Goal: Task Accomplishment & Management: Manage account settings

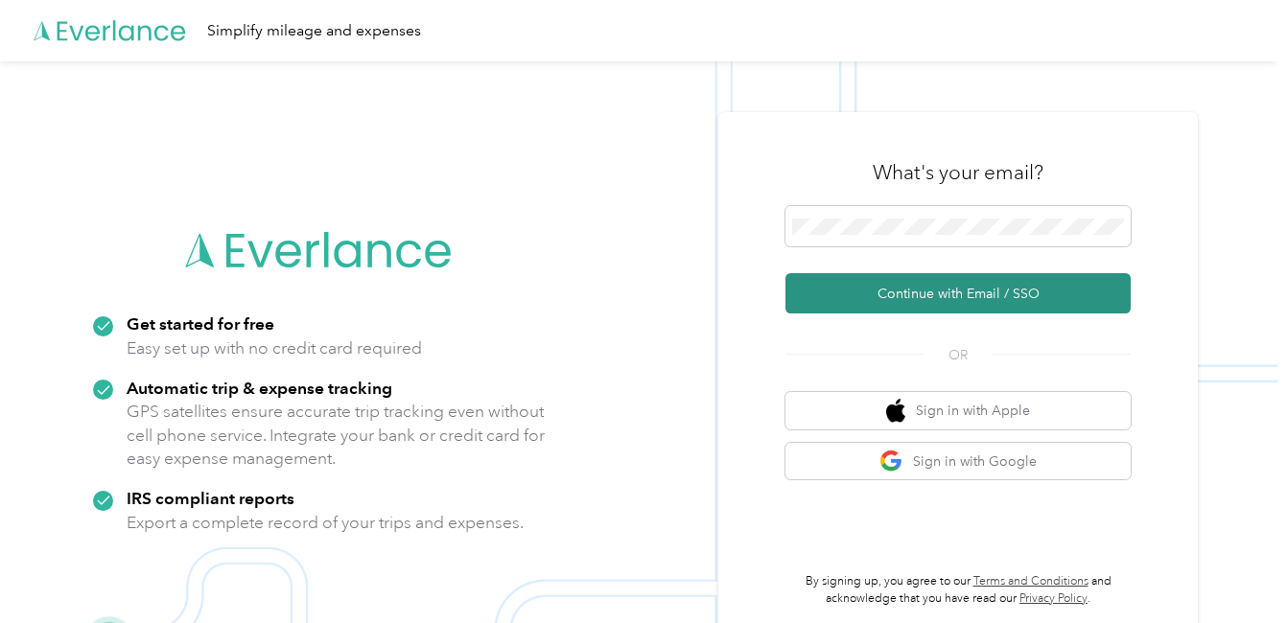
click at [815, 289] on button "Continue with Email / SSO" at bounding box center [957, 293] width 345 height 40
click at [934, 290] on button "Continue with Email / SSO" at bounding box center [957, 293] width 345 height 40
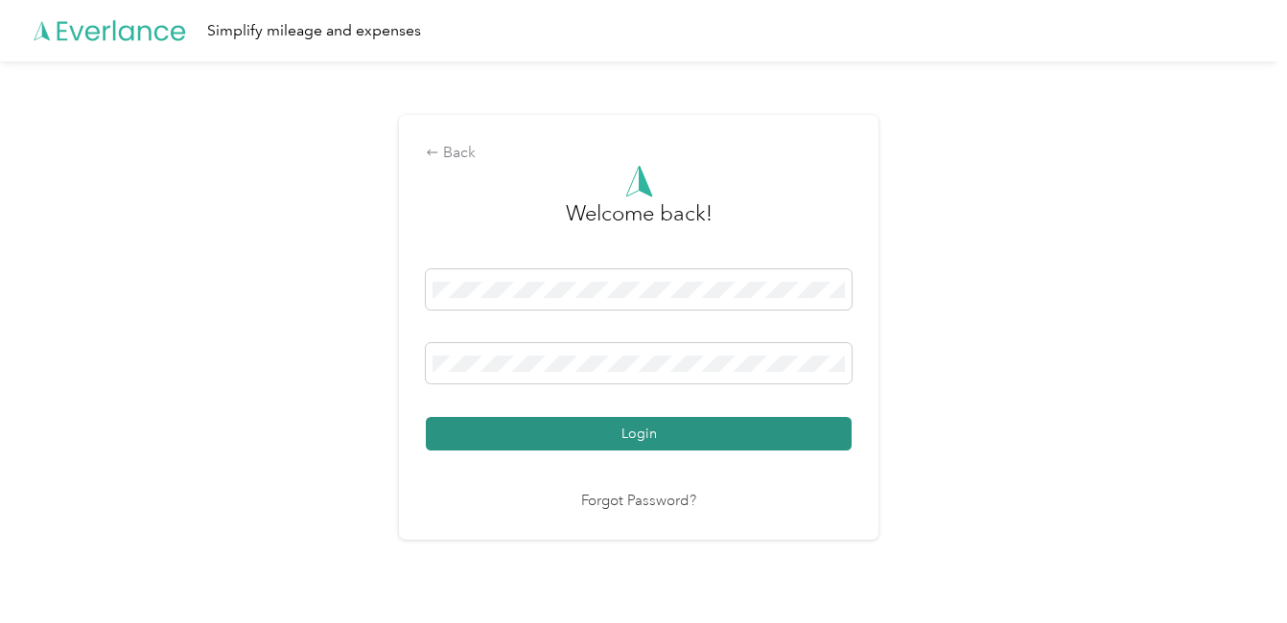
click at [602, 434] on button "Login" at bounding box center [639, 434] width 426 height 34
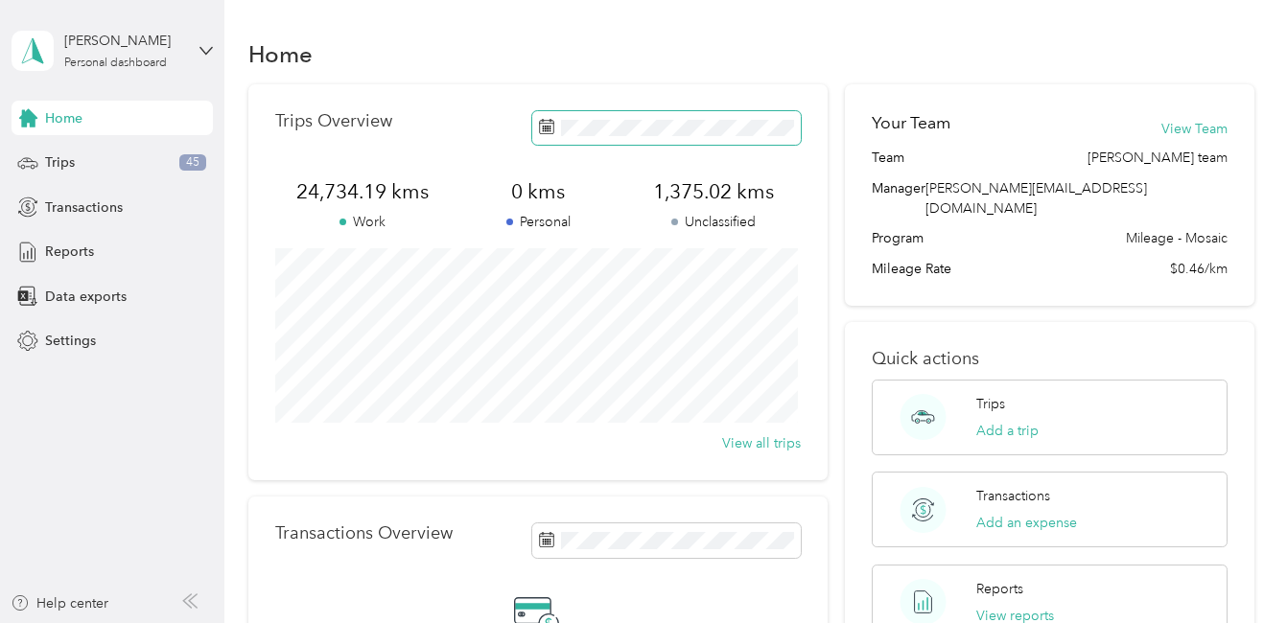
click at [547, 129] on rect at bounding box center [548, 129] width 2 height 2
click at [549, 127] on rect at bounding box center [550, 127] width 2 height 2
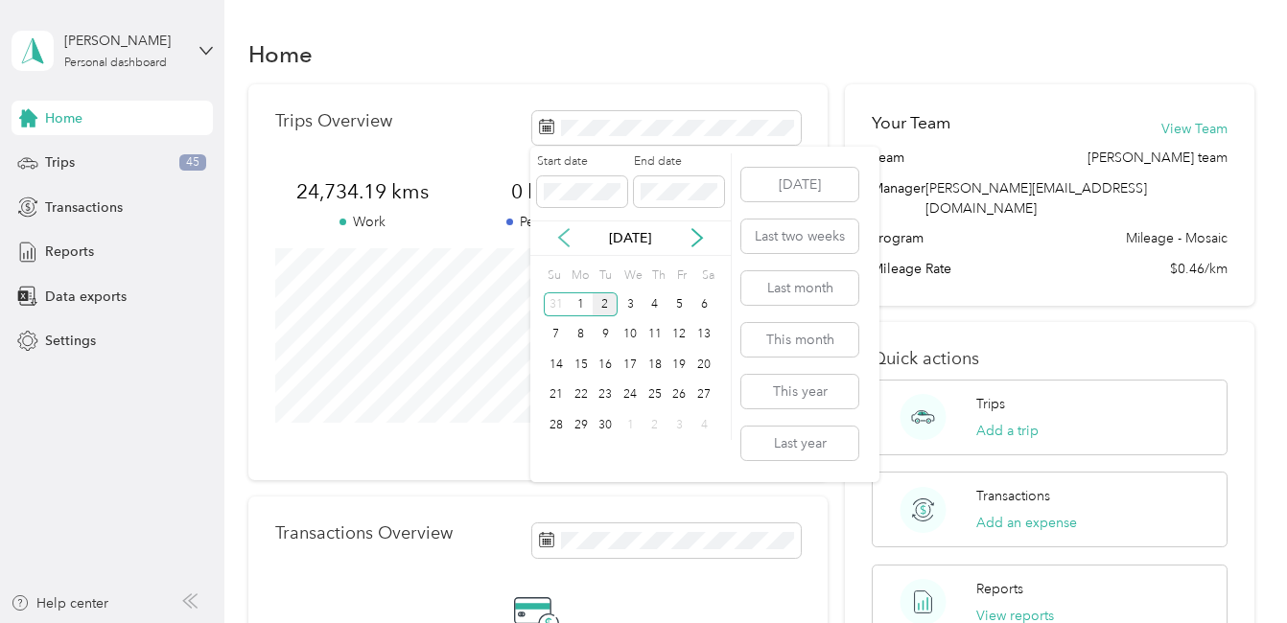
click at [566, 234] on icon at bounding box center [563, 237] width 19 height 19
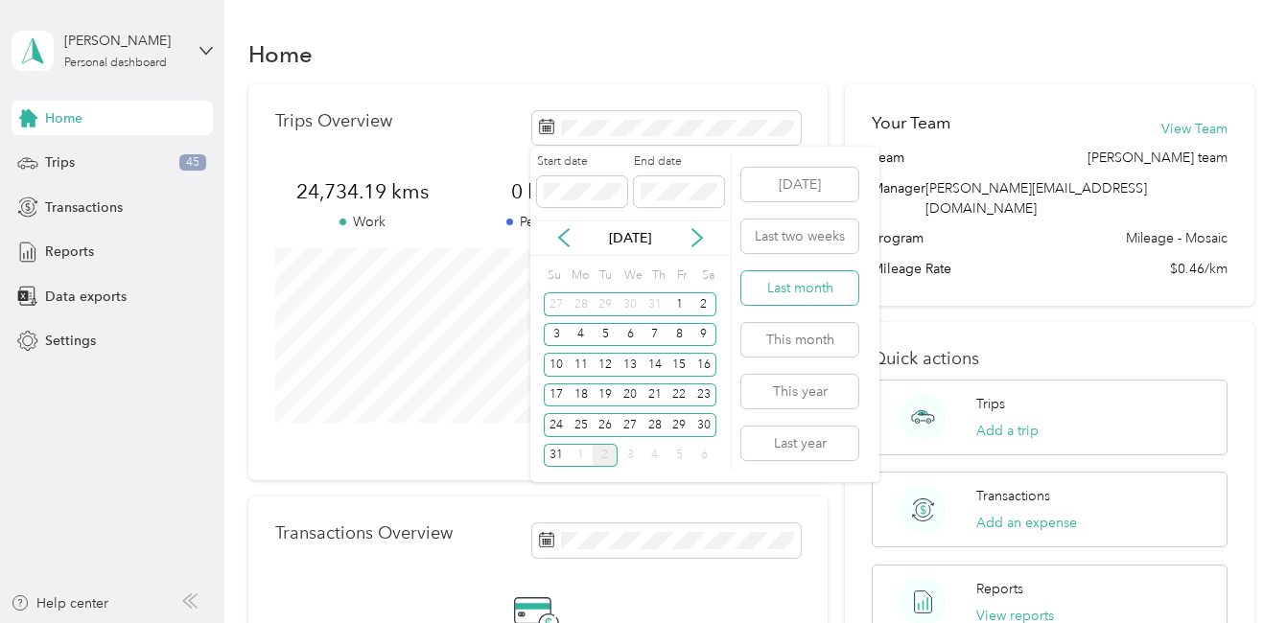
click at [797, 291] on button "Last month" at bounding box center [799, 288] width 117 height 34
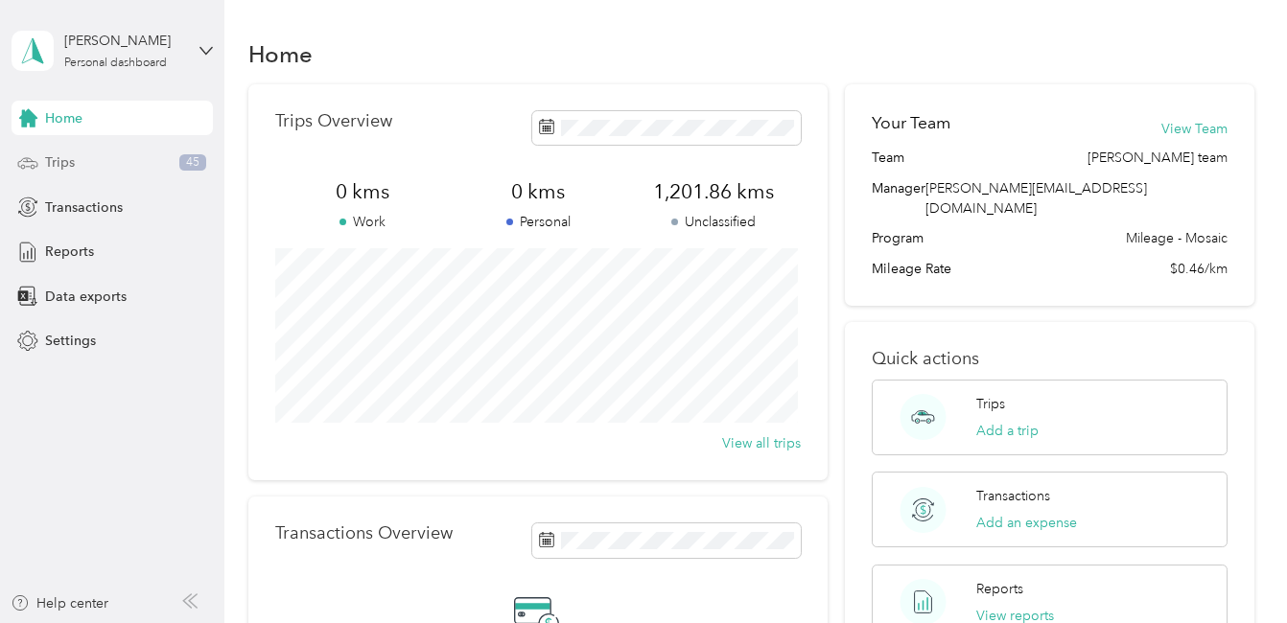
click at [52, 157] on span "Trips" at bounding box center [60, 162] width 30 height 20
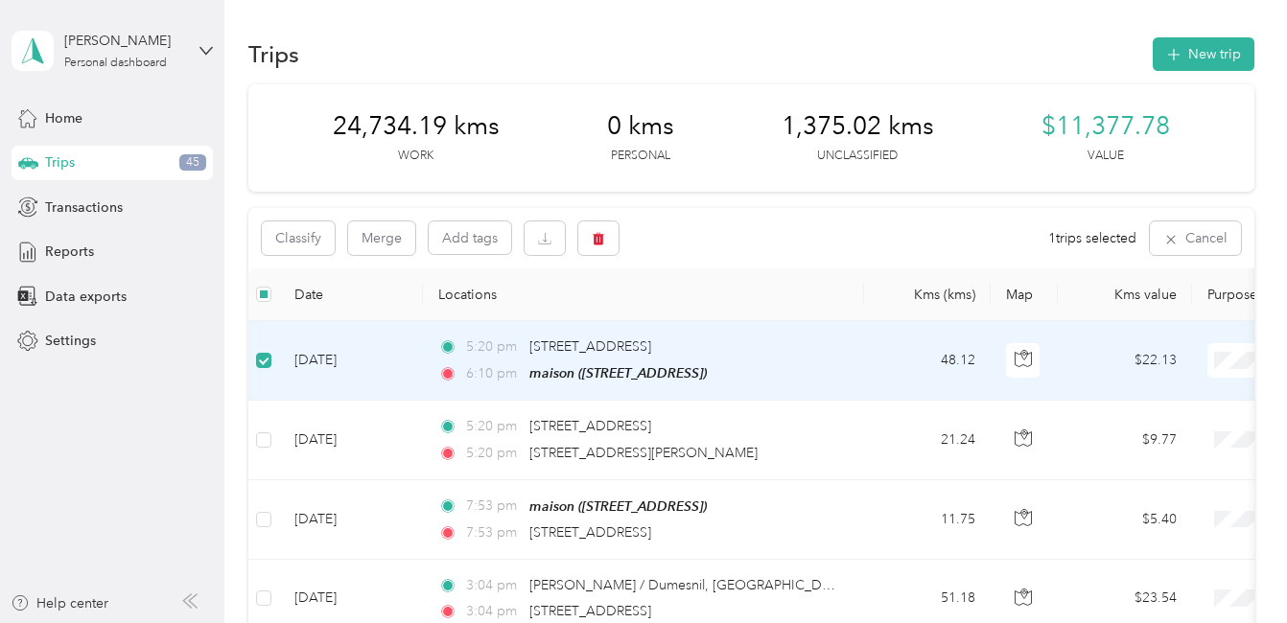
click at [1175, 396] on span "Acosta [GEOGRAPHIC_DATA]" at bounding box center [1192, 396] width 190 height 20
click at [387, 364] on td "Sep 1, 2025" at bounding box center [351, 361] width 144 height 80
click at [871, 361] on td "48.12" at bounding box center [927, 361] width 127 height 80
click at [1093, 353] on td "$22.13" at bounding box center [1124, 361] width 134 height 80
click at [1100, 362] on td "$22.13" at bounding box center [1124, 361] width 134 height 80
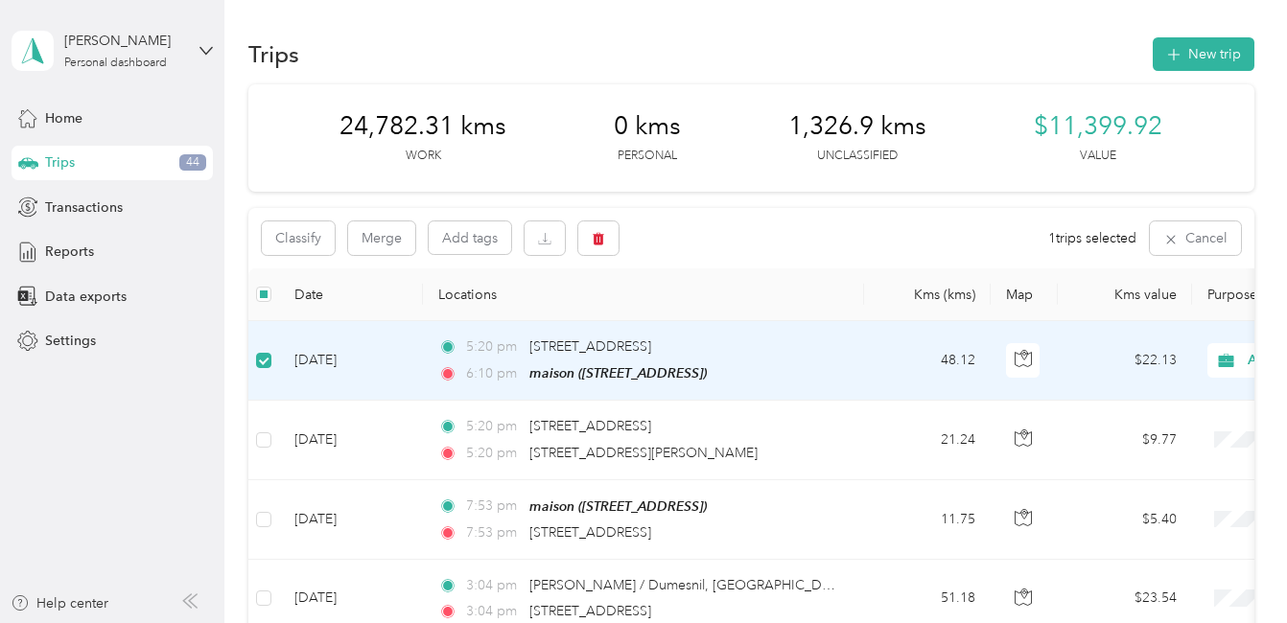
click at [1100, 362] on td "$22.13" at bounding box center [1124, 361] width 134 height 80
click at [872, 361] on td "48.12" at bounding box center [927, 363] width 127 height 80
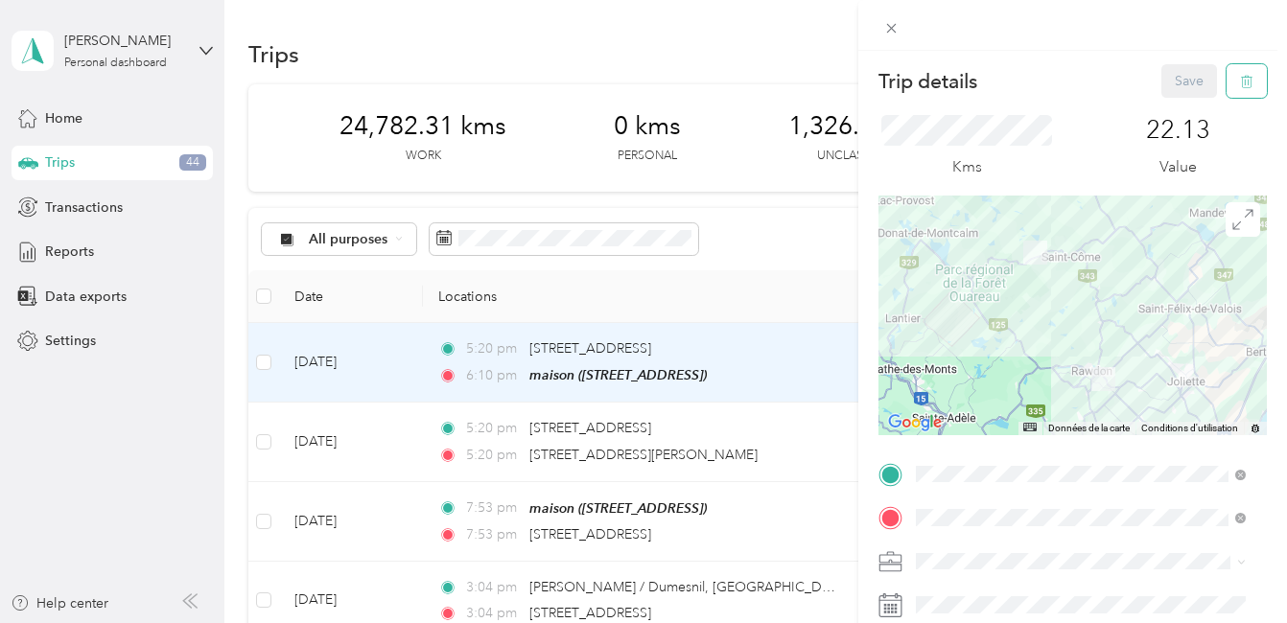
click at [1240, 81] on icon "button" at bounding box center [1246, 81] width 13 height 13
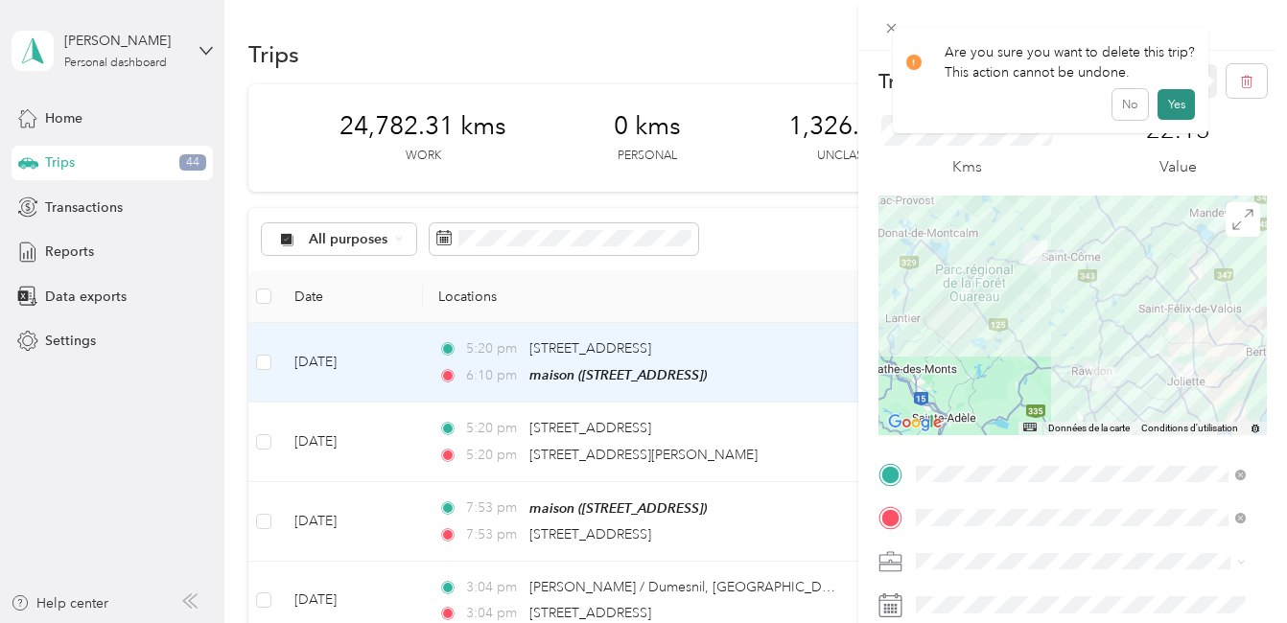
click at [1169, 105] on button "Yes" at bounding box center [1175, 104] width 37 height 31
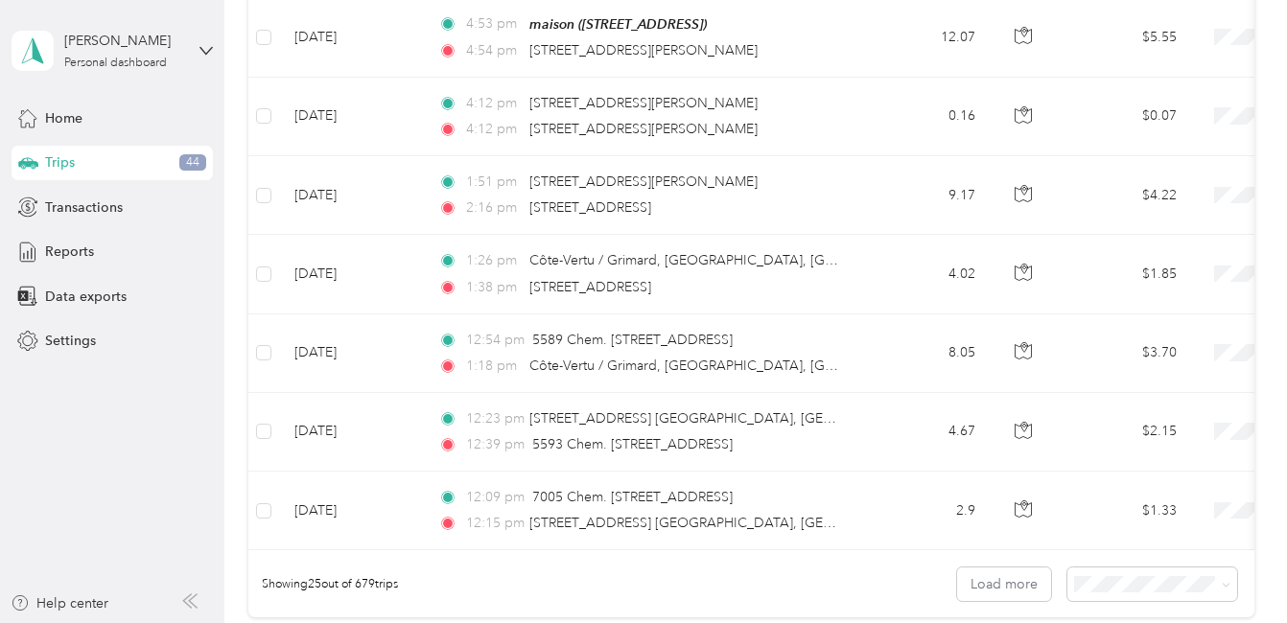
scroll to position [1917, 0]
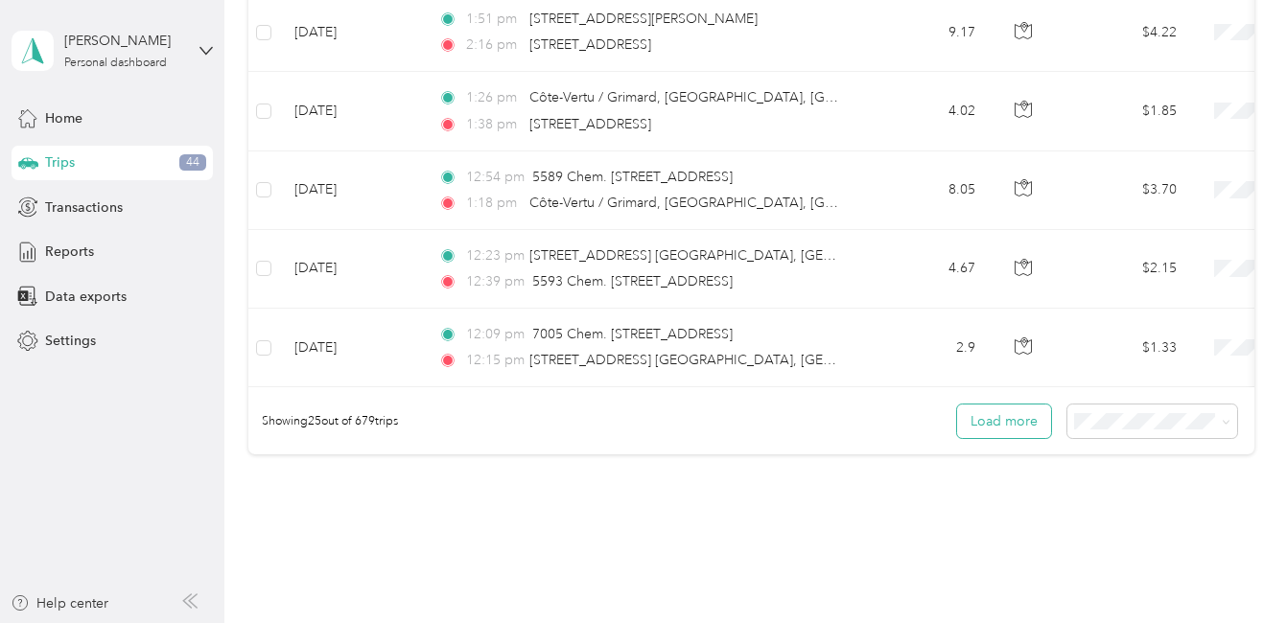
click at [990, 427] on button "Load more" at bounding box center [1004, 422] width 94 height 34
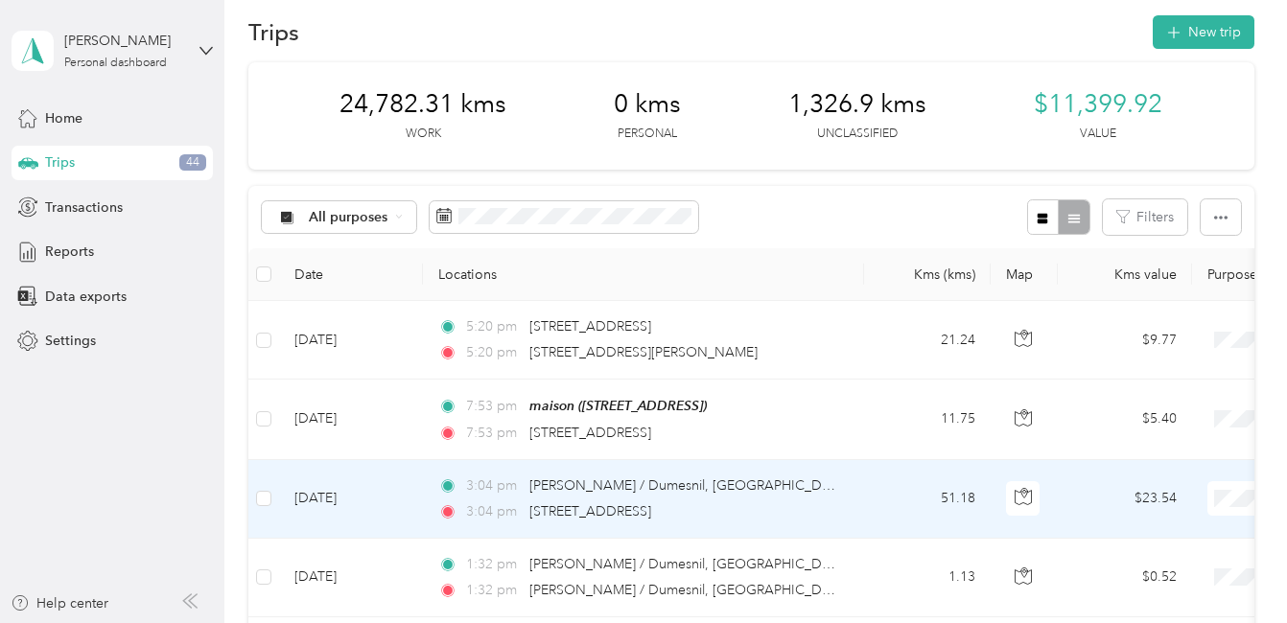
scroll to position [0, 0]
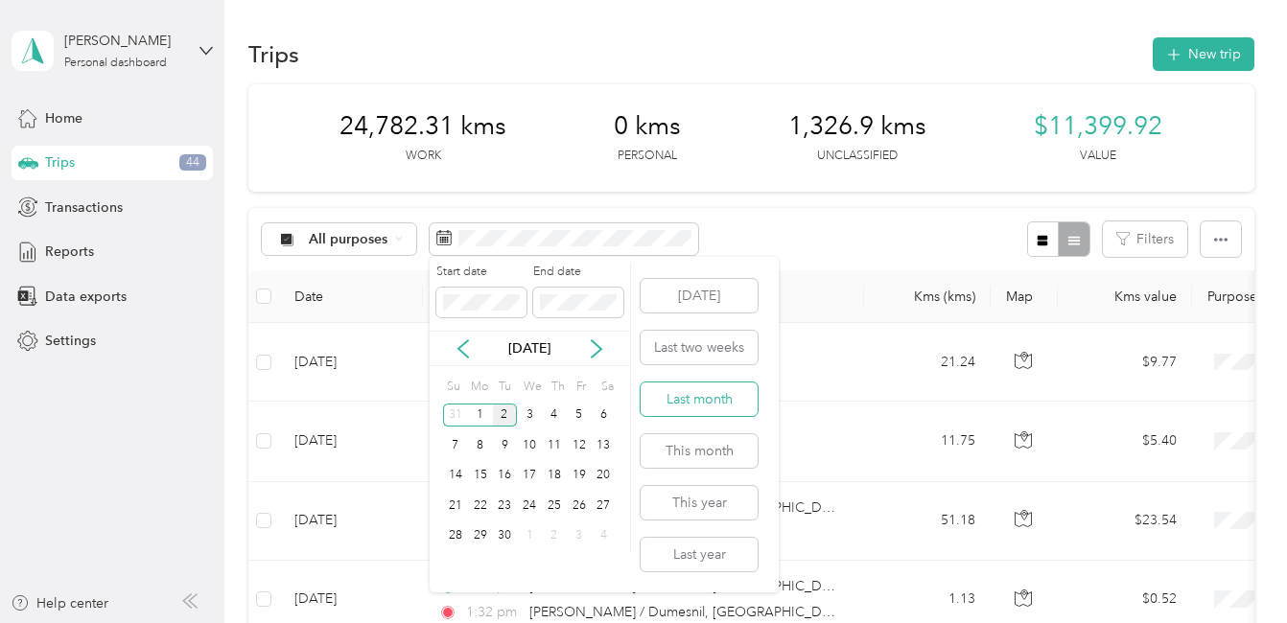
click at [699, 397] on button "Last month" at bounding box center [698, 400] width 117 height 34
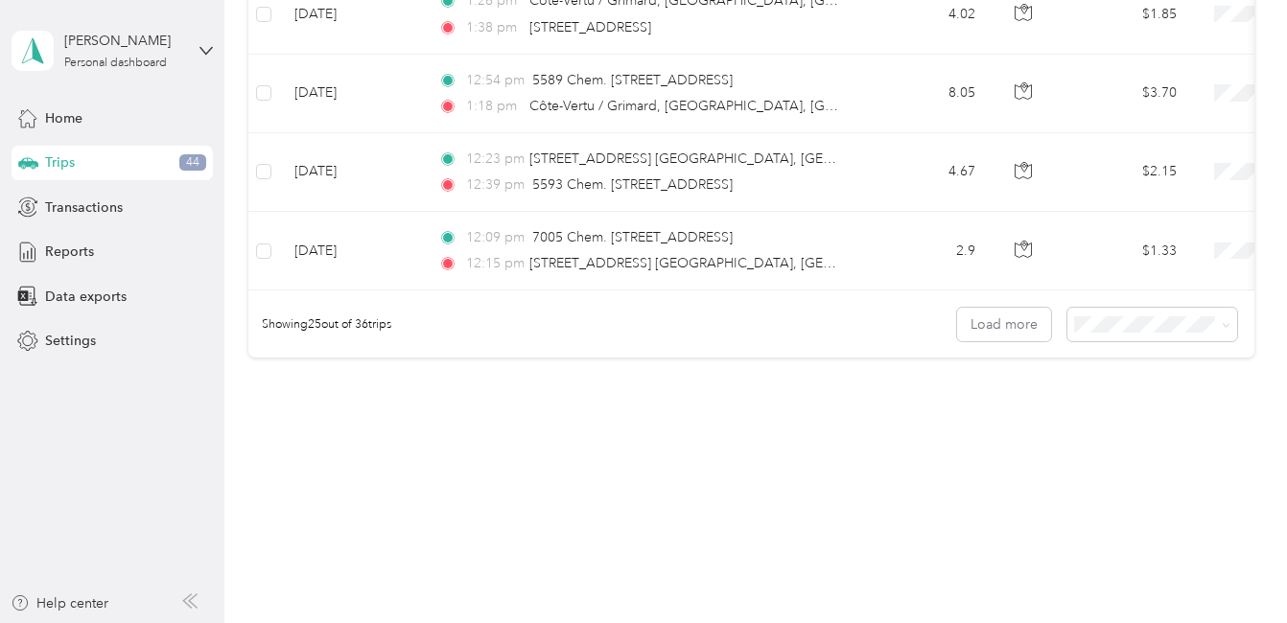
scroll to position [2018, 0]
click at [989, 326] on button "Load more" at bounding box center [1004, 325] width 94 height 34
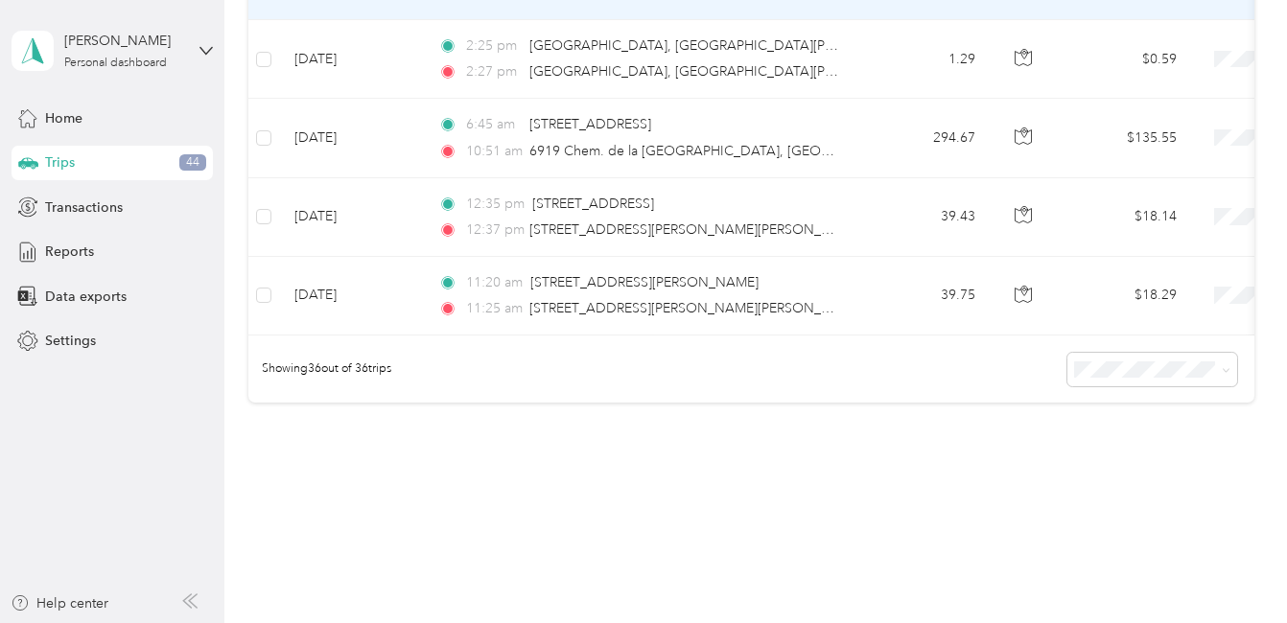
scroll to position [2886, 0]
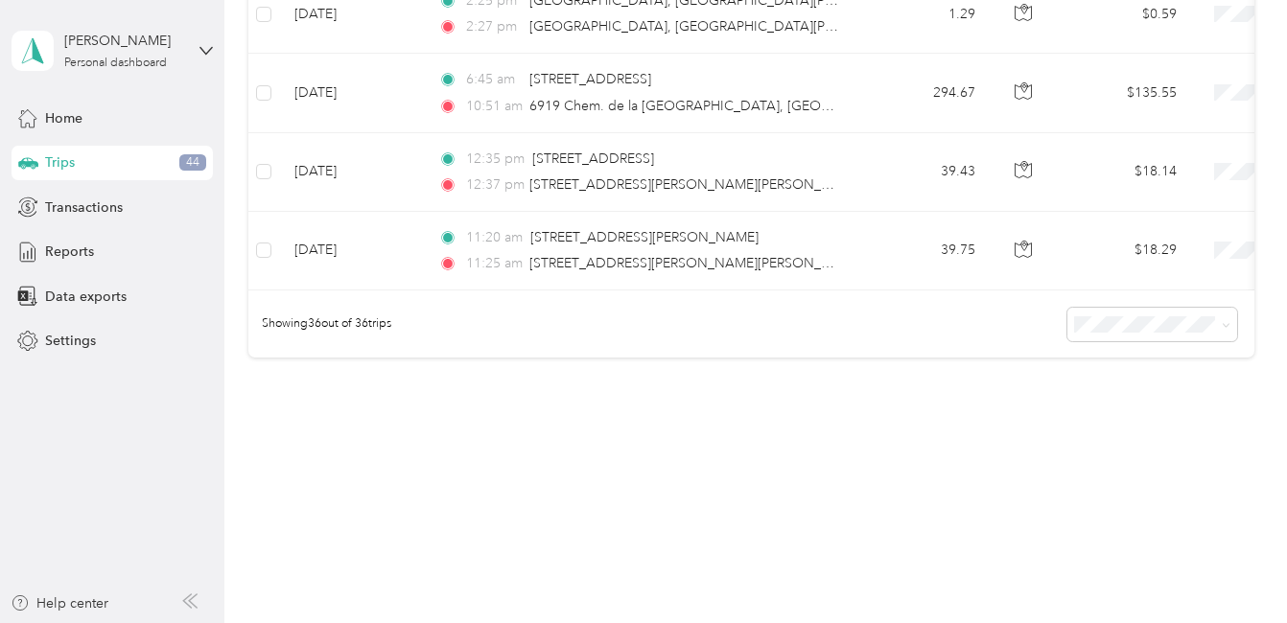
click at [1117, 397] on li "50 per load" at bounding box center [1147, 384] width 170 height 34
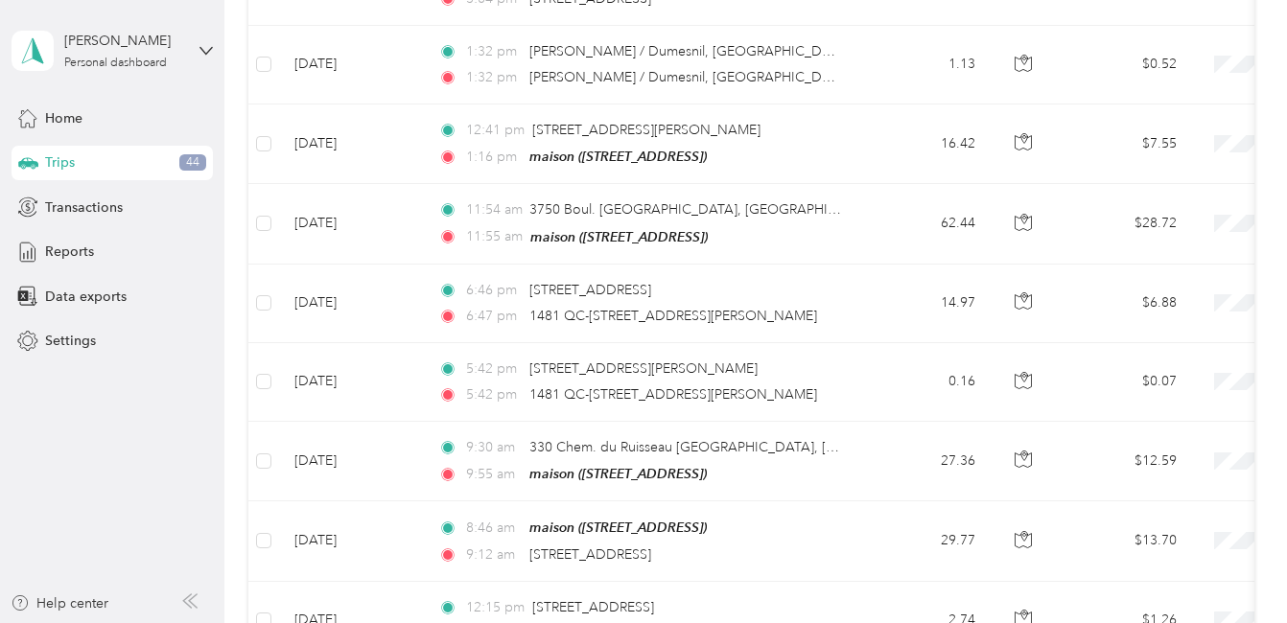
scroll to position [2886, 0]
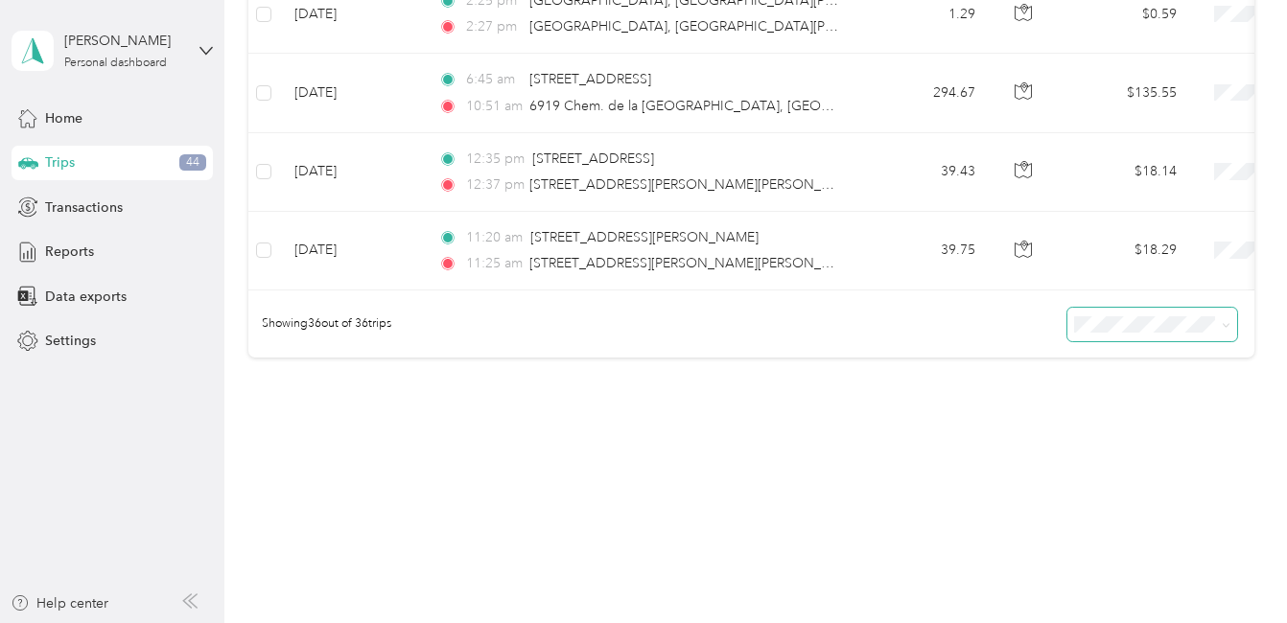
click at [1221, 328] on icon at bounding box center [1225, 325] width 9 height 9
click at [1132, 431] on li "100 per load" at bounding box center [1147, 422] width 170 height 34
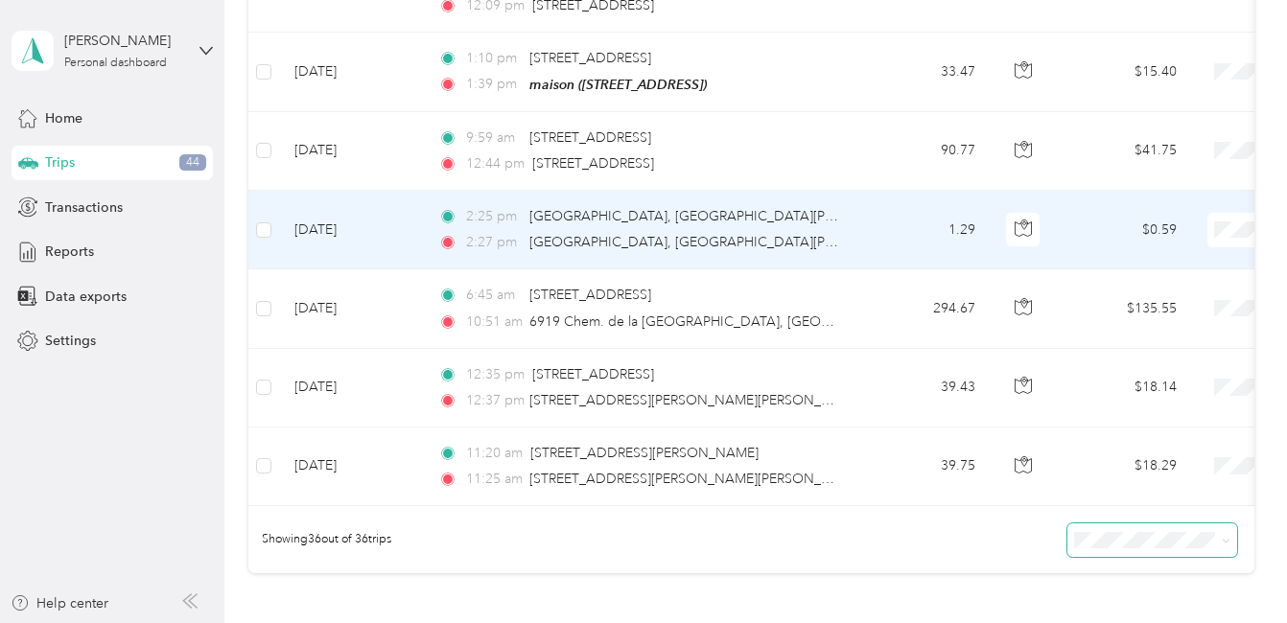
scroll to position [2694, 0]
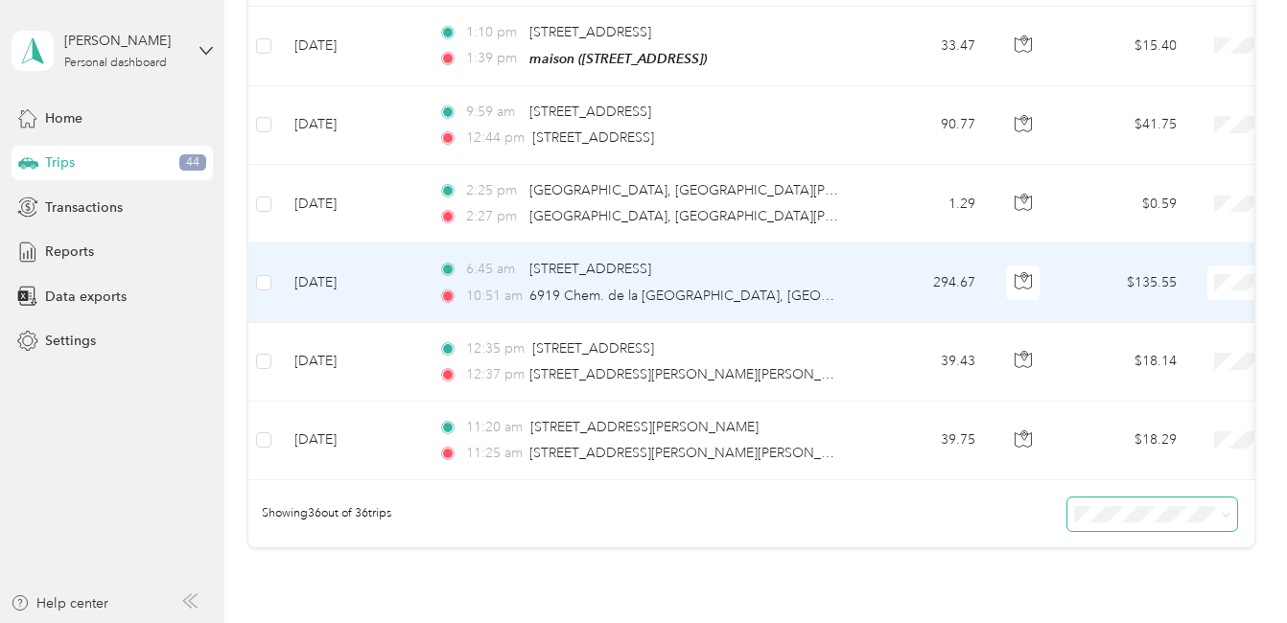
click at [1072, 265] on td "$135.55" at bounding box center [1124, 283] width 134 height 79
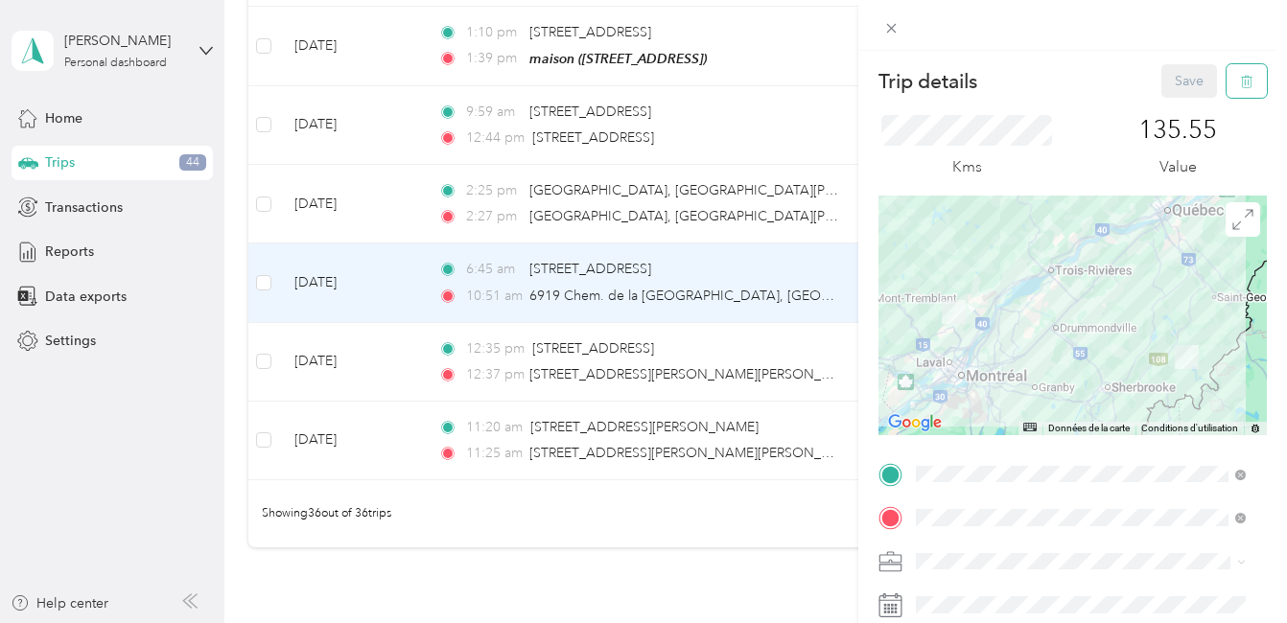
click at [1240, 87] on icon "button" at bounding box center [1246, 81] width 13 height 13
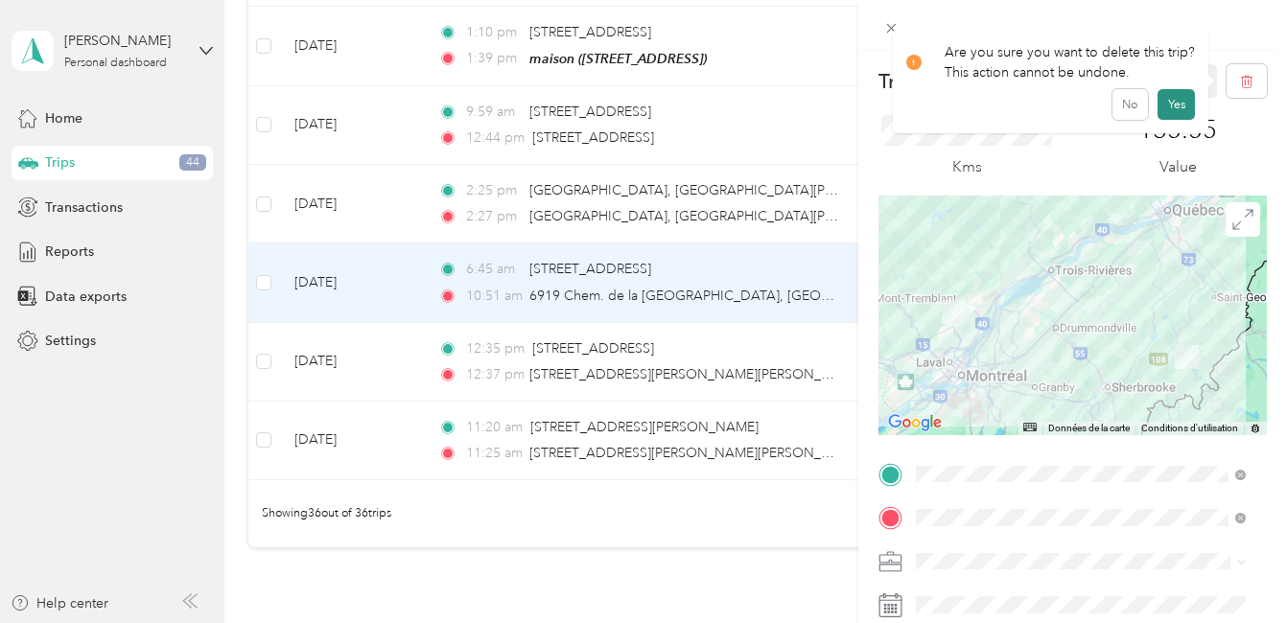
click at [1166, 105] on button "Yes" at bounding box center [1175, 104] width 37 height 31
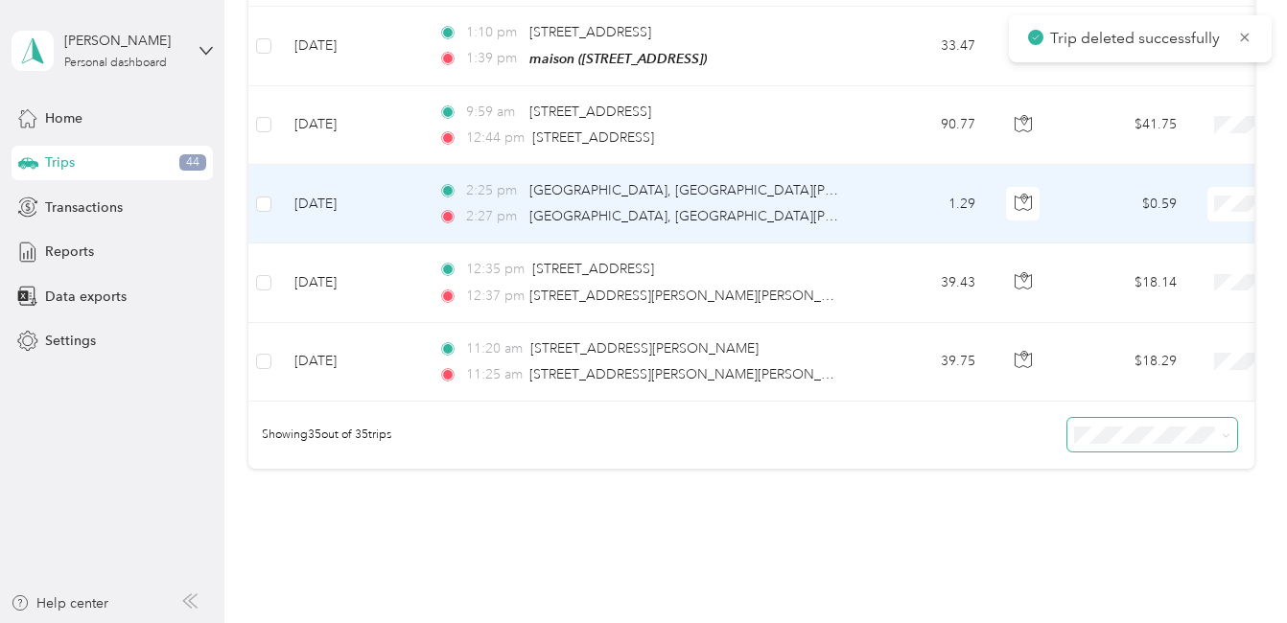
click at [1075, 191] on td "$0.59" at bounding box center [1124, 204] width 134 height 79
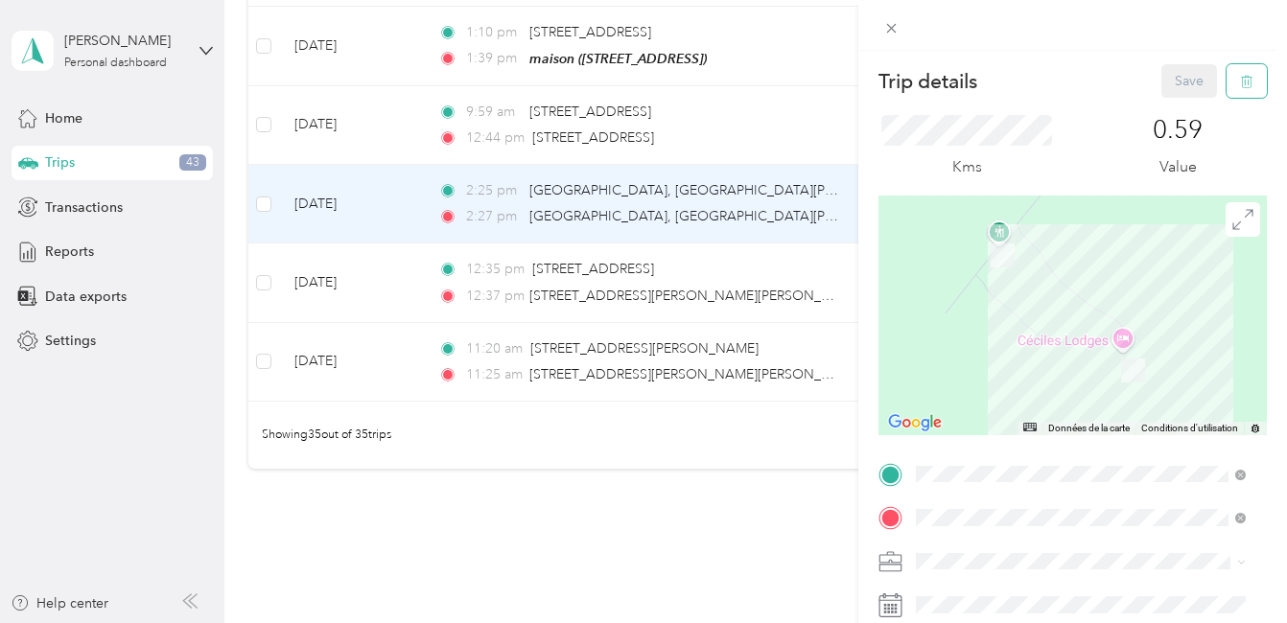
click at [1240, 82] on button "button" at bounding box center [1246, 81] width 40 height 34
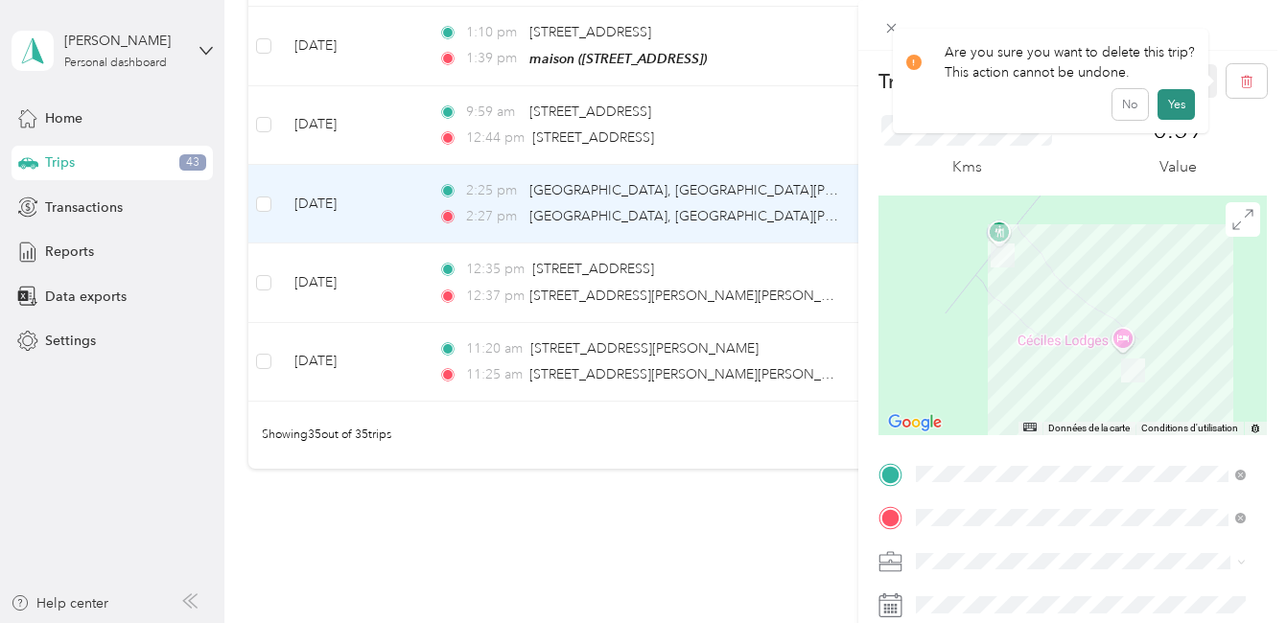
click at [1176, 106] on button "Yes" at bounding box center [1175, 104] width 37 height 31
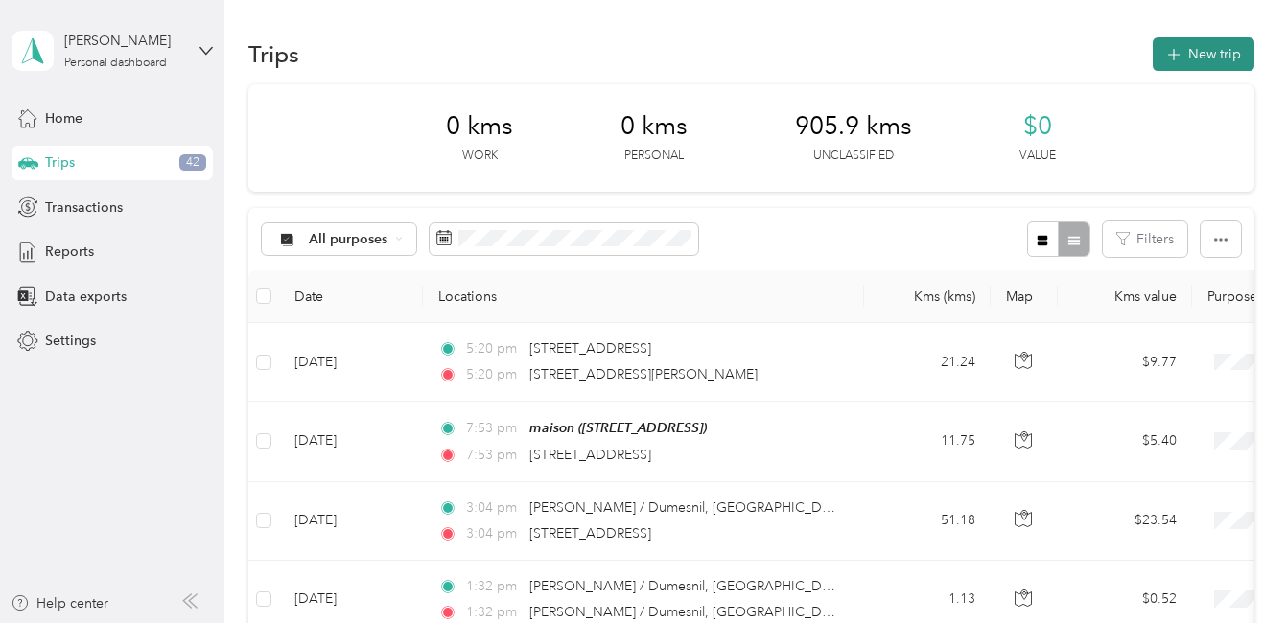
click at [1181, 43] on button "New trip" at bounding box center [1203, 54] width 102 height 34
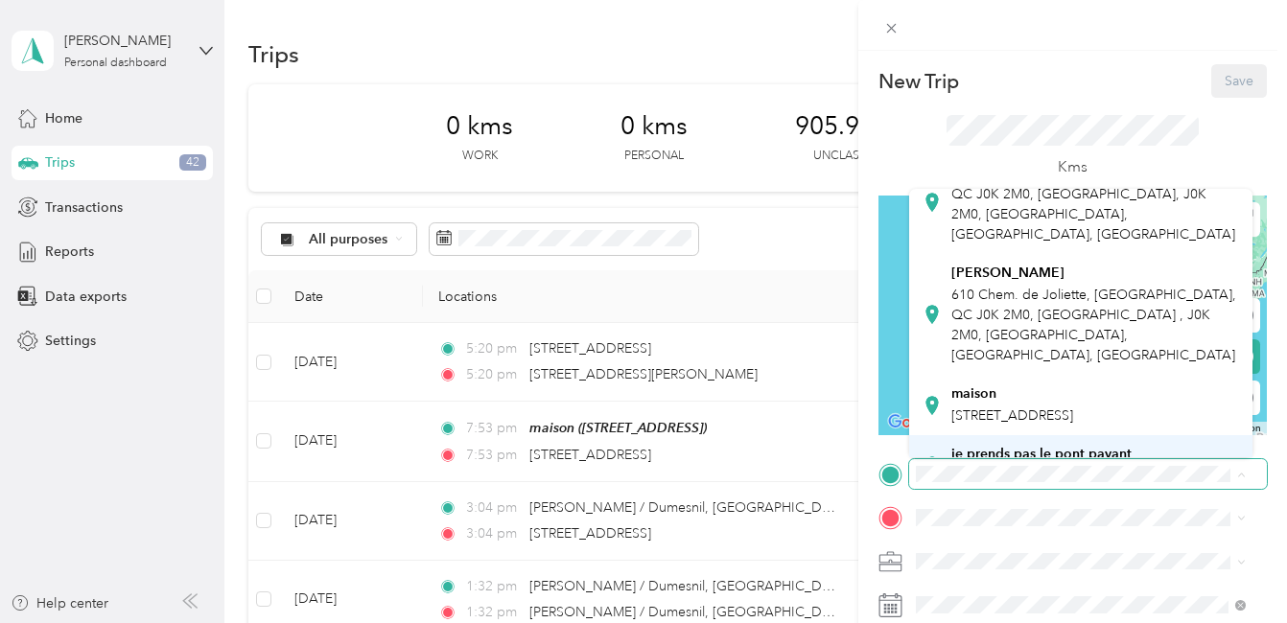
scroll to position [137, 0]
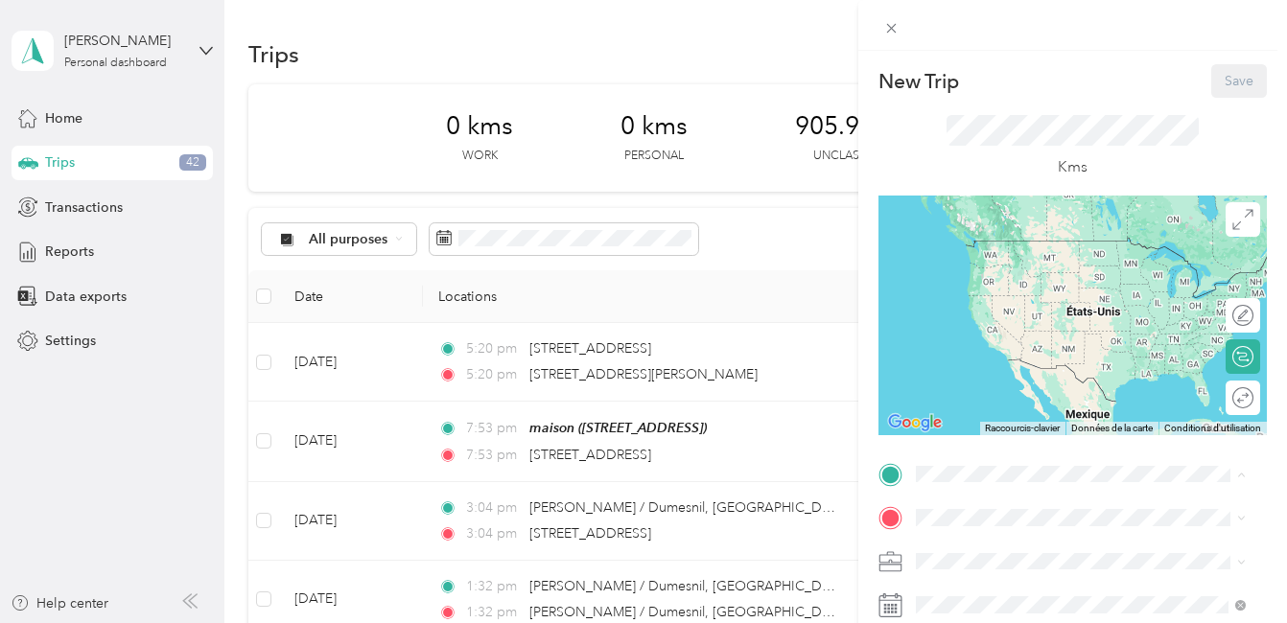
click at [1003, 346] on div "maison [STREET_ADDRESS]" at bounding box center [1012, 366] width 122 height 40
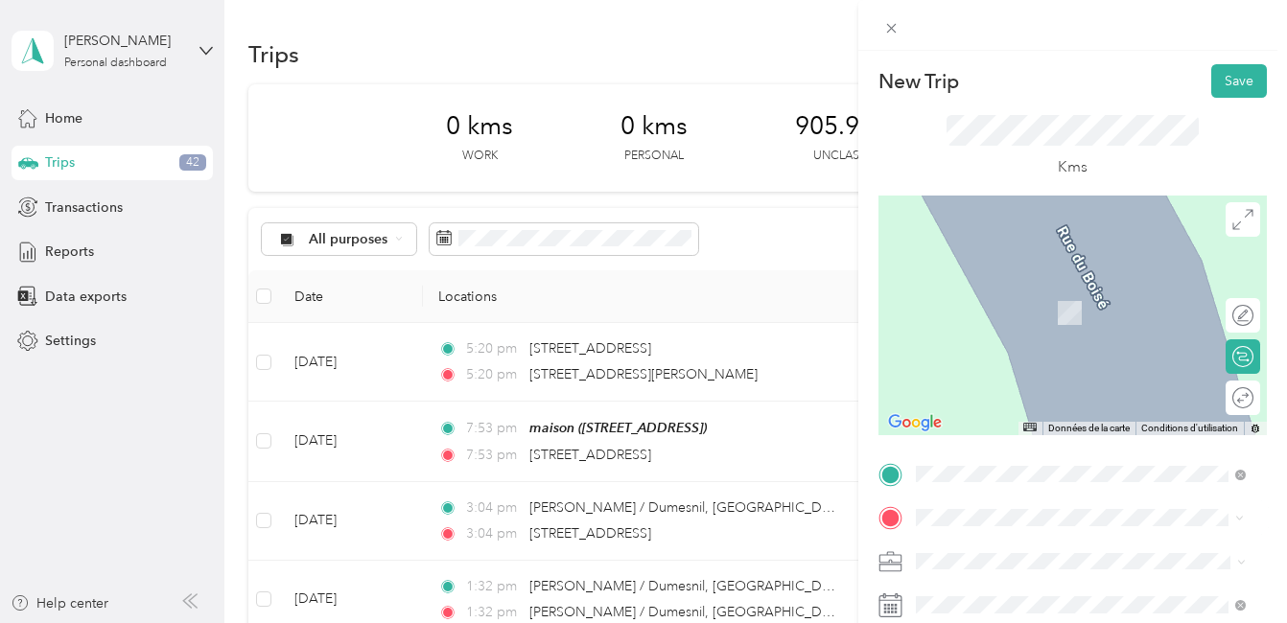
scroll to position [0, 0]
click at [1069, 346] on span "12675 Rue Sherbrooke Est Pointe-aux-Trembles, Quebec H1A 3W7, Canada" at bounding box center [1012, 354] width 122 height 17
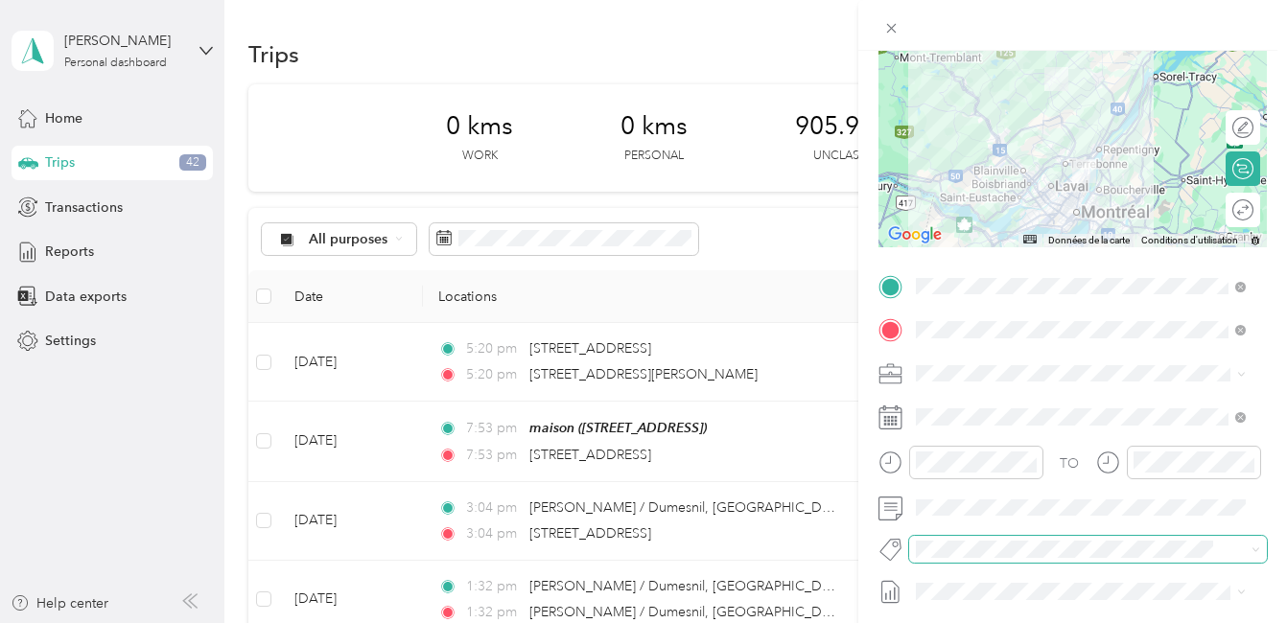
scroll to position [192, 0]
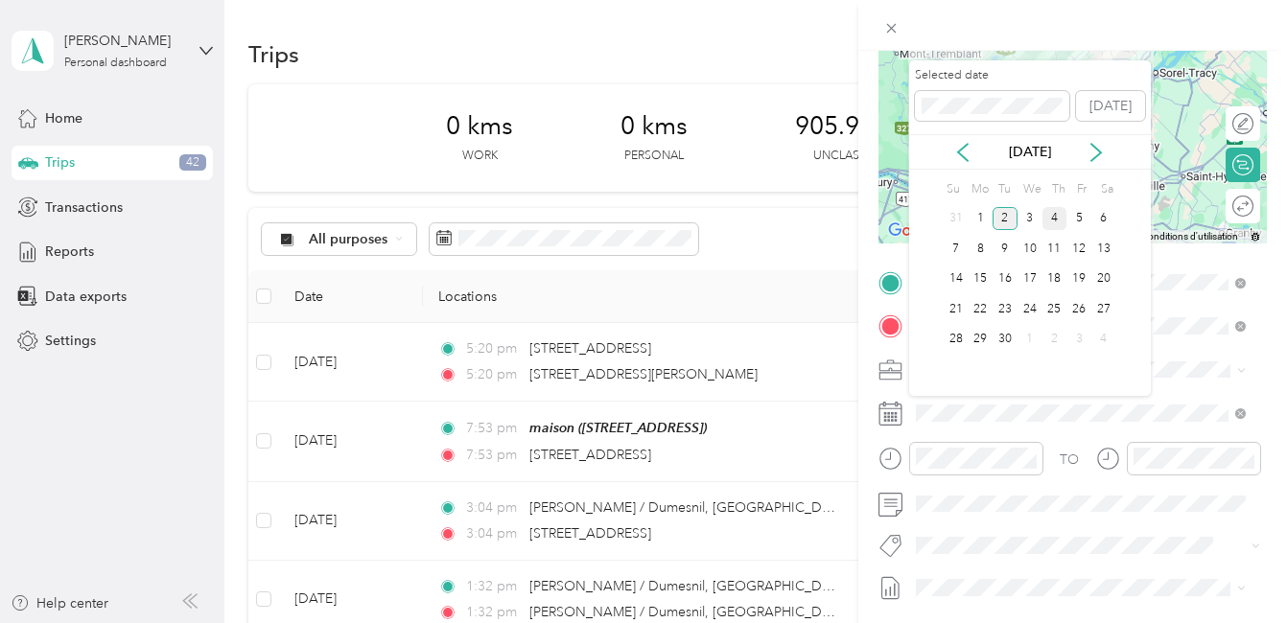
click at [1055, 220] on div "4" at bounding box center [1054, 219] width 25 height 24
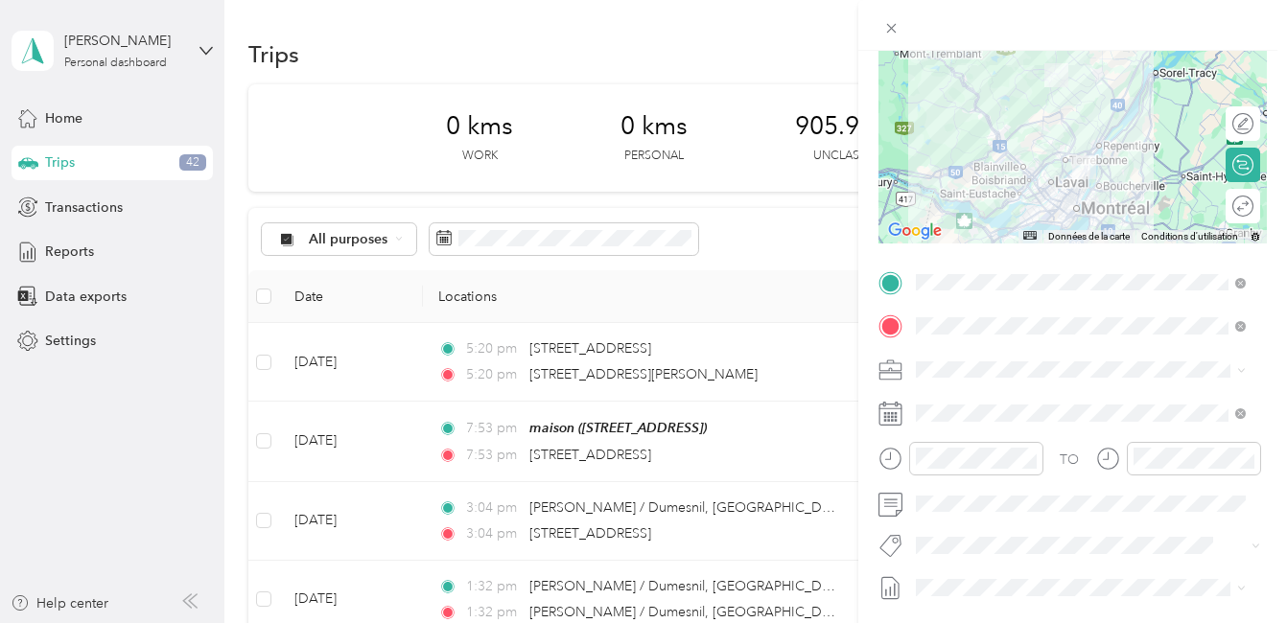
click at [981, 509] on ol "Bel Dedicated Retail B&g Retail Execution Campbell Retail Merch Can - Wm Labatt…" at bounding box center [1080, 394] width 343 height 268
click at [955, 501] on button "Fab Beiersdorf" at bounding box center [974, 493] width 104 height 24
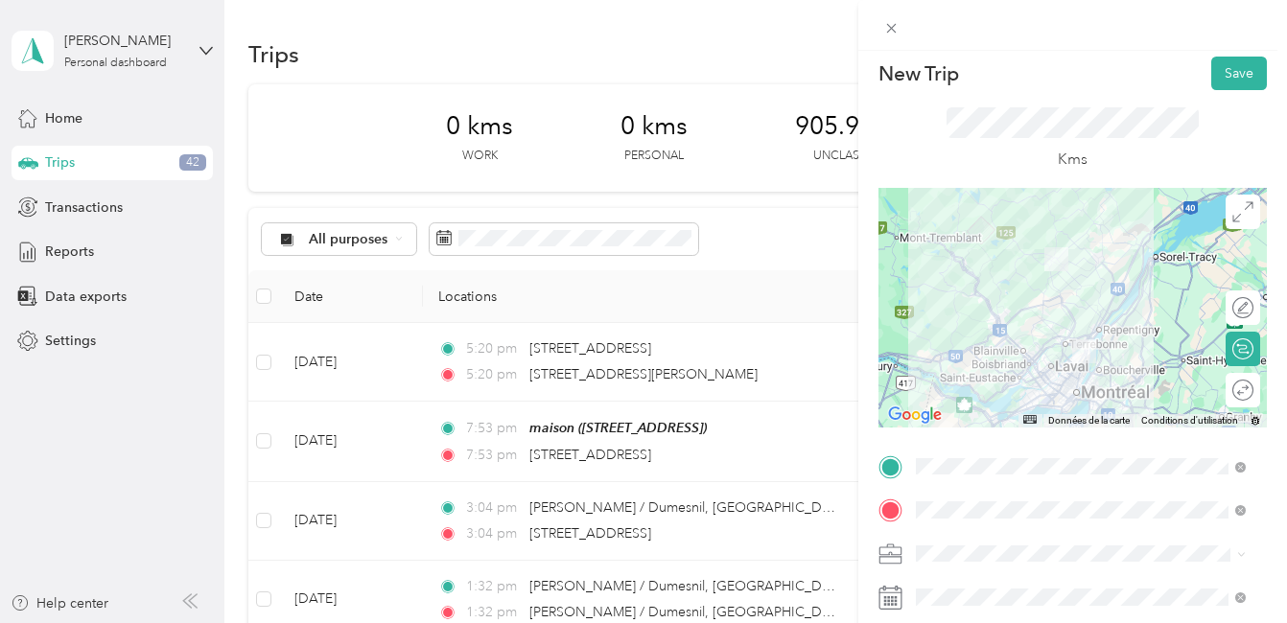
scroll to position [0, 0]
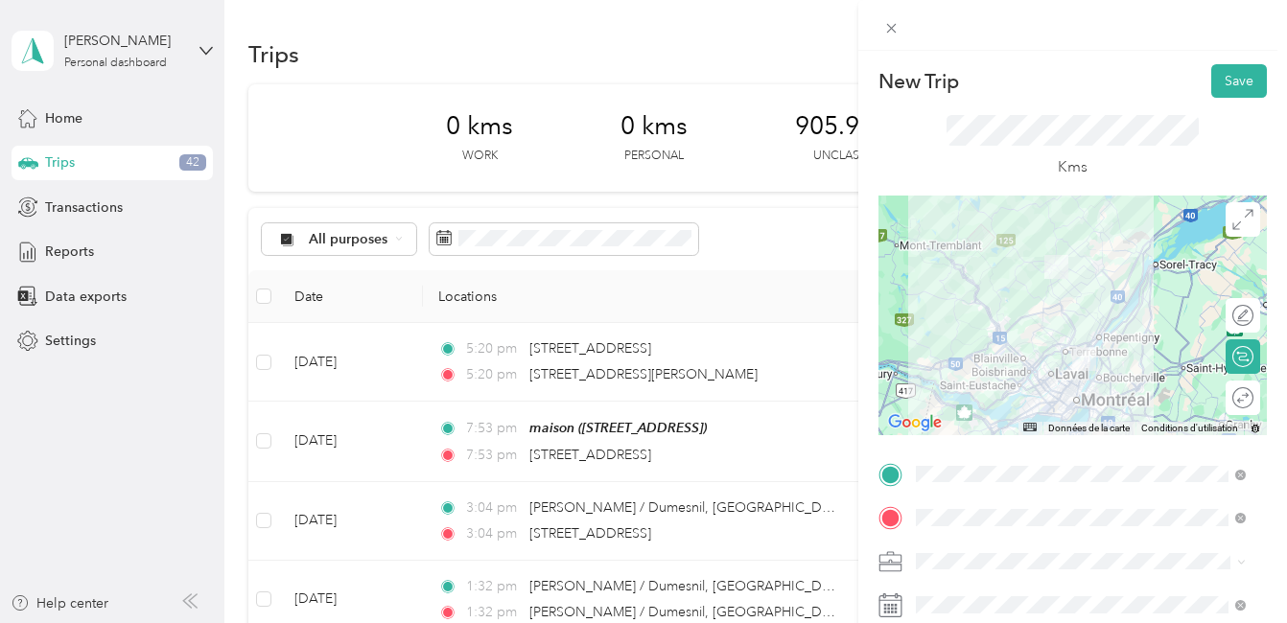
click at [1102, 312] on div at bounding box center [1072, 316] width 388 height 240
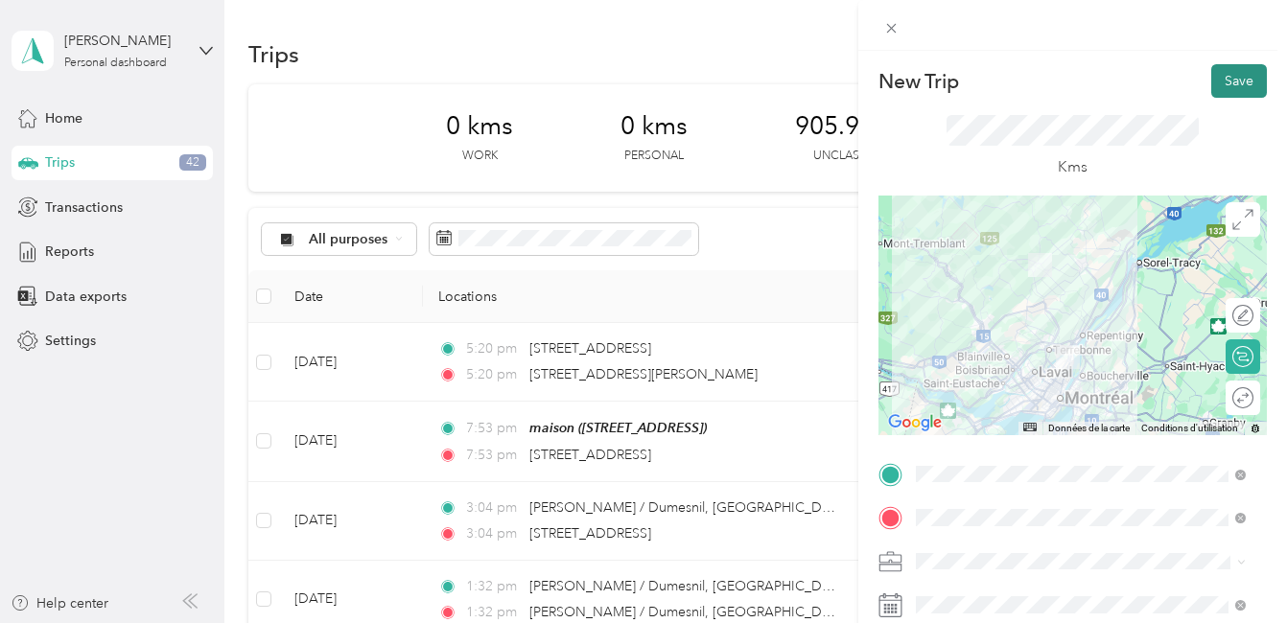
click at [1220, 77] on button "Save" at bounding box center [1239, 81] width 56 height 34
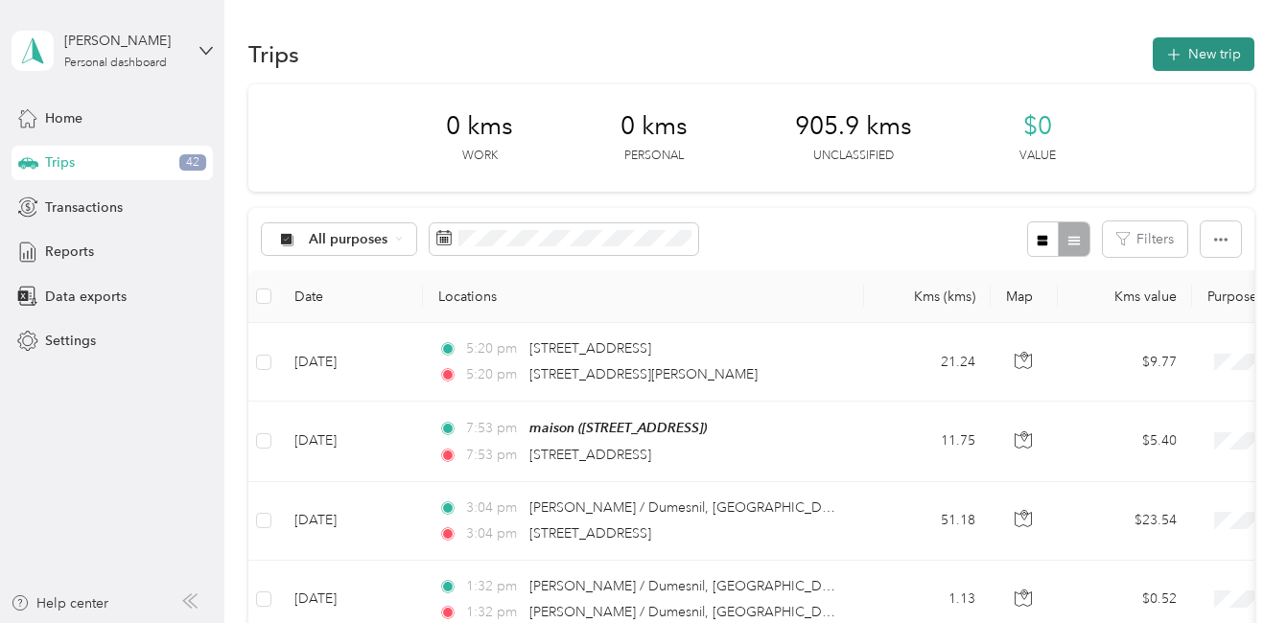
click at [1209, 46] on button "New trip" at bounding box center [1203, 54] width 102 height 34
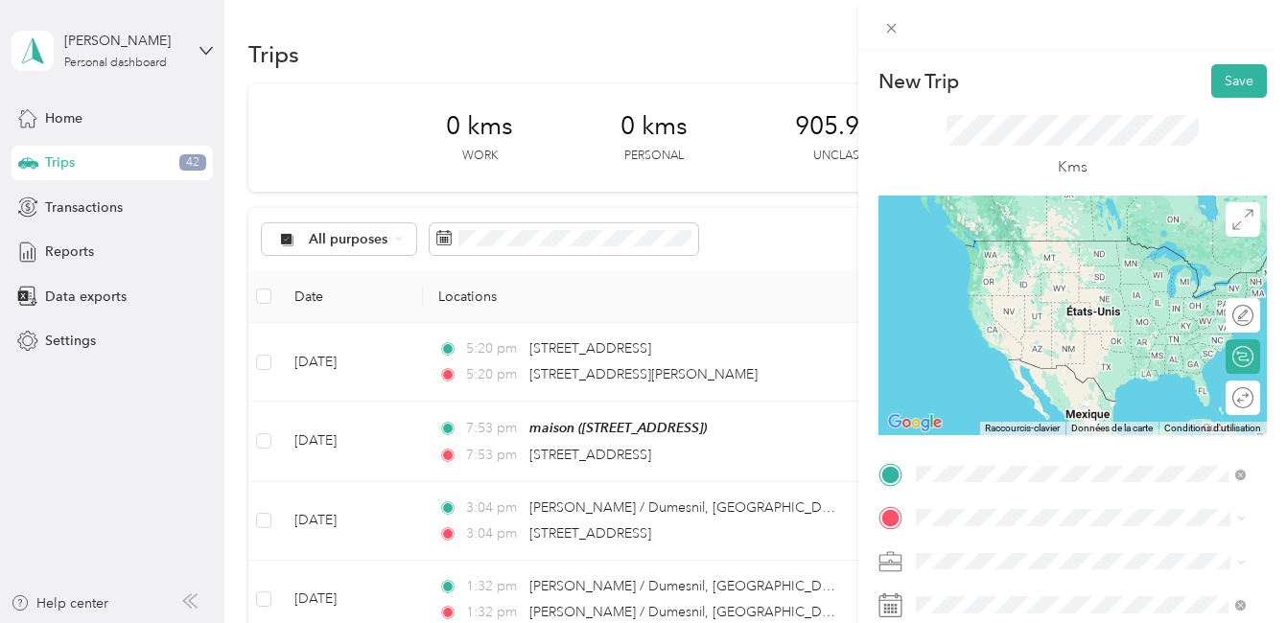
click at [983, 307] on span "12675 Rue Sherbrooke Est Pointe-aux-Trembles, Quebec H1A 3W7, Canada" at bounding box center [1012, 311] width 122 height 17
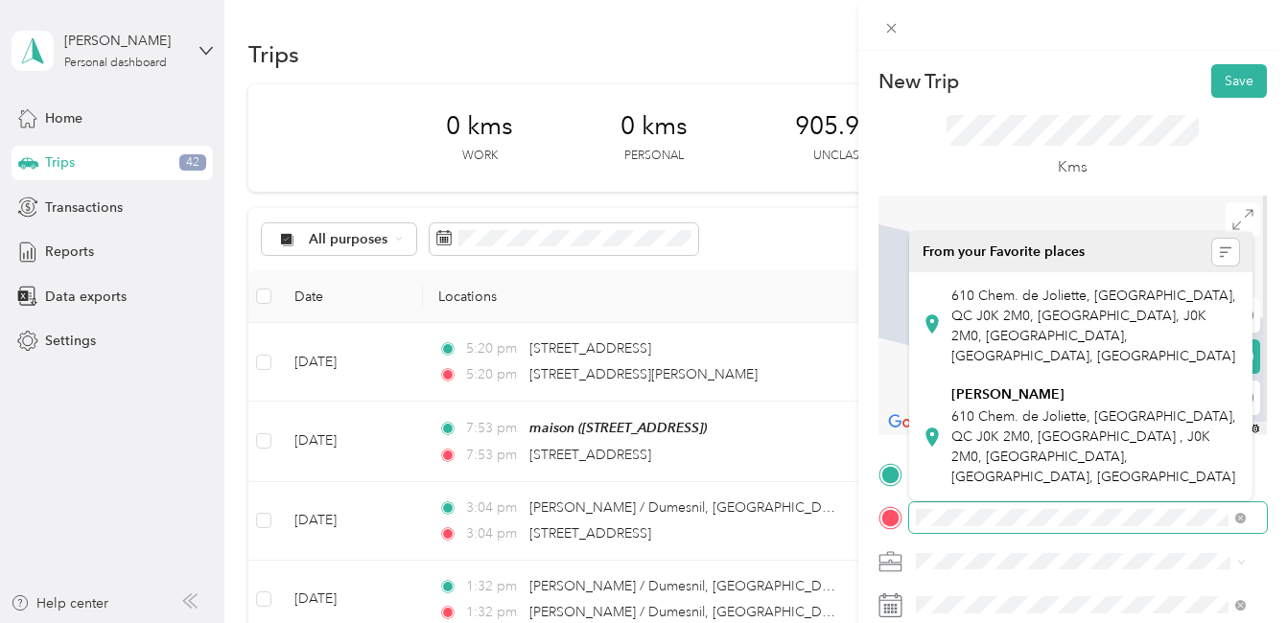
scroll to position [0, 116]
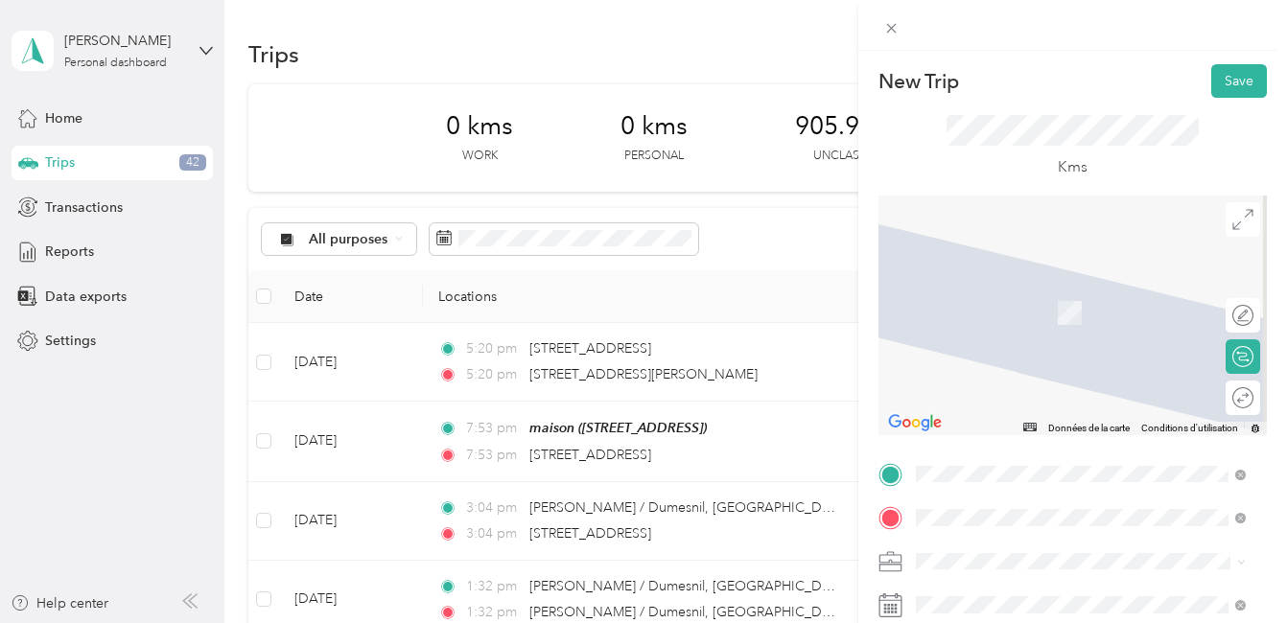
click at [1065, 293] on span "[STREET_ADDRESS][PERSON_NAME]" at bounding box center [1065, 284] width 228 height 17
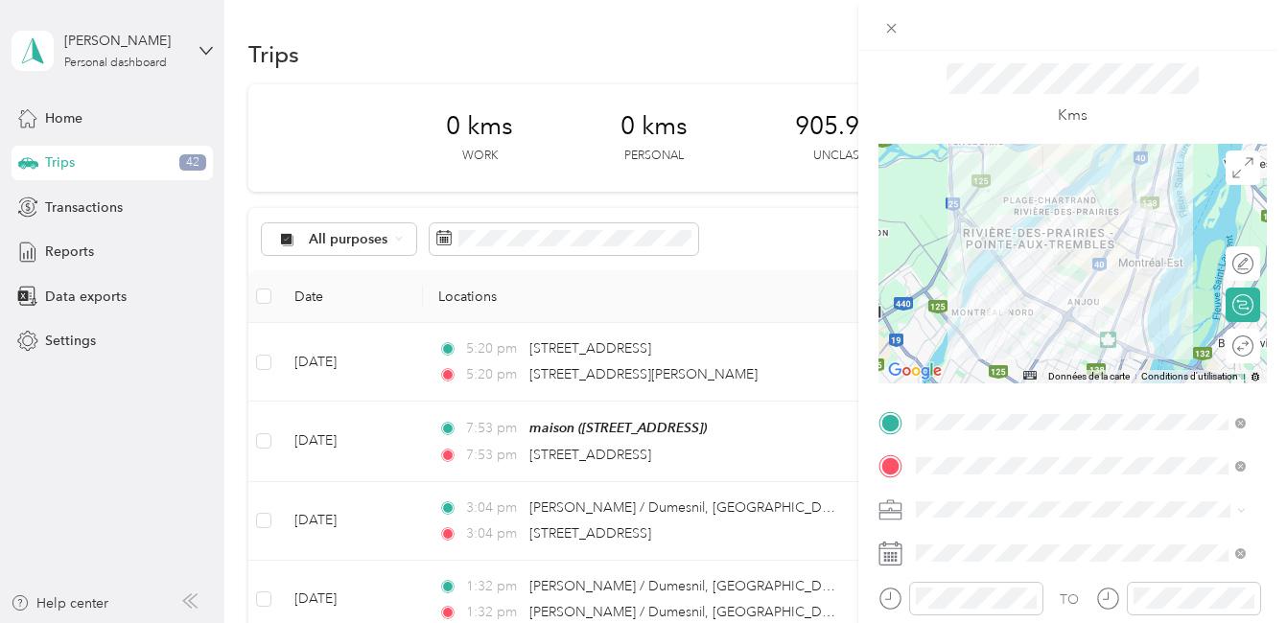
scroll to position [96, 0]
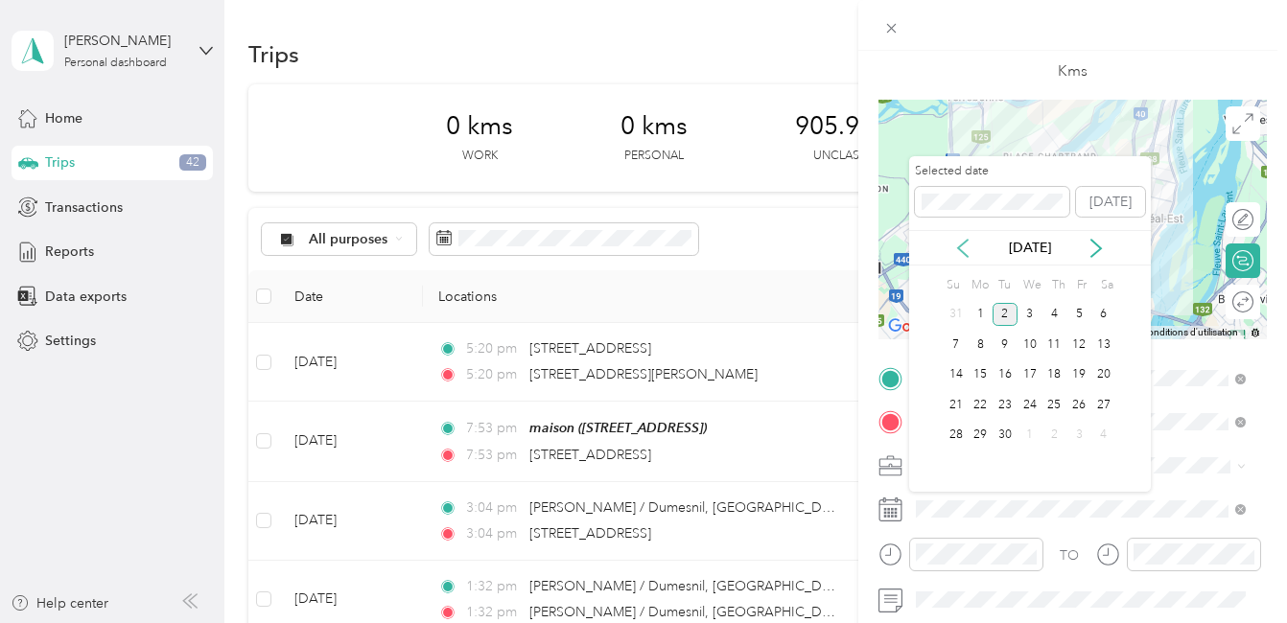
click at [962, 250] on icon at bounding box center [963, 248] width 10 height 17
click at [979, 341] on div "4" at bounding box center [979, 345] width 25 height 24
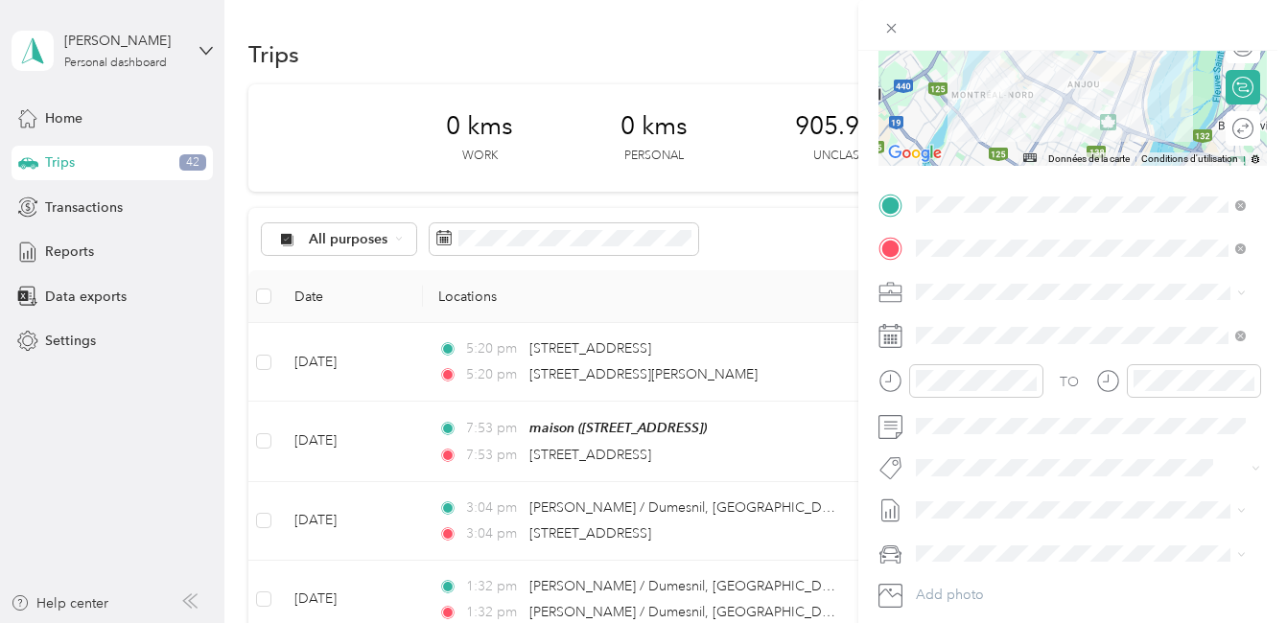
scroll to position [288, 0]
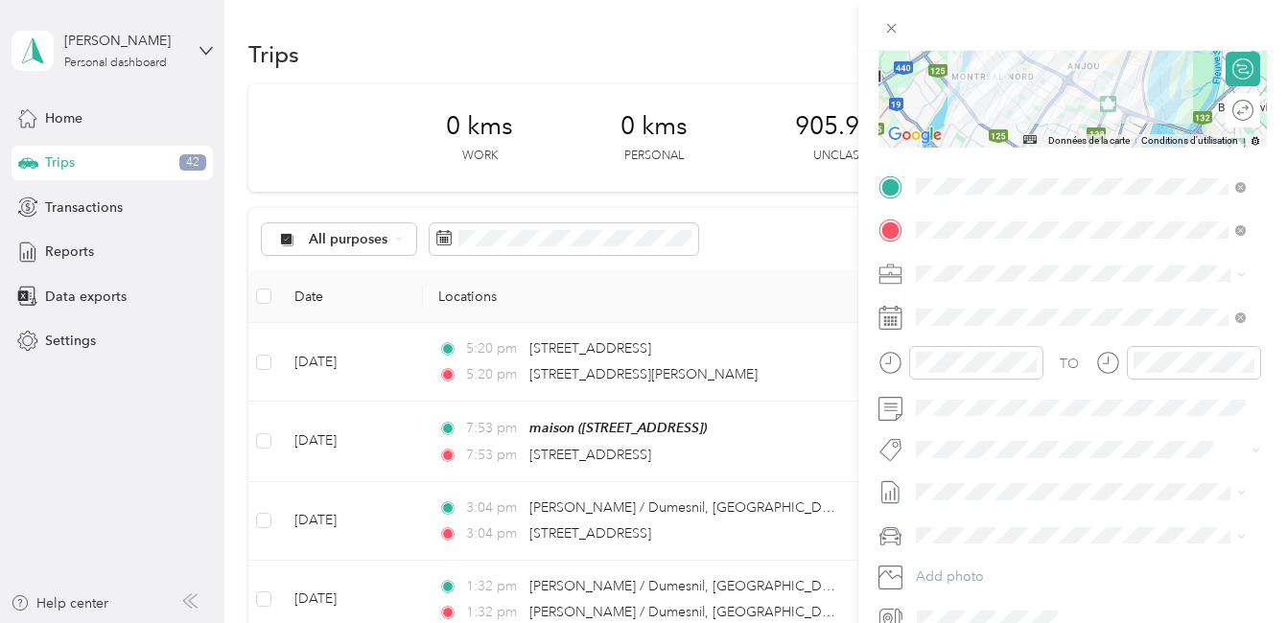
click at [1002, 560] on button "Fab Team - R" at bounding box center [970, 557] width 96 height 24
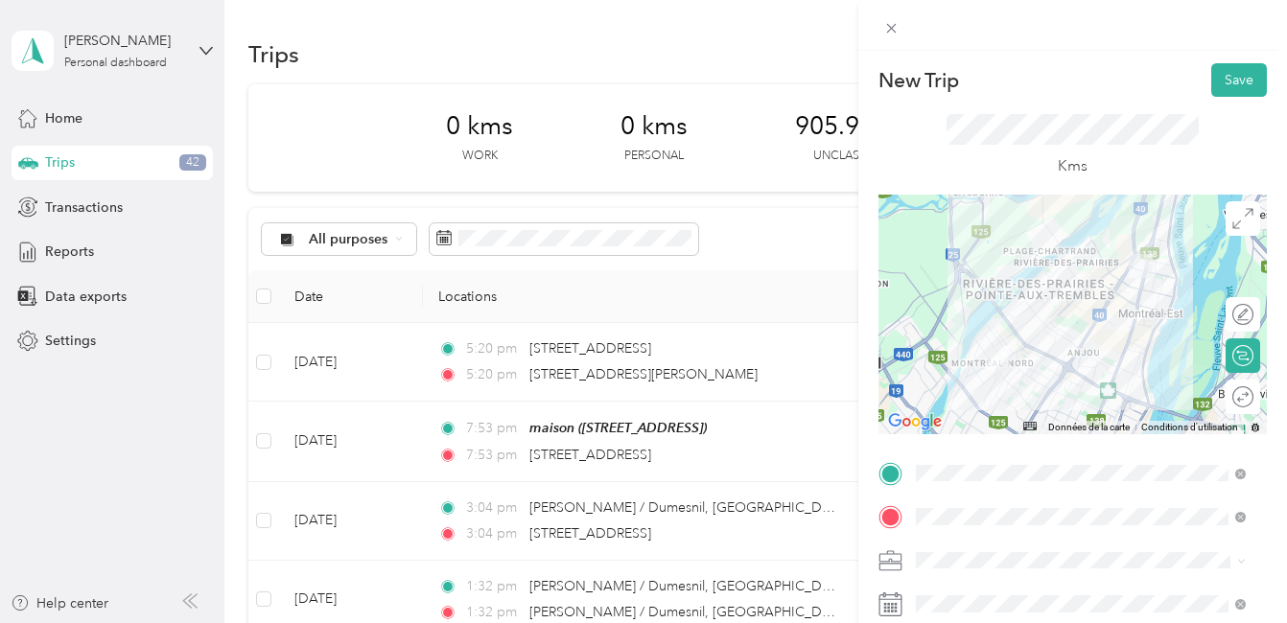
scroll to position [0, 0]
click at [1220, 77] on button "Save" at bounding box center [1239, 81] width 56 height 34
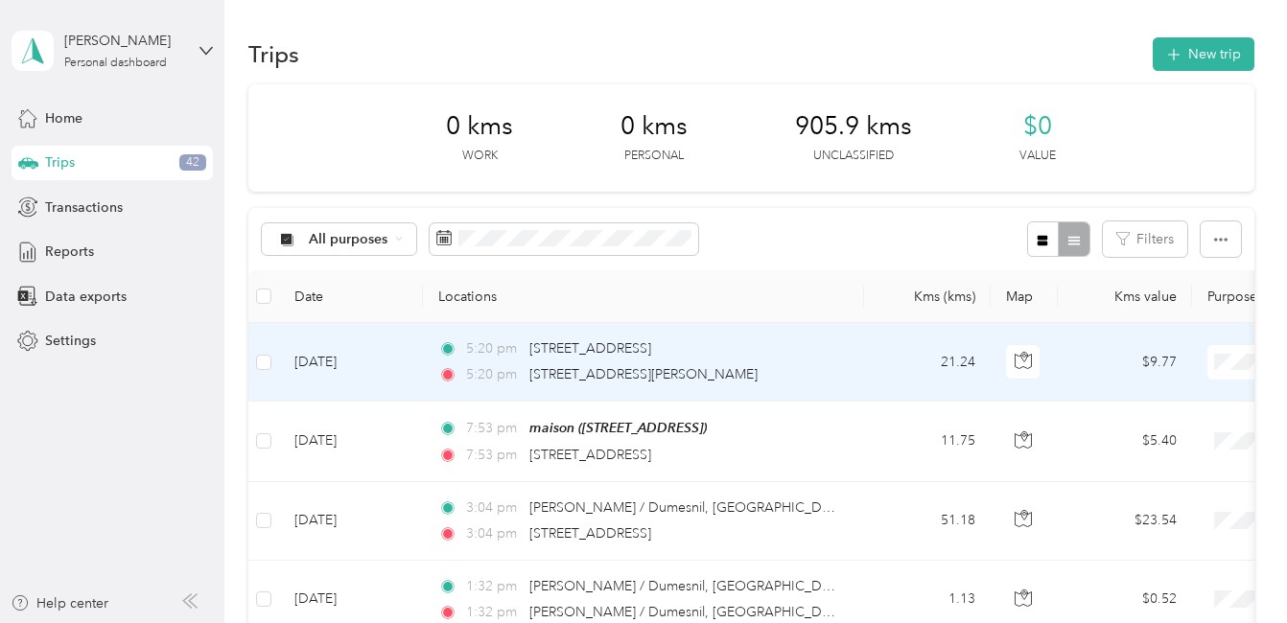
click at [1090, 356] on td "$9.77" at bounding box center [1124, 362] width 134 height 79
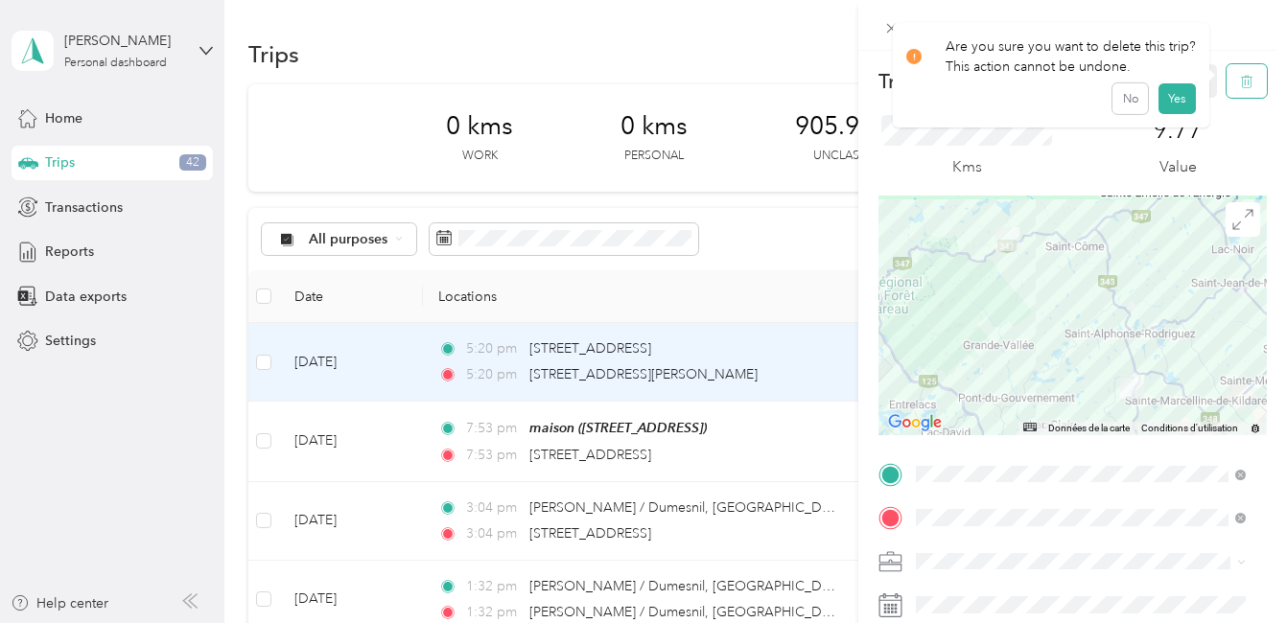
click at [1241, 77] on icon "button" at bounding box center [1247, 82] width 12 height 12
click at [1171, 97] on button "Yes" at bounding box center [1175, 104] width 37 height 31
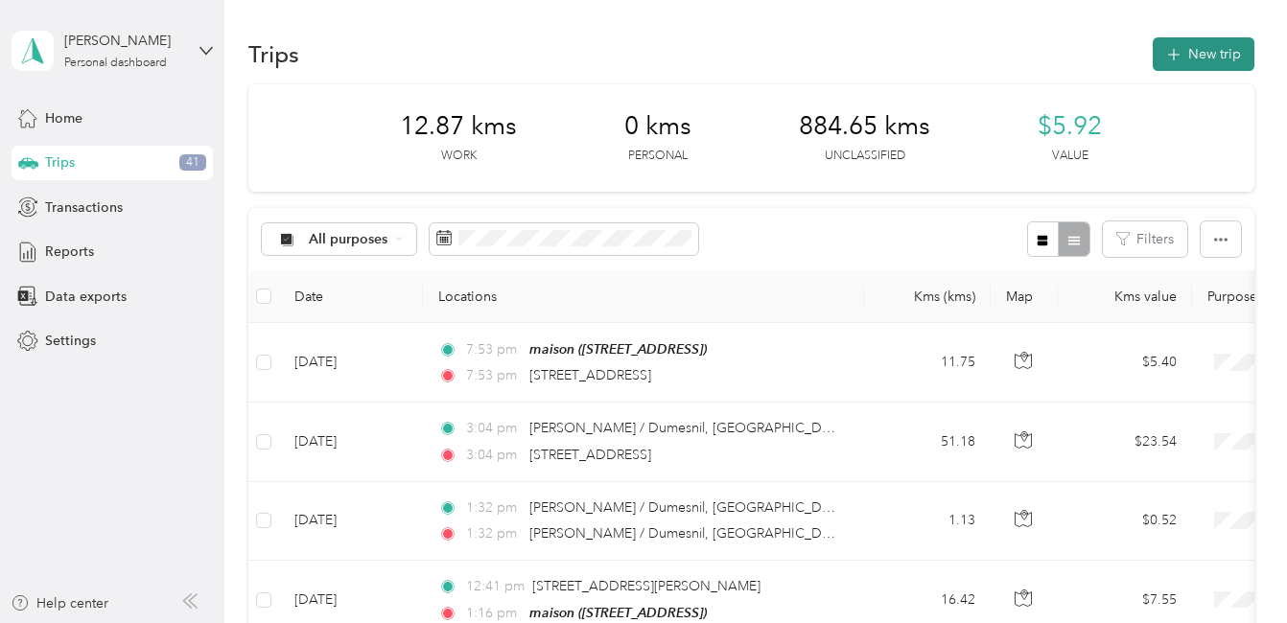
click at [1184, 54] on button "New trip" at bounding box center [1203, 54] width 102 height 34
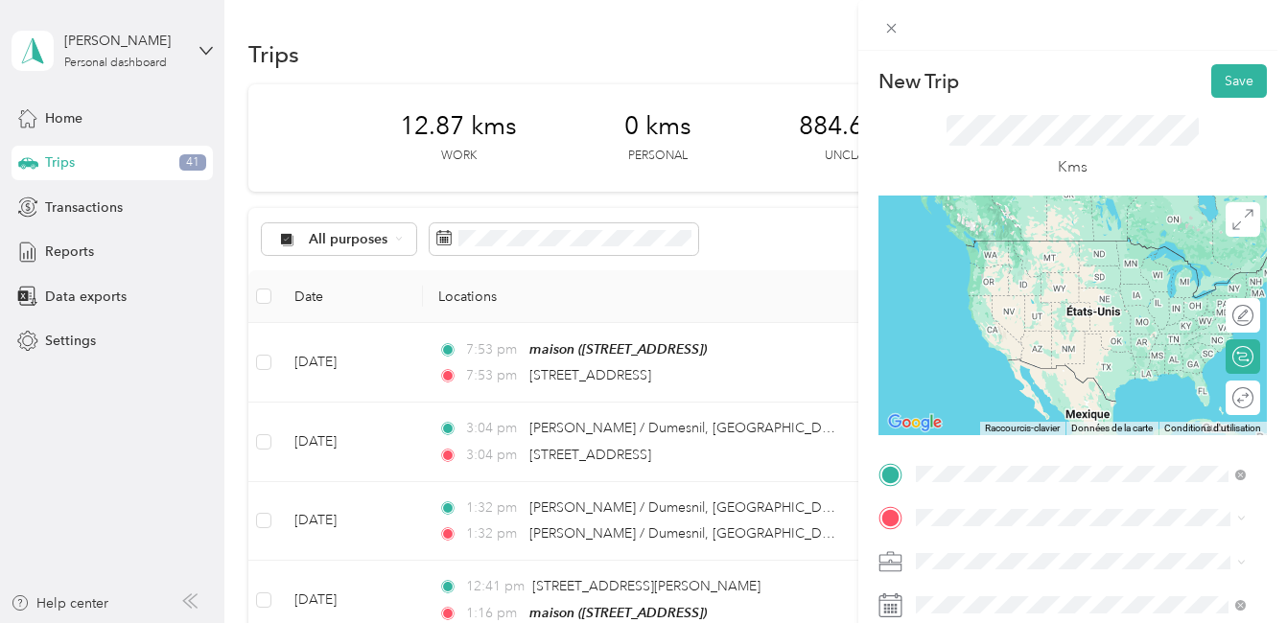
click at [1038, 248] on span "[STREET_ADDRESS][PERSON_NAME]" at bounding box center [1065, 240] width 228 height 17
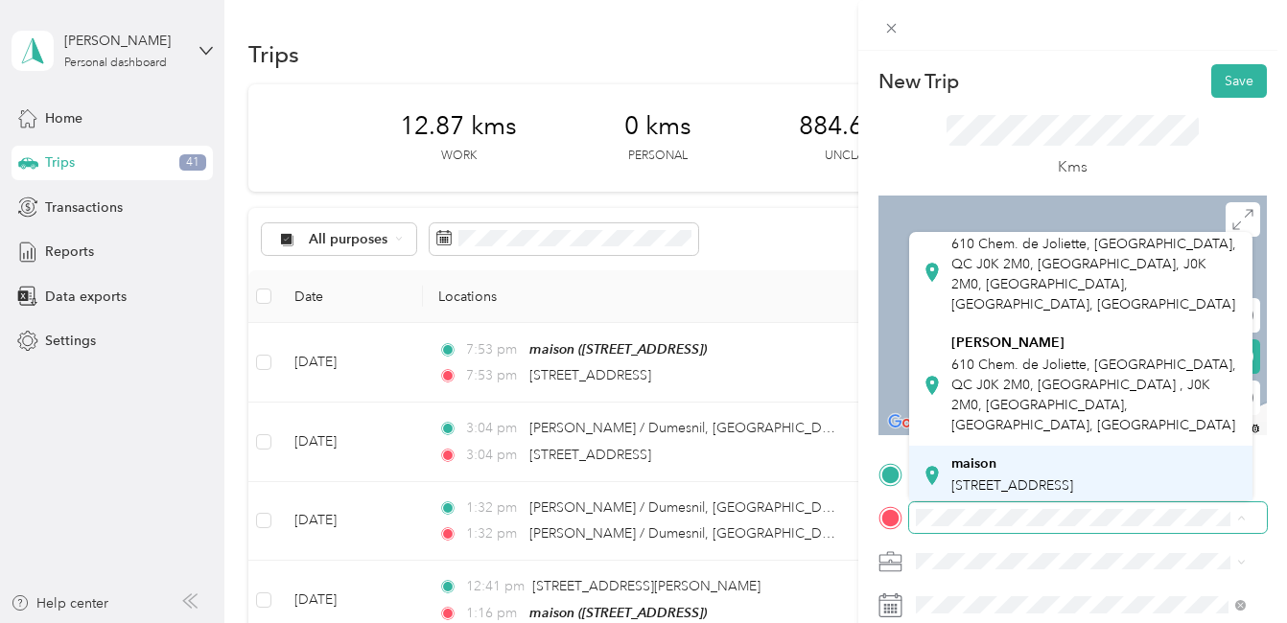
scroll to position [96, 0]
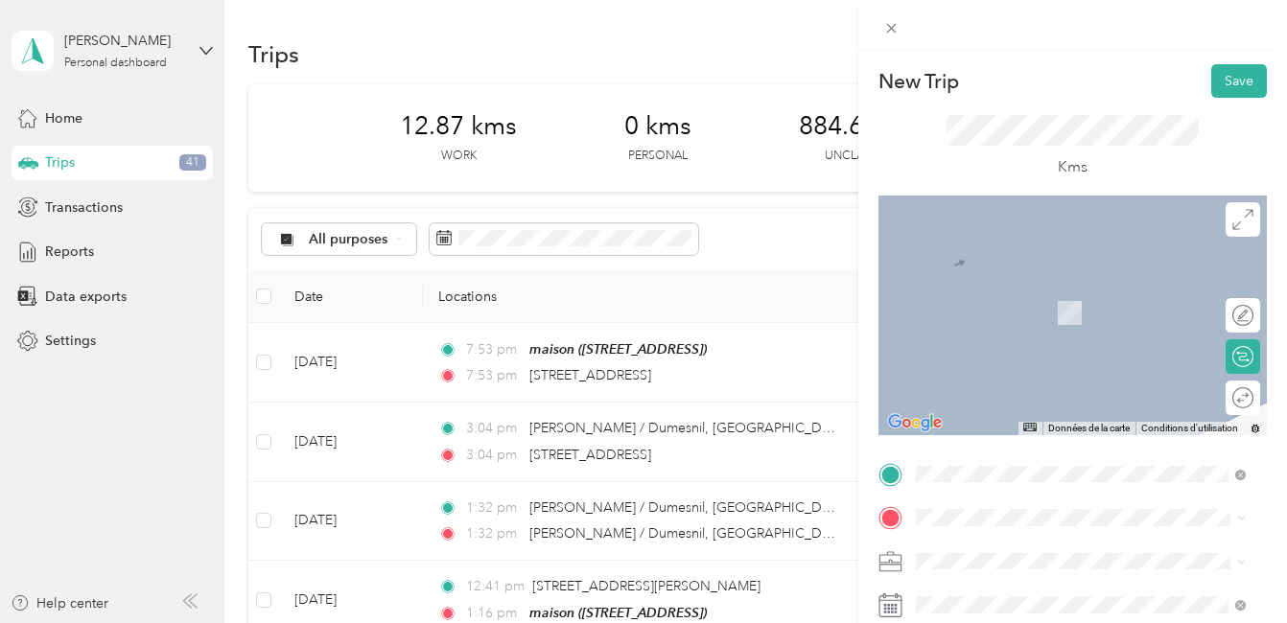
click at [998, 428] on span "[STREET_ADDRESS]" at bounding box center [1012, 436] width 122 height 16
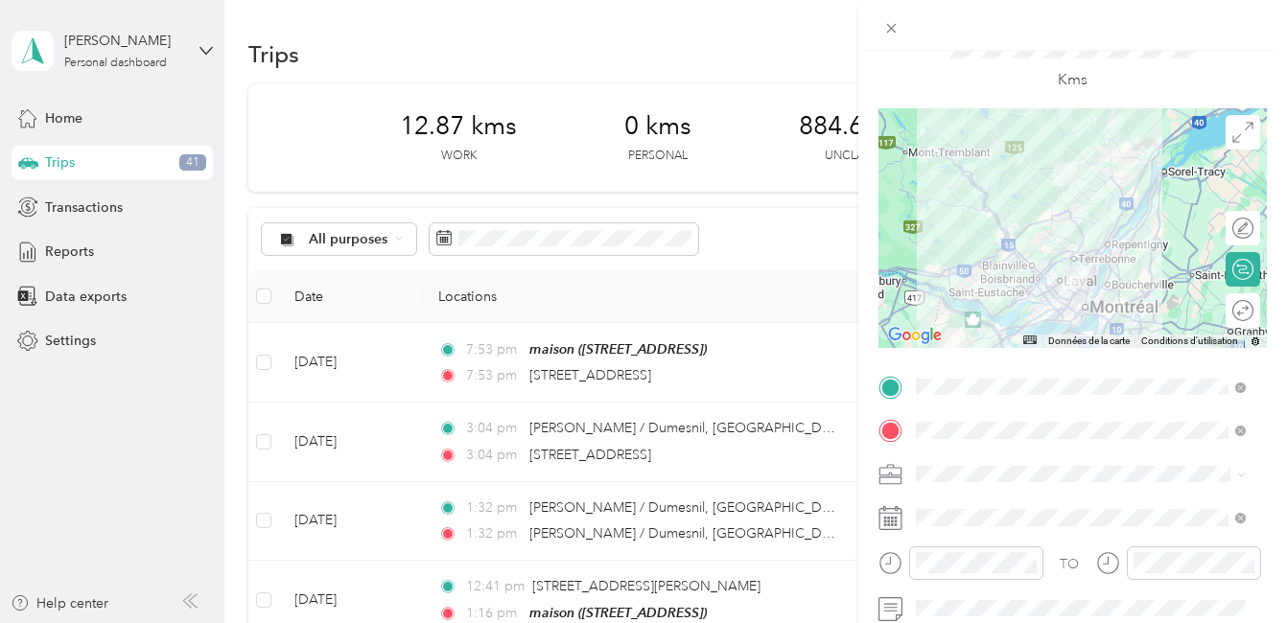
scroll to position [192, 0]
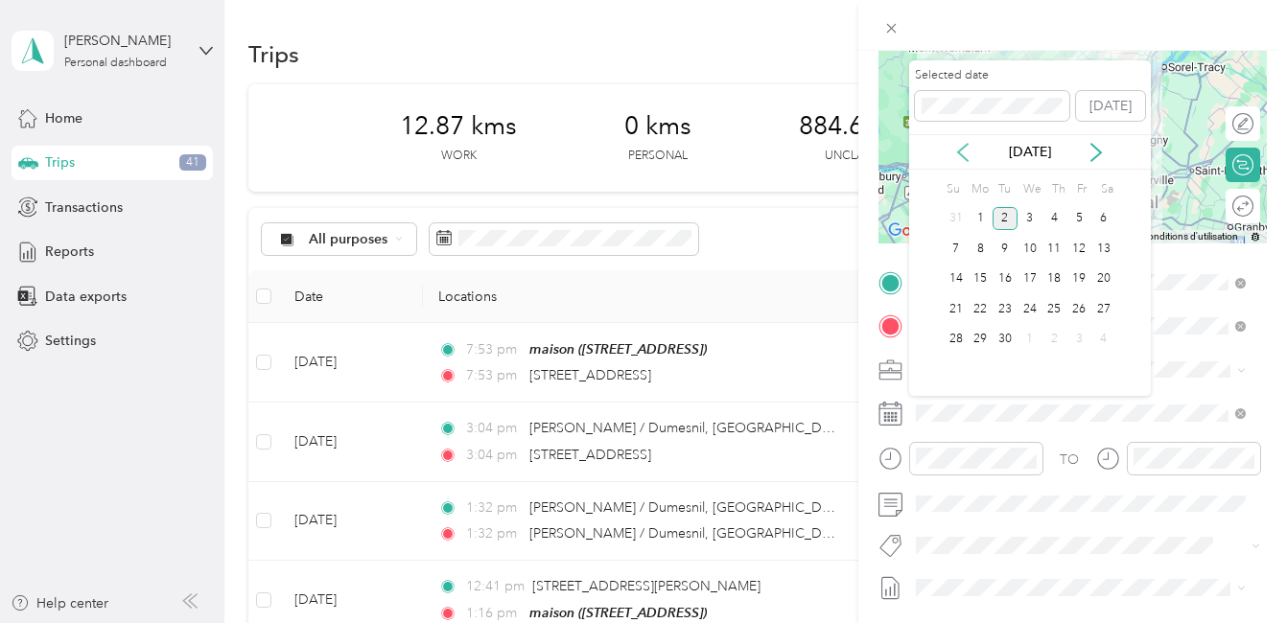
click at [966, 156] on icon at bounding box center [962, 152] width 19 height 19
click at [978, 245] on div "4" at bounding box center [979, 249] width 25 height 24
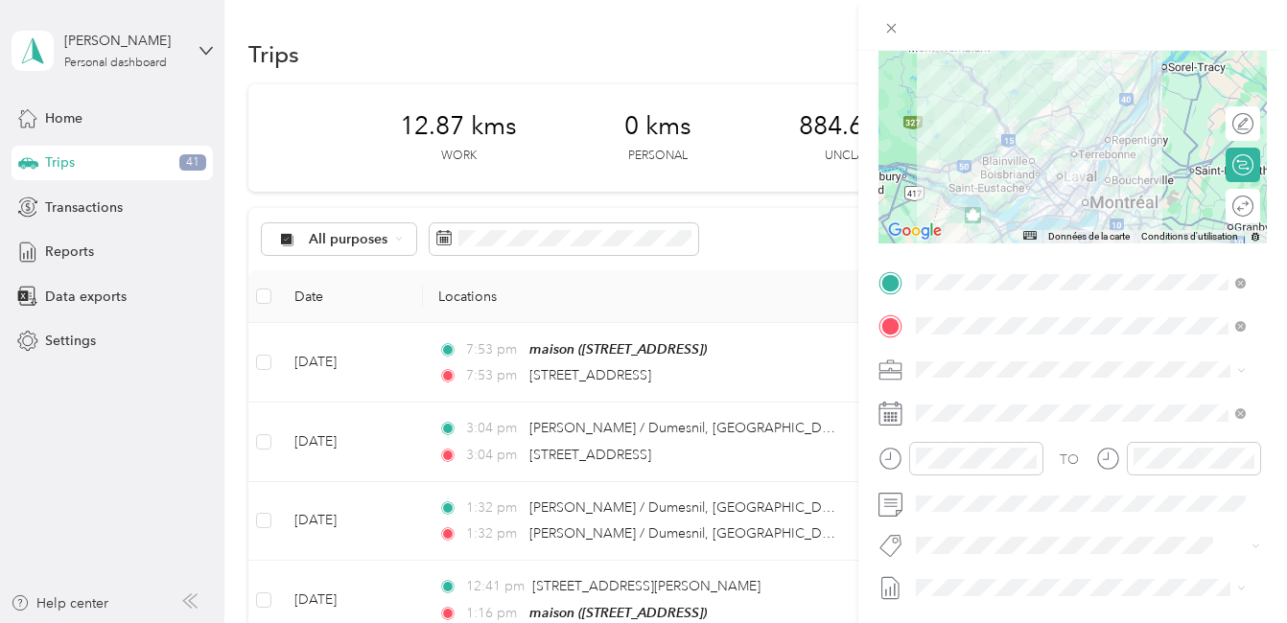
click at [995, 474] on button "Fab Team - C" at bounding box center [971, 465] width 98 height 24
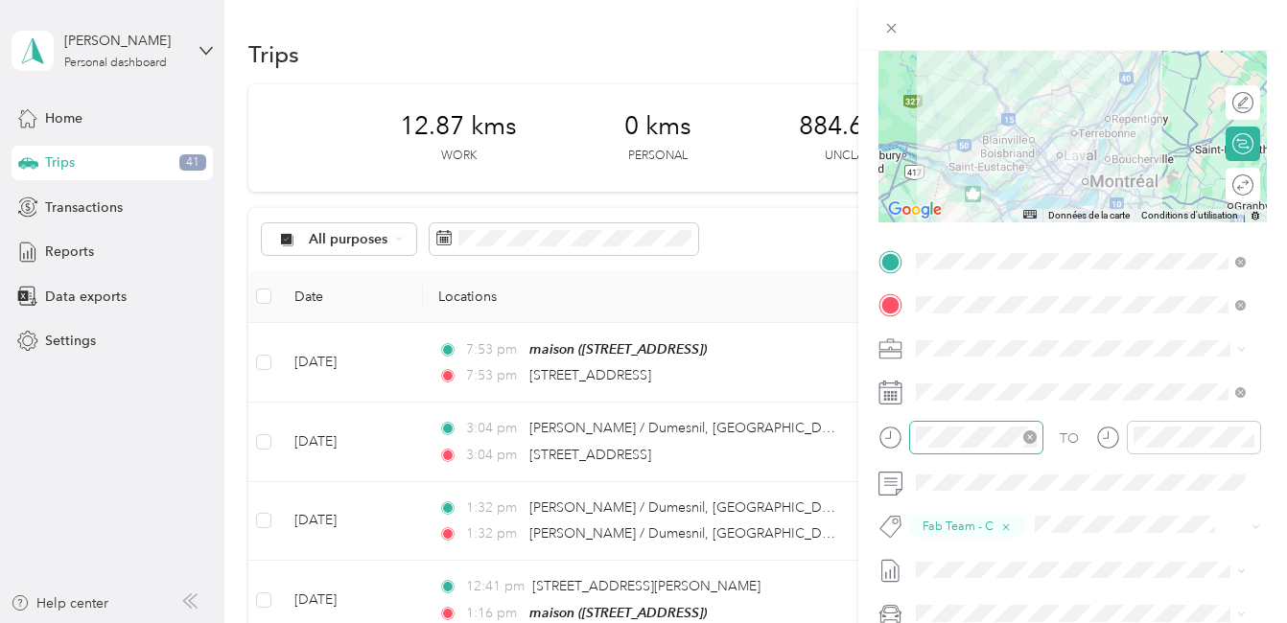
scroll to position [0, 0]
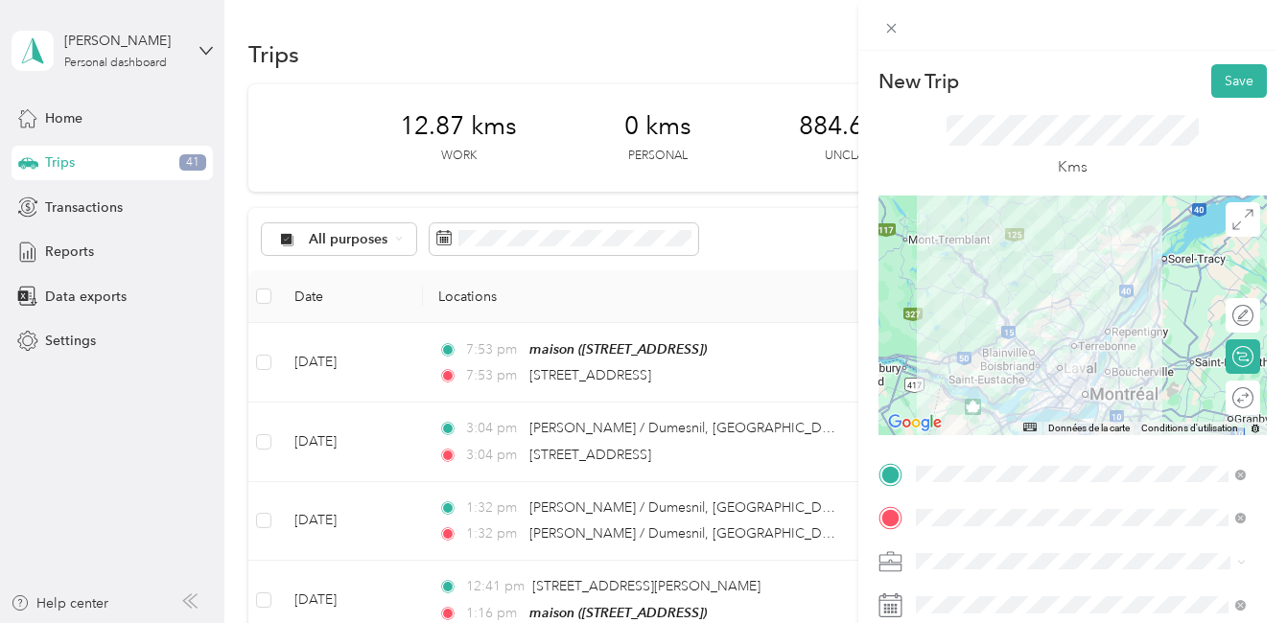
click at [1089, 343] on div at bounding box center [1072, 316] width 388 height 240
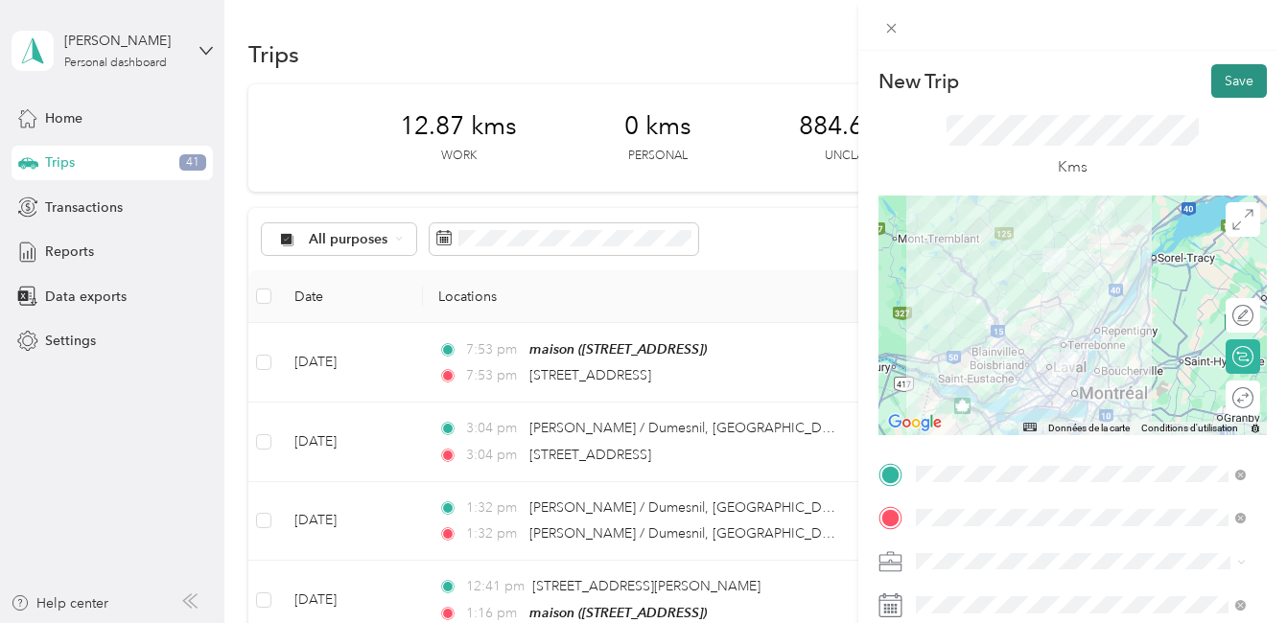
click at [1233, 79] on button "Save" at bounding box center [1239, 81] width 56 height 34
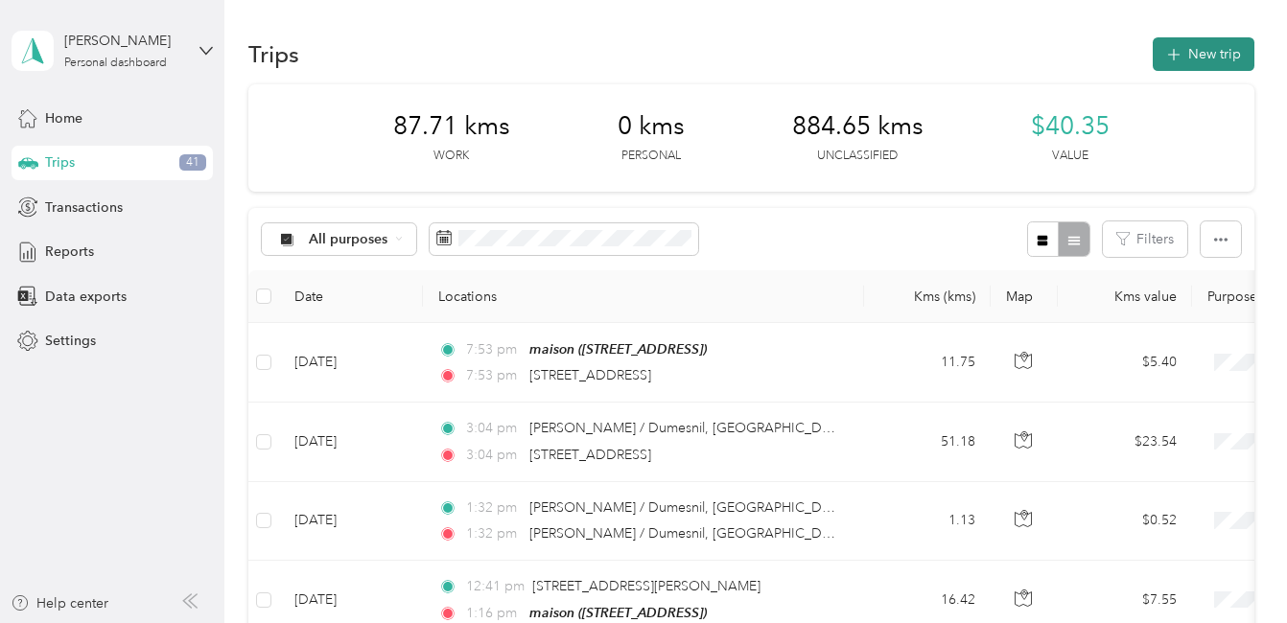
click at [1198, 54] on button "New trip" at bounding box center [1203, 54] width 102 height 34
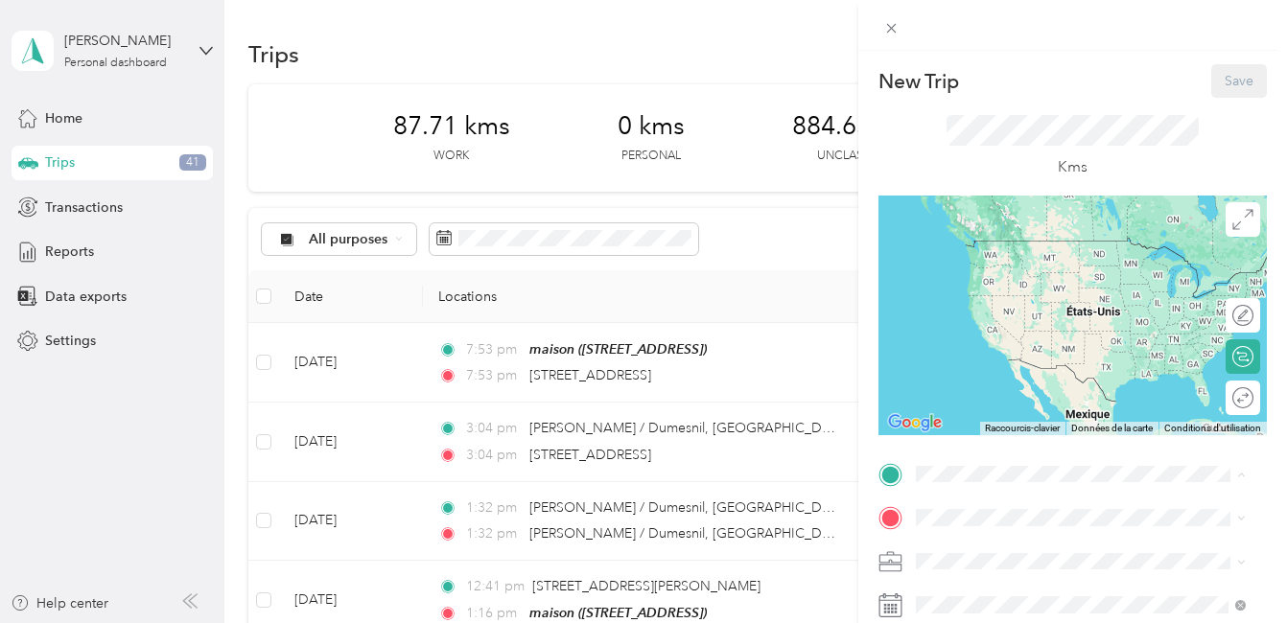
click at [987, 464] on div "maison [STREET_ADDRESS]" at bounding box center [1012, 484] width 122 height 40
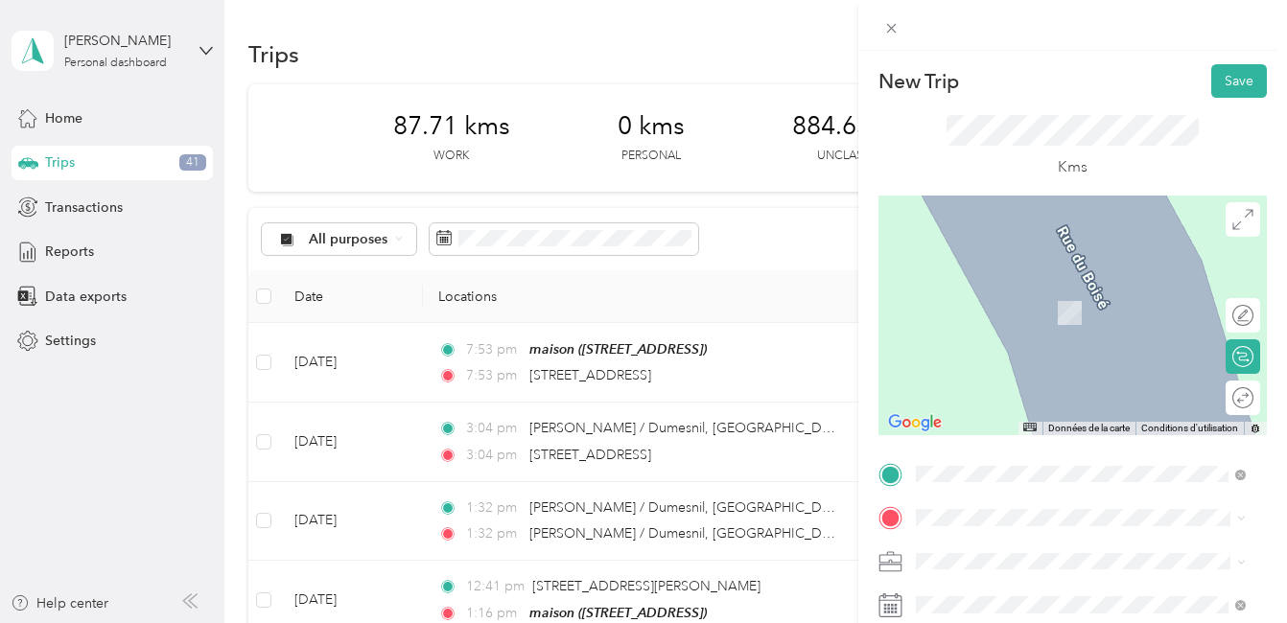
click at [1019, 284] on span "[STREET_ADDRESS][PERSON_NAME]" at bounding box center [1065, 280] width 228 height 17
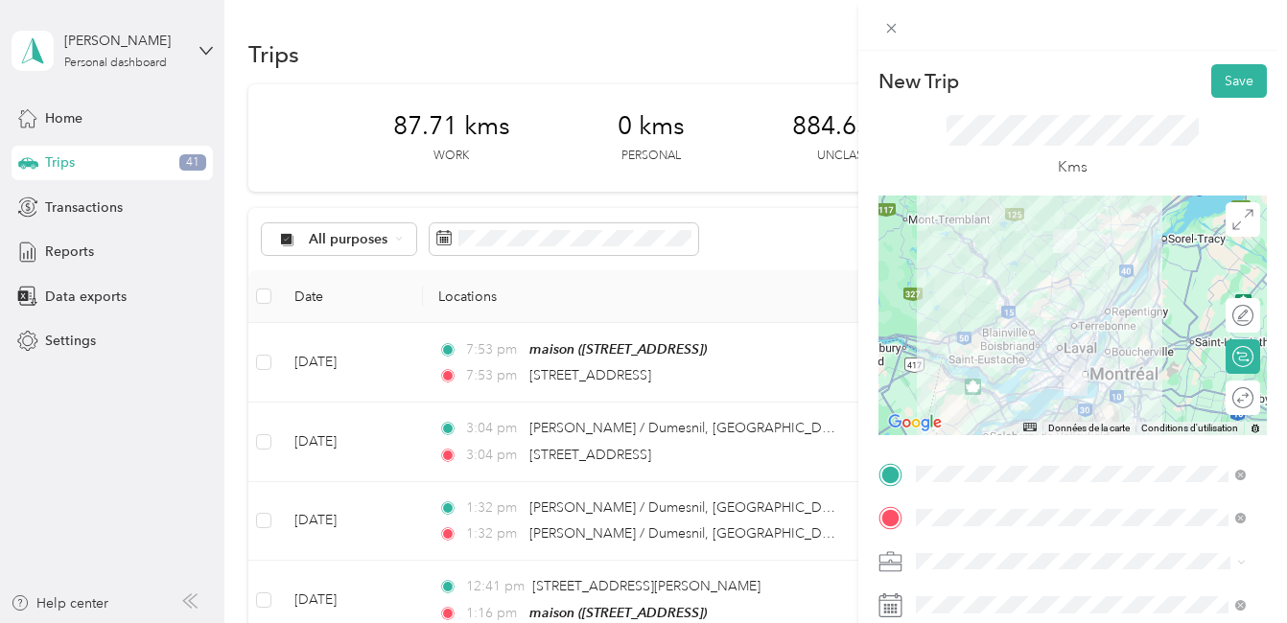
click at [1078, 350] on div at bounding box center [1072, 316] width 388 height 240
click at [1034, 367] on div at bounding box center [1072, 316] width 388 height 240
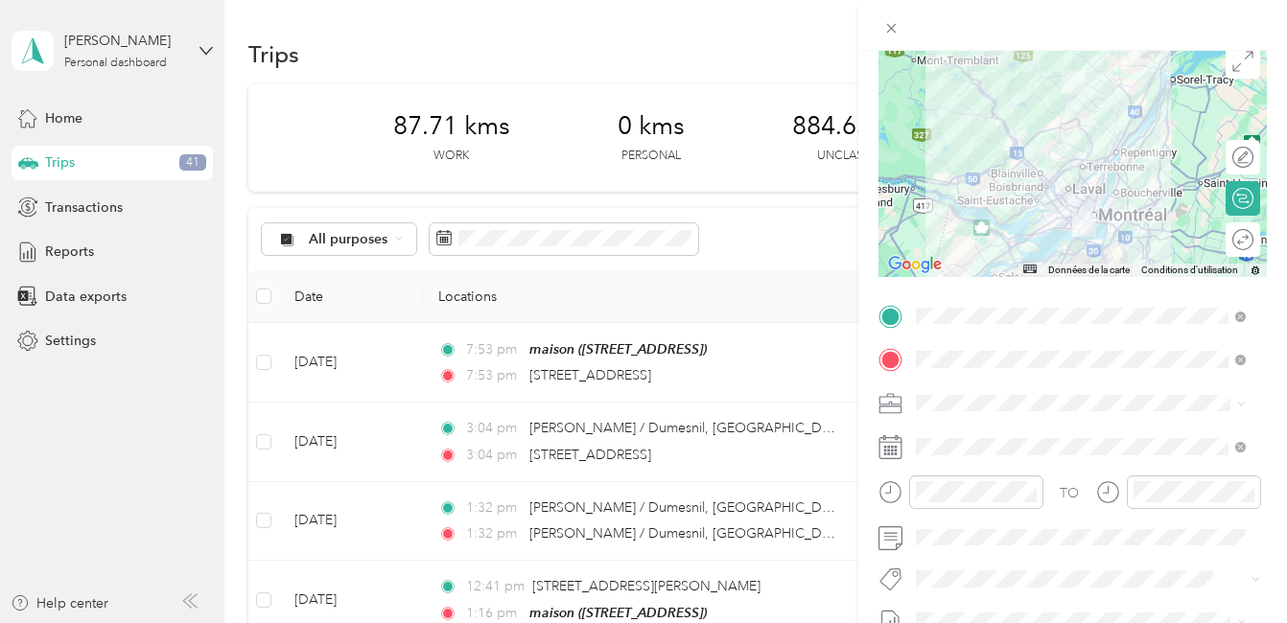
scroll to position [192, 0]
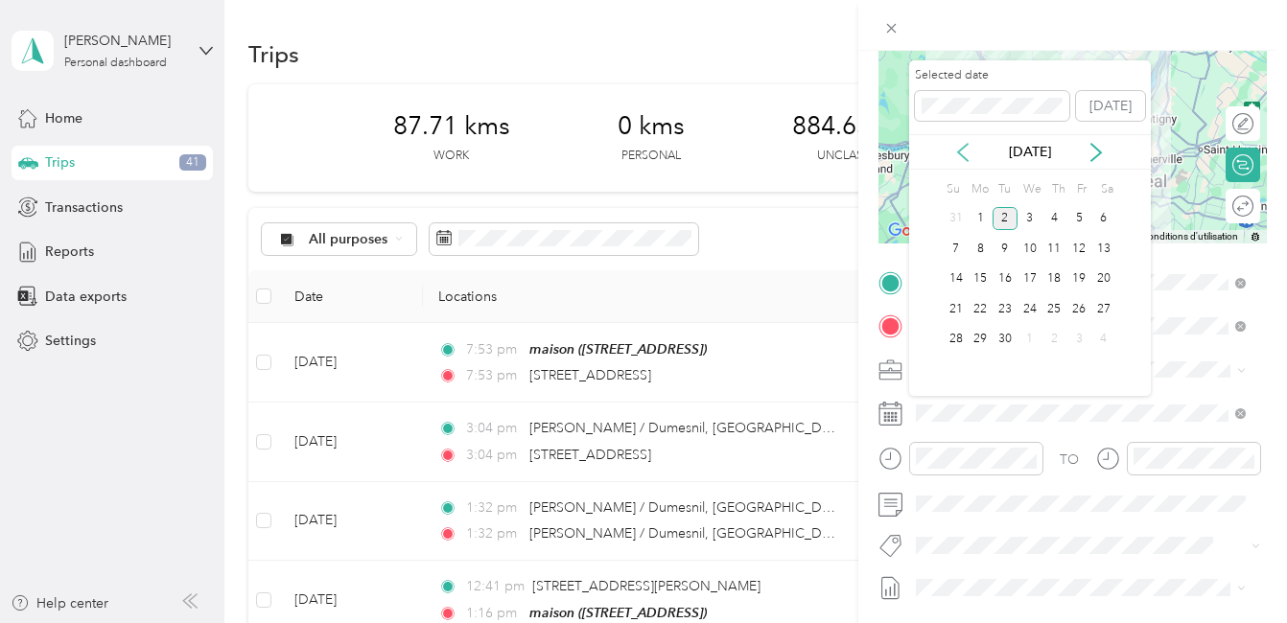
click at [963, 149] on icon at bounding box center [962, 152] width 19 height 19
click at [1003, 247] on div "5" at bounding box center [1004, 249] width 25 height 24
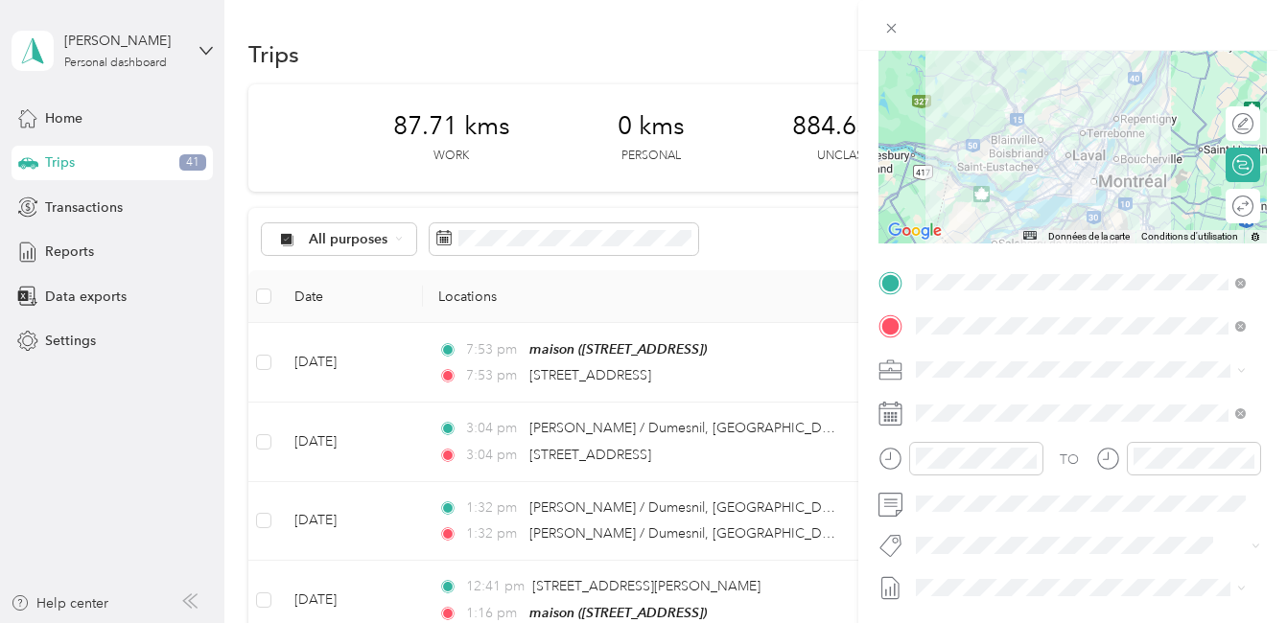
click at [978, 476] on button "Fab Team - C" at bounding box center [971, 464] width 98 height 24
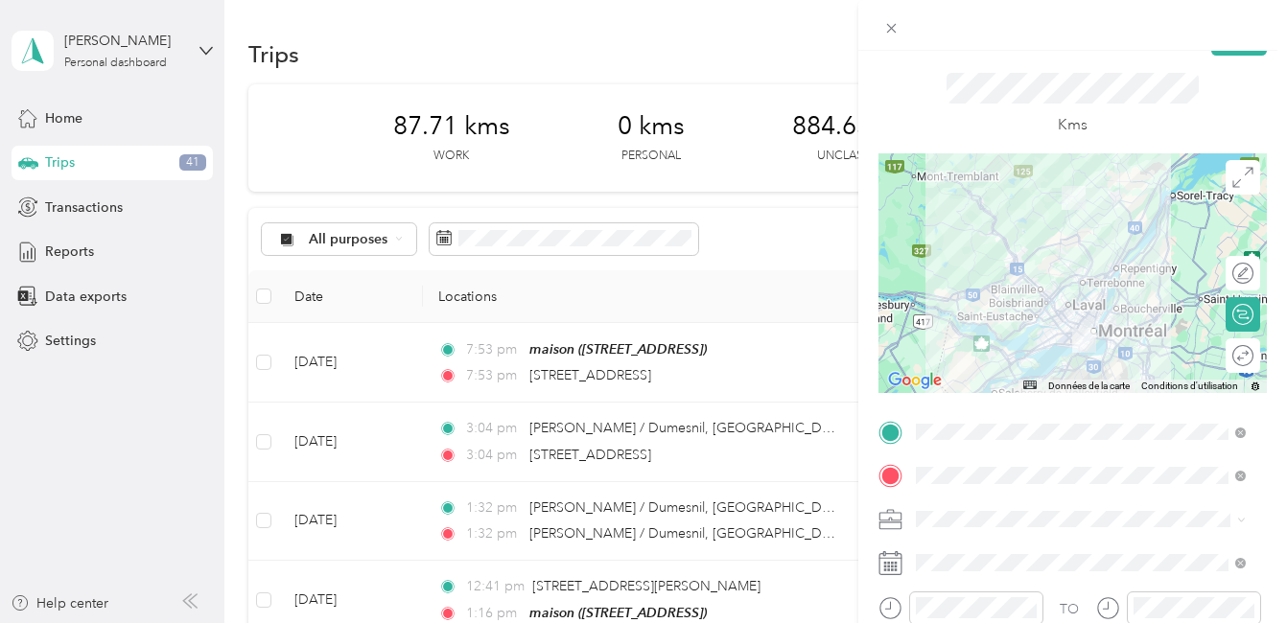
scroll to position [3, 0]
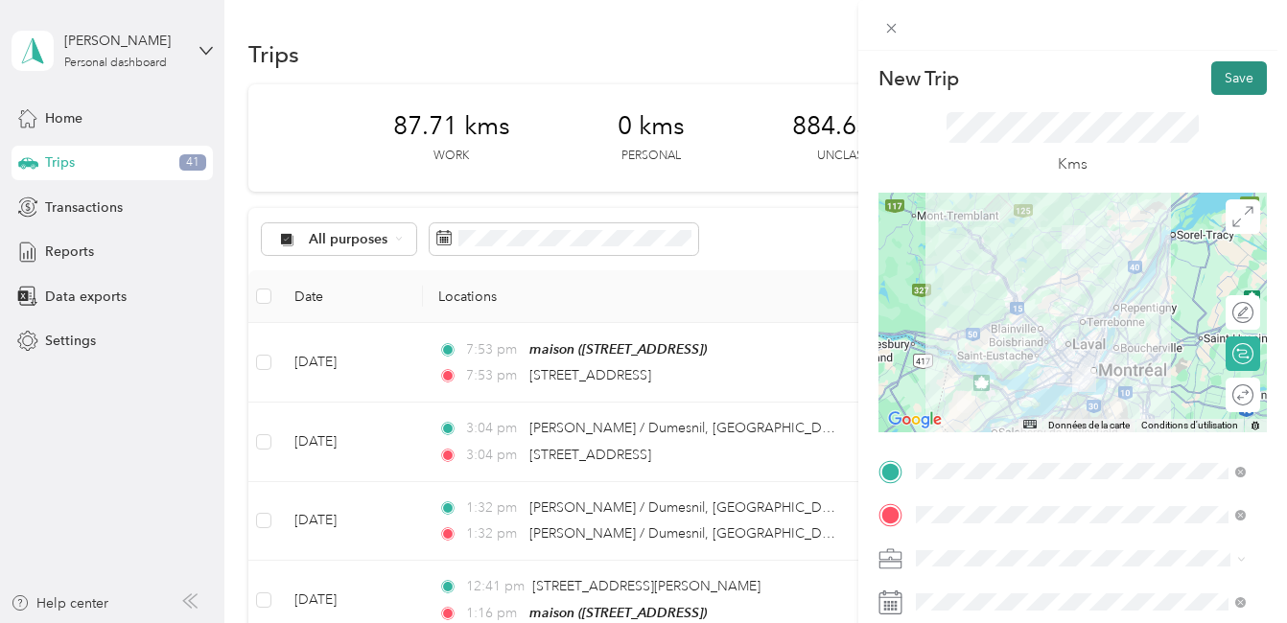
click at [1226, 75] on button "Save" at bounding box center [1239, 78] width 56 height 34
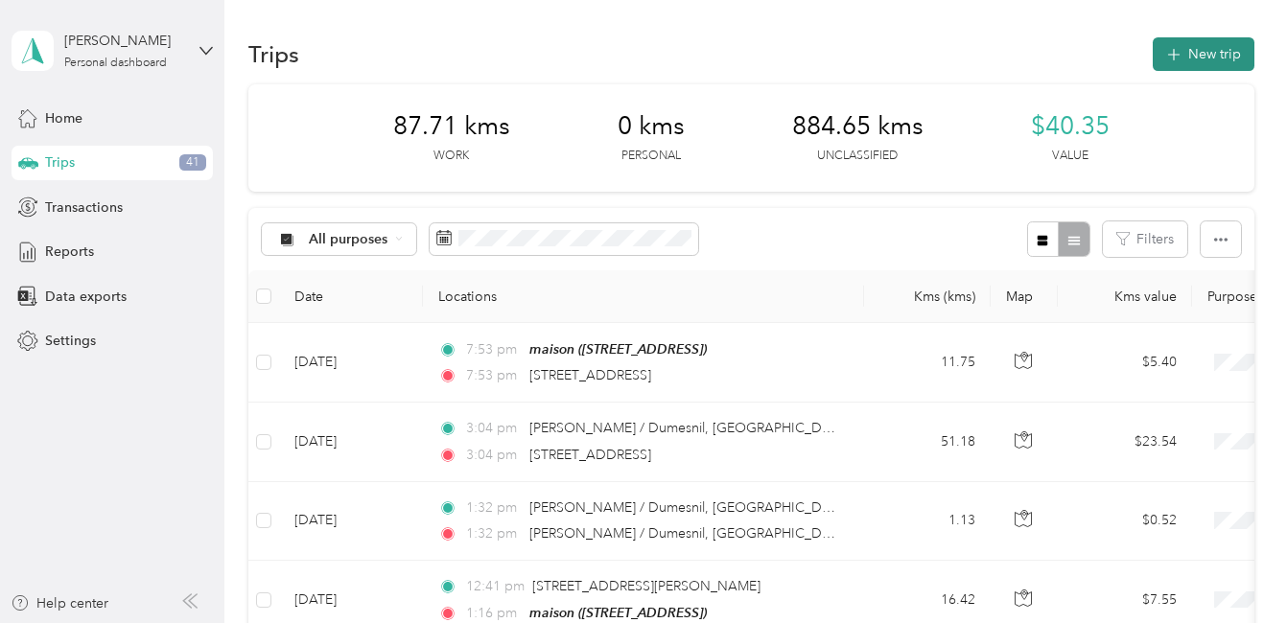
click at [1224, 55] on button "New trip" at bounding box center [1203, 54] width 102 height 34
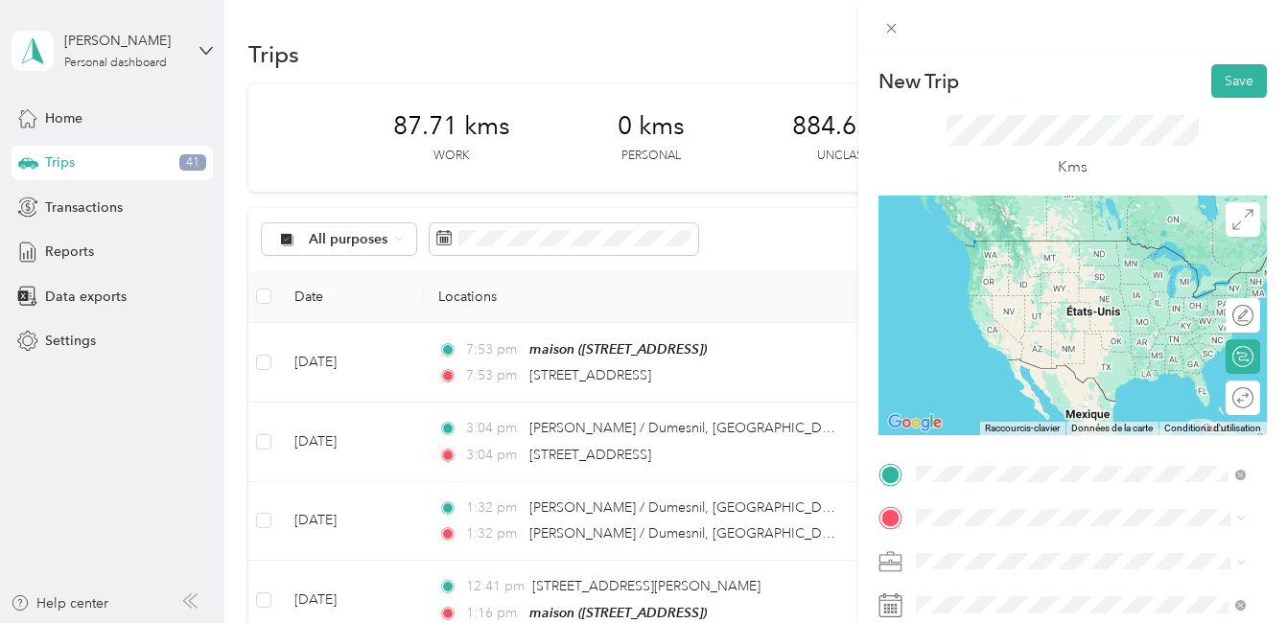
scroll to position [0, 0]
click at [1004, 236] on span "[STREET_ADDRESS][PERSON_NAME]" at bounding box center [1065, 240] width 228 height 17
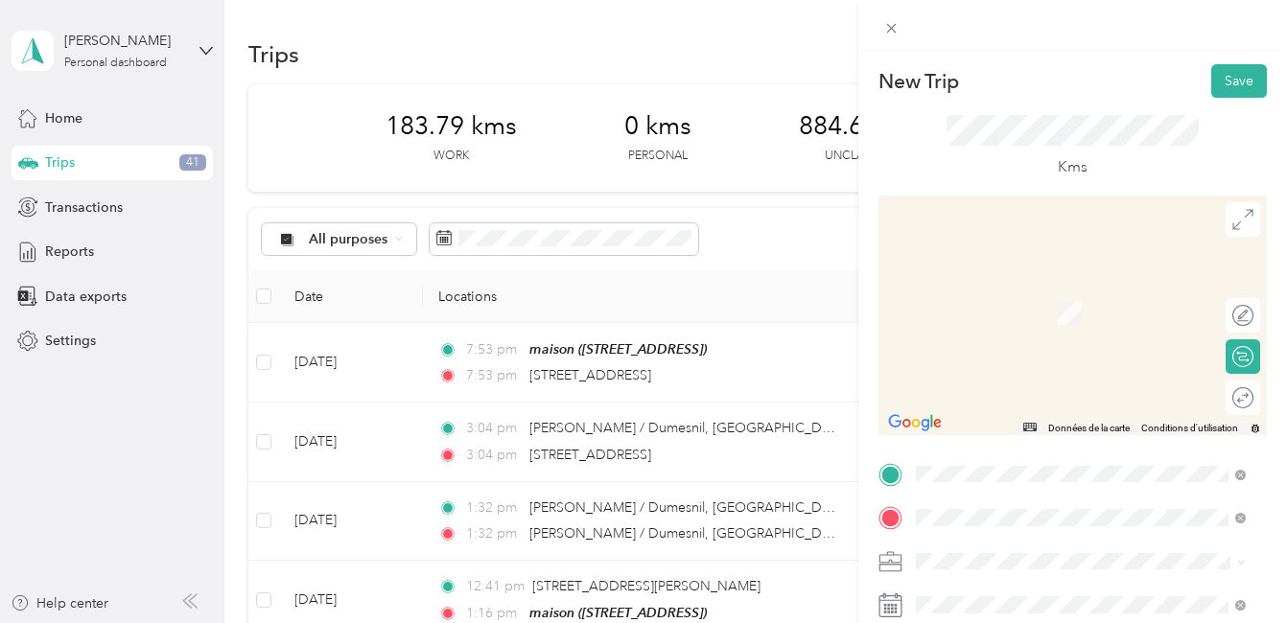
click at [1001, 363] on span "[STREET_ADDRESS][PERSON_NAME]" at bounding box center [1065, 358] width 228 height 17
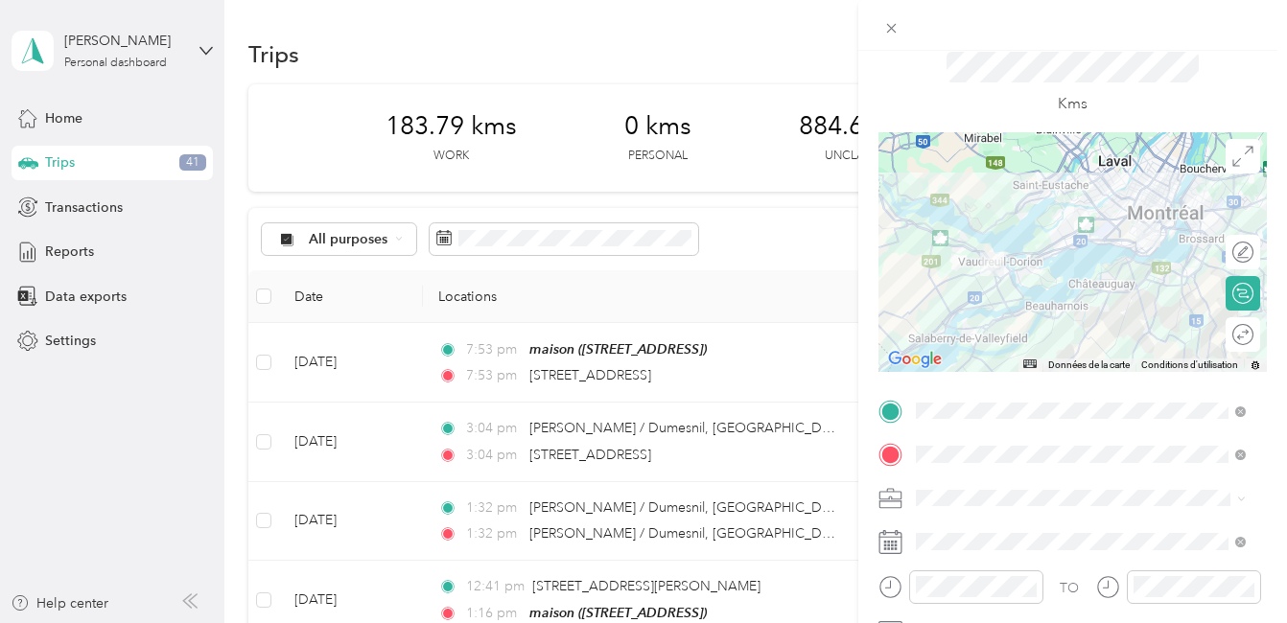
scroll to position [96, 0]
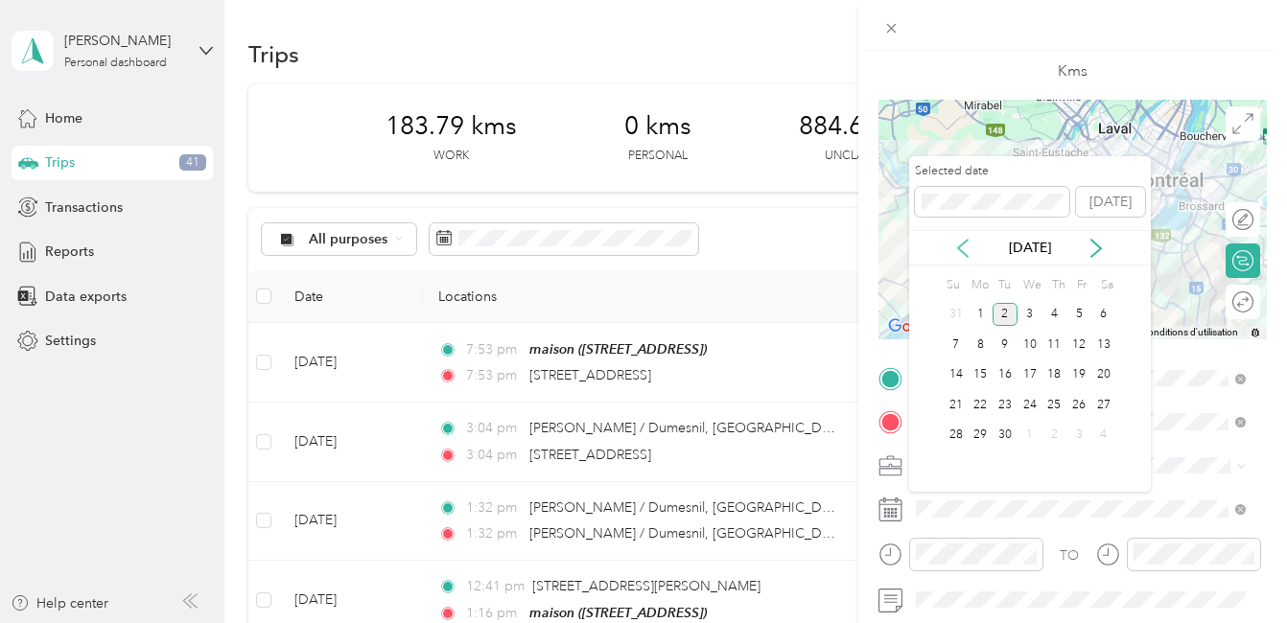
click at [960, 244] on icon at bounding box center [962, 248] width 19 height 19
click at [1006, 349] on div "5" at bounding box center [1004, 345] width 25 height 24
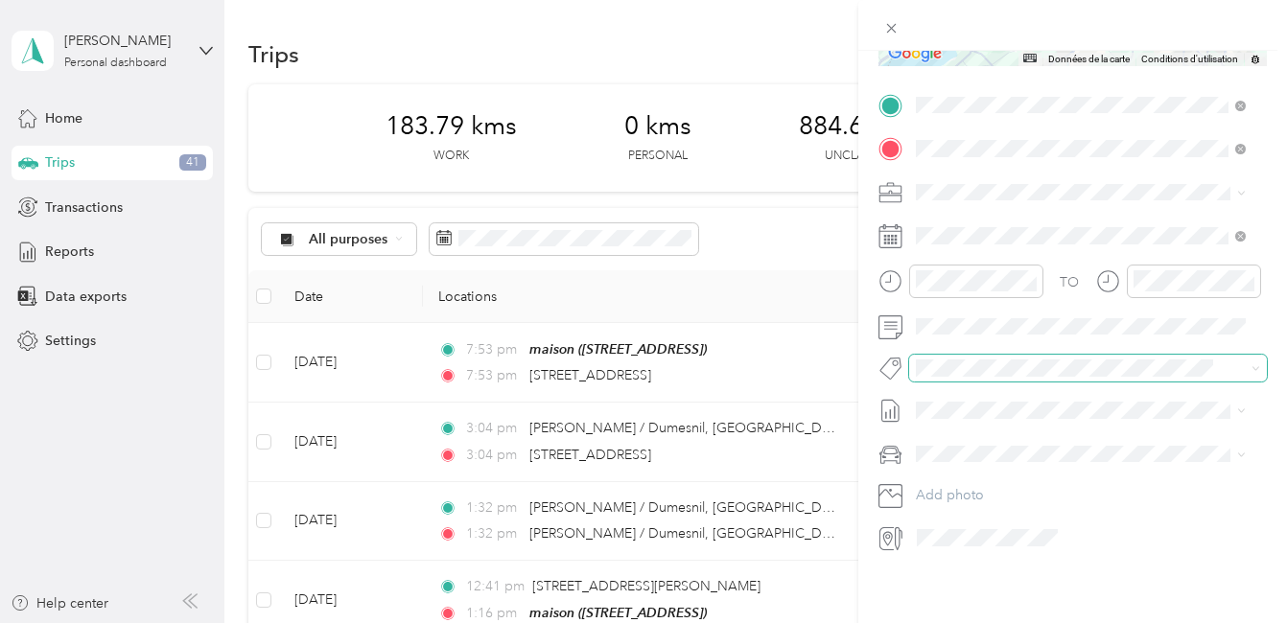
scroll to position [383, 0]
click at [975, 421] on span "Fab Team - C" at bounding box center [971, 418] width 71 height 17
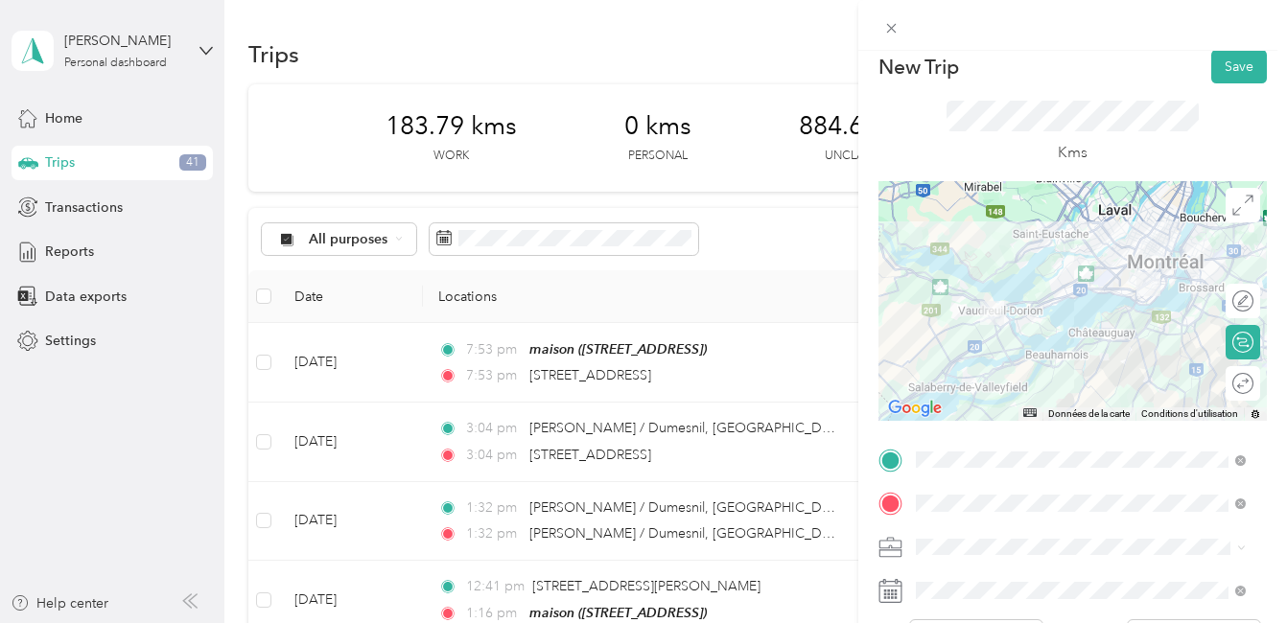
scroll to position [0, 0]
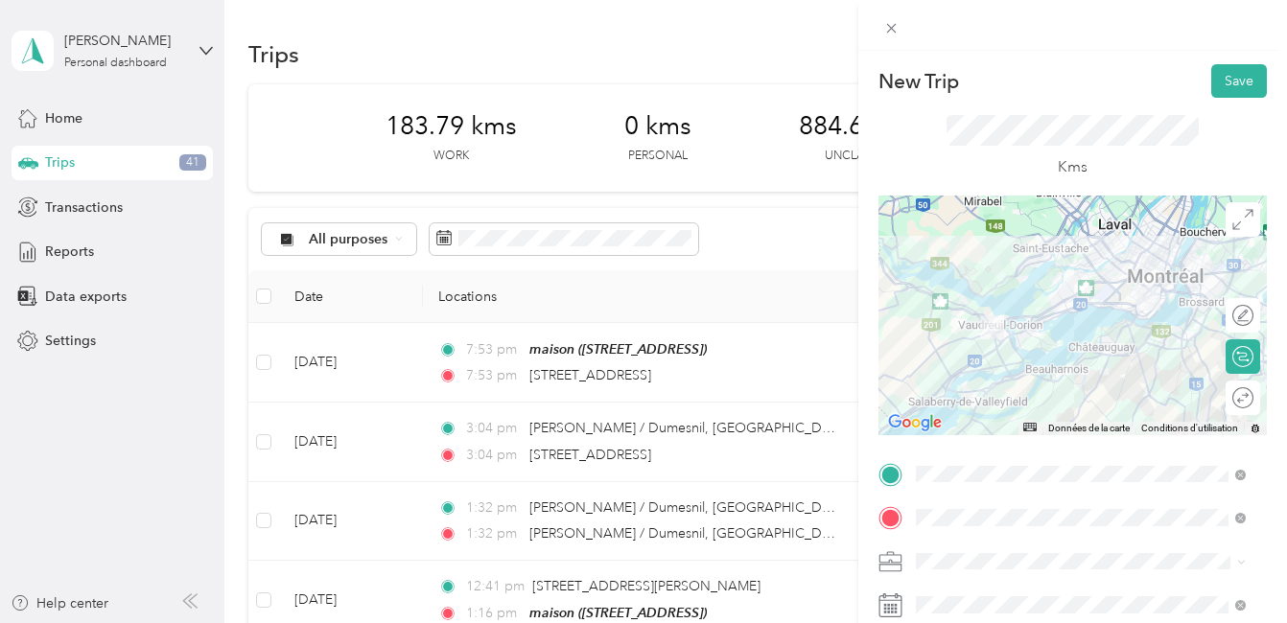
click at [1058, 299] on div at bounding box center [1072, 316] width 388 height 240
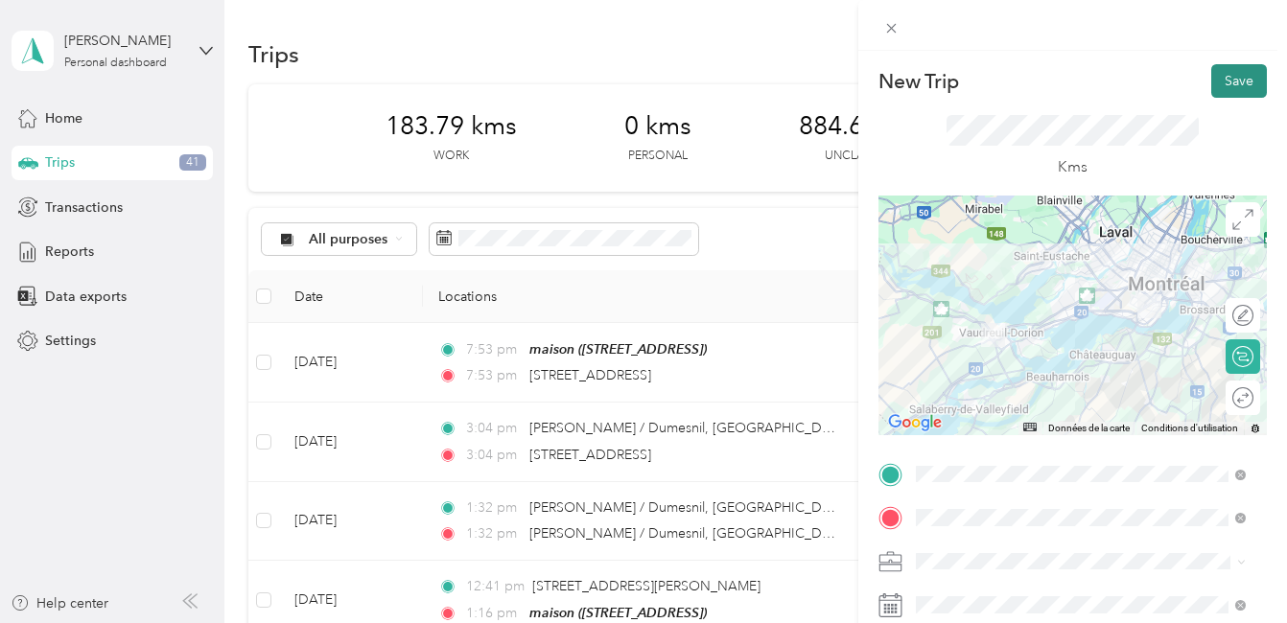
click at [1231, 74] on button "Save" at bounding box center [1239, 81] width 56 height 34
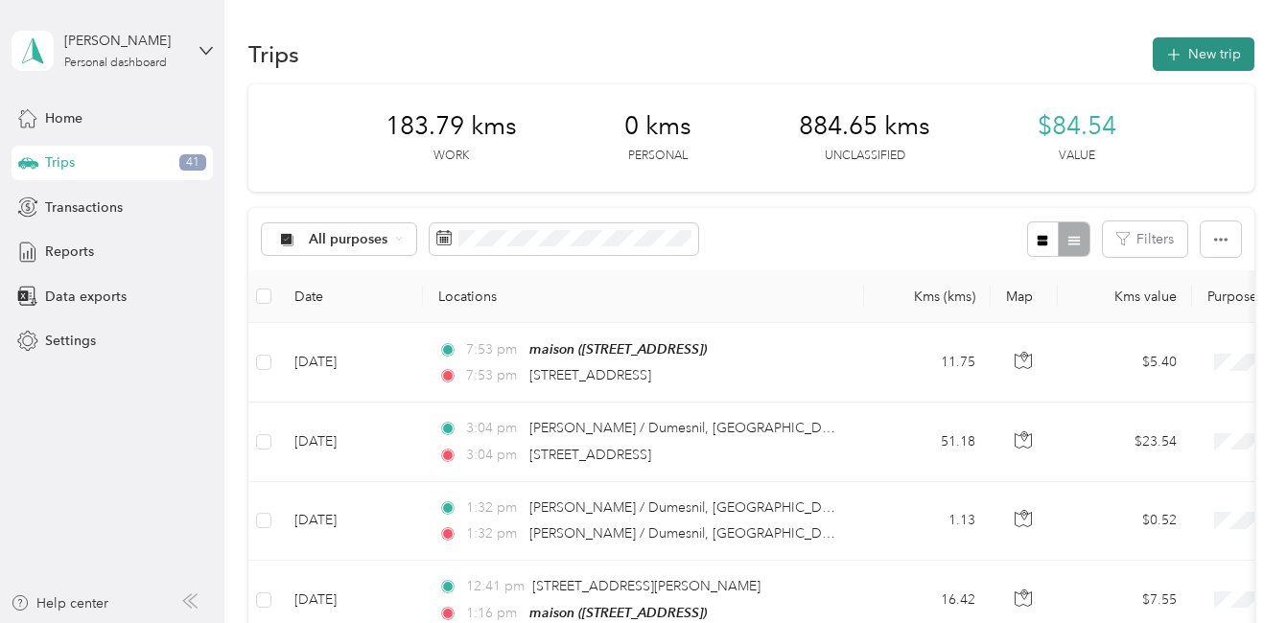
click at [1202, 53] on button "New trip" at bounding box center [1203, 54] width 102 height 34
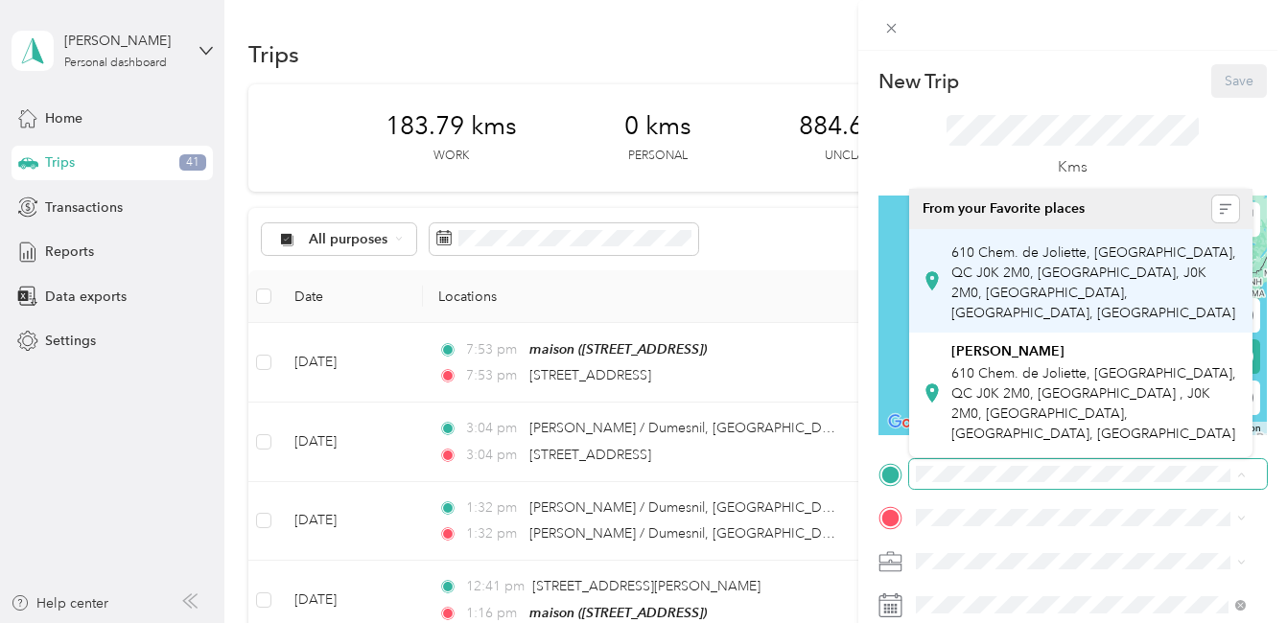
scroll to position [0, 118]
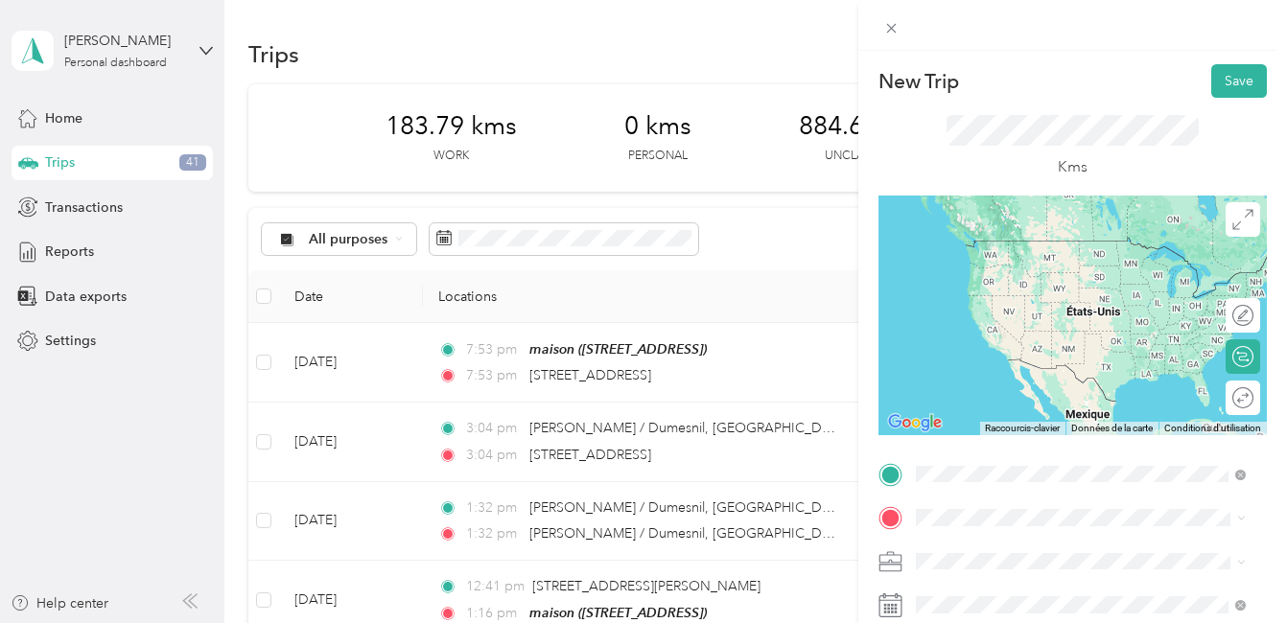
click at [1070, 316] on span "[STREET_ADDRESS][PERSON_NAME]" at bounding box center [1065, 314] width 228 height 17
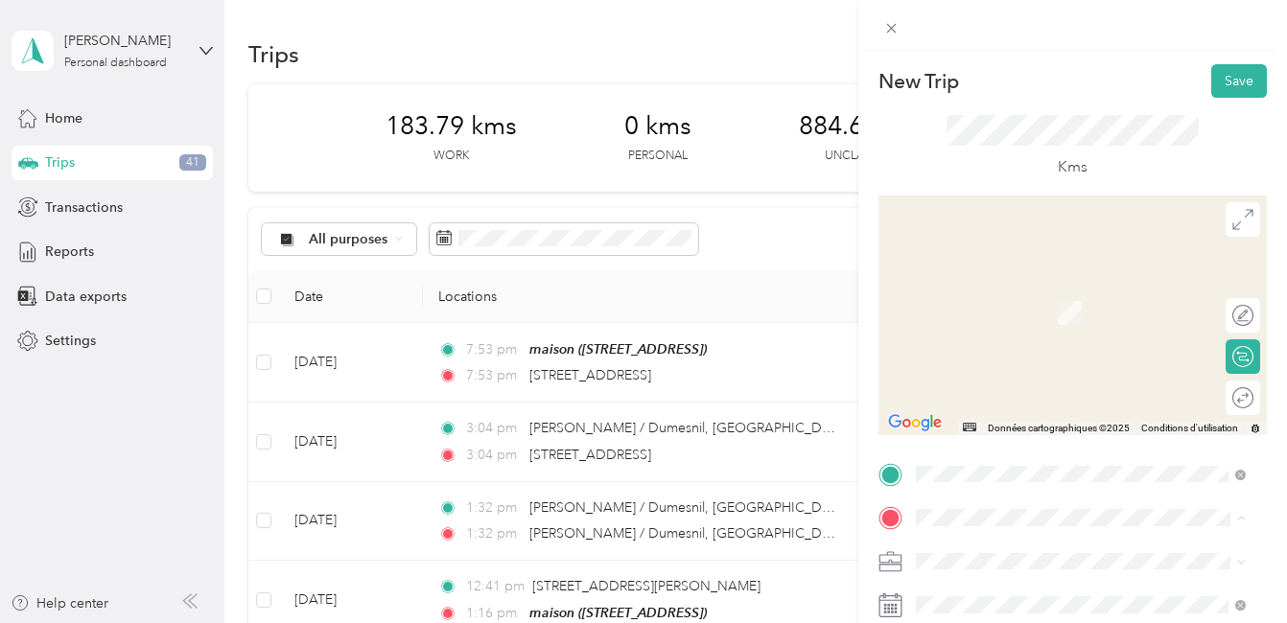
click at [985, 507] on strong "maison" at bounding box center [973, 515] width 45 height 17
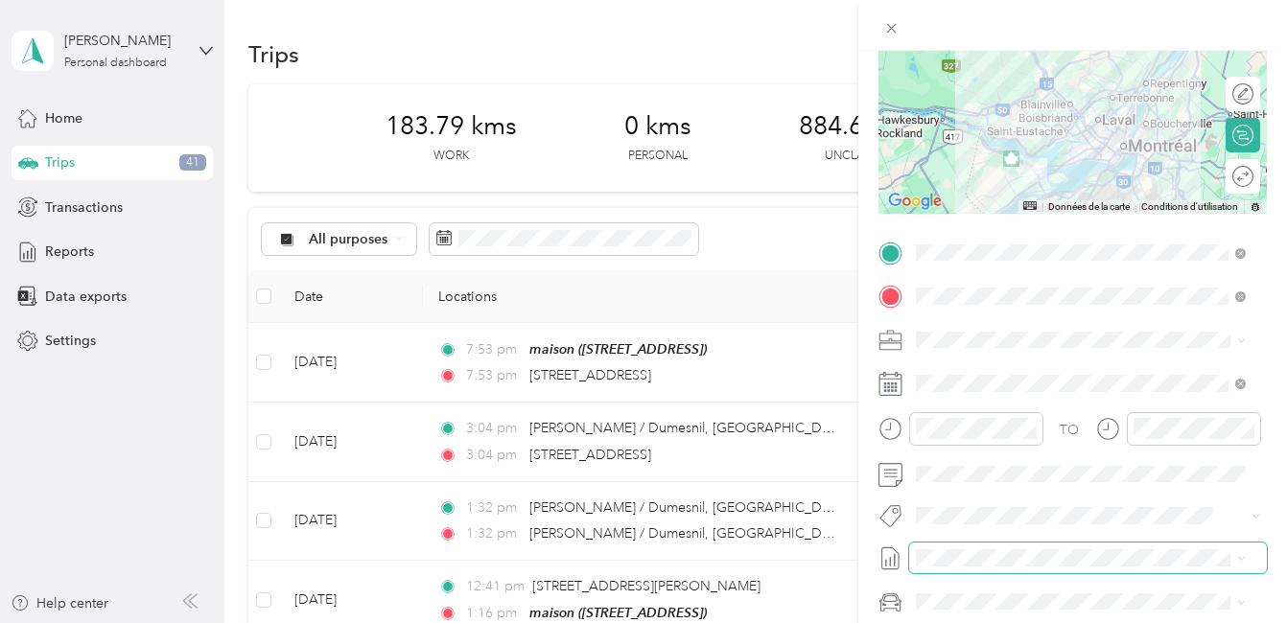
scroll to position [288, 0]
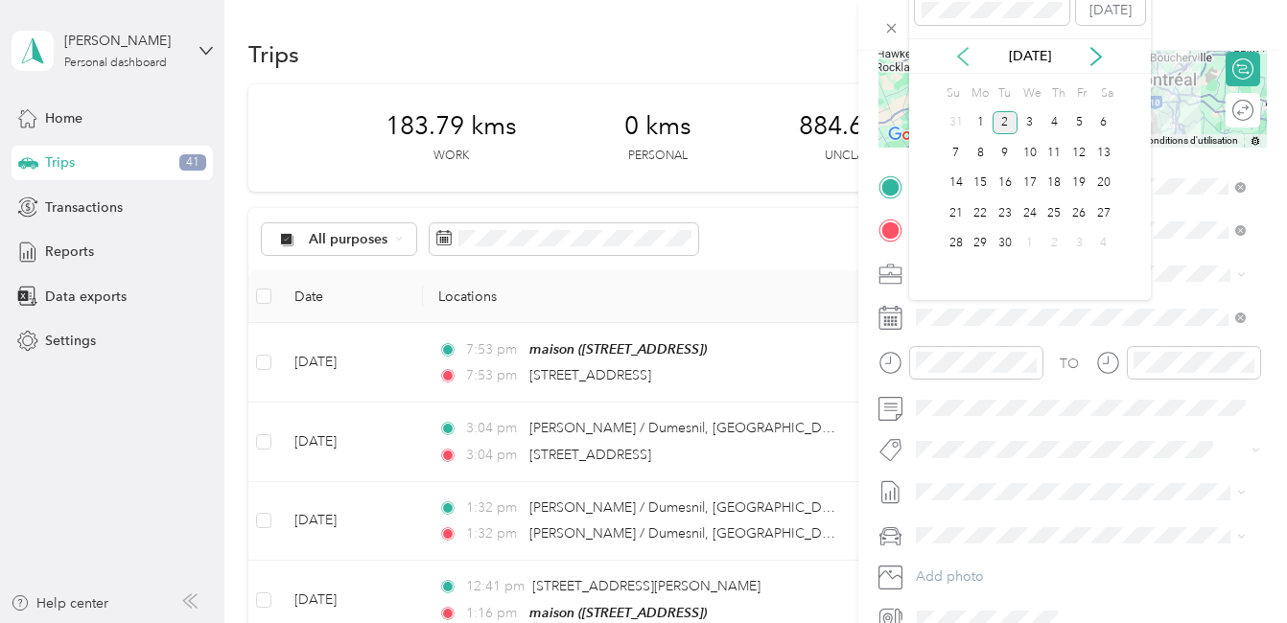
click at [961, 54] on icon at bounding box center [963, 56] width 10 height 17
click at [1008, 153] on div "5" at bounding box center [1004, 153] width 25 height 24
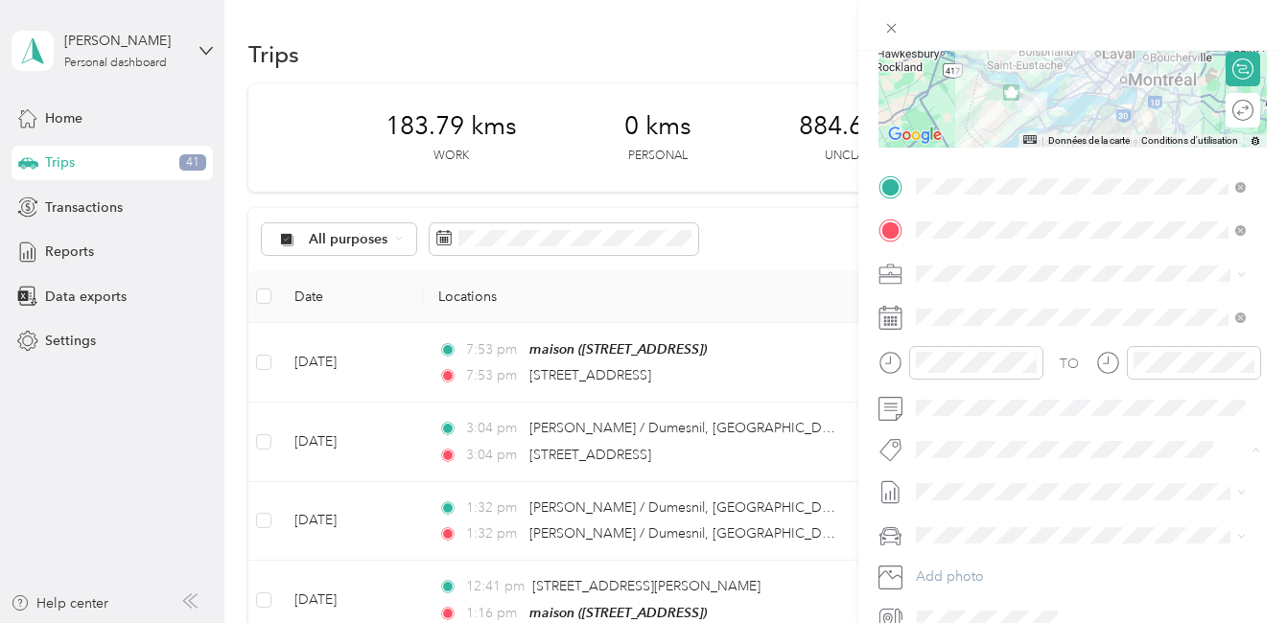
click at [979, 522] on button "Fab Team - C" at bounding box center [971, 521] width 98 height 24
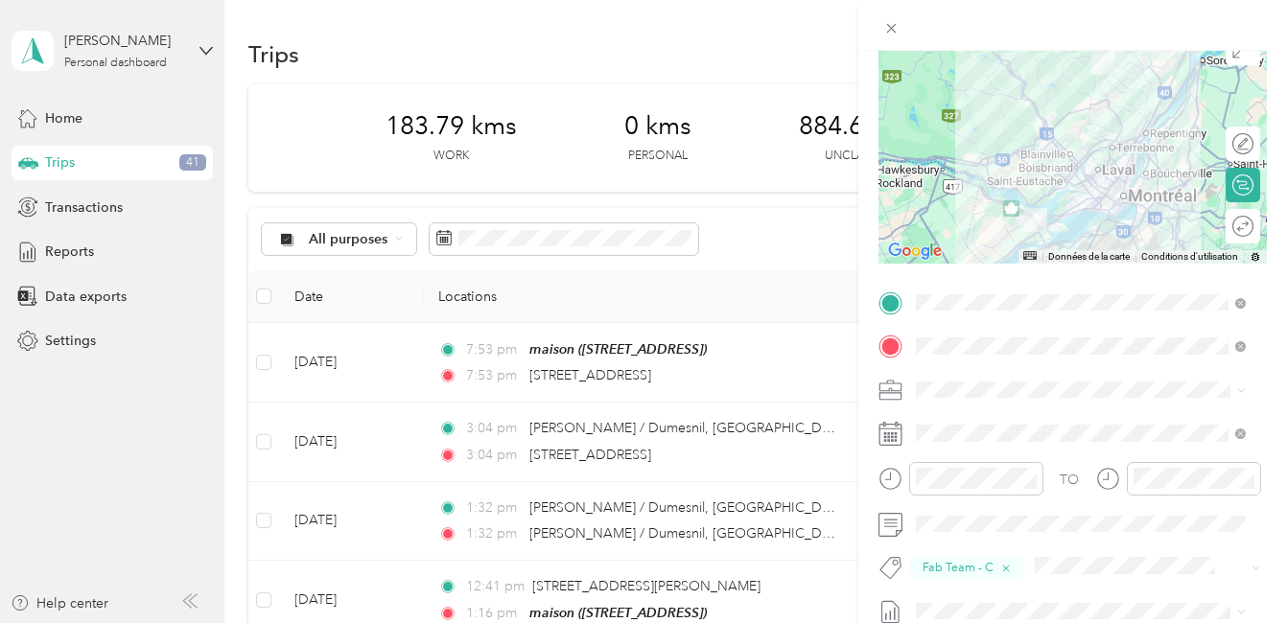
scroll to position [0, 0]
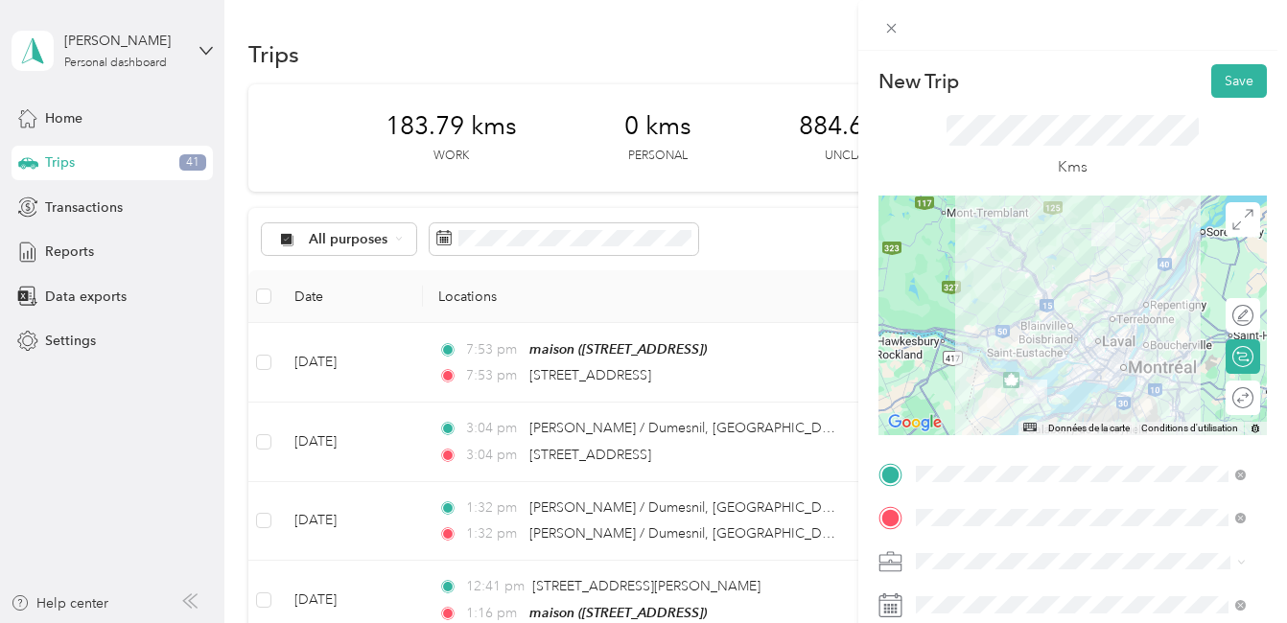
click at [1108, 351] on div at bounding box center [1072, 316] width 388 height 240
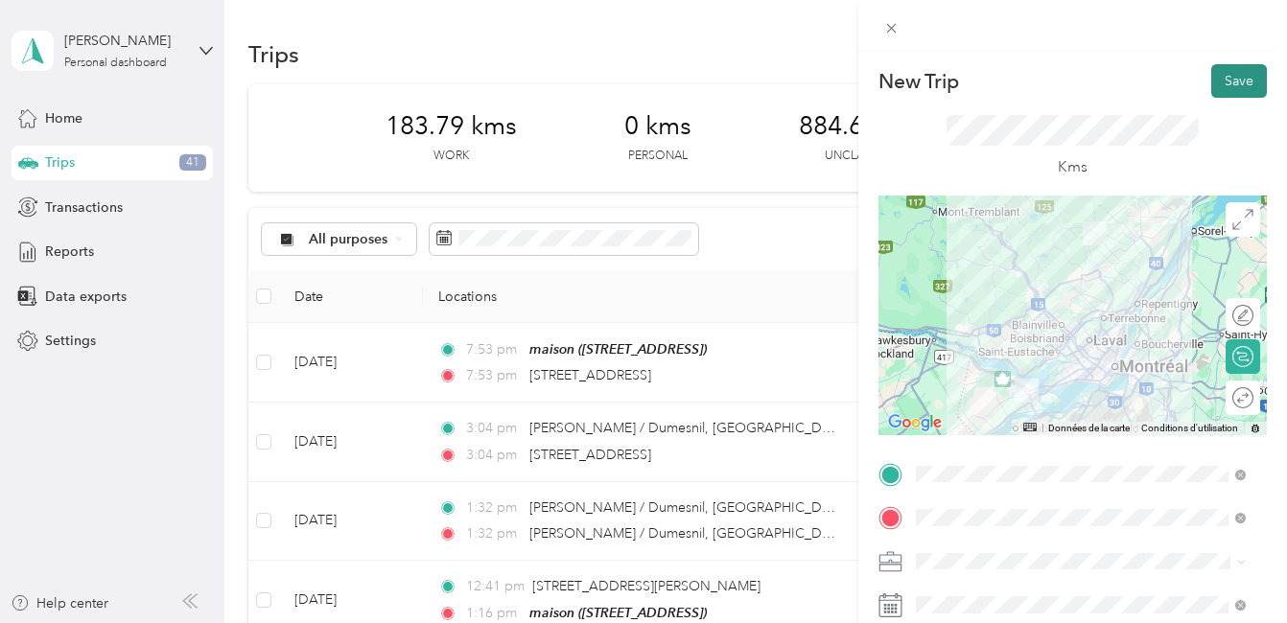
click at [1229, 82] on button "Save" at bounding box center [1239, 81] width 56 height 34
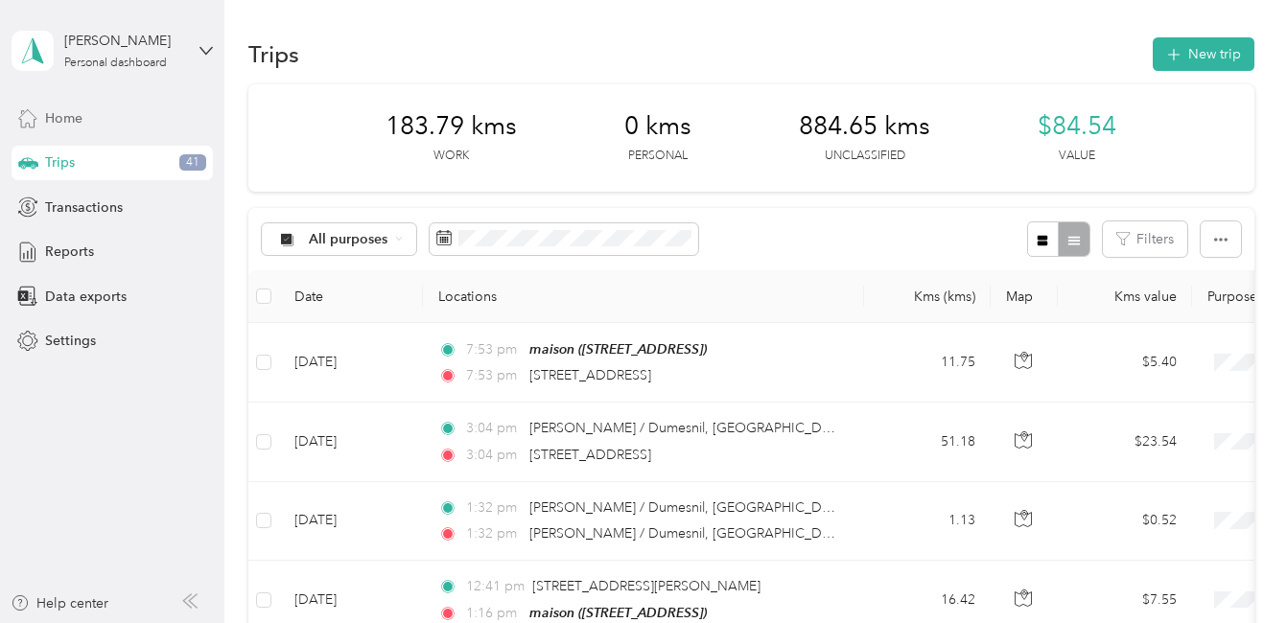
click at [44, 117] on div "Home" at bounding box center [112, 118] width 201 height 35
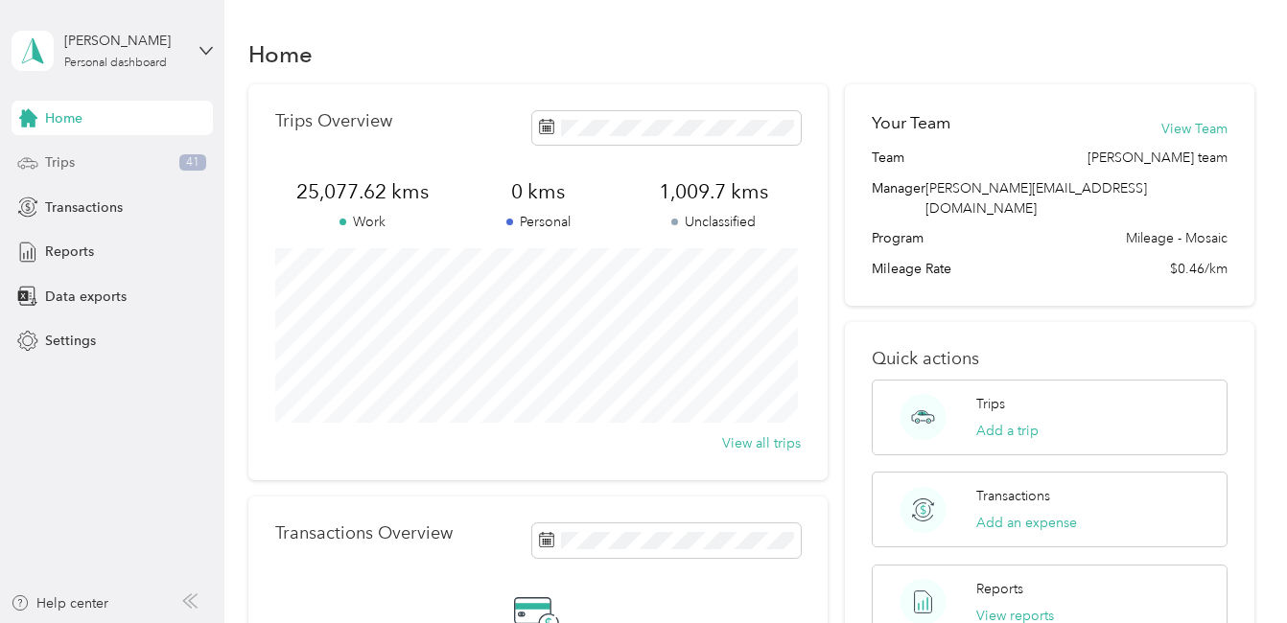
click at [57, 160] on span "Trips" at bounding box center [60, 162] width 30 height 20
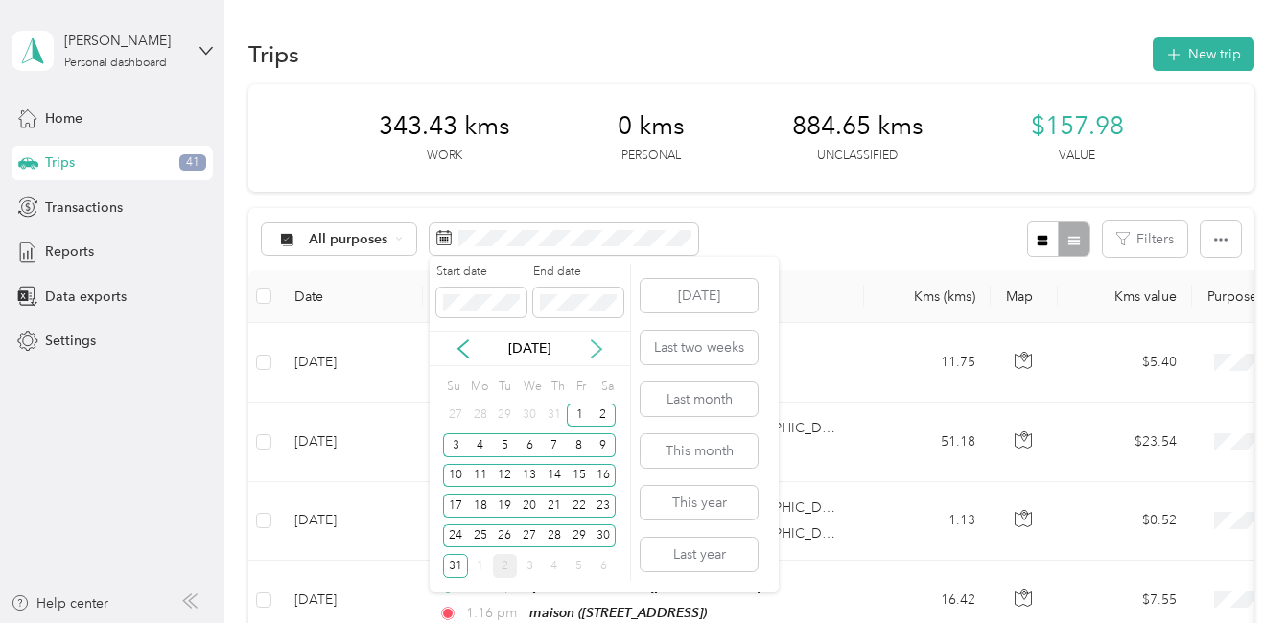
click at [592, 350] on icon at bounding box center [596, 348] width 19 height 19
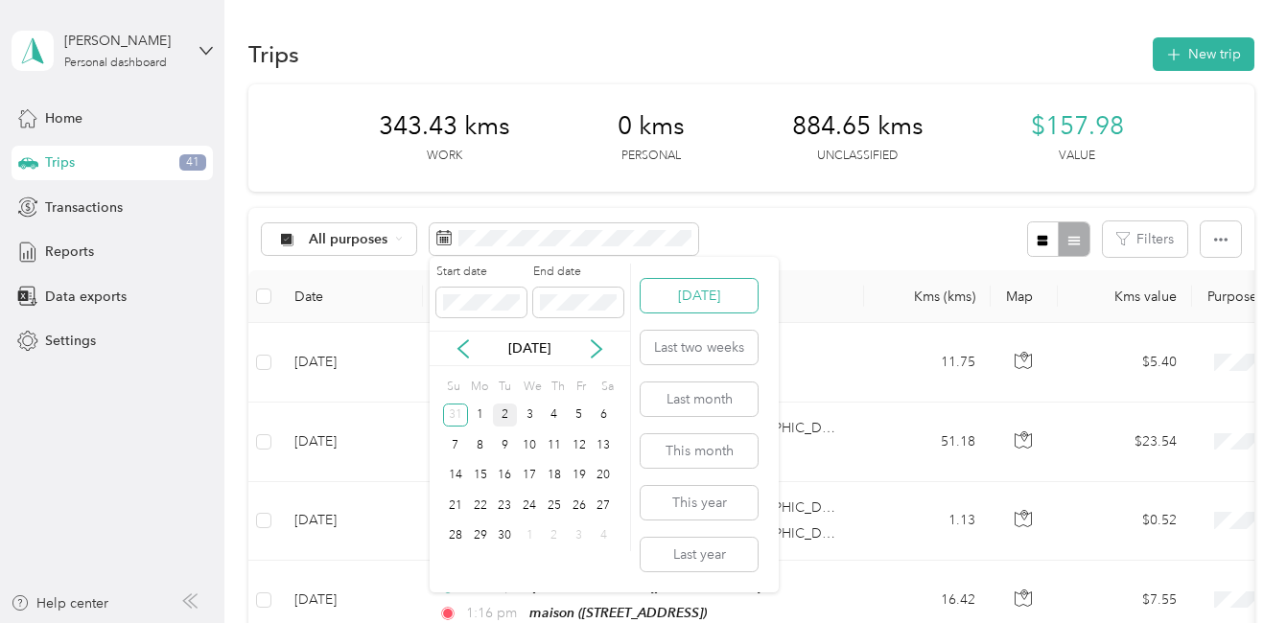
click at [712, 296] on button "[DATE]" at bounding box center [698, 296] width 117 height 34
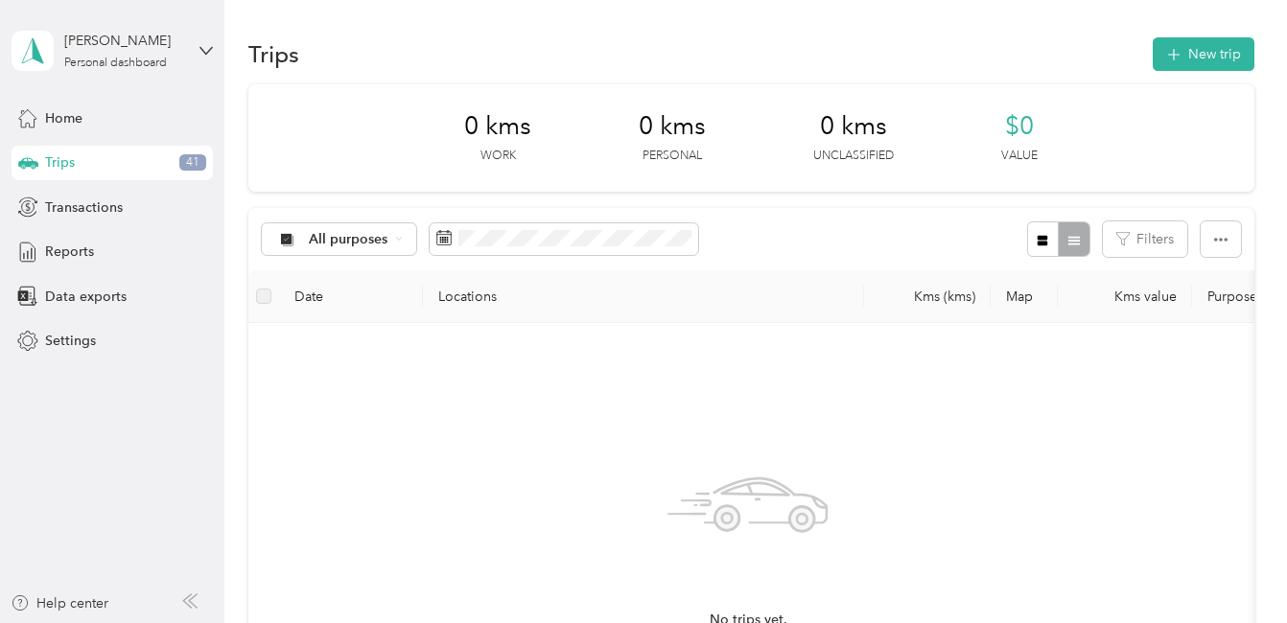
click at [81, 161] on div "Trips 41" at bounding box center [112, 163] width 201 height 35
click at [59, 165] on span "Trips" at bounding box center [60, 162] width 30 height 20
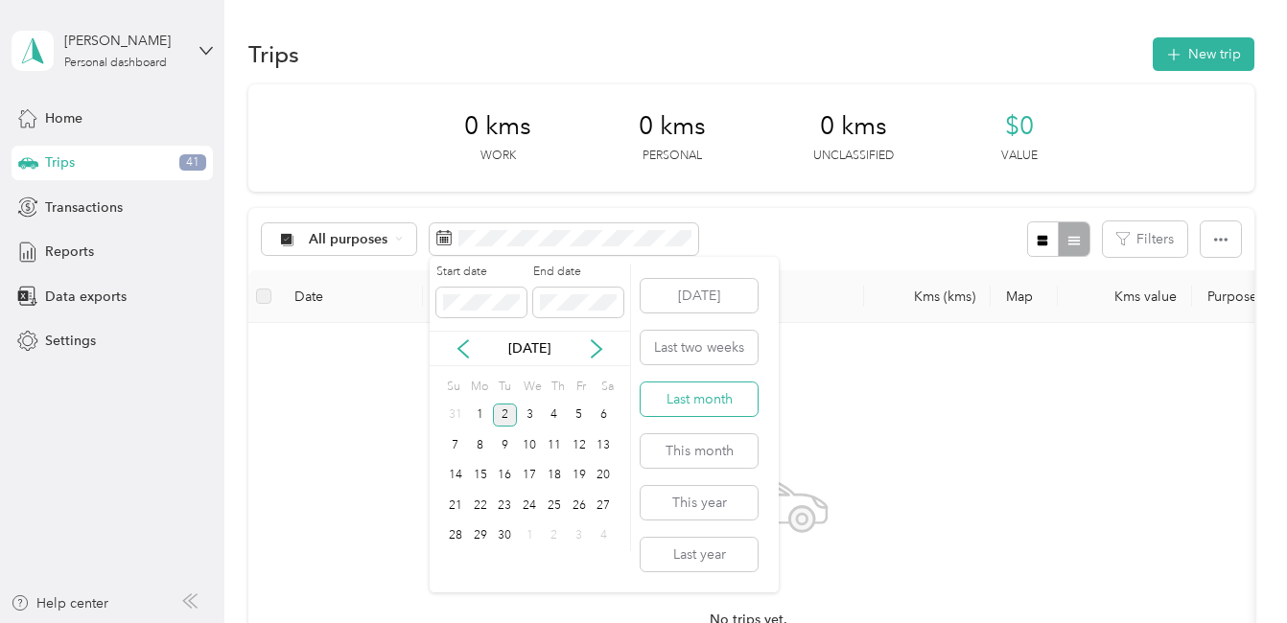
click at [696, 399] on button "Last month" at bounding box center [698, 400] width 117 height 34
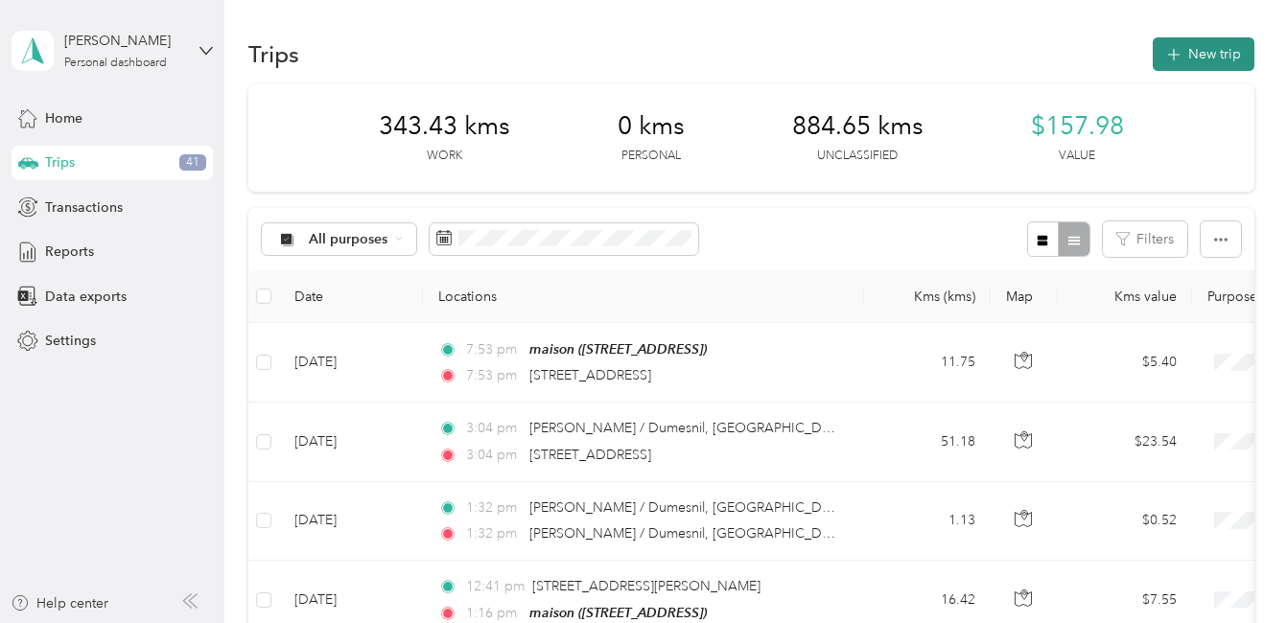
click at [1183, 51] on button "New trip" at bounding box center [1203, 54] width 102 height 34
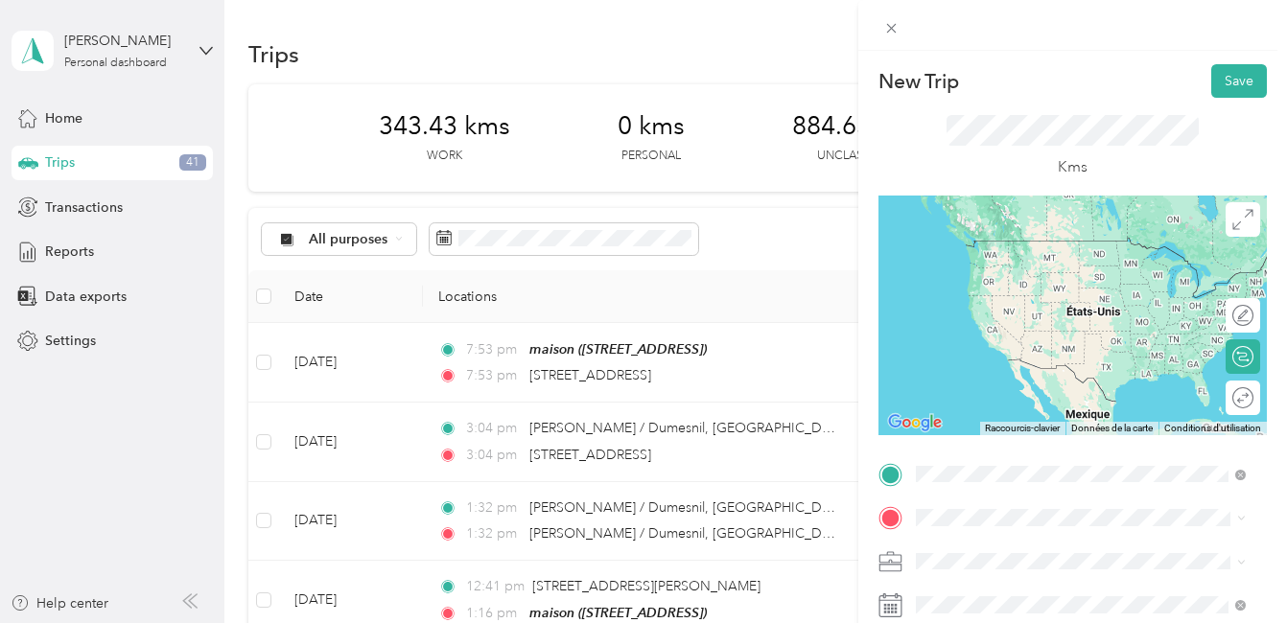
click at [1032, 245] on span "[STREET_ADDRESS][PERSON_NAME]" at bounding box center [1065, 240] width 228 height 17
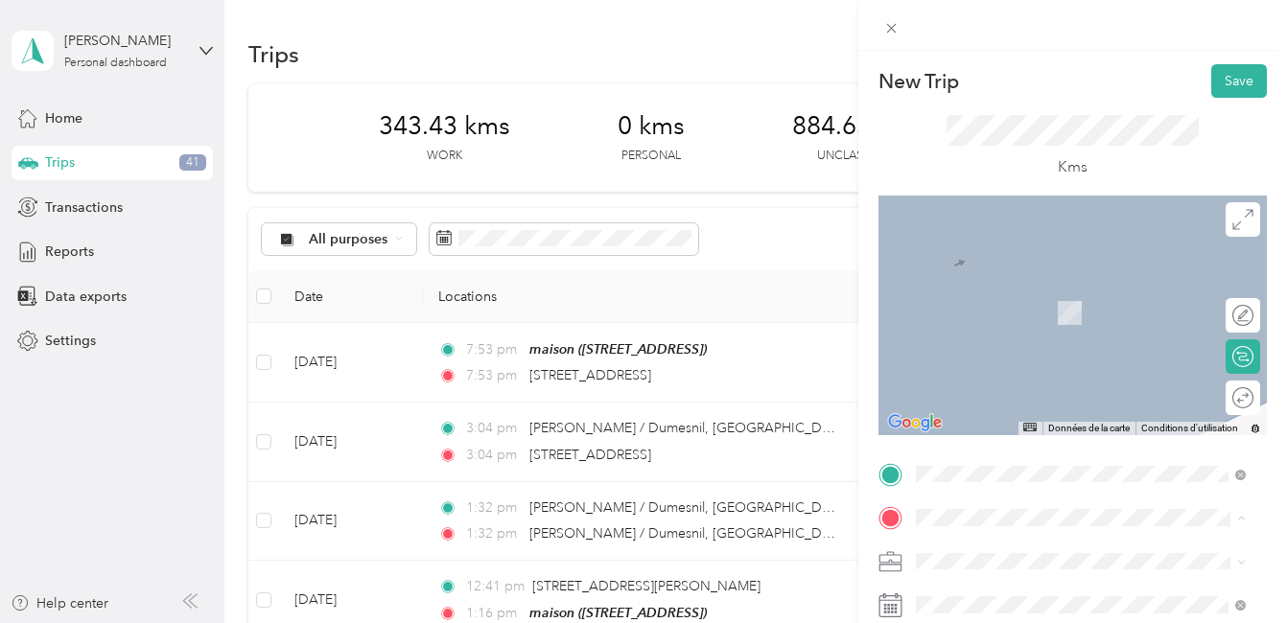
click at [973, 507] on div "maison [STREET_ADDRESS]" at bounding box center [1012, 527] width 122 height 40
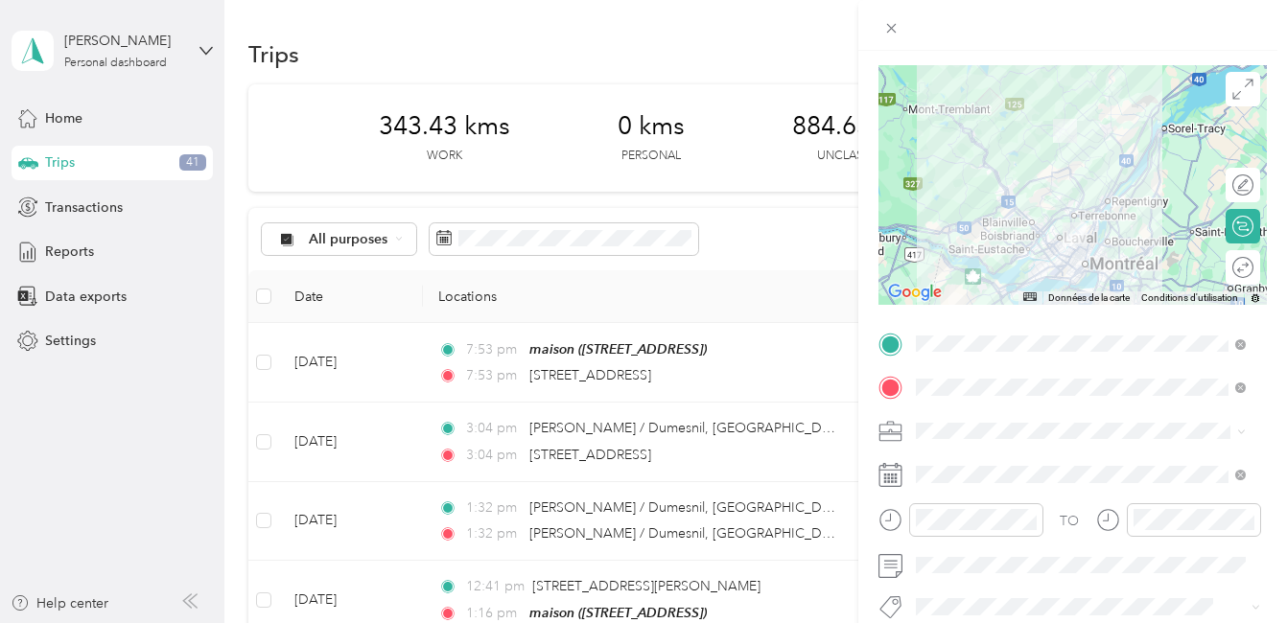
scroll to position [192, 0]
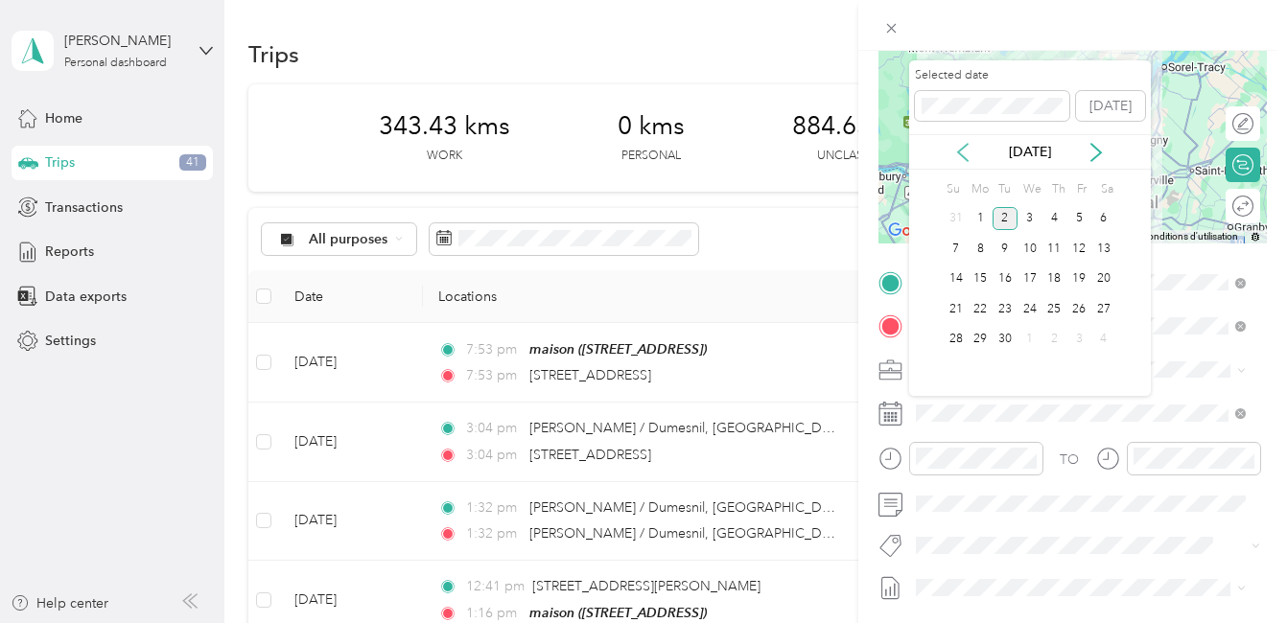
click at [963, 145] on icon at bounding box center [962, 152] width 19 height 19
click at [977, 249] on div "4" at bounding box center [979, 249] width 25 height 24
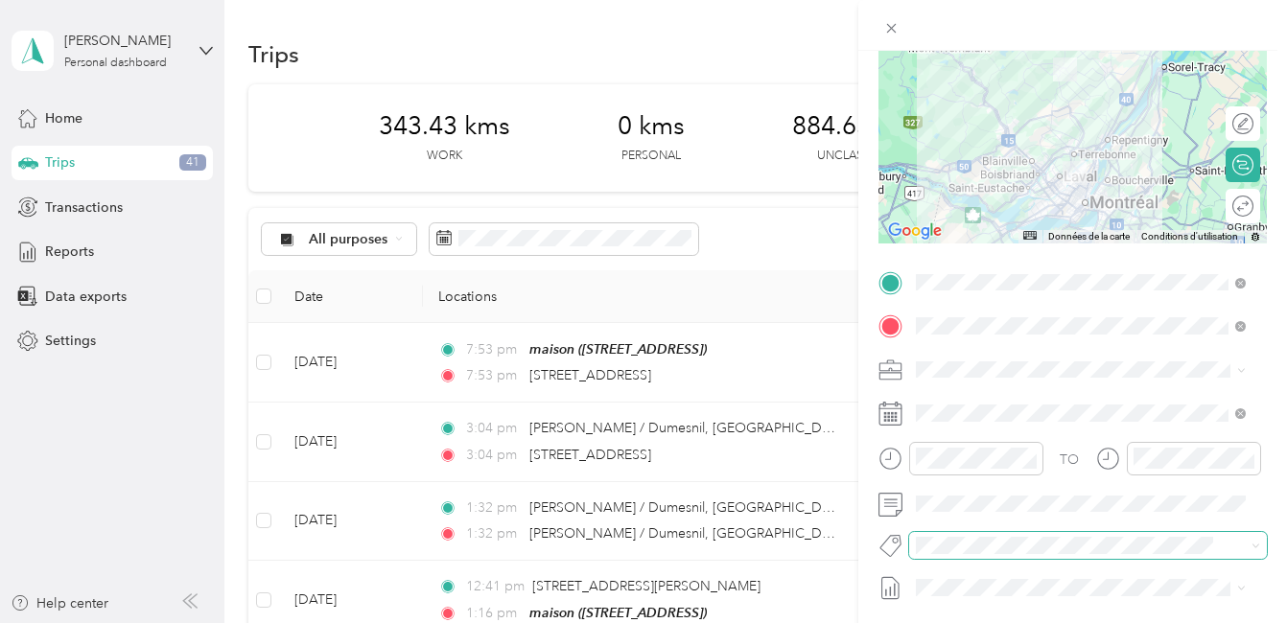
scroll to position [288, 0]
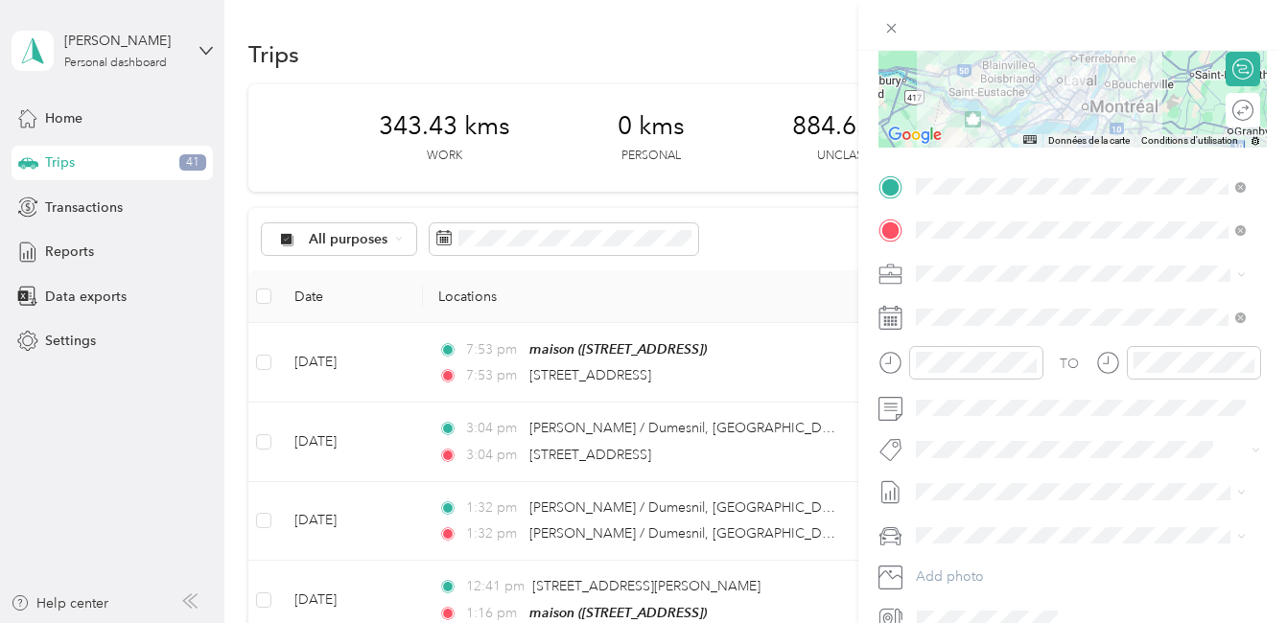
click at [979, 523] on li "Fab Team - C" at bounding box center [1080, 514] width 343 height 37
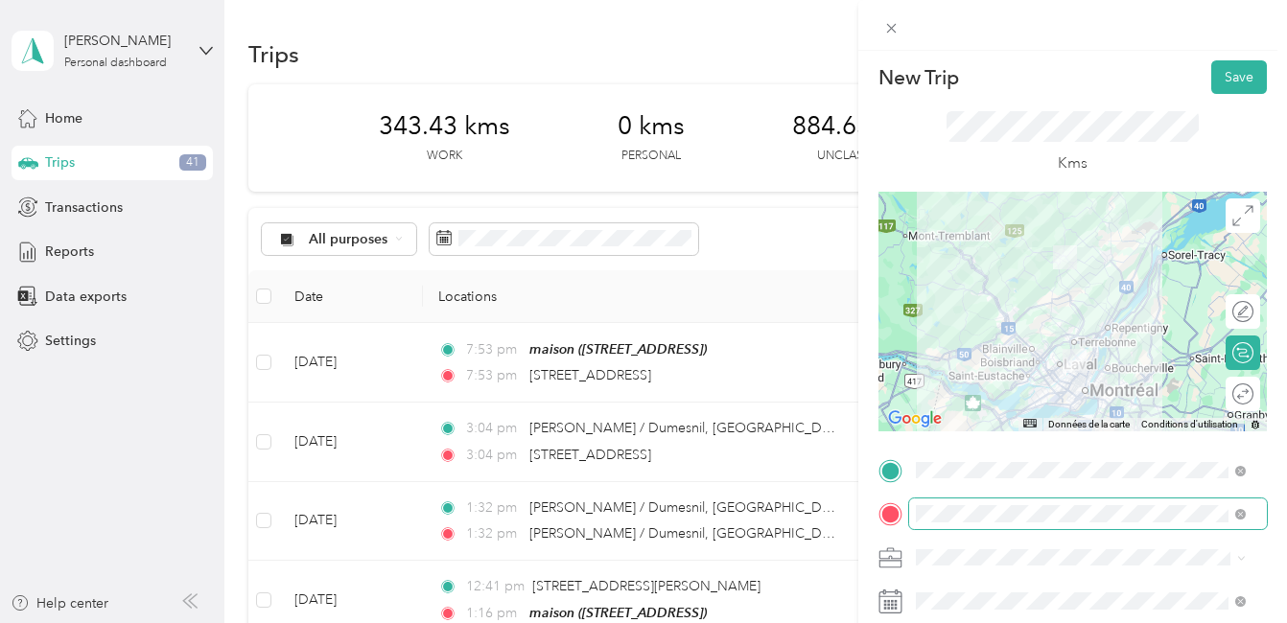
scroll to position [0, 0]
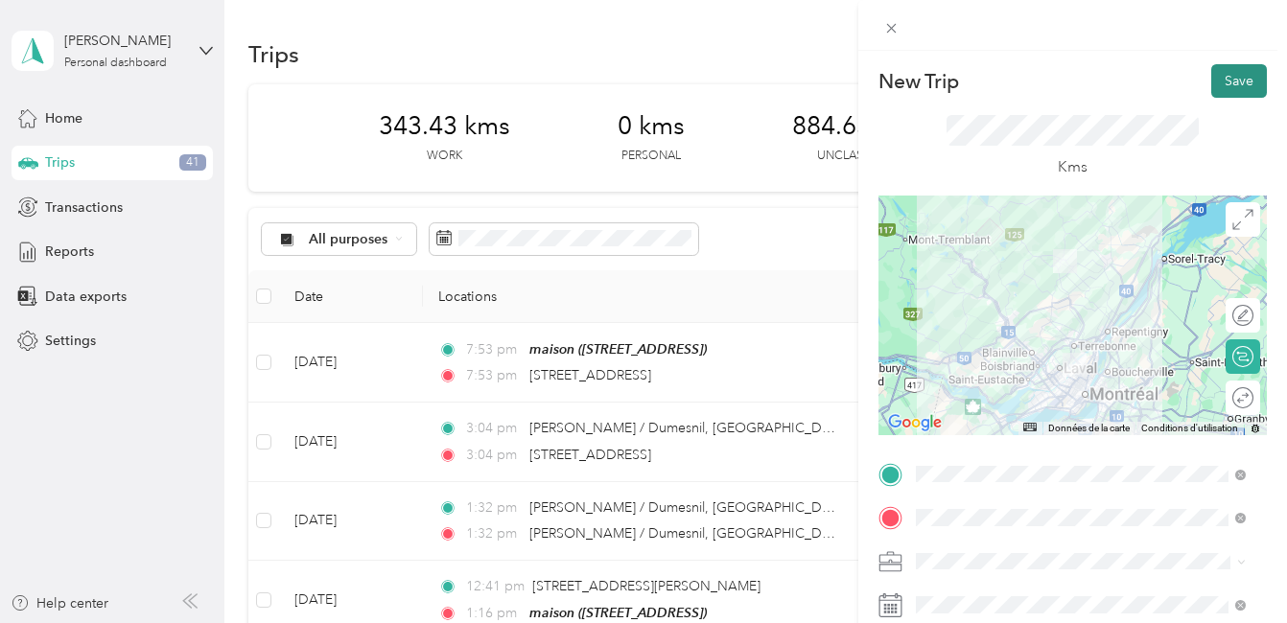
click at [1214, 81] on button "Save" at bounding box center [1239, 81] width 56 height 34
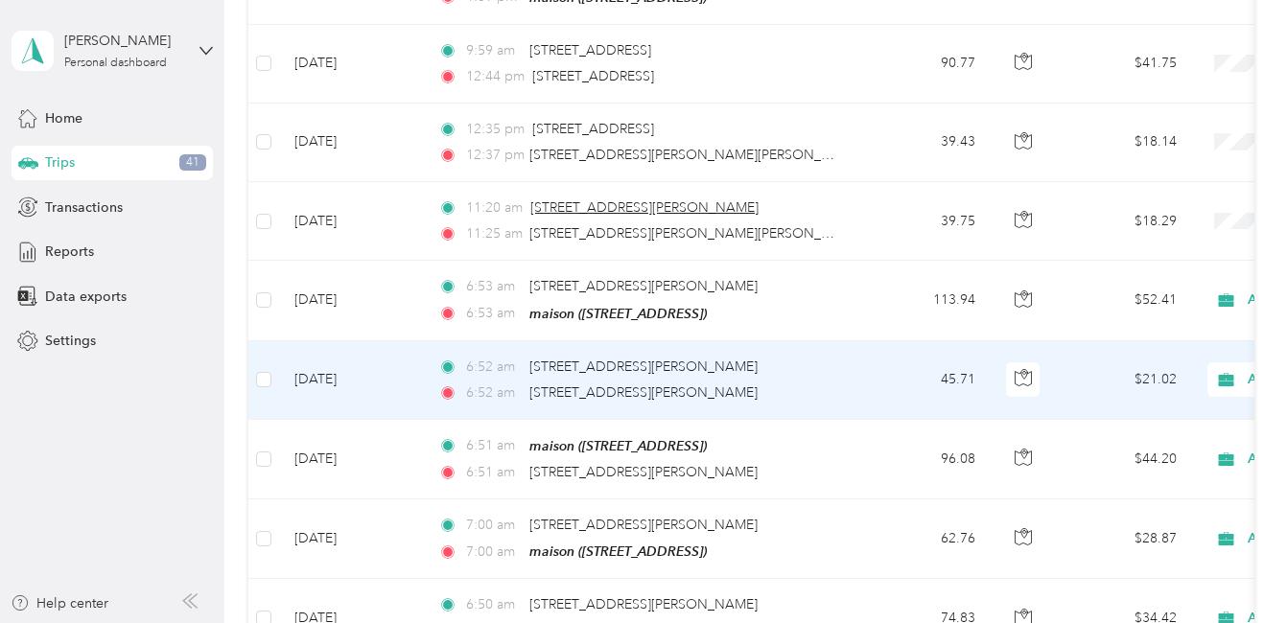
scroll to position [2684, 0]
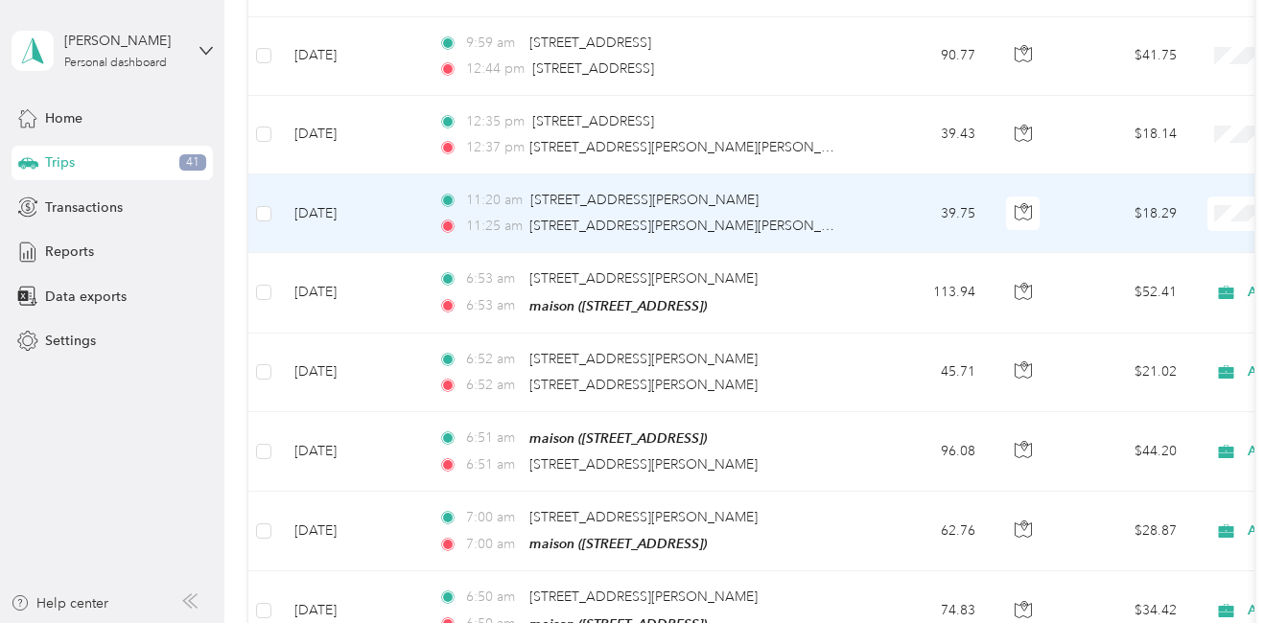
click at [863, 196] on td "11:20 am 7600 Bd Viau Local RP 364, Montréal, QC H1S 2P3, Canada 11:25 am 174 R…" at bounding box center [643, 213] width 441 height 79
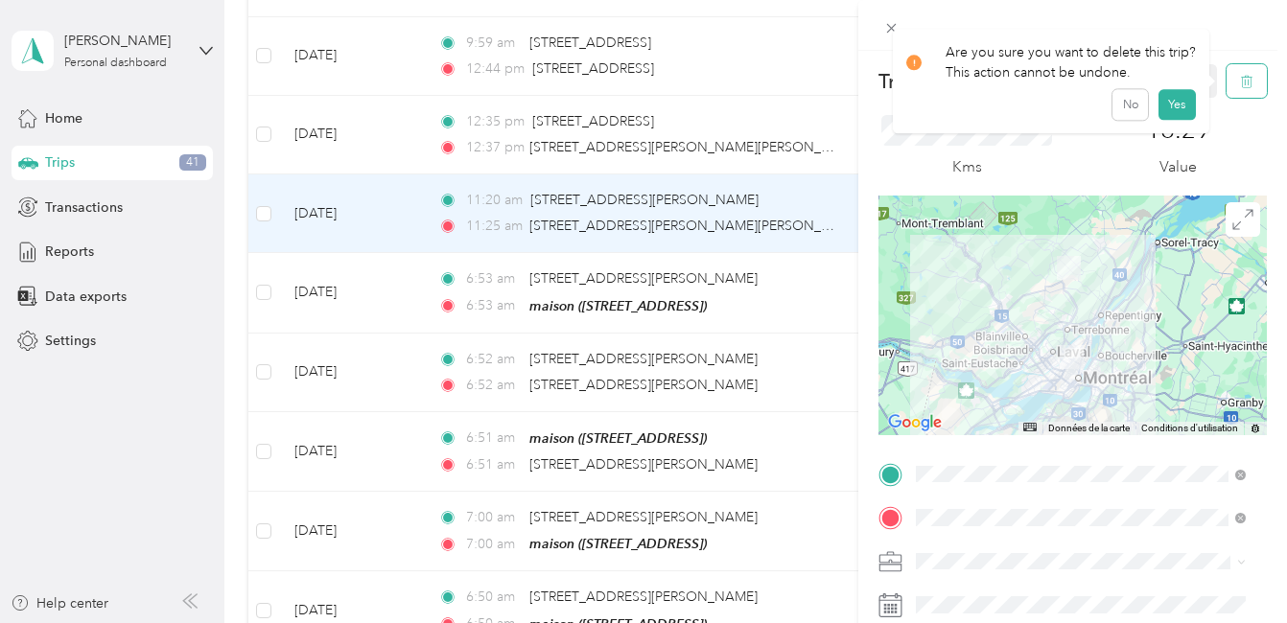
click at [1240, 81] on icon "button" at bounding box center [1246, 81] width 13 height 13
click at [1169, 103] on button "Yes" at bounding box center [1175, 104] width 37 height 31
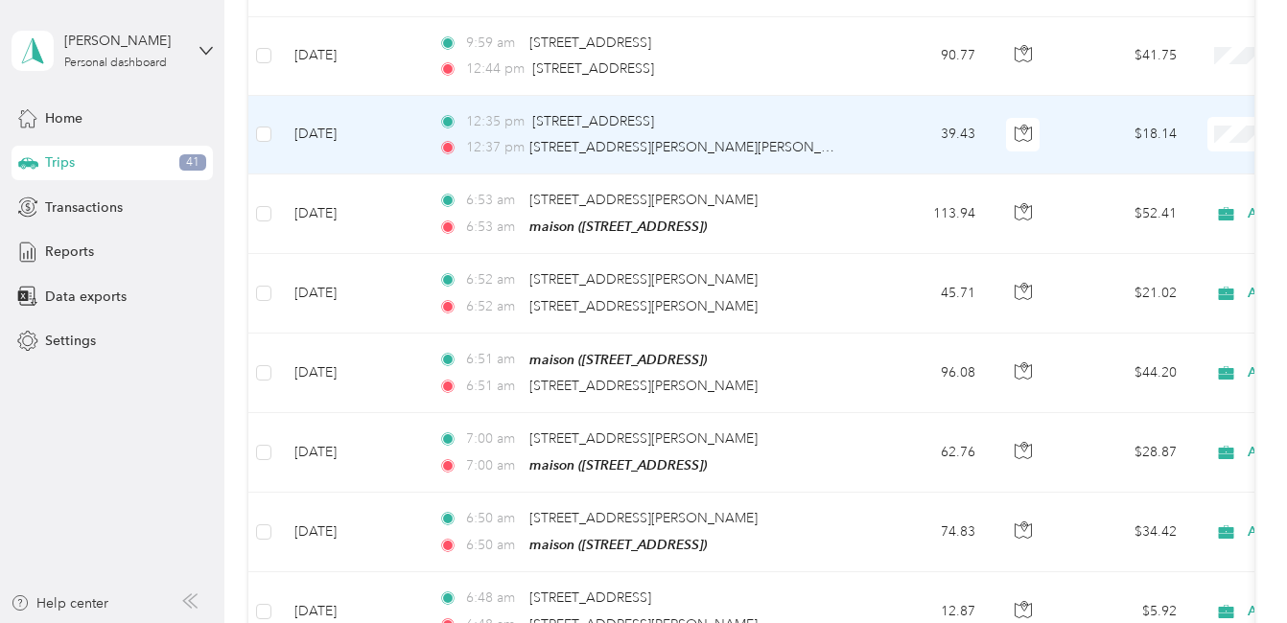
click at [877, 118] on td "39.43" at bounding box center [927, 135] width 127 height 79
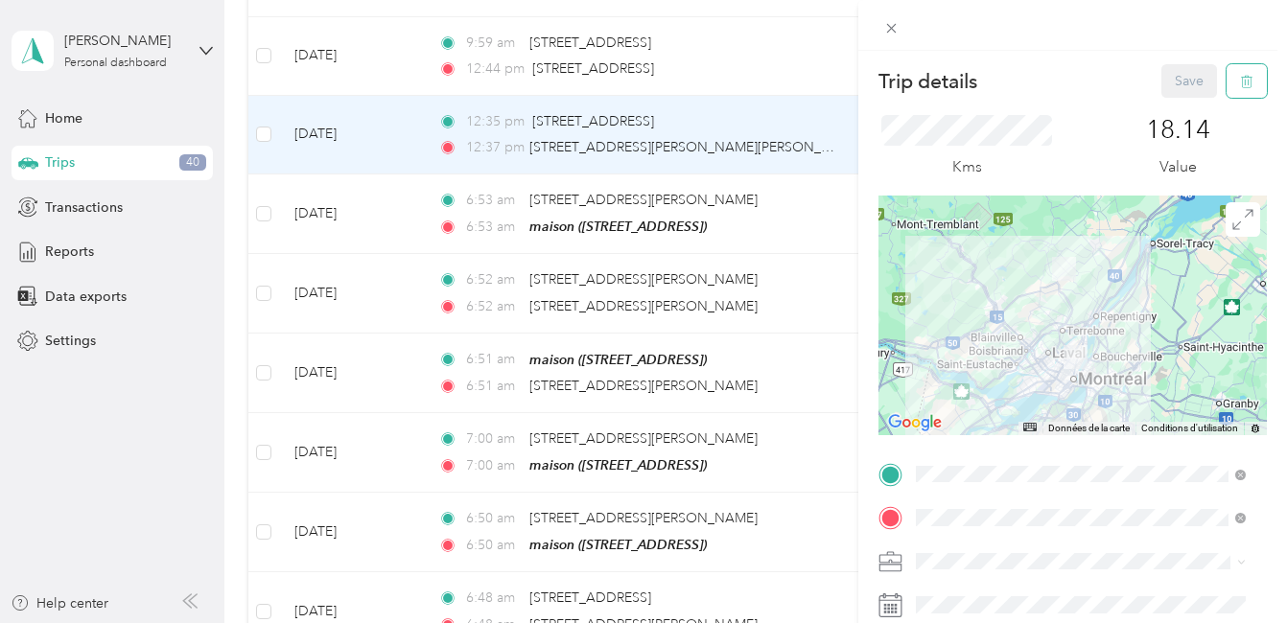
click at [1240, 84] on icon "button" at bounding box center [1246, 81] width 13 height 13
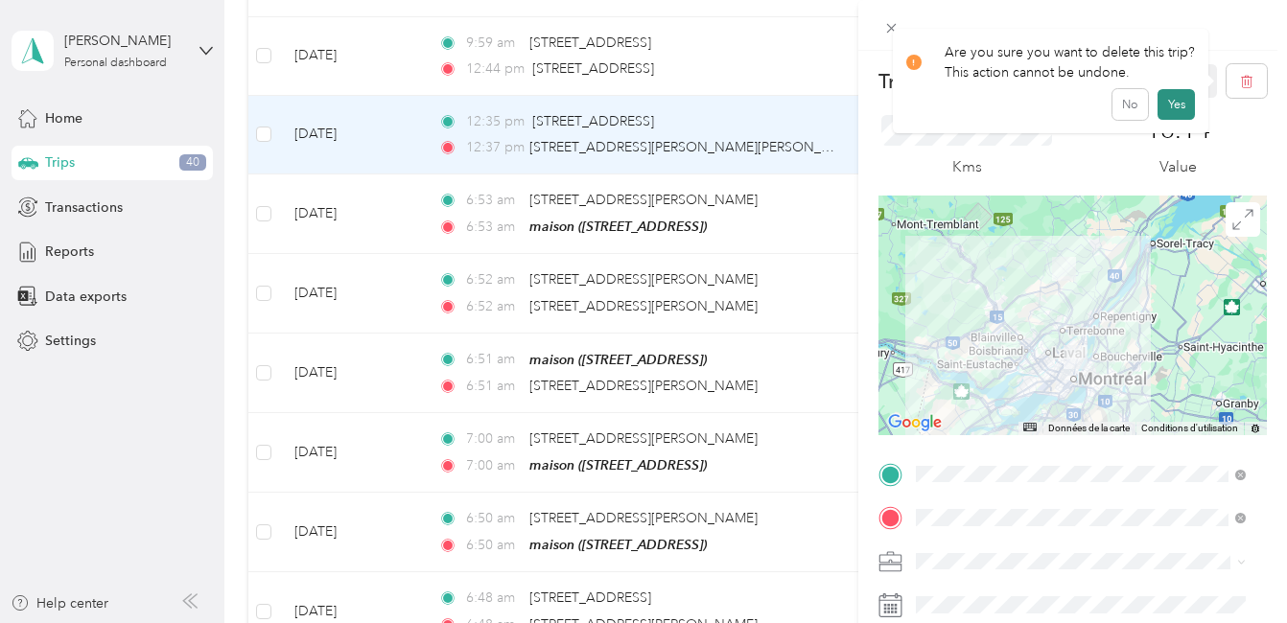
click at [1174, 104] on button "Yes" at bounding box center [1175, 104] width 37 height 31
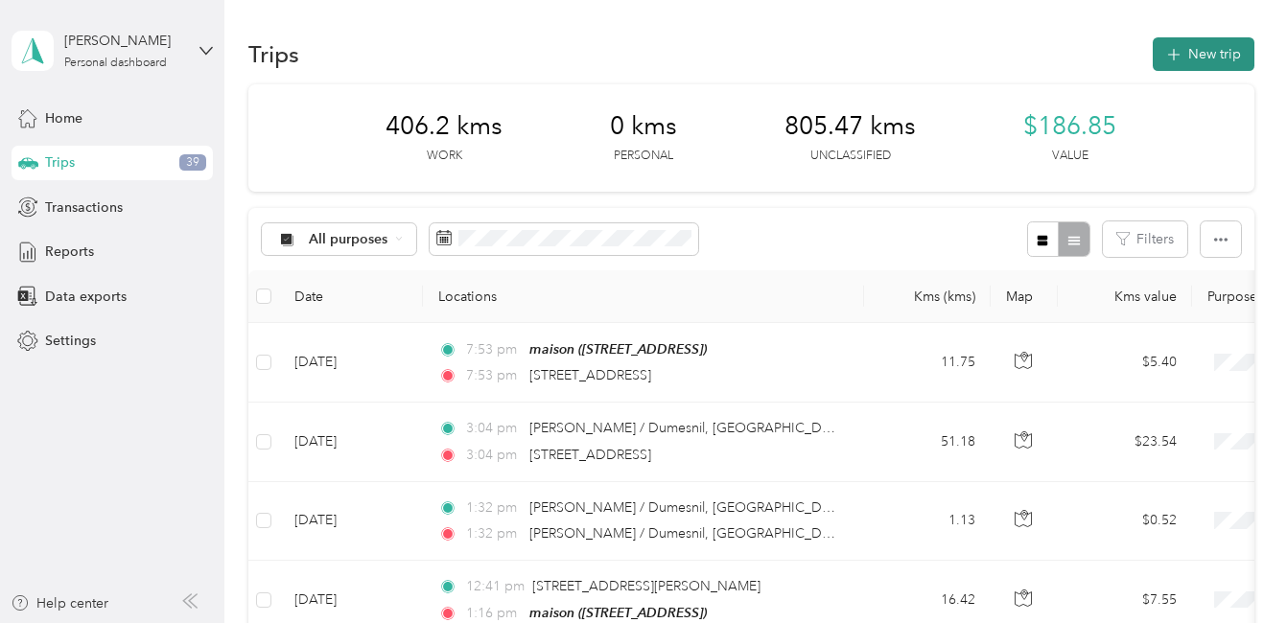
click at [1189, 52] on button "New trip" at bounding box center [1203, 54] width 102 height 34
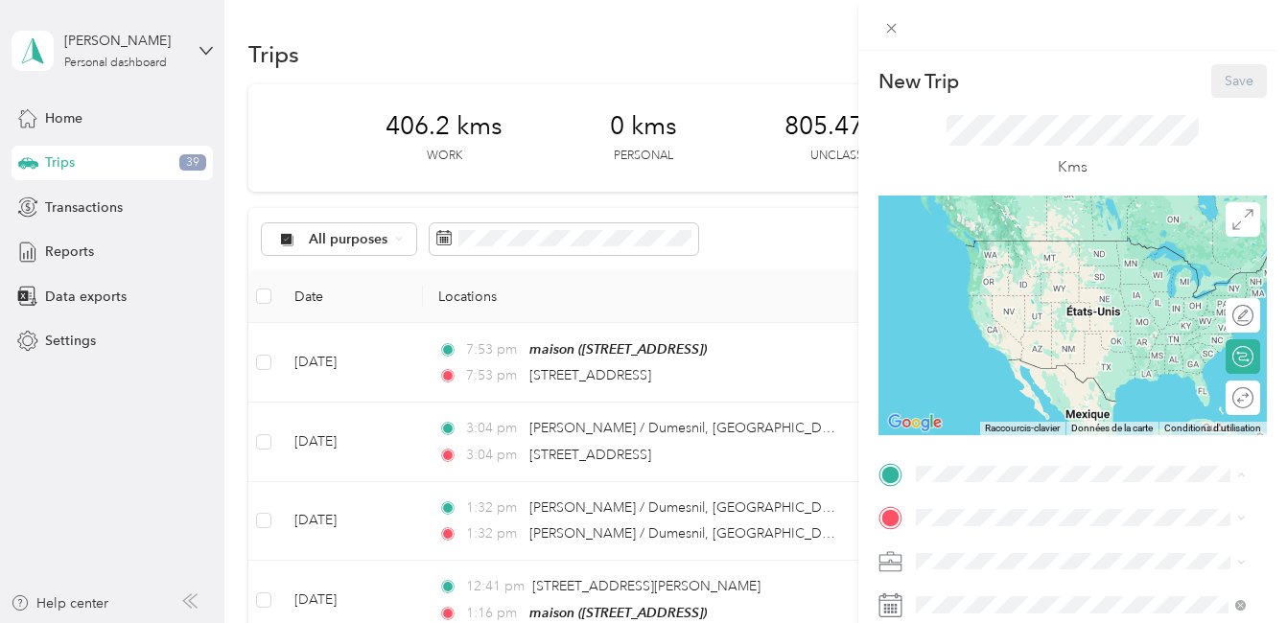
click at [977, 464] on div "maison [STREET_ADDRESS]" at bounding box center [1012, 484] width 122 height 40
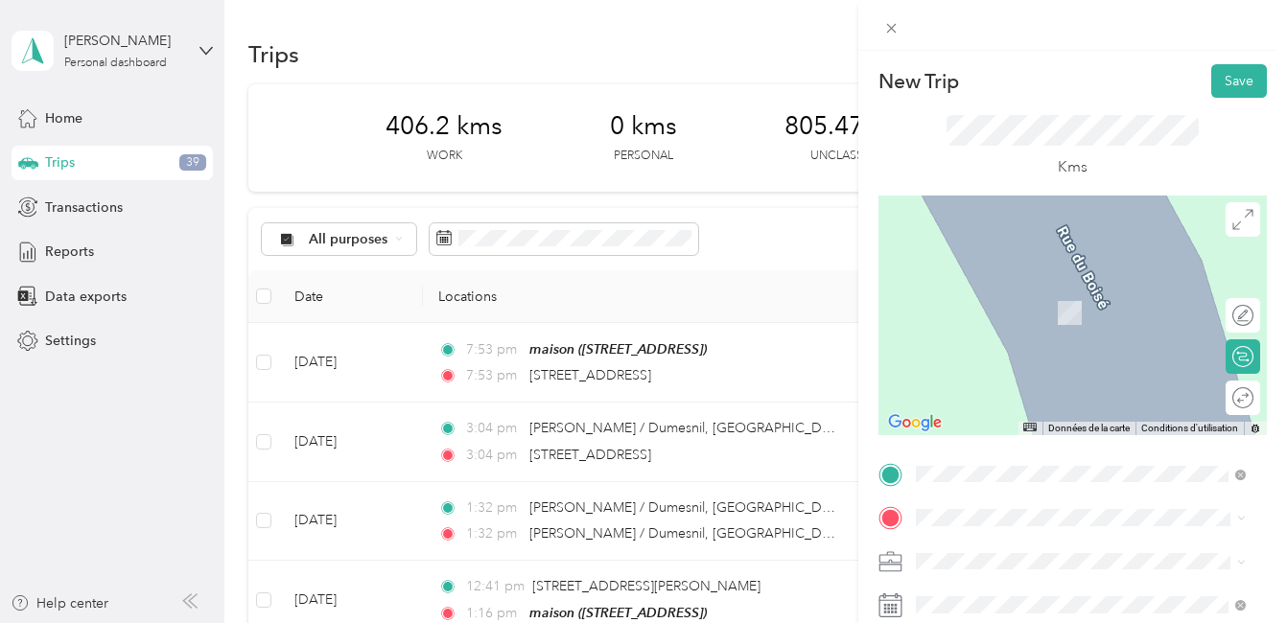
click at [1040, 289] on span "[STREET_ADDRESS][PERSON_NAME]" at bounding box center [1065, 283] width 228 height 17
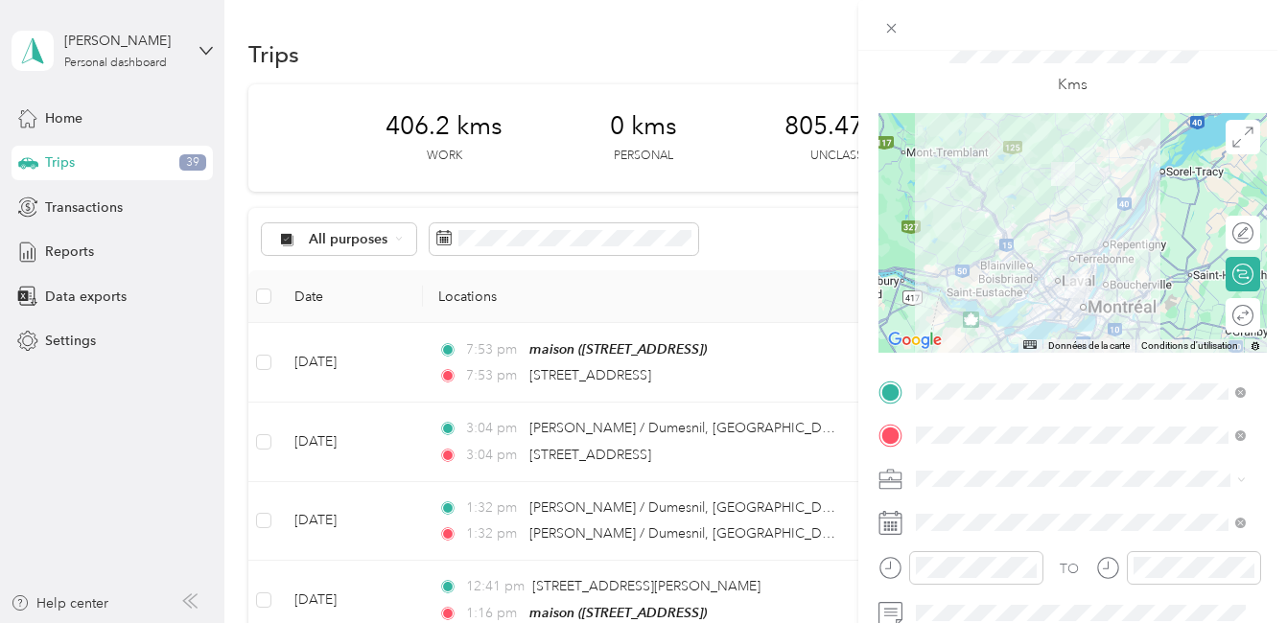
scroll to position [192, 0]
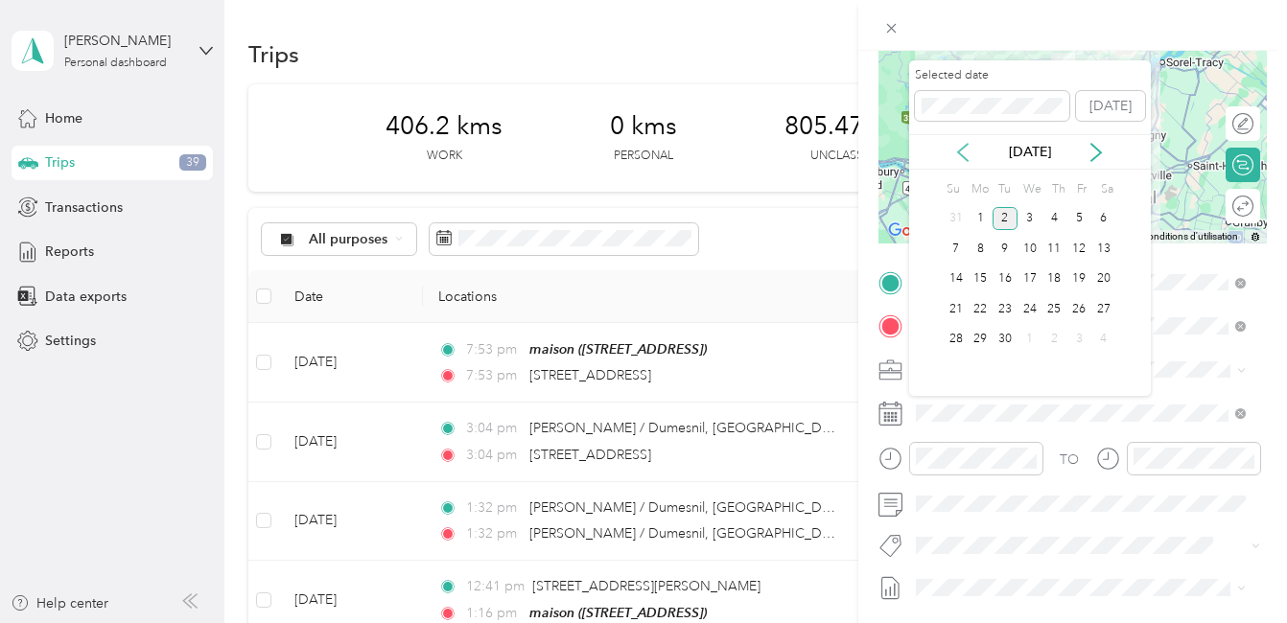
click at [963, 149] on icon at bounding box center [963, 152] width 10 height 17
click at [1029, 253] on div "6" at bounding box center [1029, 249] width 25 height 24
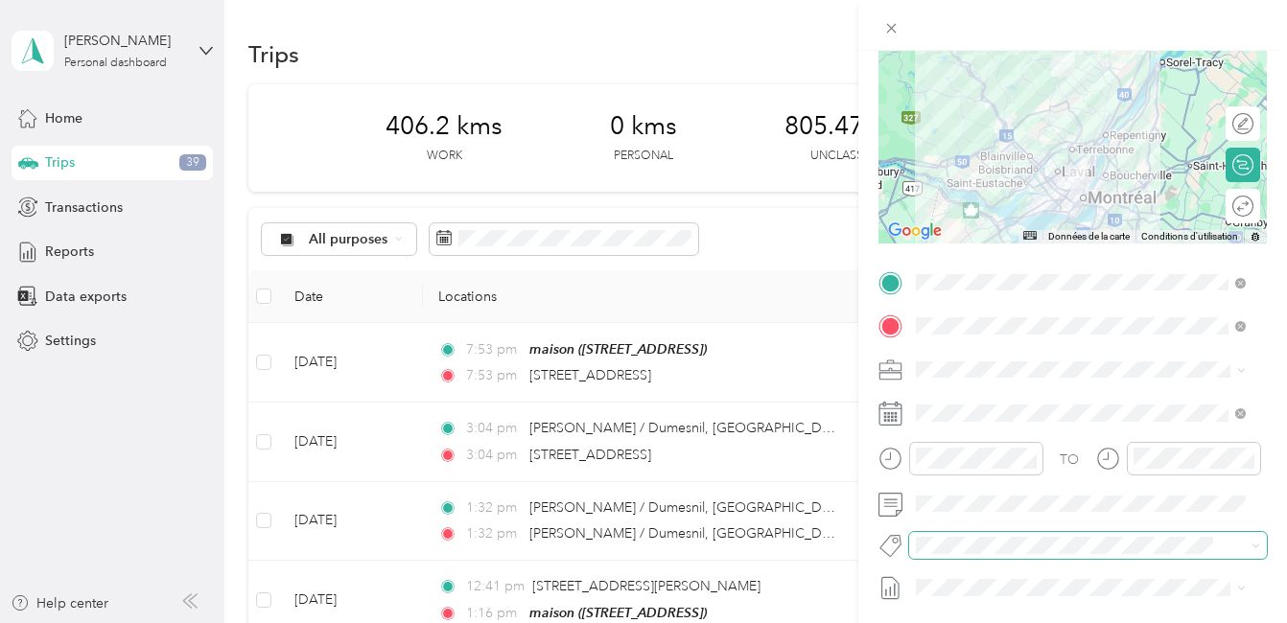
drag, startPoint x: 994, startPoint y: 475, endPoint x: 950, endPoint y: 565, distance: 100.3
click at [994, 474] on span "Fab Team - C" at bounding box center [971, 475] width 71 height 17
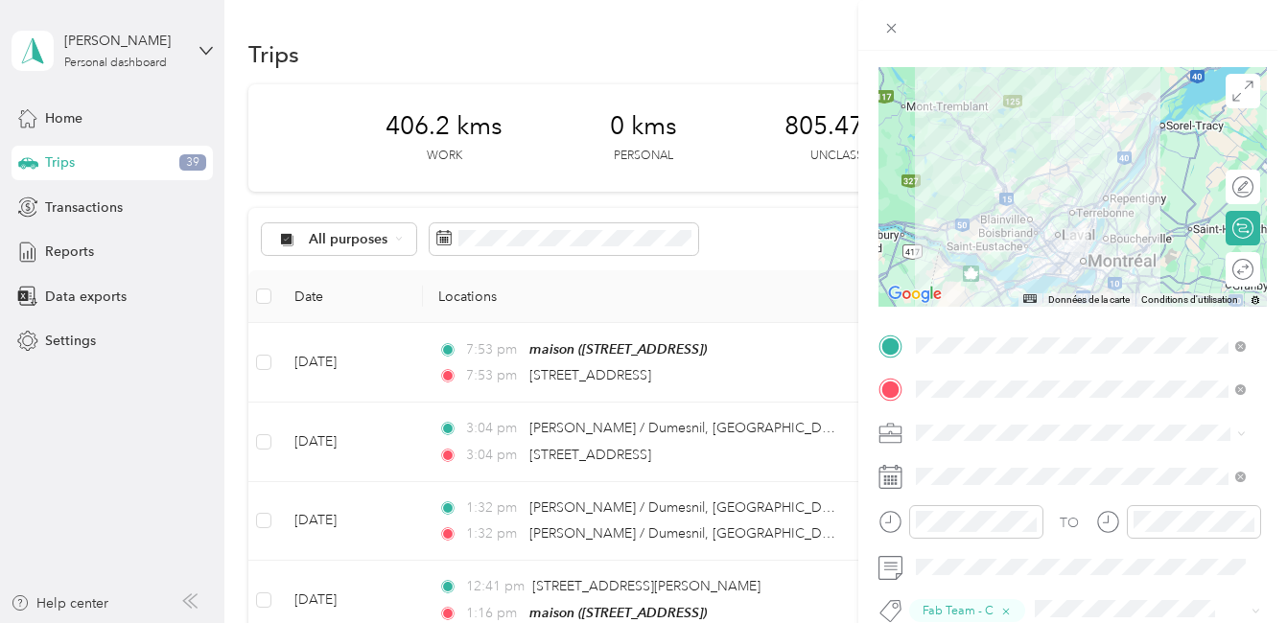
scroll to position [0, 0]
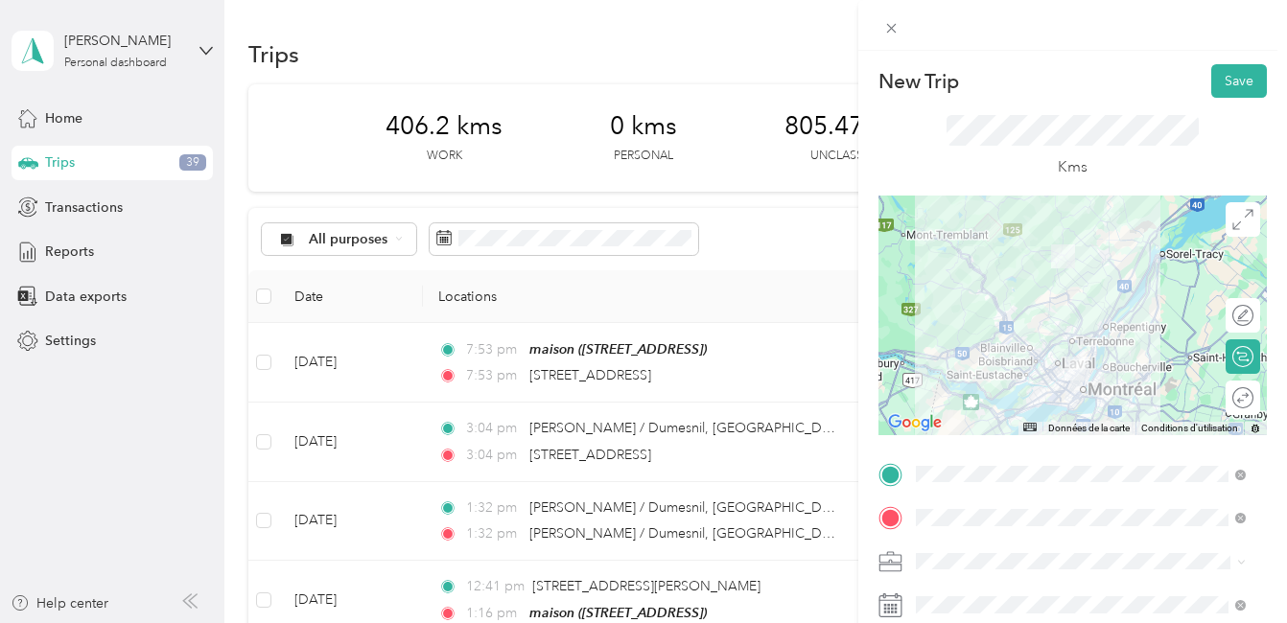
click at [1085, 344] on div at bounding box center [1072, 316] width 388 height 240
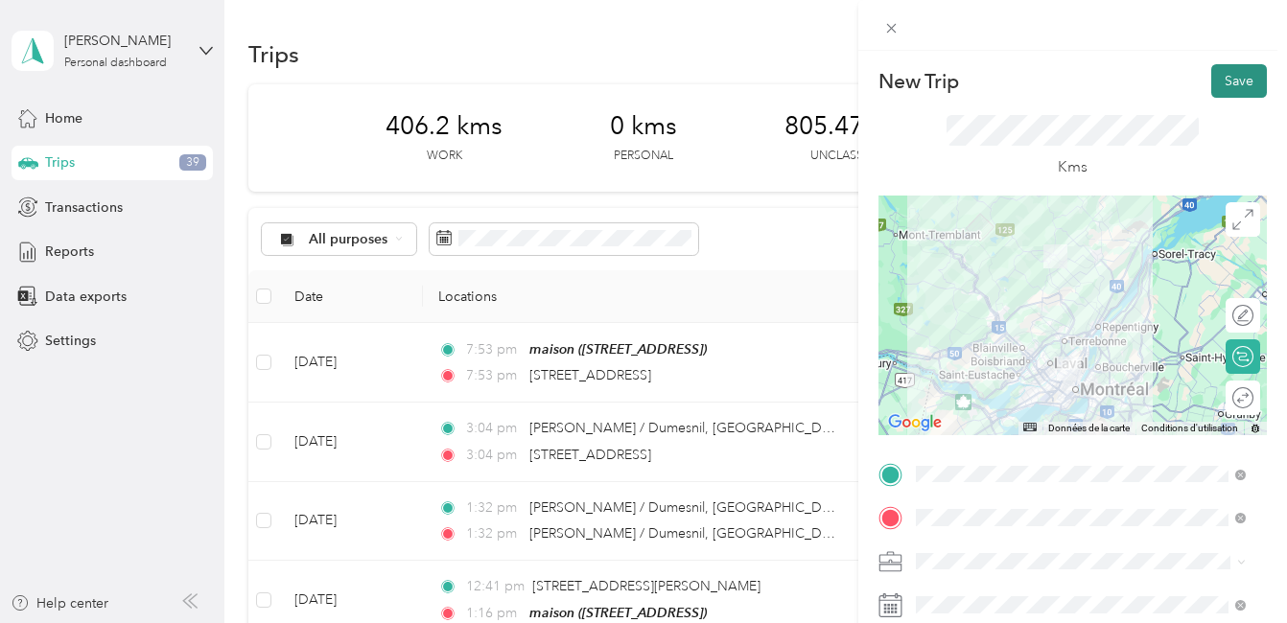
click at [1227, 83] on button "Save" at bounding box center [1239, 81] width 56 height 34
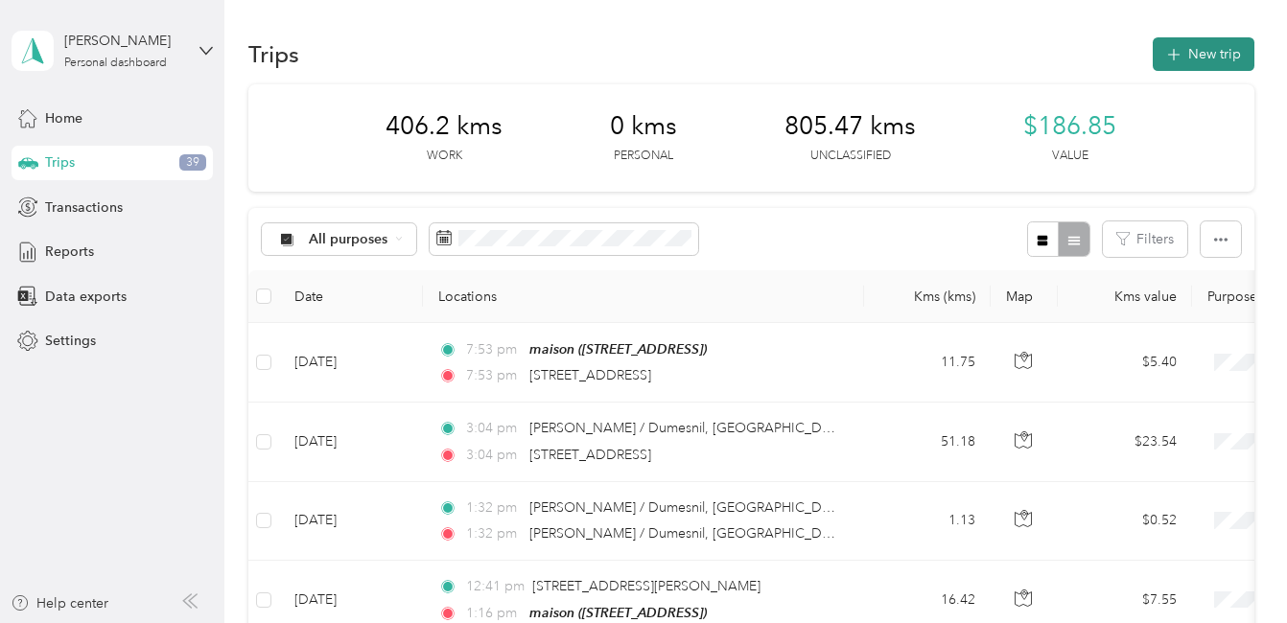
click at [1200, 55] on button "New trip" at bounding box center [1203, 54] width 102 height 34
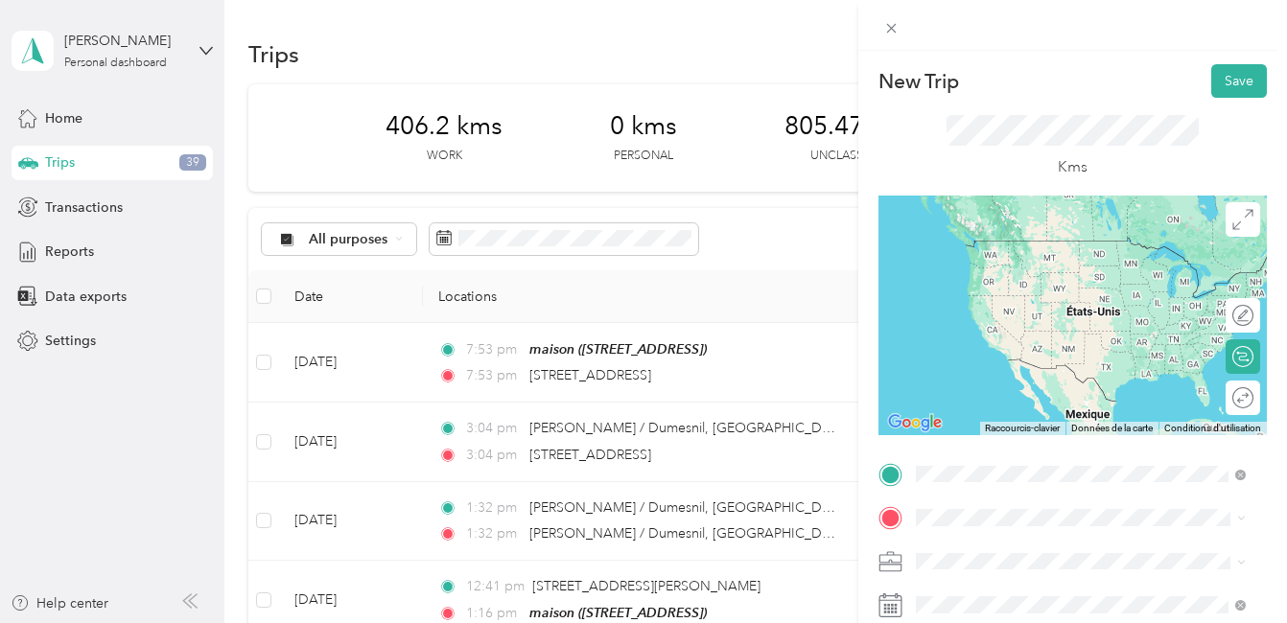
click at [1012, 238] on span "[STREET_ADDRESS][PERSON_NAME]" at bounding box center [1065, 240] width 228 height 17
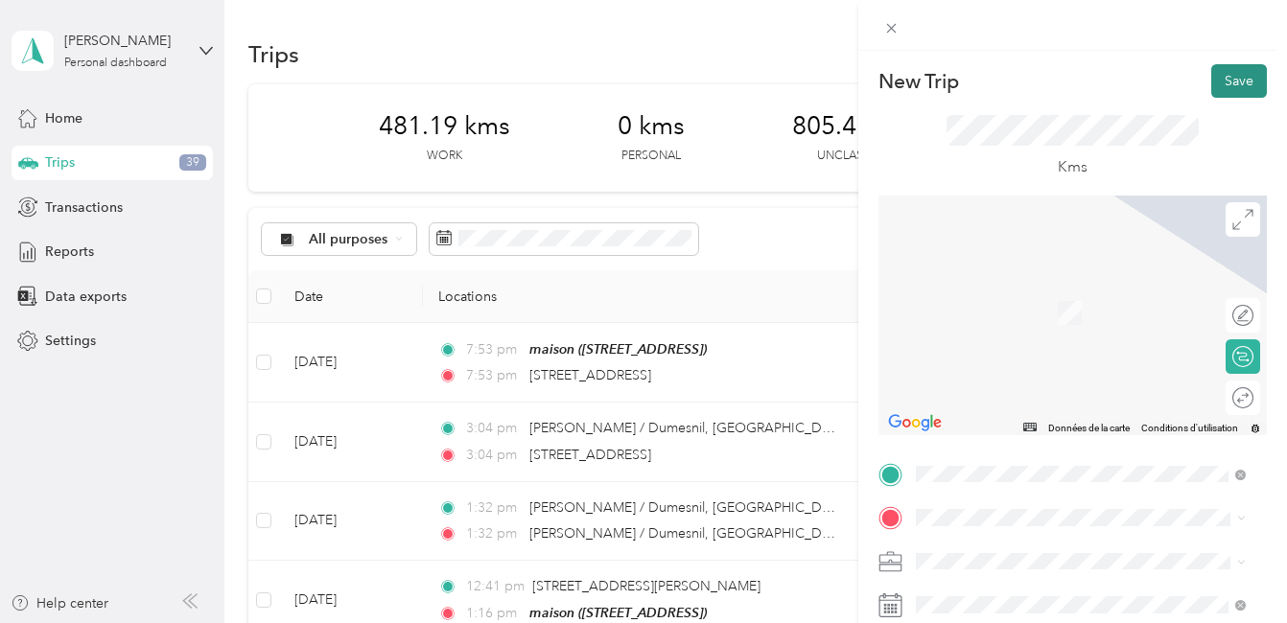
click at [1223, 76] on button "Save" at bounding box center [1239, 81] width 56 height 34
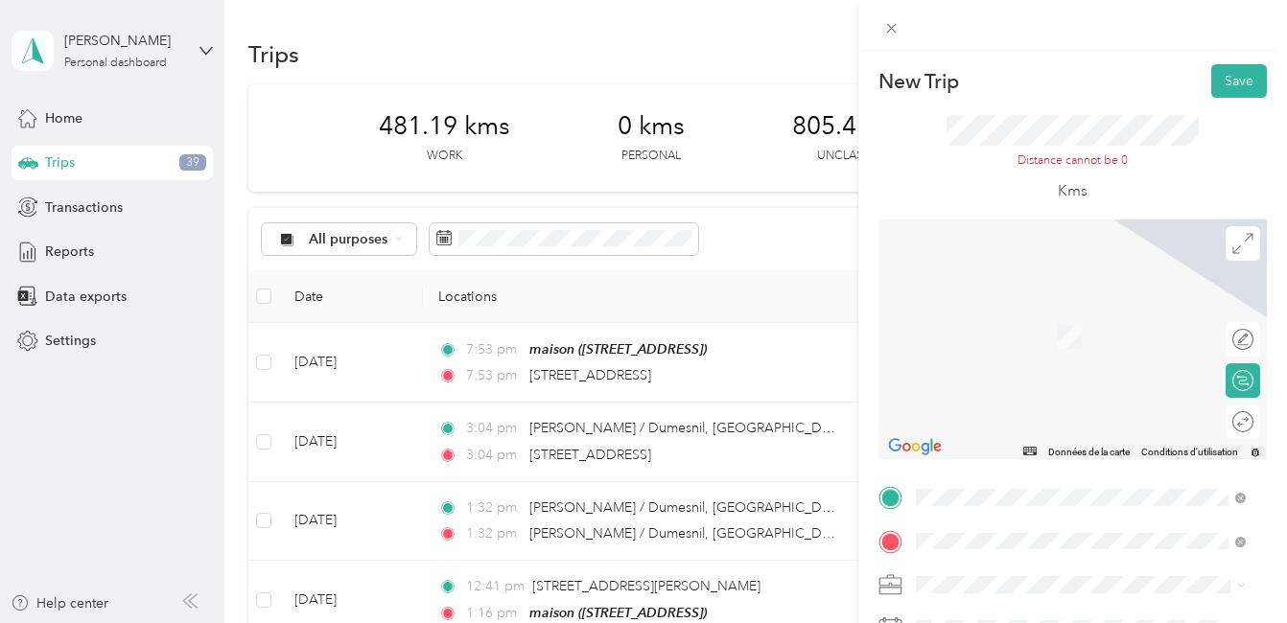
click at [1049, 283] on span "[STREET_ADDRESS]" at bounding box center [1012, 274] width 122 height 17
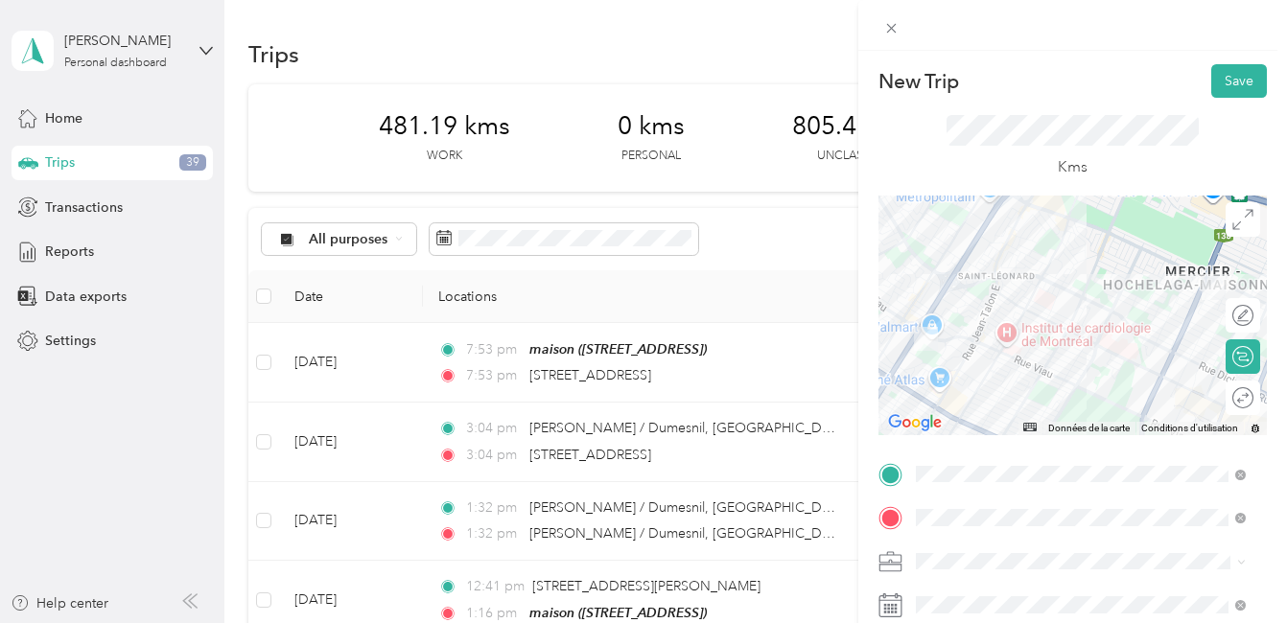
click at [1136, 339] on div at bounding box center [1072, 316] width 388 height 240
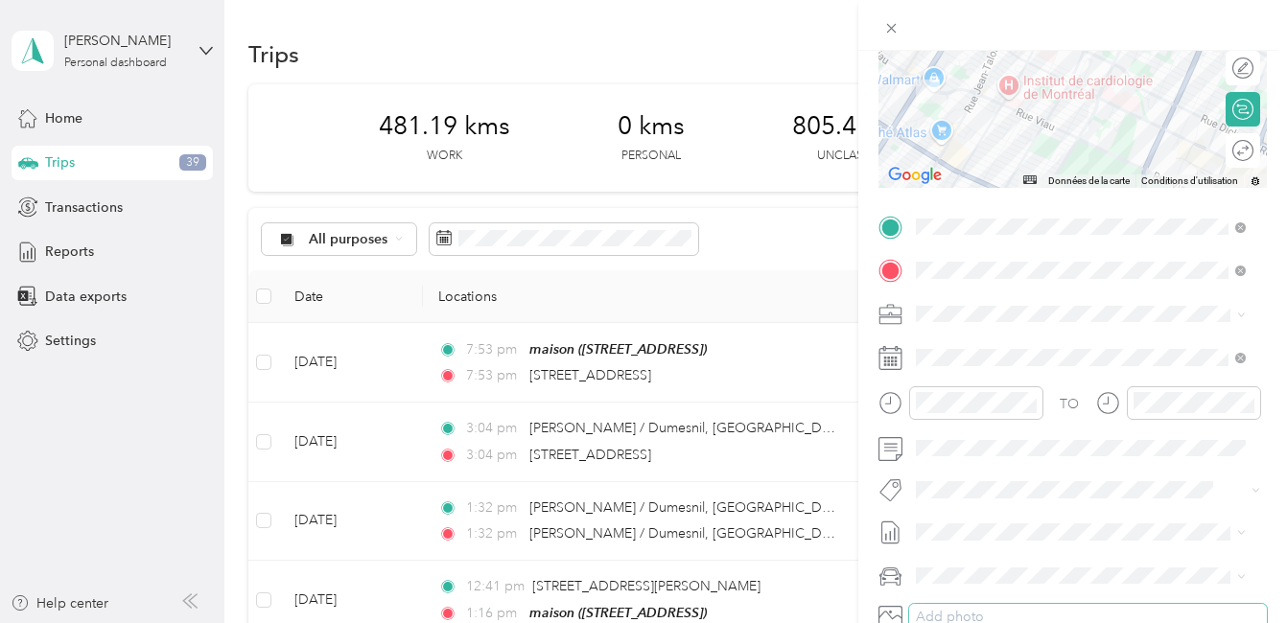
scroll to position [288, 0]
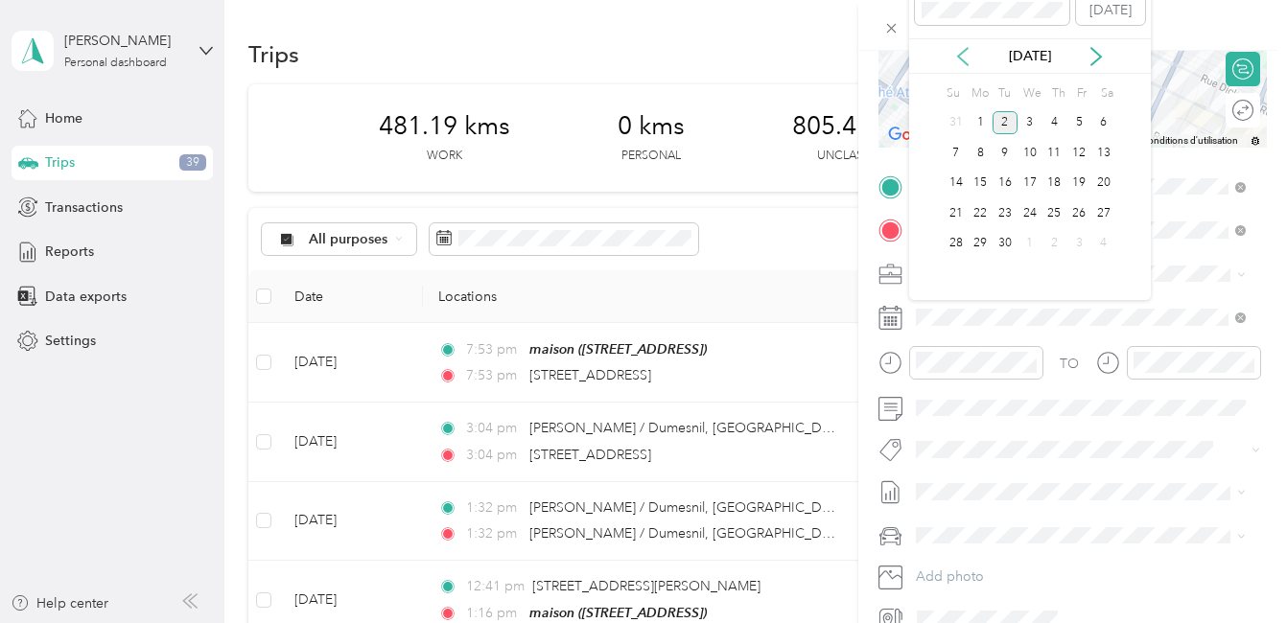
click at [960, 54] on icon at bounding box center [963, 56] width 10 height 17
click at [1031, 151] on div "6" at bounding box center [1029, 153] width 25 height 24
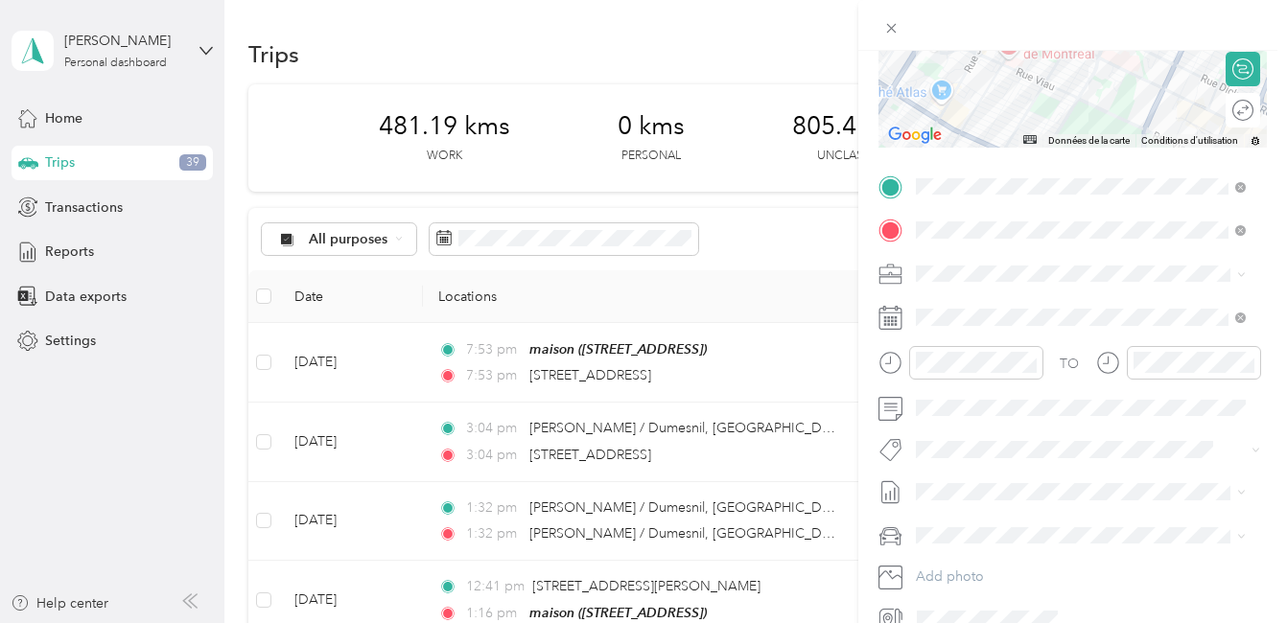
click at [952, 522] on button "Fab Team - C" at bounding box center [971, 519] width 98 height 24
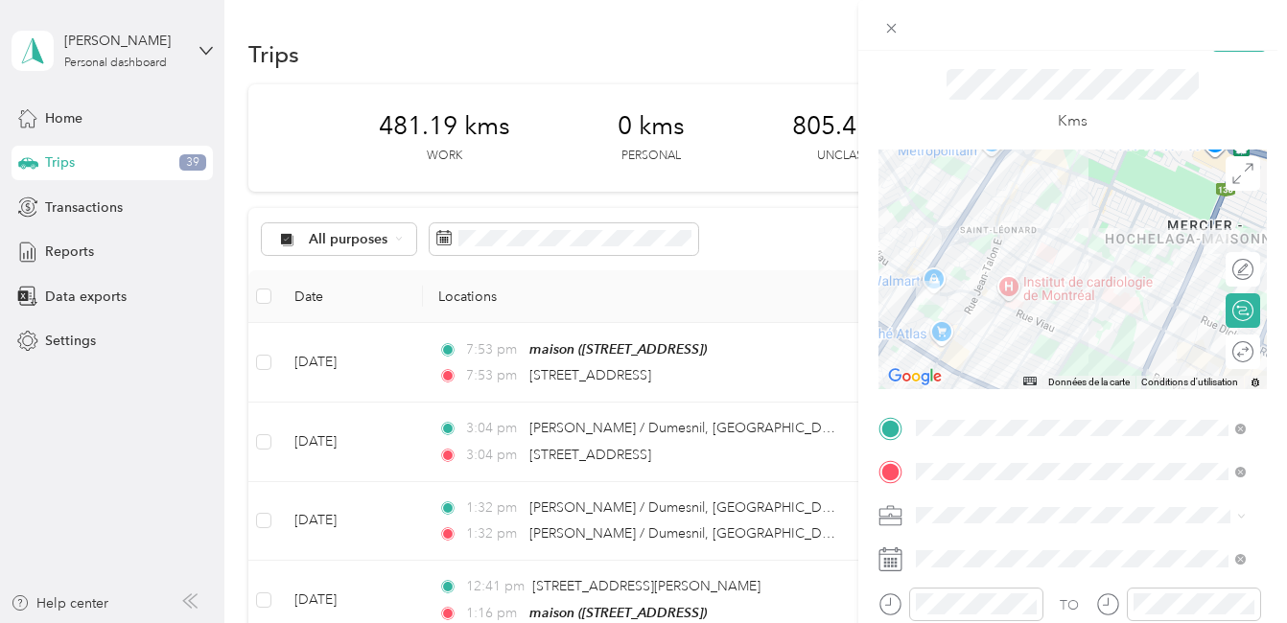
scroll to position [0, 0]
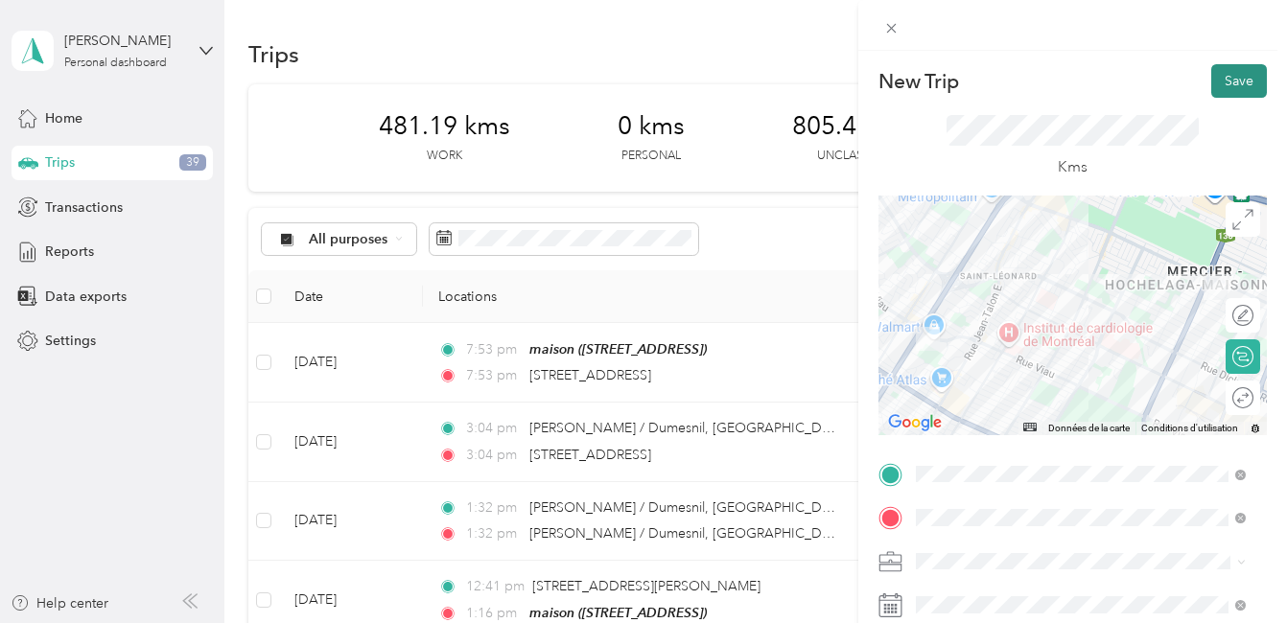
click at [1231, 78] on button "Save" at bounding box center [1239, 81] width 56 height 34
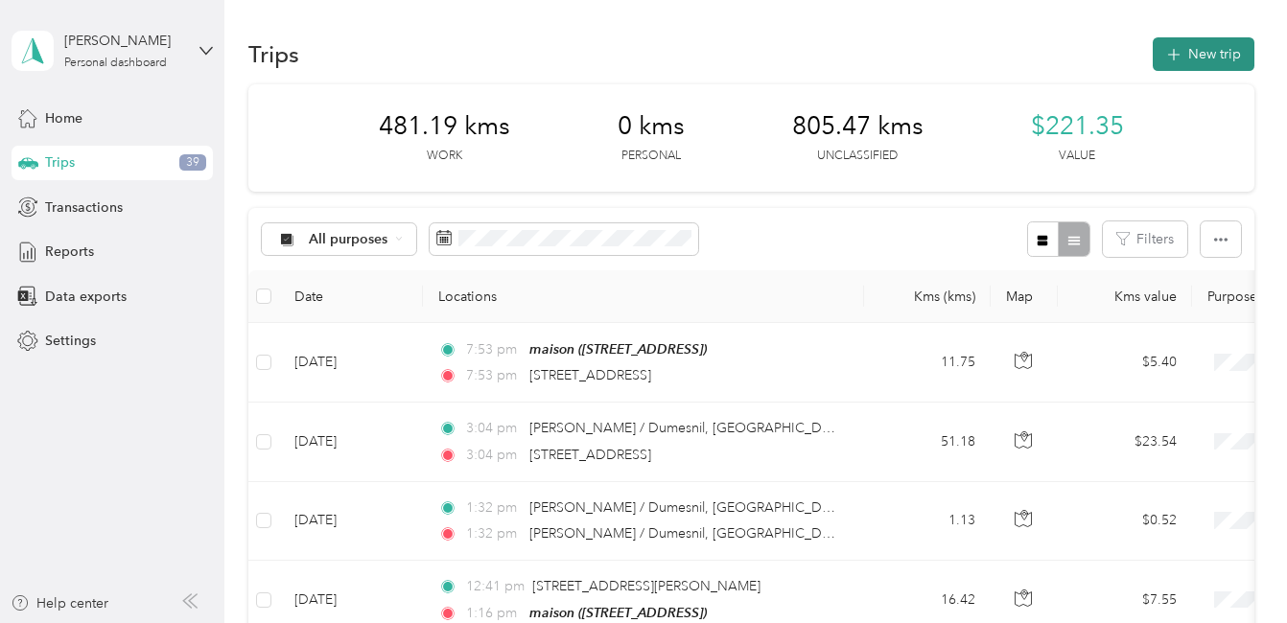
click at [1202, 52] on button "New trip" at bounding box center [1203, 54] width 102 height 34
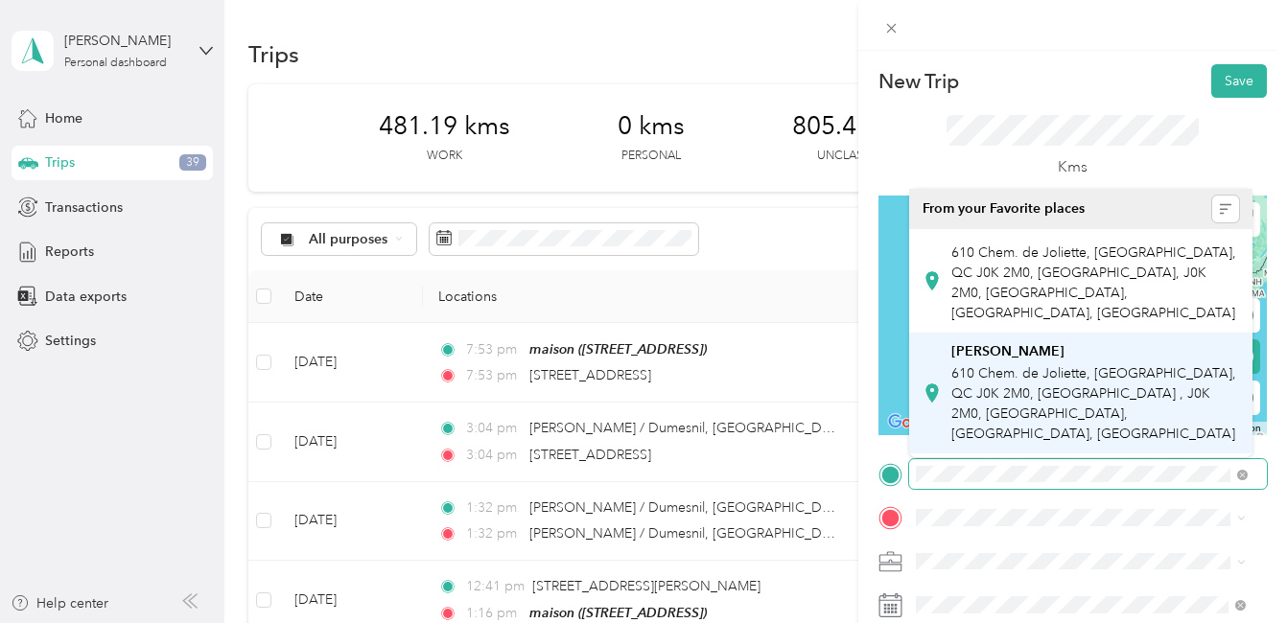
scroll to position [0, 42]
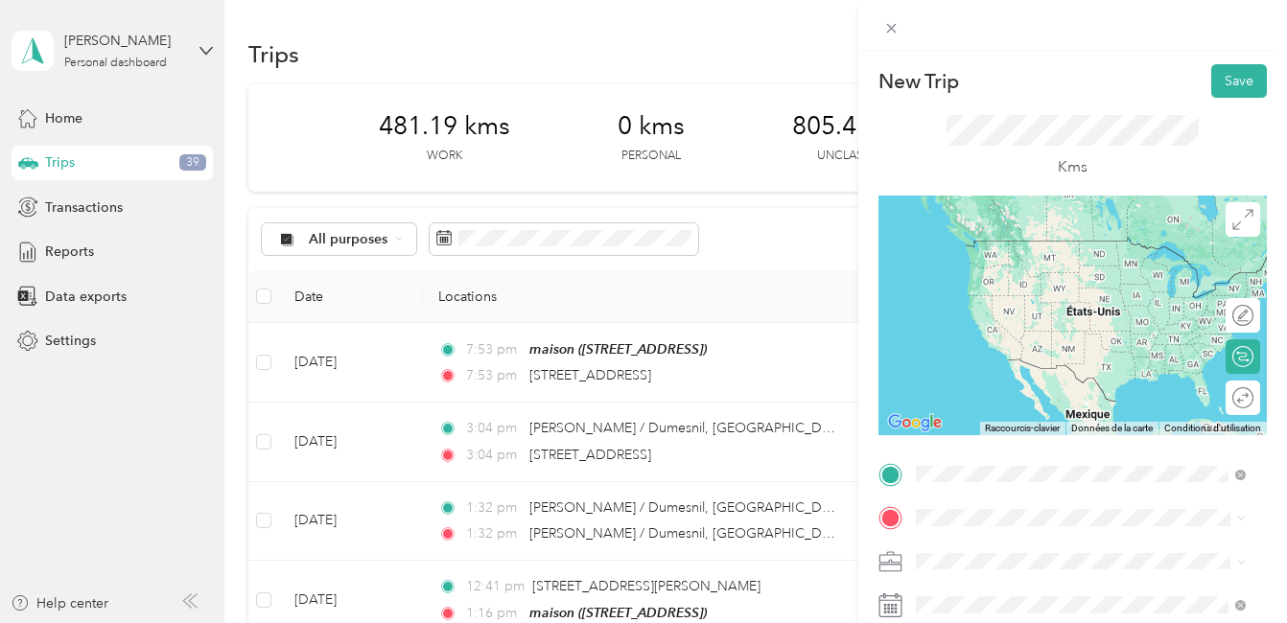
click at [998, 241] on span "[STREET_ADDRESS]" at bounding box center [1012, 240] width 122 height 17
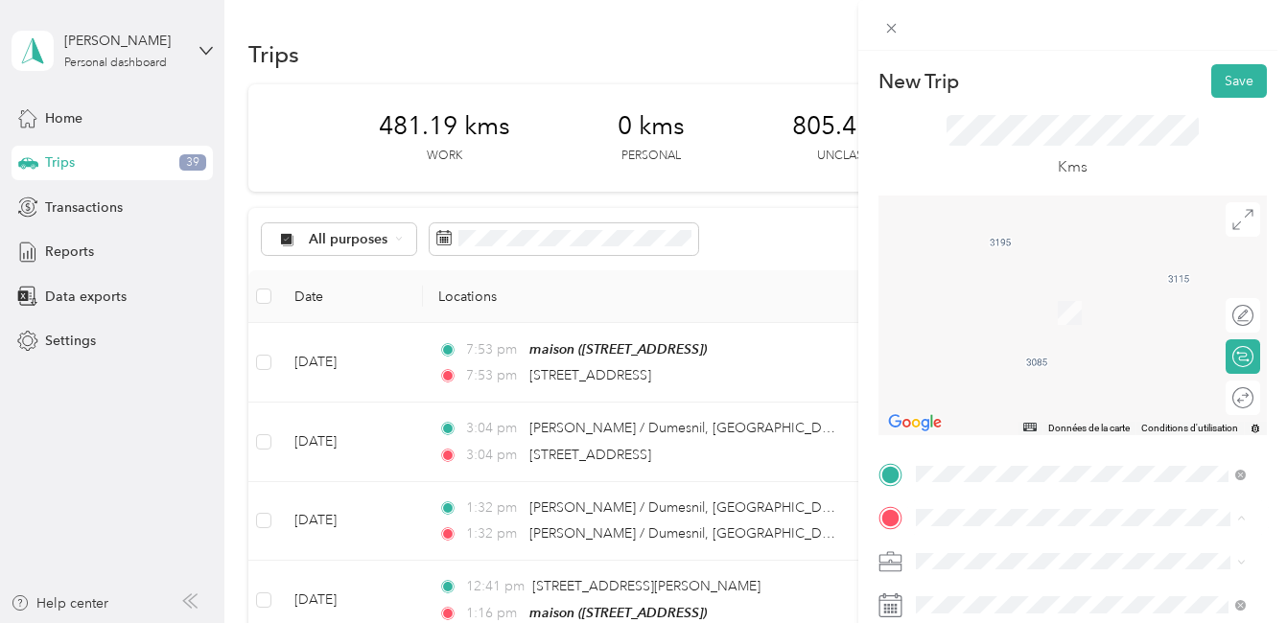
click at [980, 507] on div "maison [STREET_ADDRESS]" at bounding box center [1012, 527] width 122 height 40
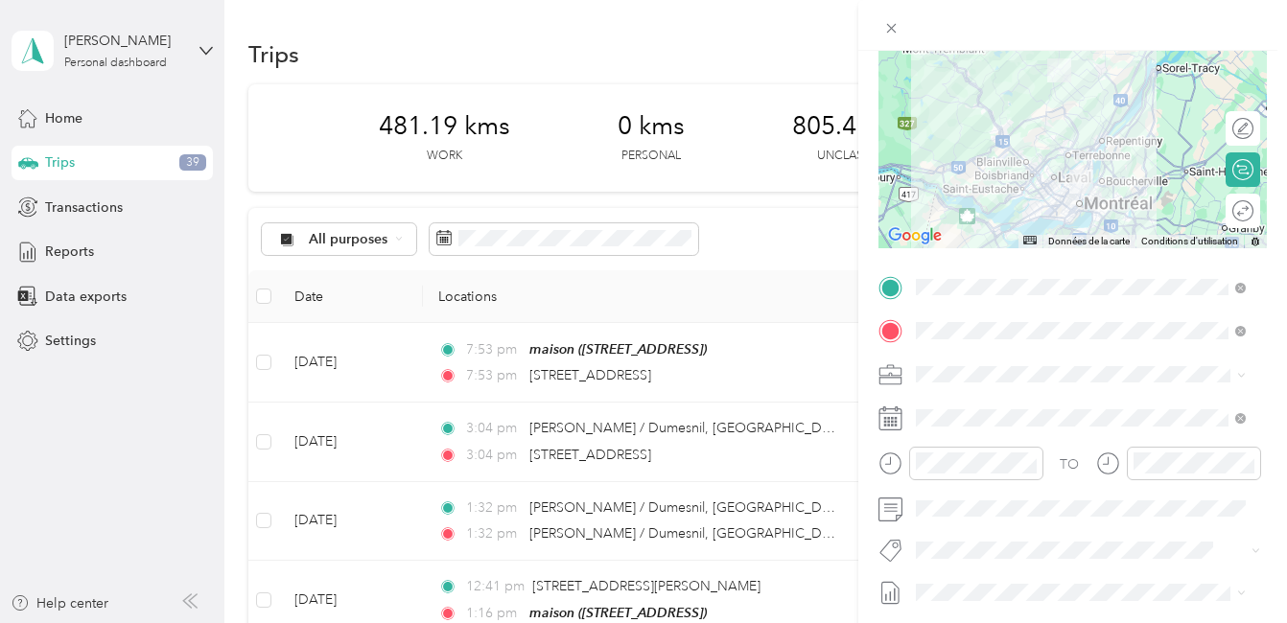
scroll to position [192, 0]
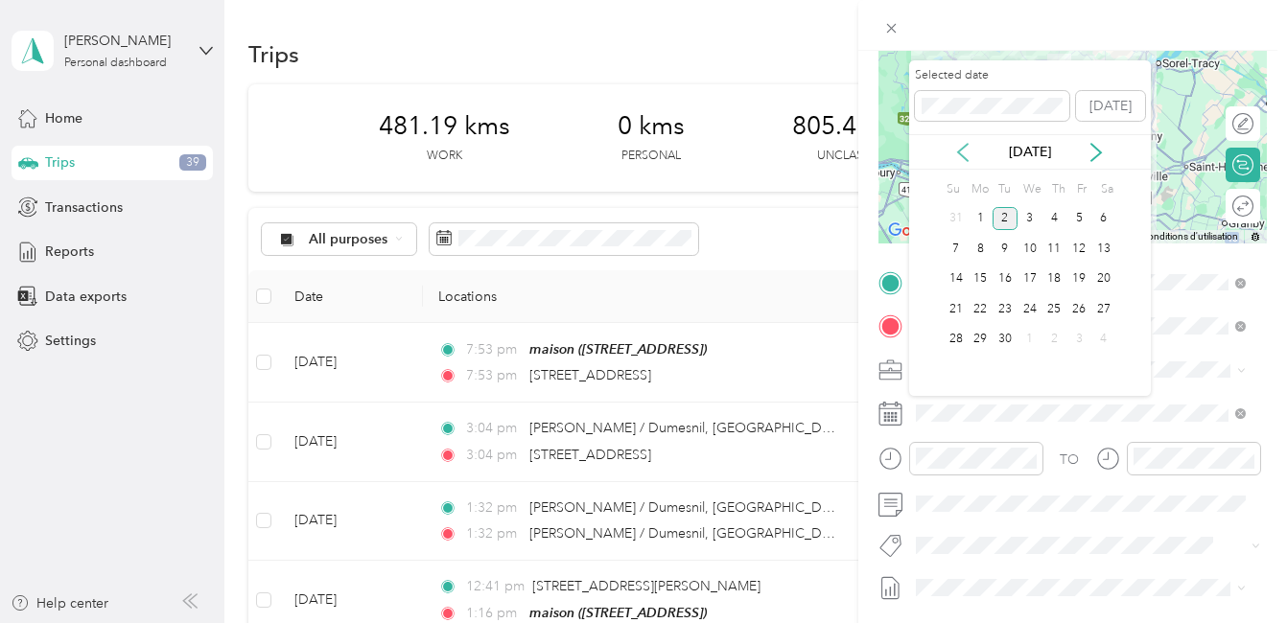
click at [960, 152] on icon at bounding box center [963, 152] width 10 height 17
click at [1028, 247] on div "6" at bounding box center [1029, 249] width 25 height 24
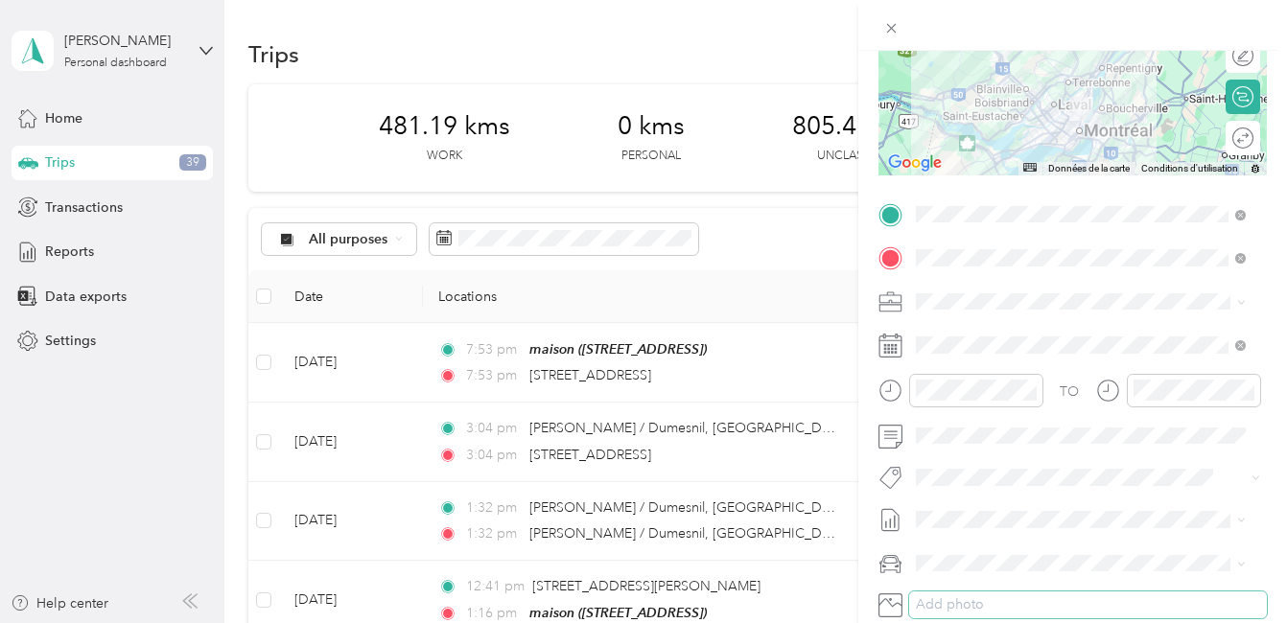
scroll to position [288, 0]
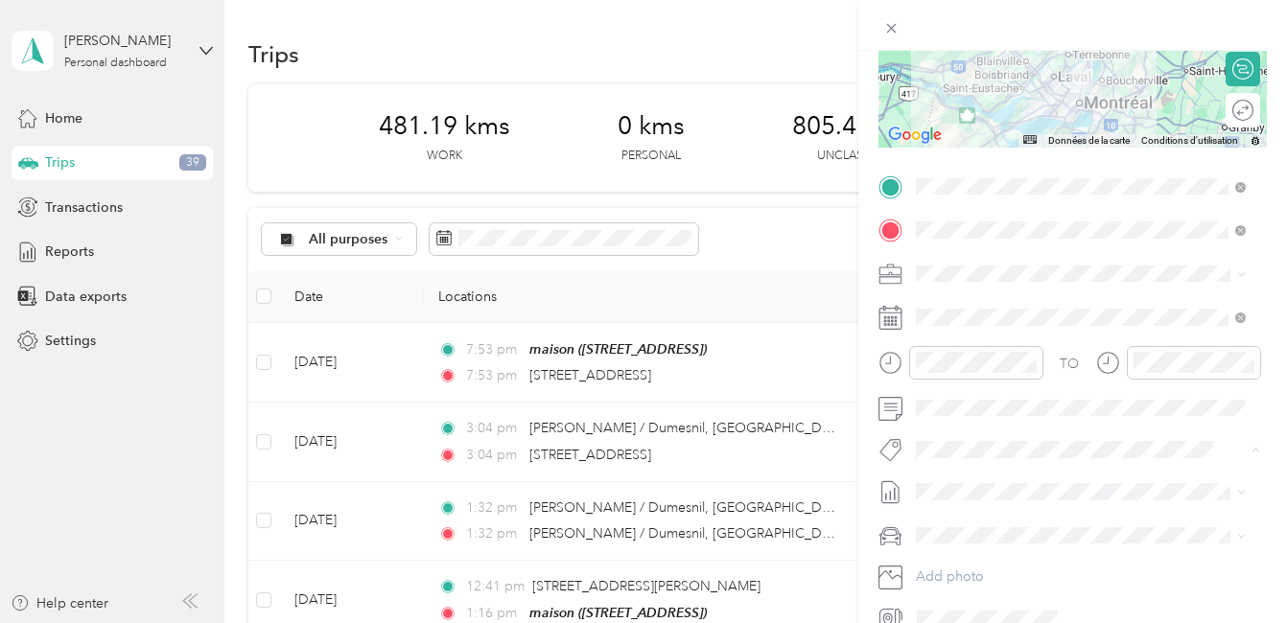
click at [1004, 519] on span "Fab Team - C" at bounding box center [971, 520] width 71 height 17
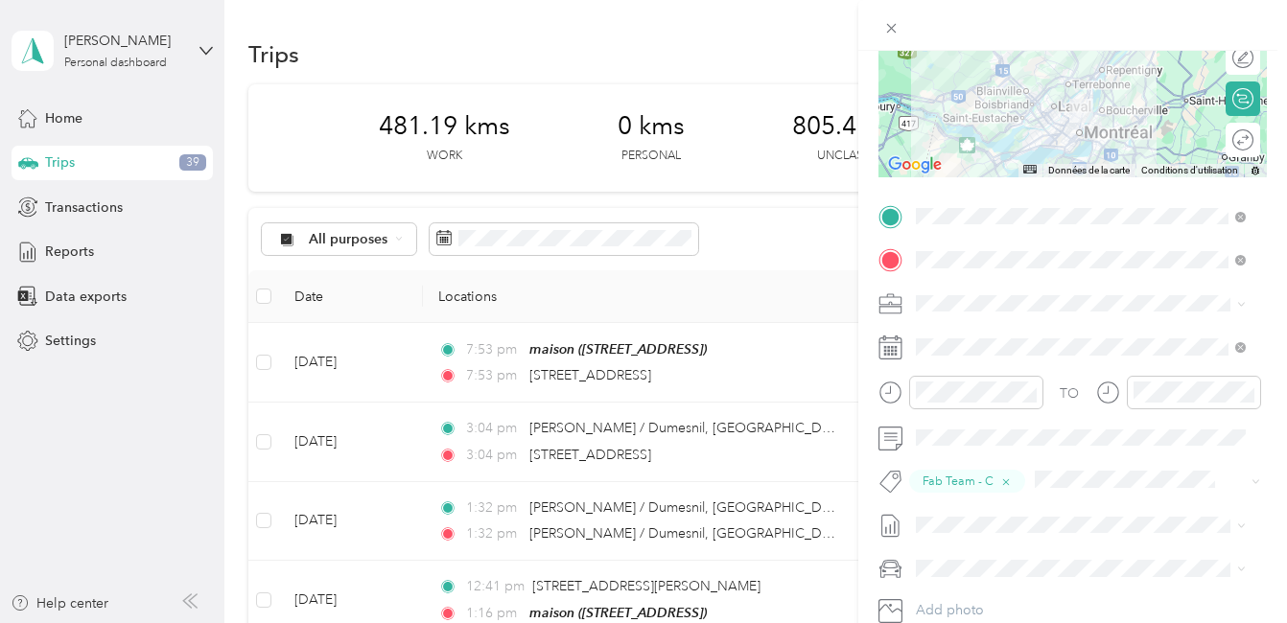
scroll to position [0, 0]
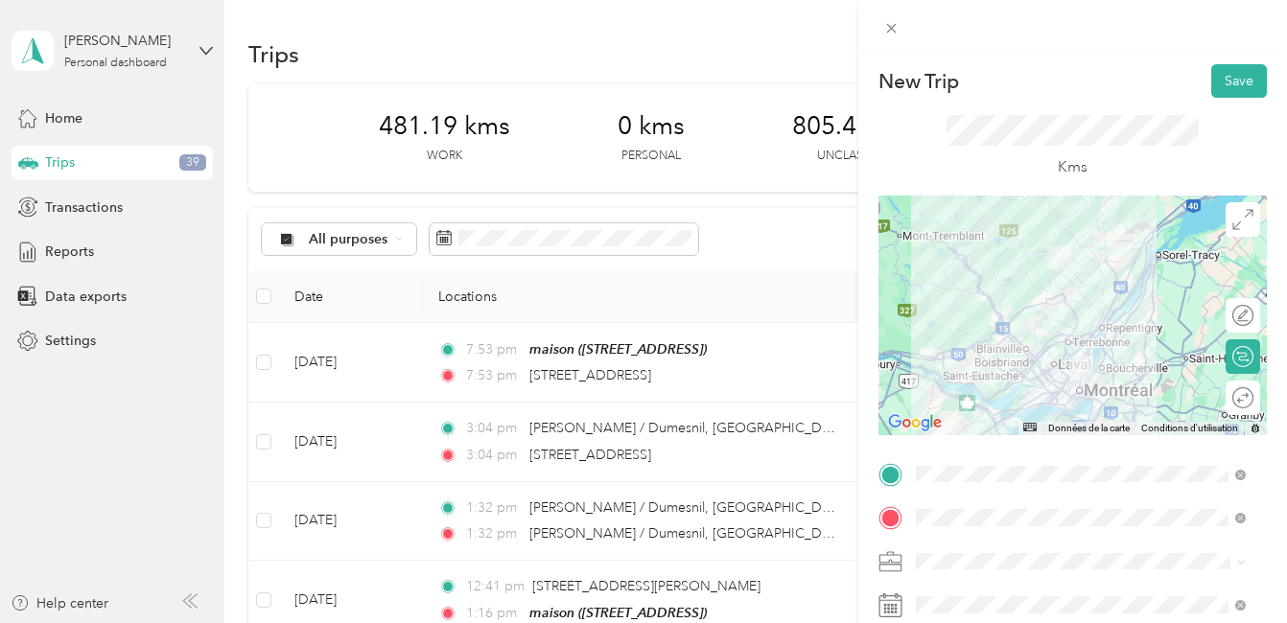
click at [1081, 342] on div at bounding box center [1072, 316] width 388 height 240
click at [1218, 82] on button "Save" at bounding box center [1239, 81] width 56 height 34
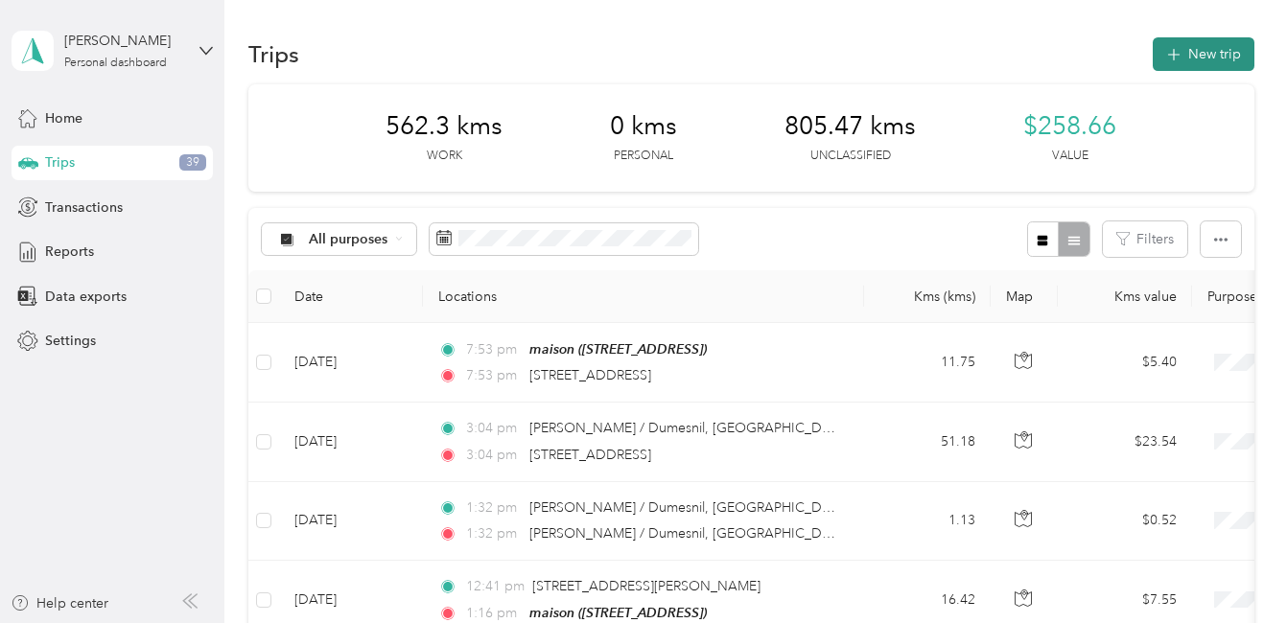
click at [1212, 54] on button "New trip" at bounding box center [1203, 54] width 102 height 34
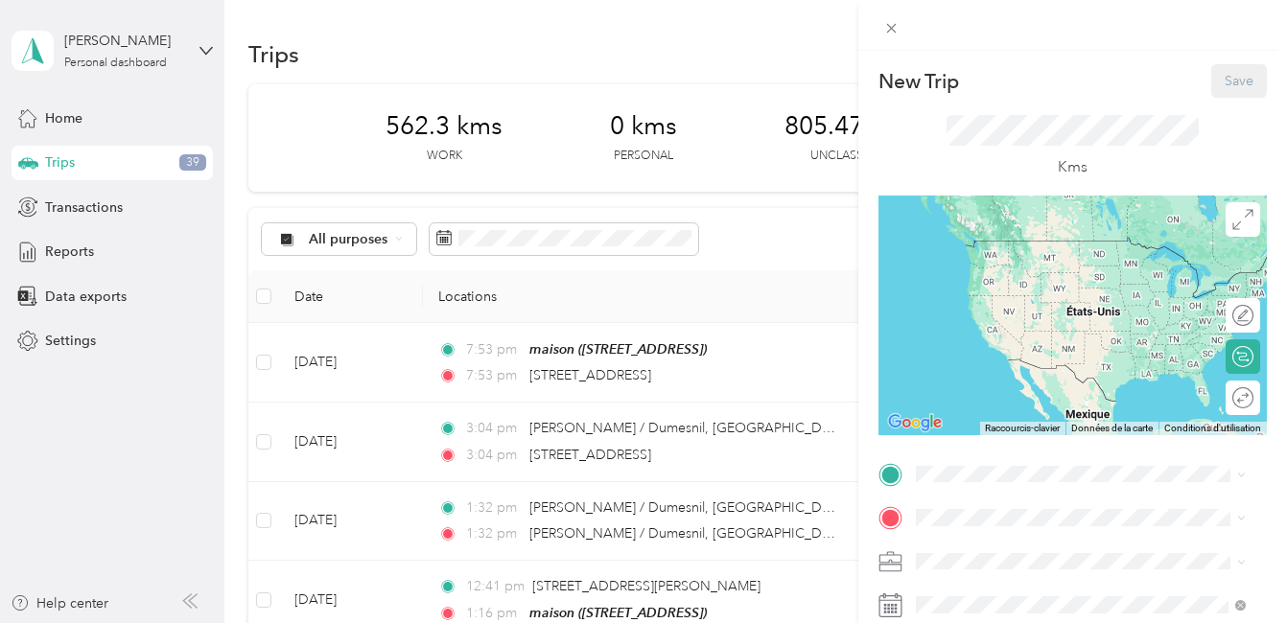
click at [980, 460] on div "maison [STREET_ADDRESS]" at bounding box center [1012, 480] width 122 height 40
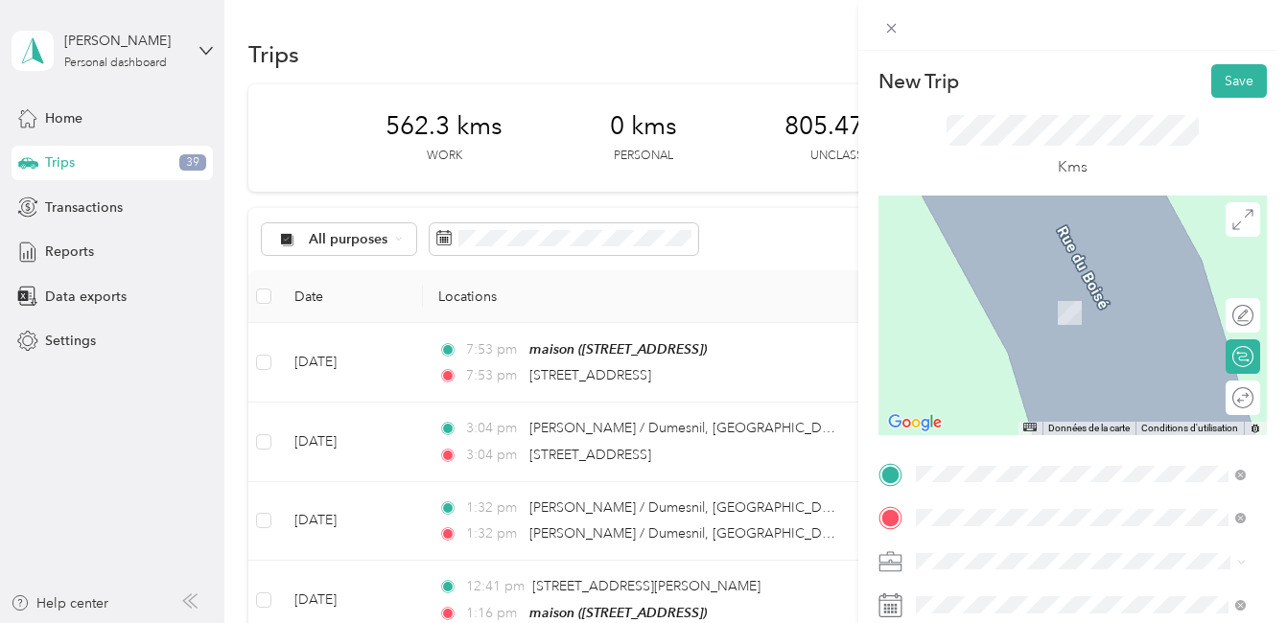
click at [1040, 307] on span "[STREET_ADDRESS][PERSON_NAME]" at bounding box center [1065, 304] width 228 height 17
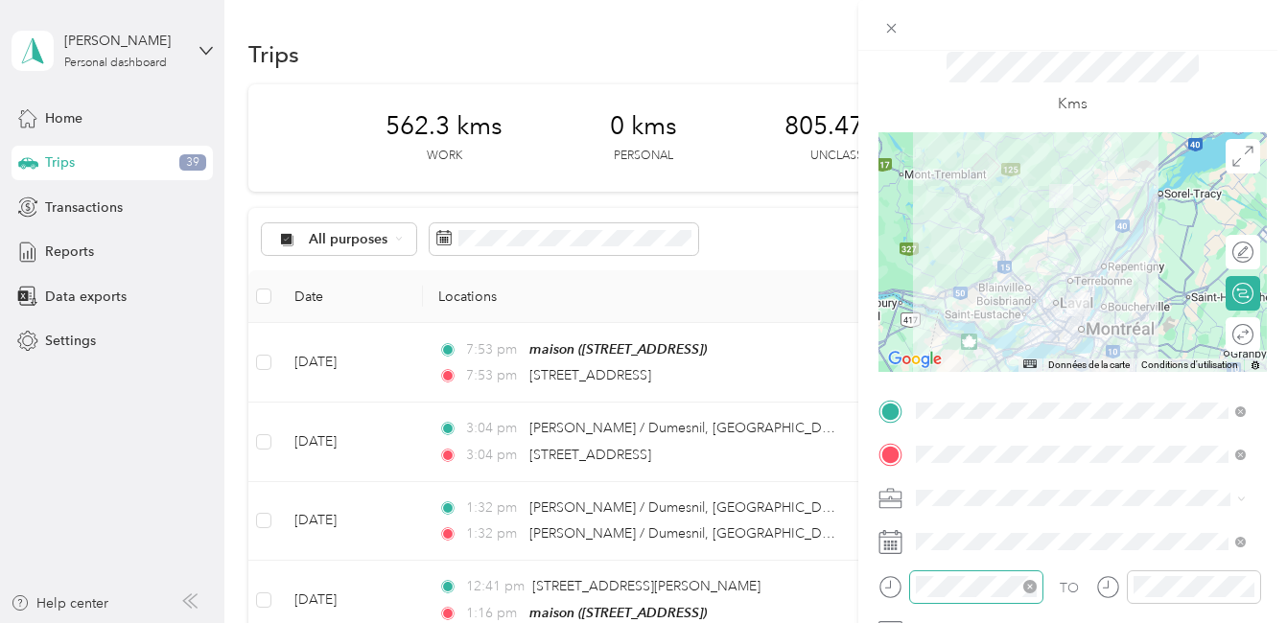
scroll to position [96, 0]
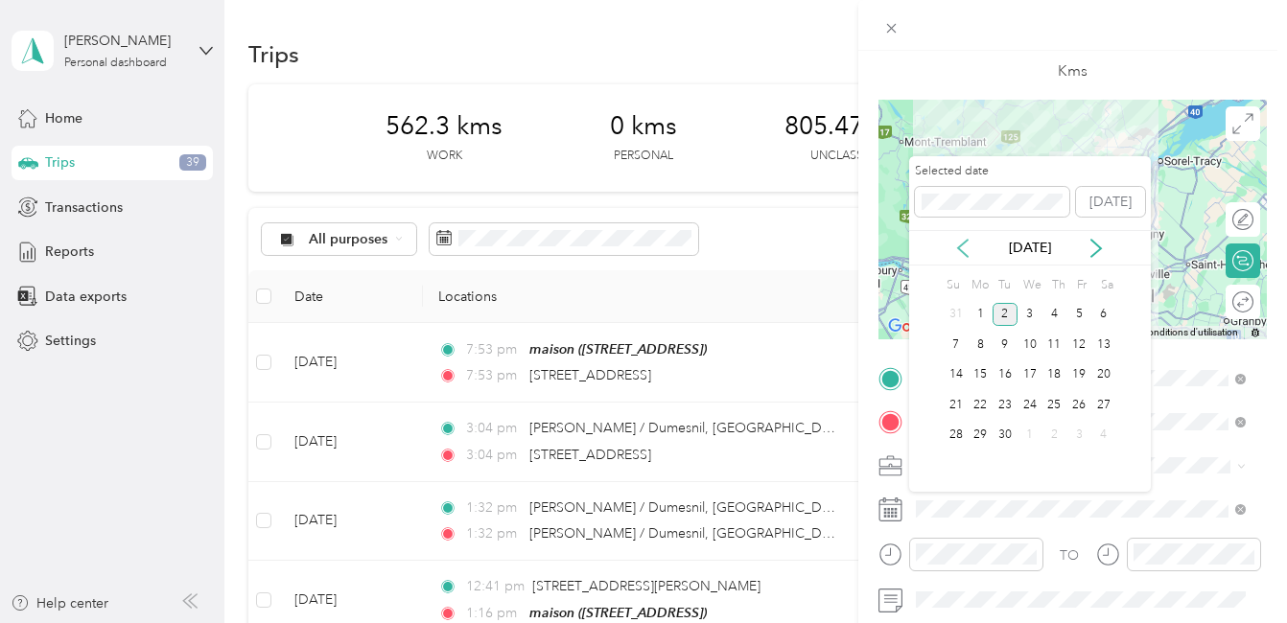
click at [962, 247] on icon at bounding box center [962, 248] width 19 height 19
click at [1106, 345] on div "9" at bounding box center [1103, 345] width 25 height 24
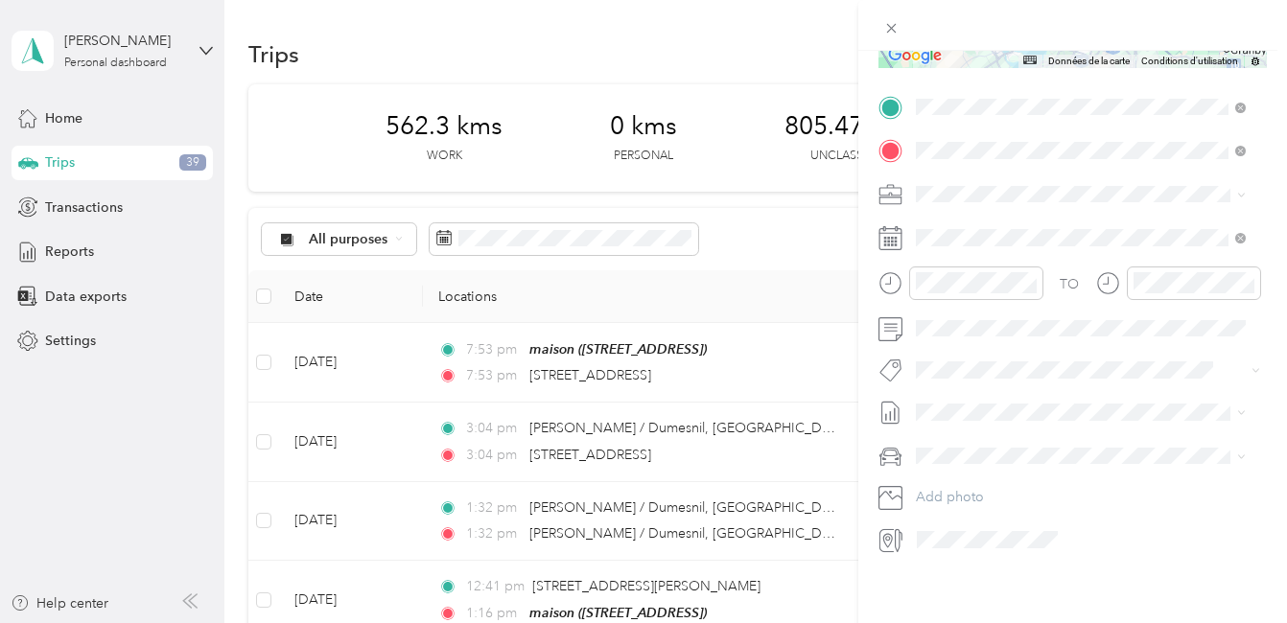
scroll to position [383, 0]
click at [994, 384] on span "Fab Beiersdorf" at bounding box center [975, 380] width 78 height 17
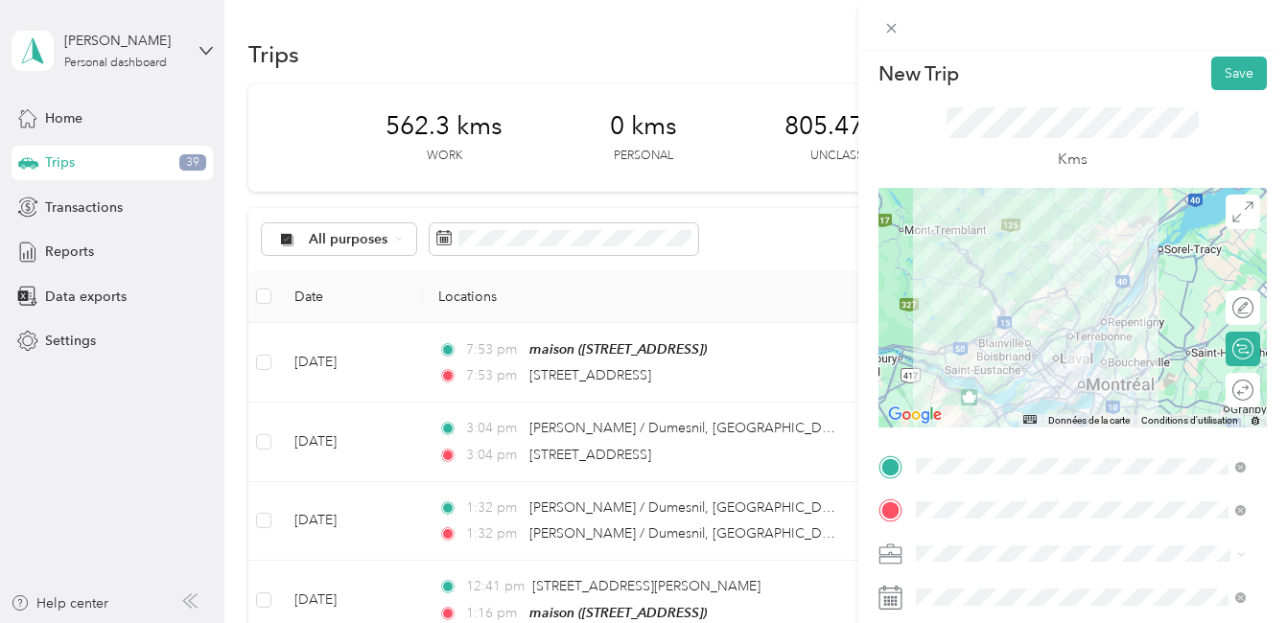
scroll to position [0, 0]
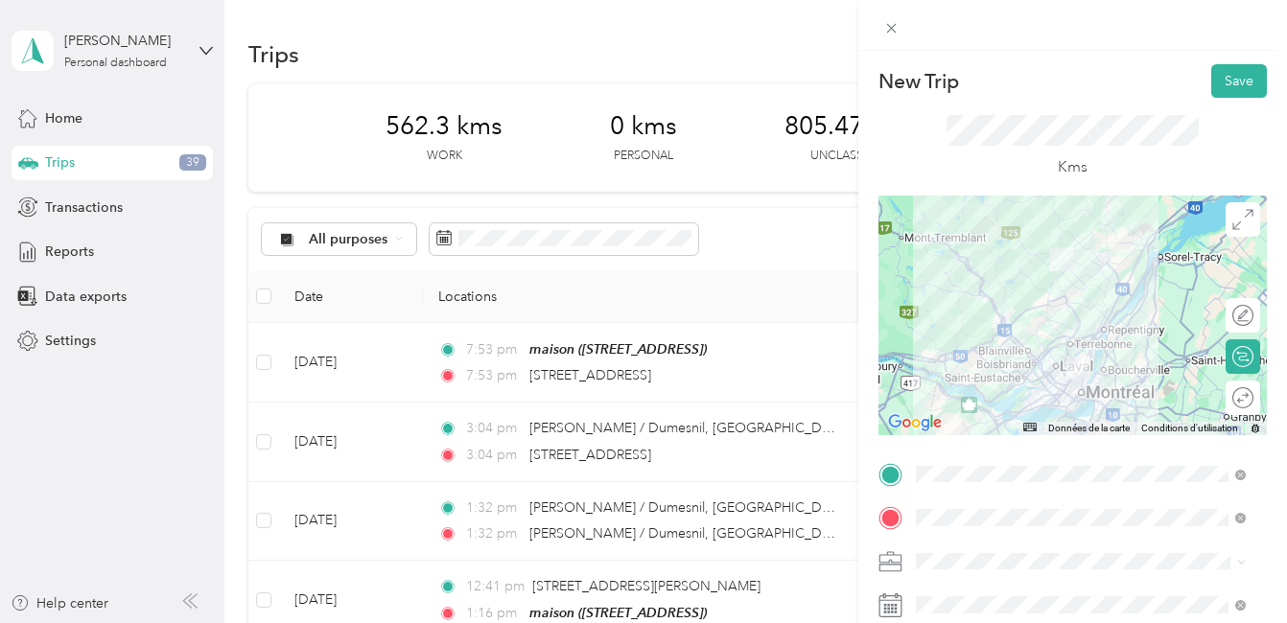
click at [1103, 316] on div at bounding box center [1072, 316] width 388 height 240
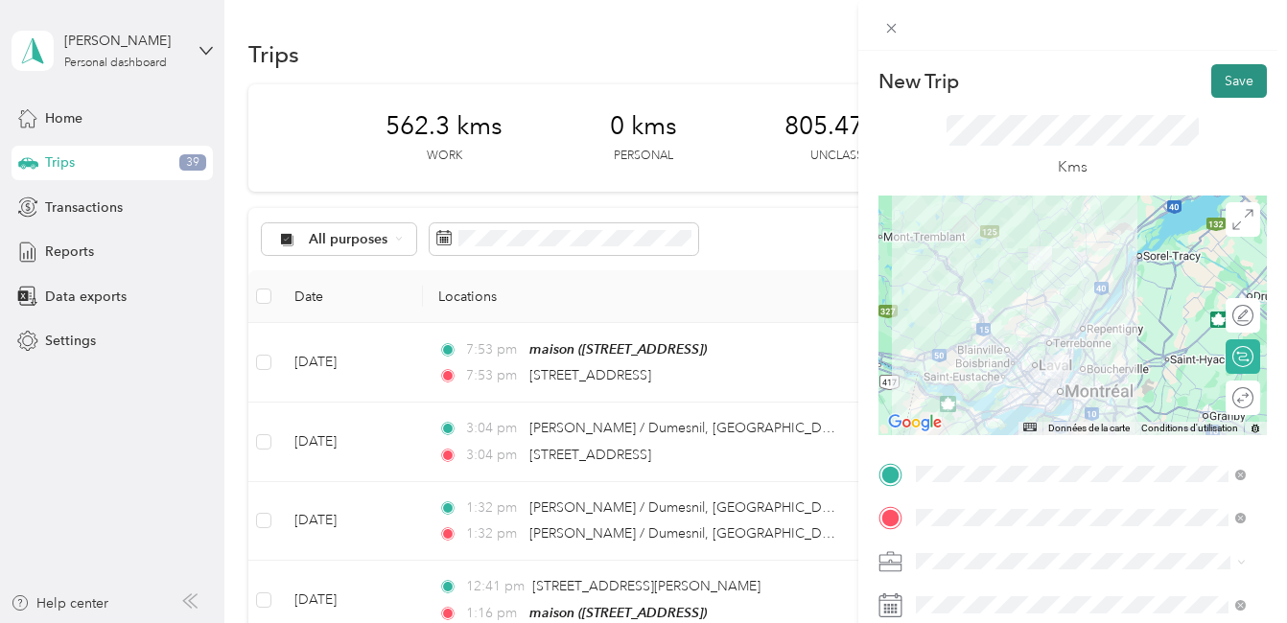
click at [1225, 76] on button "Save" at bounding box center [1239, 81] width 56 height 34
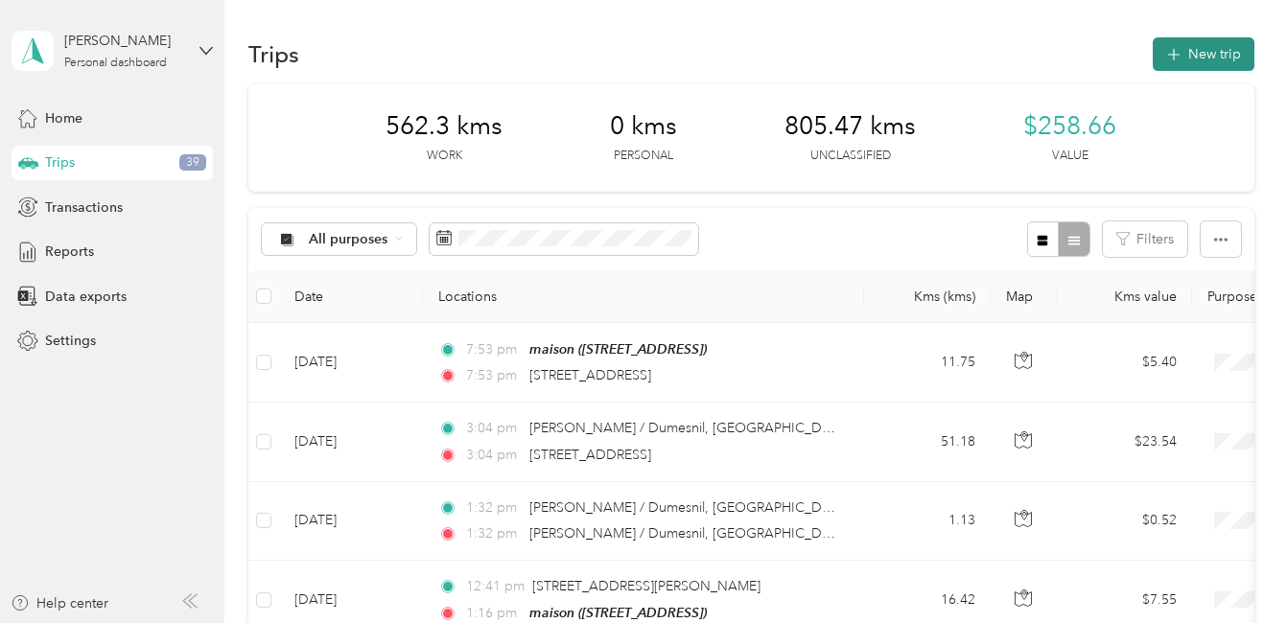
click at [1212, 52] on button "New trip" at bounding box center [1203, 54] width 102 height 34
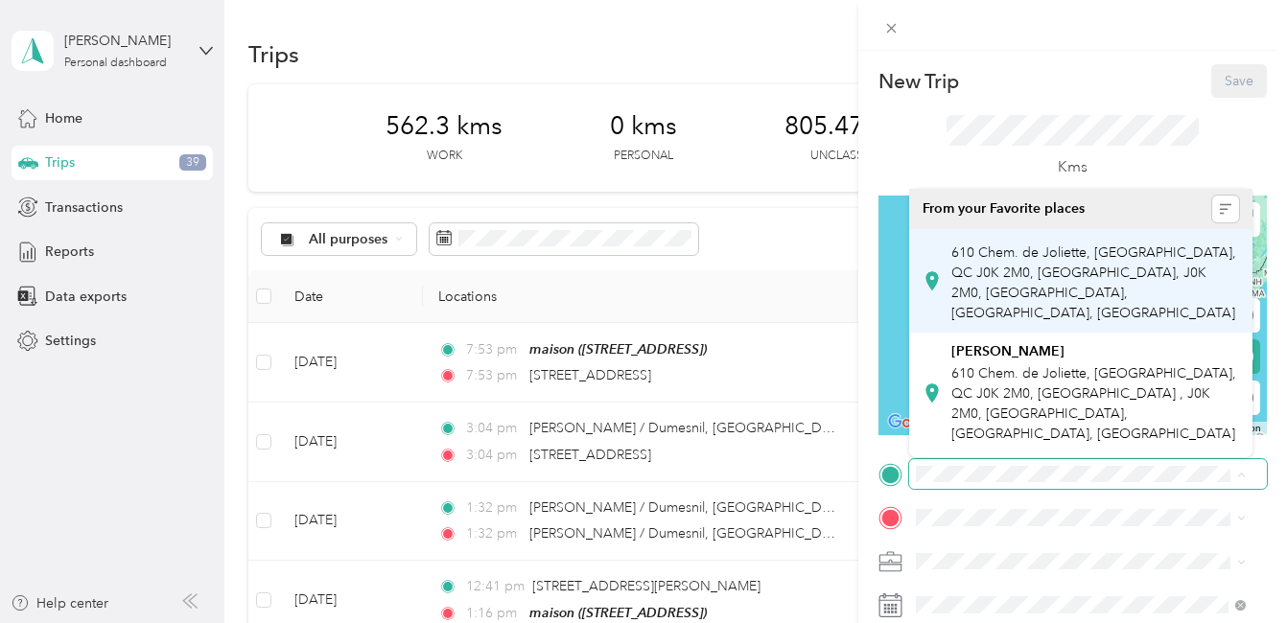
scroll to position [0, 53]
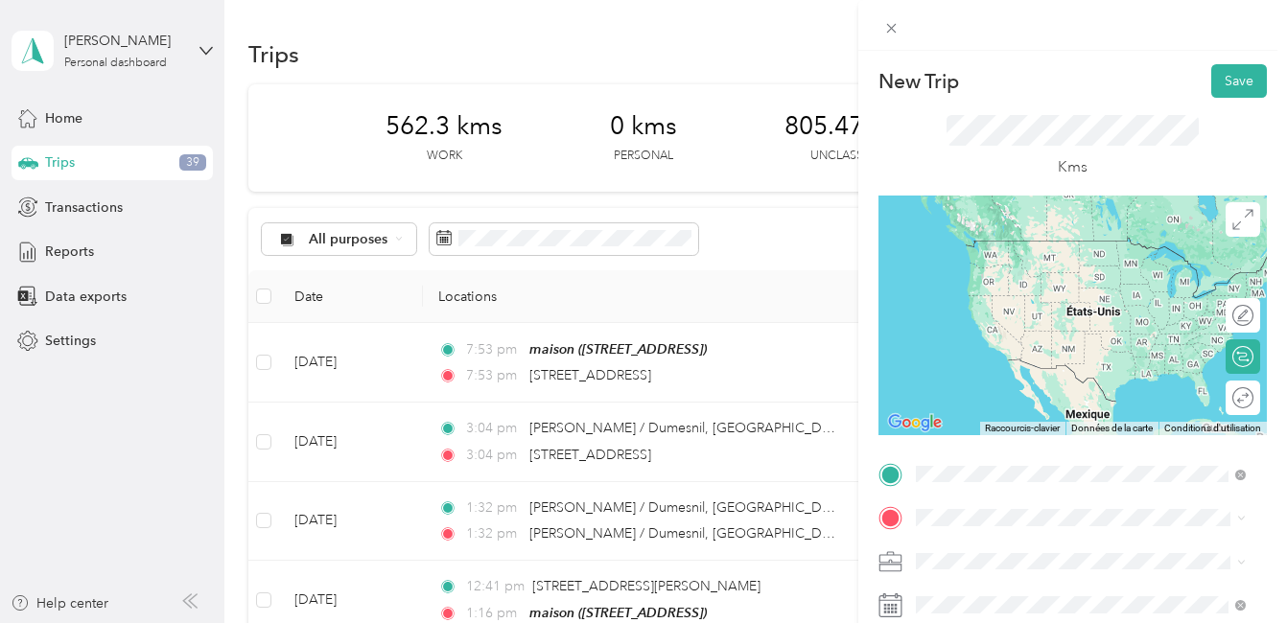
click at [992, 262] on span "[STREET_ADDRESS][PERSON_NAME]" at bounding box center [1065, 260] width 228 height 17
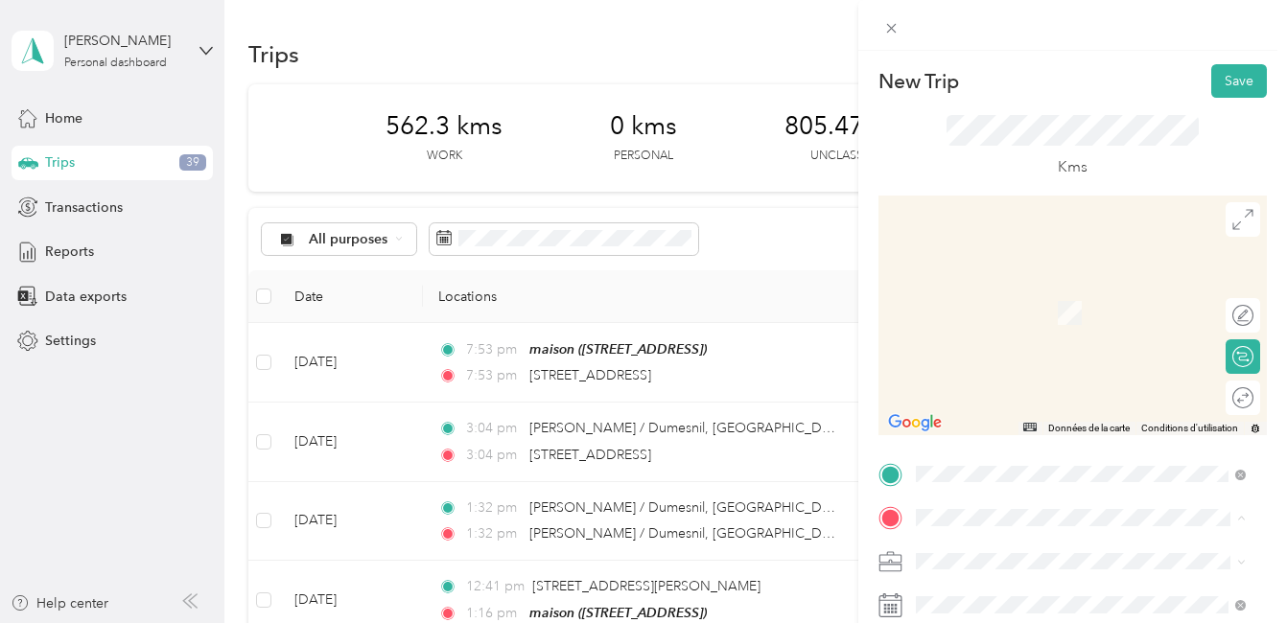
click at [974, 507] on div "maison [STREET_ADDRESS]" at bounding box center [1012, 527] width 122 height 40
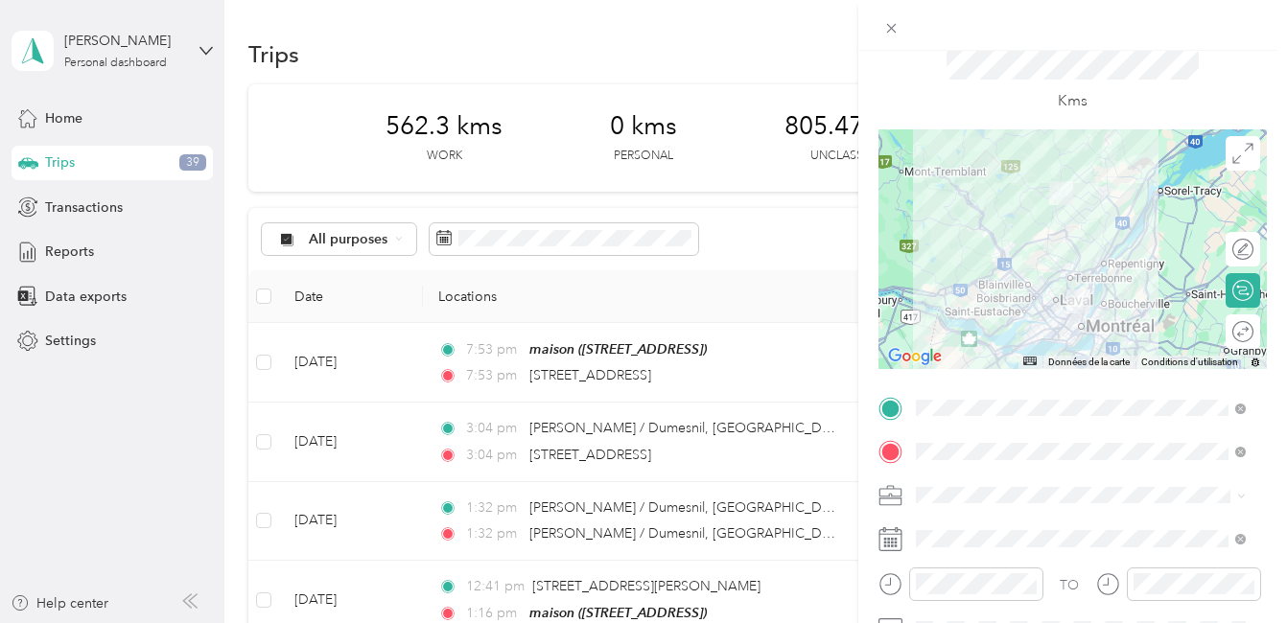
scroll to position [192, 0]
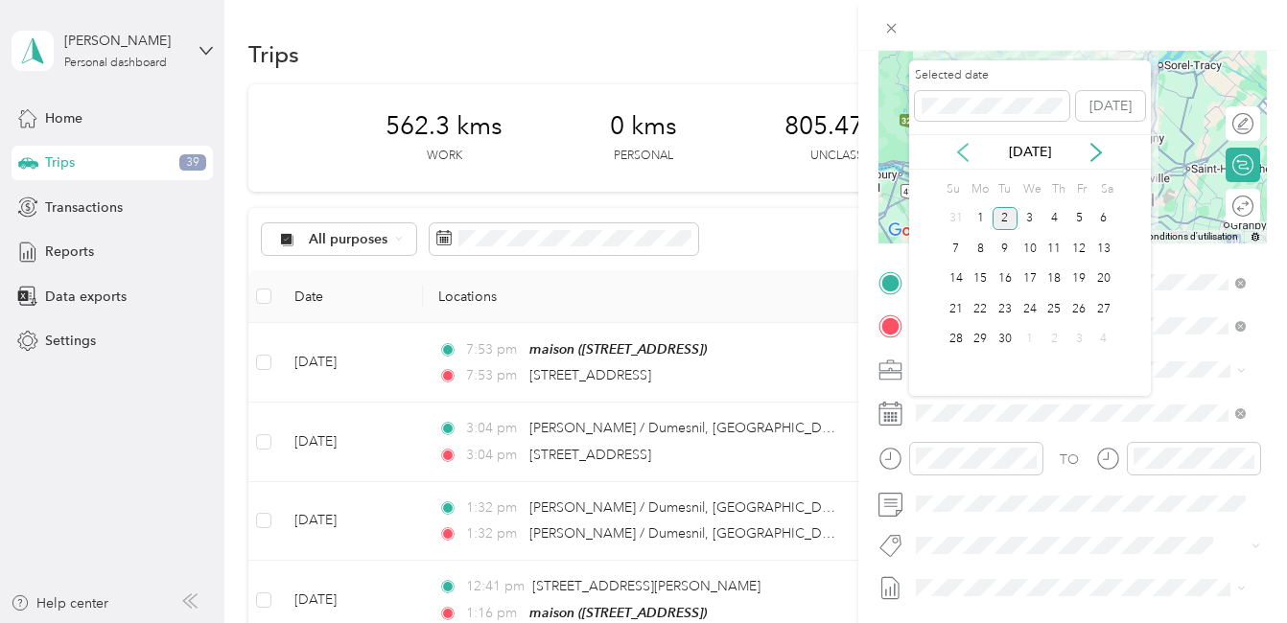
click at [962, 149] on icon at bounding box center [963, 152] width 10 height 17
click at [1103, 246] on div "9" at bounding box center [1103, 249] width 25 height 24
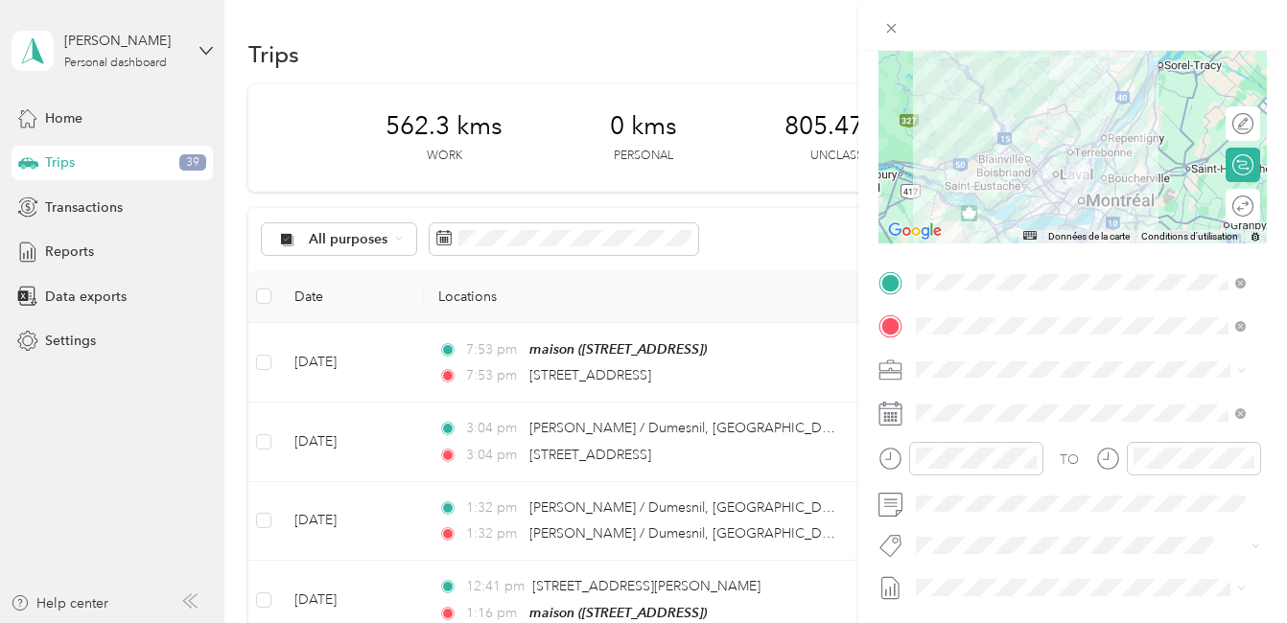
click at [979, 511] on span "Fab Team - R" at bounding box center [970, 510] width 69 height 17
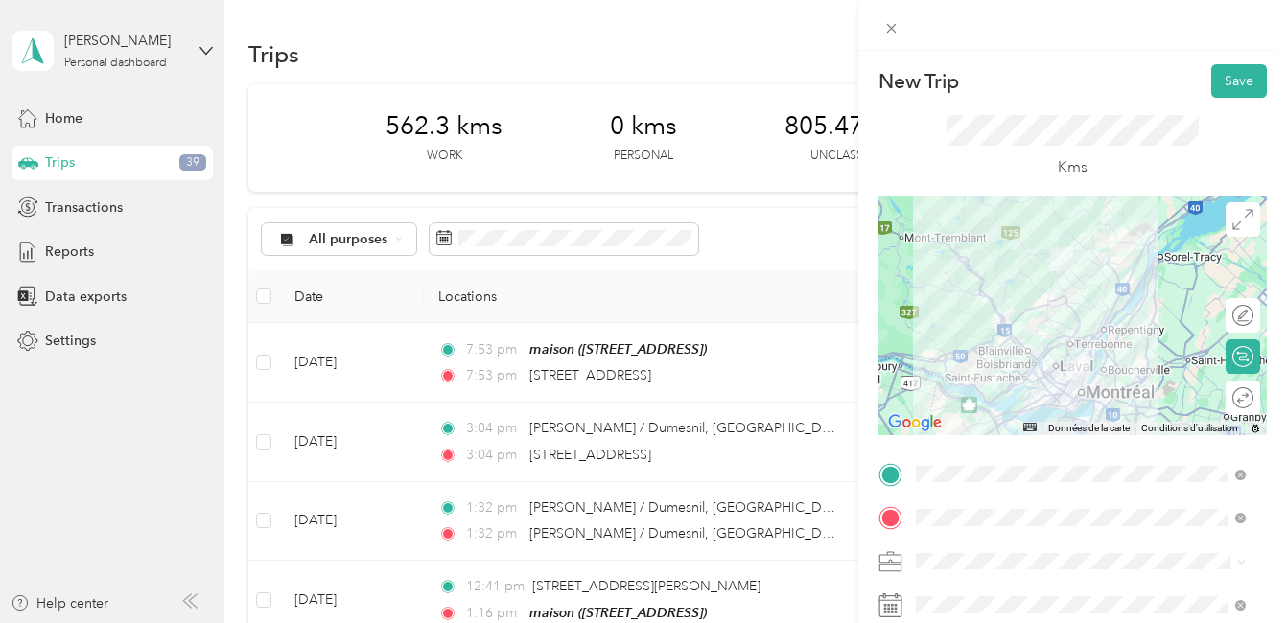
click at [1082, 349] on div at bounding box center [1072, 316] width 388 height 240
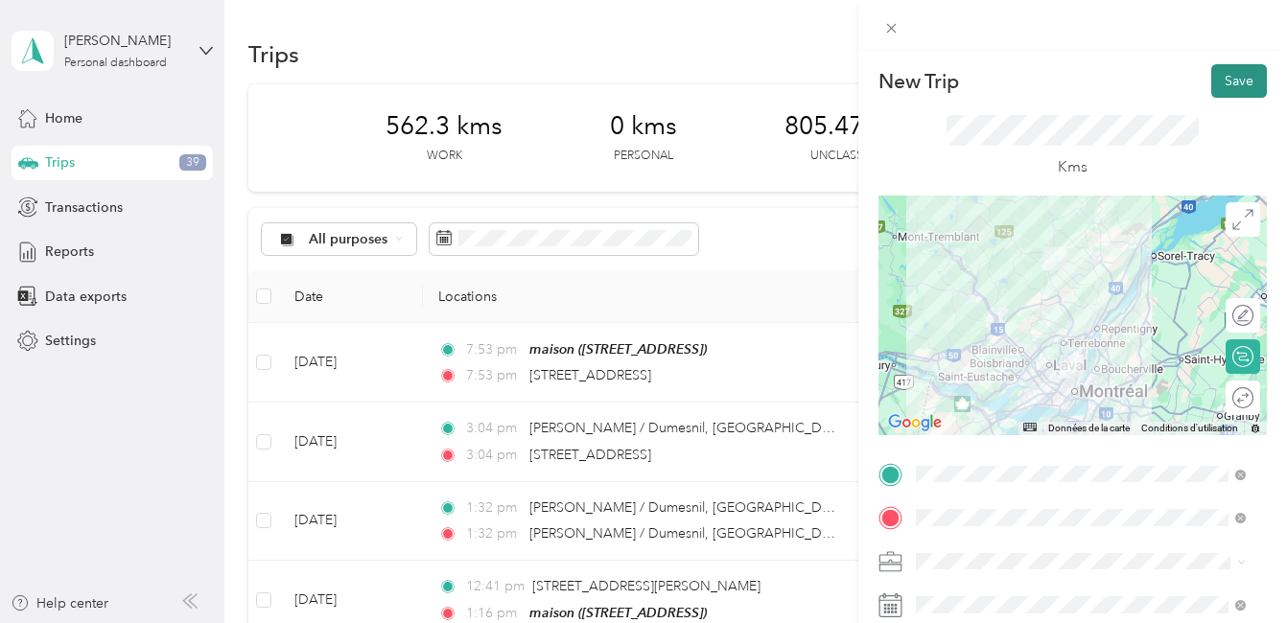
click at [1227, 80] on button "Save" at bounding box center [1239, 81] width 56 height 34
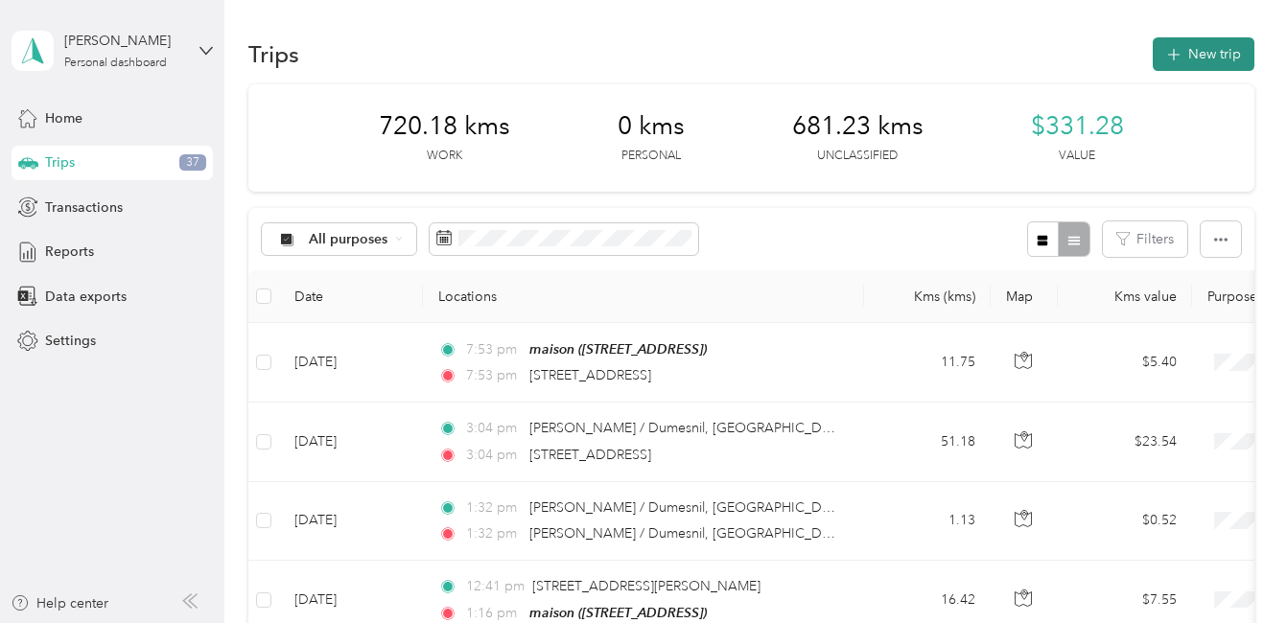
click at [1178, 51] on button "New trip" at bounding box center [1203, 54] width 102 height 34
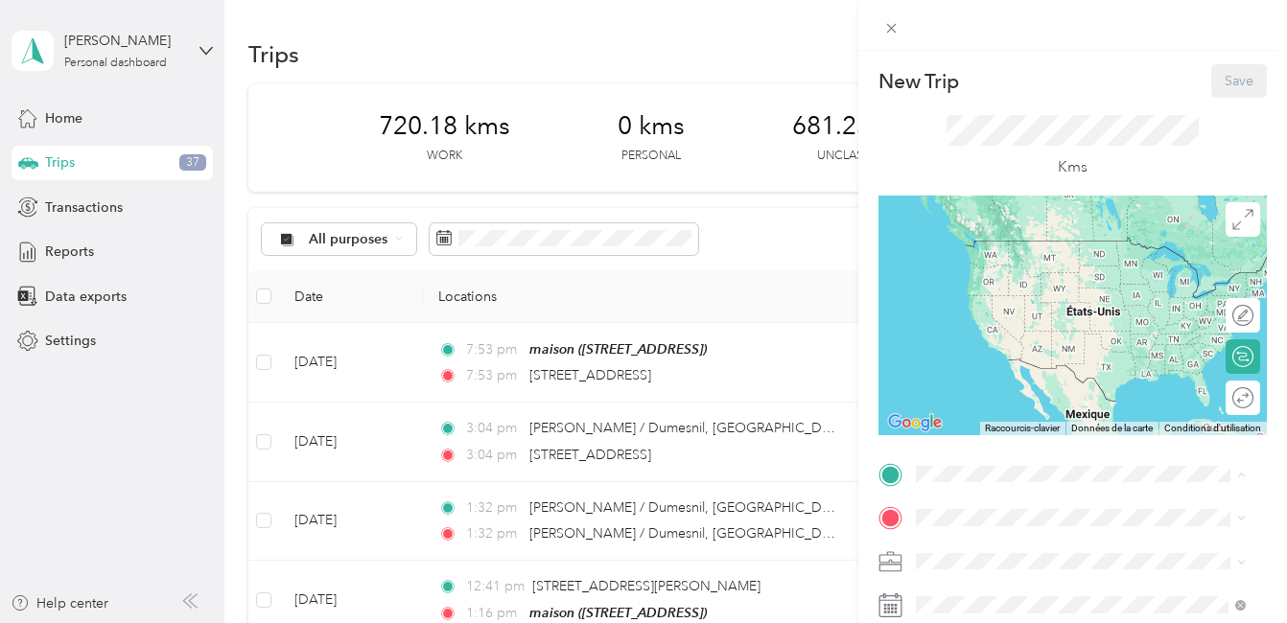
click at [984, 464] on div "maison [STREET_ADDRESS]" at bounding box center [1012, 484] width 122 height 40
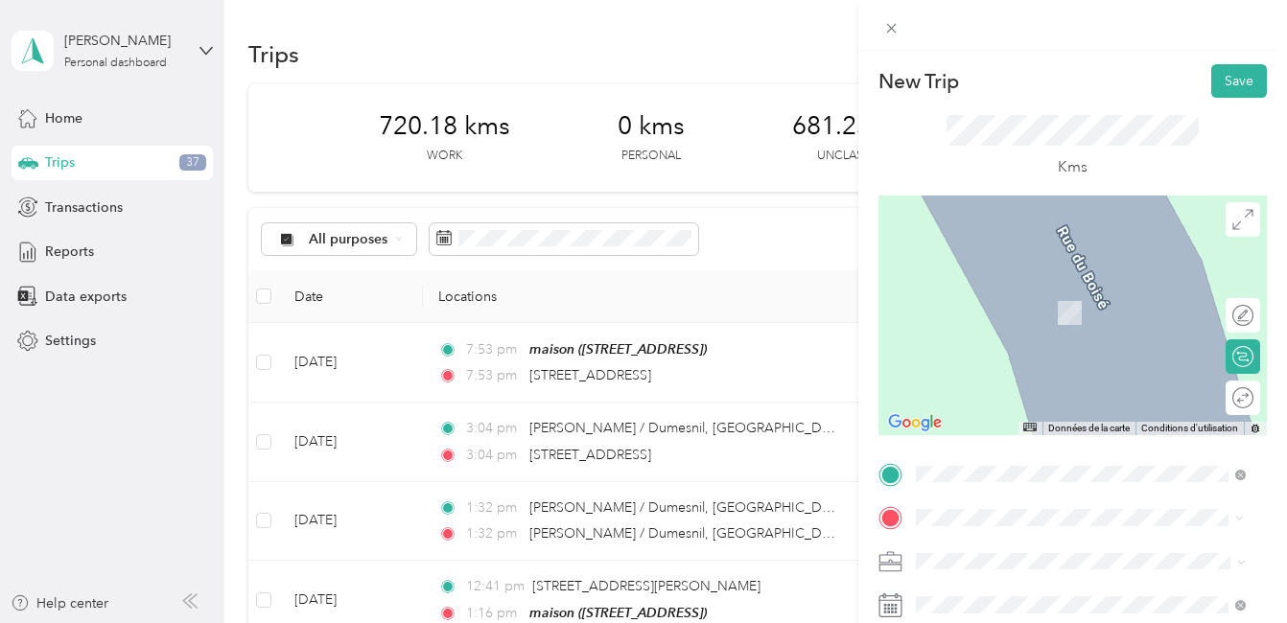
click at [1030, 290] on span "3315 Avenue De Granby Montréal, Quebec H1N 2Z7, Canada" at bounding box center [1012, 284] width 122 height 17
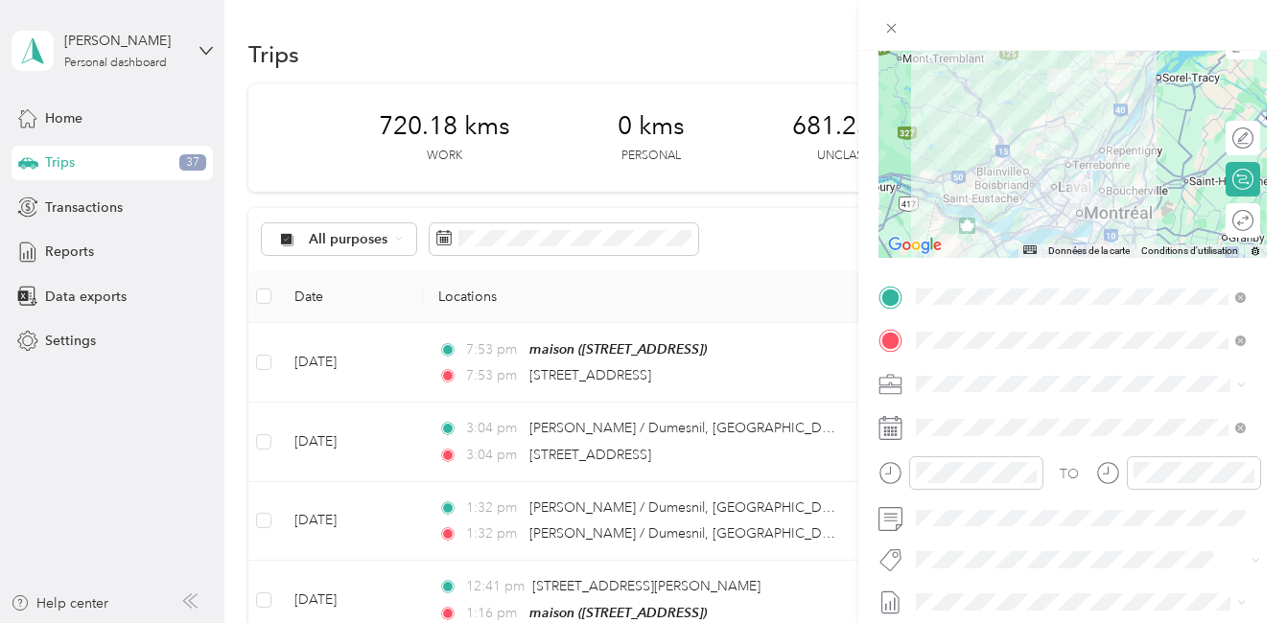
scroll to position [192, 0]
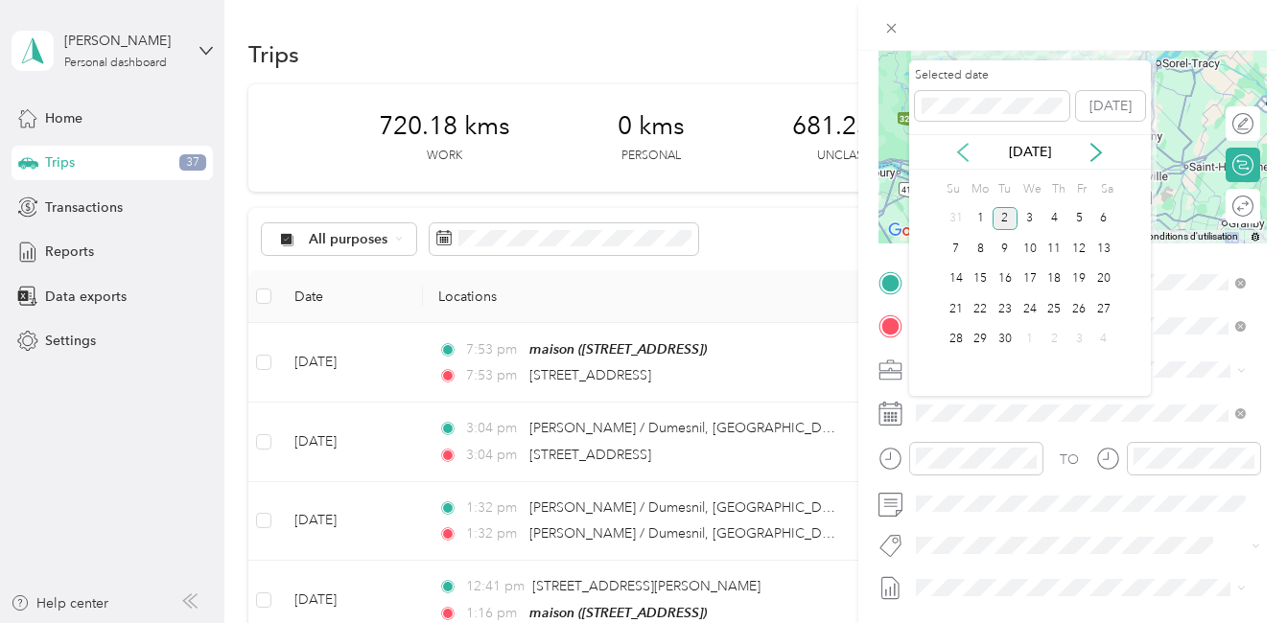
click at [963, 149] on icon at bounding box center [963, 152] width 10 height 17
drag, startPoint x: 978, startPoint y: 277, endPoint x: 1000, endPoint y: 283, distance: 22.8
click at [979, 277] on div "11" at bounding box center [979, 279] width 25 height 24
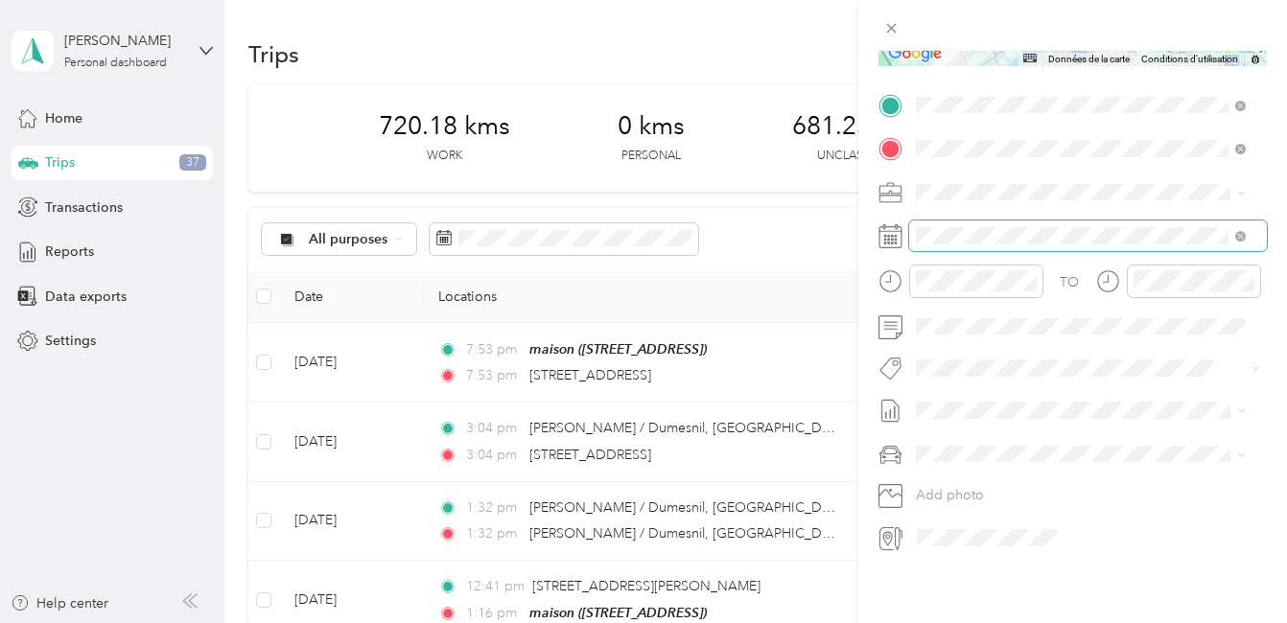
scroll to position [383, 0]
click at [982, 465] on li "Fab Team - R" at bounding box center [1080, 456] width 343 height 37
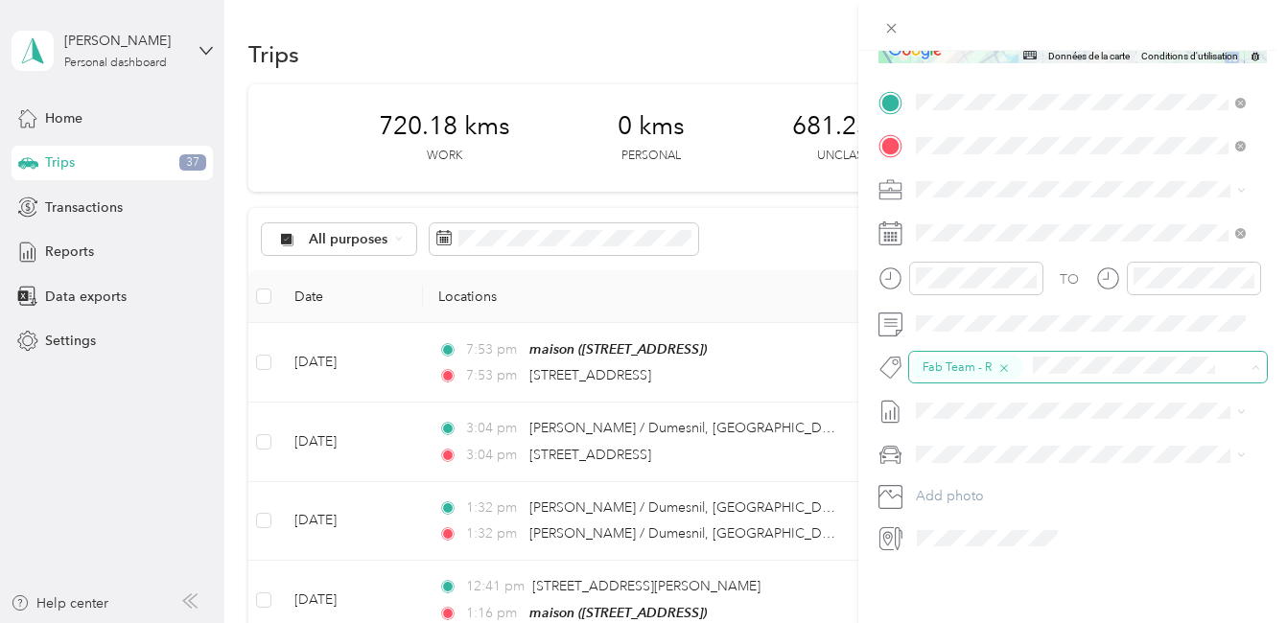
click at [1000, 362] on icon "button" at bounding box center [1003, 368] width 12 height 12
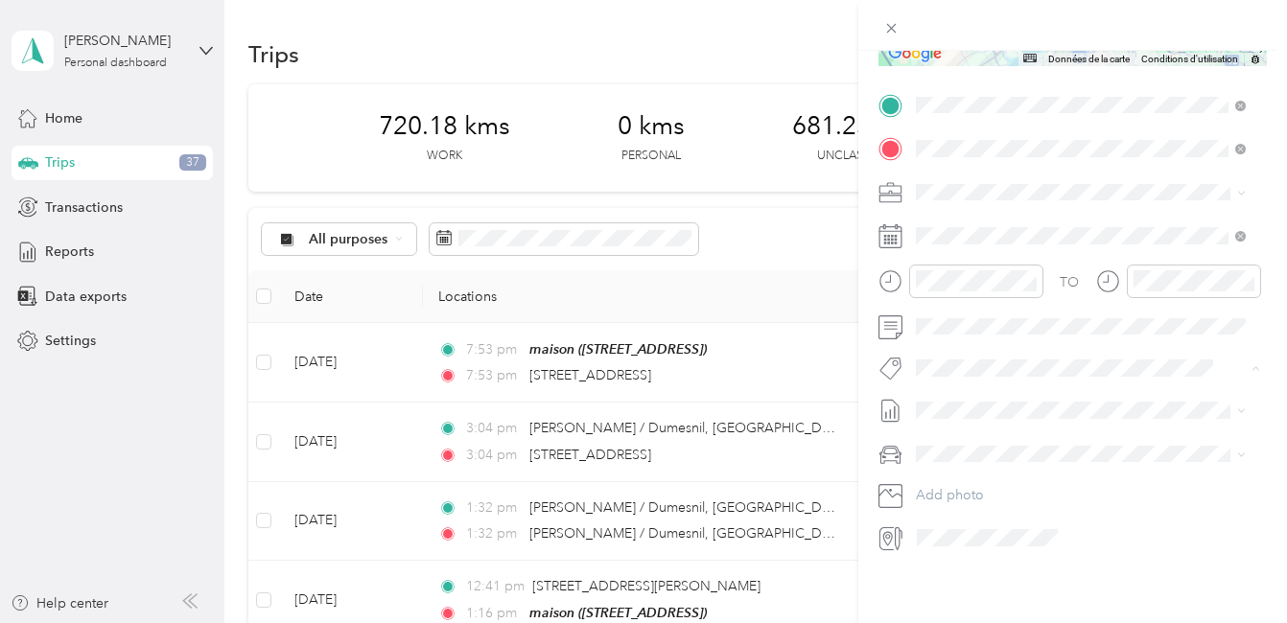
click at [962, 427] on button "Fab Team - C" at bounding box center [971, 425] width 98 height 24
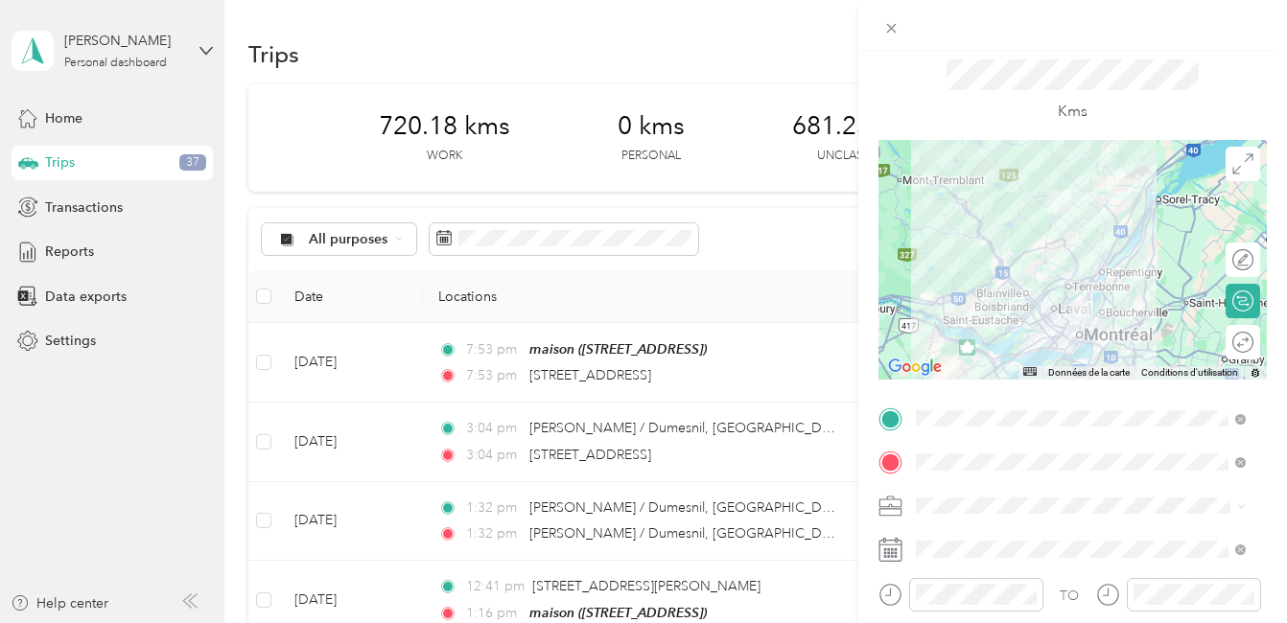
scroll to position [0, 0]
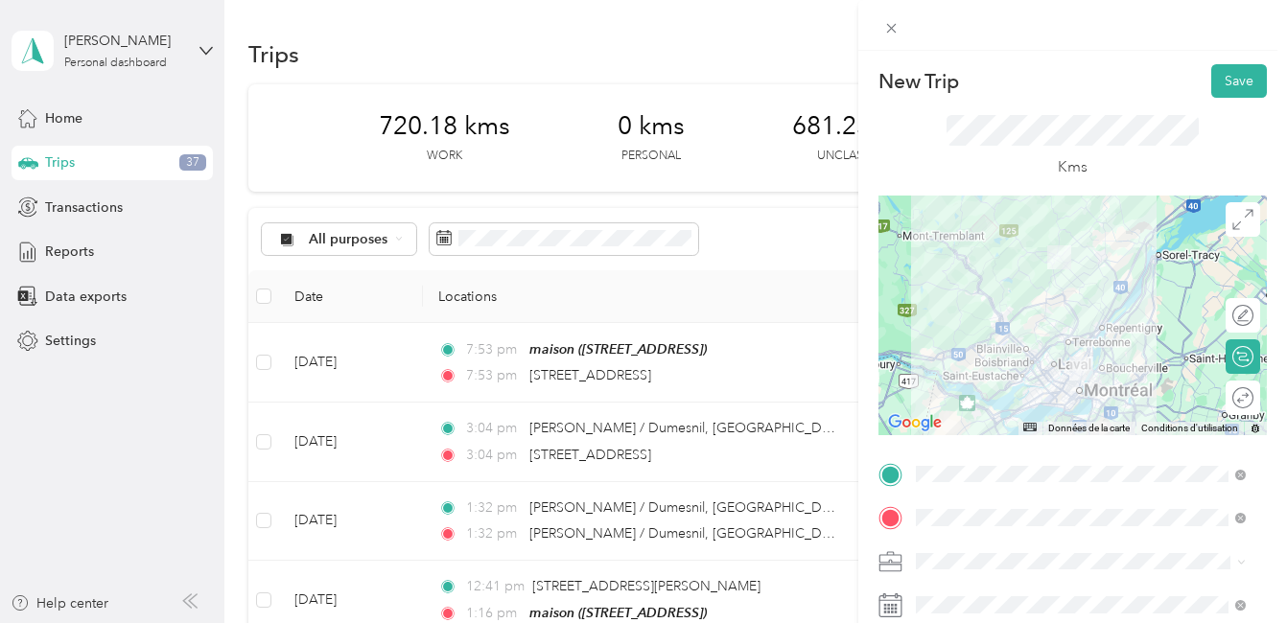
click at [1079, 343] on div at bounding box center [1072, 316] width 388 height 240
click at [1228, 84] on button "Save" at bounding box center [1239, 81] width 56 height 34
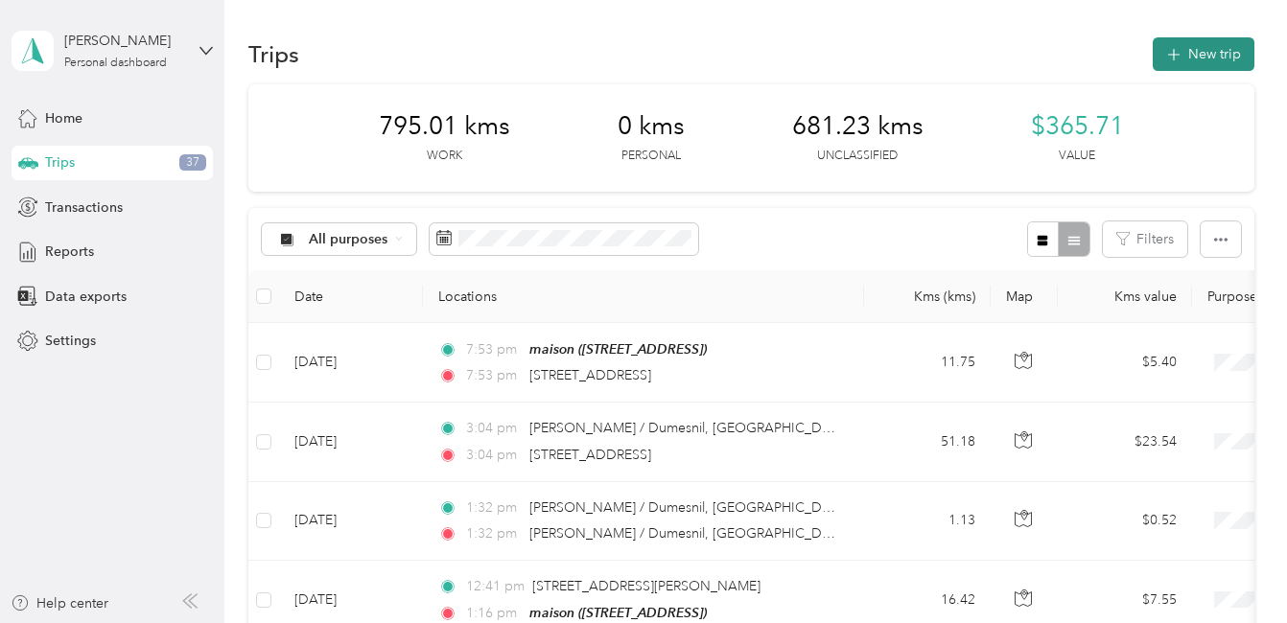
click at [1213, 52] on button "New trip" at bounding box center [1203, 54] width 102 height 34
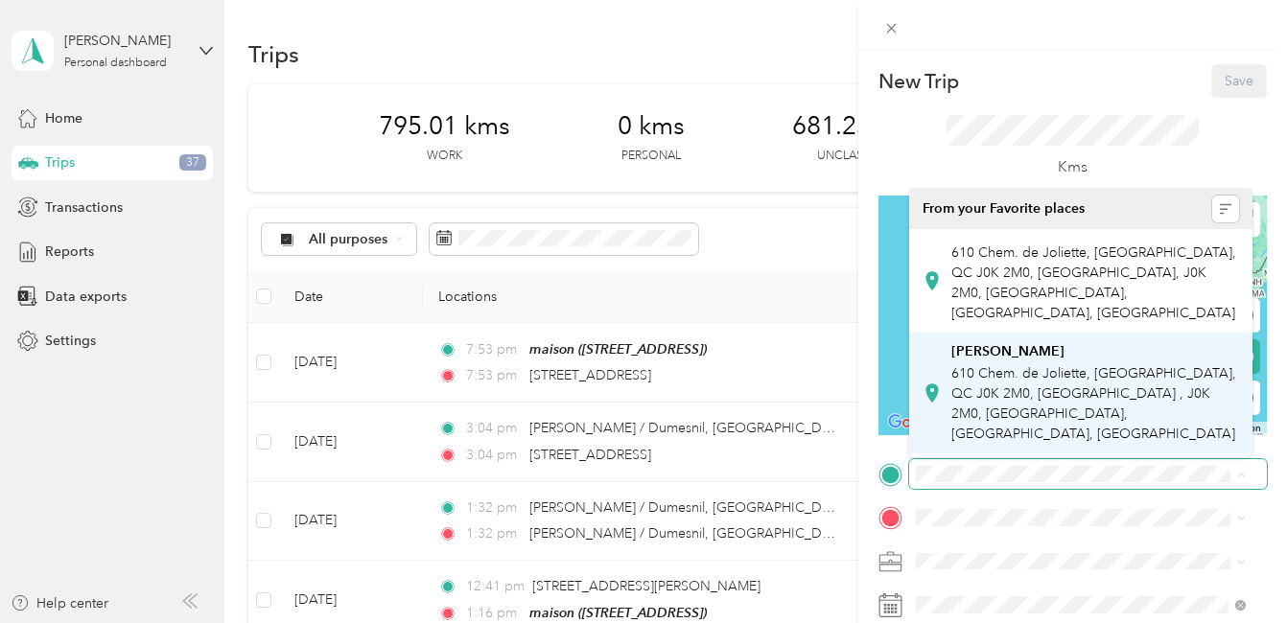
scroll to position [0, 52]
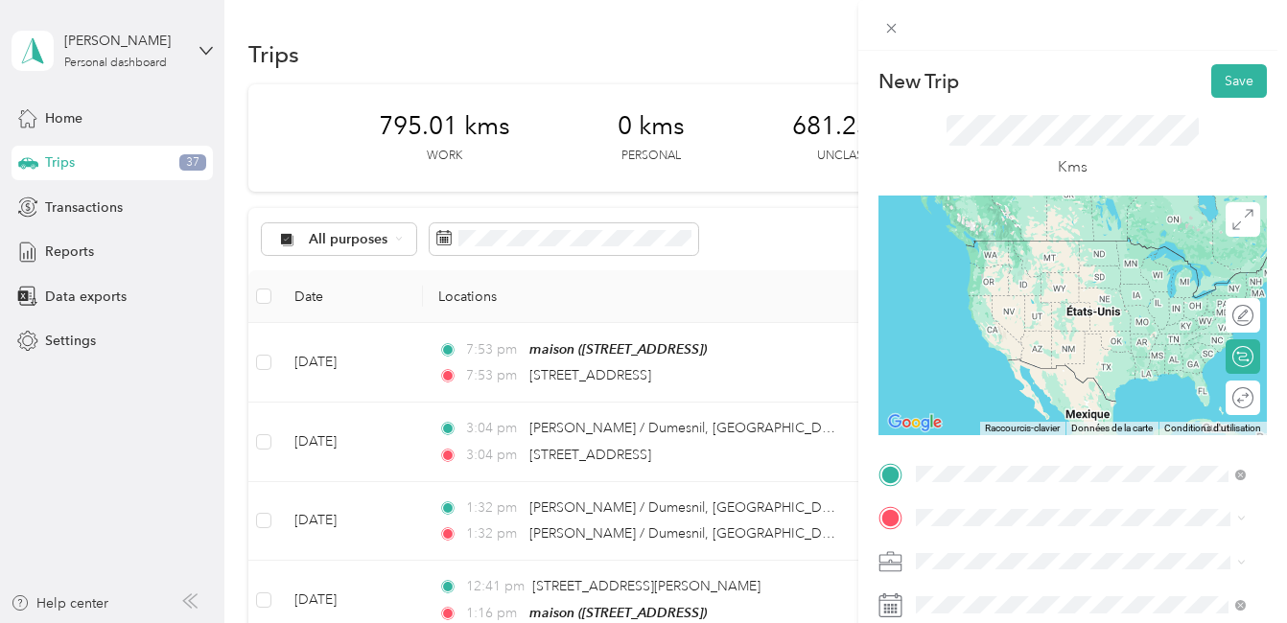
click at [994, 240] on span "3315 Avenue De Granby Montréal, Quebec H1N 2Z7, Canada" at bounding box center [1012, 240] width 122 height 17
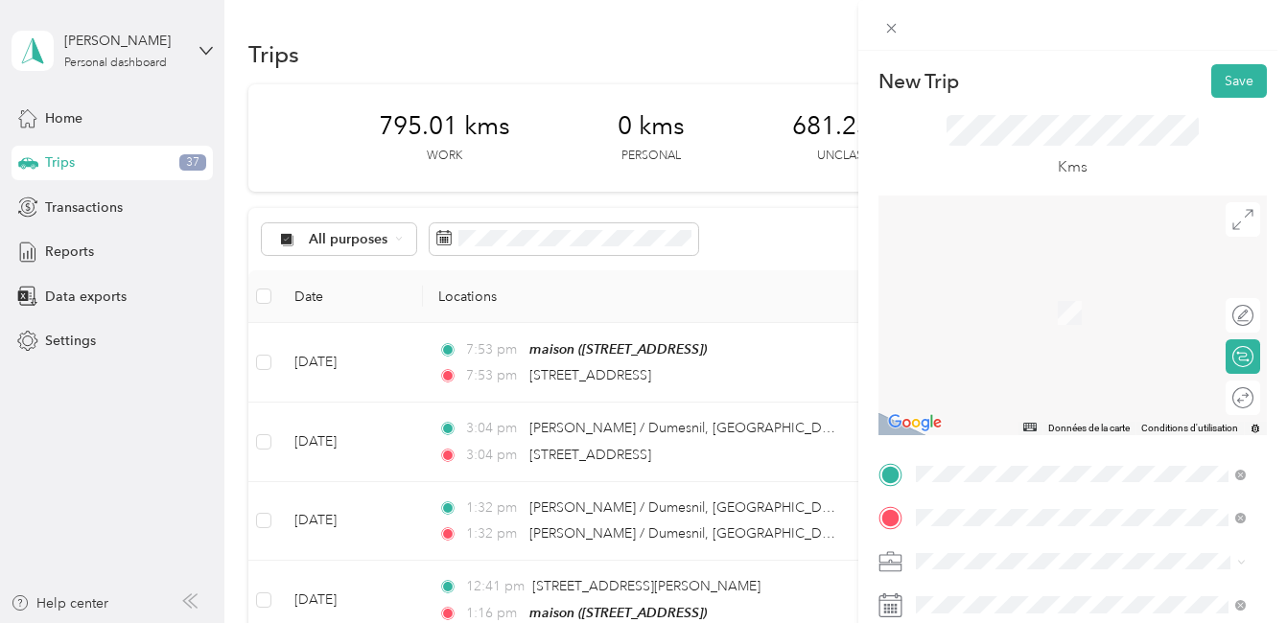
click at [1041, 290] on span "5373 Boulevard Henri-Bourassa Est Montréal-Nord, Quebec H1G 2T1, Canada" at bounding box center [1065, 284] width 228 height 17
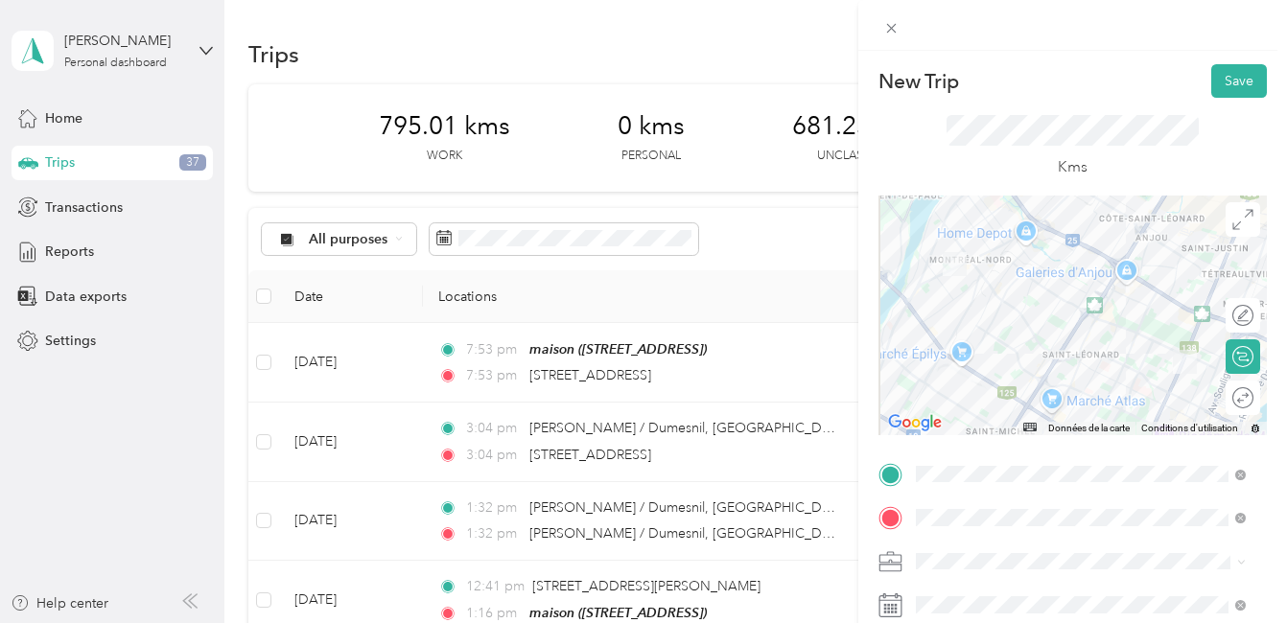
click at [1156, 374] on div at bounding box center [1072, 316] width 388 height 240
click at [1164, 344] on div at bounding box center [1072, 316] width 388 height 240
click at [1193, 321] on div at bounding box center [1072, 316] width 388 height 240
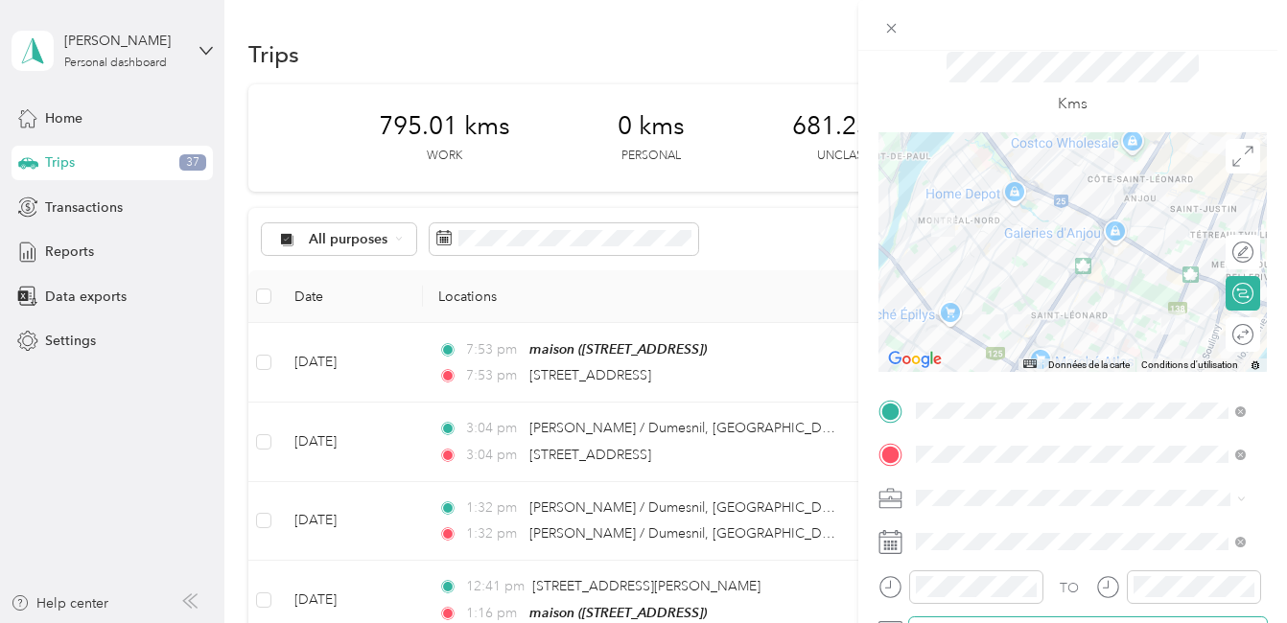
scroll to position [96, 0]
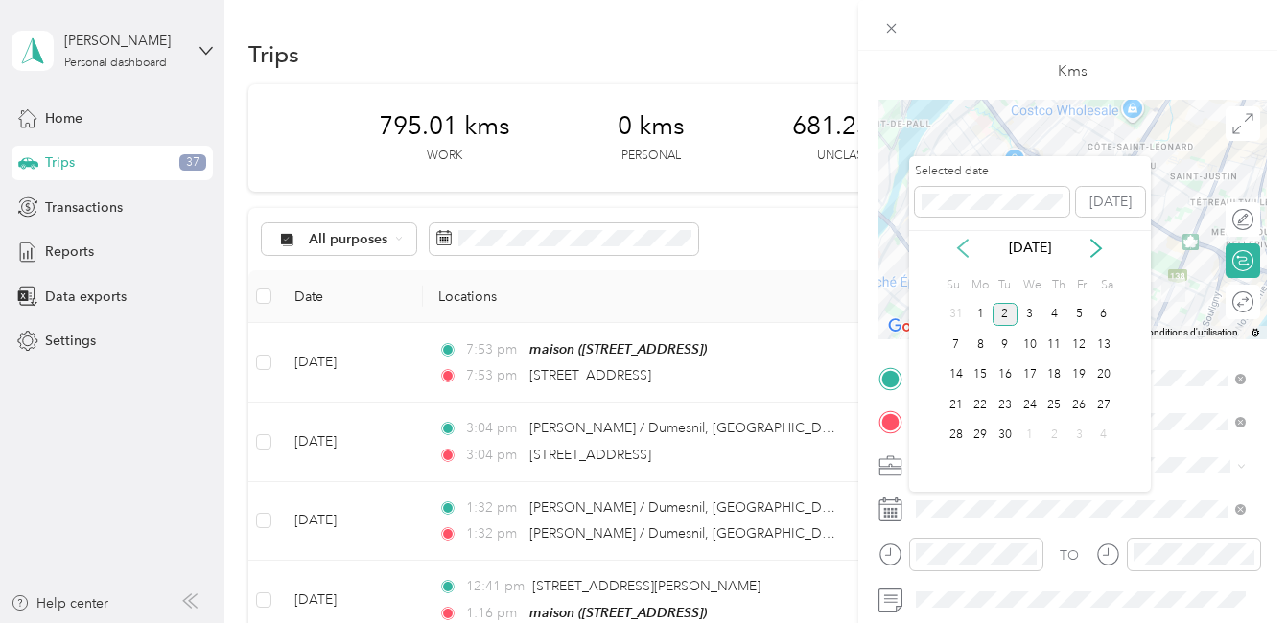
click at [959, 245] on icon at bounding box center [962, 248] width 19 height 19
click at [978, 376] on div "11" at bounding box center [979, 375] width 25 height 24
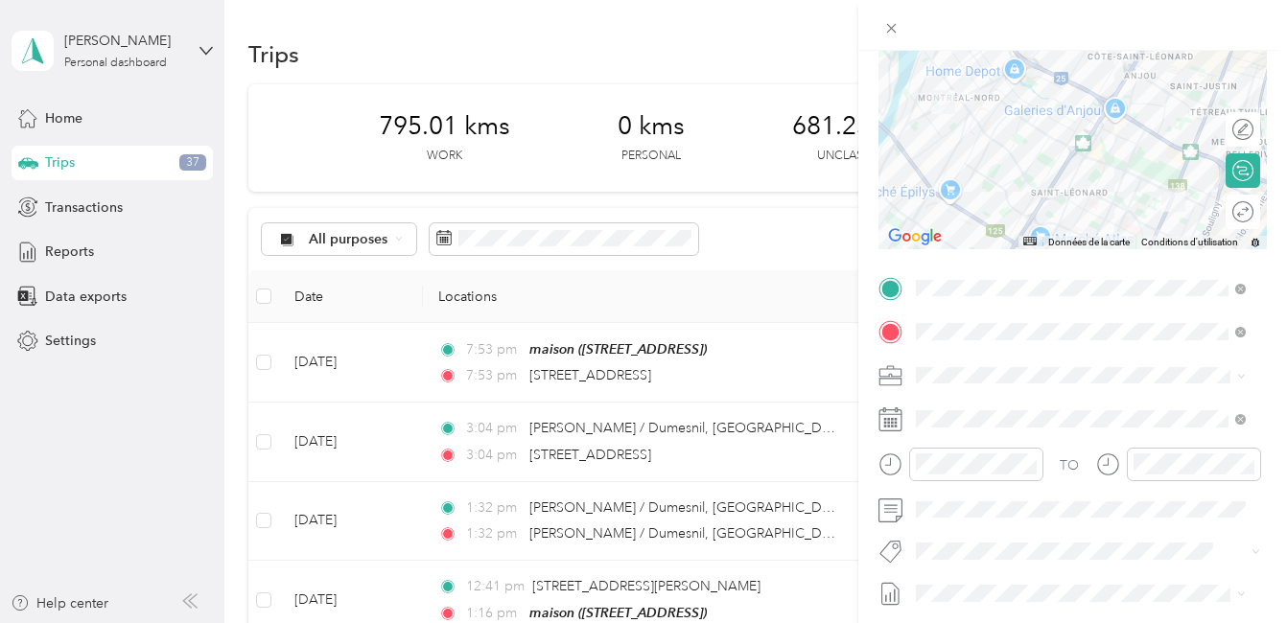
scroll to position [288, 0]
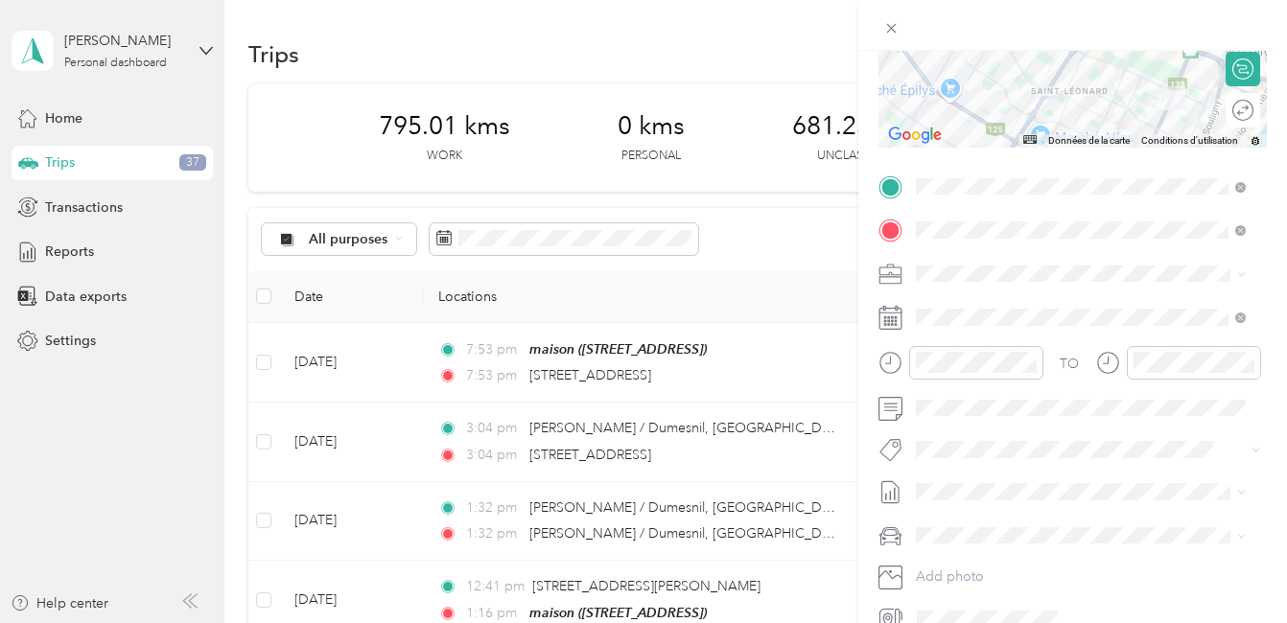
click at [986, 488] on li "Cibc - Blitz" at bounding box center [1080, 482] width 343 height 36
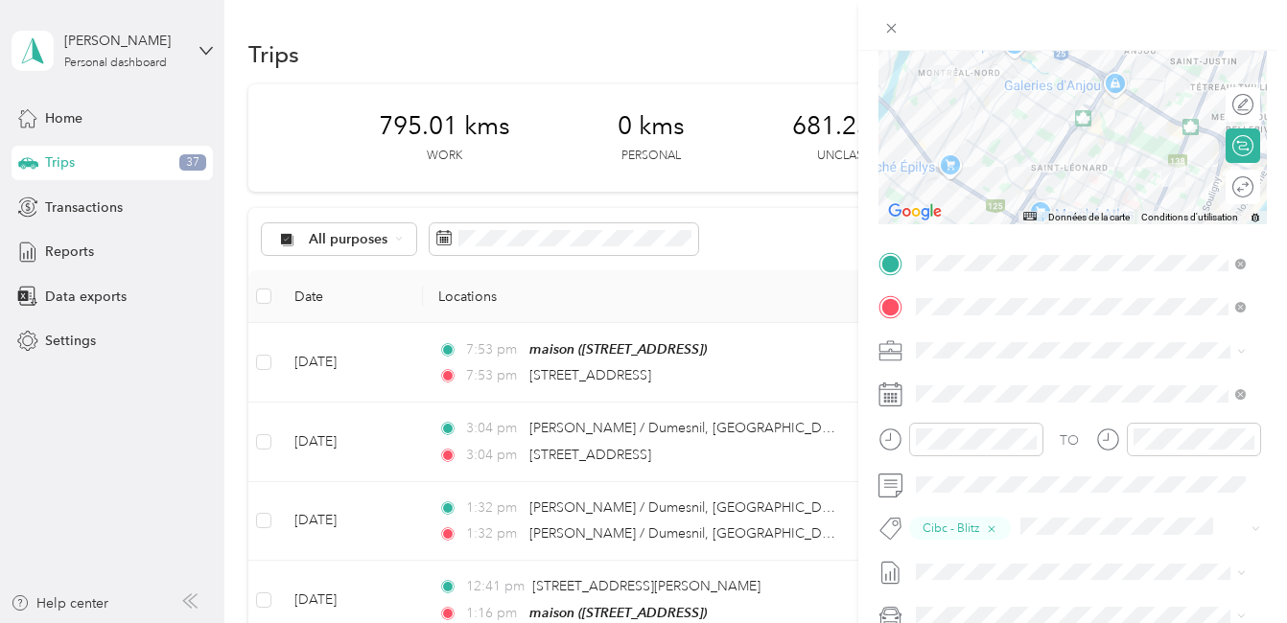
scroll to position [0, 0]
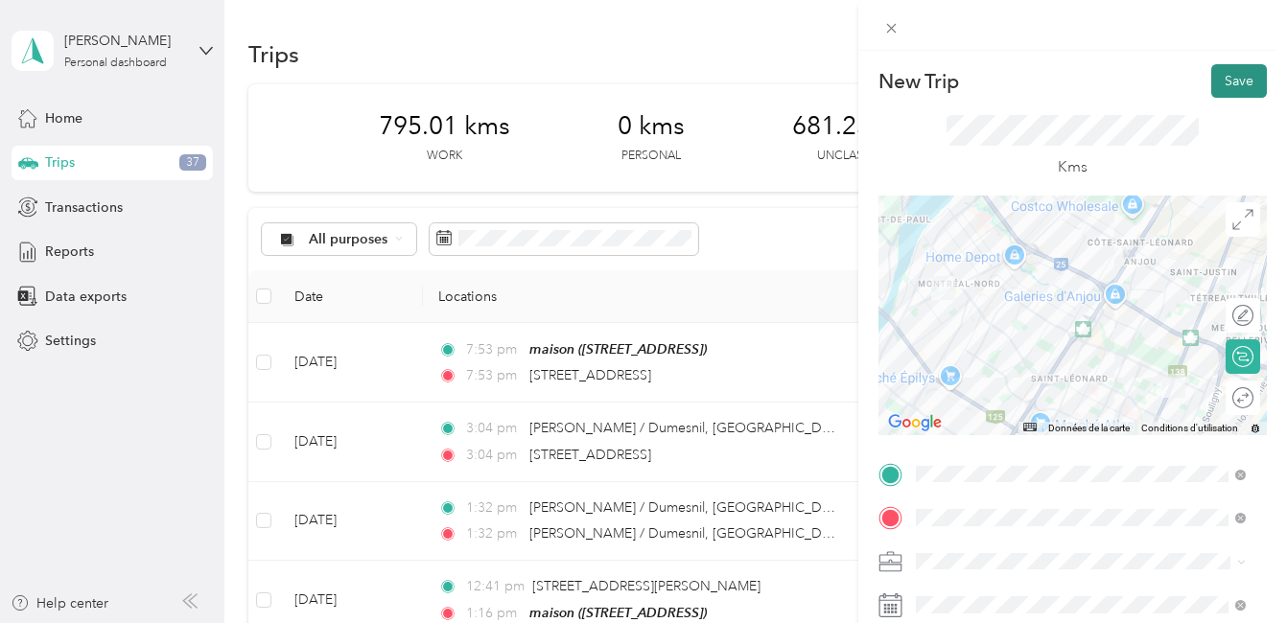
click at [1223, 80] on button "Save" at bounding box center [1239, 81] width 56 height 34
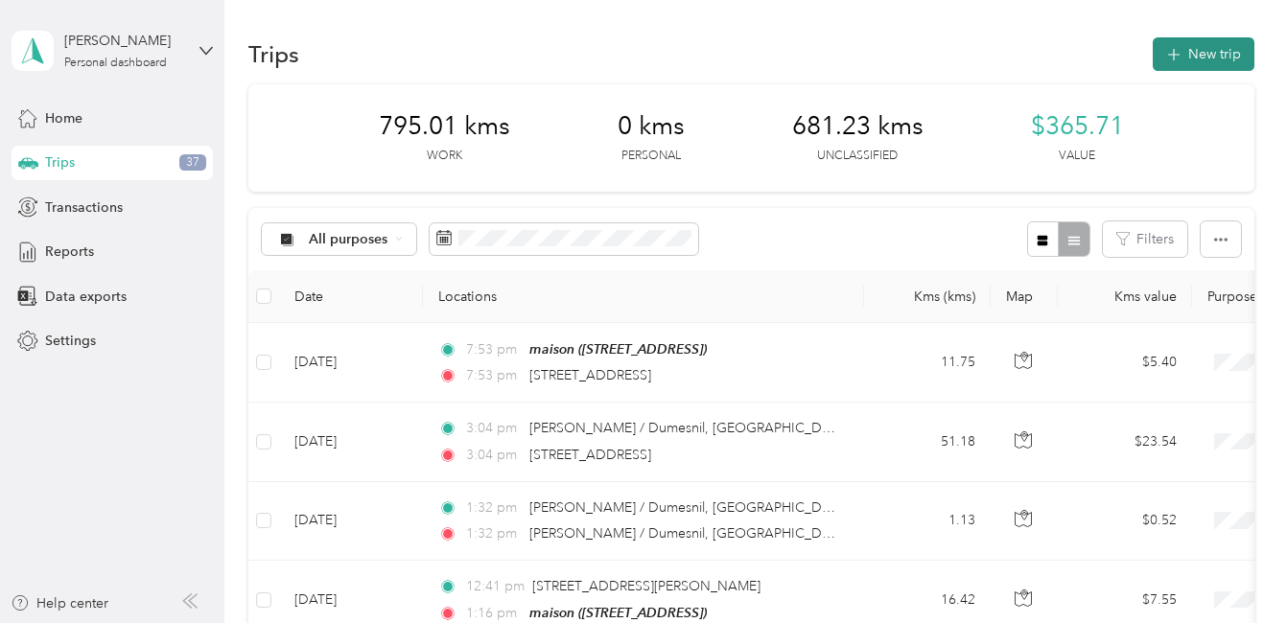
click at [1195, 57] on button "New trip" at bounding box center [1203, 54] width 102 height 34
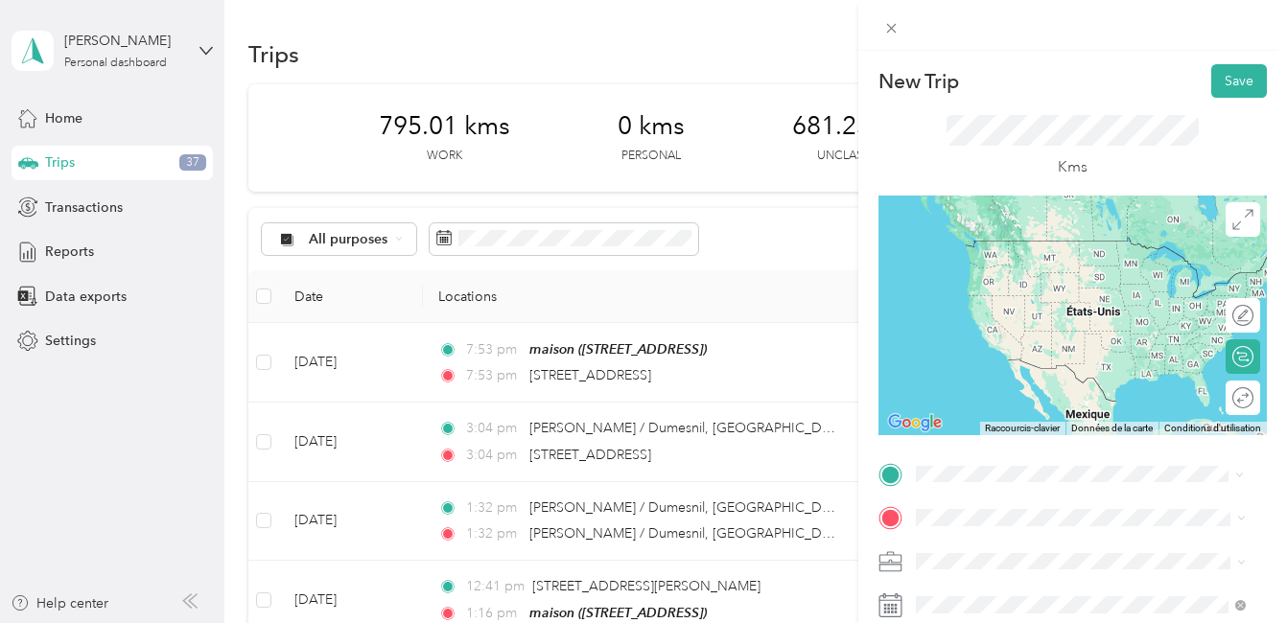
click at [1087, 243] on span "5373 Boulevard Henri-Bourassa Est Montréal-Nord, Quebec H1G 2T1, Canada" at bounding box center [1065, 240] width 228 height 17
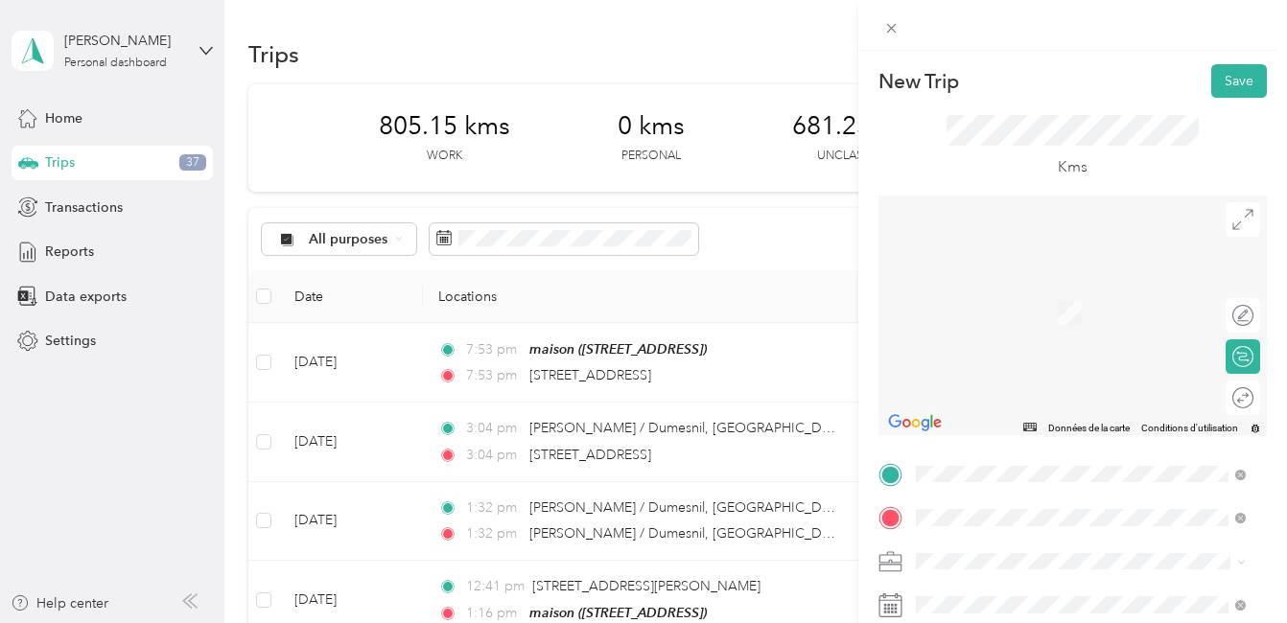
click at [1035, 288] on span "8550 Boulevard Langelier Saint-Léonard, Quebec H1P 2Z4, Canada" at bounding box center [1065, 284] width 228 height 17
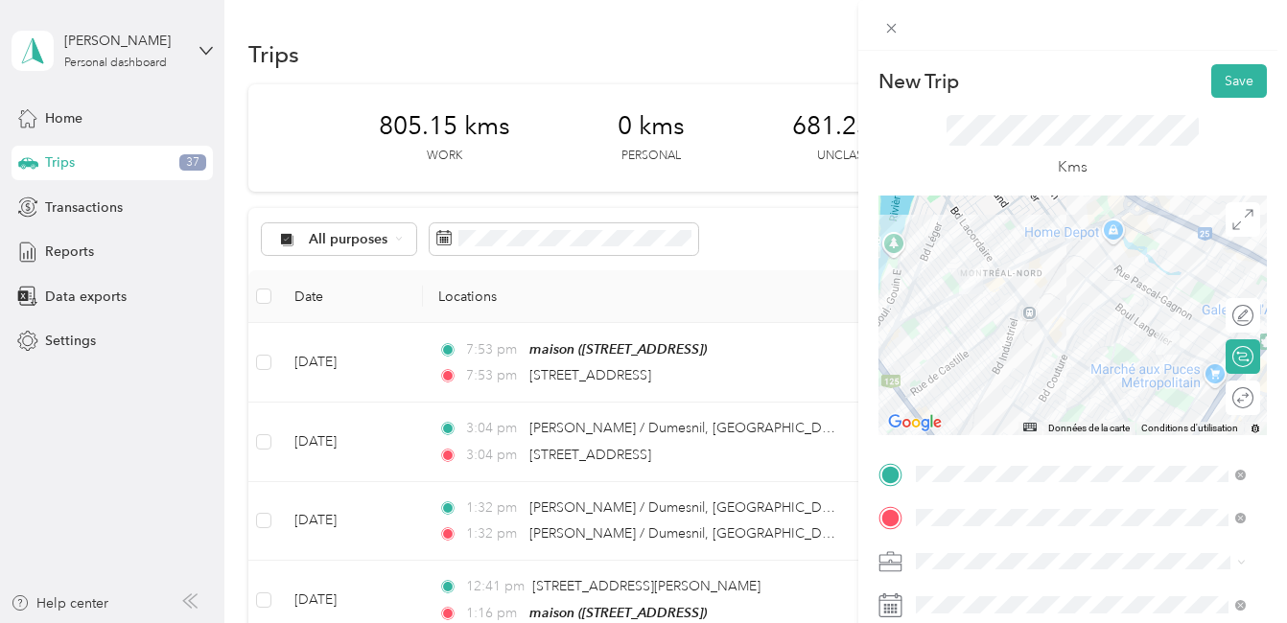
click at [1089, 268] on div at bounding box center [1072, 316] width 388 height 240
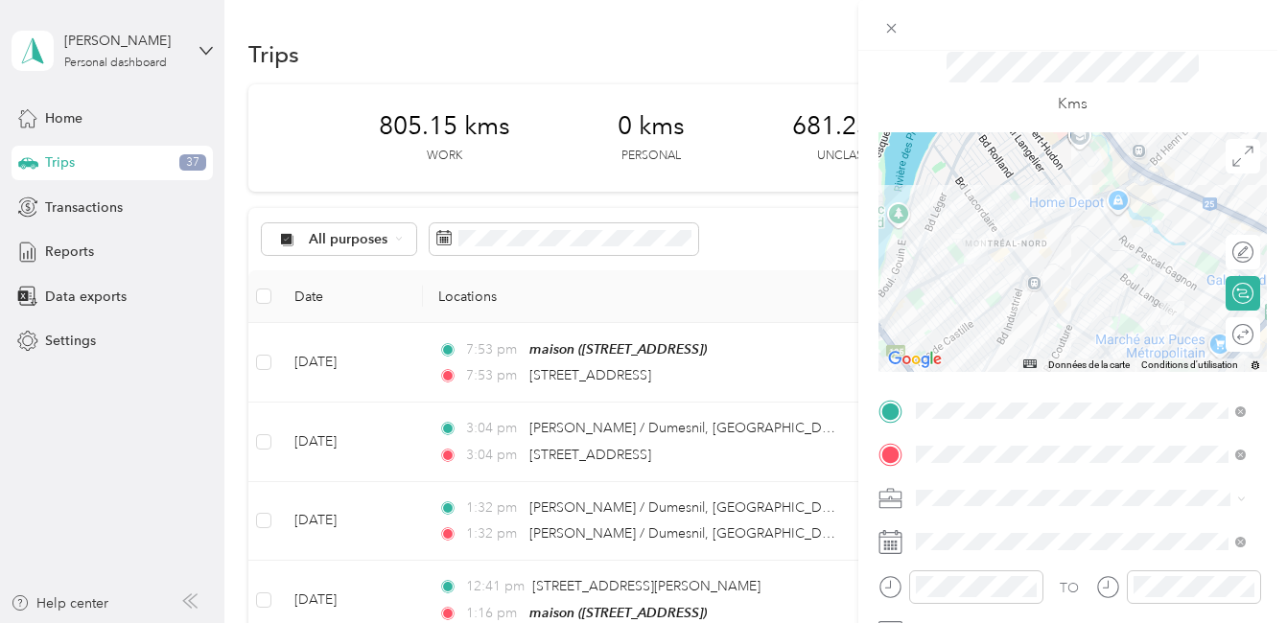
scroll to position [96, 0]
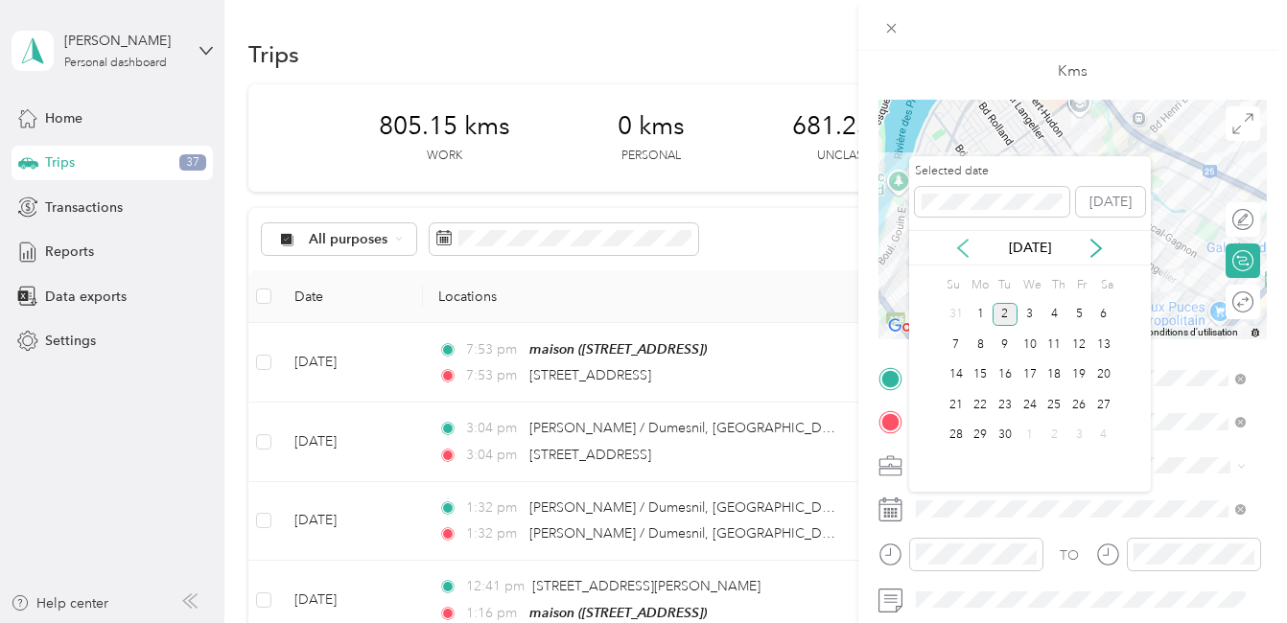
click at [963, 251] on icon at bounding box center [963, 248] width 10 height 17
click at [980, 377] on div "11" at bounding box center [979, 375] width 25 height 24
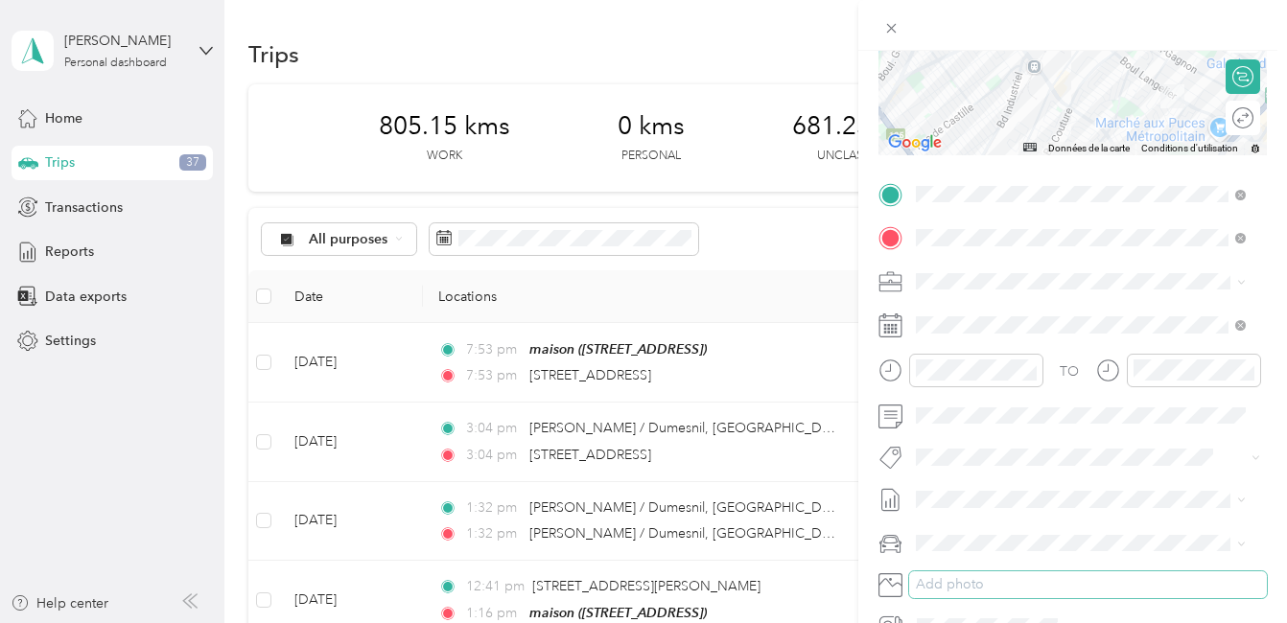
scroll to position [288, 0]
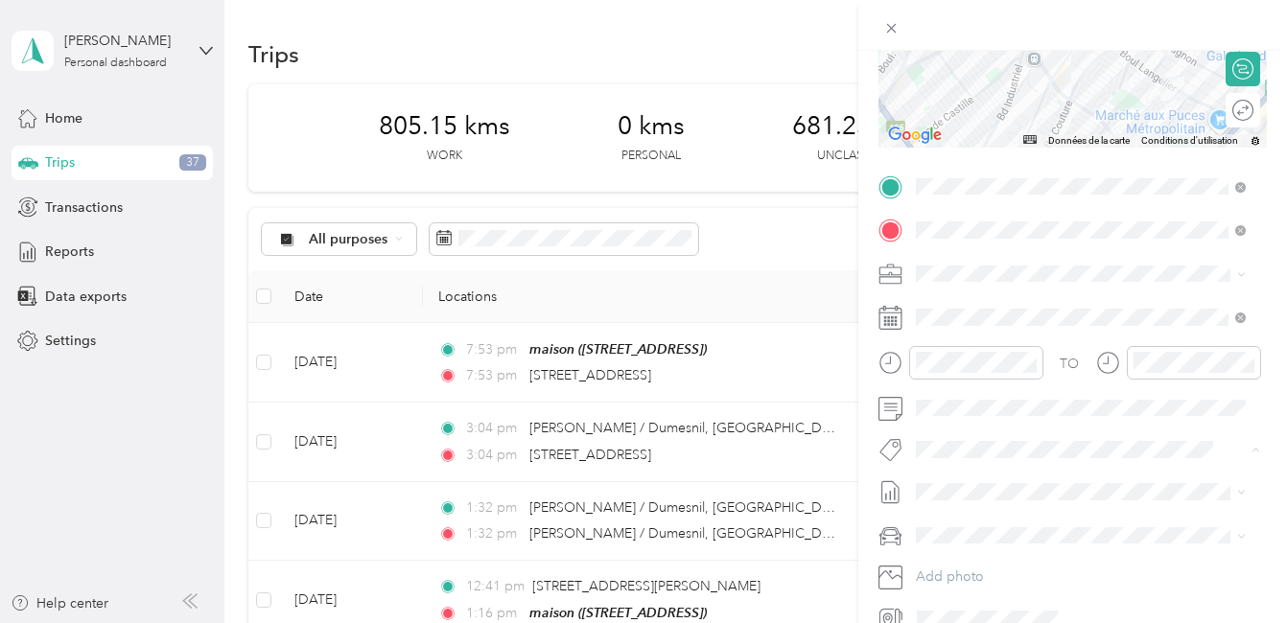
click at [952, 480] on span "Cibc - Blitz" at bounding box center [964, 484] width 57 height 17
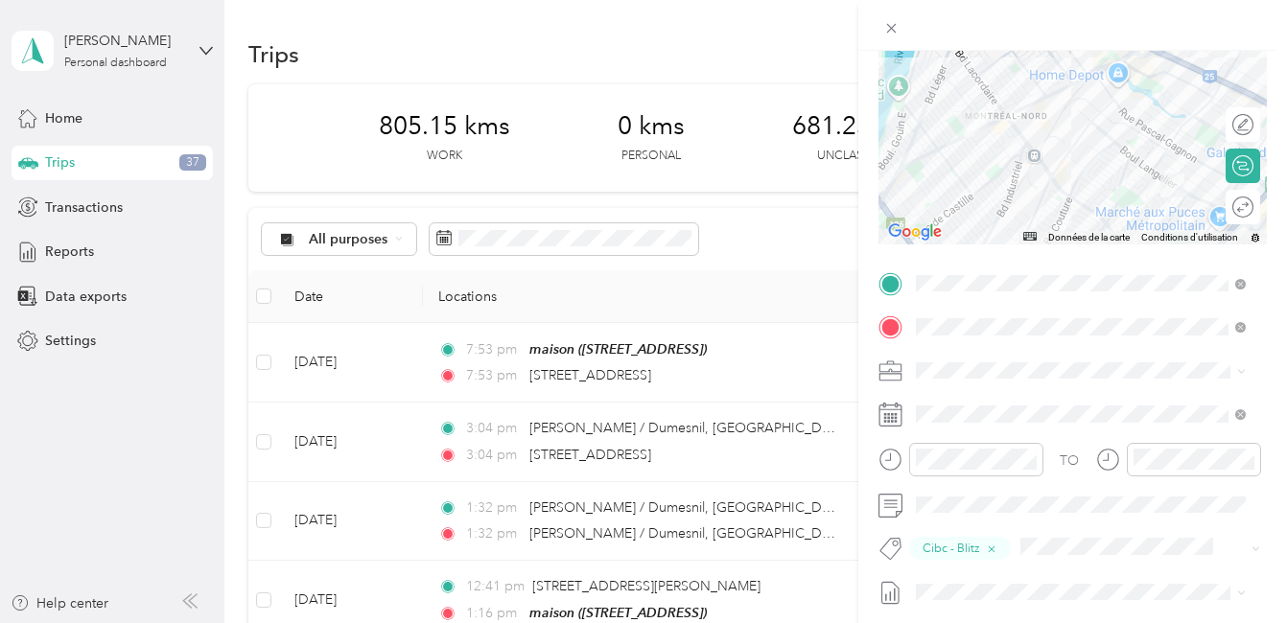
scroll to position [0, 0]
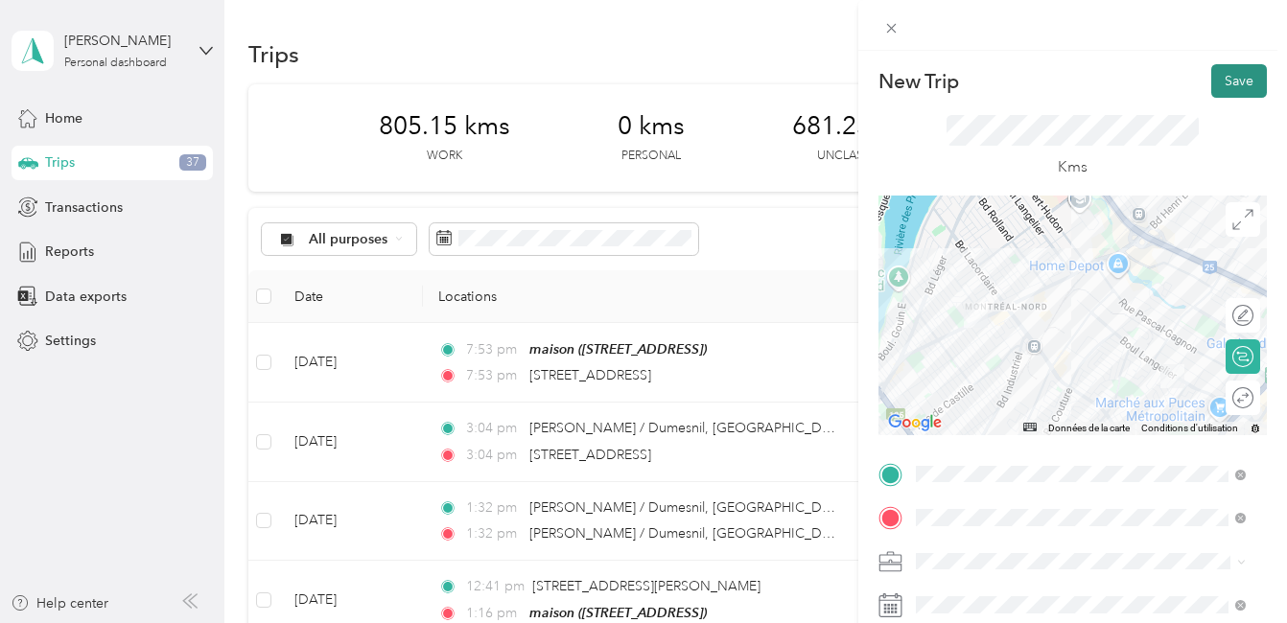
click at [1225, 82] on button "Save" at bounding box center [1239, 81] width 56 height 34
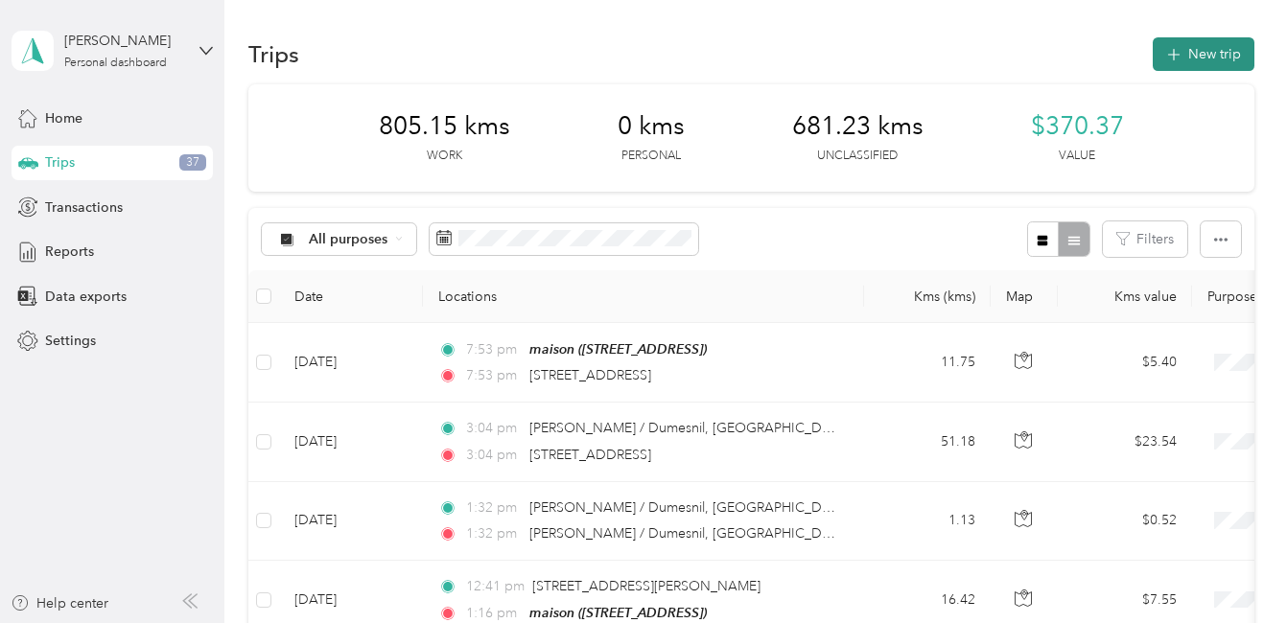
click at [1203, 47] on button "New trip" at bounding box center [1203, 54] width 102 height 34
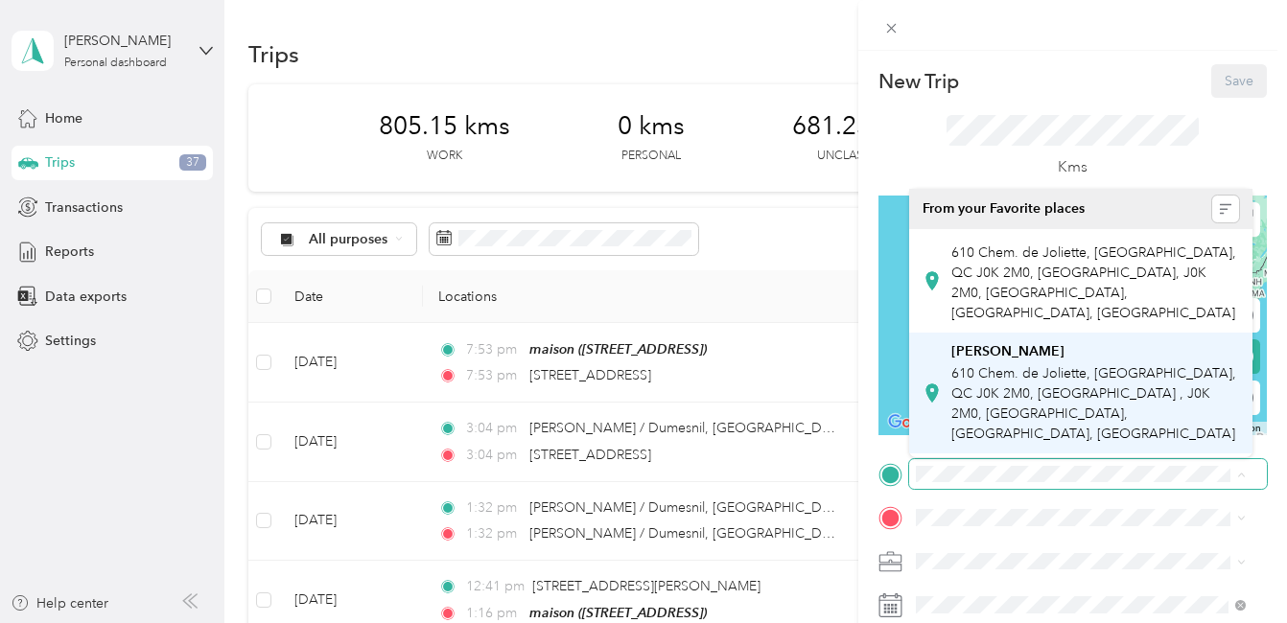
scroll to position [0, 53]
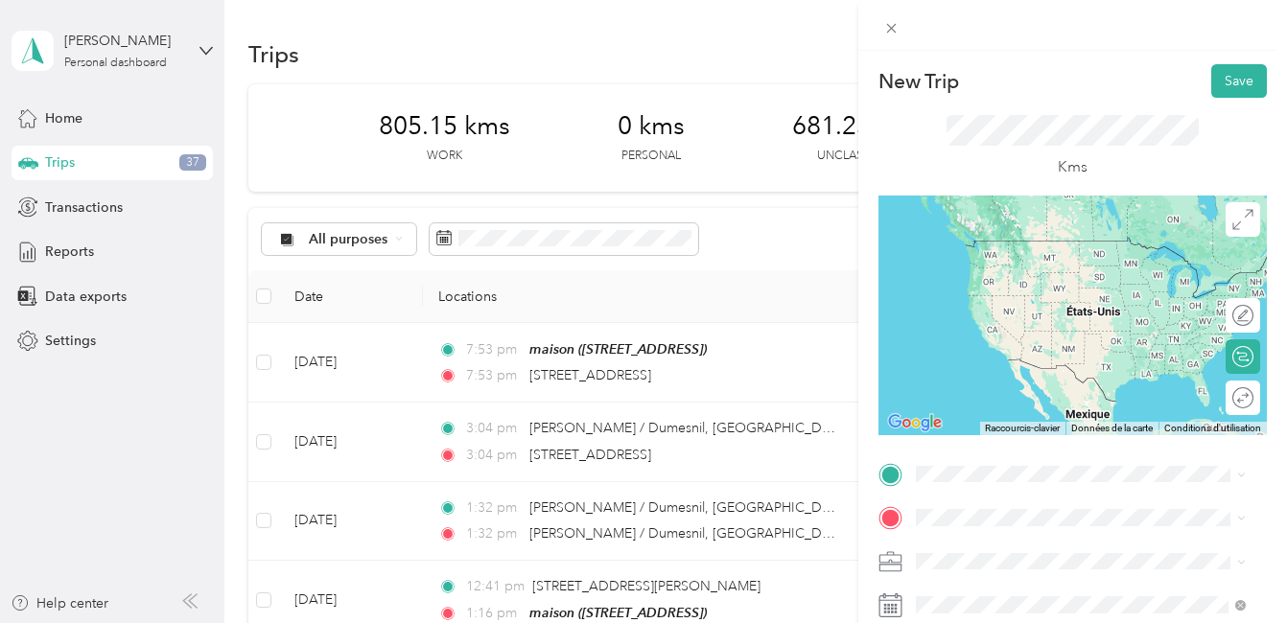
click at [1017, 245] on span "8550 Boulevard Langelier Saint-Léonard, Quebec H1P 2Z4, Canada" at bounding box center [1065, 238] width 228 height 17
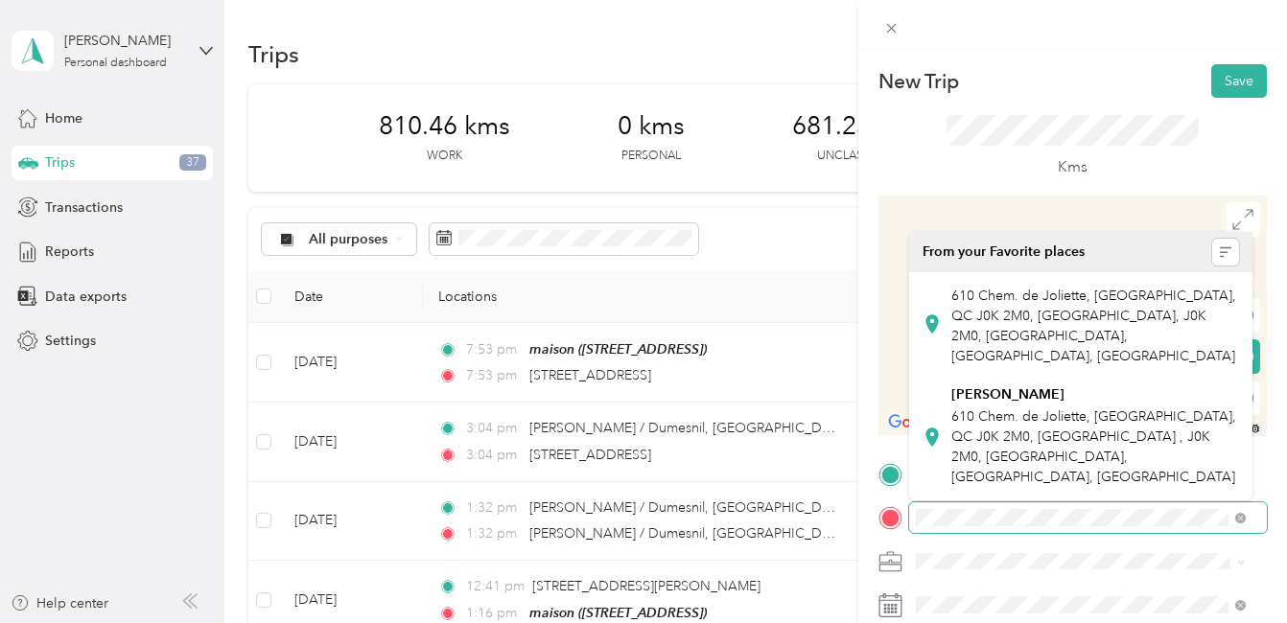
scroll to position [0, 40]
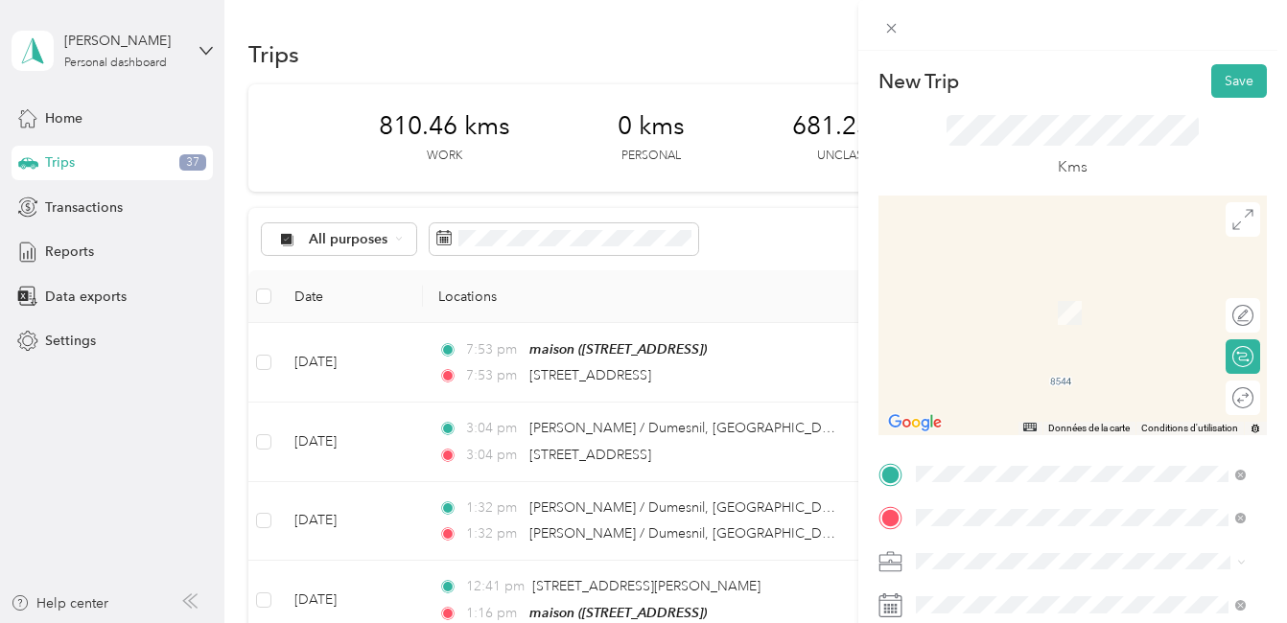
click at [1010, 280] on span "[STREET_ADDRESS]" at bounding box center [1012, 284] width 122 height 17
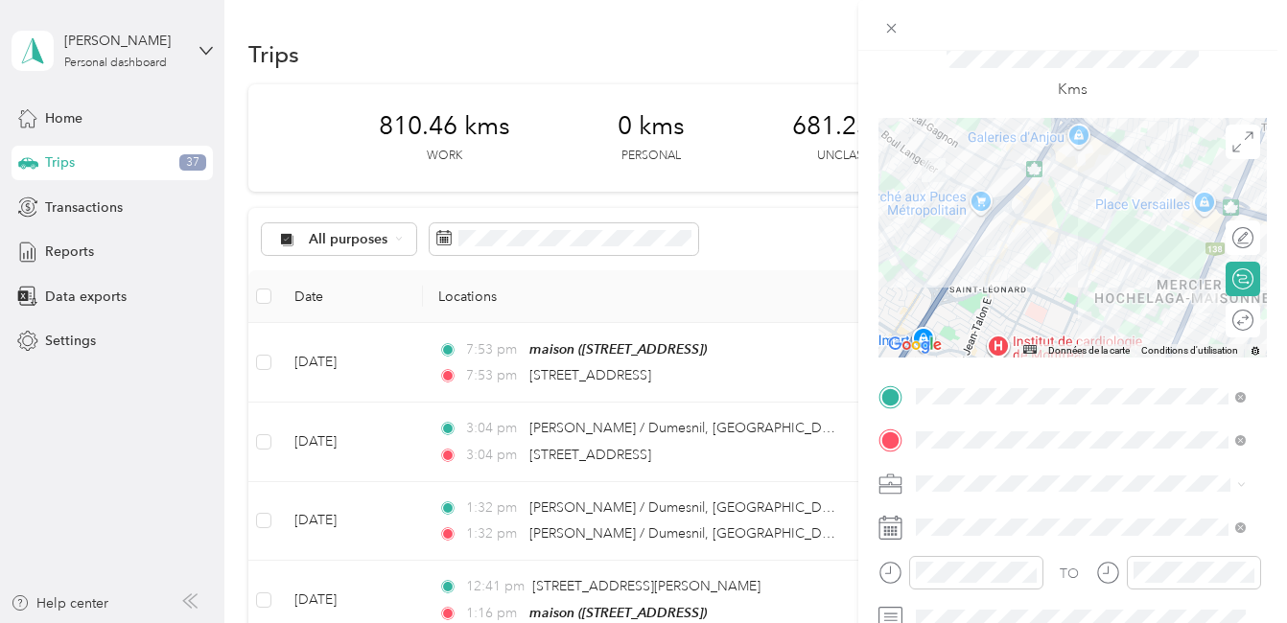
scroll to position [0, 0]
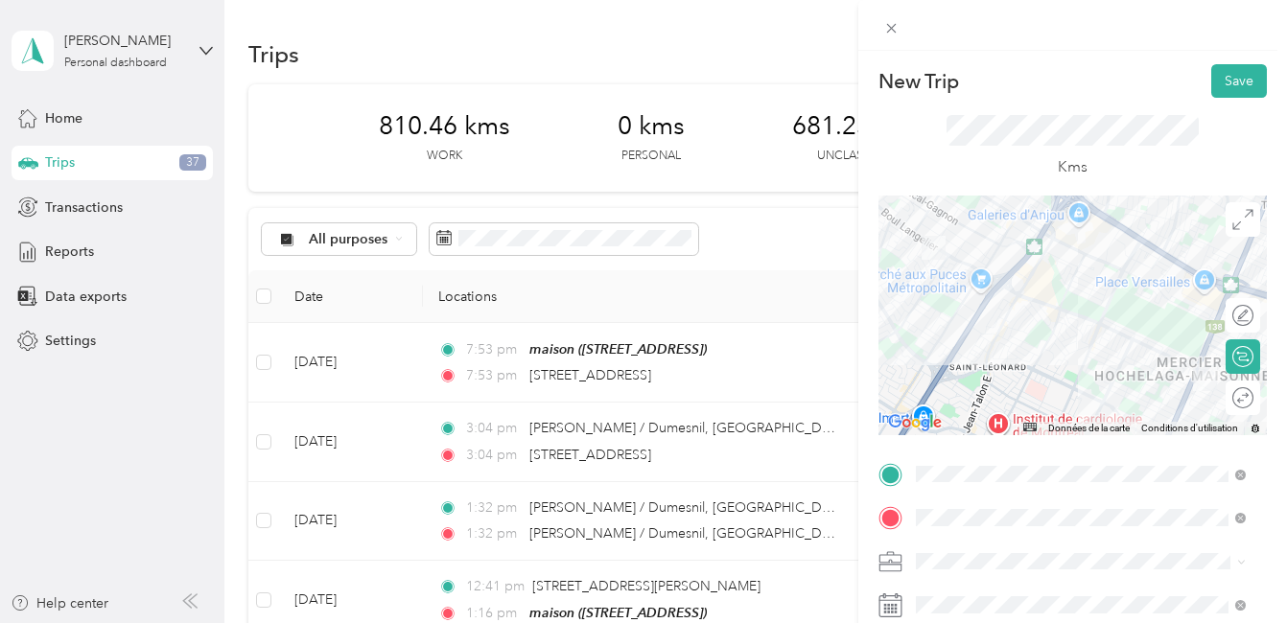
click at [1103, 222] on div at bounding box center [1072, 316] width 388 height 240
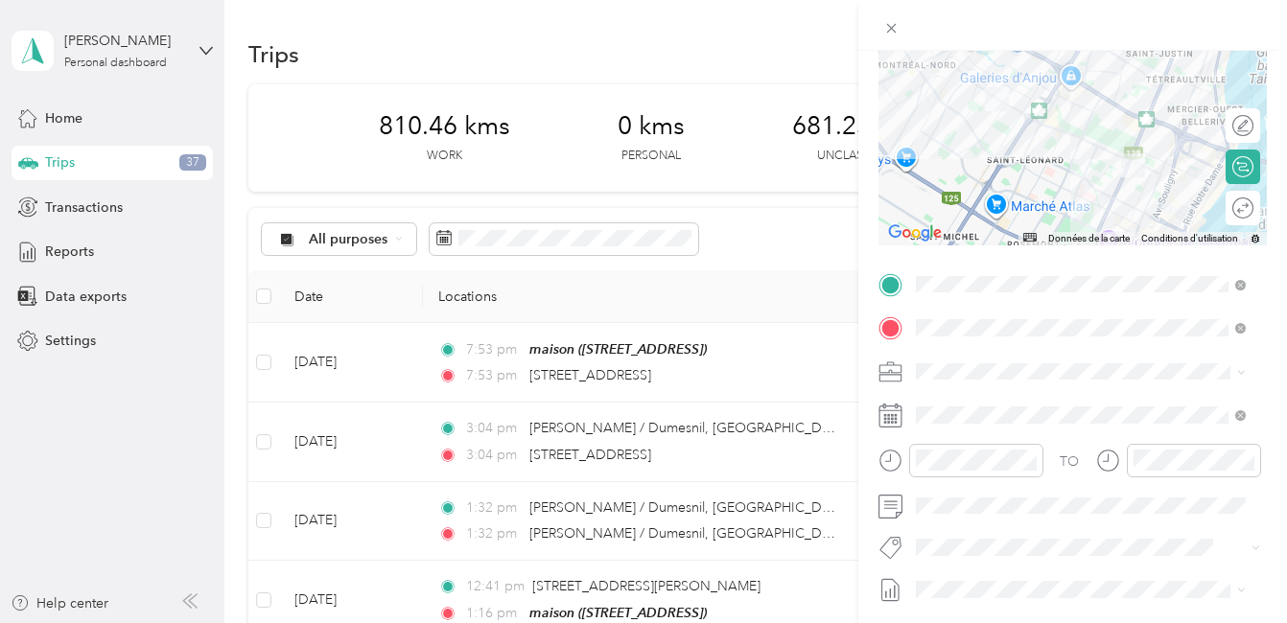
scroll to position [192, 0]
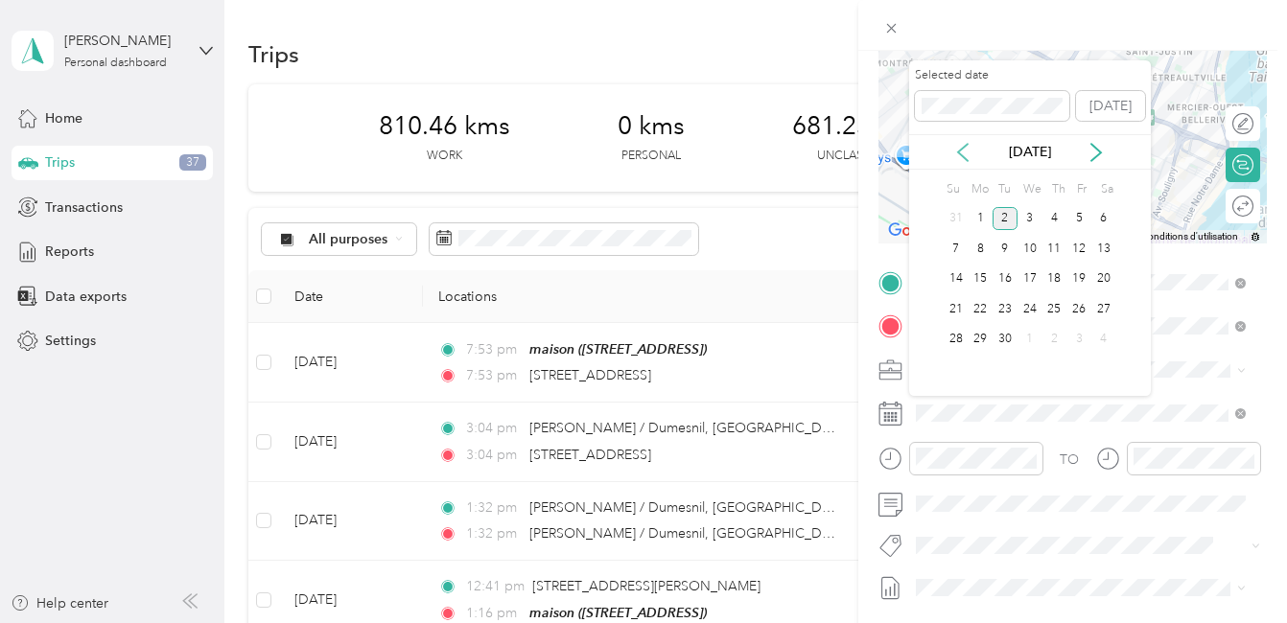
click at [963, 150] on icon at bounding box center [962, 152] width 19 height 19
click at [978, 282] on div "11" at bounding box center [979, 279] width 25 height 24
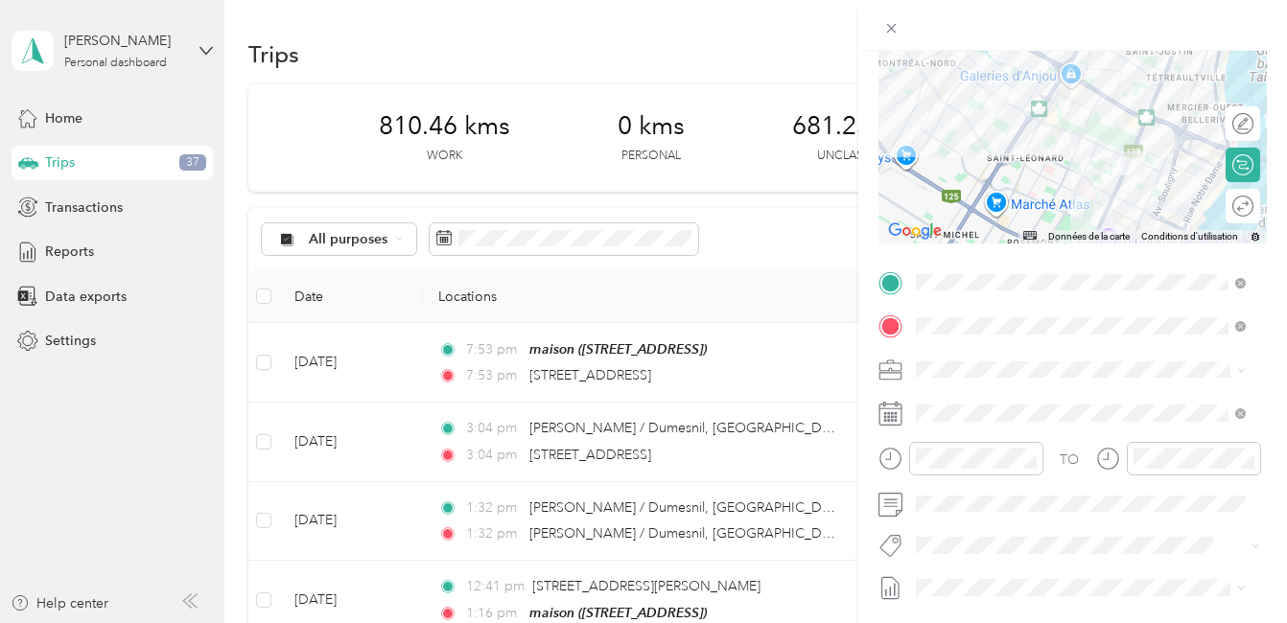
click at [963, 471] on span "Fab Team - C" at bounding box center [971, 475] width 71 height 17
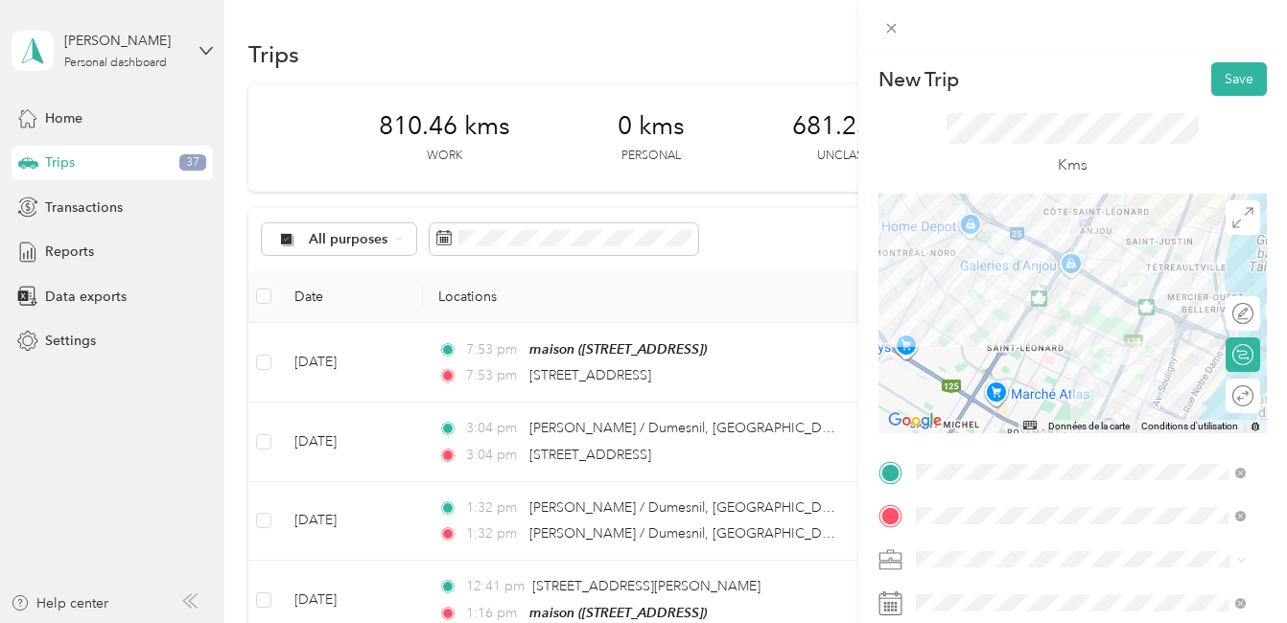
scroll to position [0, 0]
click at [1227, 78] on button "Save" at bounding box center [1239, 81] width 56 height 34
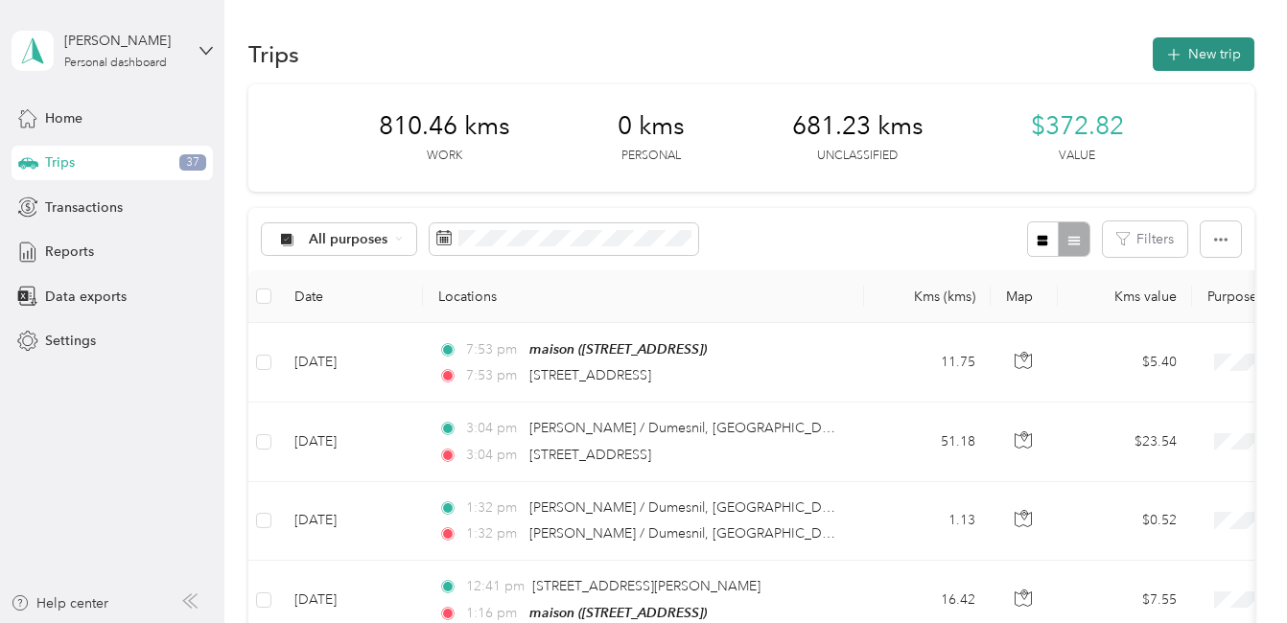
click at [1212, 51] on button "New trip" at bounding box center [1203, 54] width 102 height 34
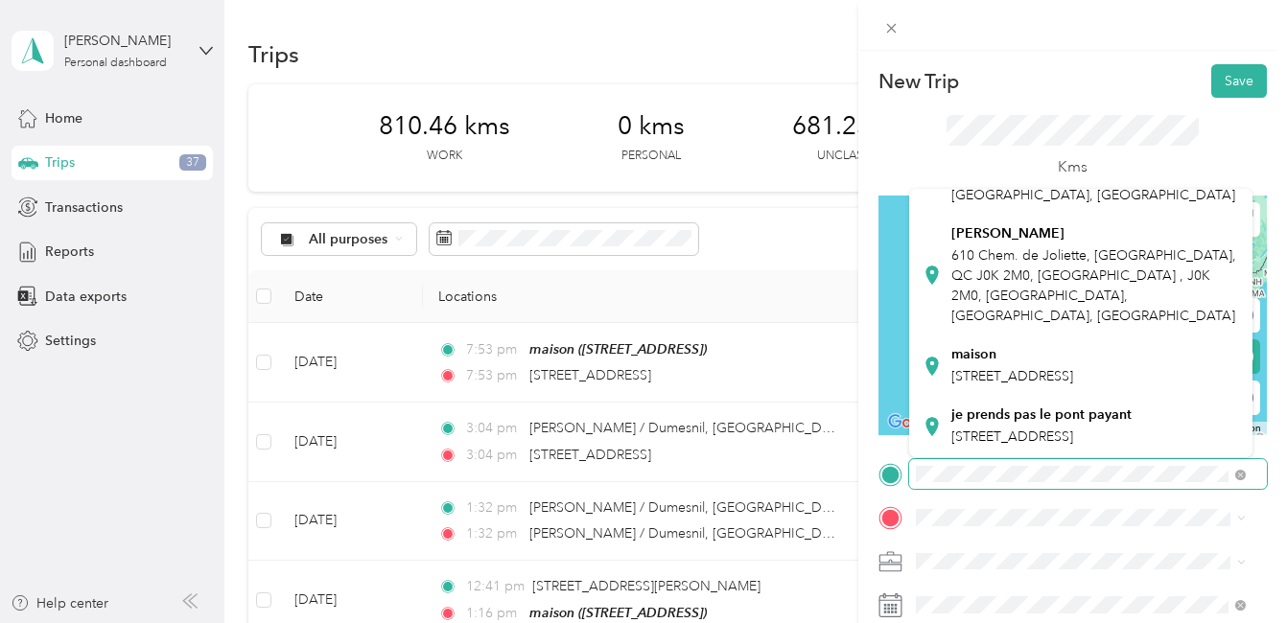
scroll to position [34, 0]
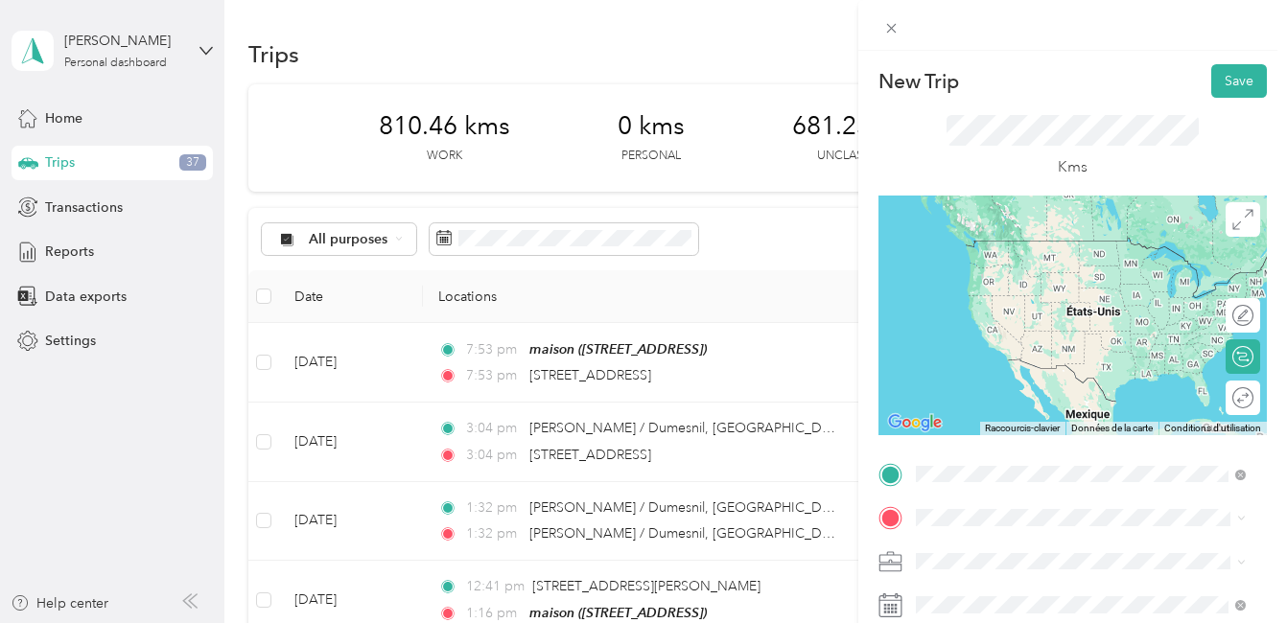
click at [1017, 216] on span "[STREET_ADDRESS]" at bounding box center [1012, 206] width 122 height 17
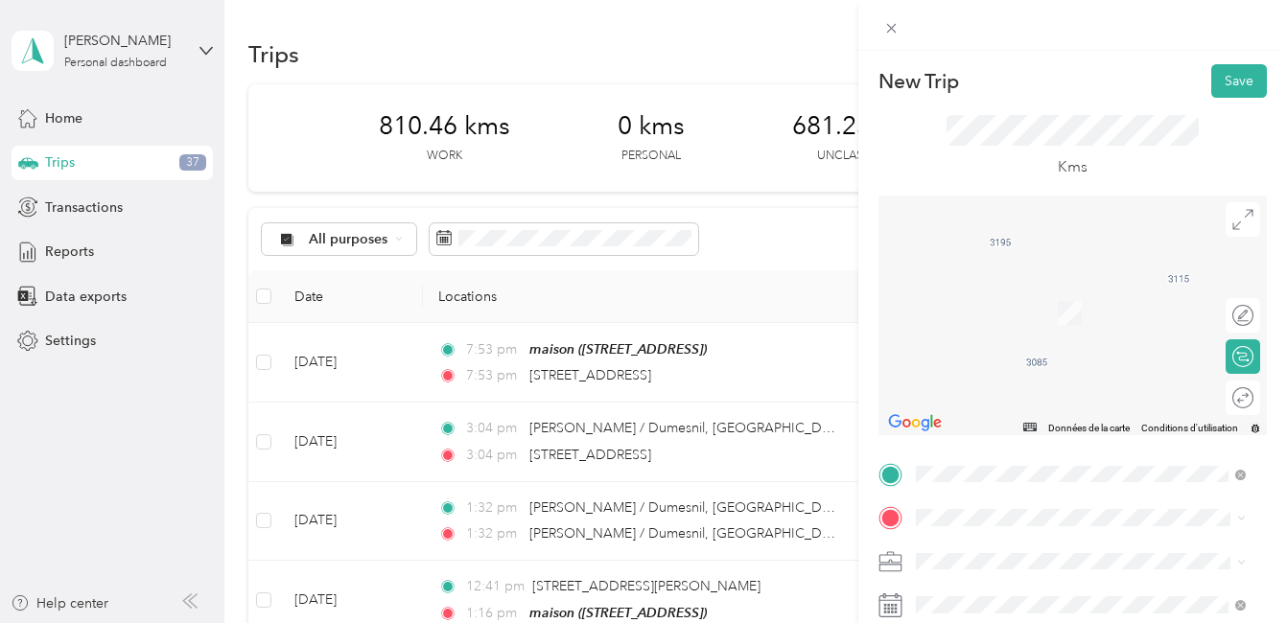
click at [981, 499] on div "maison [STREET_ADDRESS]" at bounding box center [1012, 519] width 122 height 40
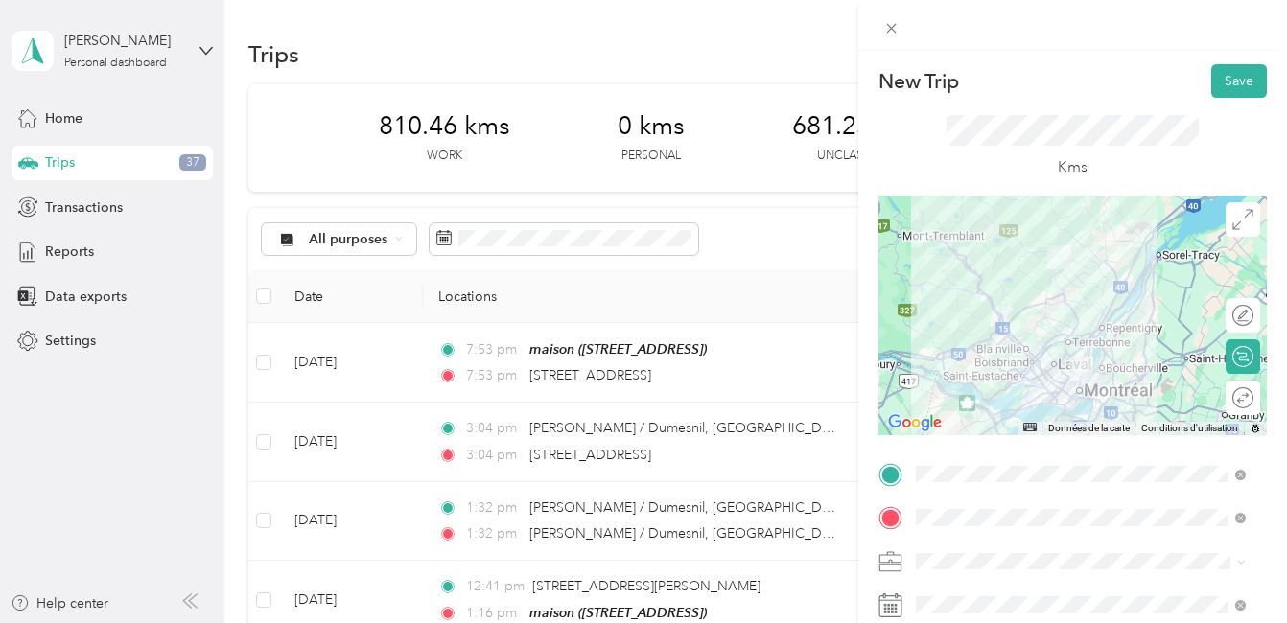
click at [1081, 342] on div at bounding box center [1072, 316] width 388 height 240
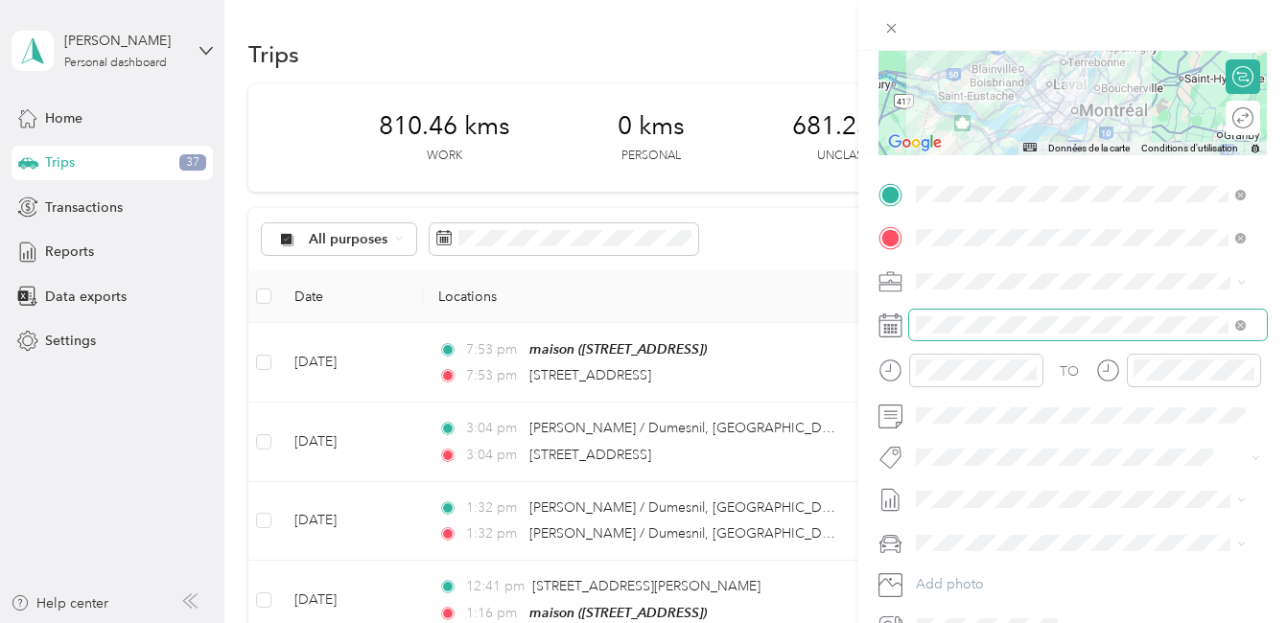
scroll to position [288, 0]
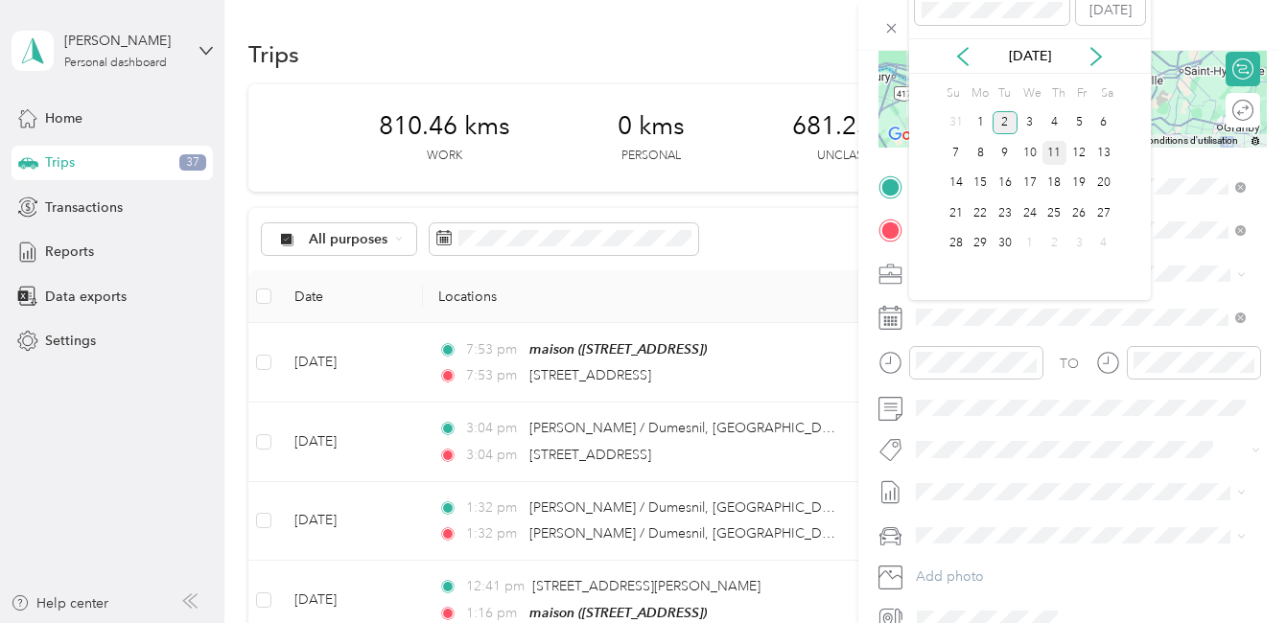
click at [1053, 154] on div "11" at bounding box center [1054, 153] width 25 height 24
click at [964, 56] on icon at bounding box center [962, 56] width 19 height 19
click at [981, 182] on div "11" at bounding box center [979, 184] width 25 height 24
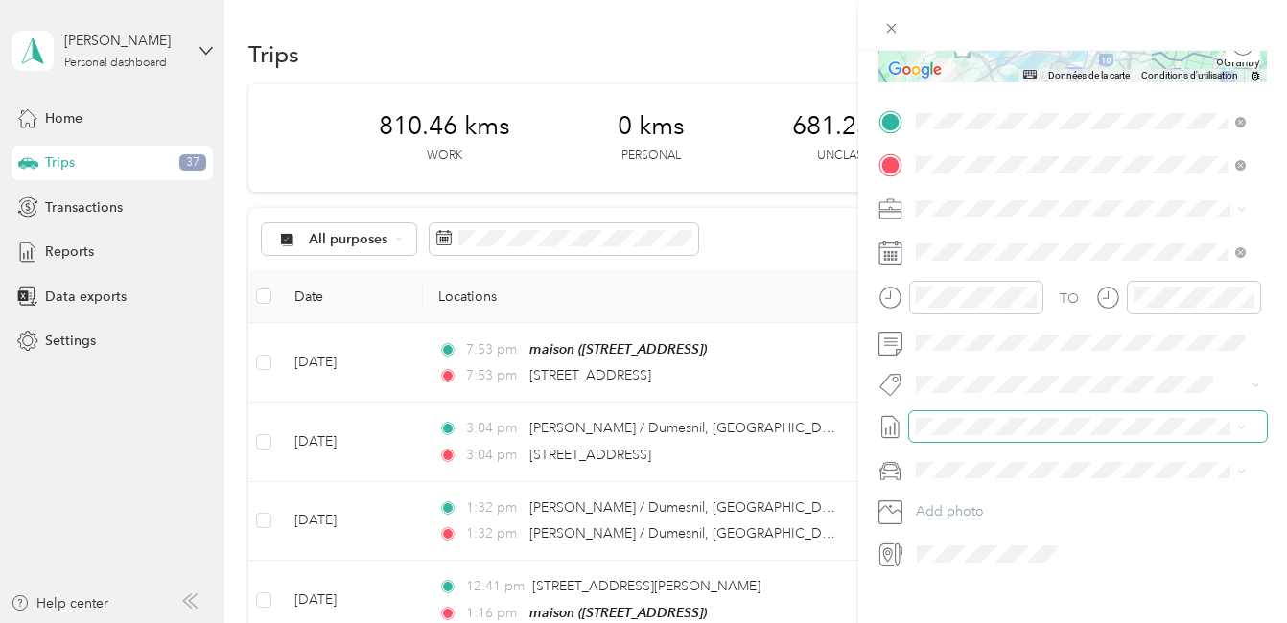
scroll to position [383, 0]
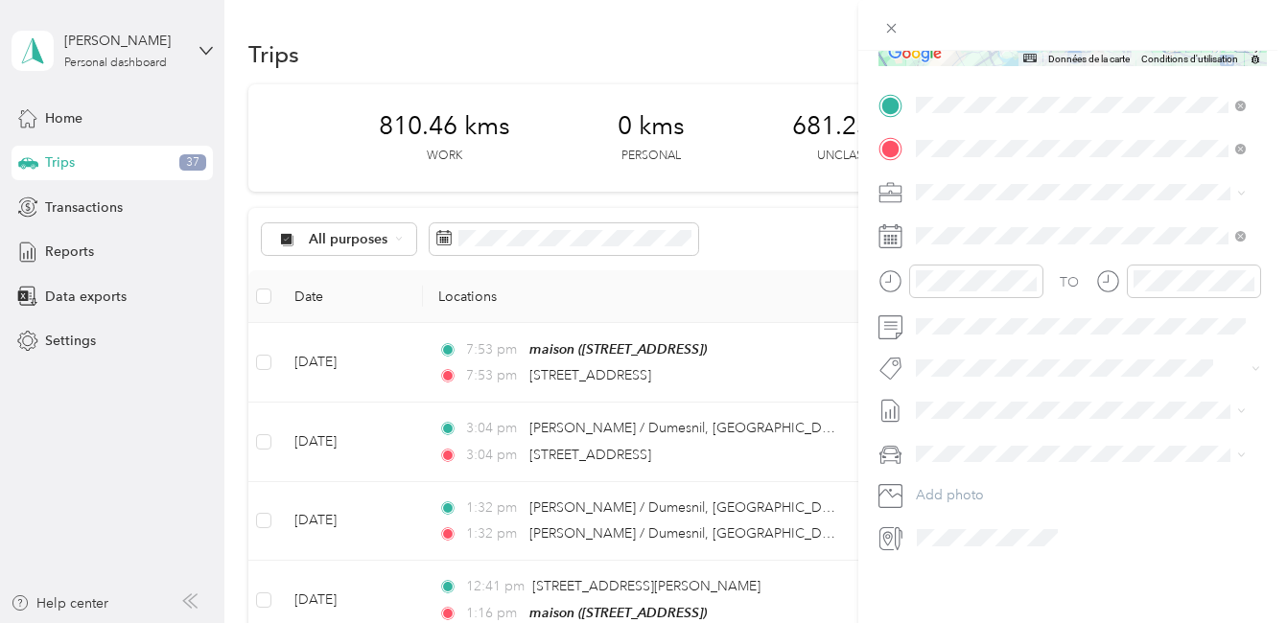
click at [968, 429] on li "Fab Team - C" at bounding box center [1080, 417] width 343 height 37
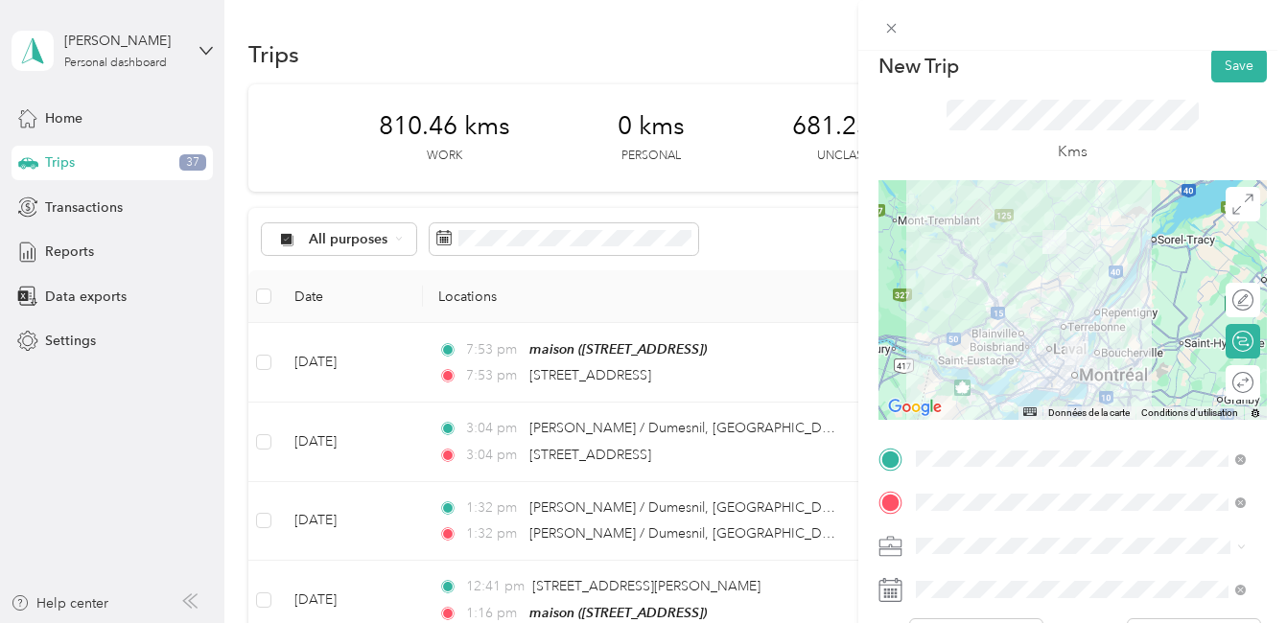
scroll to position [0, 0]
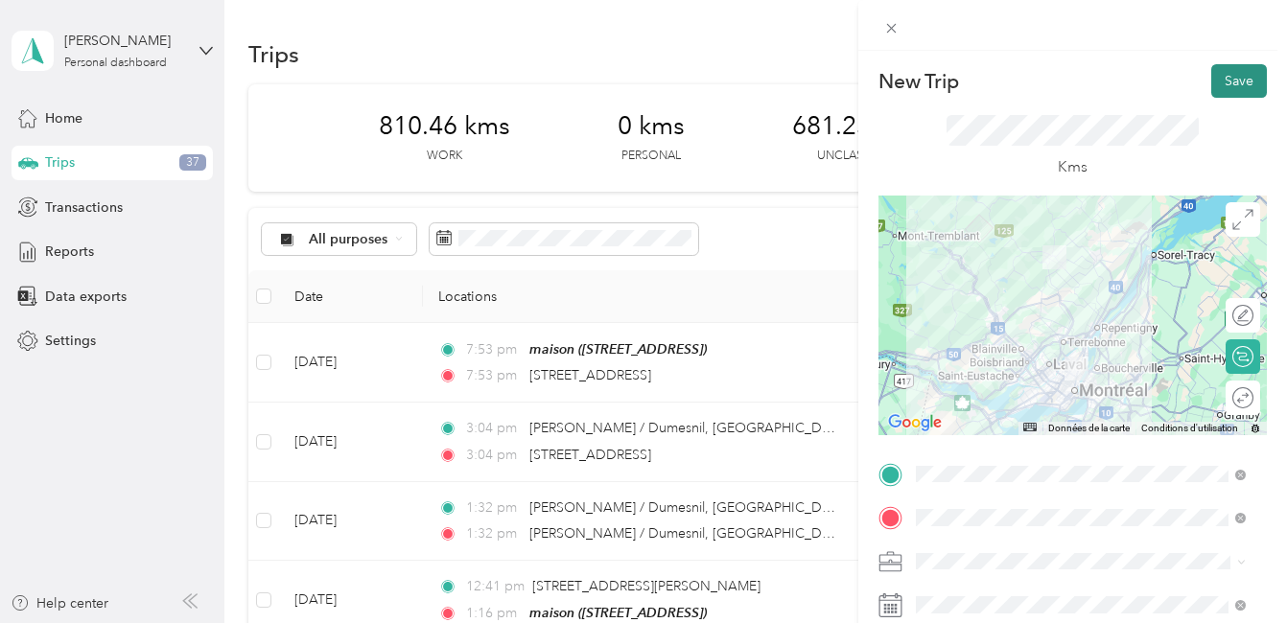
click at [1231, 83] on button "Save" at bounding box center [1239, 81] width 56 height 34
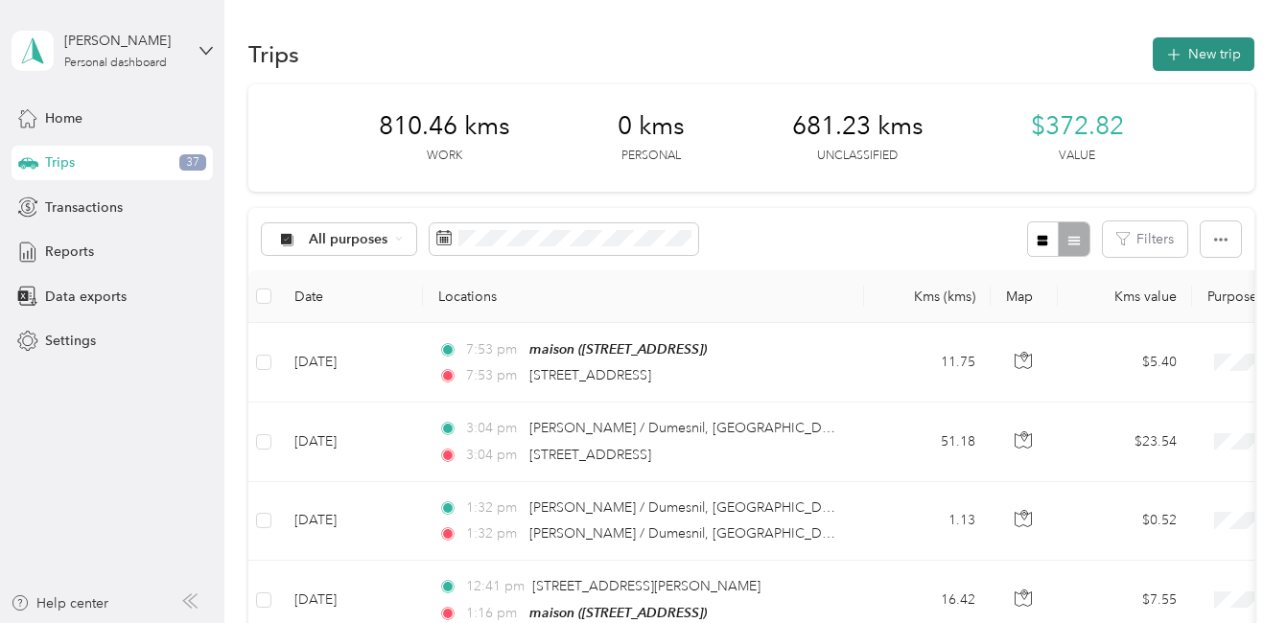
click at [1214, 51] on button "New trip" at bounding box center [1203, 54] width 102 height 34
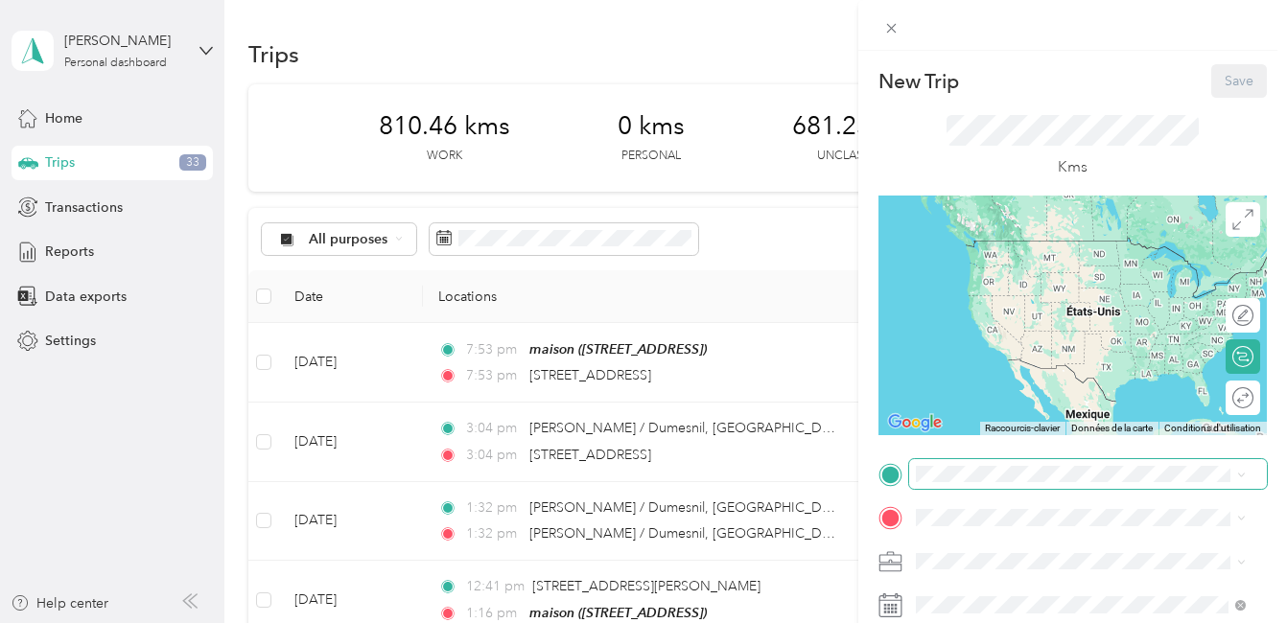
click at [942, 482] on span at bounding box center [1088, 474] width 358 height 31
drag, startPoint x: 987, startPoint y: 437, endPoint x: 876, endPoint y: 326, distance: 157.3
click at [987, 464] on div "maison [STREET_ADDRESS]" at bounding box center [1012, 484] width 122 height 40
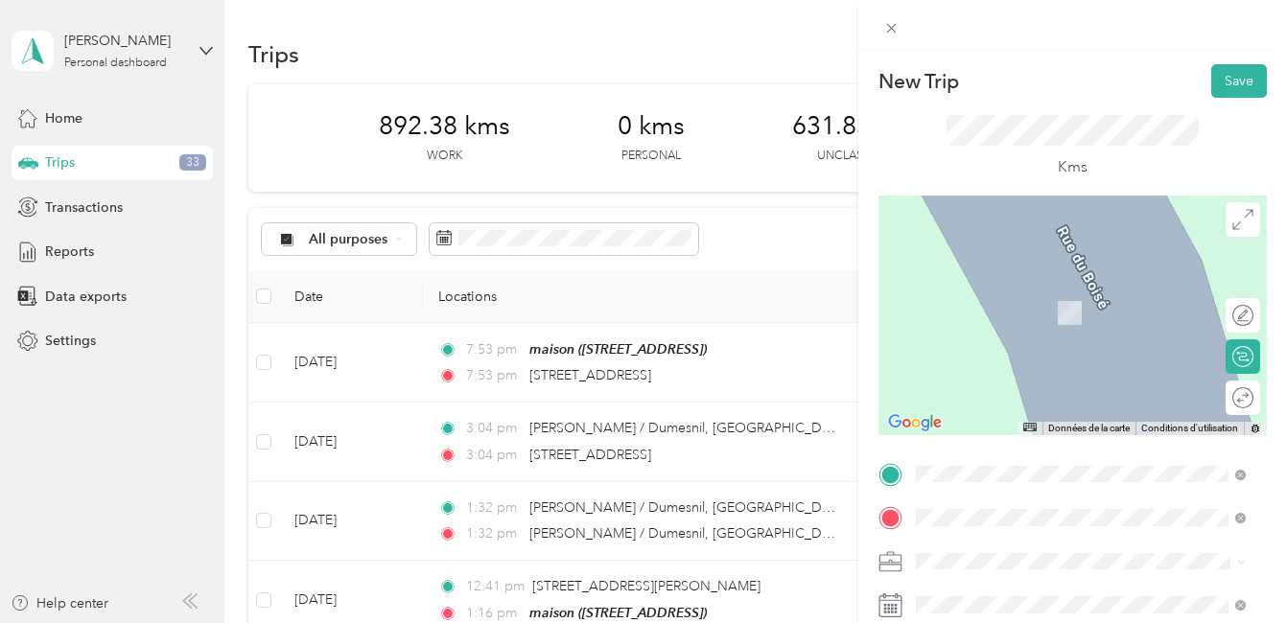
click at [1032, 289] on span "[STREET_ADDRESS][PERSON_NAME]" at bounding box center [1065, 284] width 228 height 17
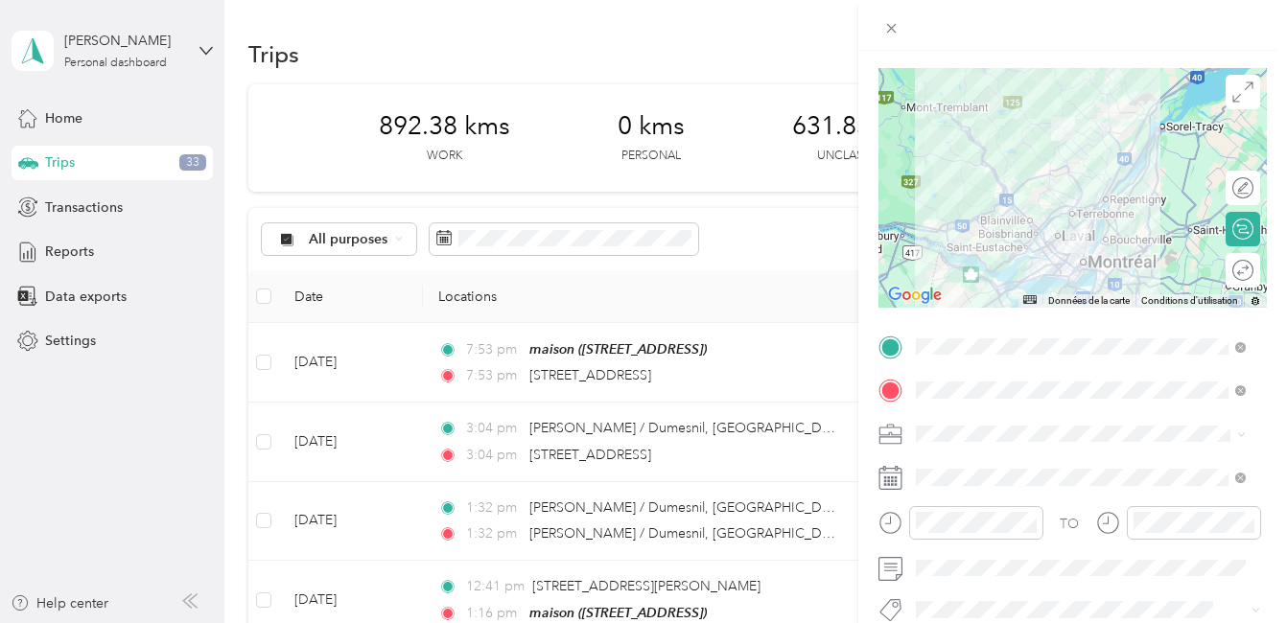
scroll to position [192, 0]
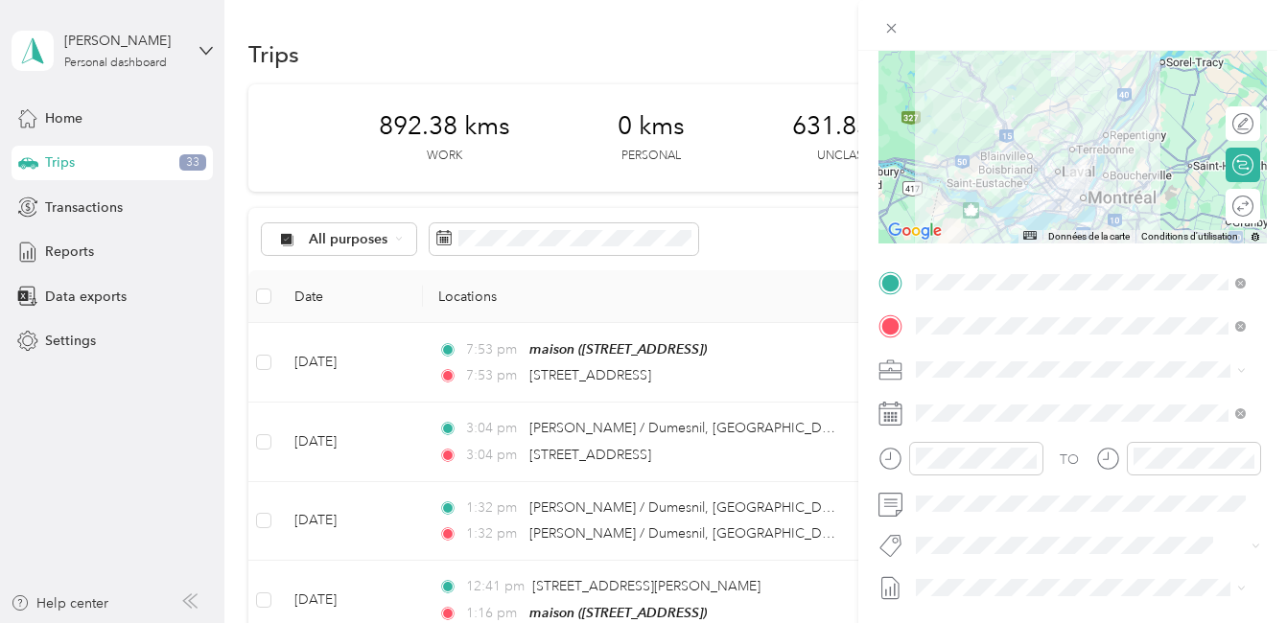
click at [892, 418] on g at bounding box center [889, 414] width 23 height 23
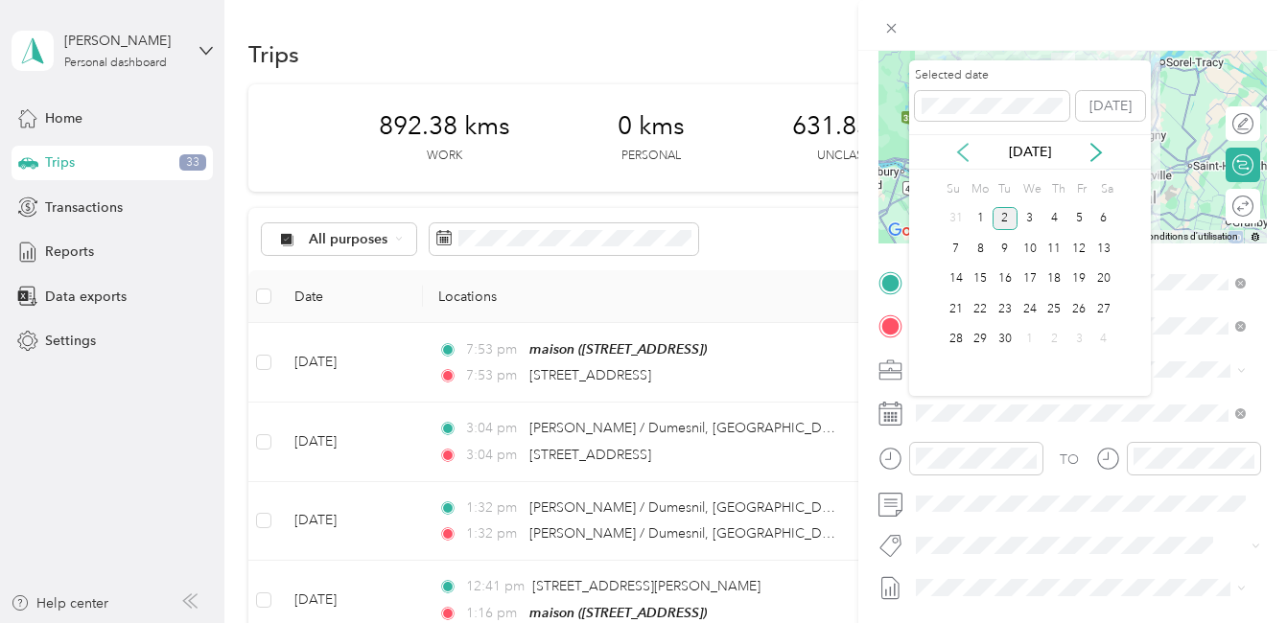
click at [962, 153] on icon at bounding box center [962, 152] width 19 height 19
click at [1003, 282] on div "12" at bounding box center [1004, 279] width 25 height 24
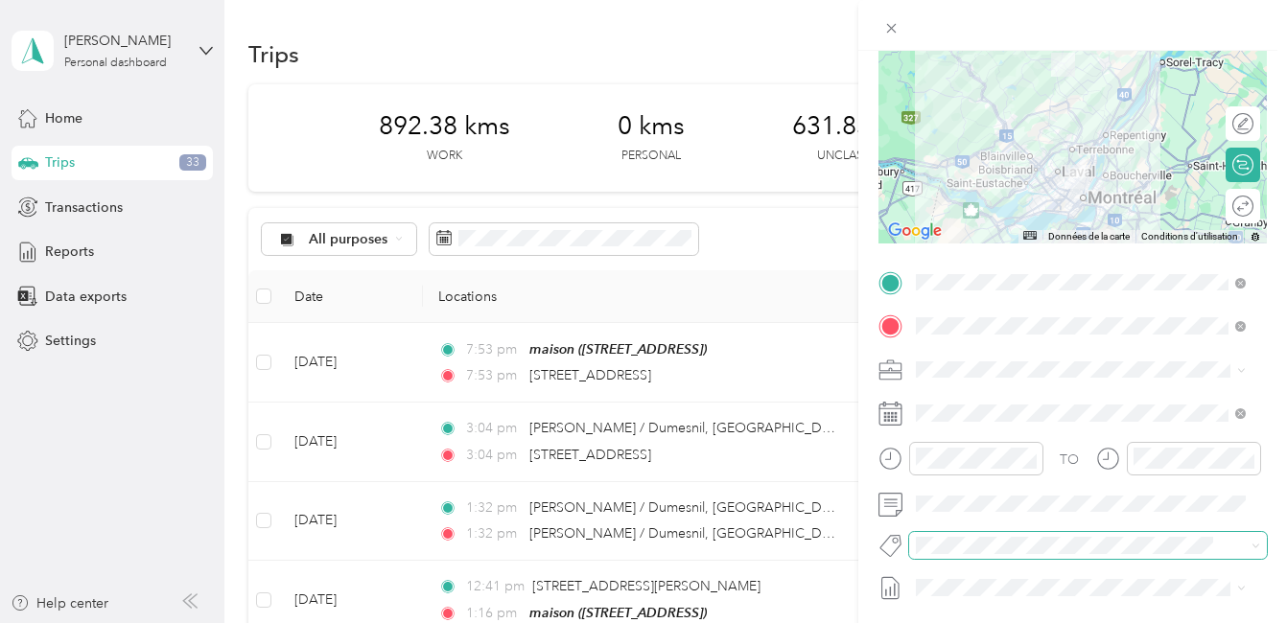
drag, startPoint x: 947, startPoint y: 470, endPoint x: 1113, endPoint y: 556, distance: 187.0
click at [951, 470] on span "Fab Team - C" at bounding box center [971, 472] width 71 height 17
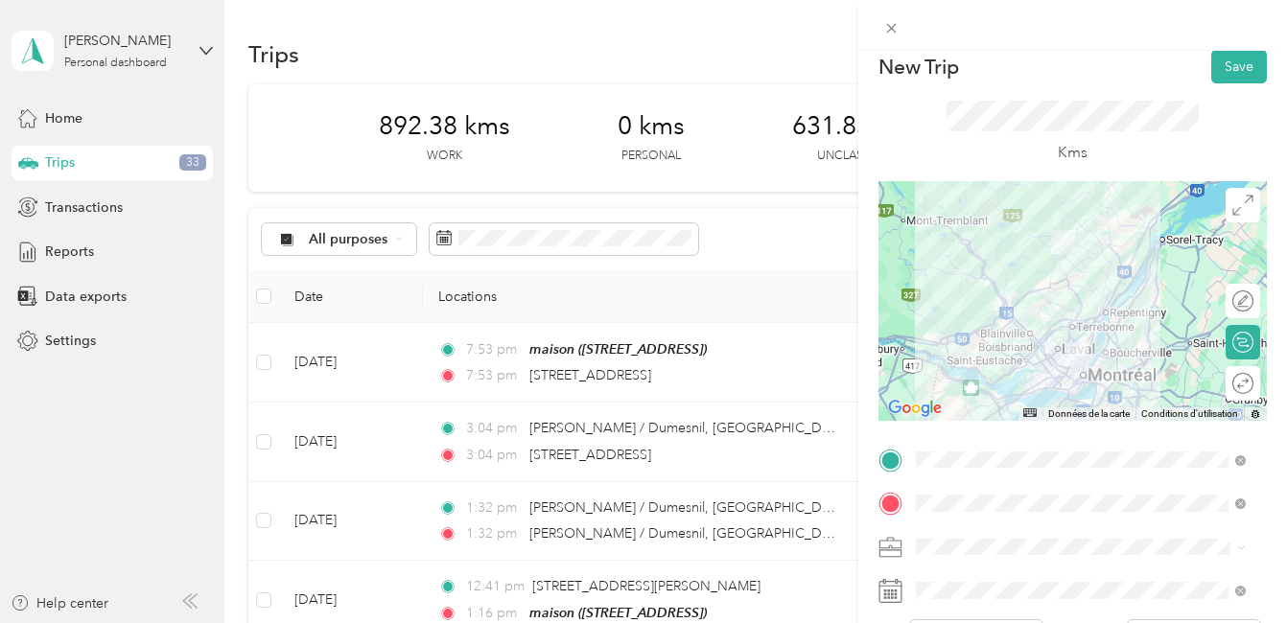
scroll to position [0, 0]
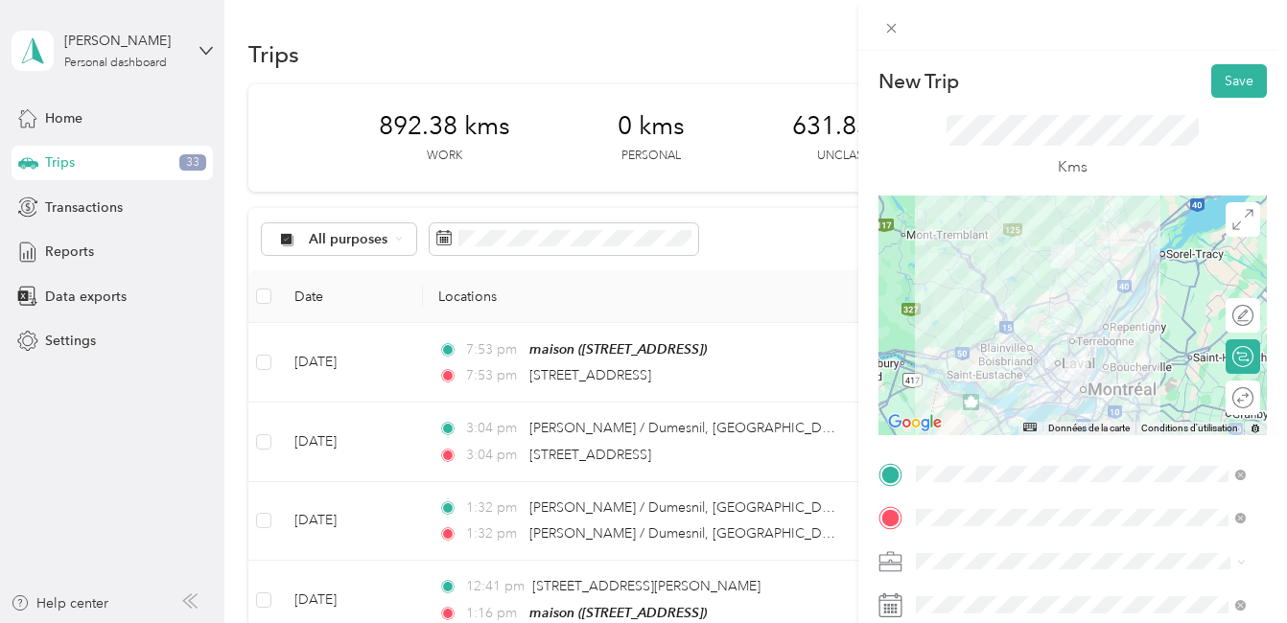
click at [1084, 341] on div at bounding box center [1072, 316] width 388 height 240
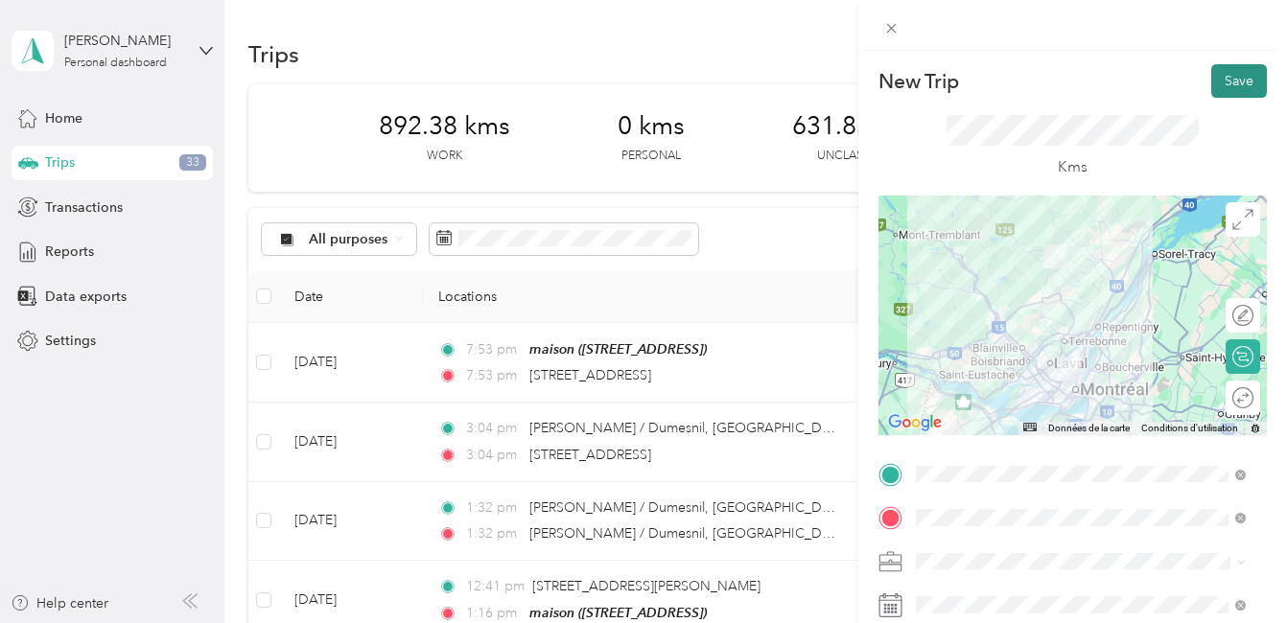
click at [1225, 78] on button "Save" at bounding box center [1239, 81] width 56 height 34
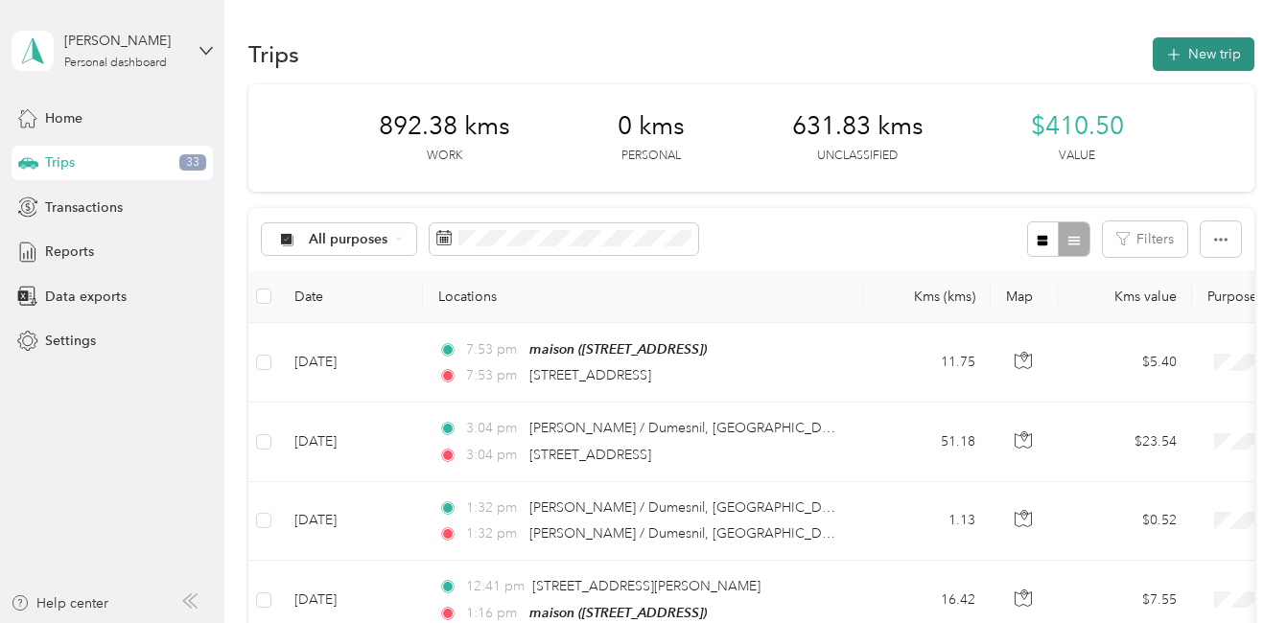
click at [1185, 57] on button "New trip" at bounding box center [1203, 54] width 102 height 34
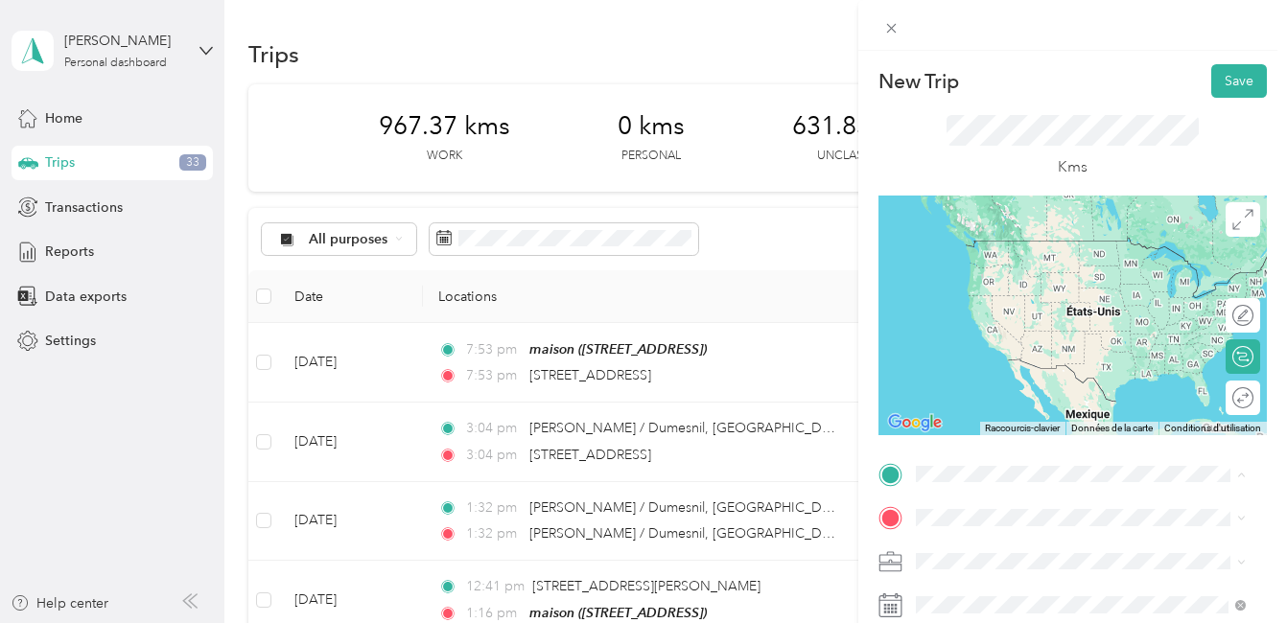
click at [1054, 249] on span "[STREET_ADDRESS][PERSON_NAME]" at bounding box center [1065, 240] width 228 height 17
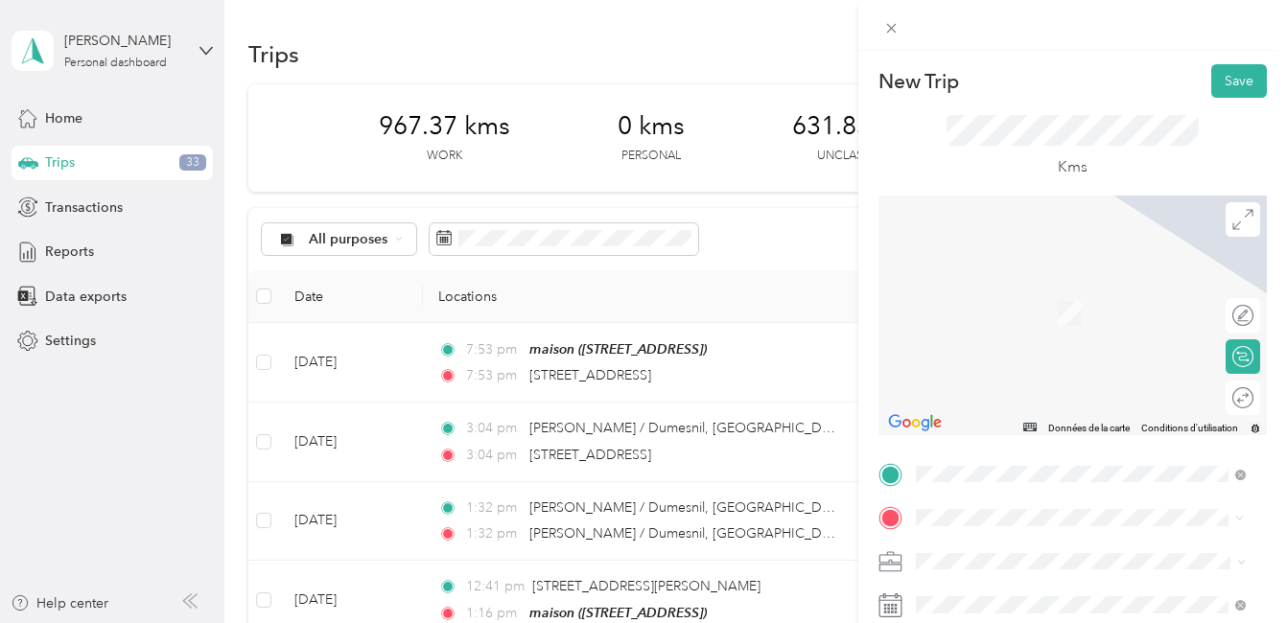
click at [1045, 353] on span "12675 Rue Sherbrooke Est Pointe-aux-Trembles, Quebec H1A 3W7, Canada" at bounding box center [1012, 354] width 122 height 17
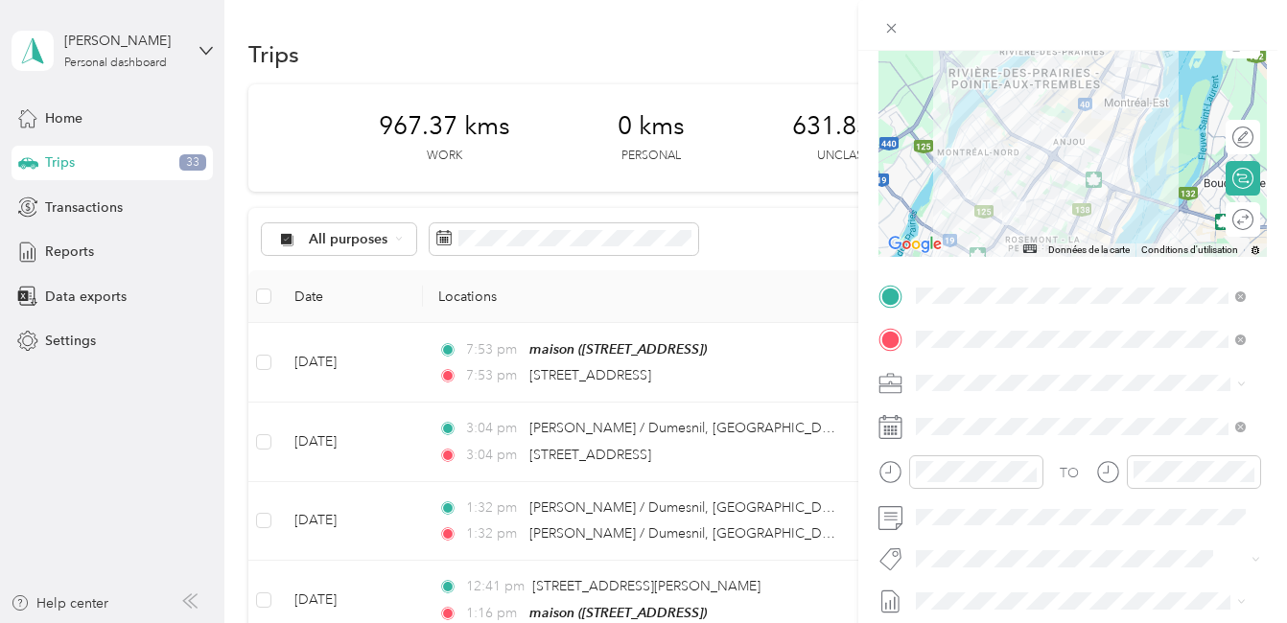
scroll to position [192, 0]
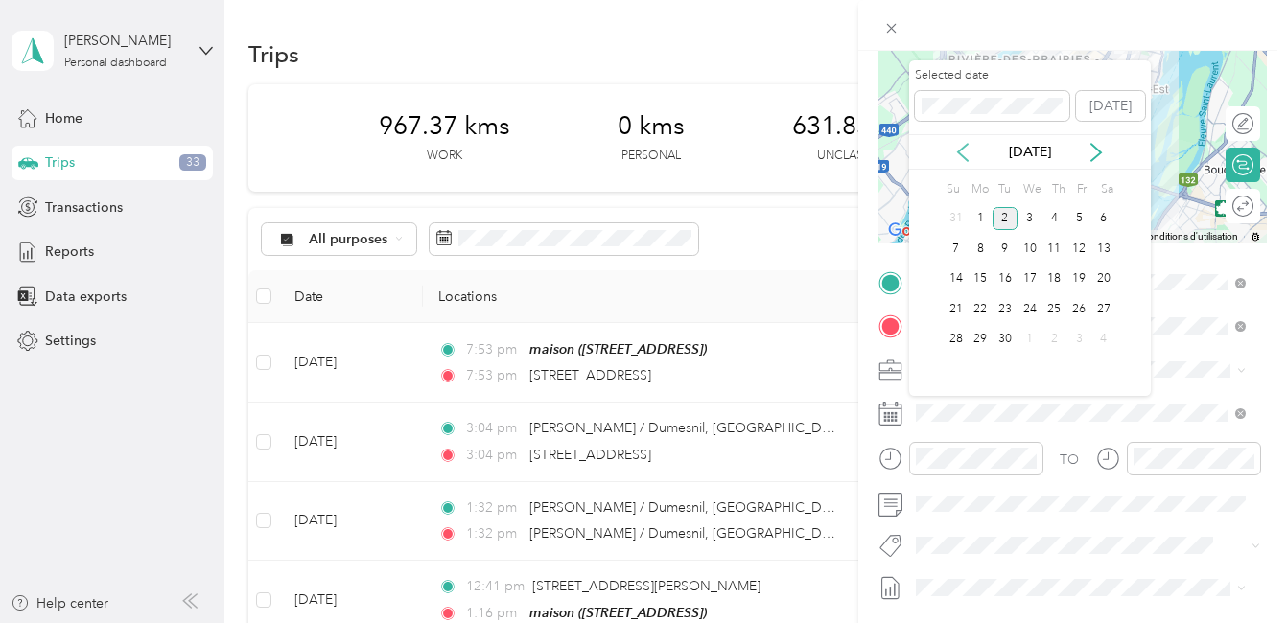
click at [960, 153] on icon at bounding box center [963, 152] width 10 height 17
click at [1003, 279] on div "12" at bounding box center [1004, 279] width 25 height 24
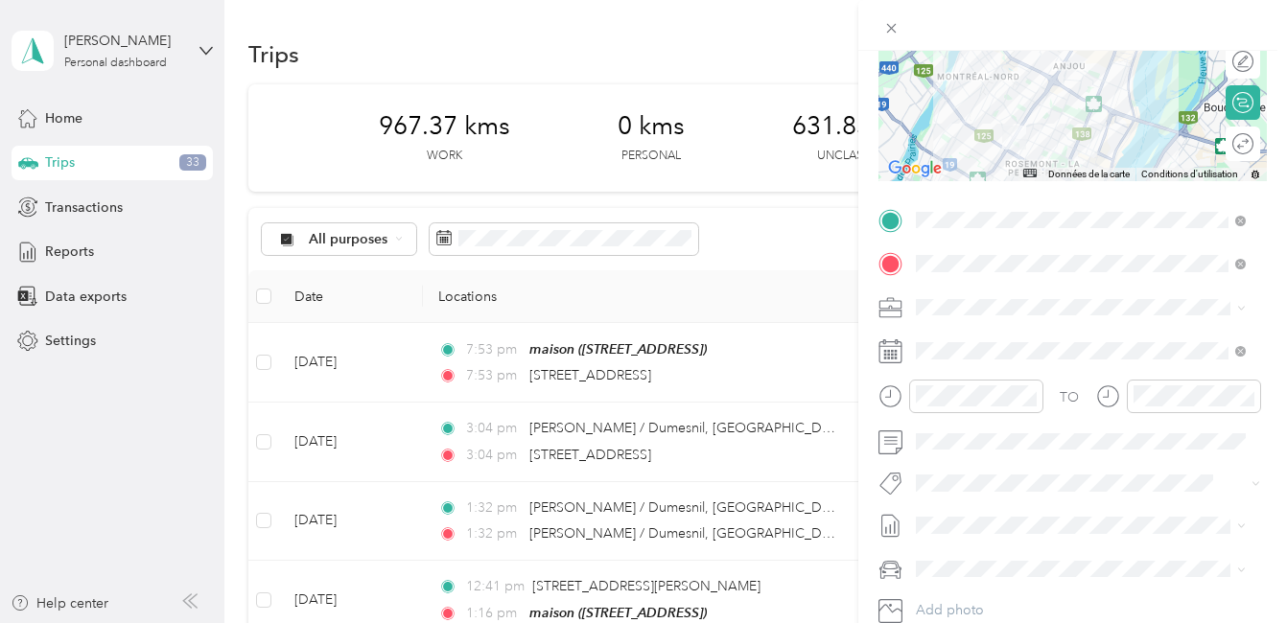
scroll to position [288, 0]
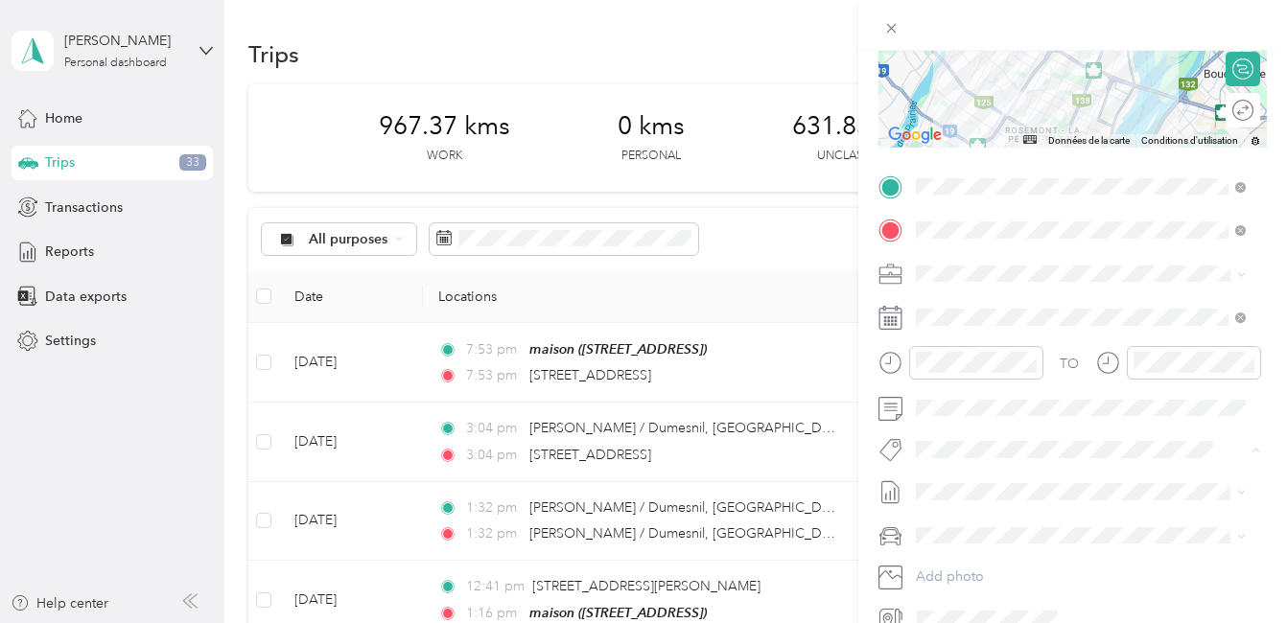
click at [949, 519] on span "Fab Team - C" at bounding box center [971, 520] width 71 height 17
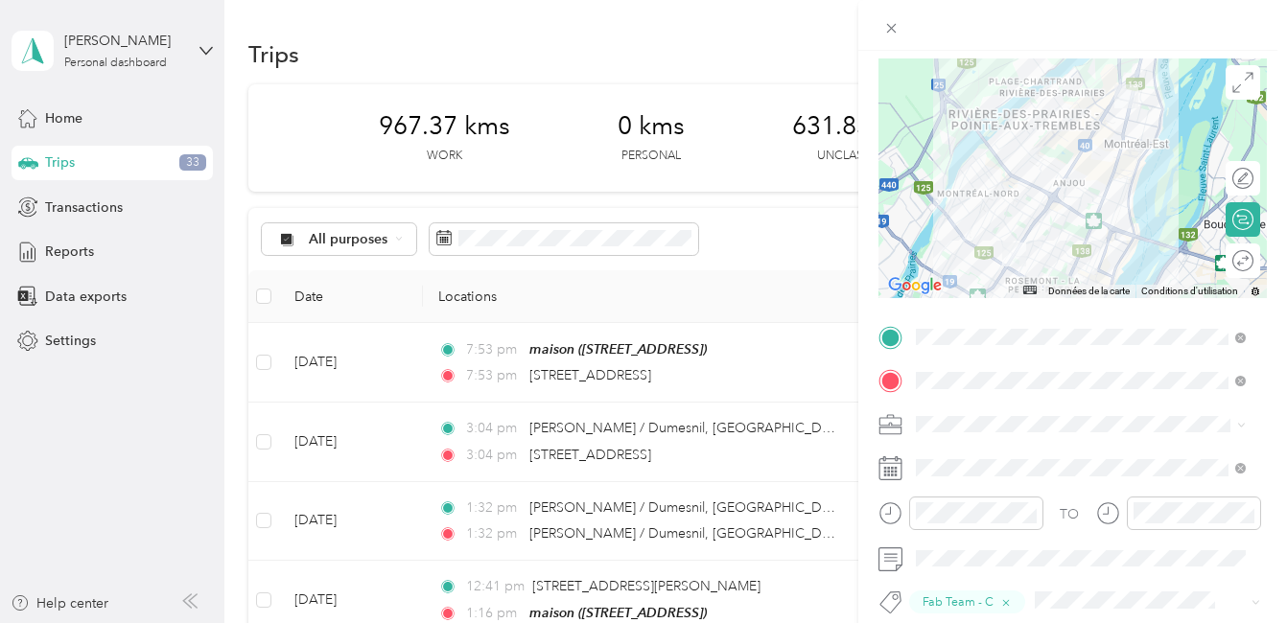
scroll to position [0, 0]
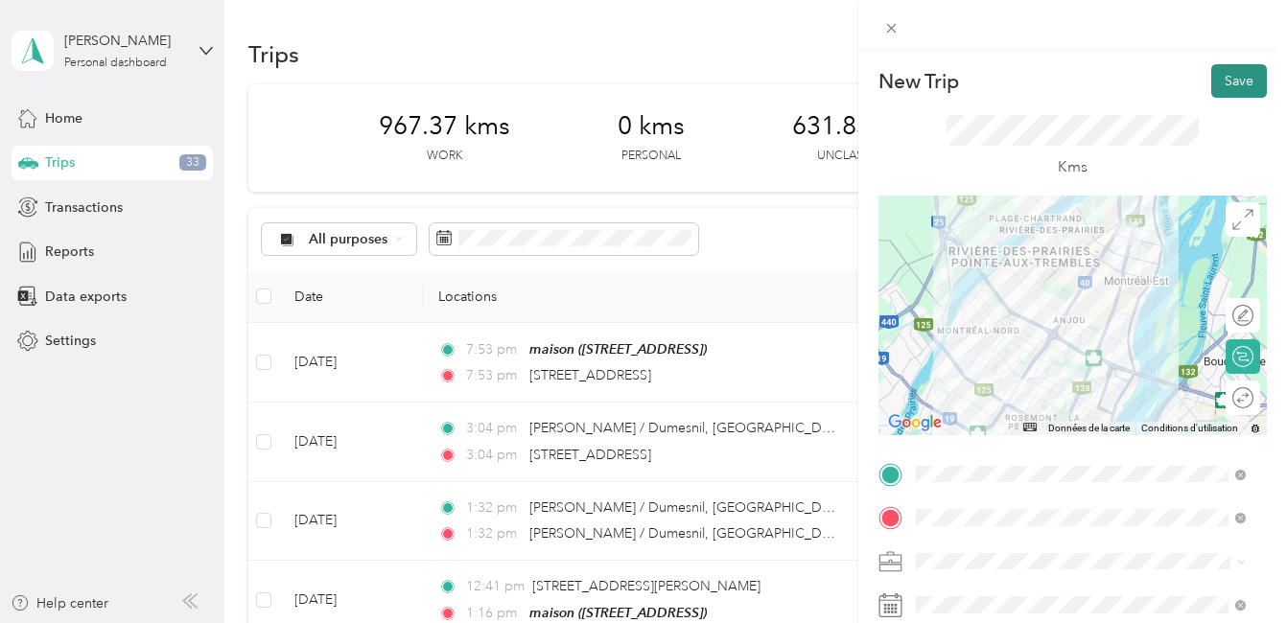
click at [1215, 79] on button "Save" at bounding box center [1239, 81] width 56 height 34
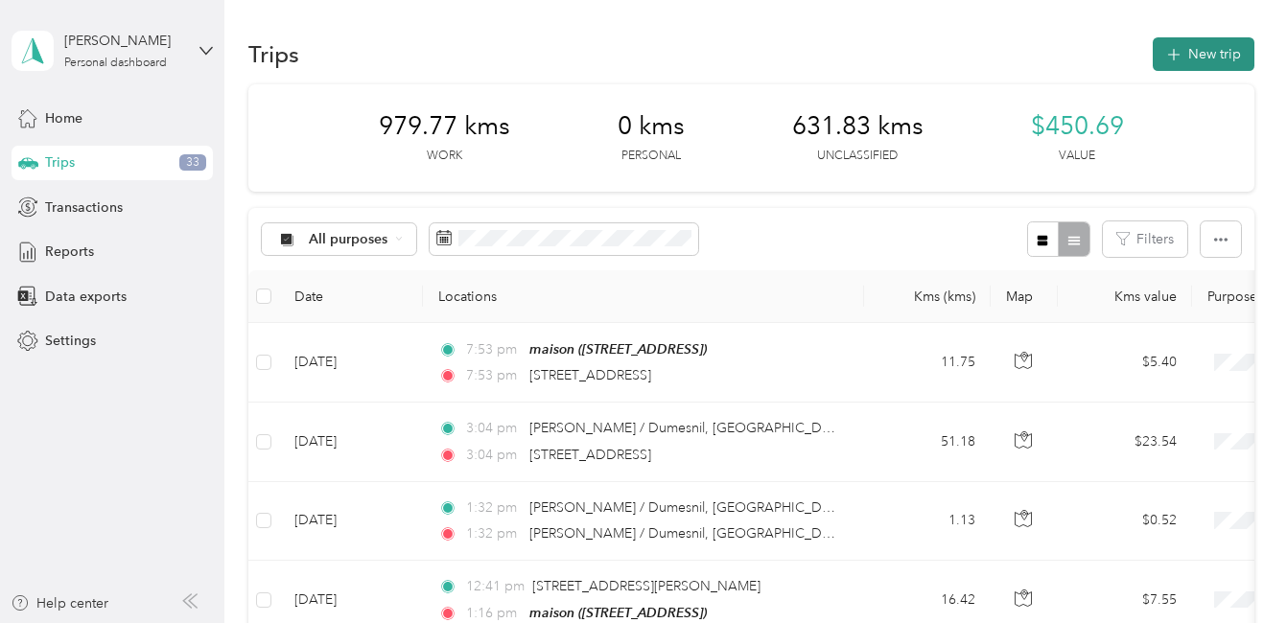
click at [1195, 48] on button "New trip" at bounding box center [1203, 54] width 102 height 34
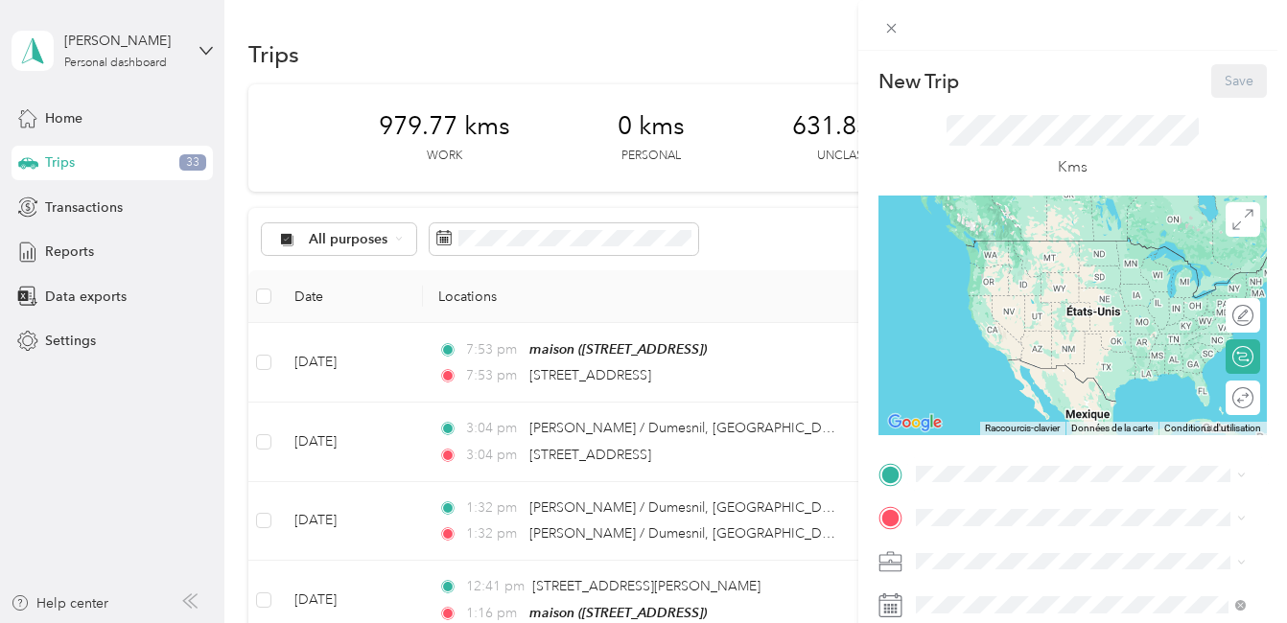
click at [993, 458] on strong "maison" at bounding box center [973, 466] width 45 height 17
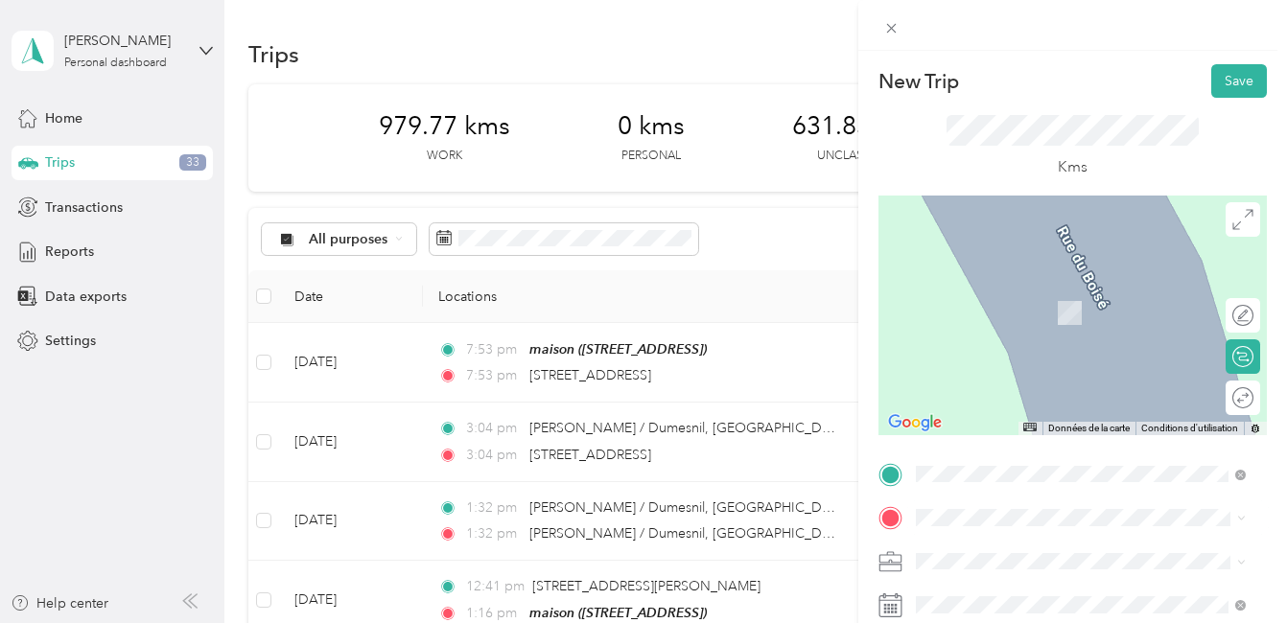
click at [982, 305] on span "8315 Boulevard Maurice-Duplessis Montréal, Quebec H1E 3B5, Canada" at bounding box center [1065, 300] width 228 height 17
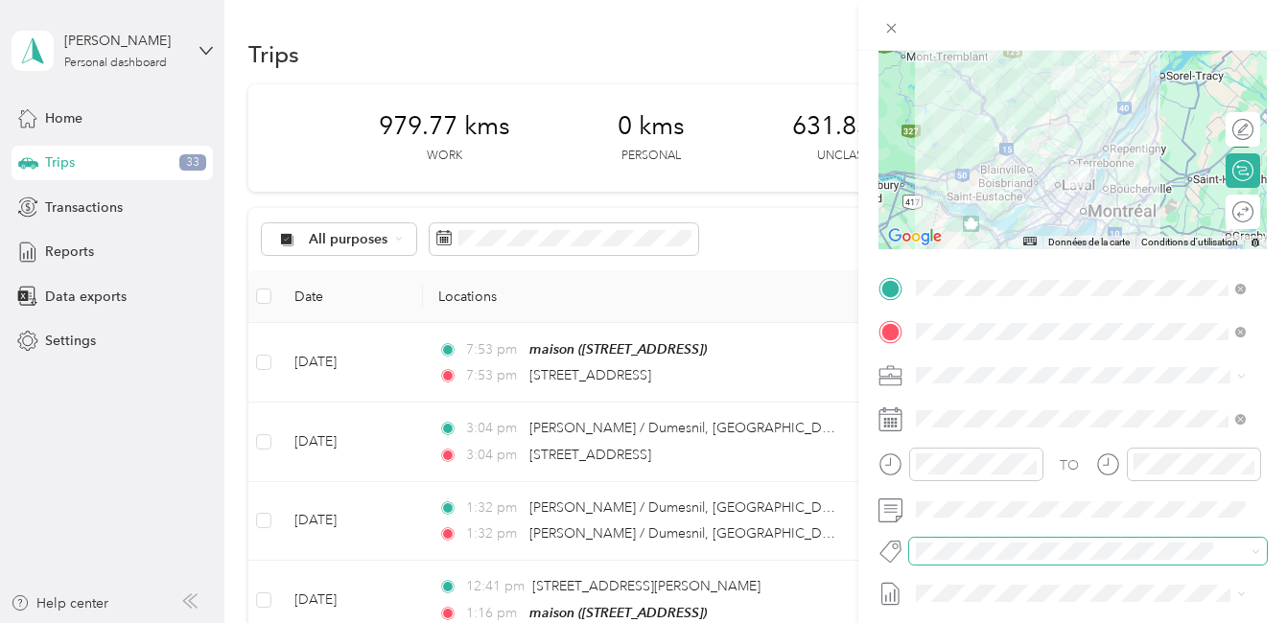
scroll to position [192, 0]
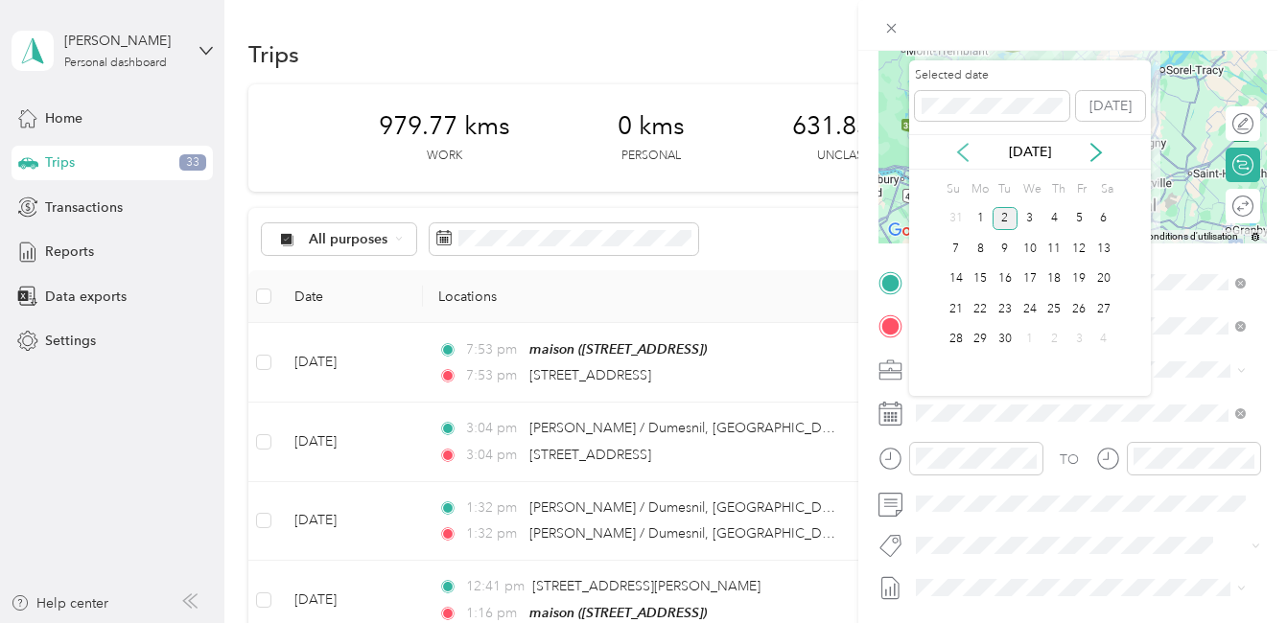
click at [961, 154] on icon at bounding box center [963, 152] width 10 height 17
click at [1031, 280] on div "13" at bounding box center [1029, 279] width 25 height 24
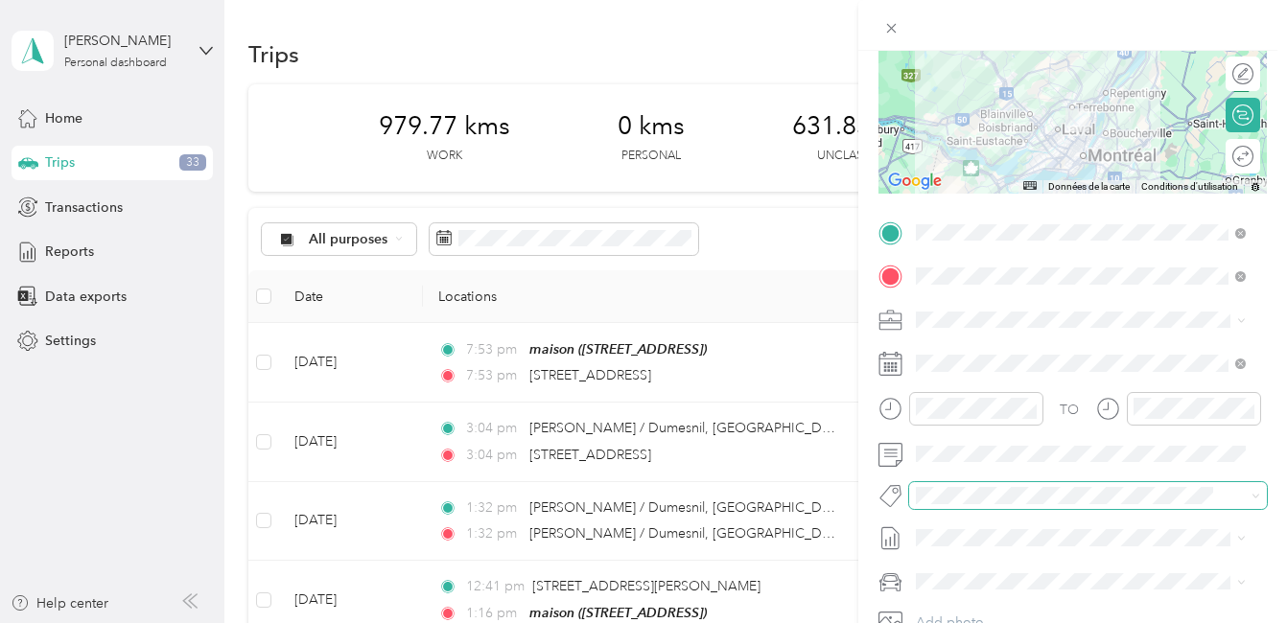
scroll to position [288, 0]
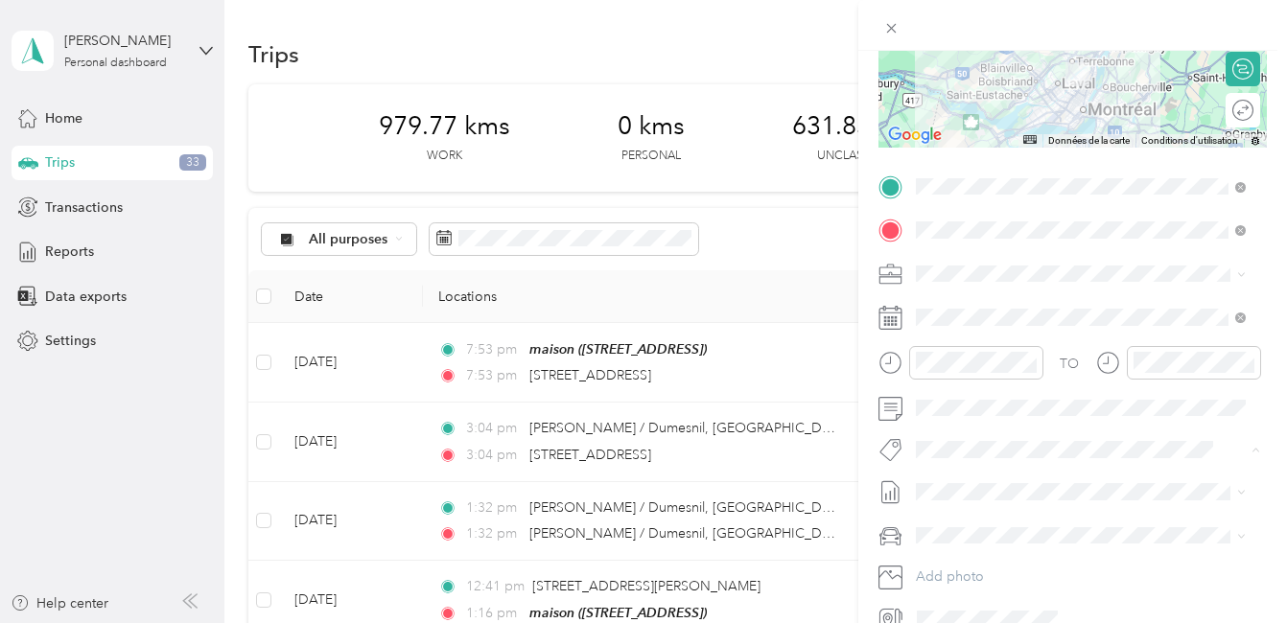
click at [987, 562] on li "Fab Team - R" at bounding box center [1080, 557] width 343 height 37
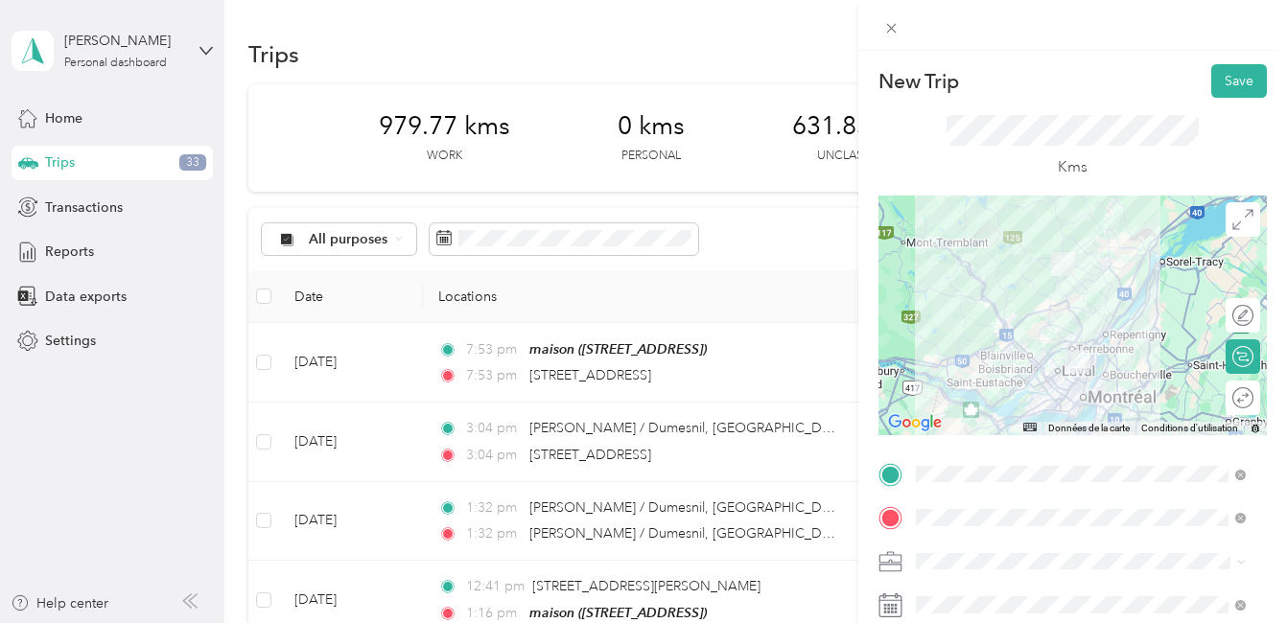
click at [1093, 336] on div at bounding box center [1072, 316] width 388 height 240
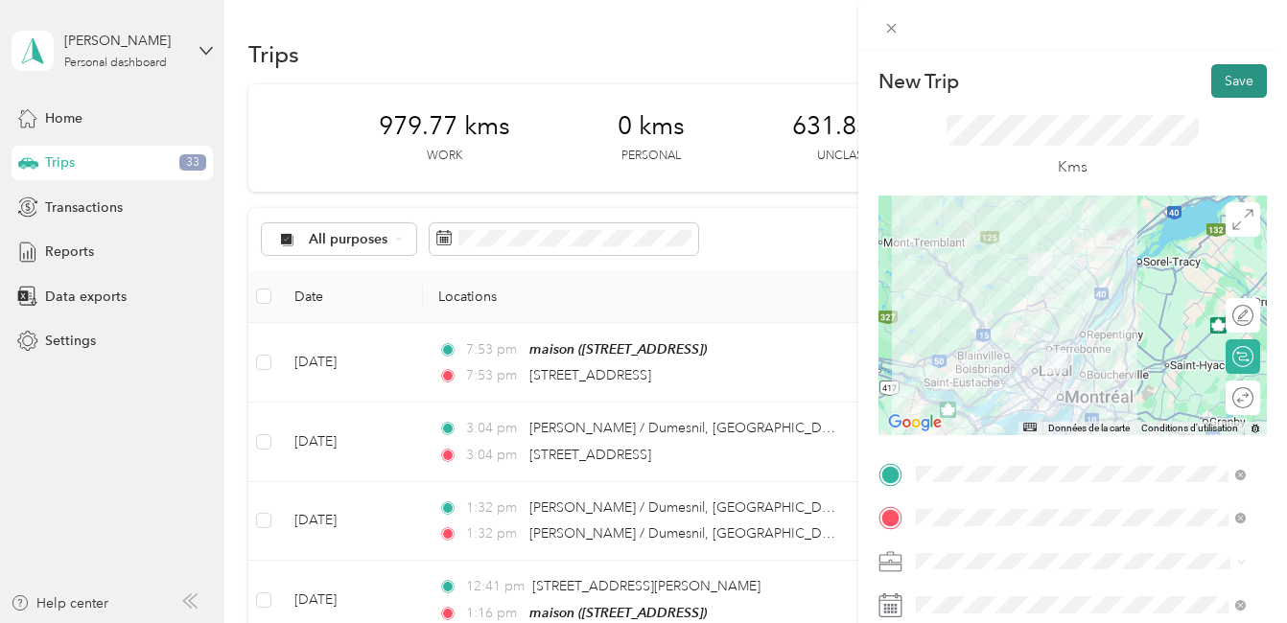
click at [1235, 76] on button "Save" at bounding box center [1239, 81] width 56 height 34
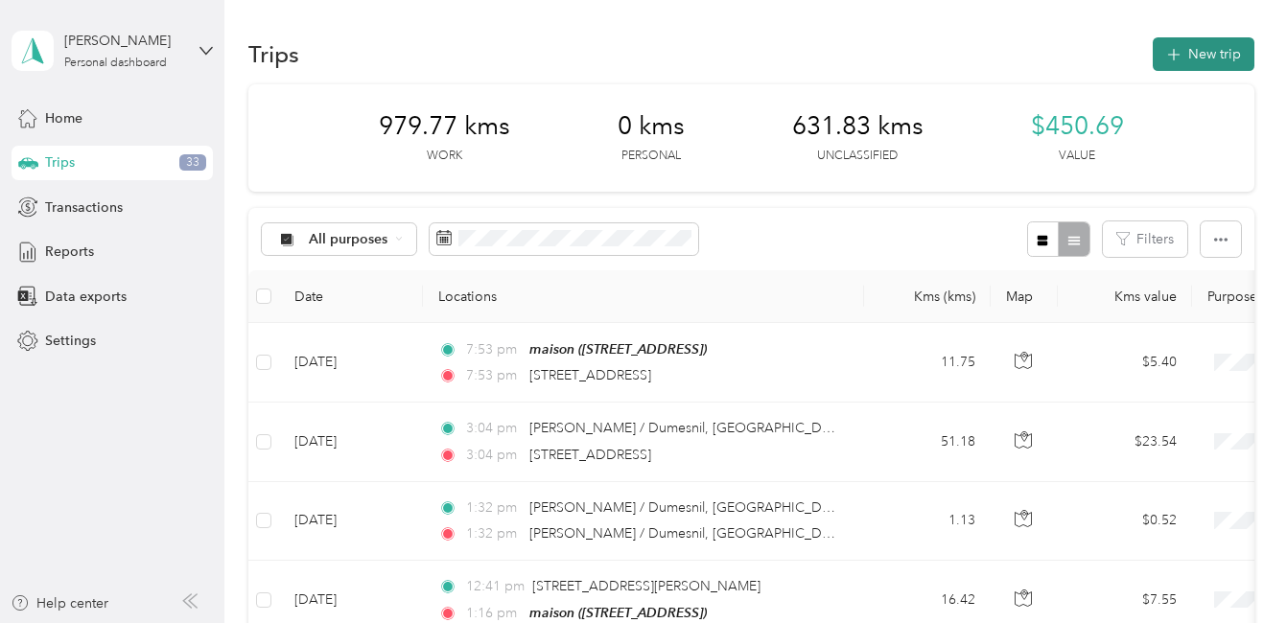
click at [1187, 49] on button "New trip" at bounding box center [1203, 54] width 102 height 34
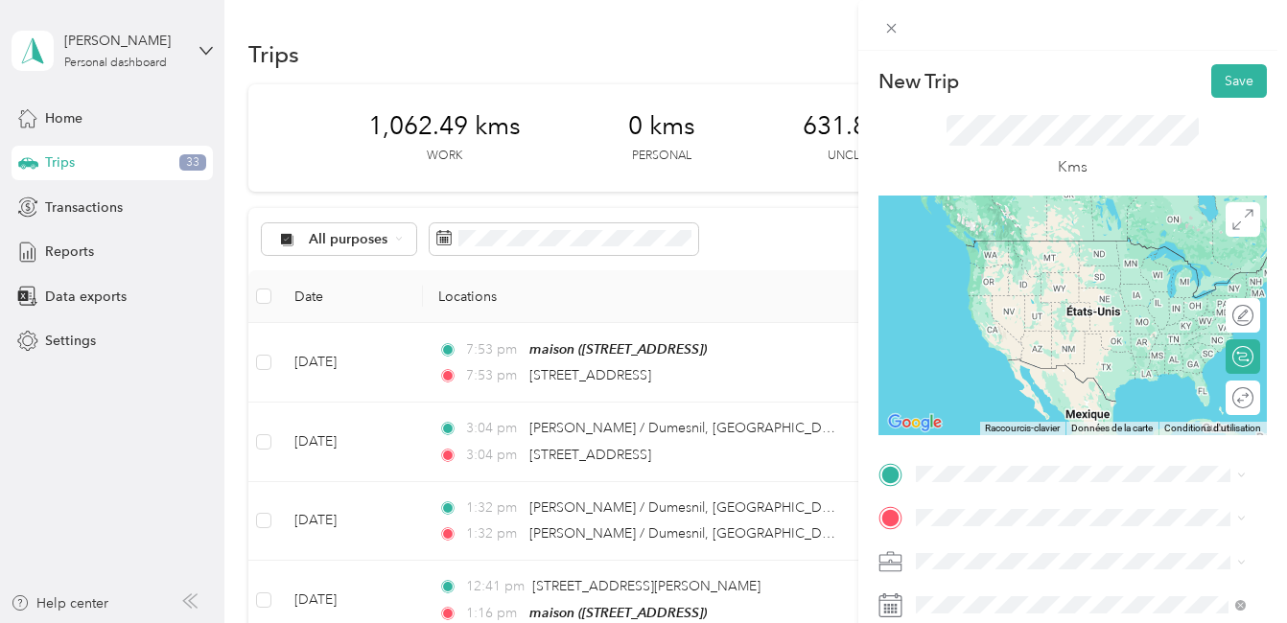
click at [1015, 291] on span "4770 Rue De Charleroi Montréal-Nord, Quebec H1H 1V2, Canada" at bounding box center [1012, 282] width 122 height 17
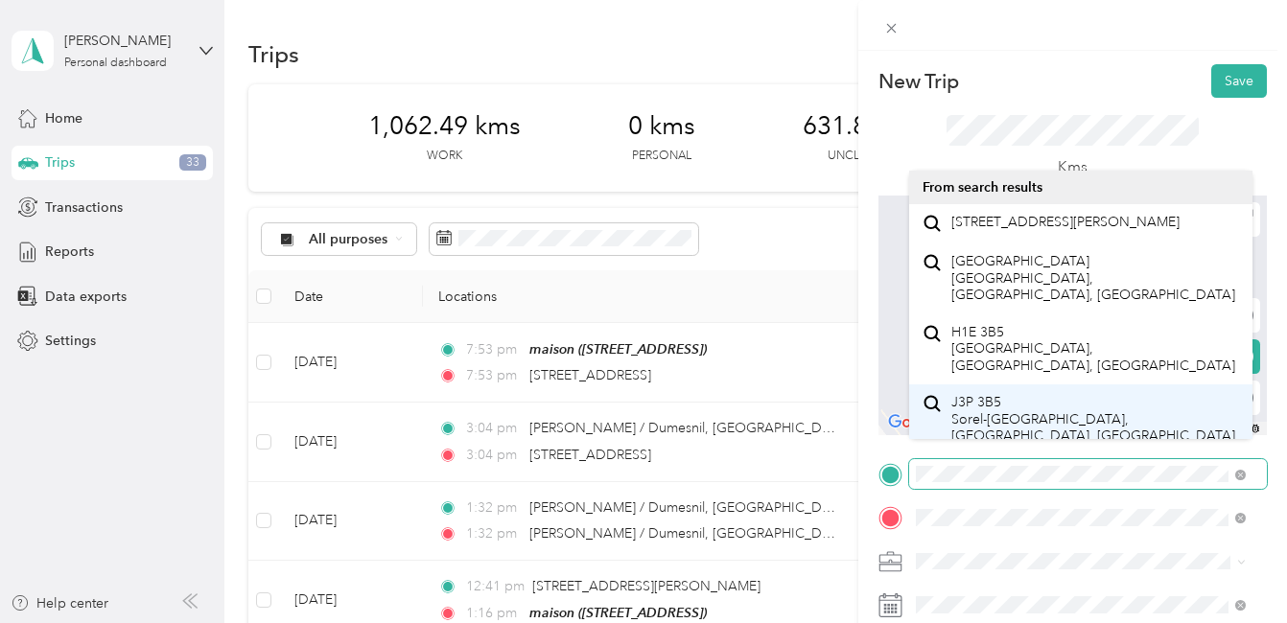
scroll to position [192, 0]
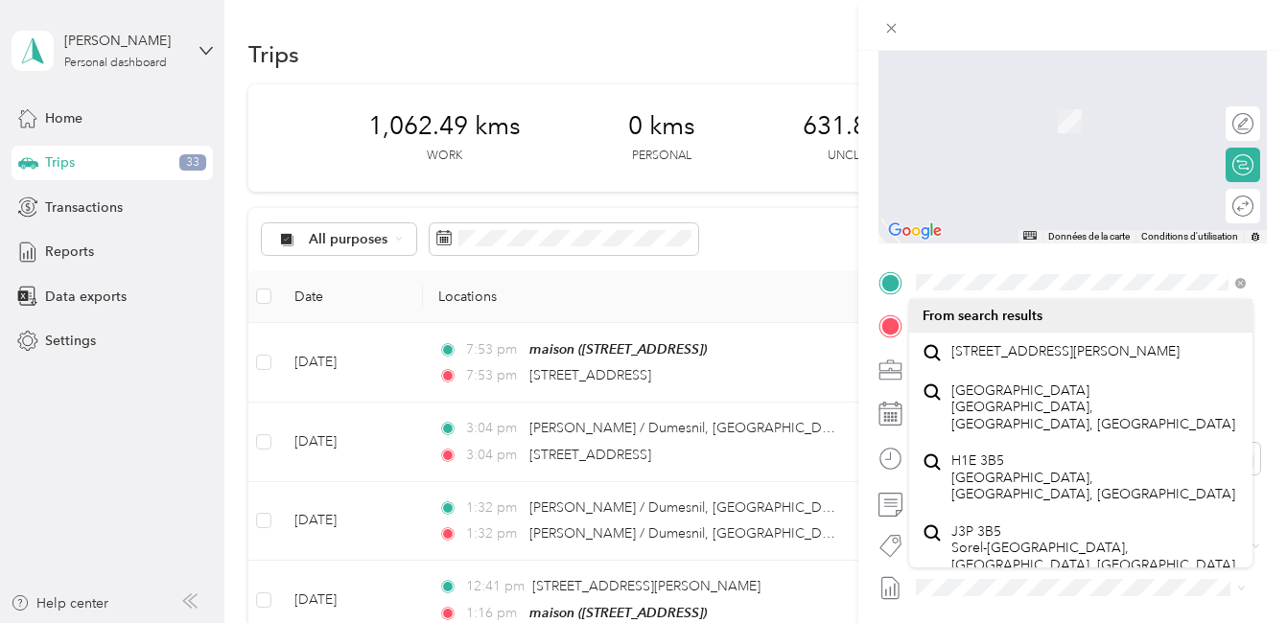
click at [864, 487] on form "New Trip Save This trip cannot be edited because it is either under review, app…" at bounding box center [1072, 301] width 429 height 858
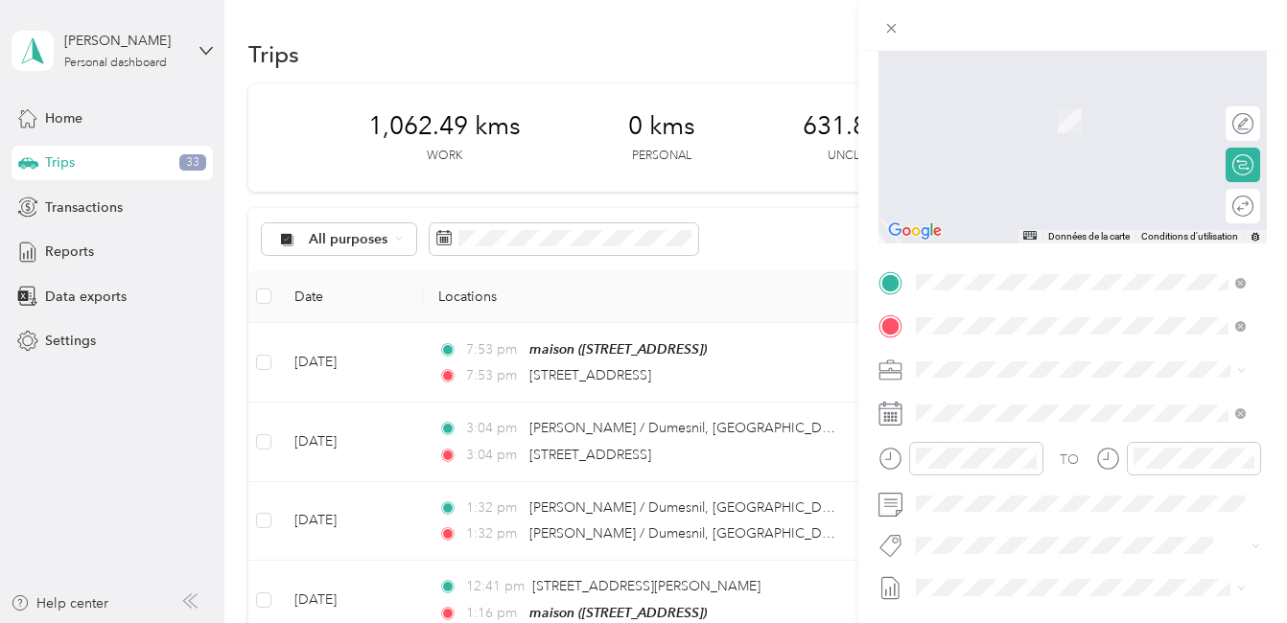
scroll to position [0, 0]
click at [1030, 355] on span "8315 Boulevard Maurice-Duplessis Montréal, Quebec H1E 3B5, Canada" at bounding box center [1065, 345] width 228 height 17
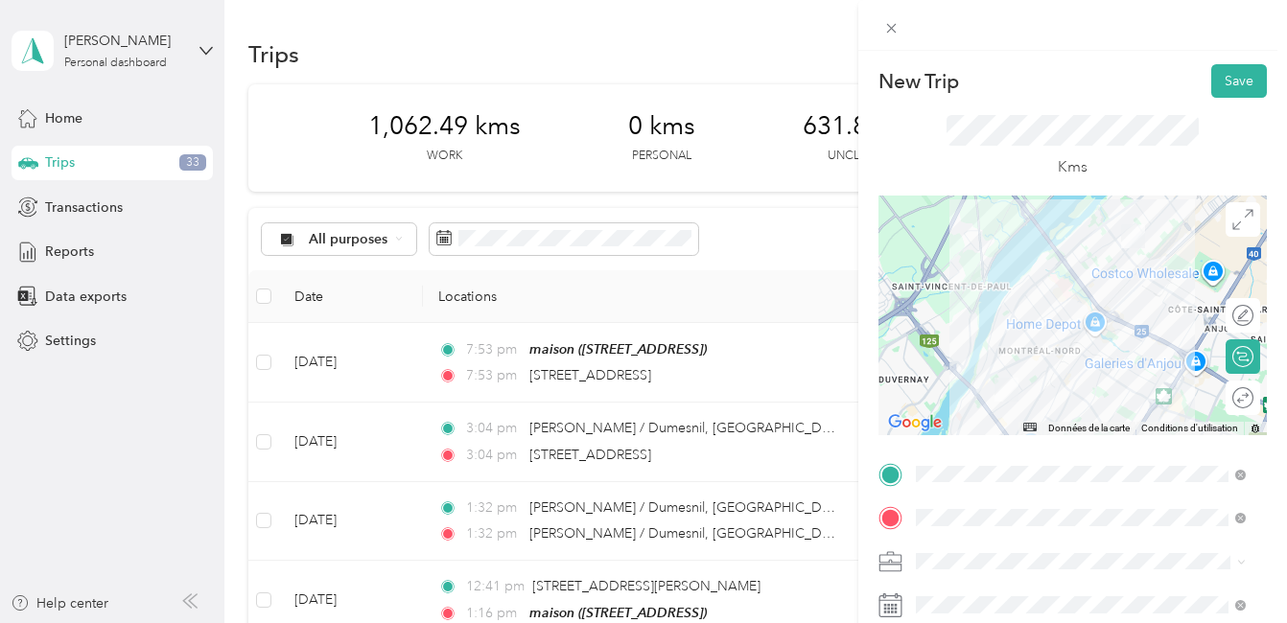
click at [1069, 362] on div at bounding box center [1072, 316] width 388 height 240
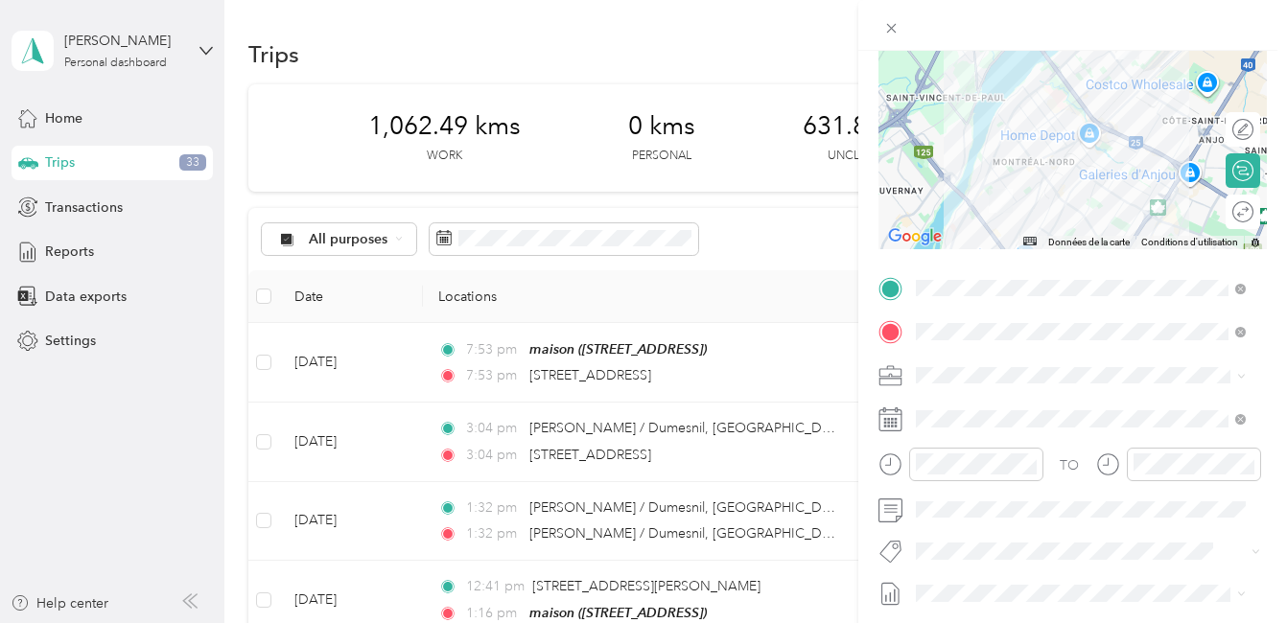
scroll to position [192, 0]
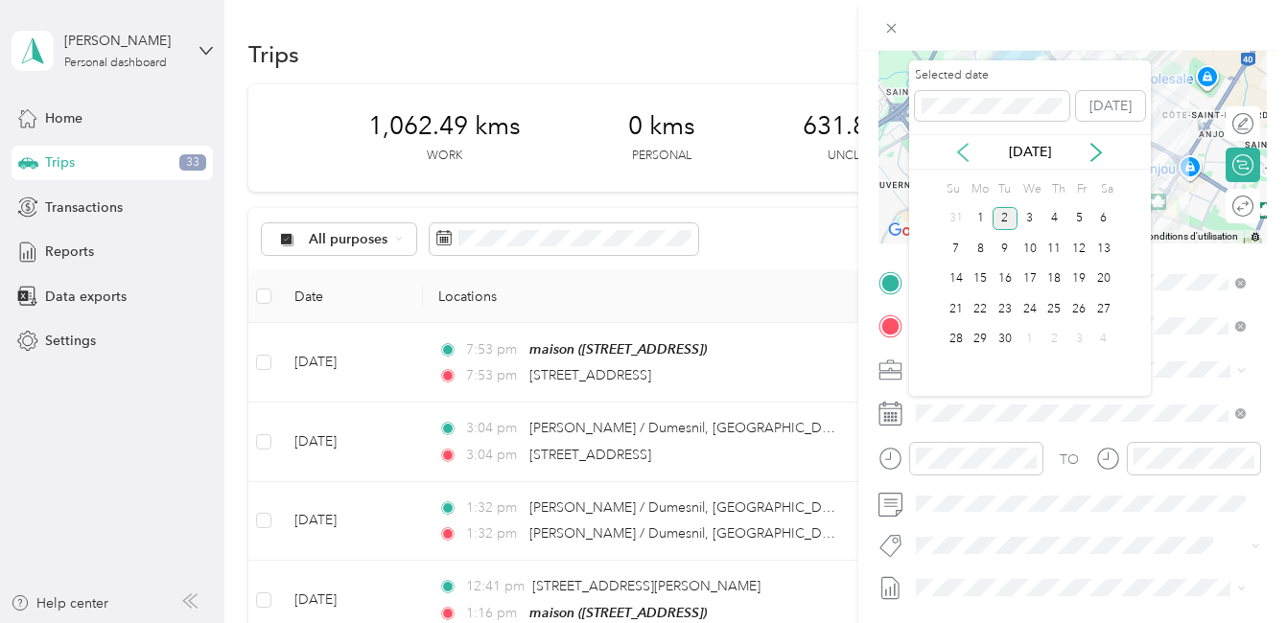
click at [961, 146] on icon at bounding box center [962, 152] width 19 height 19
click at [1031, 277] on div "13" at bounding box center [1029, 279] width 25 height 24
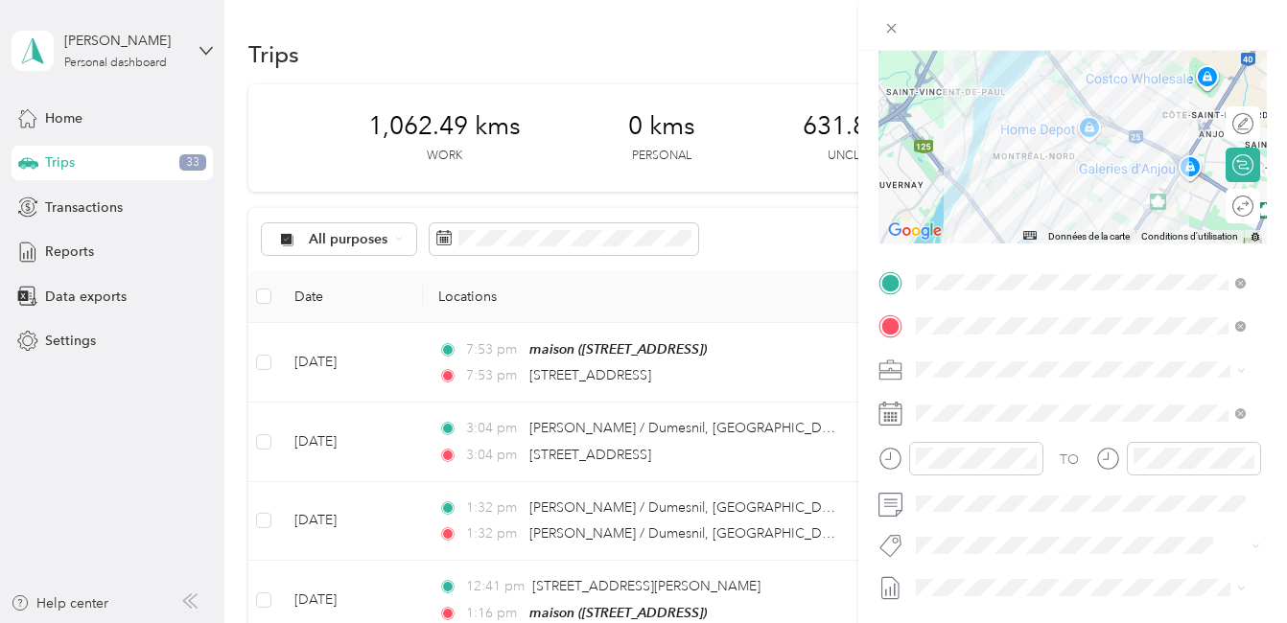
scroll to position [288, 0]
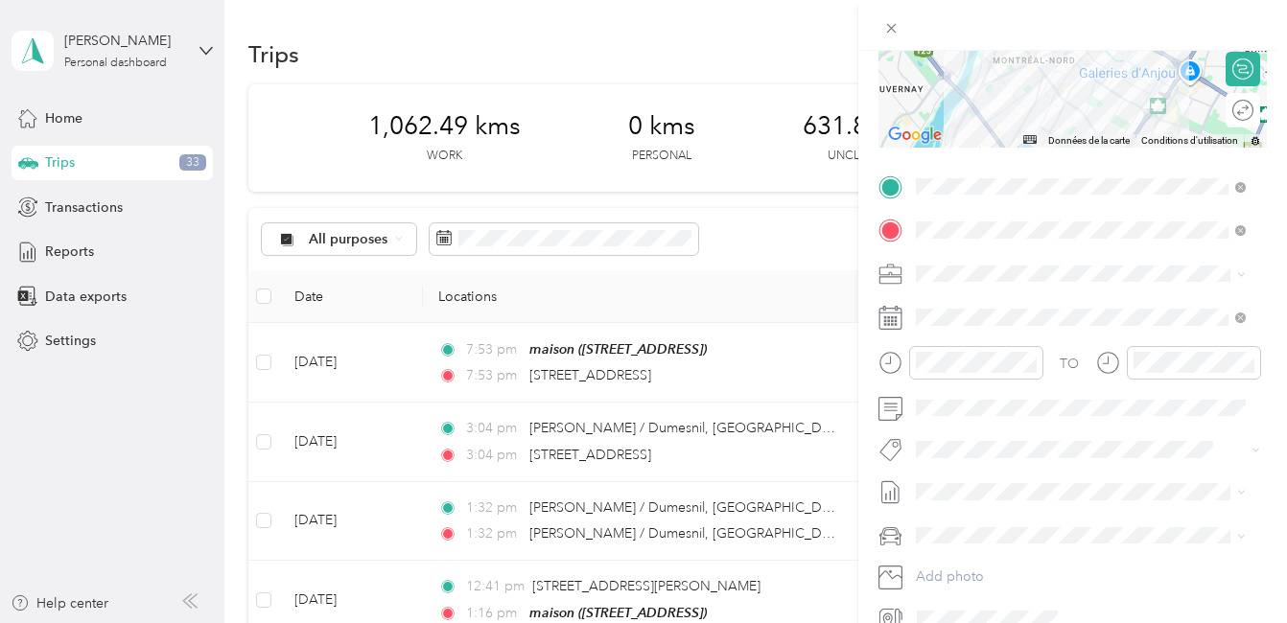
click at [957, 555] on span "Fab Team - R" at bounding box center [970, 552] width 69 height 17
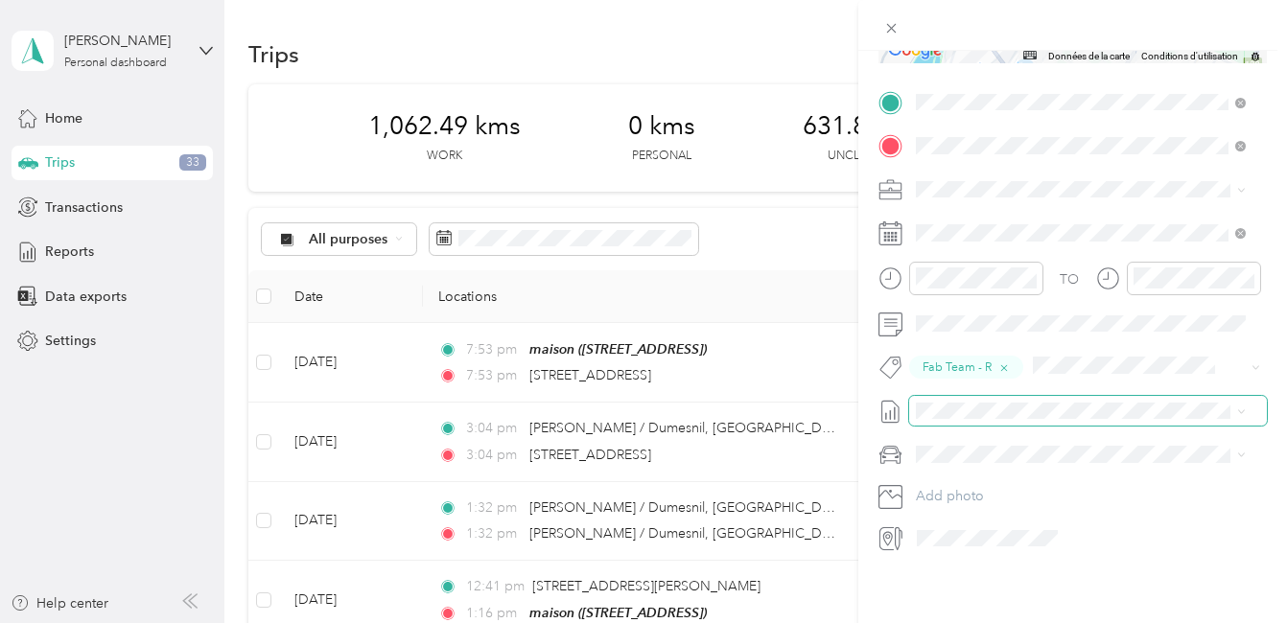
scroll to position [0, 0]
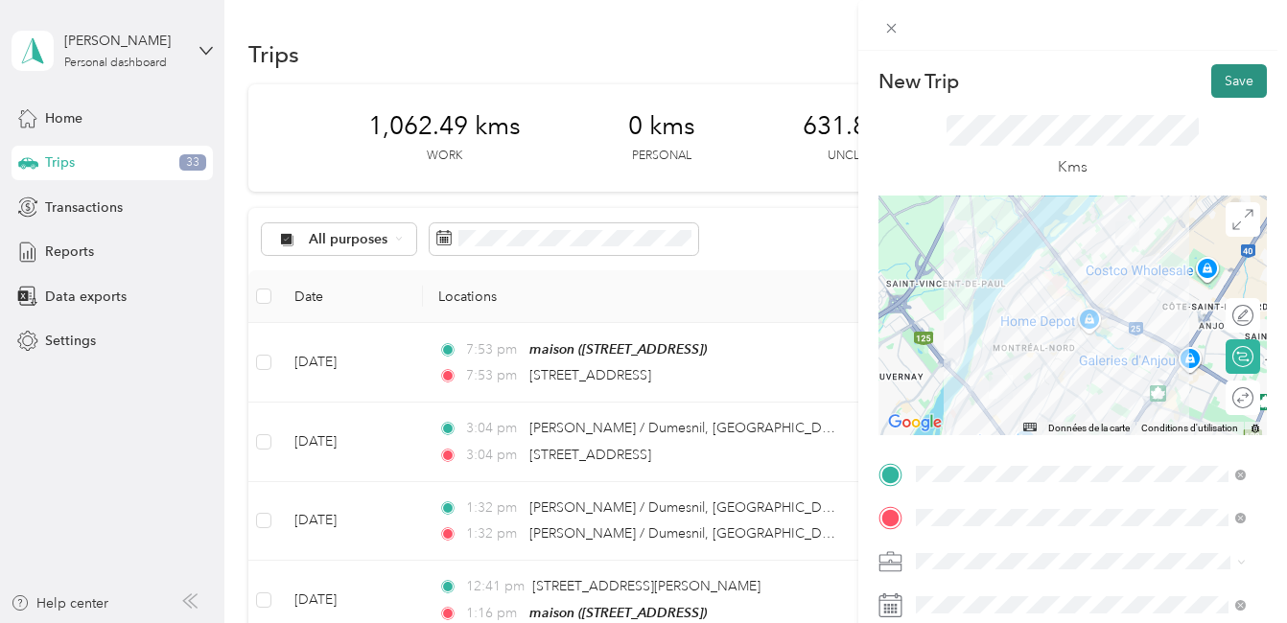
click at [1218, 80] on button "Save" at bounding box center [1239, 81] width 56 height 34
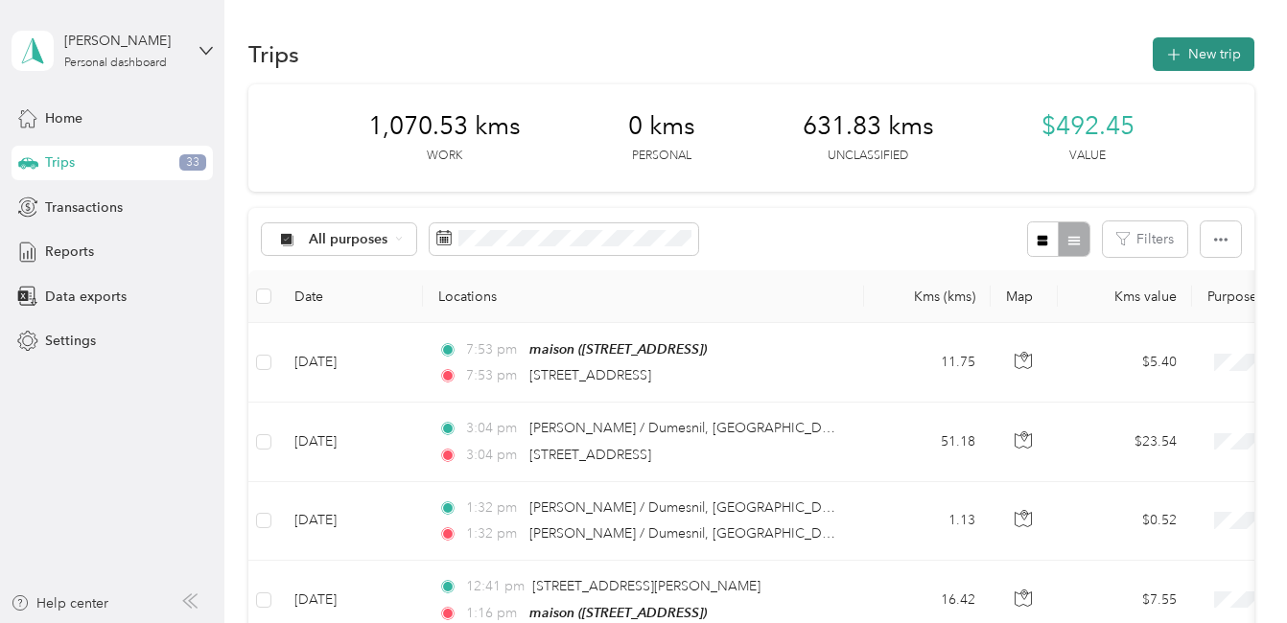
click at [1196, 52] on button "New trip" at bounding box center [1203, 54] width 102 height 34
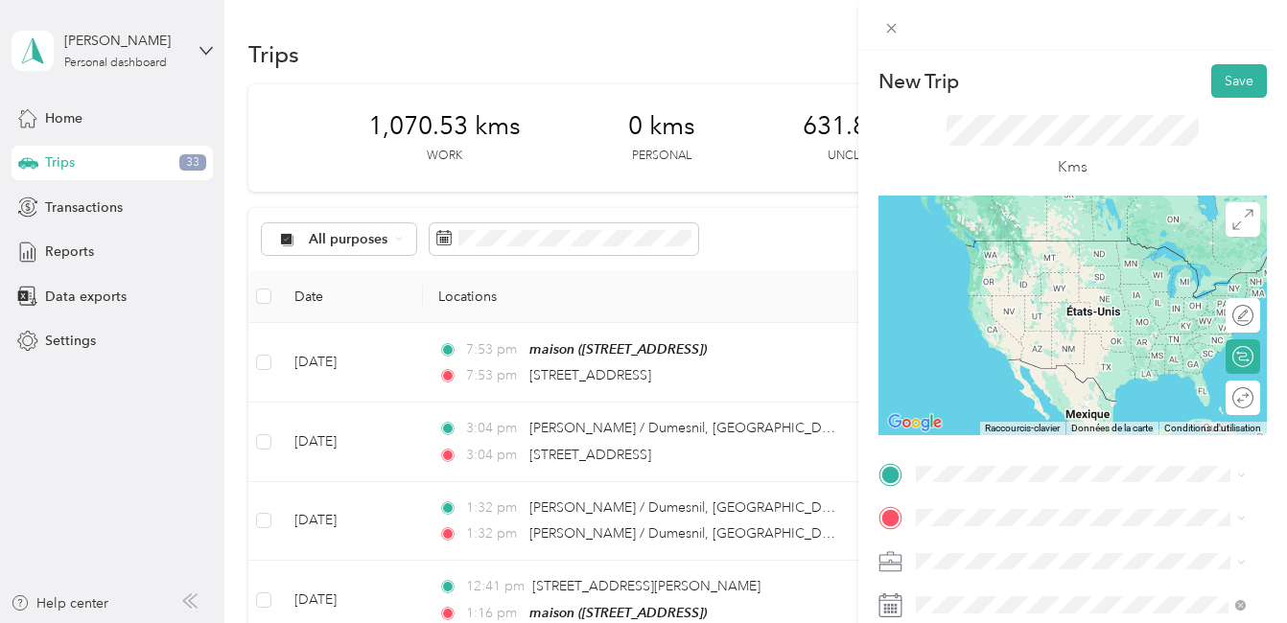
click at [987, 239] on span "4770 Rue De Charleroi Montréal-Nord, Quebec H1H 1V2, Canada" at bounding box center [1012, 238] width 122 height 17
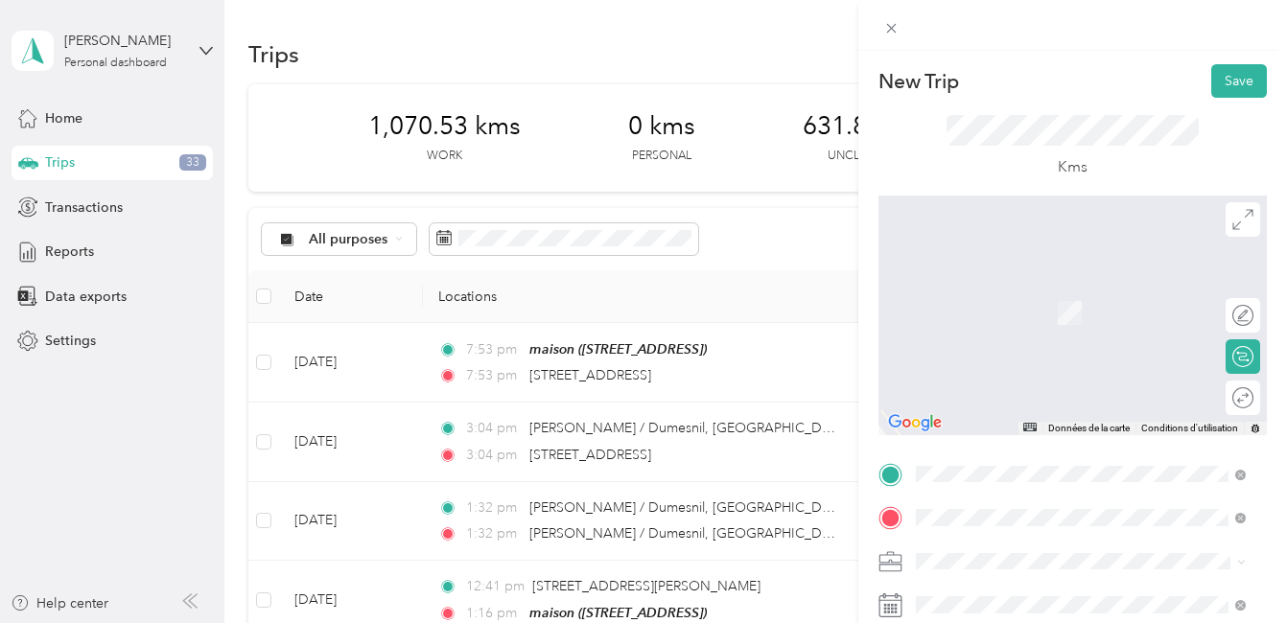
click at [1008, 315] on span "H1E 6M3 Montréal, Quebec, Canada" at bounding box center [1095, 321] width 288 height 51
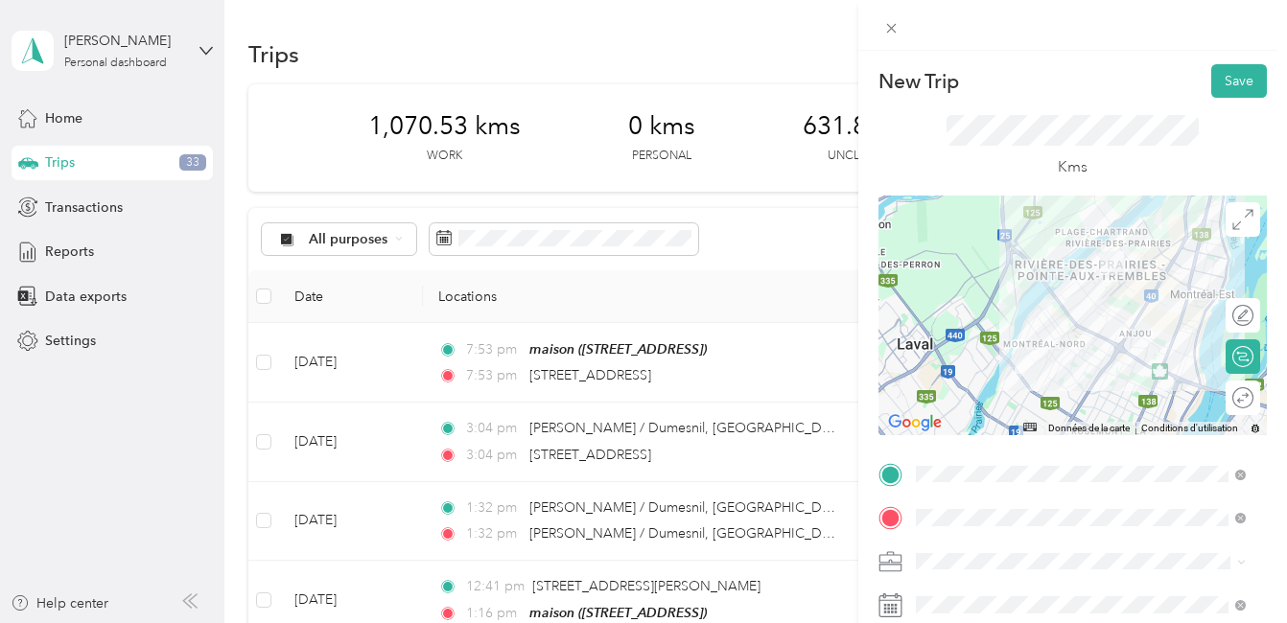
click at [1020, 336] on div at bounding box center [1072, 316] width 388 height 240
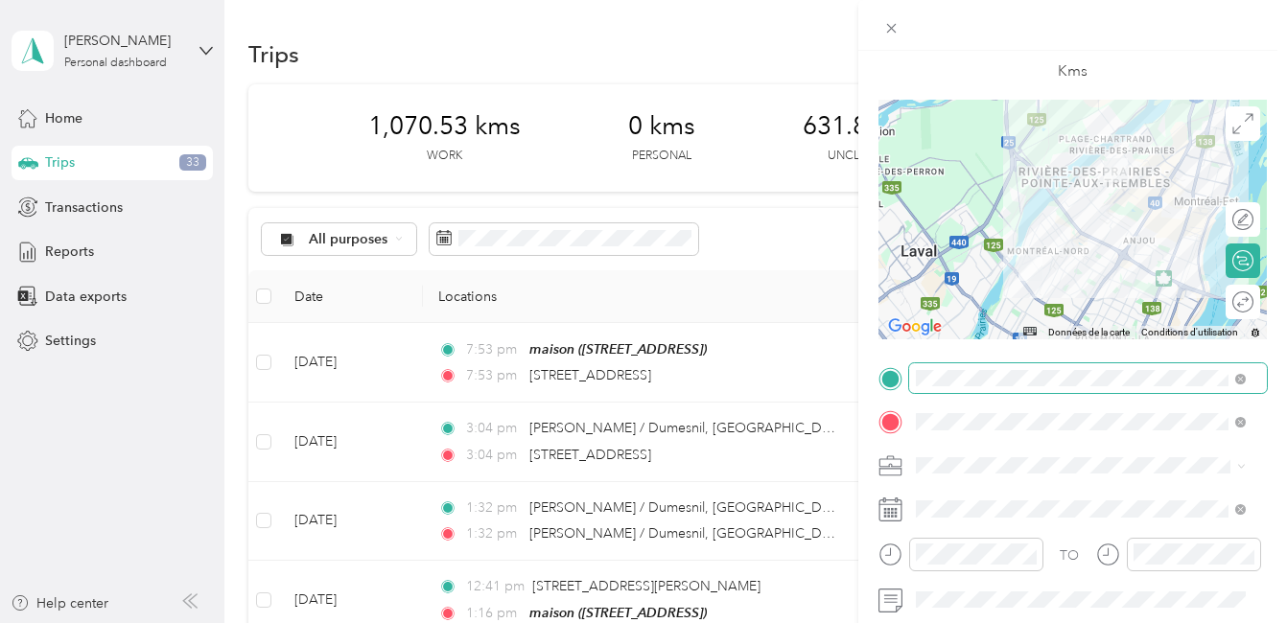
scroll to position [192, 0]
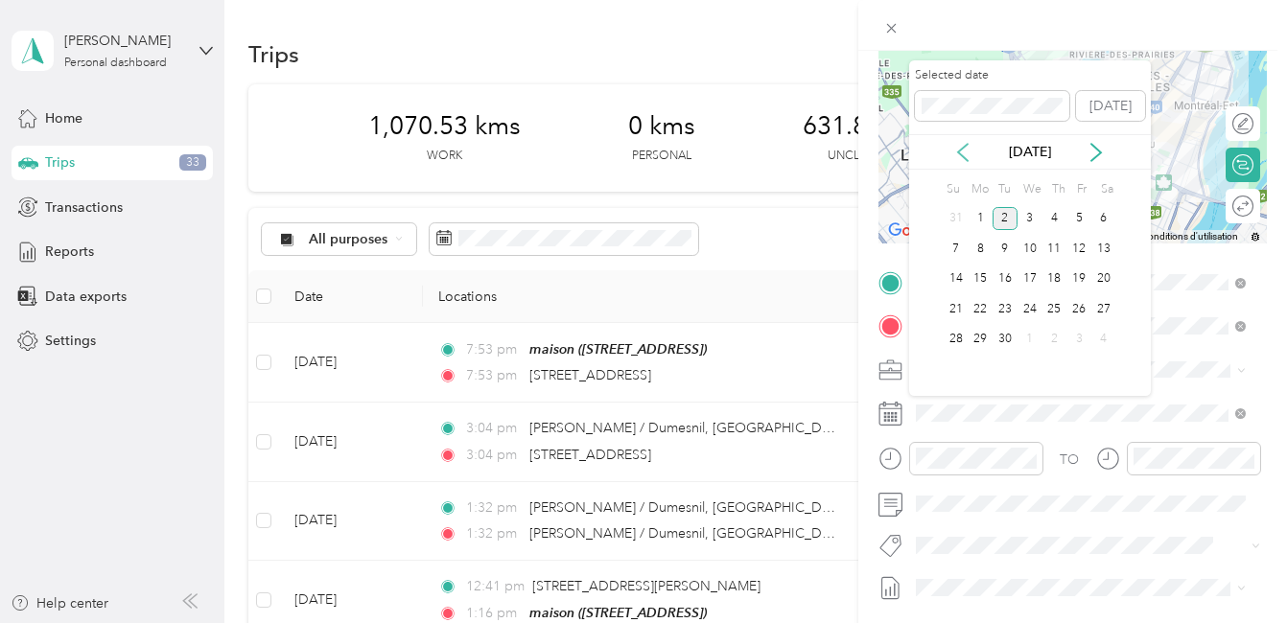
click at [963, 152] on icon at bounding box center [962, 152] width 19 height 19
click at [1030, 282] on div "13" at bounding box center [1029, 279] width 25 height 24
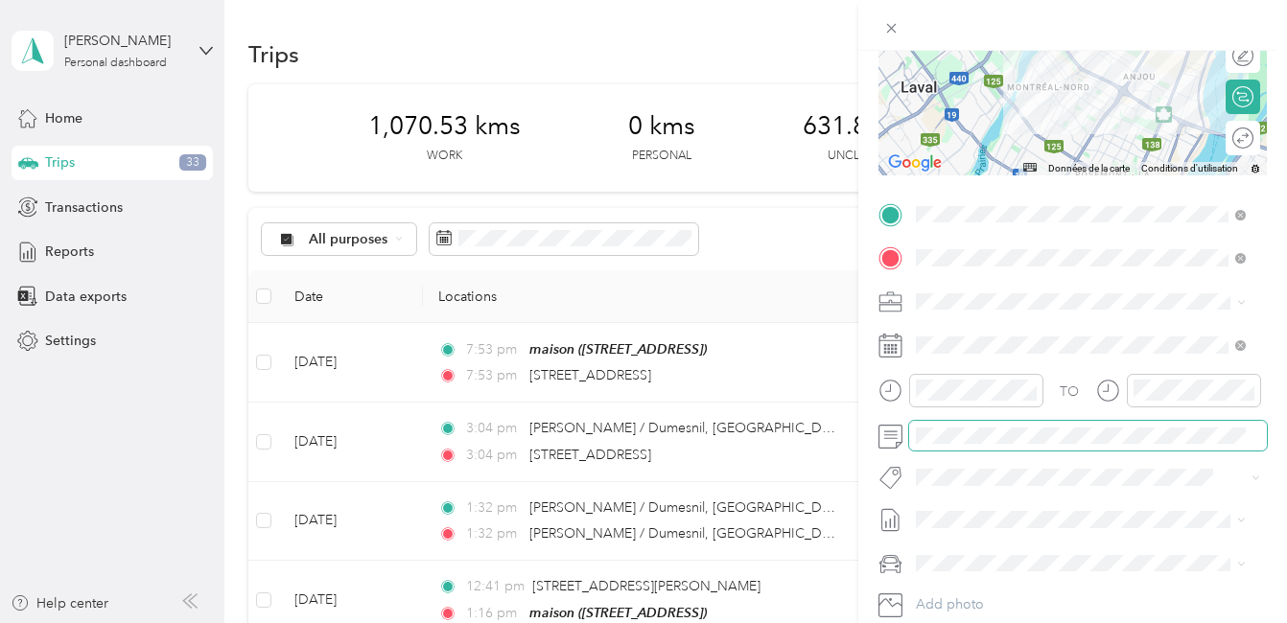
scroll to position [288, 0]
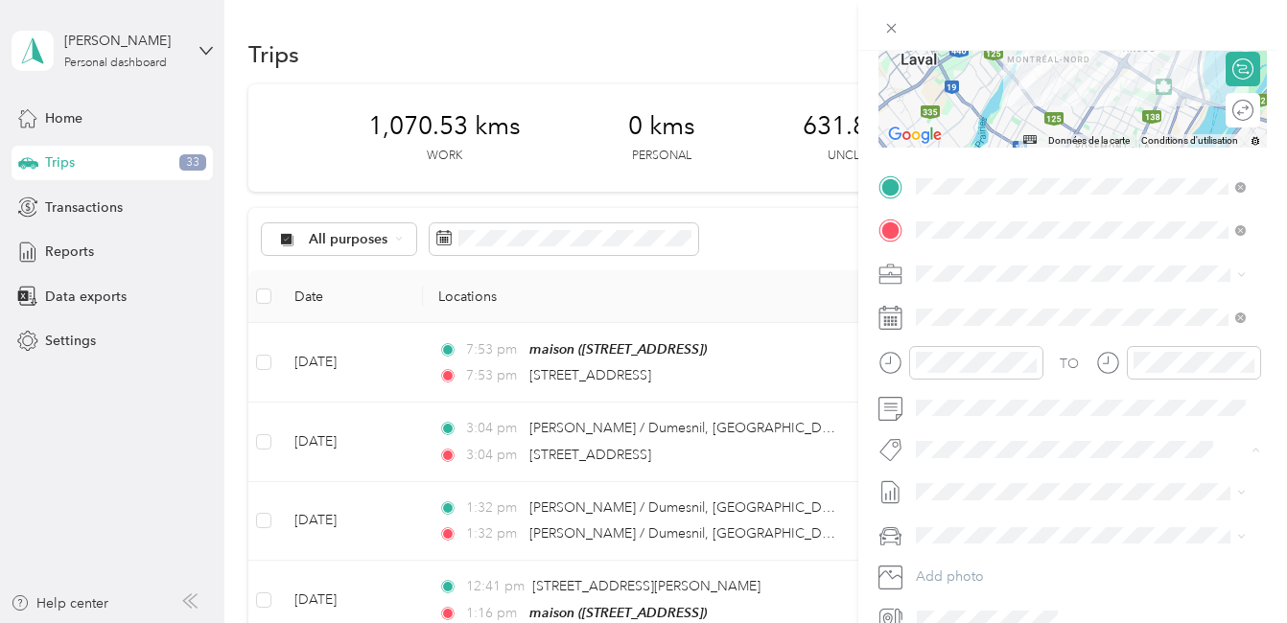
click at [980, 556] on span "Fab Team - R" at bounding box center [970, 557] width 69 height 17
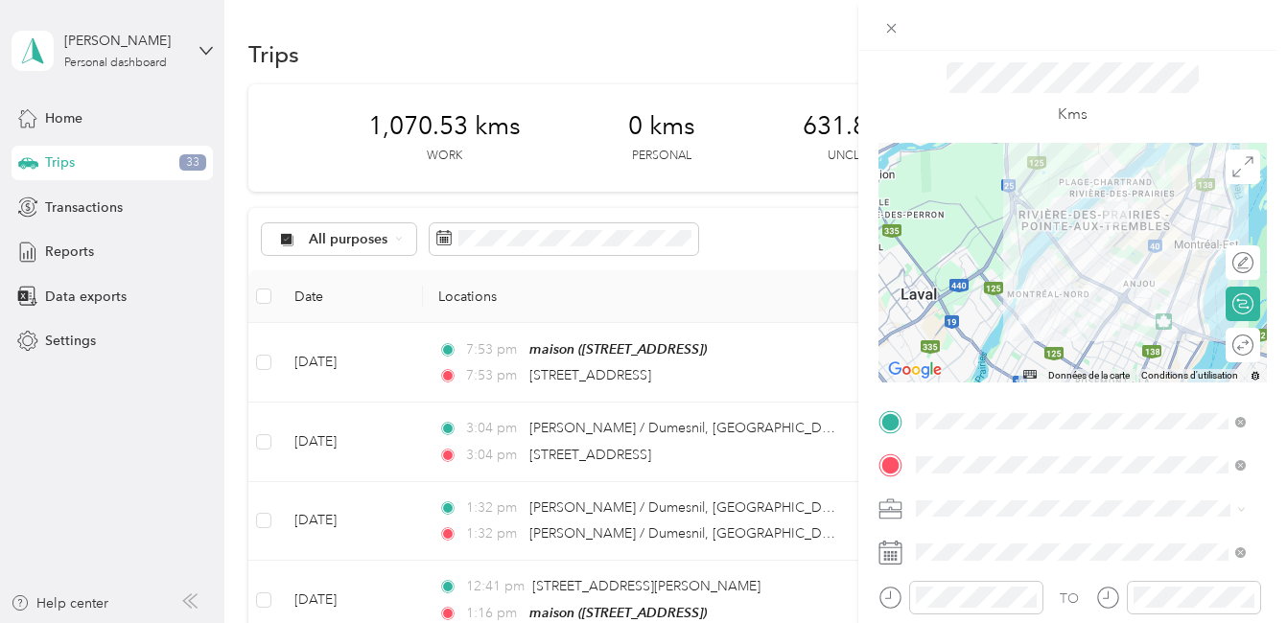
scroll to position [0, 0]
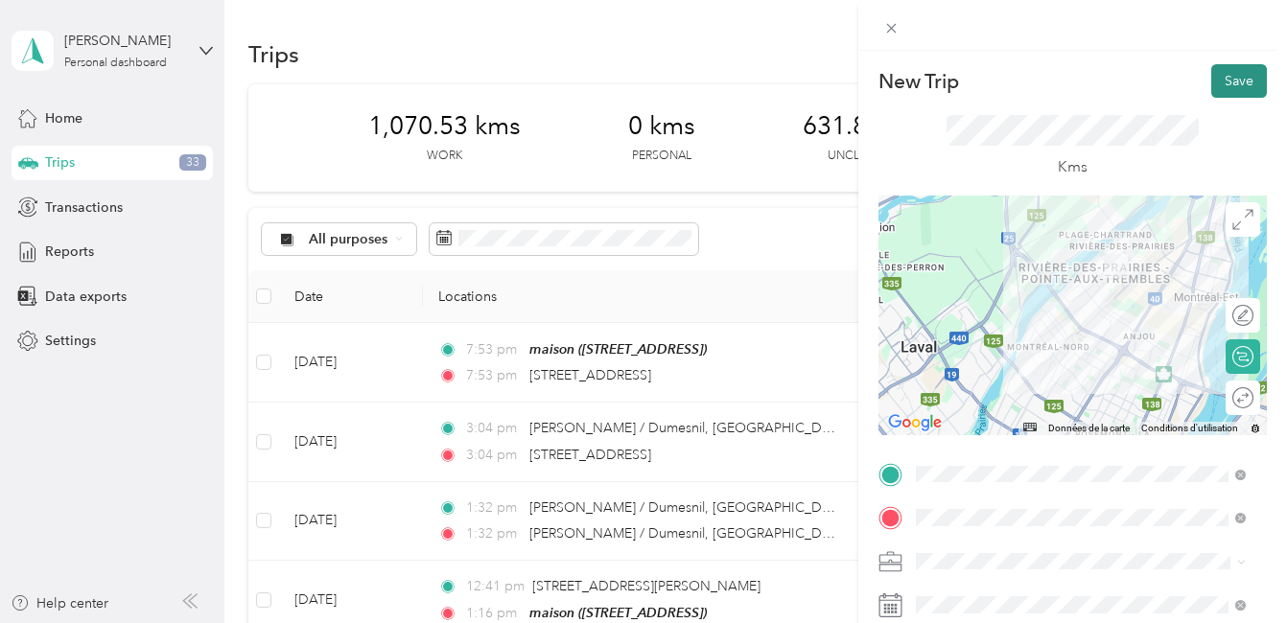
click at [1218, 77] on button "Save" at bounding box center [1239, 81] width 56 height 34
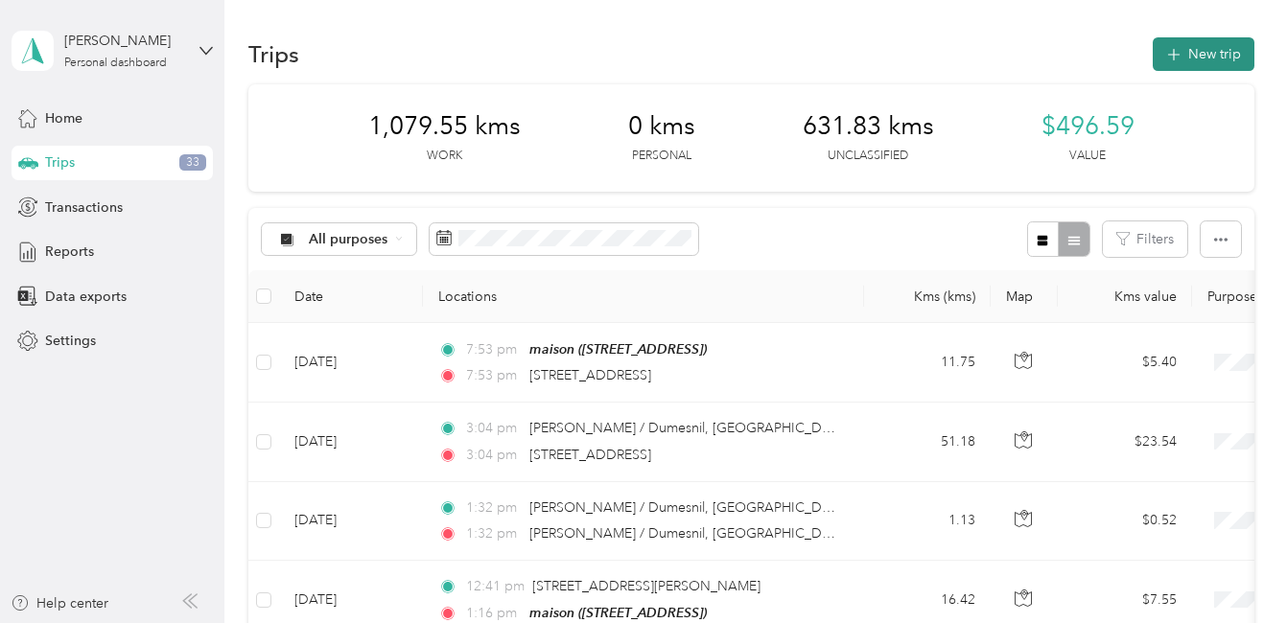
click at [1200, 48] on button "New trip" at bounding box center [1203, 54] width 102 height 34
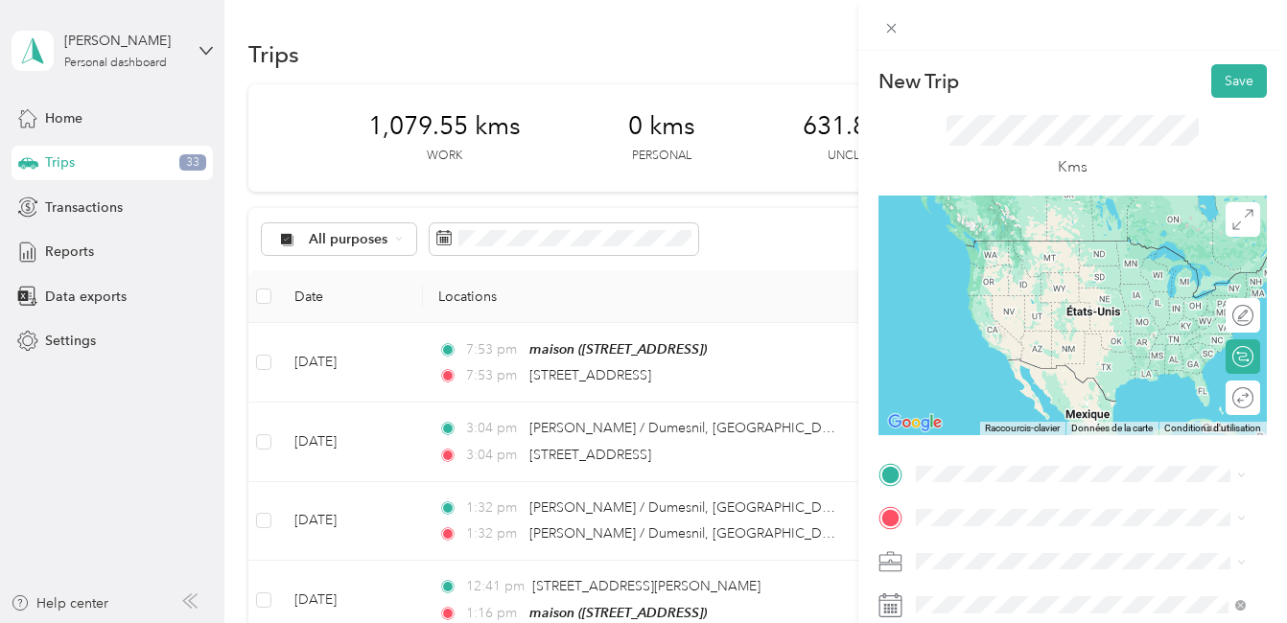
click at [993, 267] on span "H1E 6M3 Montréal, Quebec, Canada" at bounding box center [1095, 267] width 288 height 50
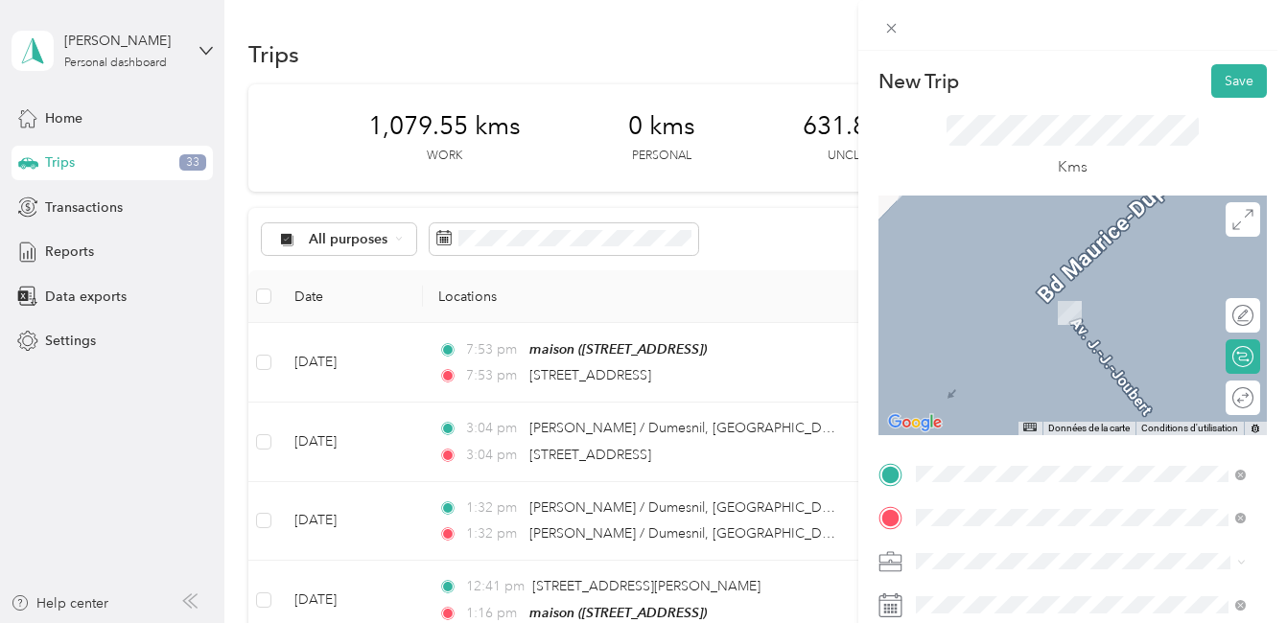
click at [986, 291] on span "J0K 1S0 Rawdon, Quebec, Canada" at bounding box center [1095, 301] width 288 height 51
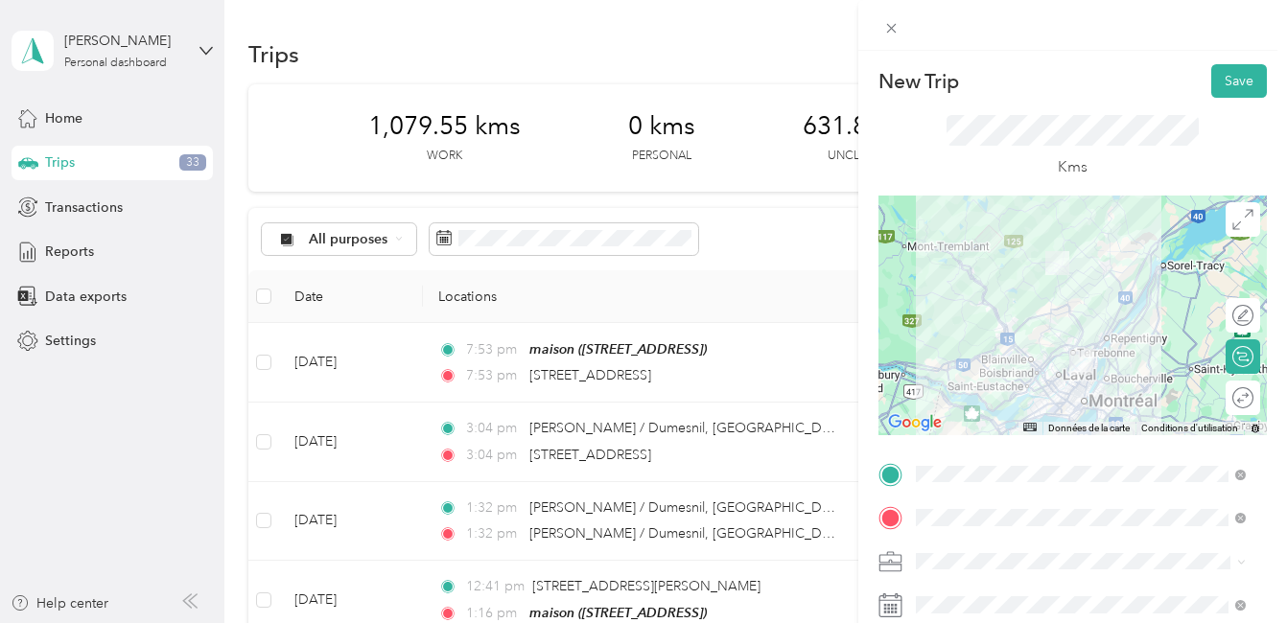
click at [1088, 345] on div at bounding box center [1072, 316] width 388 height 240
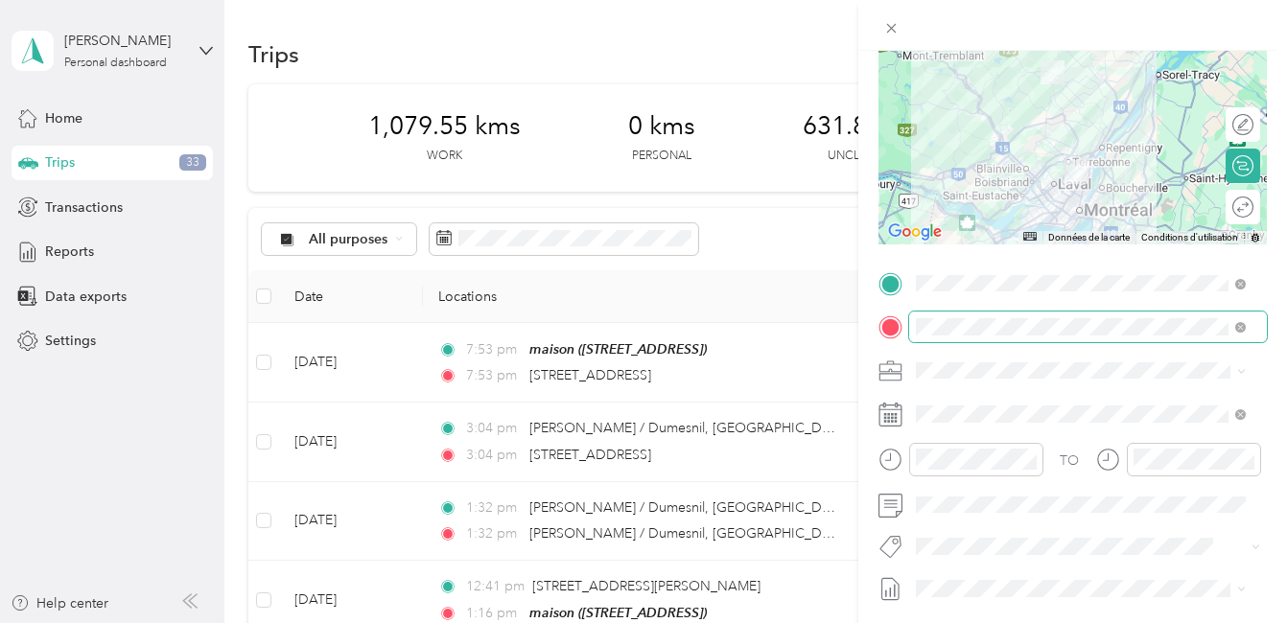
scroll to position [192, 0]
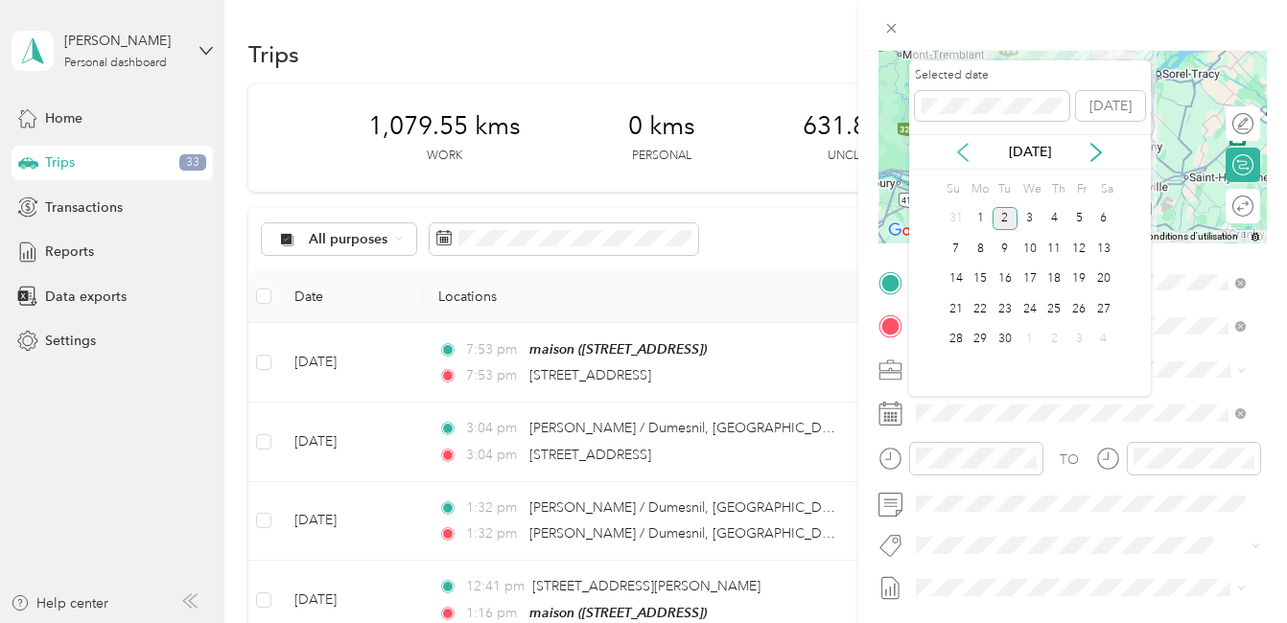
click at [964, 154] on icon at bounding box center [962, 152] width 19 height 19
click at [1033, 279] on div "13" at bounding box center [1029, 279] width 25 height 24
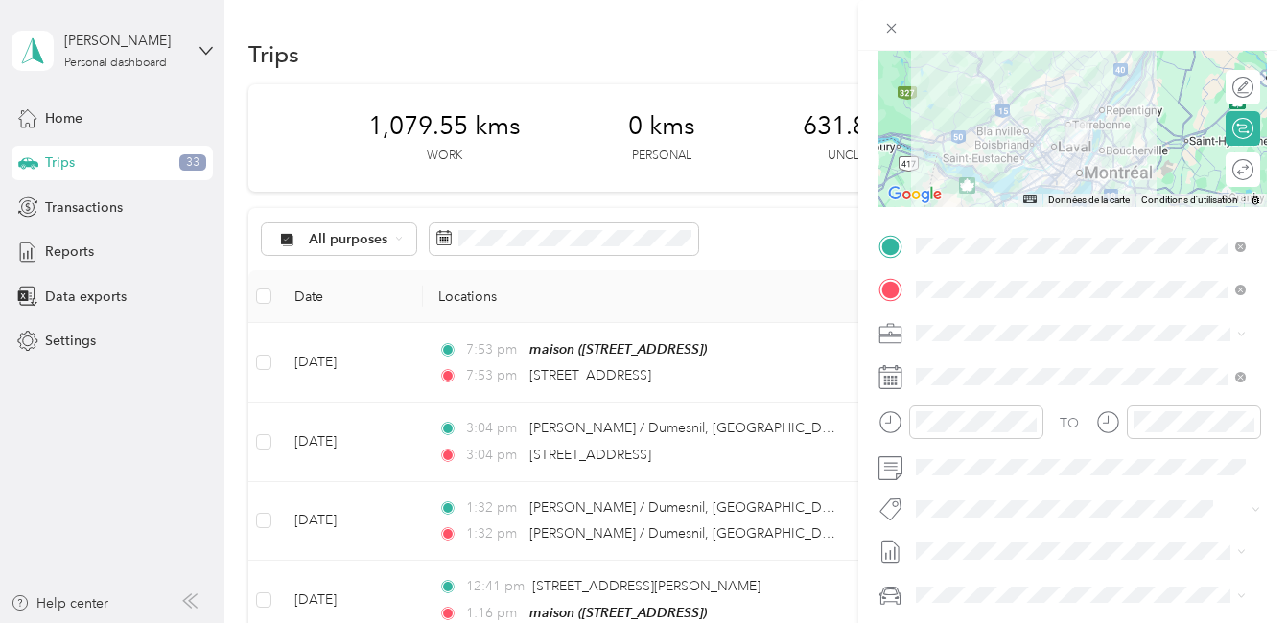
scroll to position [288, 0]
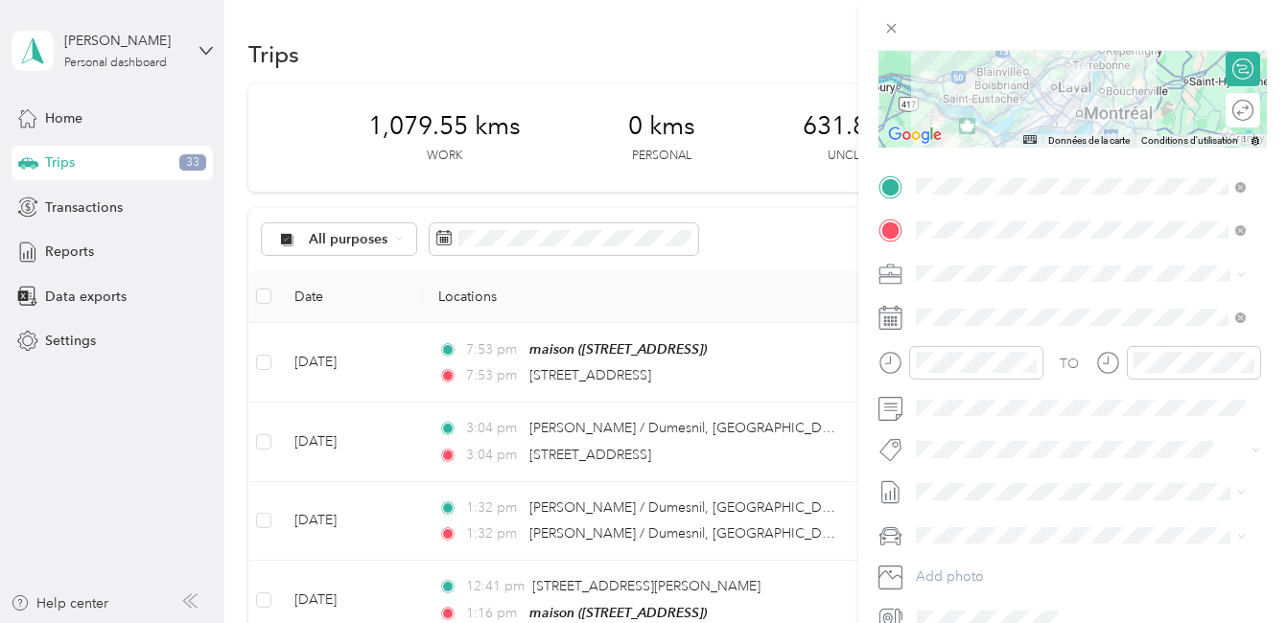
click at [984, 556] on button "Fab Team - R" at bounding box center [970, 549] width 96 height 24
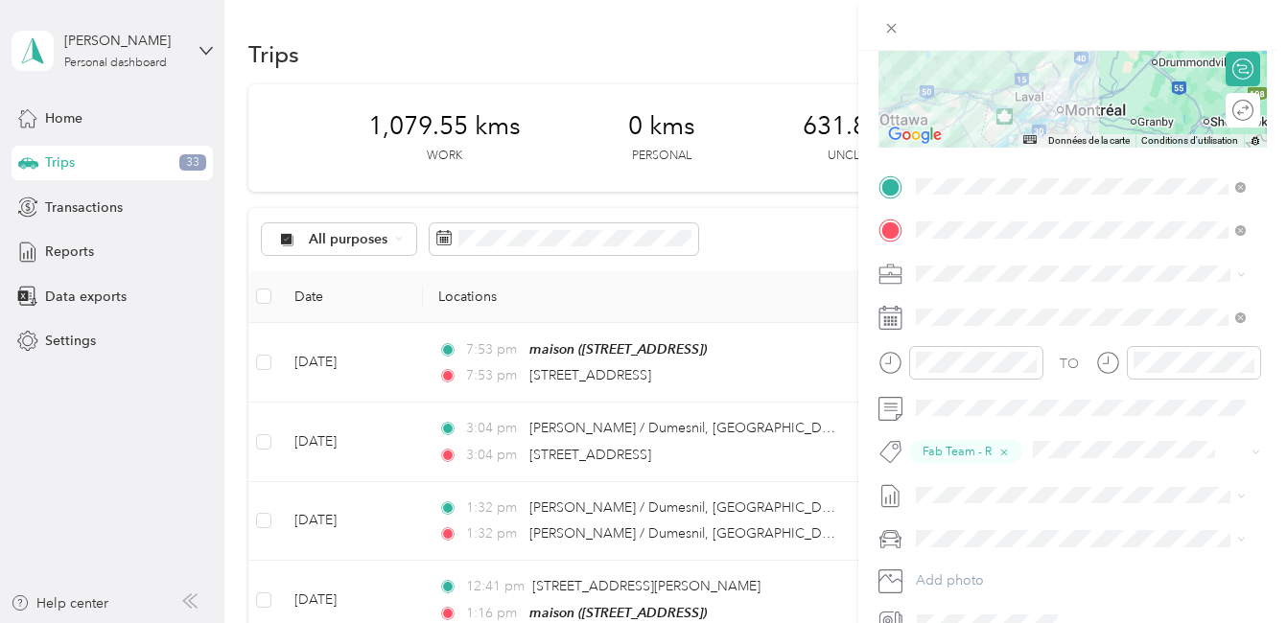
scroll to position [0, 0]
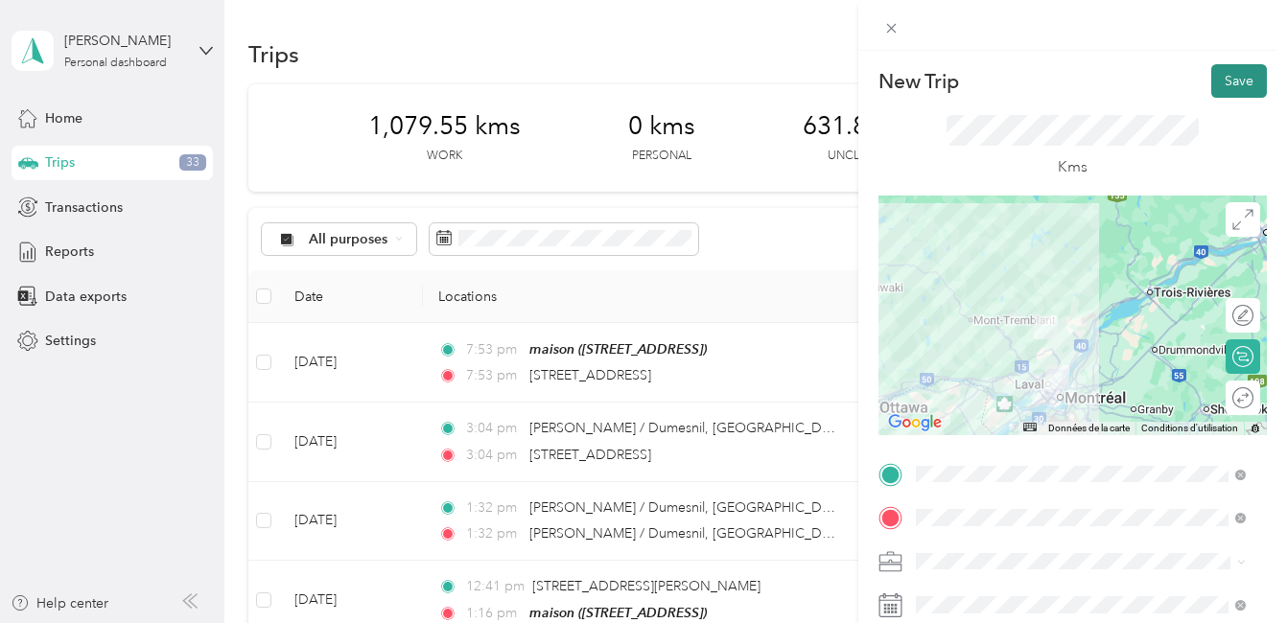
click at [1223, 74] on button "Save" at bounding box center [1239, 81] width 56 height 34
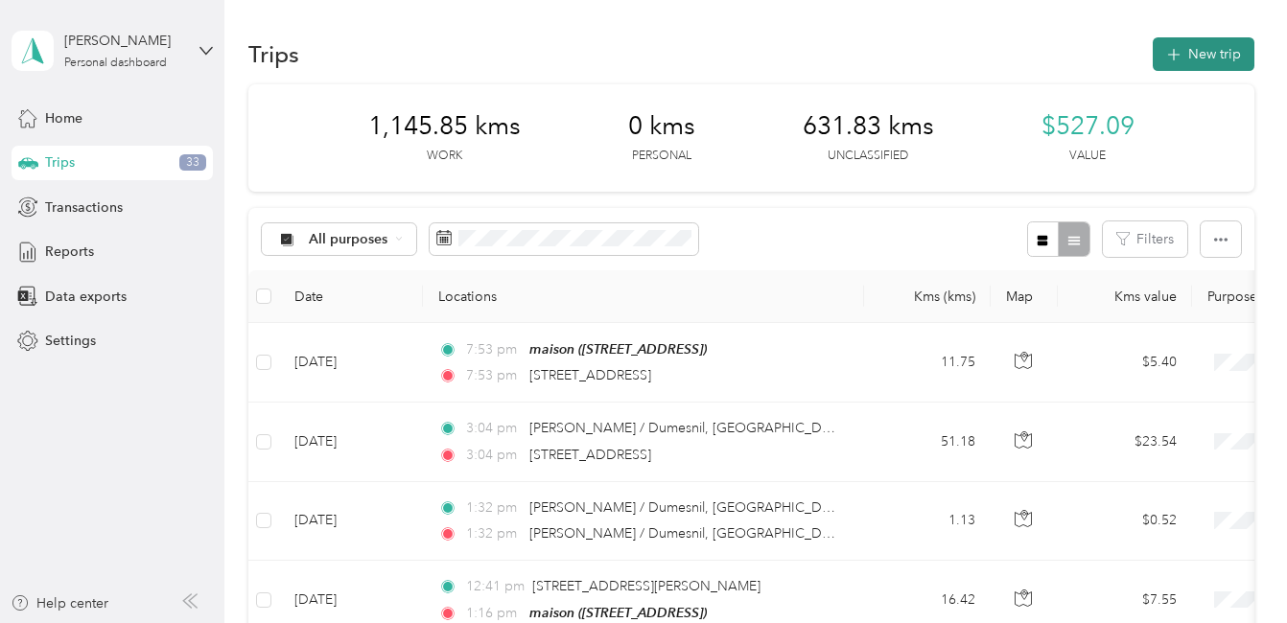
click at [1196, 47] on button "New trip" at bounding box center [1203, 54] width 102 height 34
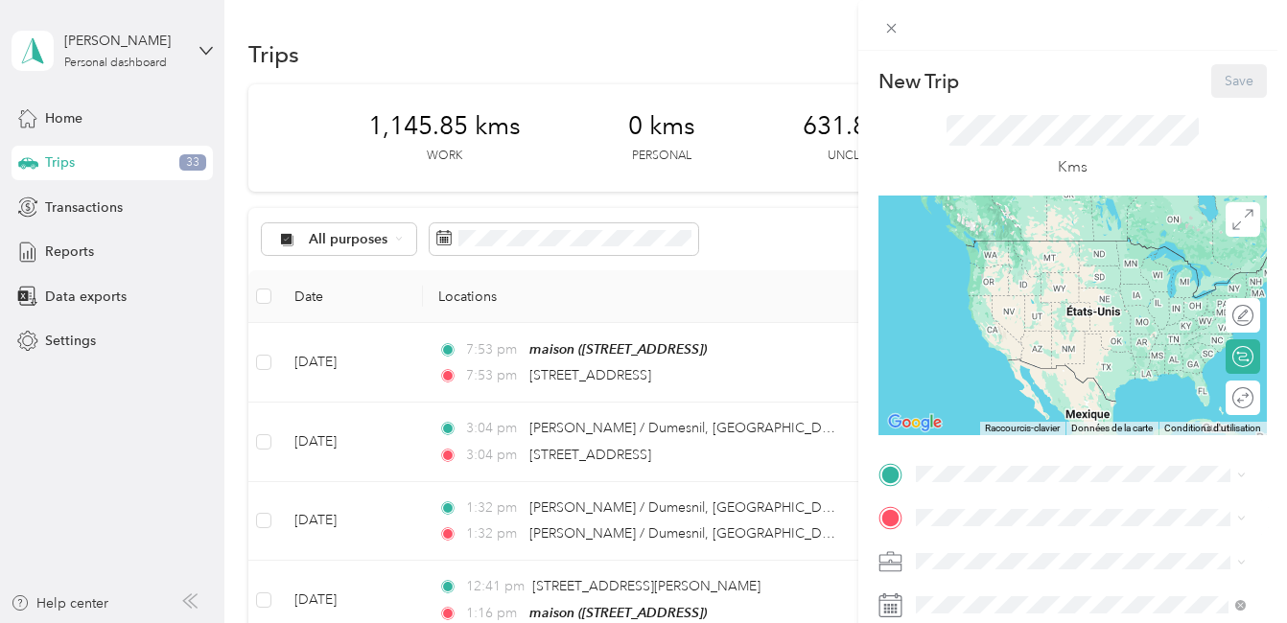
click at [973, 499] on div "maison [STREET_ADDRESS]" at bounding box center [1012, 519] width 122 height 40
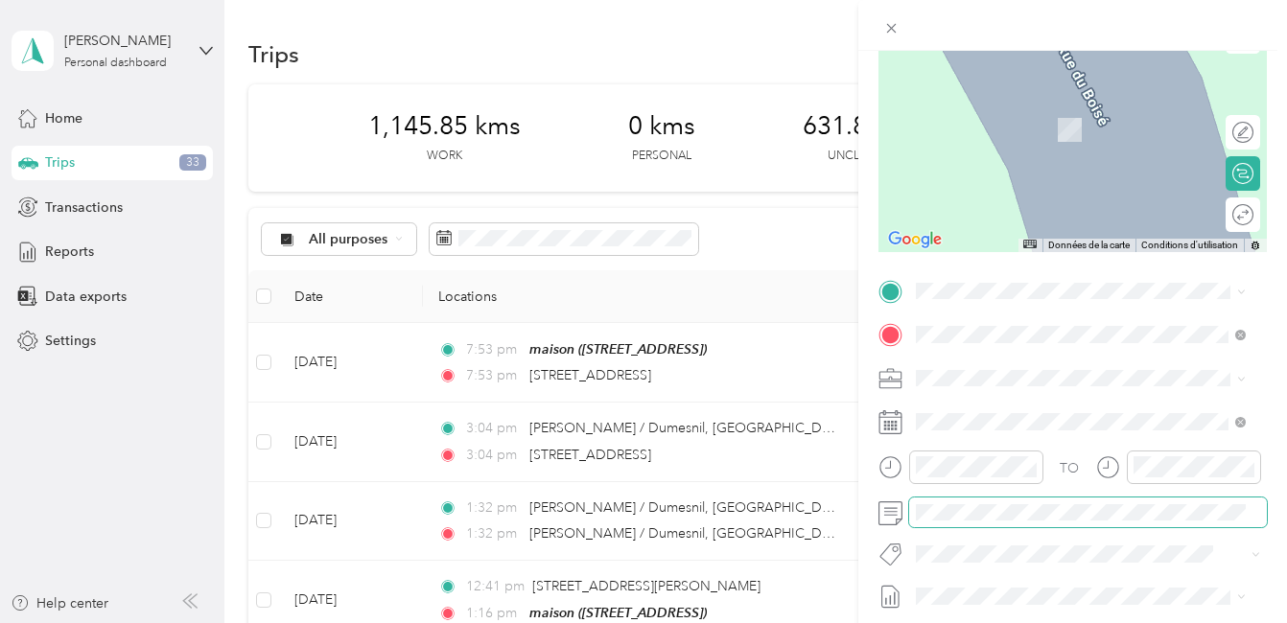
scroll to position [192, 0]
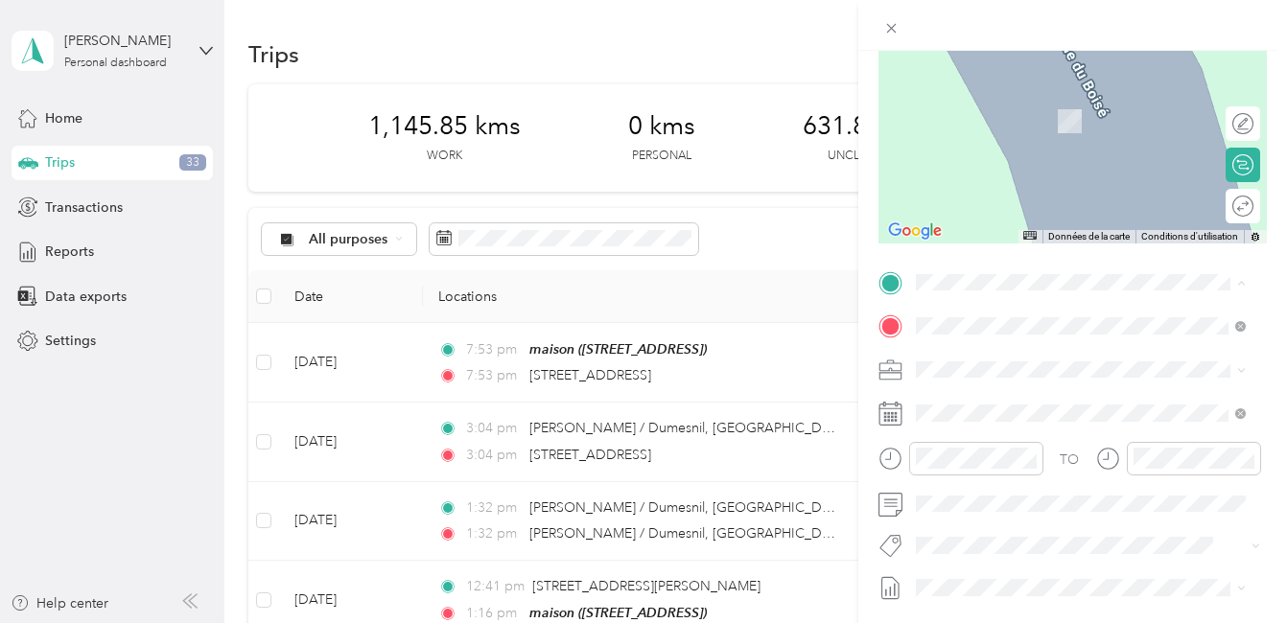
click at [974, 574] on div "maison [STREET_ADDRESS]" at bounding box center [1012, 594] width 122 height 40
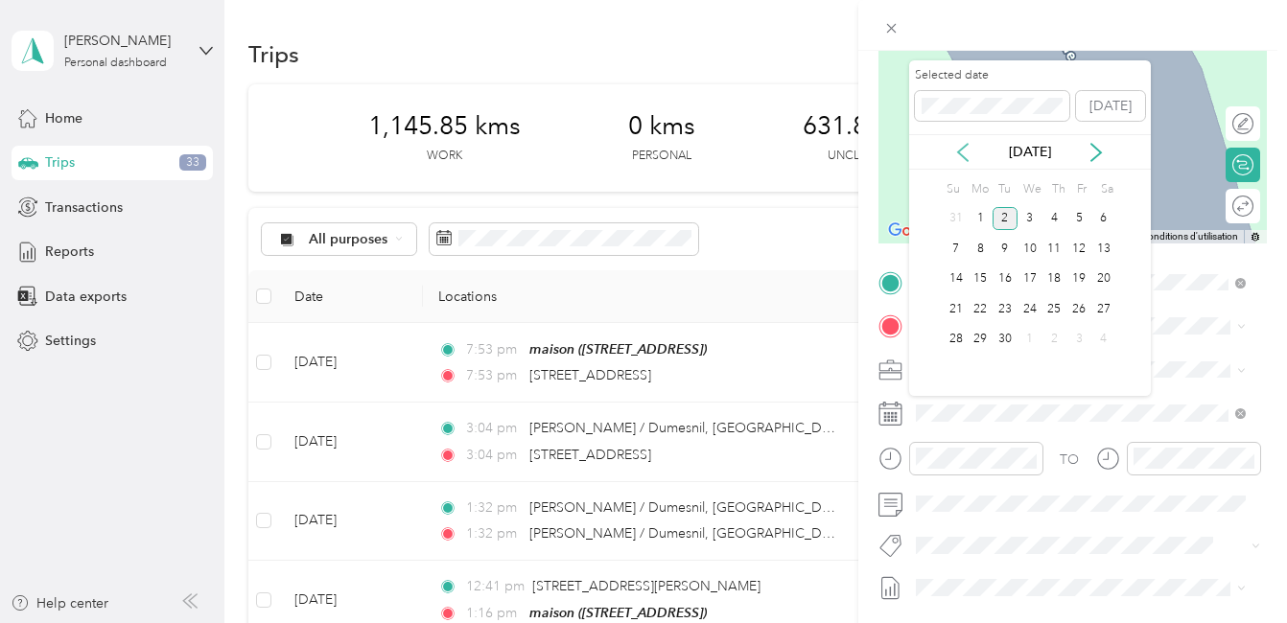
click at [963, 151] on icon at bounding box center [962, 152] width 19 height 19
click at [1056, 274] on div "14" at bounding box center [1054, 279] width 25 height 24
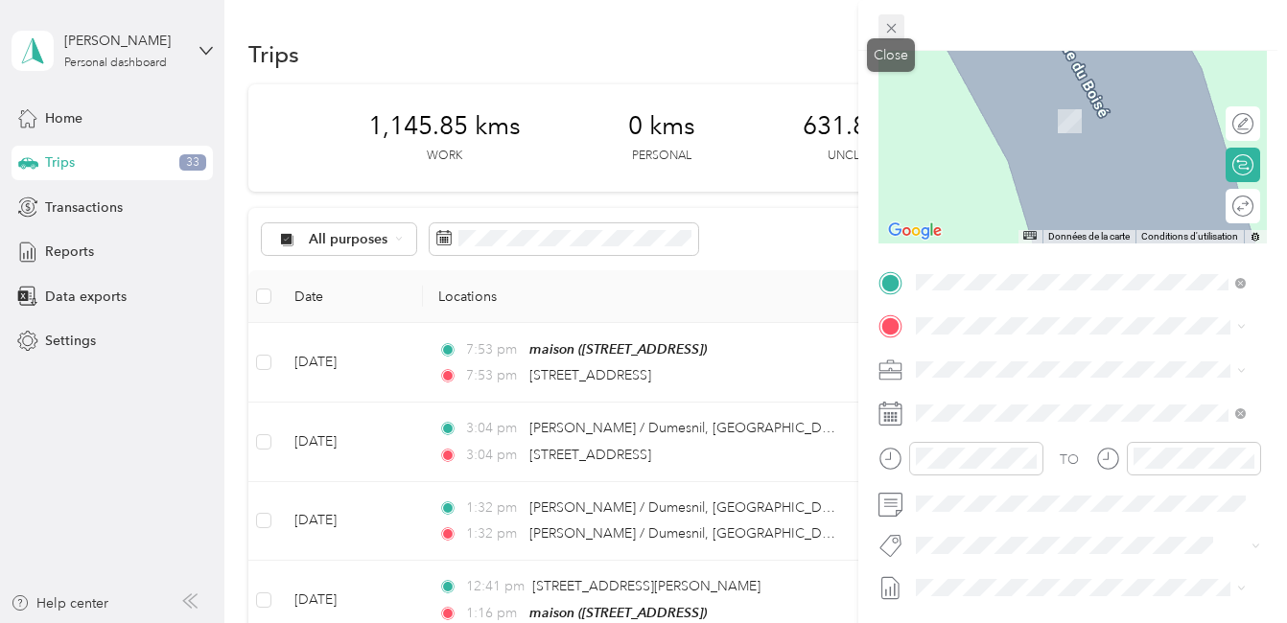
click at [893, 24] on icon at bounding box center [891, 28] width 16 height 16
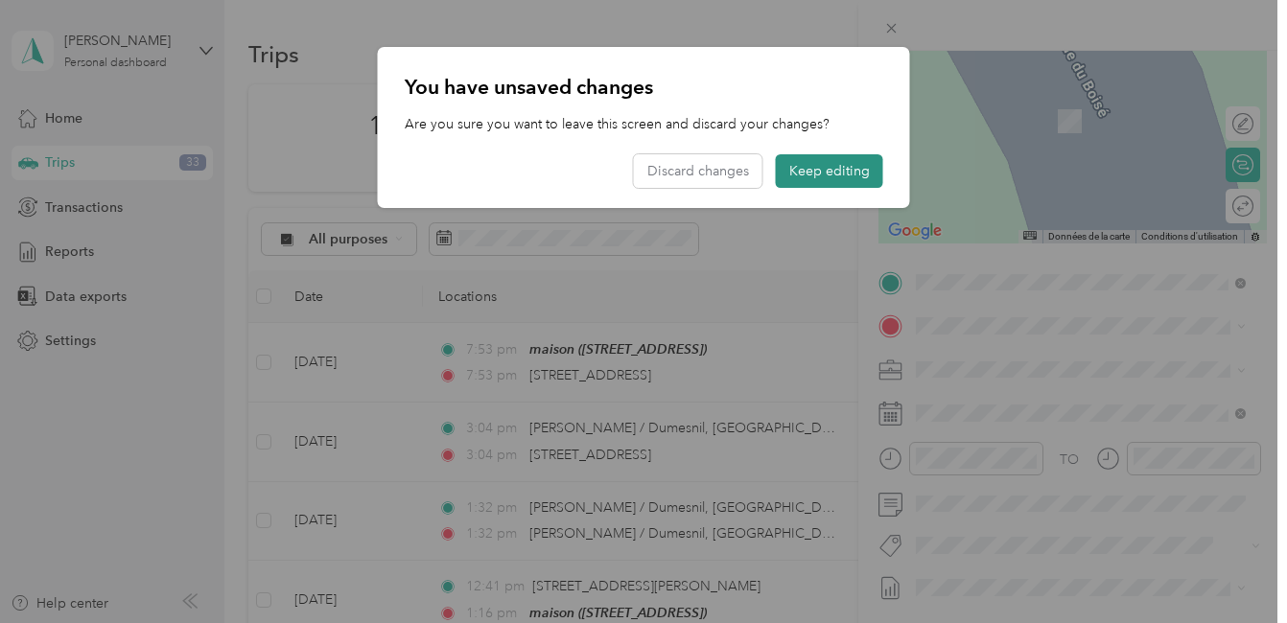
click at [837, 170] on button "Keep editing" at bounding box center [829, 171] width 107 height 34
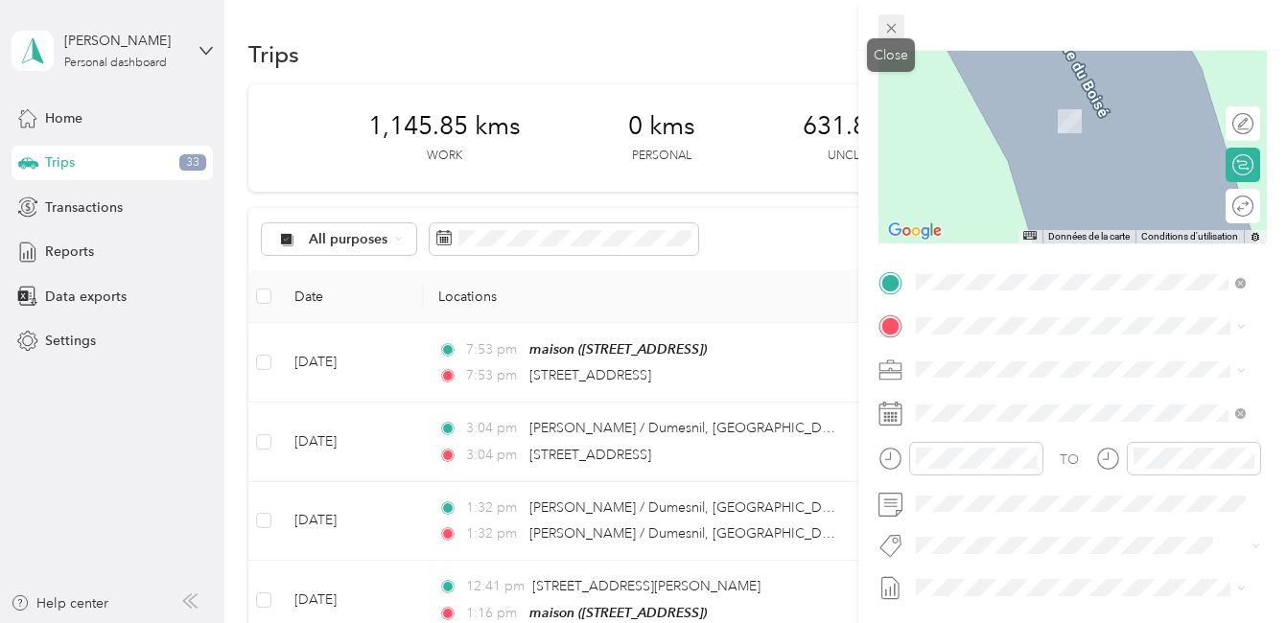
click at [889, 28] on icon at bounding box center [891, 28] width 16 height 16
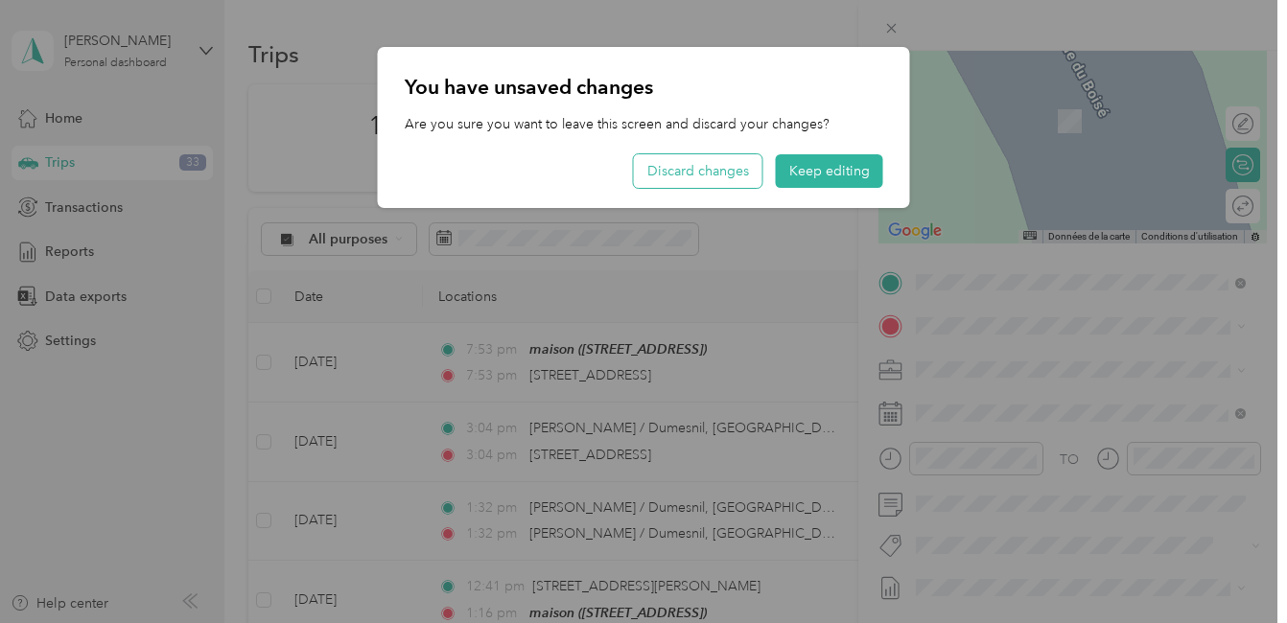
click at [681, 175] on button "Discard changes" at bounding box center [698, 171] width 128 height 34
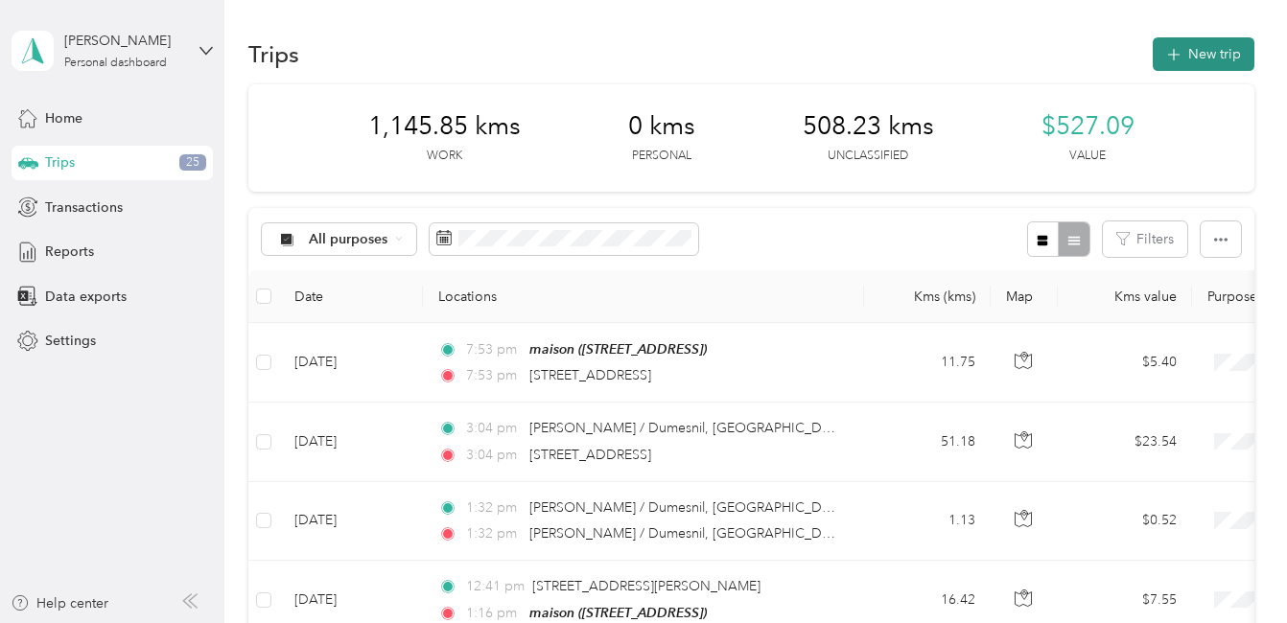
click at [1195, 48] on button "New trip" at bounding box center [1203, 54] width 102 height 34
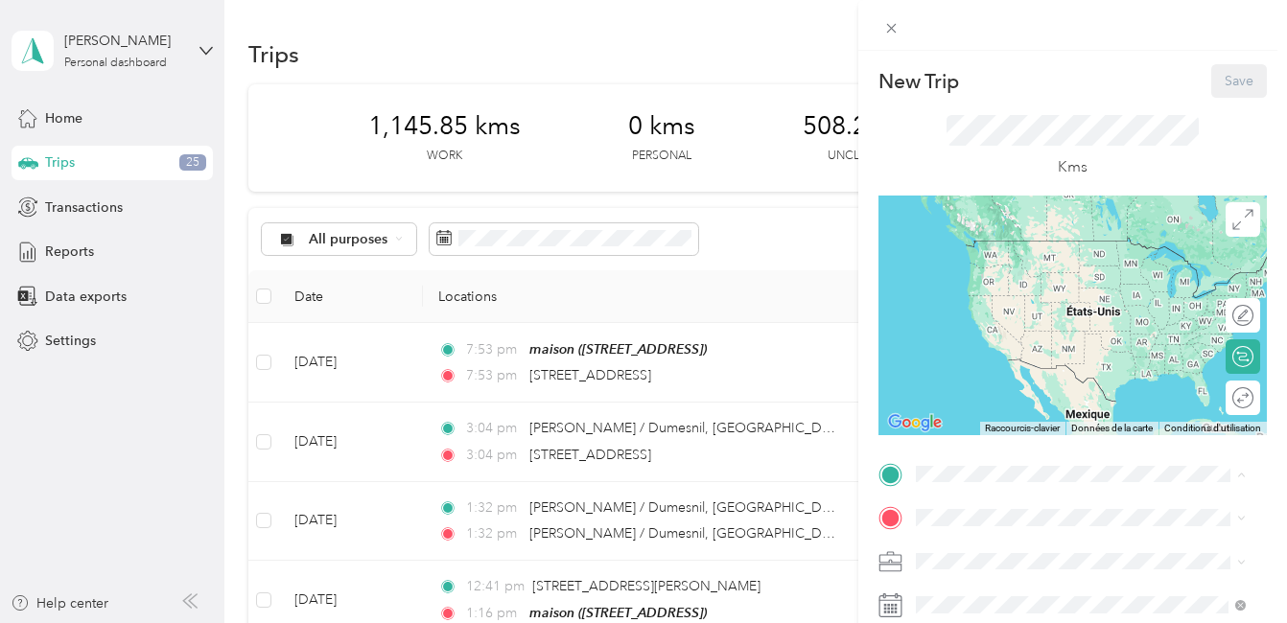
click at [986, 464] on div "maison [STREET_ADDRESS]" at bounding box center [1012, 484] width 122 height 40
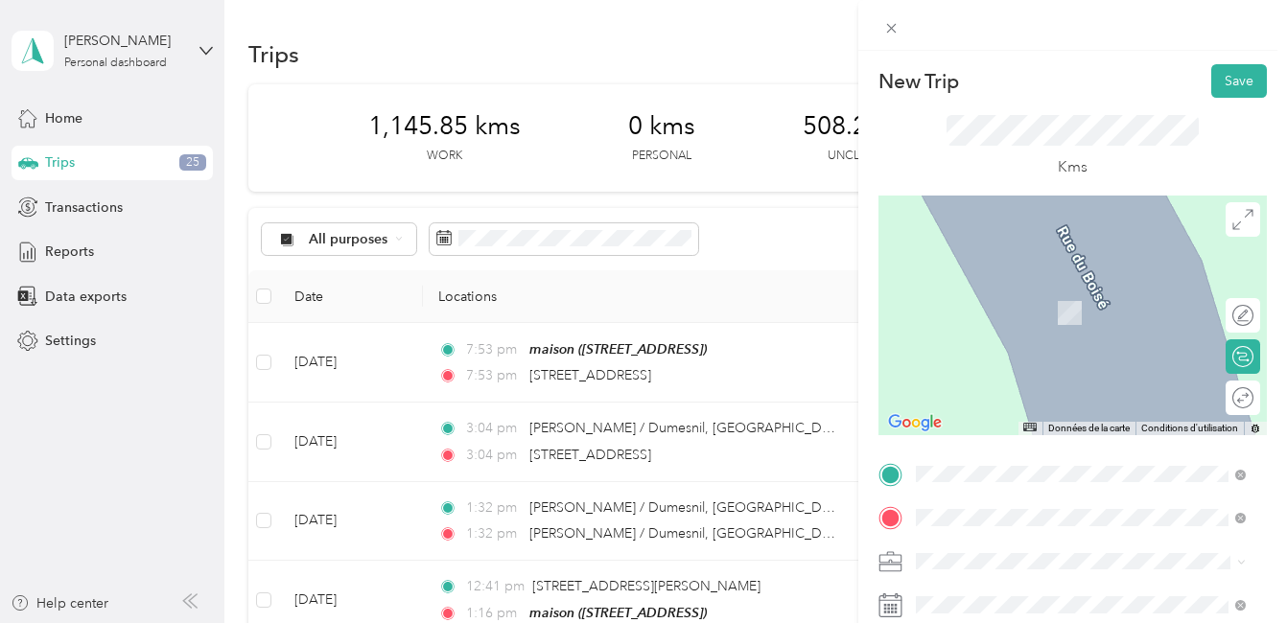
click at [1001, 290] on span "7005 Chemin Kildare Côte-Saint-Luc, Quebec H4W 1C1, Canada" at bounding box center [1012, 284] width 122 height 17
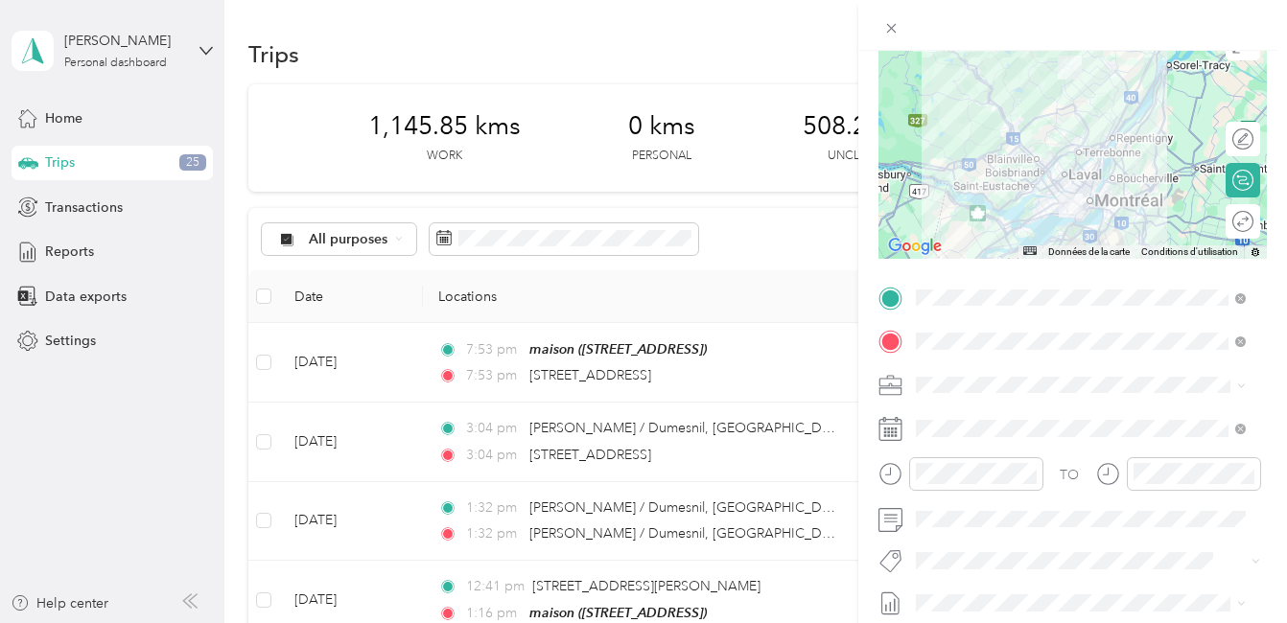
scroll to position [192, 0]
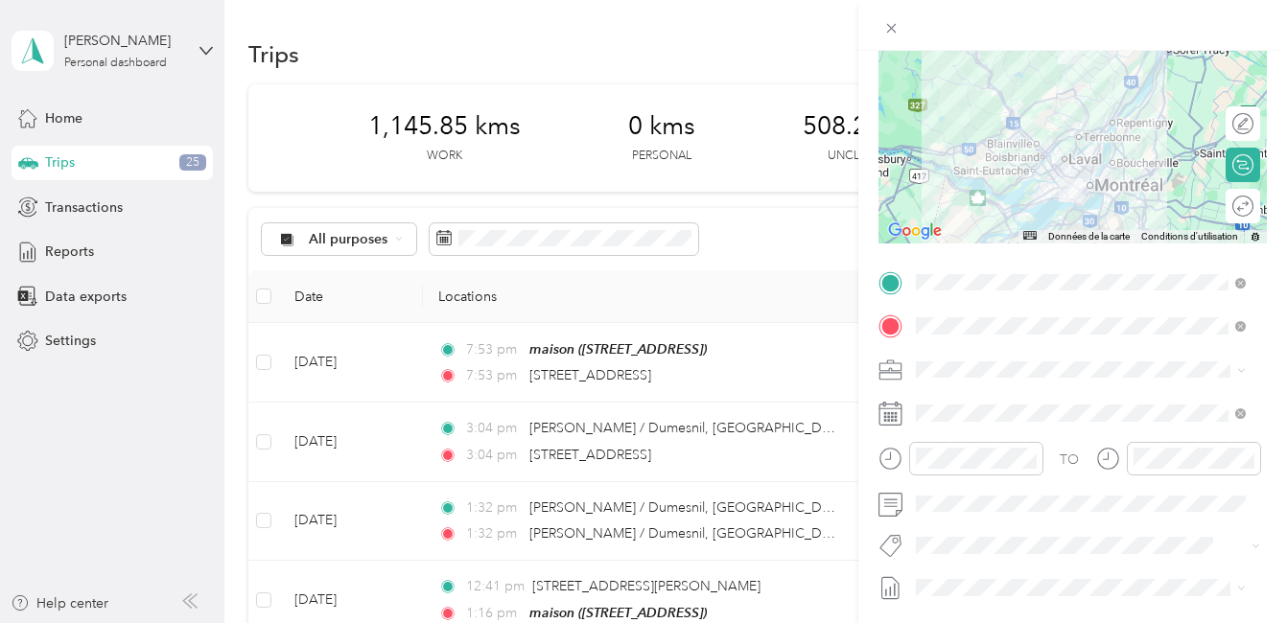
click at [1048, 181] on div at bounding box center [1072, 124] width 388 height 240
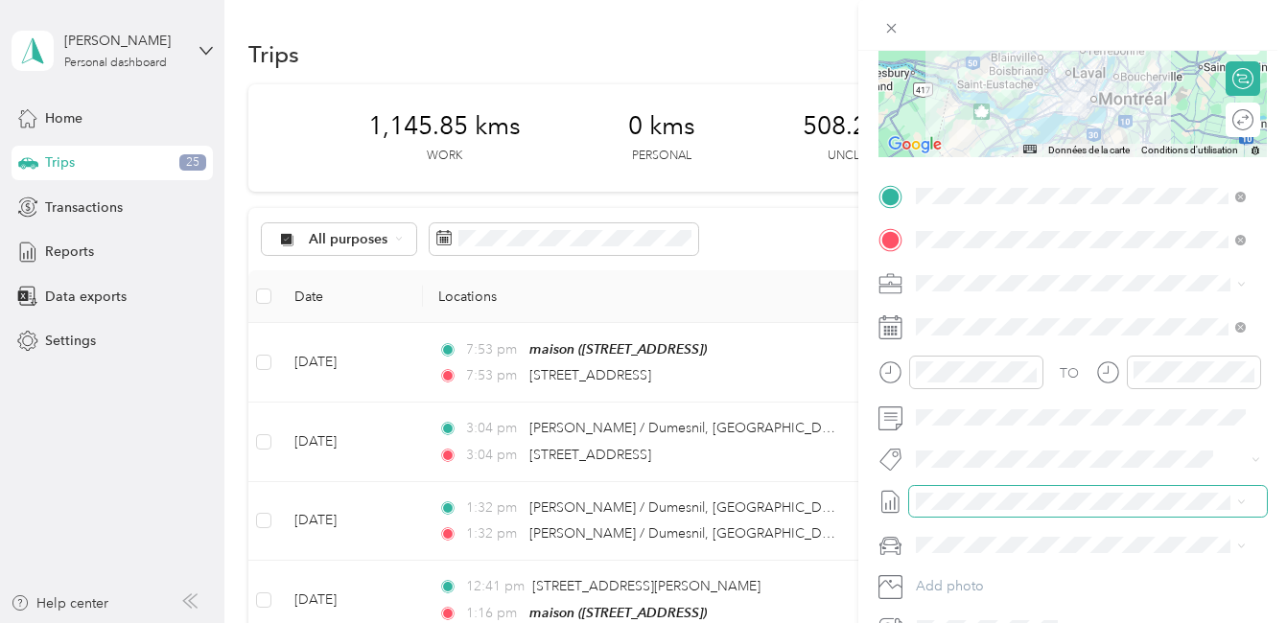
scroll to position [288, 0]
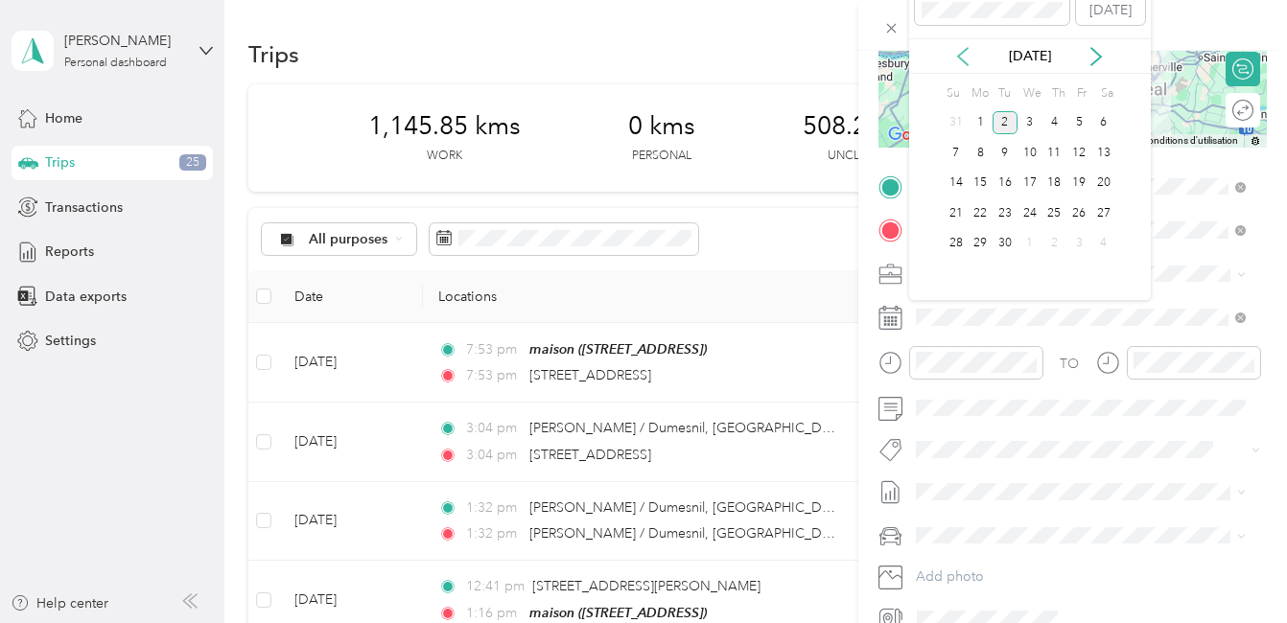
click at [960, 55] on icon at bounding box center [963, 56] width 10 height 17
click at [1056, 178] on div "14" at bounding box center [1054, 184] width 25 height 24
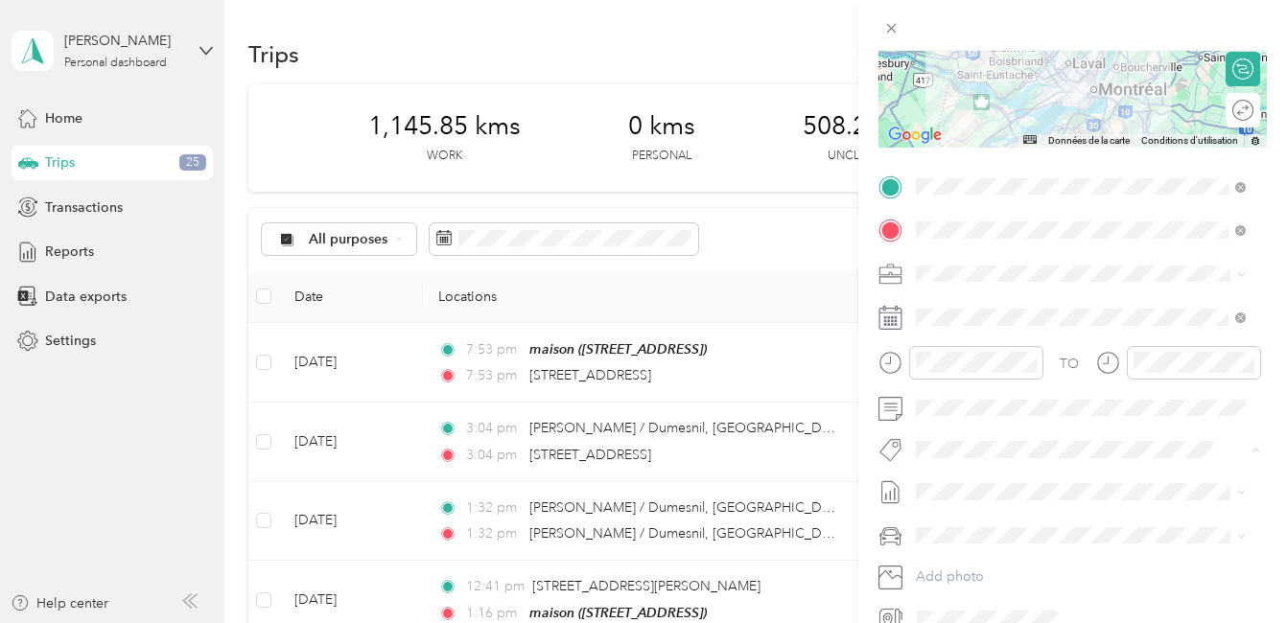
click at [976, 484] on button "Cibc - Blitz" at bounding box center [963, 484] width 83 height 24
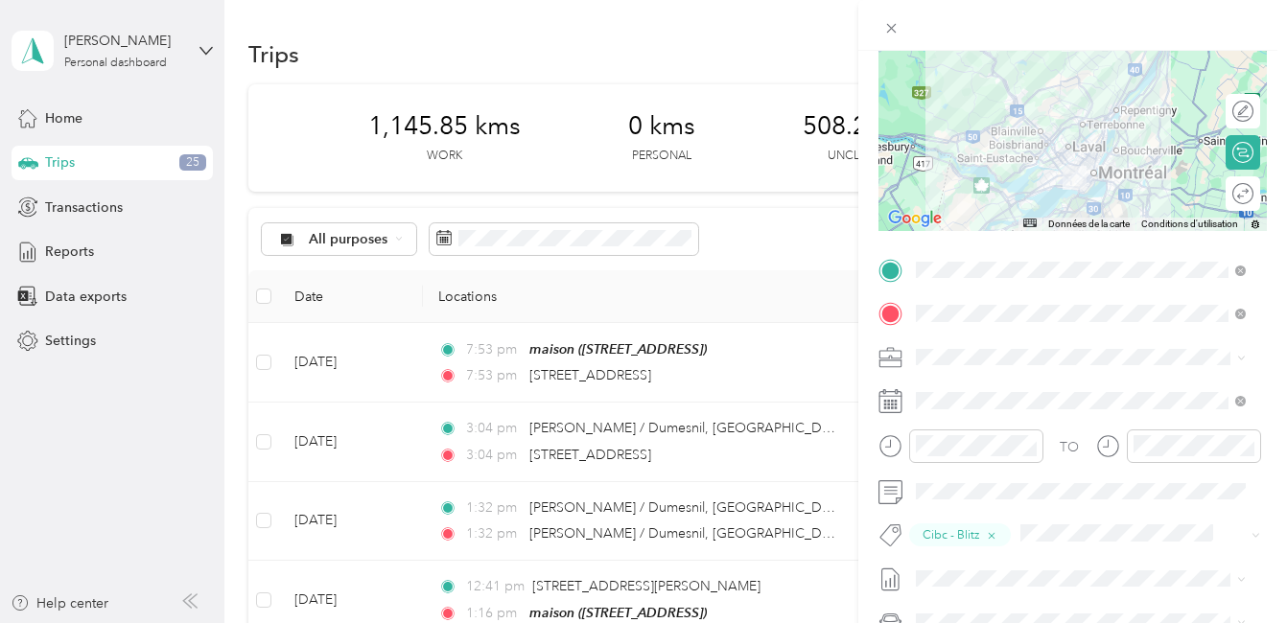
scroll to position [0, 0]
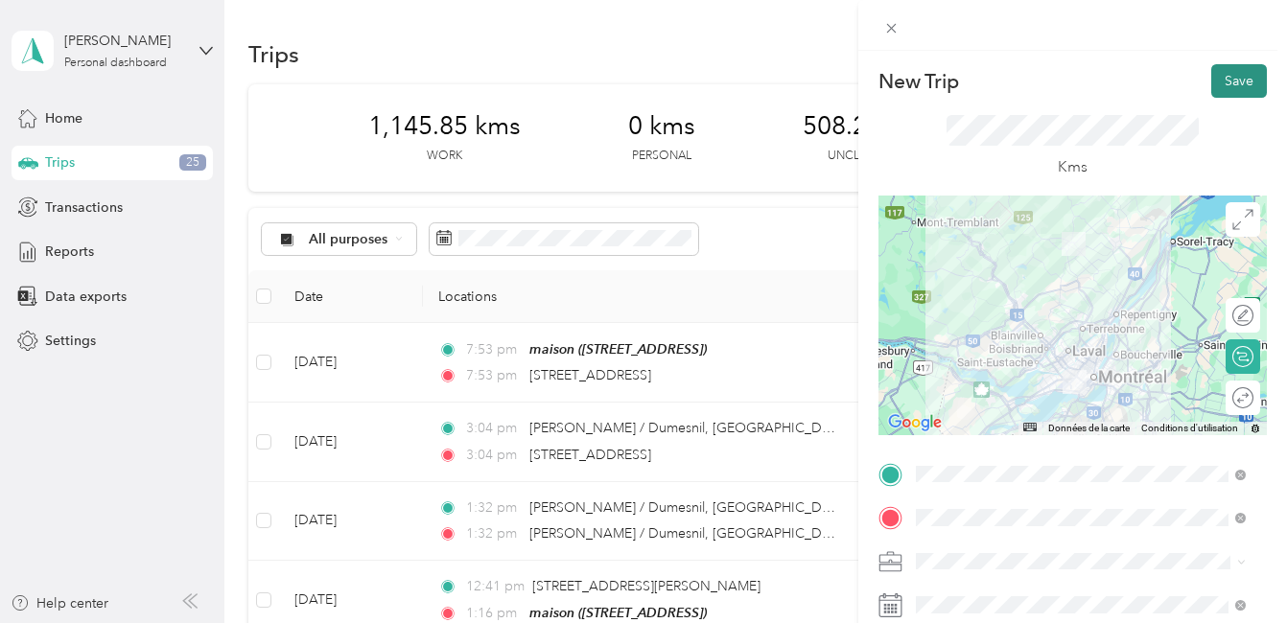
click at [1220, 80] on button "Save" at bounding box center [1239, 81] width 56 height 34
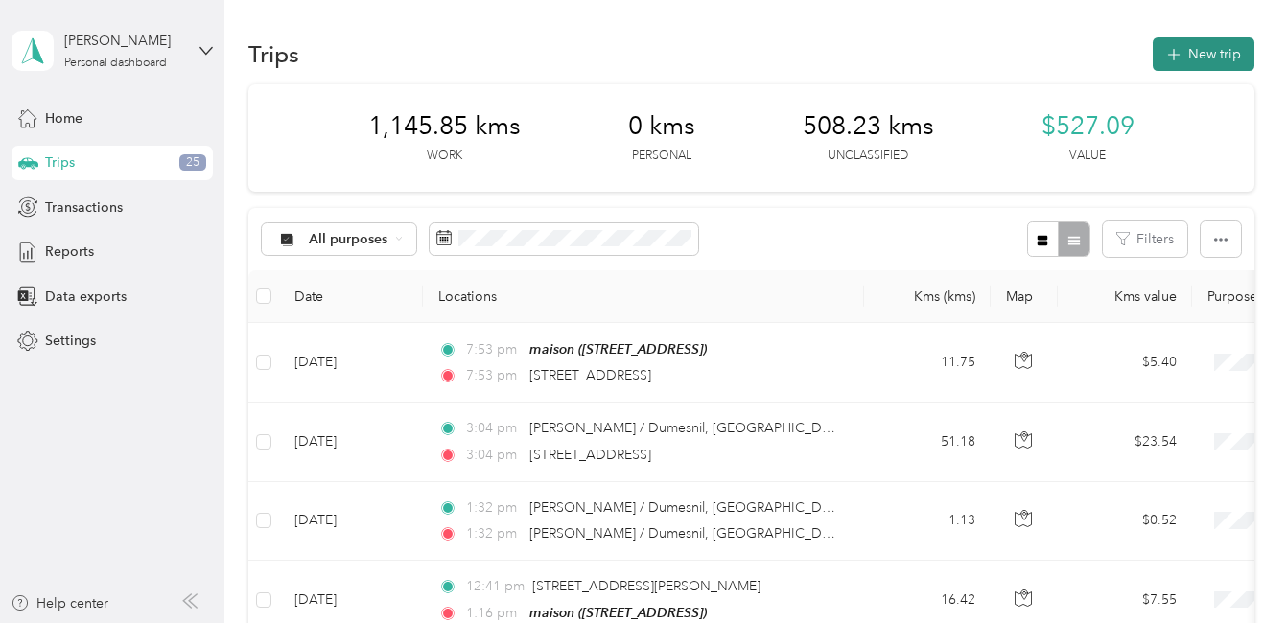
click at [1196, 53] on button "New trip" at bounding box center [1203, 54] width 102 height 34
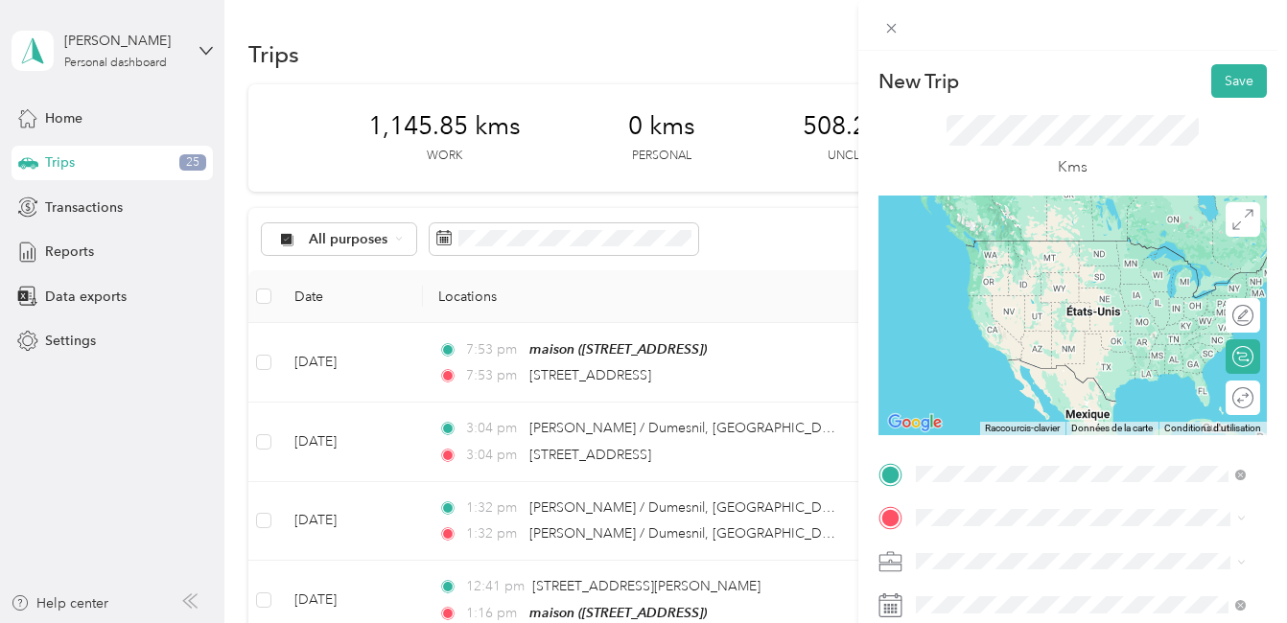
click at [1028, 247] on span "7005 Chemin Kildare Côte-Saint-Luc, Quebec H4W 1C1, Canada" at bounding box center [1012, 240] width 122 height 17
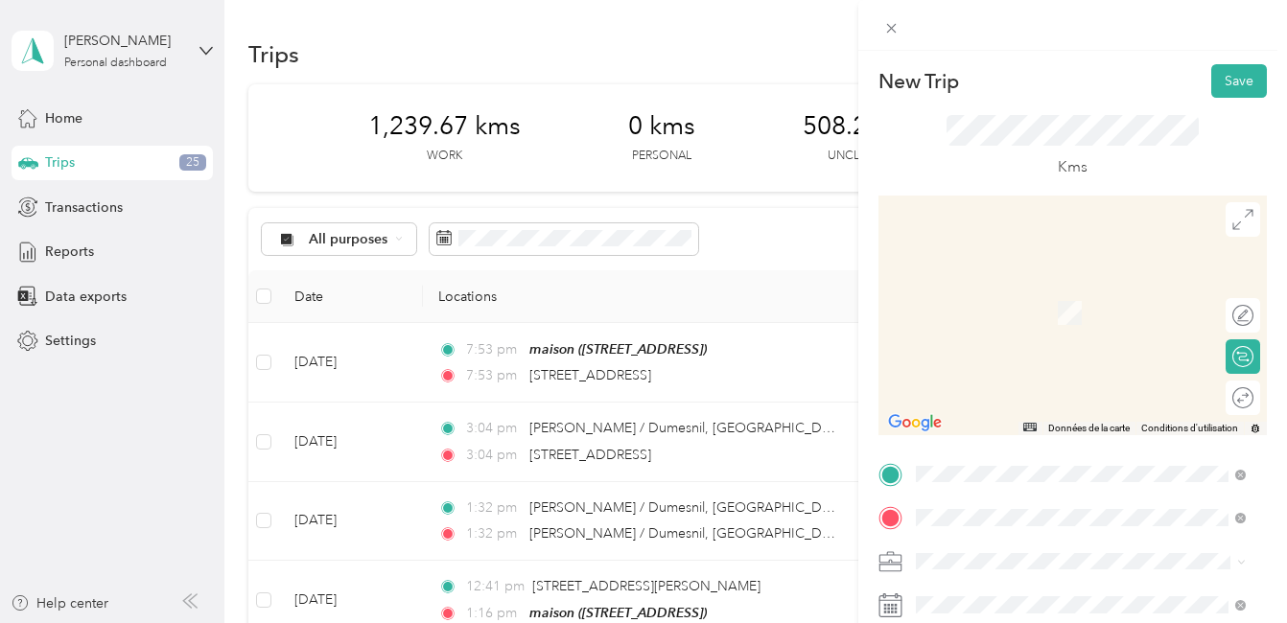
click at [1029, 288] on span "5501 Chemin De La Côte-Des-Neiges Montréal, Quebec H3T 1Y8, Canada" at bounding box center [1012, 284] width 122 height 17
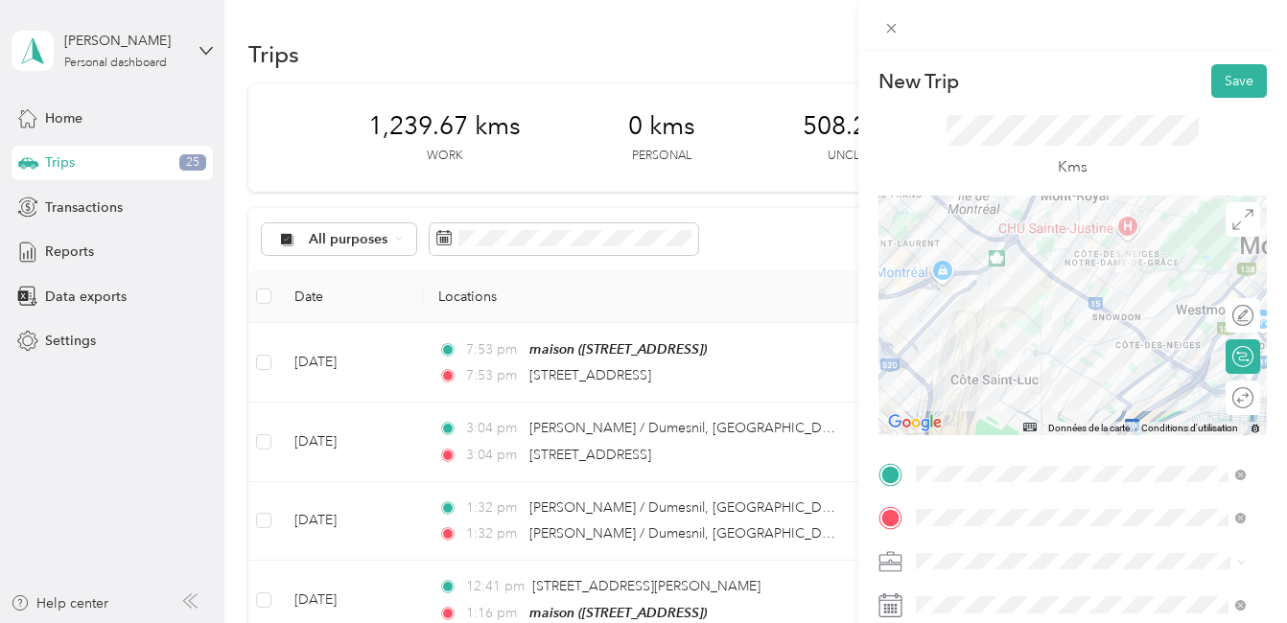
click at [1097, 341] on div at bounding box center [1072, 316] width 388 height 240
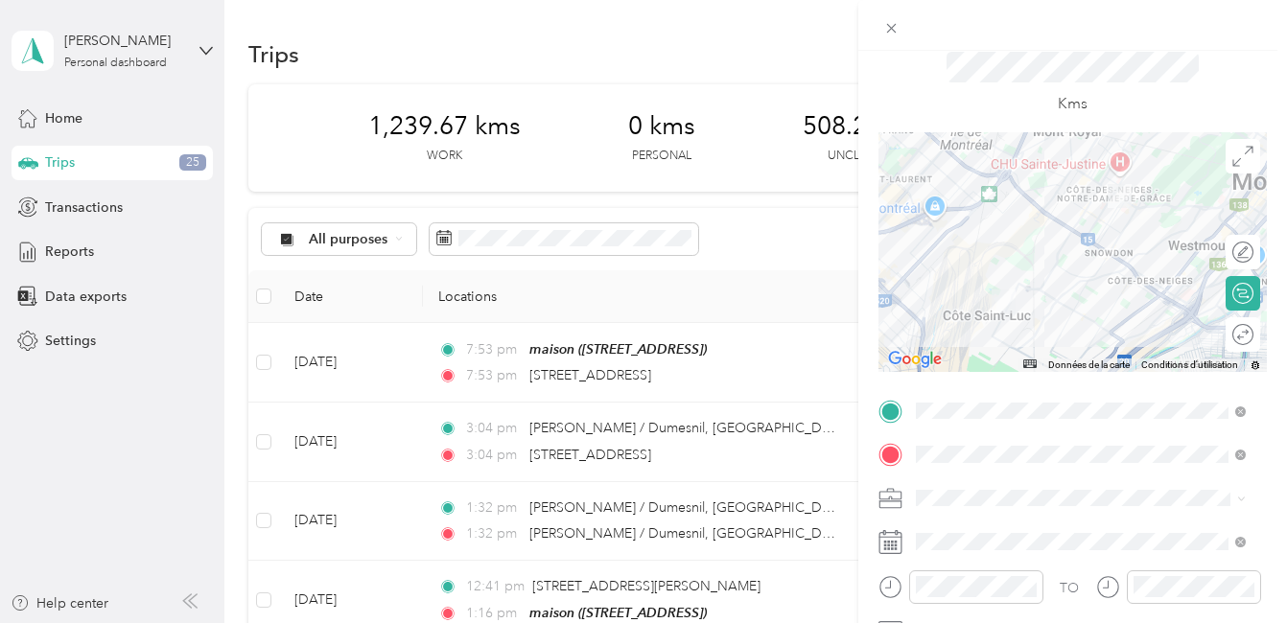
scroll to position [96, 0]
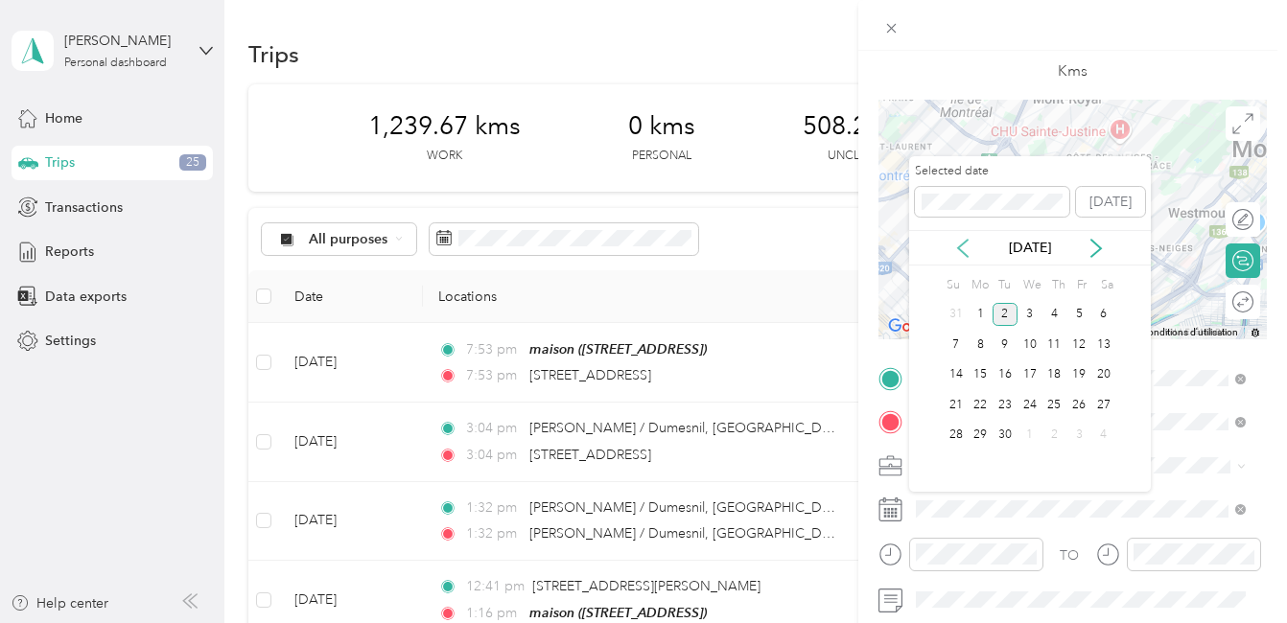
click at [963, 246] on icon at bounding box center [962, 248] width 19 height 19
click at [1056, 372] on div "14" at bounding box center [1054, 375] width 25 height 24
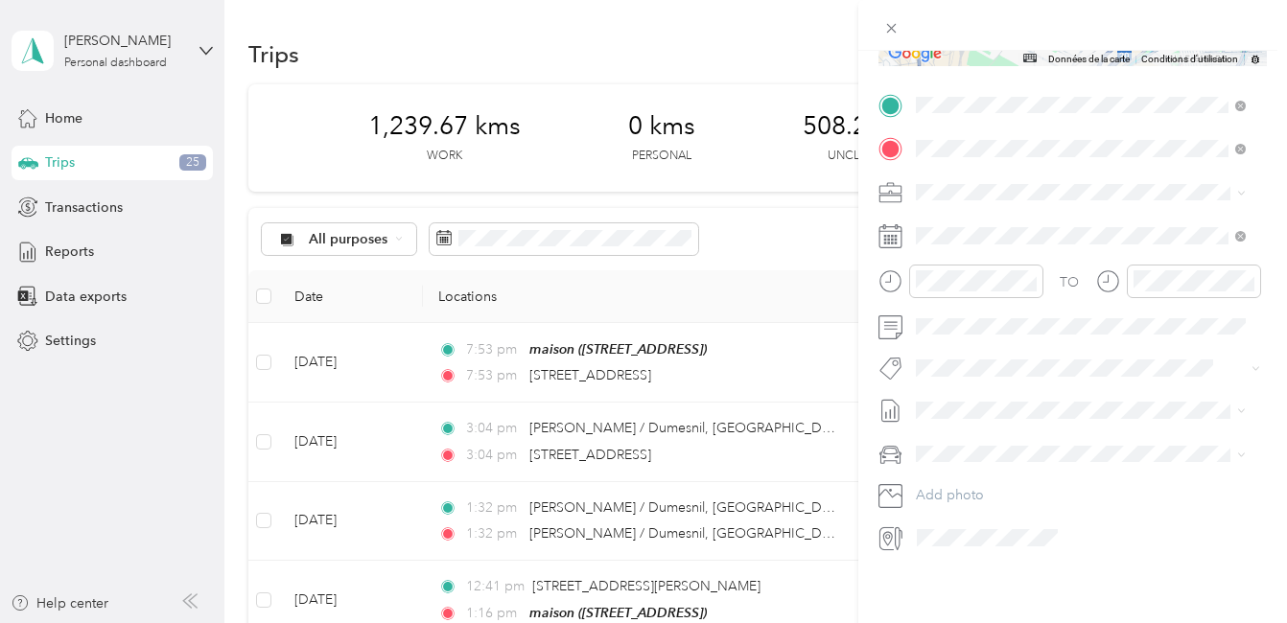
scroll to position [383, 0]
click at [943, 389] on button "Cibc - Blitz" at bounding box center [963, 388] width 83 height 24
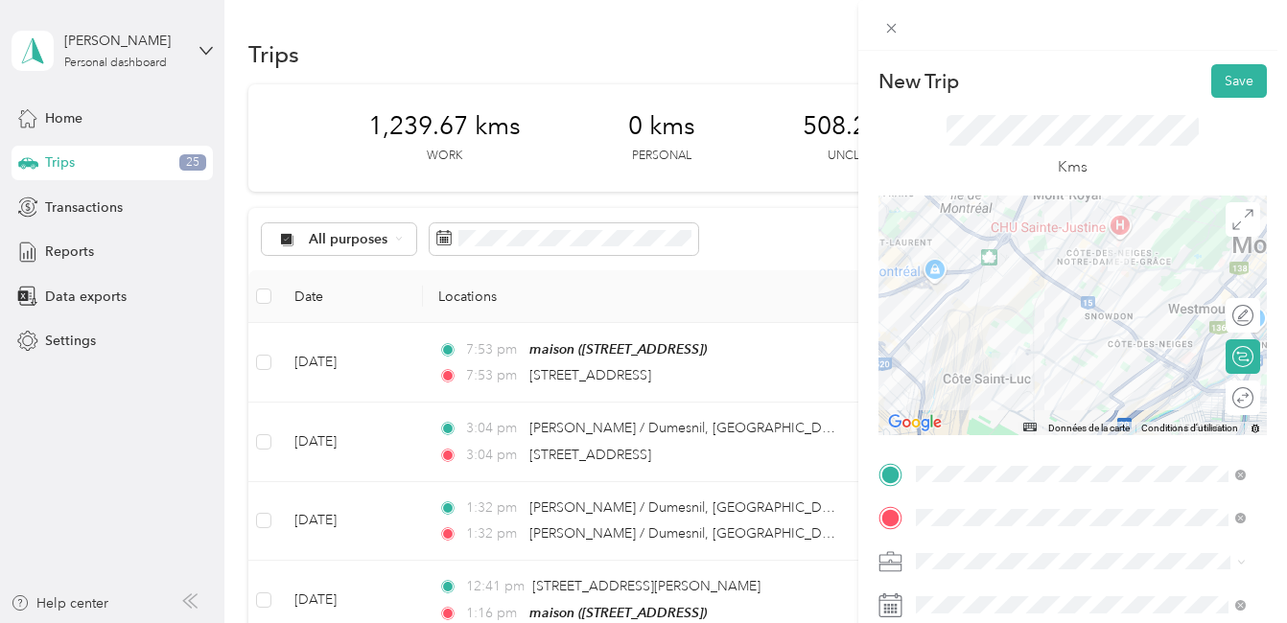
click at [1065, 312] on div at bounding box center [1072, 316] width 388 height 240
click at [1104, 321] on div at bounding box center [1072, 316] width 388 height 240
click at [1104, 325] on div at bounding box center [1072, 316] width 388 height 240
click at [1219, 72] on button "Save" at bounding box center [1239, 81] width 56 height 34
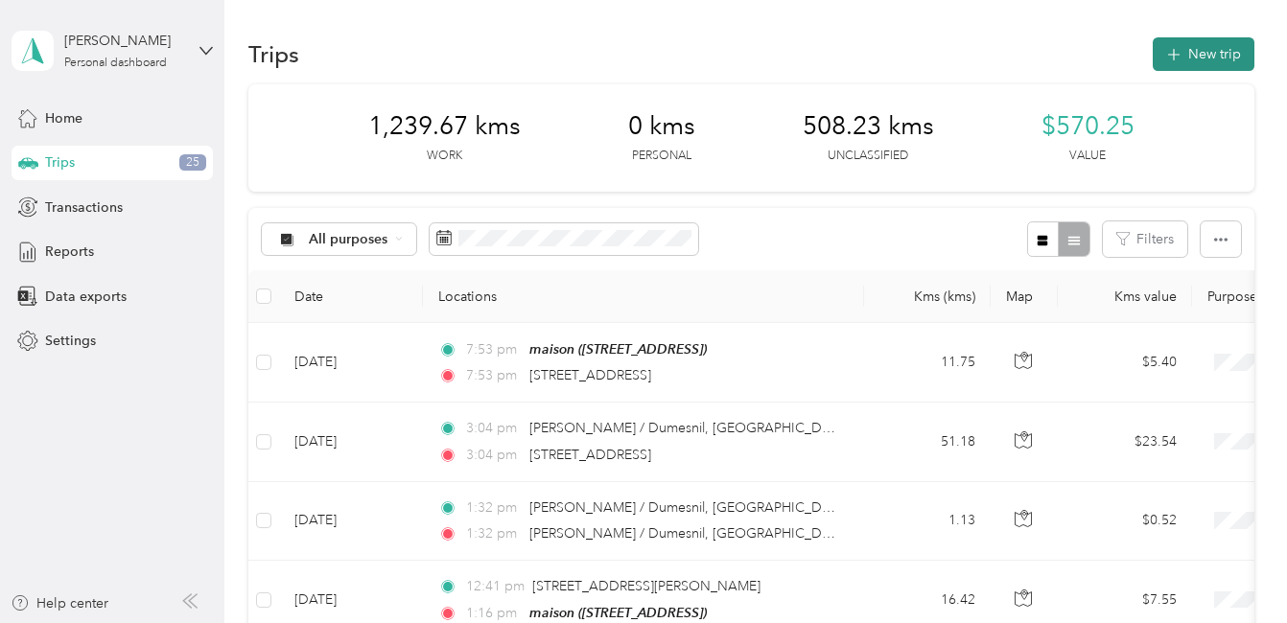
click at [1198, 52] on button "New trip" at bounding box center [1203, 54] width 102 height 34
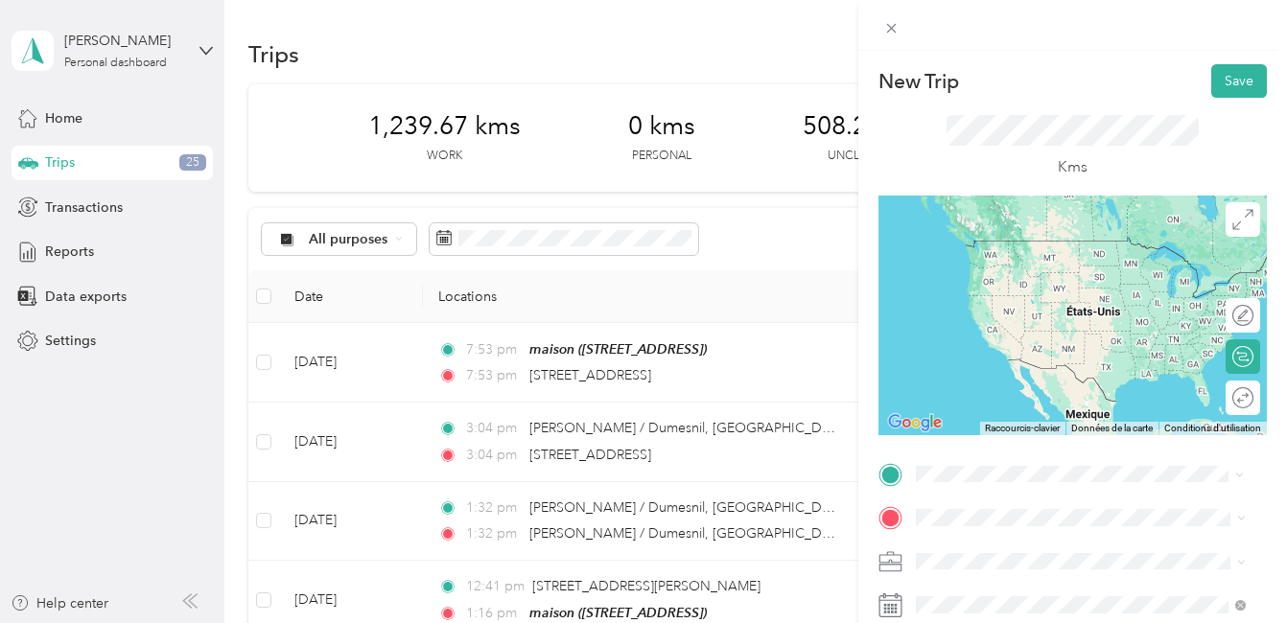
click at [990, 247] on span "5501 Chemin De La Côte-Des-Neiges Montréal, Quebec H3T 1Y8, Canada" at bounding box center [1012, 238] width 122 height 17
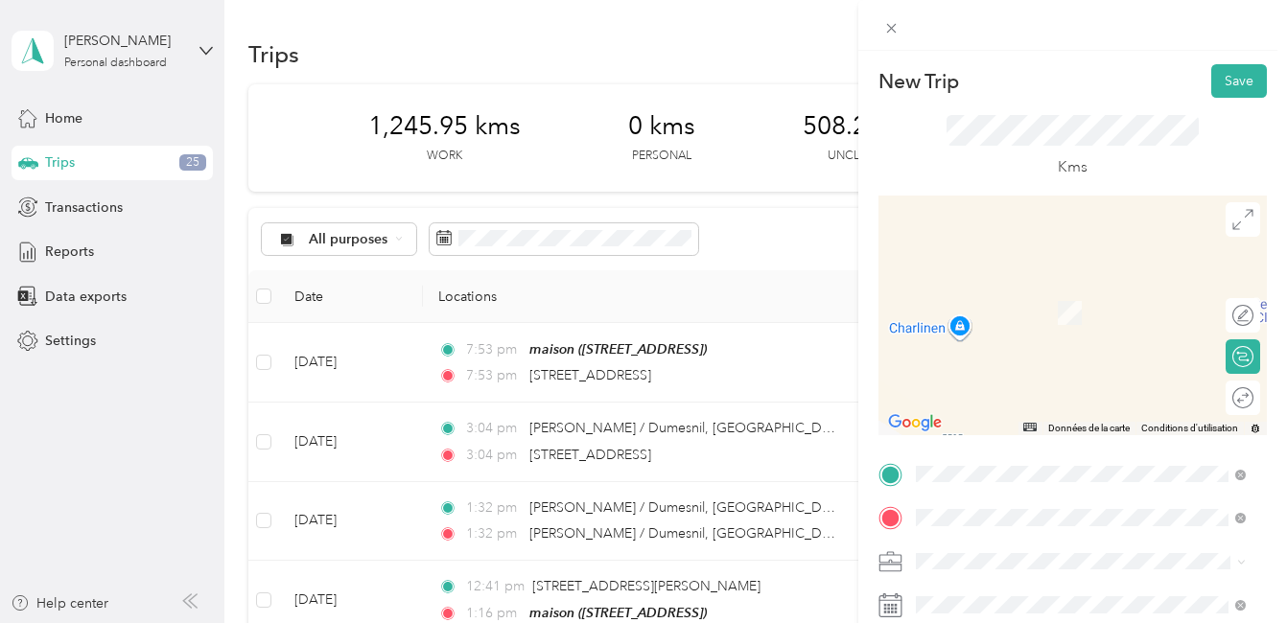
click at [1034, 293] on span "3131 Boulevard De La Côte-Vertu Saint-Laurent, Quebec H4R 1Y8, Canada" at bounding box center [1012, 284] width 122 height 17
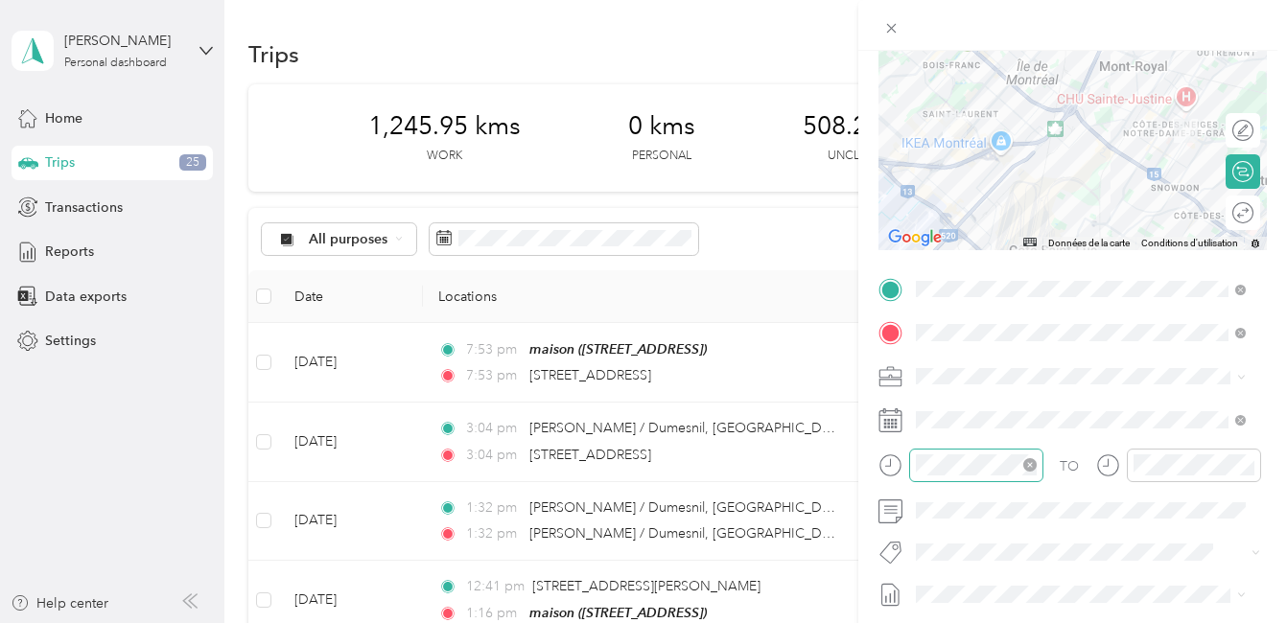
scroll to position [192, 0]
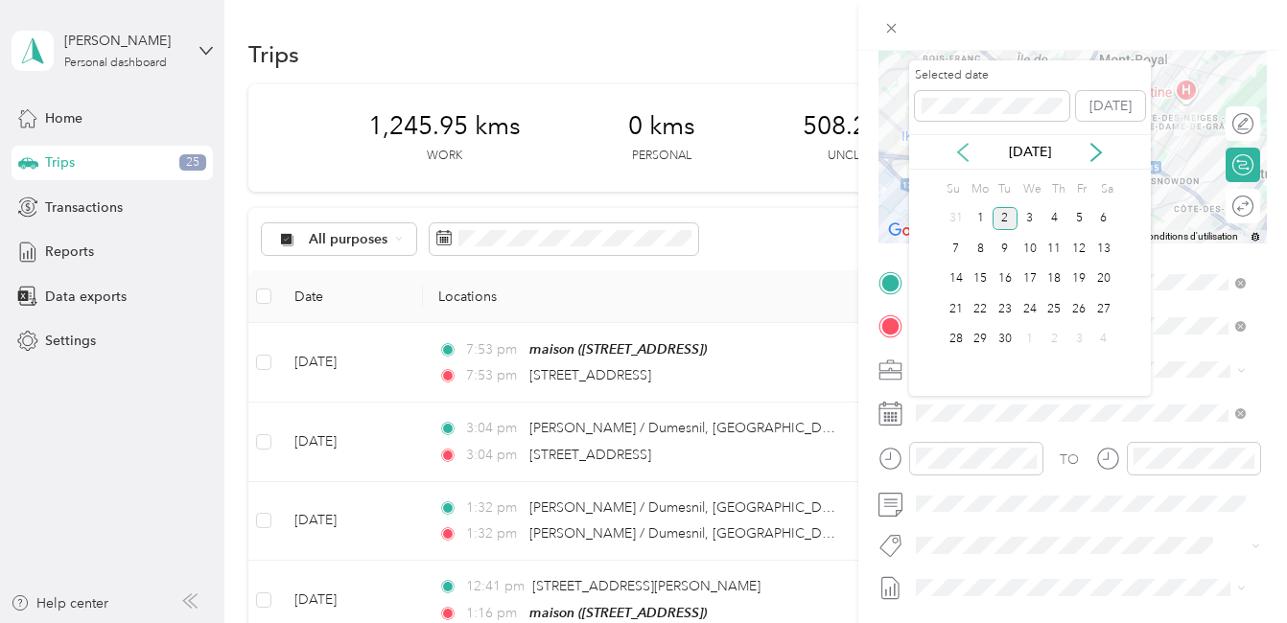
click at [963, 151] on icon at bounding box center [962, 152] width 19 height 19
click at [1051, 273] on div "14" at bounding box center [1054, 279] width 25 height 24
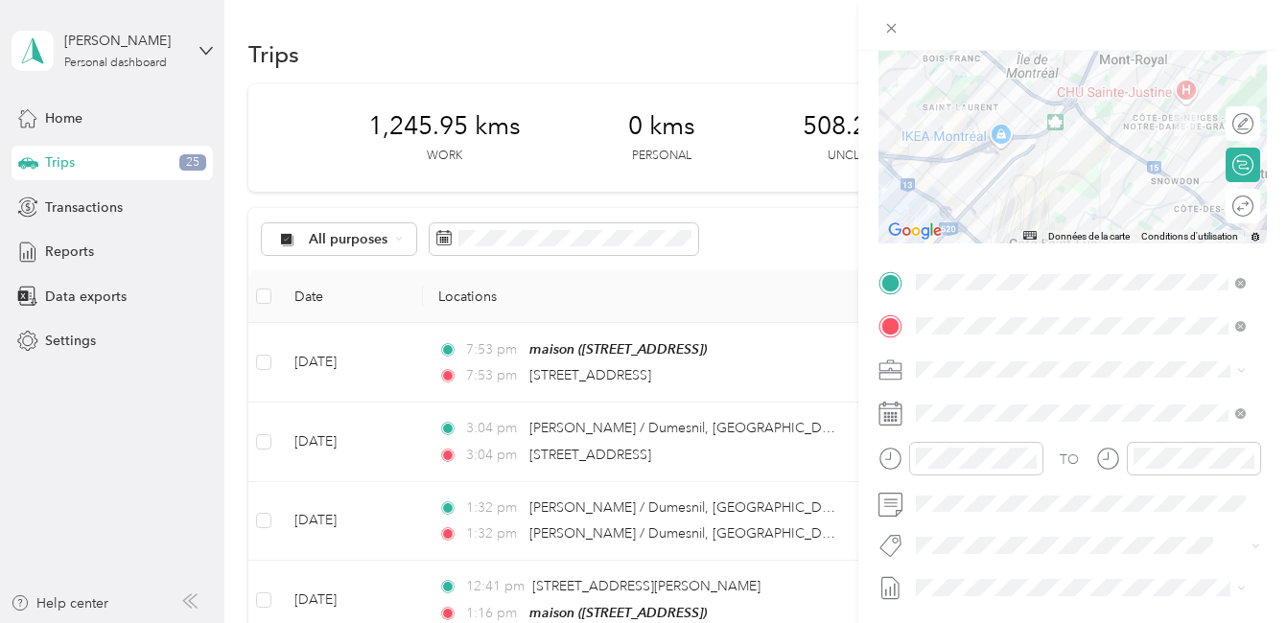
click at [983, 477] on li "Cibc - Blitz" at bounding box center [1080, 467] width 343 height 37
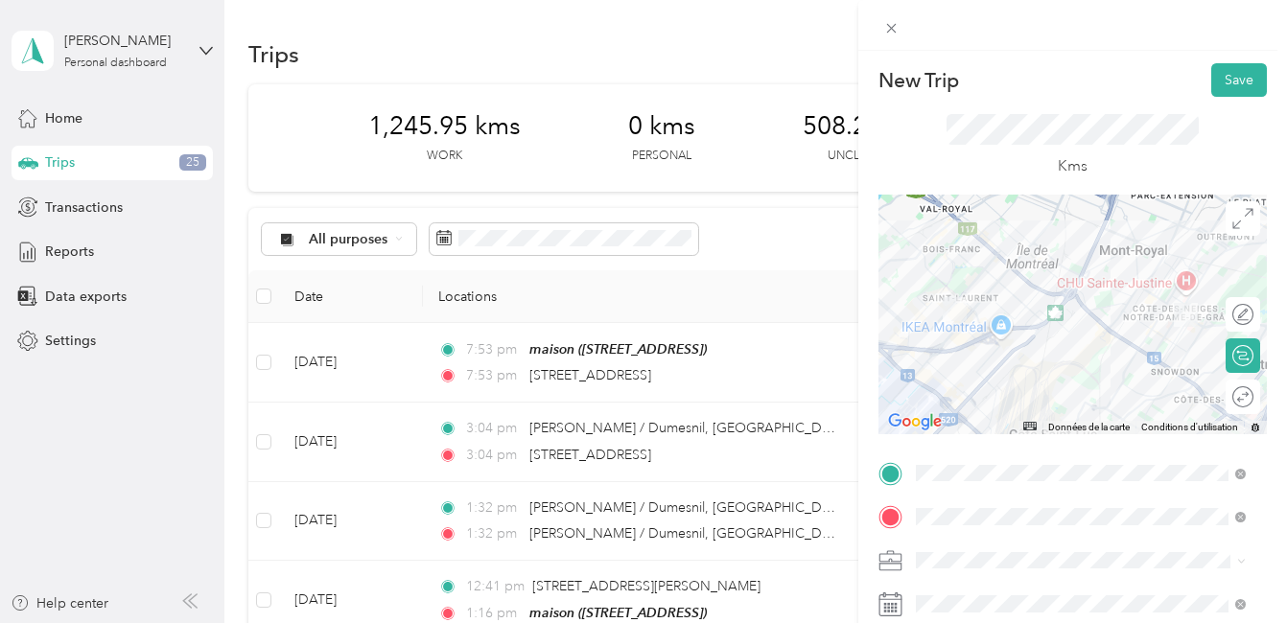
scroll to position [0, 0]
click at [1219, 81] on button "Save" at bounding box center [1239, 81] width 56 height 34
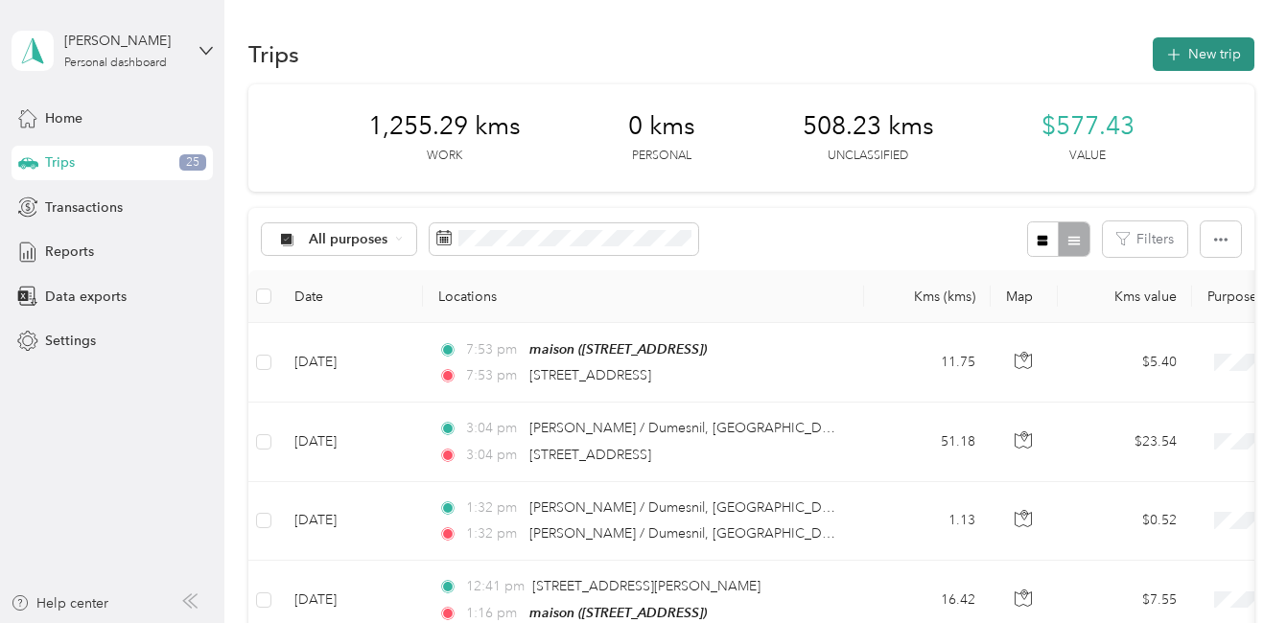
click at [1193, 48] on button "New trip" at bounding box center [1203, 54] width 102 height 34
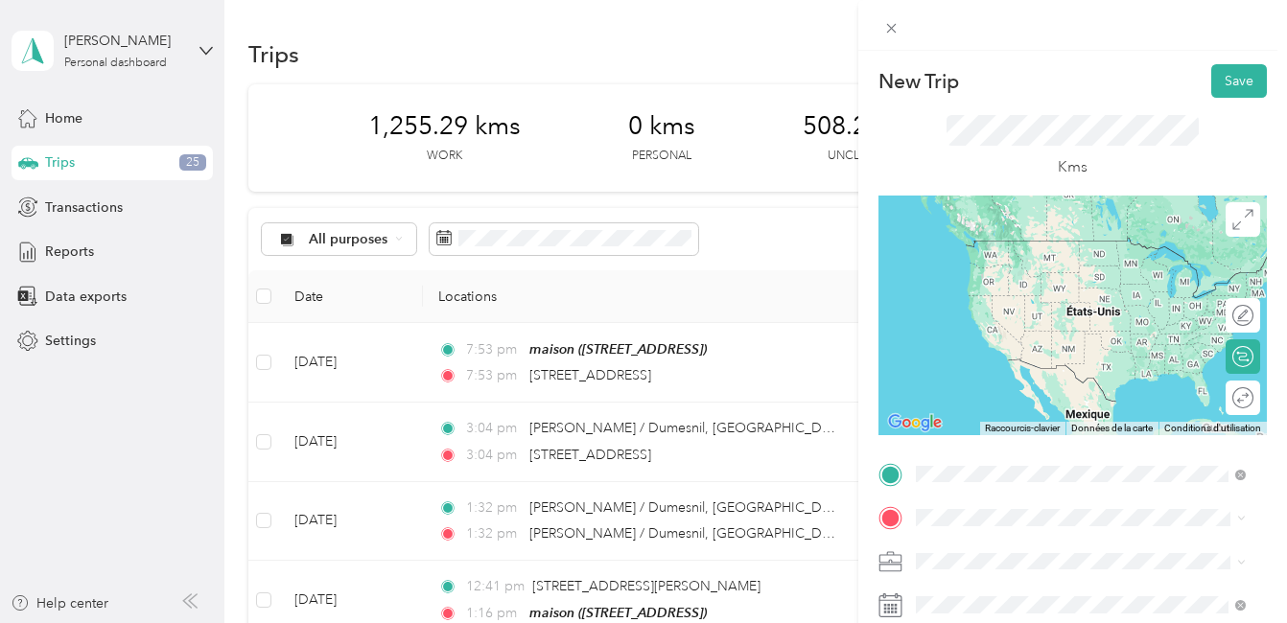
click at [1048, 244] on span "3131 Boulevard De La Côte-Vertu Saint-Laurent, Quebec H4R 1Y8, Canada" at bounding box center [1012, 240] width 122 height 17
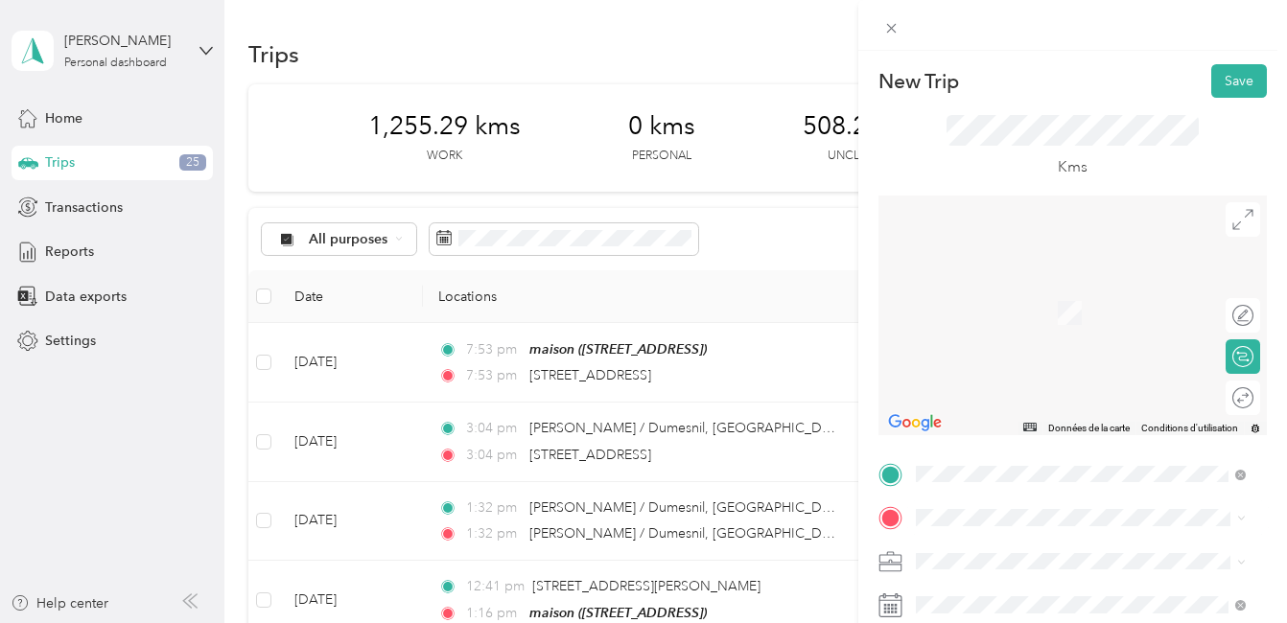
click at [1065, 291] on span "4149 Rue Jean-Talon Est Montréal, Quebec H1S 1J6, Canada" at bounding box center [1065, 282] width 228 height 17
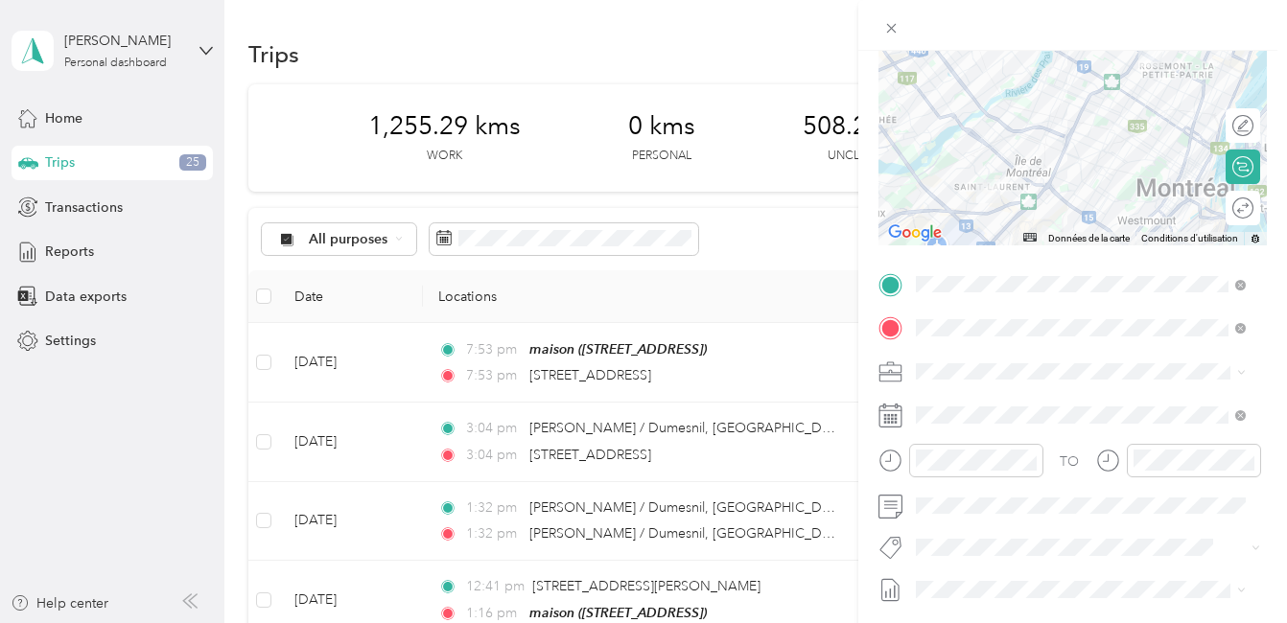
scroll to position [192, 0]
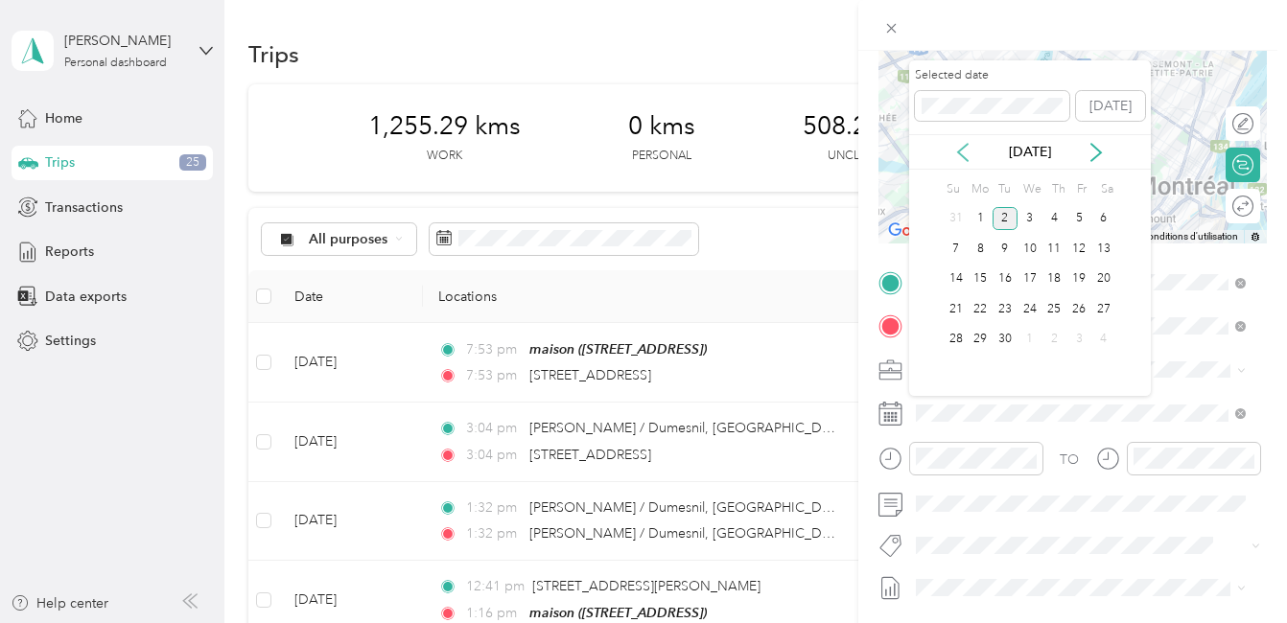
click at [964, 153] on icon at bounding box center [962, 152] width 19 height 19
click at [1054, 277] on div "14" at bounding box center [1054, 279] width 25 height 24
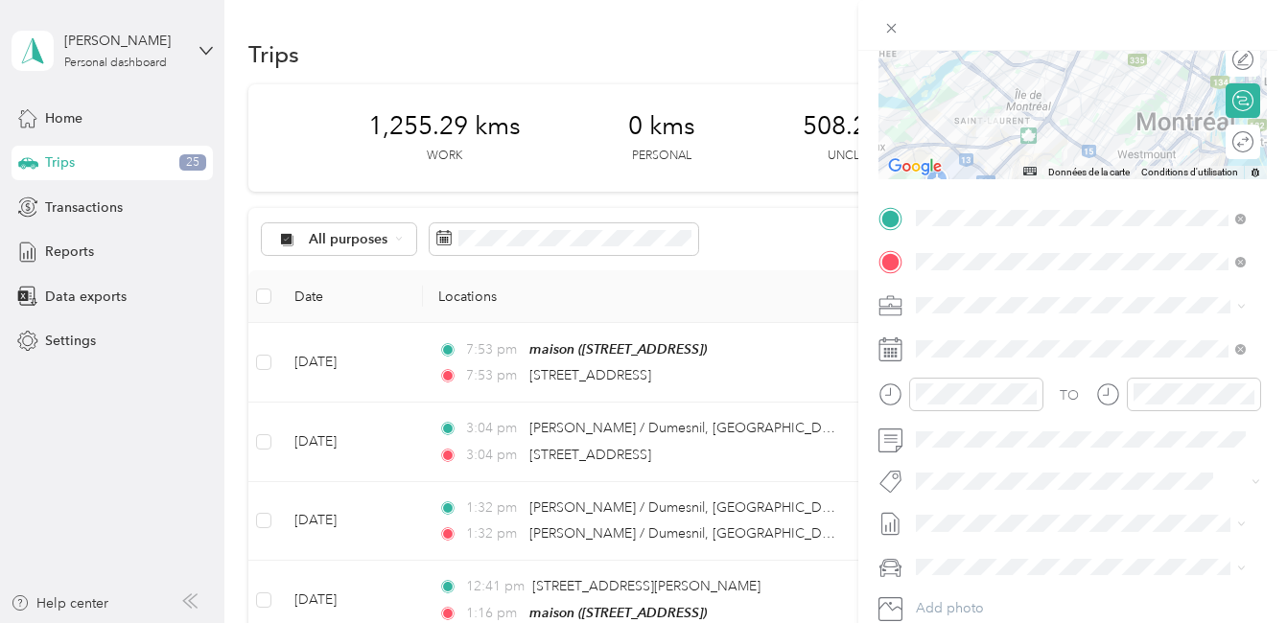
scroll to position [288, 0]
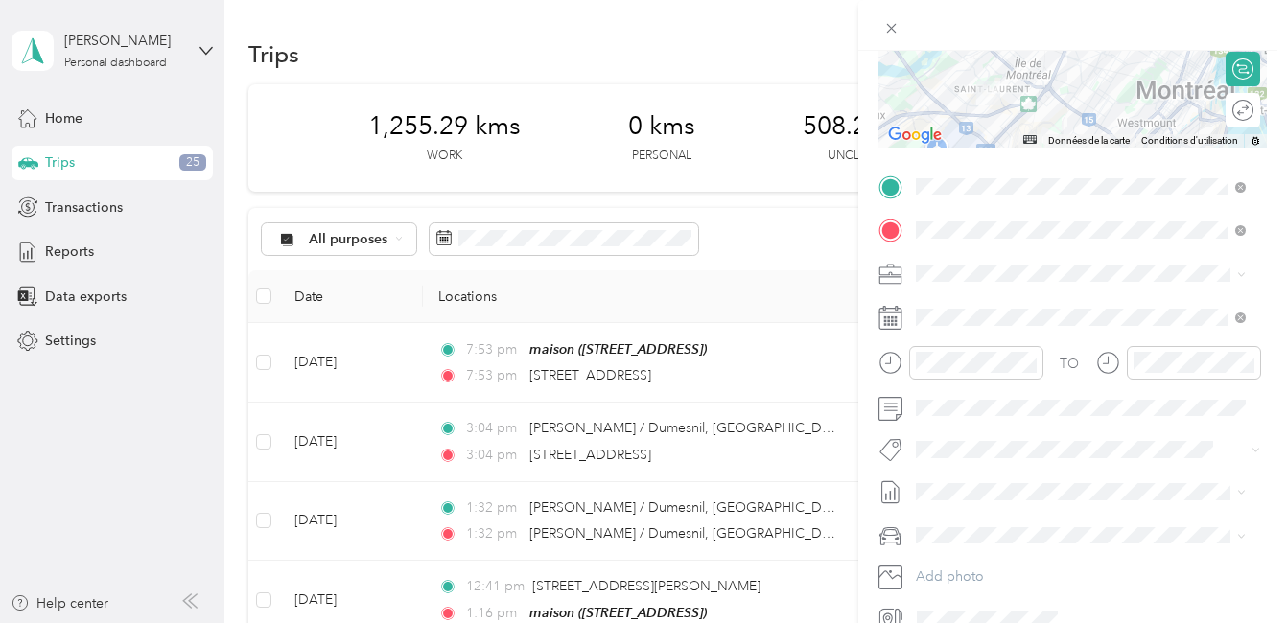
click at [978, 484] on button "Cibc - Blitz" at bounding box center [963, 484] width 83 height 24
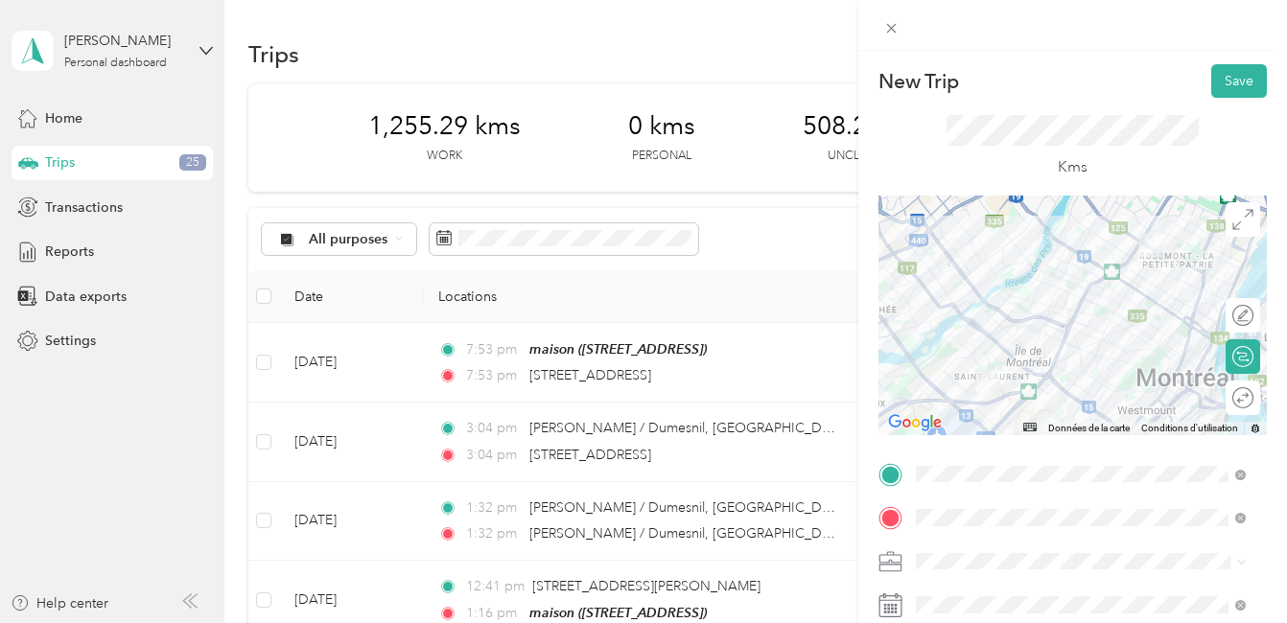
click at [1043, 323] on div at bounding box center [1072, 316] width 388 height 240
click at [1045, 318] on div at bounding box center [1072, 316] width 388 height 240
click at [1016, 325] on div at bounding box center [1072, 316] width 388 height 240
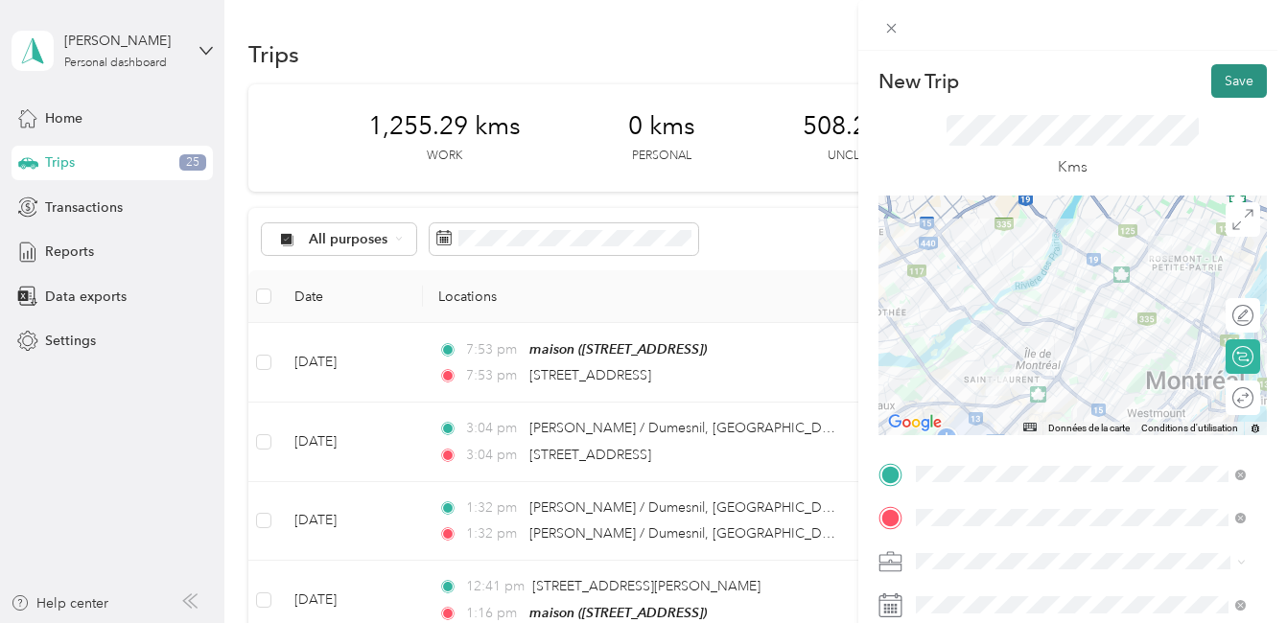
click at [1218, 80] on button "Save" at bounding box center [1239, 81] width 56 height 34
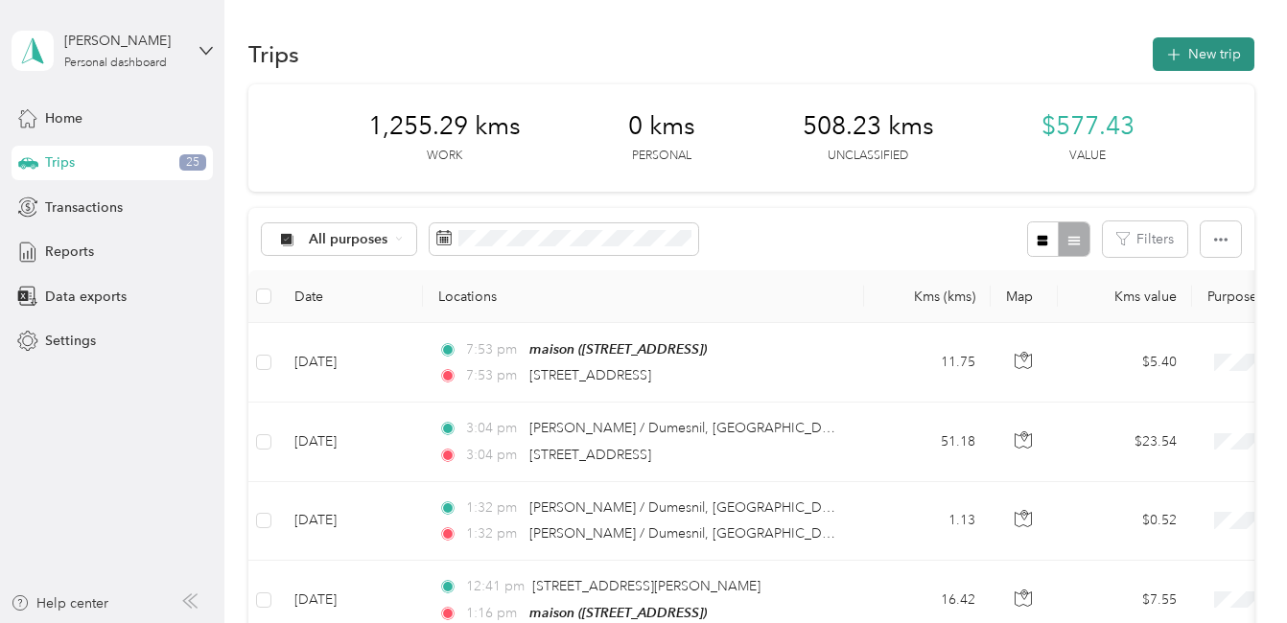
click at [1191, 56] on button "New trip" at bounding box center [1203, 54] width 102 height 34
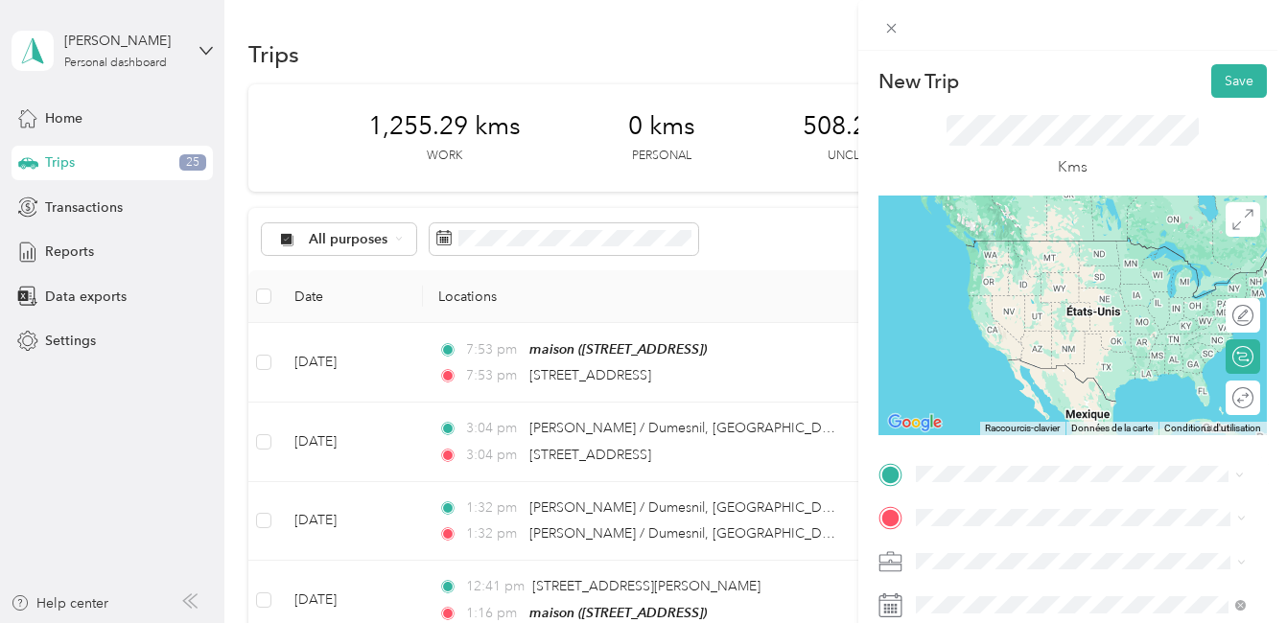
click at [1016, 241] on span "4149 Rue Jean-Talon Est Montréal, Quebec H1S 1J6, Canada" at bounding box center [1065, 240] width 228 height 17
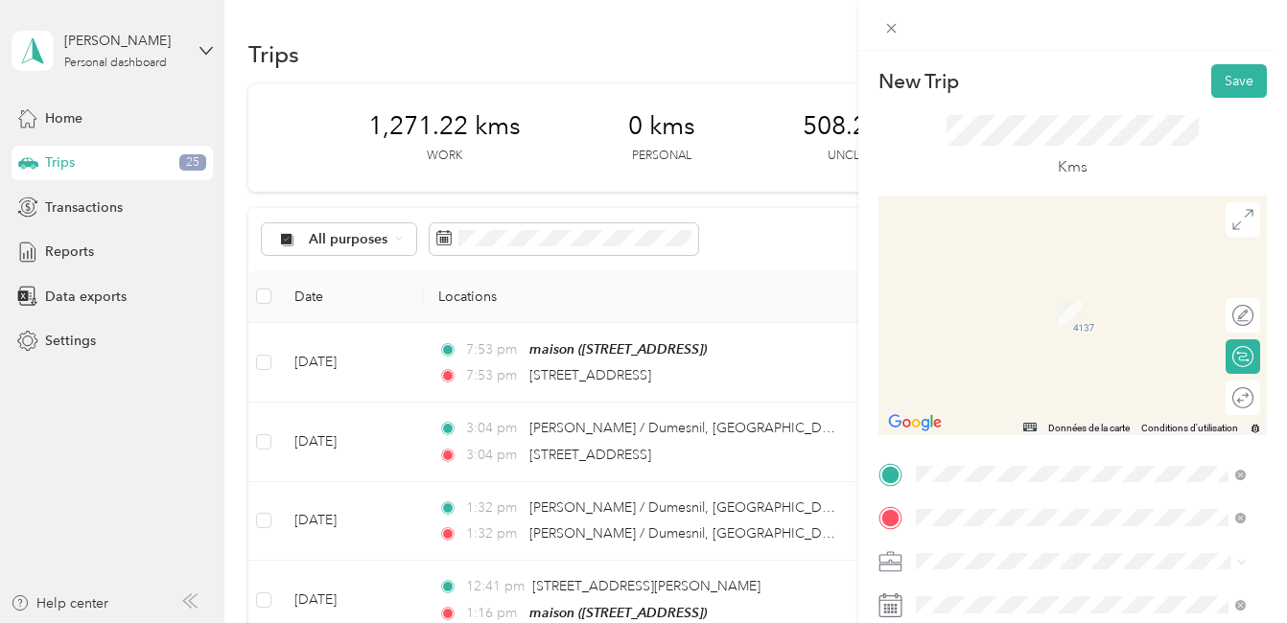
click at [1027, 293] on span "343 Rue Chabanel Ouest Montréal, Quebec H2N 2G1, Canada" at bounding box center [1012, 287] width 122 height 17
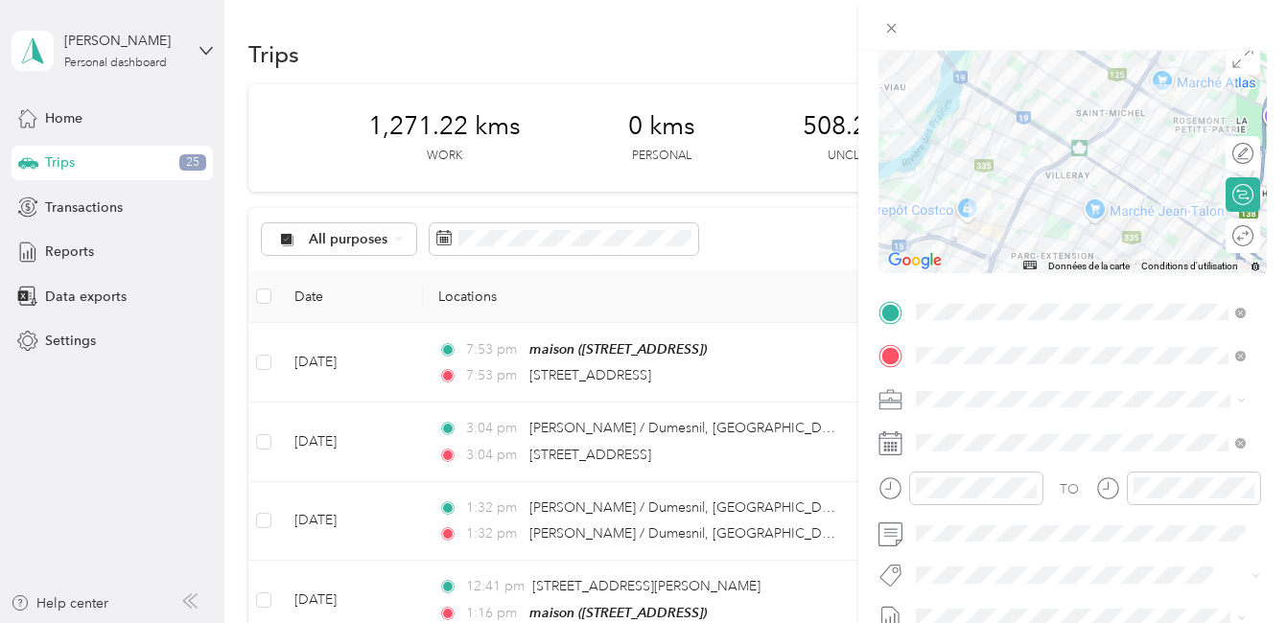
scroll to position [192, 0]
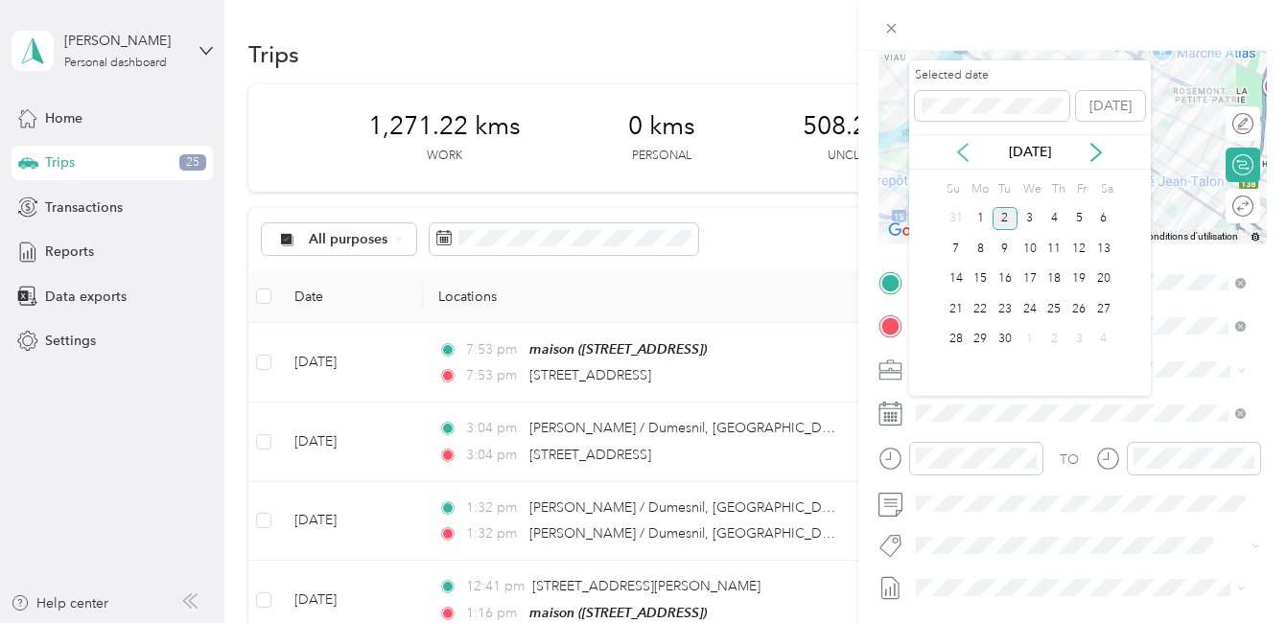
click at [964, 154] on icon at bounding box center [962, 152] width 19 height 19
click at [1056, 279] on div "14" at bounding box center [1054, 279] width 25 height 24
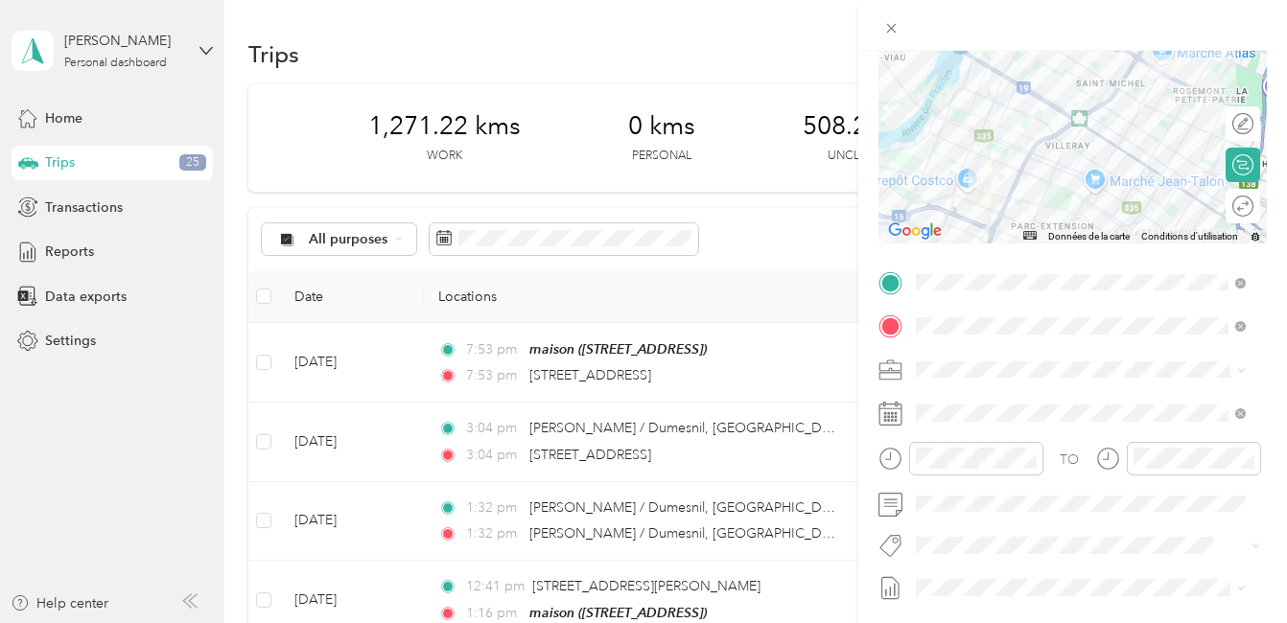
click at [938, 474] on span "Cibc - Blitz" at bounding box center [964, 465] width 57 height 17
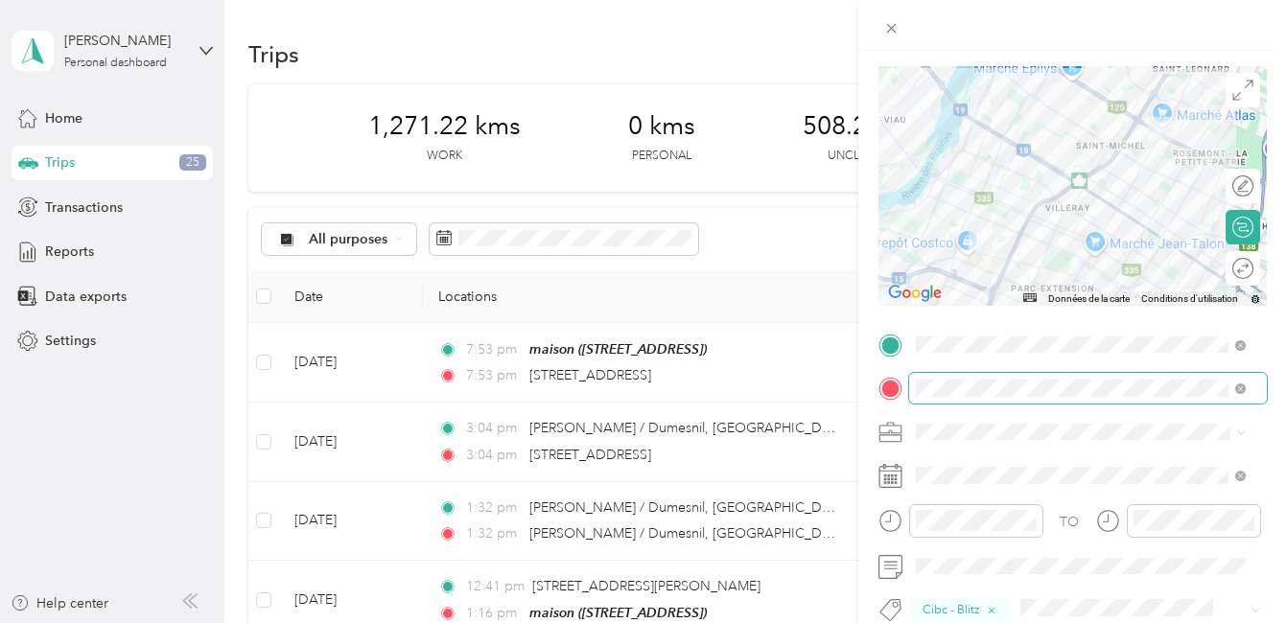
scroll to position [0, 0]
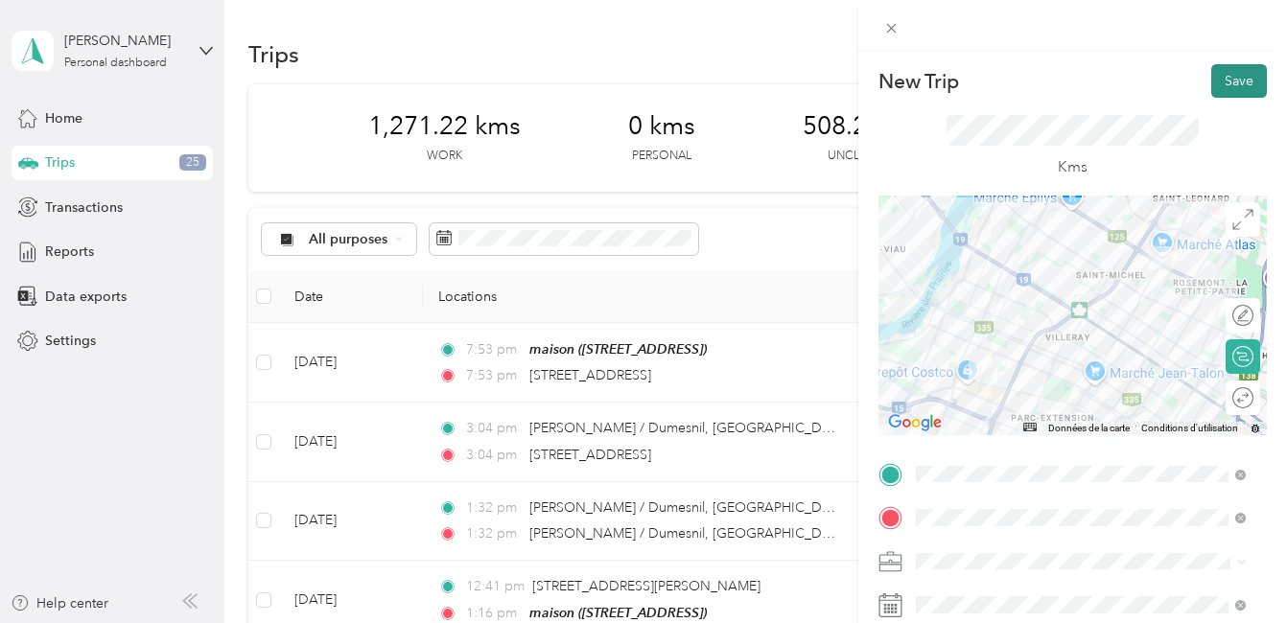
click at [1213, 79] on button "Save" at bounding box center [1239, 81] width 56 height 34
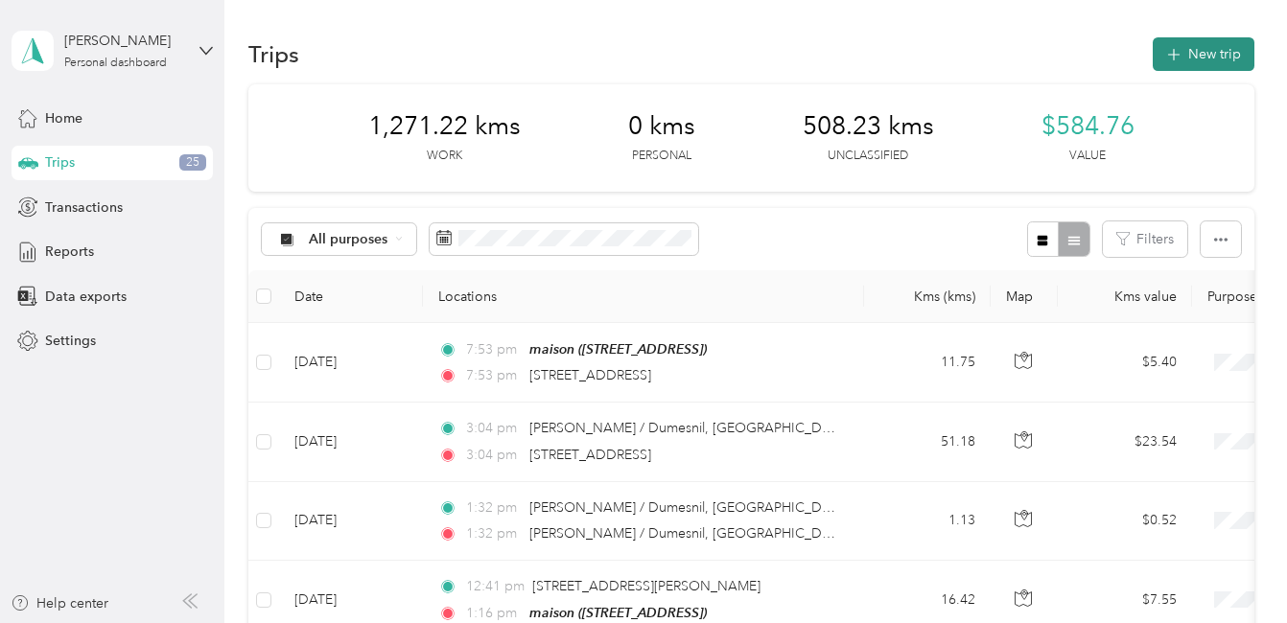
click at [1183, 51] on button "New trip" at bounding box center [1203, 54] width 102 height 34
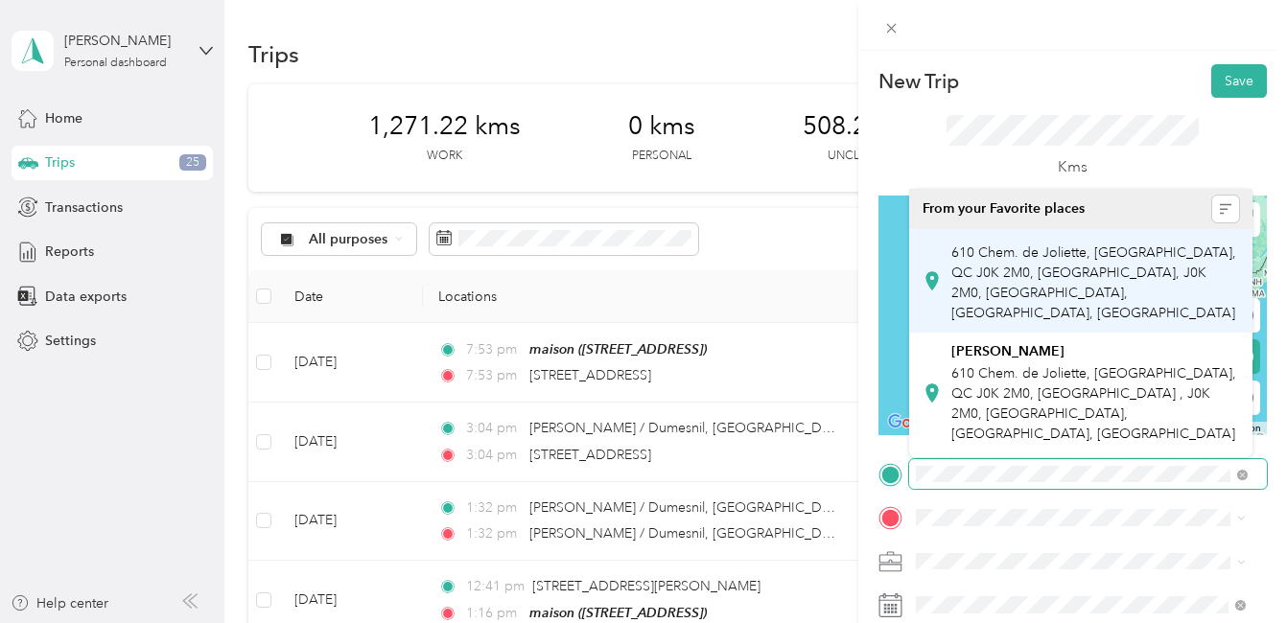
scroll to position [0, 55]
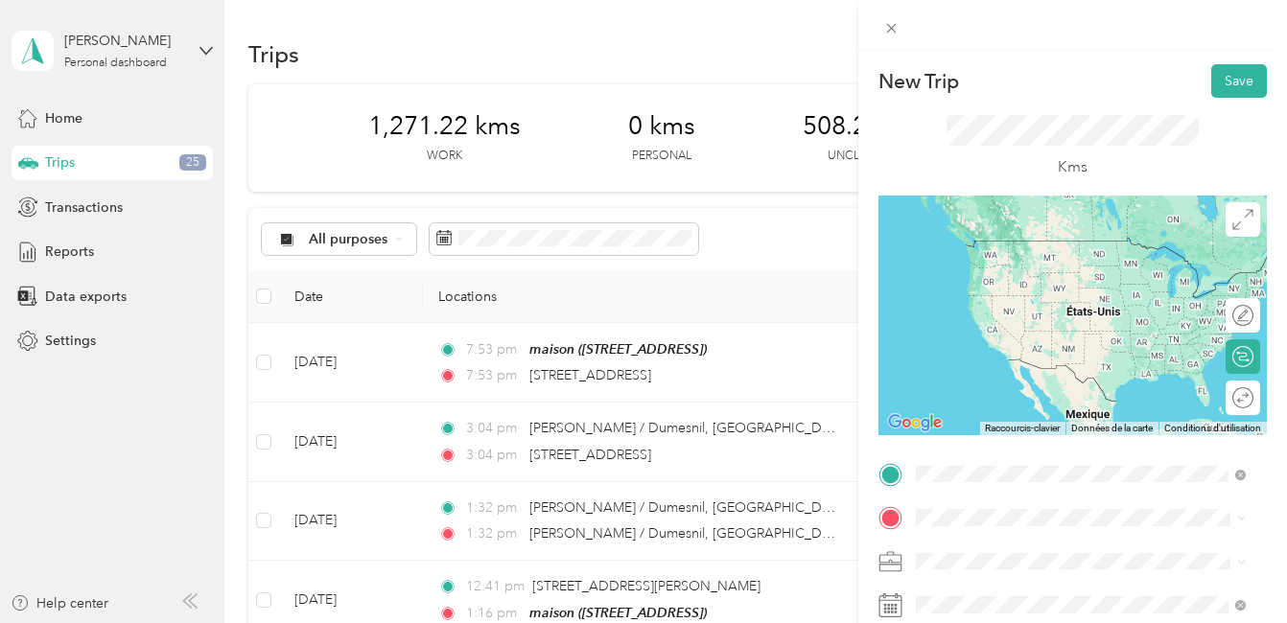
click at [1055, 245] on span "343 Rue Chabanel Ouest Montréal, Quebec H2N 2G1, Canada" at bounding box center [1012, 244] width 122 height 17
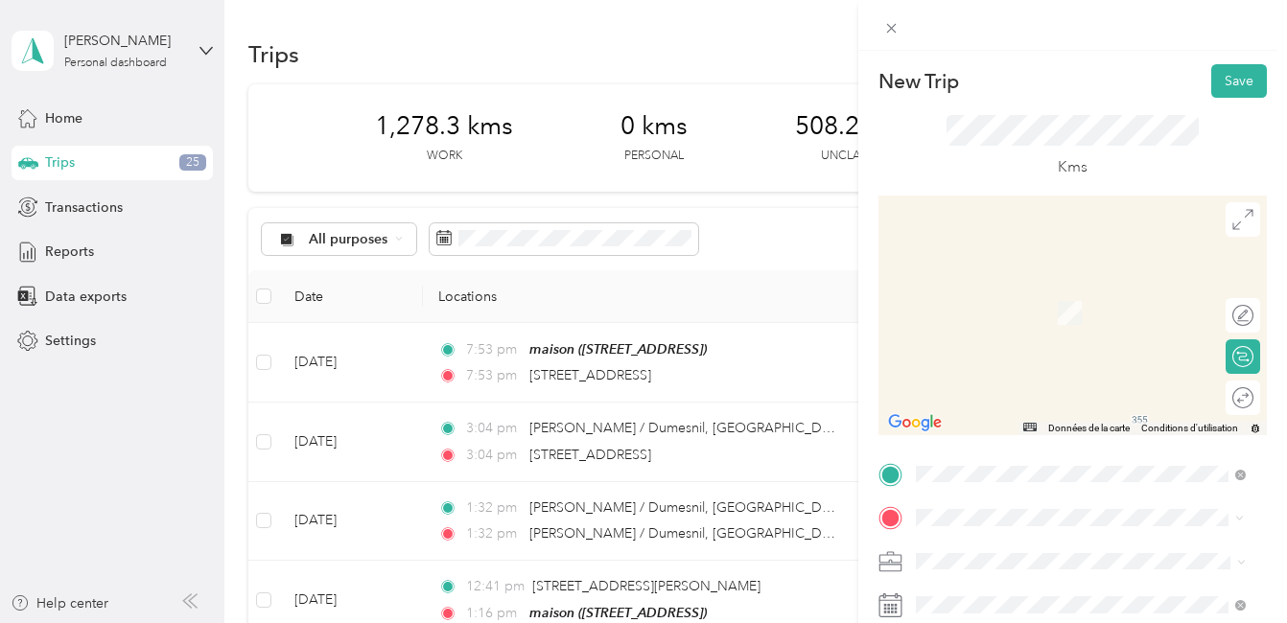
scroll to position [0, 0]
click at [1058, 312] on span "6595 Avenue Somerled Montréal, Quebec H4V 1T1, Canada" at bounding box center [1012, 304] width 122 height 17
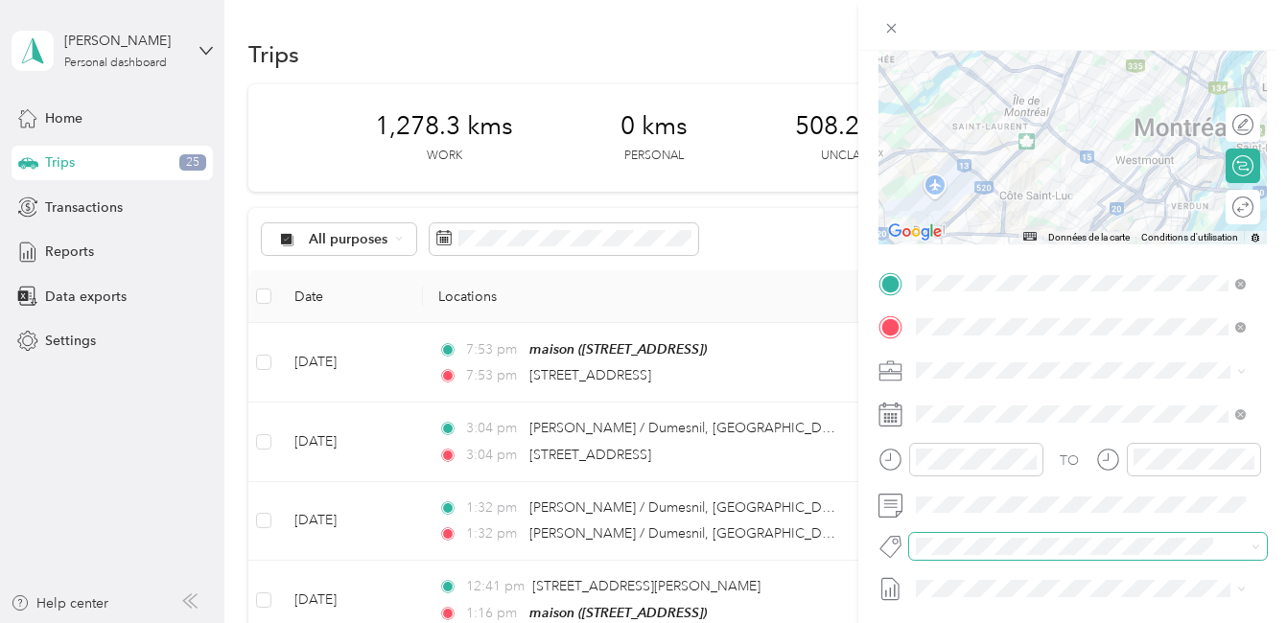
scroll to position [192, 0]
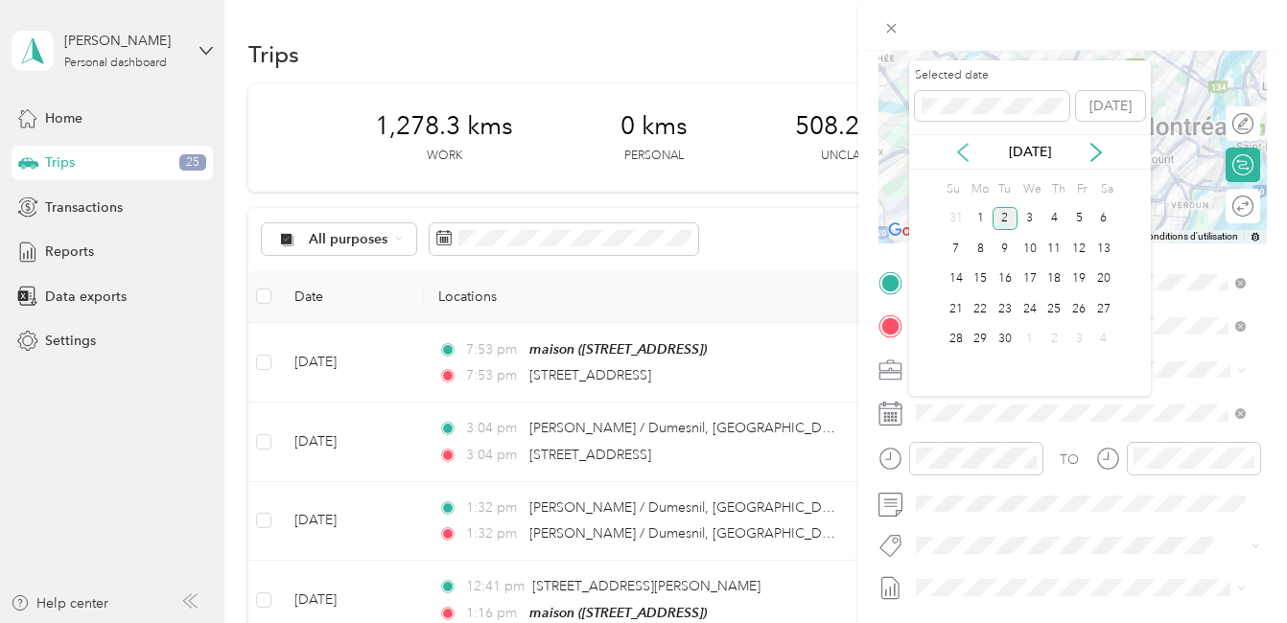
drag, startPoint x: 963, startPoint y: 152, endPoint x: 972, endPoint y: 155, distance: 10.0
click at [963, 152] on icon at bounding box center [962, 152] width 19 height 19
click at [1055, 281] on div "14" at bounding box center [1054, 279] width 25 height 24
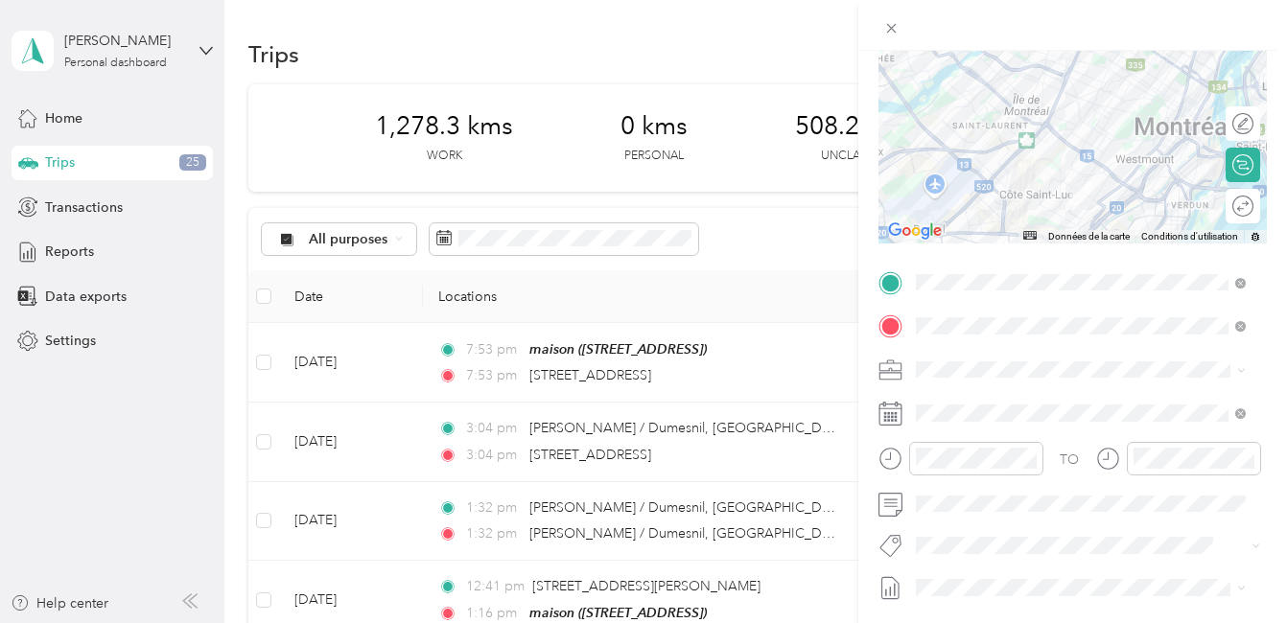
scroll to position [288, 0]
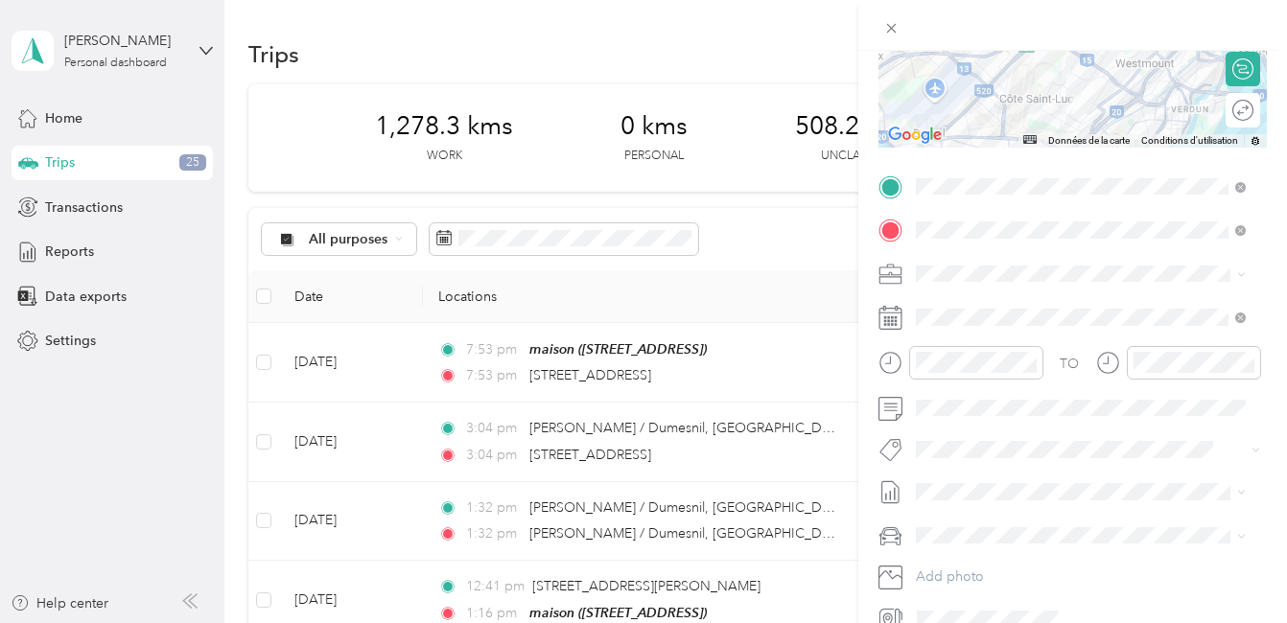
click at [972, 480] on span "Cibc - Blitz" at bounding box center [964, 474] width 57 height 17
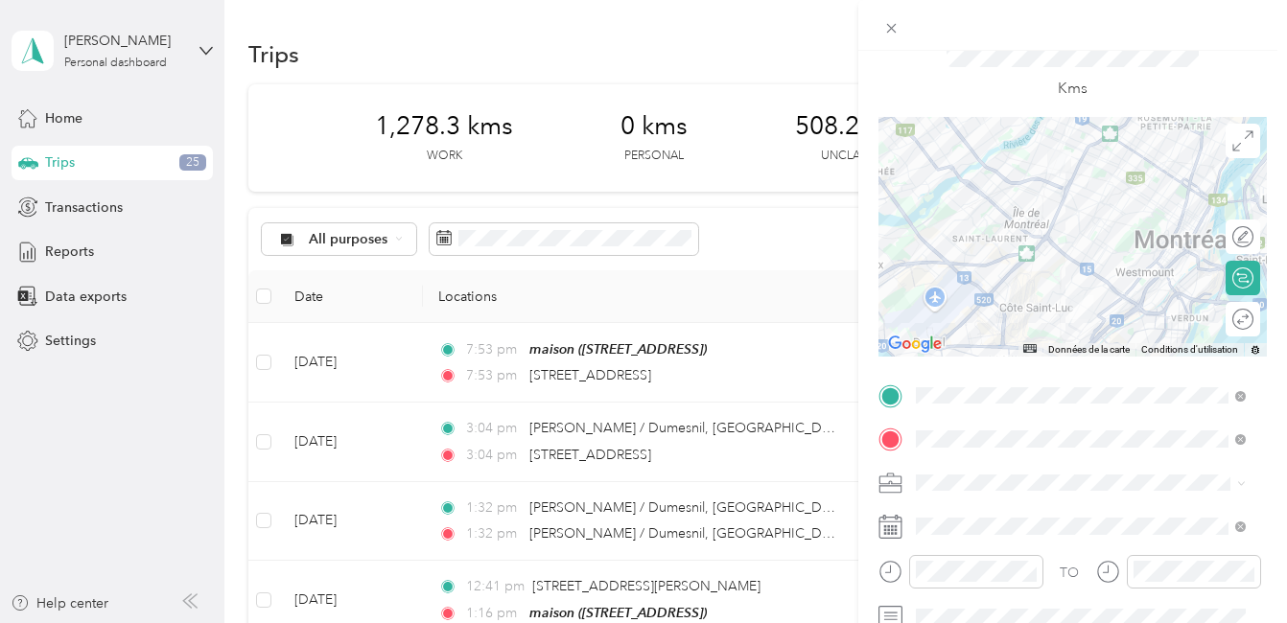
scroll to position [0, 0]
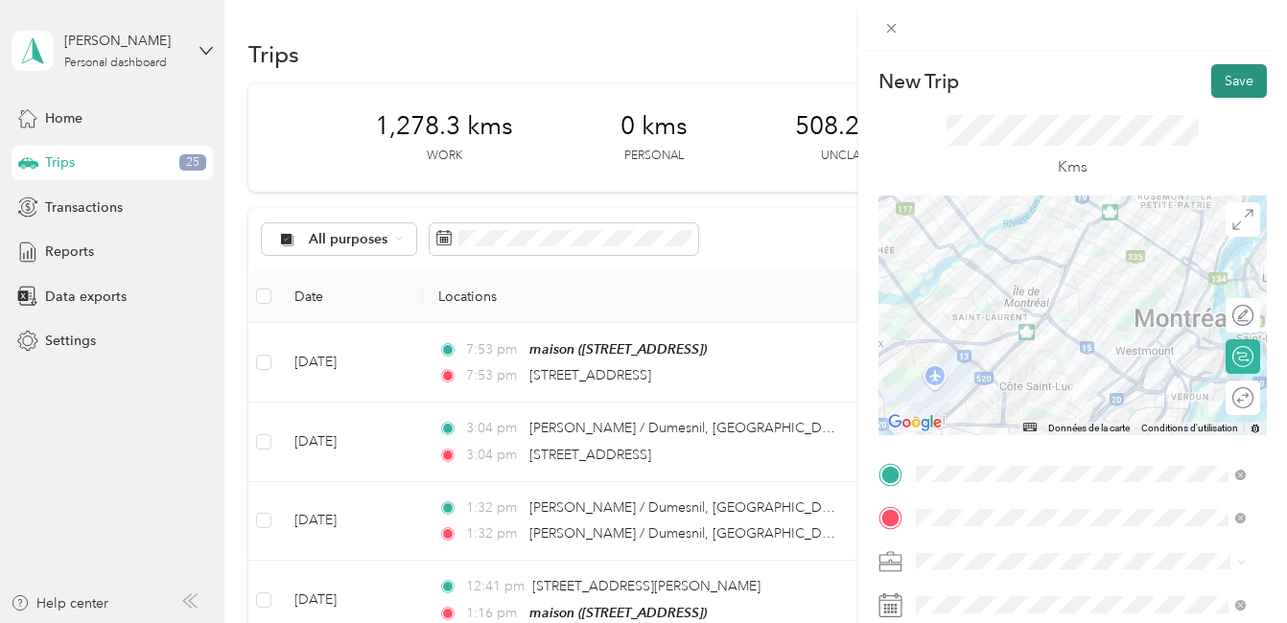
click at [1227, 81] on button "Save" at bounding box center [1239, 81] width 56 height 34
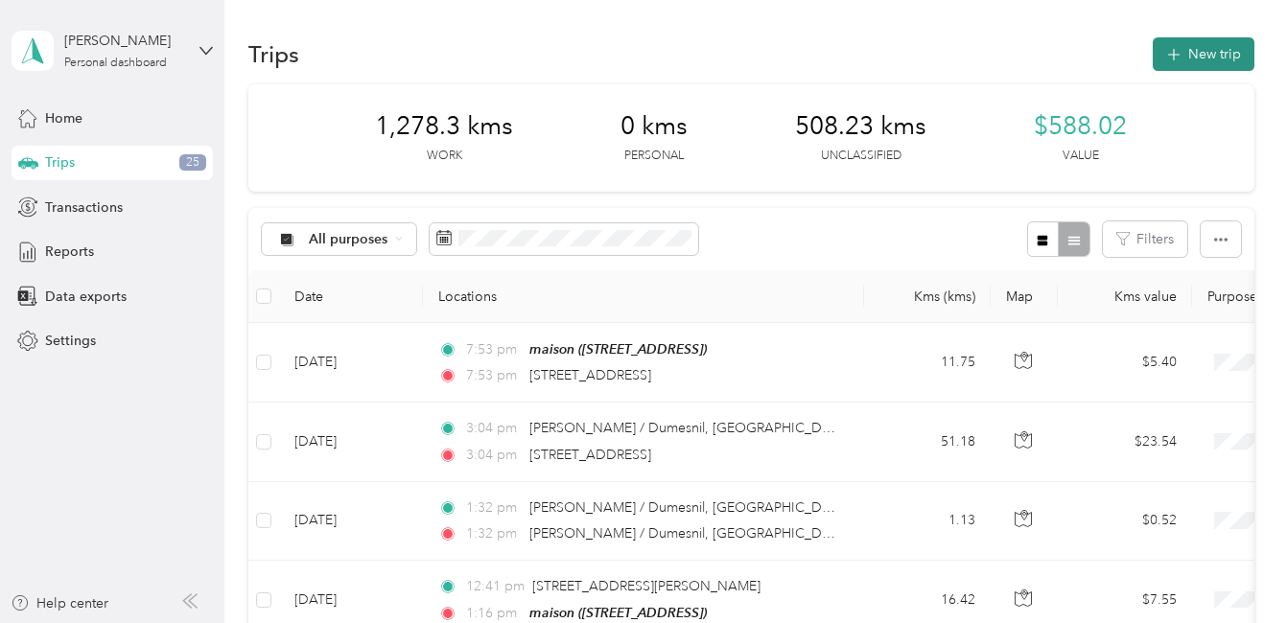
click at [1210, 53] on button "New trip" at bounding box center [1203, 54] width 102 height 34
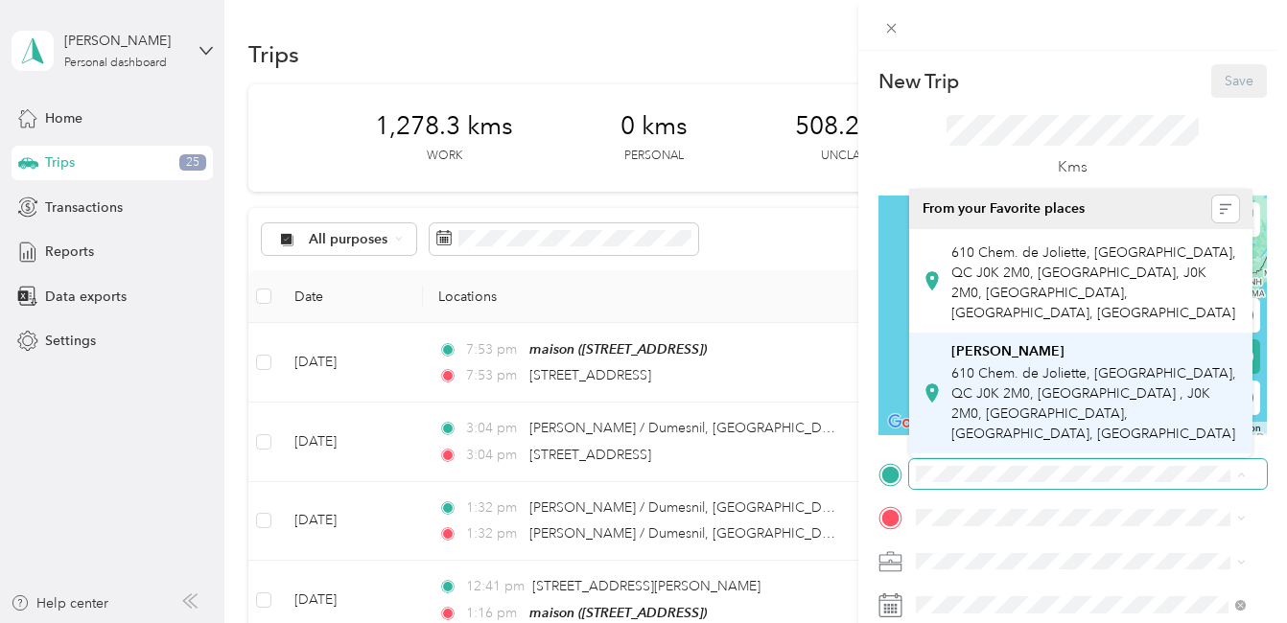
scroll to position [0, 42]
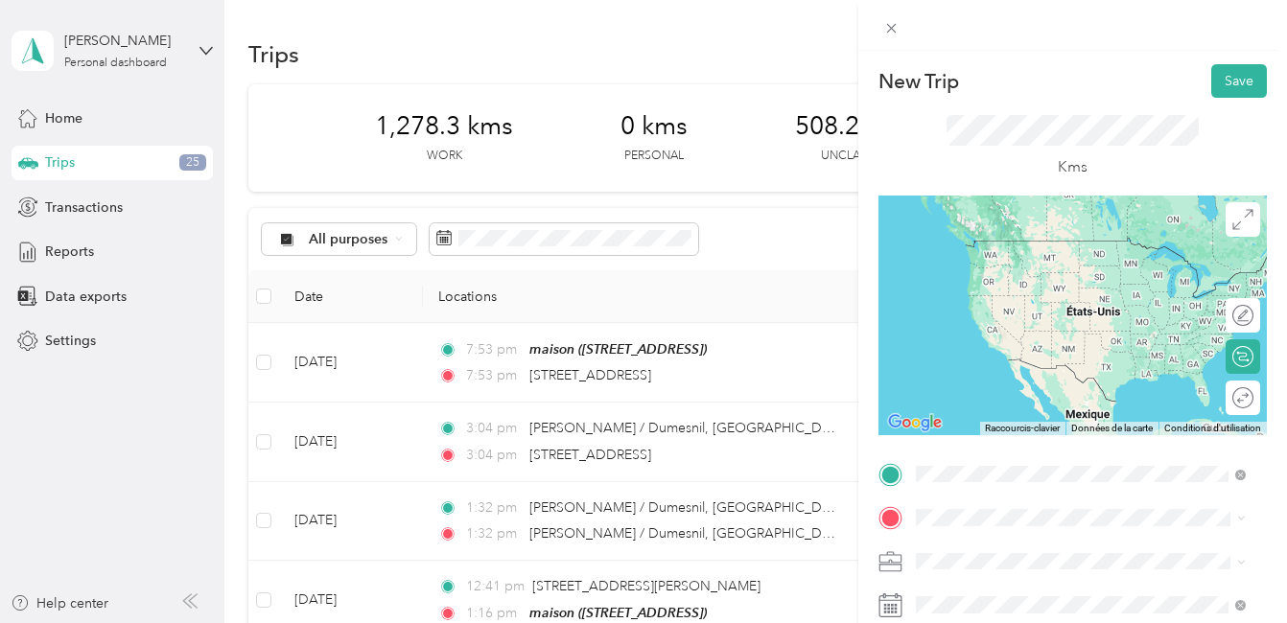
click at [1032, 266] on span "6595 Avenue Somerled Montréal, Quebec H4V 1T1, Canada" at bounding box center [1012, 260] width 122 height 17
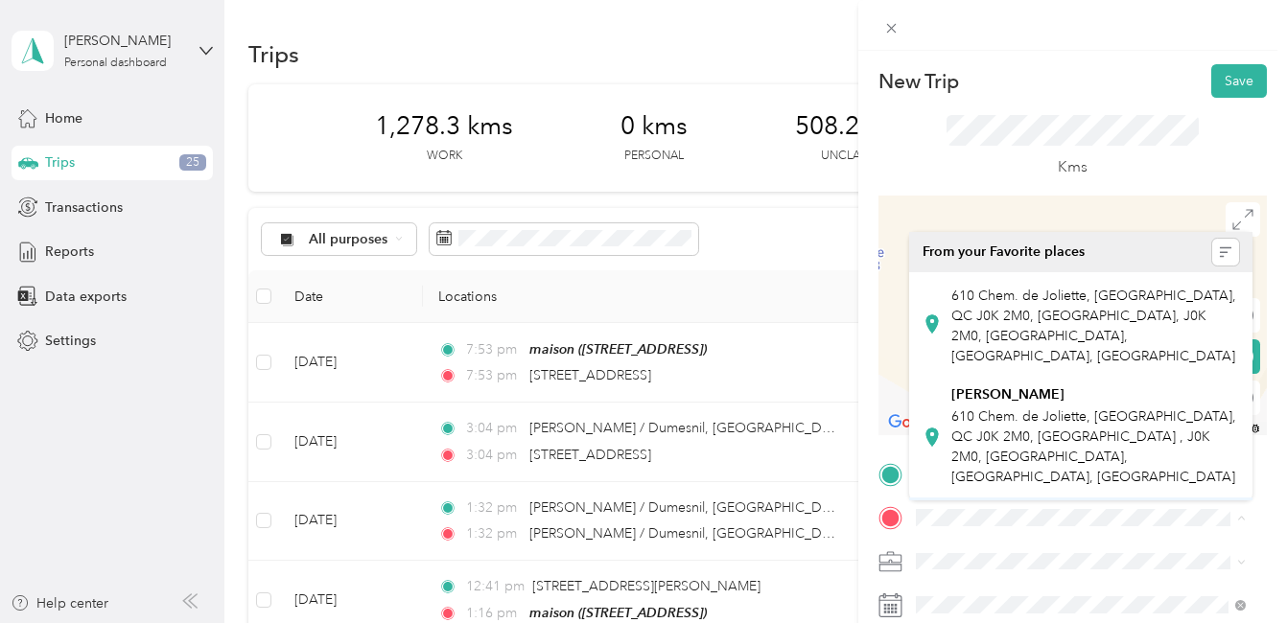
click at [1001, 507] on div "maison [STREET_ADDRESS]" at bounding box center [1012, 527] width 122 height 40
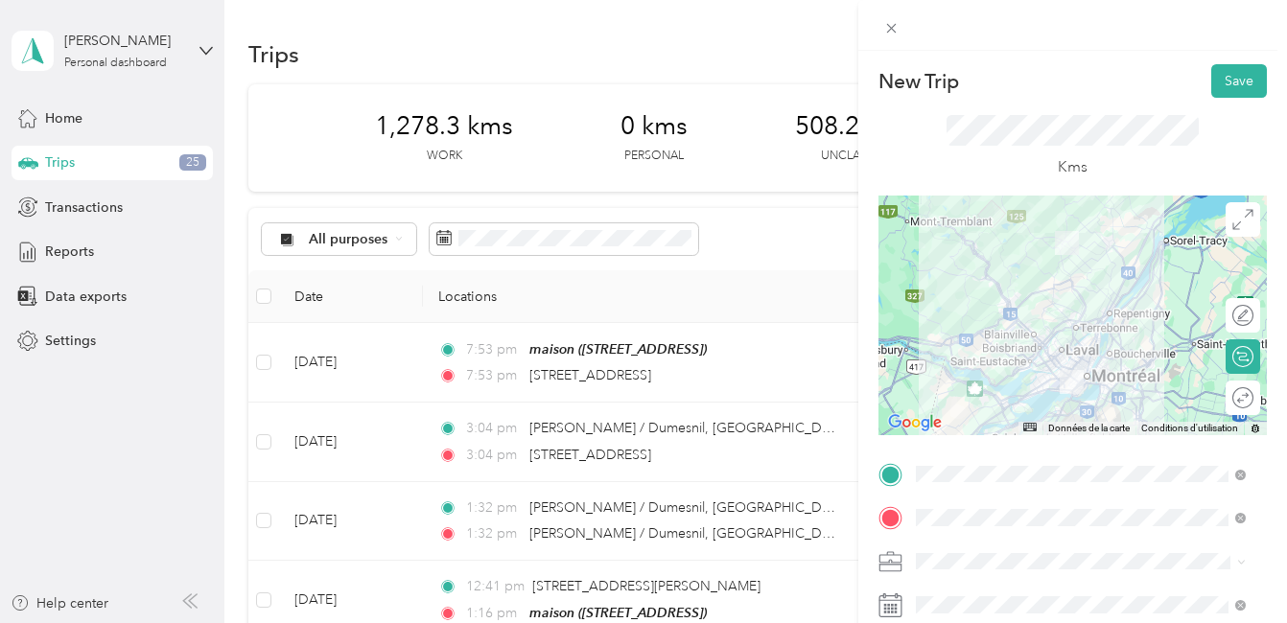
click at [1051, 364] on div at bounding box center [1072, 316] width 388 height 240
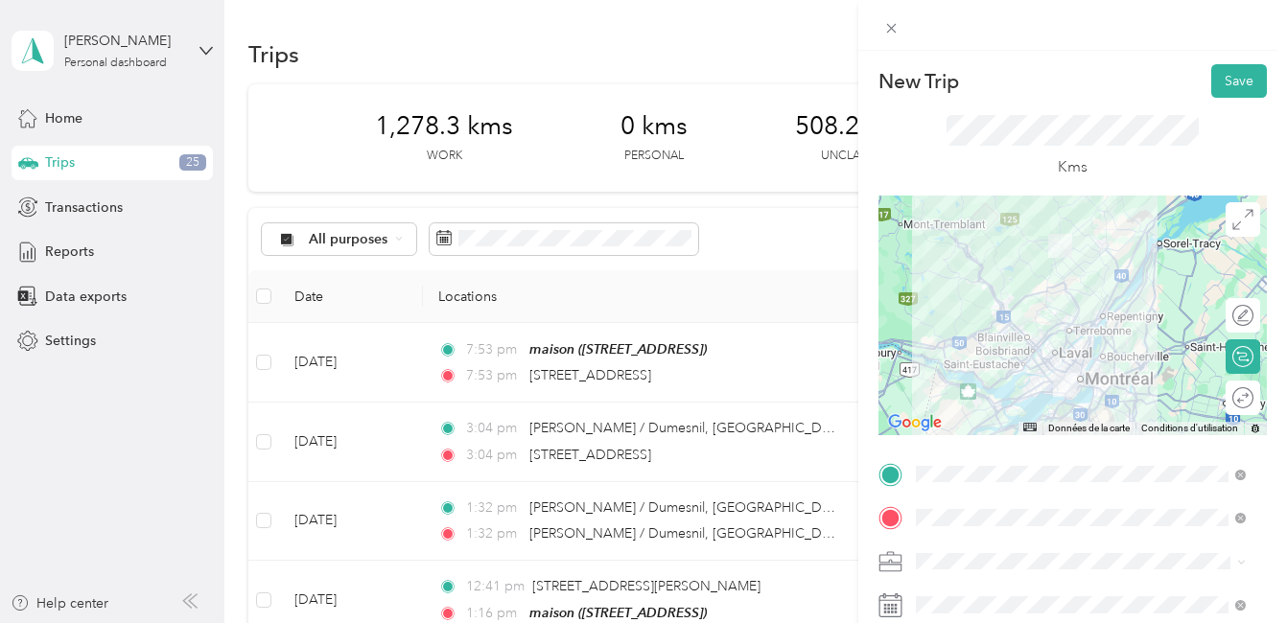
drag, startPoint x: 1051, startPoint y: 360, endPoint x: 1040, endPoint y: 362, distance: 10.9
click at [1040, 362] on div at bounding box center [1072, 316] width 388 height 240
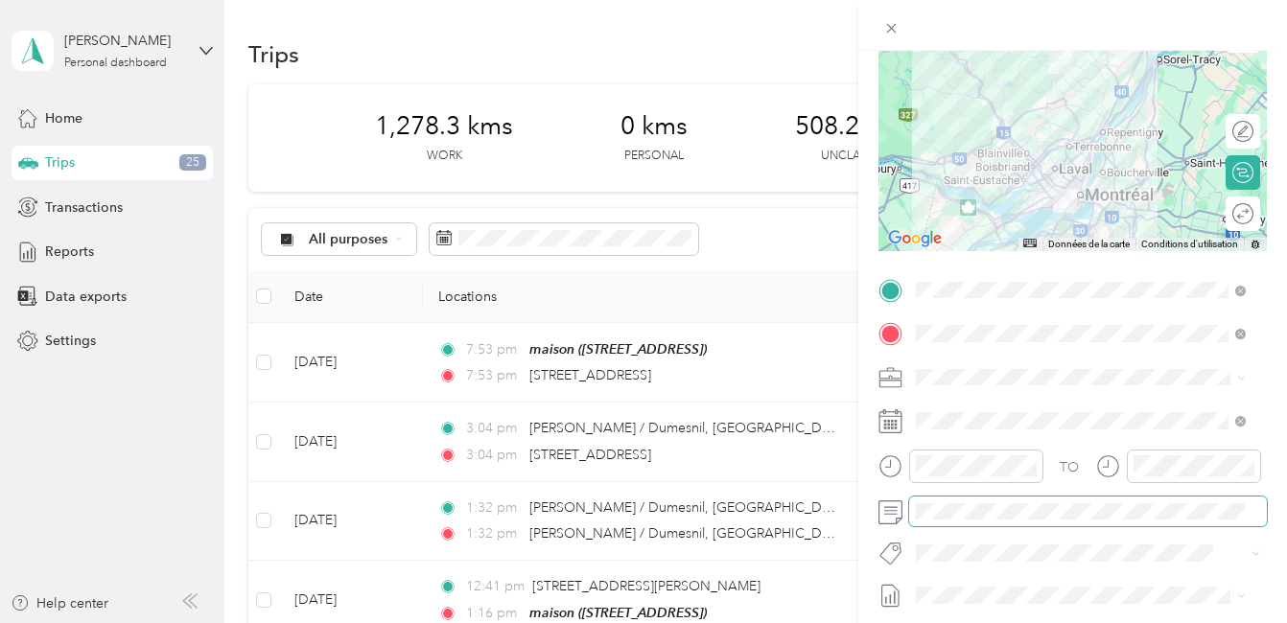
scroll to position [192, 0]
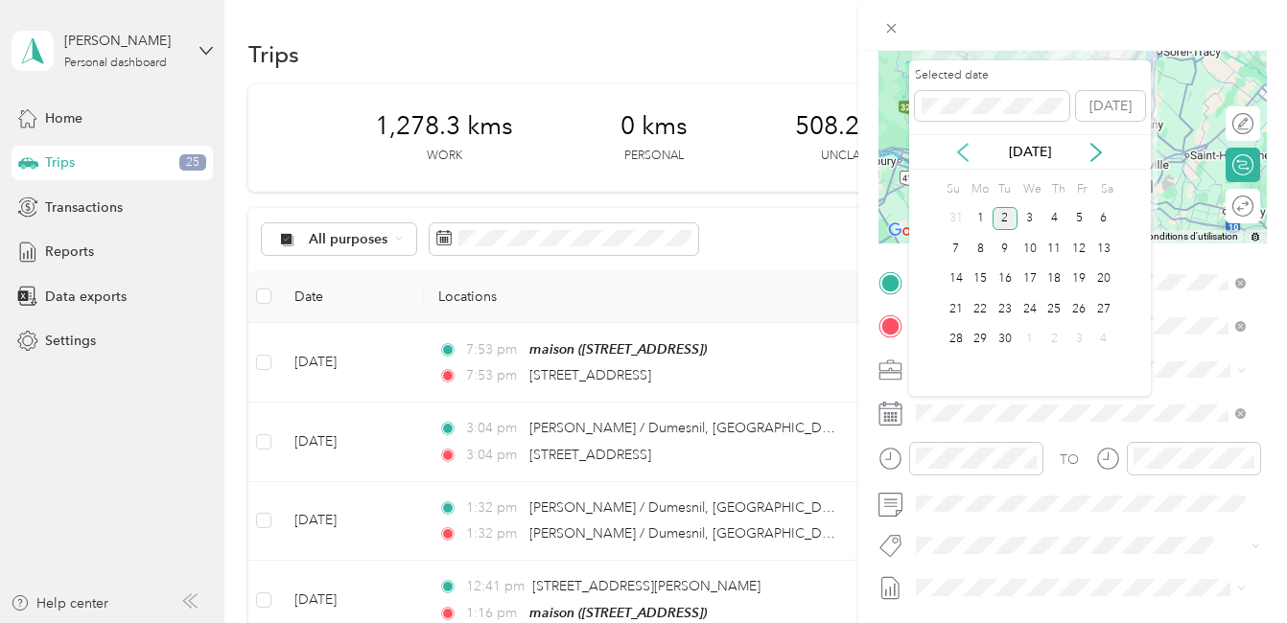
click at [962, 151] on icon at bounding box center [962, 152] width 19 height 19
click at [1057, 276] on div "14" at bounding box center [1054, 279] width 25 height 24
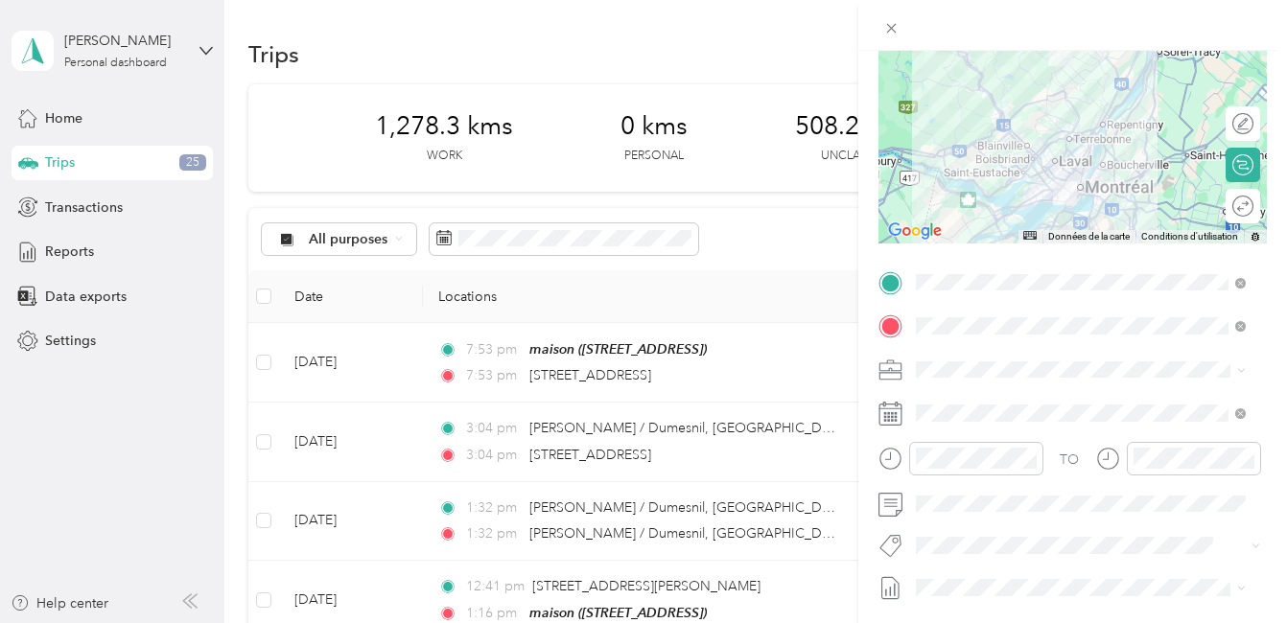
click at [963, 474] on span "Cibc - Blitz" at bounding box center [964, 473] width 57 height 17
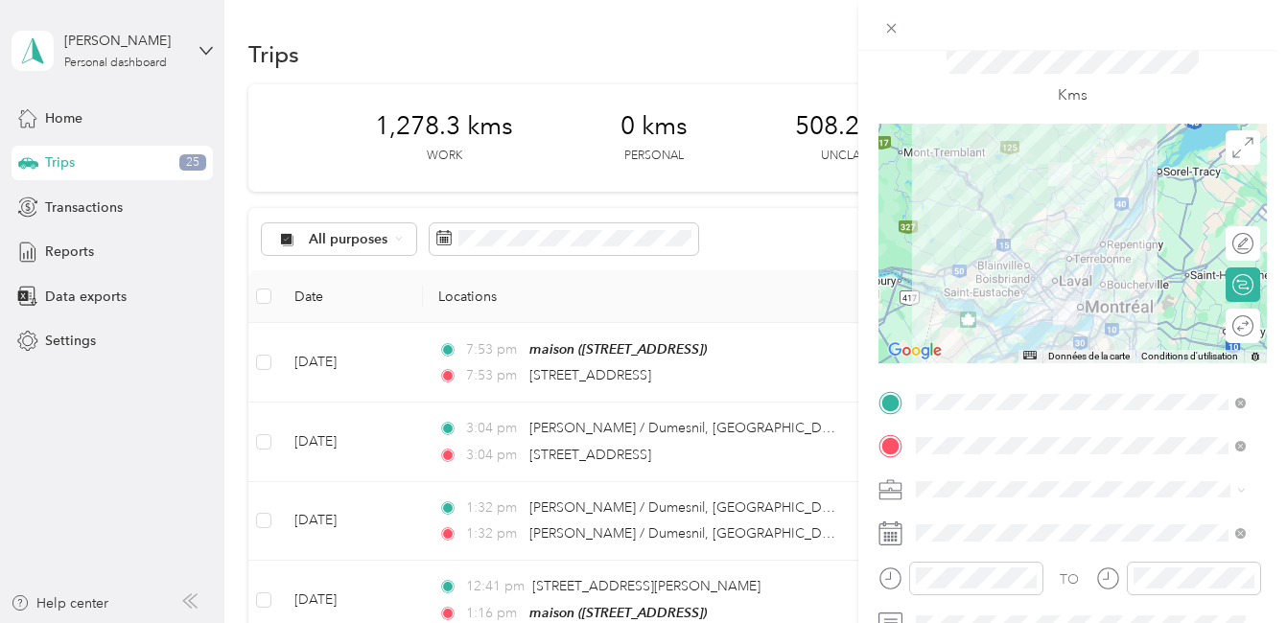
scroll to position [0, 0]
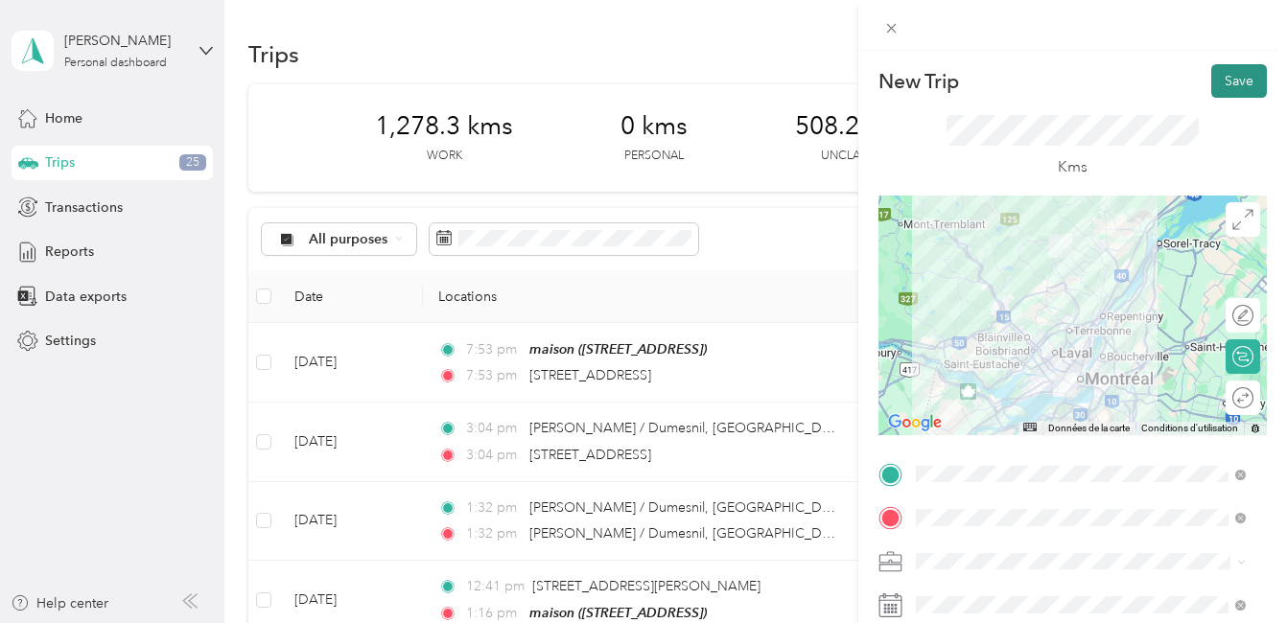
click at [1223, 82] on button "Save" at bounding box center [1239, 81] width 56 height 34
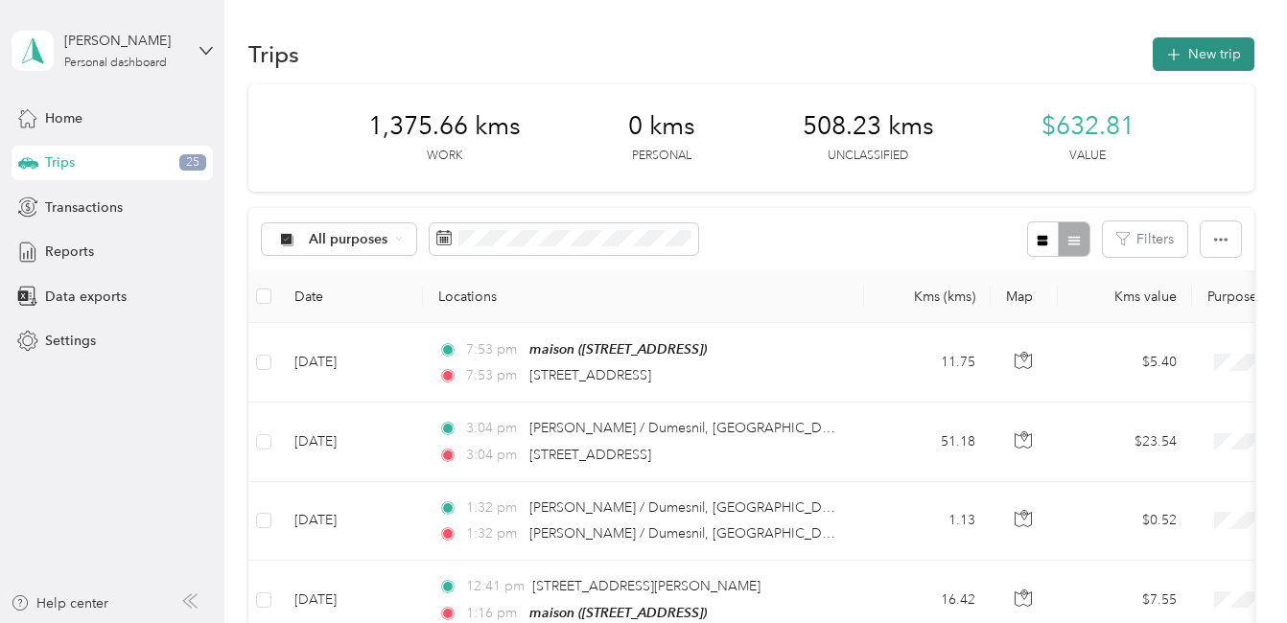
click at [1182, 44] on button "New trip" at bounding box center [1203, 54] width 102 height 34
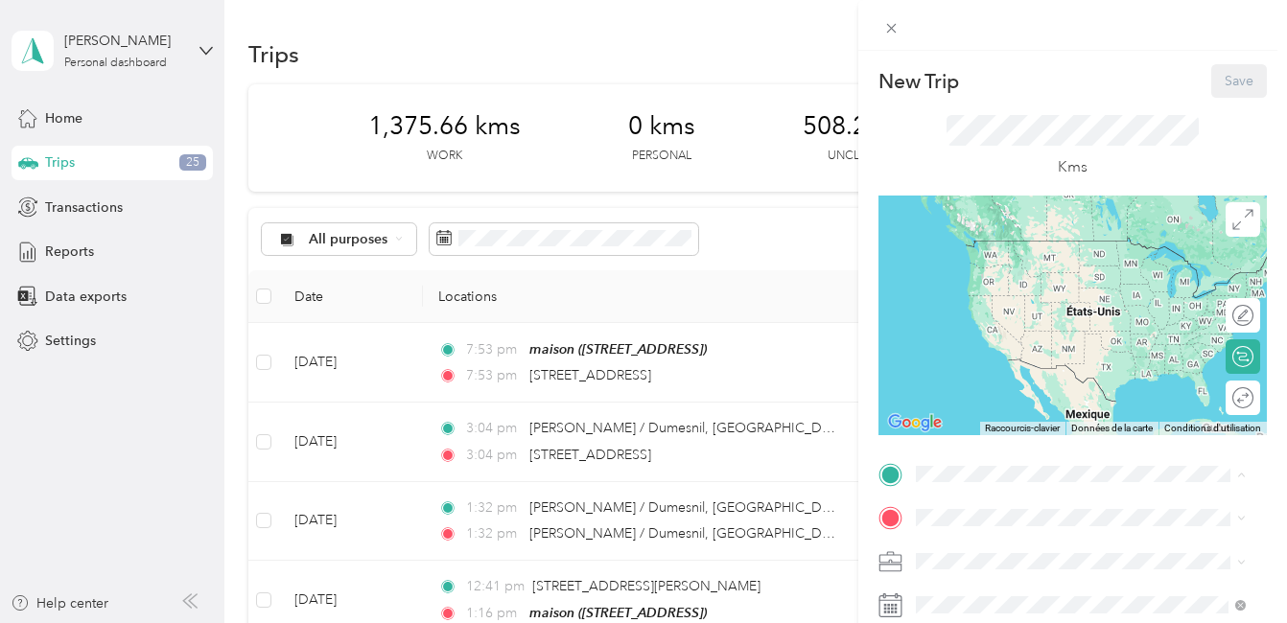
click at [987, 464] on div "maison [STREET_ADDRESS]" at bounding box center [1012, 484] width 122 height 40
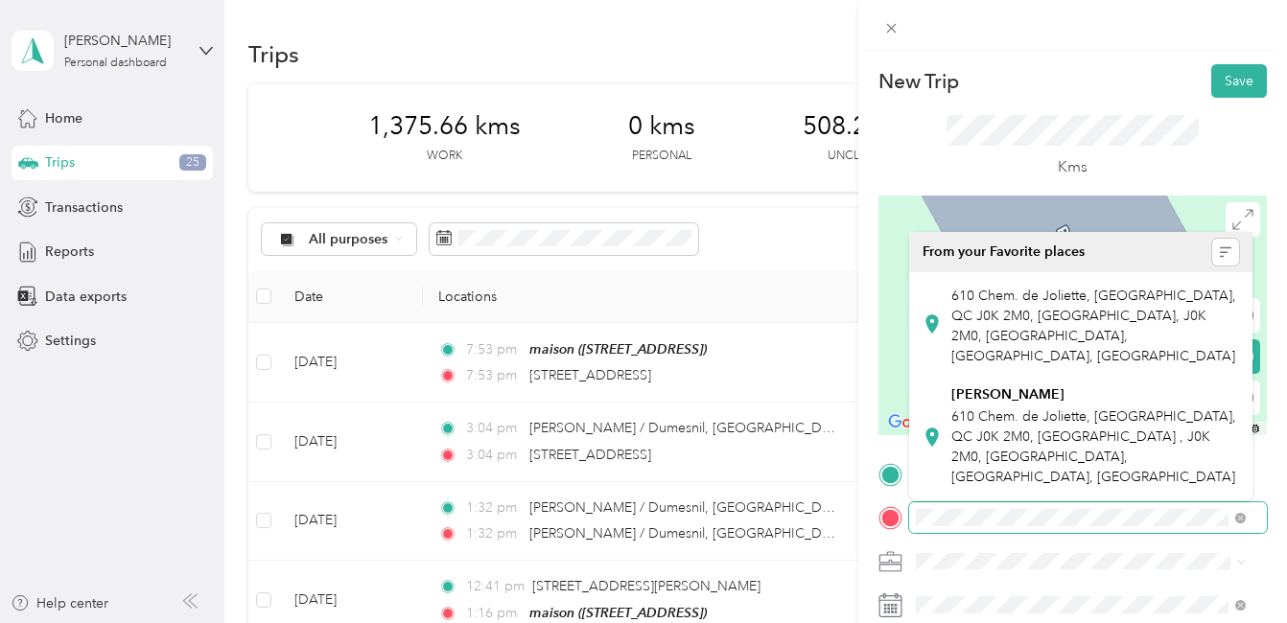
scroll to position [0, 32]
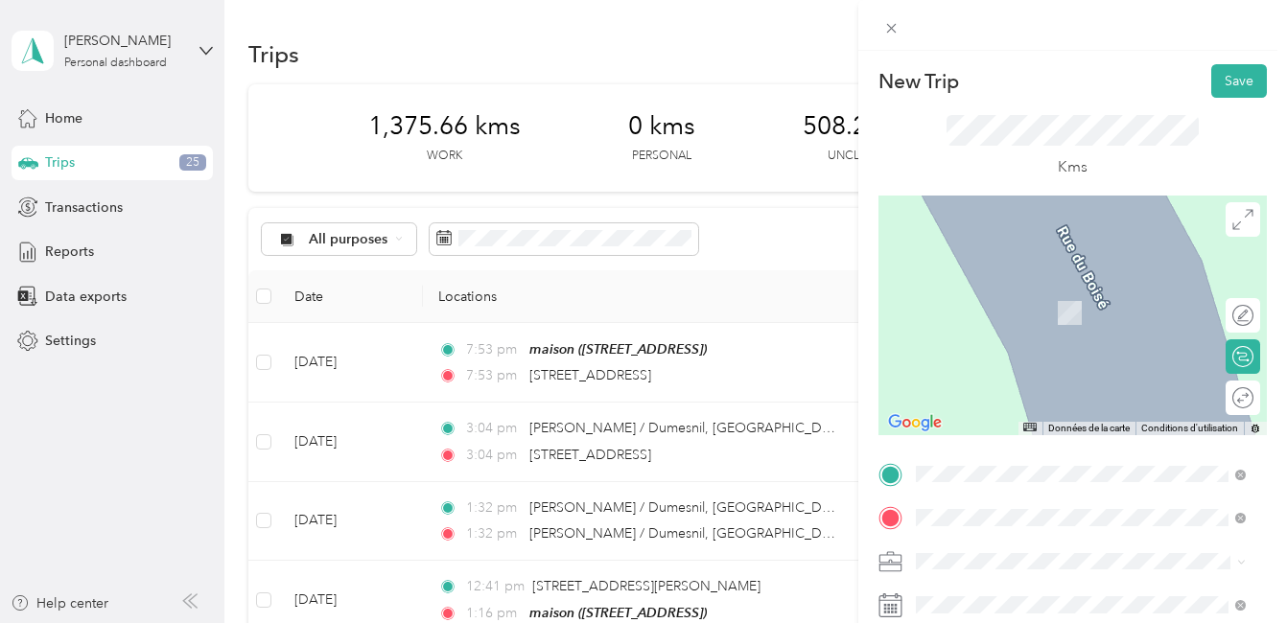
click at [996, 287] on span "[STREET_ADDRESS]" at bounding box center [1012, 284] width 122 height 17
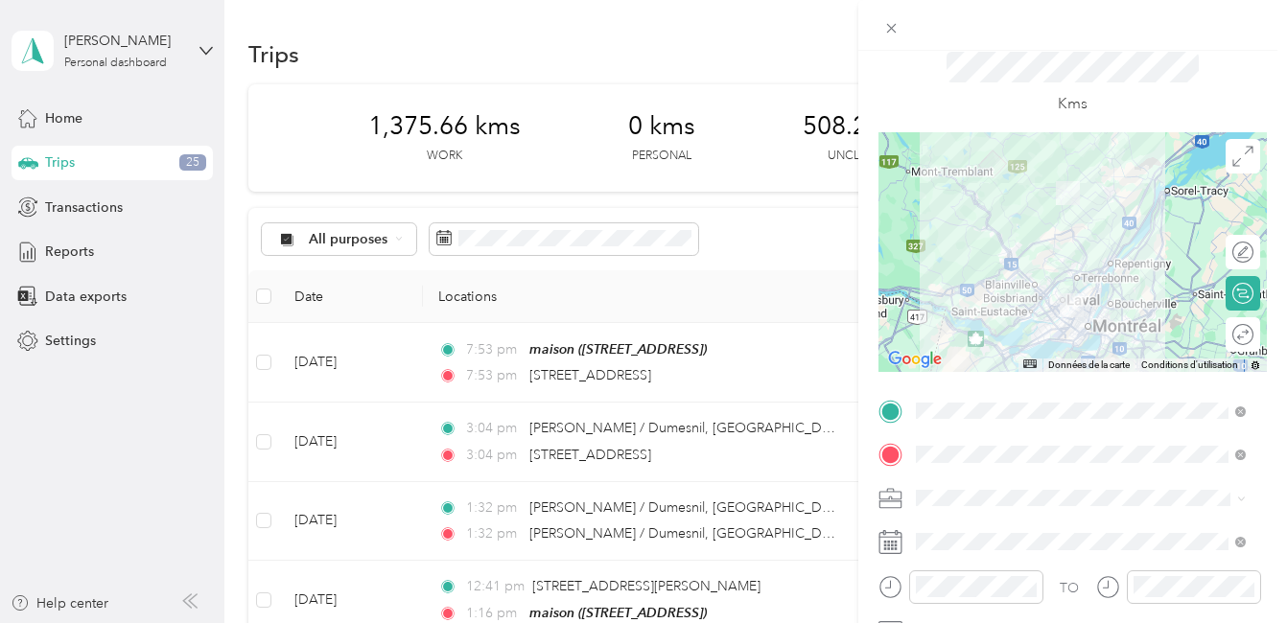
scroll to position [96, 0]
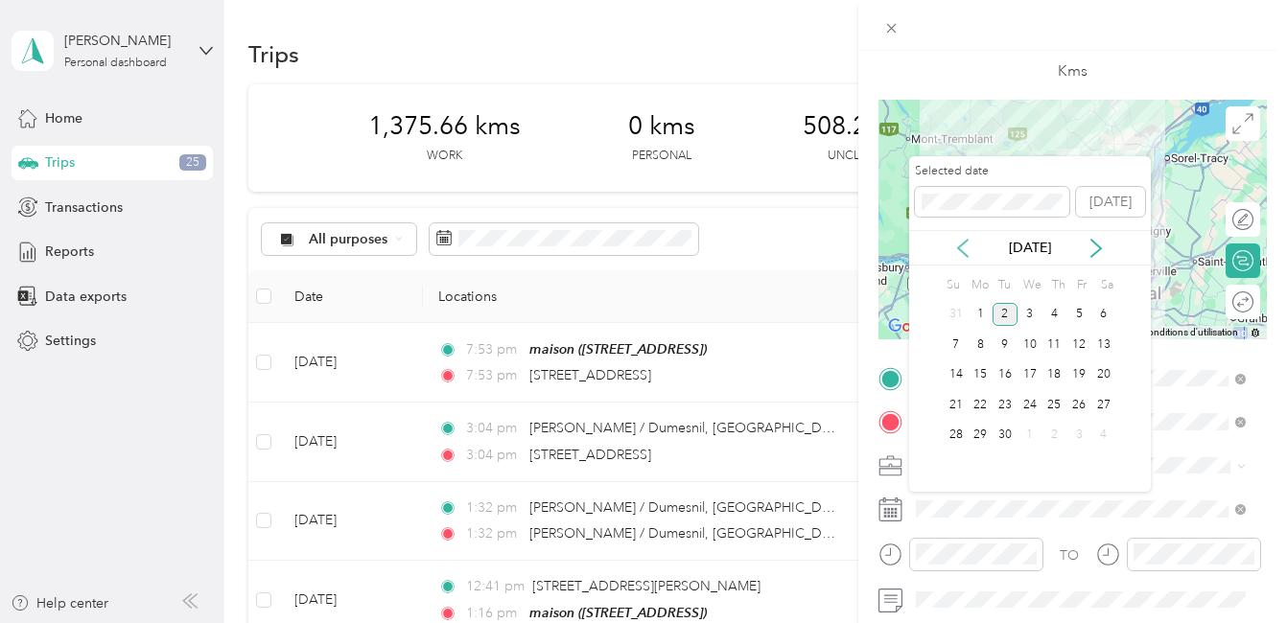
click at [963, 248] on icon at bounding box center [962, 248] width 19 height 19
click at [1076, 373] on div "15" at bounding box center [1078, 375] width 25 height 24
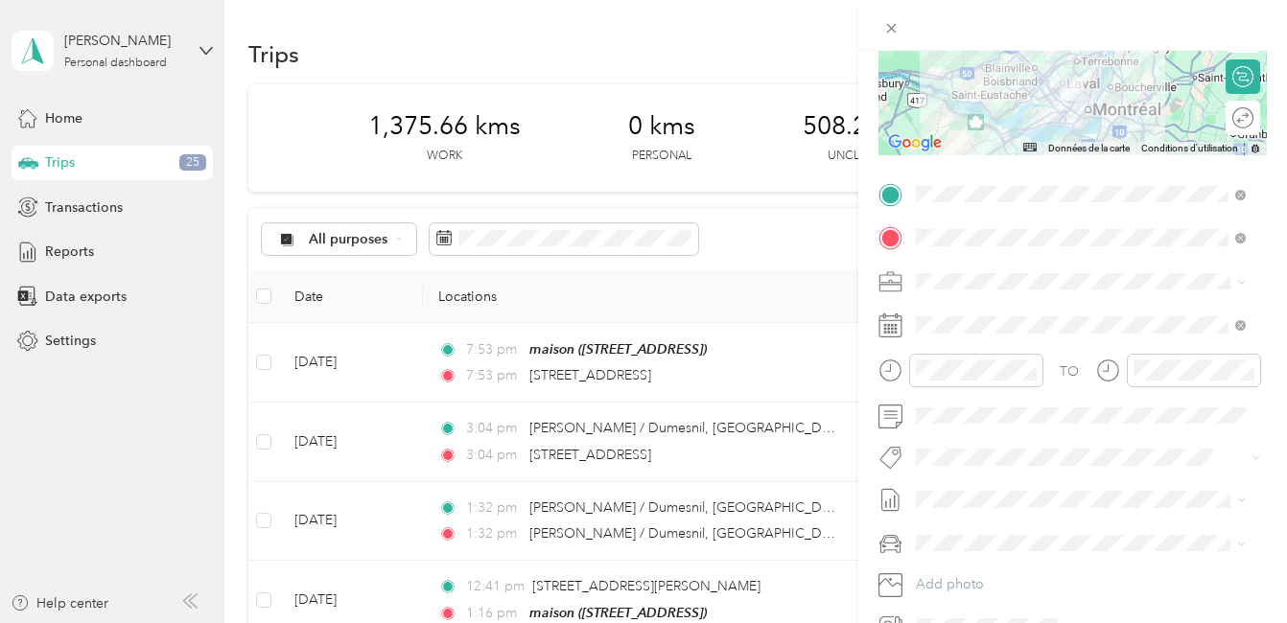
scroll to position [288, 0]
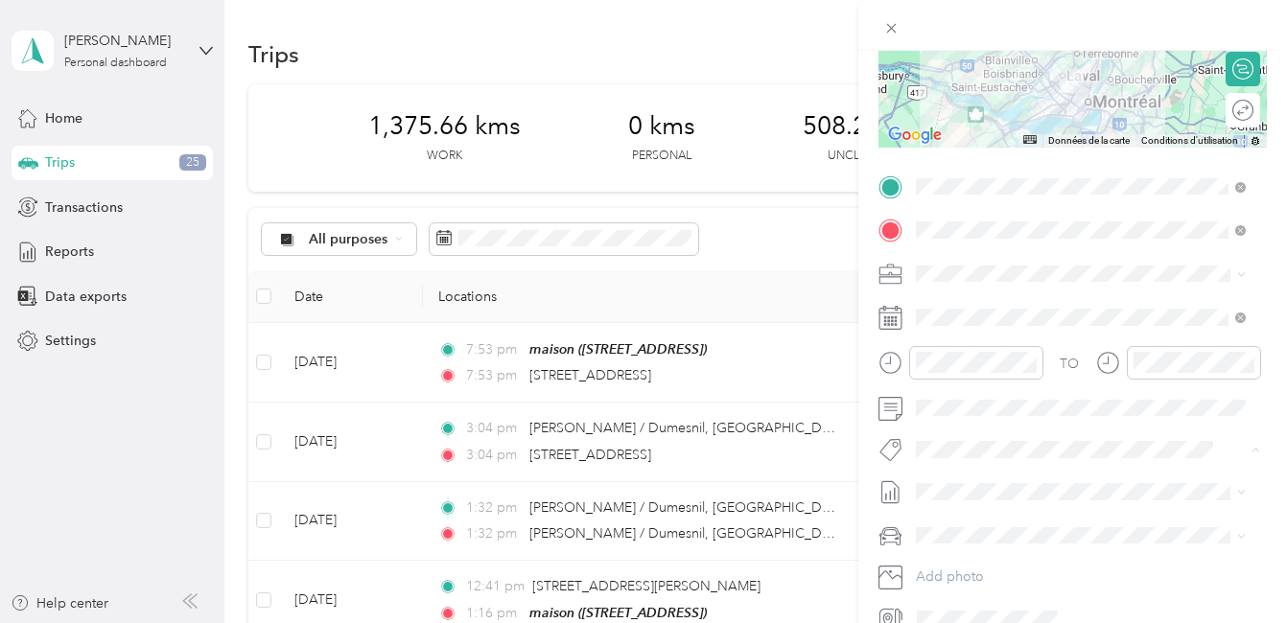
click at [979, 562] on li "Fab Team - R" at bounding box center [1080, 557] width 343 height 37
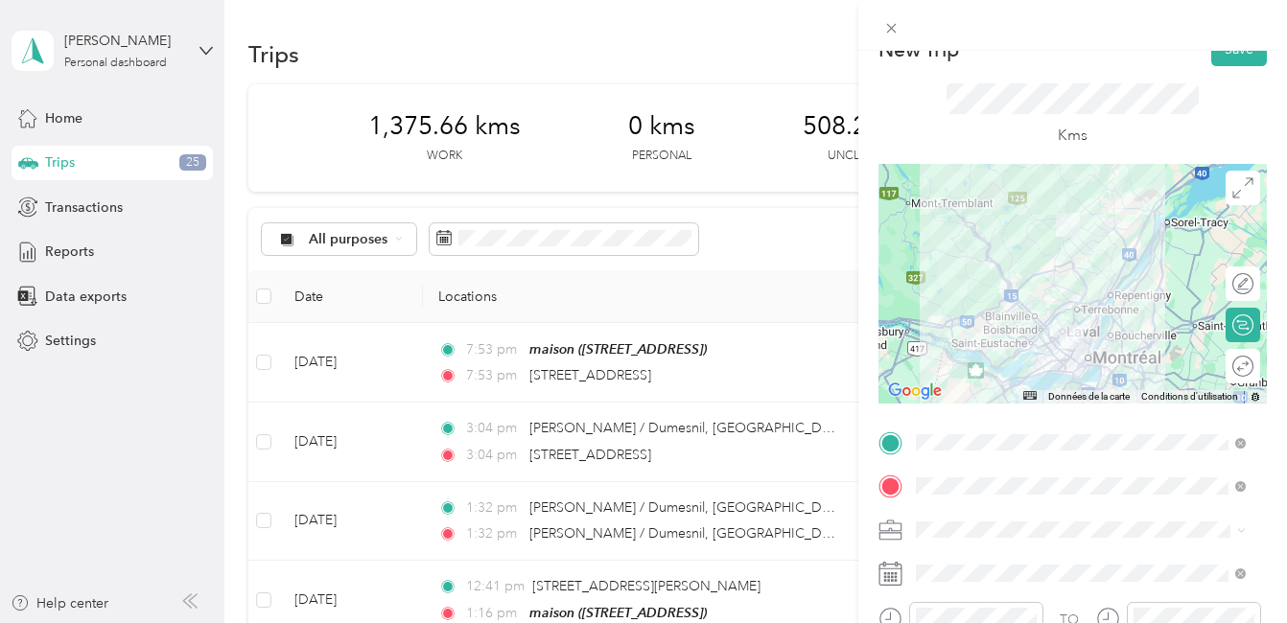
scroll to position [0, 0]
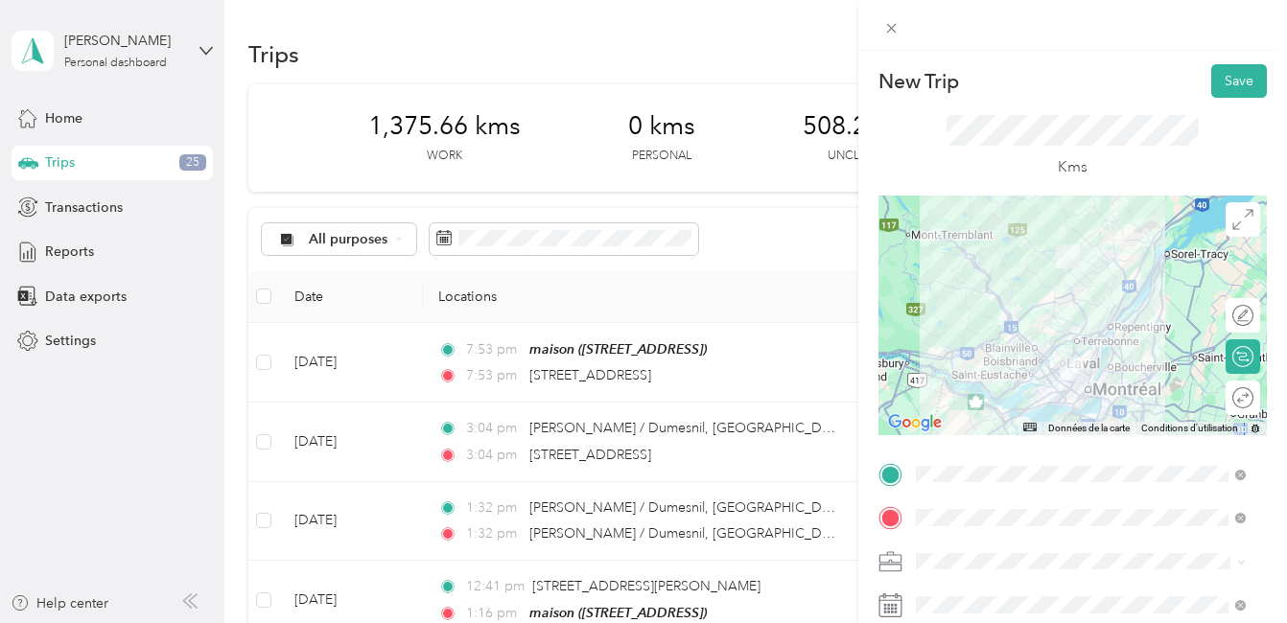
click at [1089, 342] on div at bounding box center [1072, 316] width 388 height 240
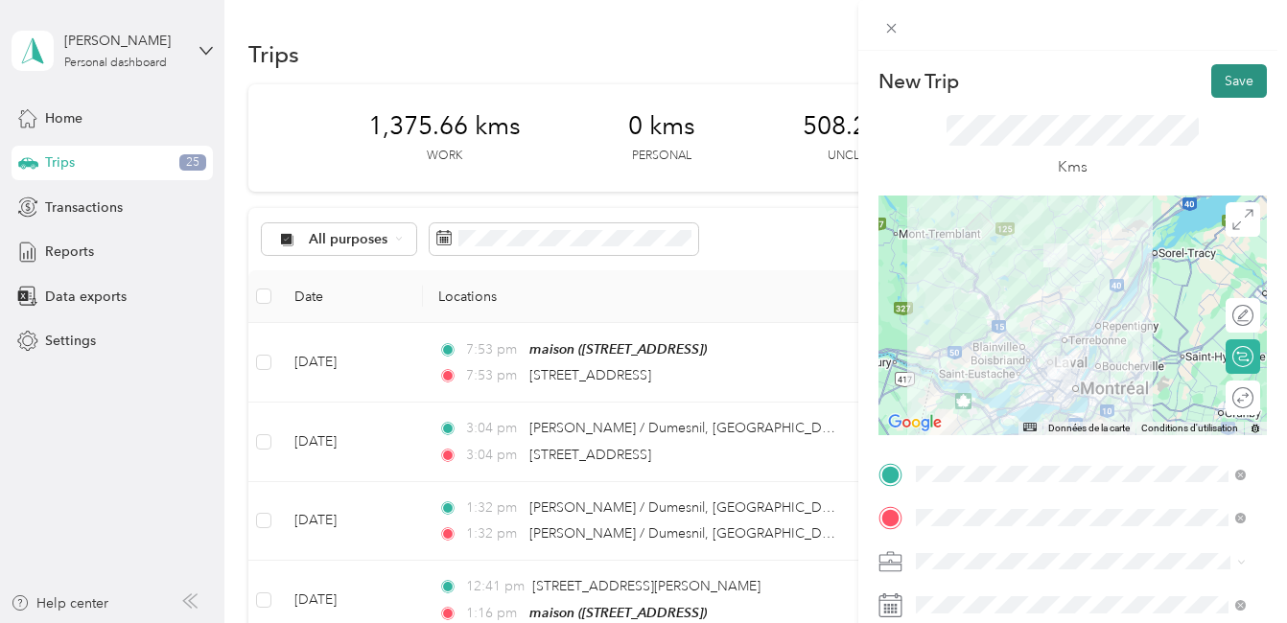
click at [1222, 82] on button "Save" at bounding box center [1239, 81] width 56 height 34
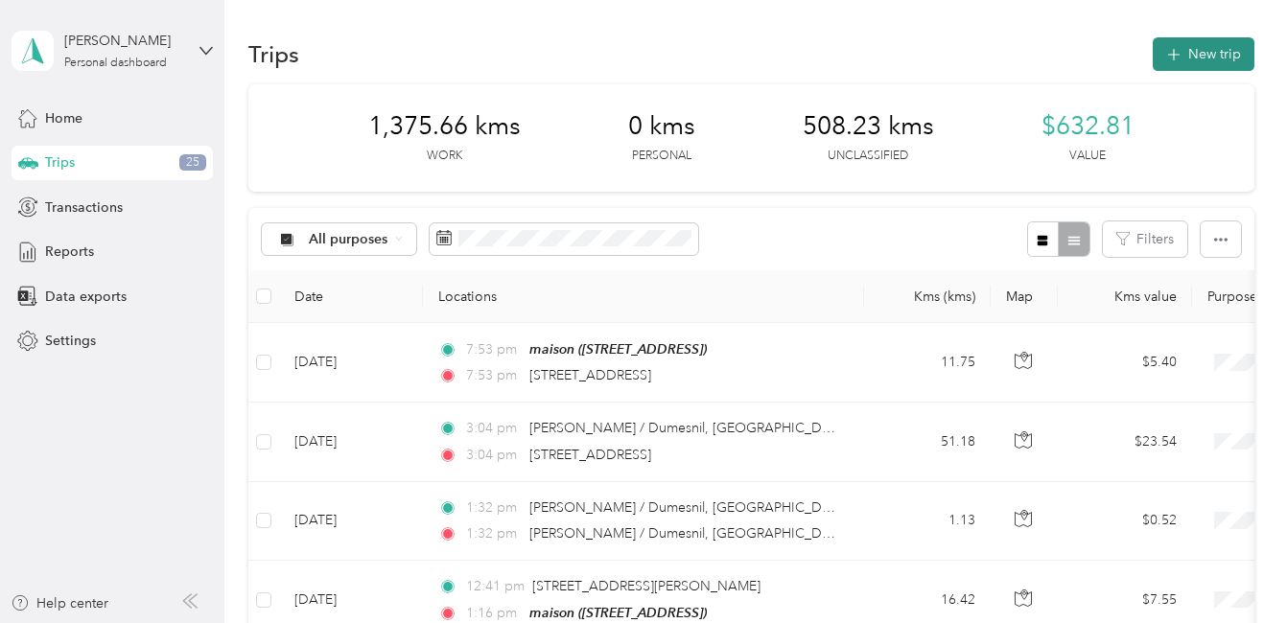
click at [1201, 48] on button "New trip" at bounding box center [1203, 54] width 102 height 34
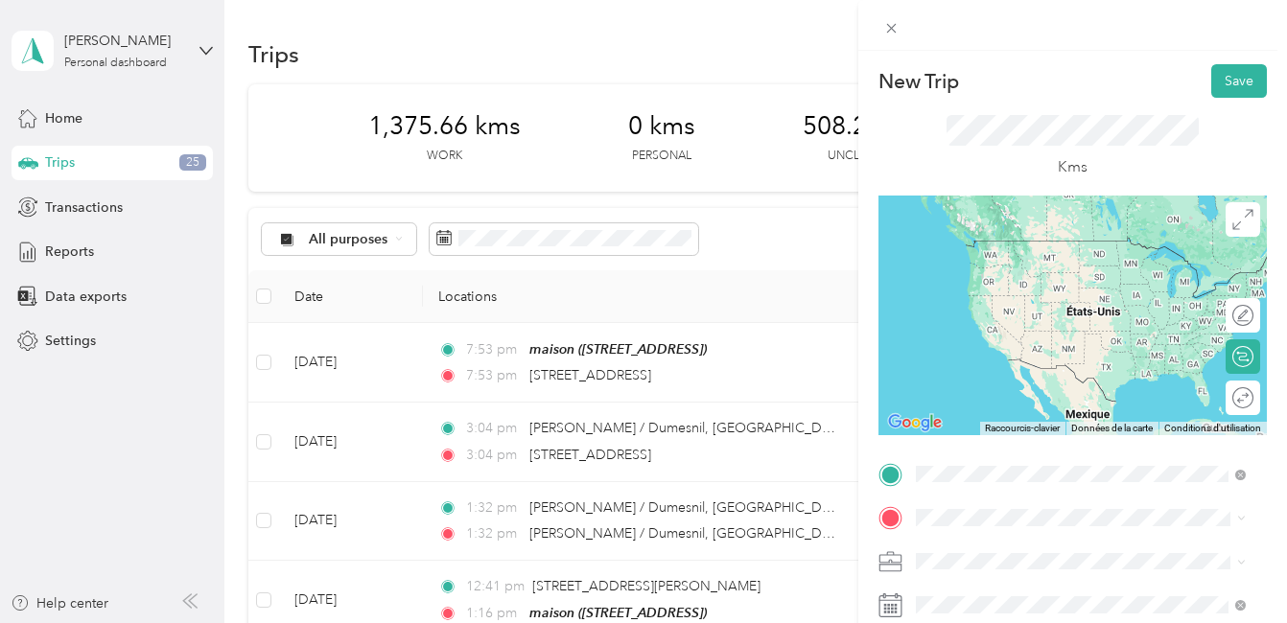
click at [1006, 241] on span "[STREET_ADDRESS]" at bounding box center [1012, 240] width 122 height 17
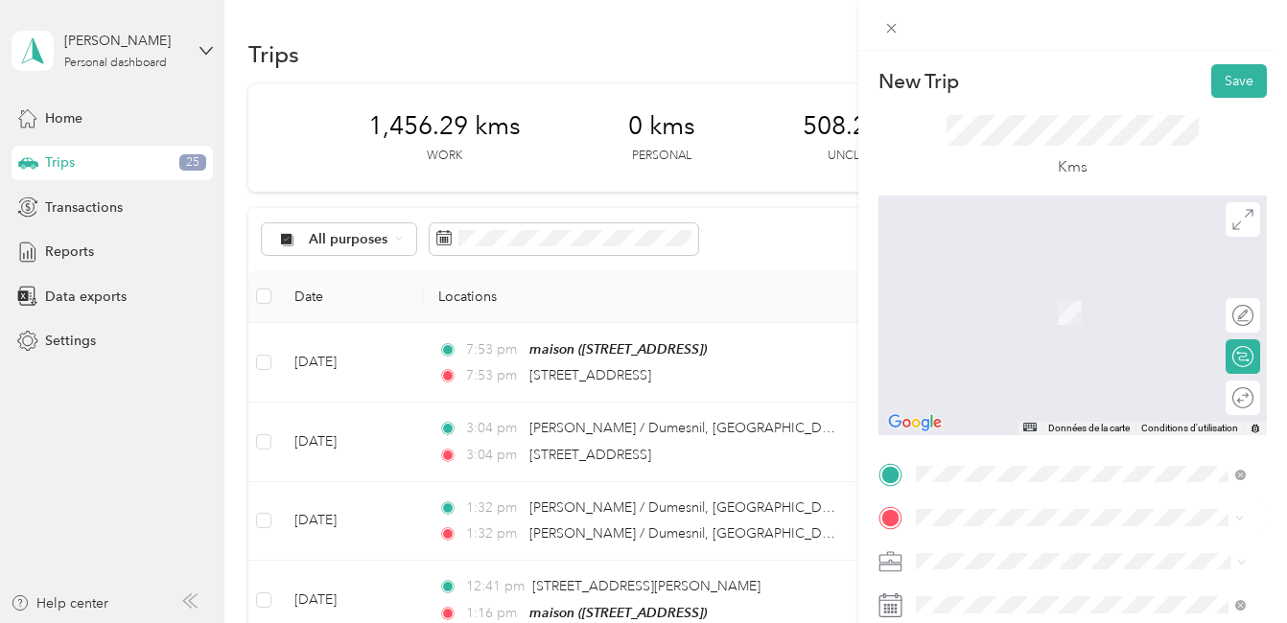
click at [1052, 290] on span "[STREET_ADDRESS][PERSON_NAME]" at bounding box center [1065, 284] width 228 height 17
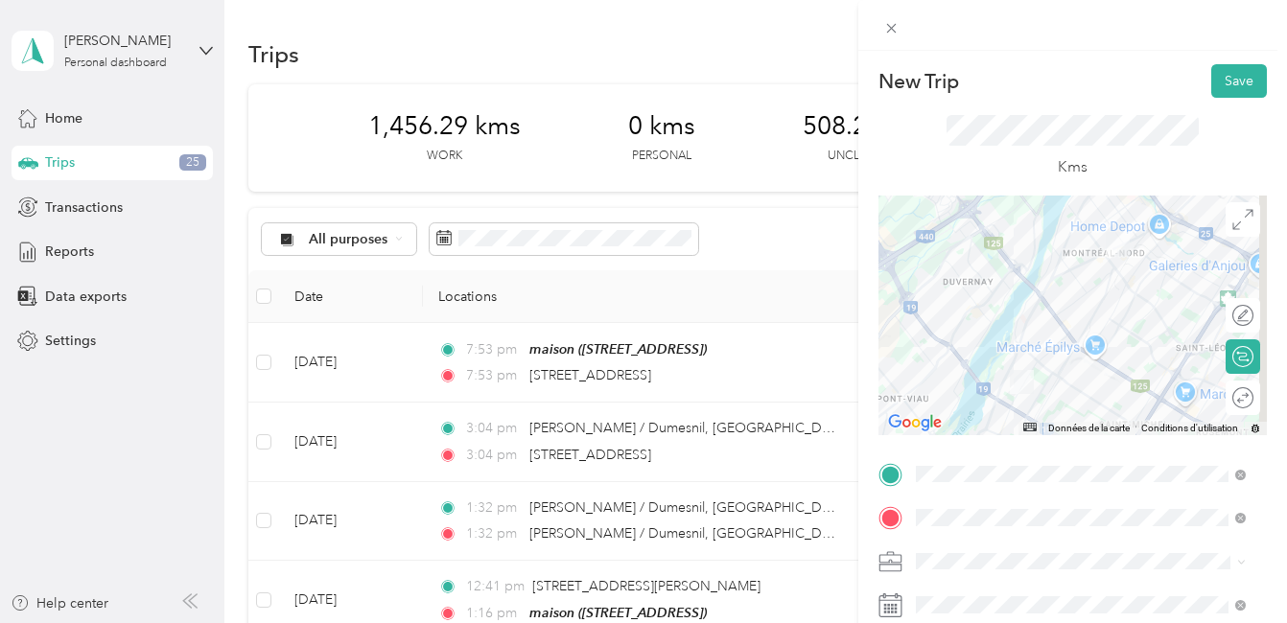
click at [1010, 338] on div at bounding box center [1072, 316] width 388 height 240
click at [1009, 343] on div at bounding box center [1072, 316] width 388 height 240
click at [1010, 349] on div at bounding box center [1072, 316] width 388 height 240
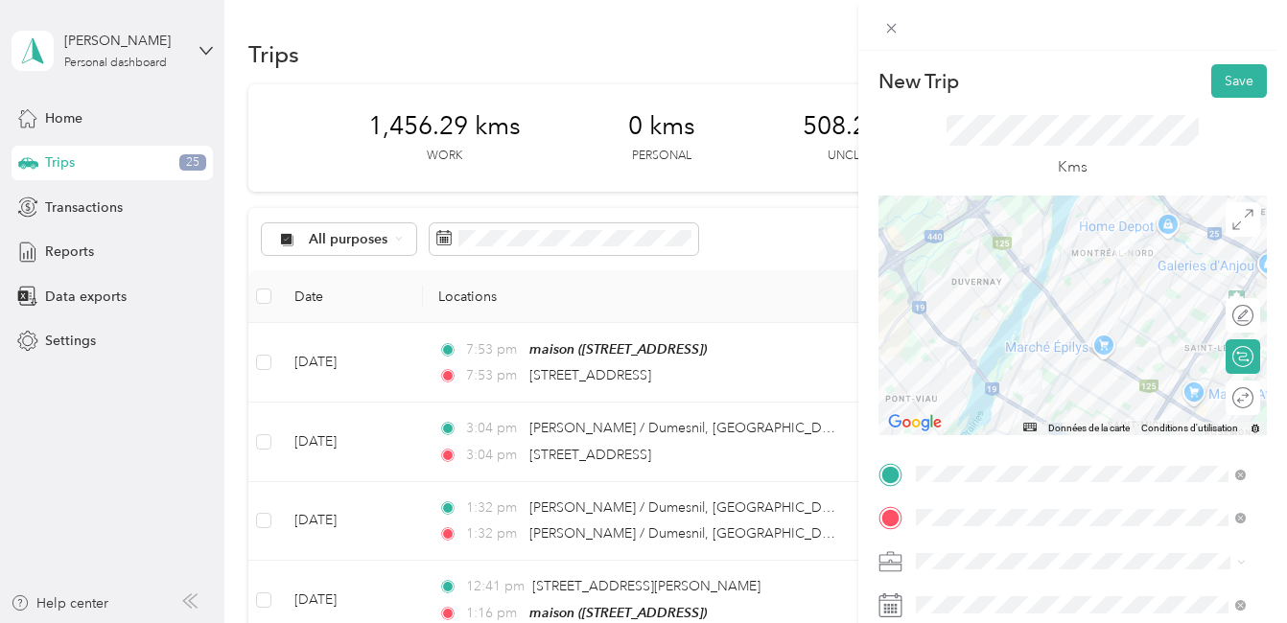
click at [1056, 378] on div at bounding box center [1072, 316] width 388 height 240
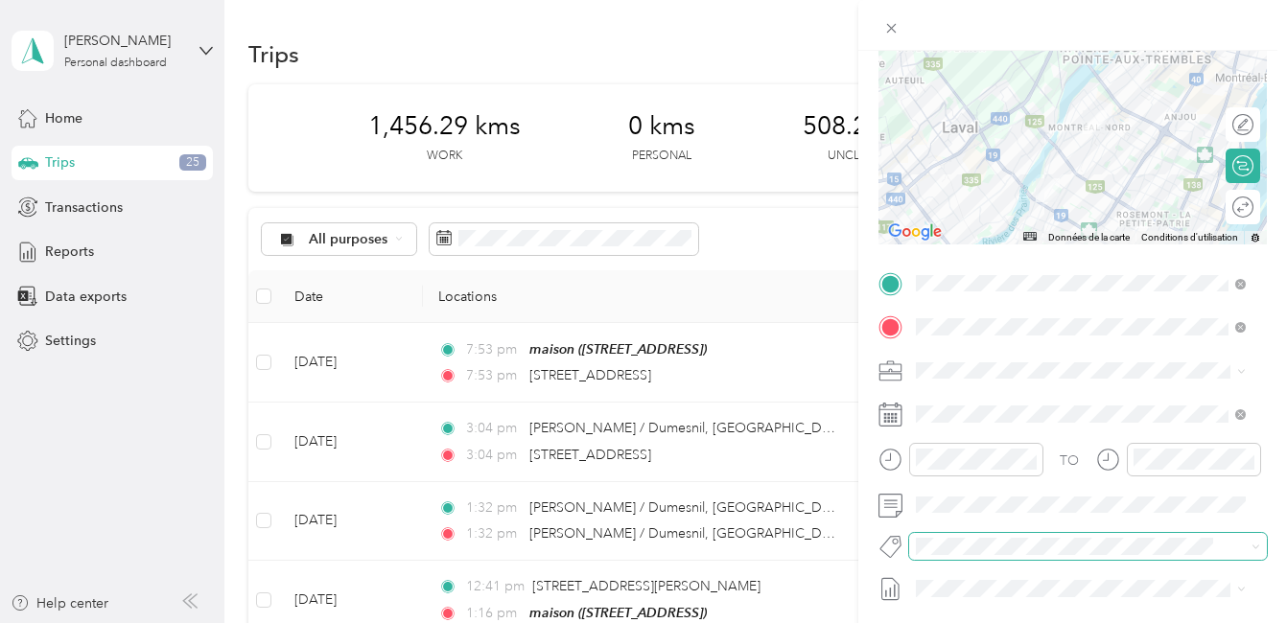
scroll to position [192, 0]
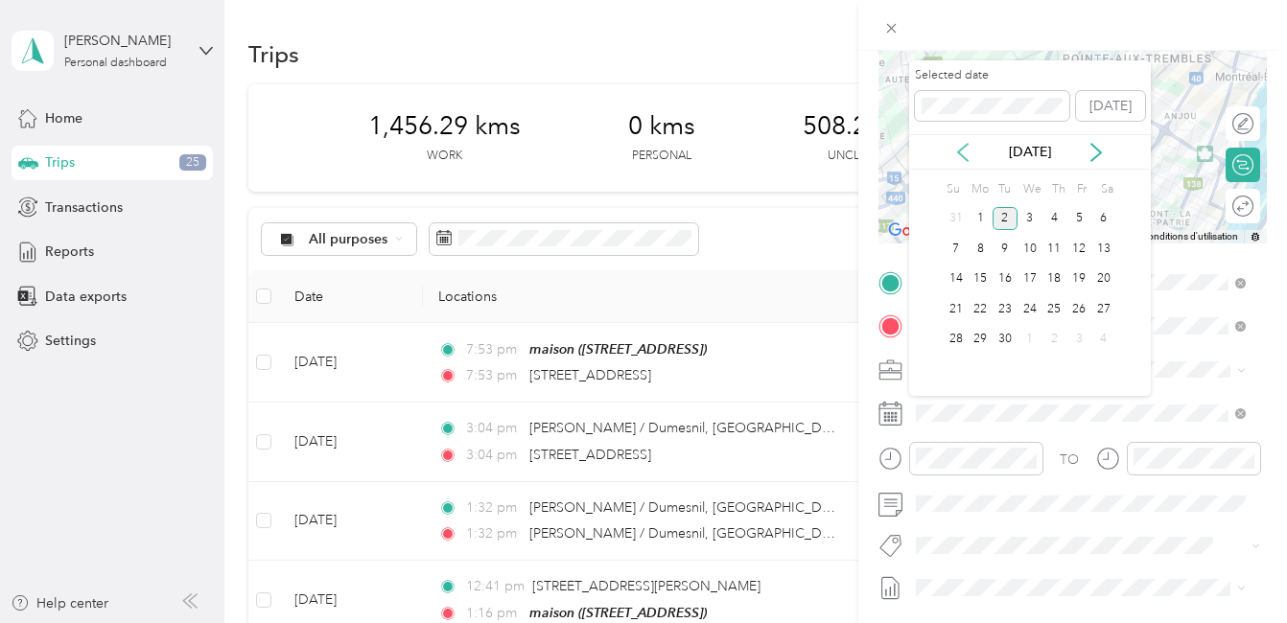
click at [963, 148] on icon at bounding box center [963, 152] width 10 height 17
click at [1078, 280] on div "15" at bounding box center [1078, 279] width 25 height 24
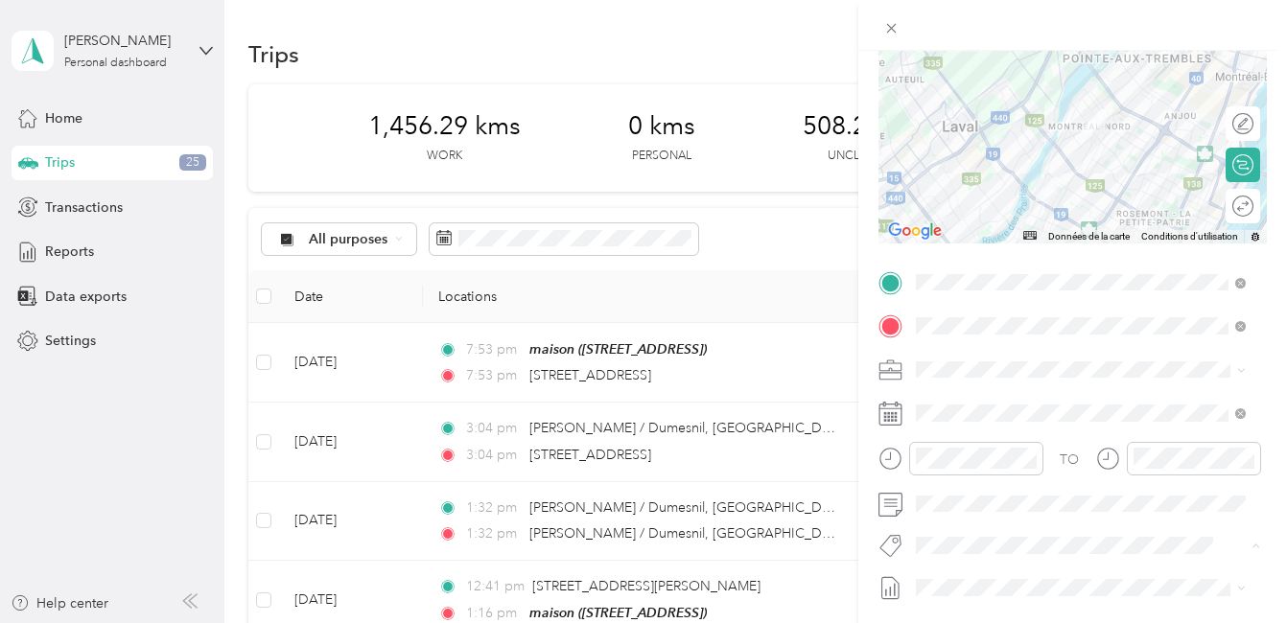
click at [986, 513] on button "Fab Team - R" at bounding box center [970, 512] width 96 height 24
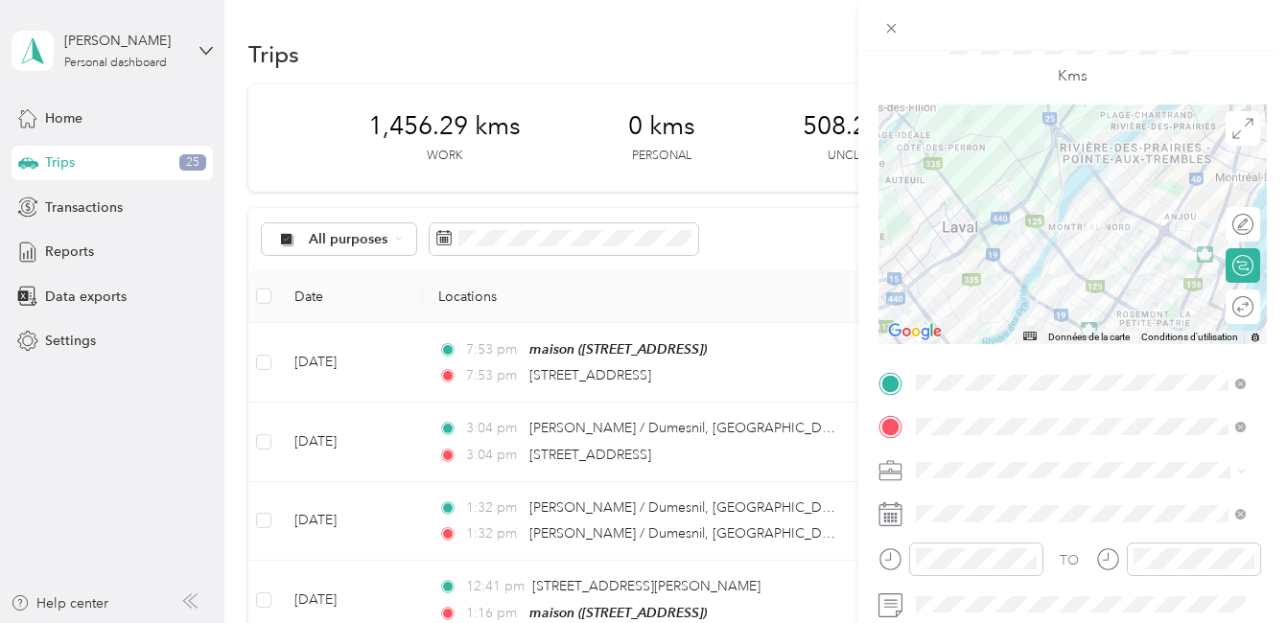
scroll to position [0, 0]
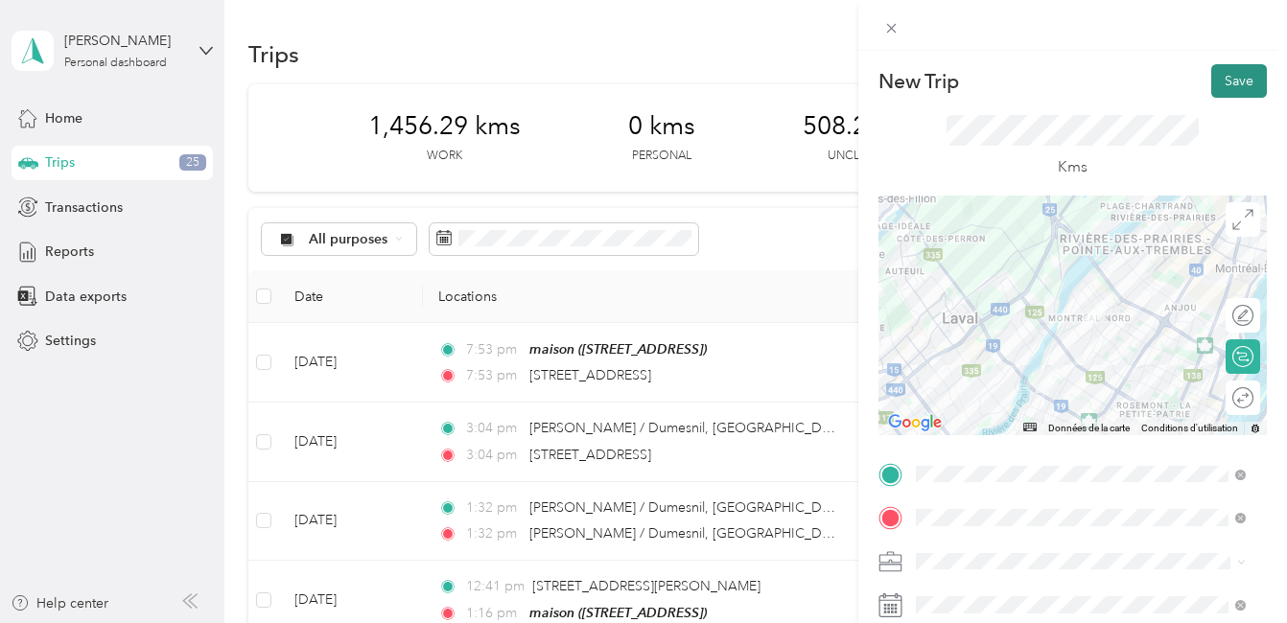
click at [1220, 77] on button "Save" at bounding box center [1239, 81] width 56 height 34
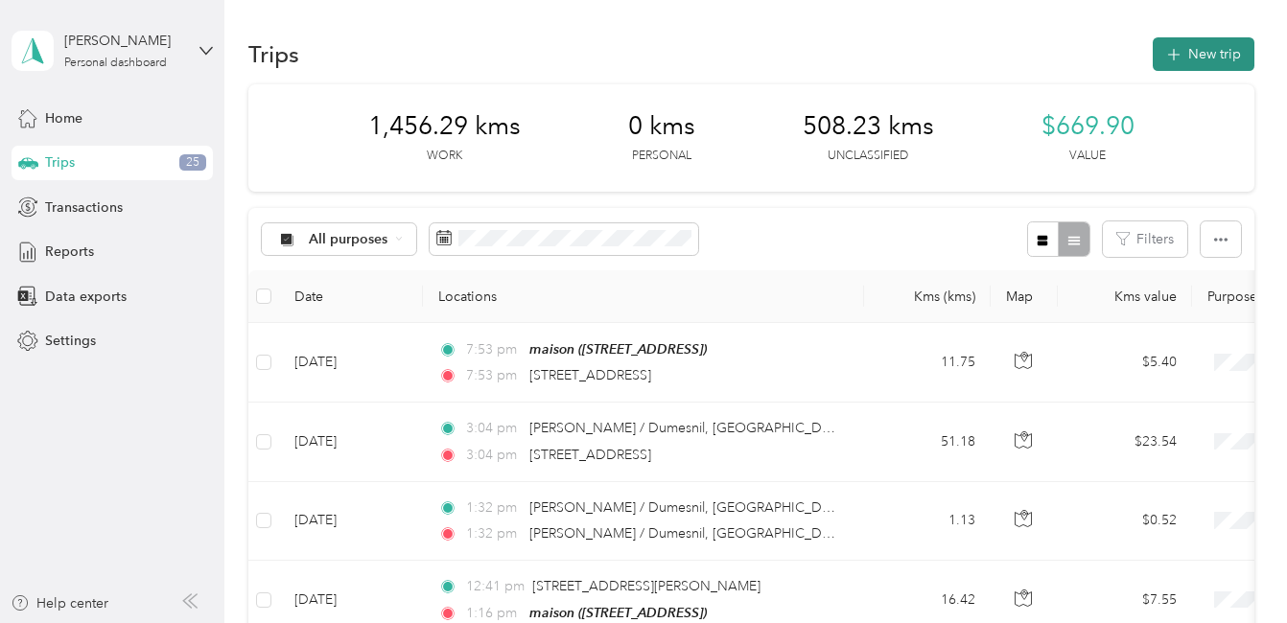
click at [1204, 46] on button "New trip" at bounding box center [1203, 54] width 102 height 34
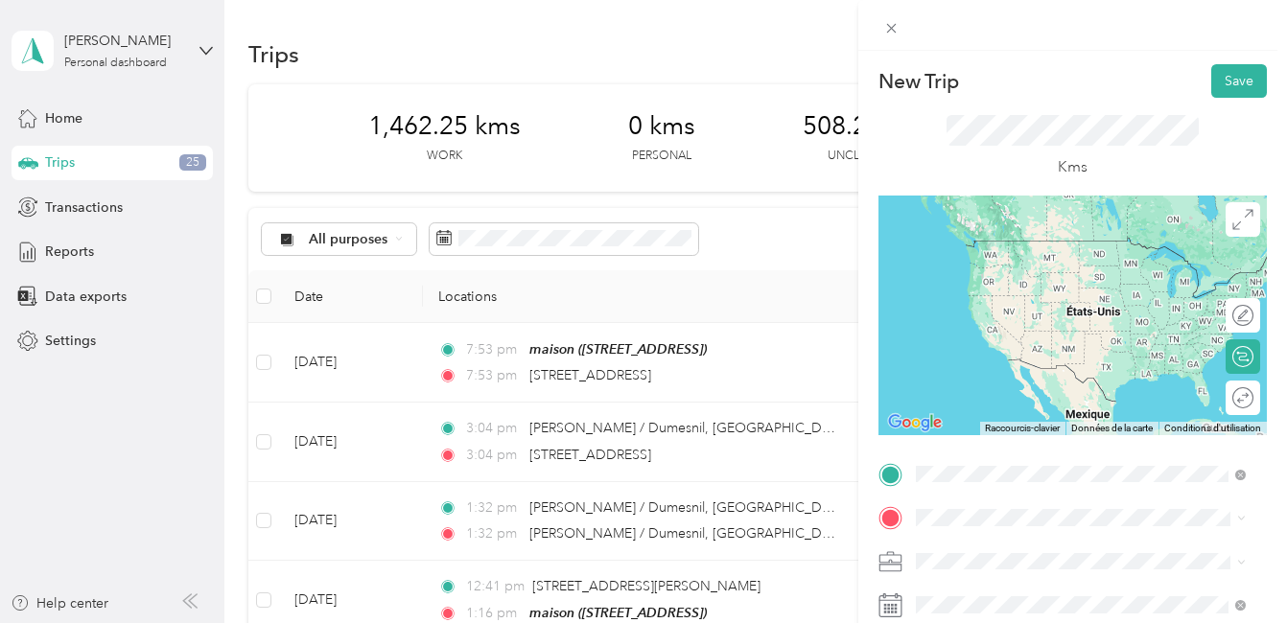
click at [992, 244] on span "[STREET_ADDRESS][PERSON_NAME]" at bounding box center [1065, 240] width 228 height 17
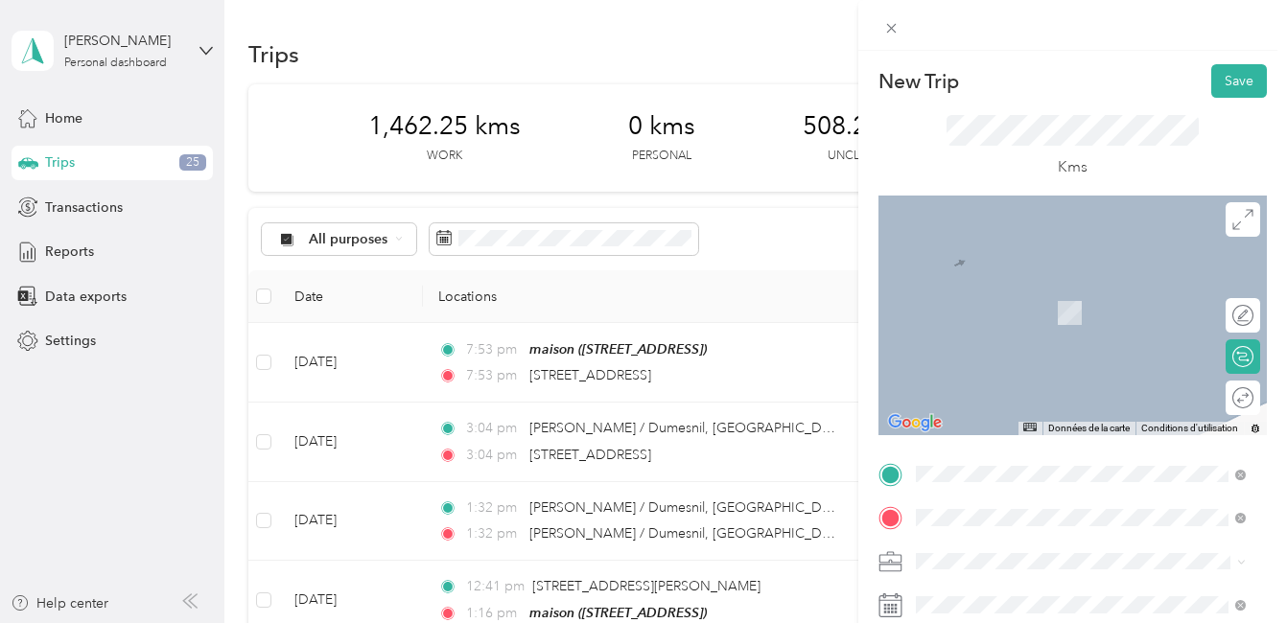
click at [1044, 290] on span "[STREET_ADDRESS][PERSON_NAME]" at bounding box center [1065, 284] width 228 height 17
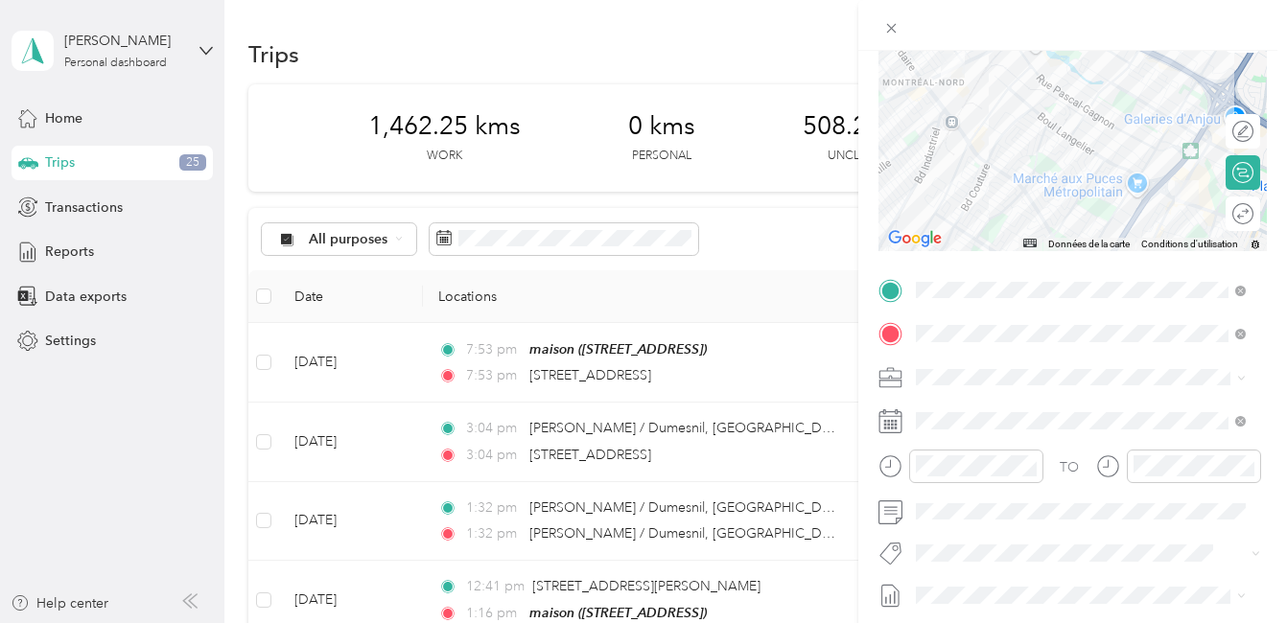
scroll to position [192, 0]
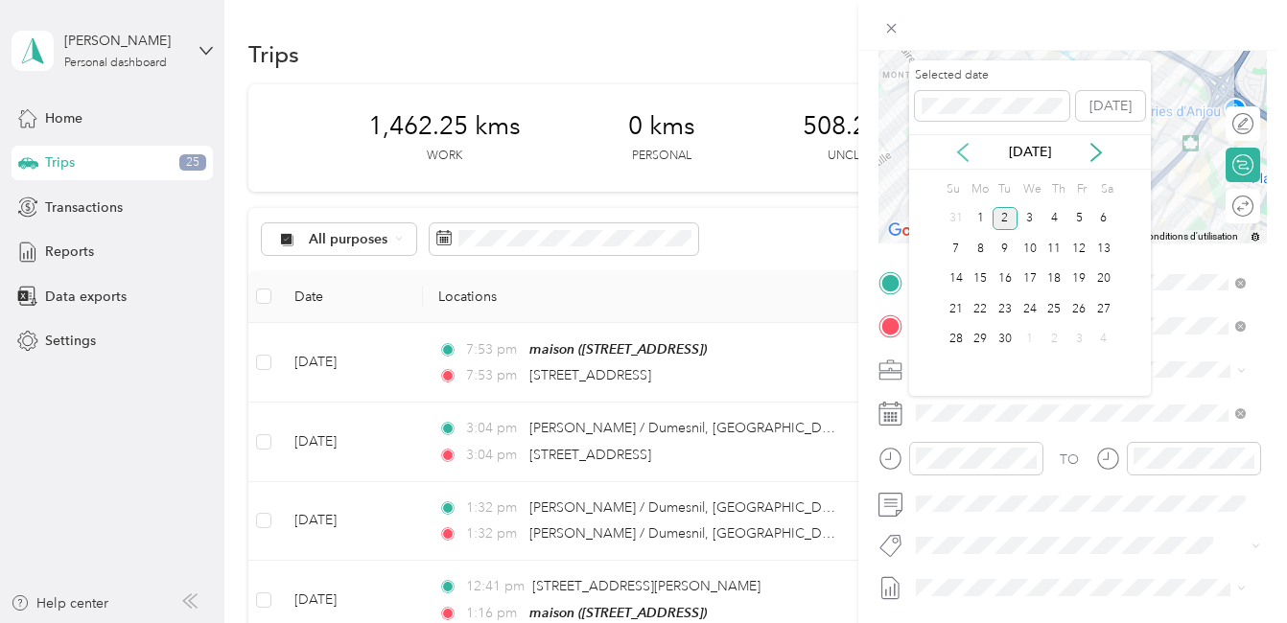
click at [960, 156] on icon at bounding box center [962, 152] width 19 height 19
click at [1054, 277] on div "14" at bounding box center [1054, 279] width 25 height 24
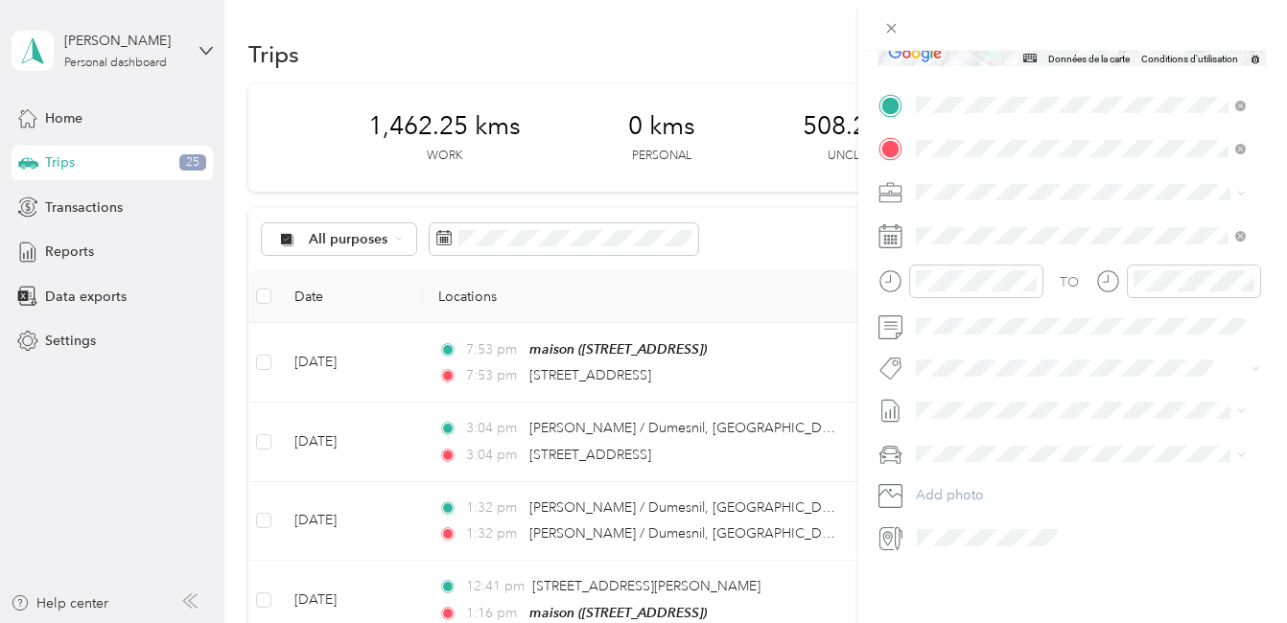
scroll to position [383, 0]
click at [1003, 427] on li "Fab Team - C" at bounding box center [1080, 424] width 343 height 37
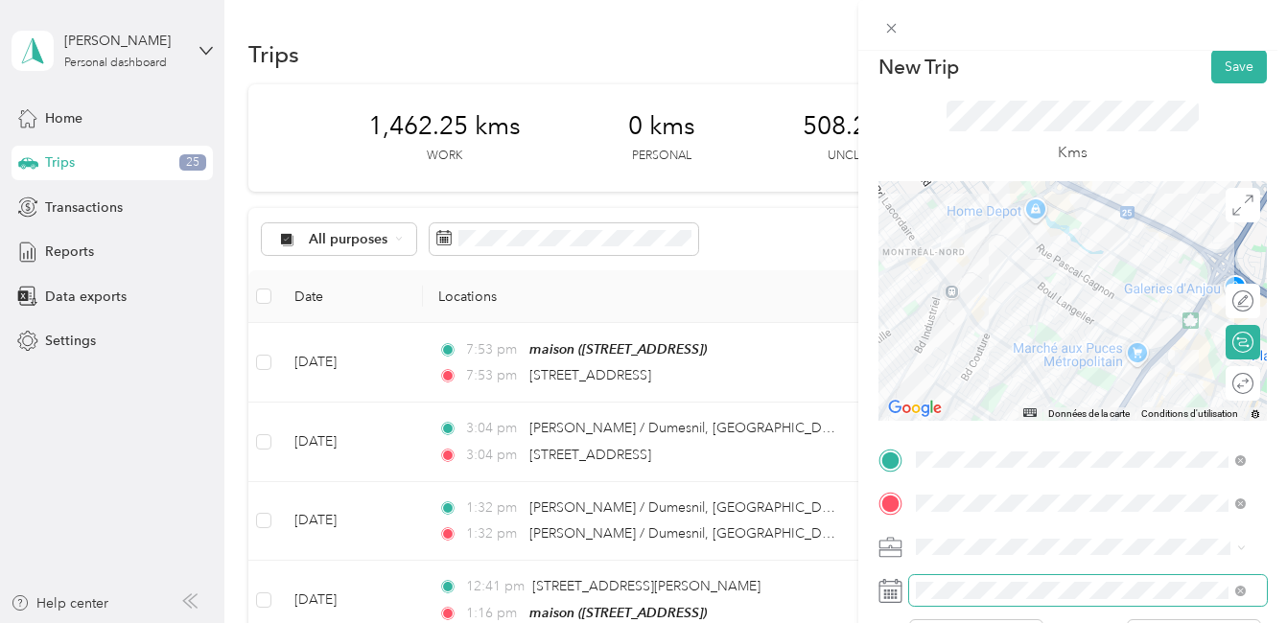
scroll to position [0, 0]
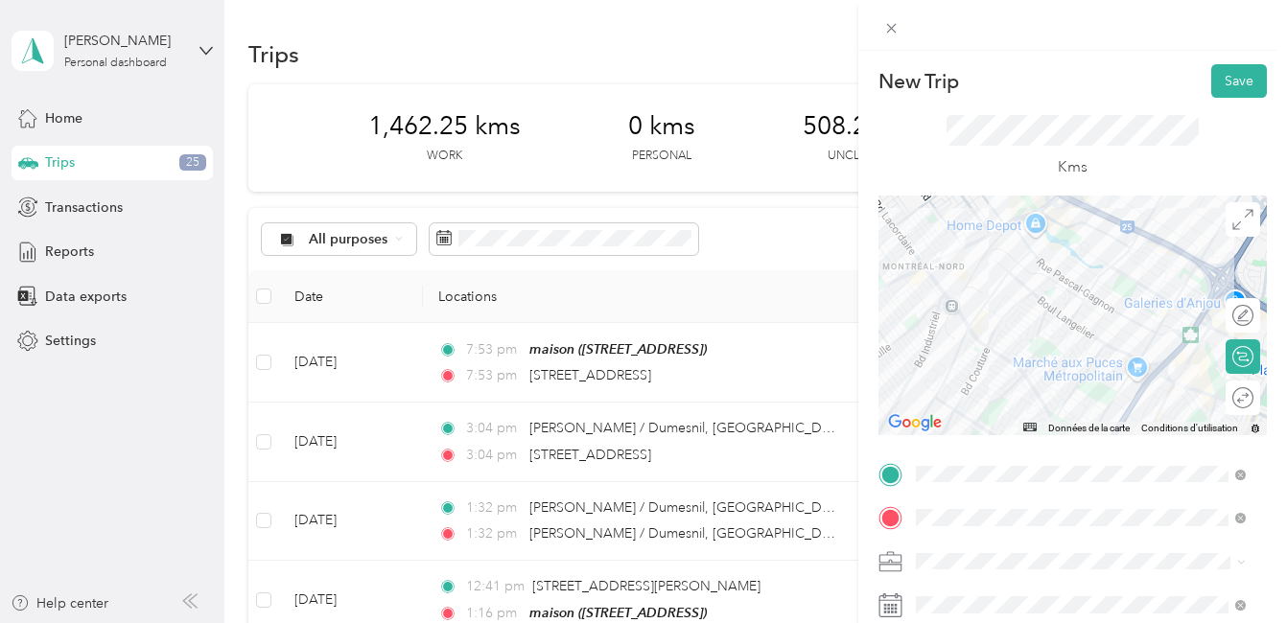
click at [1083, 283] on div at bounding box center [1072, 316] width 388 height 240
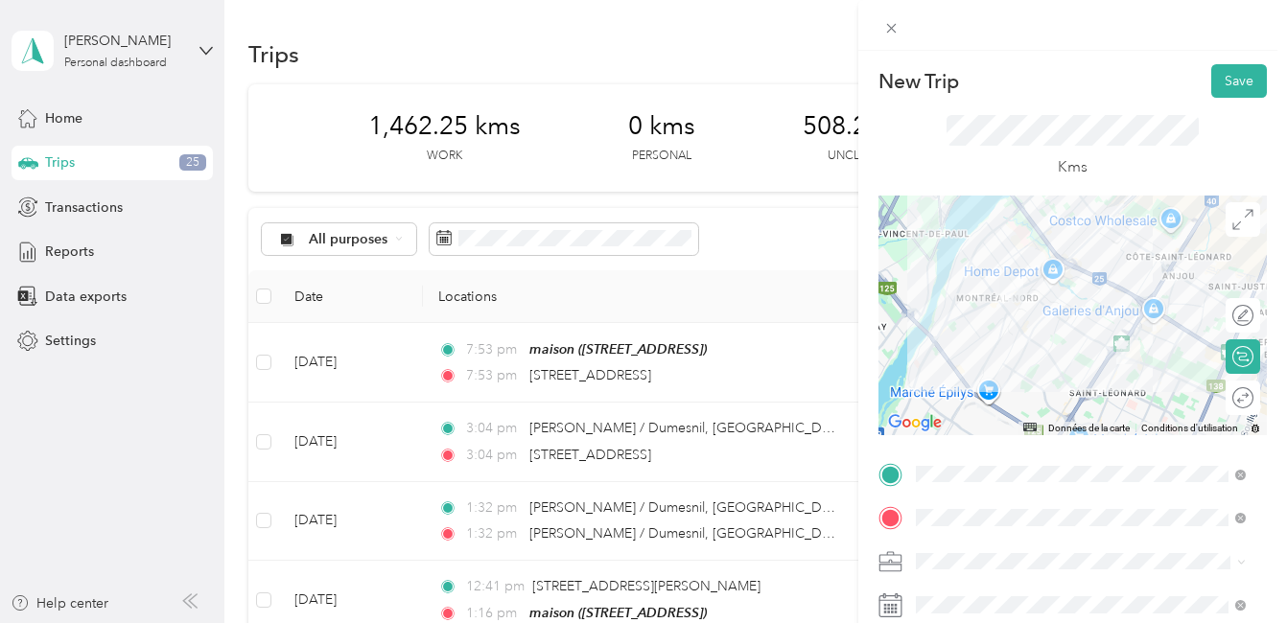
click at [1128, 299] on div at bounding box center [1072, 316] width 388 height 240
click at [1229, 80] on button "Save" at bounding box center [1239, 81] width 56 height 34
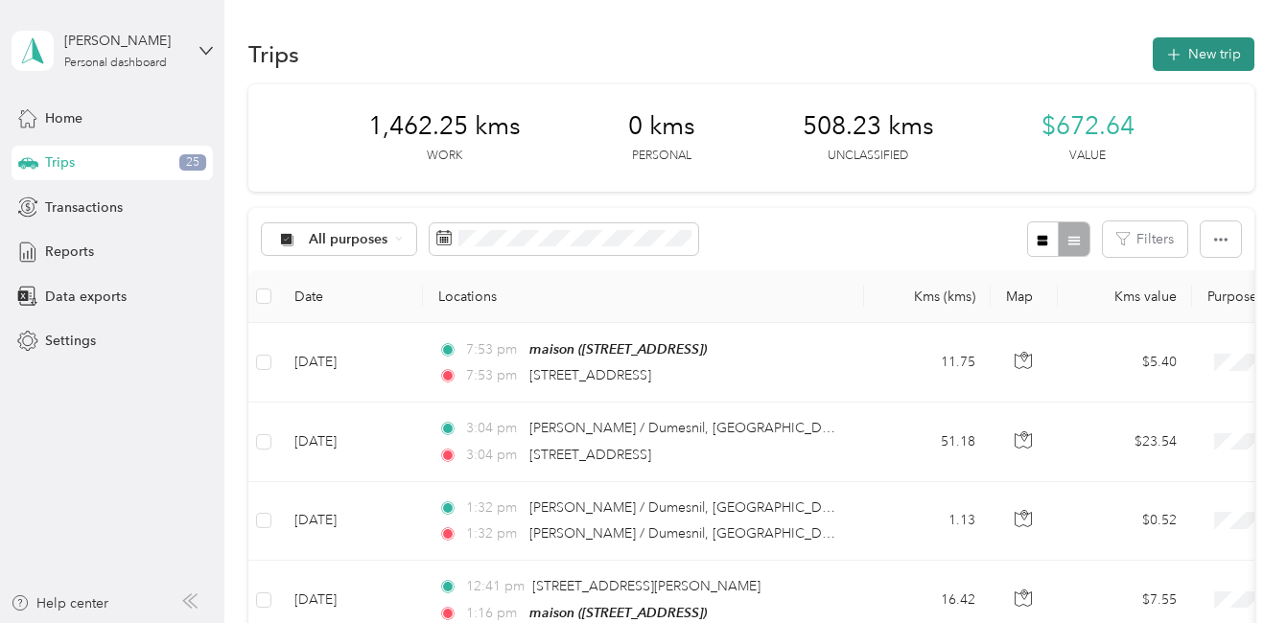
click at [1213, 51] on button "New trip" at bounding box center [1203, 54] width 102 height 34
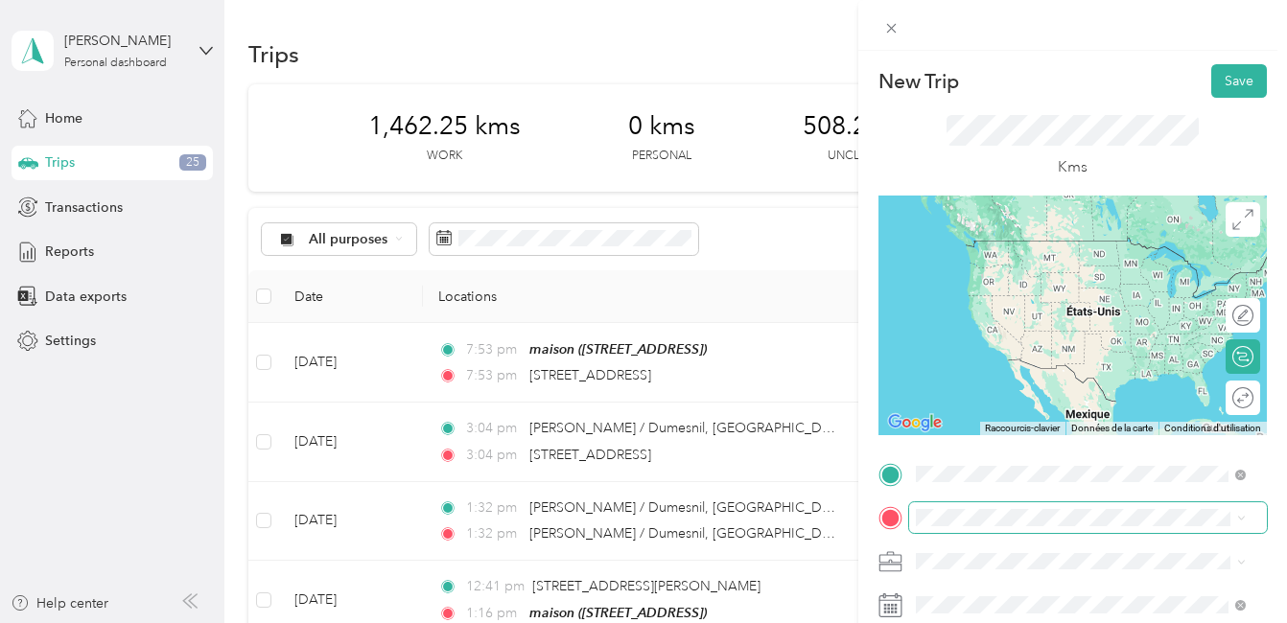
drag, startPoint x: 1015, startPoint y: 242, endPoint x: 1103, endPoint y: 529, distance: 300.8
click at [1015, 241] on span "[STREET_ADDRESS][PERSON_NAME]" at bounding box center [1065, 240] width 228 height 17
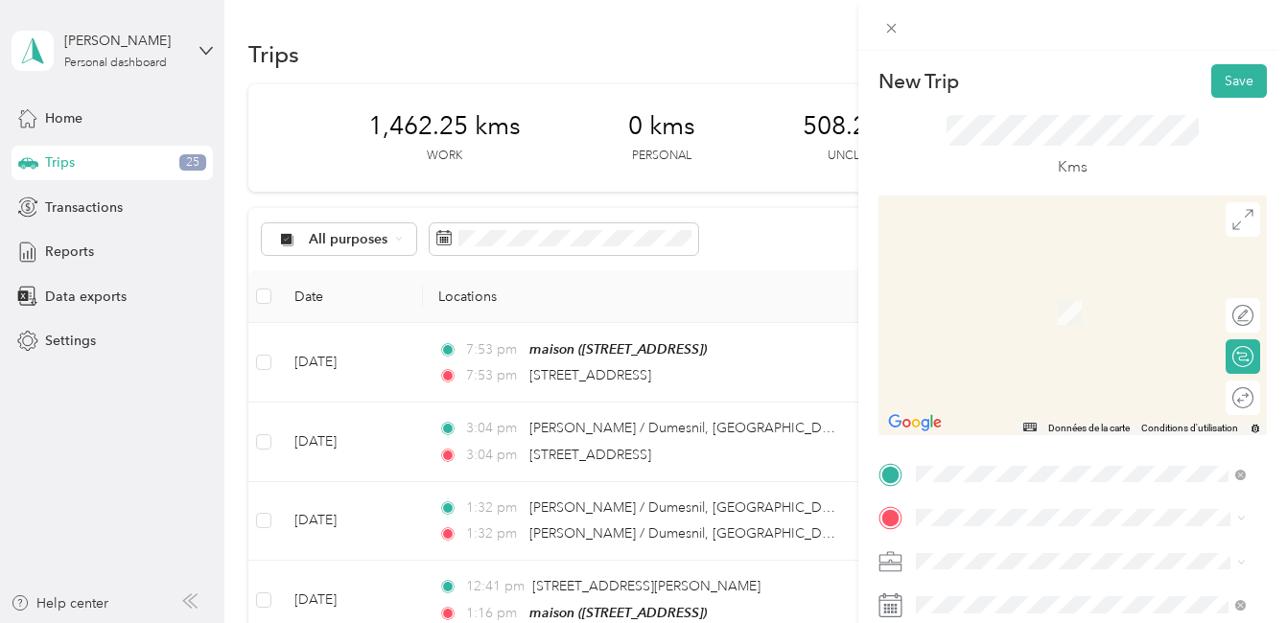
scroll to position [96, 0]
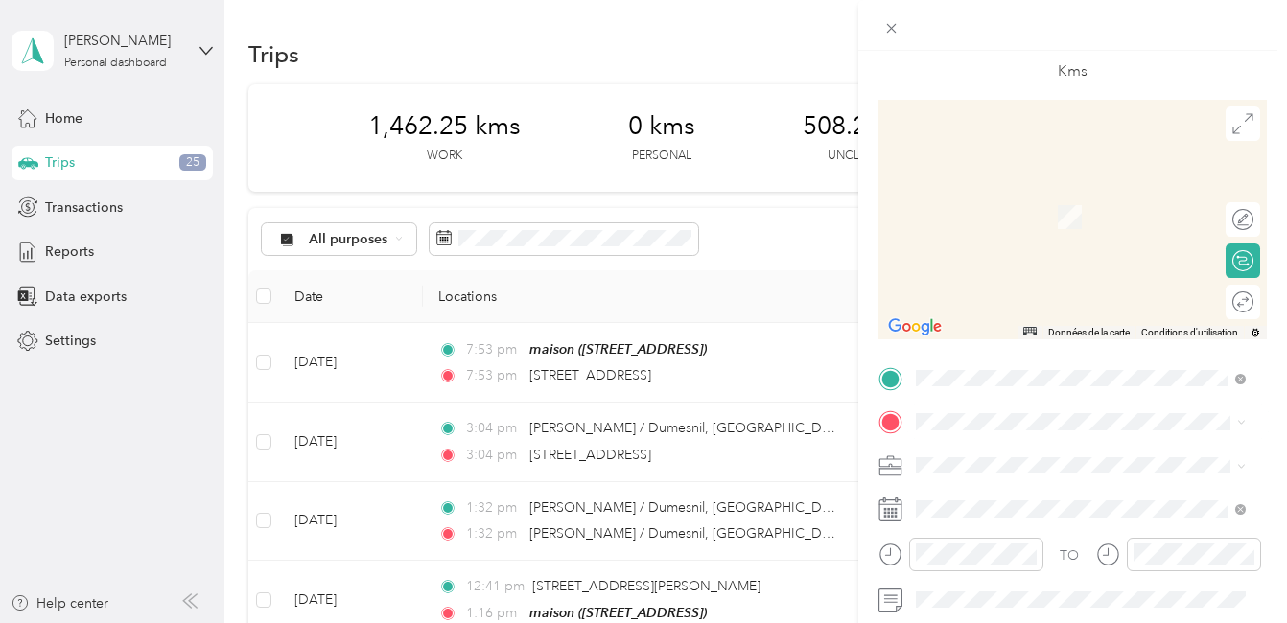
click at [981, 409] on div "maison [STREET_ADDRESS]" at bounding box center [1012, 429] width 122 height 40
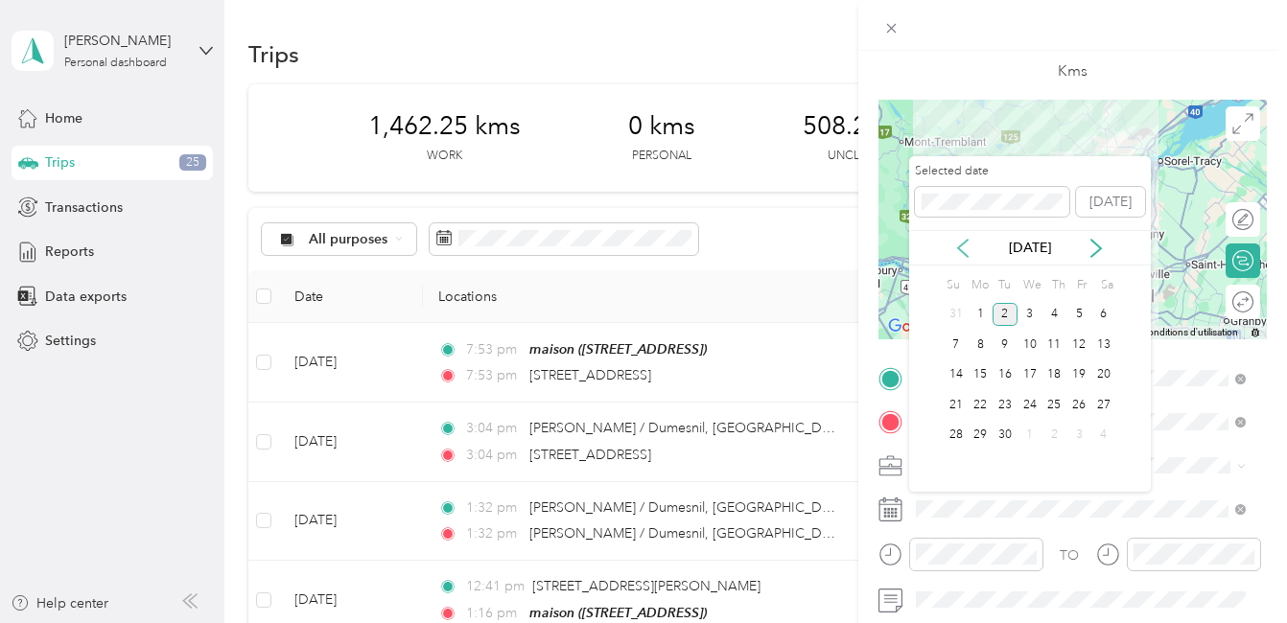
click at [960, 246] on icon at bounding box center [963, 248] width 10 height 17
click at [1079, 372] on div "15" at bounding box center [1078, 375] width 25 height 24
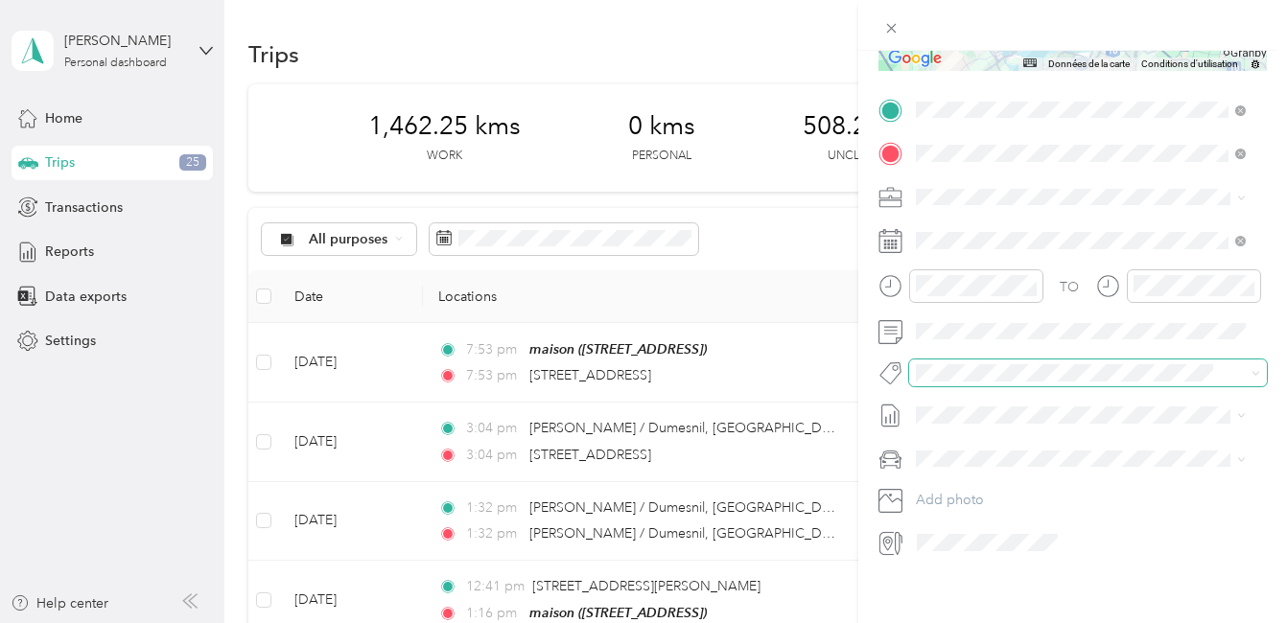
scroll to position [383, 0]
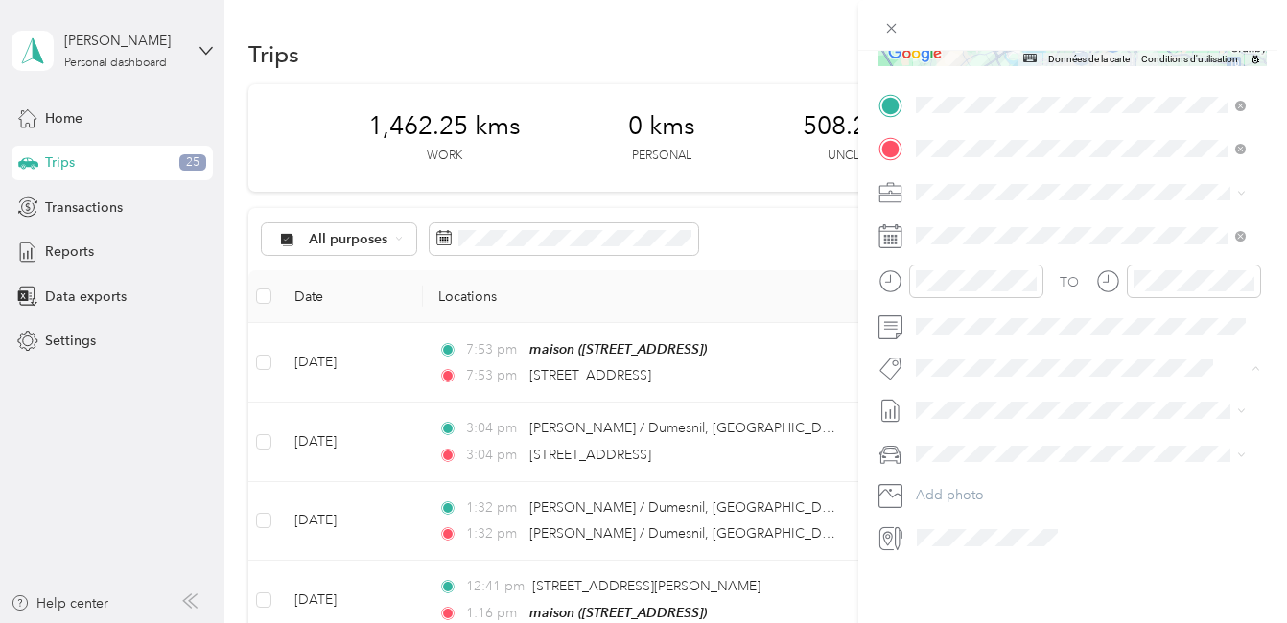
click at [999, 385] on span "Fab Beiersdorf" at bounding box center [975, 388] width 78 height 17
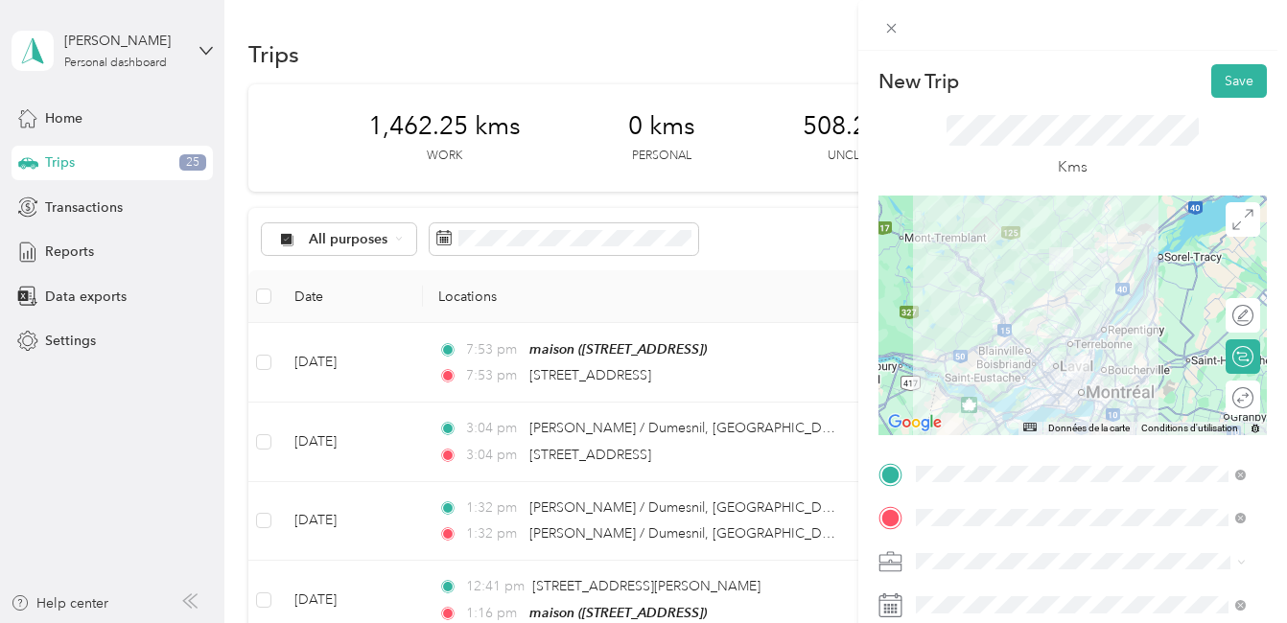
click at [1086, 336] on div at bounding box center [1072, 316] width 388 height 240
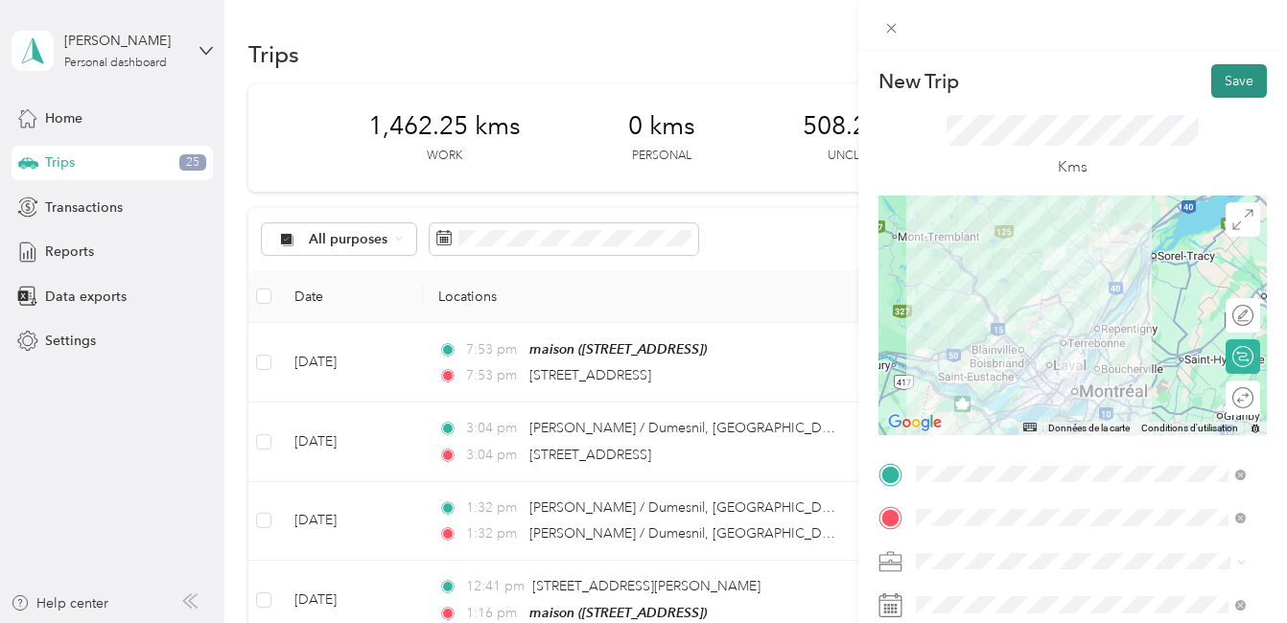
click at [1225, 83] on button "Save" at bounding box center [1239, 81] width 56 height 34
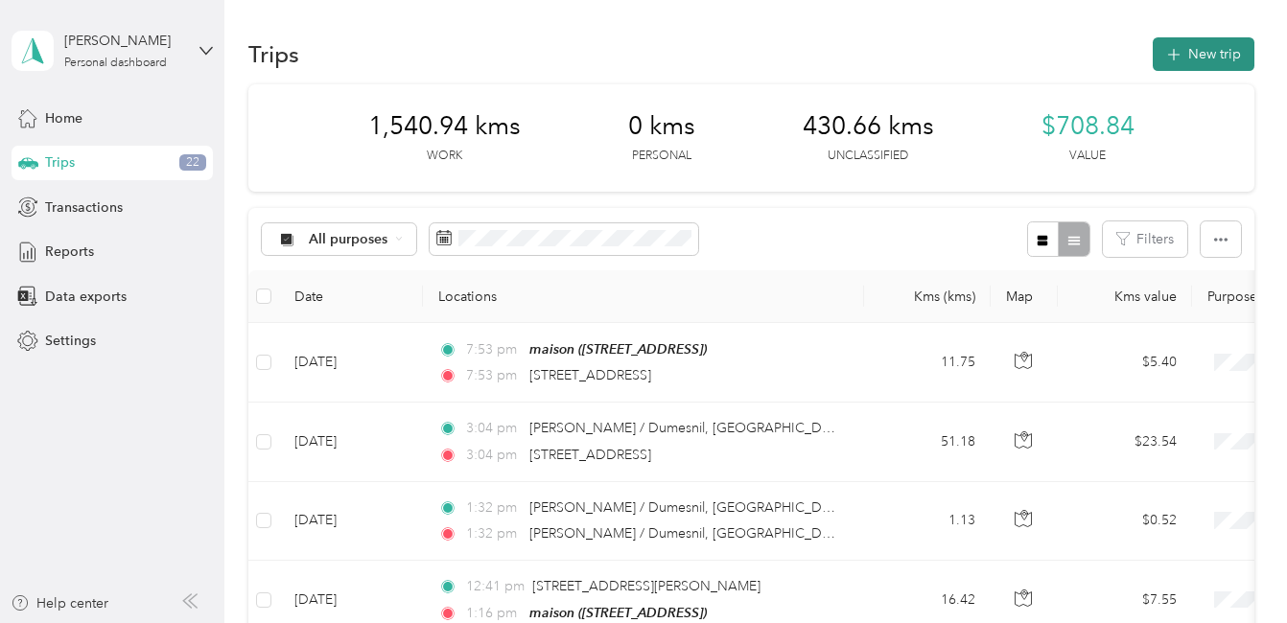
click at [1181, 54] on button "New trip" at bounding box center [1203, 54] width 102 height 34
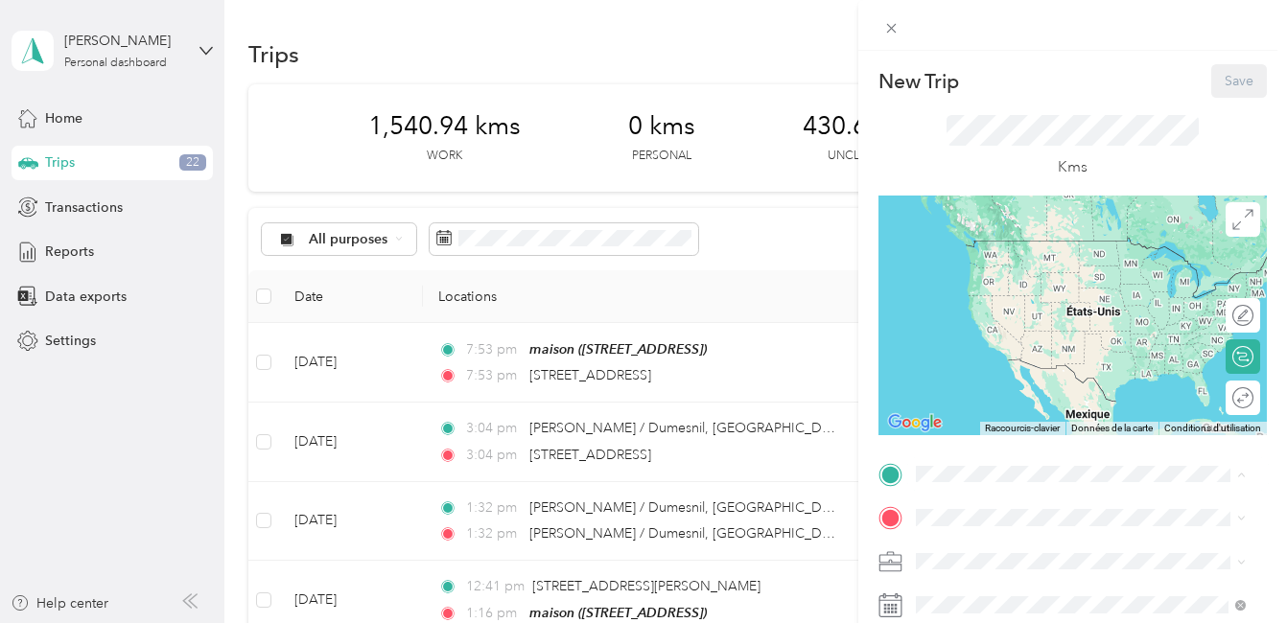
click at [996, 464] on div "maison [STREET_ADDRESS]" at bounding box center [1012, 484] width 122 height 40
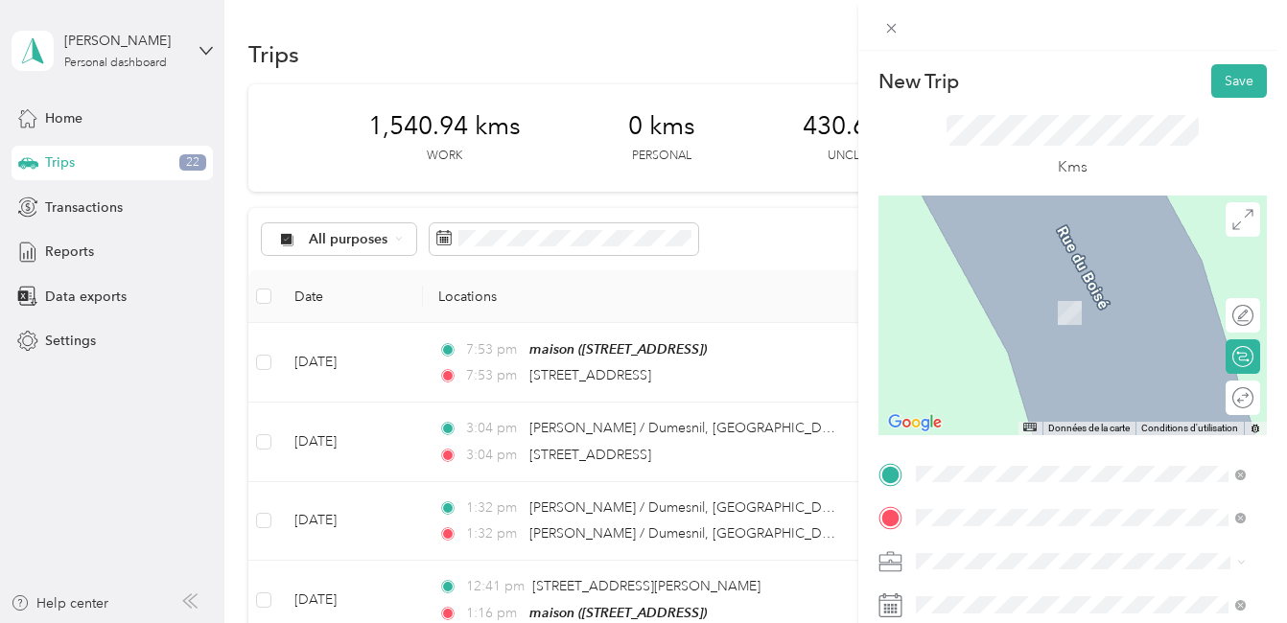
click at [996, 286] on span "[STREET_ADDRESS]" at bounding box center [1012, 284] width 122 height 17
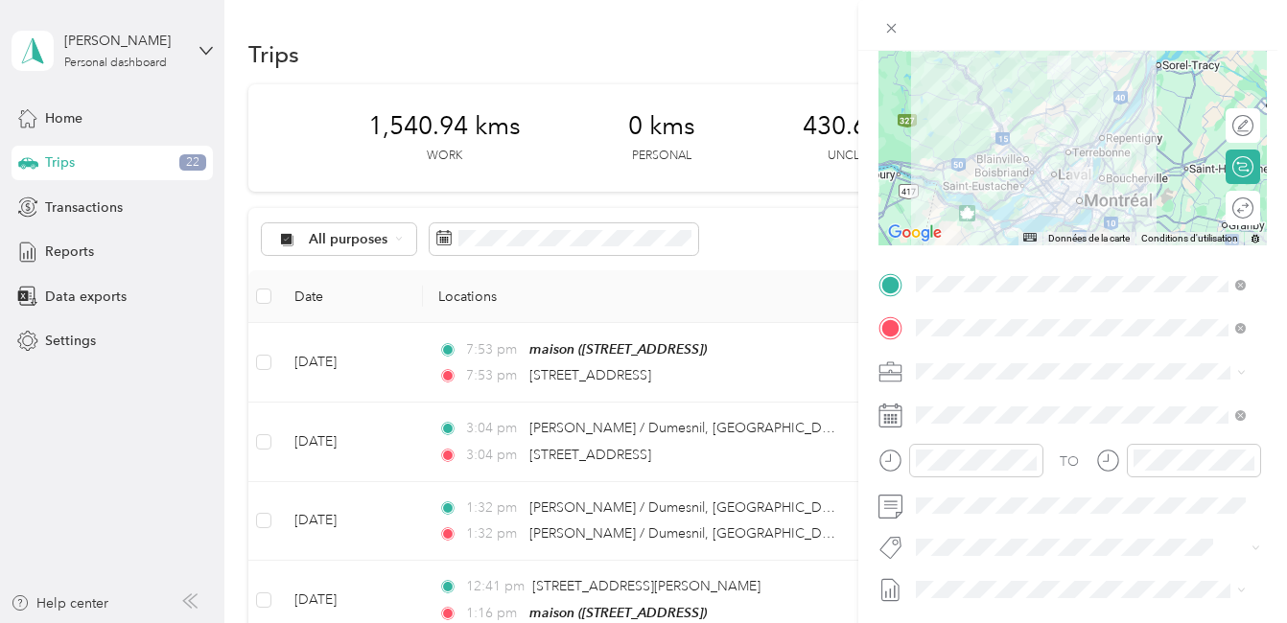
scroll to position [192, 0]
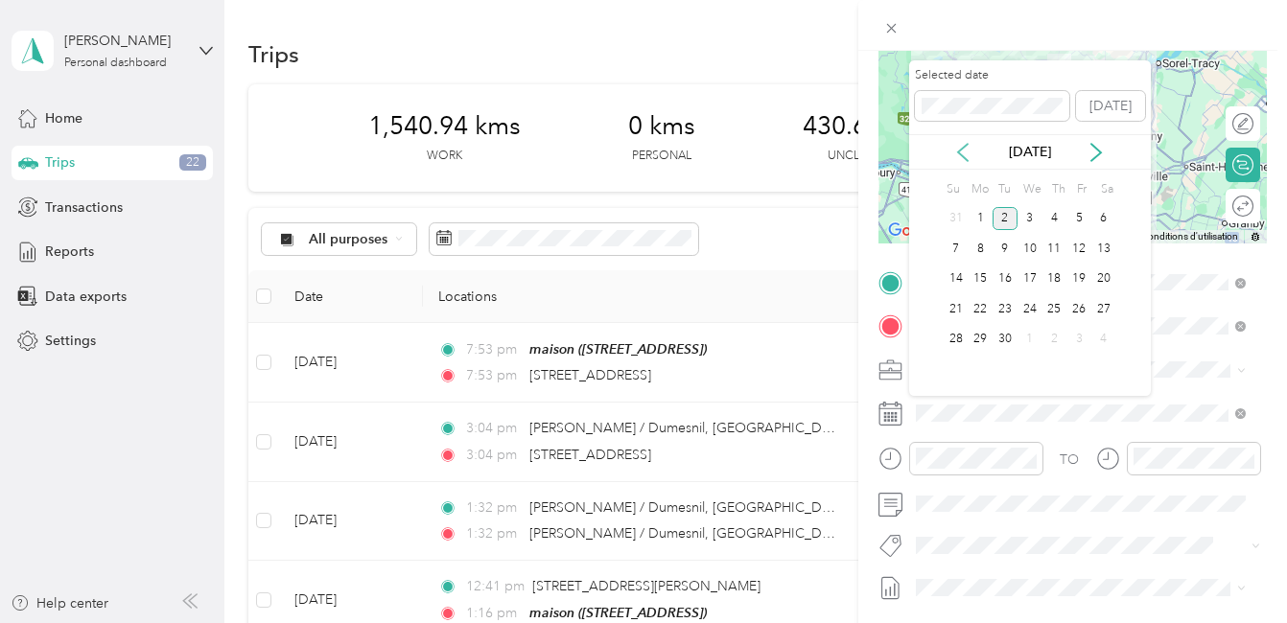
click at [963, 151] on icon at bounding box center [962, 152] width 19 height 19
click at [978, 310] on div "18" at bounding box center [979, 309] width 25 height 24
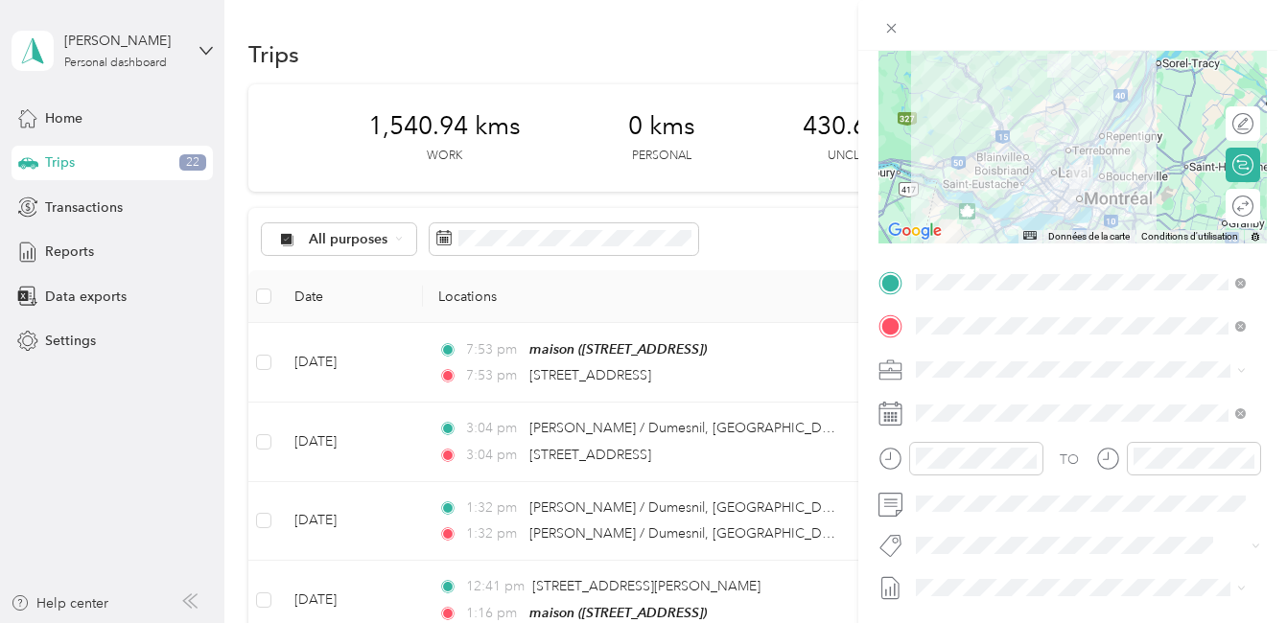
click at [989, 435] on span "Fab Beiersdorf" at bounding box center [975, 436] width 78 height 17
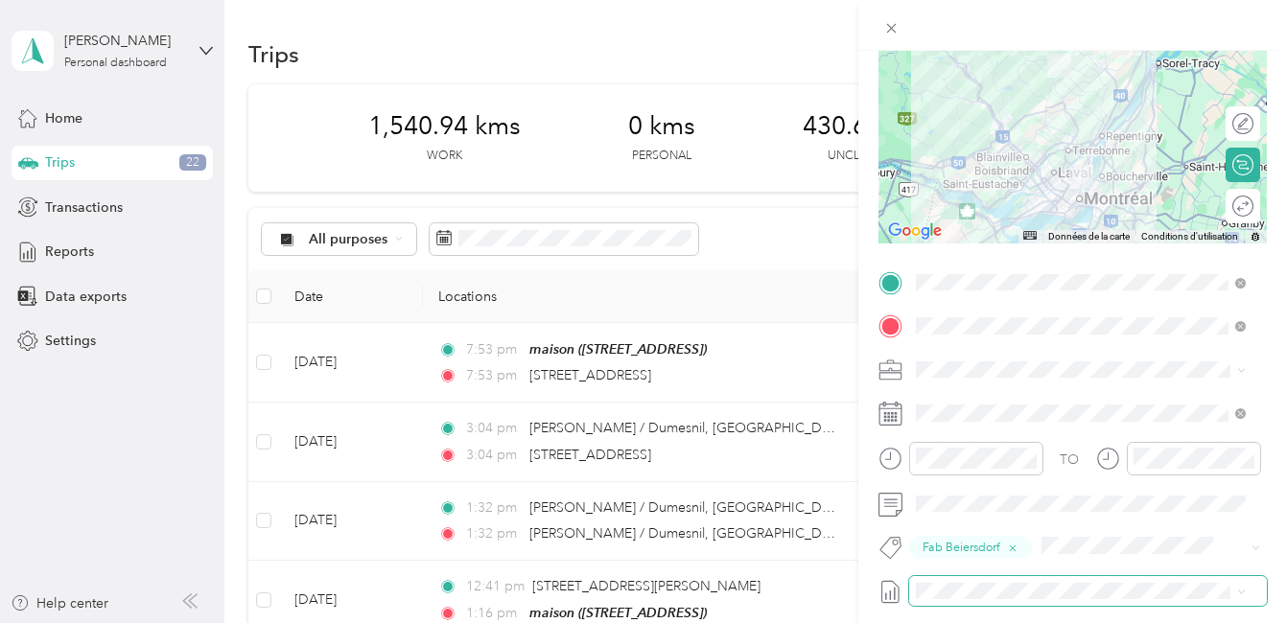
scroll to position [0, 0]
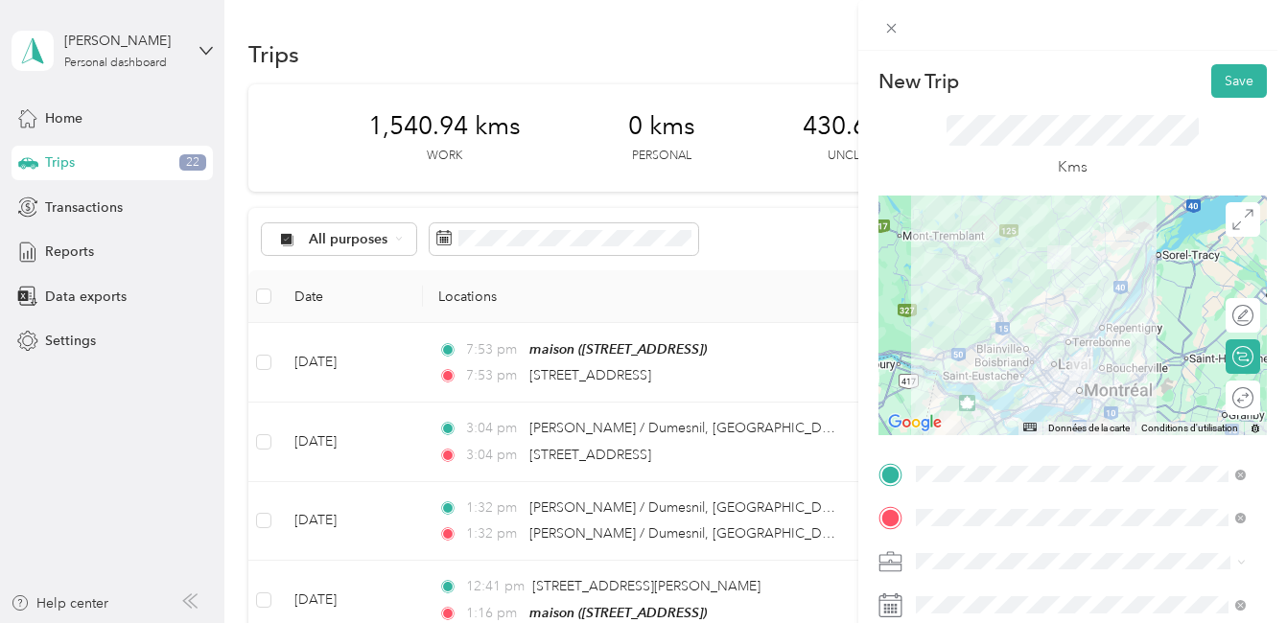
click at [1079, 343] on div at bounding box center [1072, 316] width 388 height 240
click at [1240, 78] on button "Save" at bounding box center [1239, 81] width 56 height 34
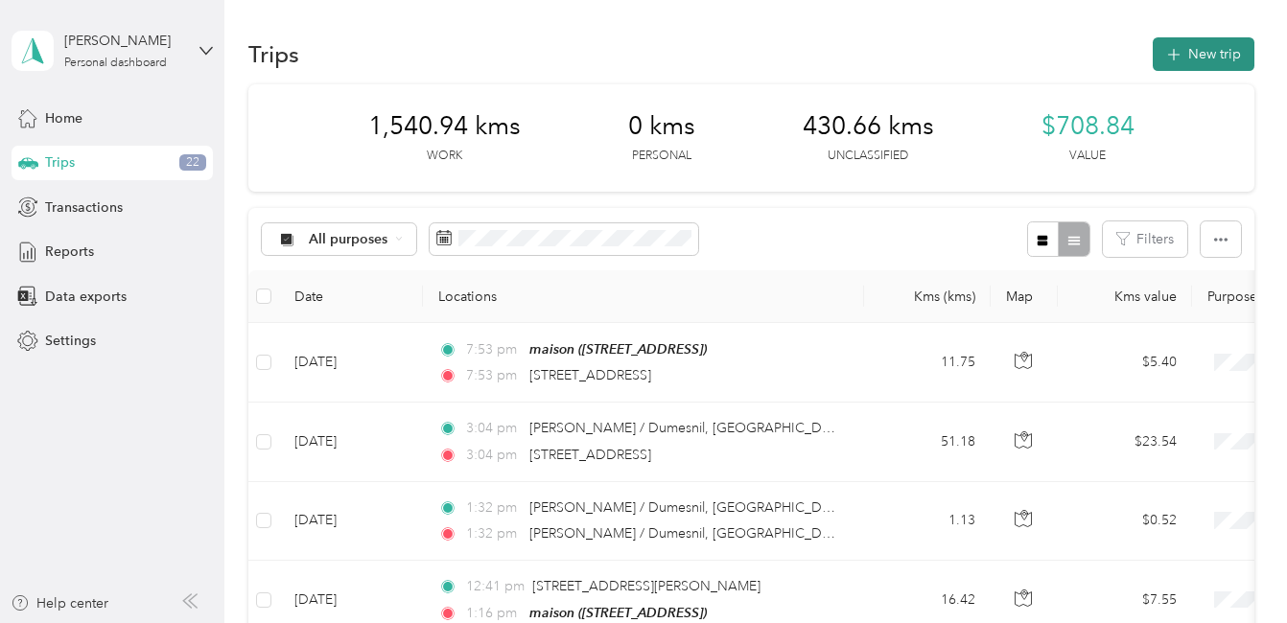
click at [1201, 48] on button "New trip" at bounding box center [1203, 54] width 102 height 34
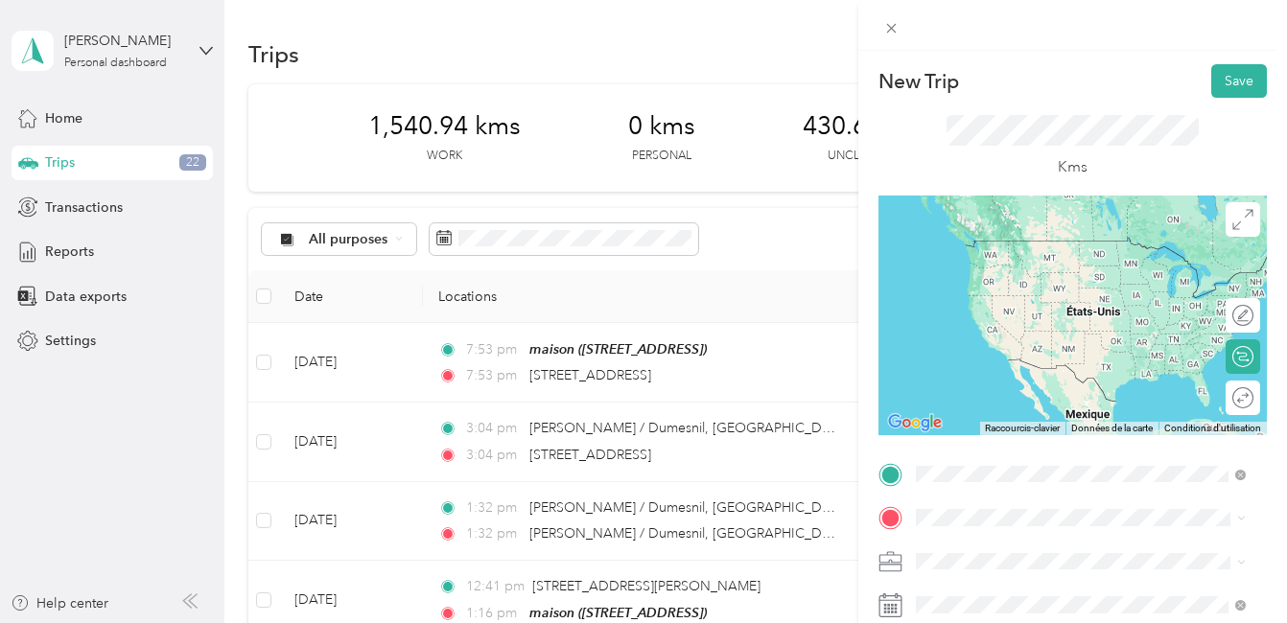
click at [990, 249] on span "[STREET_ADDRESS]" at bounding box center [1012, 240] width 122 height 17
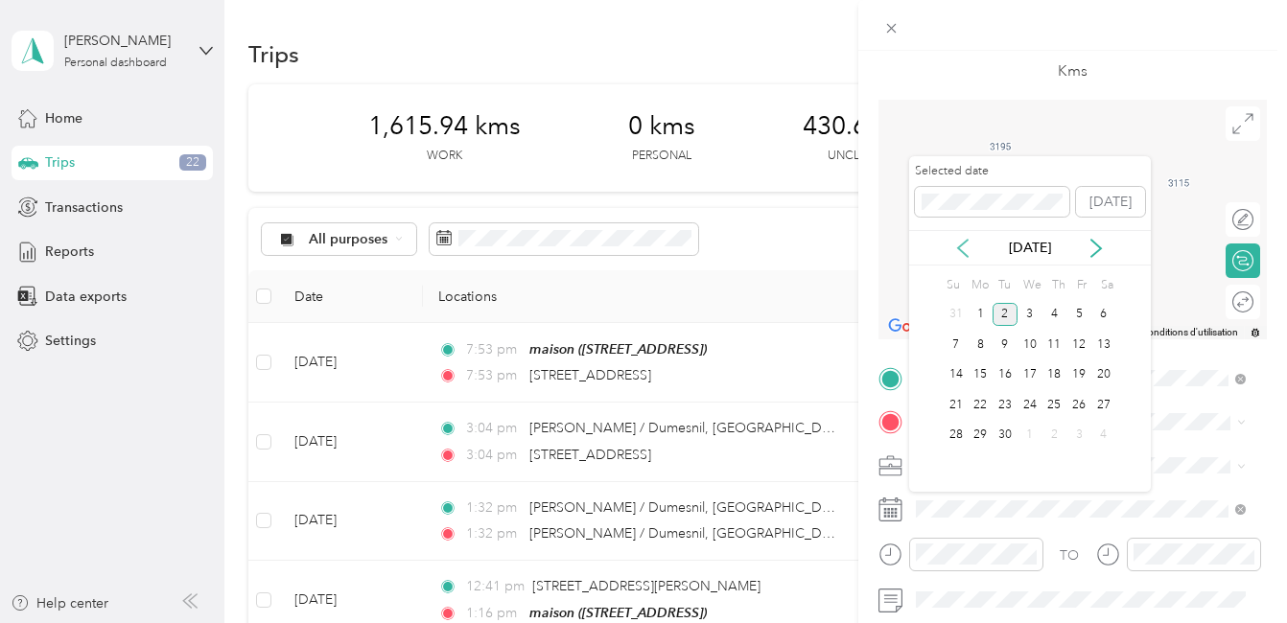
click at [965, 249] on icon at bounding box center [962, 248] width 19 height 19
click at [978, 407] on div "18" at bounding box center [979, 405] width 25 height 24
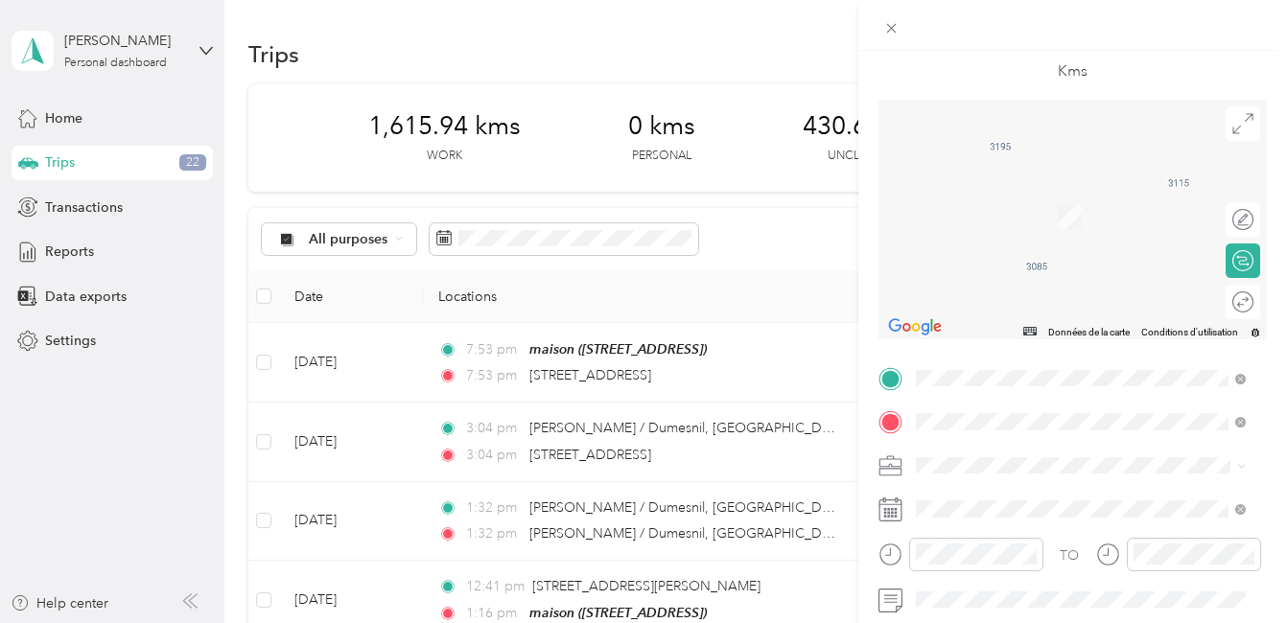
click at [1001, 190] on span "[STREET_ADDRESS][PERSON_NAME]" at bounding box center [1065, 188] width 228 height 17
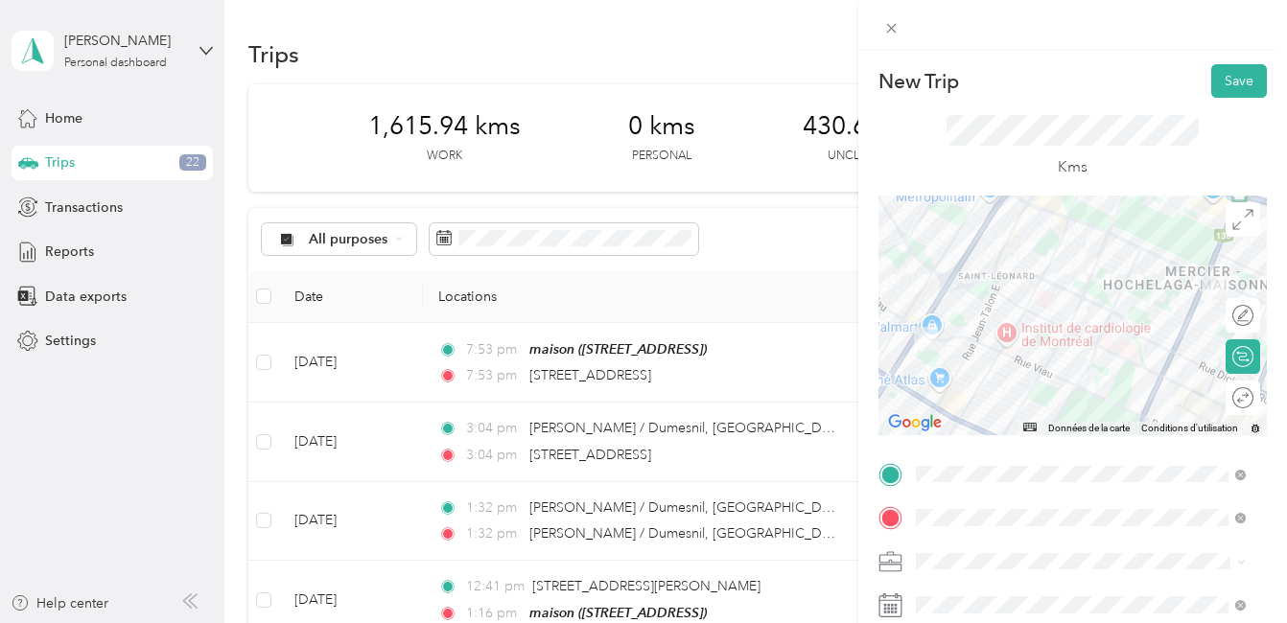
click at [1128, 411] on div at bounding box center [1072, 316] width 388 height 240
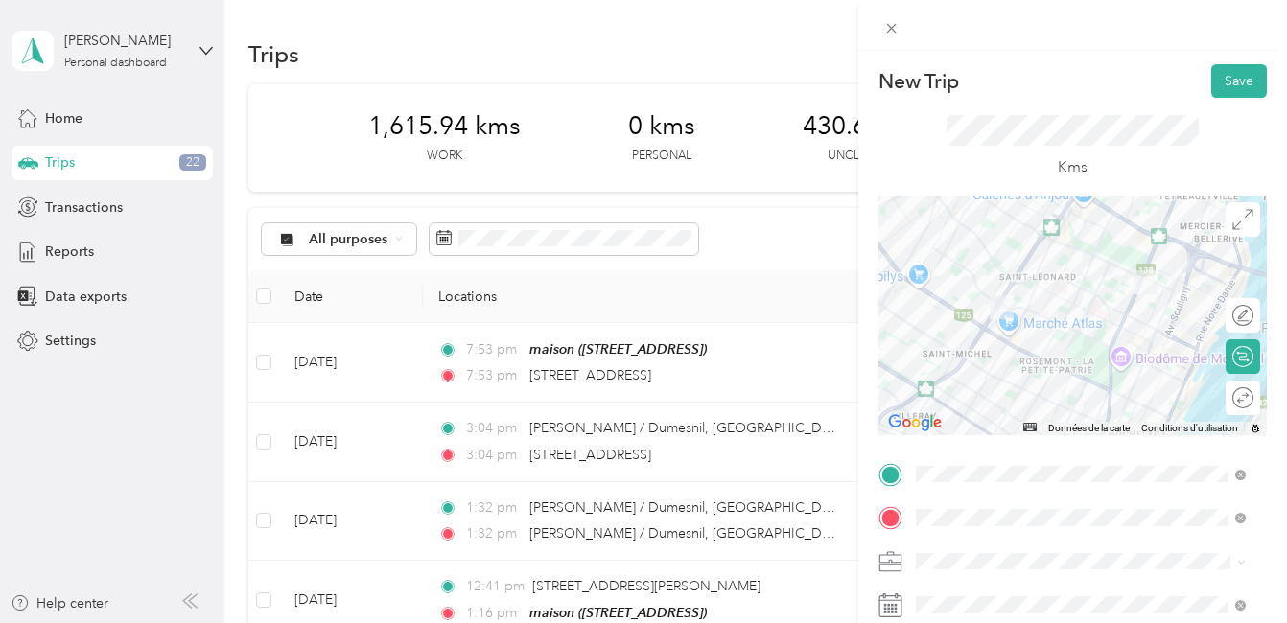
click at [1139, 273] on img at bounding box center [1145, 282] width 24 height 24
click at [1149, 232] on div at bounding box center [1072, 316] width 388 height 240
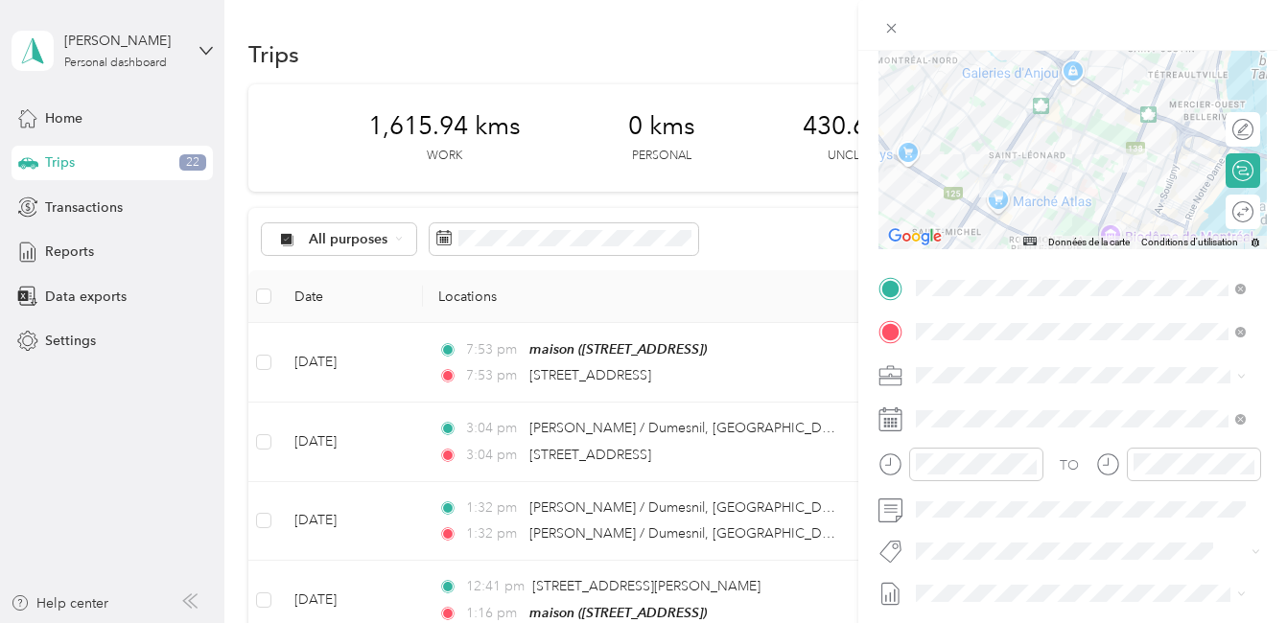
scroll to position [192, 0]
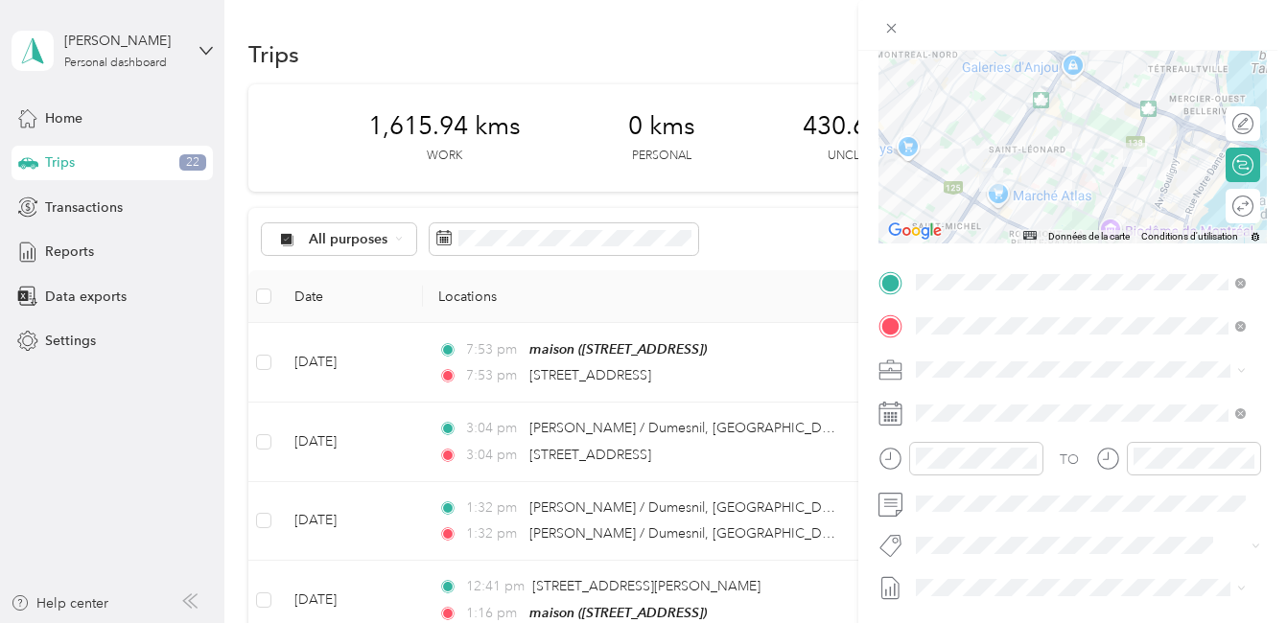
click at [971, 442] on li "Fab Beiersdorf" at bounding box center [1080, 434] width 343 height 37
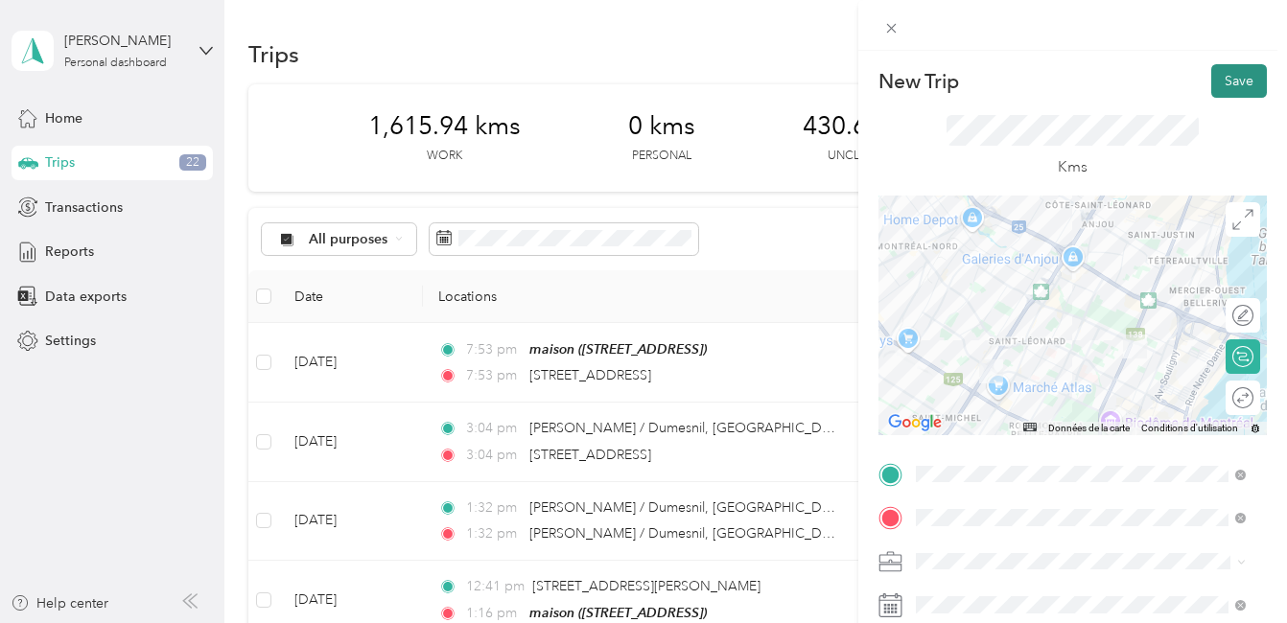
click at [1215, 81] on button "Save" at bounding box center [1239, 81] width 56 height 34
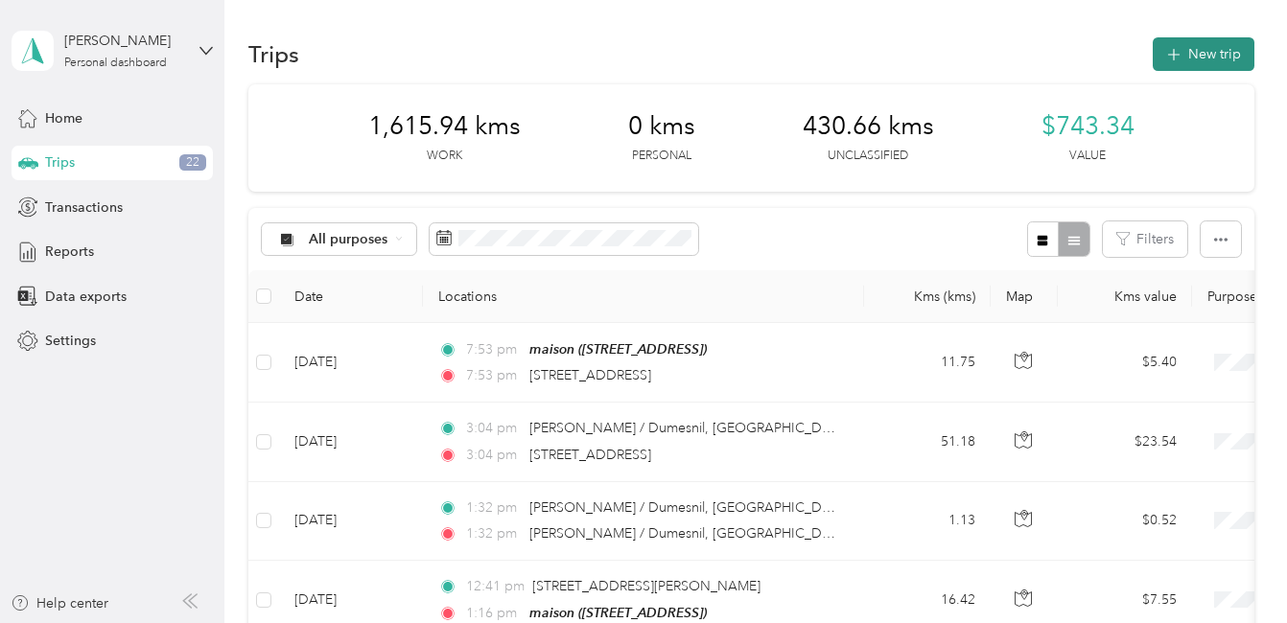
click at [1208, 49] on button "New trip" at bounding box center [1203, 54] width 102 height 34
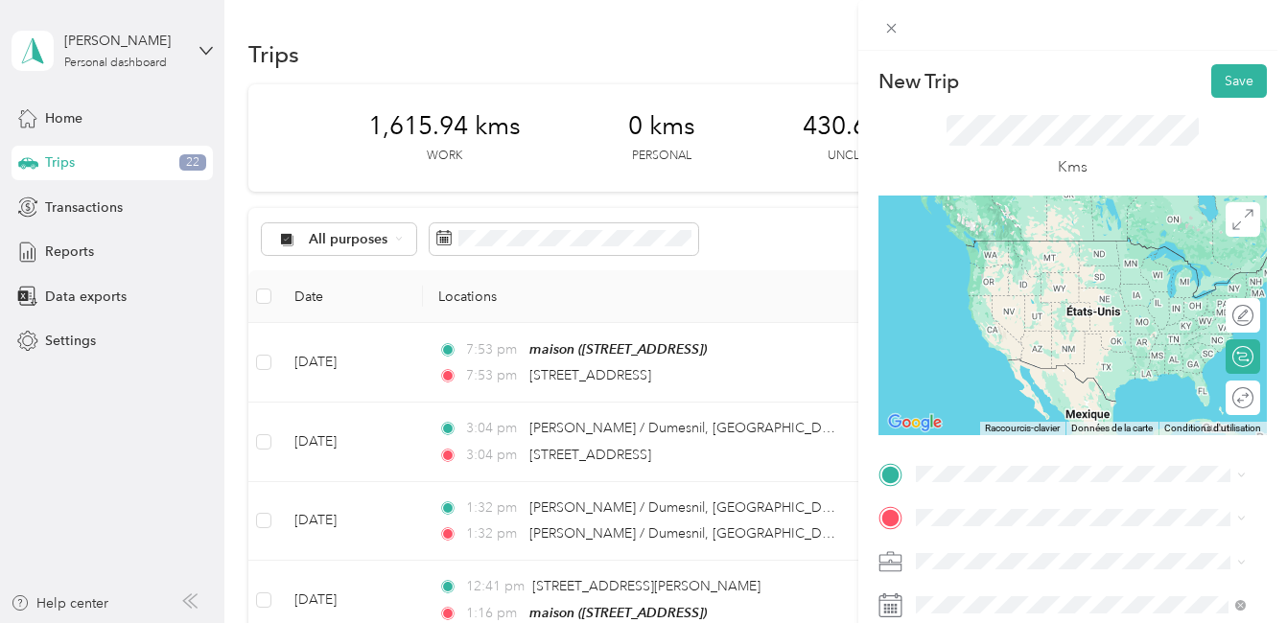
click at [997, 285] on span "[STREET_ADDRESS][PERSON_NAME]" at bounding box center [1065, 278] width 228 height 17
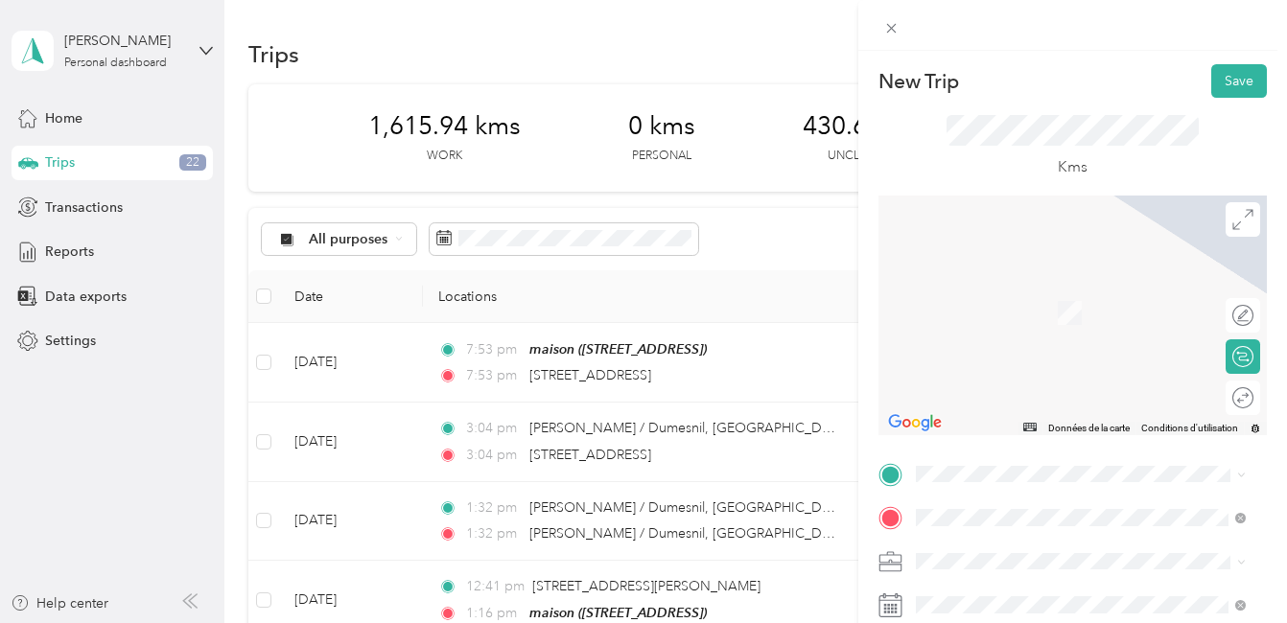
click at [1019, 240] on span "[STREET_ADDRESS][PERSON_NAME]" at bounding box center [1065, 232] width 228 height 17
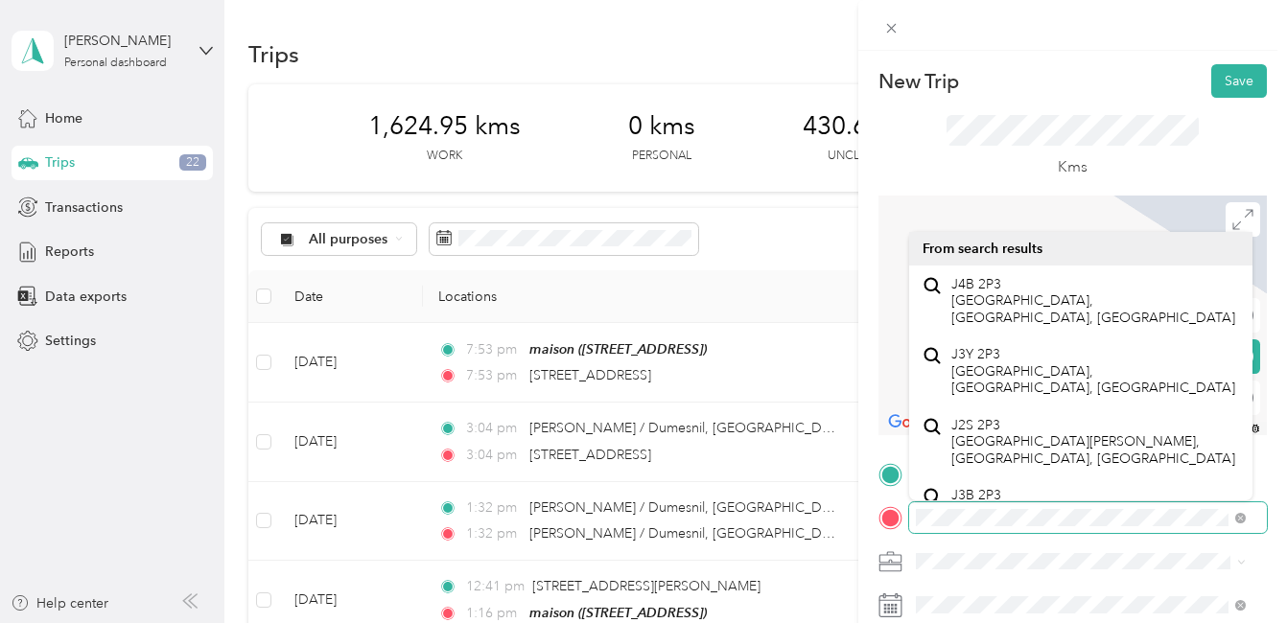
click at [882, 519] on div at bounding box center [1072, 517] width 388 height 31
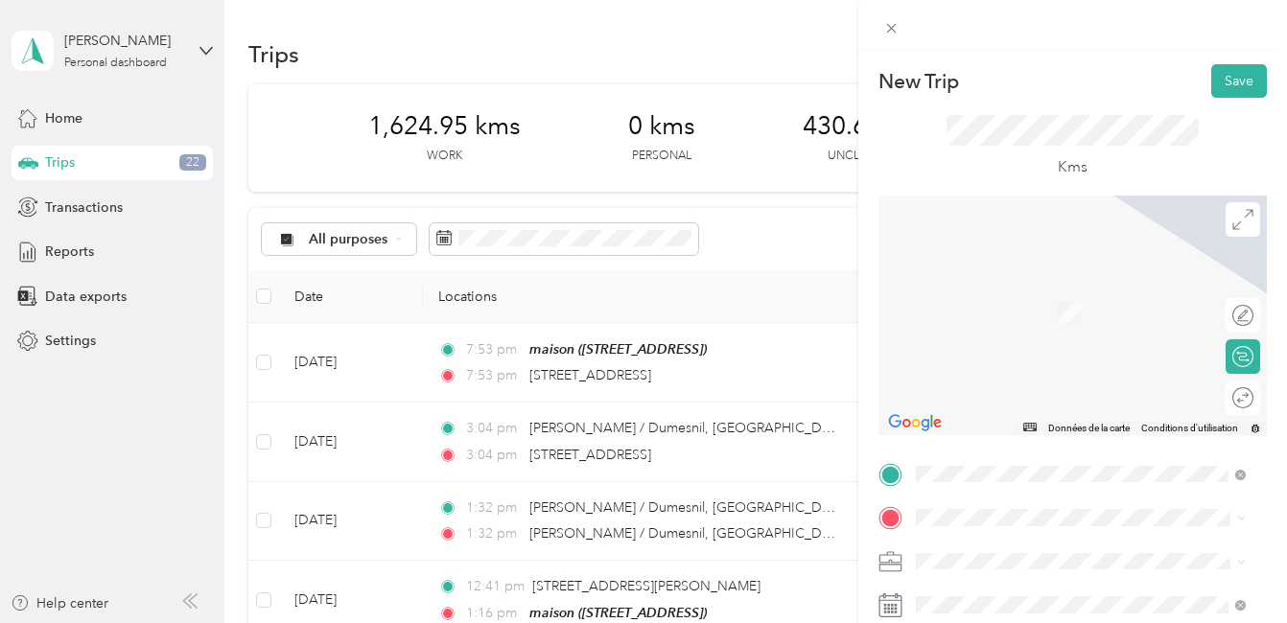
click at [1039, 286] on span "[STREET_ADDRESS][PERSON_NAME]" at bounding box center [1065, 276] width 228 height 17
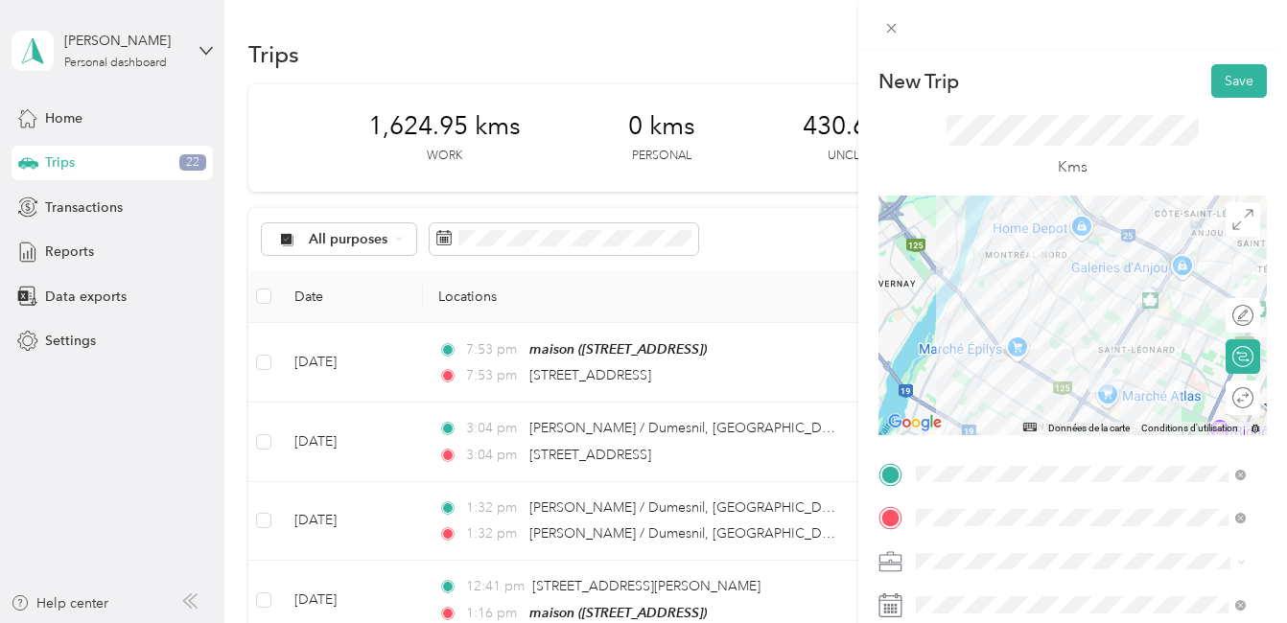
scroll to position [96, 0]
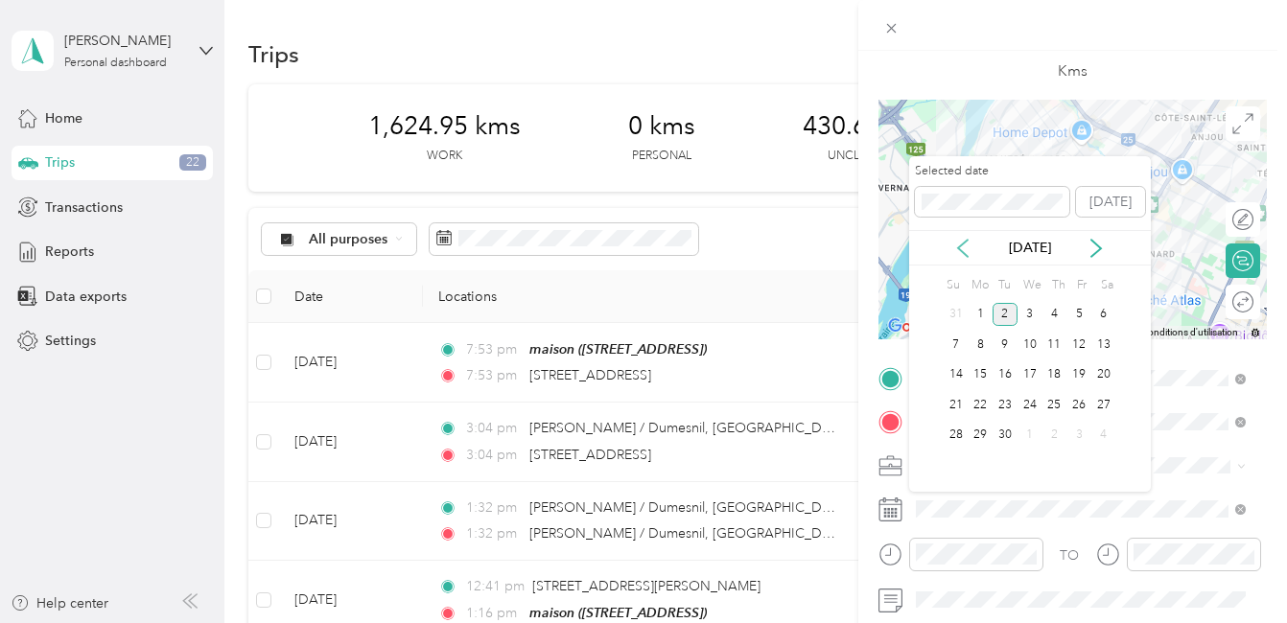
click at [963, 251] on icon at bounding box center [962, 248] width 19 height 19
click at [978, 405] on div "18" at bounding box center [979, 405] width 25 height 24
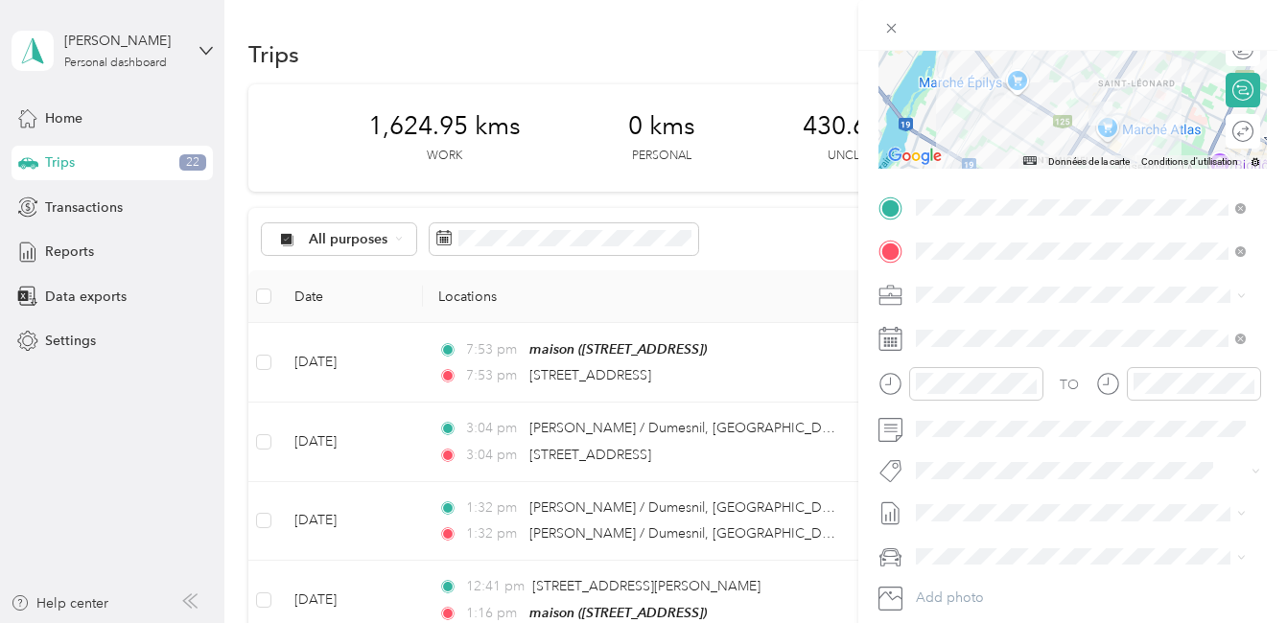
scroll to position [288, 0]
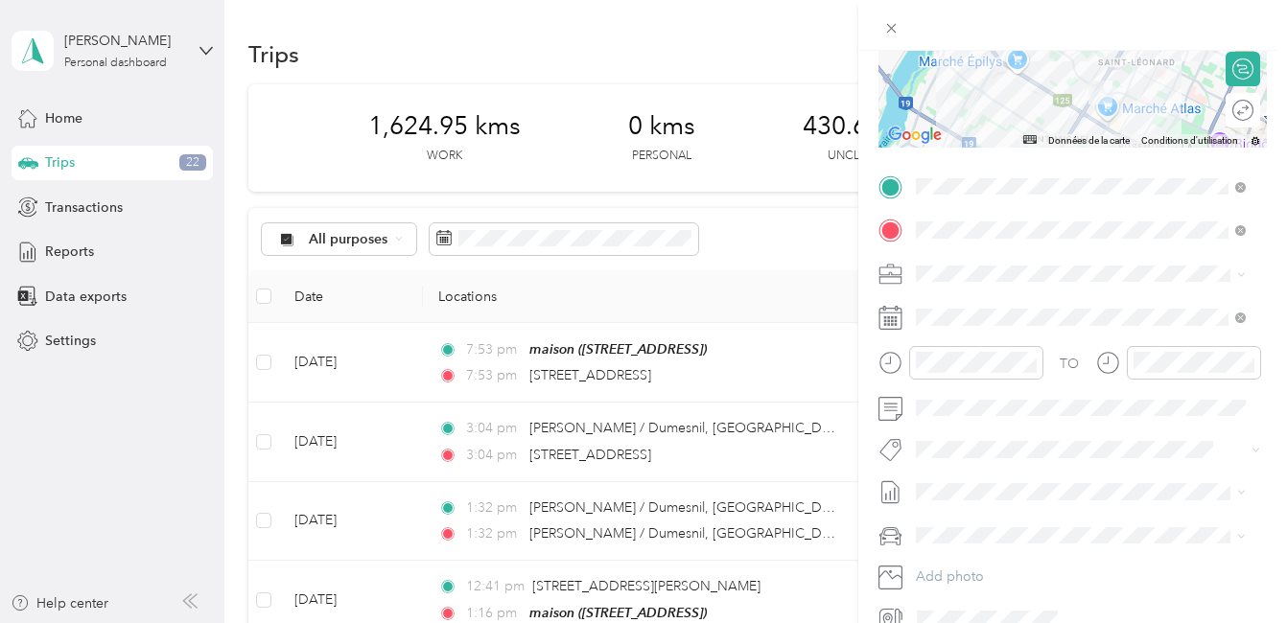
click at [995, 562] on li "Fab Team - R" at bounding box center [1080, 554] width 343 height 37
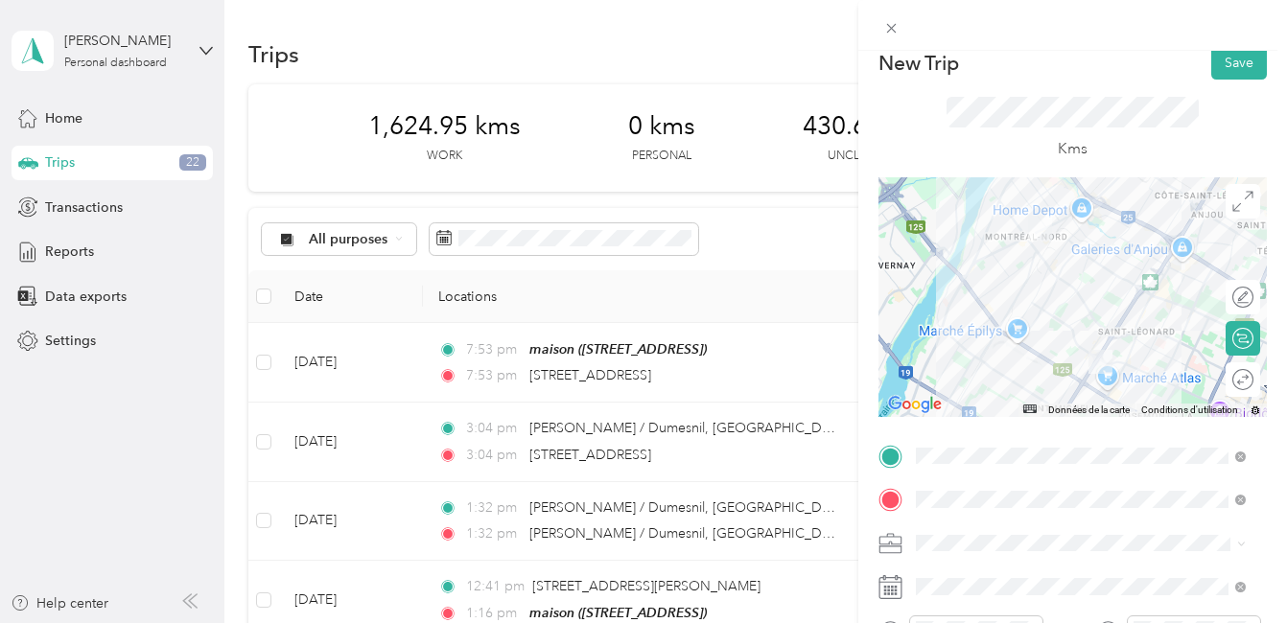
scroll to position [3, 0]
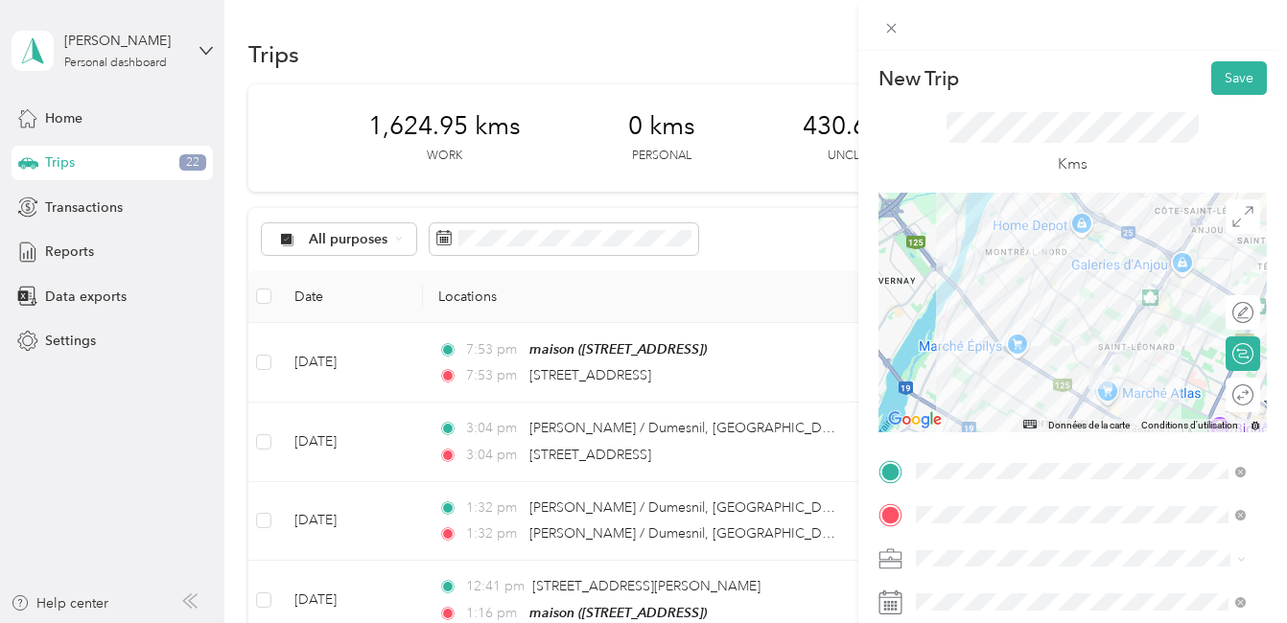
click at [1112, 336] on div at bounding box center [1072, 313] width 388 height 240
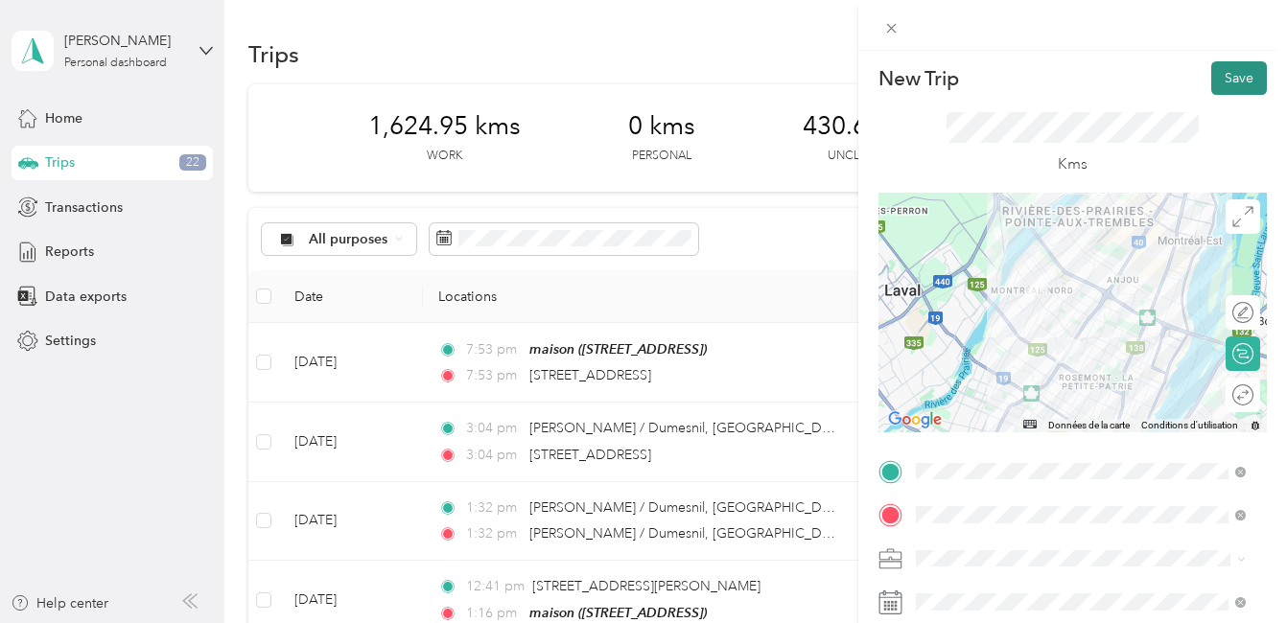
click at [1230, 74] on button "Save" at bounding box center [1239, 78] width 56 height 34
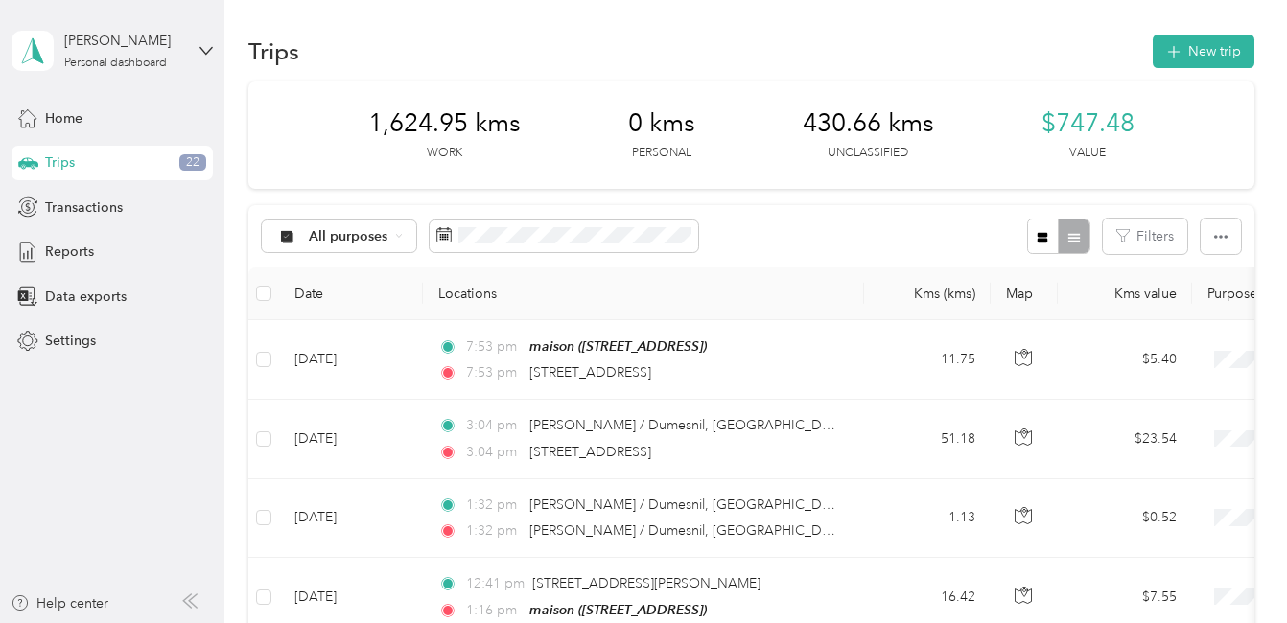
scroll to position [0, 0]
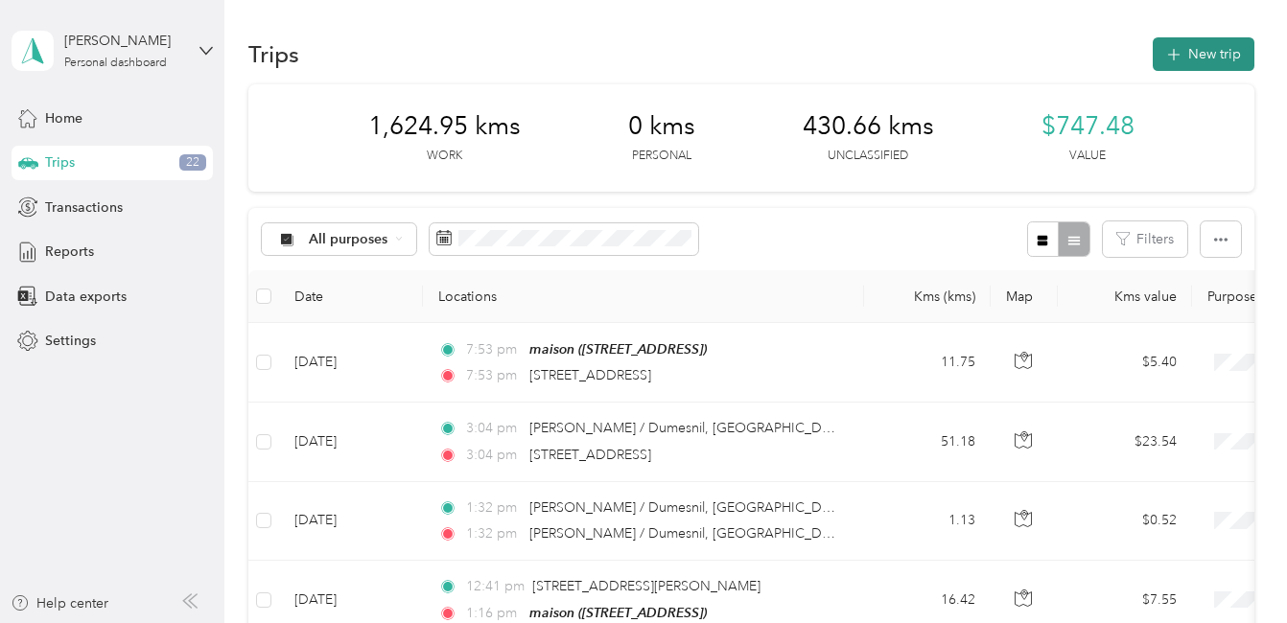
click at [1209, 50] on button "New trip" at bounding box center [1203, 54] width 102 height 34
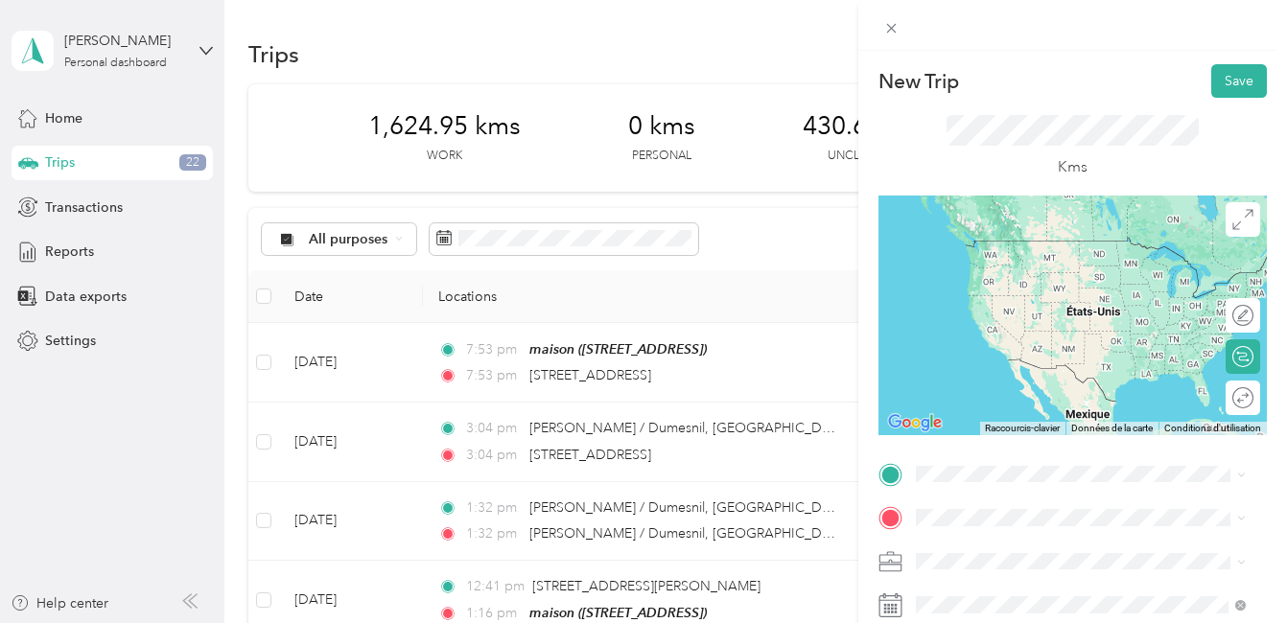
click at [1021, 243] on span "[STREET_ADDRESS][PERSON_NAME]" at bounding box center [1065, 240] width 228 height 16
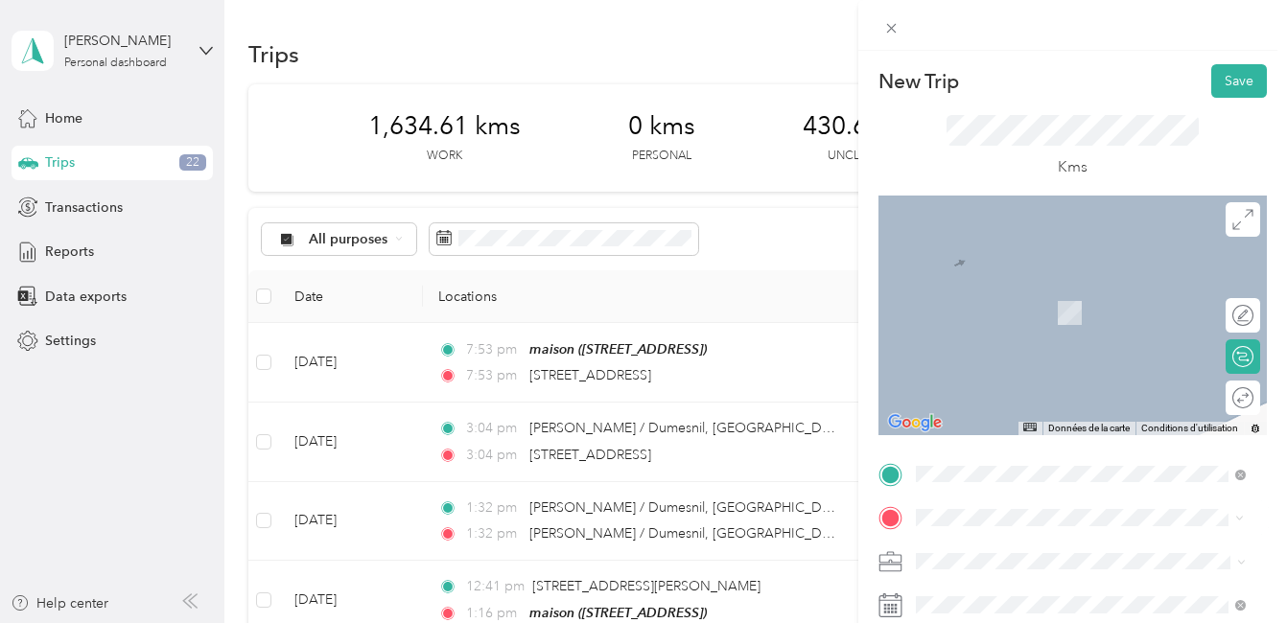
click at [1018, 287] on span "[STREET_ADDRESS]" at bounding box center [1012, 284] width 122 height 17
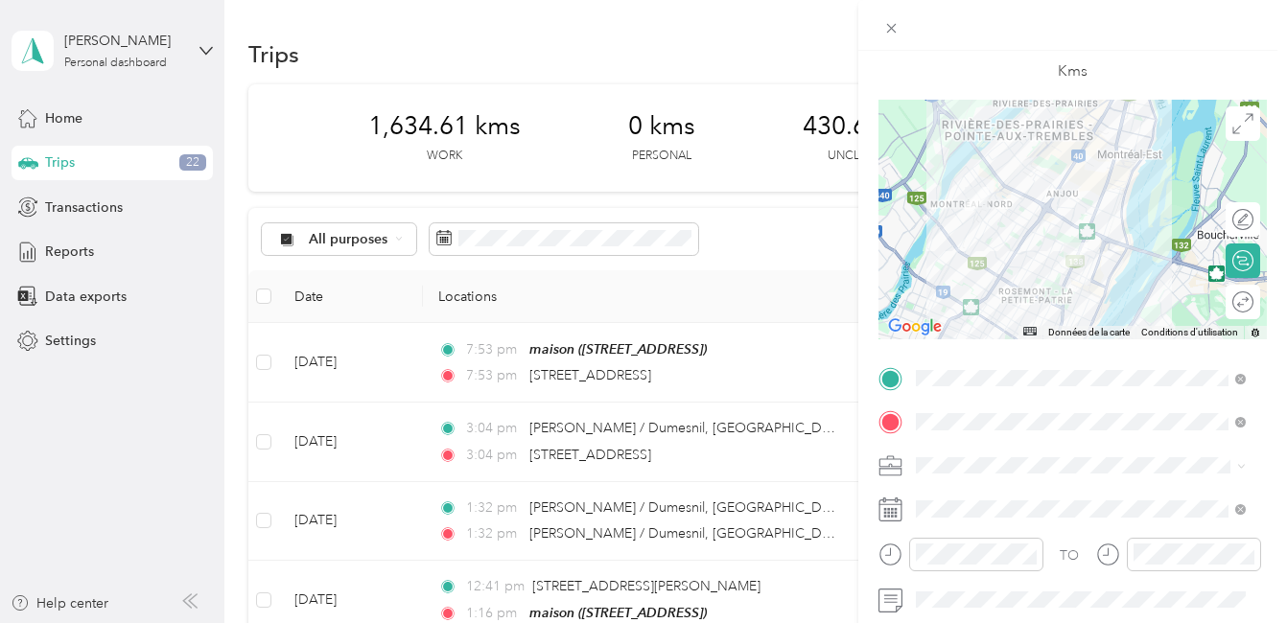
scroll to position [192, 0]
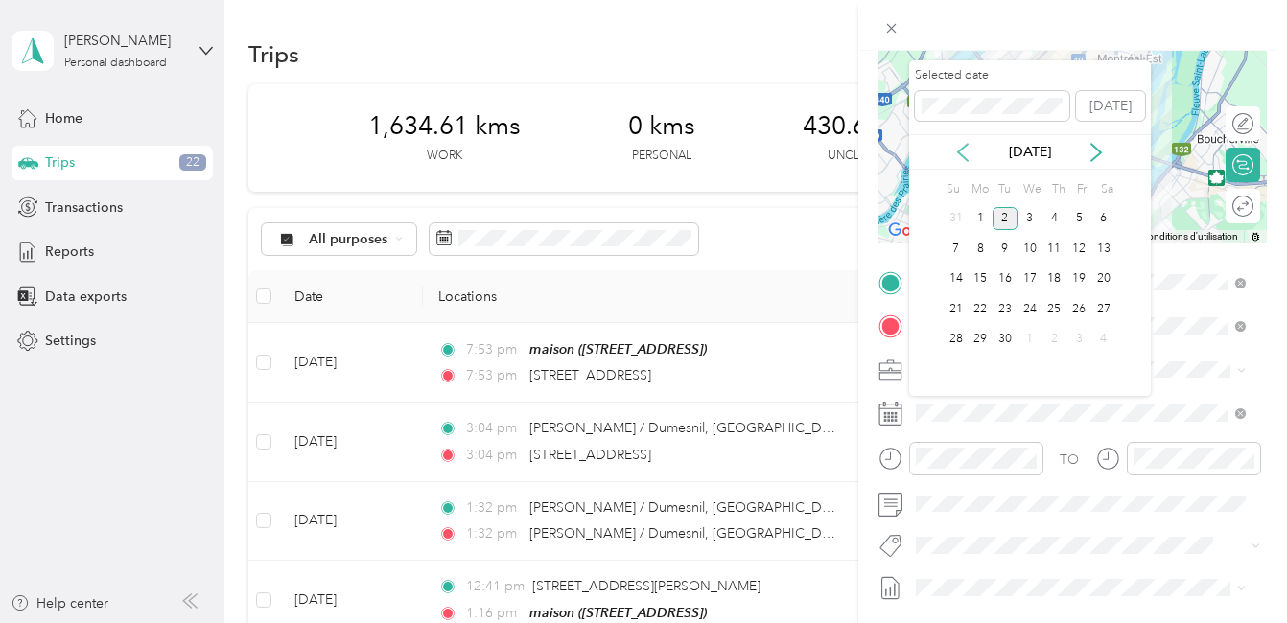
click at [961, 155] on icon at bounding box center [963, 152] width 10 height 17
click at [979, 309] on div "18" at bounding box center [979, 309] width 25 height 24
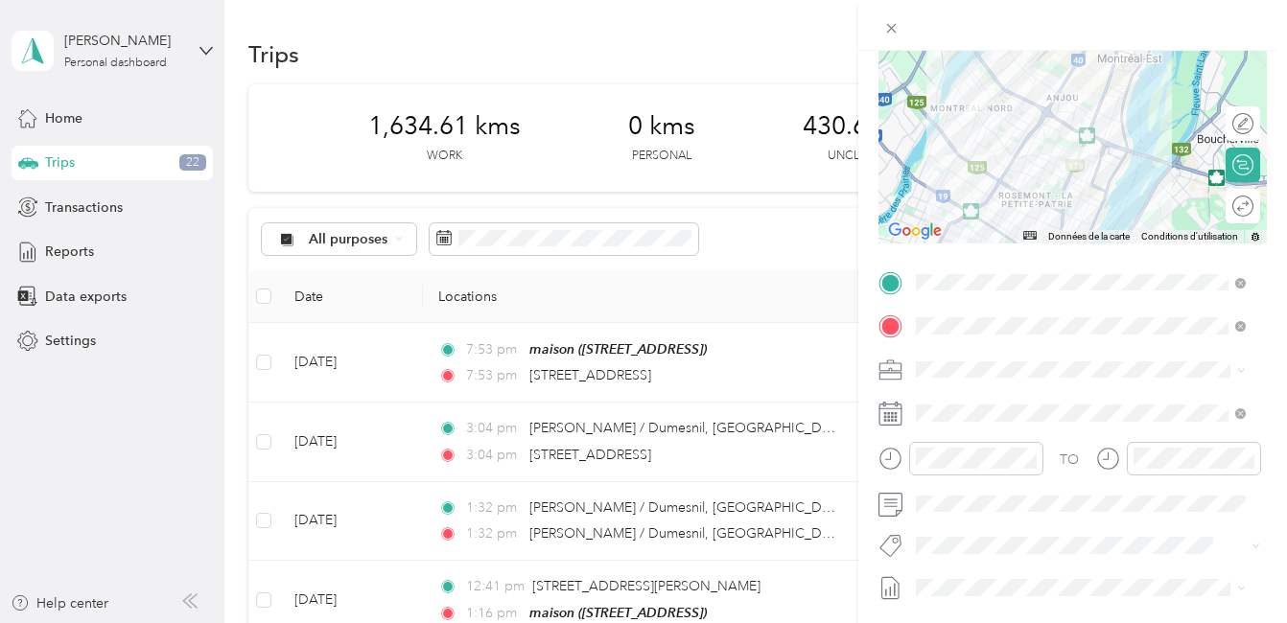
click at [960, 511] on button "Fab Team - R" at bounding box center [970, 504] width 96 height 24
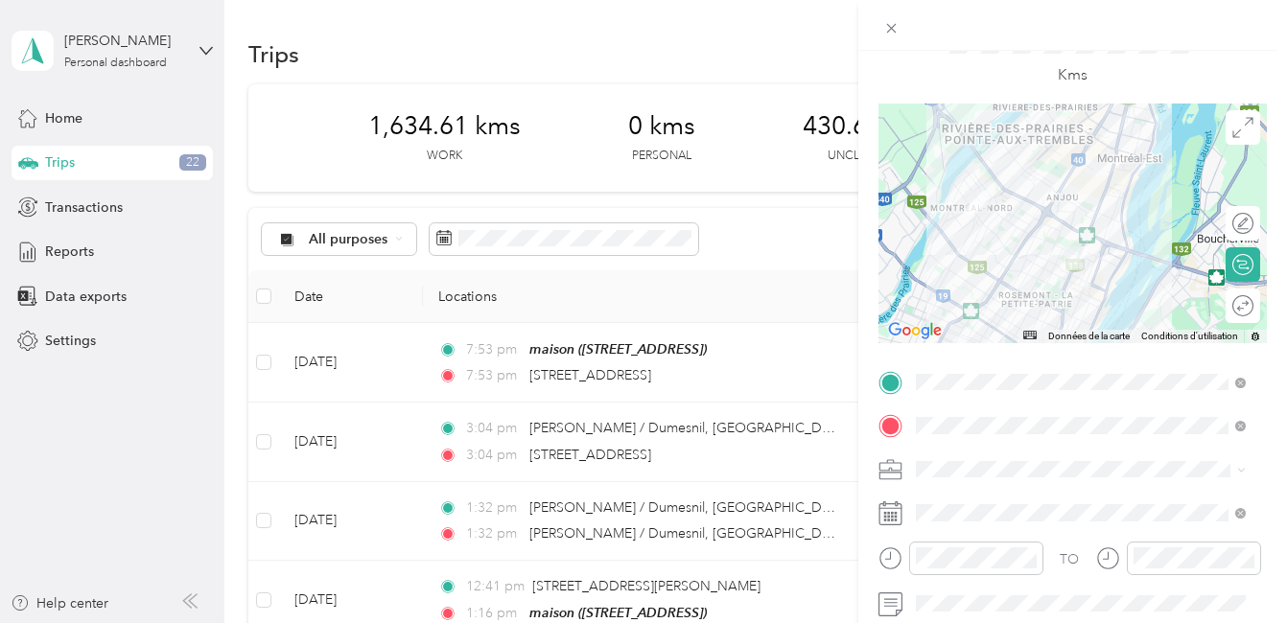
scroll to position [0, 0]
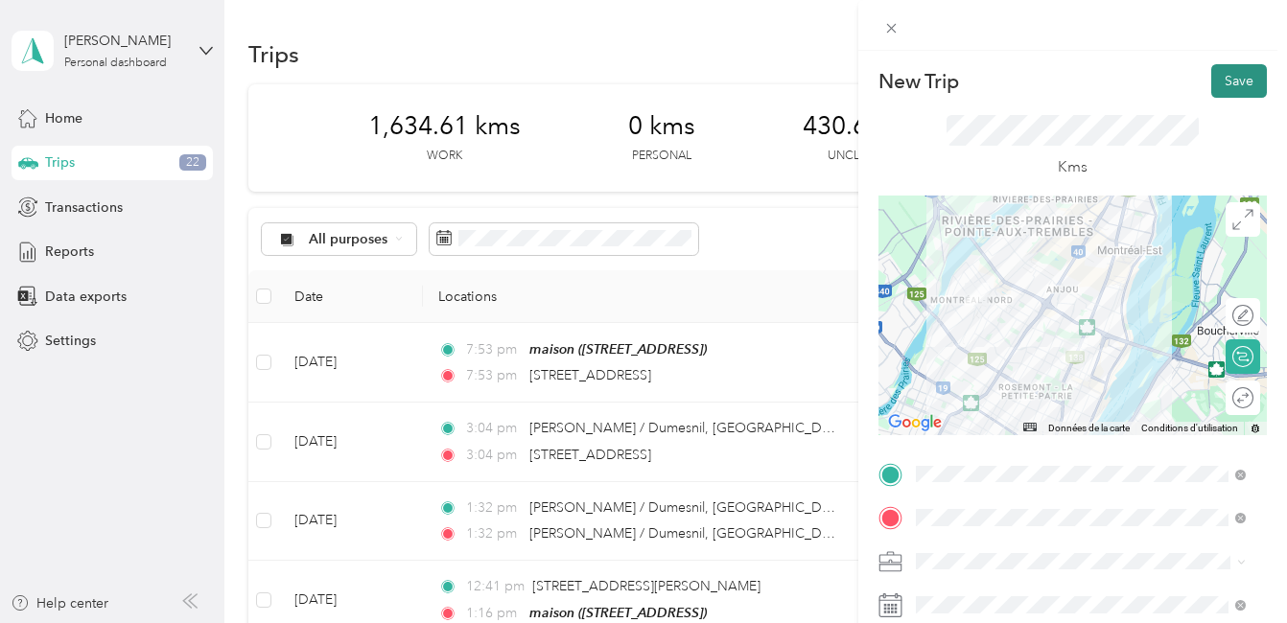
click at [1214, 74] on button "Save" at bounding box center [1239, 81] width 56 height 34
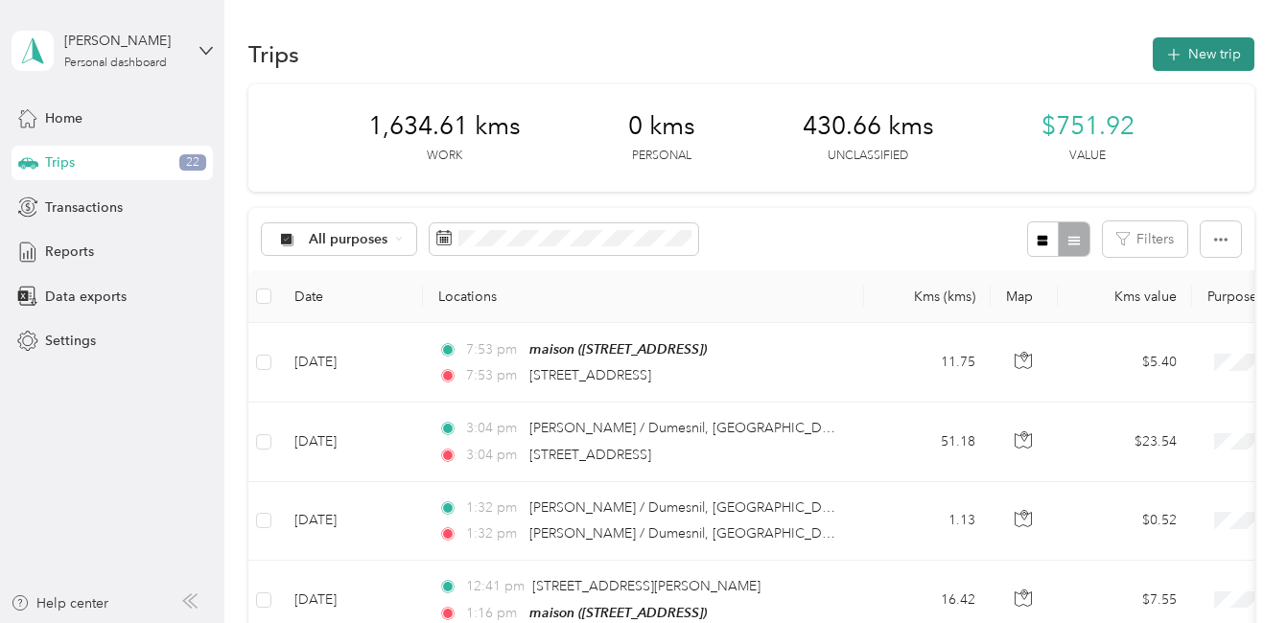
click at [1191, 50] on button "New trip" at bounding box center [1203, 54] width 102 height 34
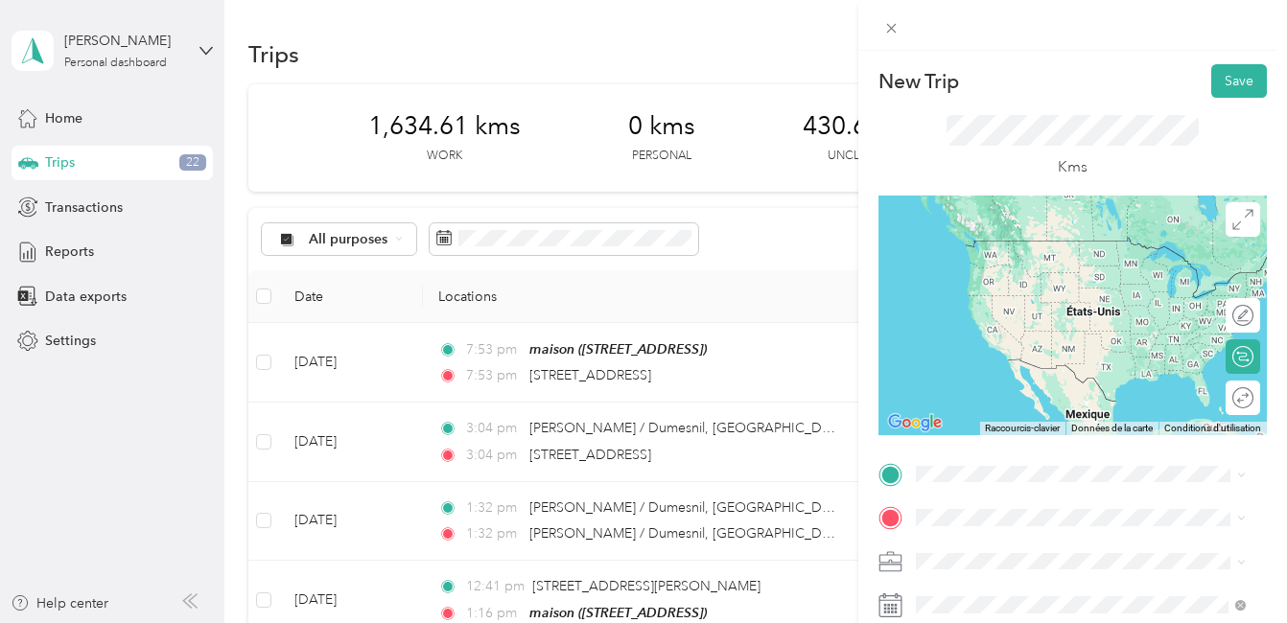
click at [1027, 234] on span "[STREET_ADDRESS]" at bounding box center [1012, 236] width 122 height 17
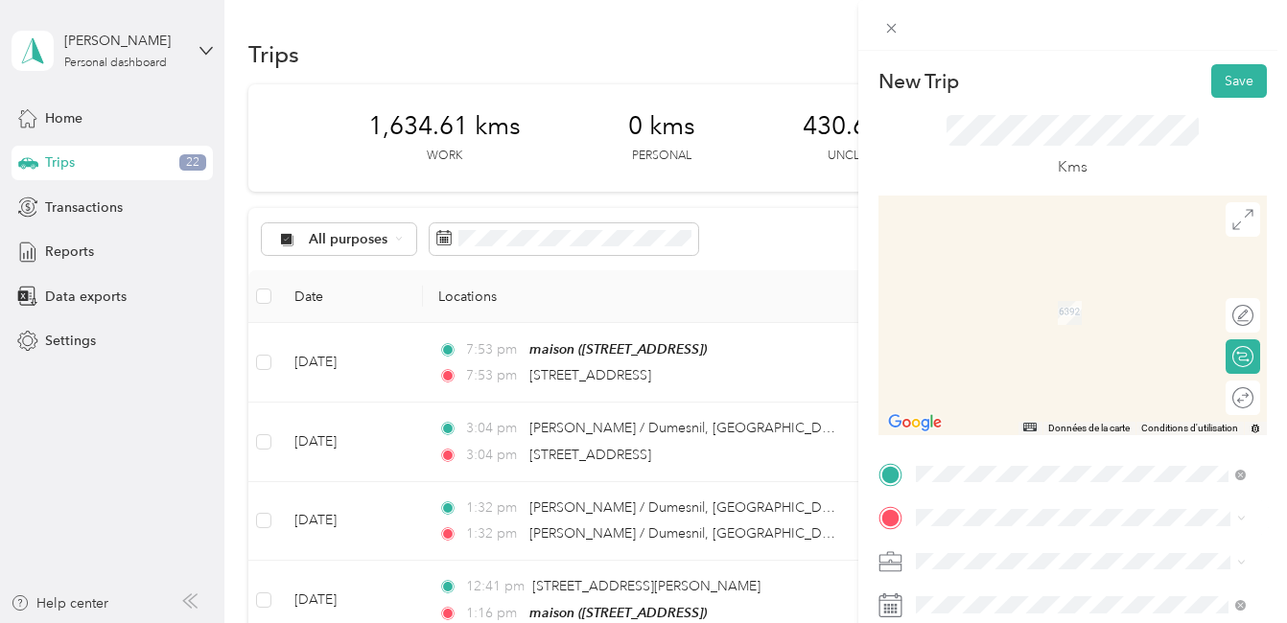
click at [979, 507] on div "maison [STREET_ADDRESS]" at bounding box center [1012, 527] width 122 height 40
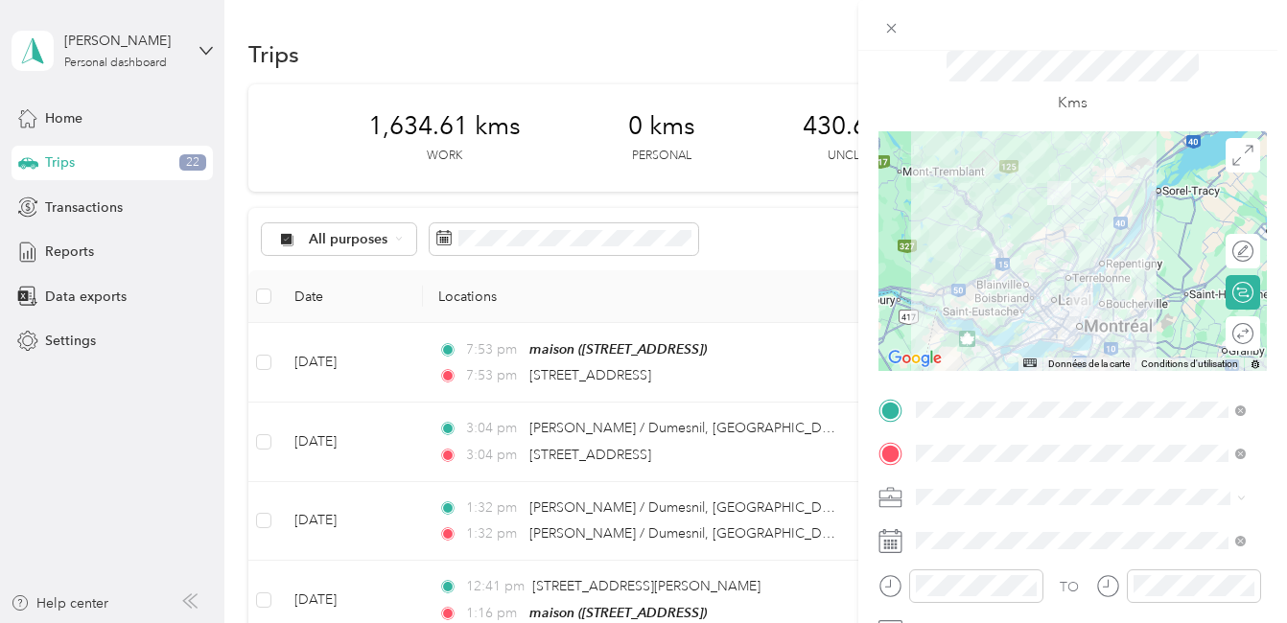
scroll to position [96, 0]
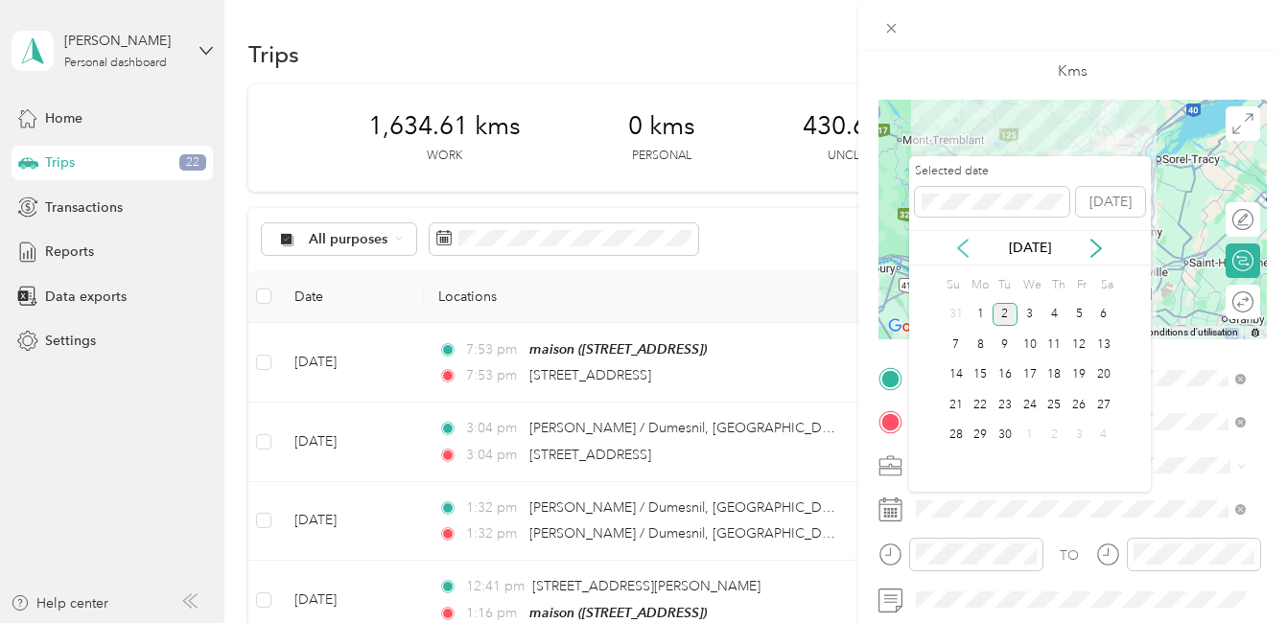
click at [964, 254] on icon at bounding box center [963, 248] width 10 height 17
click at [980, 407] on div "18" at bounding box center [979, 405] width 25 height 24
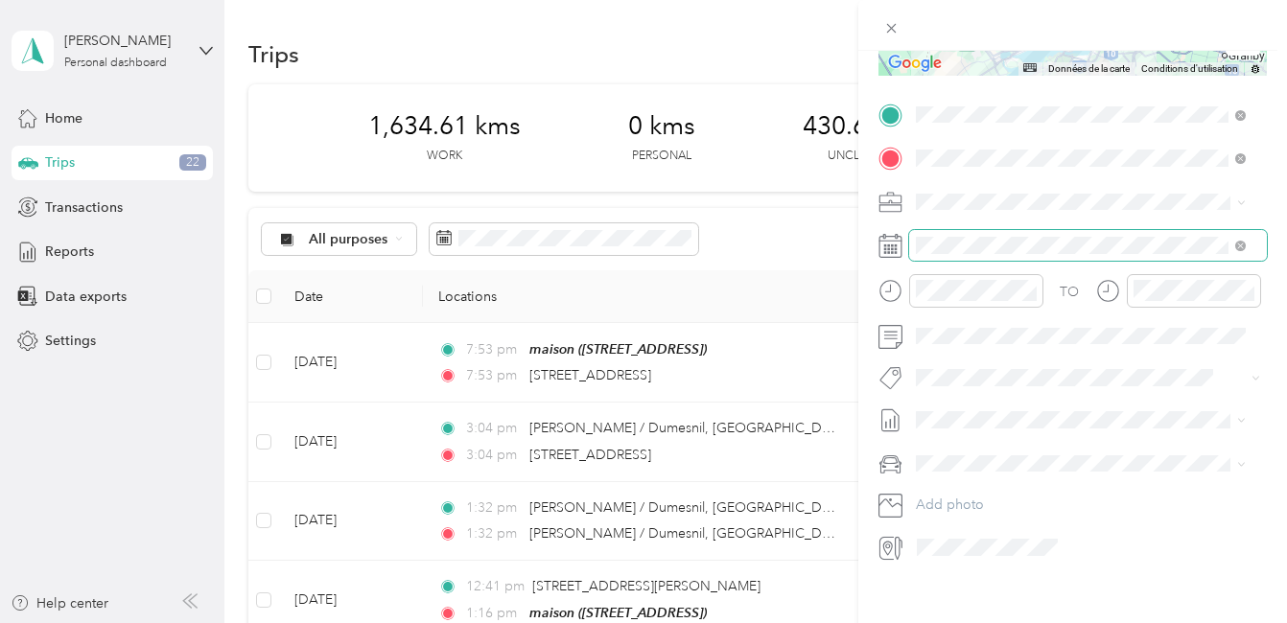
scroll to position [383, 0]
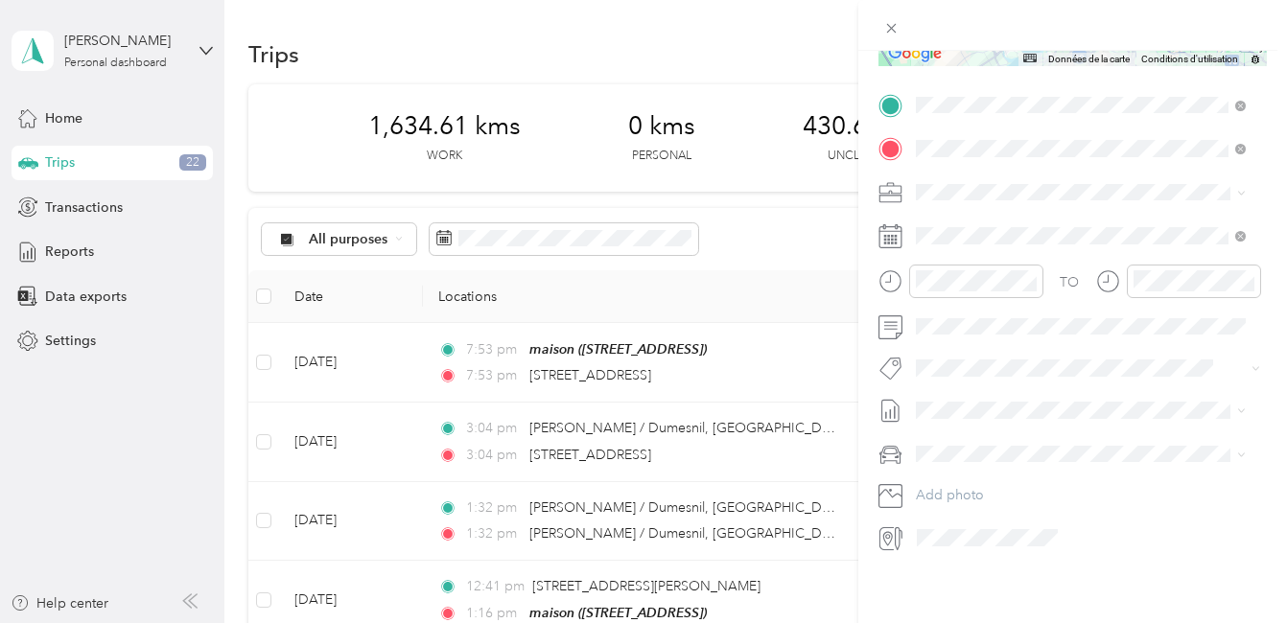
click at [973, 463] on li "Fab Team - R" at bounding box center [1080, 450] width 343 height 37
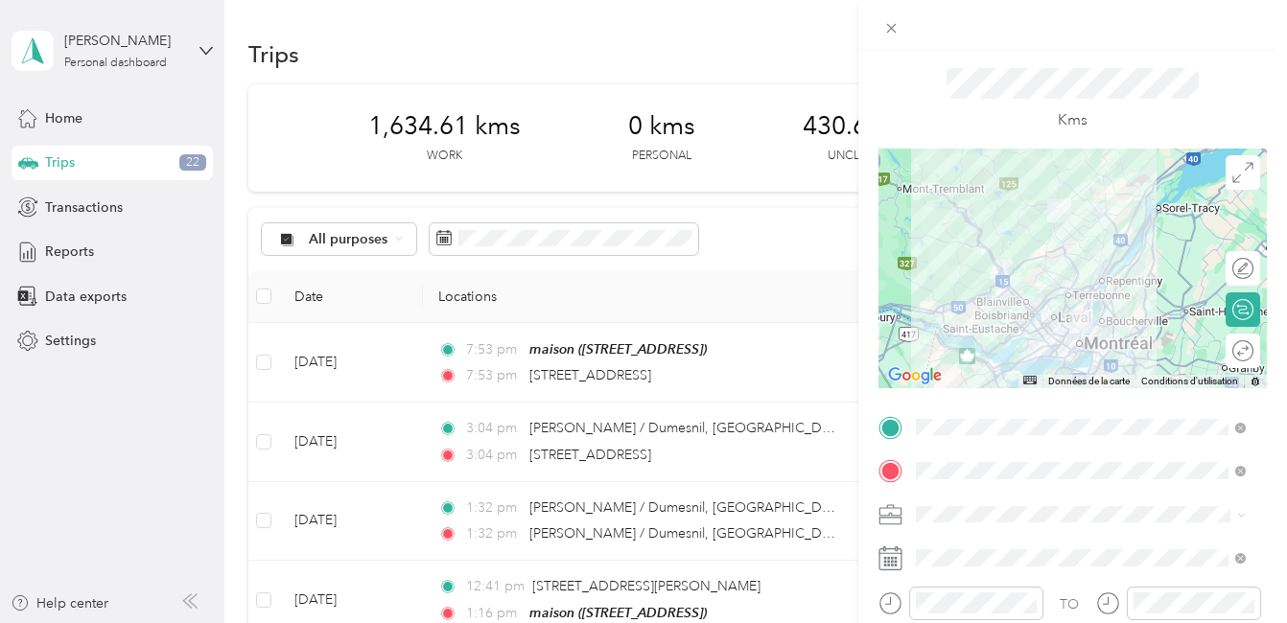
scroll to position [0, 0]
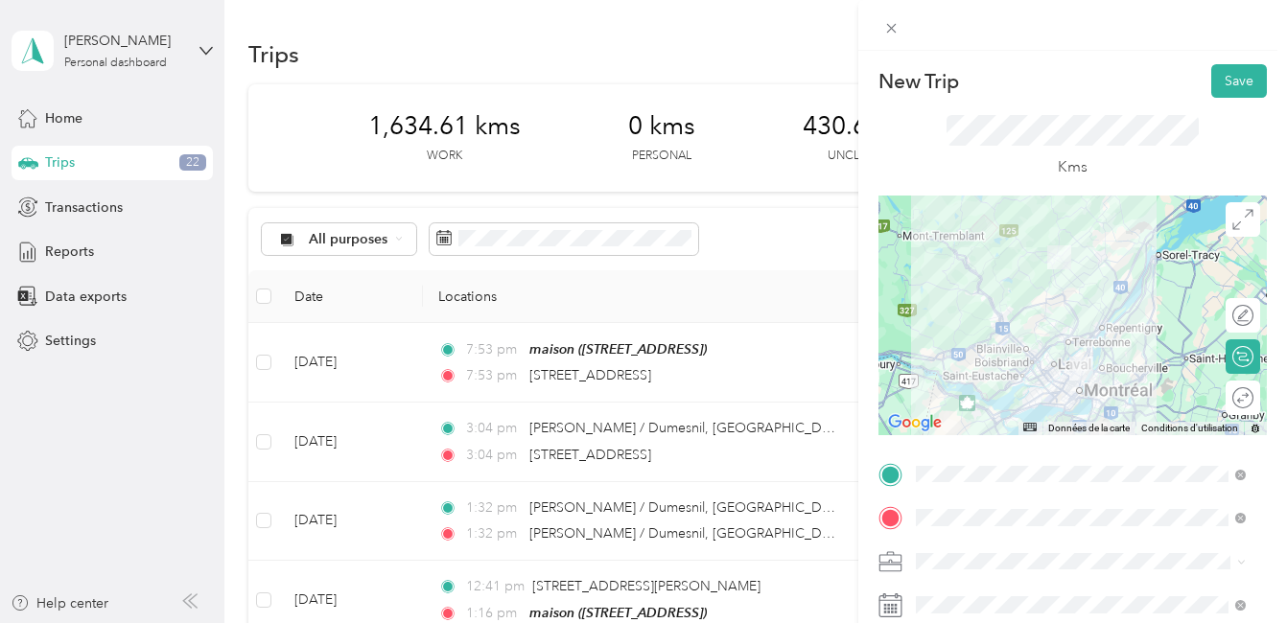
click at [1080, 347] on div at bounding box center [1072, 316] width 388 height 240
click at [1230, 81] on button "Save" at bounding box center [1239, 81] width 56 height 34
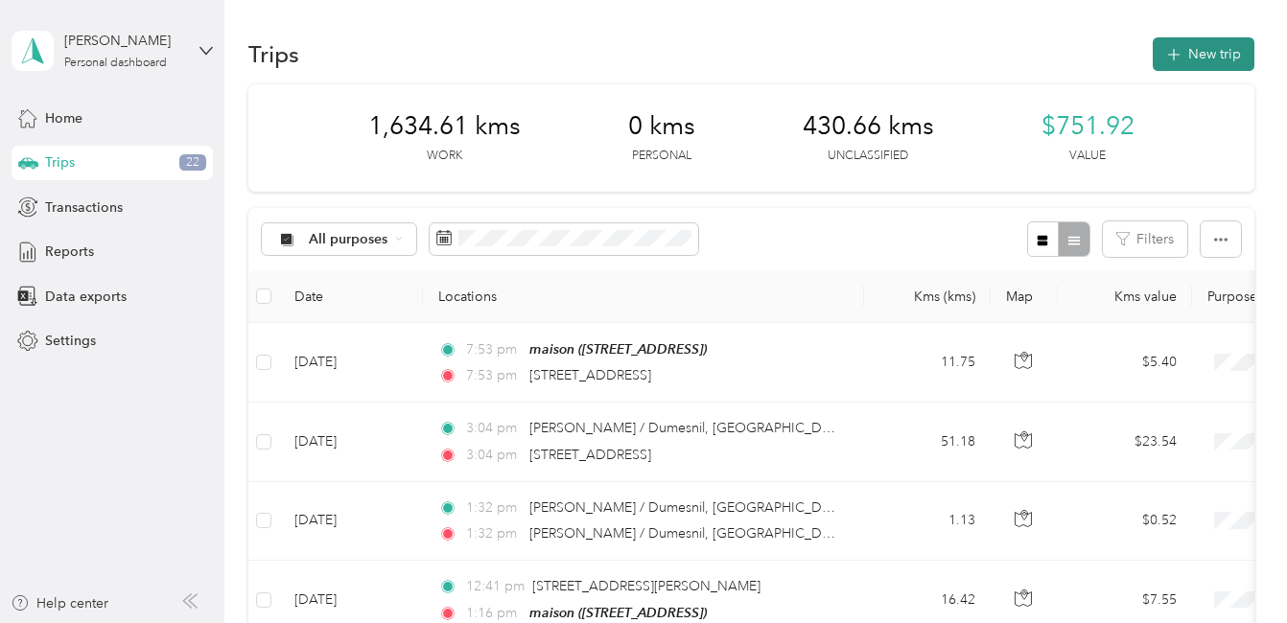
click at [1220, 52] on button "New trip" at bounding box center [1203, 54] width 102 height 34
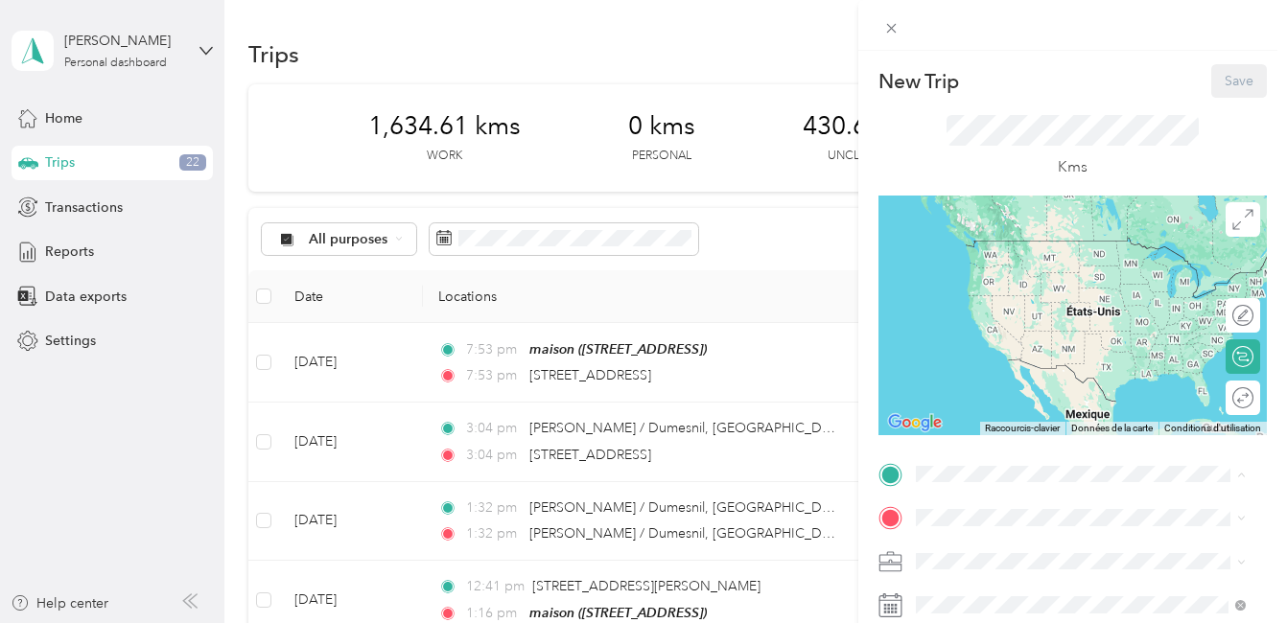
click at [973, 464] on div "maison [STREET_ADDRESS]" at bounding box center [1012, 484] width 122 height 40
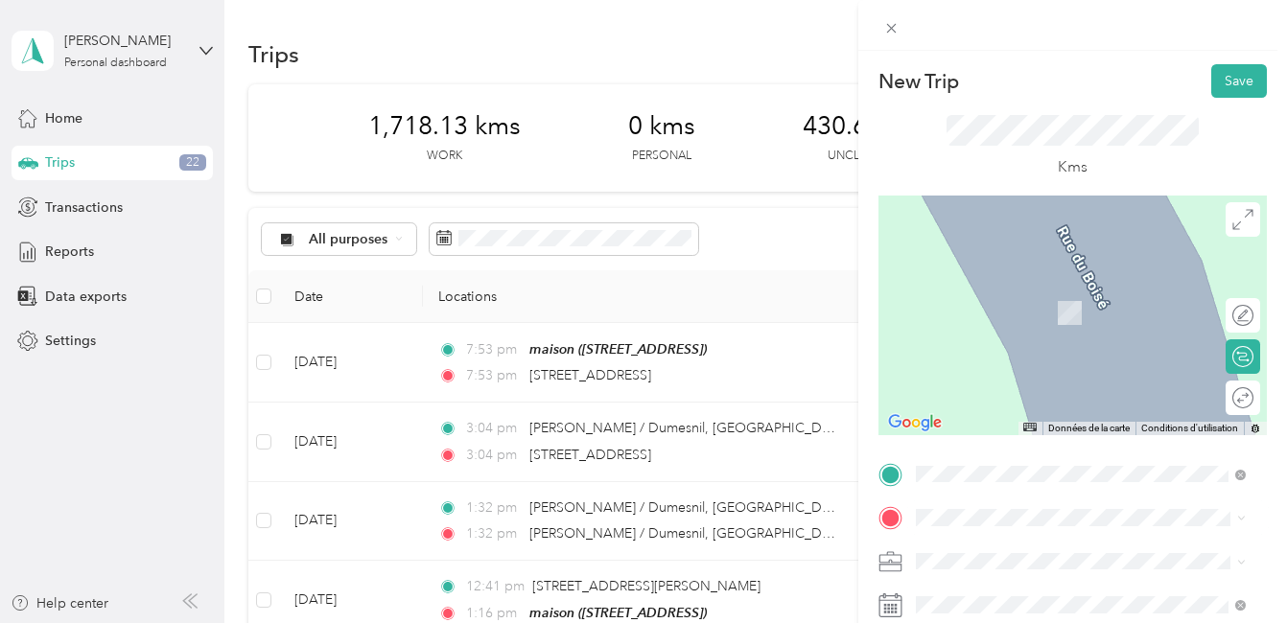
click at [1058, 288] on span "[STREET_ADDRESS]" at bounding box center [1012, 278] width 122 height 17
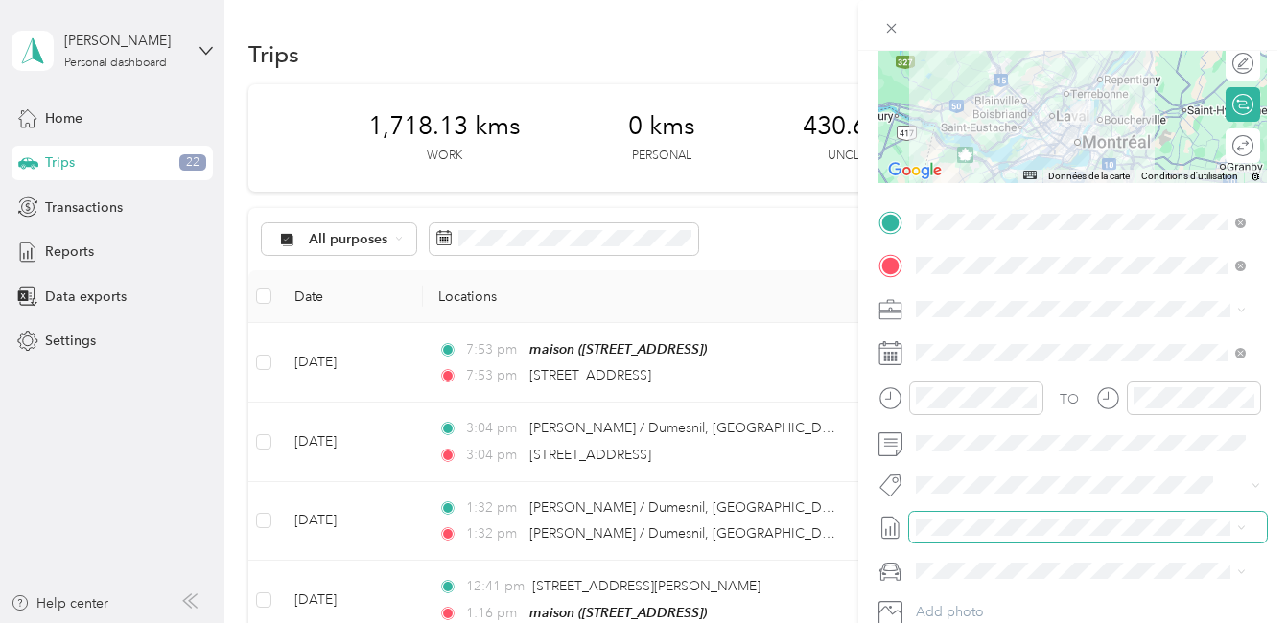
scroll to position [288, 0]
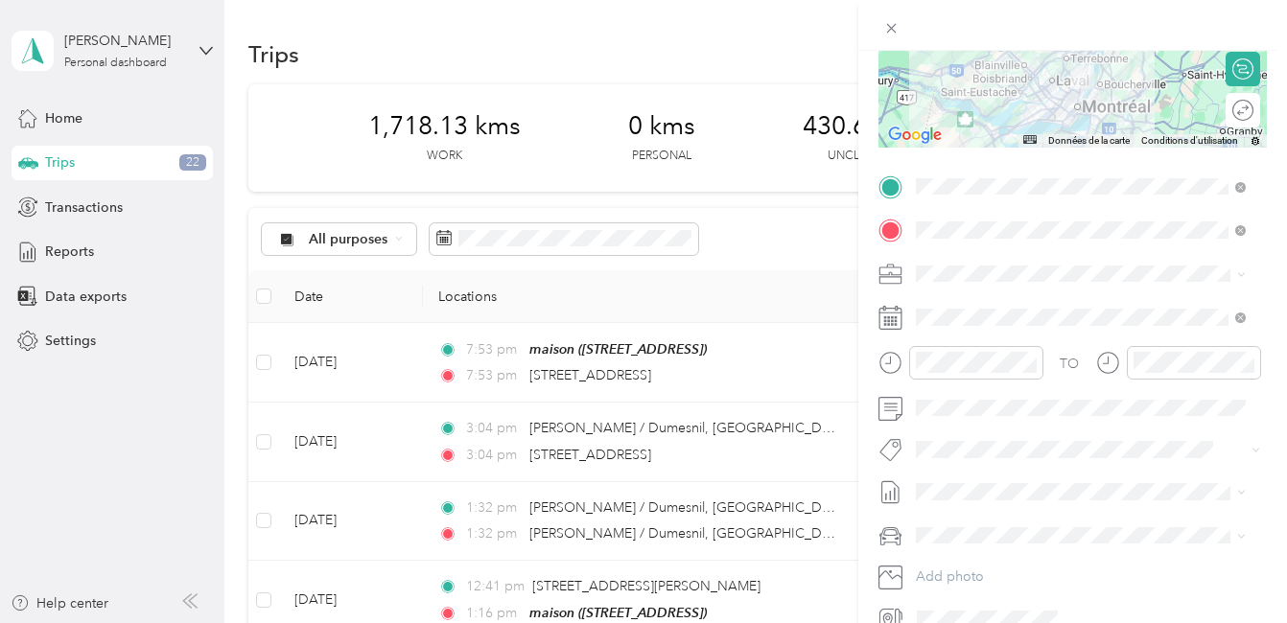
click at [892, 321] on rect at bounding box center [892, 321] width 3 height 3
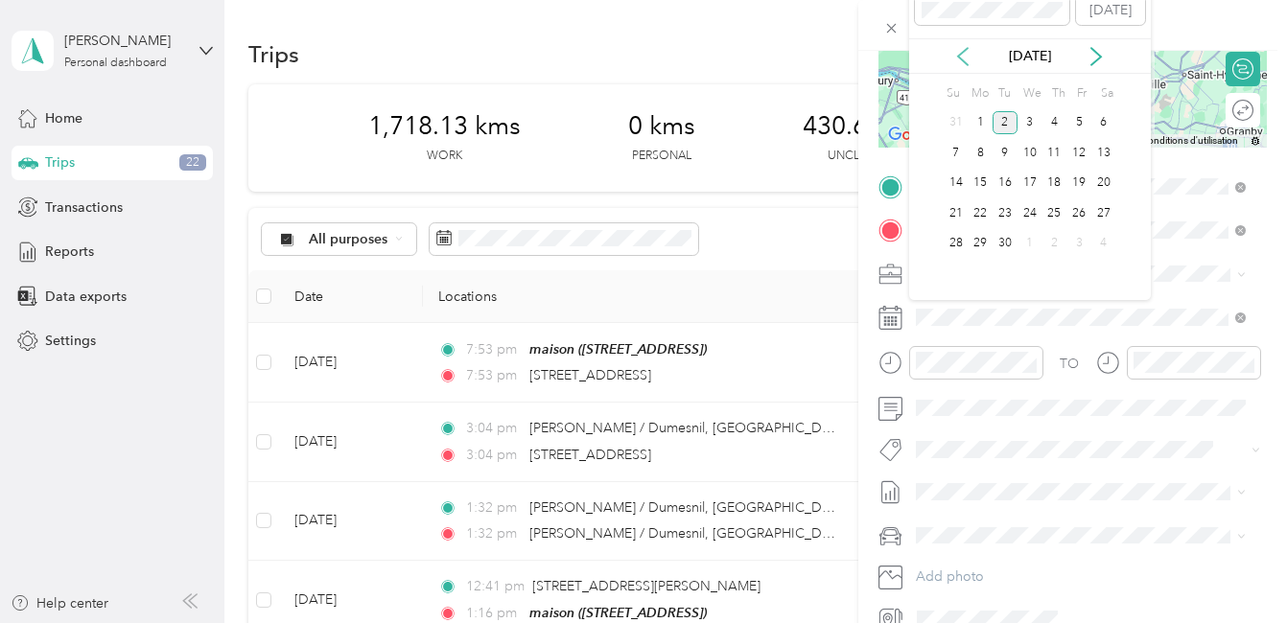
click at [963, 56] on icon at bounding box center [962, 56] width 19 height 19
click at [1006, 212] on div "19" at bounding box center [1004, 213] width 25 height 24
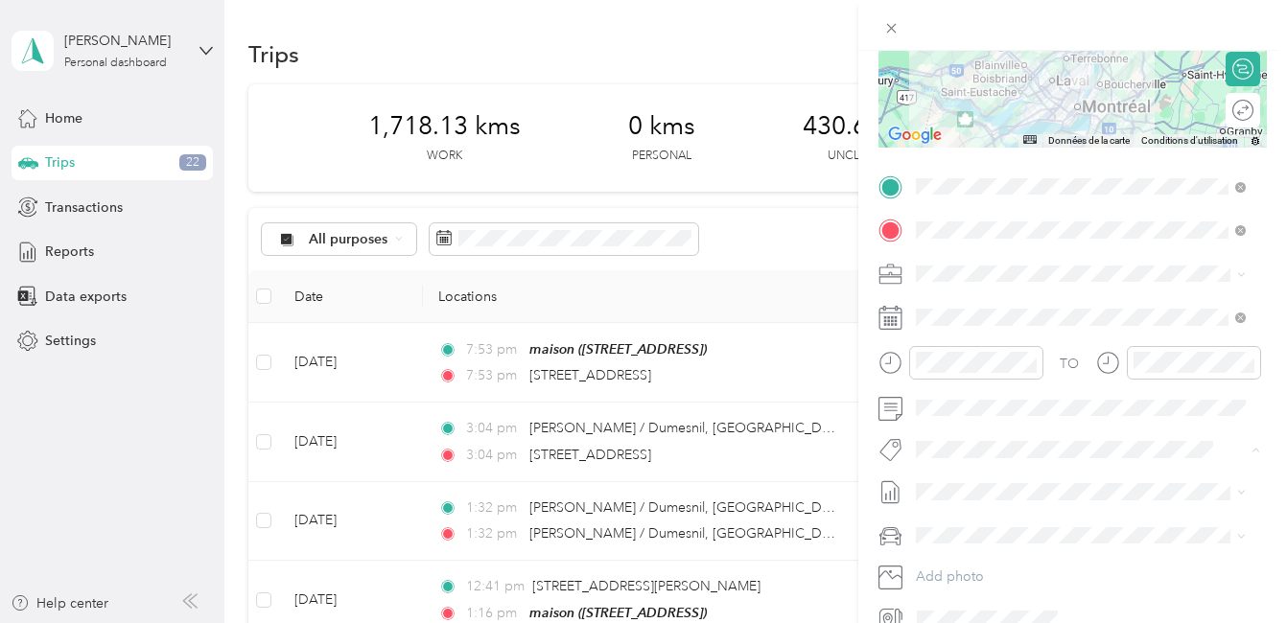
click at [974, 558] on button "Fab Team - R" at bounding box center [970, 557] width 96 height 24
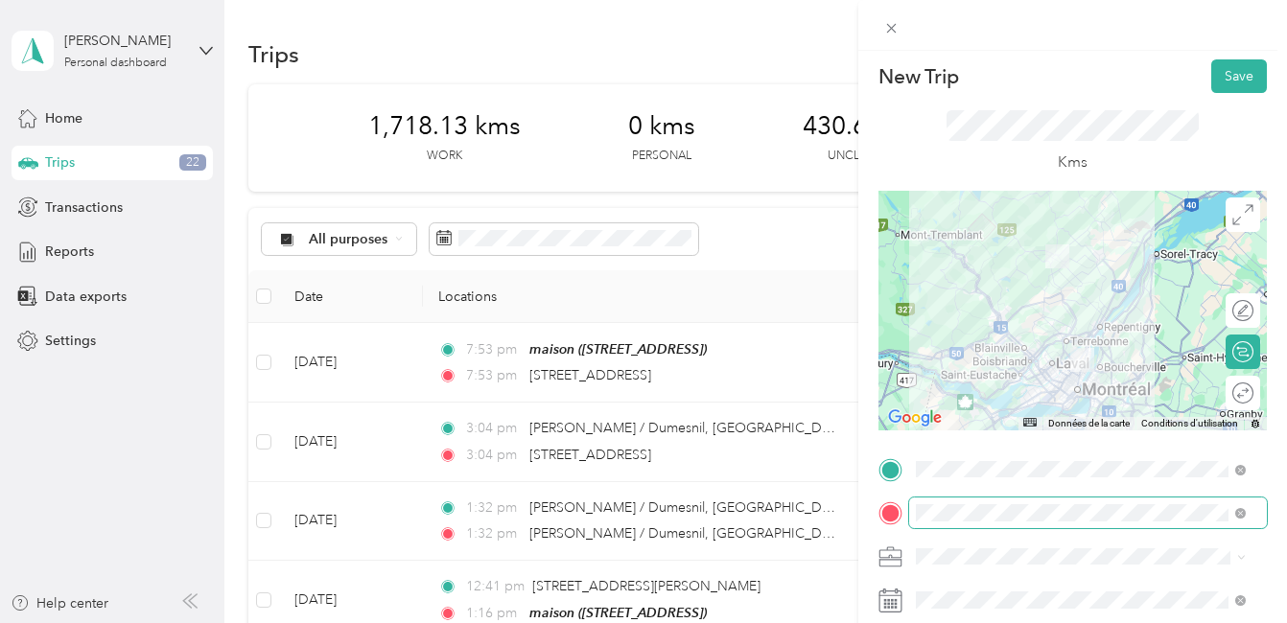
scroll to position [0, 0]
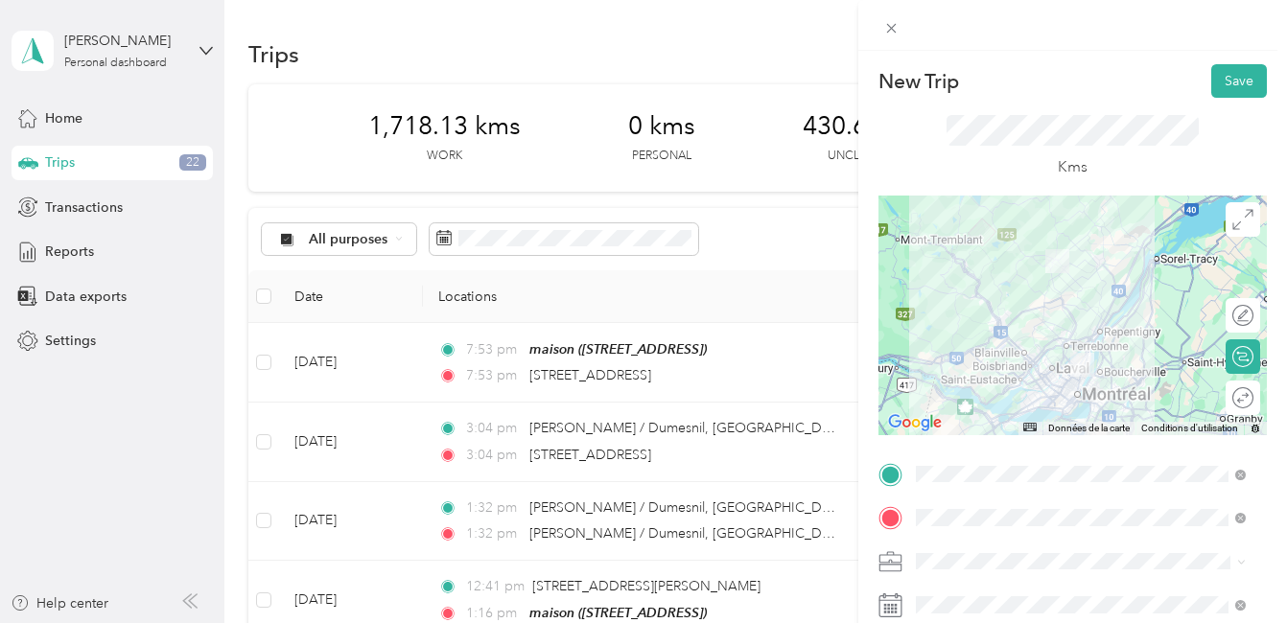
click at [1101, 313] on div at bounding box center [1072, 316] width 388 height 240
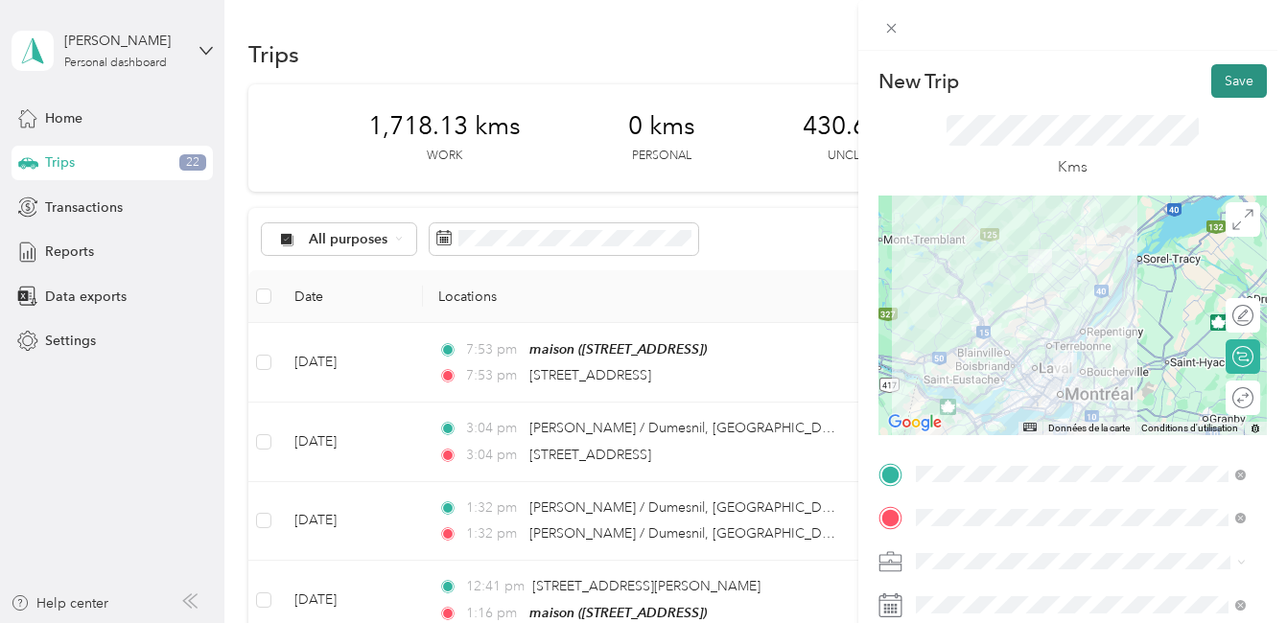
click at [1218, 81] on button "Save" at bounding box center [1239, 81] width 56 height 34
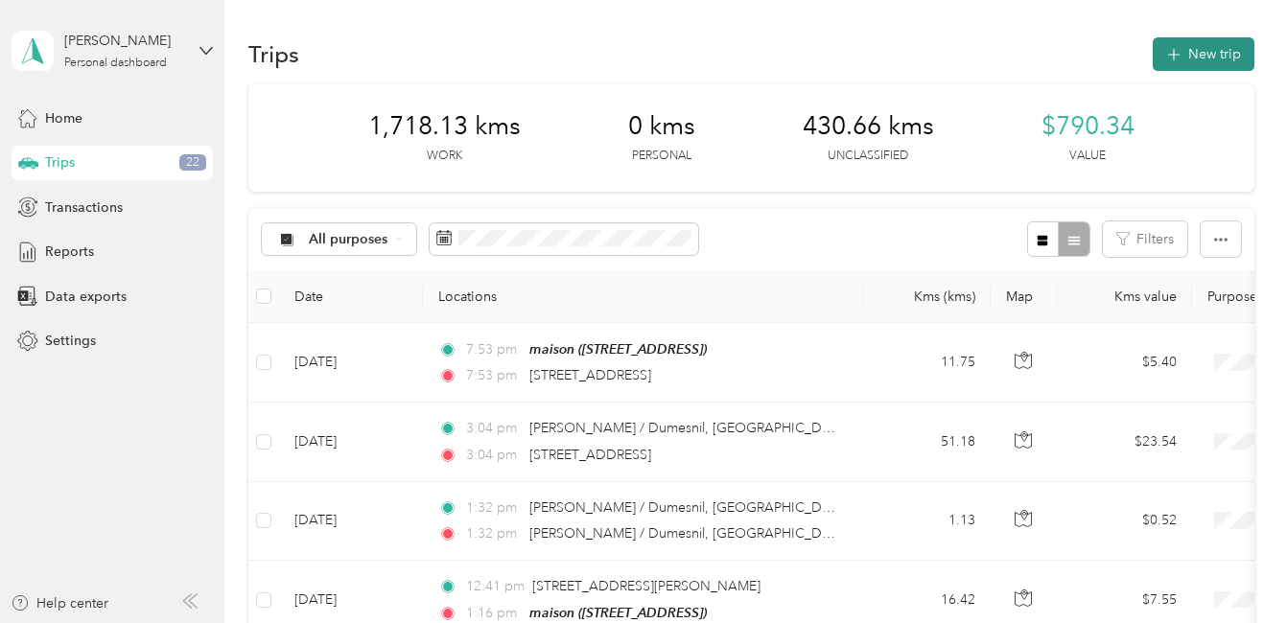
click at [1215, 53] on button "New trip" at bounding box center [1203, 54] width 102 height 34
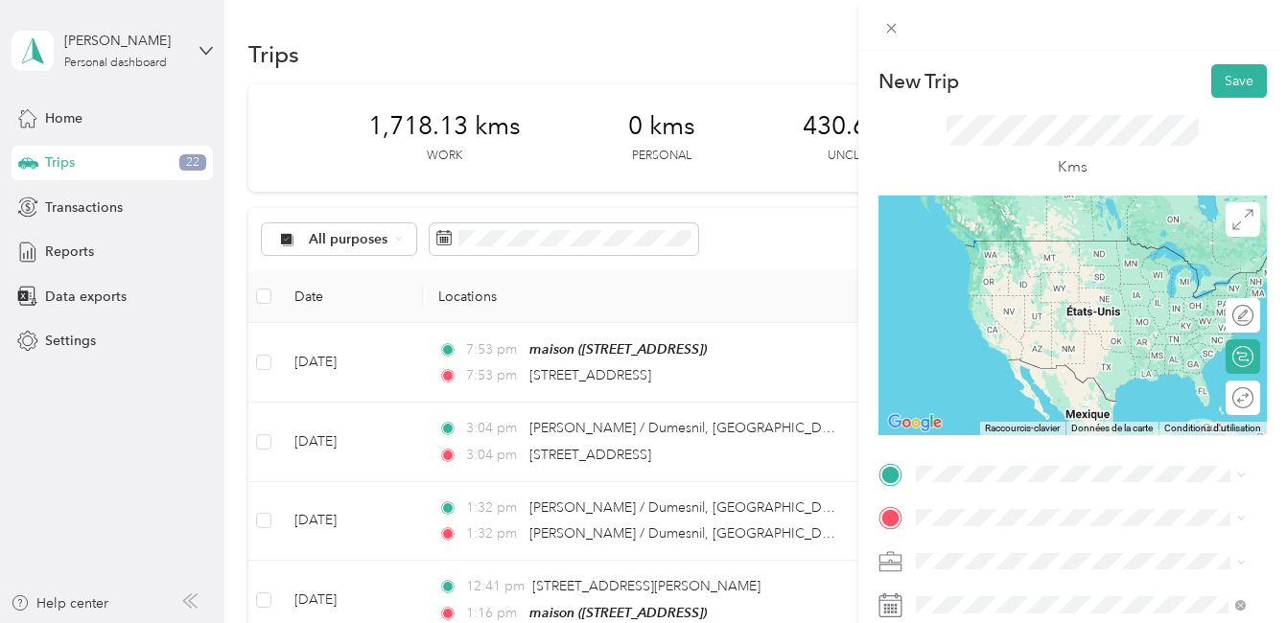
click at [1003, 241] on span "[STREET_ADDRESS]" at bounding box center [1012, 239] width 122 height 16
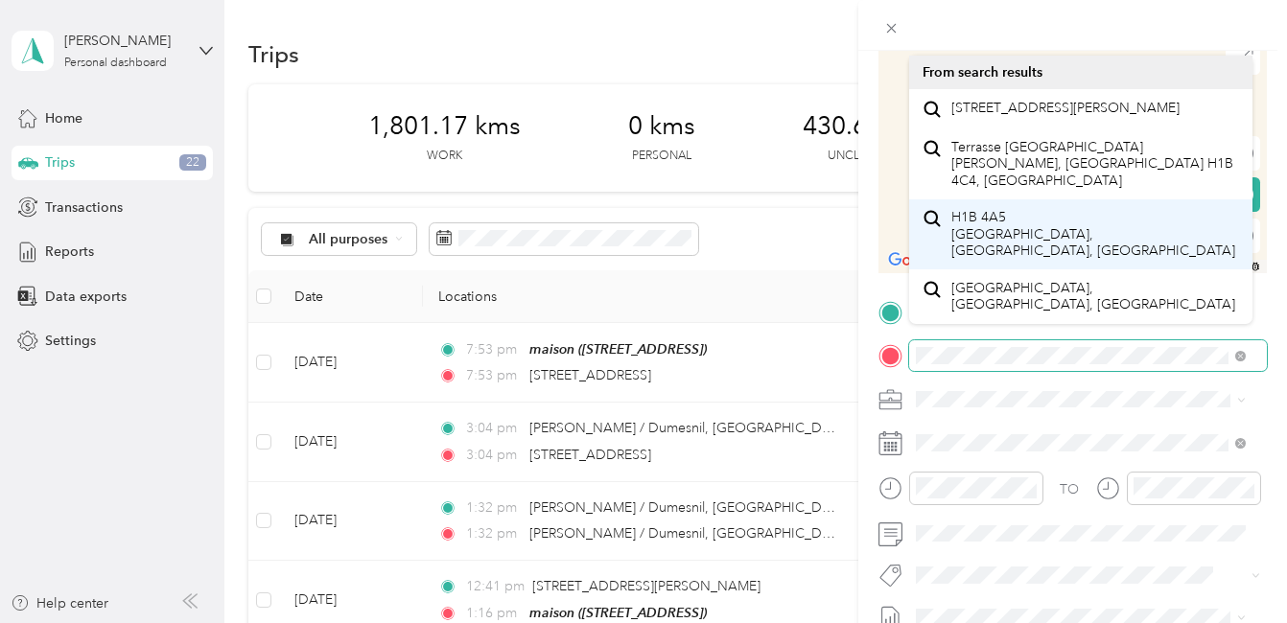
scroll to position [192, 0]
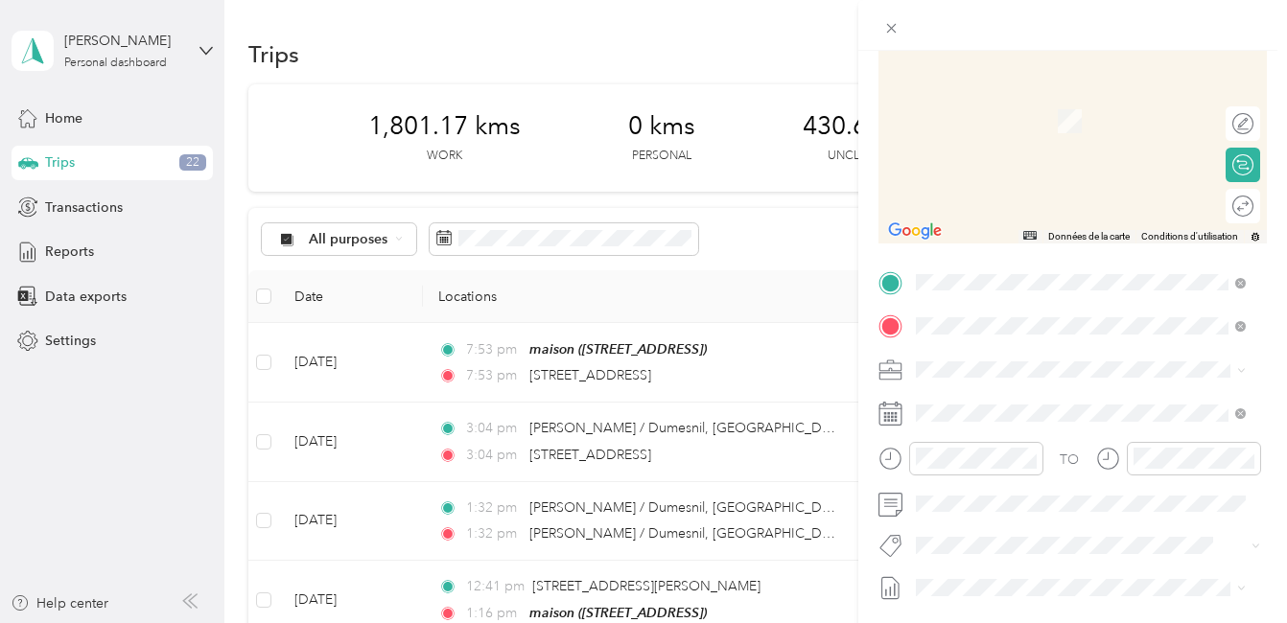
click at [859, 237] on form "New Trip Save This trip cannot be edited because it is either under review, app…" at bounding box center [1072, 301] width 429 height 858
click at [1056, 397] on span "[STREET_ADDRESS][PERSON_NAME]" at bounding box center [1065, 388] width 228 height 17
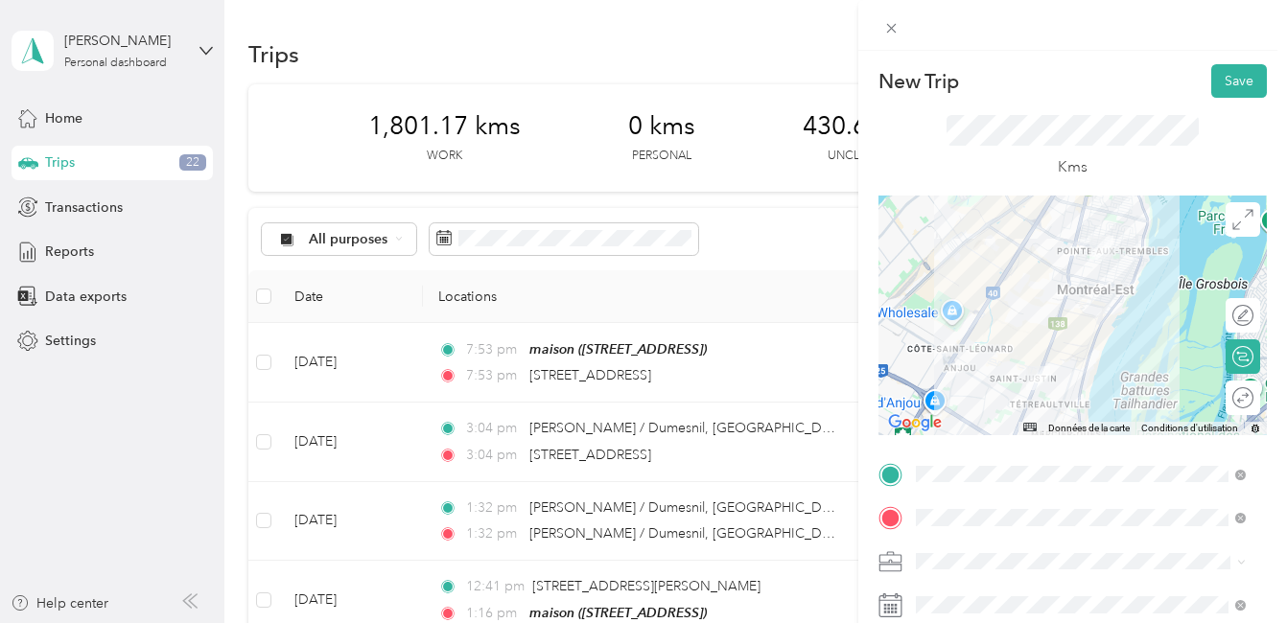
click at [1080, 357] on div at bounding box center [1072, 316] width 388 height 240
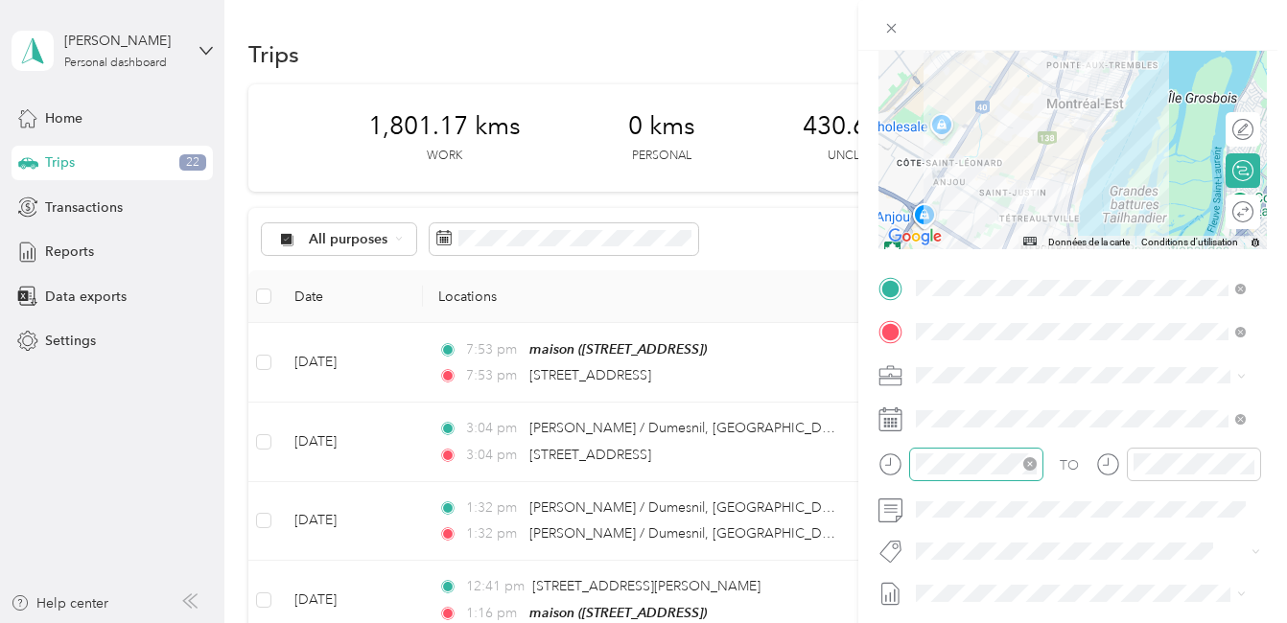
scroll to position [192, 0]
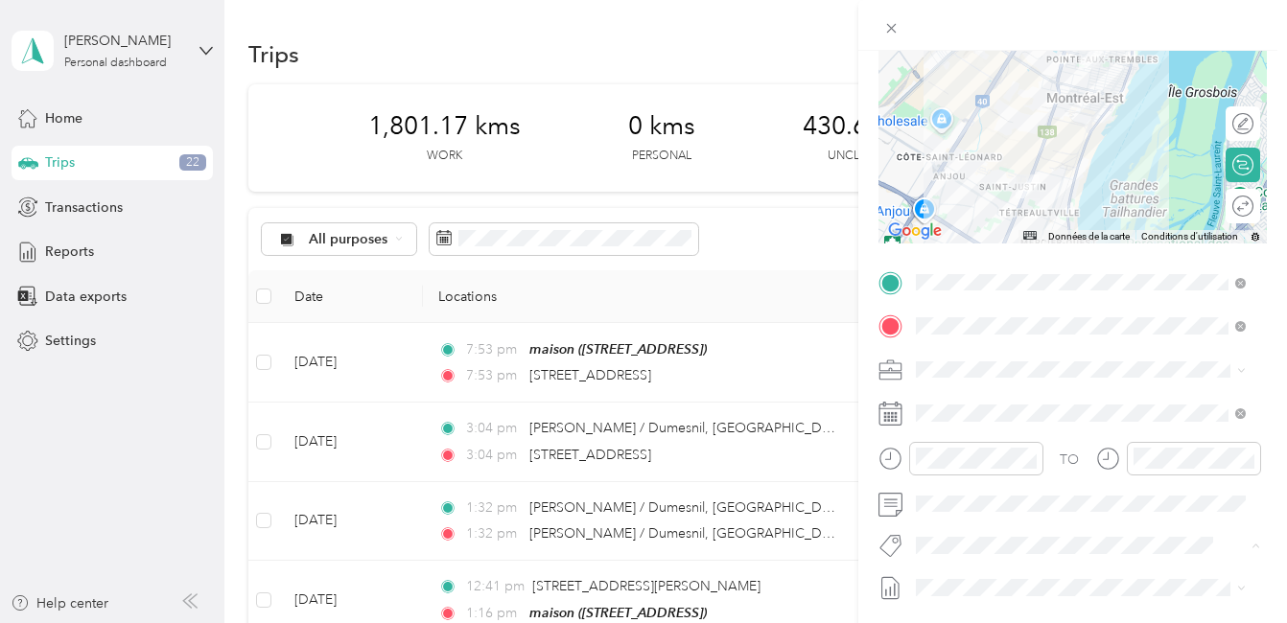
click at [969, 515] on li "Fab Team - R" at bounding box center [1080, 512] width 343 height 37
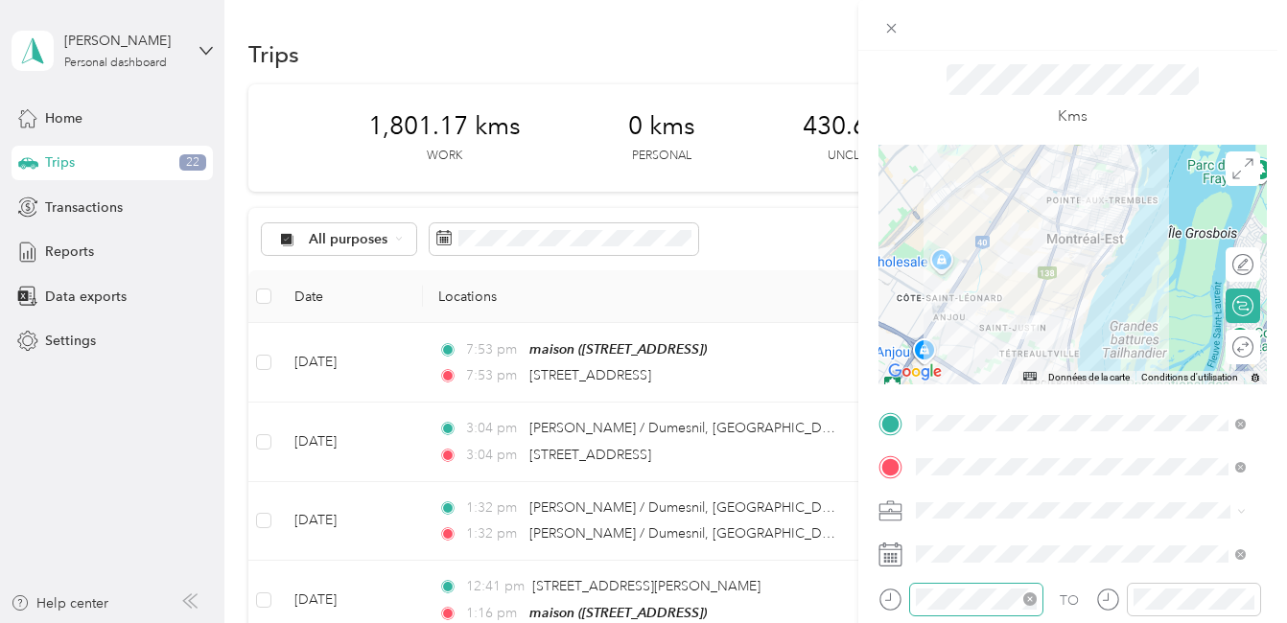
scroll to position [96, 0]
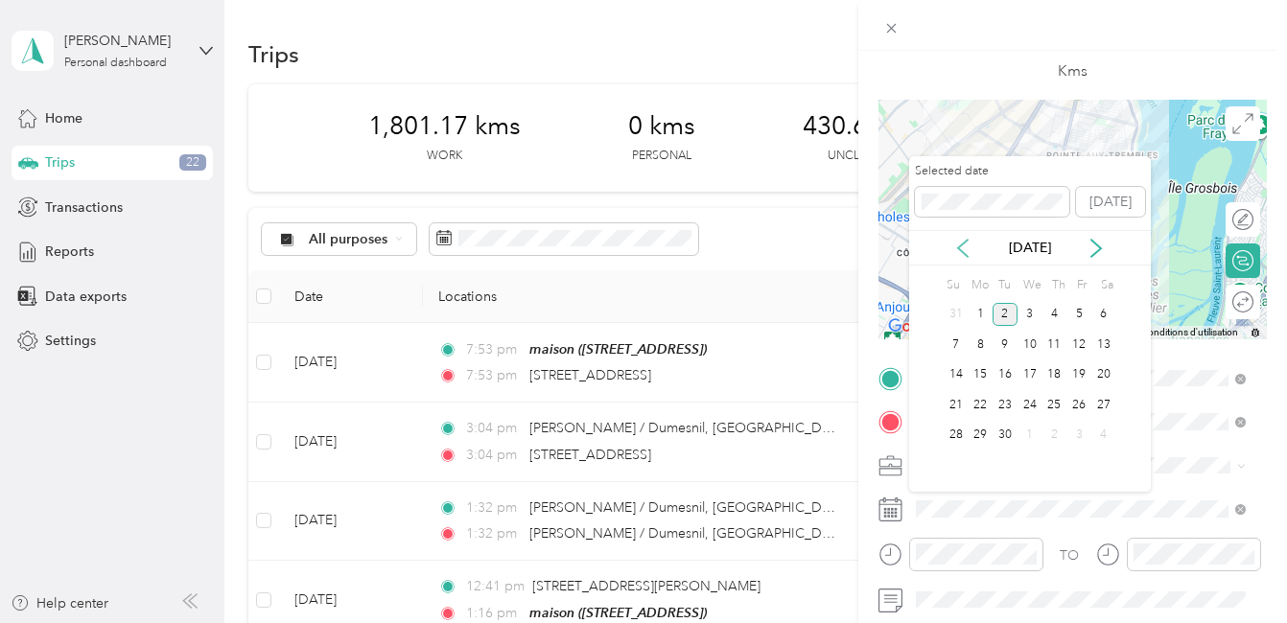
click at [965, 248] on icon at bounding box center [962, 248] width 19 height 19
click at [1005, 402] on div "19" at bounding box center [1004, 405] width 25 height 24
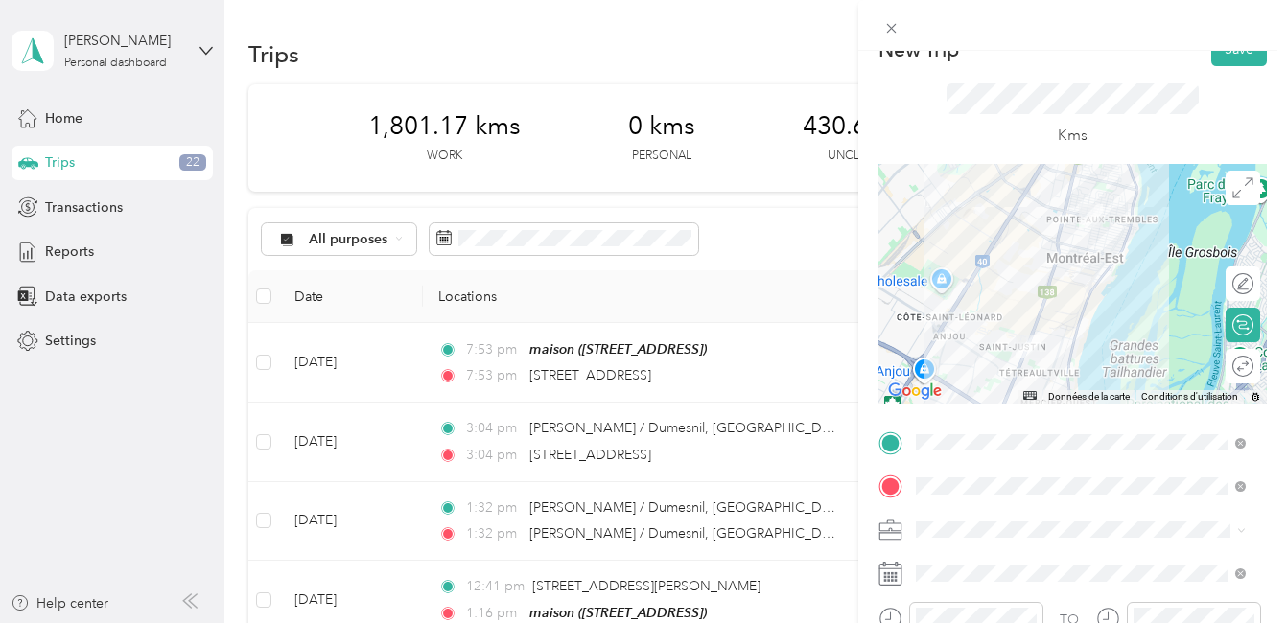
scroll to position [0, 0]
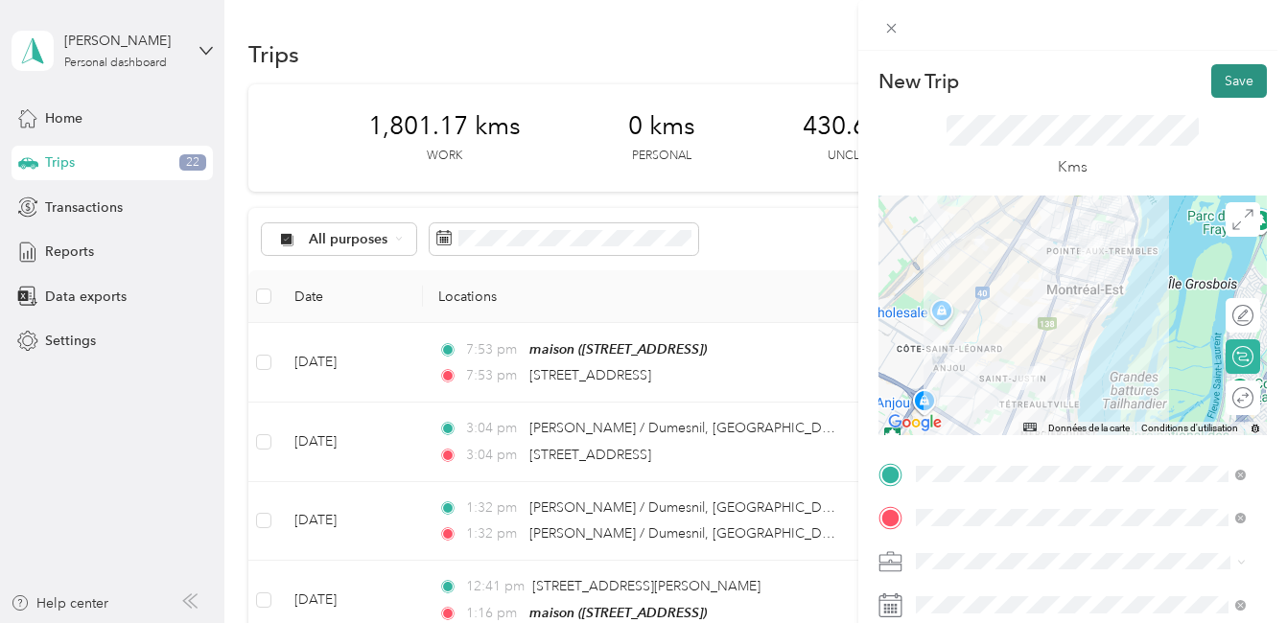
click at [1228, 77] on button "Save" at bounding box center [1239, 81] width 56 height 34
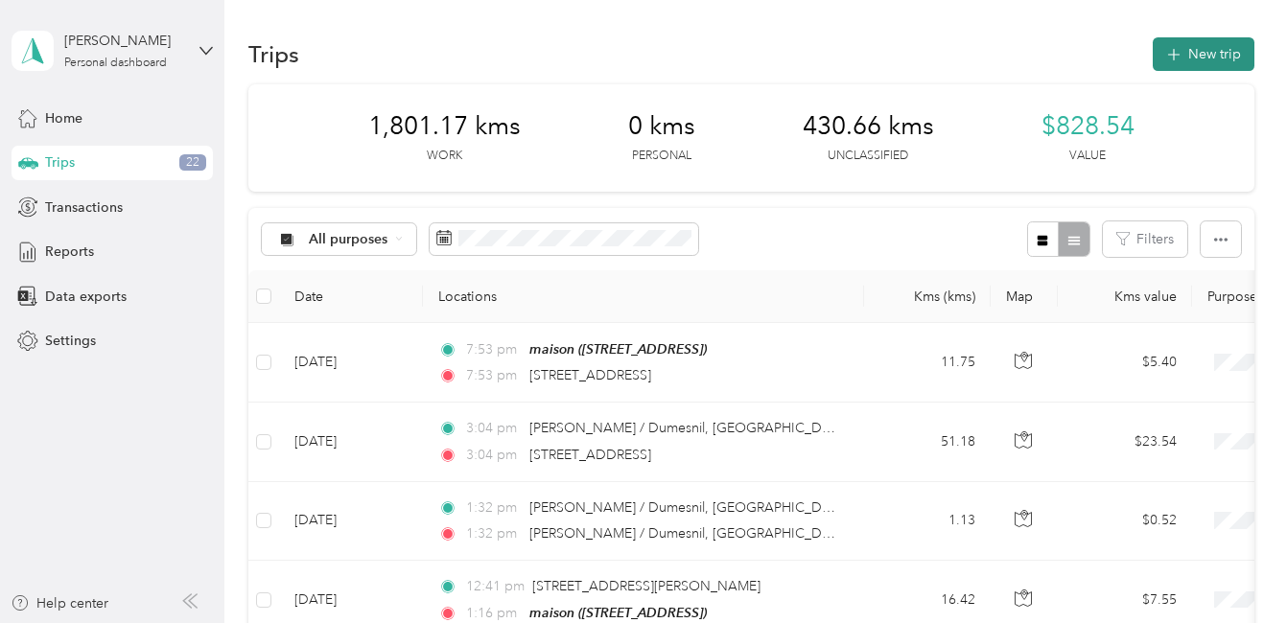
click at [1186, 50] on button "New trip" at bounding box center [1203, 54] width 102 height 34
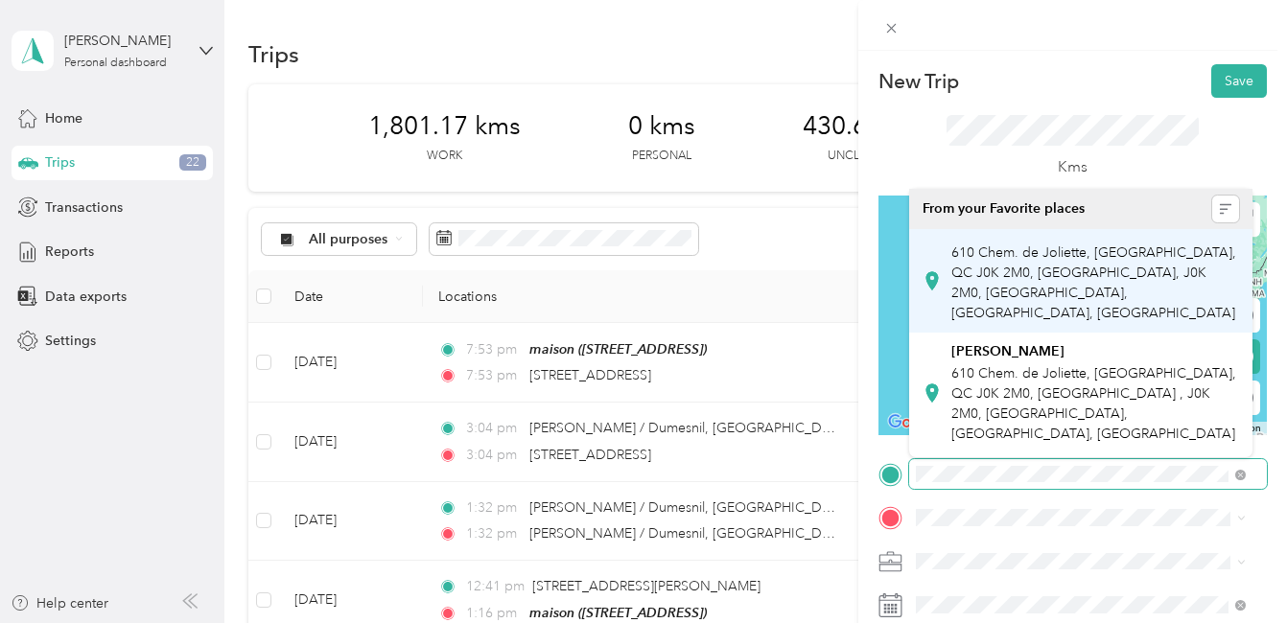
scroll to position [0, 83]
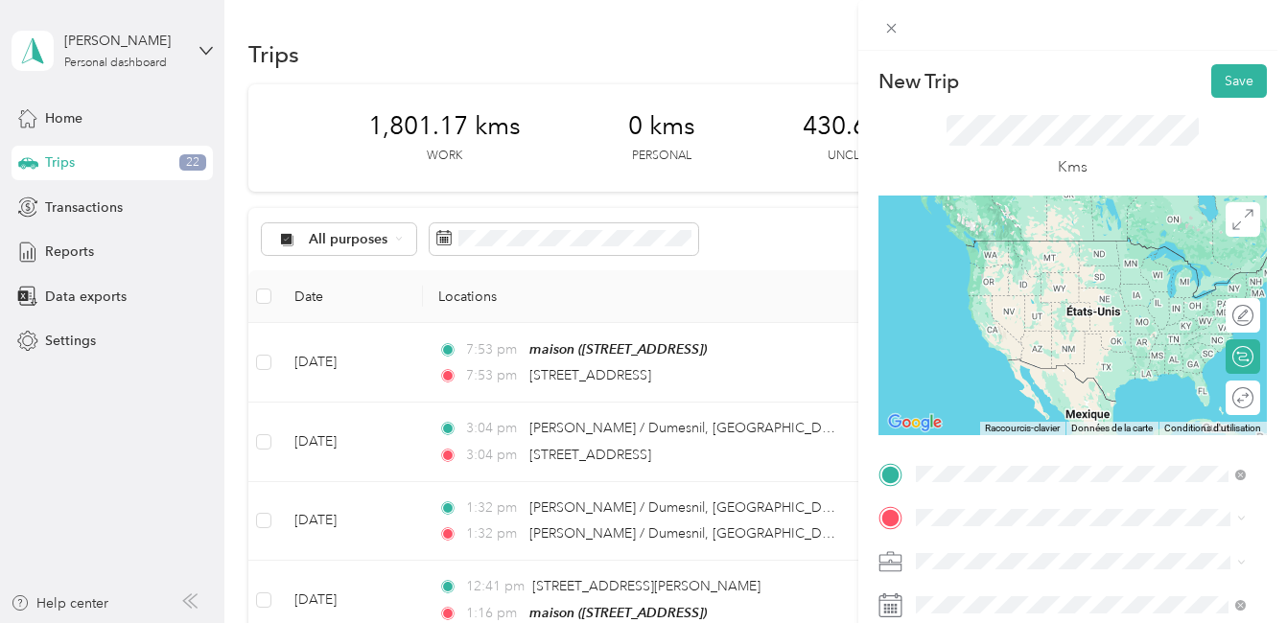
drag, startPoint x: 985, startPoint y: 244, endPoint x: 885, endPoint y: 197, distance: 110.6
click at [984, 240] on span "[STREET_ADDRESS][PERSON_NAME]" at bounding box center [1065, 240] width 228 height 17
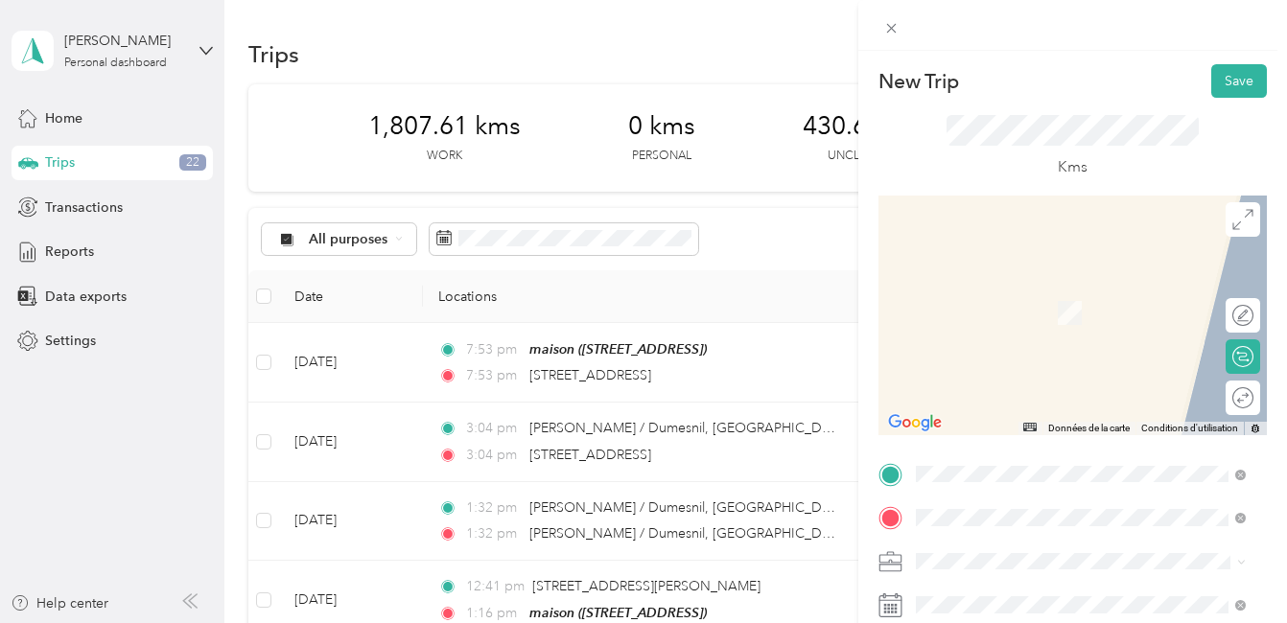
scroll to position [0, 0]
click at [1074, 306] on span "[STREET_ADDRESS][PERSON_NAME]" at bounding box center [1065, 297] width 228 height 17
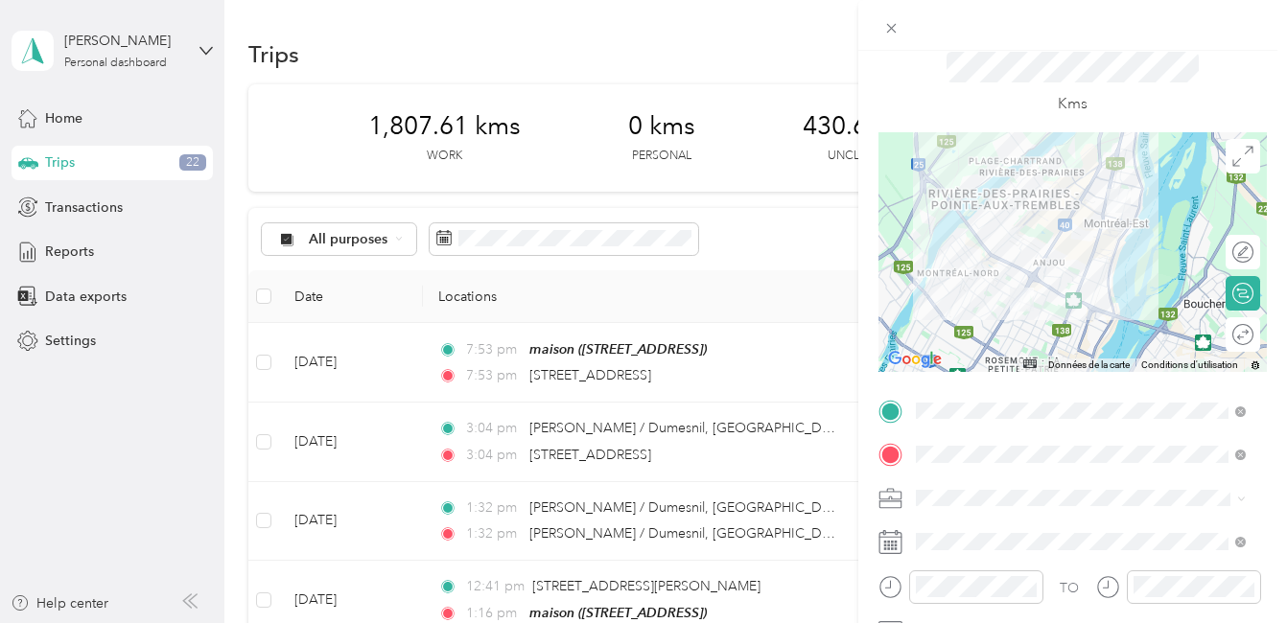
scroll to position [96, 0]
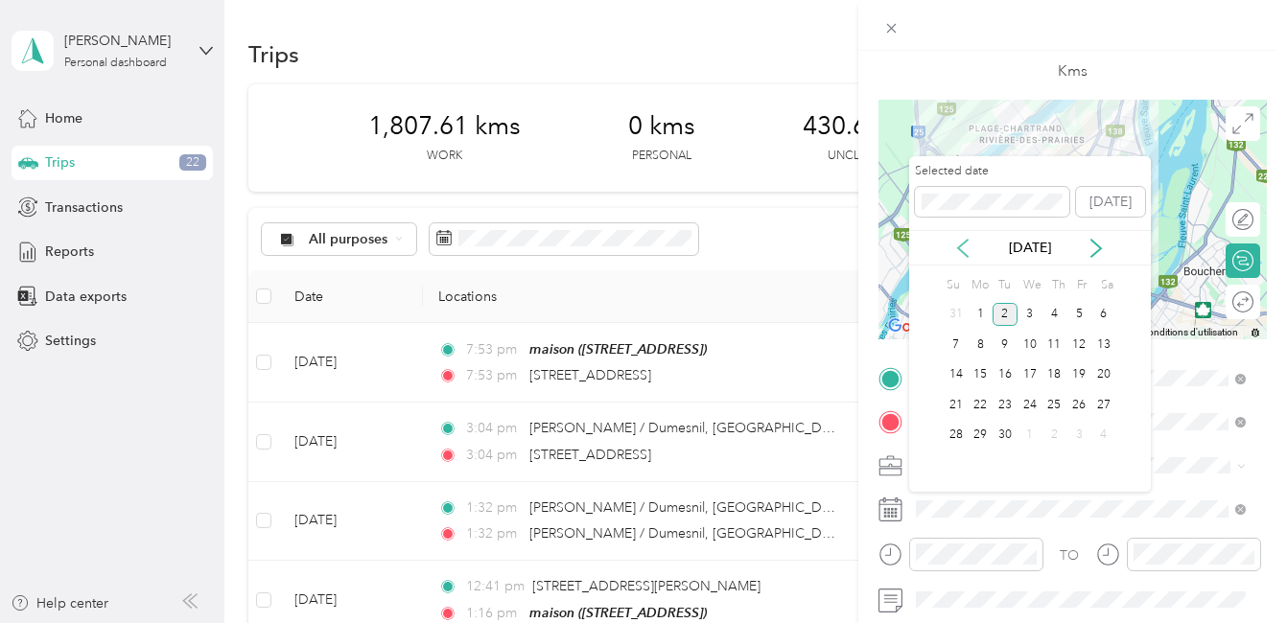
click at [964, 250] on icon at bounding box center [962, 248] width 19 height 19
click at [1003, 408] on div "19" at bounding box center [1004, 405] width 25 height 24
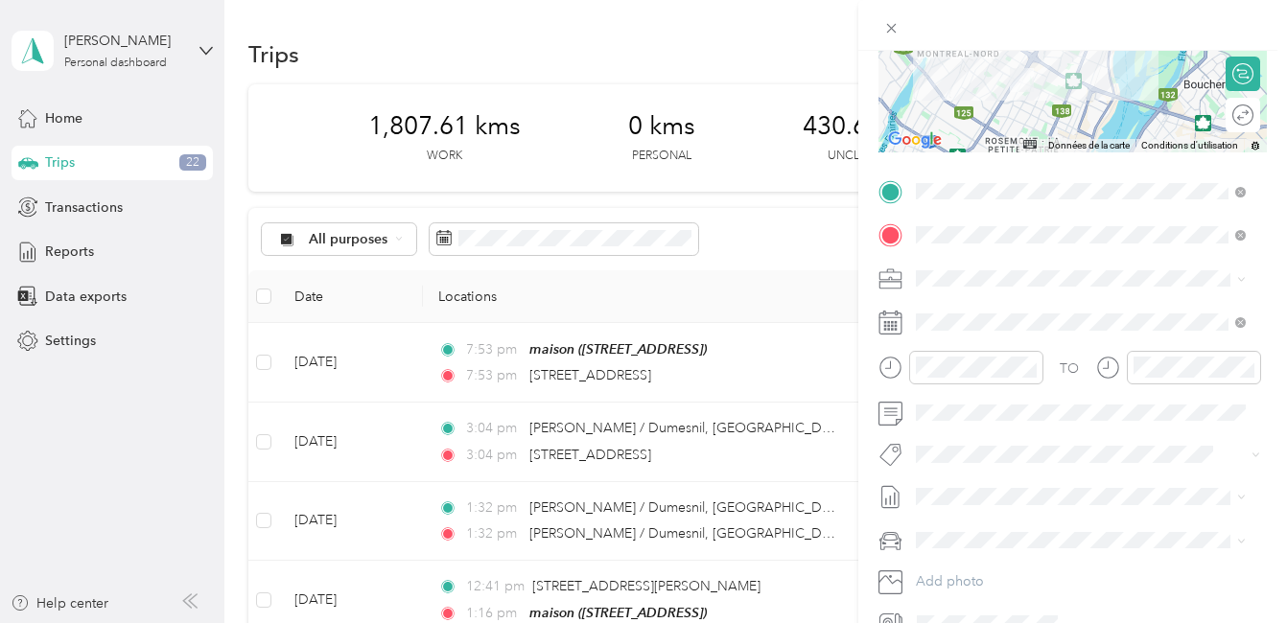
scroll to position [288, 0]
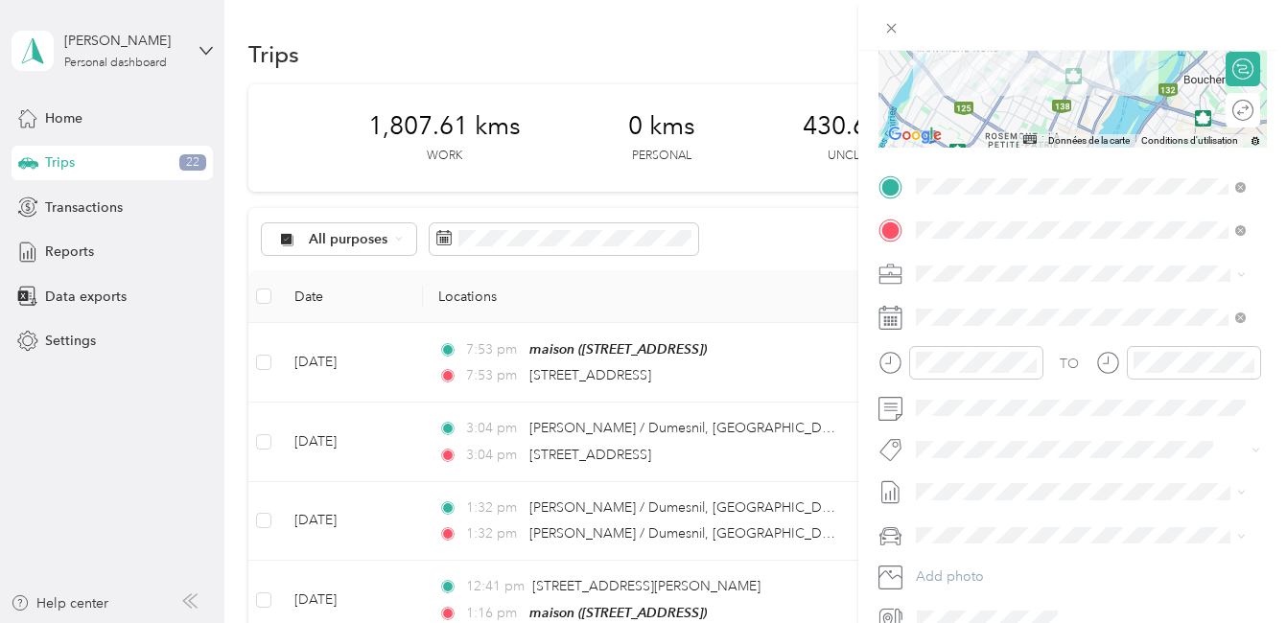
click at [967, 526] on li "Fab Team - C" at bounding box center [1080, 510] width 343 height 37
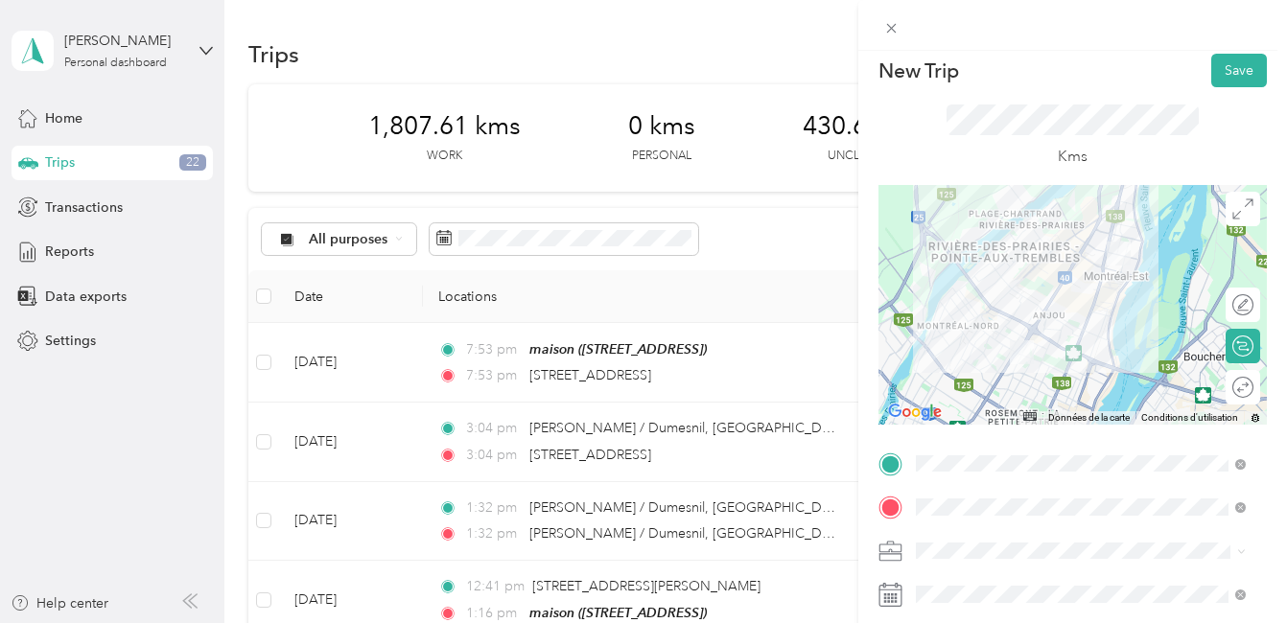
scroll to position [0, 0]
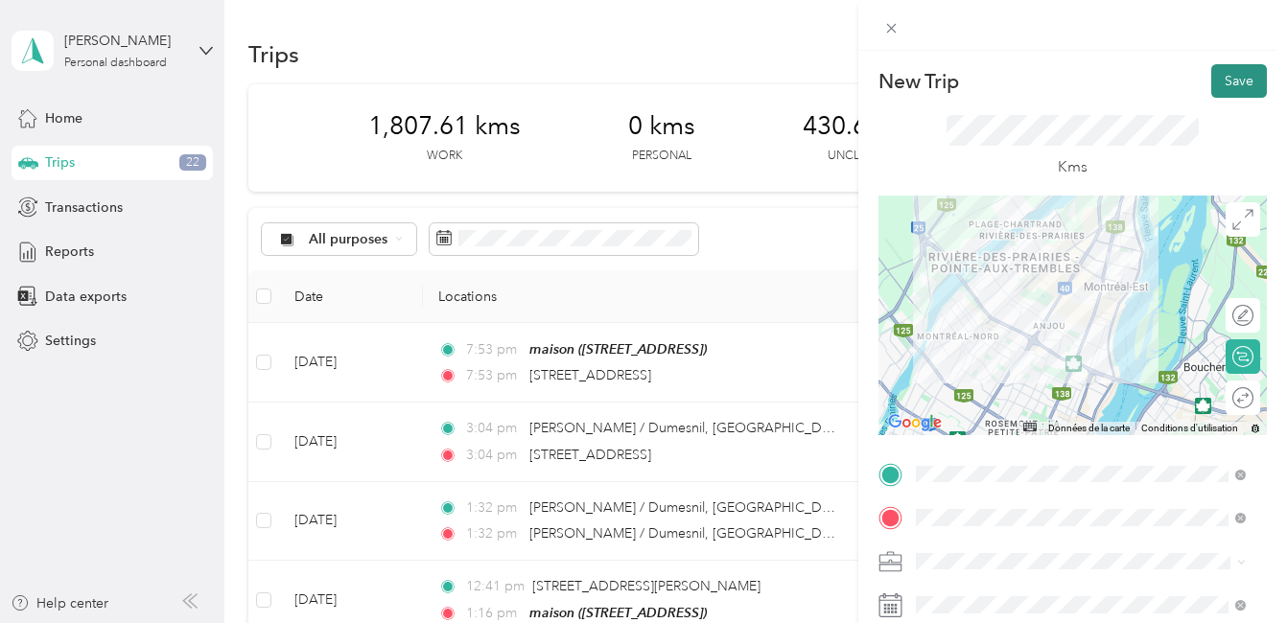
click at [1219, 87] on button "Save" at bounding box center [1239, 81] width 56 height 34
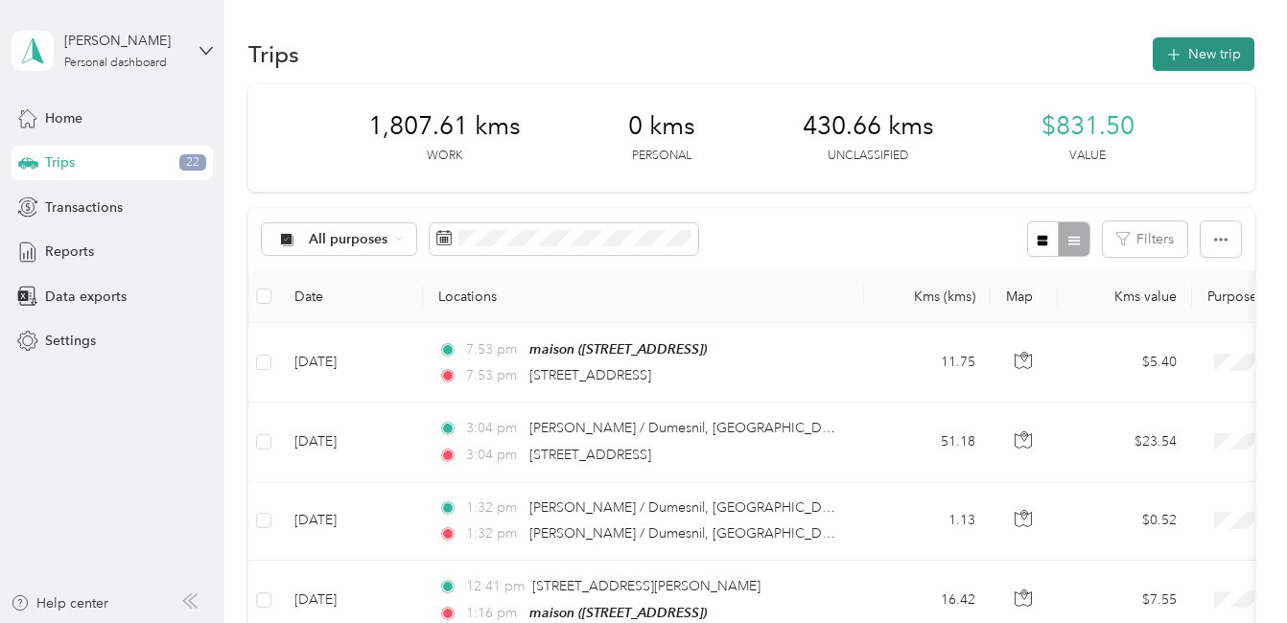
click at [1194, 50] on button "New trip" at bounding box center [1203, 54] width 102 height 34
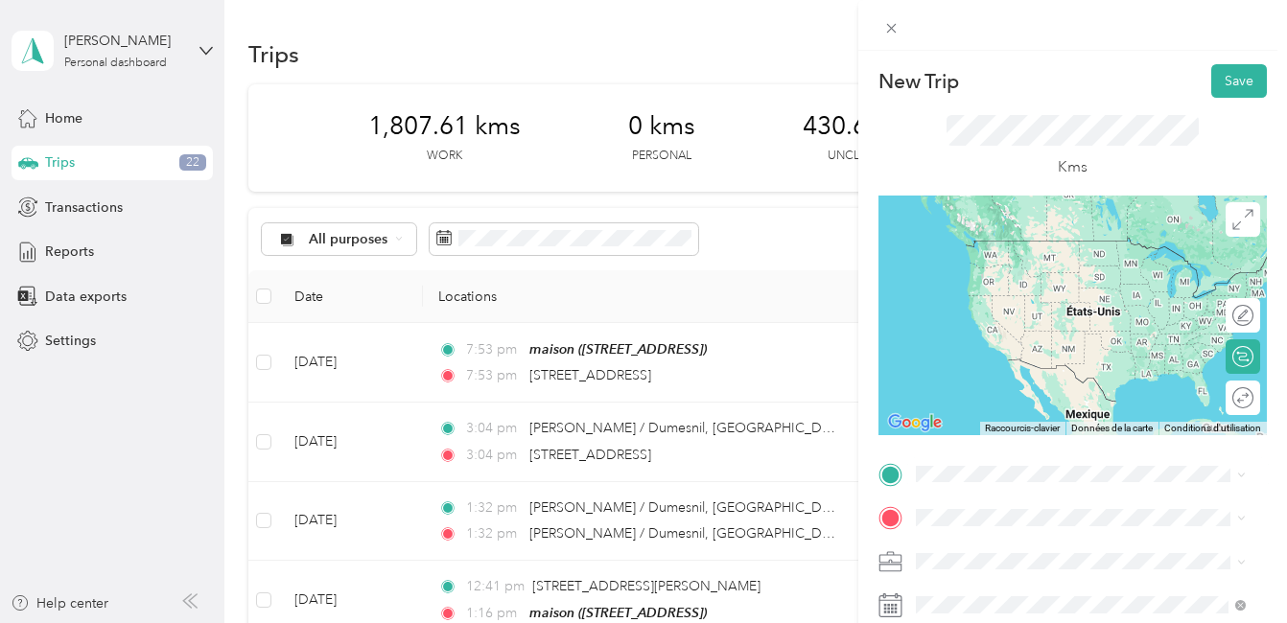
click at [1063, 261] on span "[STREET_ADDRESS][PERSON_NAME]" at bounding box center [1065, 258] width 228 height 17
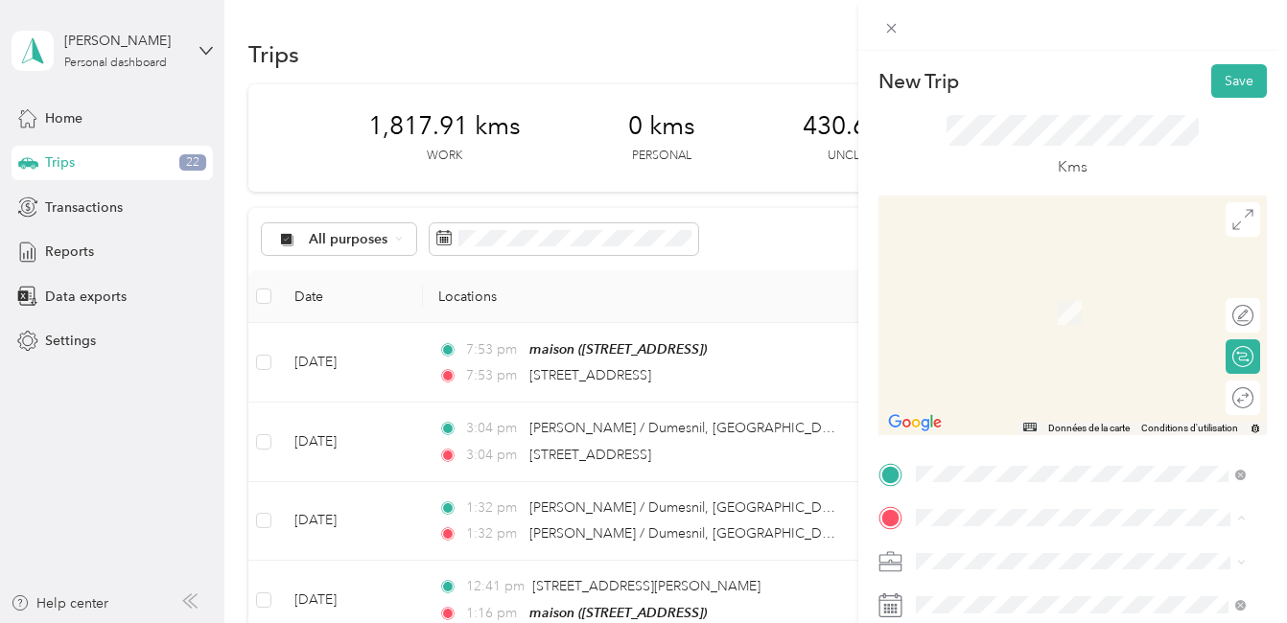
click at [994, 507] on strong "maison" at bounding box center [973, 515] width 45 height 17
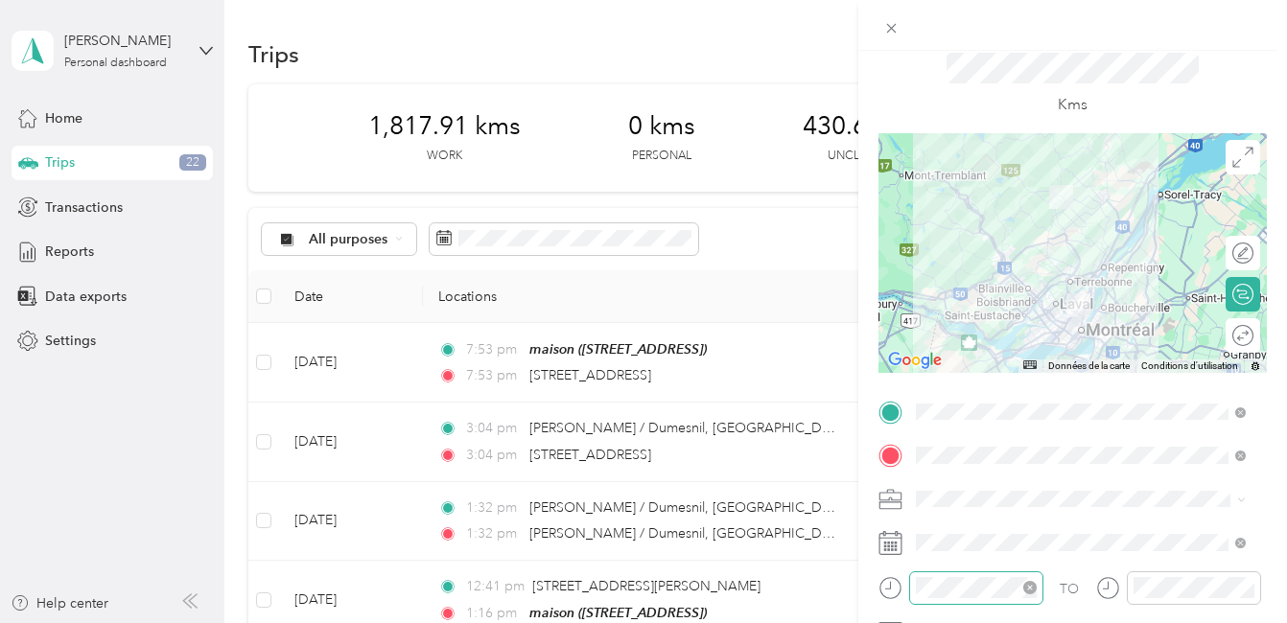
scroll to position [96, 0]
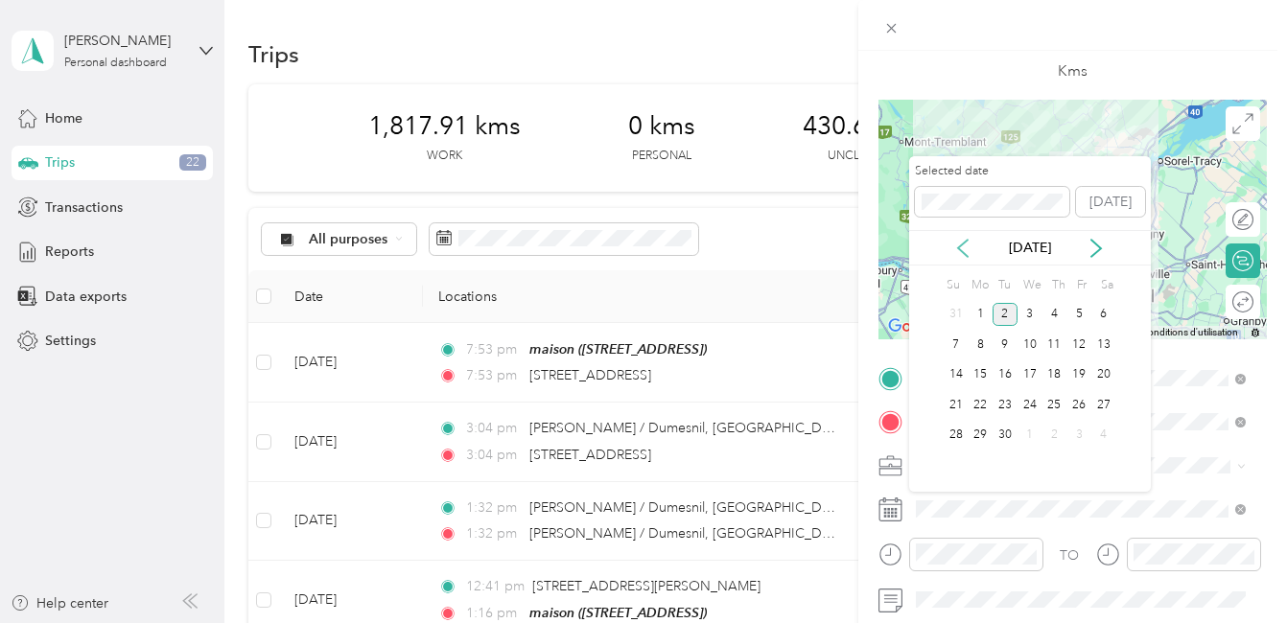
click at [961, 248] on icon at bounding box center [962, 248] width 19 height 19
click at [1005, 403] on div "19" at bounding box center [1004, 405] width 25 height 24
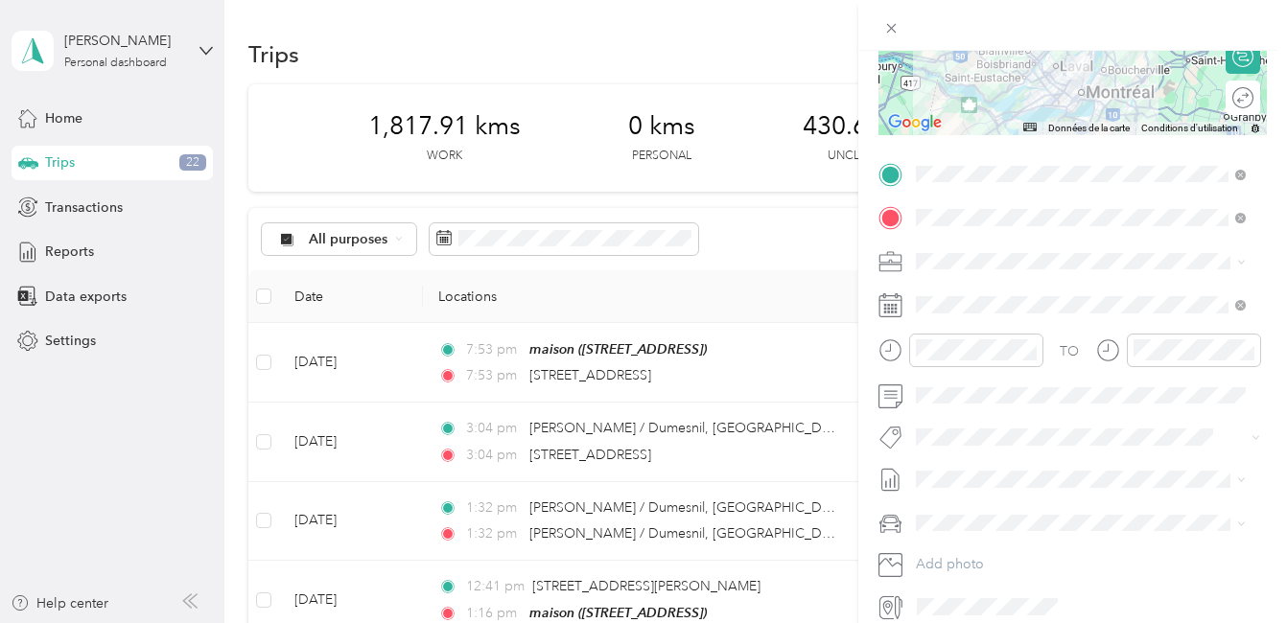
scroll to position [383, 0]
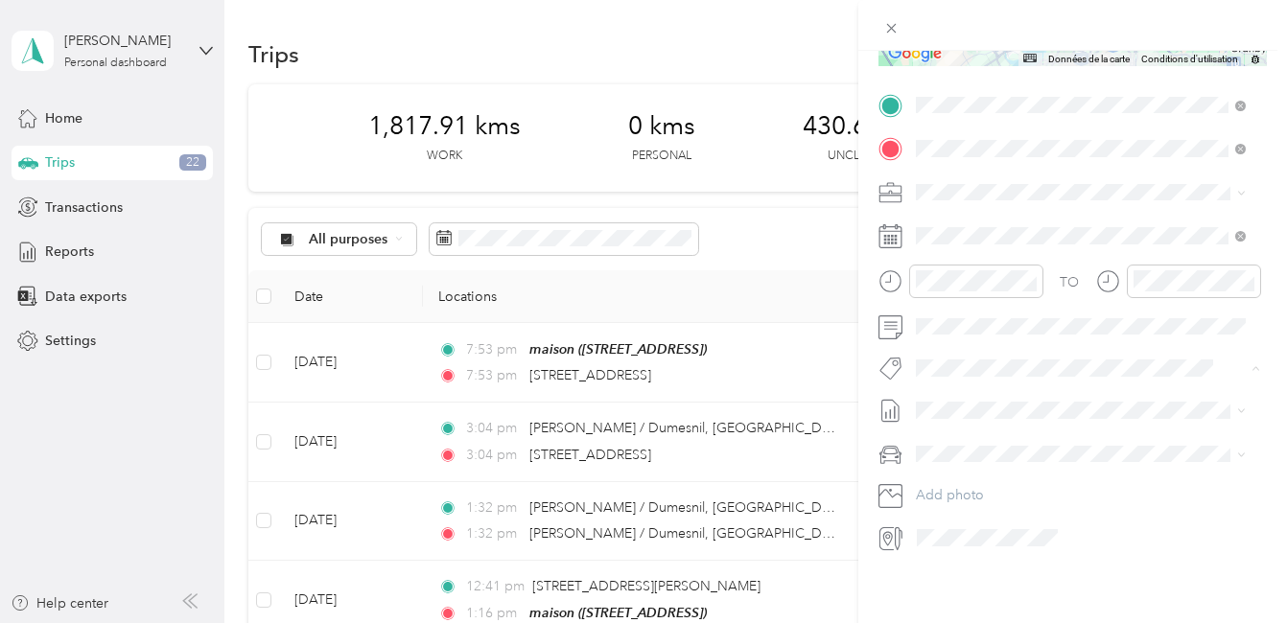
click at [978, 462] on button "Fab Team - R" at bounding box center [970, 462] width 96 height 24
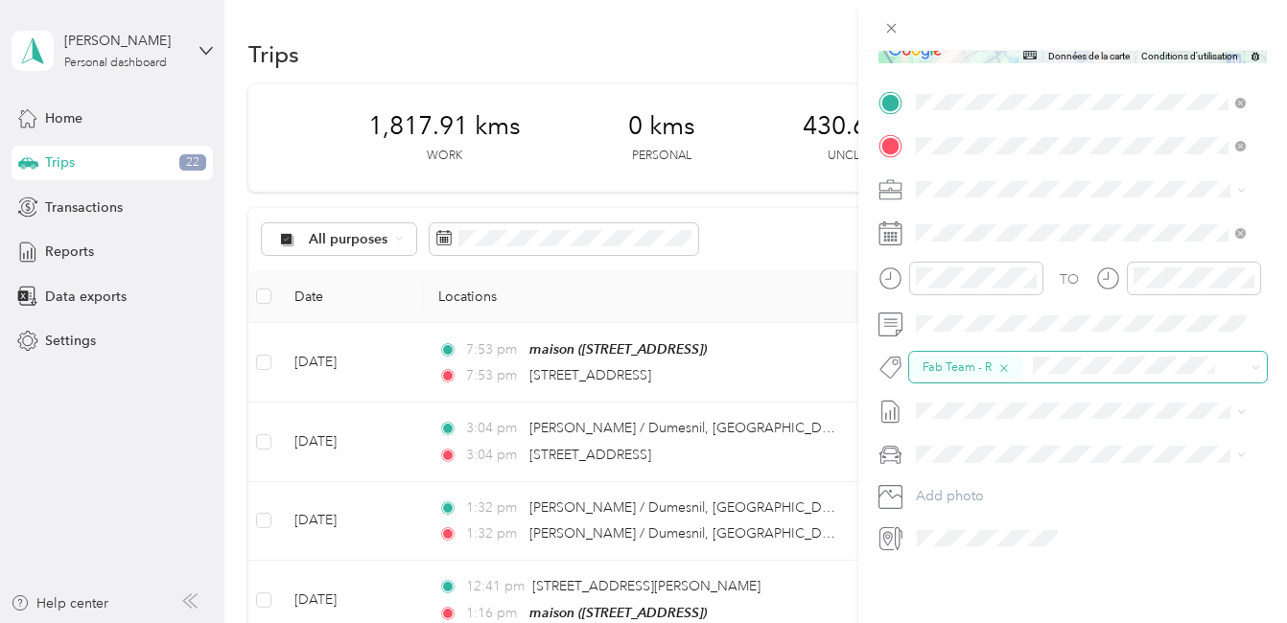
click at [1003, 362] on icon "button" at bounding box center [1003, 368] width 12 height 12
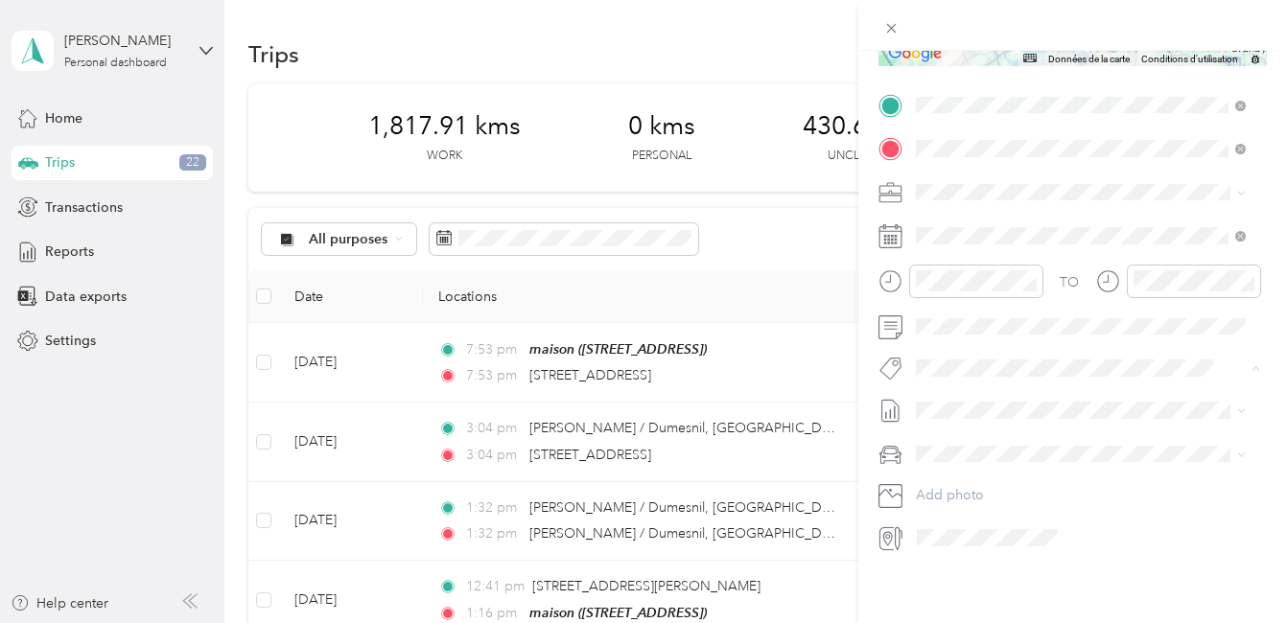
click at [973, 388] on button "Fab Beiersdorf" at bounding box center [974, 388] width 104 height 24
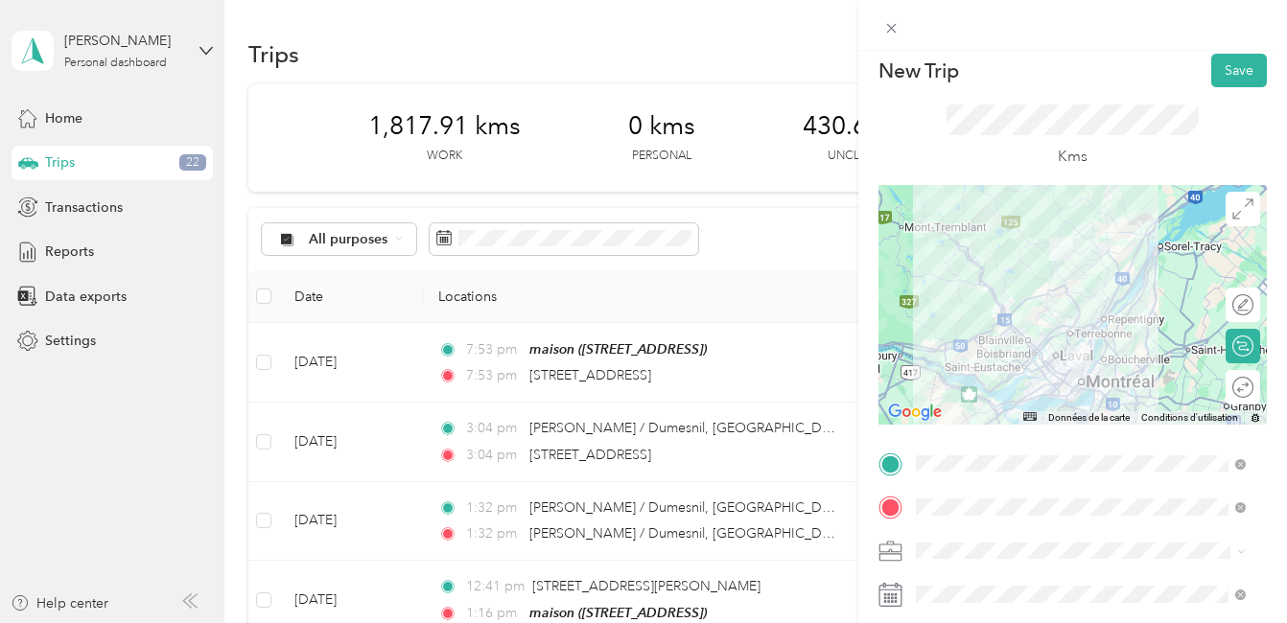
scroll to position [0, 0]
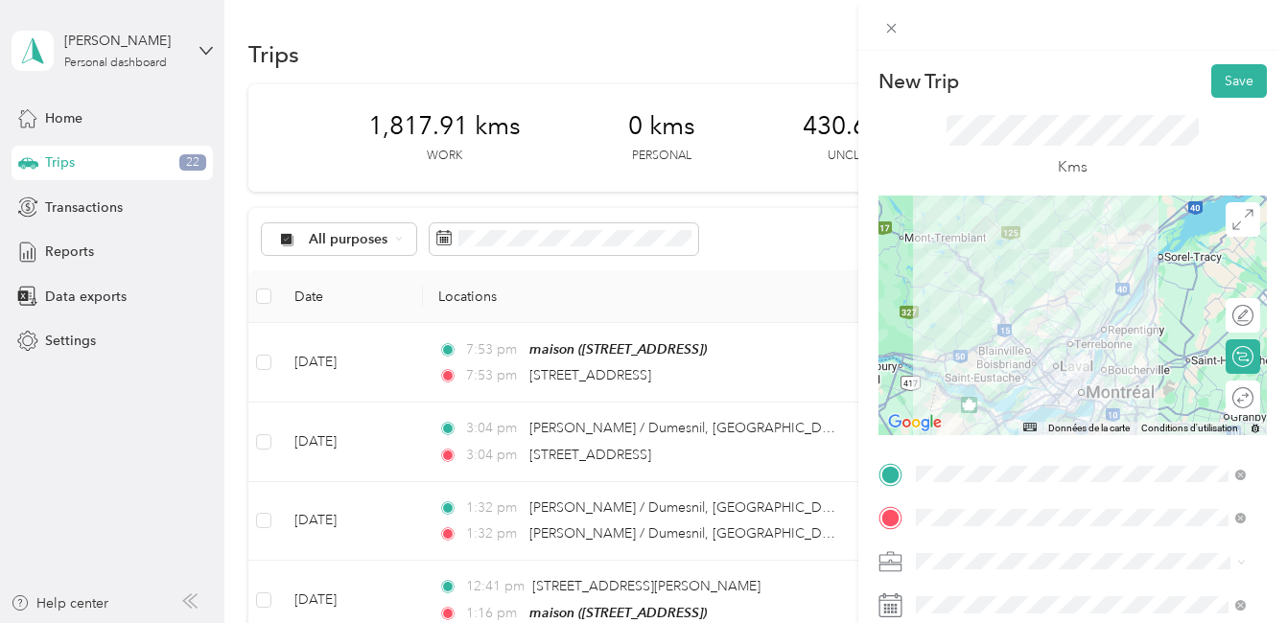
click at [1082, 343] on div at bounding box center [1072, 316] width 388 height 240
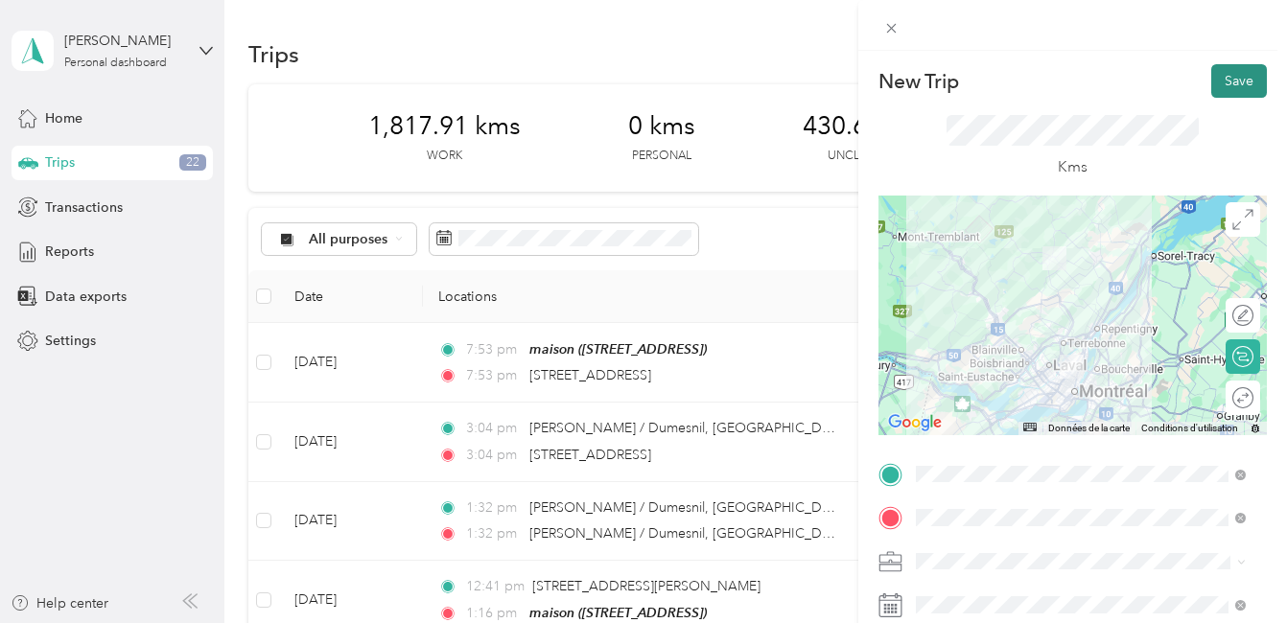
click at [1226, 78] on button "Save" at bounding box center [1239, 81] width 56 height 34
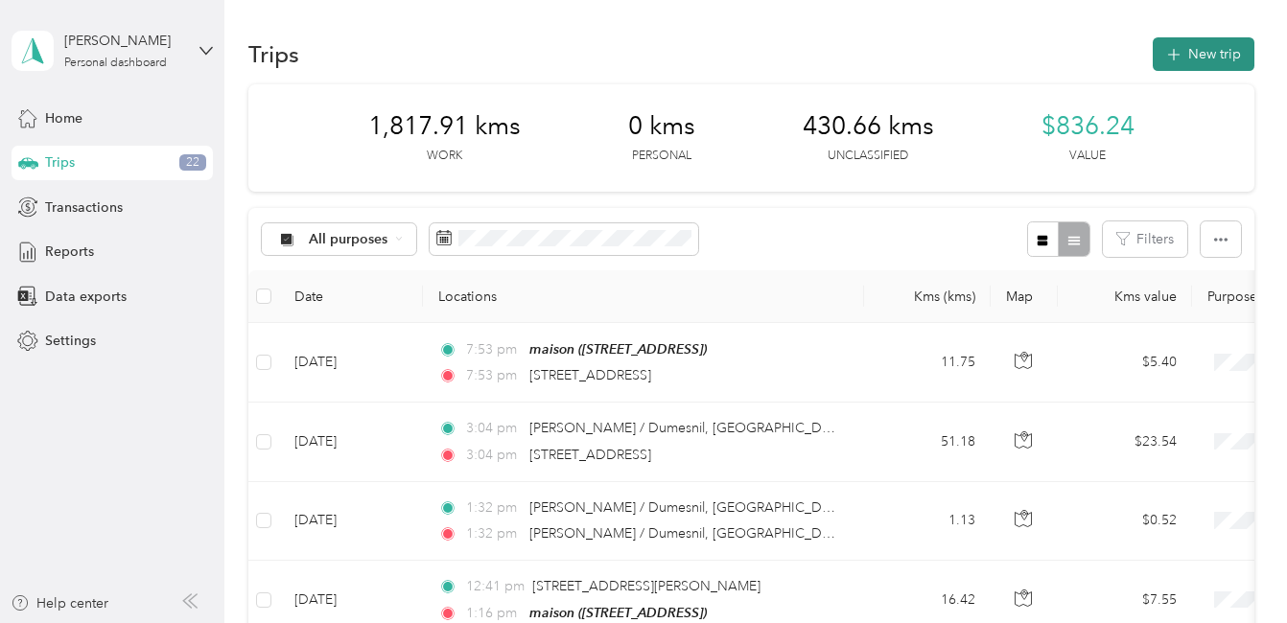
click at [1216, 59] on button "New trip" at bounding box center [1203, 54] width 102 height 34
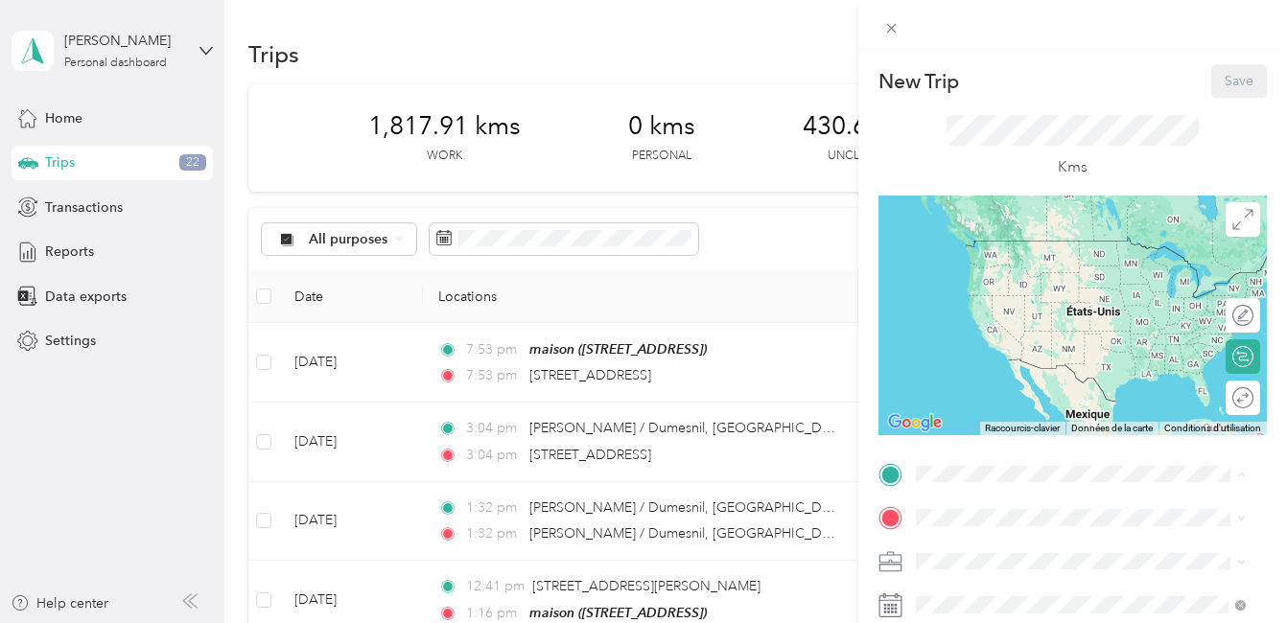
click at [980, 464] on div "maison [STREET_ADDRESS]" at bounding box center [1012, 484] width 122 height 40
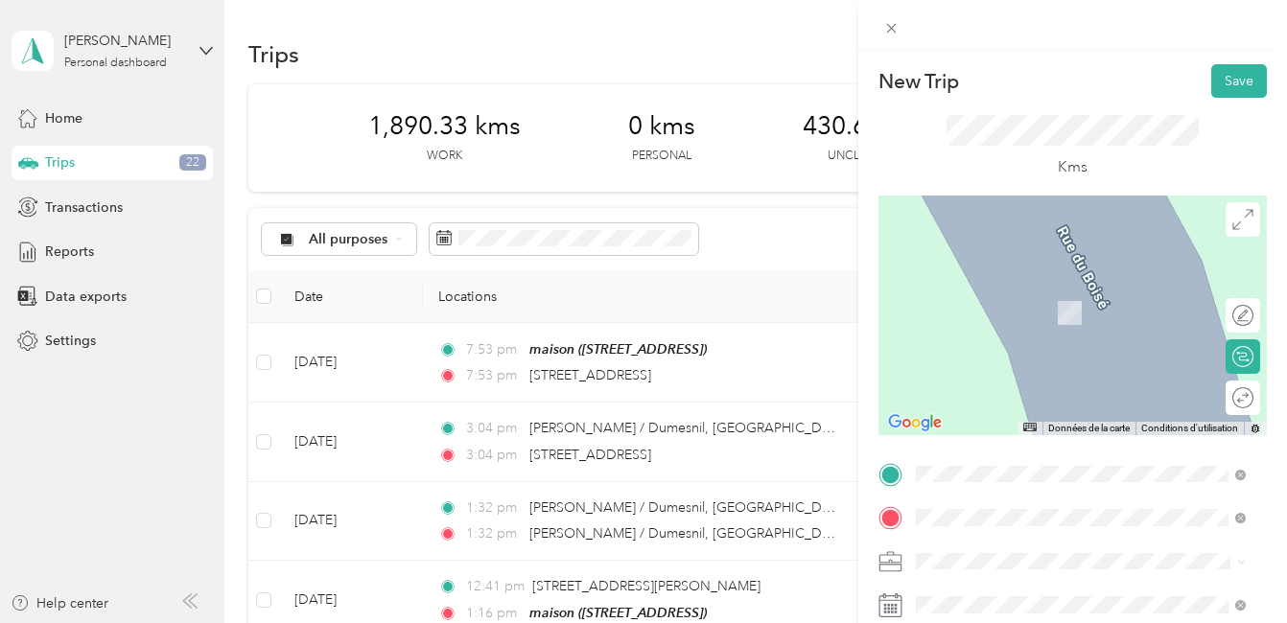
click at [1020, 284] on span "[STREET_ADDRESS][PERSON_NAME]" at bounding box center [1065, 284] width 228 height 17
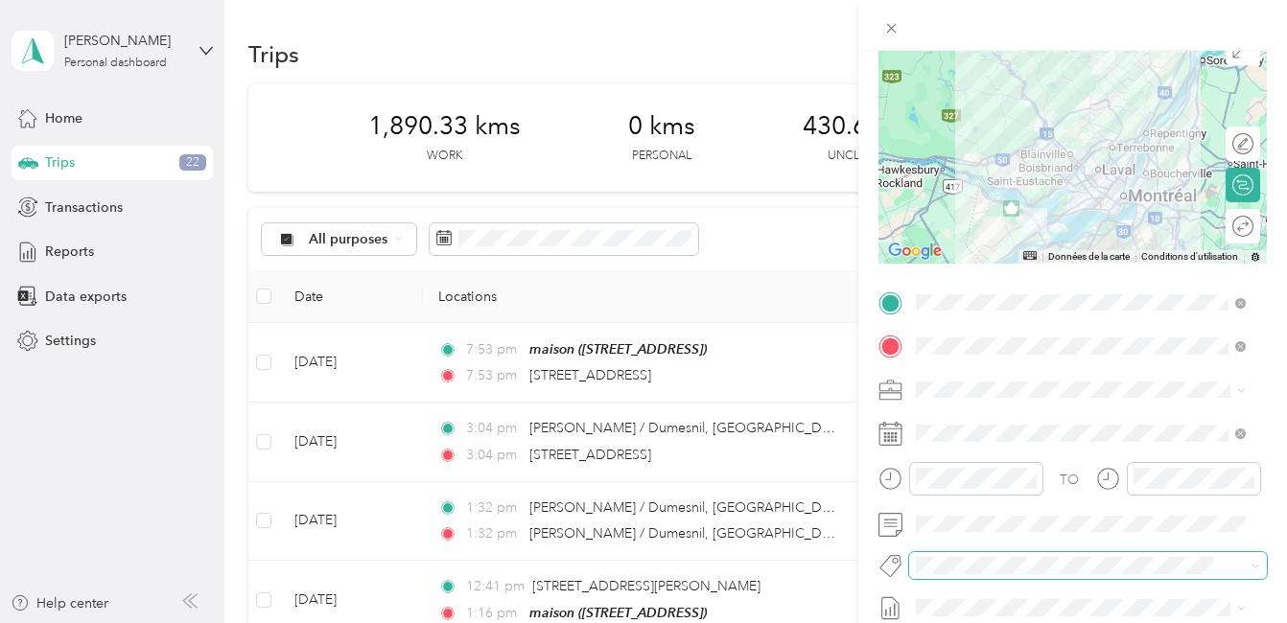
scroll to position [192, 0]
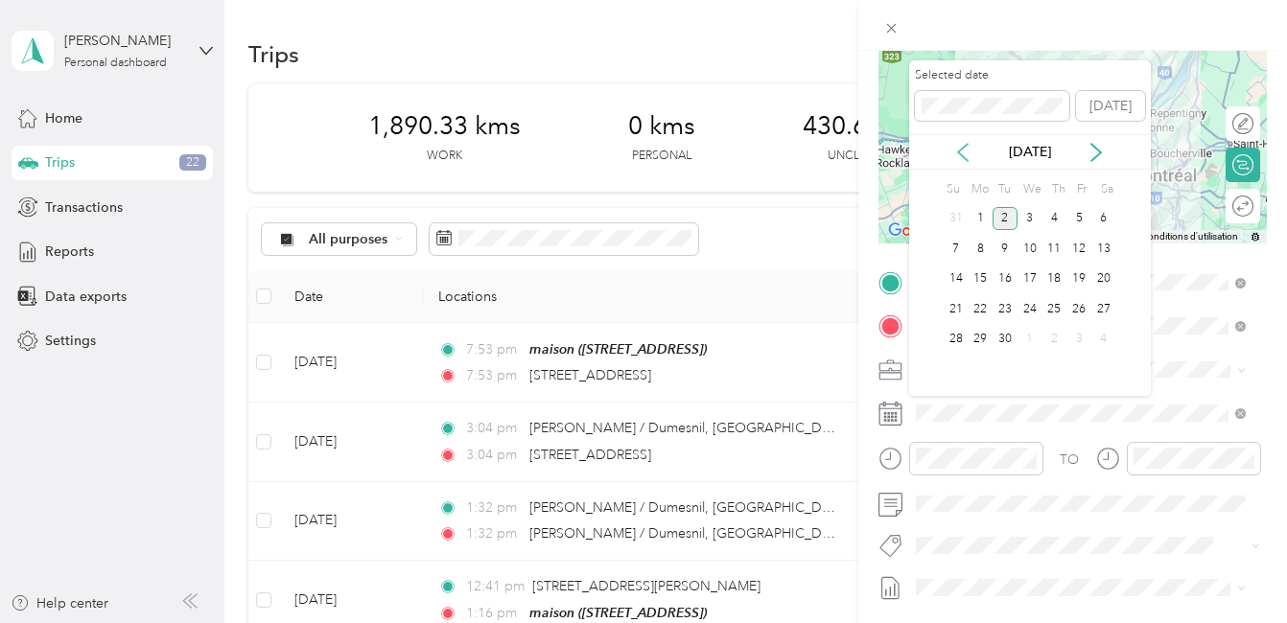
click at [962, 147] on icon at bounding box center [962, 152] width 19 height 19
drag, startPoint x: 1029, startPoint y: 311, endPoint x: 1053, endPoint y: 317, distance: 24.9
click at [1029, 310] on div "20" at bounding box center [1029, 309] width 25 height 24
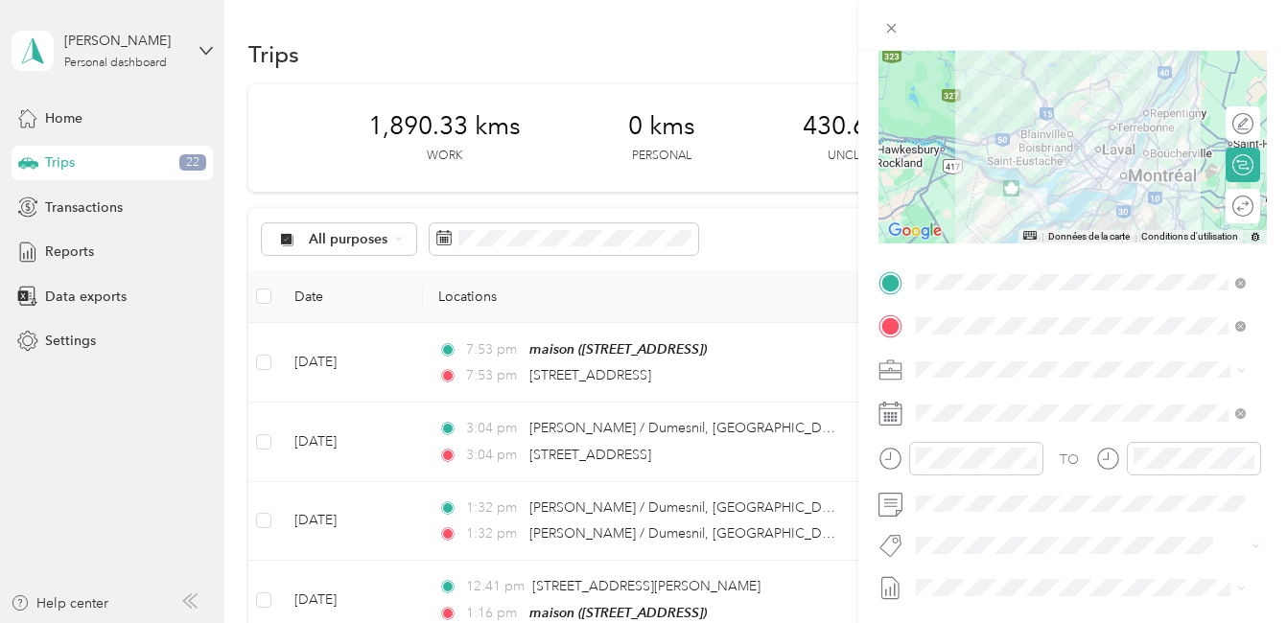
click at [976, 476] on button "Fab Team - C" at bounding box center [971, 467] width 98 height 24
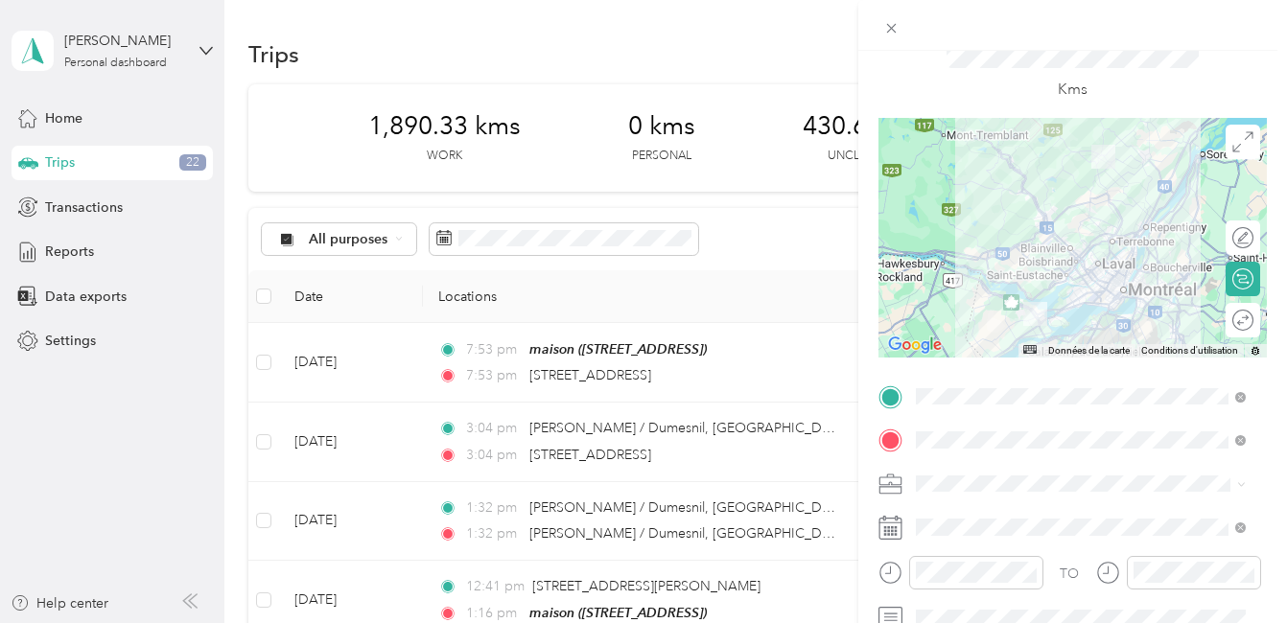
scroll to position [0, 0]
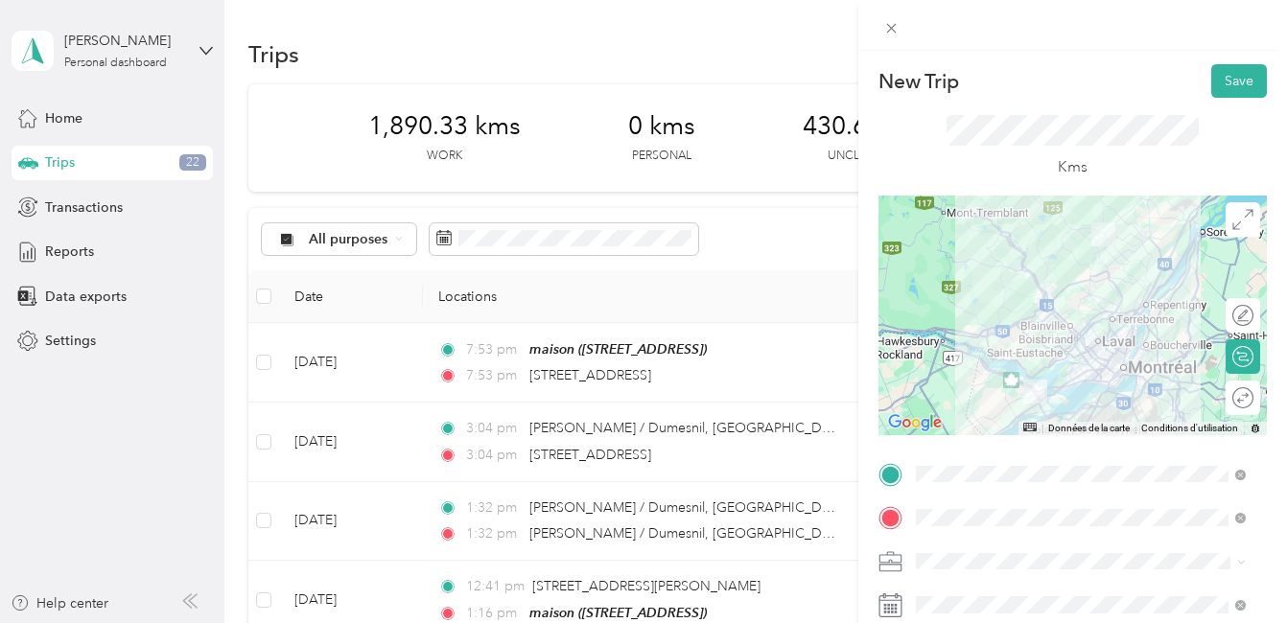
click at [1098, 366] on div at bounding box center [1072, 316] width 388 height 240
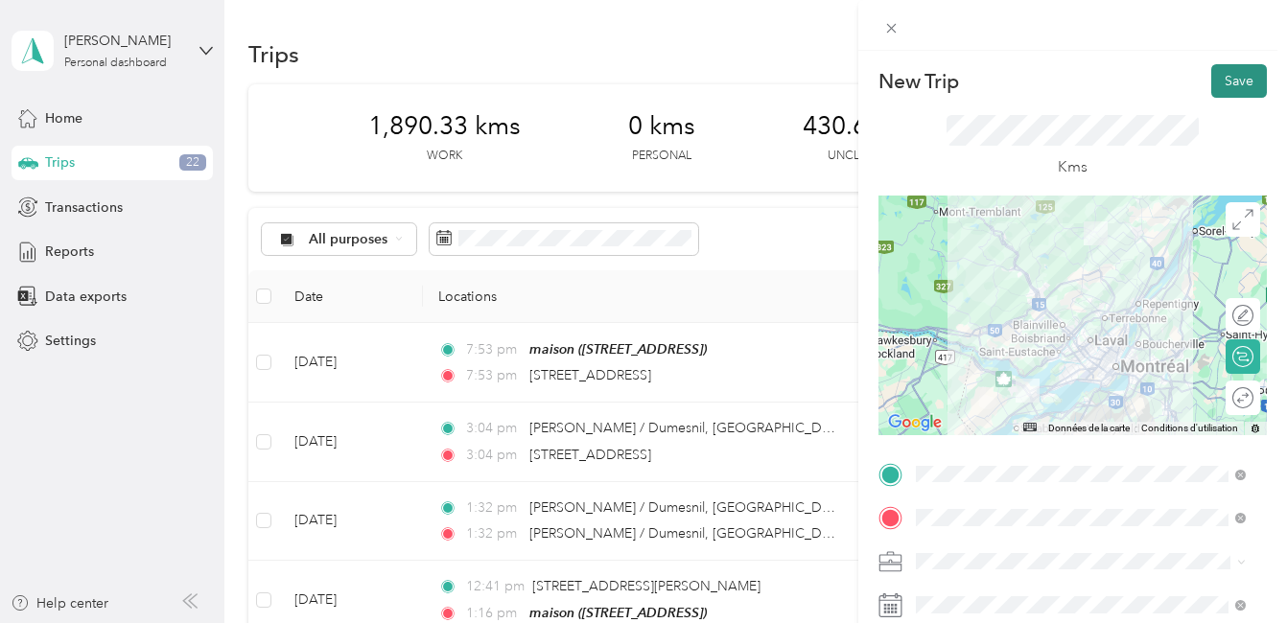
click at [1217, 80] on button "Save" at bounding box center [1239, 81] width 56 height 34
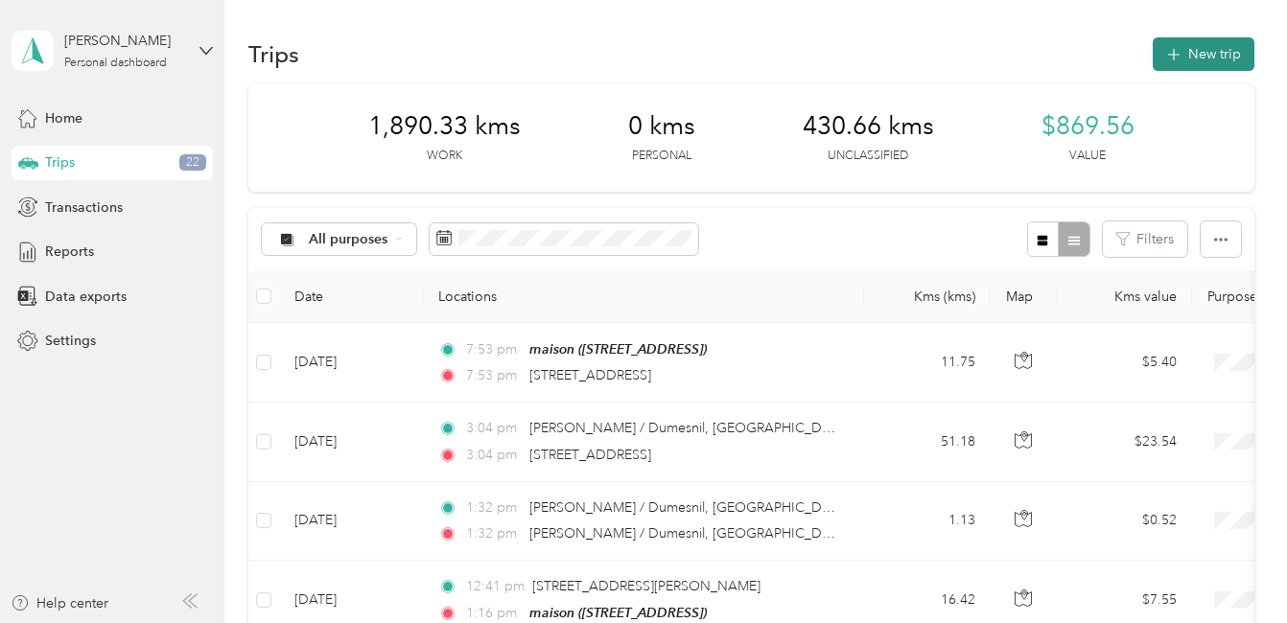
click at [1214, 54] on button "New trip" at bounding box center [1203, 54] width 102 height 34
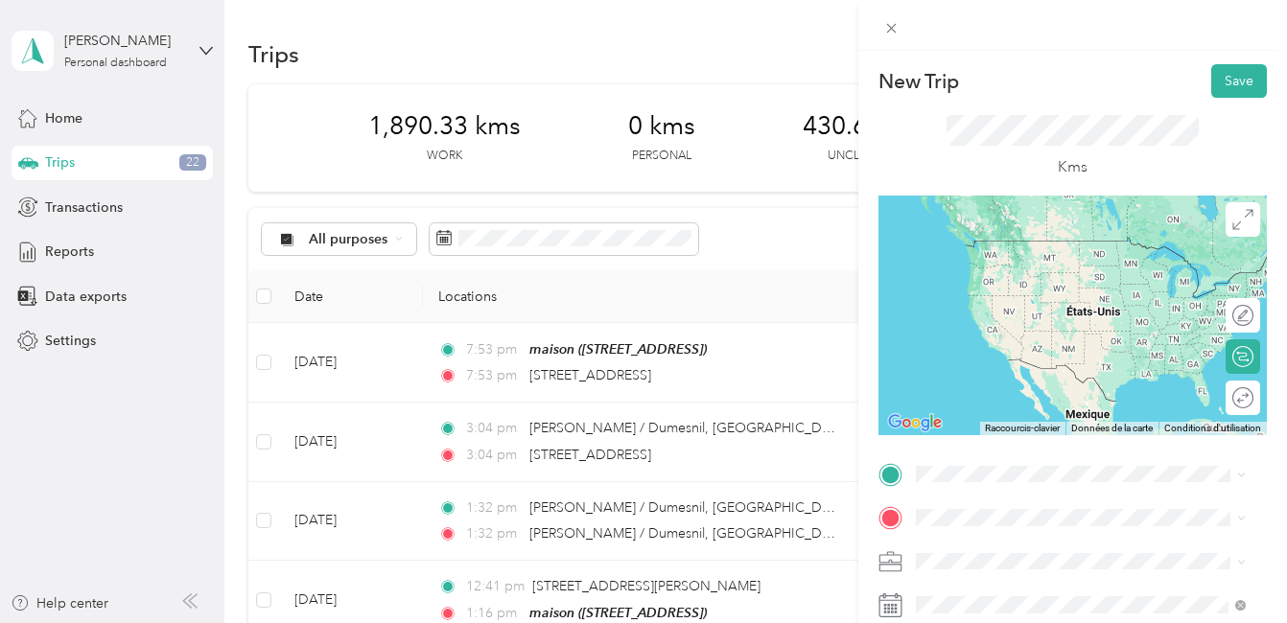
click at [1047, 244] on span "[STREET_ADDRESS][PERSON_NAME]" at bounding box center [1065, 234] width 228 height 17
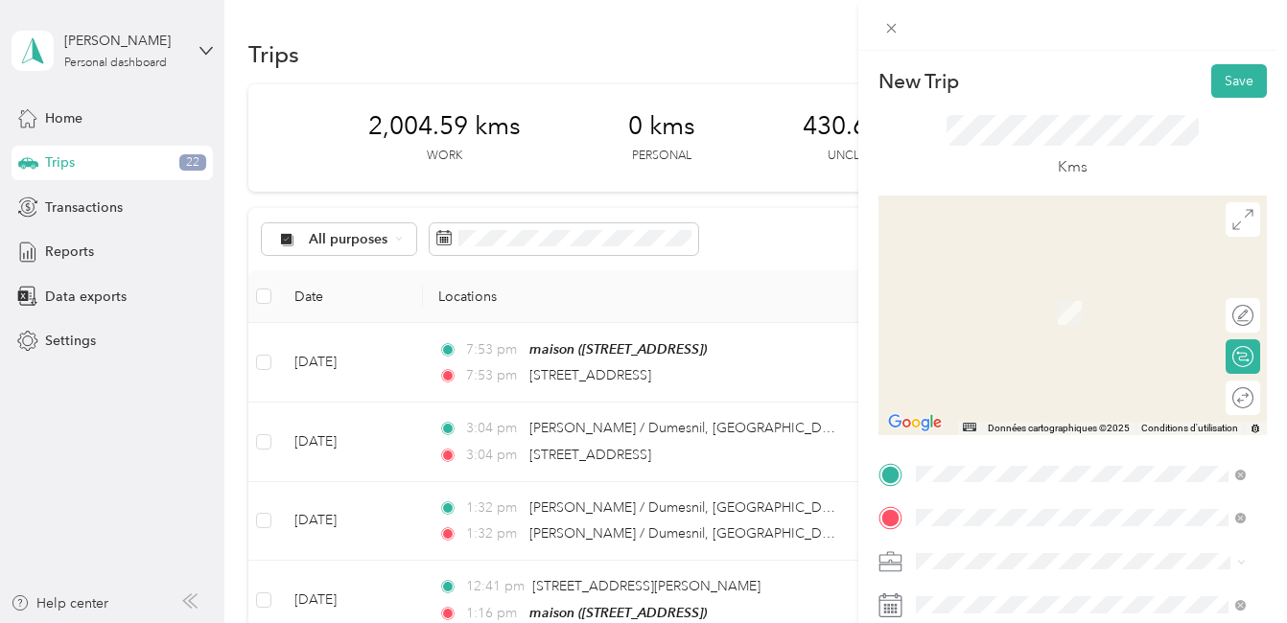
click at [1046, 292] on span "[STREET_ADDRESS][PERSON_NAME]" at bounding box center [1065, 284] width 228 height 17
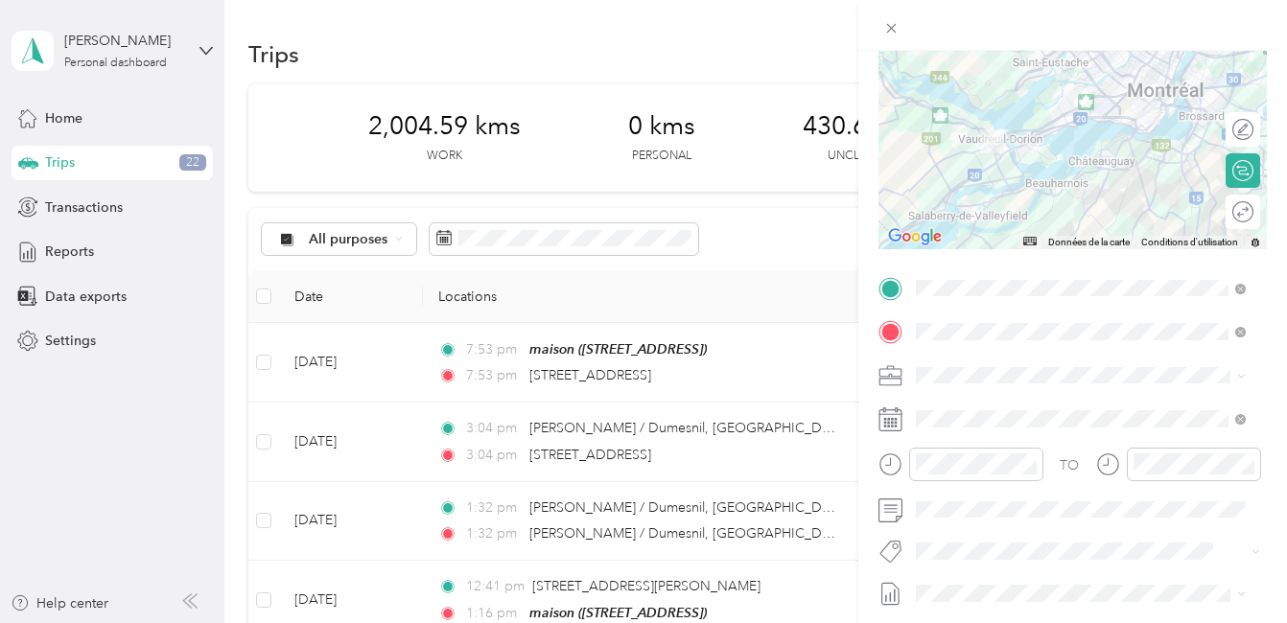
scroll to position [192, 0]
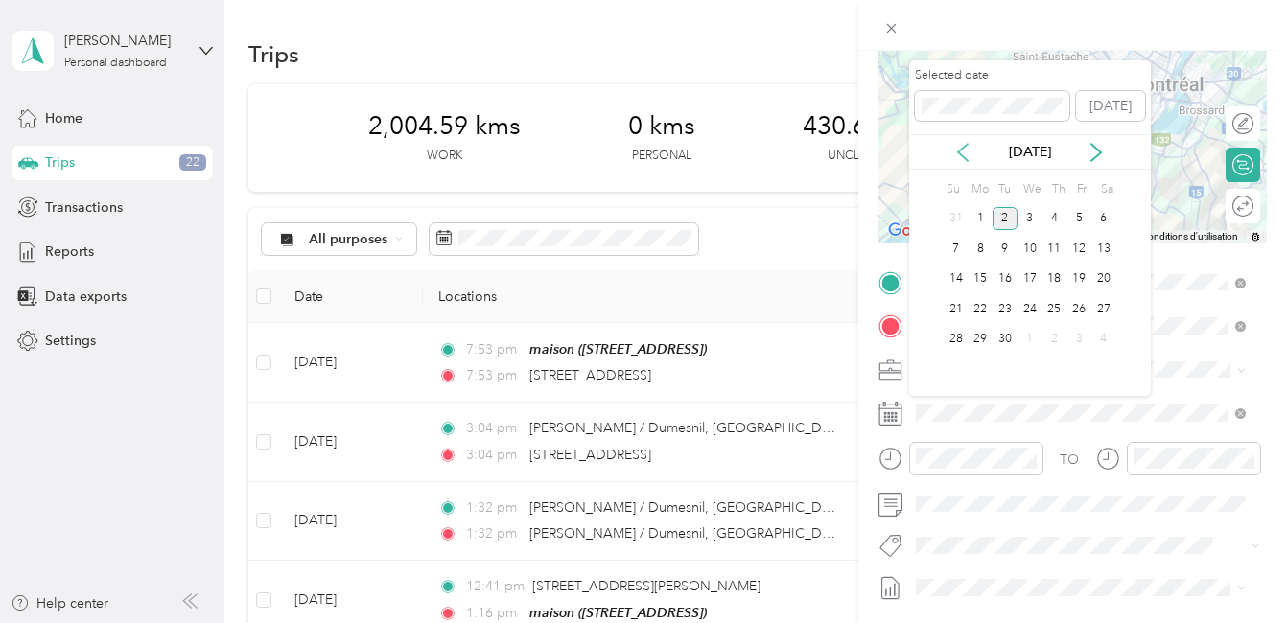
click at [962, 149] on icon at bounding box center [963, 152] width 10 height 17
click at [1027, 311] on div "20" at bounding box center [1029, 309] width 25 height 24
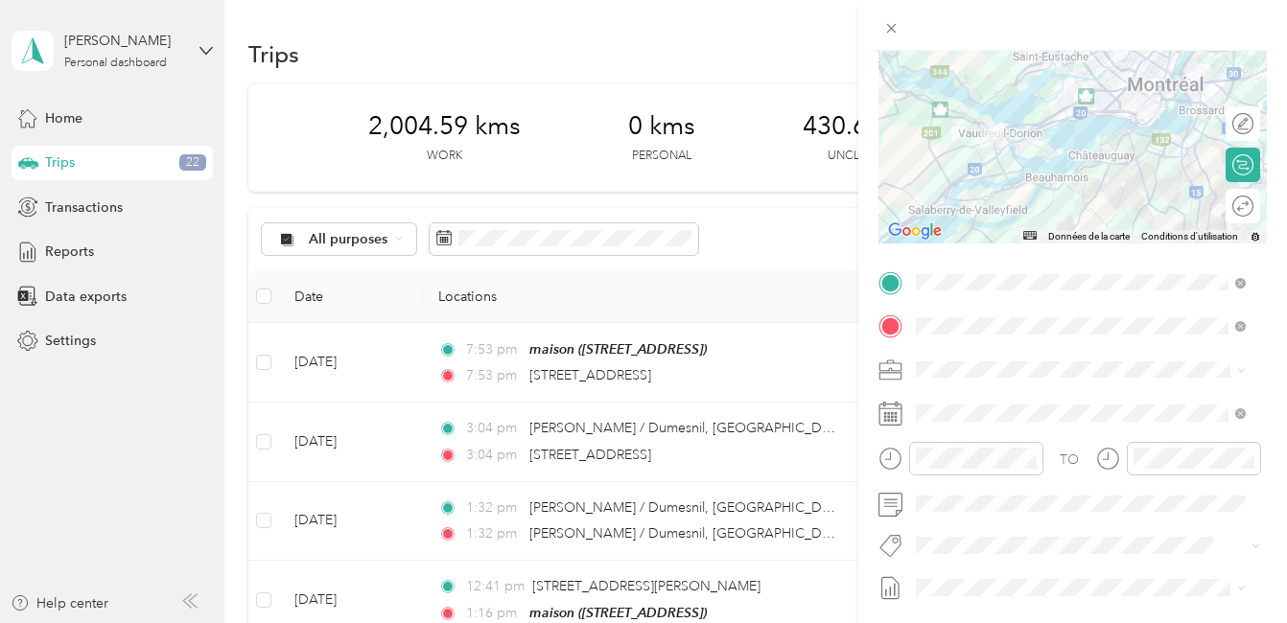
click at [951, 475] on button "Fab Team - C" at bounding box center [971, 471] width 98 height 24
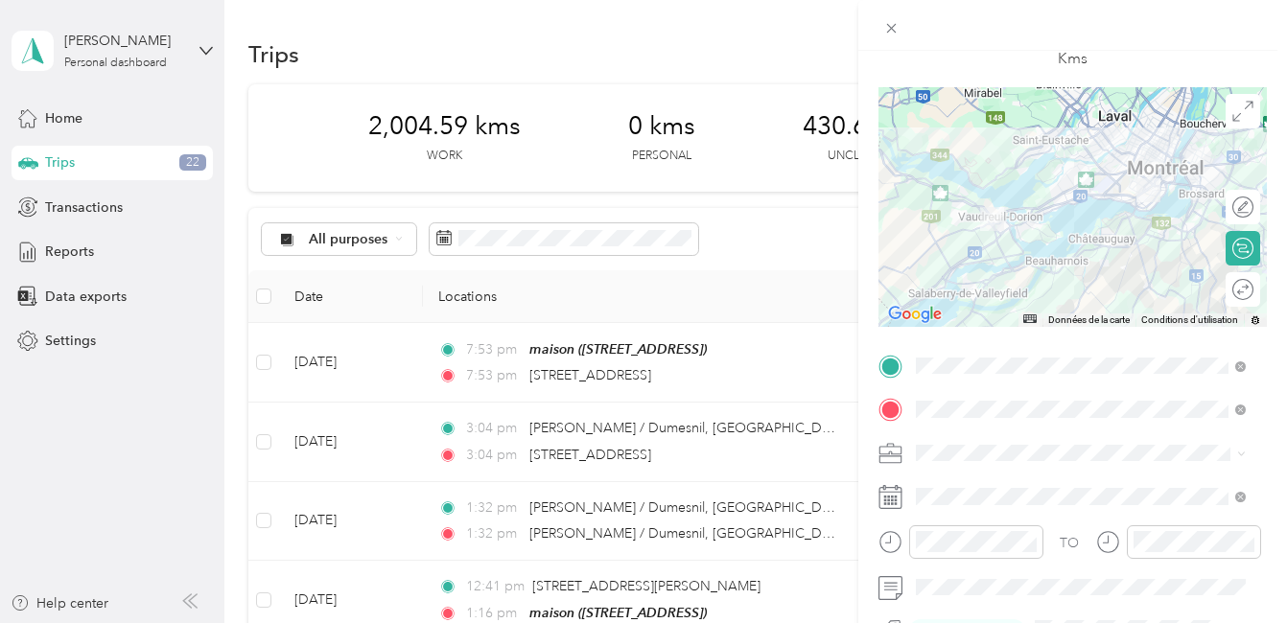
scroll to position [0, 0]
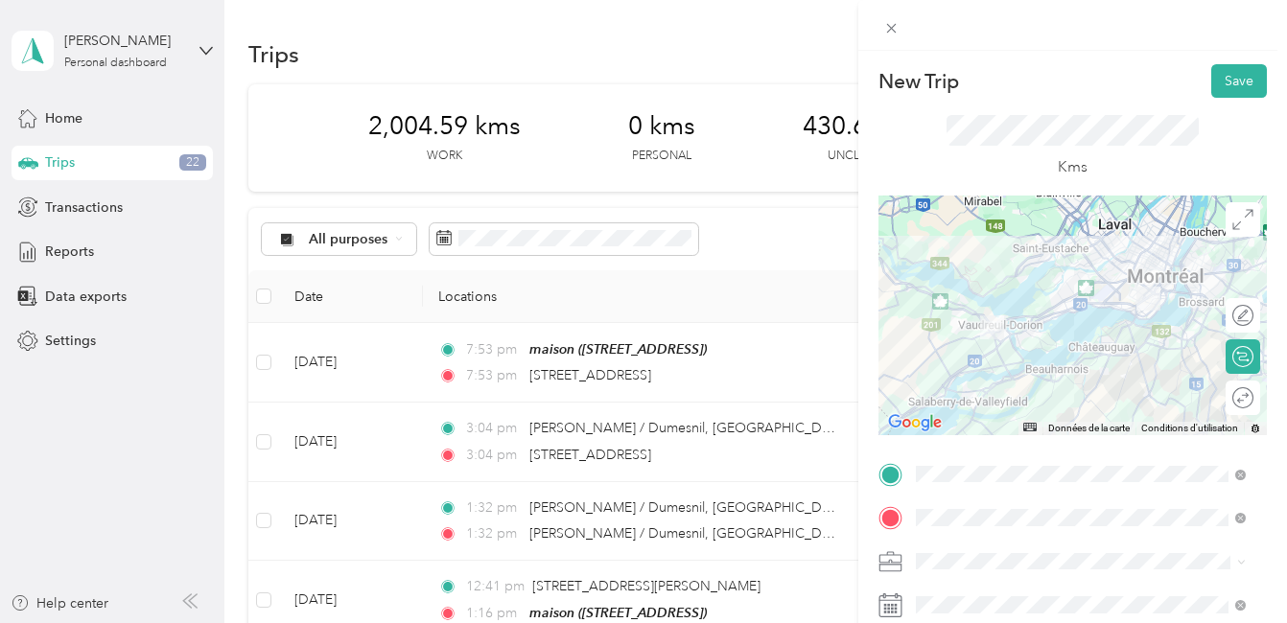
click at [1127, 283] on div at bounding box center [1072, 316] width 388 height 240
click at [1130, 279] on div at bounding box center [1072, 316] width 388 height 240
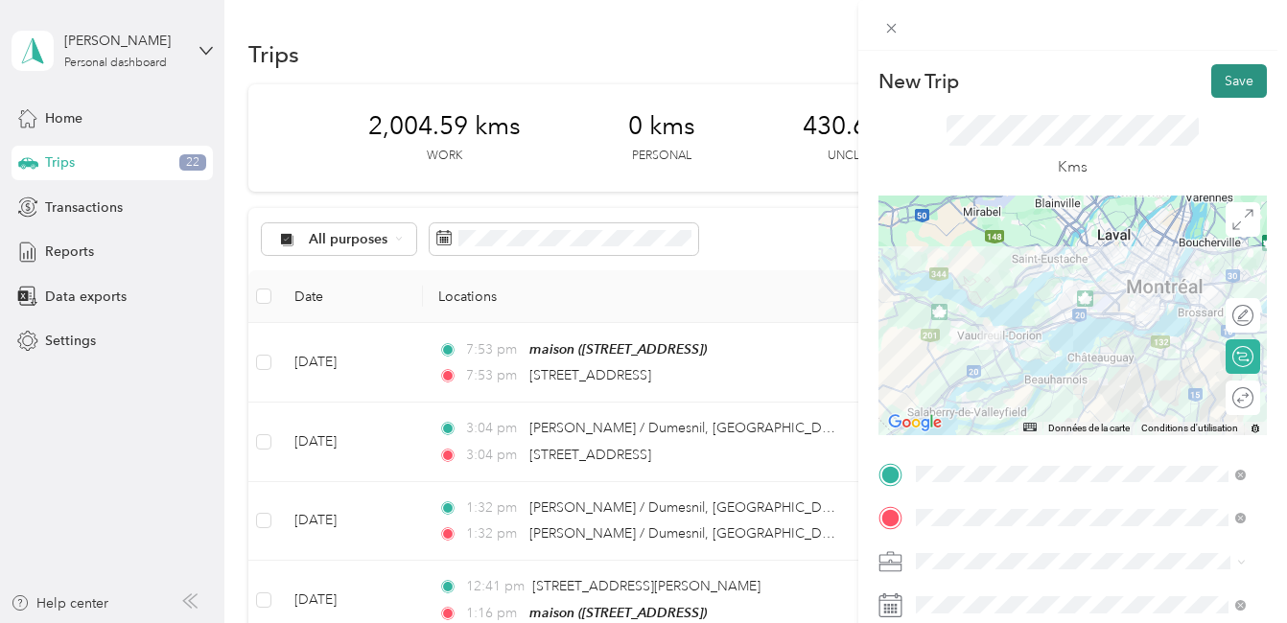
click at [1227, 79] on button "Save" at bounding box center [1239, 81] width 56 height 34
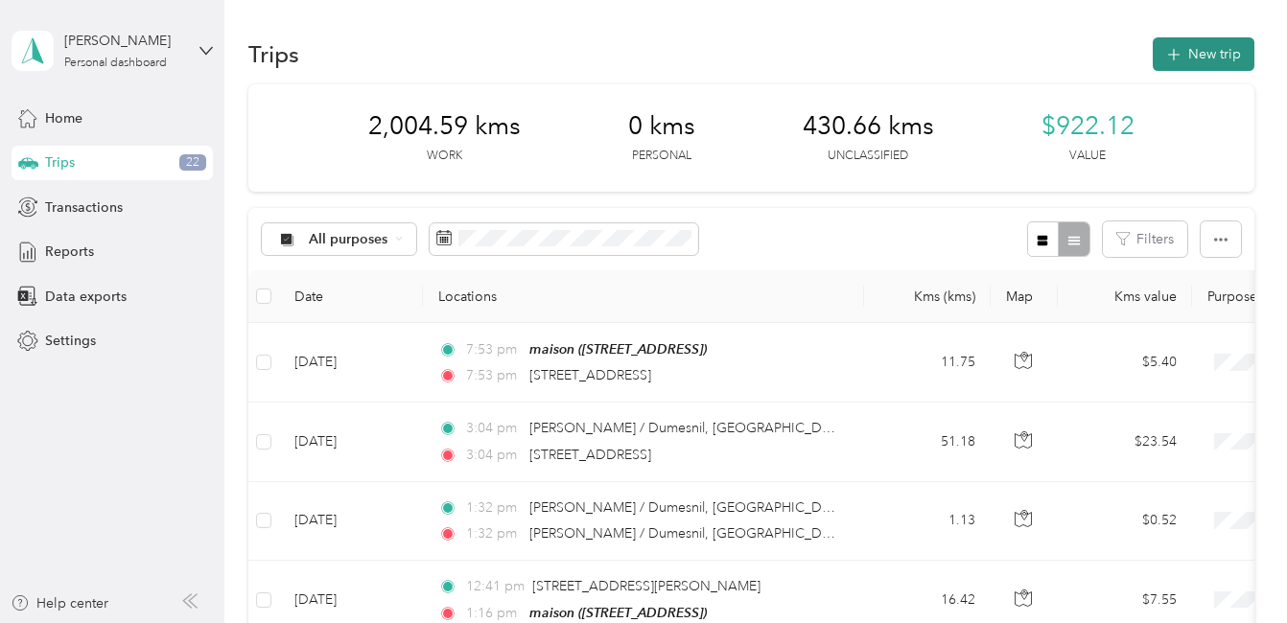
click at [1213, 55] on button "New trip" at bounding box center [1203, 54] width 102 height 34
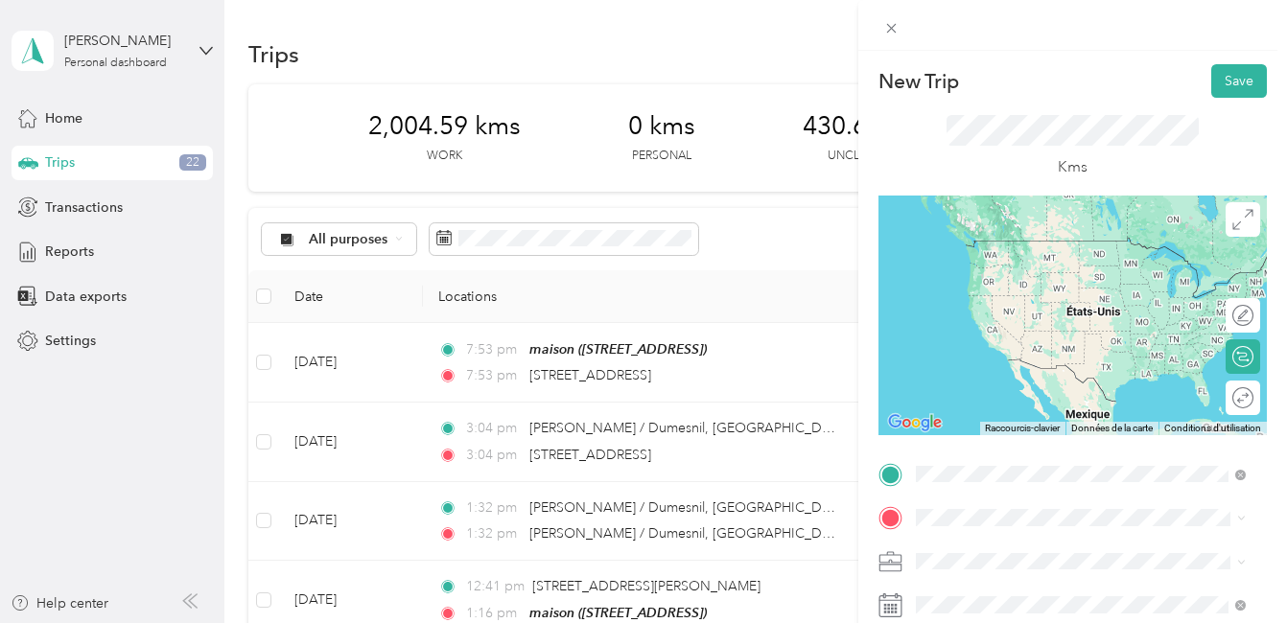
click at [1022, 244] on span "[STREET_ADDRESS][PERSON_NAME]" at bounding box center [1065, 240] width 228 height 17
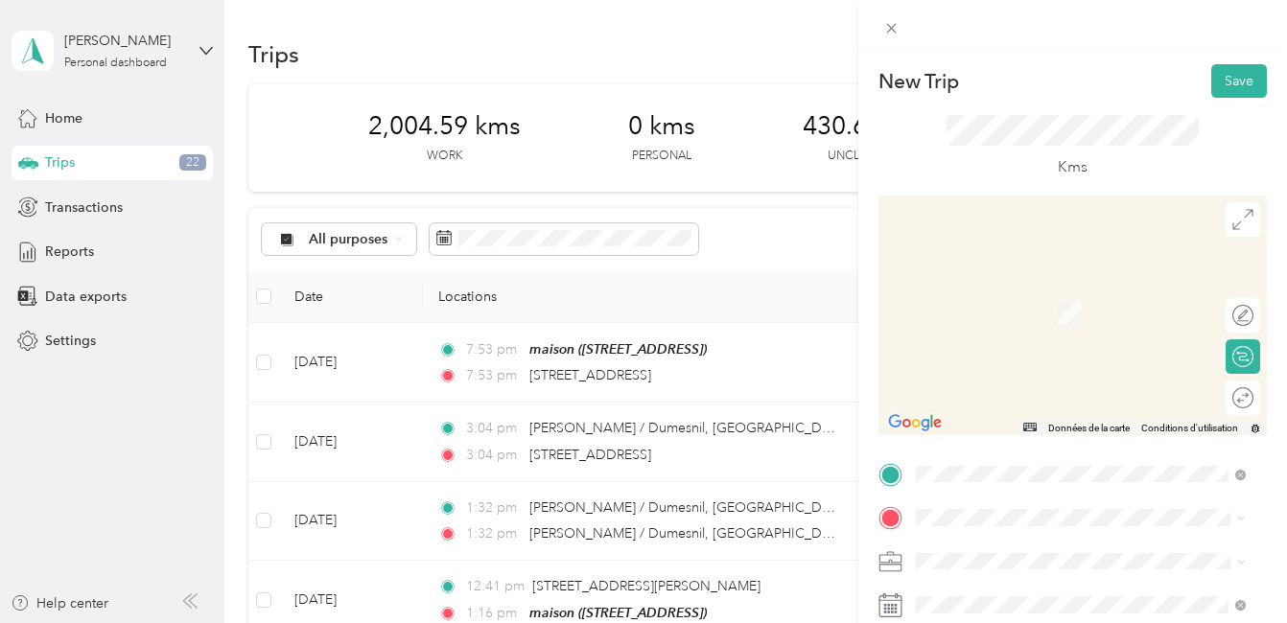
click at [990, 506] on div "maison [STREET_ADDRESS]" at bounding box center [1012, 526] width 122 height 40
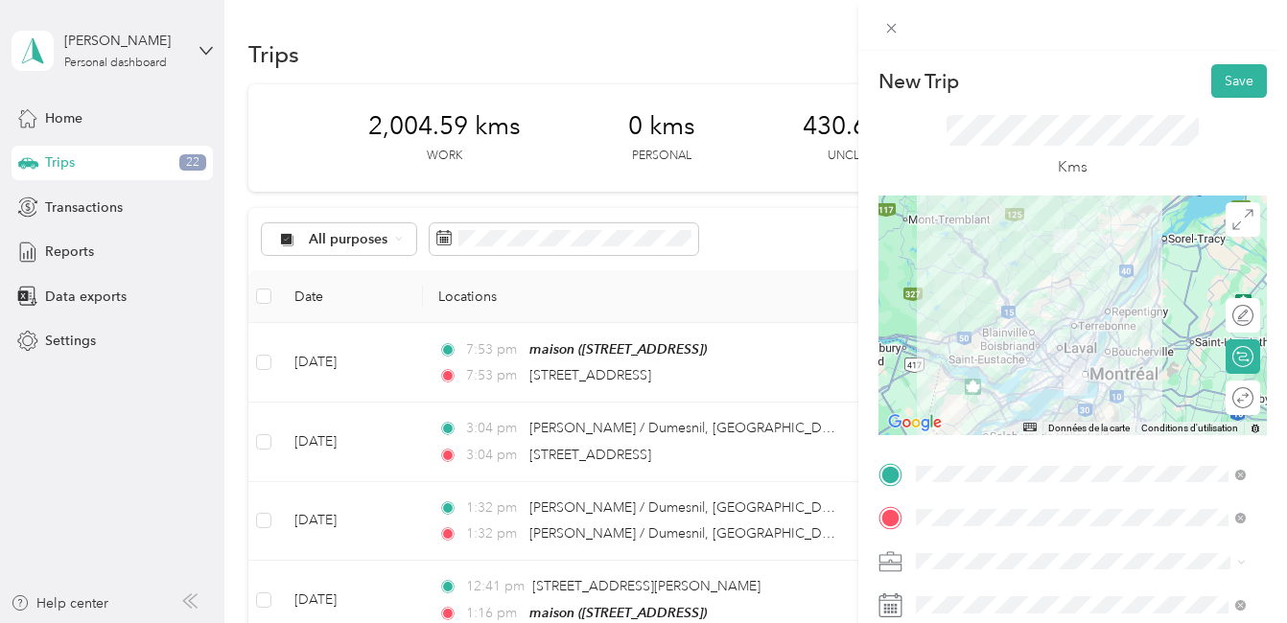
click at [1075, 357] on div at bounding box center [1072, 316] width 388 height 240
click at [1074, 352] on div at bounding box center [1072, 316] width 388 height 240
click at [1039, 370] on div at bounding box center [1072, 316] width 388 height 240
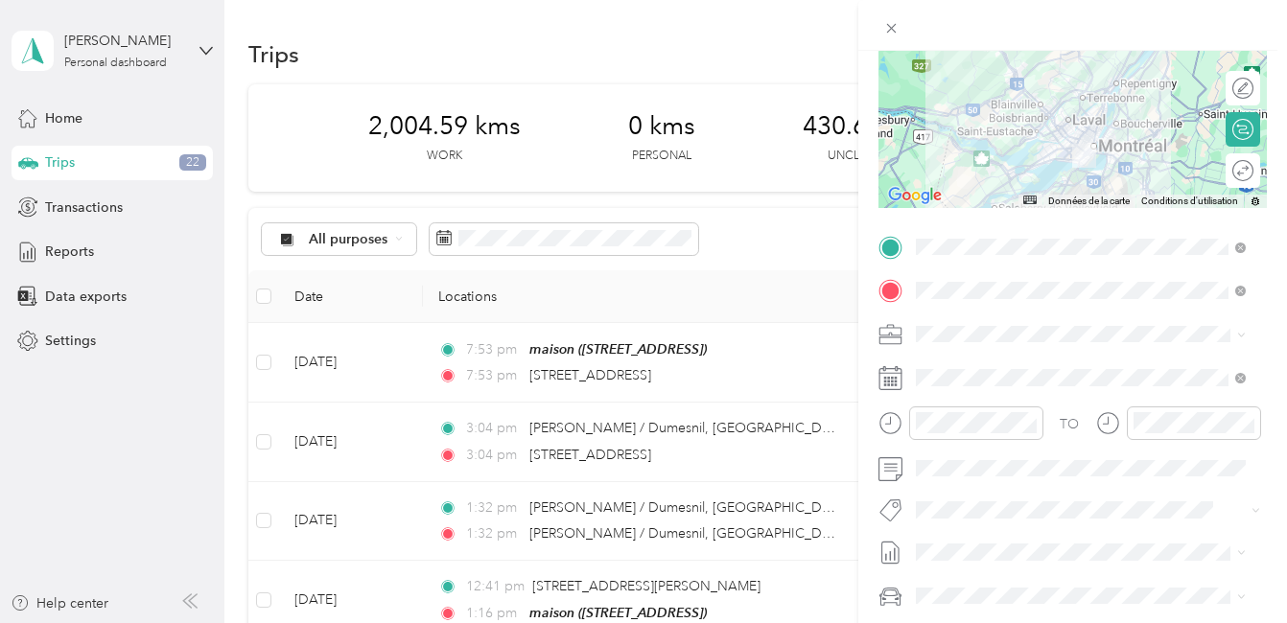
scroll to position [288, 0]
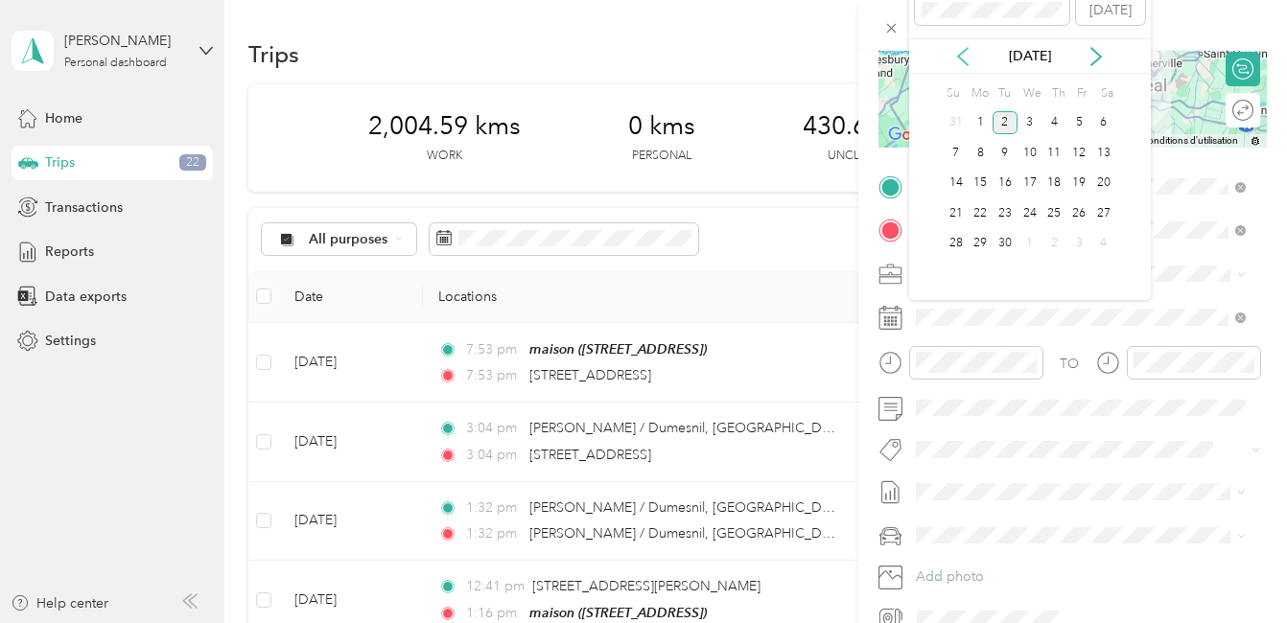
click at [964, 58] on icon at bounding box center [962, 56] width 19 height 19
click at [1030, 216] on div "20" at bounding box center [1029, 213] width 25 height 24
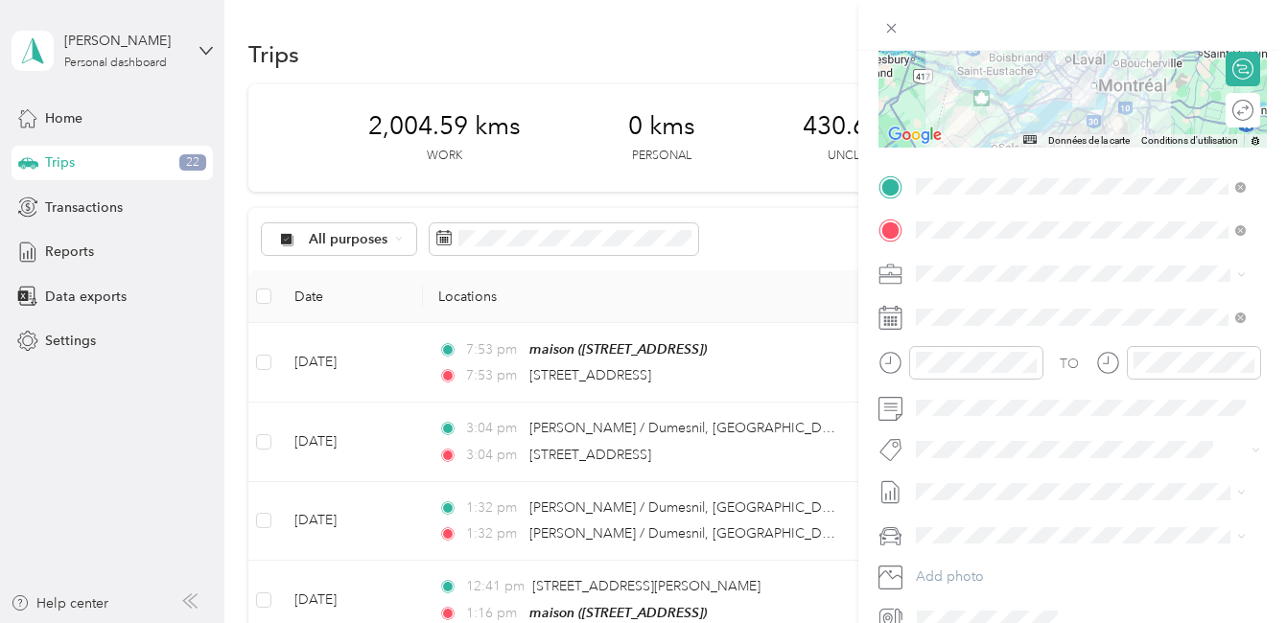
scroll to position [383, 0]
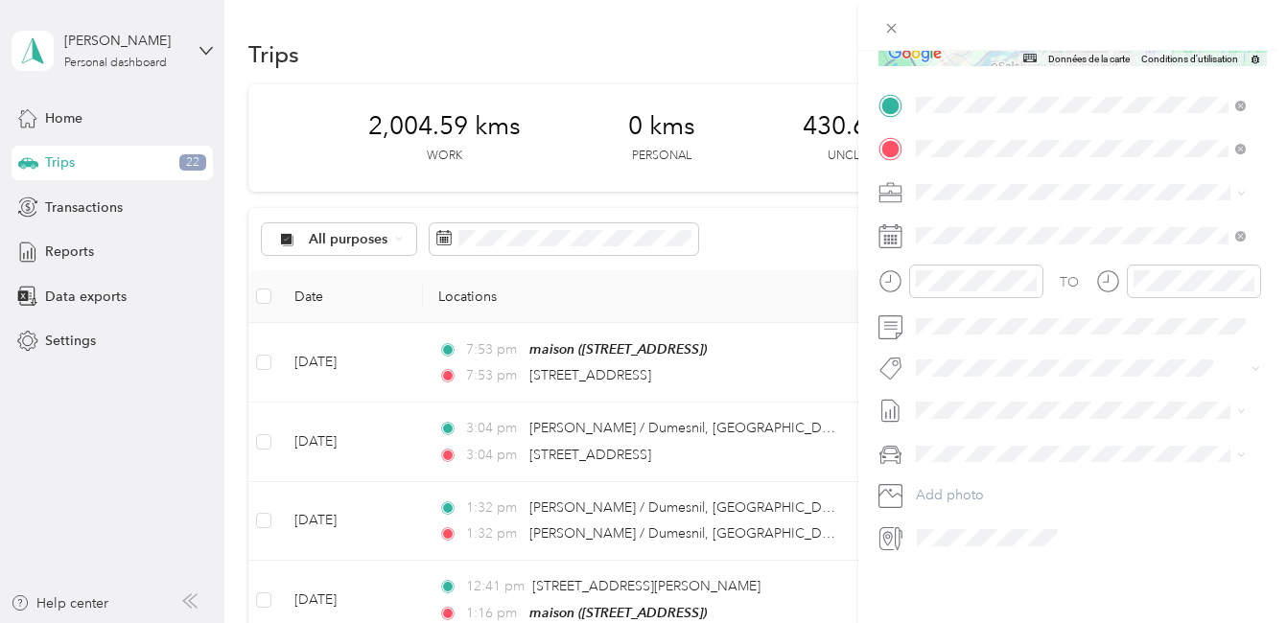
click at [978, 426] on span "Fab Team - C" at bounding box center [971, 420] width 71 height 17
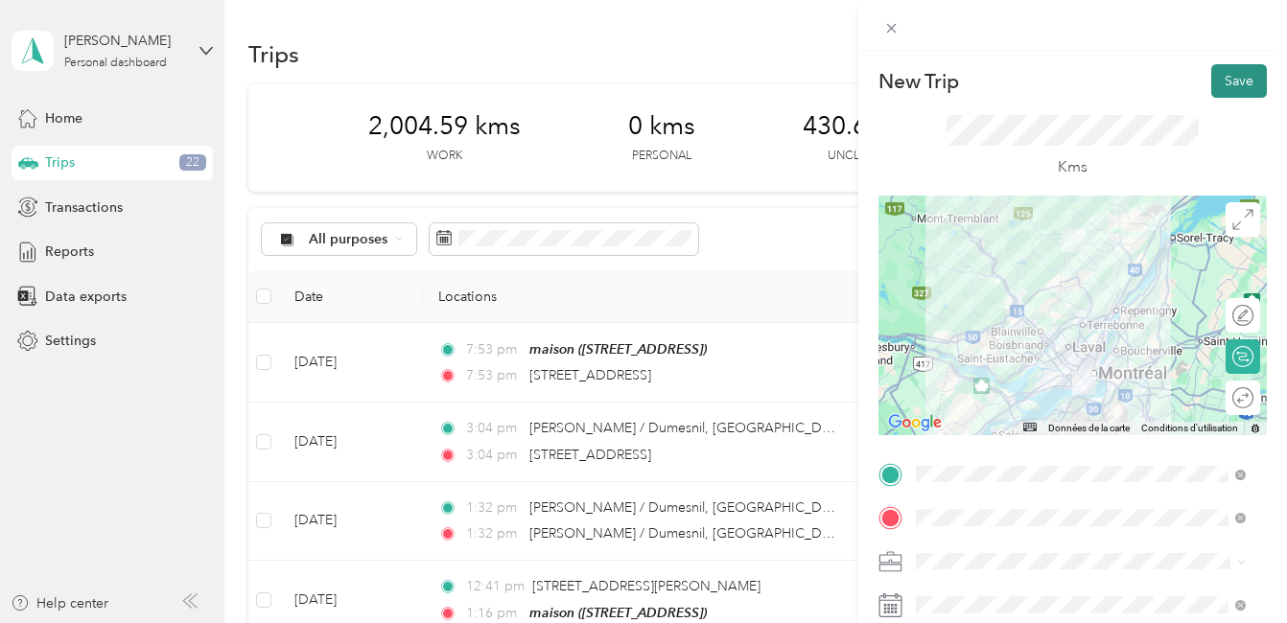
click at [1232, 78] on button "Save" at bounding box center [1239, 81] width 56 height 34
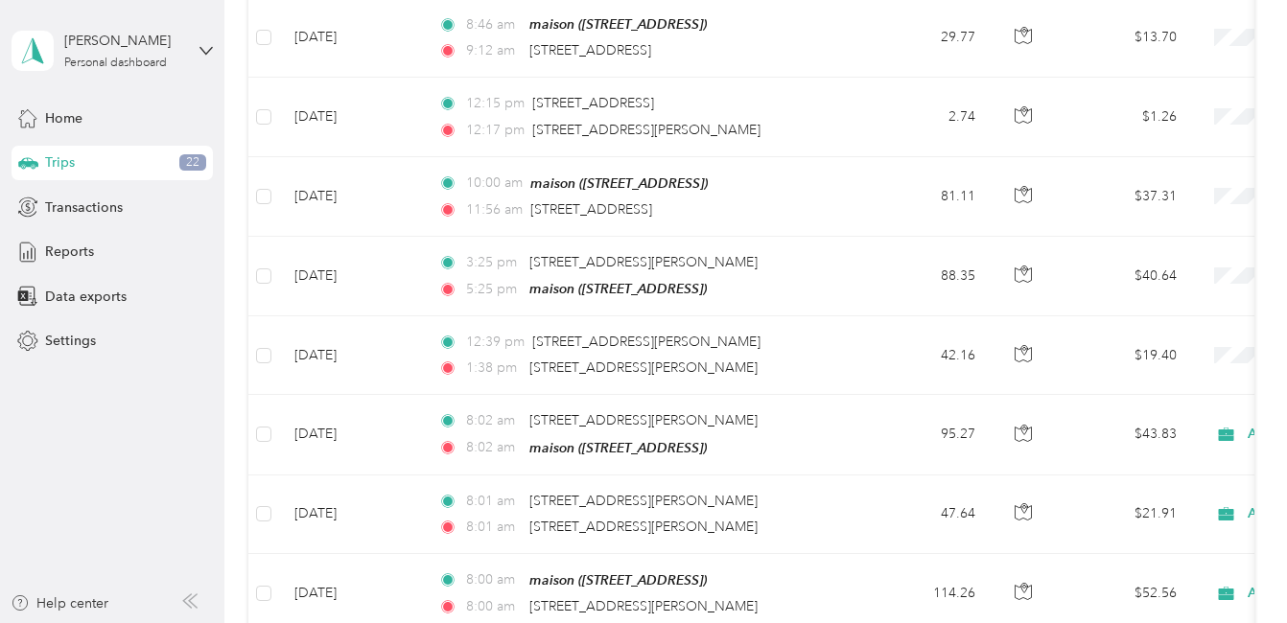
scroll to position [959, 0]
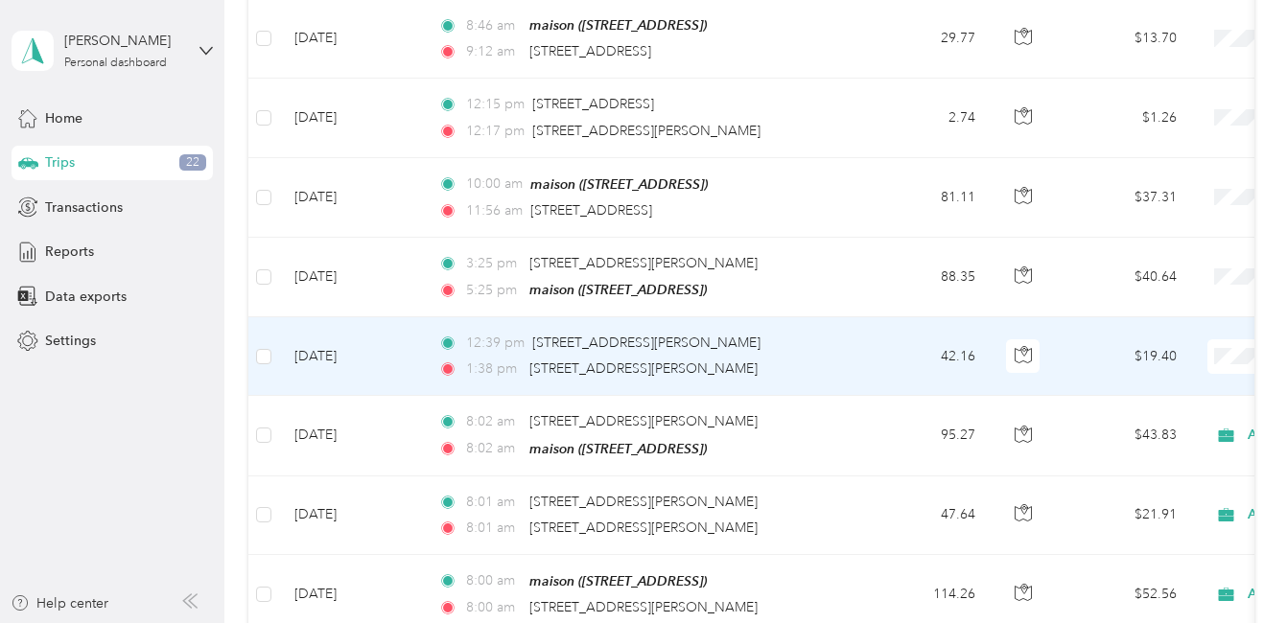
click at [882, 351] on td "42.16" at bounding box center [927, 356] width 127 height 79
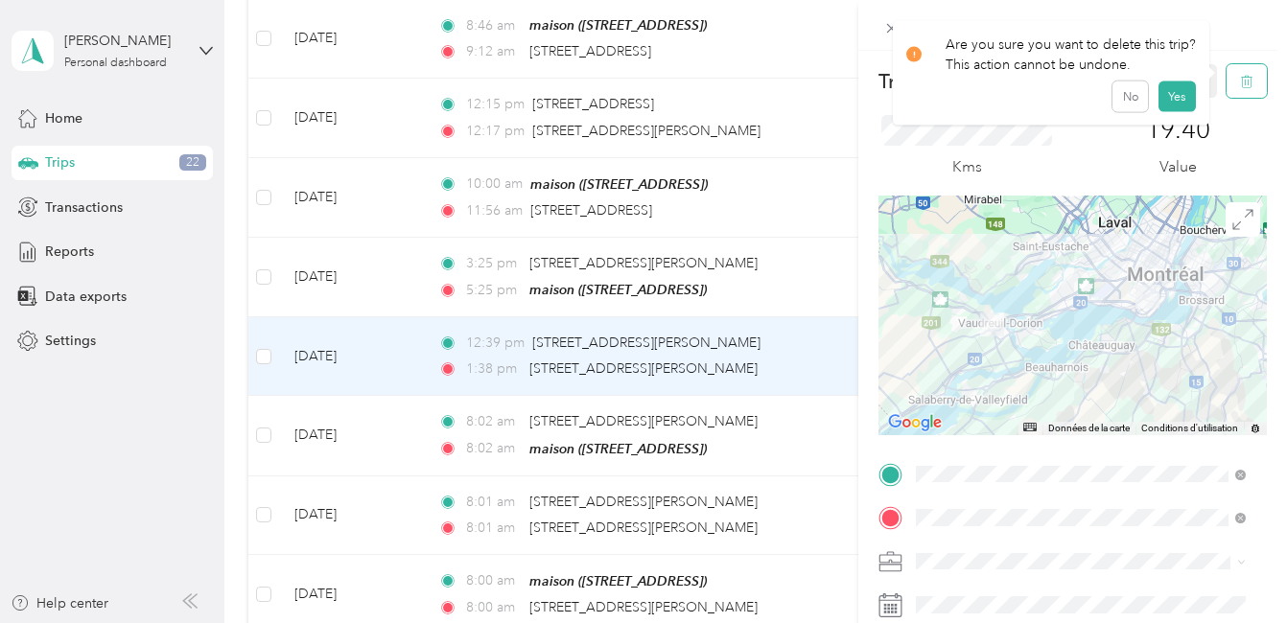
click at [1240, 81] on icon "button" at bounding box center [1246, 81] width 13 height 13
click at [1177, 103] on button "Yes" at bounding box center [1175, 104] width 37 height 31
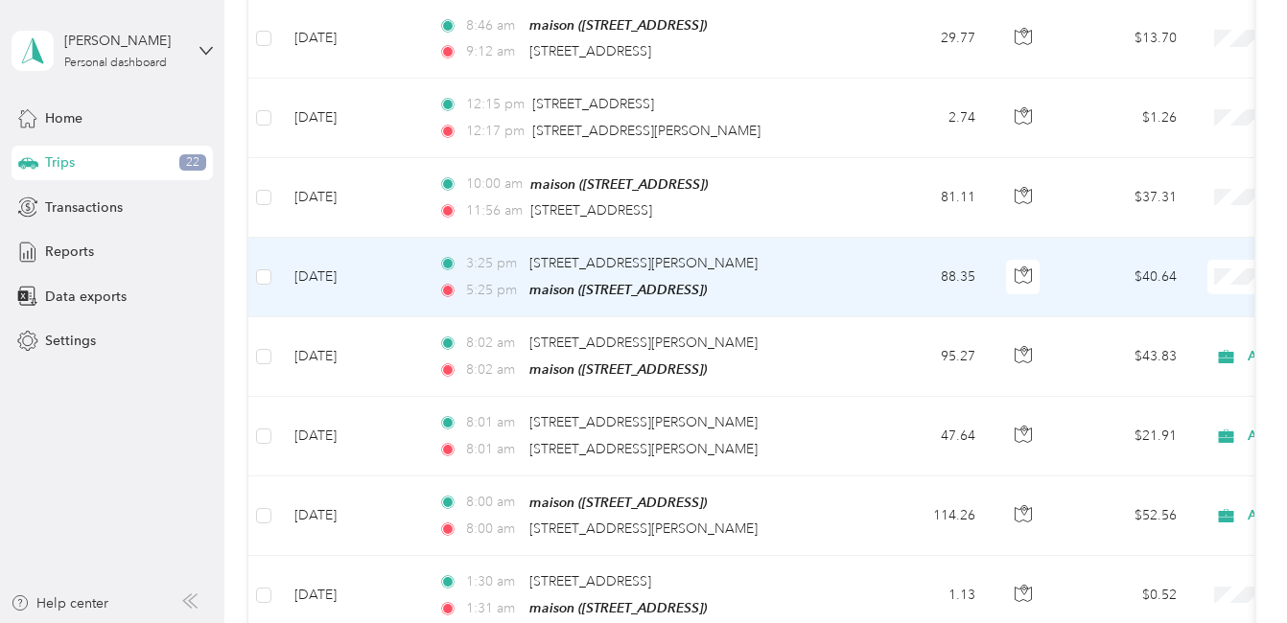
click at [913, 268] on td "88.35" at bounding box center [927, 278] width 127 height 80
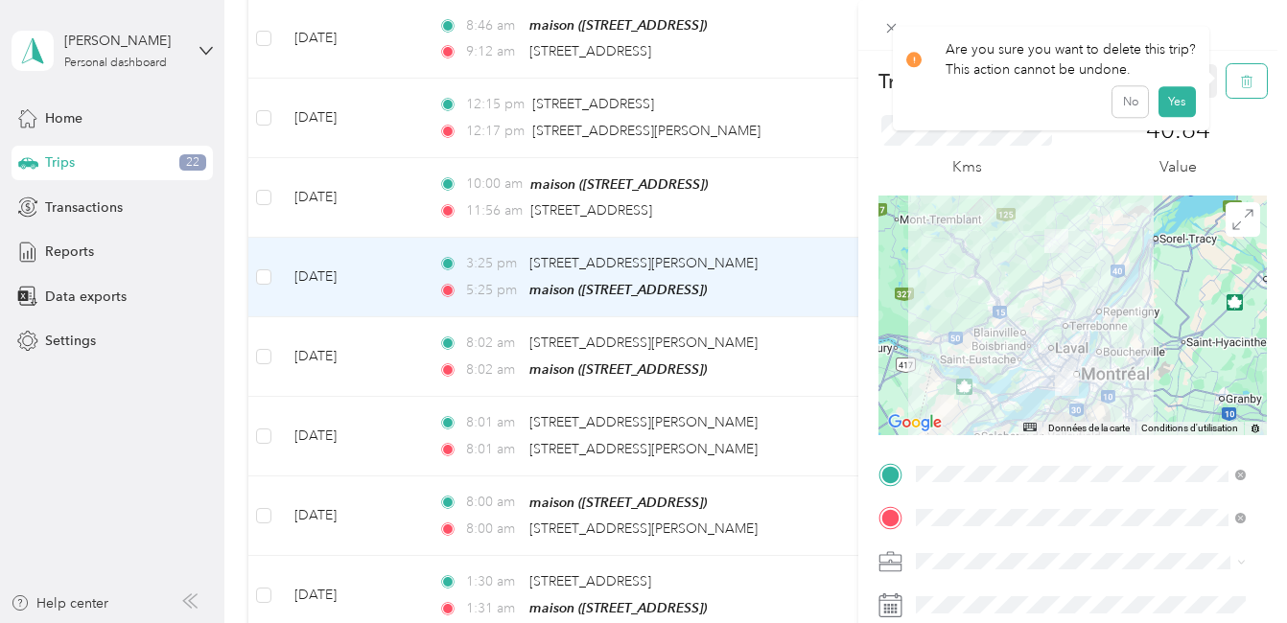
click at [1240, 75] on icon "button" at bounding box center [1246, 81] width 13 height 13
click at [1174, 98] on button "Yes" at bounding box center [1175, 104] width 37 height 31
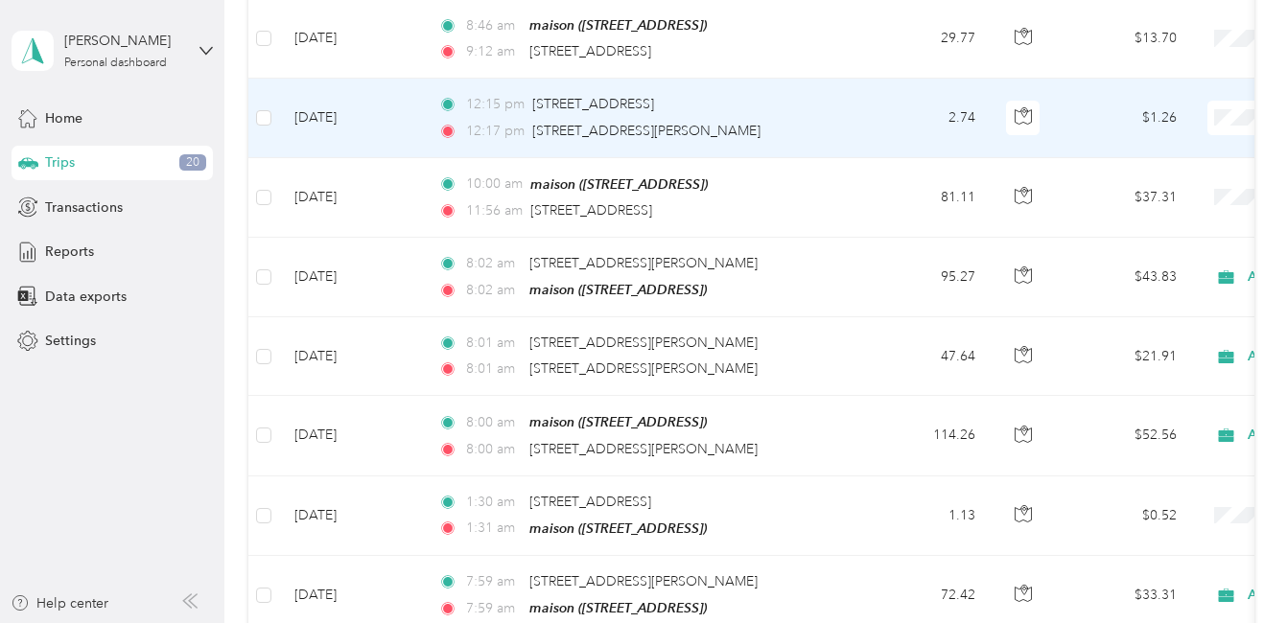
click at [903, 112] on td "2.74" at bounding box center [927, 118] width 127 height 79
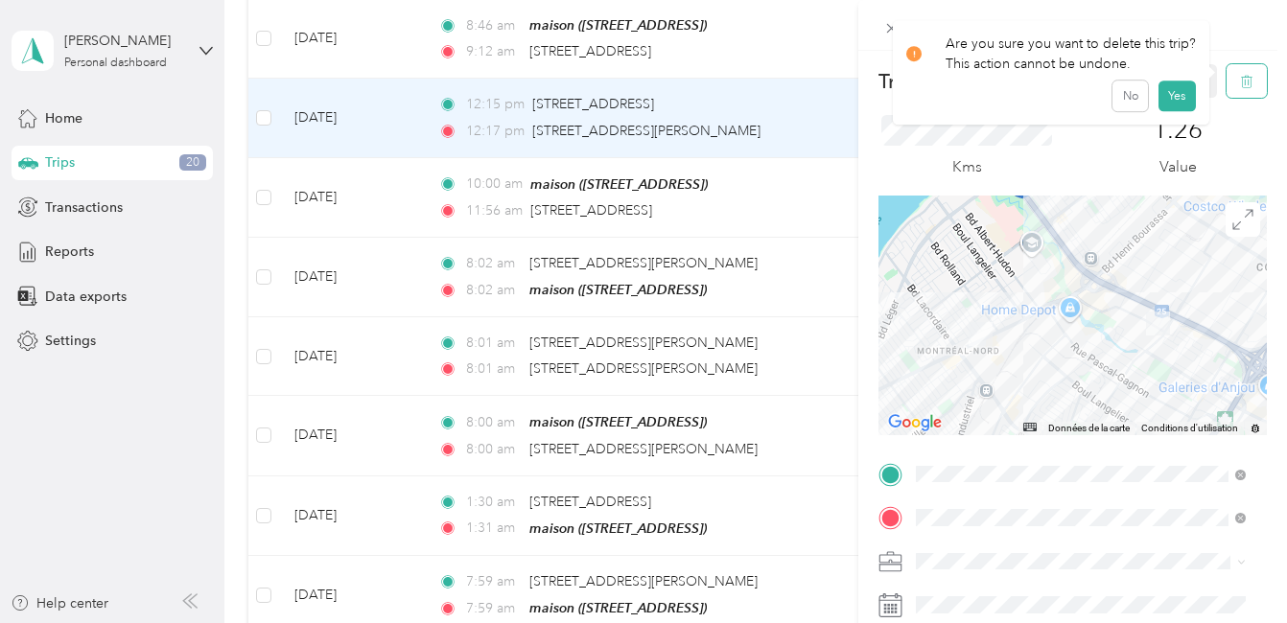
click at [1241, 78] on icon "button" at bounding box center [1247, 82] width 12 height 12
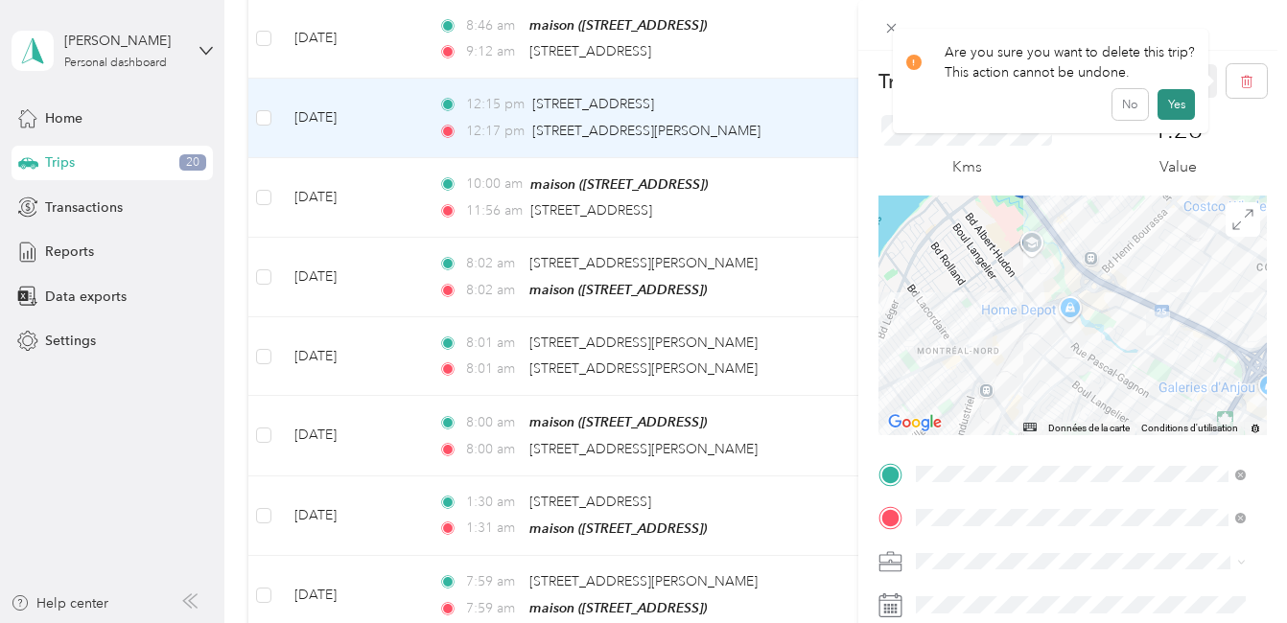
click at [1172, 100] on button "Yes" at bounding box center [1175, 104] width 37 height 31
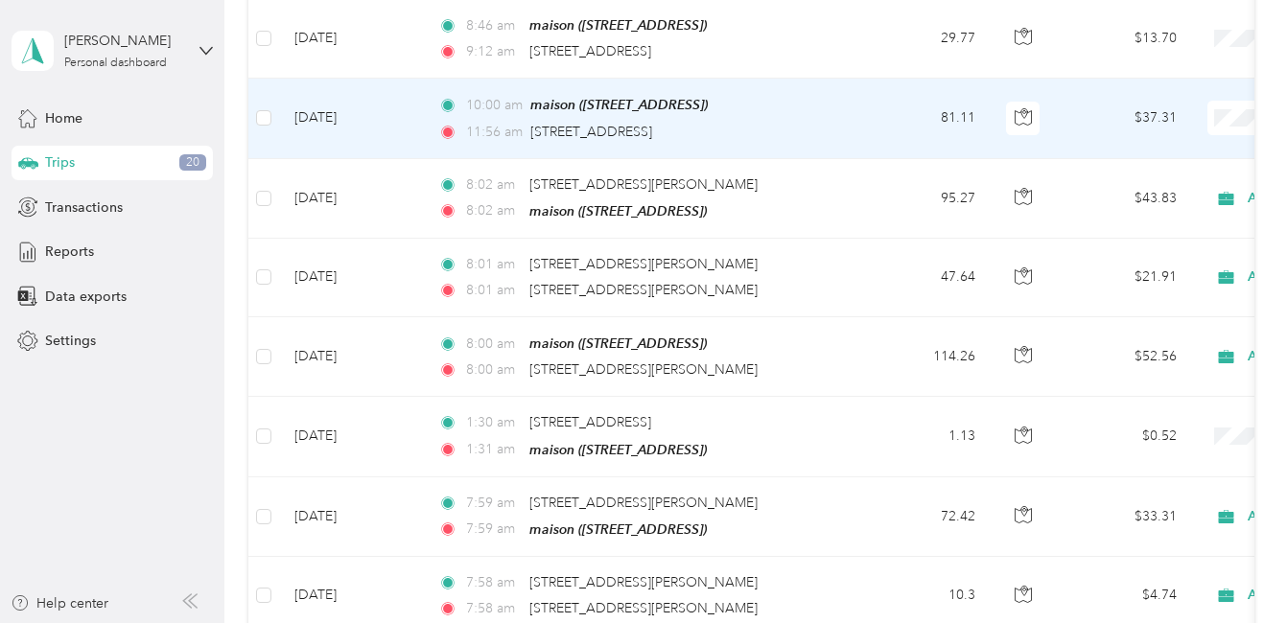
click at [884, 105] on td "81.11" at bounding box center [927, 119] width 127 height 80
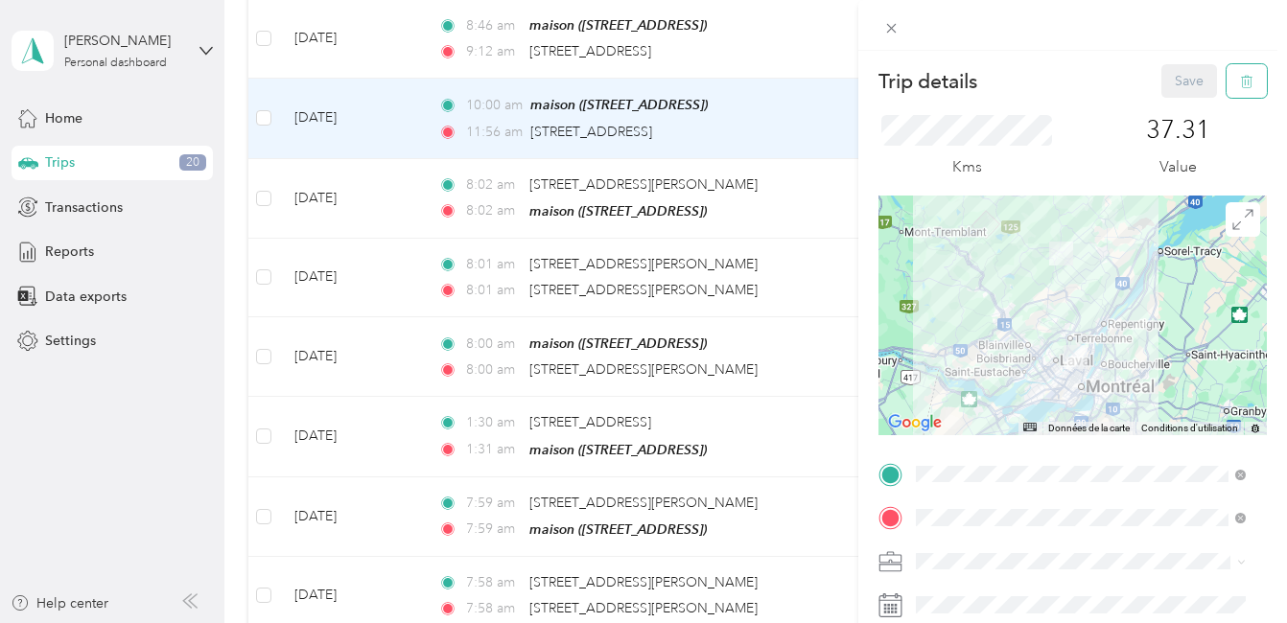
click at [1240, 77] on icon "button" at bounding box center [1246, 81] width 13 height 13
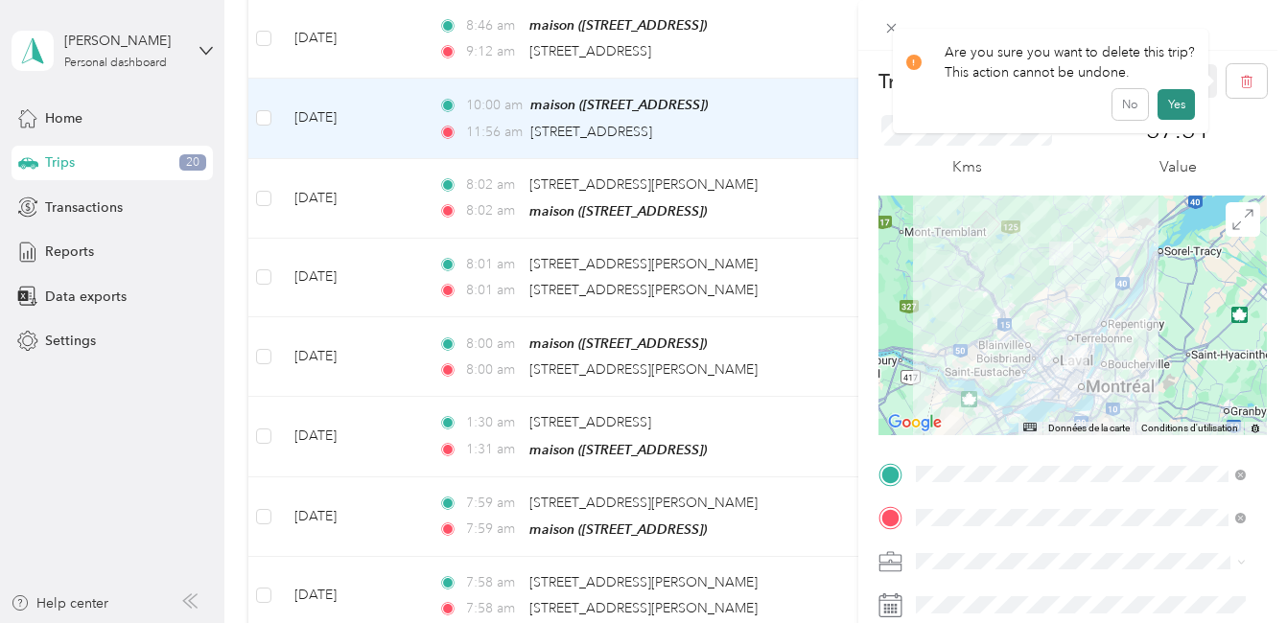
click at [1173, 105] on button "Yes" at bounding box center [1175, 104] width 37 height 31
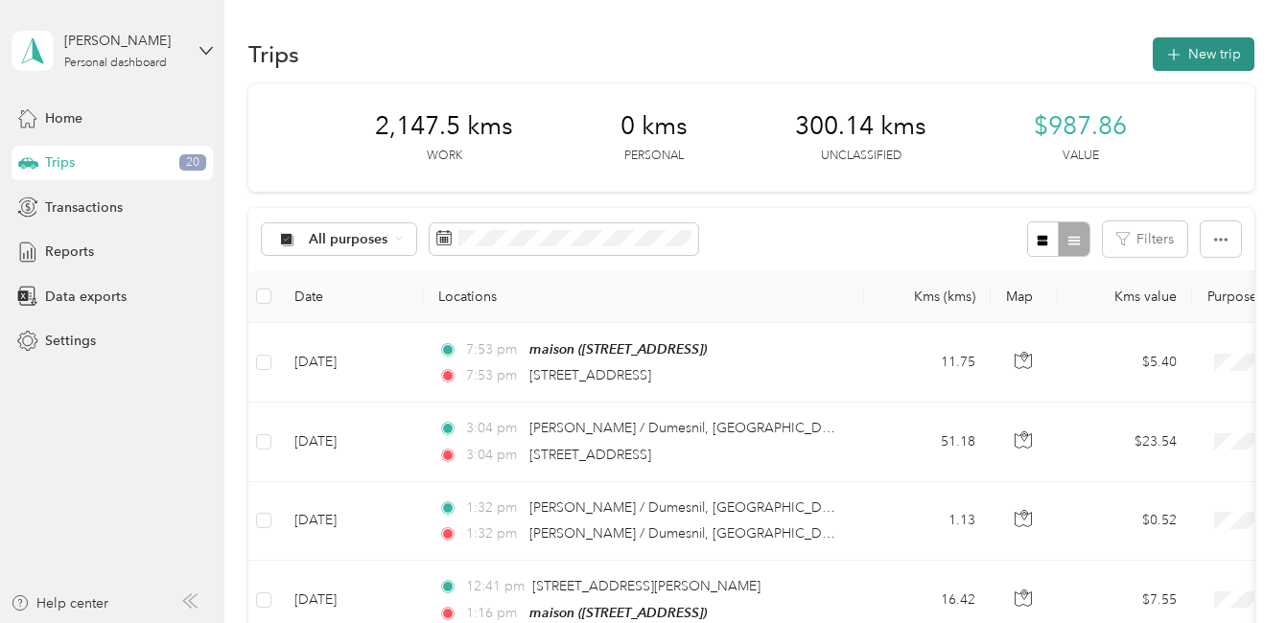
click at [1217, 53] on button "New trip" at bounding box center [1203, 54] width 102 height 34
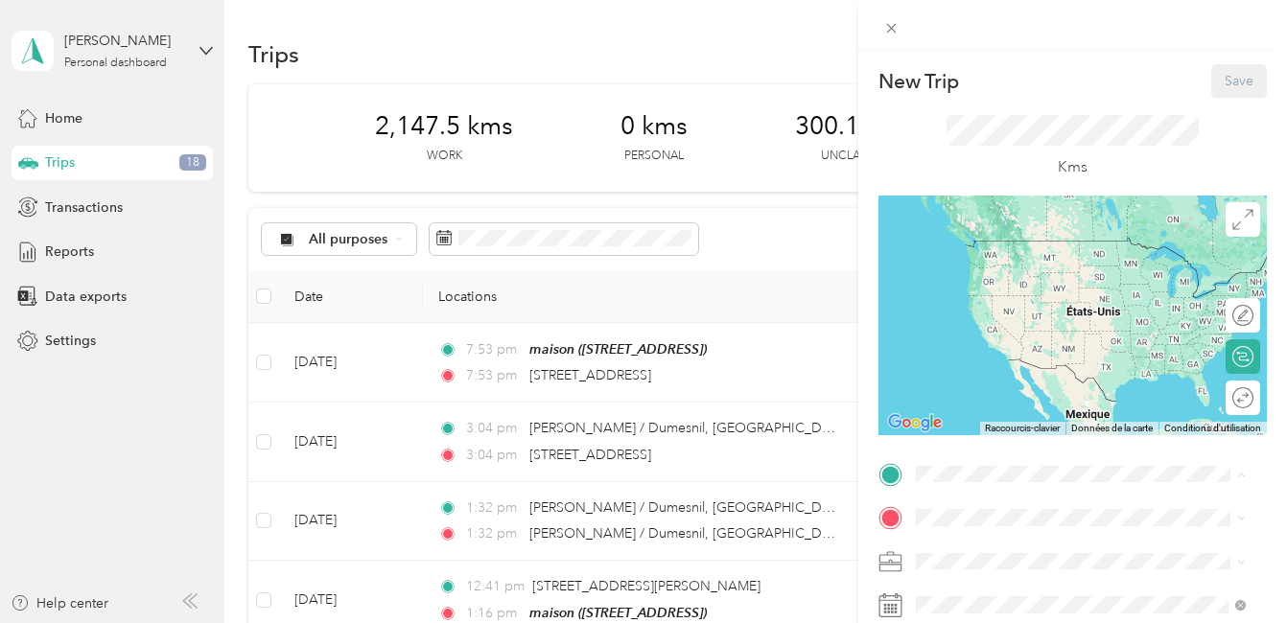
click at [973, 464] on strong "maison" at bounding box center [973, 472] width 45 height 17
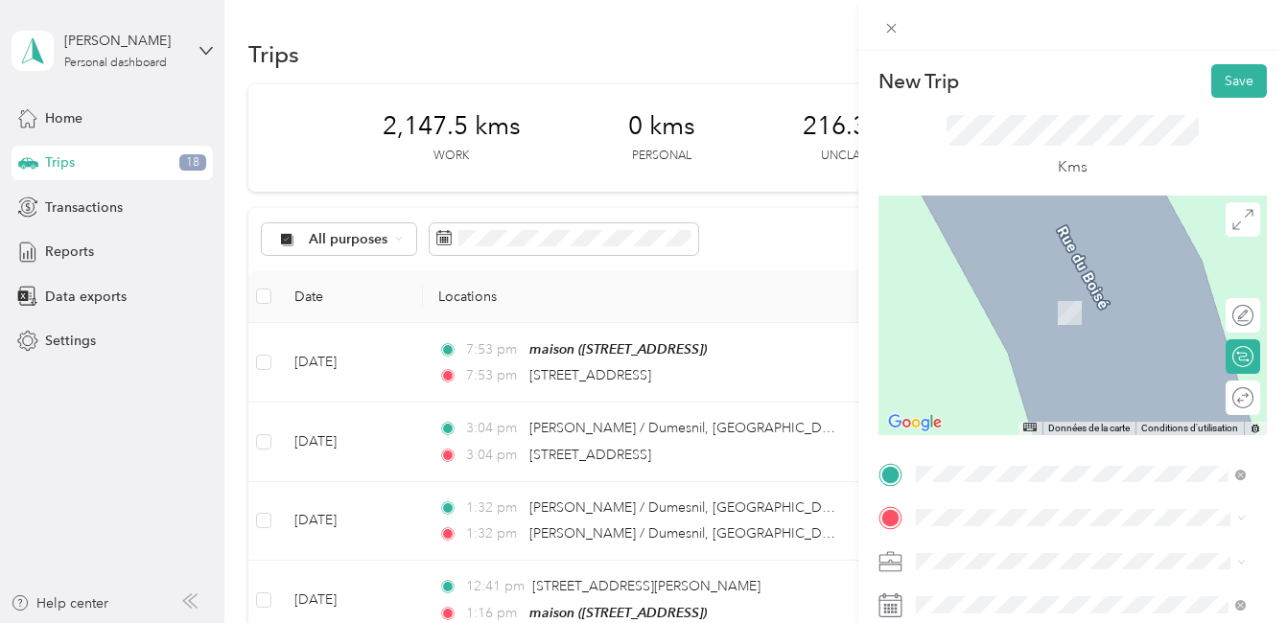
click at [1140, 288] on span "[STREET_ADDRESS][PERSON_NAME]" at bounding box center [1065, 278] width 228 height 17
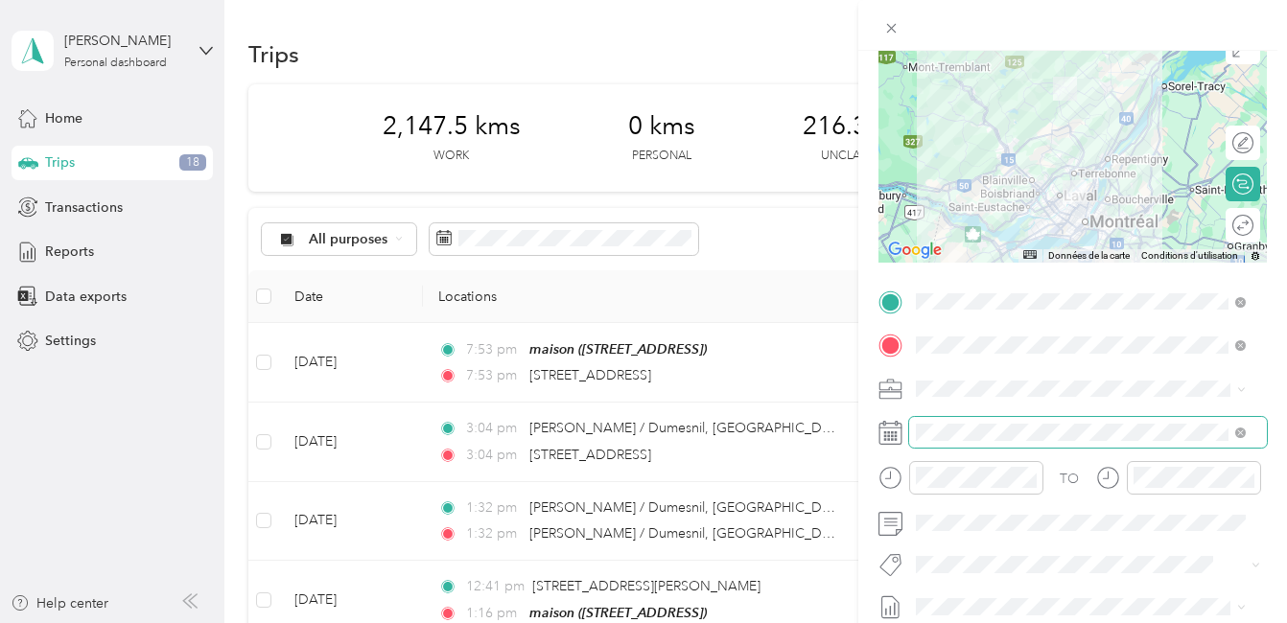
scroll to position [192, 0]
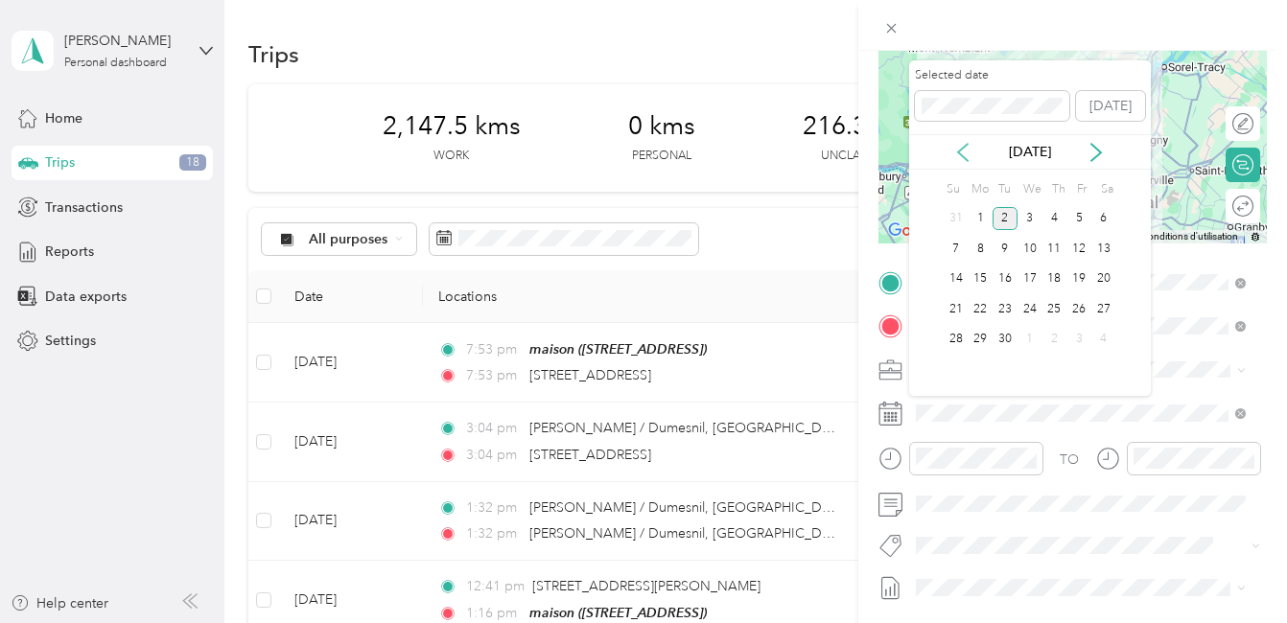
click at [964, 154] on icon at bounding box center [962, 152] width 19 height 19
click at [1055, 310] on div "21" at bounding box center [1054, 309] width 25 height 24
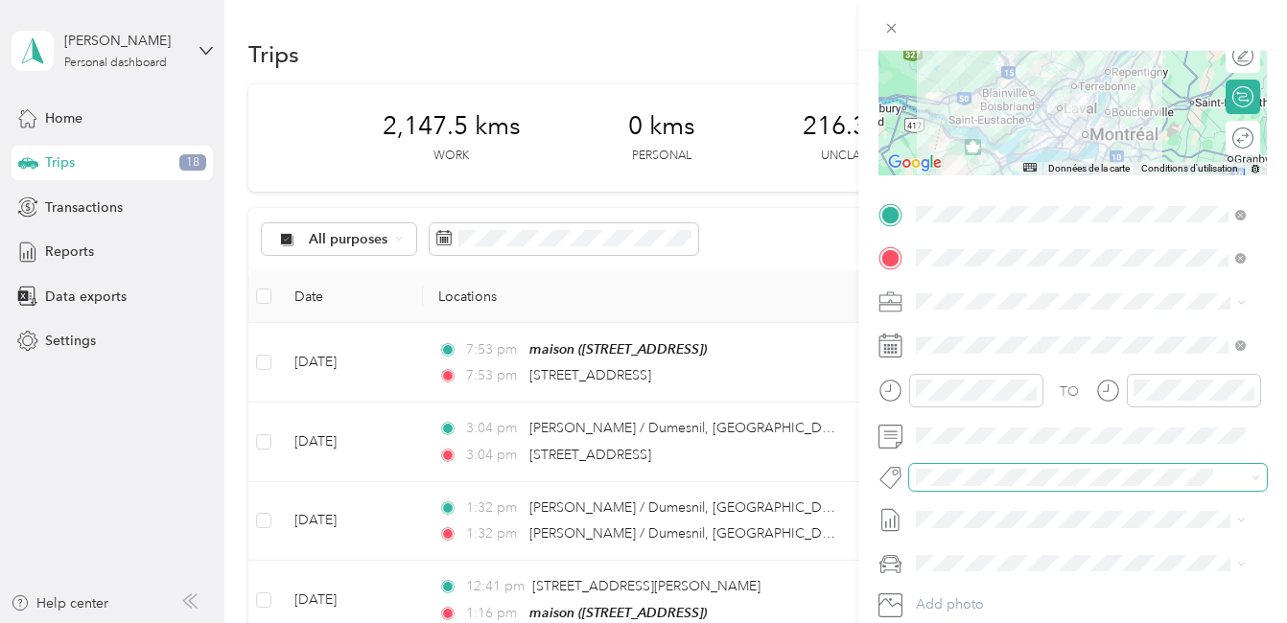
scroll to position [288, 0]
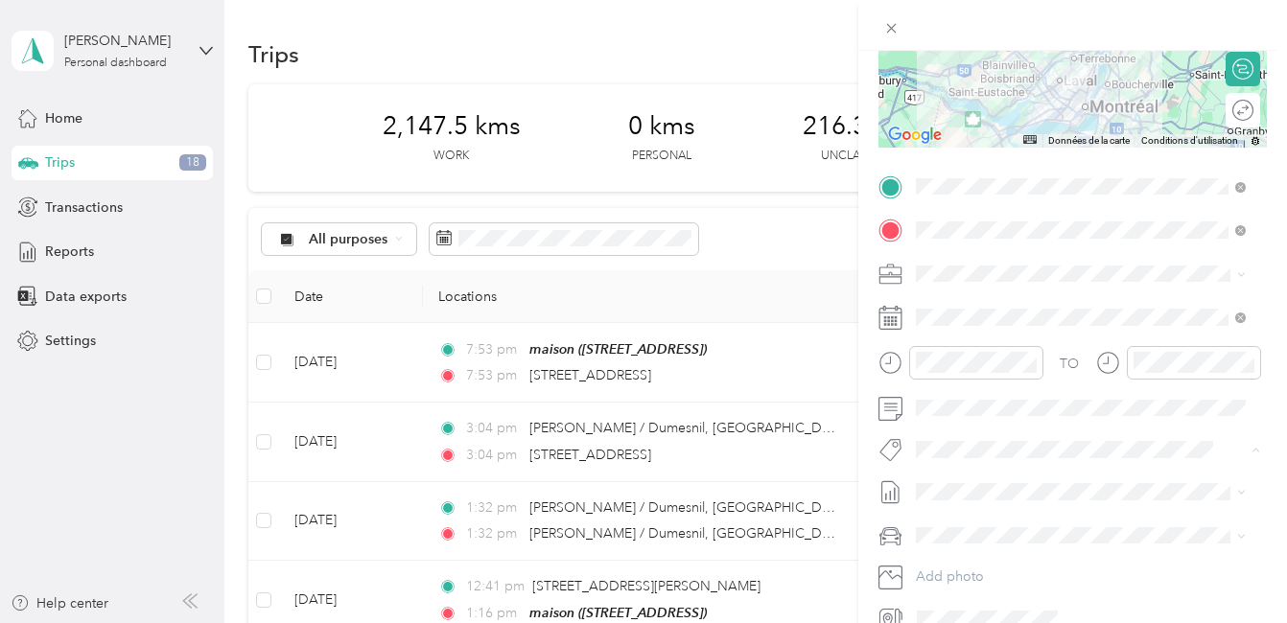
click at [980, 486] on button "Fab Beiersdorf" at bounding box center [974, 484] width 104 height 24
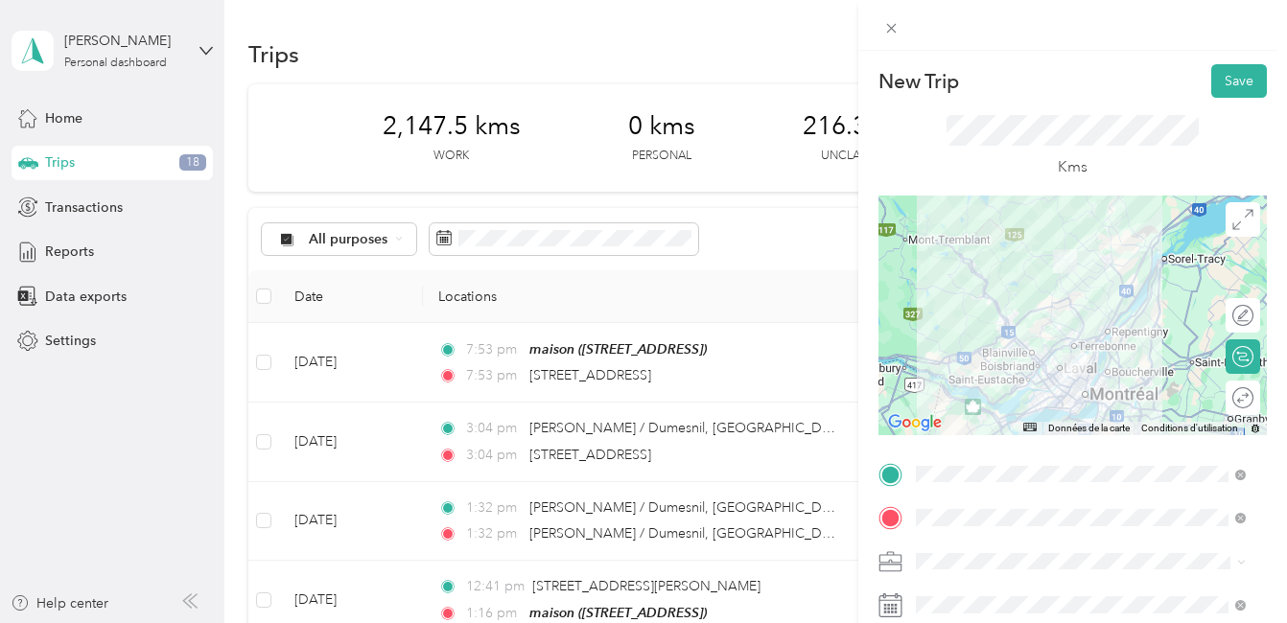
click at [1087, 345] on div at bounding box center [1072, 316] width 388 height 240
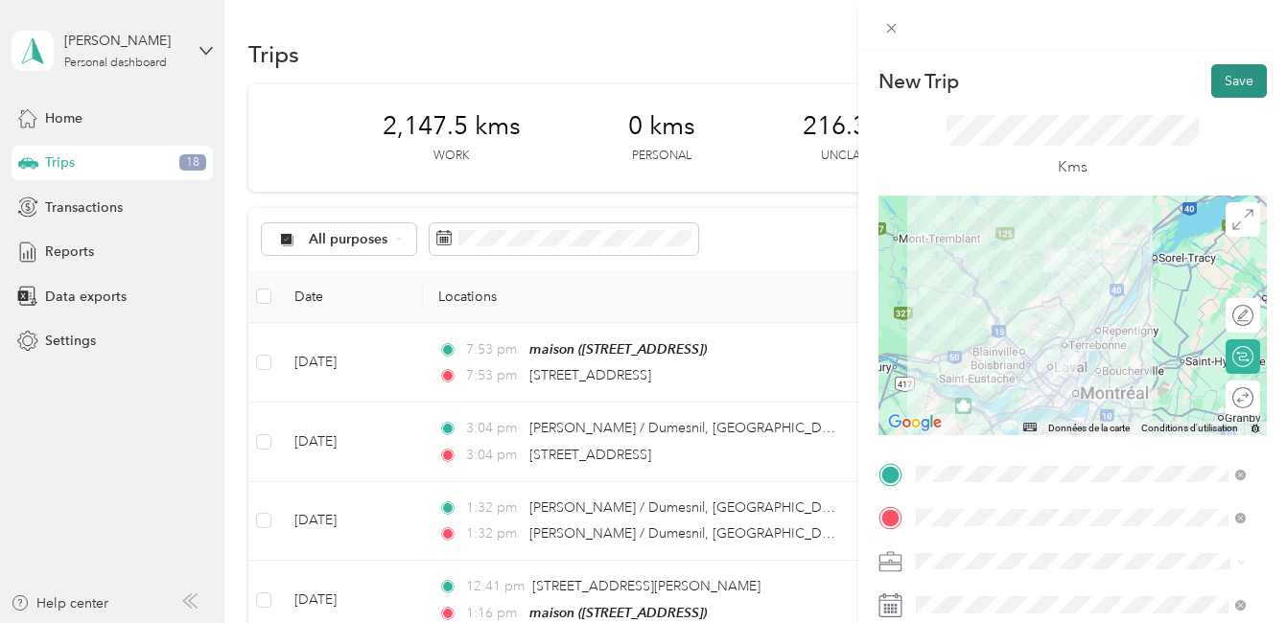
click at [1224, 77] on button "Save" at bounding box center [1239, 81] width 56 height 34
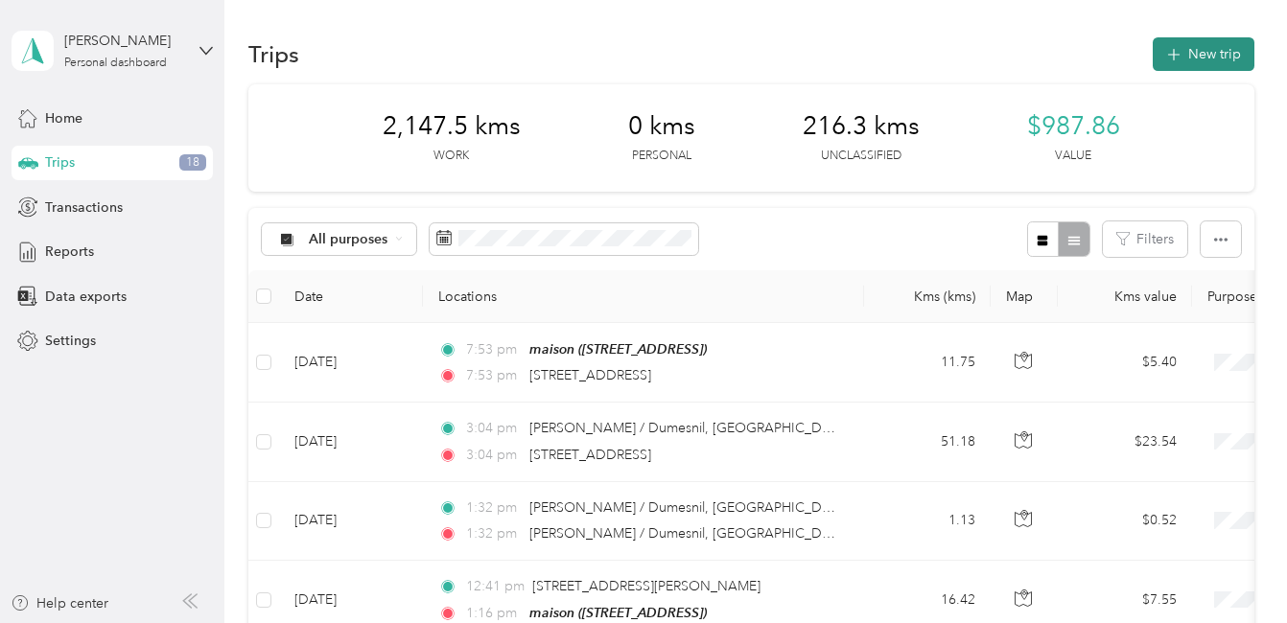
click at [1211, 51] on button "New trip" at bounding box center [1203, 54] width 102 height 34
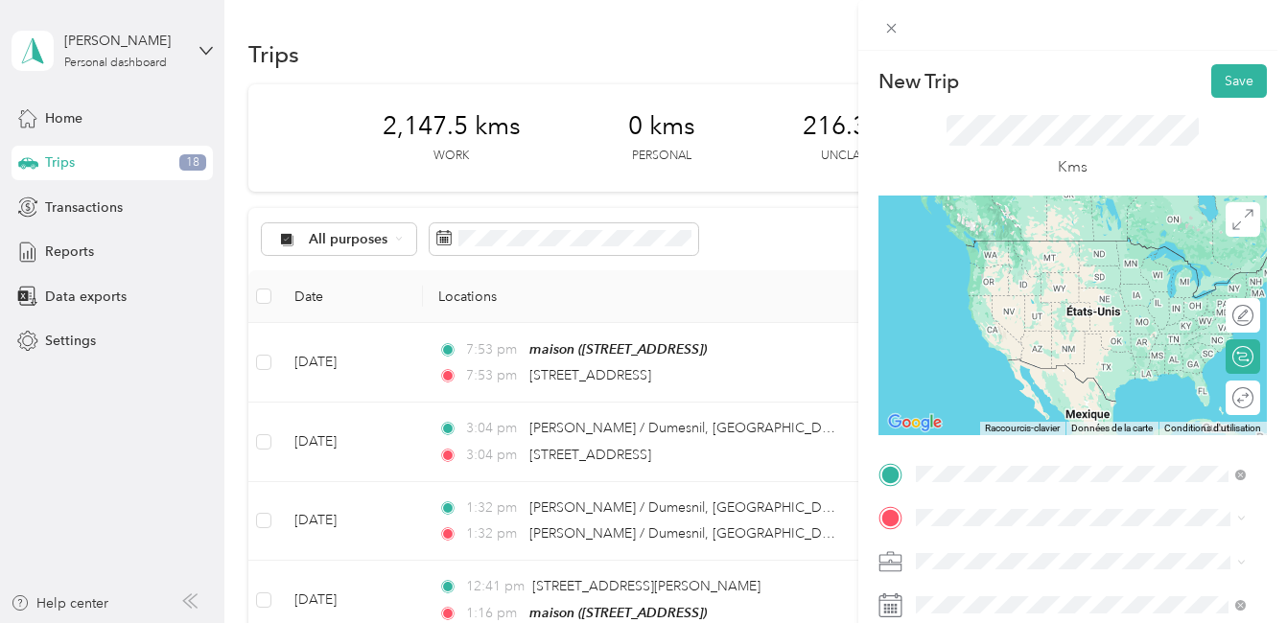
click at [1117, 246] on span "[STREET_ADDRESS][PERSON_NAME]" at bounding box center [1065, 240] width 228 height 17
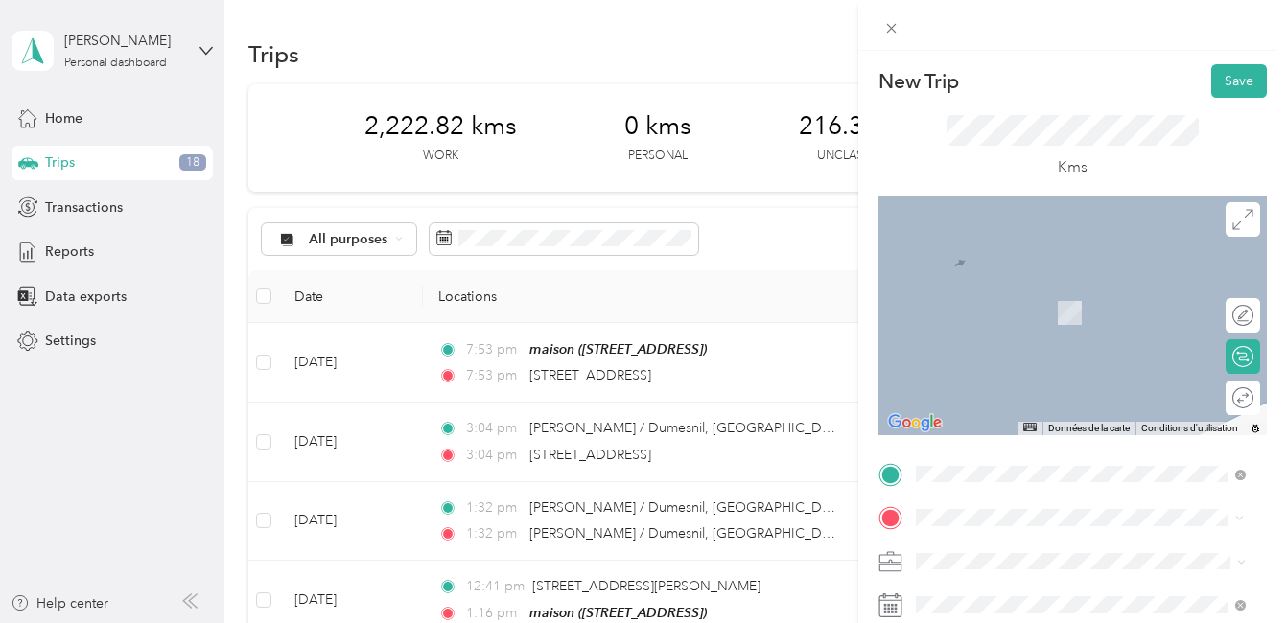
click at [1004, 288] on span "[STREET_ADDRESS]" at bounding box center [1012, 284] width 122 height 17
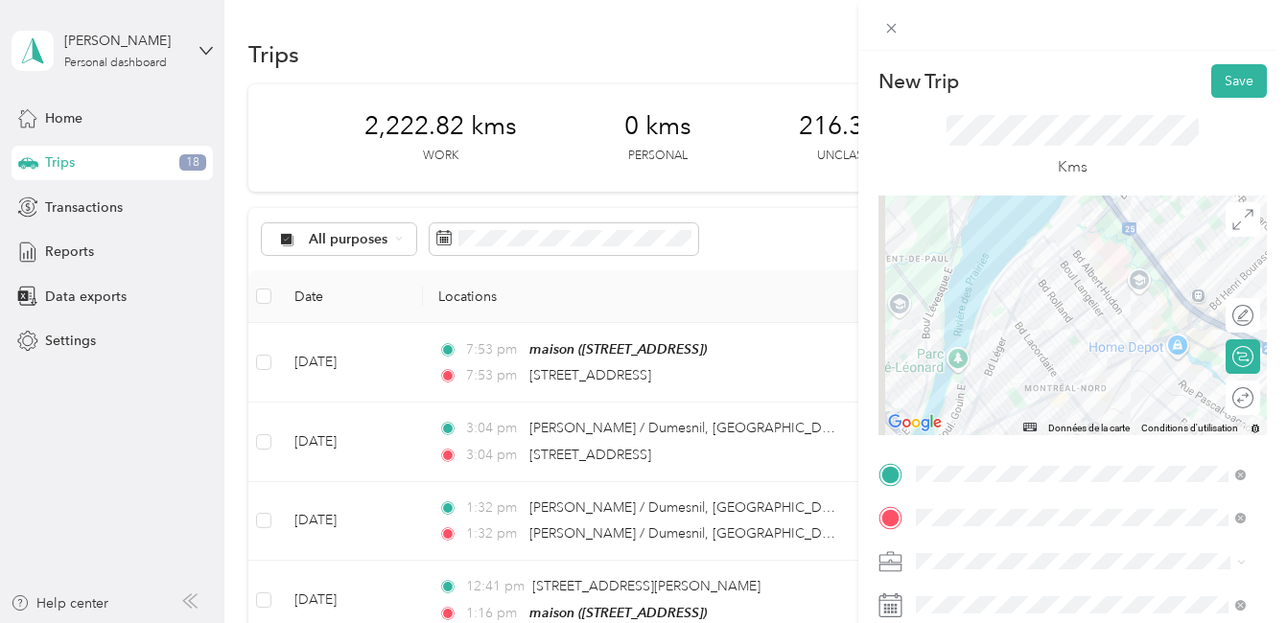
click at [1082, 346] on div at bounding box center [1072, 316] width 388 height 240
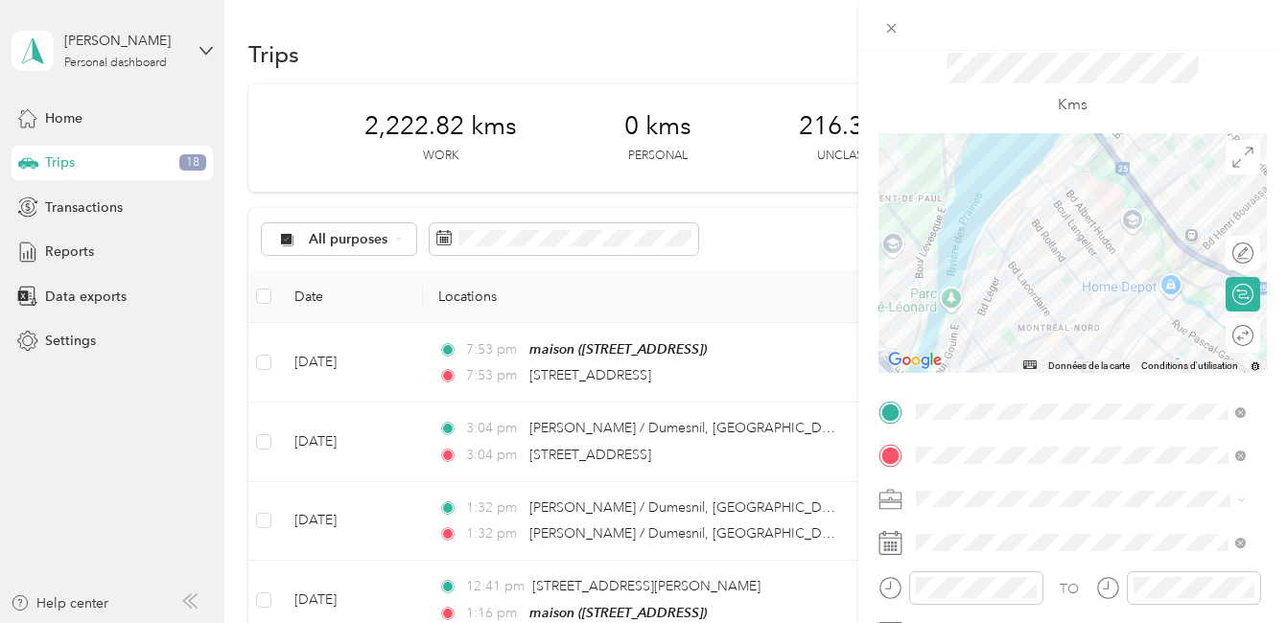
scroll to position [96, 0]
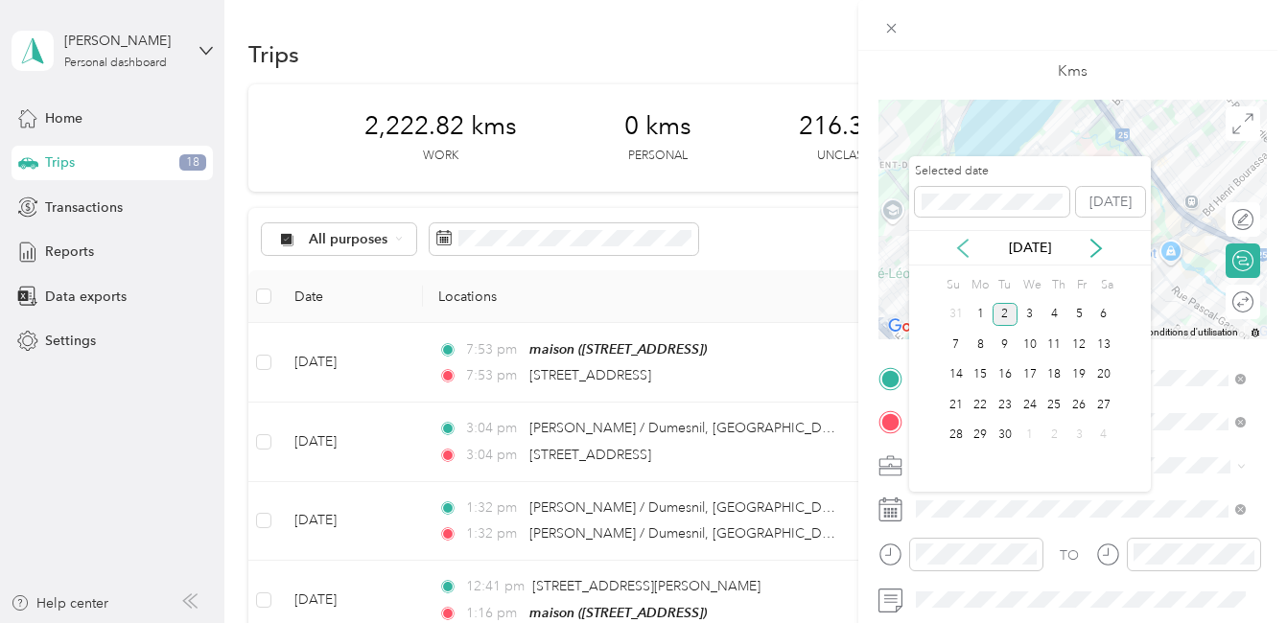
click at [961, 248] on icon at bounding box center [962, 248] width 19 height 19
click at [1052, 404] on div "21" at bounding box center [1054, 405] width 25 height 24
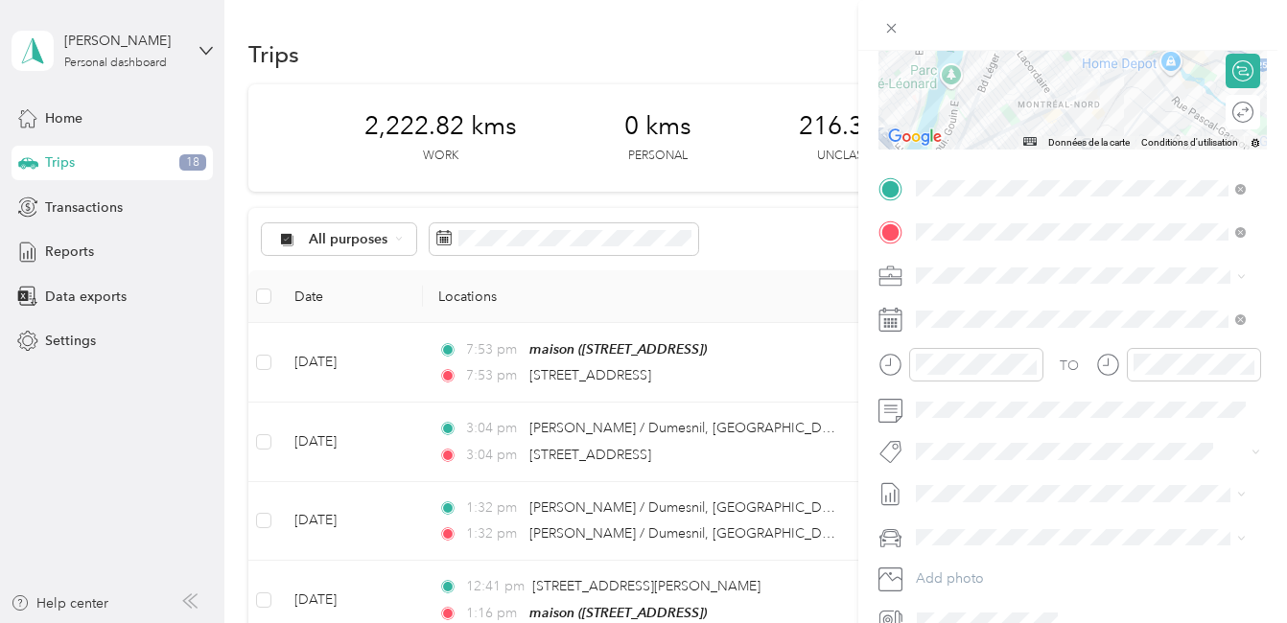
scroll to position [288, 0]
click at [984, 559] on button "Fab Team - R" at bounding box center [970, 554] width 96 height 24
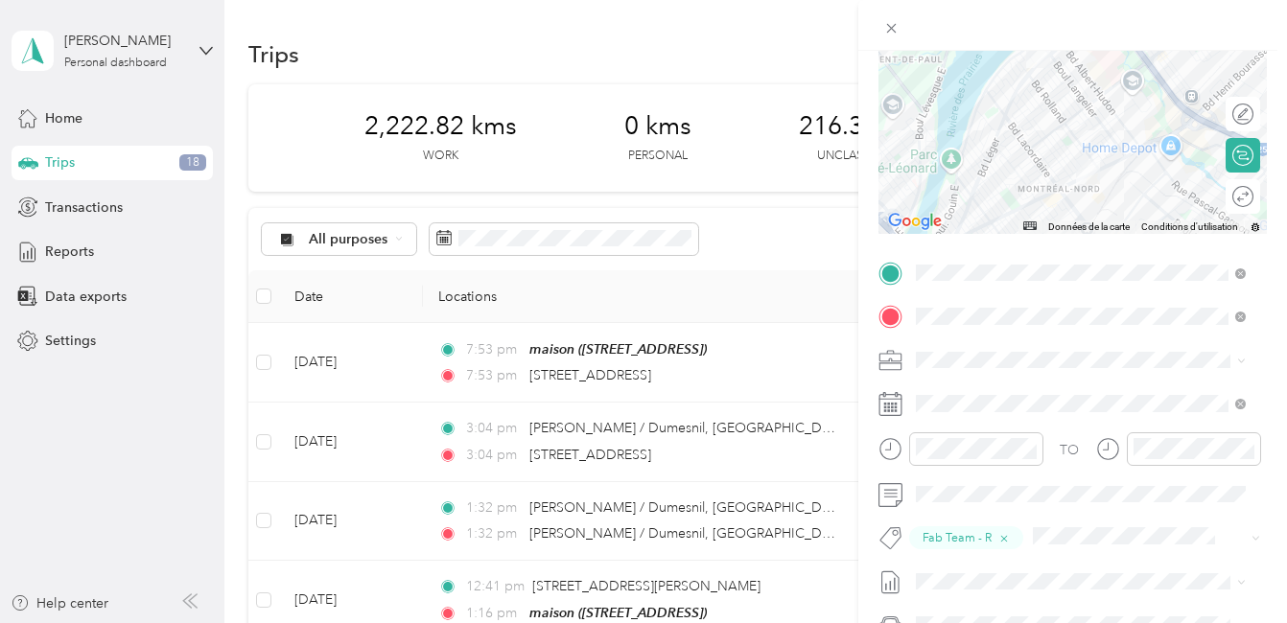
scroll to position [0, 0]
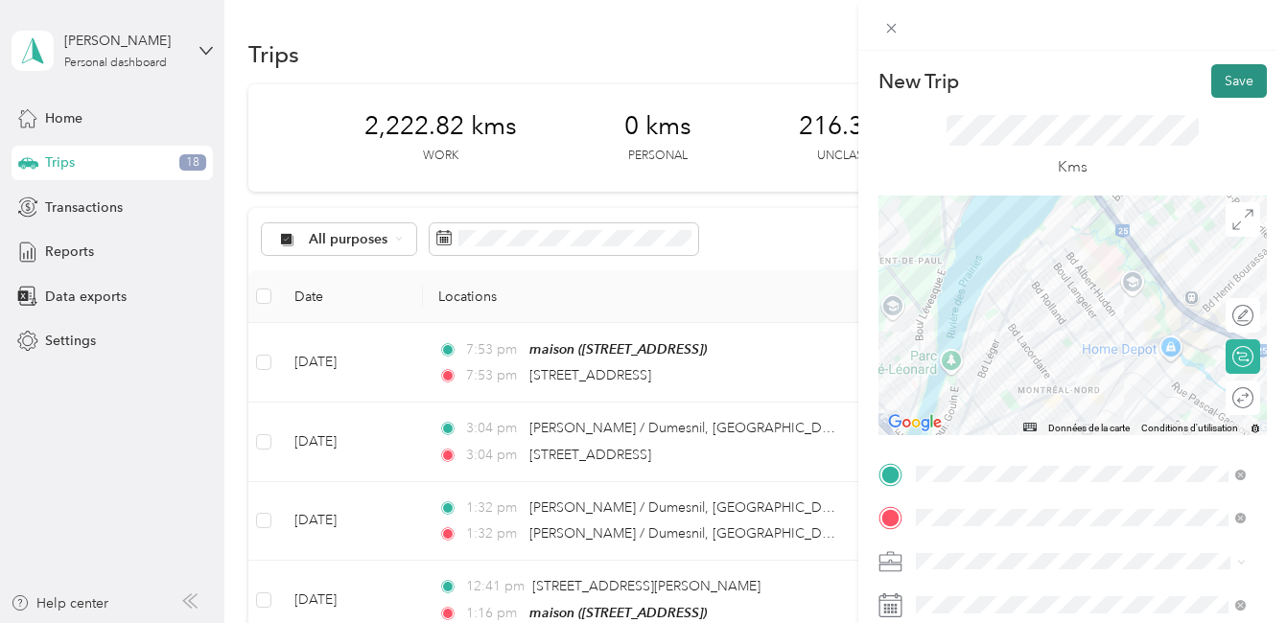
click at [1230, 75] on button "Save" at bounding box center [1239, 81] width 56 height 34
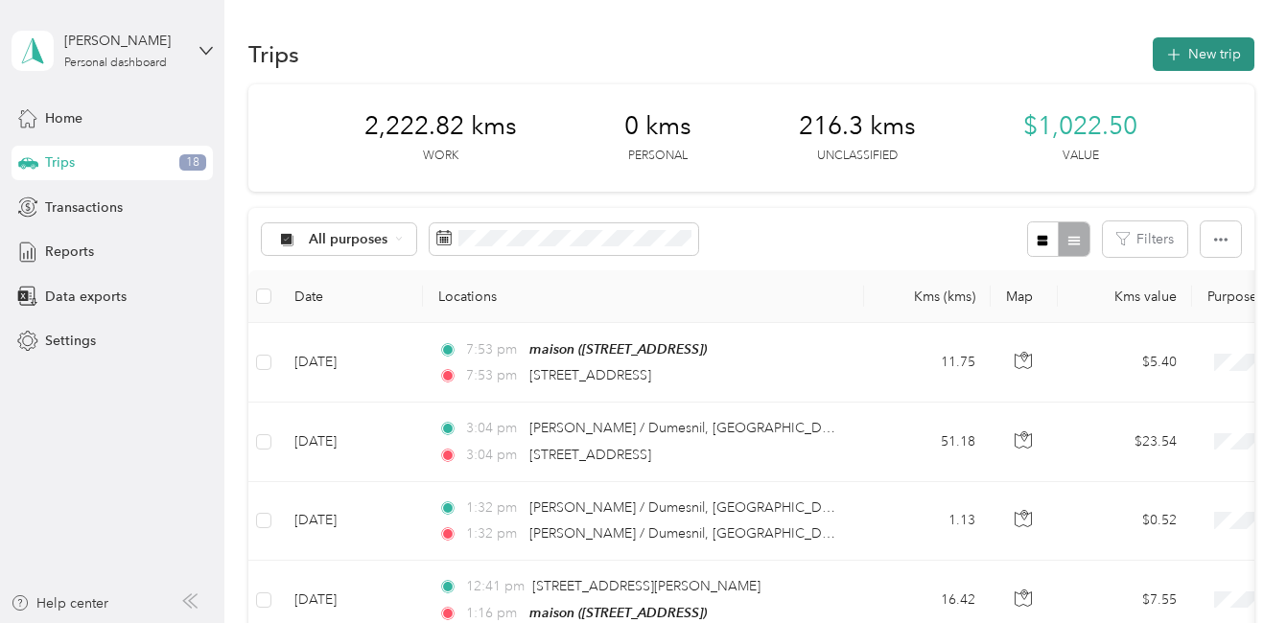
click at [1190, 46] on button "New trip" at bounding box center [1203, 54] width 102 height 34
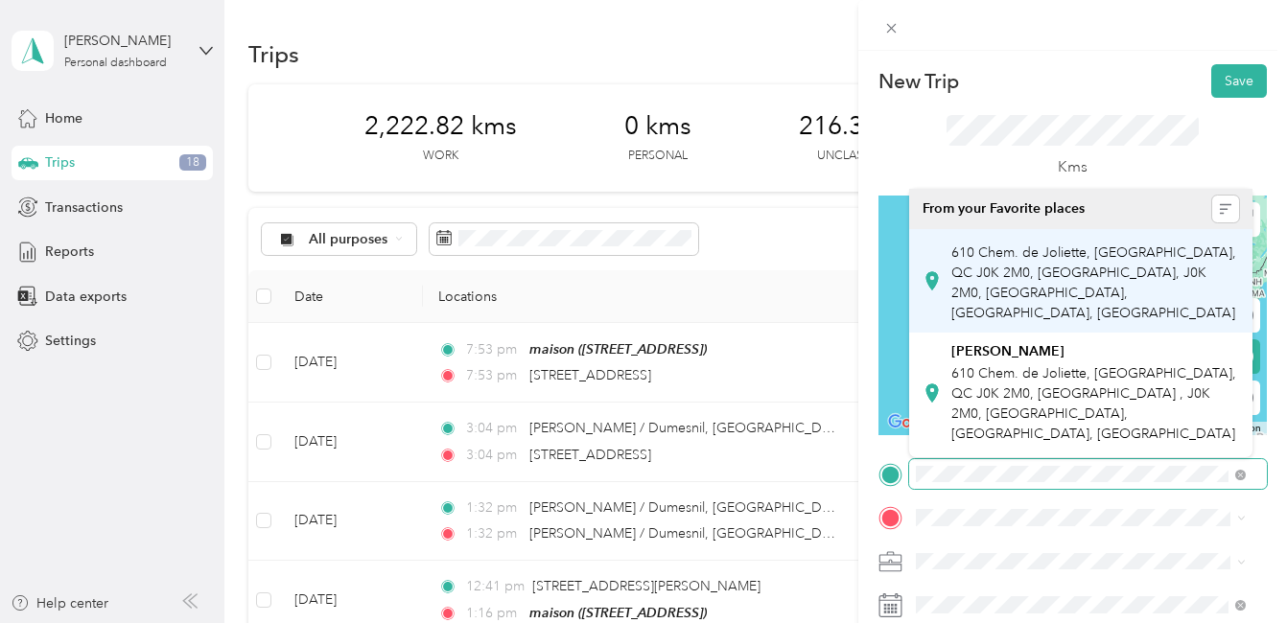
scroll to position [0, 18]
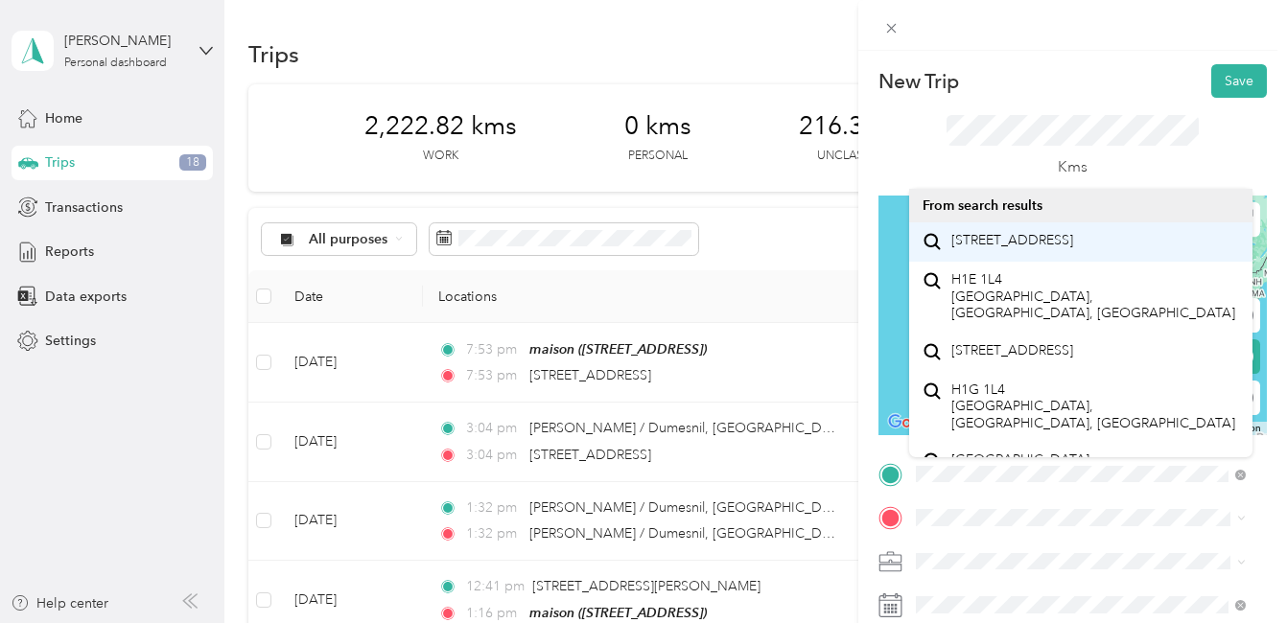
click at [1035, 248] on span "[STREET_ADDRESS]" at bounding box center [1012, 240] width 122 height 17
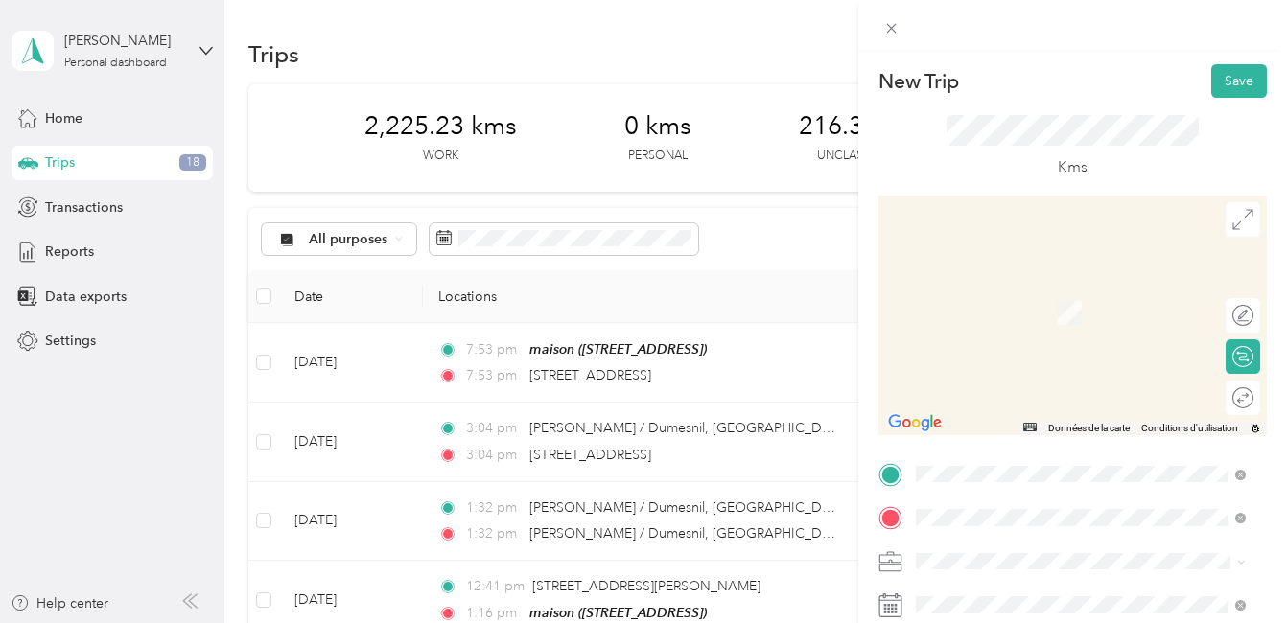
scroll to position [0, 0]
click at [1059, 290] on span "[STREET_ADDRESS][PERSON_NAME]" at bounding box center [1065, 284] width 228 height 17
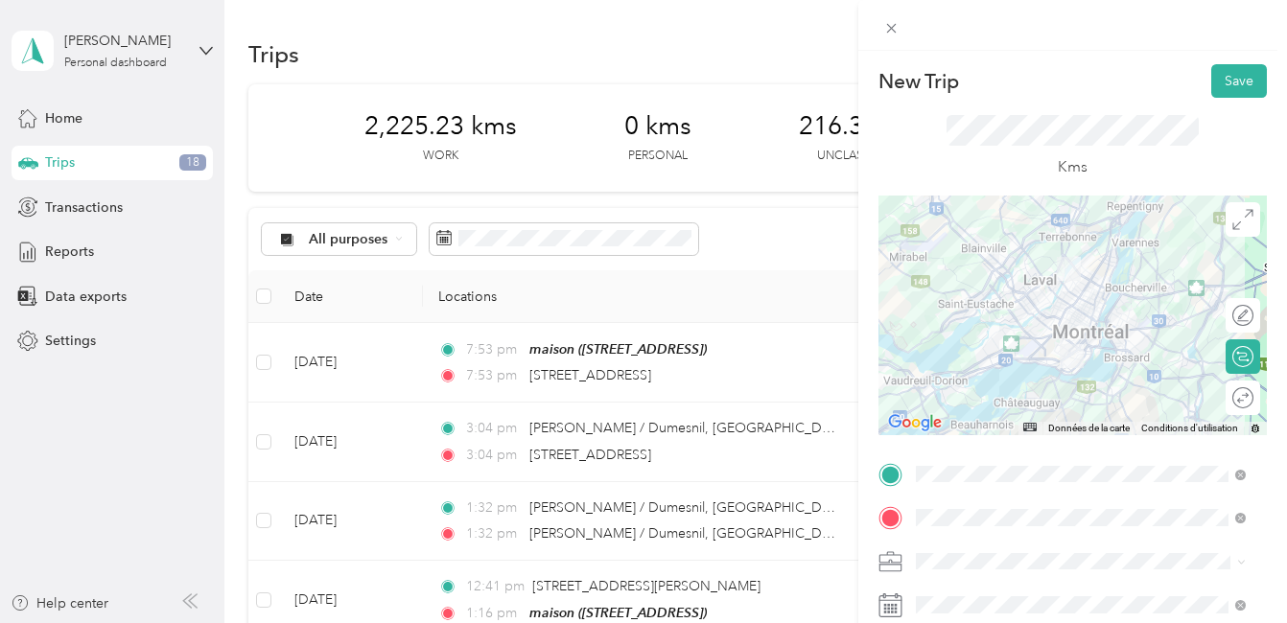
click at [1037, 356] on div at bounding box center [1072, 316] width 388 height 240
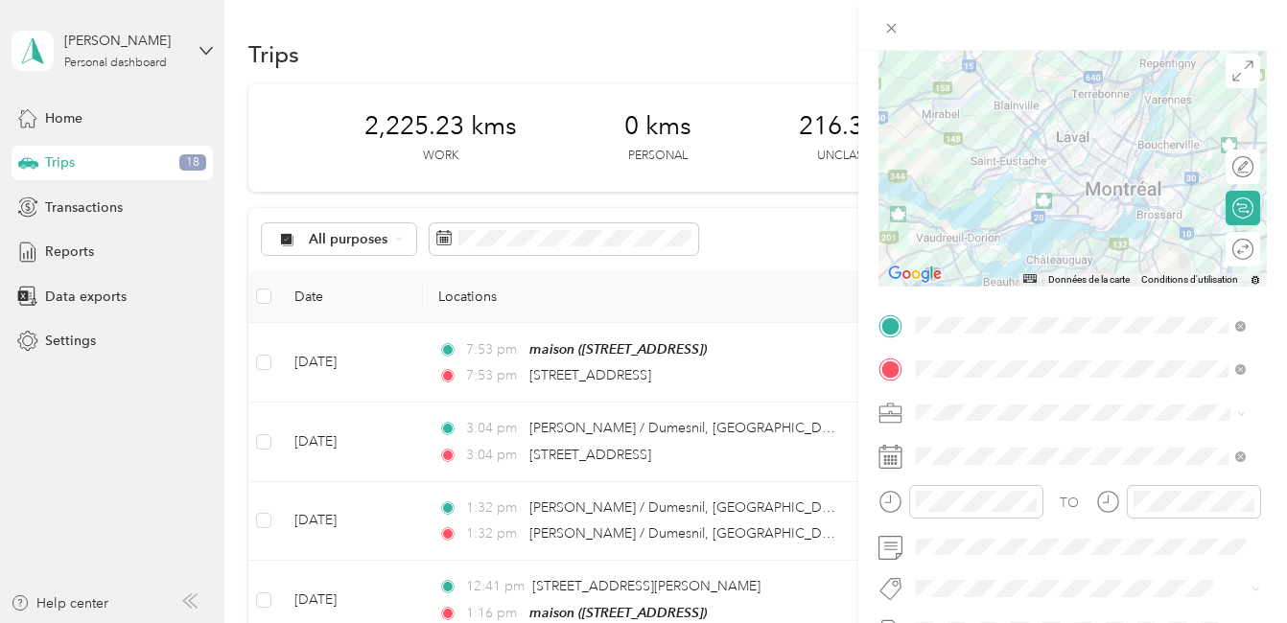
scroll to position [192, 0]
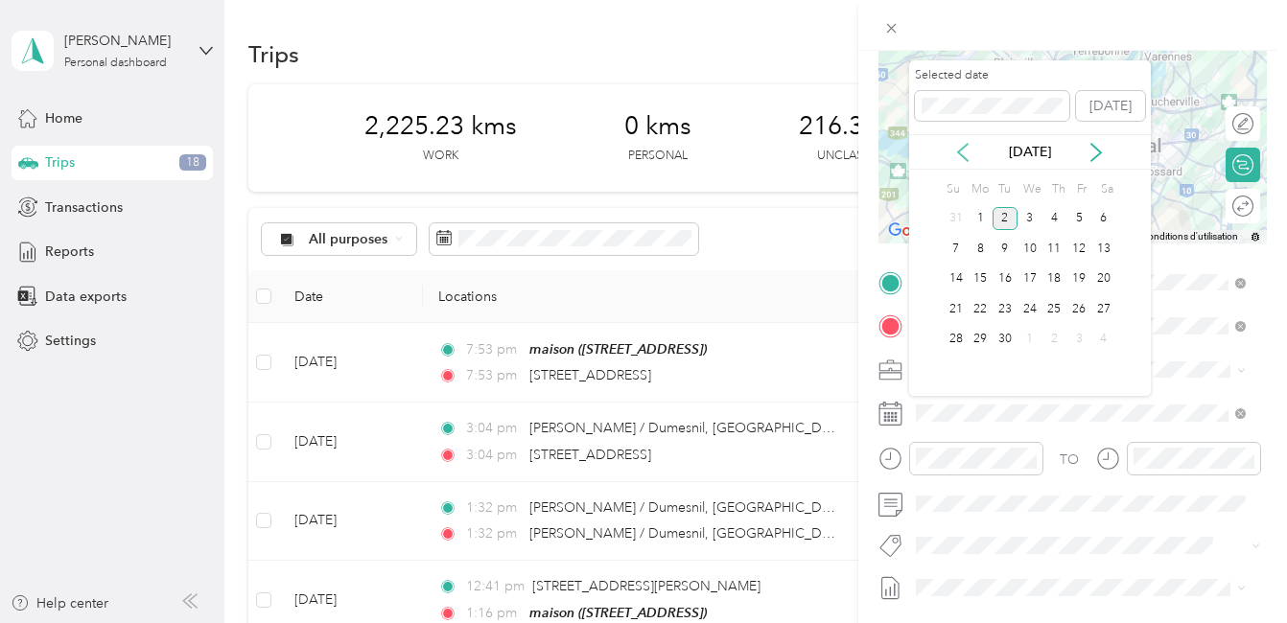
click at [963, 151] on icon at bounding box center [962, 152] width 19 height 19
click at [1053, 302] on div "21" at bounding box center [1054, 309] width 25 height 24
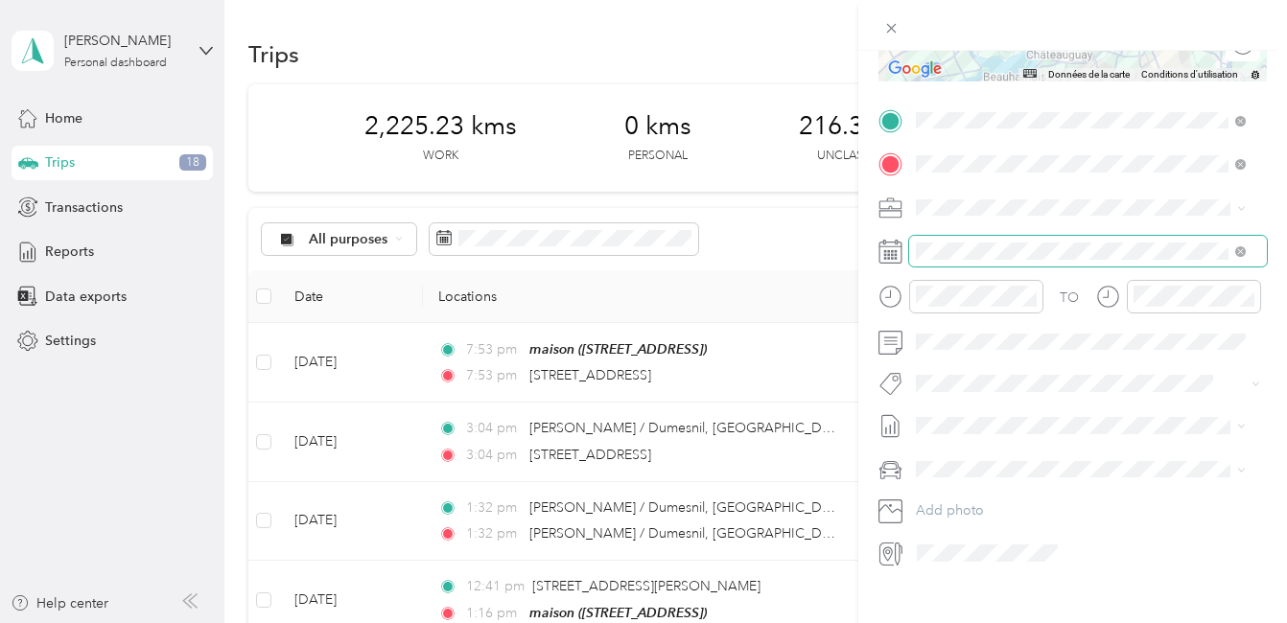
scroll to position [383, 0]
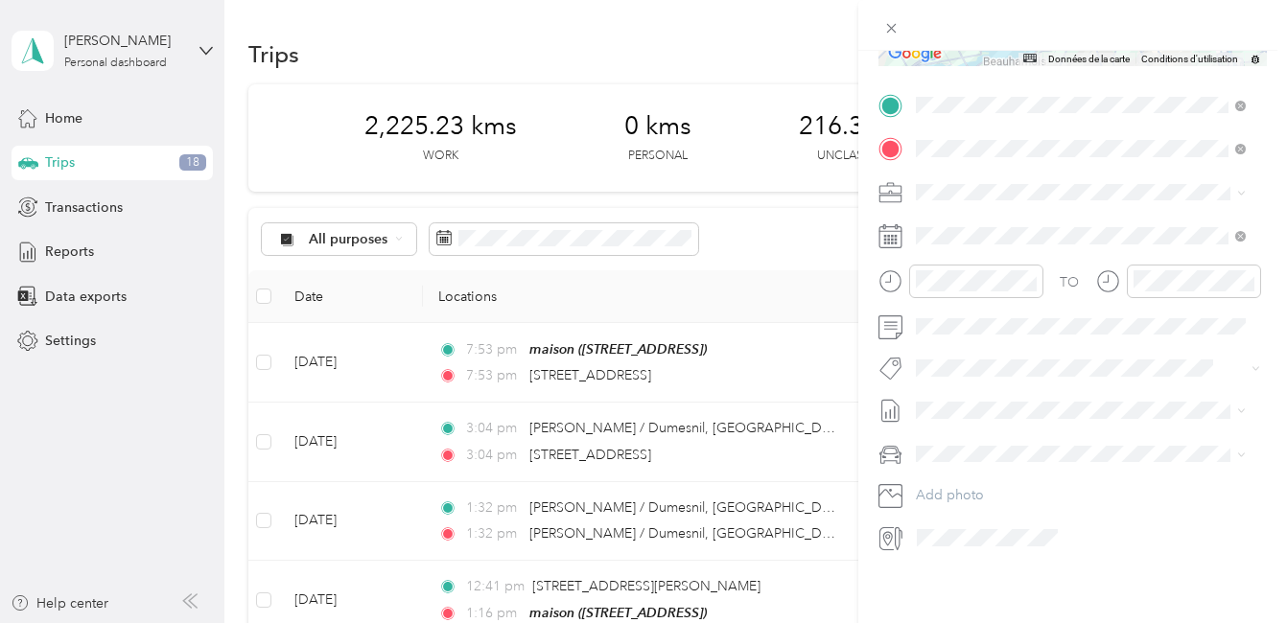
click at [951, 392] on li "Cibc - Blitz" at bounding box center [1080, 385] width 343 height 37
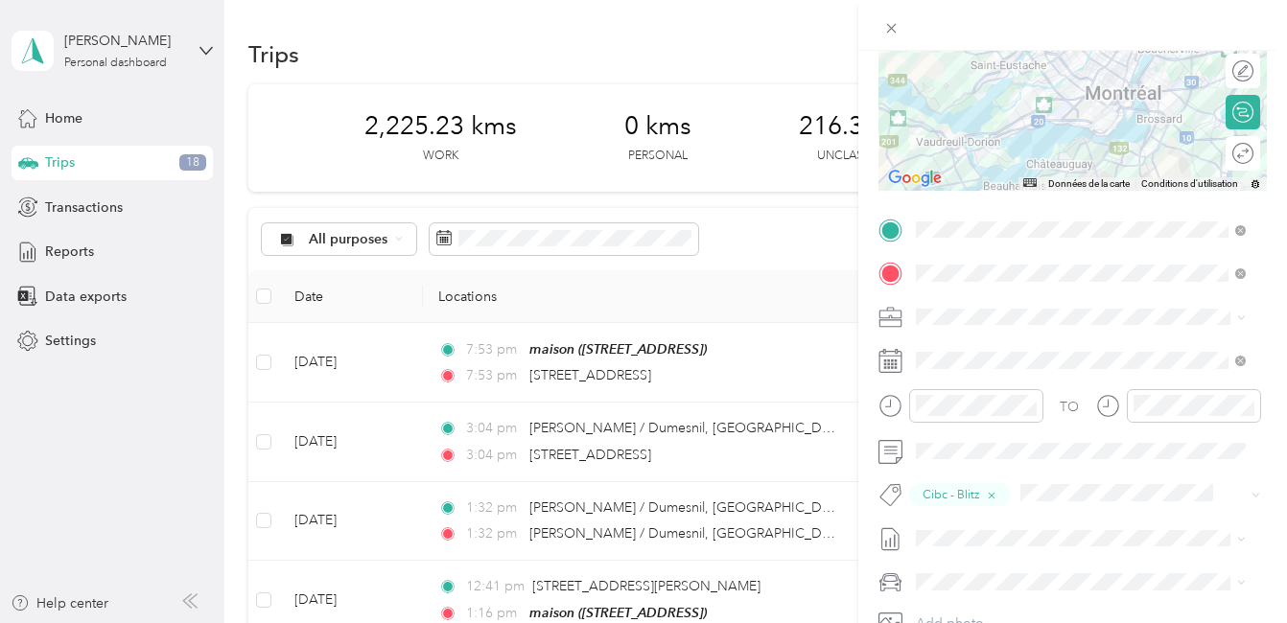
scroll to position [0, 0]
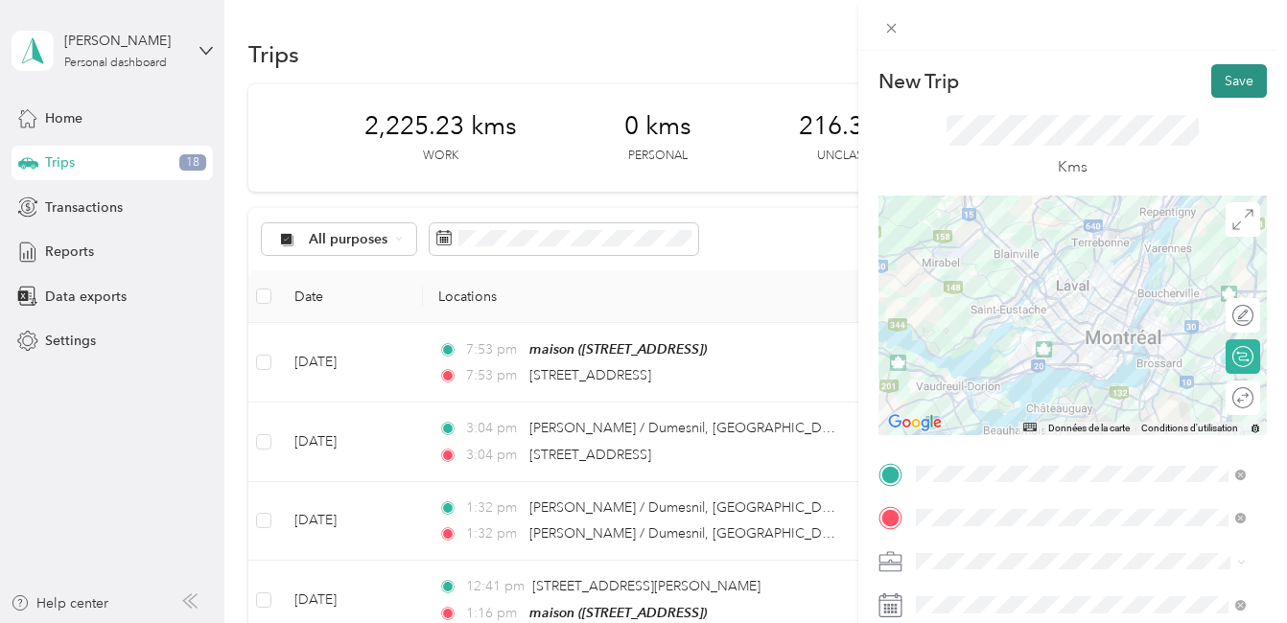
click at [1224, 82] on button "Save" at bounding box center [1239, 81] width 56 height 34
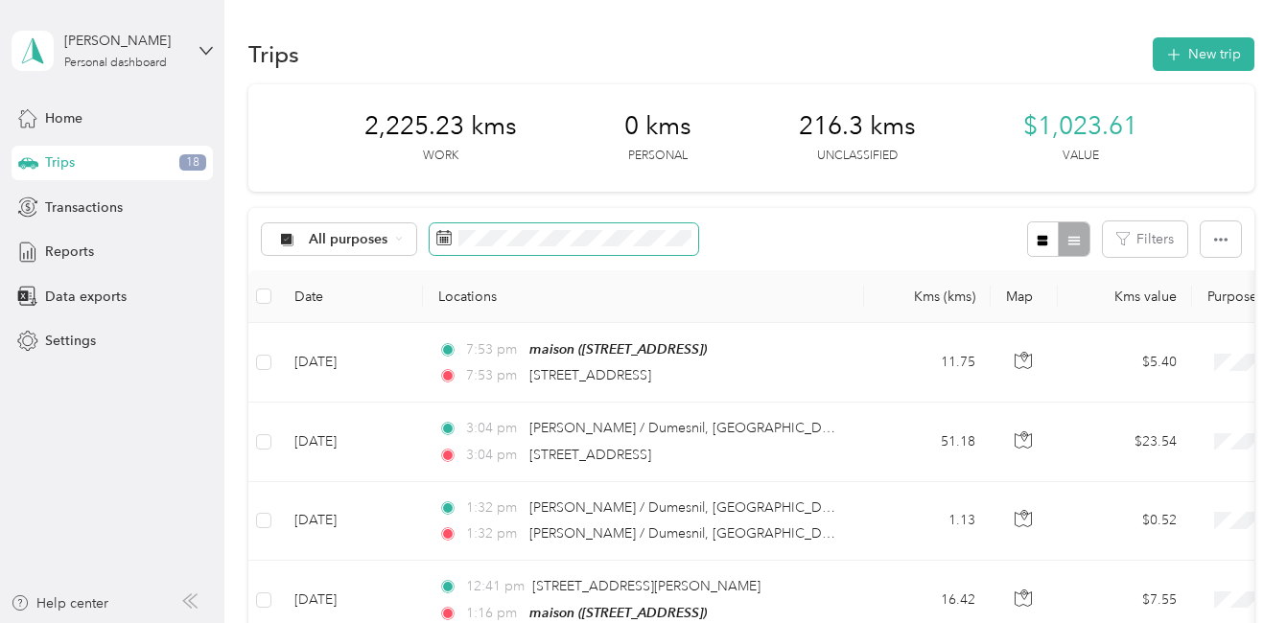
click at [656, 247] on span at bounding box center [563, 239] width 268 height 33
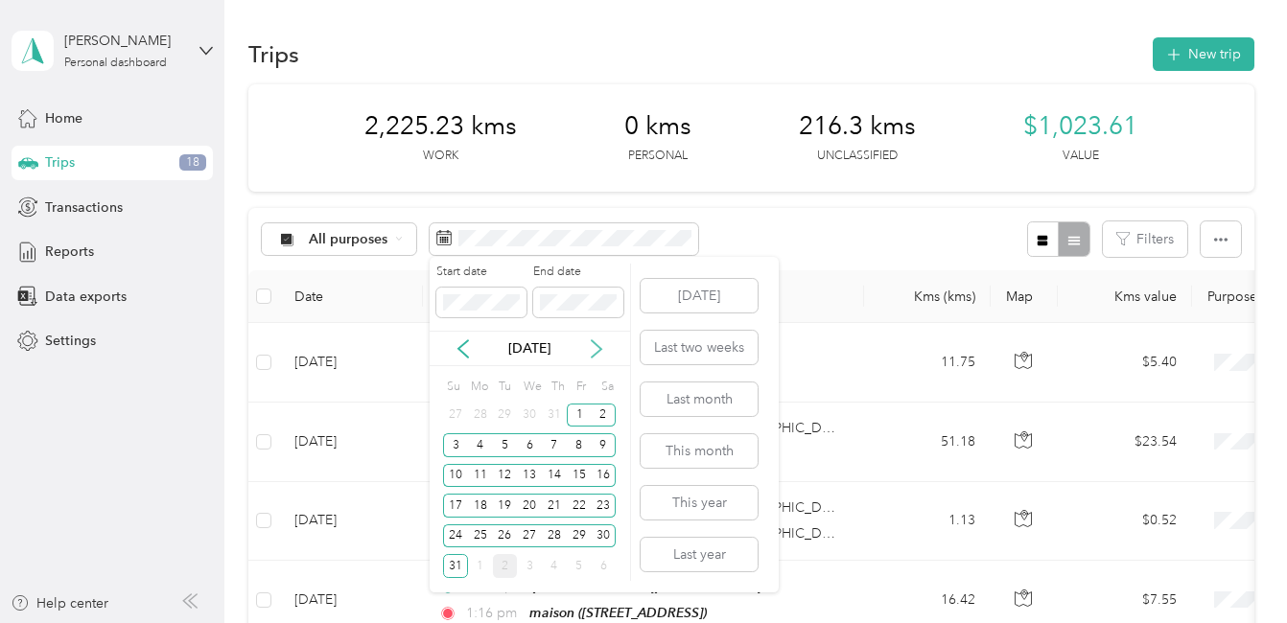
click at [594, 349] on icon at bounding box center [596, 348] width 19 height 19
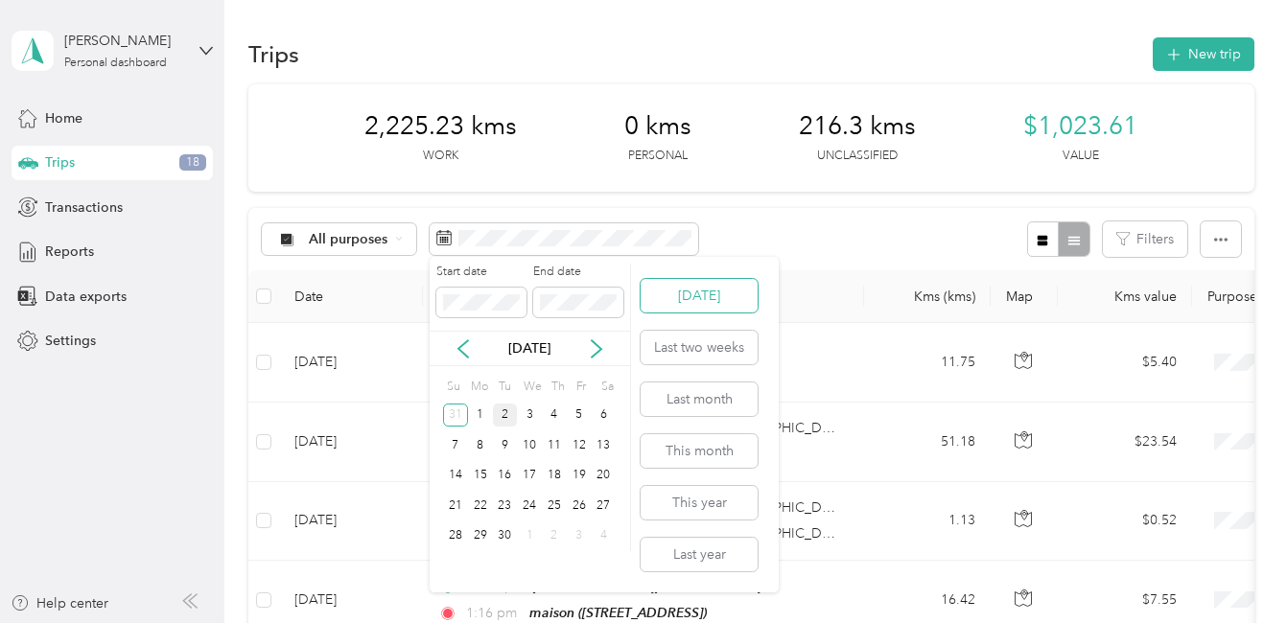
click at [719, 296] on button "[DATE]" at bounding box center [698, 296] width 117 height 34
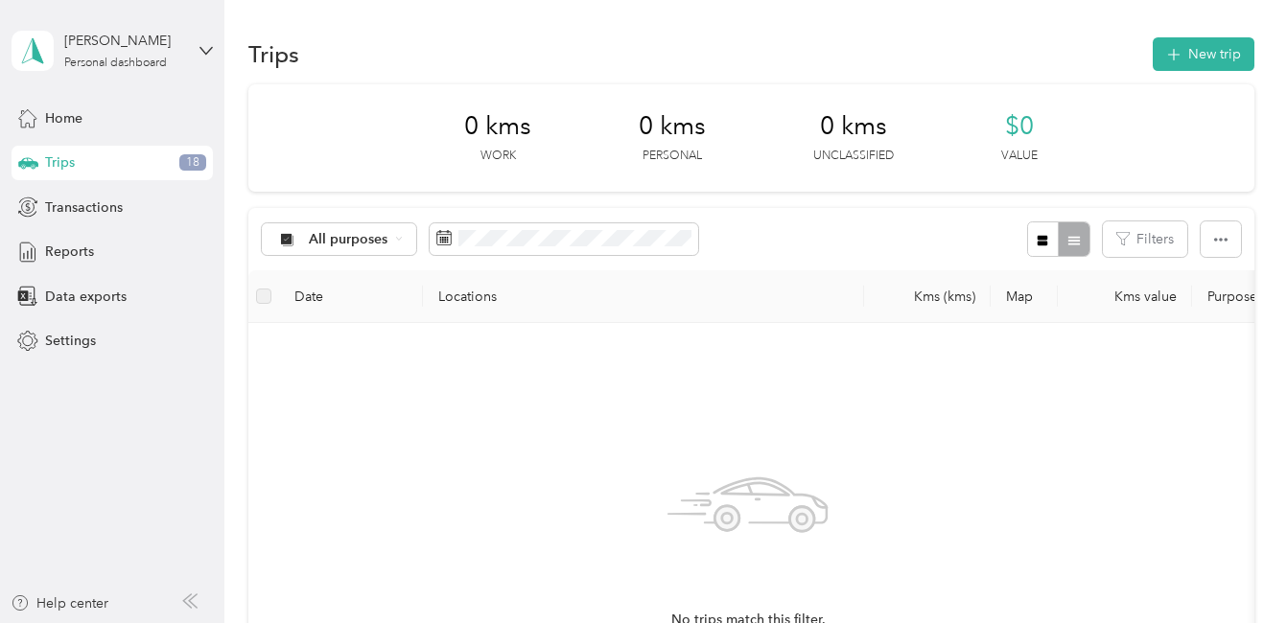
click at [137, 162] on div "Trips 18" at bounding box center [112, 163] width 201 height 35
click at [45, 162] on div "Trips 18" at bounding box center [112, 163] width 201 height 35
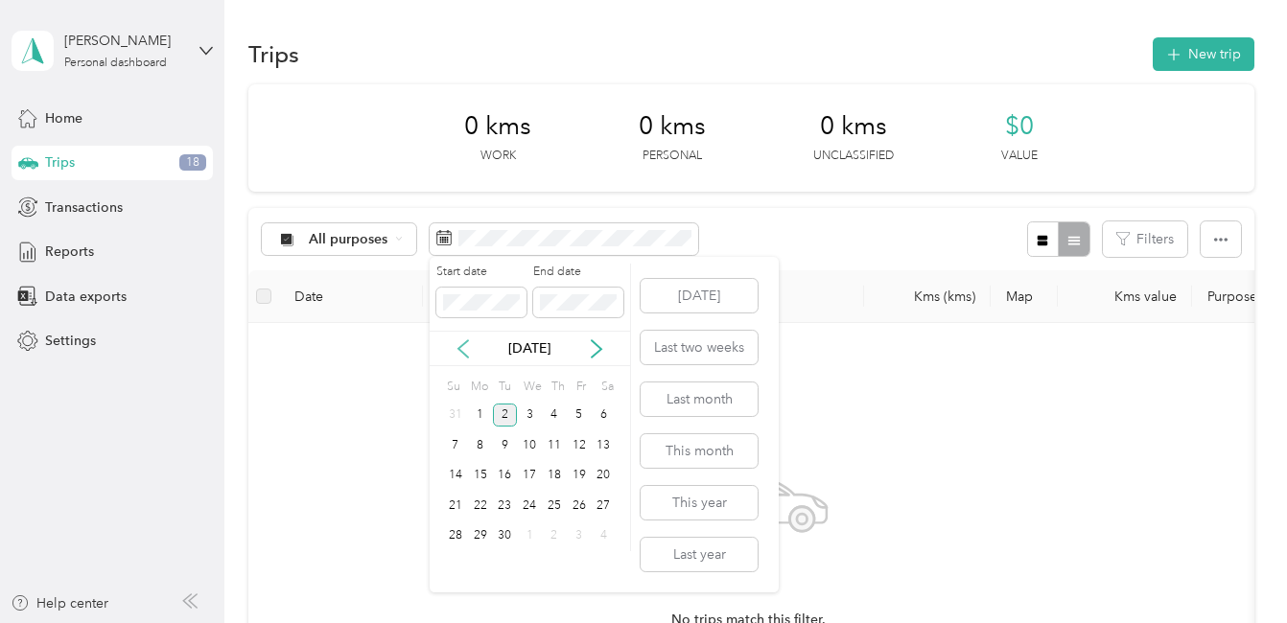
click at [460, 346] on icon at bounding box center [463, 348] width 10 height 17
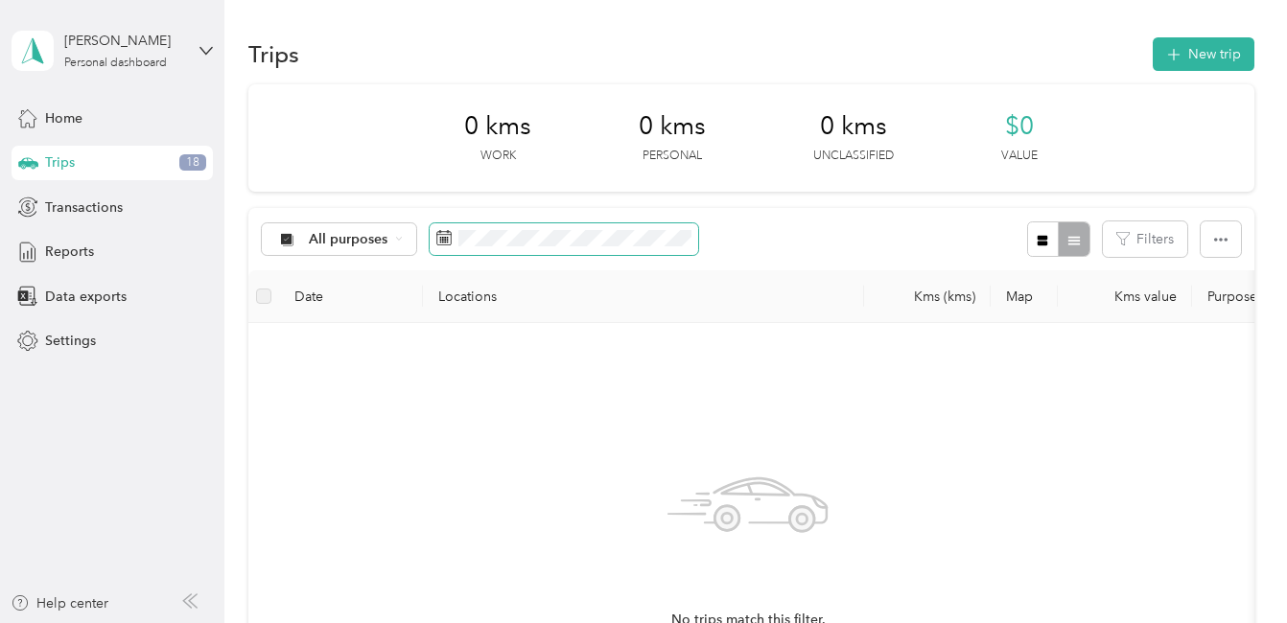
click at [443, 236] on icon at bounding box center [443, 237] width 15 height 15
click at [450, 237] on icon at bounding box center [443, 237] width 15 height 15
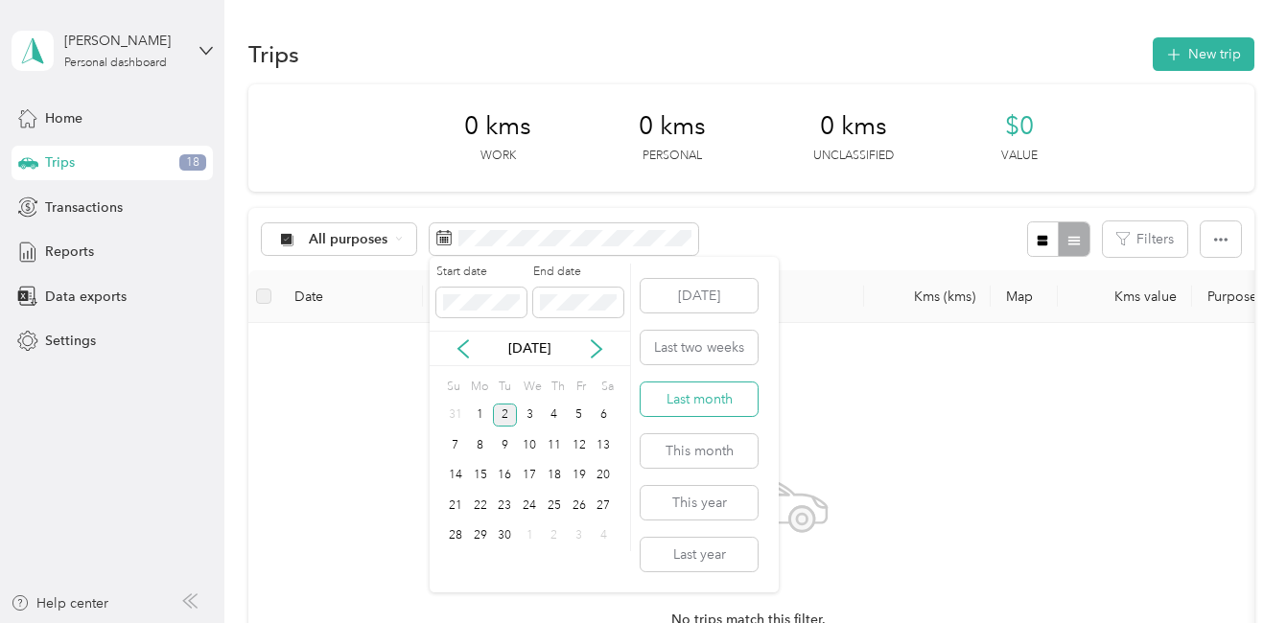
click at [726, 400] on button "Last month" at bounding box center [698, 400] width 117 height 34
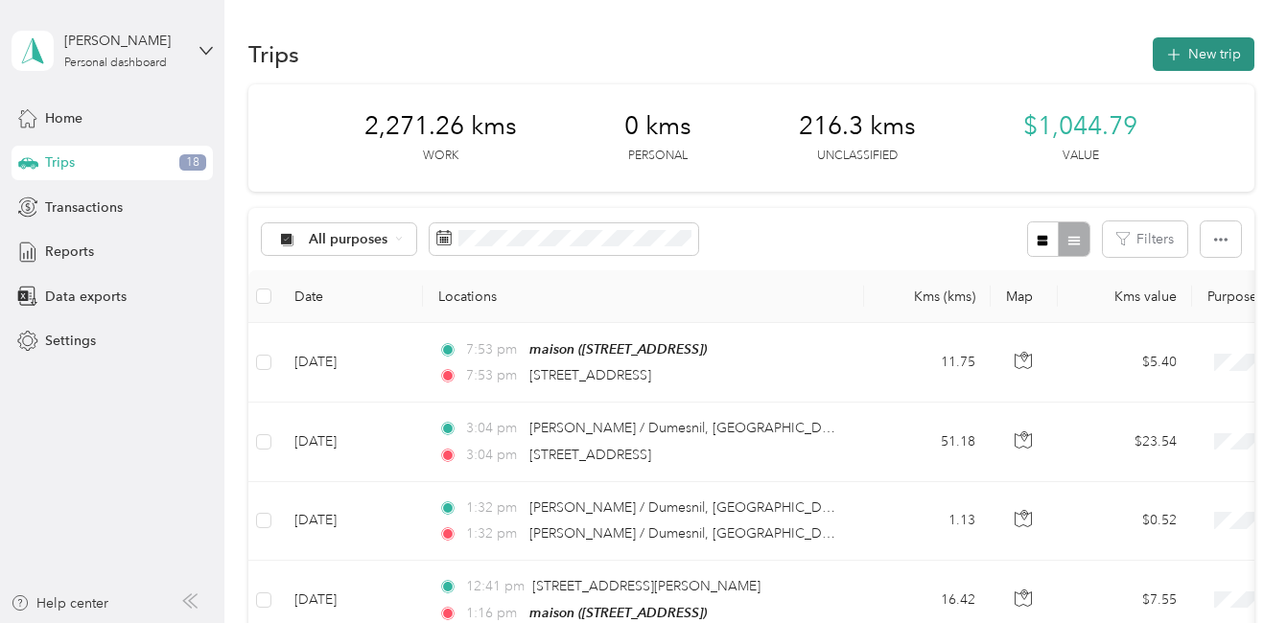
click at [1188, 53] on button "New trip" at bounding box center [1203, 54] width 102 height 34
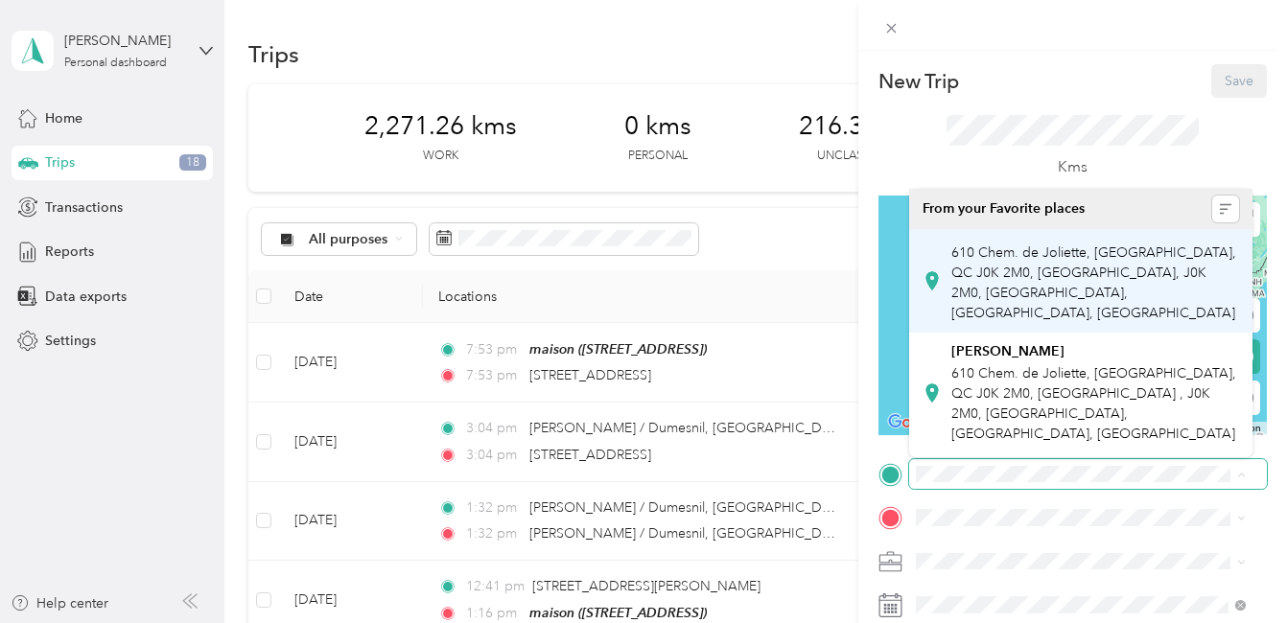
scroll to position [0, 30]
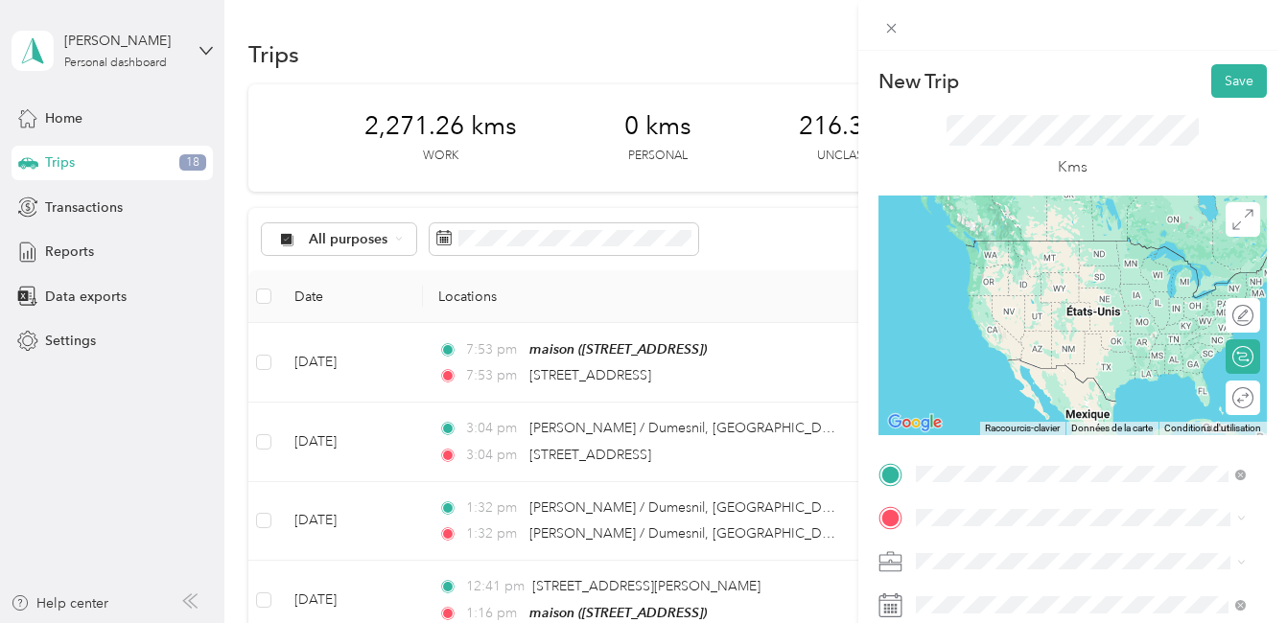
click at [1009, 240] on span "[STREET_ADDRESS][PERSON_NAME]" at bounding box center [1065, 240] width 228 height 17
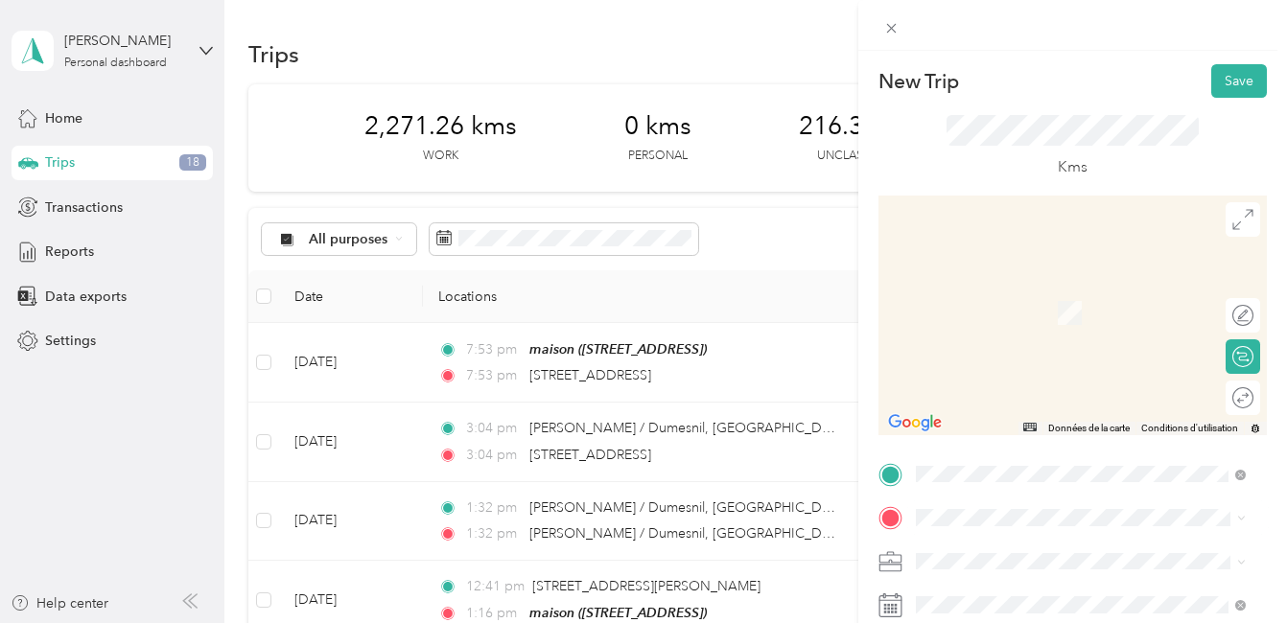
scroll to position [0, 0]
click at [1009, 311] on span "[STREET_ADDRESS]" at bounding box center [1012, 301] width 122 height 17
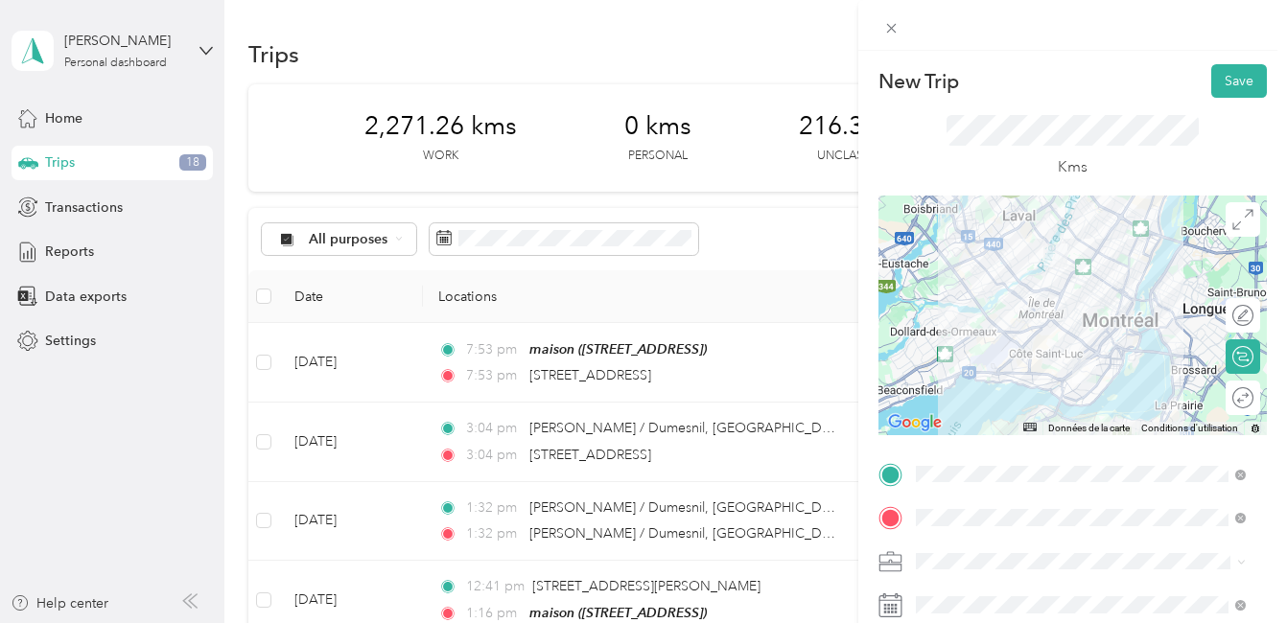
click at [1042, 374] on div at bounding box center [1072, 316] width 388 height 240
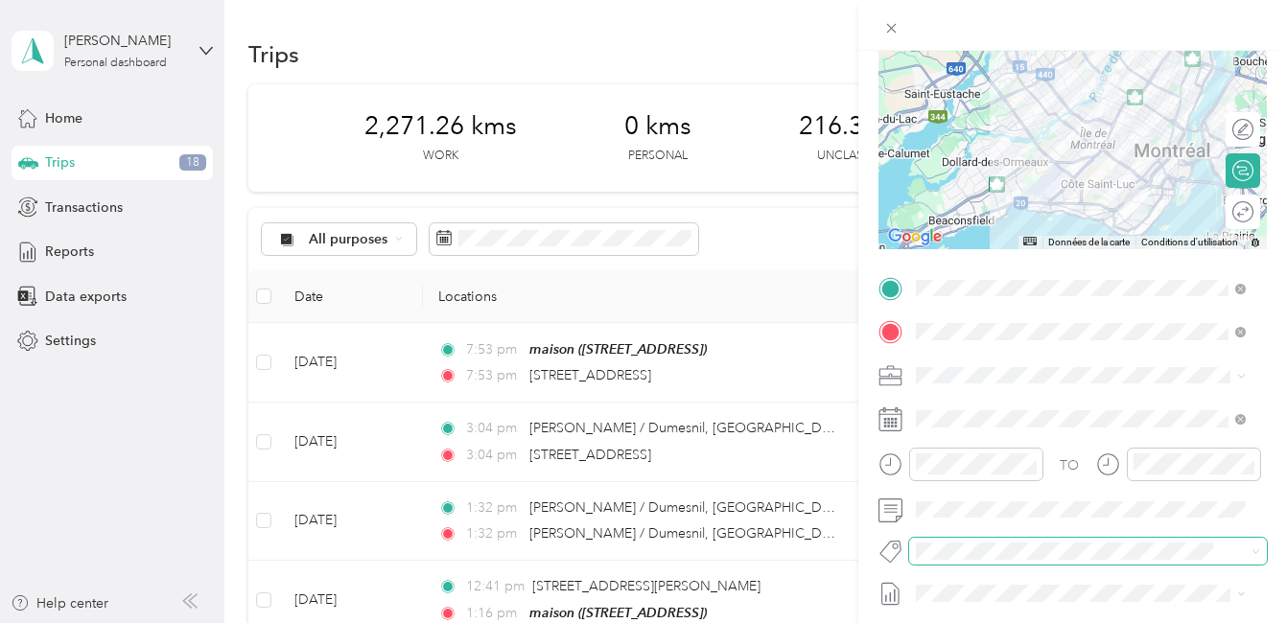
scroll to position [192, 0]
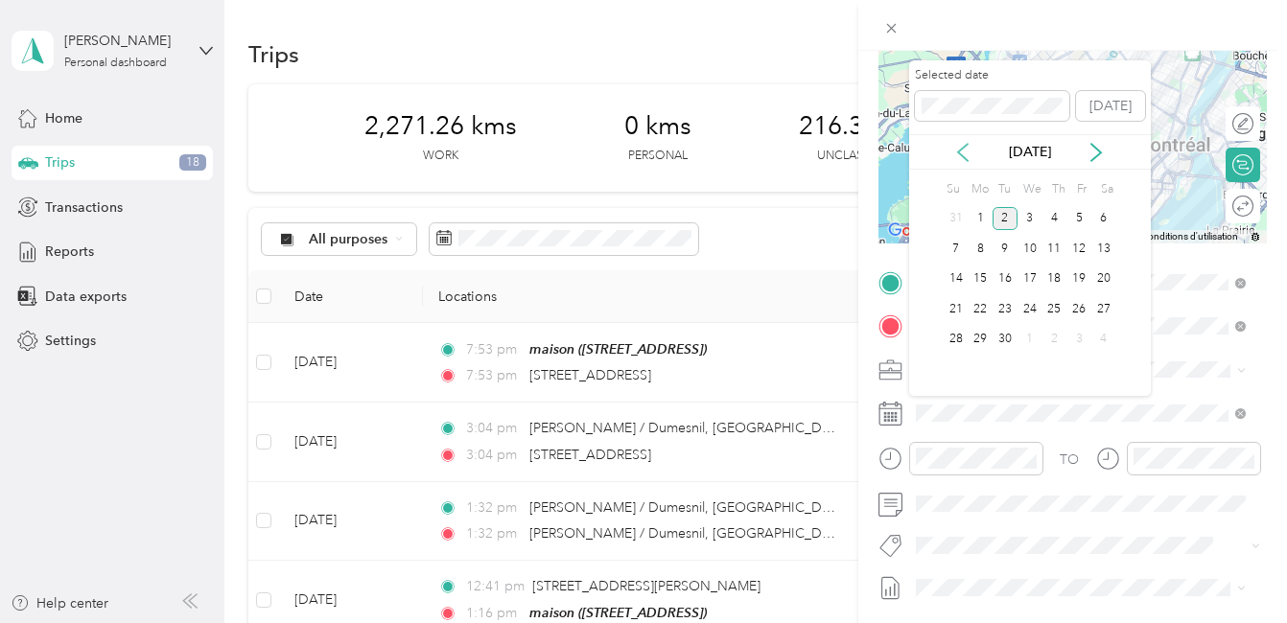
click at [963, 149] on icon at bounding box center [963, 152] width 10 height 17
click at [1051, 312] on div "21" at bounding box center [1054, 309] width 25 height 24
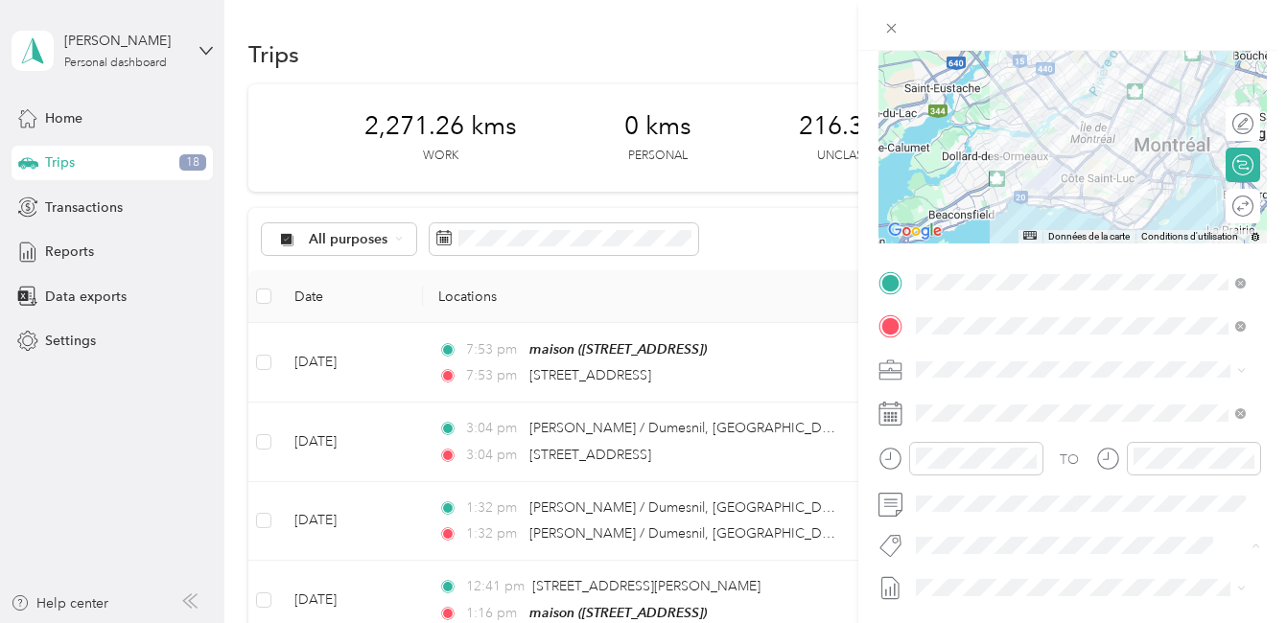
click at [928, 476] on div "Cibc - Blitz" at bounding box center [1080, 475] width 316 height 24
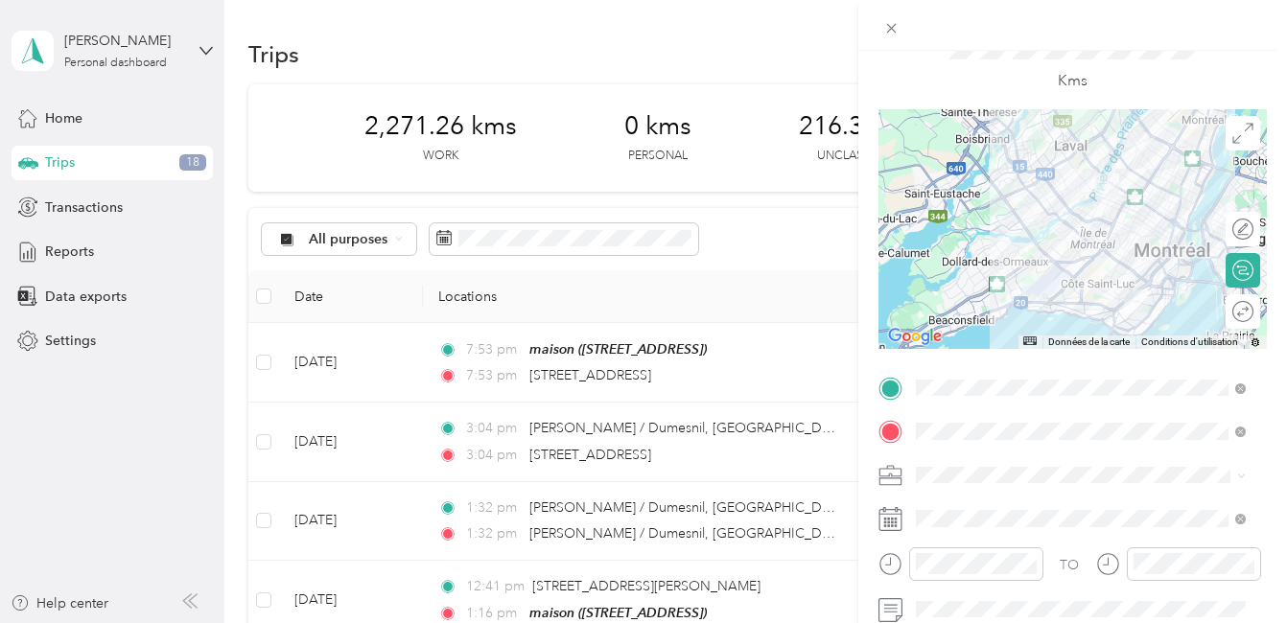
scroll to position [0, 0]
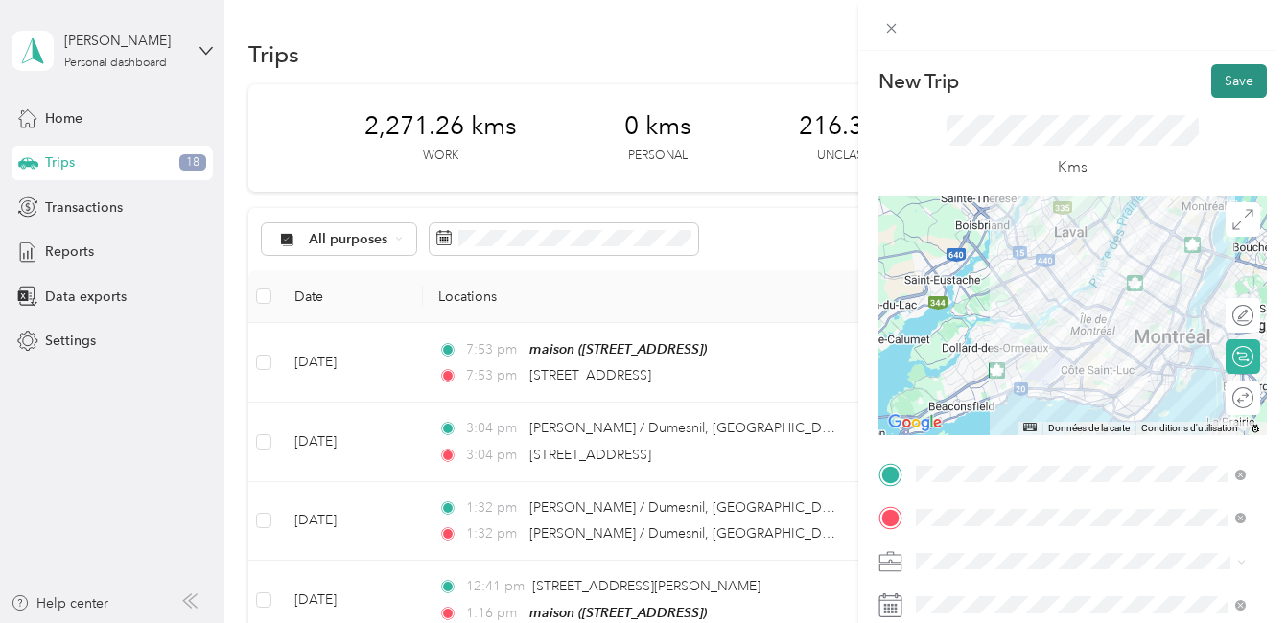
click at [1220, 81] on button "Save" at bounding box center [1239, 81] width 56 height 34
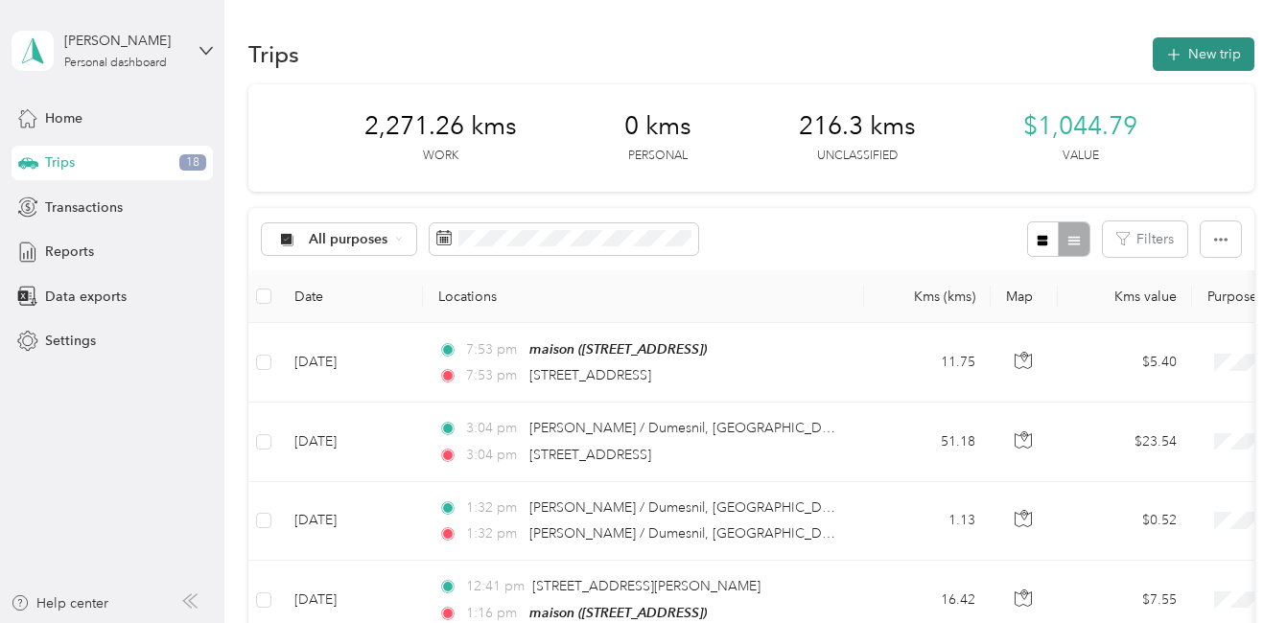
click at [1188, 50] on button "New trip" at bounding box center [1203, 54] width 102 height 34
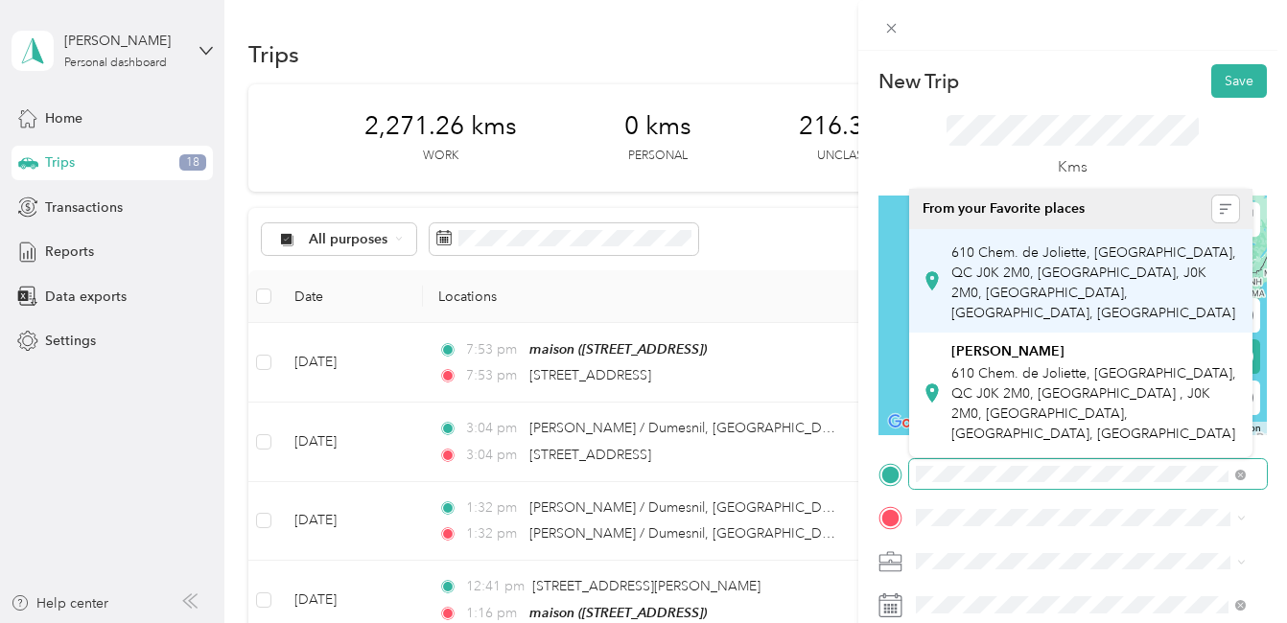
scroll to position [0, 34]
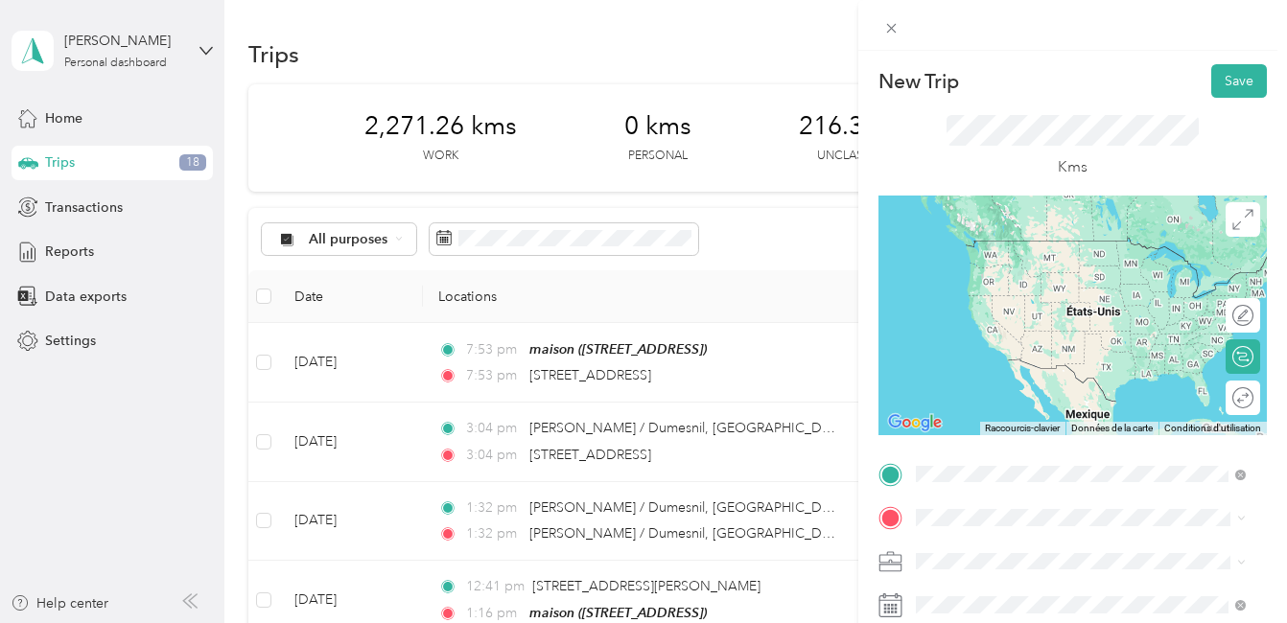
click at [1005, 254] on span "[STREET_ADDRESS]" at bounding box center [1012, 260] width 122 height 17
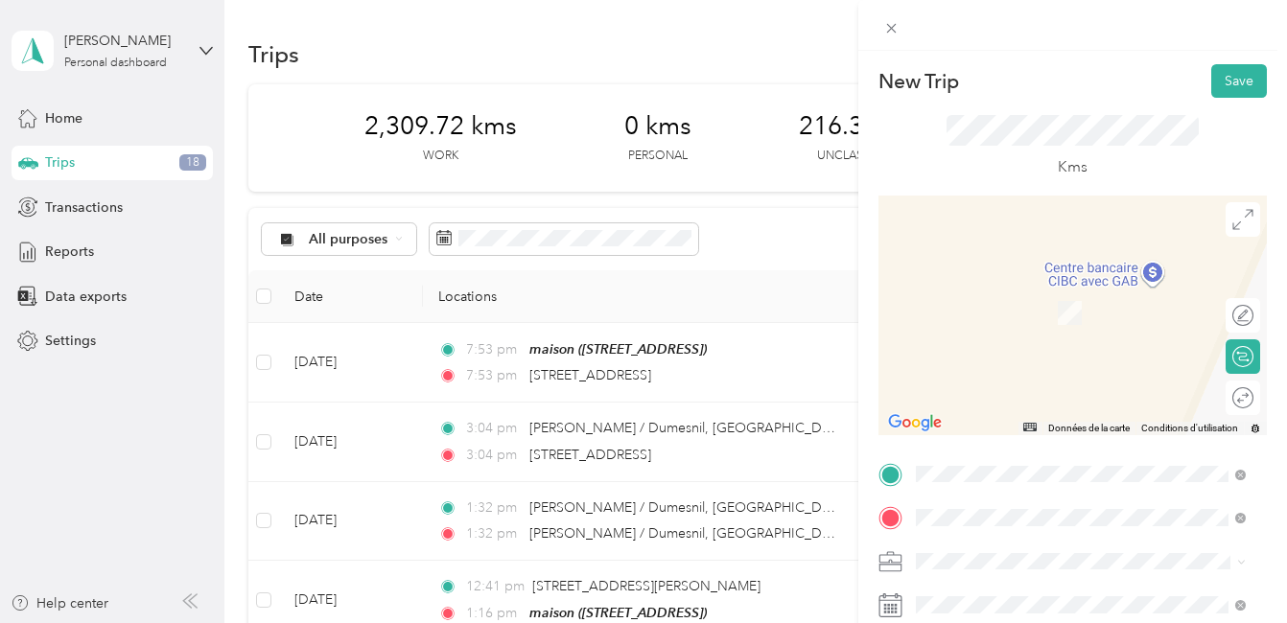
scroll to position [0, 0]
click at [1036, 290] on span "[STREET_ADDRESS][PERSON_NAME]" at bounding box center [1065, 284] width 228 height 17
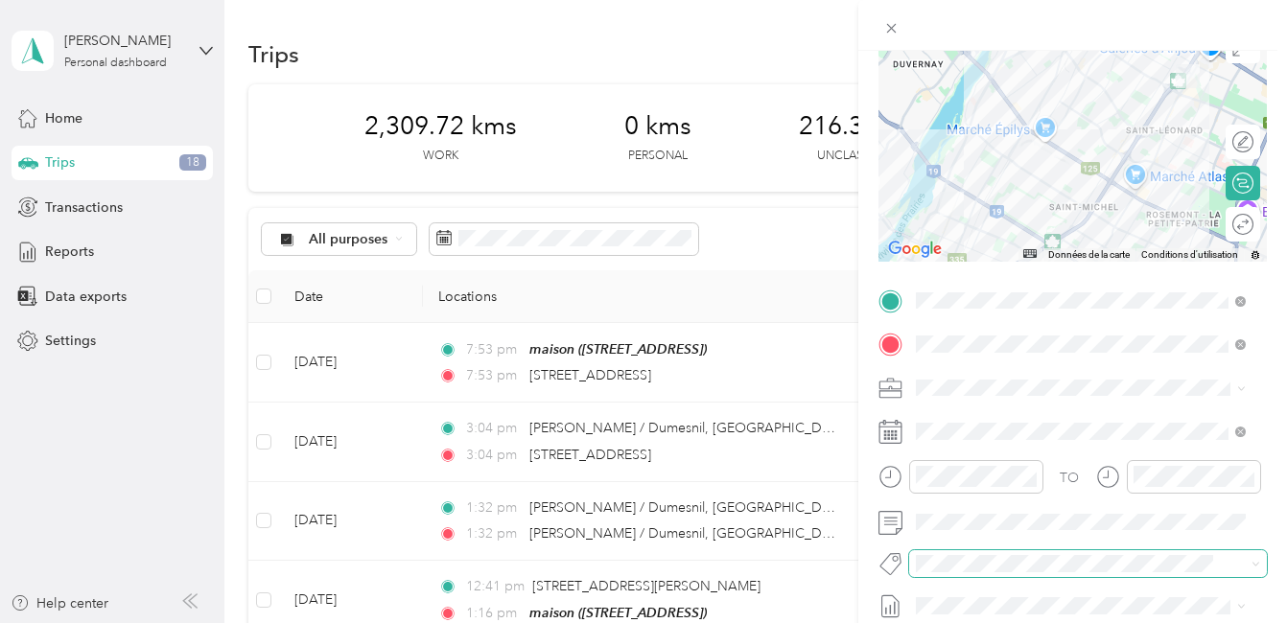
scroll to position [192, 0]
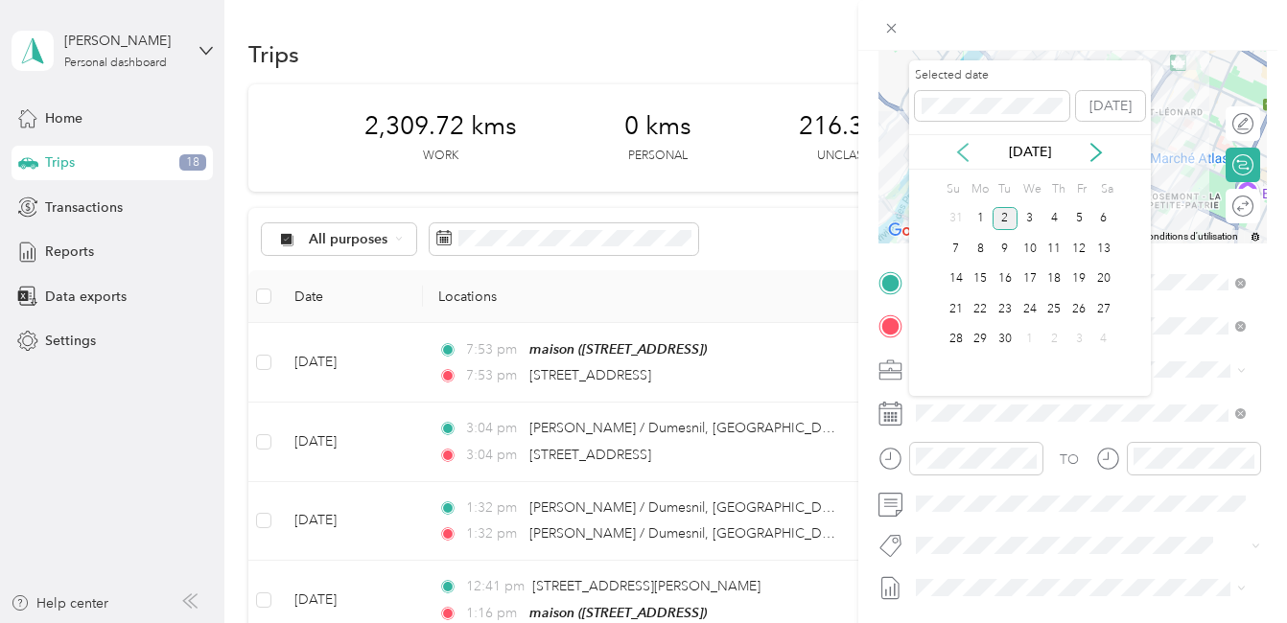
click at [963, 152] on icon at bounding box center [962, 152] width 19 height 19
click at [1055, 308] on div "21" at bounding box center [1054, 309] width 25 height 24
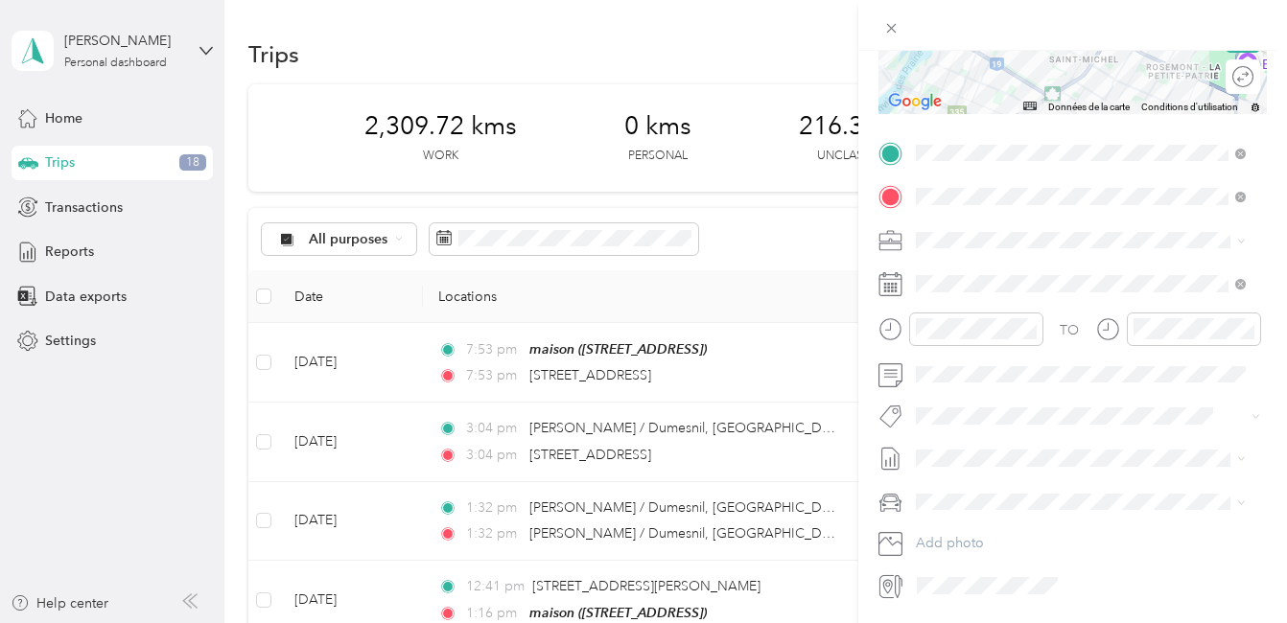
scroll to position [383, 0]
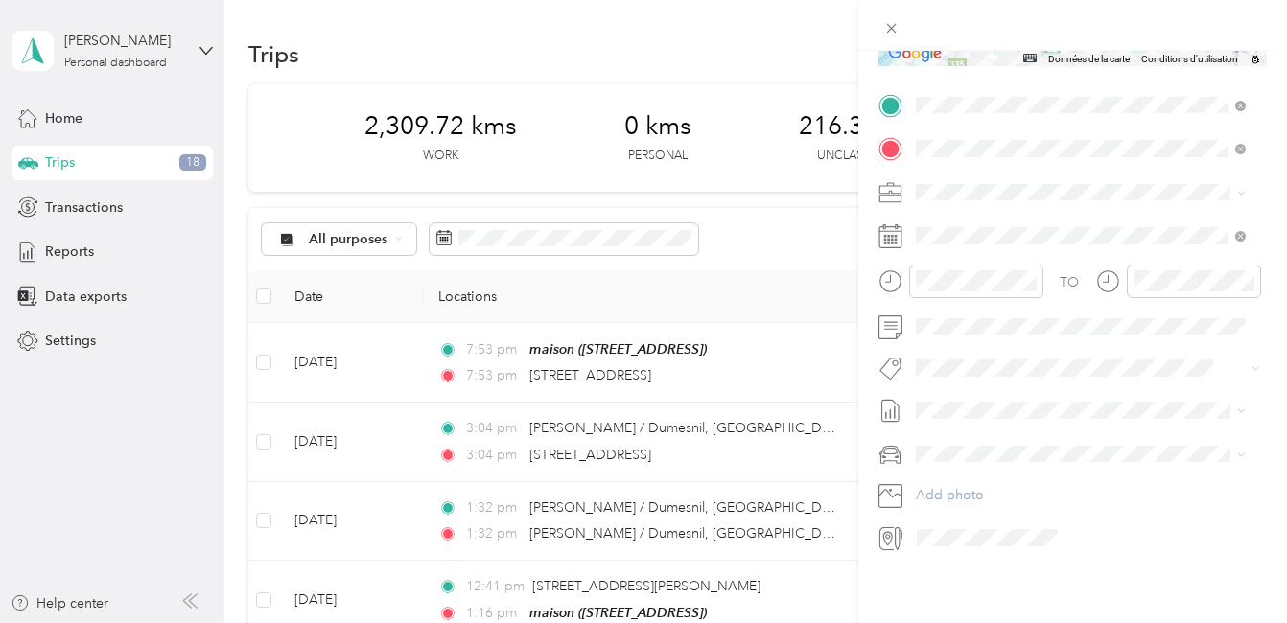
click at [954, 383] on span "Cibc - Blitz" at bounding box center [964, 380] width 57 height 17
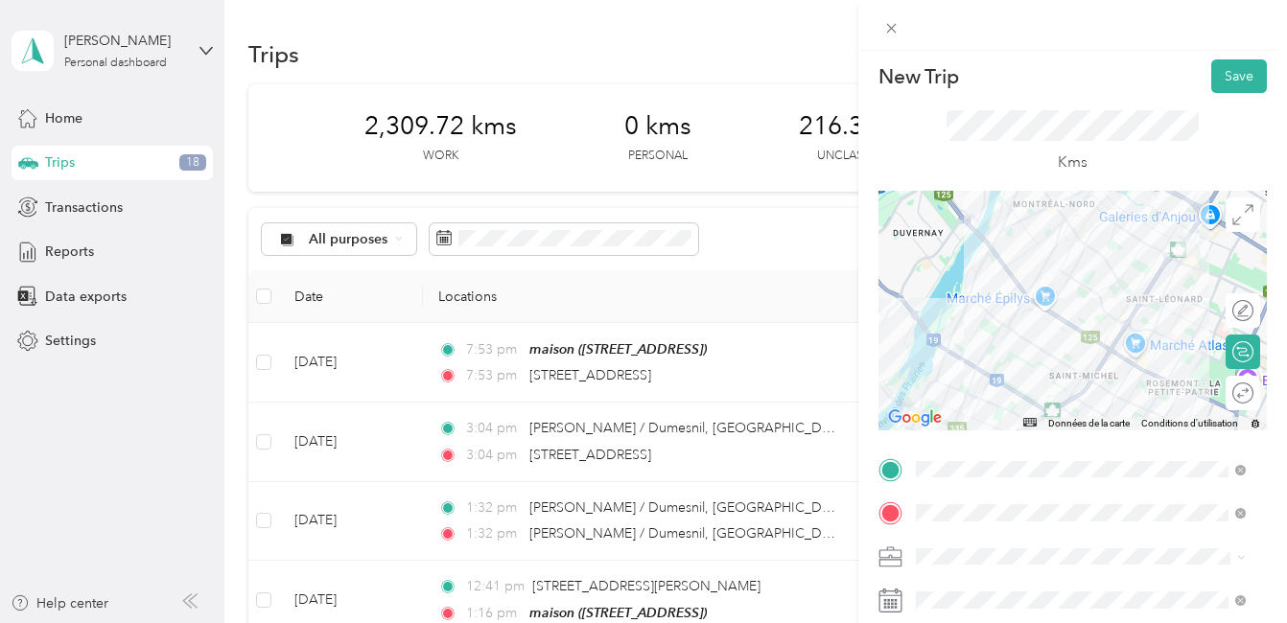
scroll to position [0, 0]
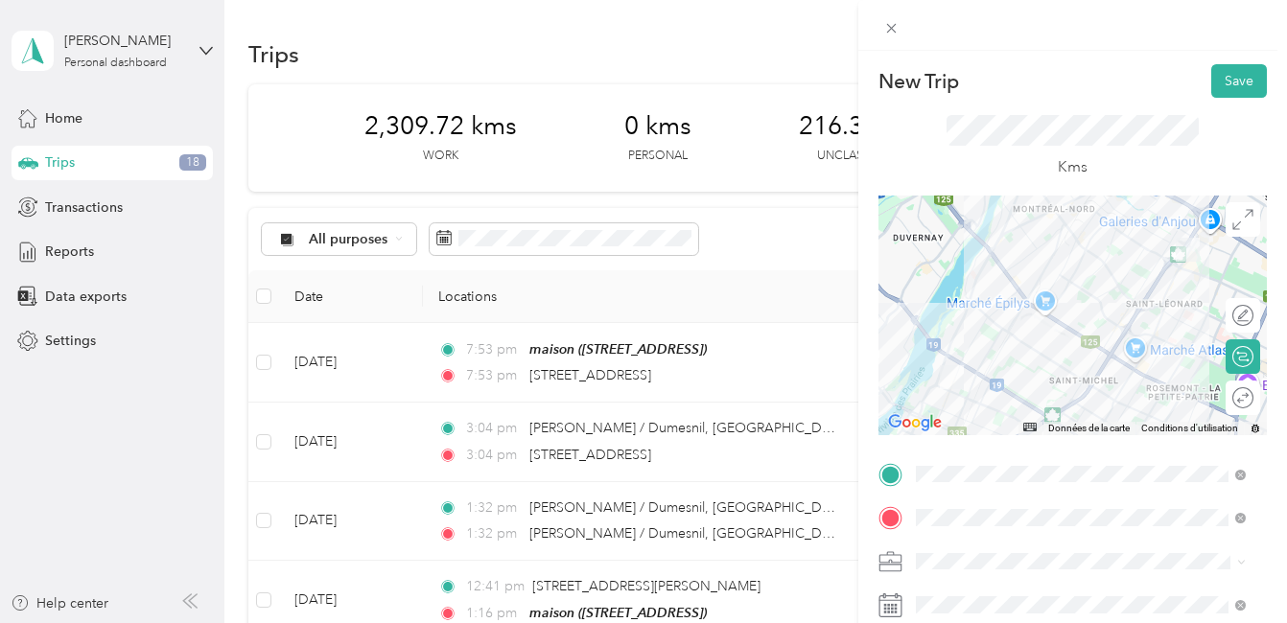
click at [1007, 398] on div at bounding box center [1072, 316] width 388 height 240
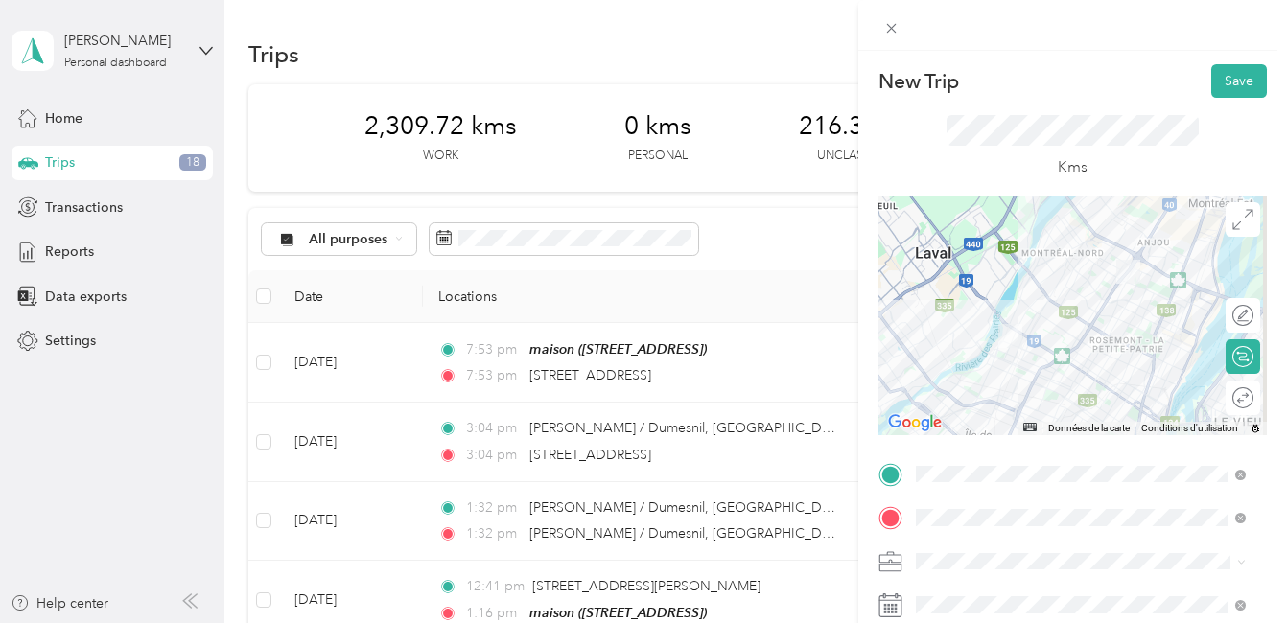
click at [1033, 368] on div at bounding box center [1072, 316] width 388 height 240
click at [1220, 79] on button "Save" at bounding box center [1239, 81] width 56 height 34
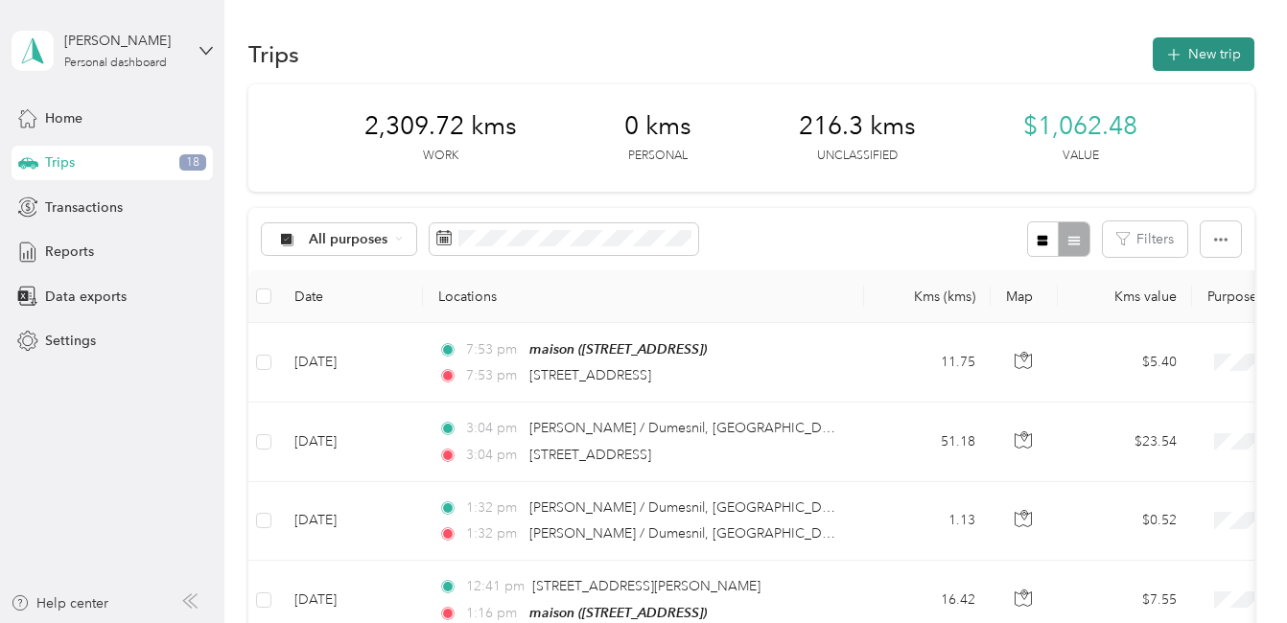
click at [1190, 47] on button "New trip" at bounding box center [1203, 54] width 102 height 34
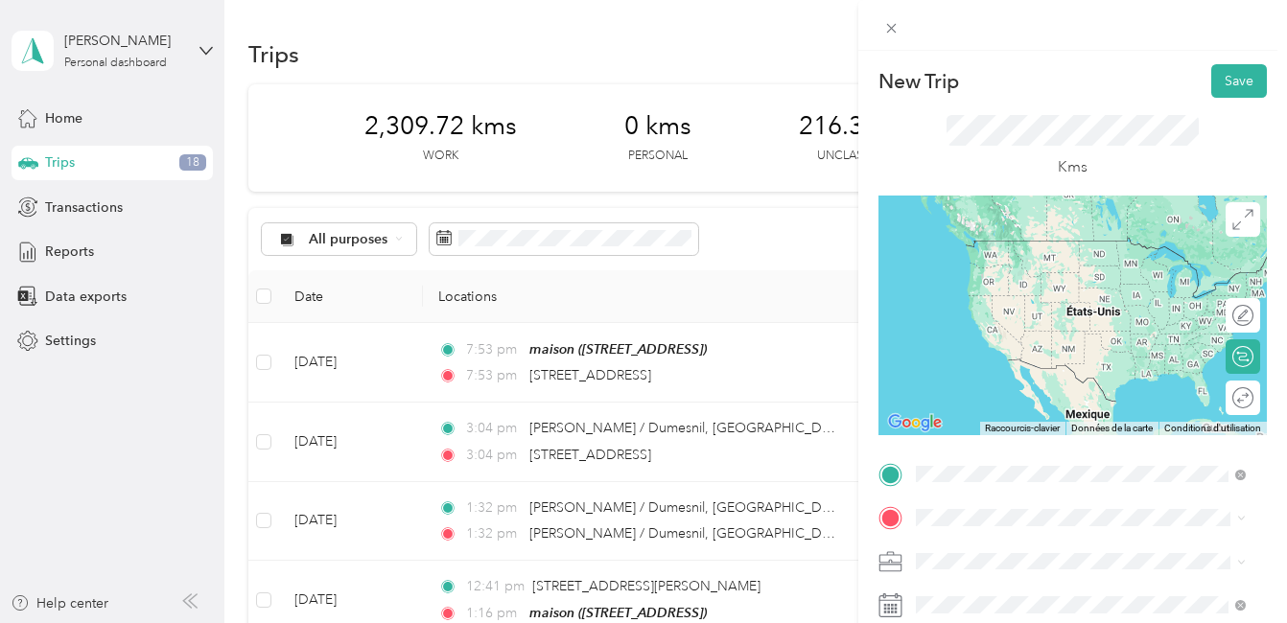
click at [1019, 245] on span "[STREET_ADDRESS][PERSON_NAME]" at bounding box center [1065, 240] width 228 height 17
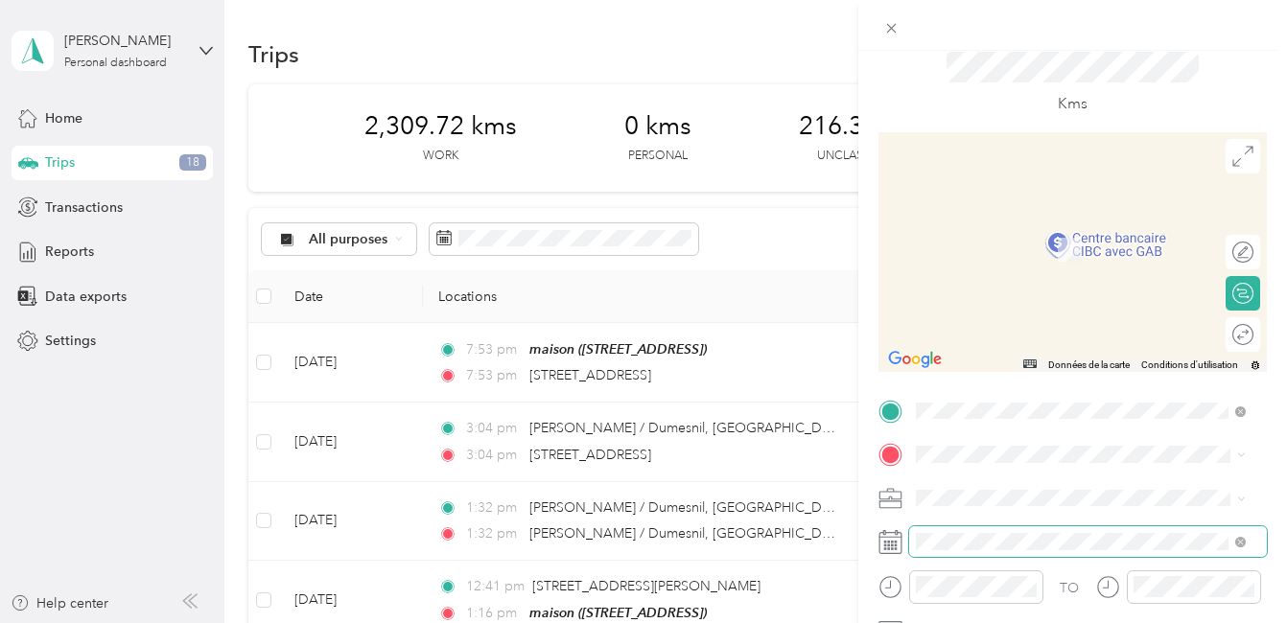
scroll to position [96, 0]
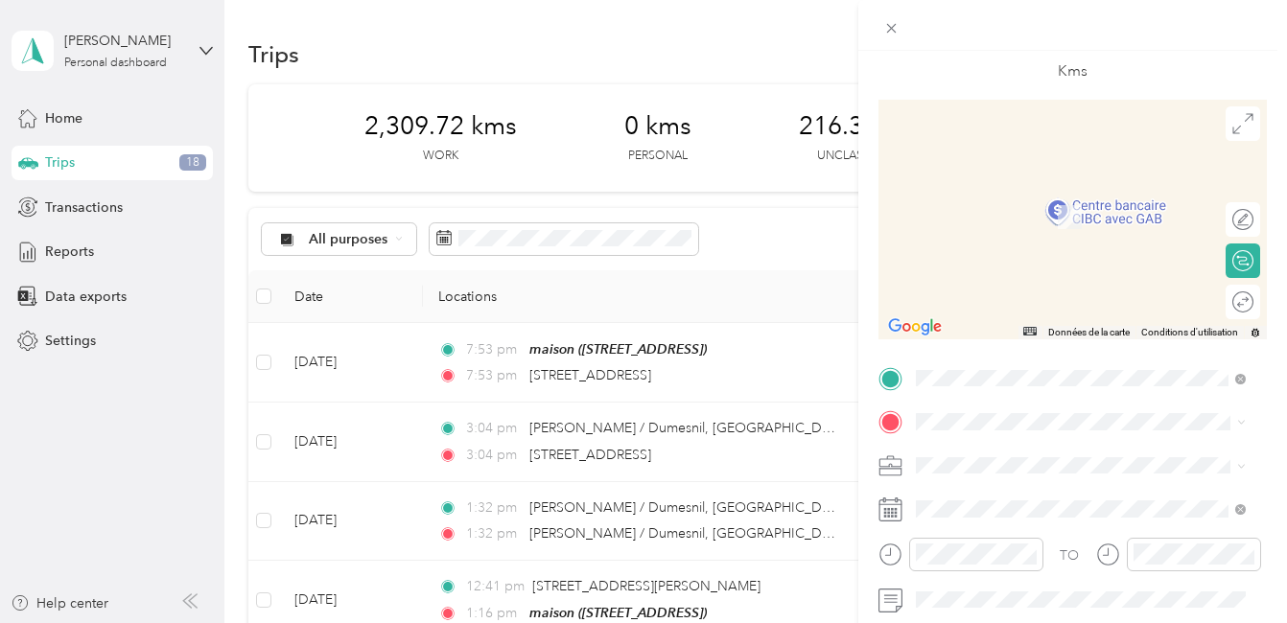
click at [999, 410] on div "maison [STREET_ADDRESS]" at bounding box center [1012, 430] width 122 height 40
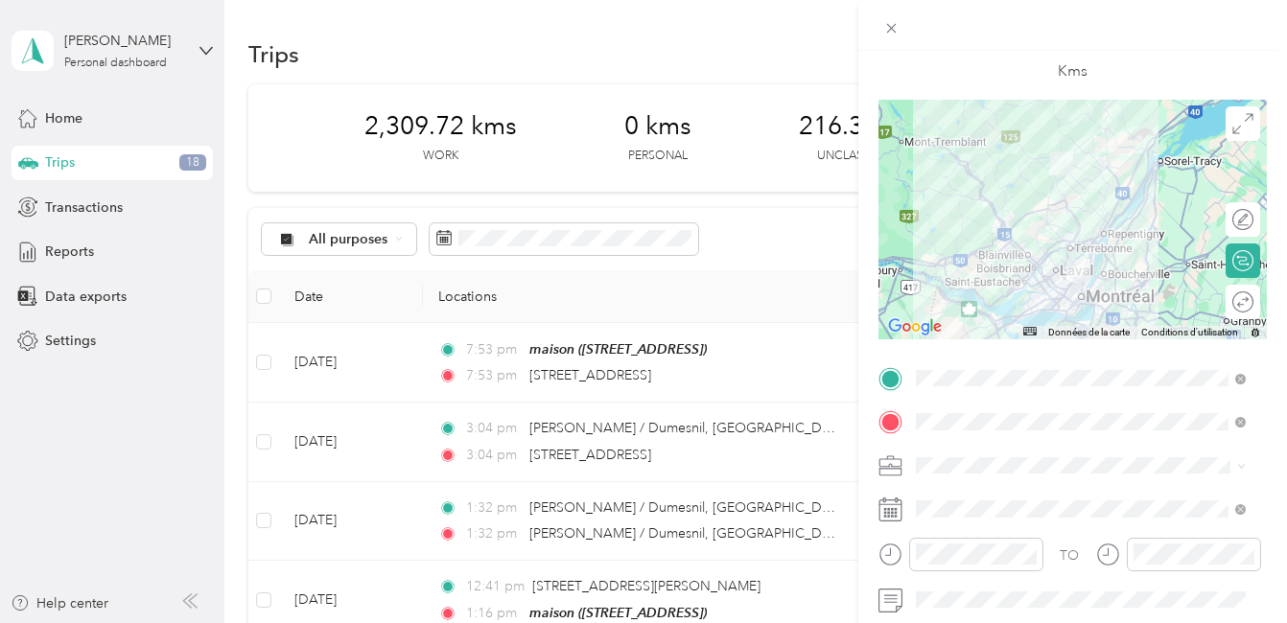
click at [1083, 250] on div at bounding box center [1072, 220] width 388 height 240
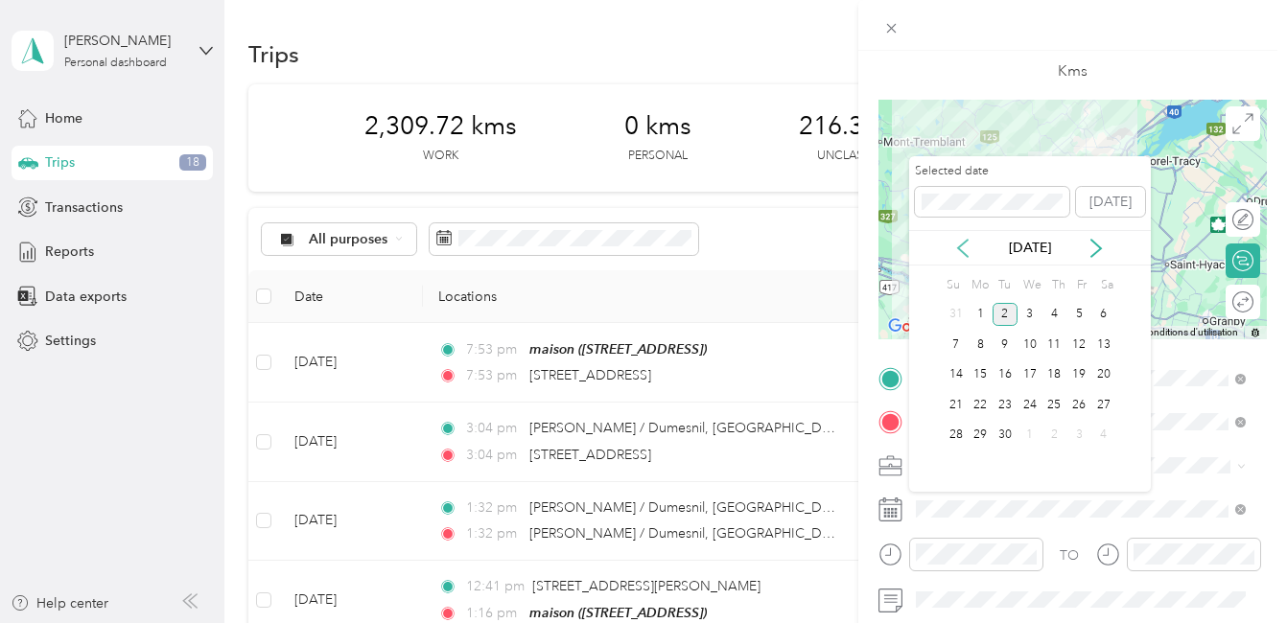
click at [963, 247] on icon at bounding box center [962, 248] width 19 height 19
click at [1051, 405] on div "21" at bounding box center [1054, 405] width 25 height 24
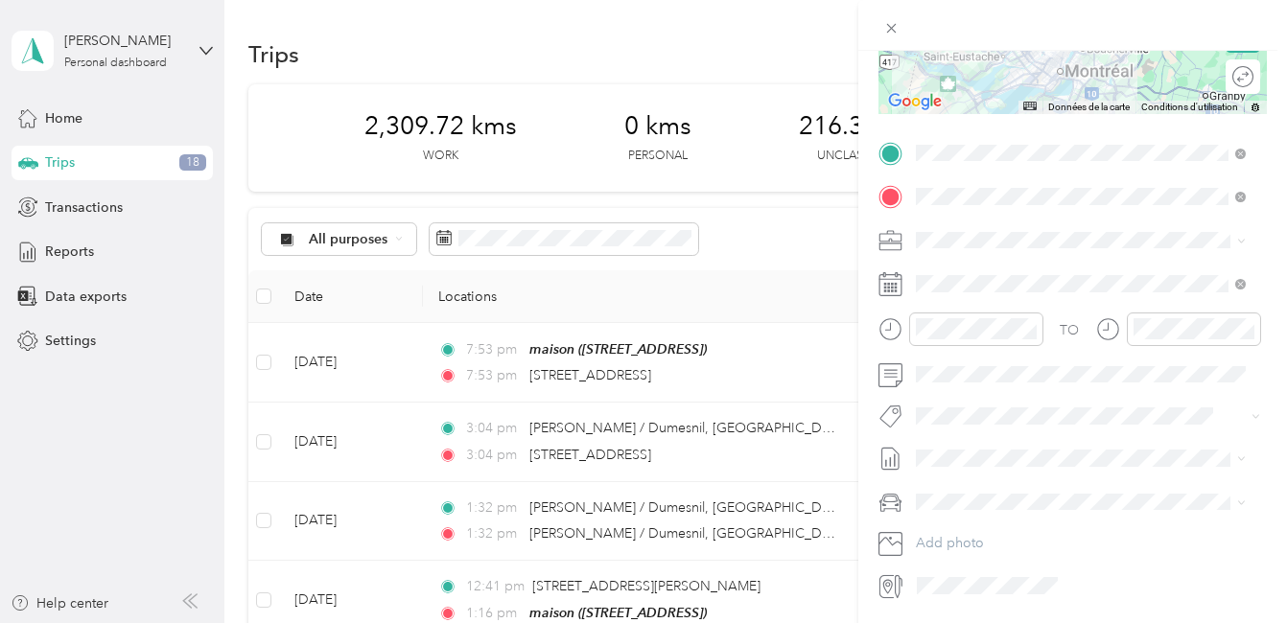
scroll to position [383, 0]
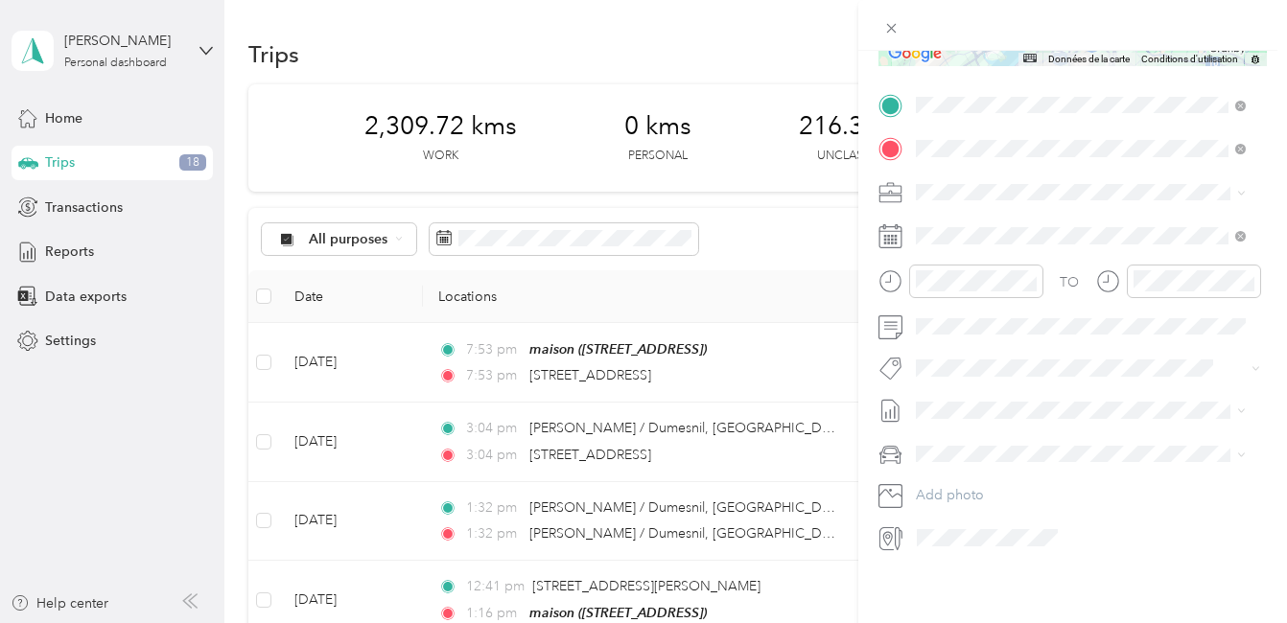
click at [957, 390] on li "Cibc - Blitz" at bounding box center [1080, 383] width 343 height 37
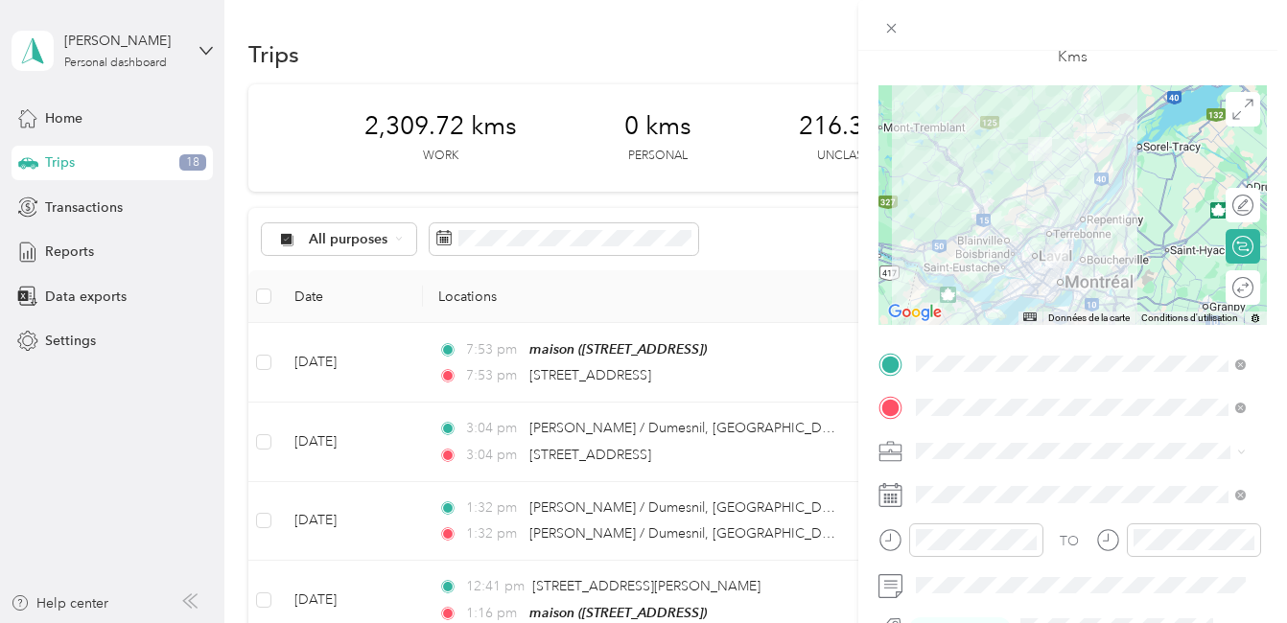
scroll to position [0, 0]
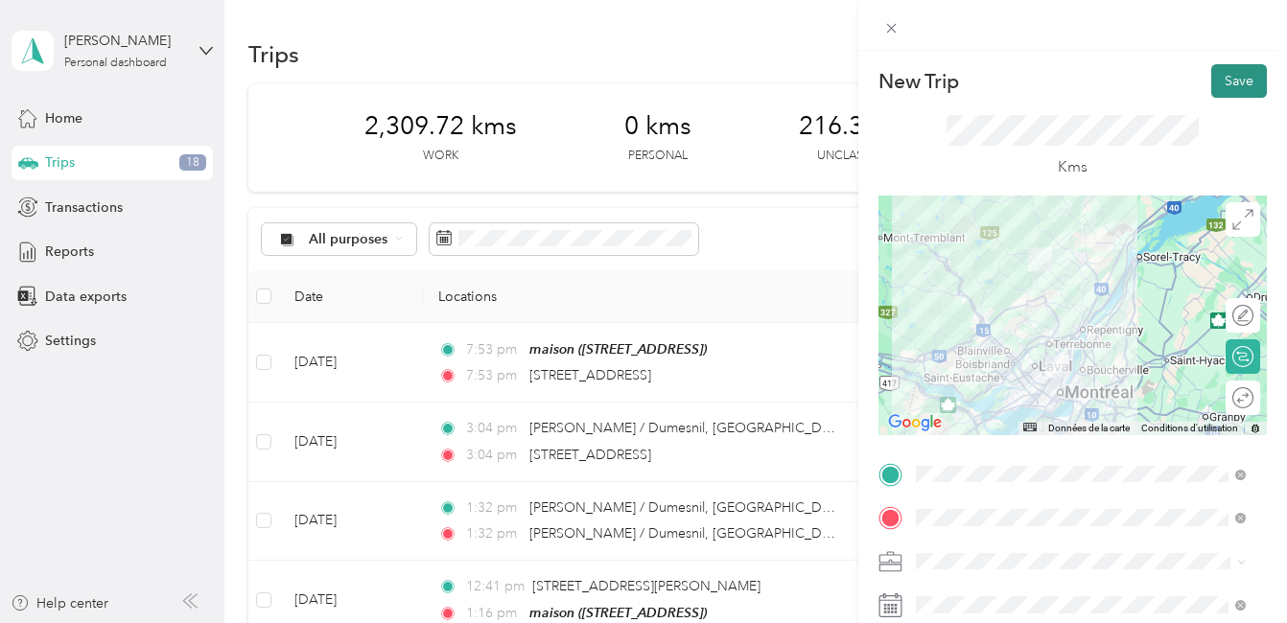
click at [1225, 82] on button "Save" at bounding box center [1239, 81] width 56 height 34
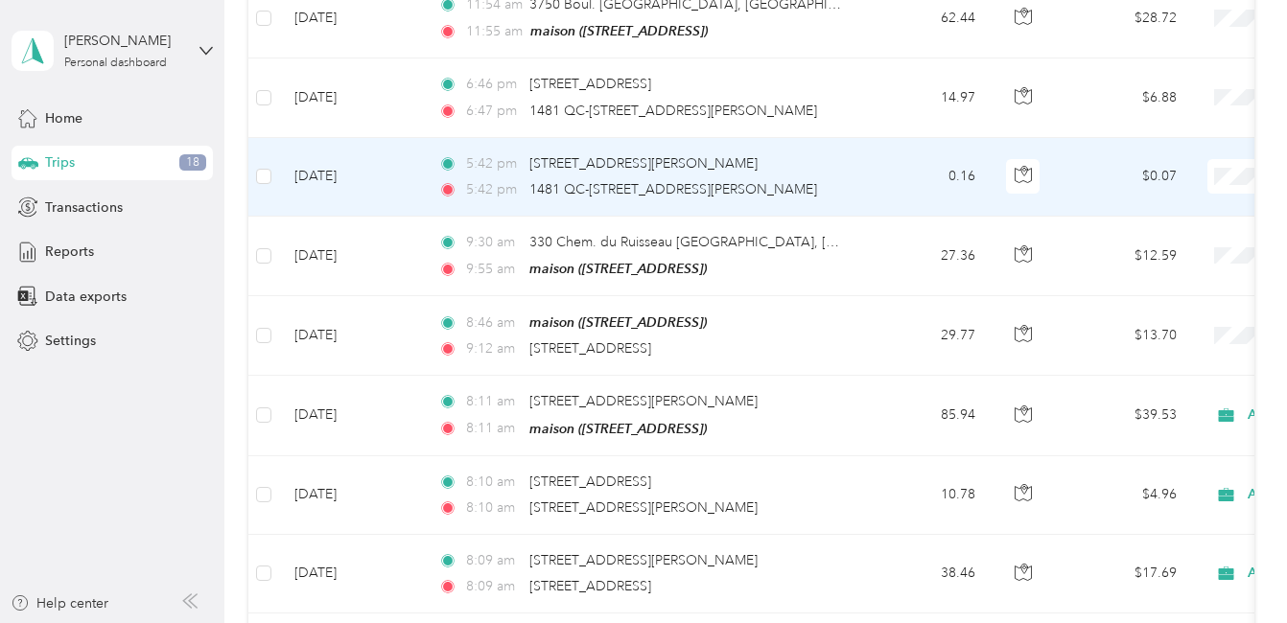
scroll to position [671, 0]
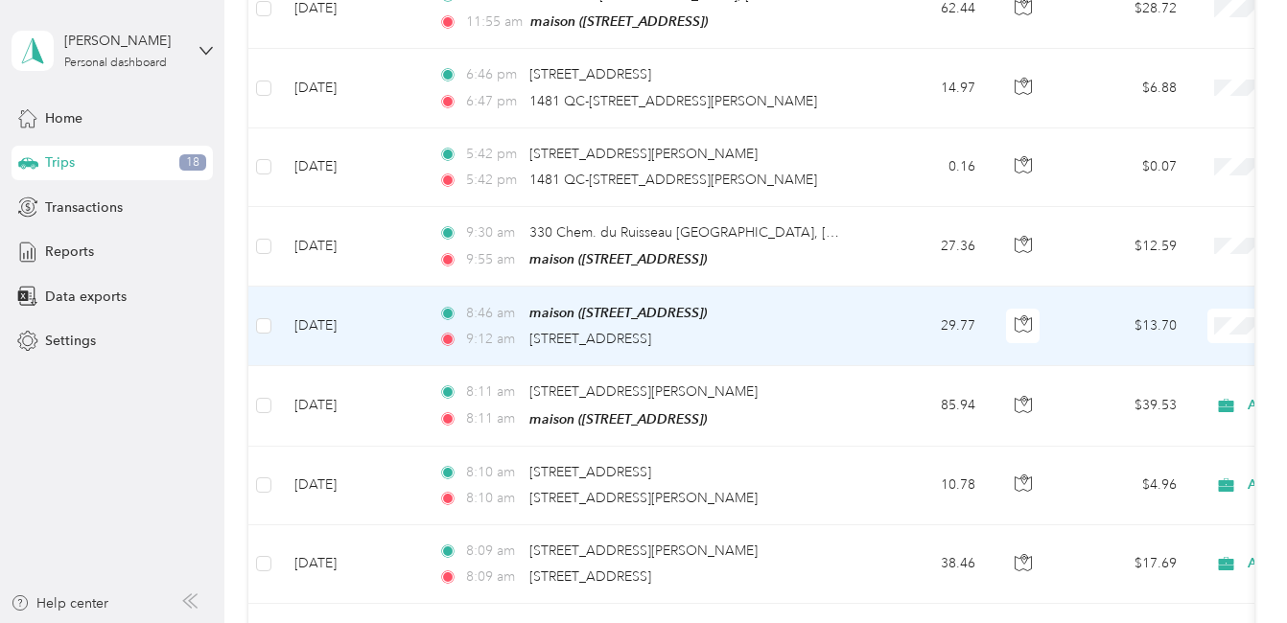
click at [891, 318] on td "29.77" at bounding box center [927, 327] width 127 height 80
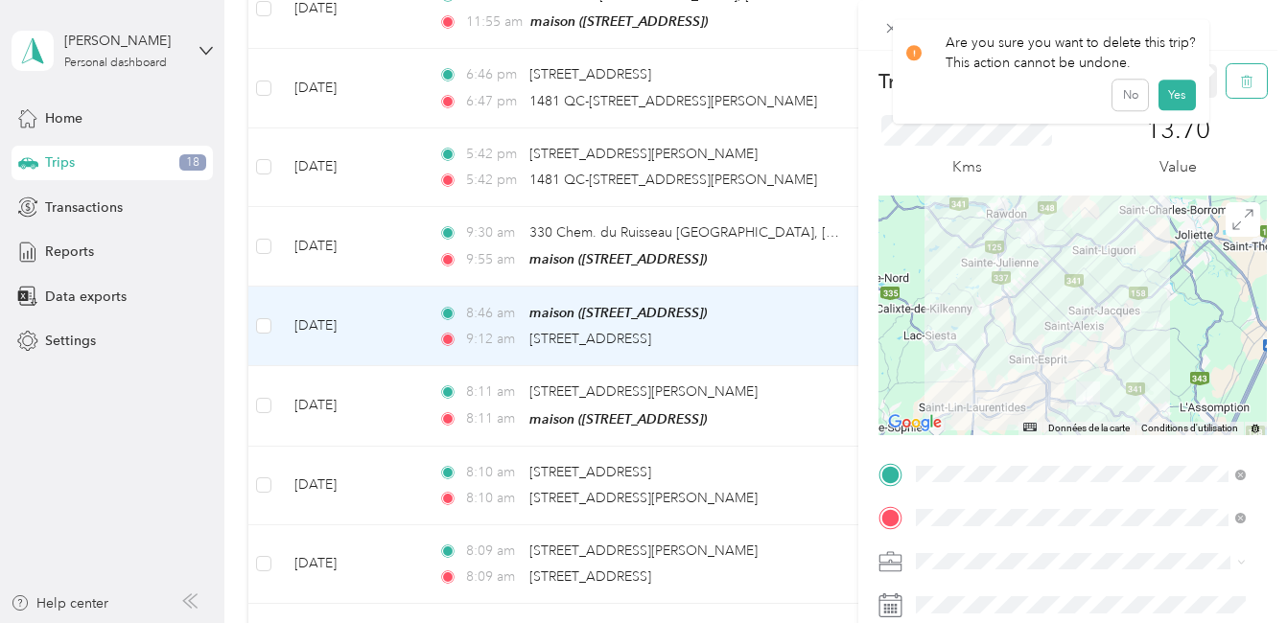
click at [1240, 81] on icon "button" at bounding box center [1246, 81] width 13 height 13
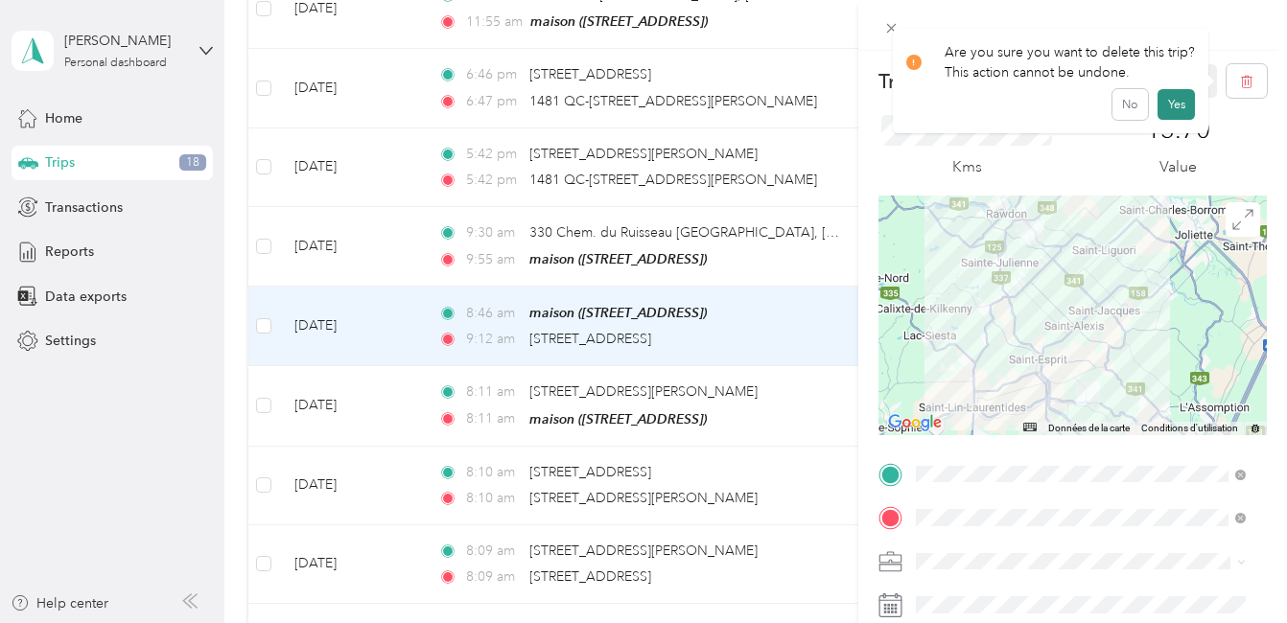
click at [1172, 98] on button "Yes" at bounding box center [1175, 104] width 37 height 31
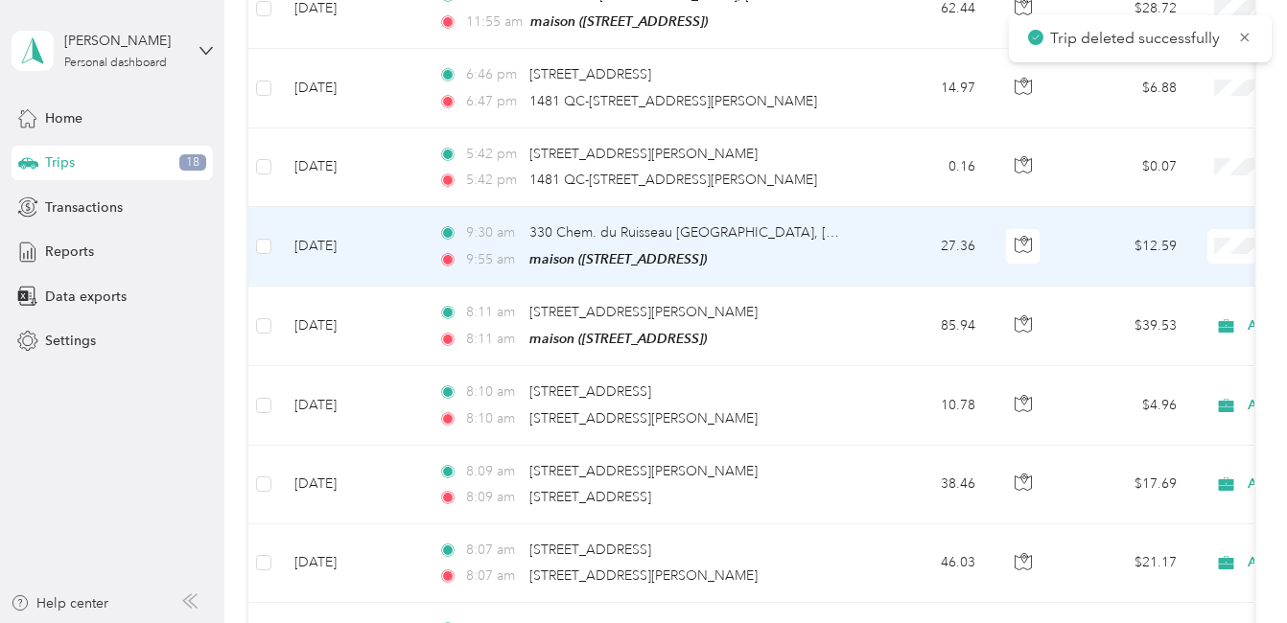
click at [891, 238] on td "27.36" at bounding box center [927, 247] width 127 height 80
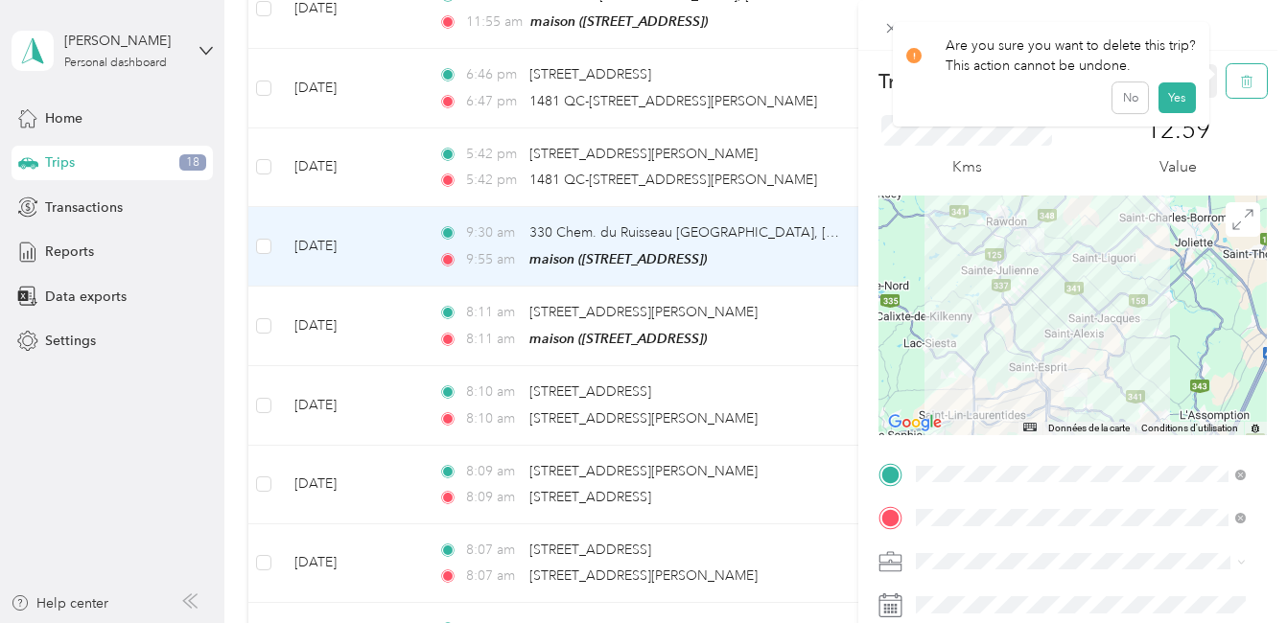
click at [1240, 81] on icon "button" at bounding box center [1246, 81] width 13 height 13
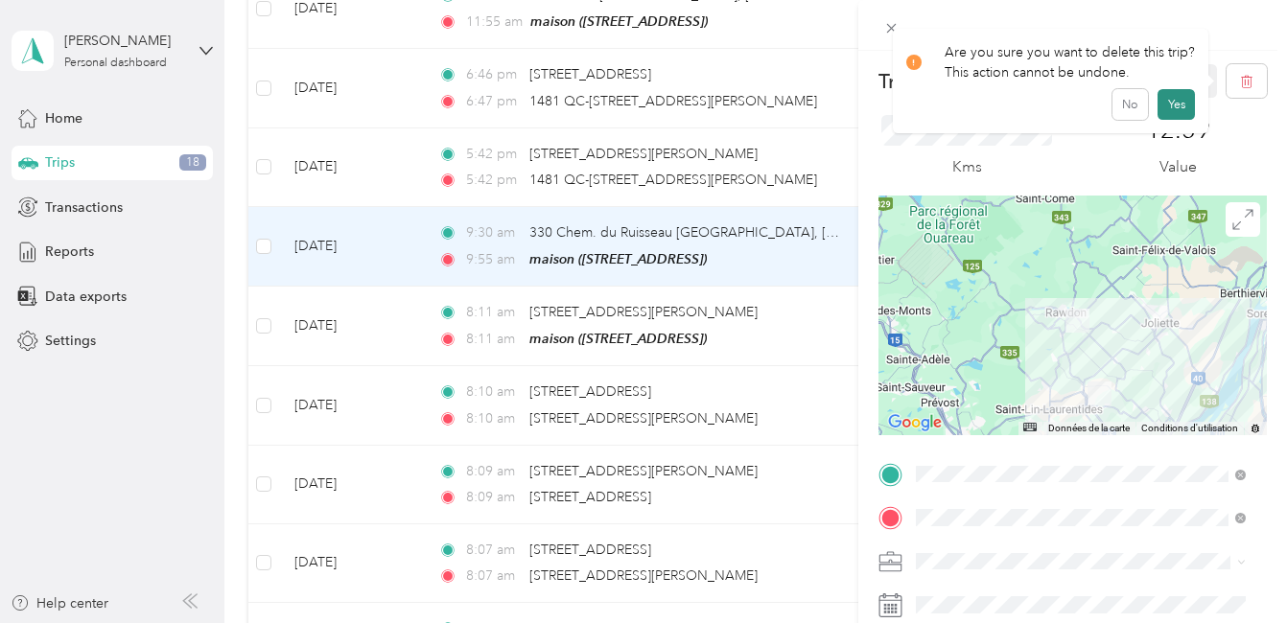
click at [1174, 98] on button "Yes" at bounding box center [1175, 104] width 37 height 31
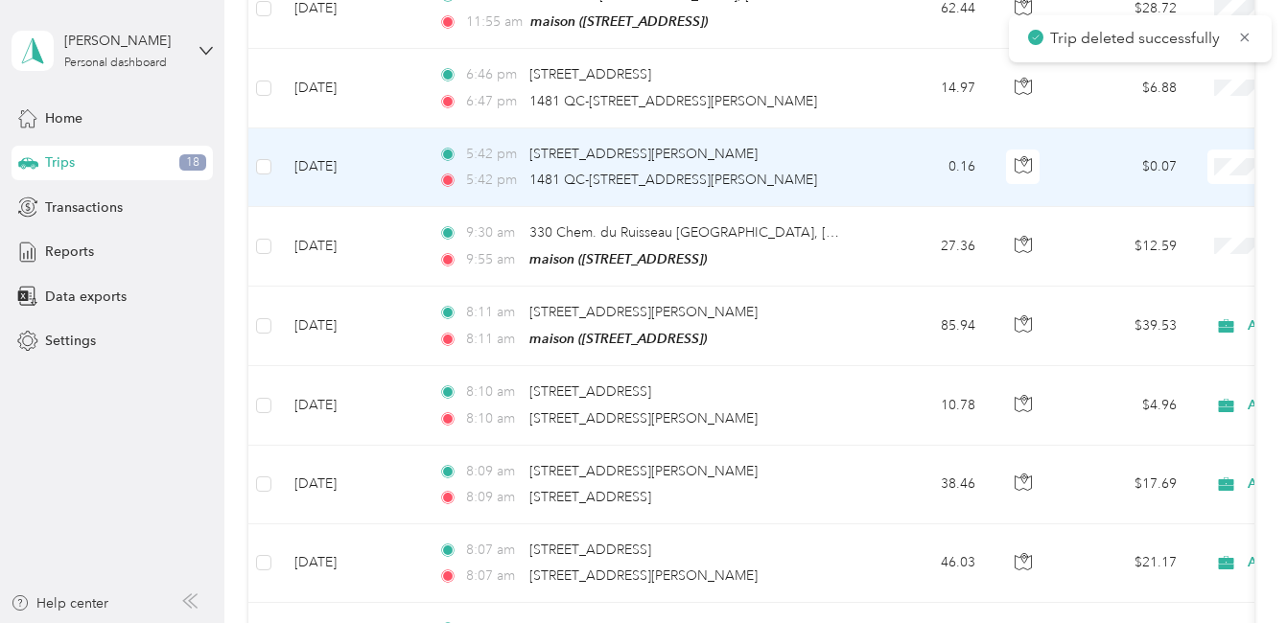
click at [886, 159] on td "0.16" at bounding box center [927, 167] width 127 height 79
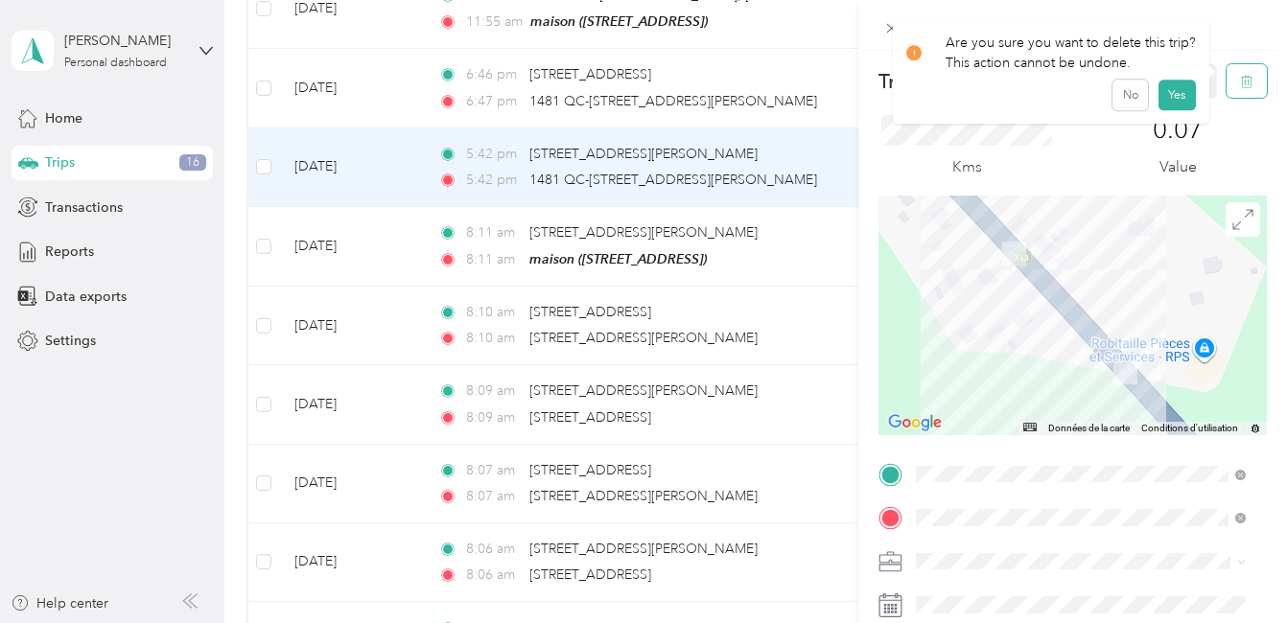
click at [1244, 82] on icon "button" at bounding box center [1244, 82] width 0 height 5
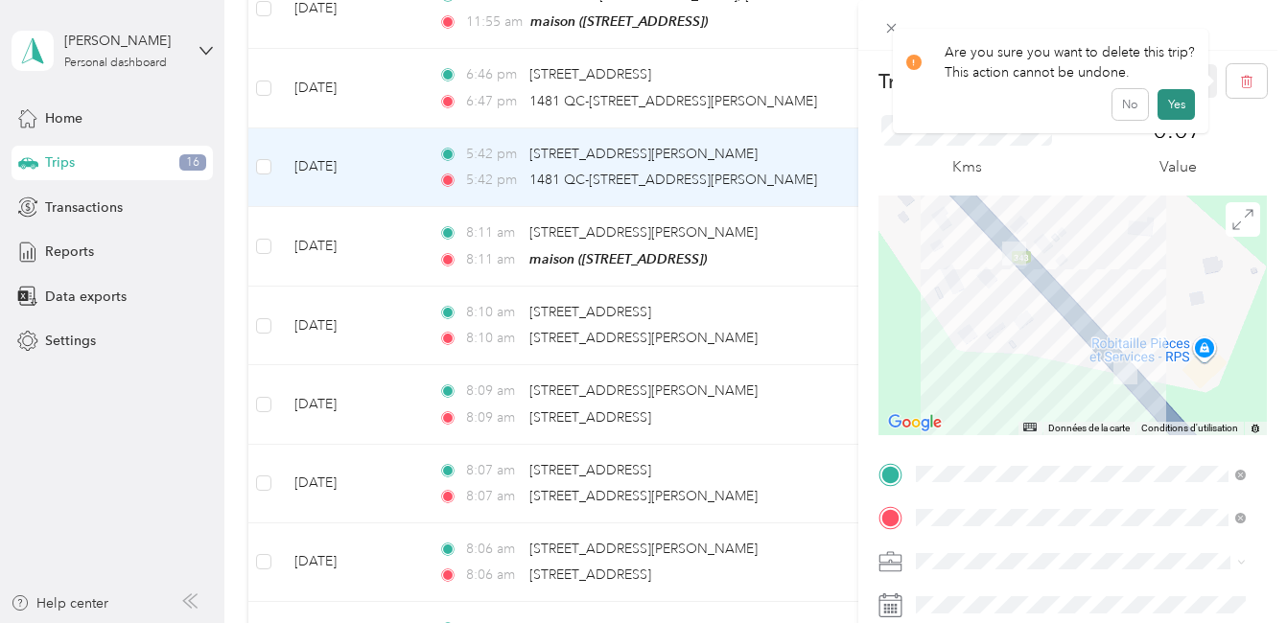
click at [1174, 97] on button "Yes" at bounding box center [1175, 104] width 37 height 31
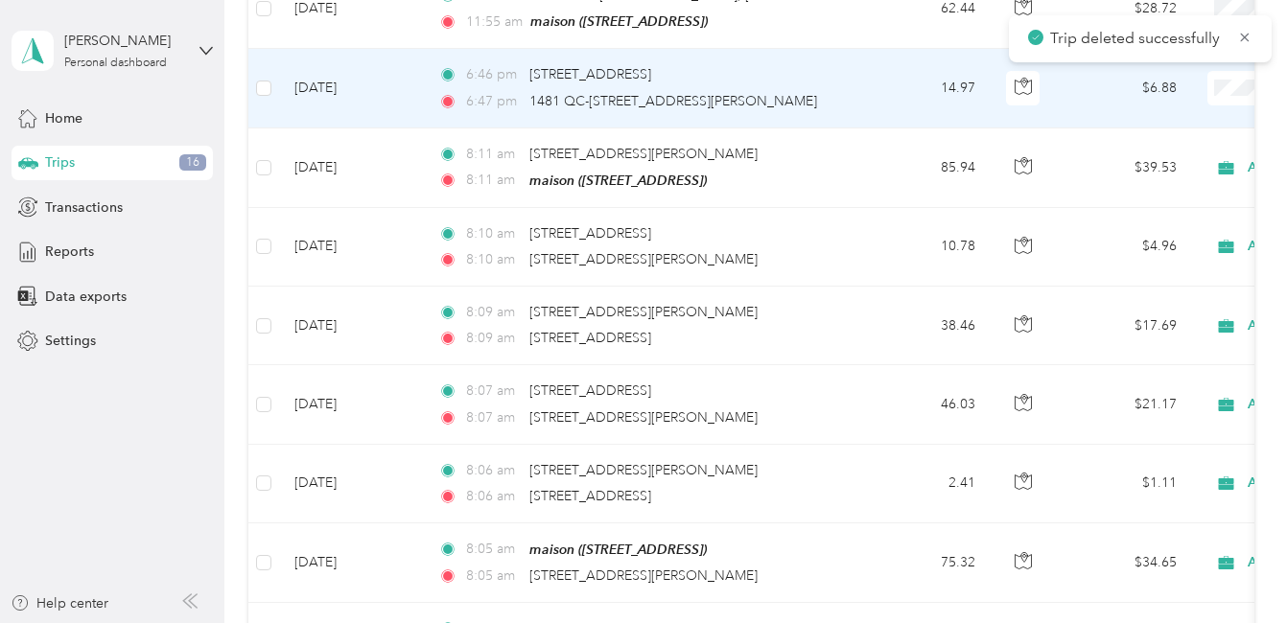
click at [887, 84] on td "14.97" at bounding box center [927, 88] width 127 height 79
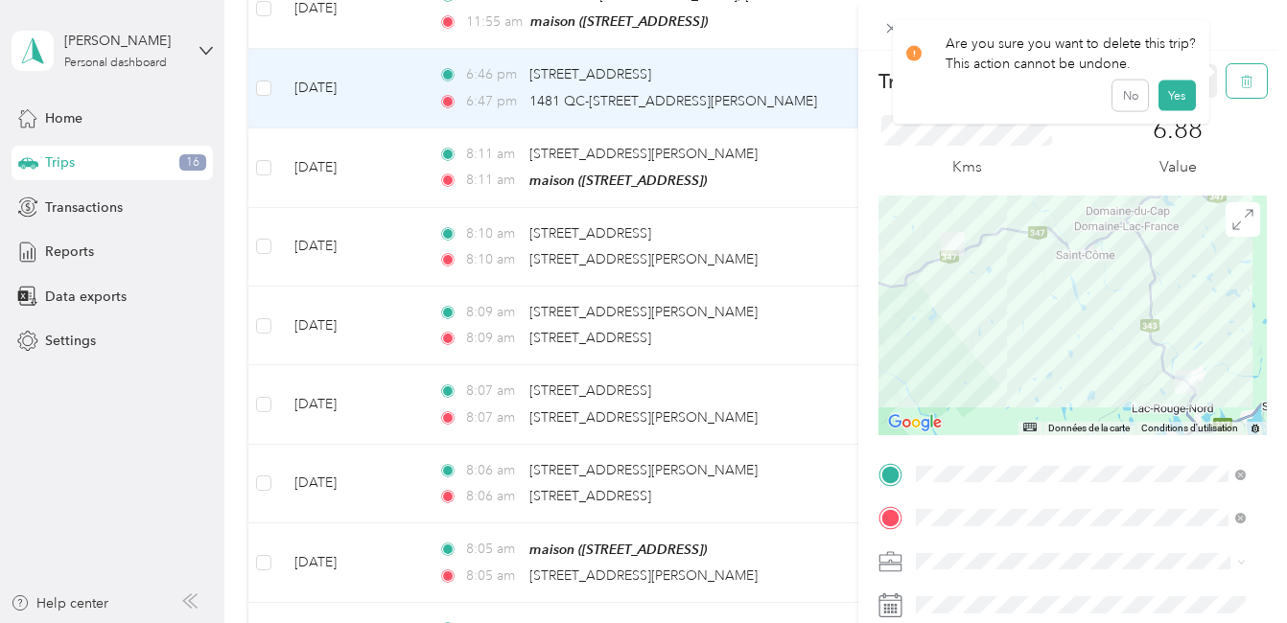
click at [1240, 75] on icon "button" at bounding box center [1246, 81] width 13 height 13
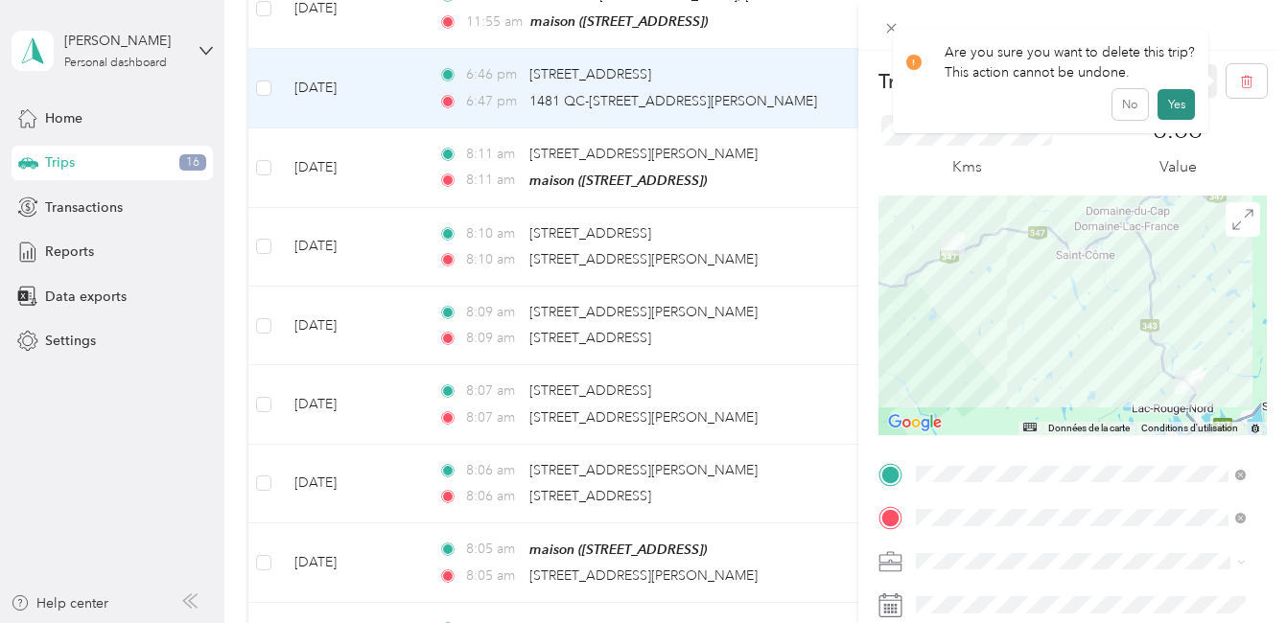
drag, startPoint x: 1170, startPoint y: 100, endPoint x: 1161, endPoint y: 106, distance: 10.9
click at [1170, 99] on button "Yes" at bounding box center [1175, 104] width 37 height 31
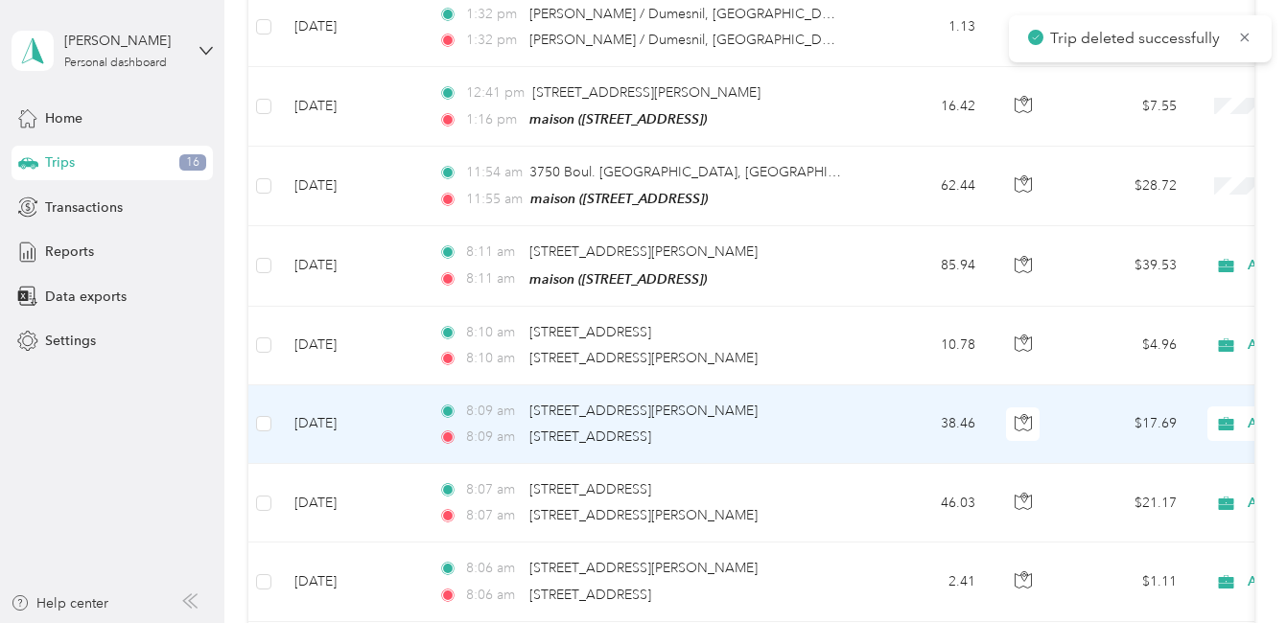
scroll to position [479, 0]
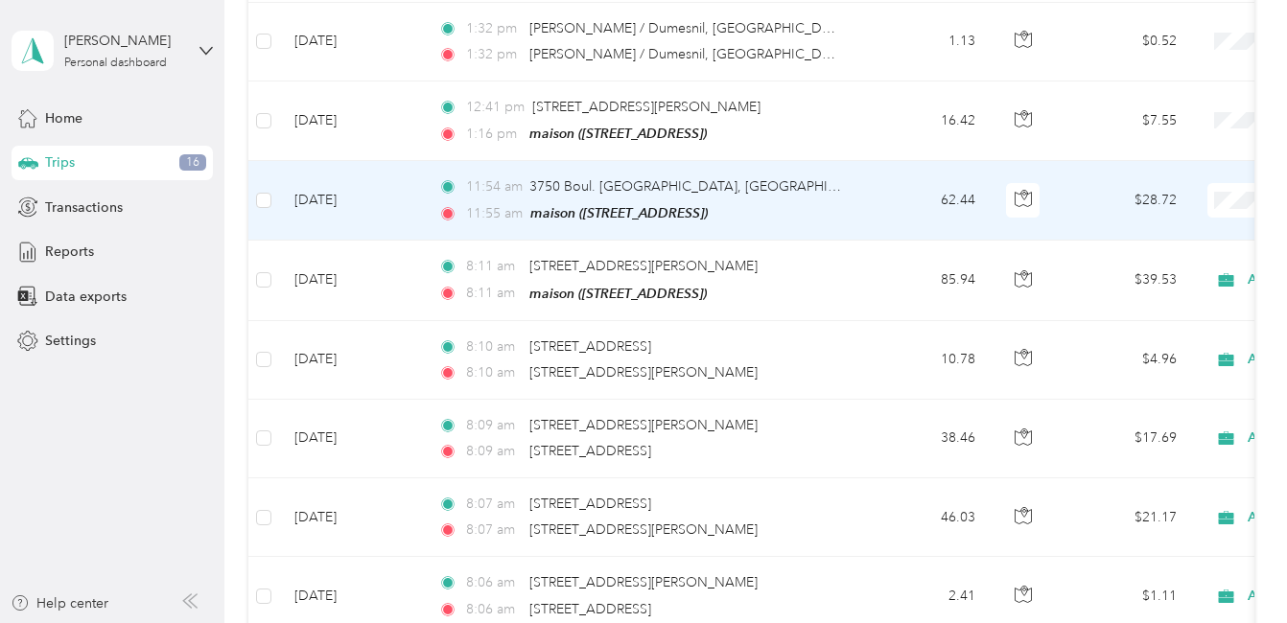
click at [912, 194] on td "62.44" at bounding box center [927, 201] width 127 height 80
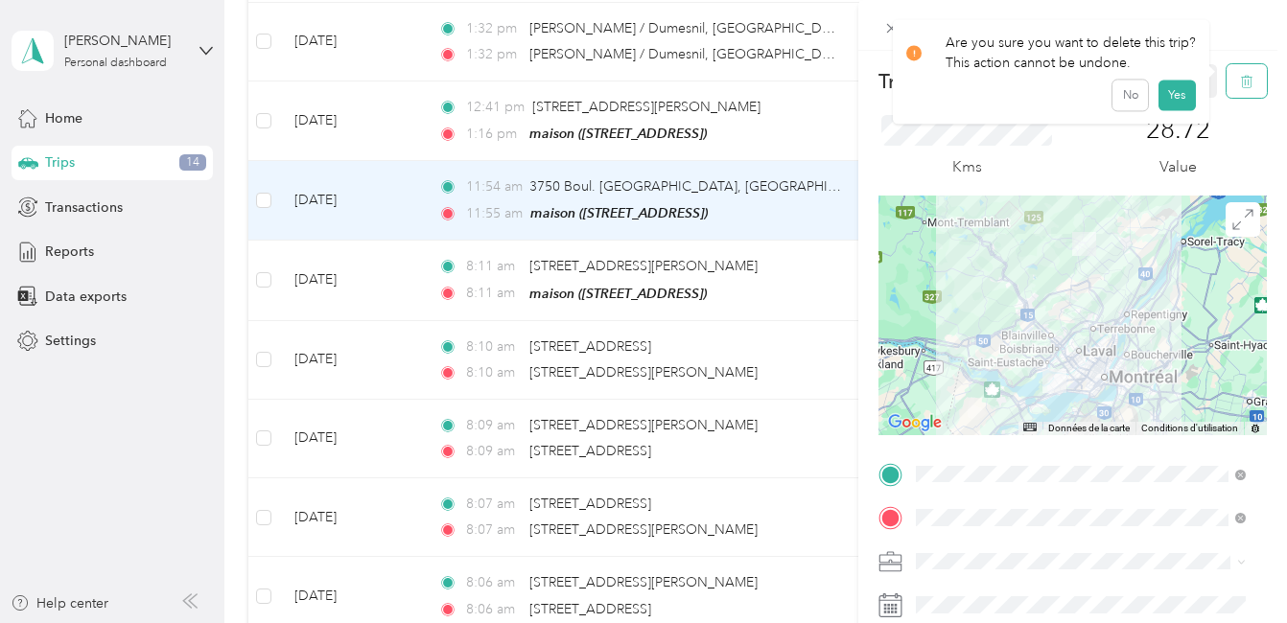
click at [1248, 83] on icon "button" at bounding box center [1248, 82] width 0 height 5
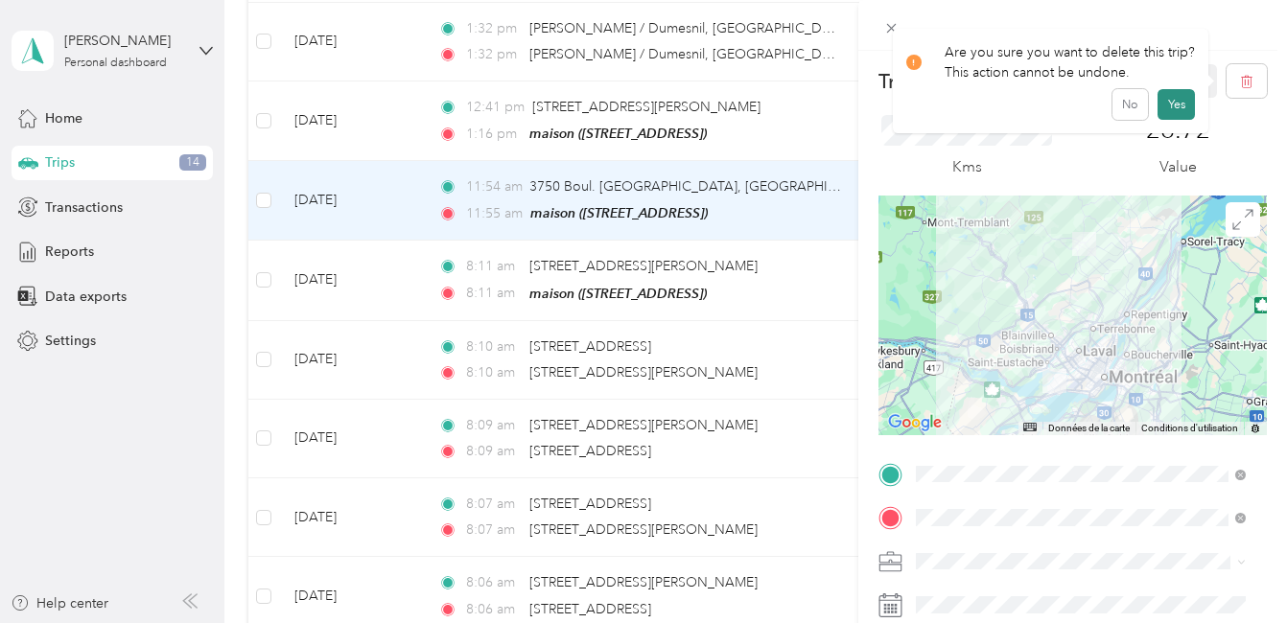
click at [1176, 103] on button "Yes" at bounding box center [1175, 104] width 37 height 31
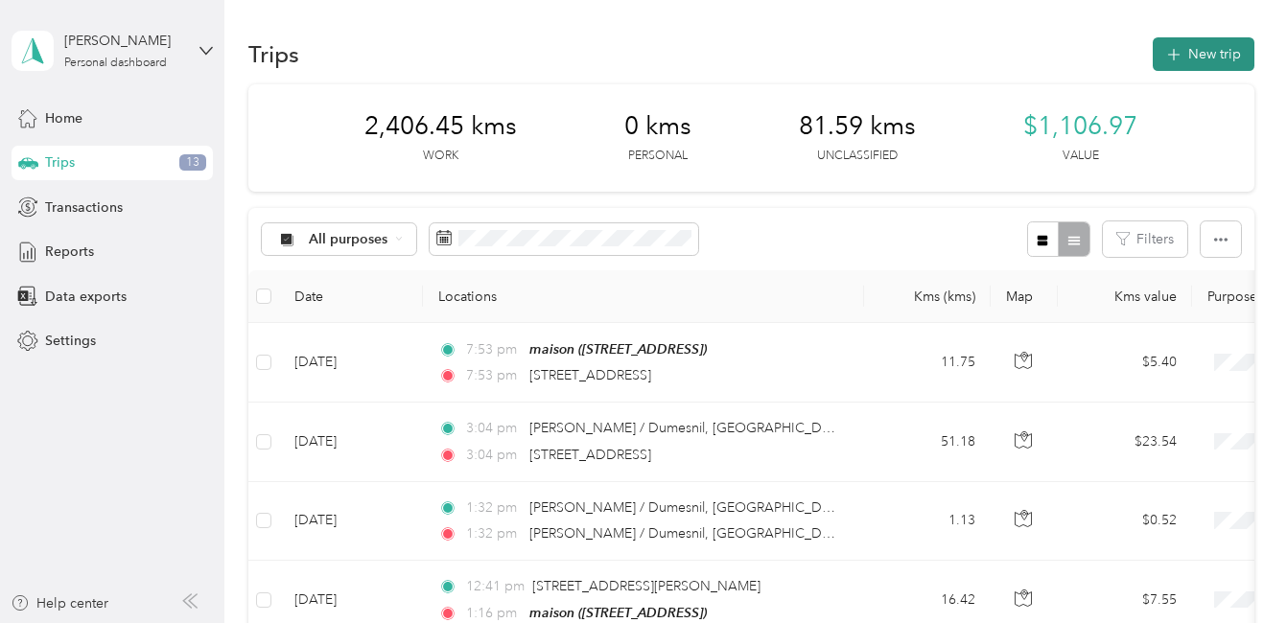
click at [1203, 49] on button "New trip" at bounding box center [1203, 54] width 102 height 34
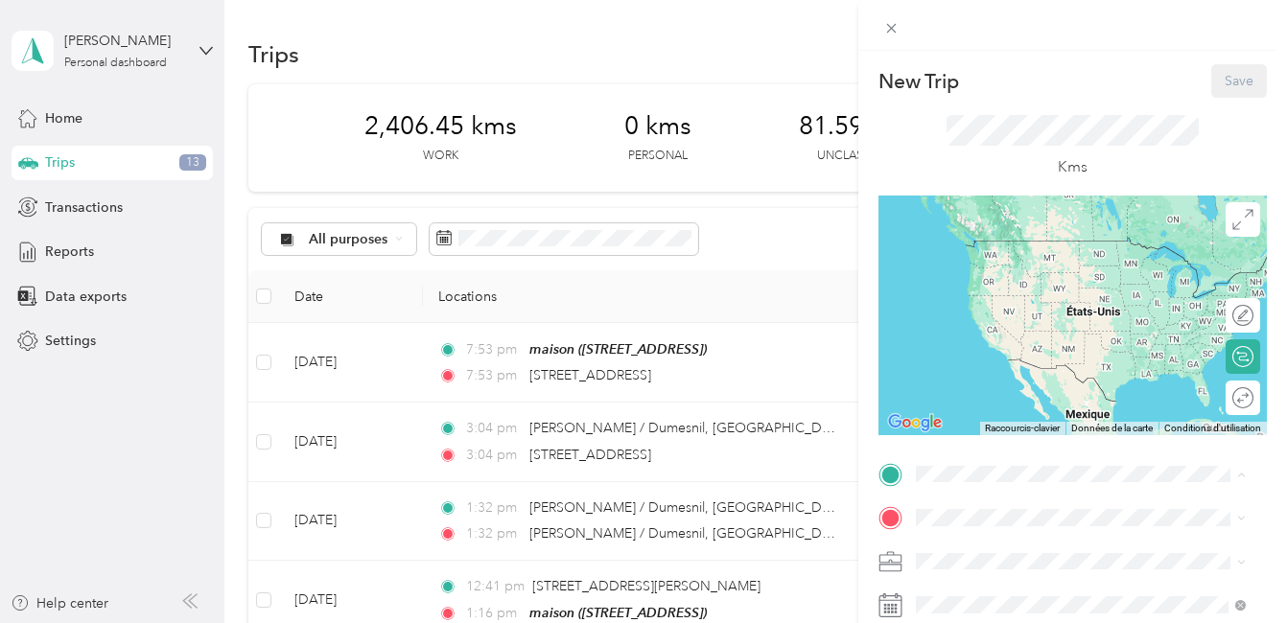
click at [989, 464] on div "maison [STREET_ADDRESS]" at bounding box center [1012, 484] width 122 height 40
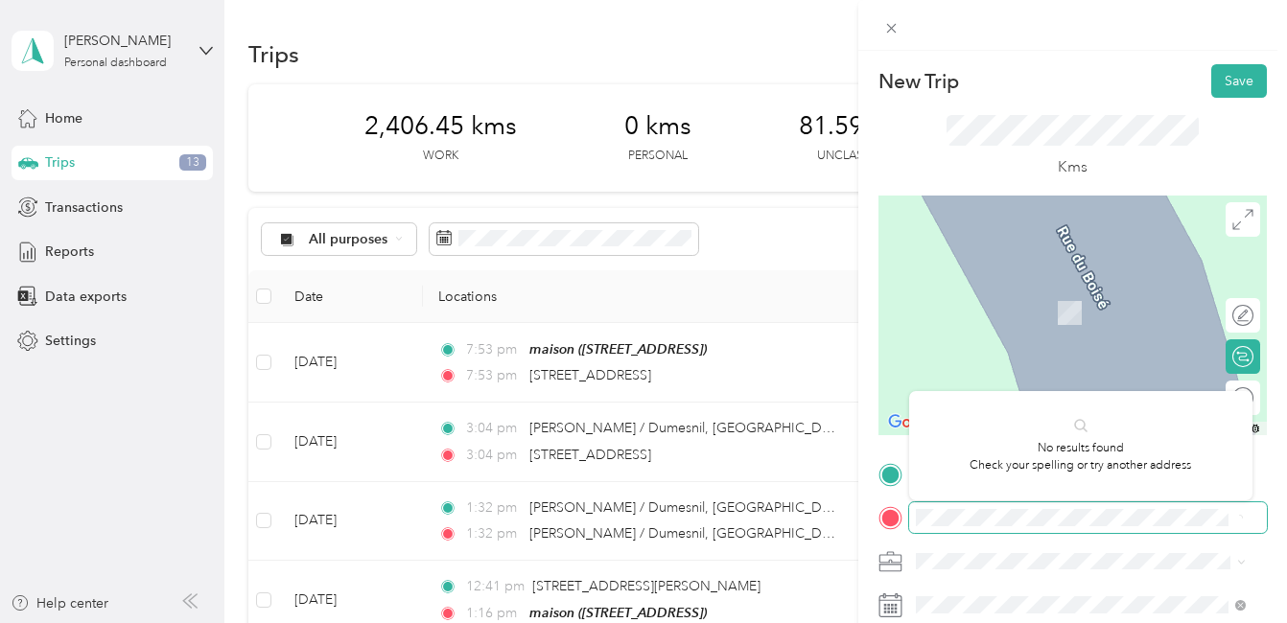
scroll to position [0, 39]
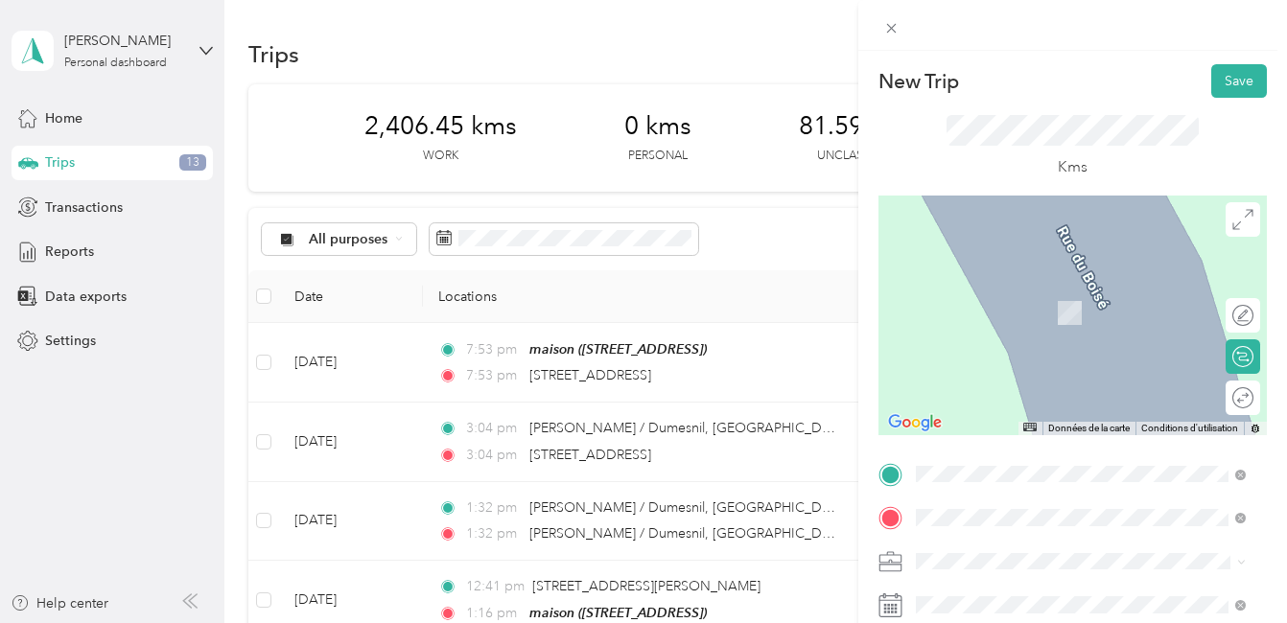
click at [1027, 287] on span "[STREET_ADDRESS][PERSON_NAME]" at bounding box center [1065, 284] width 228 height 17
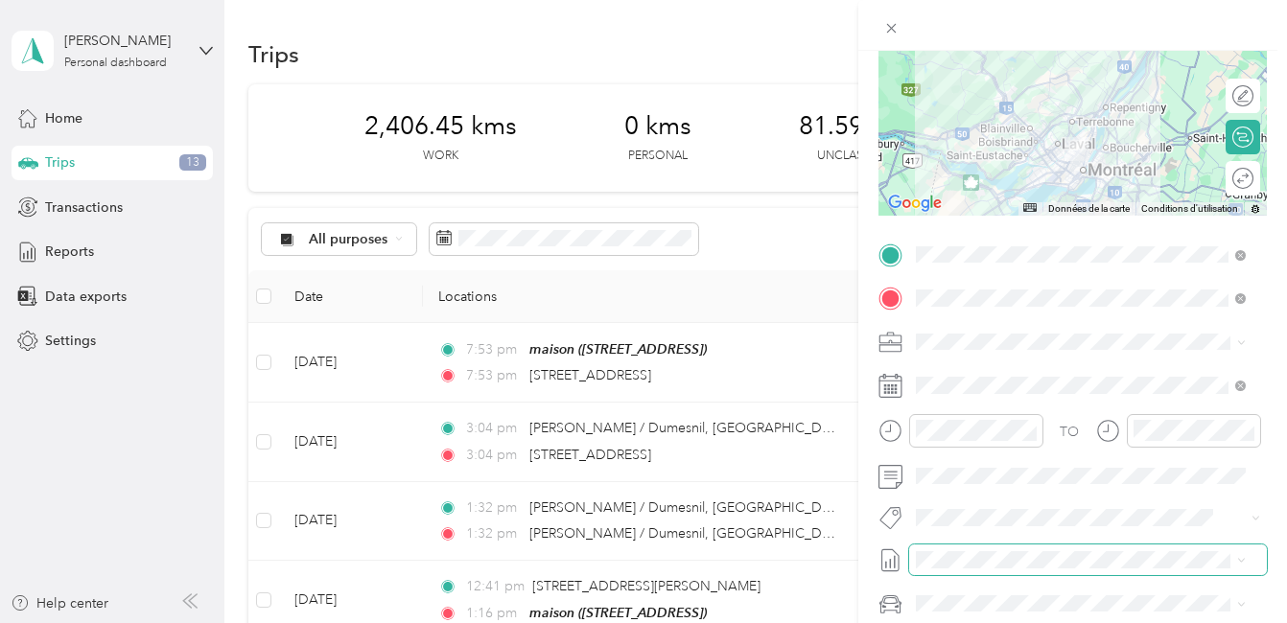
scroll to position [288, 0]
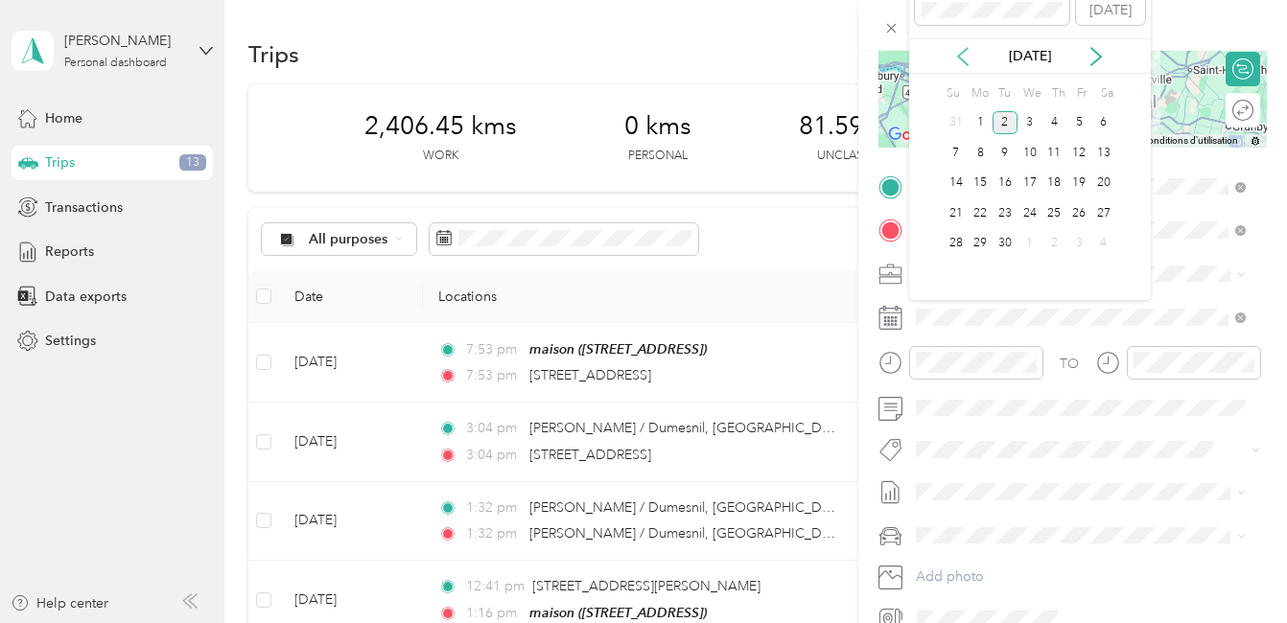
click at [962, 56] on icon at bounding box center [962, 56] width 19 height 19
click at [1079, 214] on div "22" at bounding box center [1078, 213] width 25 height 24
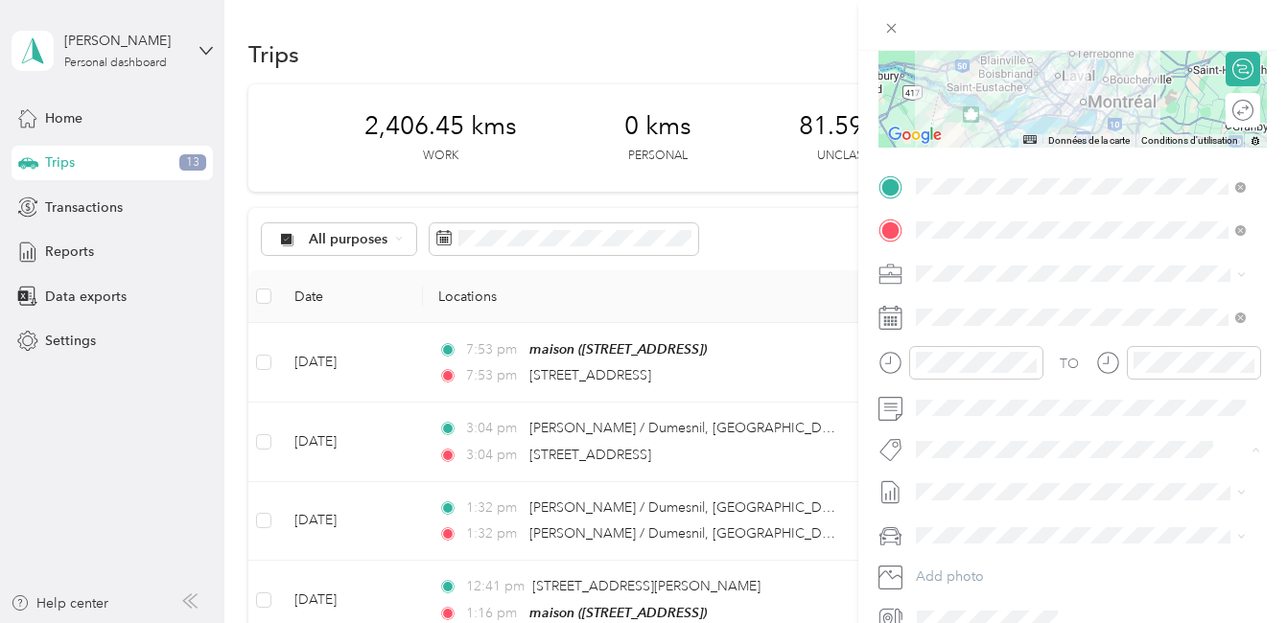
click at [993, 523] on li "Fab Team - C" at bounding box center [1080, 520] width 343 height 37
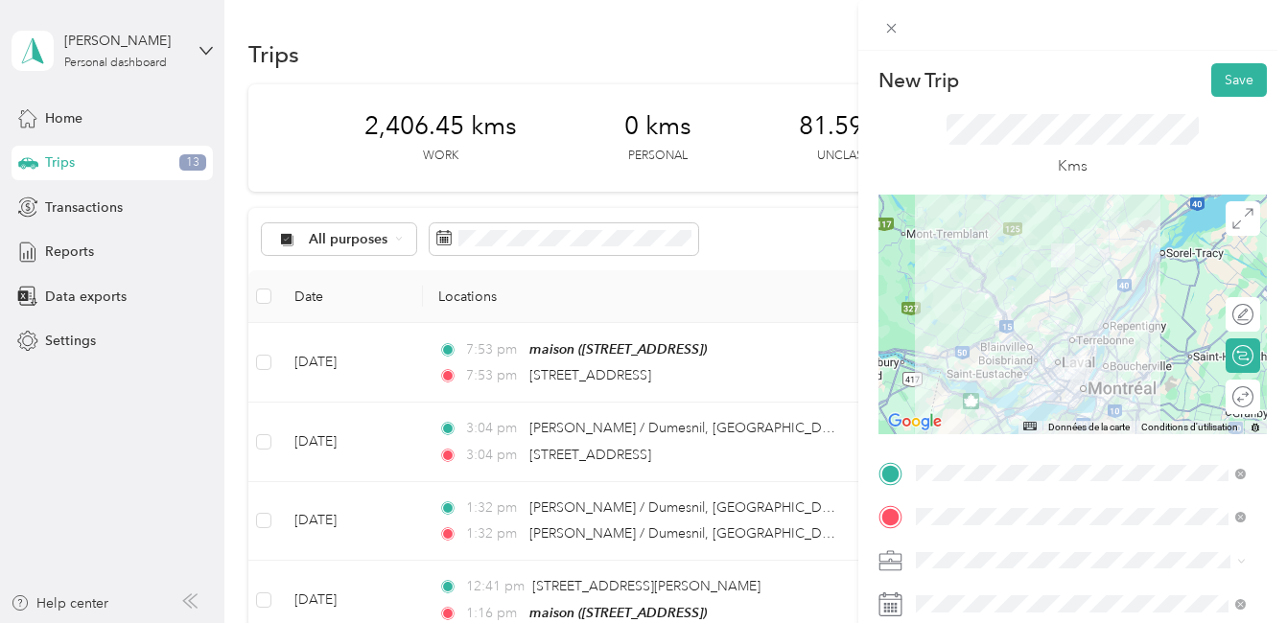
scroll to position [0, 0]
click at [1085, 343] on div at bounding box center [1072, 316] width 388 height 240
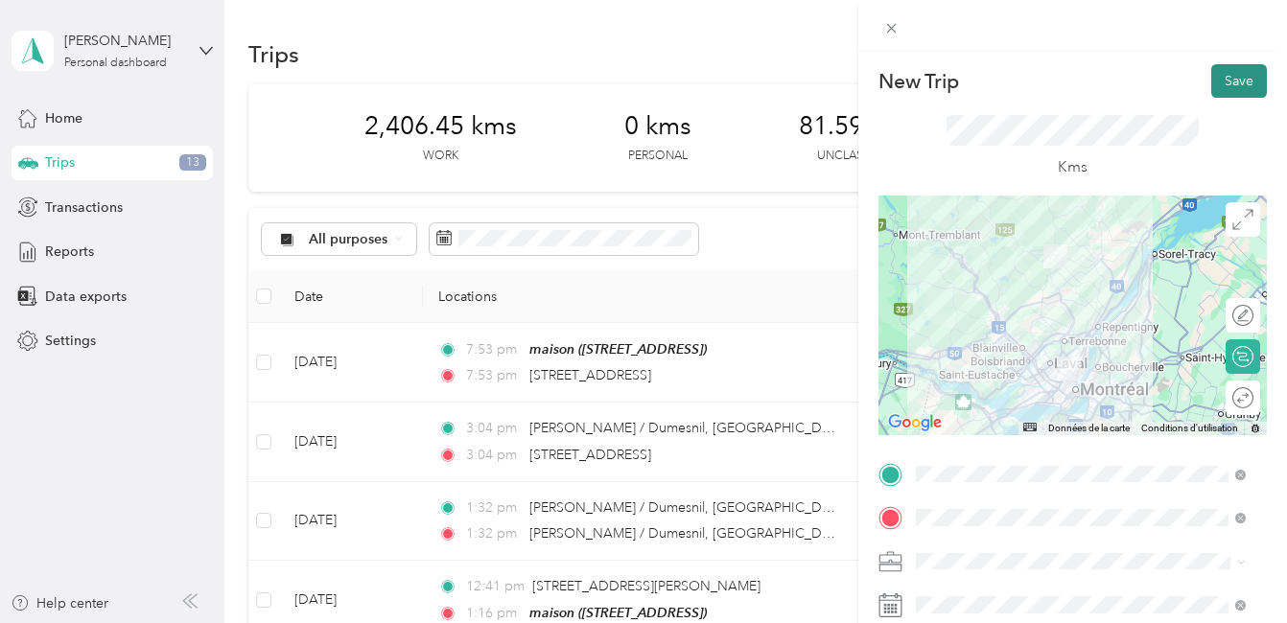
click at [1218, 81] on button "Save" at bounding box center [1239, 81] width 56 height 34
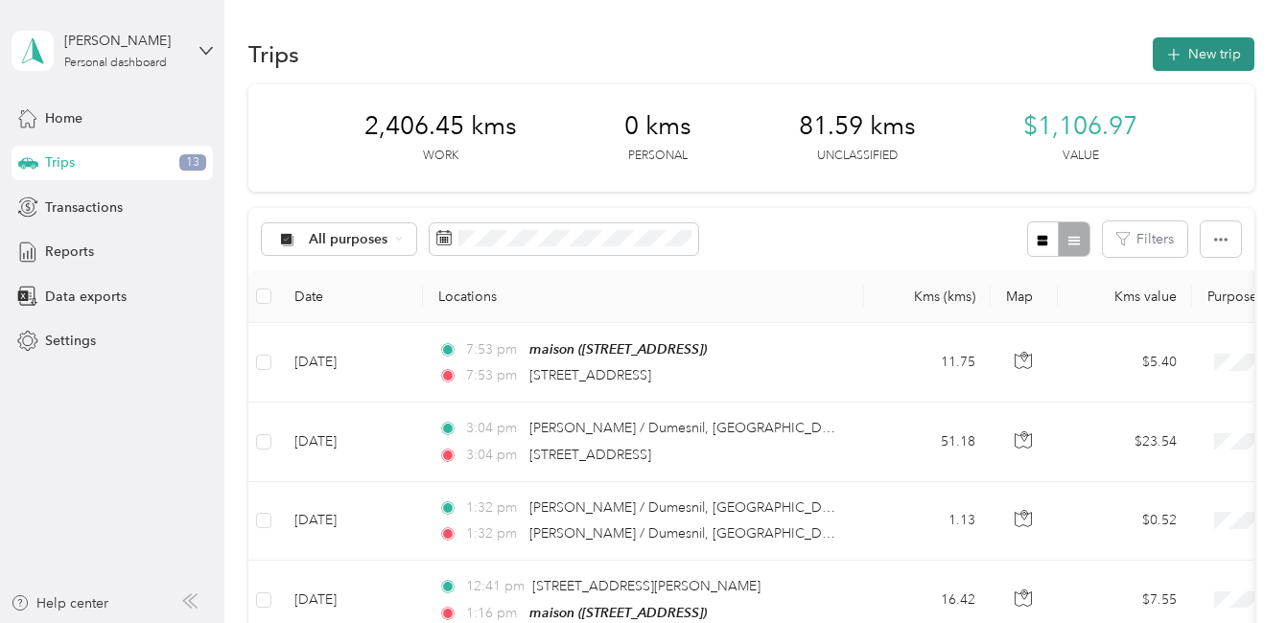
click at [1193, 50] on button "New trip" at bounding box center [1203, 54] width 102 height 34
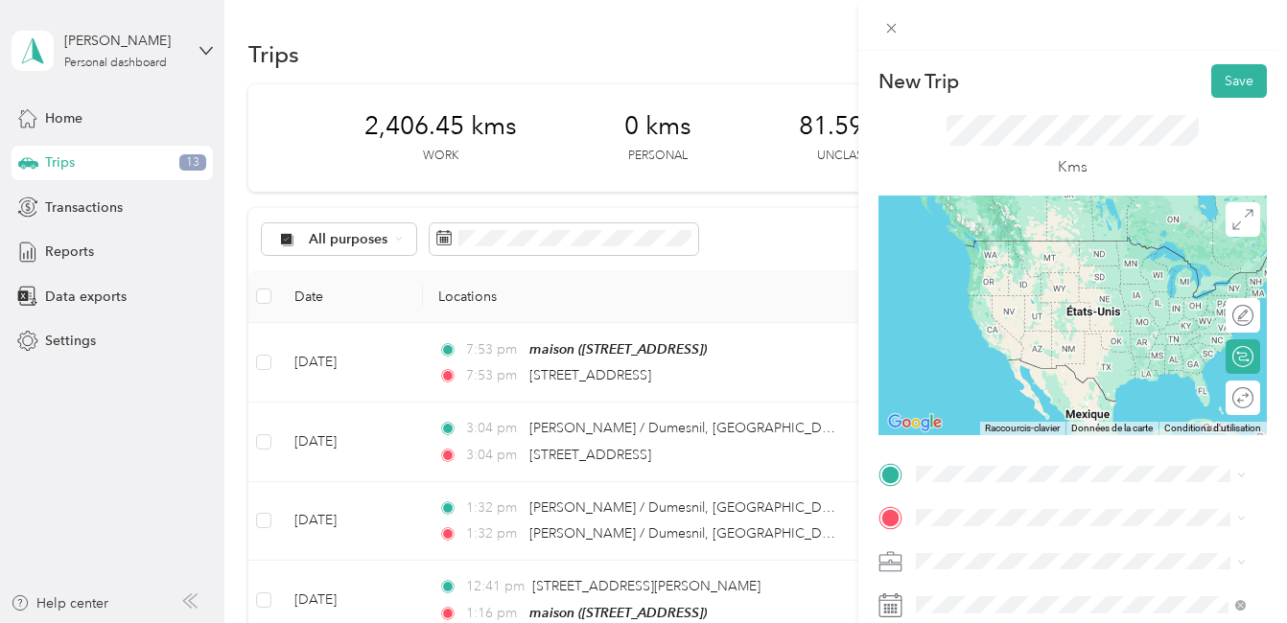
click at [1035, 239] on span "[STREET_ADDRESS][PERSON_NAME]" at bounding box center [1065, 229] width 228 height 17
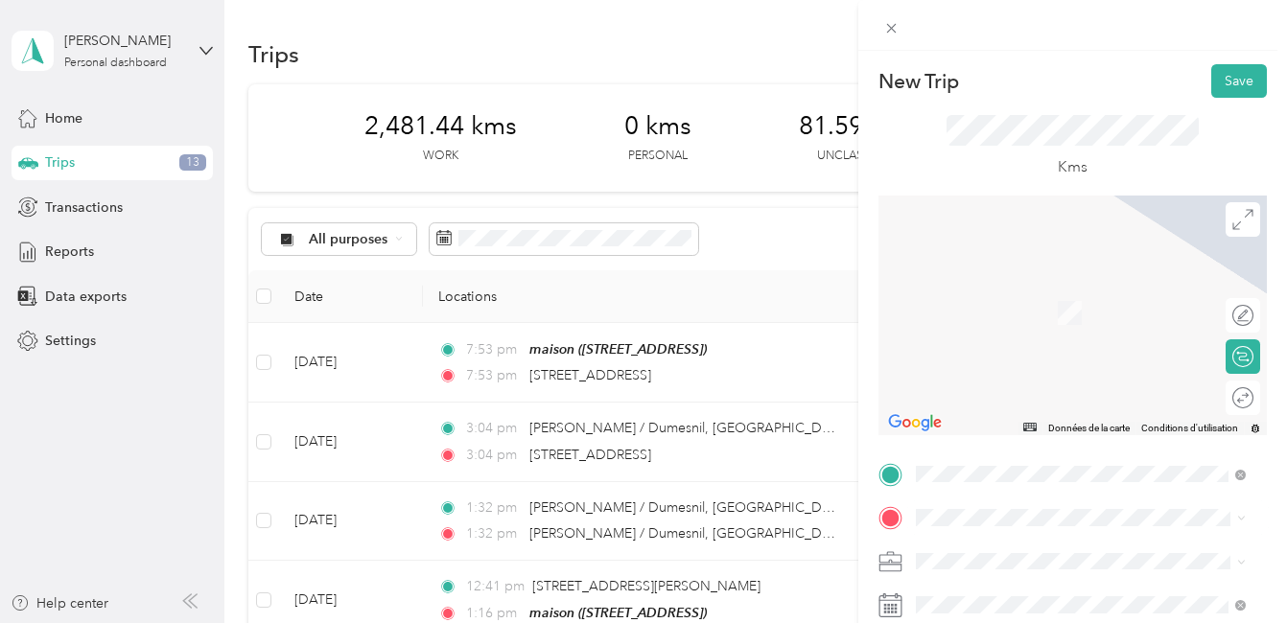
click at [1063, 308] on span "[STREET_ADDRESS][PERSON_NAME]" at bounding box center [1065, 298] width 228 height 17
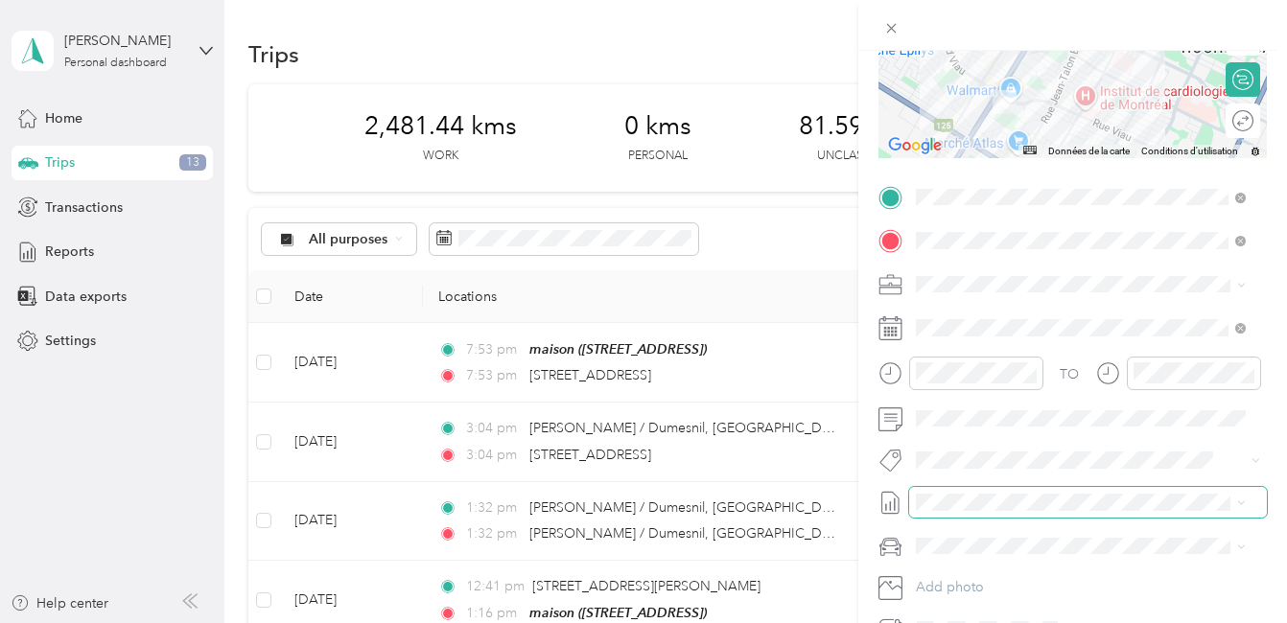
scroll to position [288, 0]
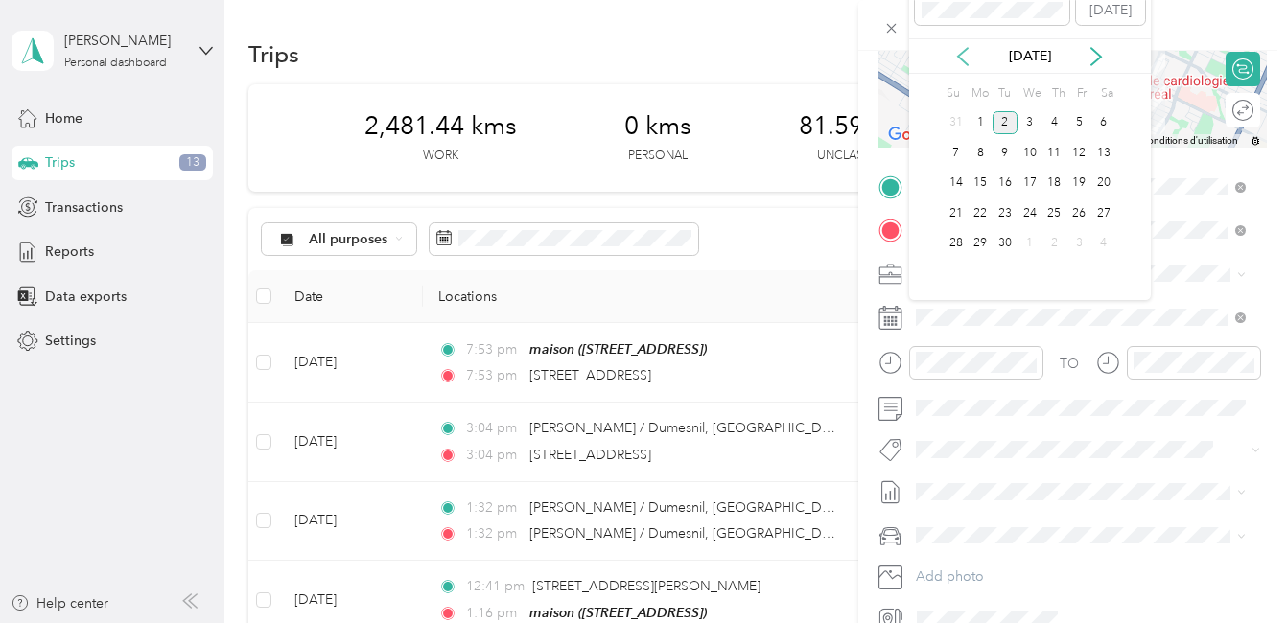
click at [963, 60] on icon at bounding box center [963, 56] width 10 height 17
click at [1077, 217] on div "22" at bounding box center [1078, 213] width 25 height 24
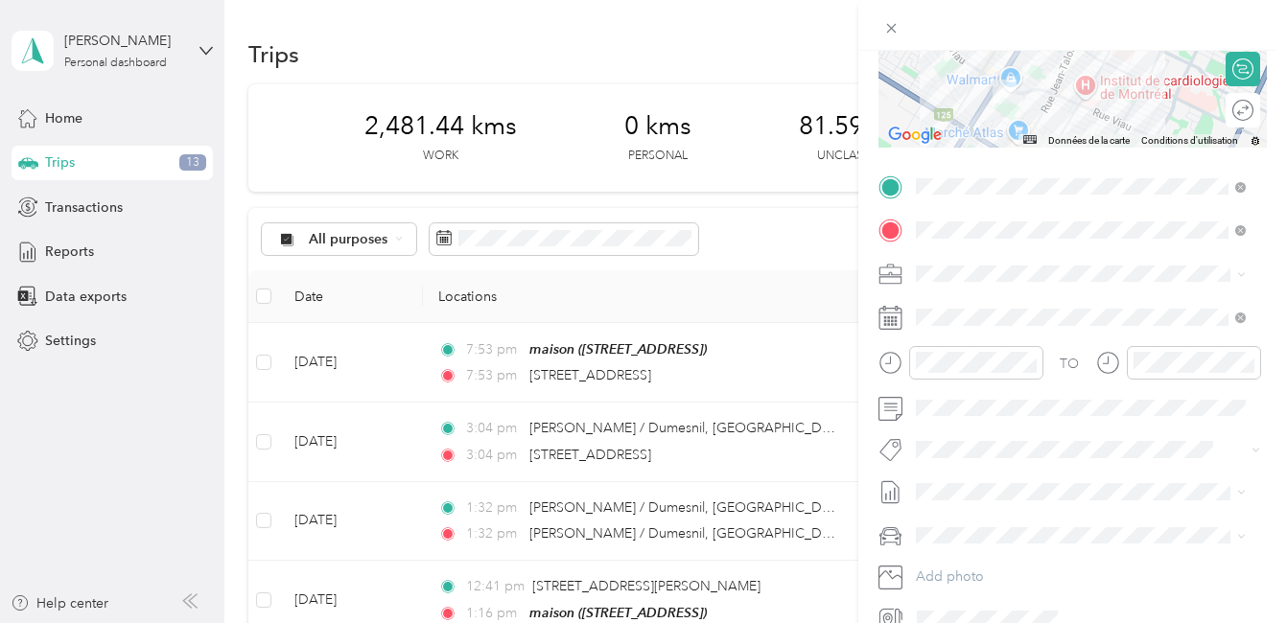
click at [977, 561] on li "Fab Team - R" at bounding box center [1080, 552] width 343 height 37
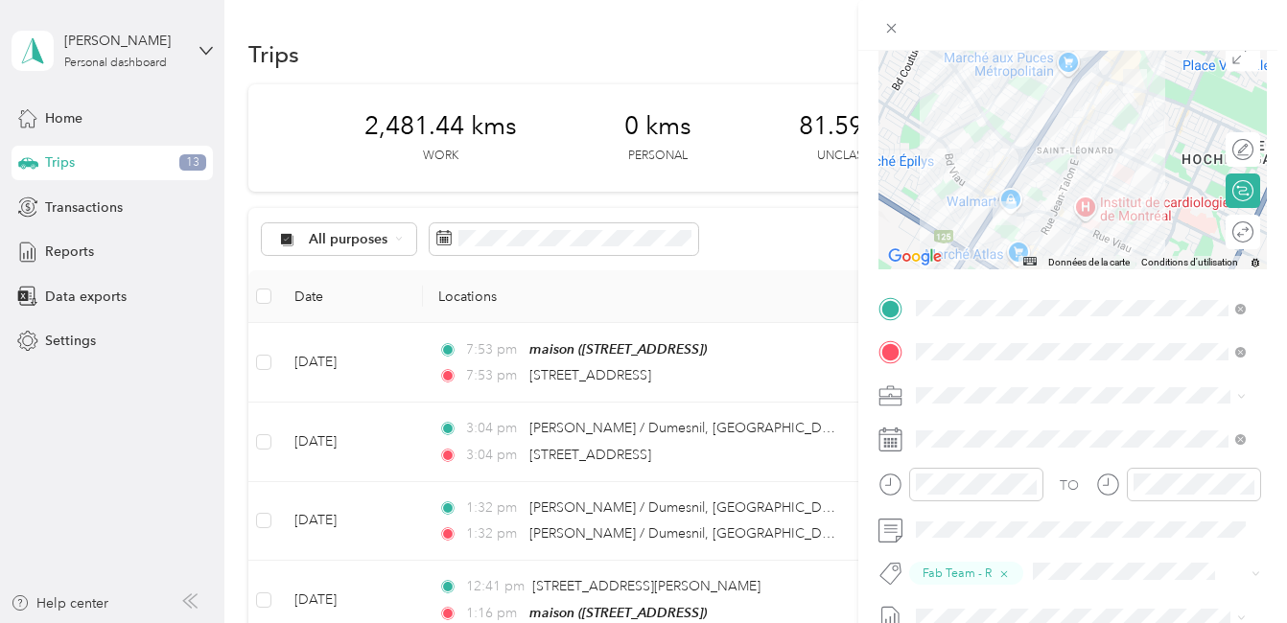
scroll to position [0, 0]
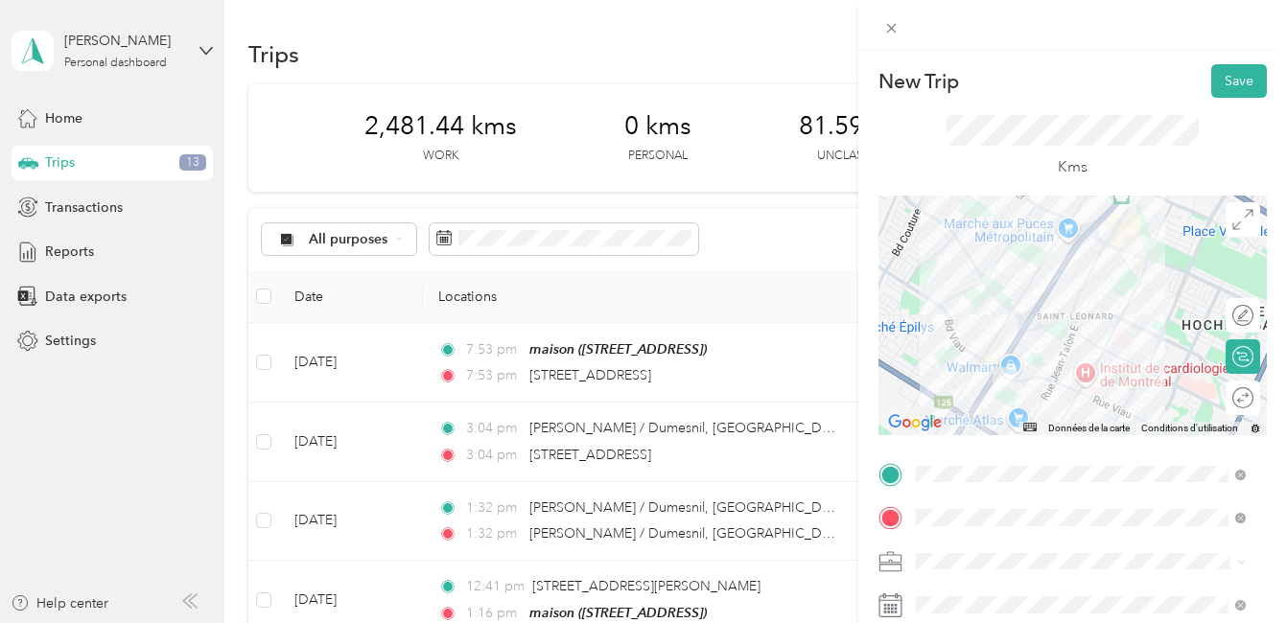
click at [1093, 356] on div at bounding box center [1072, 316] width 388 height 240
click at [1023, 311] on div at bounding box center [1072, 316] width 388 height 240
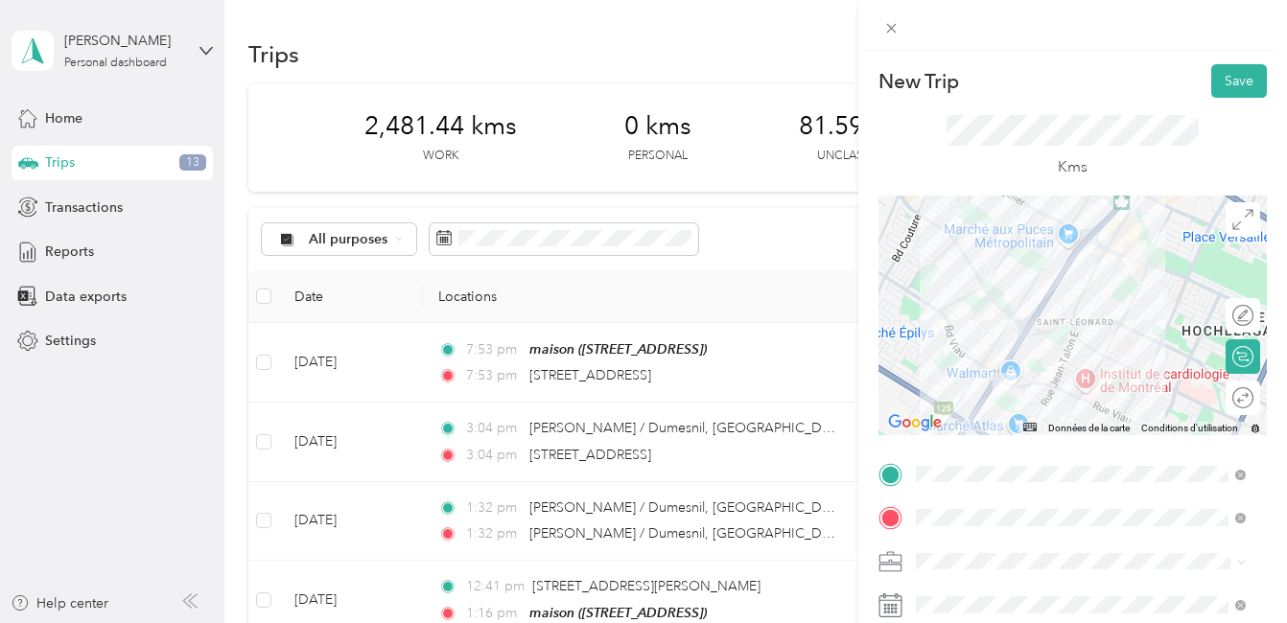
click at [1095, 355] on div at bounding box center [1072, 316] width 388 height 240
click at [1096, 360] on div at bounding box center [1072, 316] width 388 height 240
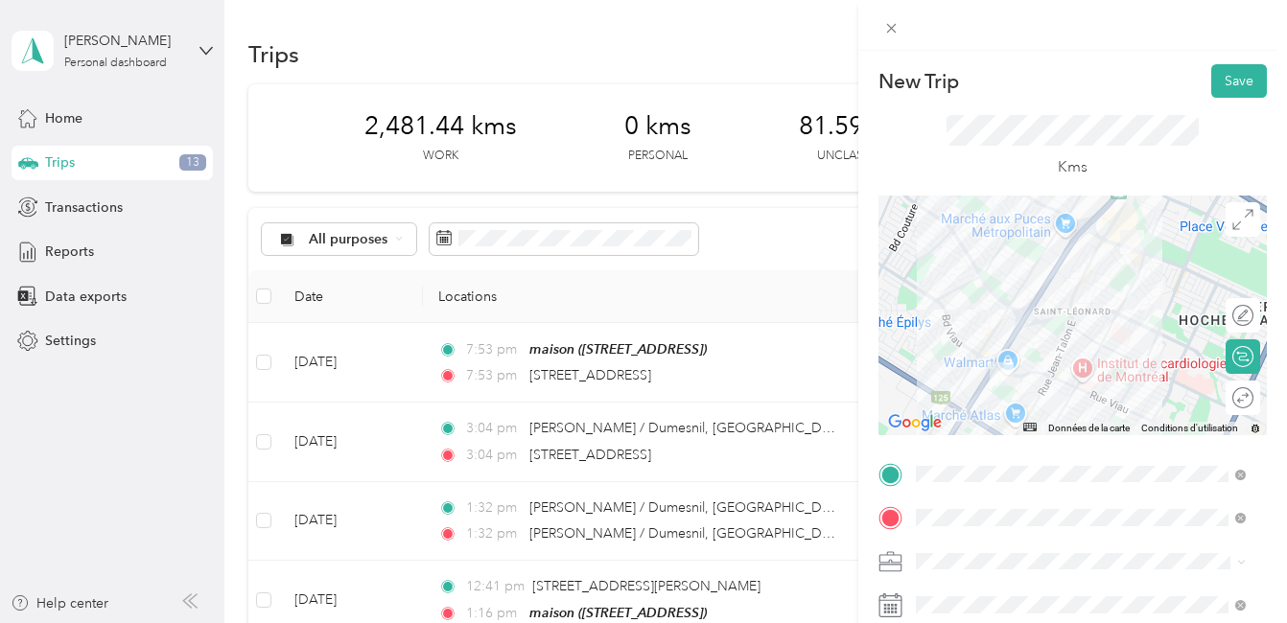
click at [1026, 311] on div at bounding box center [1072, 316] width 388 height 240
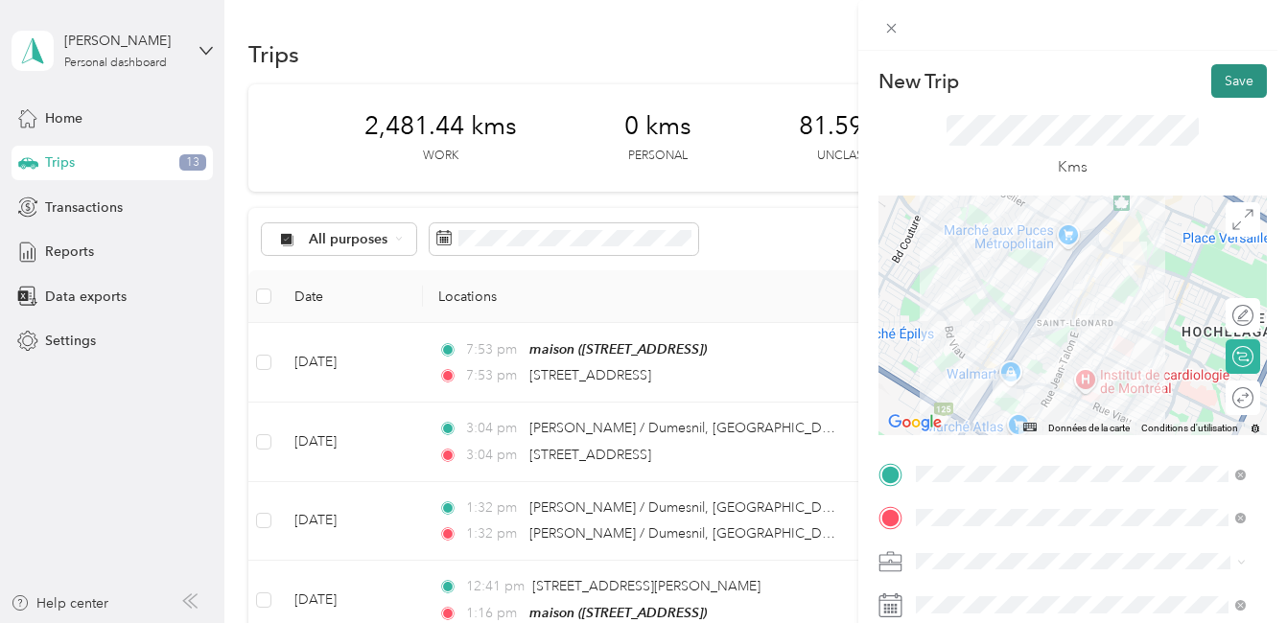
click at [1222, 76] on button "Save" at bounding box center [1239, 81] width 56 height 34
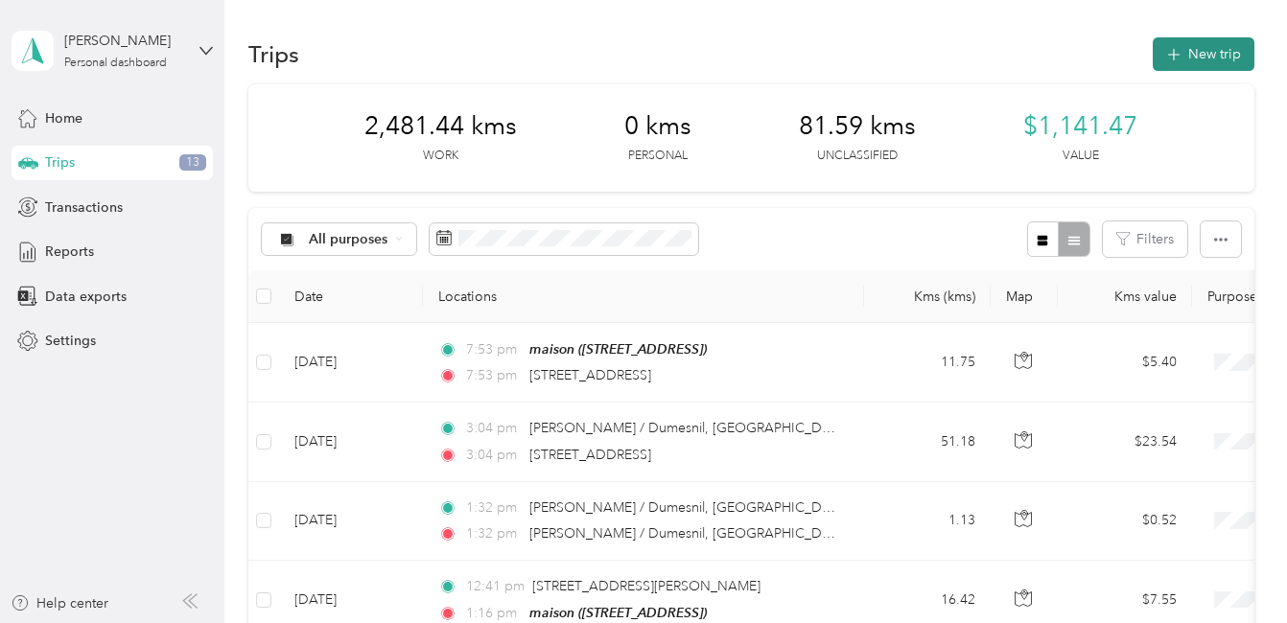
click at [1184, 54] on button "New trip" at bounding box center [1203, 54] width 102 height 34
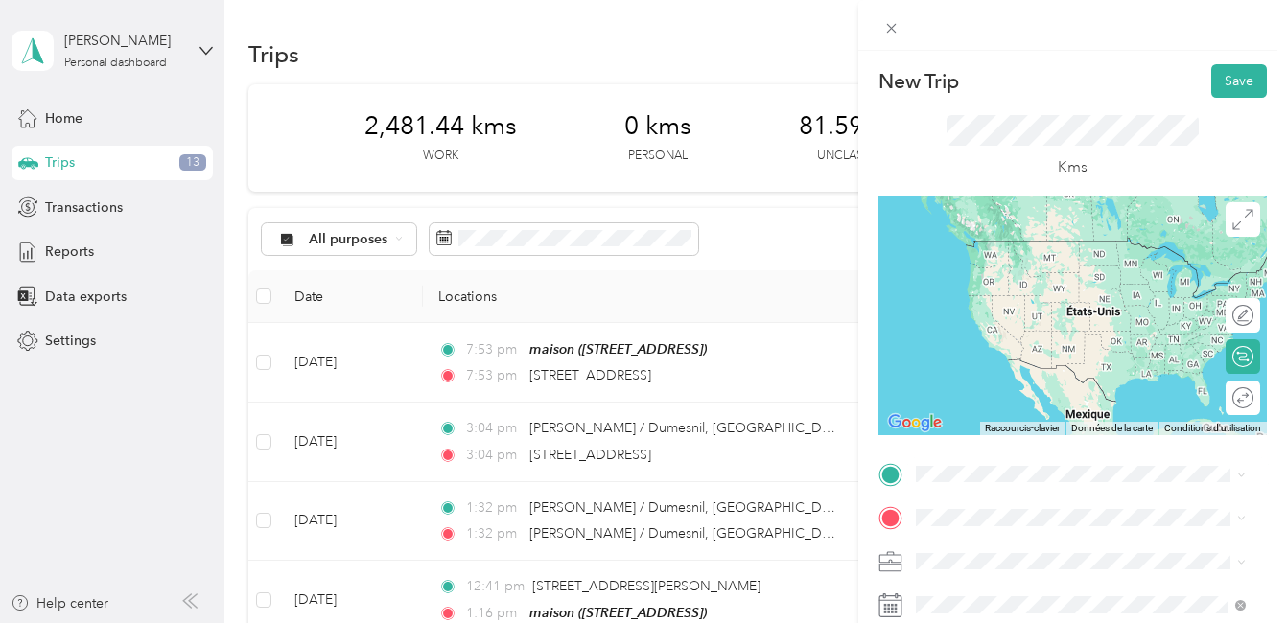
click at [1034, 260] on span "[STREET_ADDRESS][PERSON_NAME]" at bounding box center [1065, 259] width 228 height 17
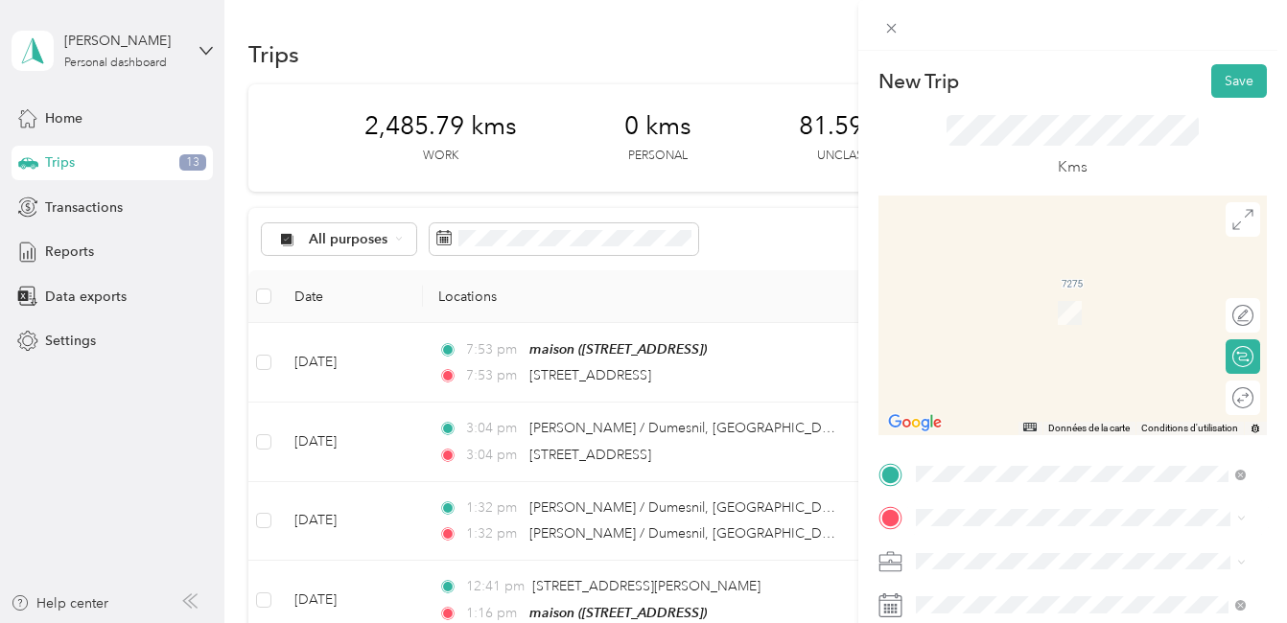
click at [1023, 290] on span "[STREET_ADDRESS]" at bounding box center [1012, 283] width 122 height 17
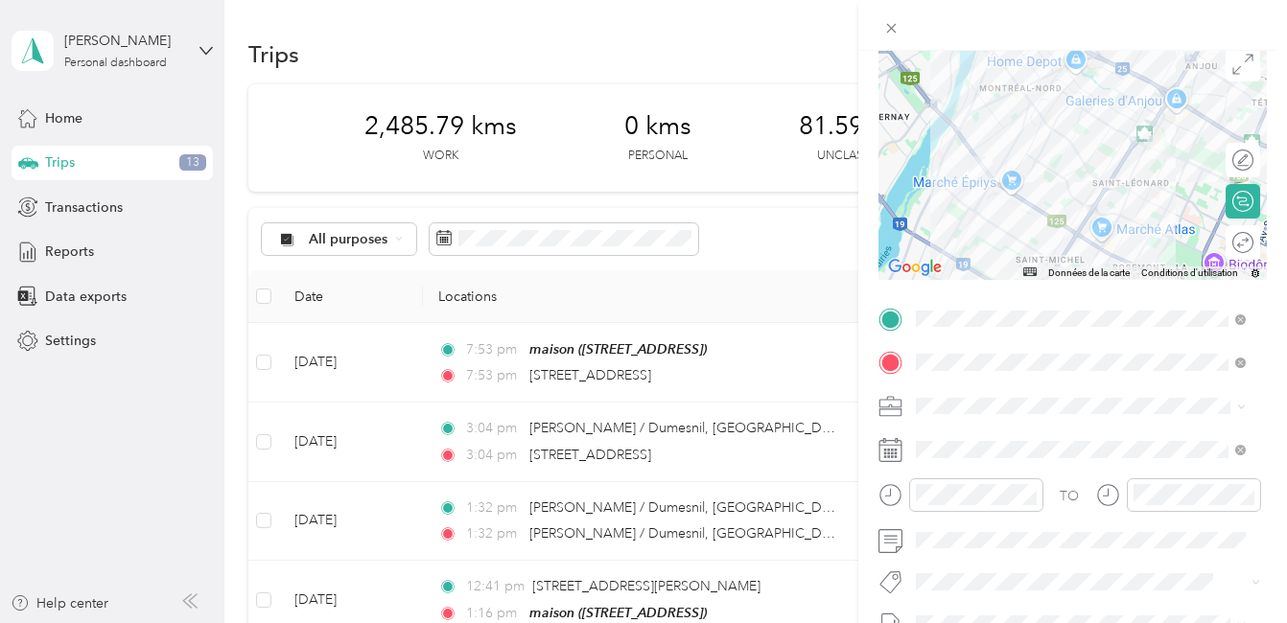
scroll to position [192, 0]
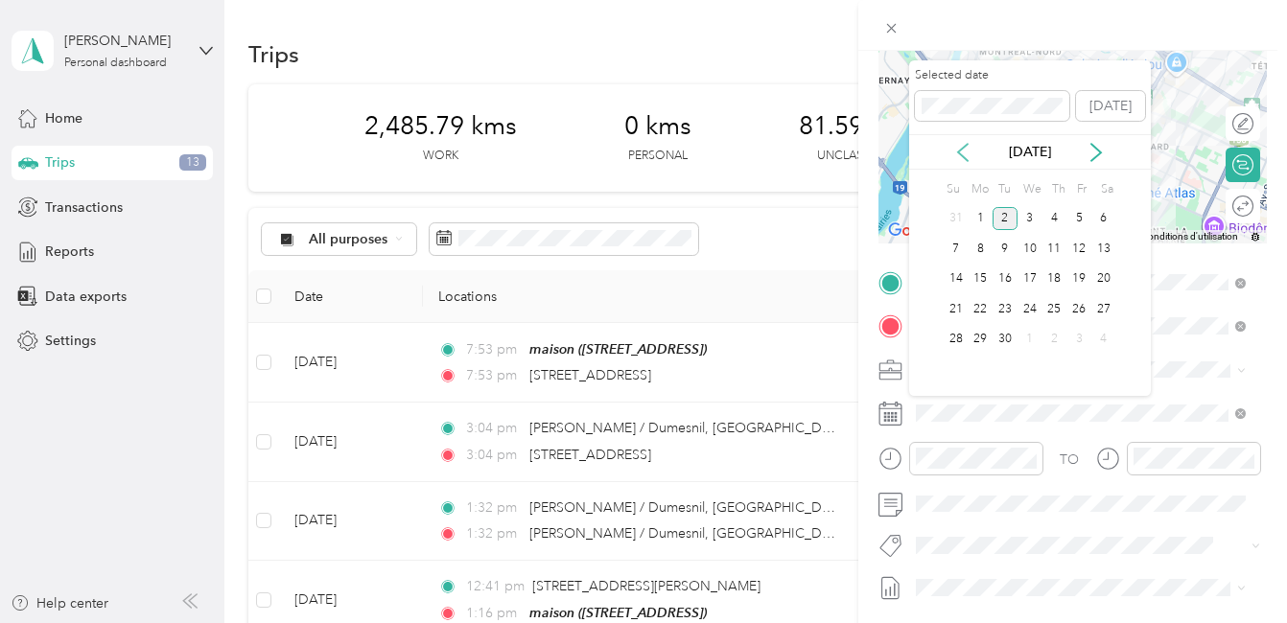
click at [961, 151] on icon at bounding box center [962, 152] width 19 height 19
click at [1082, 312] on div "22" at bounding box center [1078, 309] width 25 height 24
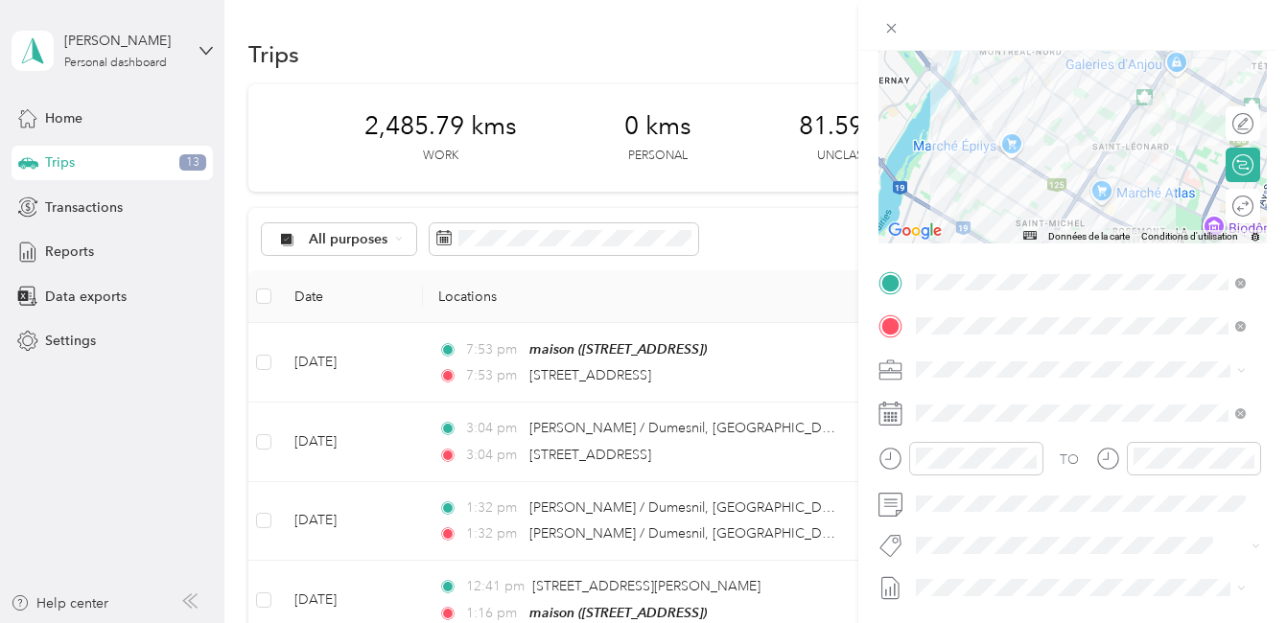
click at [963, 515] on li "Fab Team - R" at bounding box center [1080, 501] width 343 height 36
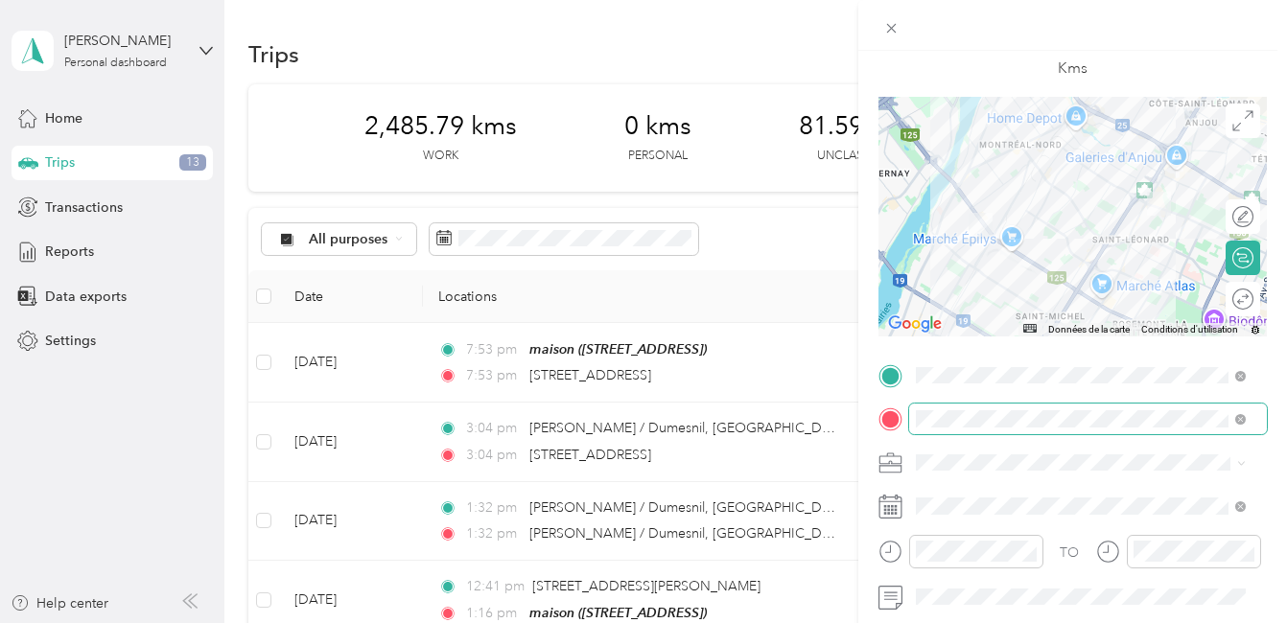
scroll to position [0, 0]
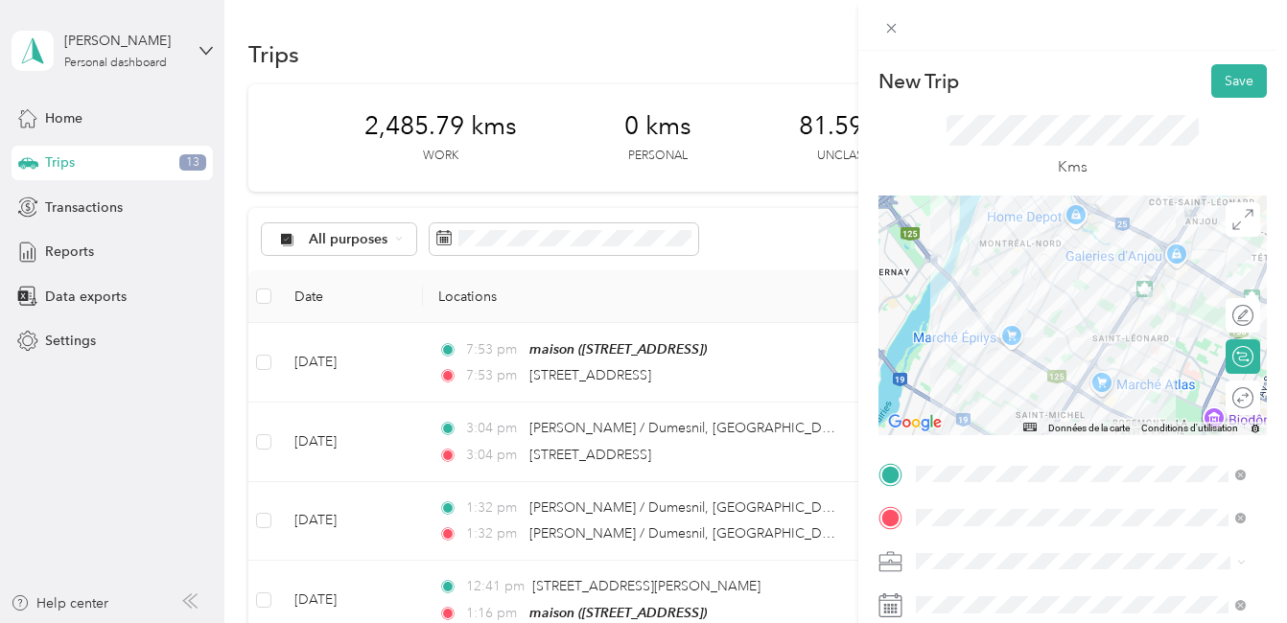
click at [1036, 269] on div at bounding box center [1072, 316] width 388 height 240
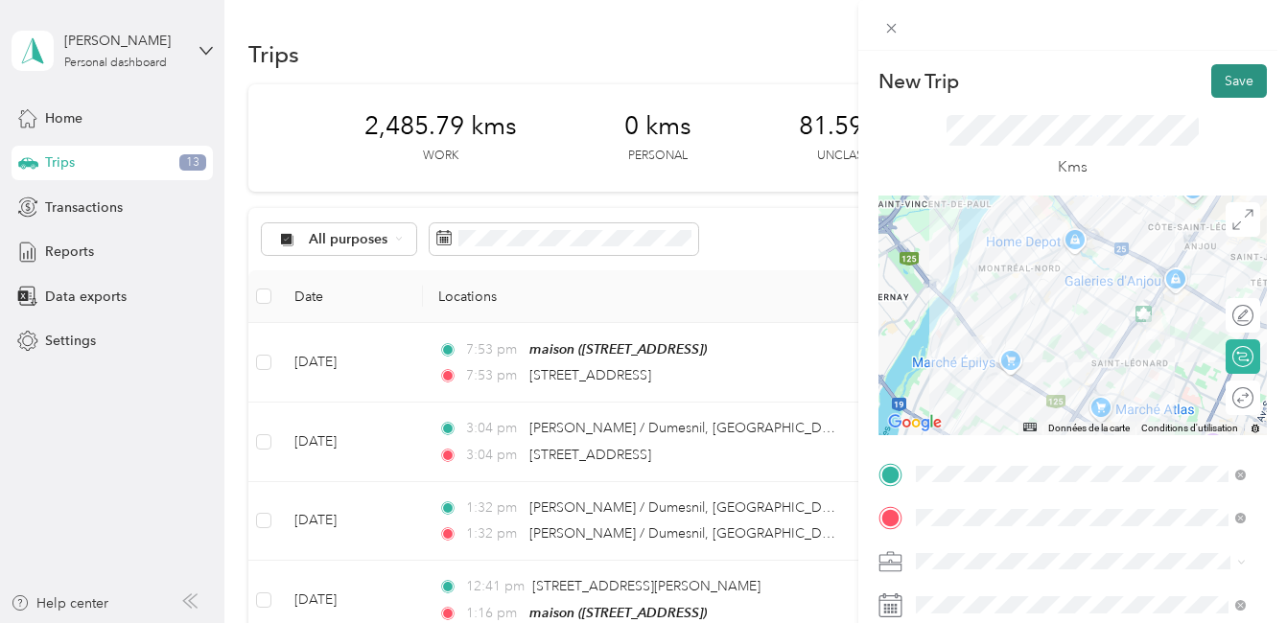
click at [1218, 81] on button "Save" at bounding box center [1239, 81] width 56 height 34
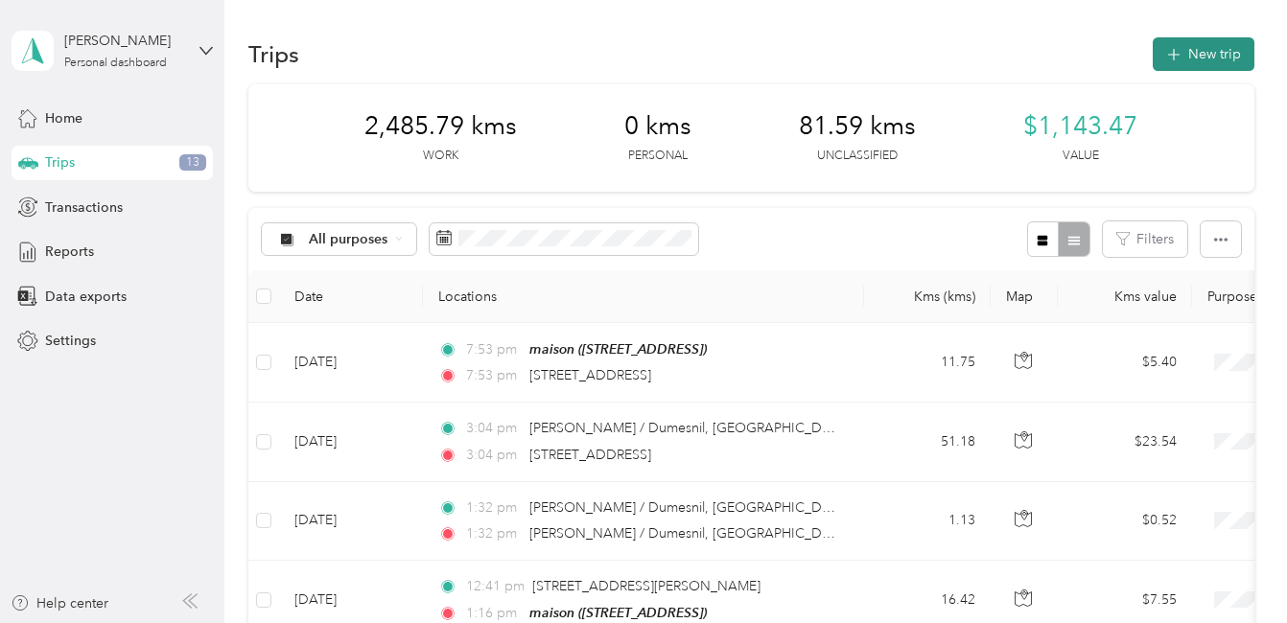
click at [1198, 51] on button "New trip" at bounding box center [1203, 54] width 102 height 34
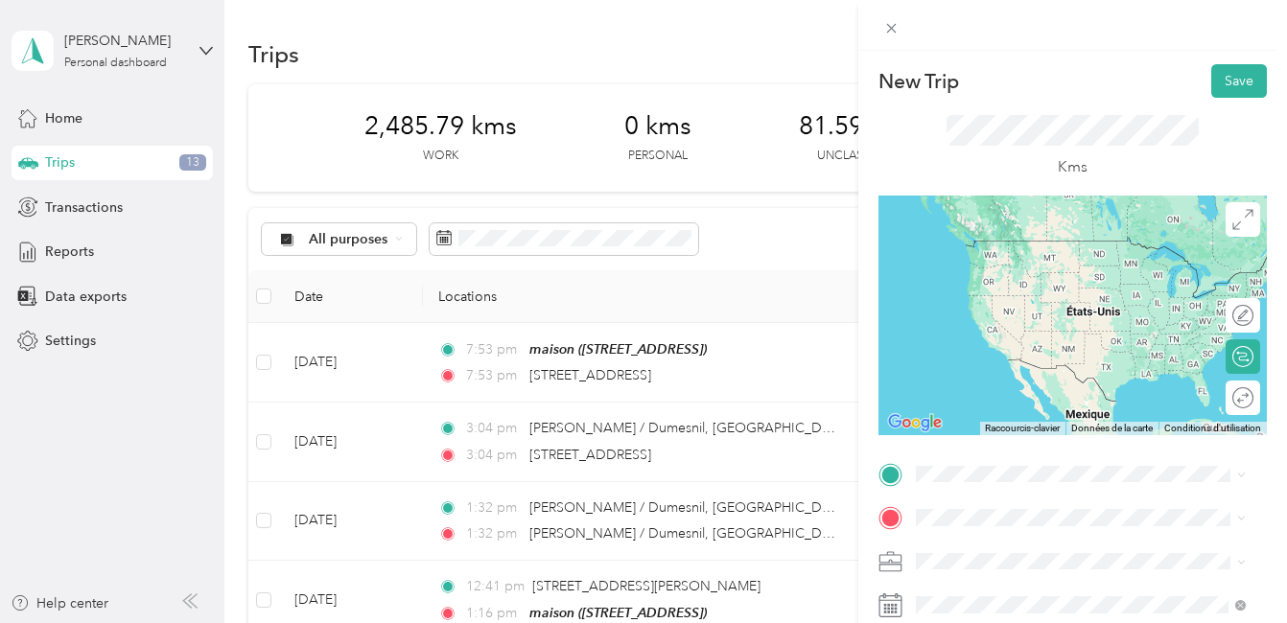
click at [1037, 240] on span "[STREET_ADDRESS]" at bounding box center [1012, 233] width 122 height 17
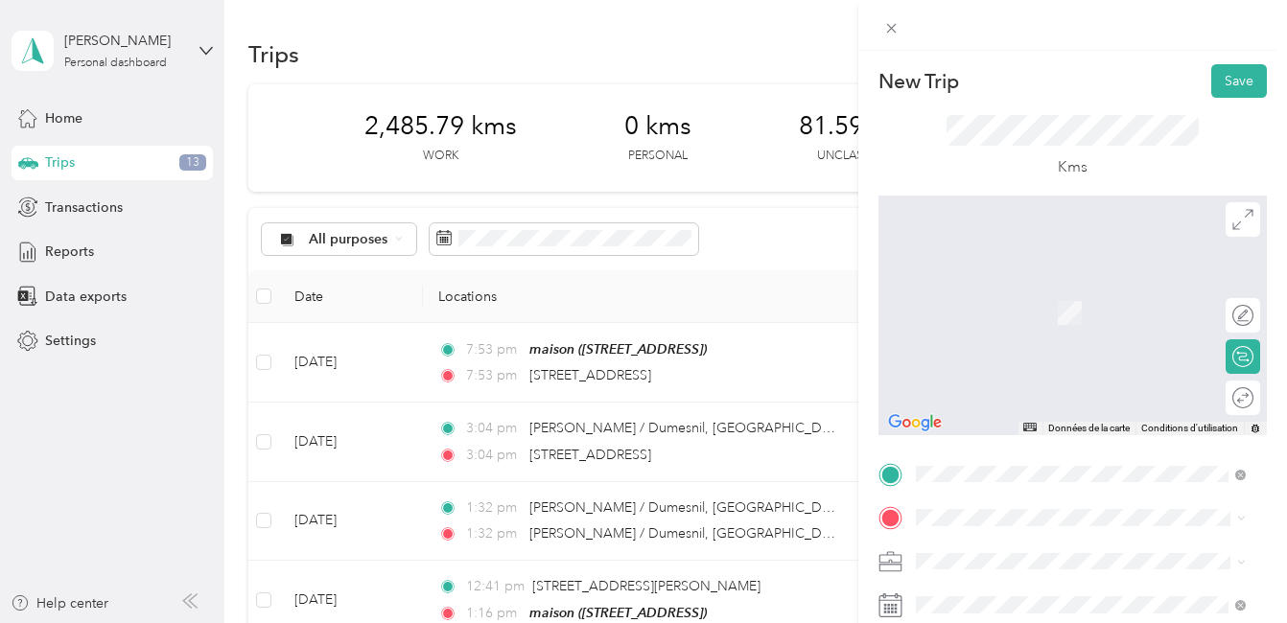
click at [981, 507] on div "maison [STREET_ADDRESS]" at bounding box center [1012, 527] width 122 height 40
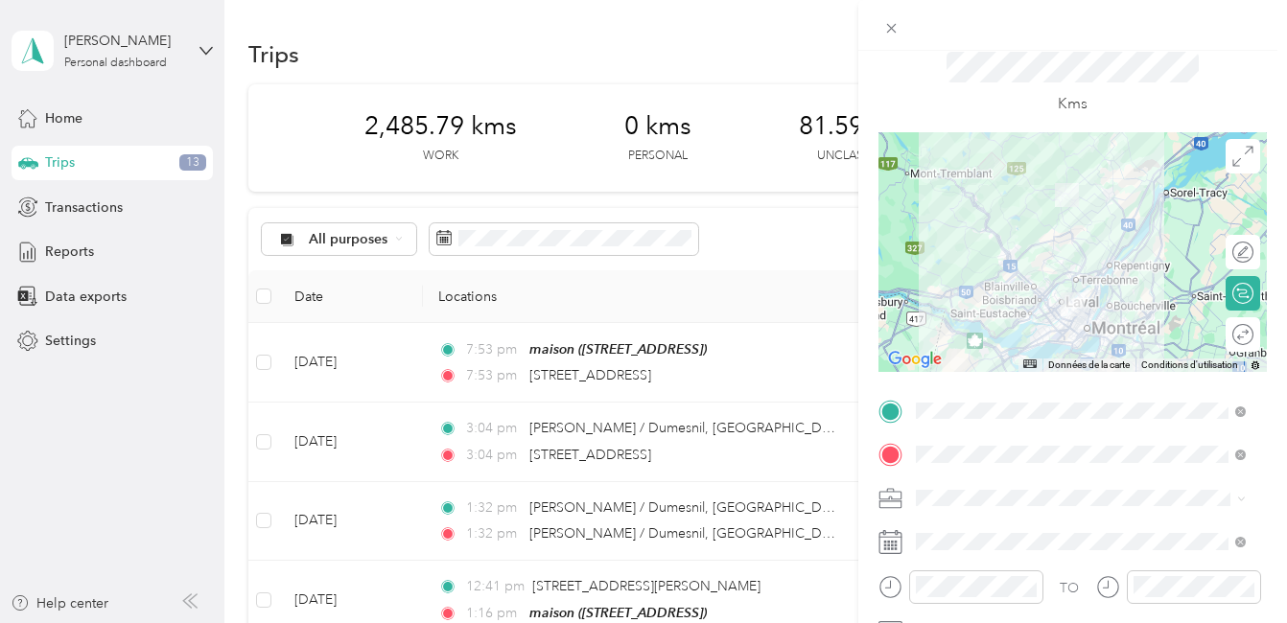
scroll to position [96, 0]
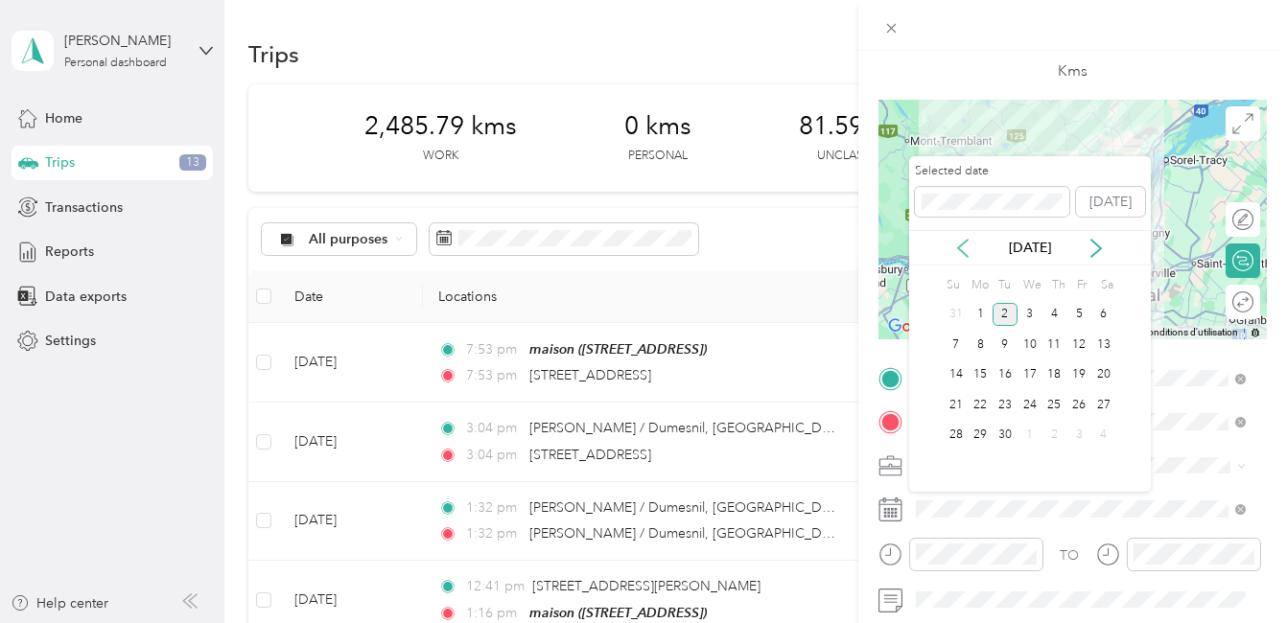
click at [962, 245] on icon at bounding box center [963, 248] width 10 height 17
click at [1077, 403] on div "22" at bounding box center [1078, 405] width 25 height 24
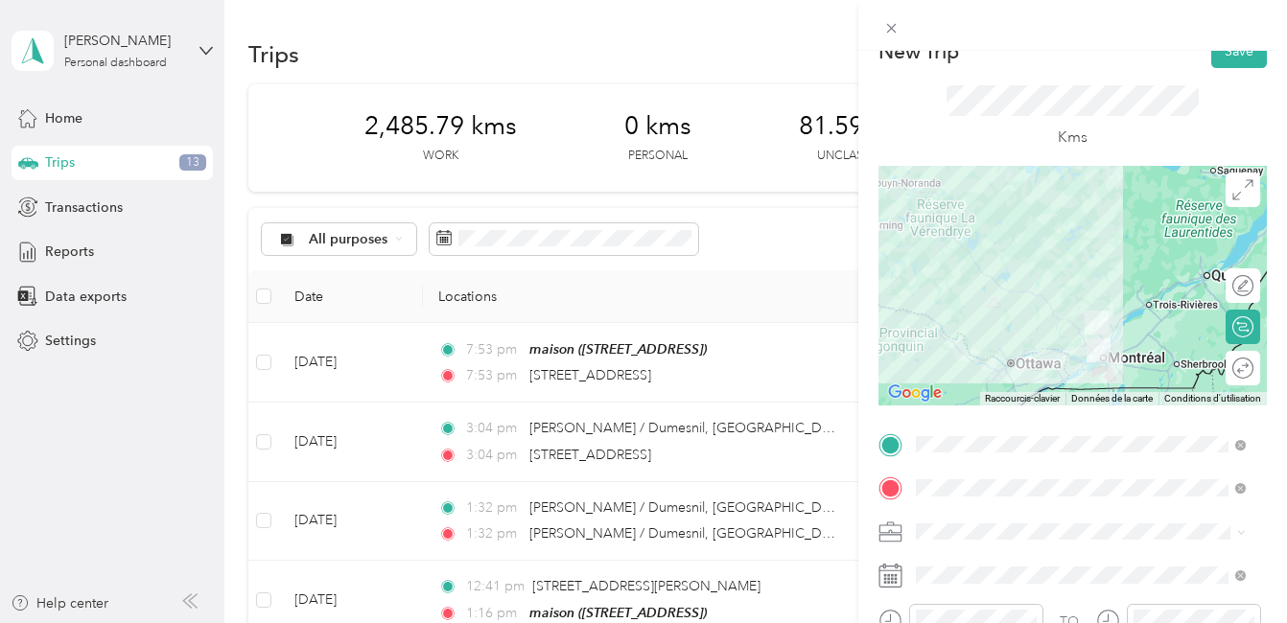
scroll to position [0, 0]
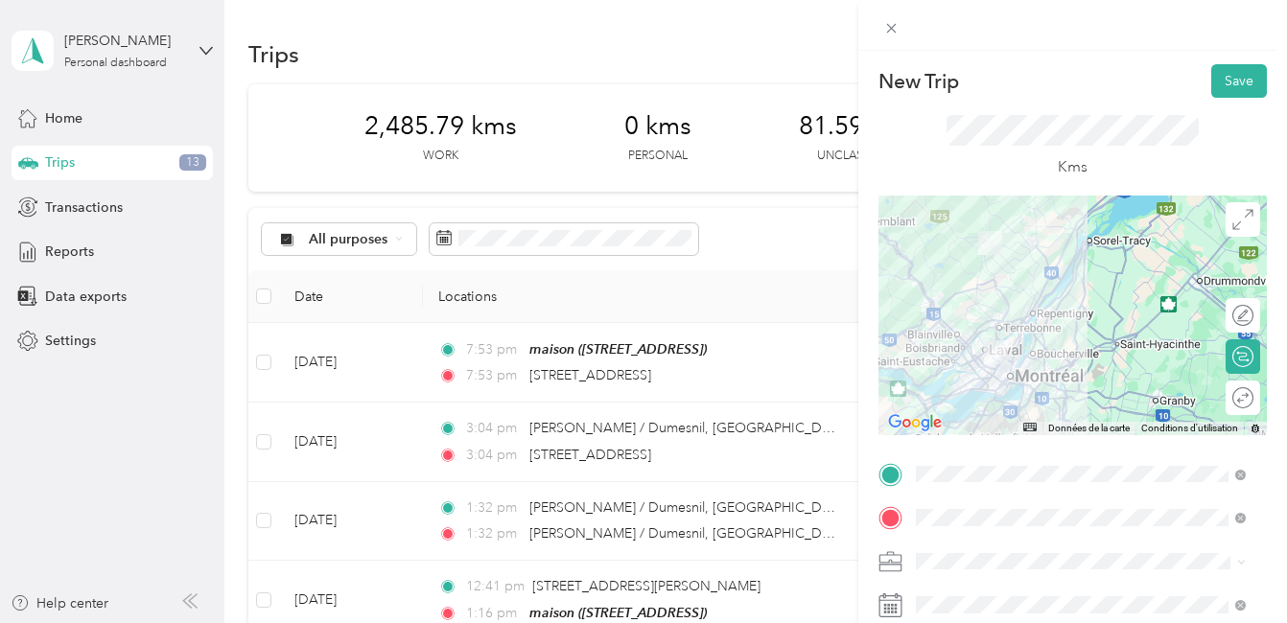
click at [1009, 337] on div at bounding box center [1072, 316] width 388 height 240
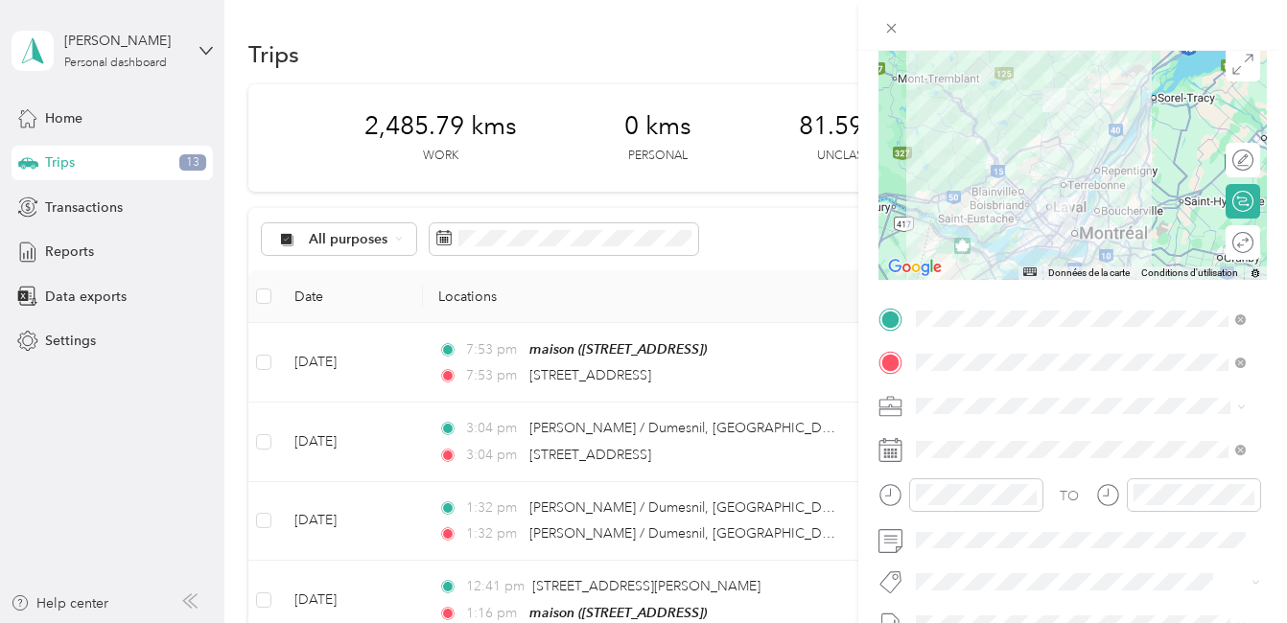
scroll to position [288, 0]
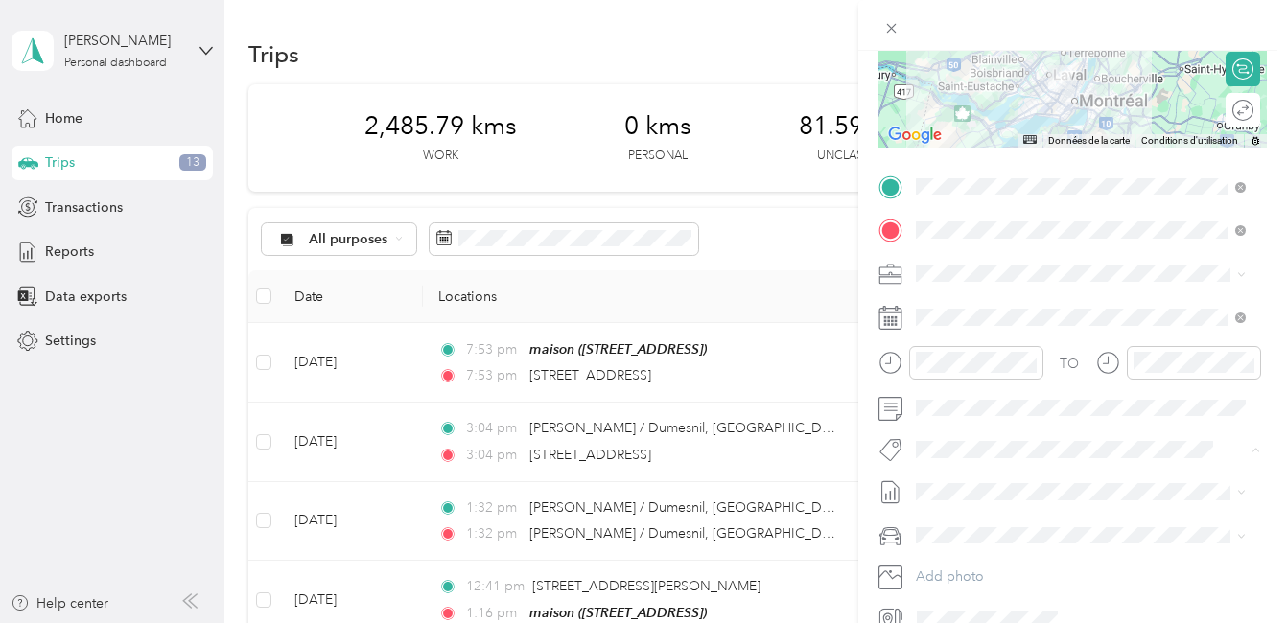
click at [974, 559] on button "Fab Team - R" at bounding box center [970, 557] width 96 height 24
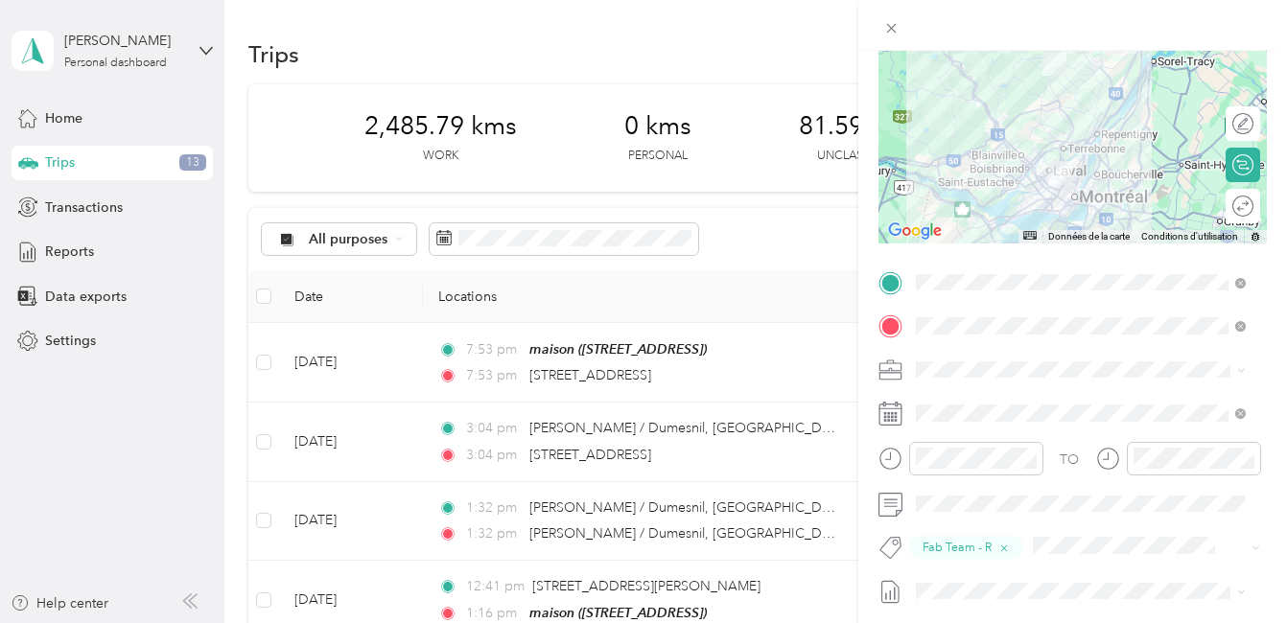
scroll to position [0, 0]
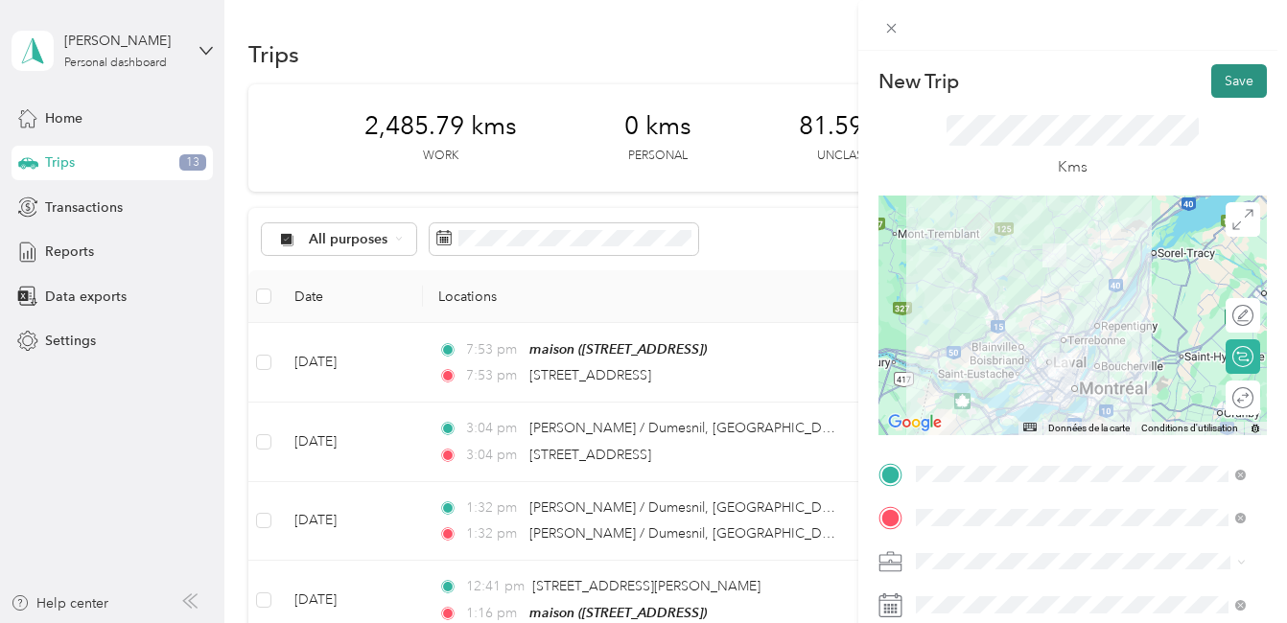
click at [1223, 80] on button "Save" at bounding box center [1239, 81] width 56 height 34
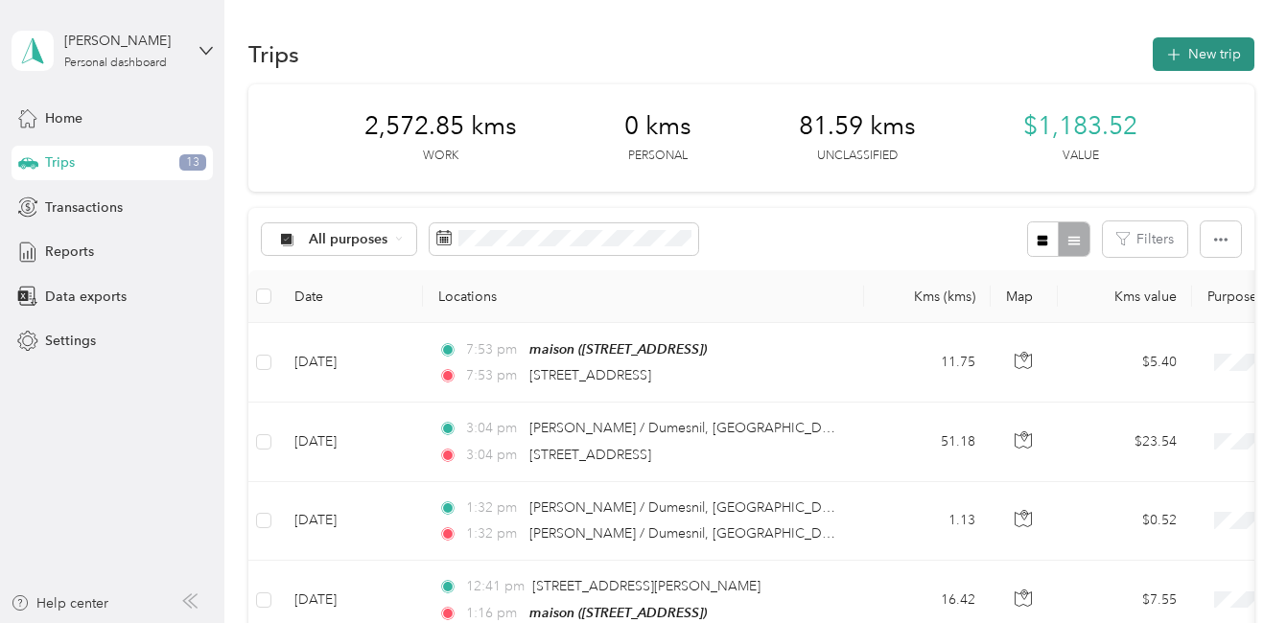
click at [1188, 47] on button "New trip" at bounding box center [1203, 54] width 102 height 34
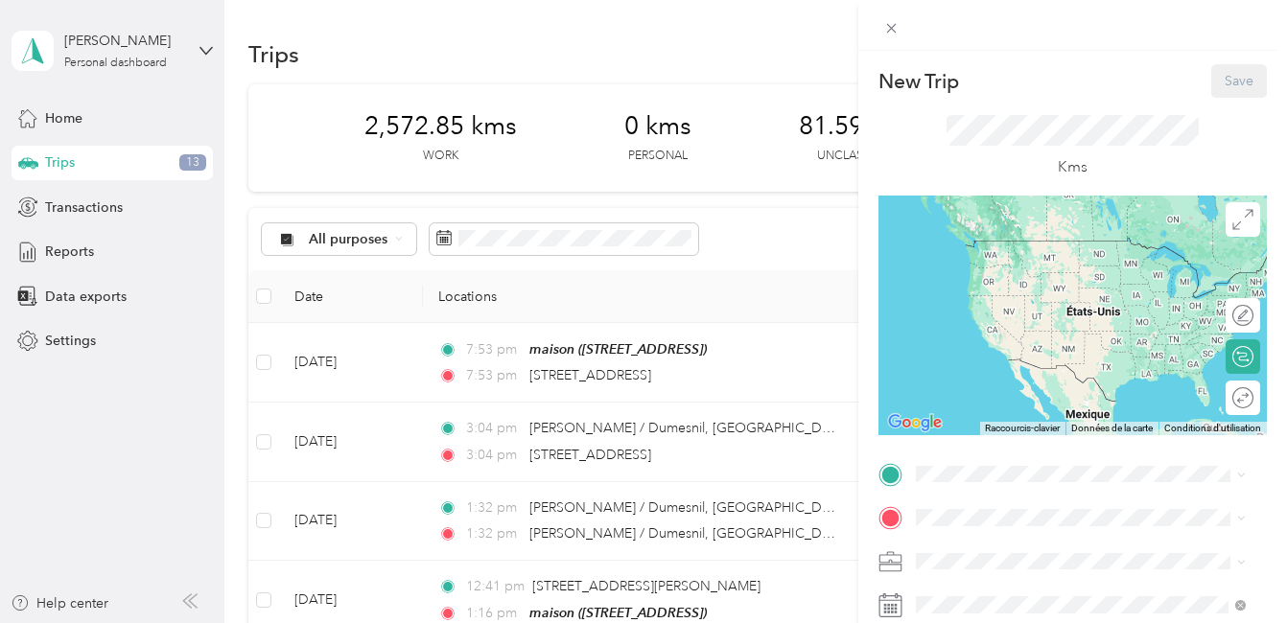
click at [995, 463] on div "maison [STREET_ADDRESS]" at bounding box center [1012, 483] width 122 height 40
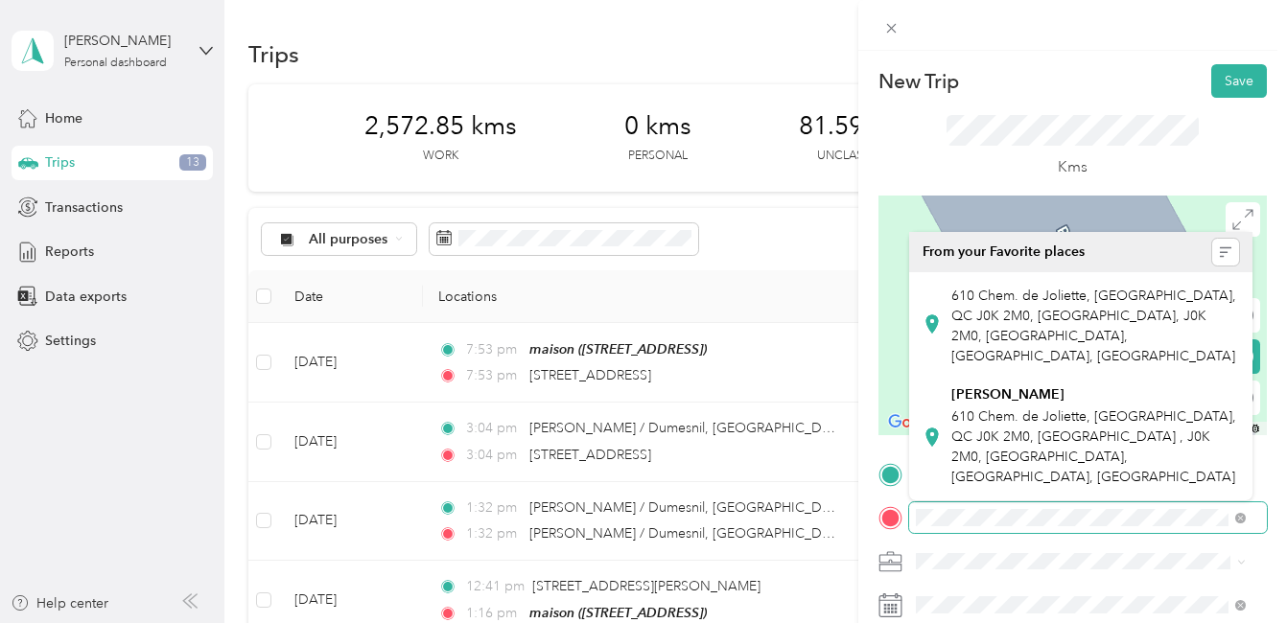
scroll to position [0, 10]
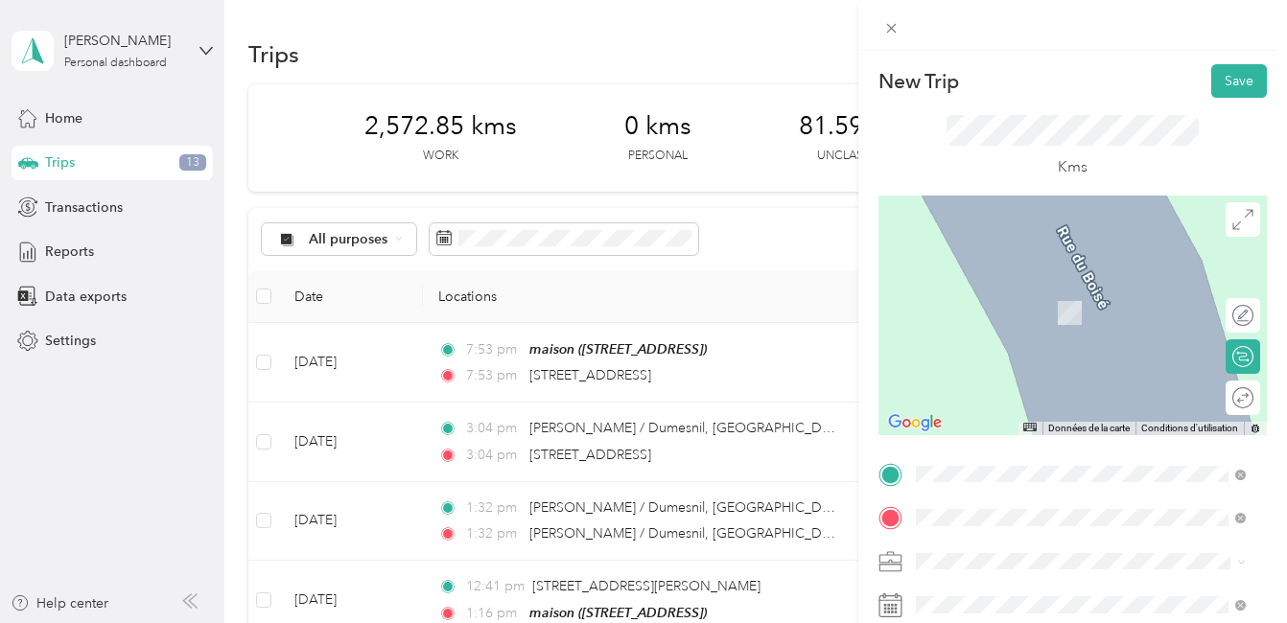
click at [986, 283] on span "[STREET_ADDRESS]" at bounding box center [1012, 284] width 122 height 17
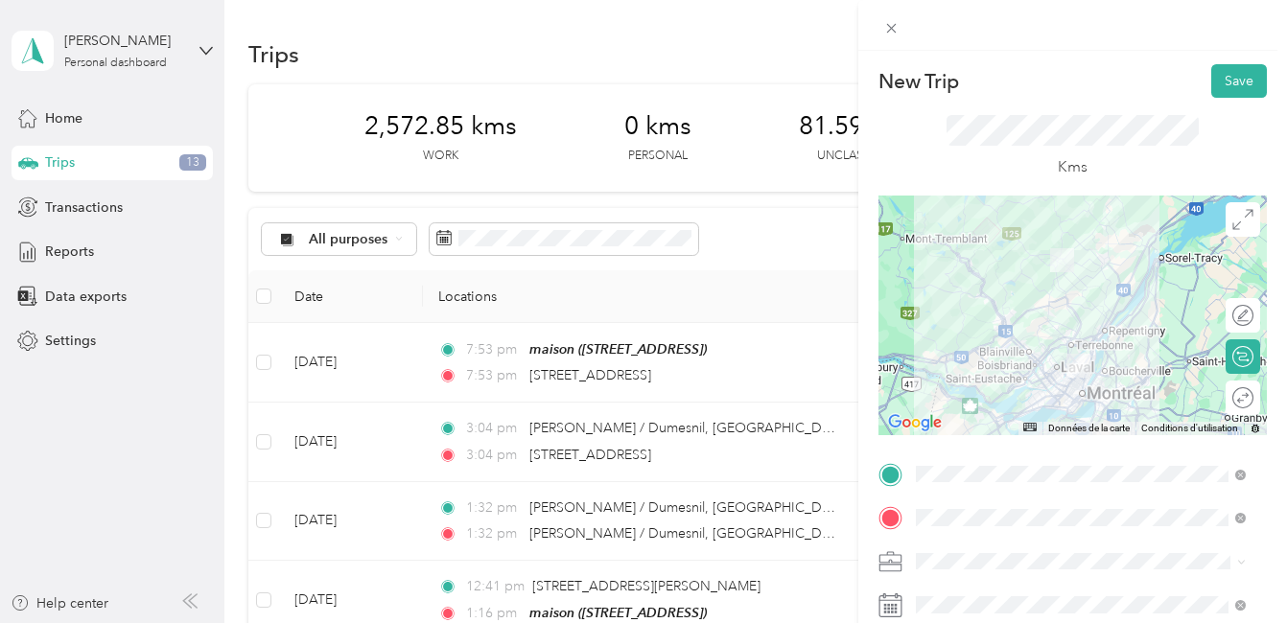
click at [1104, 306] on div at bounding box center [1072, 316] width 388 height 240
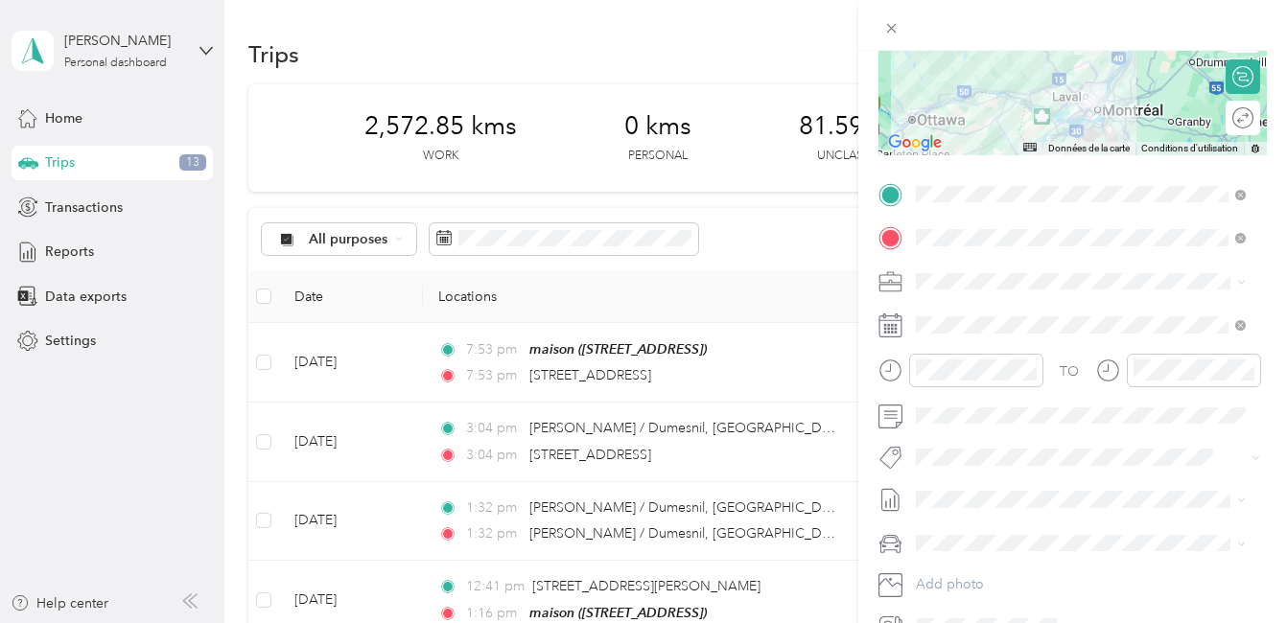
scroll to position [288, 0]
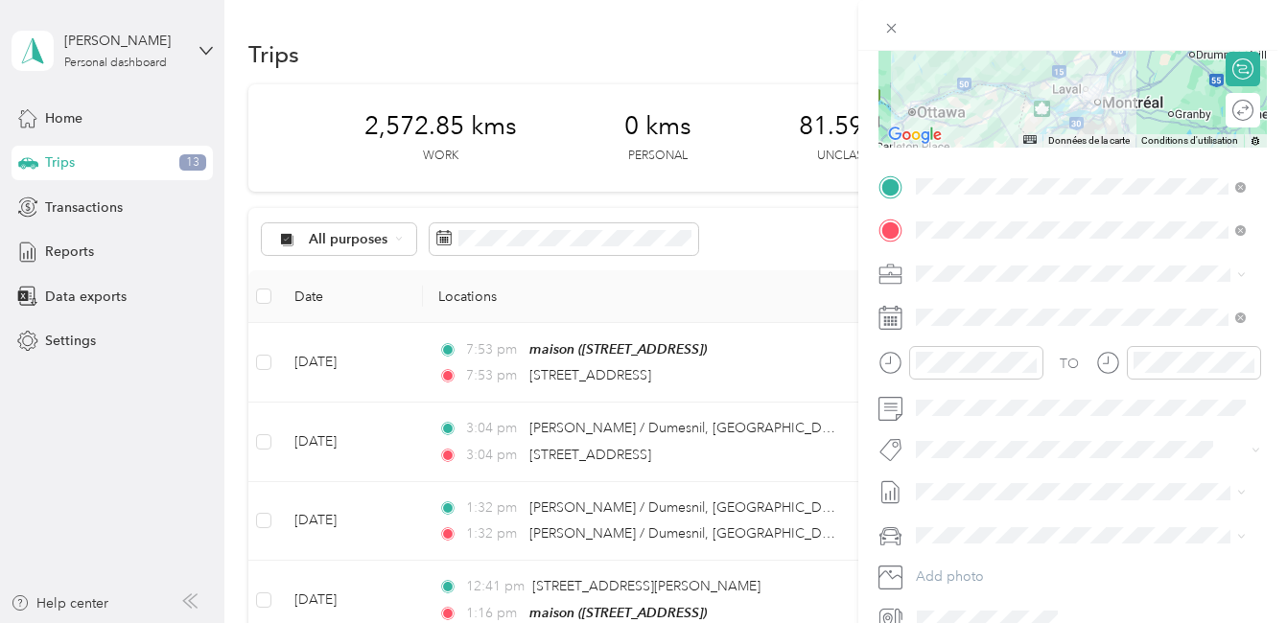
click at [970, 559] on button "Fab Team - R" at bounding box center [970, 551] width 96 height 24
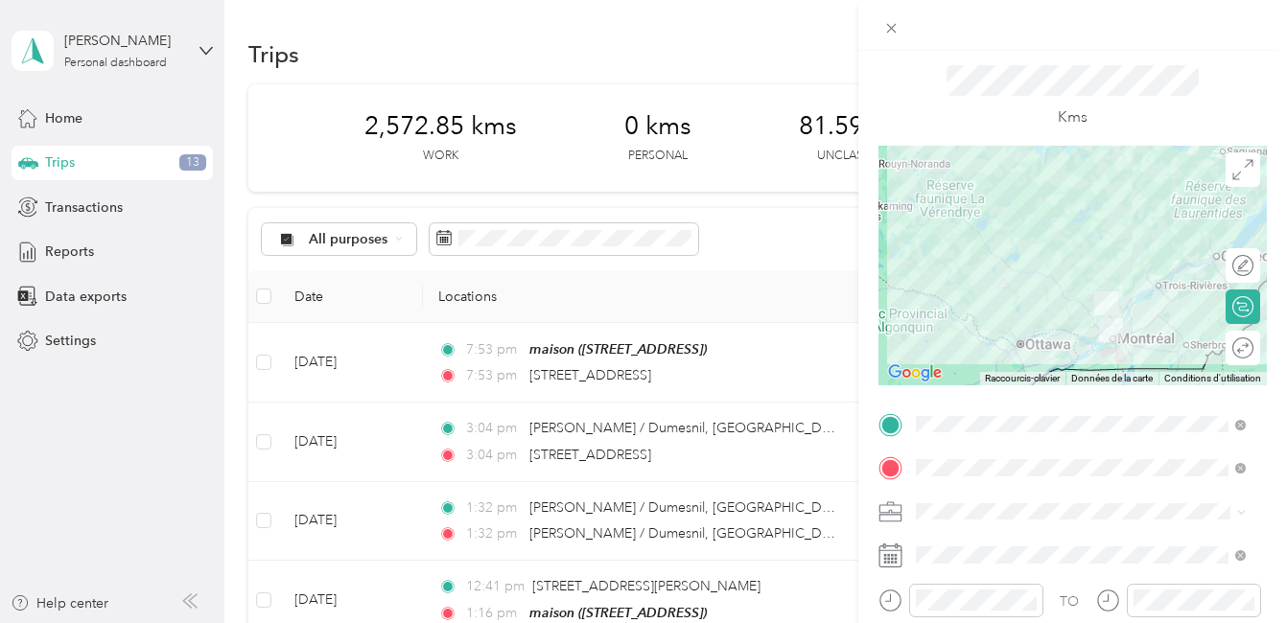
scroll to position [96, 0]
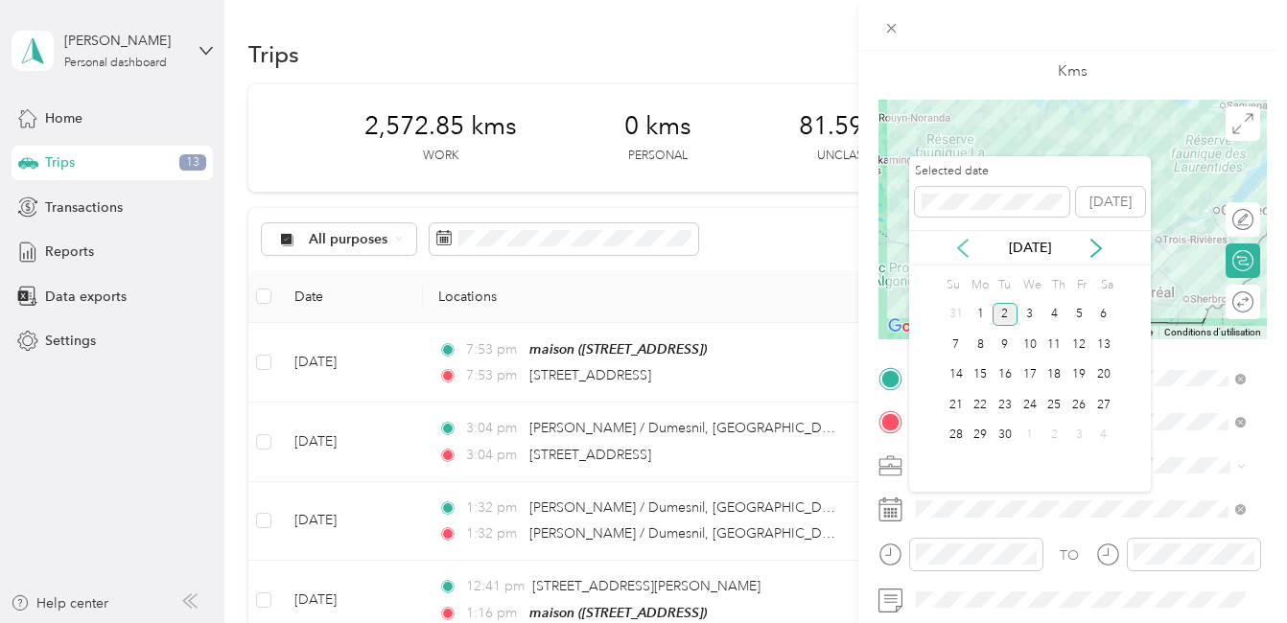
click at [966, 251] on icon at bounding box center [962, 248] width 19 height 19
click at [979, 439] on div "25" at bounding box center [979, 436] width 25 height 24
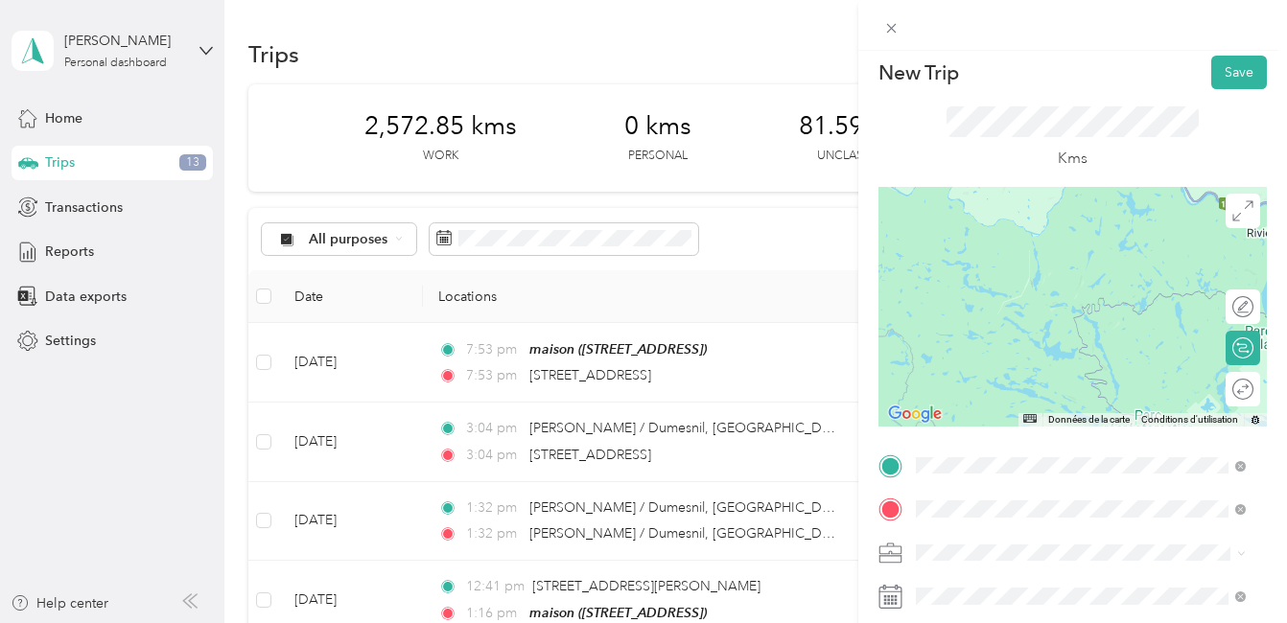
scroll to position [0, 0]
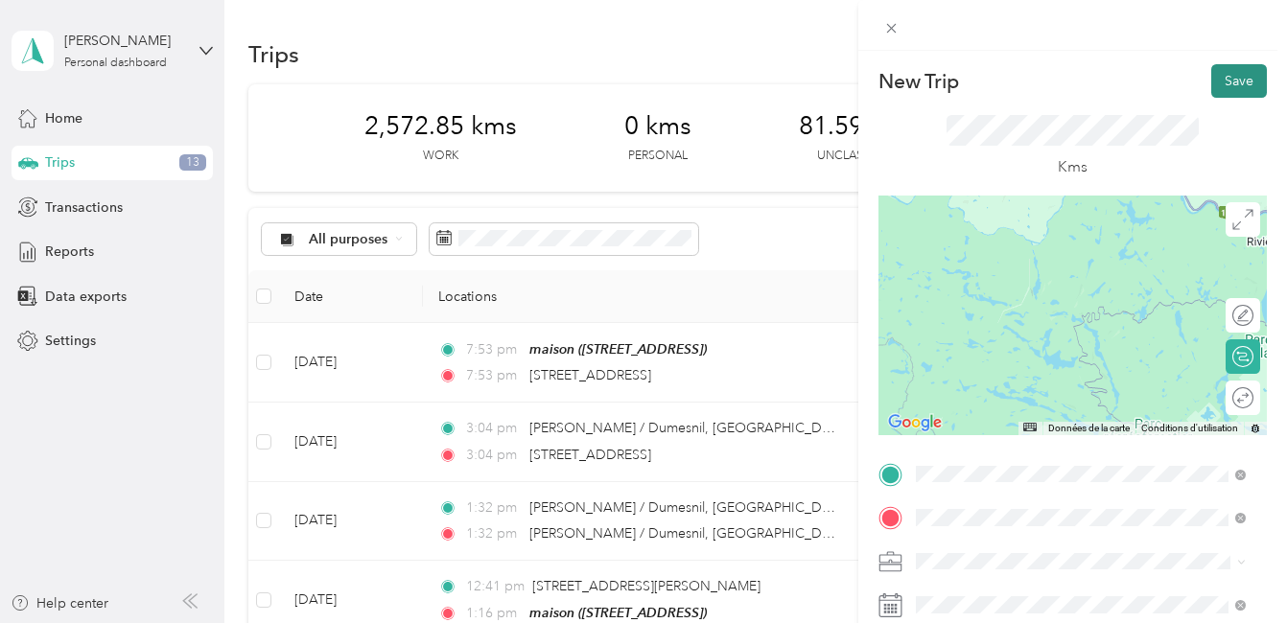
click at [1224, 74] on button "Save" at bounding box center [1239, 81] width 56 height 34
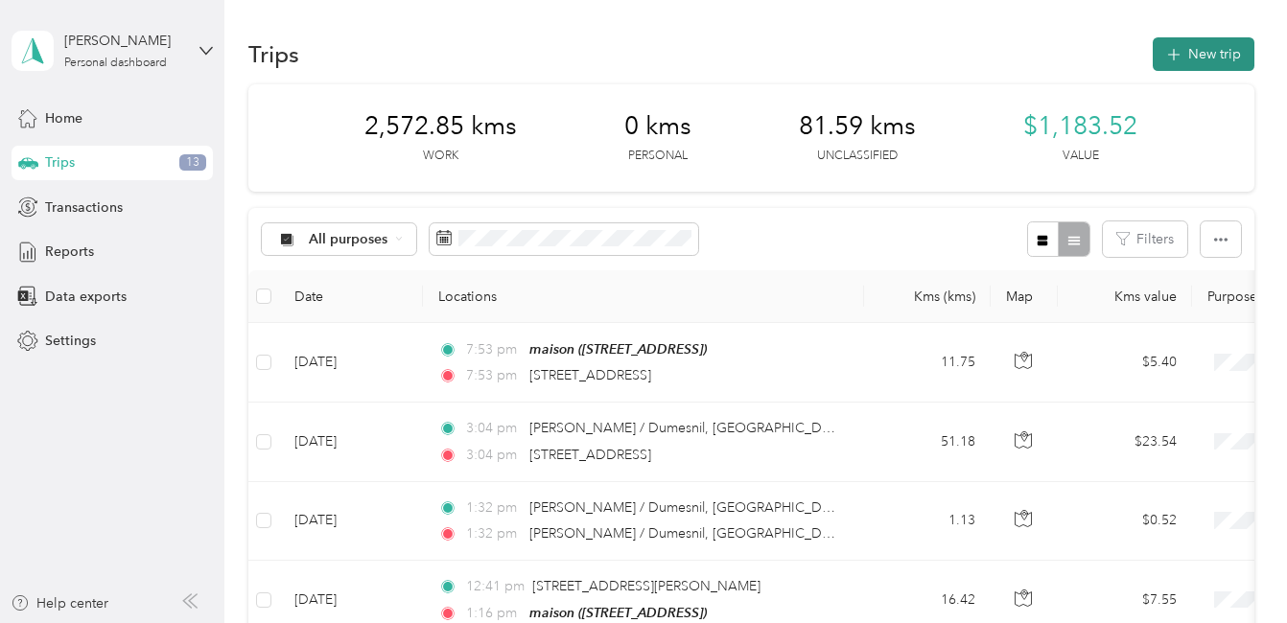
click at [1217, 50] on button "New trip" at bounding box center [1203, 54] width 102 height 34
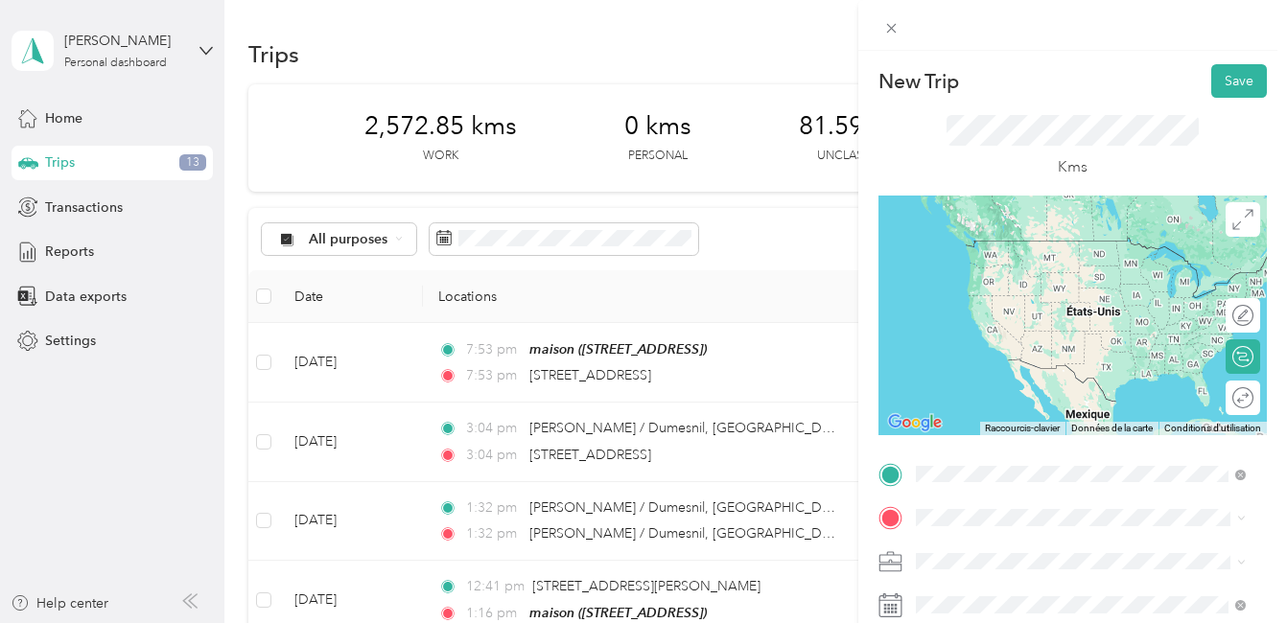
click at [1030, 244] on span "[STREET_ADDRESS]" at bounding box center [1012, 240] width 122 height 17
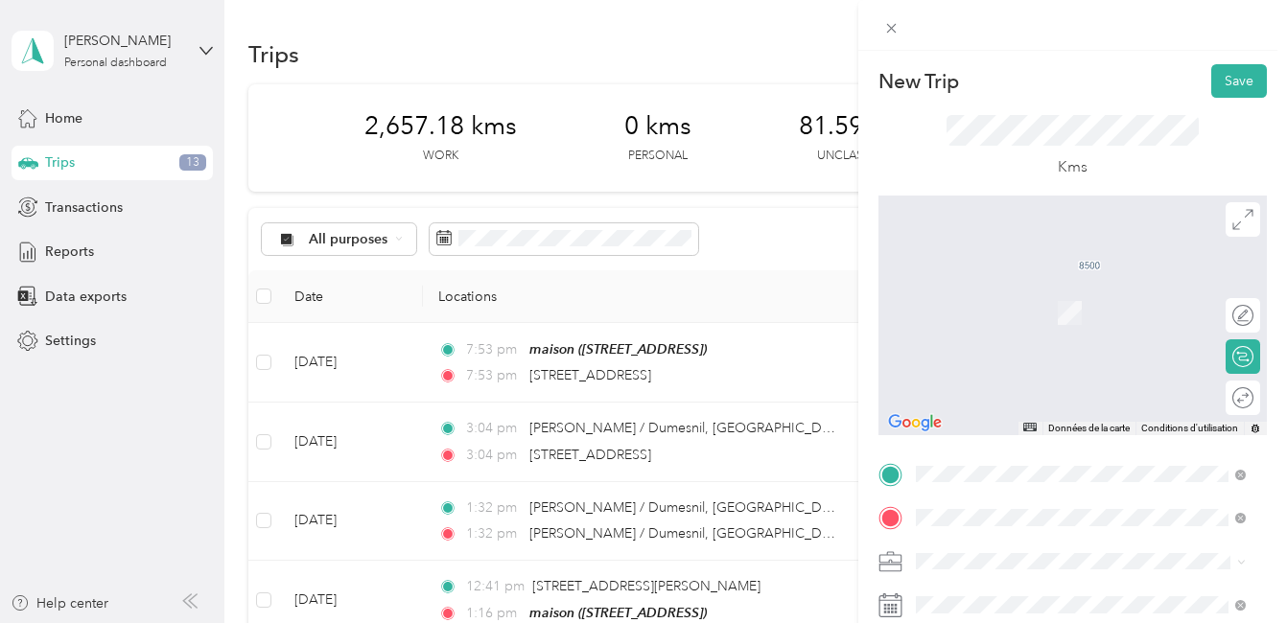
click at [1013, 289] on span "[STREET_ADDRESS][PERSON_NAME]" at bounding box center [1065, 284] width 228 height 17
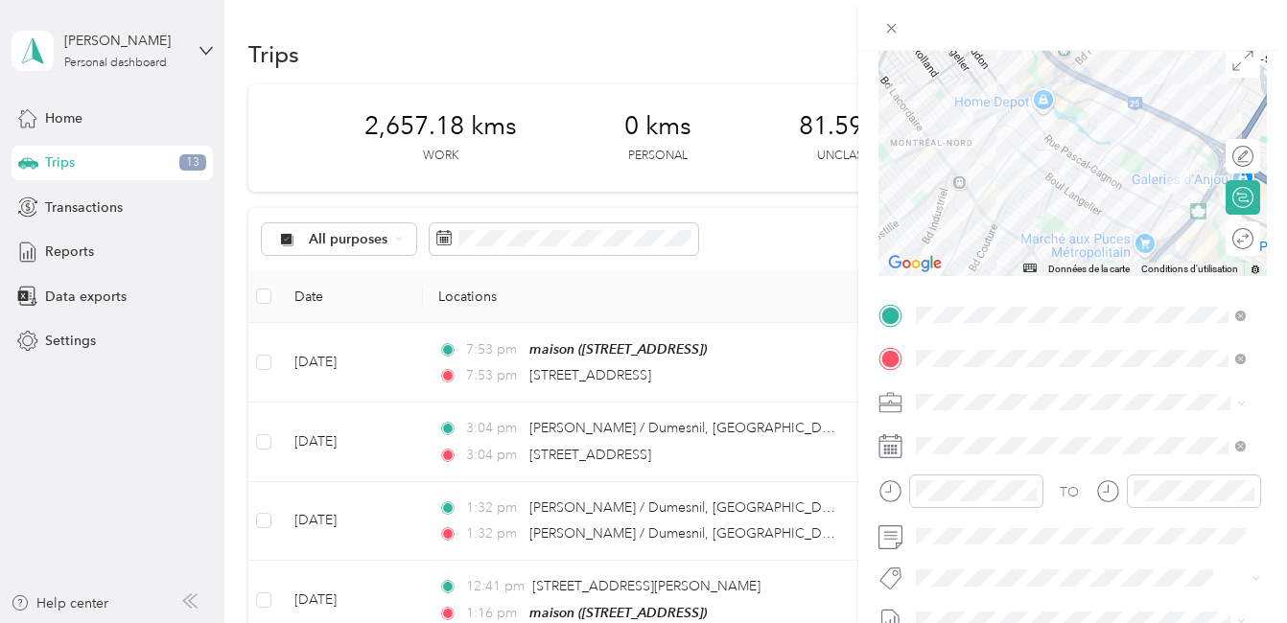
scroll to position [192, 0]
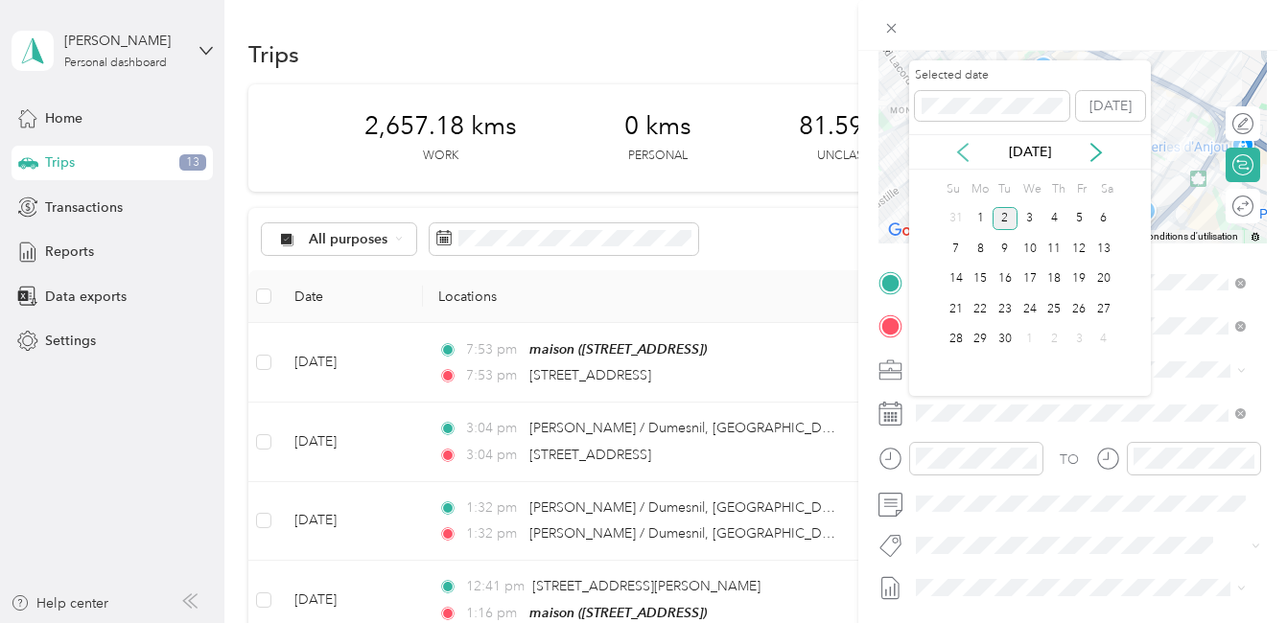
click at [961, 149] on icon at bounding box center [963, 152] width 10 height 17
click at [979, 340] on div "25" at bounding box center [979, 340] width 25 height 24
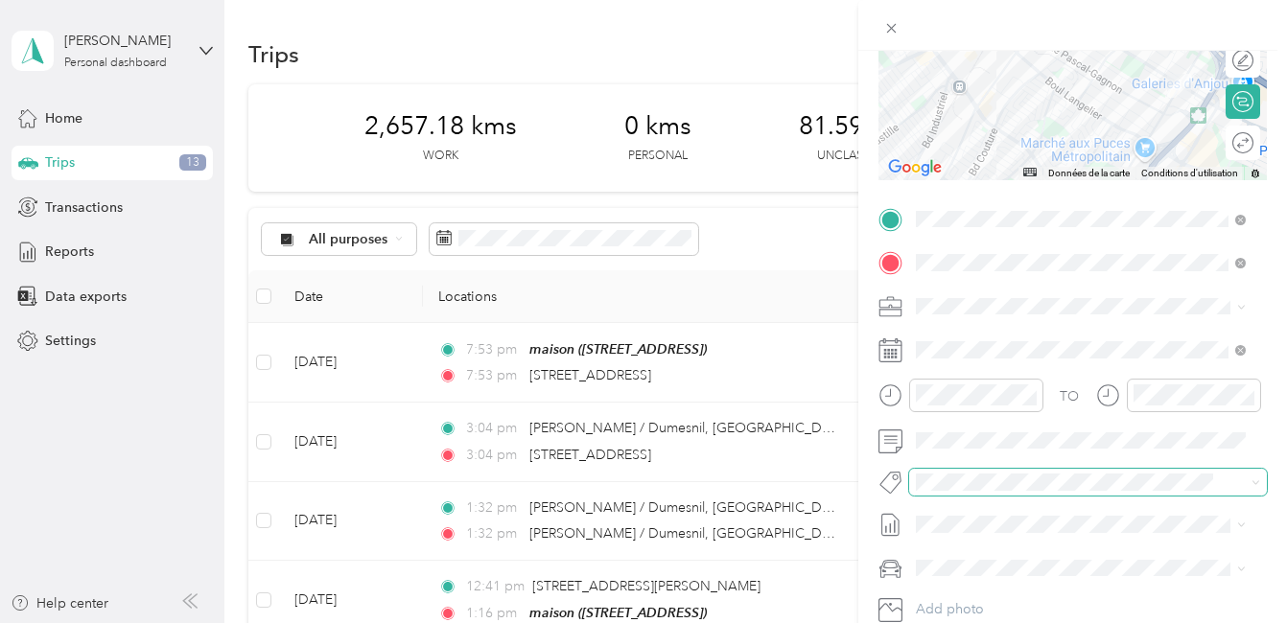
scroll to position [288, 0]
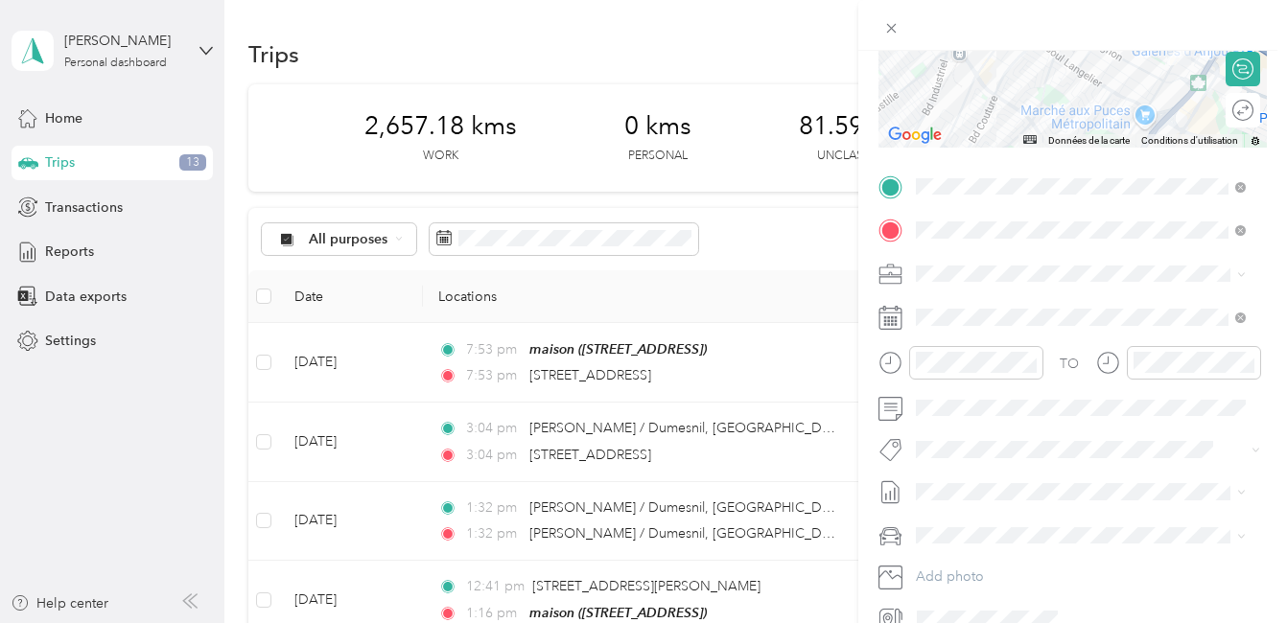
click at [990, 478] on span "Fab Beiersdorf" at bounding box center [975, 480] width 78 height 17
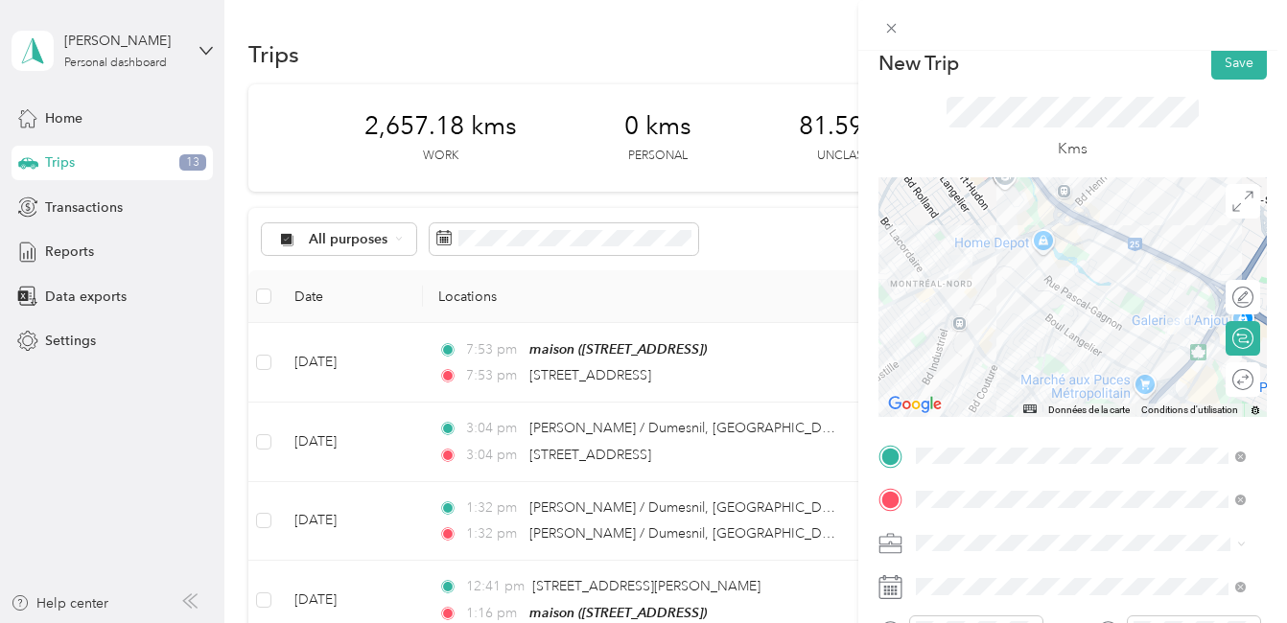
scroll to position [0, 0]
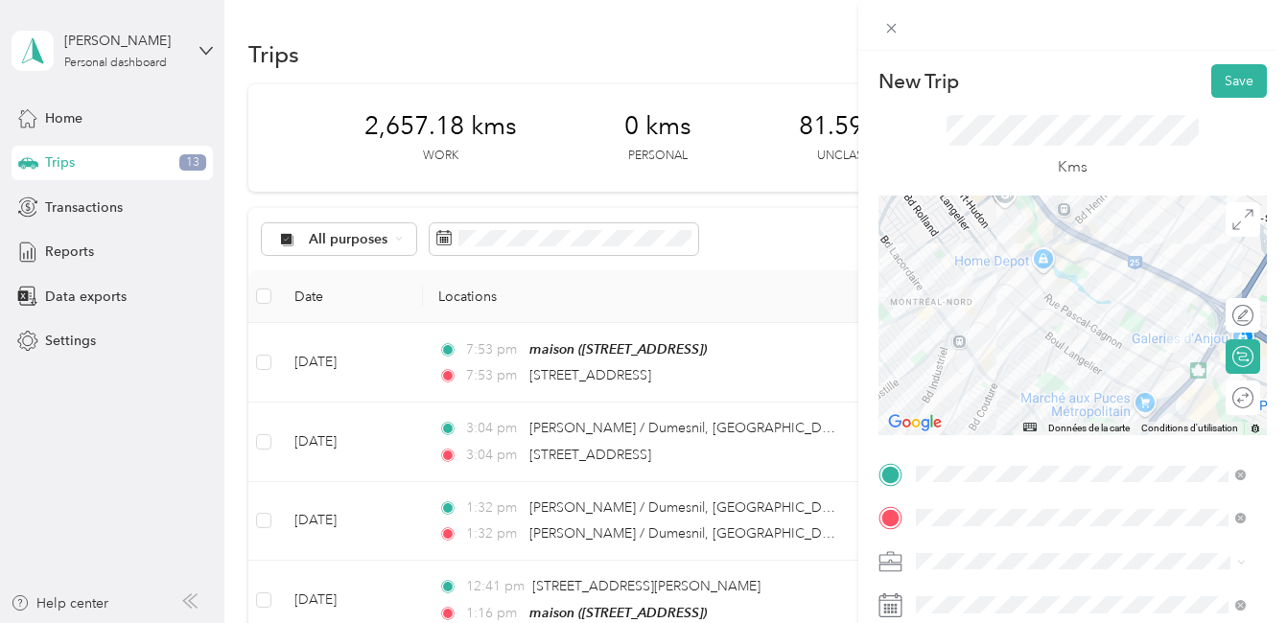
click at [1147, 350] on div at bounding box center [1072, 316] width 388 height 240
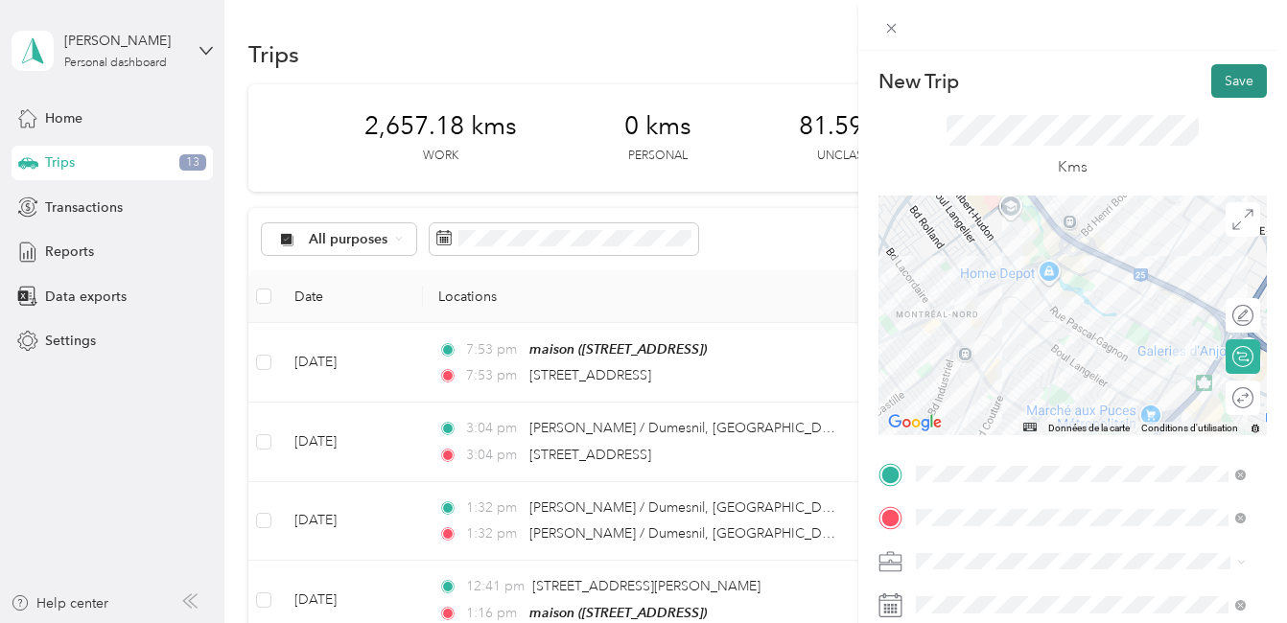
click at [1226, 76] on button "Save" at bounding box center [1239, 81] width 56 height 34
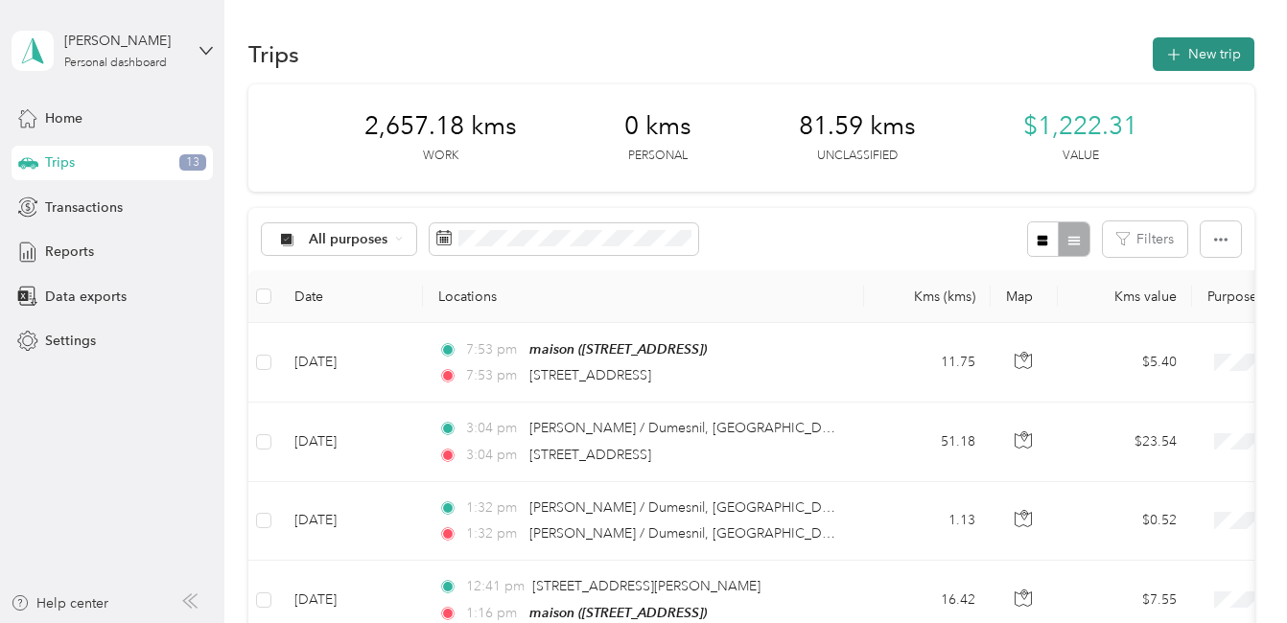
click at [1206, 53] on button "New trip" at bounding box center [1203, 54] width 102 height 34
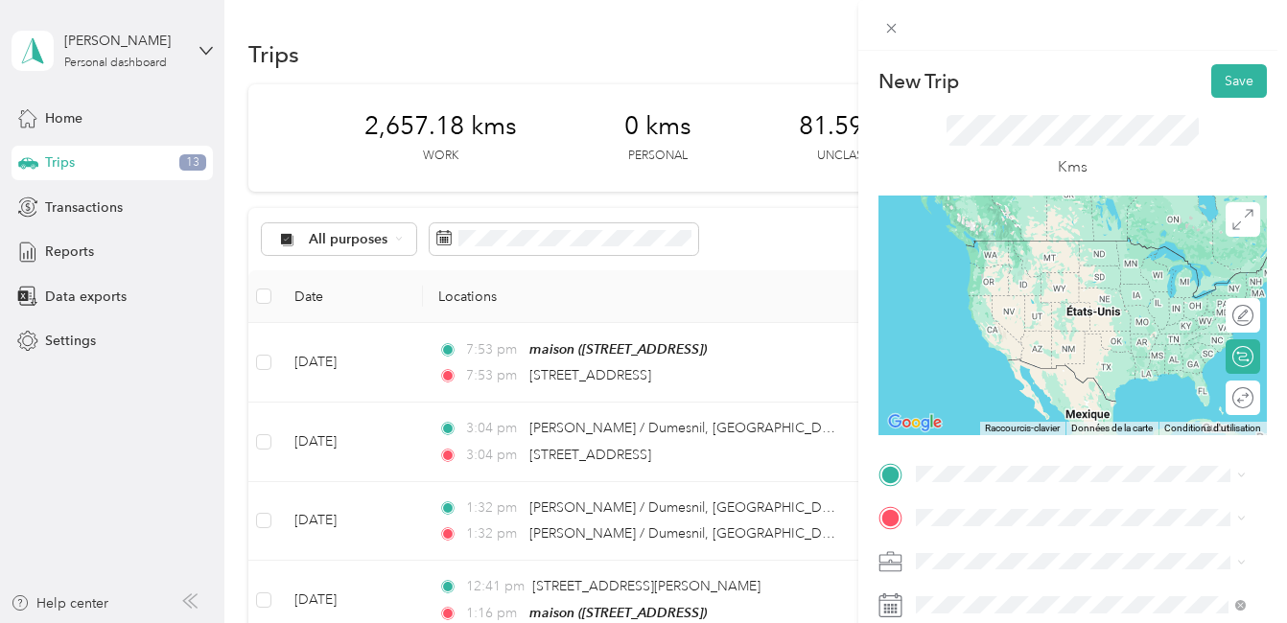
click at [1022, 244] on span "[STREET_ADDRESS][PERSON_NAME]" at bounding box center [1065, 234] width 228 height 17
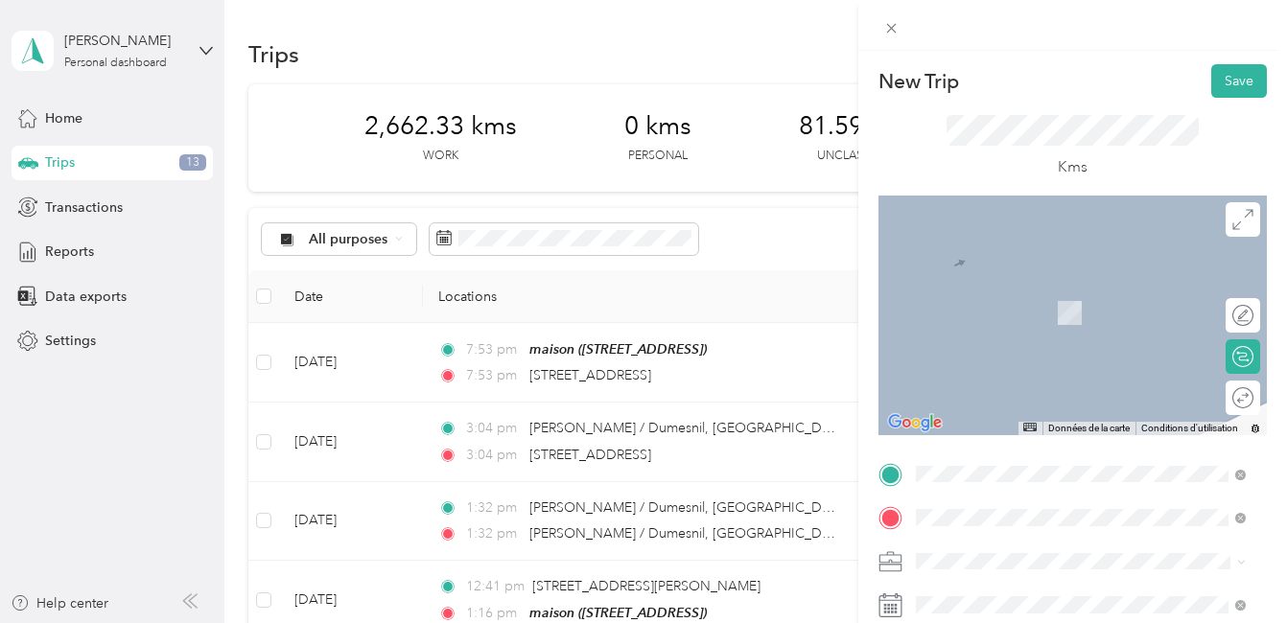
click at [1022, 278] on span "[STREET_ADDRESS][PERSON_NAME]" at bounding box center [1065, 284] width 228 height 17
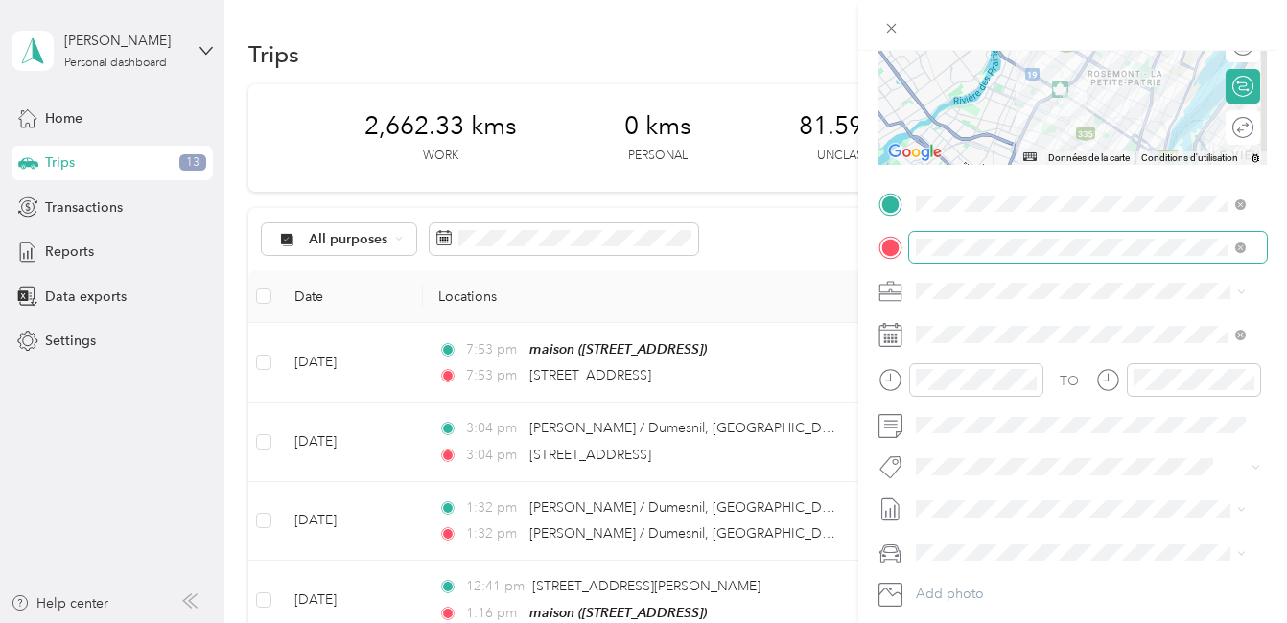
scroll to position [288, 0]
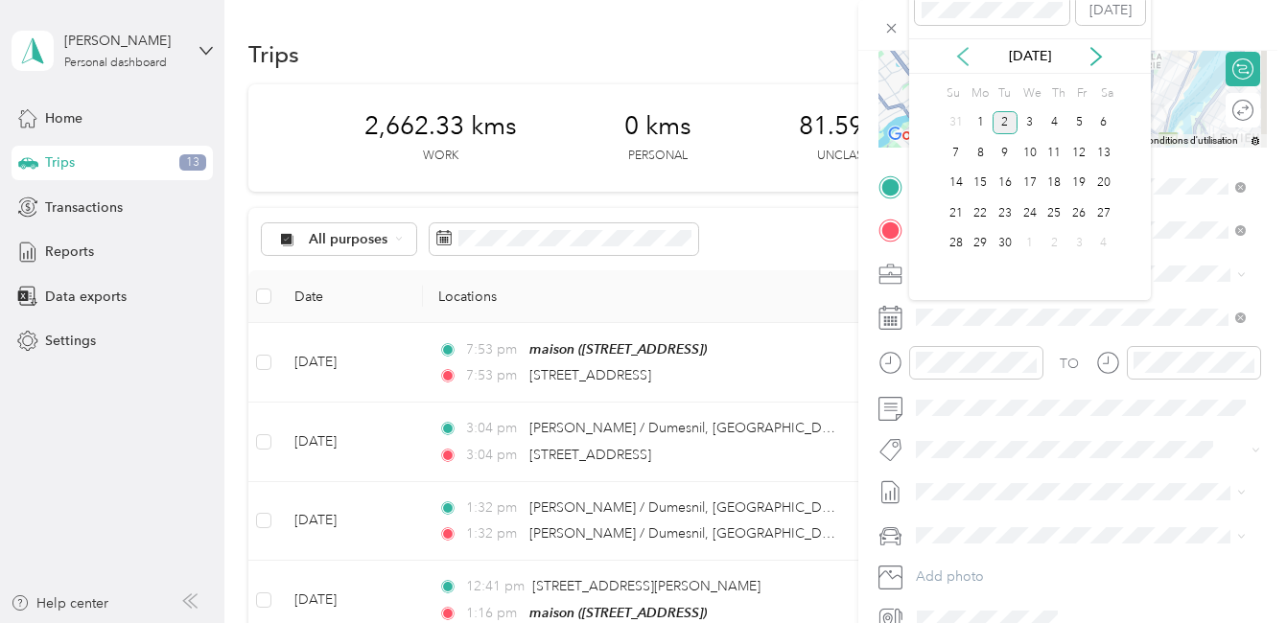
click at [962, 58] on icon at bounding box center [963, 56] width 10 height 17
click at [980, 246] on div "25" at bounding box center [979, 244] width 25 height 24
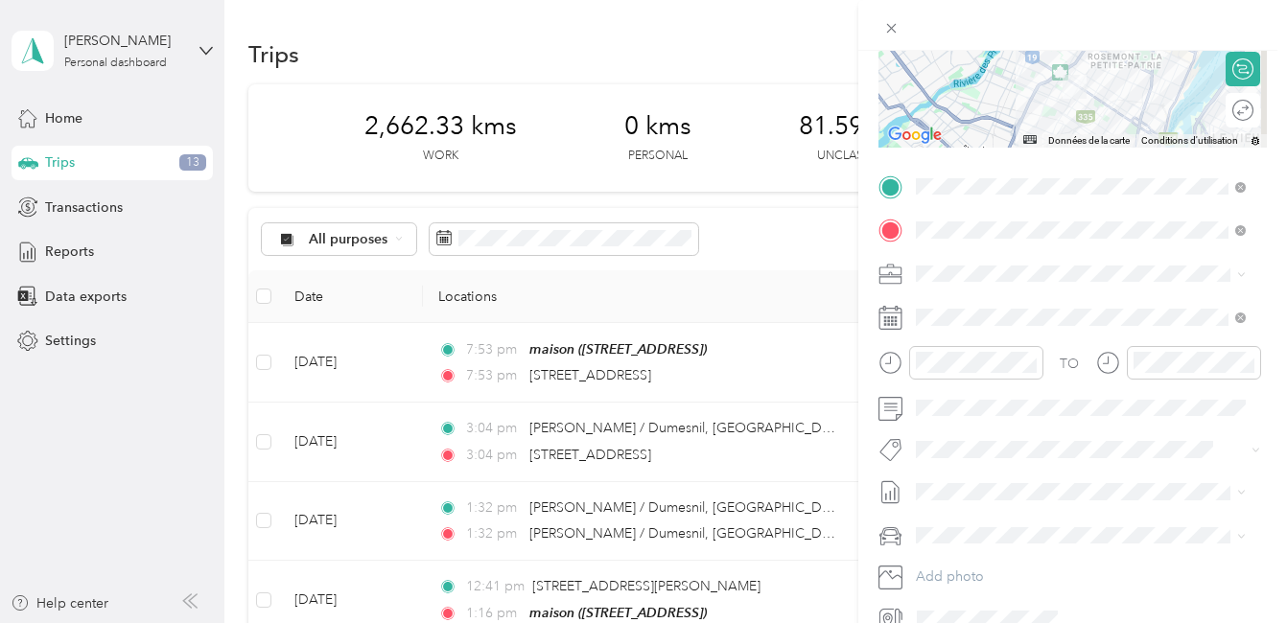
click at [981, 559] on button "Fab Team - R" at bounding box center [970, 551] width 96 height 24
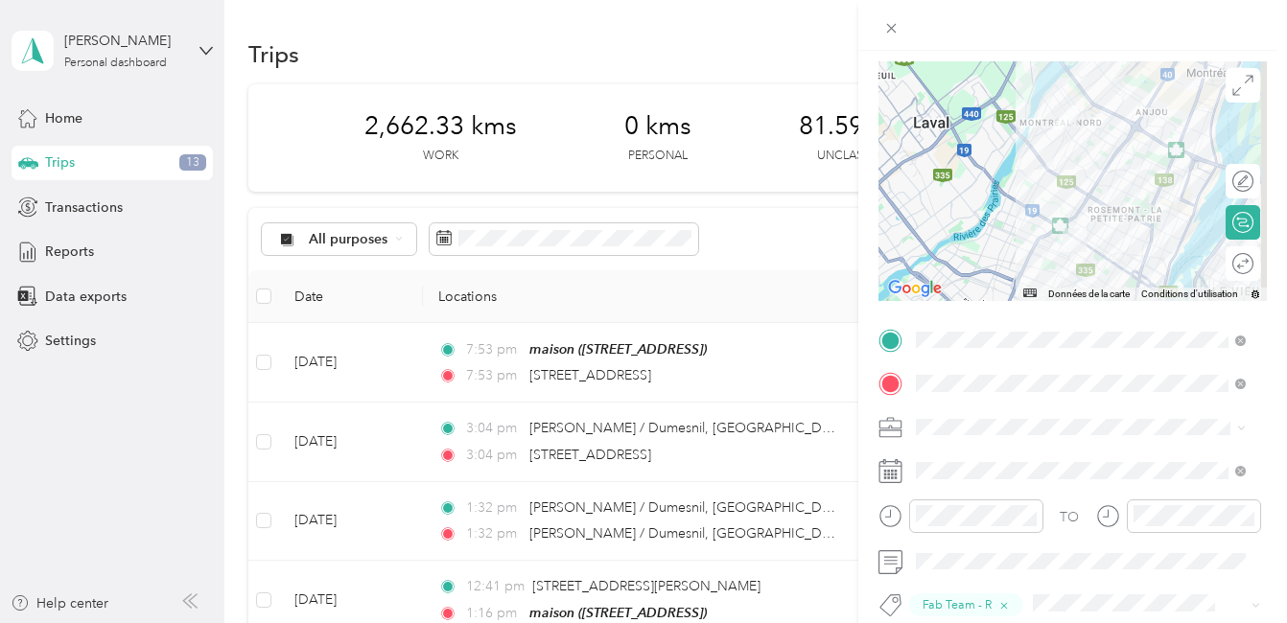
scroll to position [0, 0]
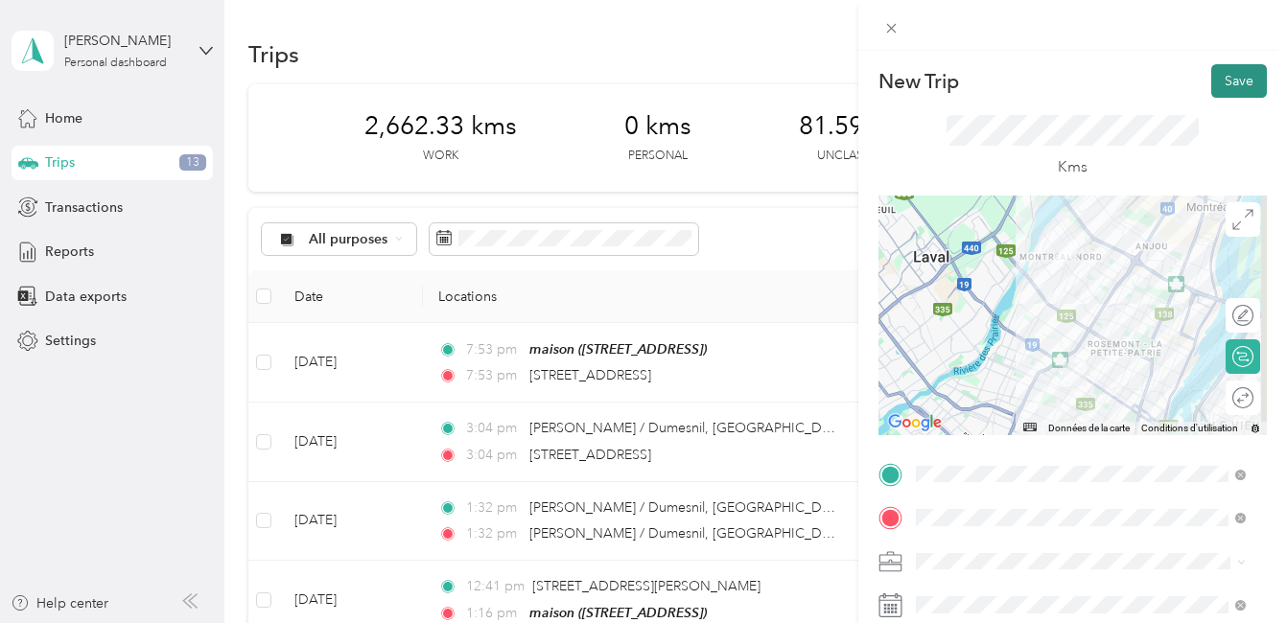
click at [1223, 84] on button "Save" at bounding box center [1239, 81] width 56 height 34
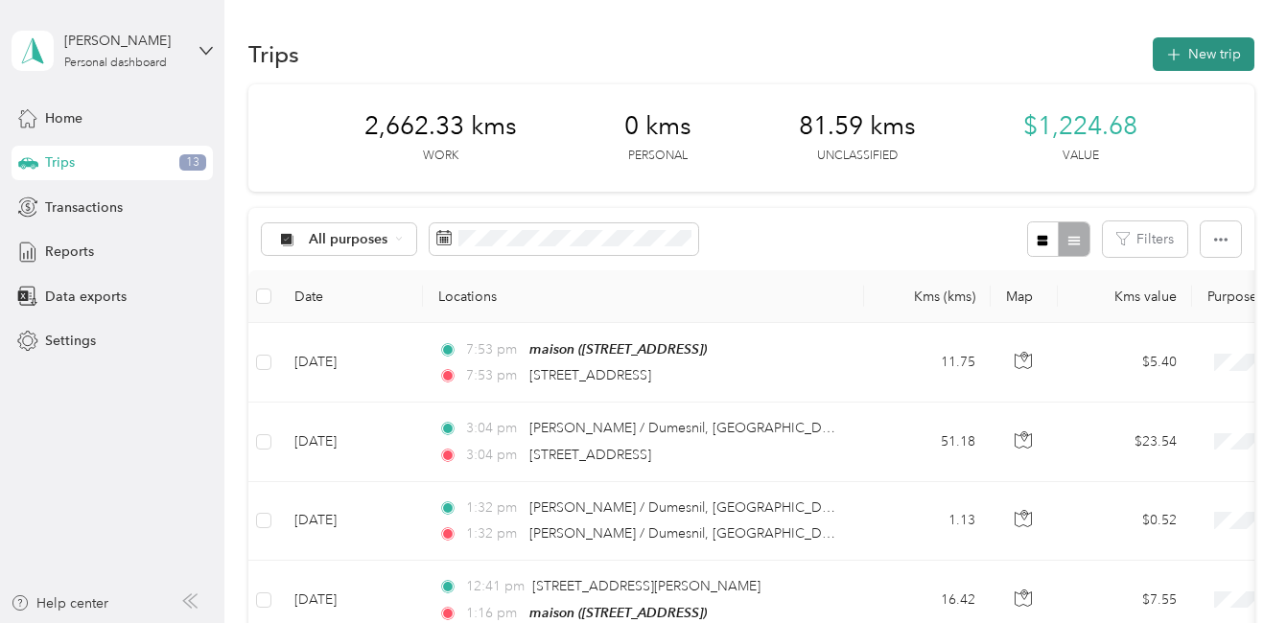
click at [1220, 56] on button "New trip" at bounding box center [1203, 54] width 102 height 34
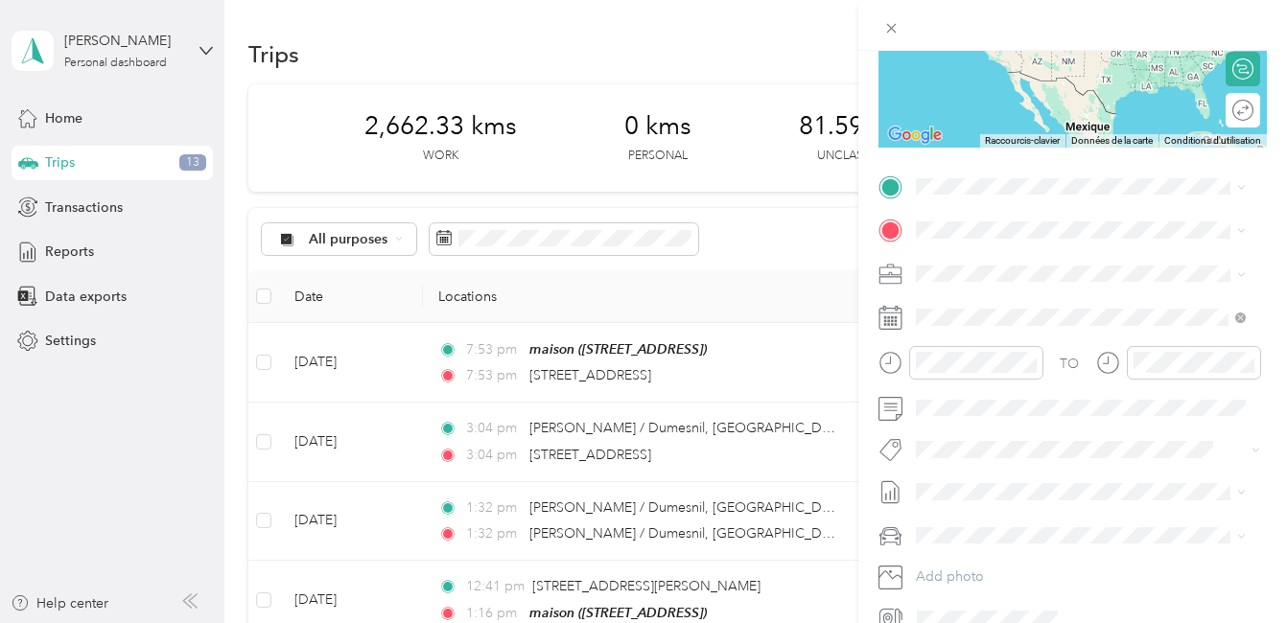
click at [1088, 257] on span "[STREET_ADDRESS][PERSON_NAME]" at bounding box center [1065, 248] width 228 height 17
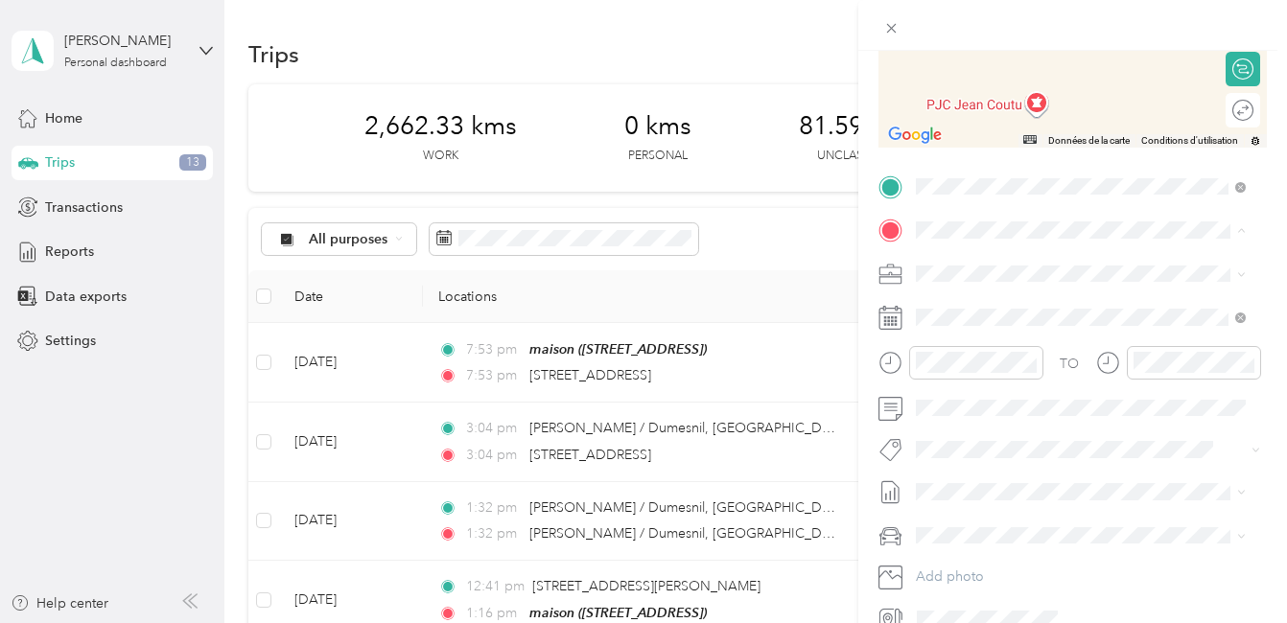
click at [979, 522] on div "maison [STREET_ADDRESS]" at bounding box center [1012, 542] width 122 height 40
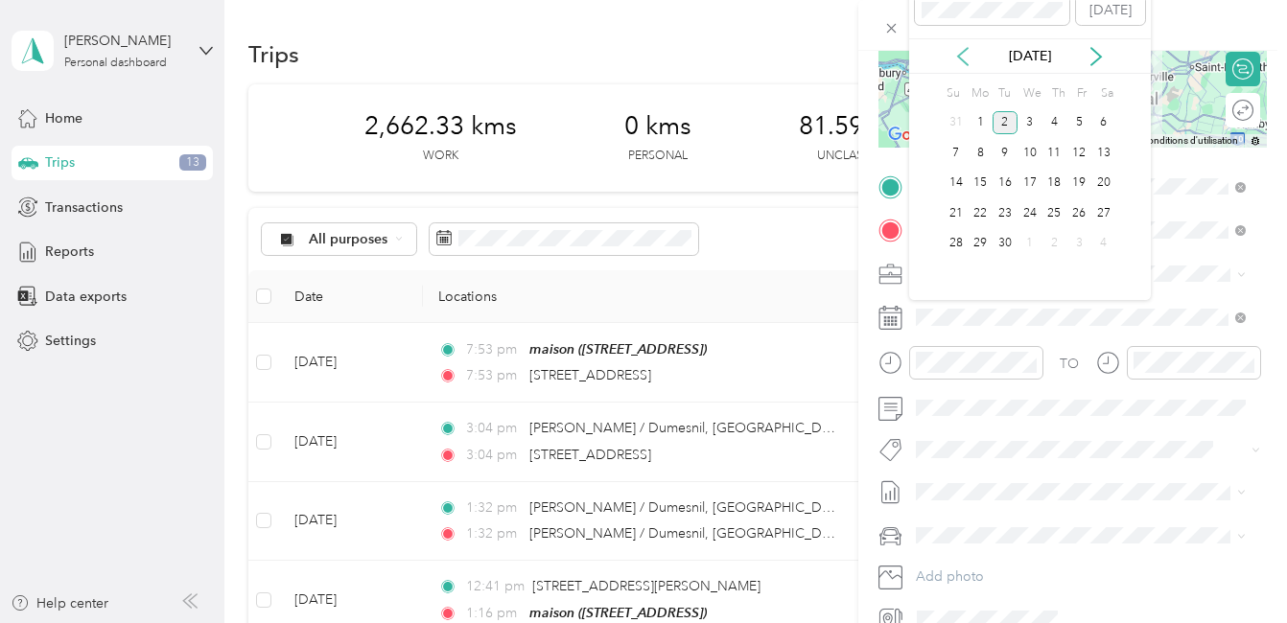
click at [963, 56] on icon at bounding box center [962, 56] width 19 height 19
click at [981, 245] on div "25" at bounding box center [979, 244] width 25 height 24
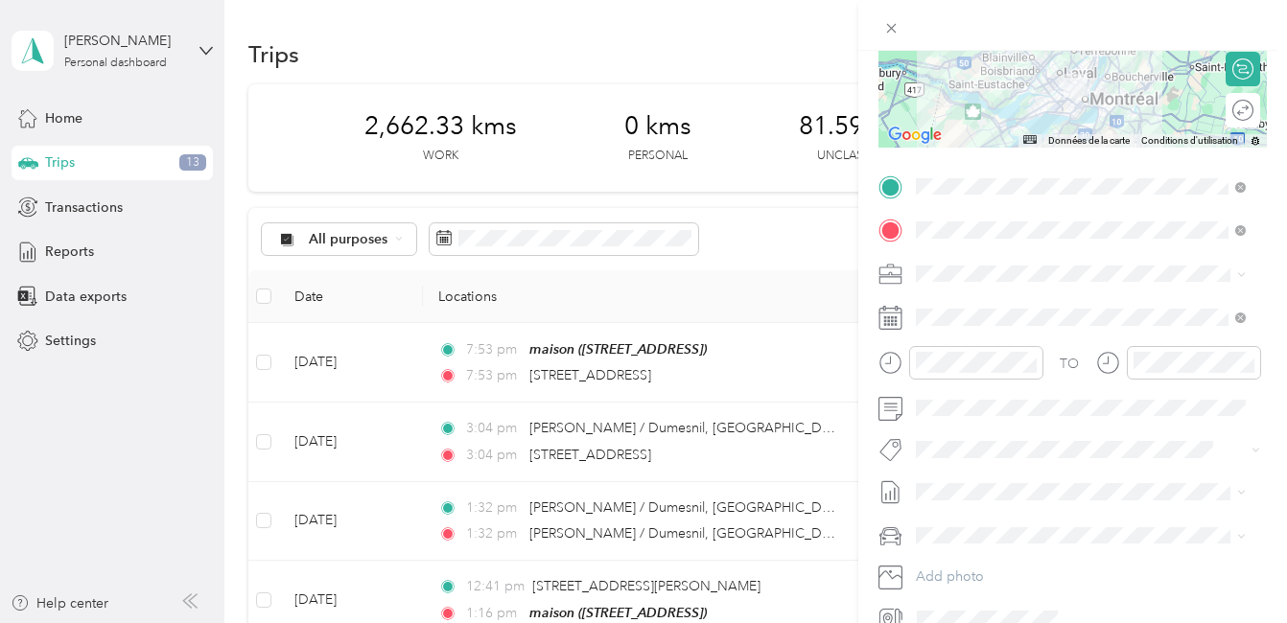
click at [980, 558] on span "Fab Team - R" at bounding box center [970, 553] width 69 height 17
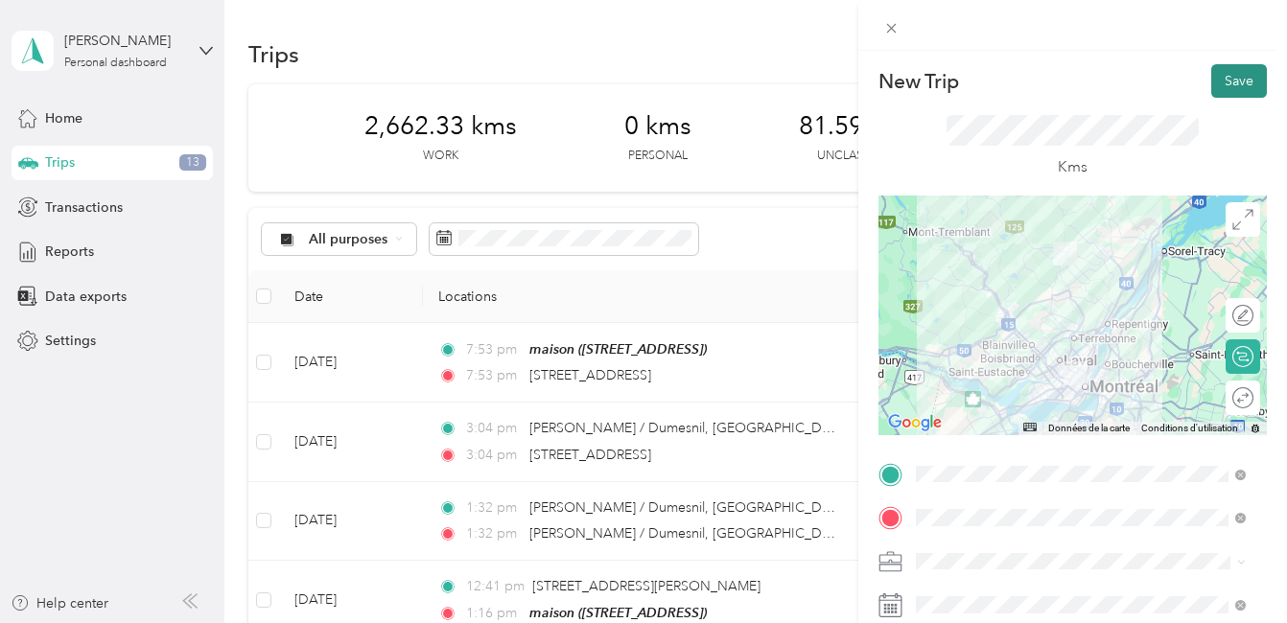
click at [1229, 79] on button "Save" at bounding box center [1239, 81] width 56 height 34
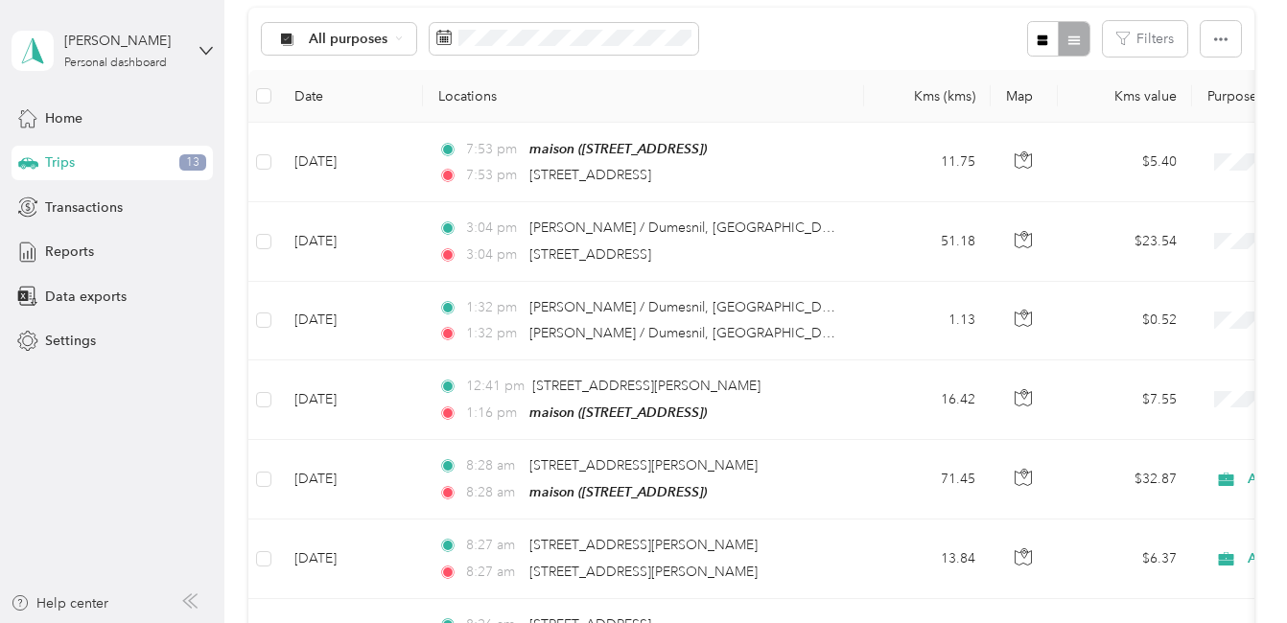
scroll to position [383, 0]
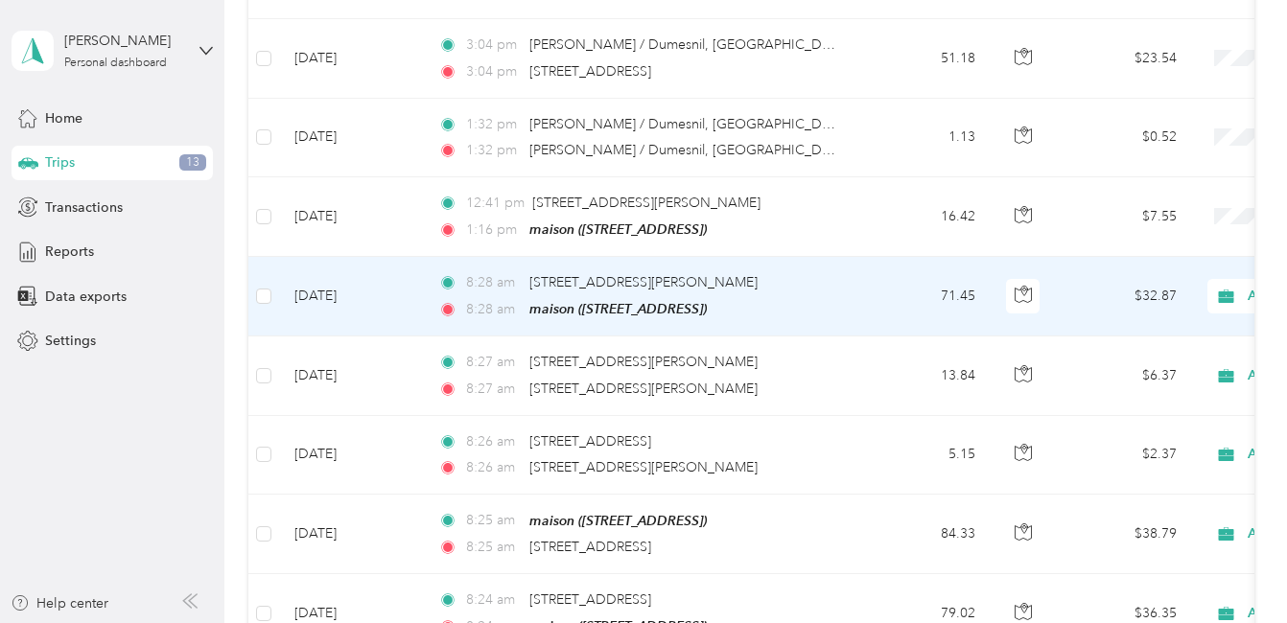
click at [870, 290] on td "71.45" at bounding box center [927, 297] width 127 height 80
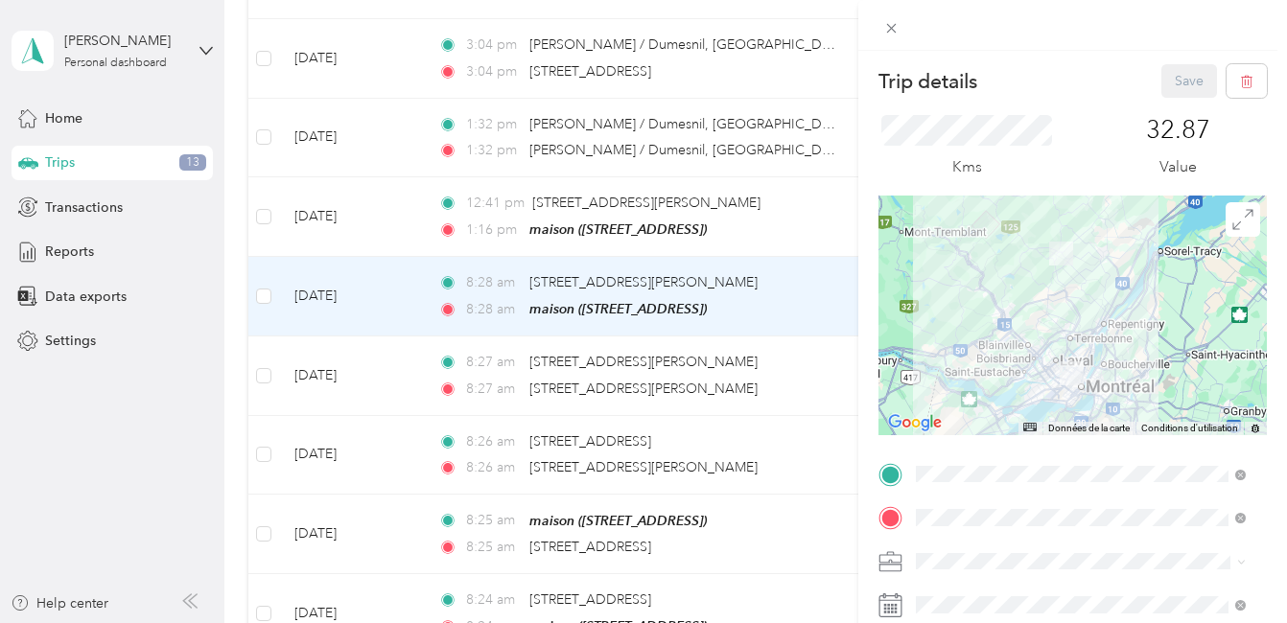
click at [1082, 347] on div at bounding box center [1072, 316] width 388 height 240
click at [1177, 80] on button "Save" at bounding box center [1189, 81] width 56 height 34
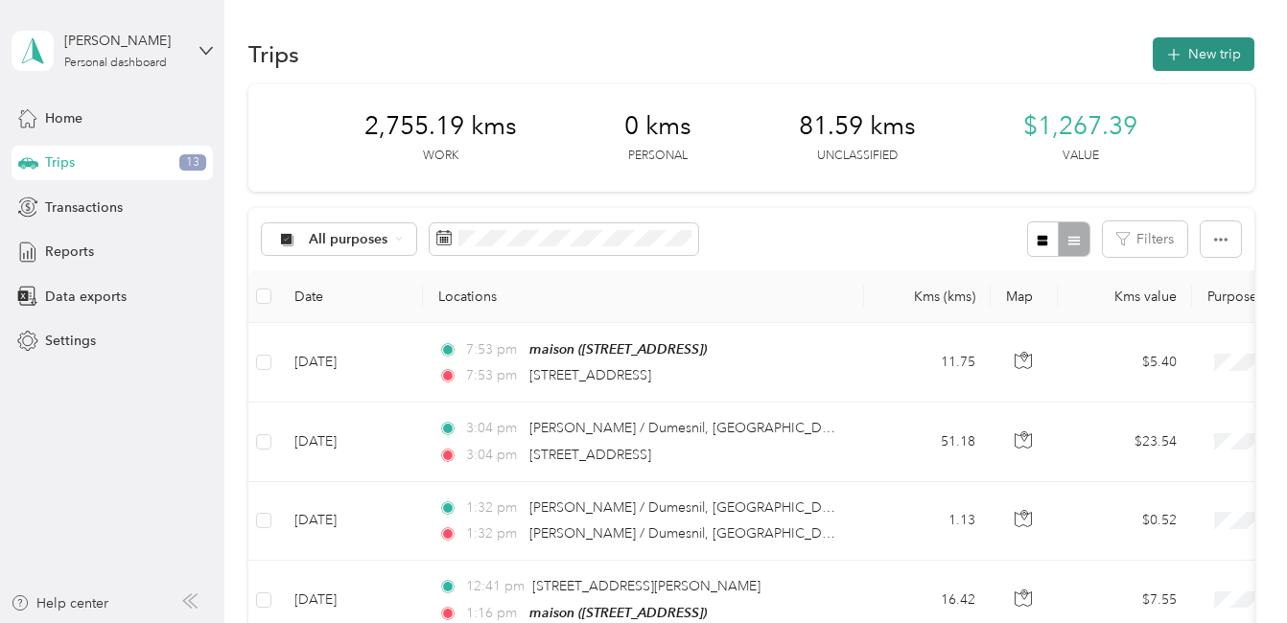
click at [1198, 60] on button "New trip" at bounding box center [1203, 54] width 102 height 34
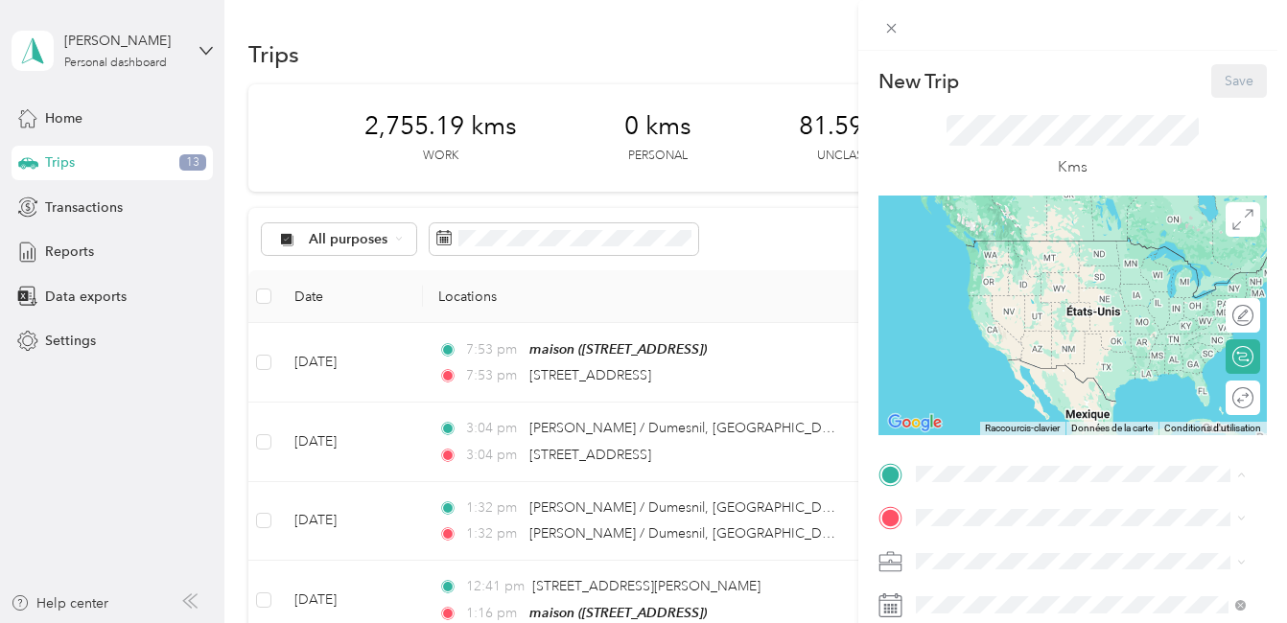
click at [1015, 486] on span "[STREET_ADDRESS]" at bounding box center [1012, 494] width 122 height 16
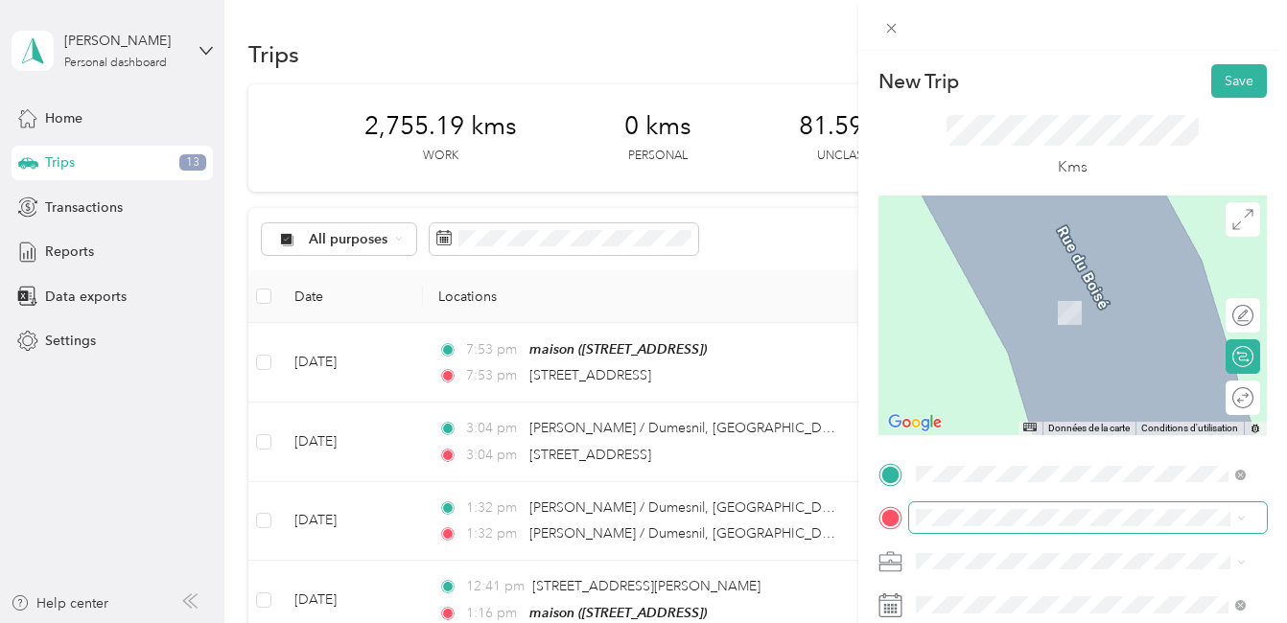
click at [919, 526] on span at bounding box center [1088, 517] width 358 height 31
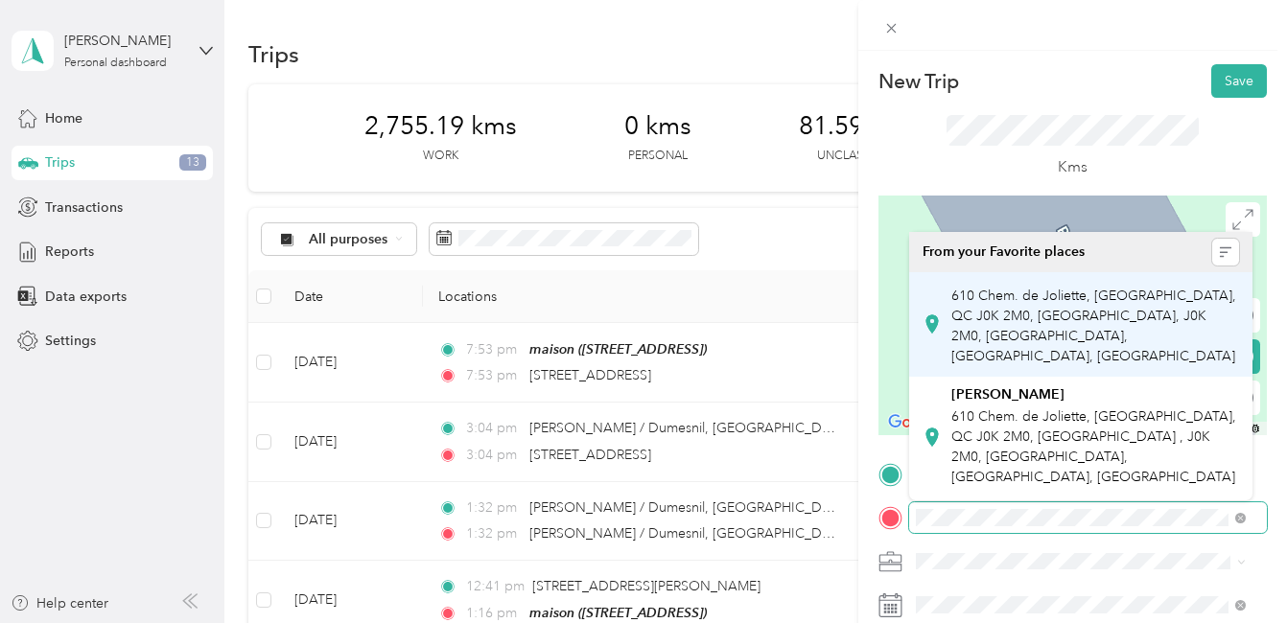
scroll to position [0, 132]
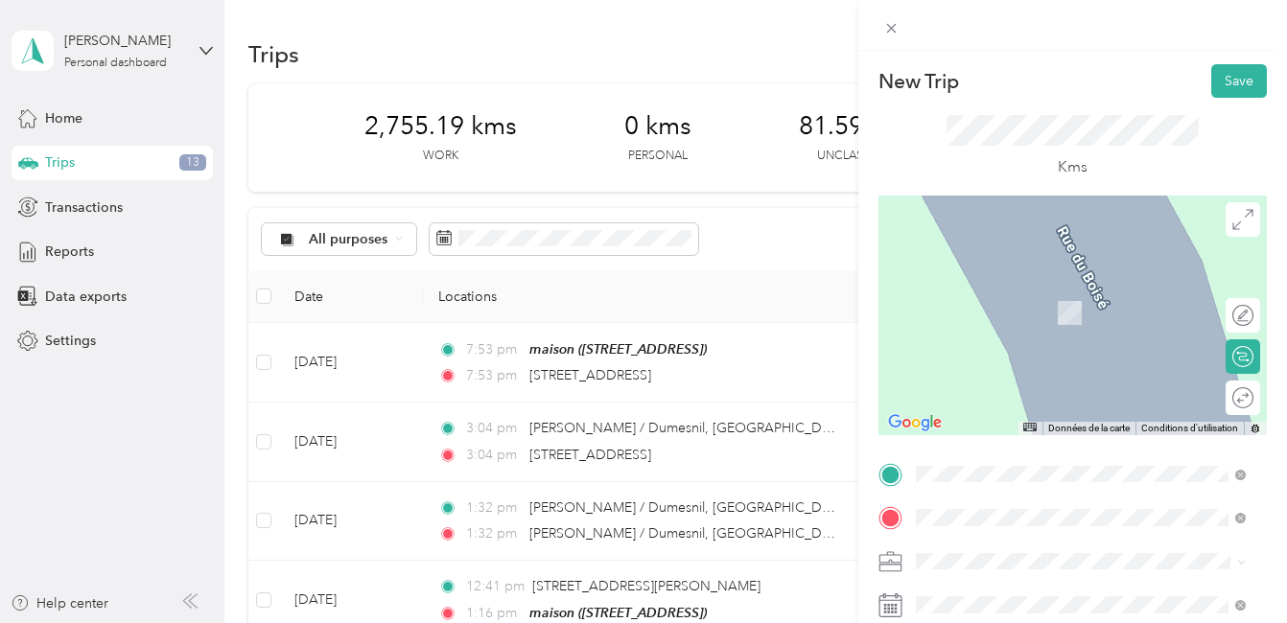
click at [1069, 293] on span "[STREET_ADDRESS][PERSON_NAME]" at bounding box center [1065, 284] width 228 height 17
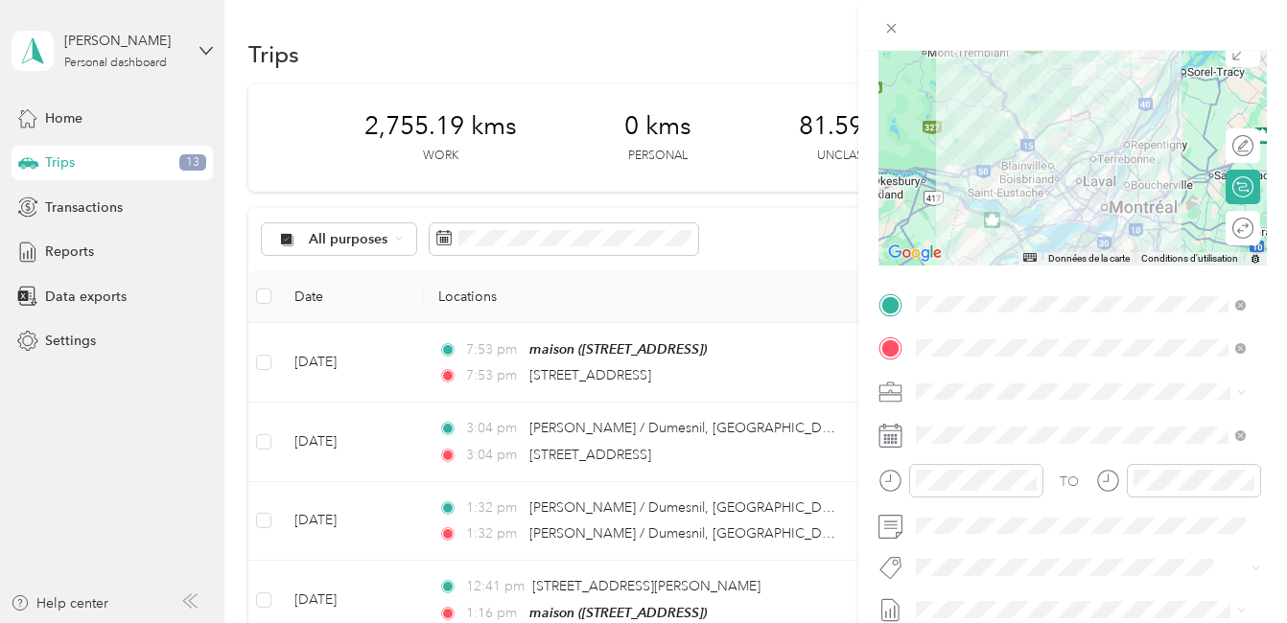
scroll to position [192, 0]
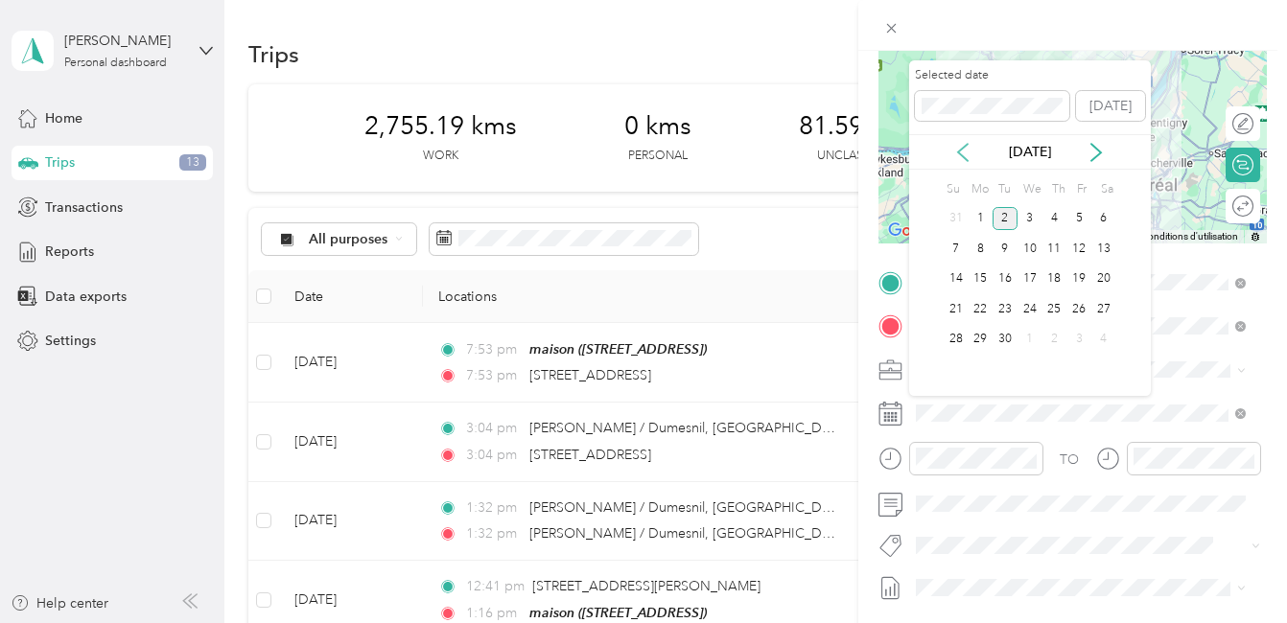
click at [962, 149] on icon at bounding box center [963, 152] width 10 height 17
click at [1005, 341] on div "26" at bounding box center [1004, 340] width 25 height 24
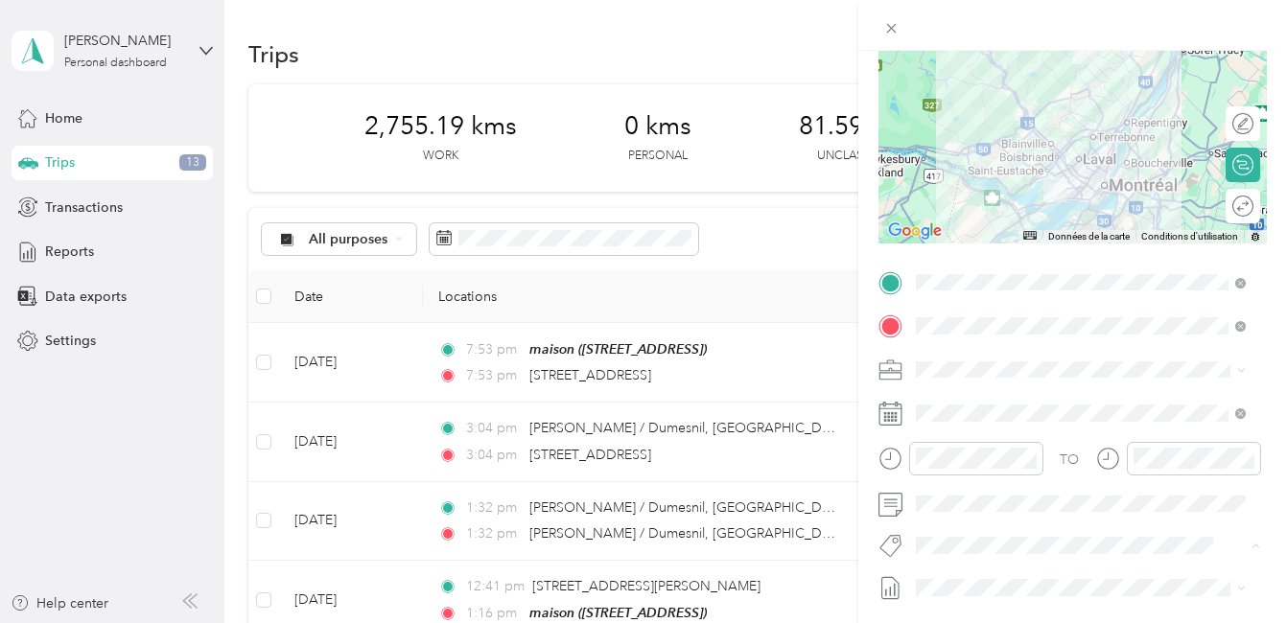
click at [978, 515] on li "Fab Team - R" at bounding box center [1080, 512] width 343 height 37
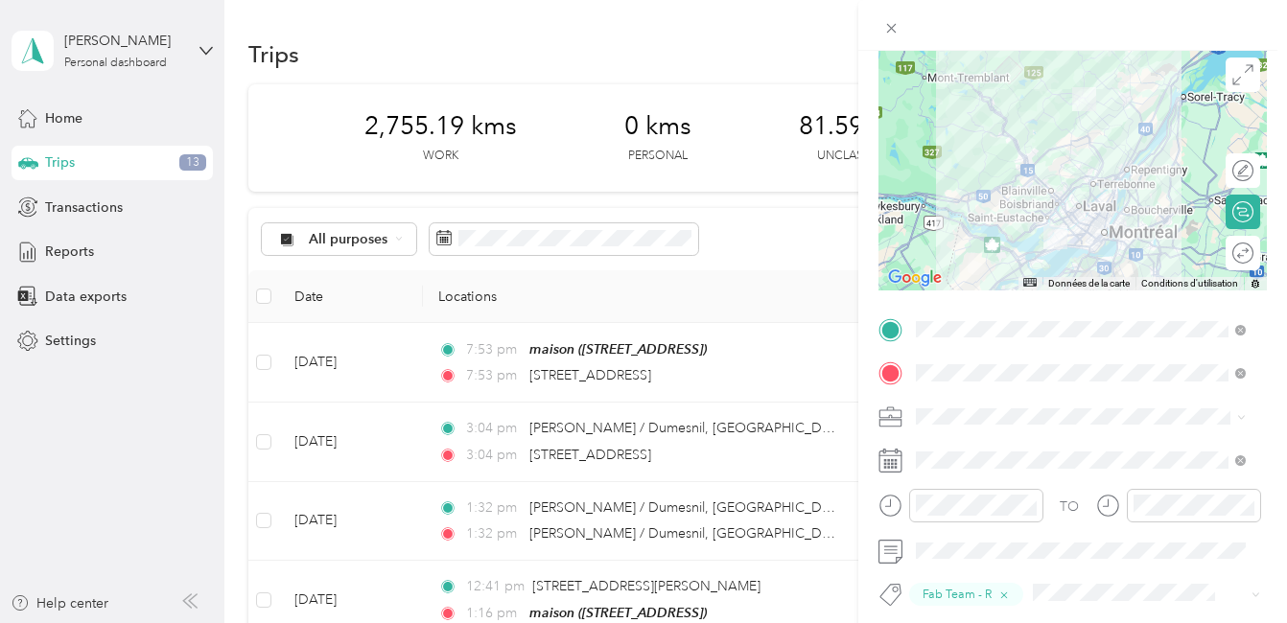
scroll to position [0, 0]
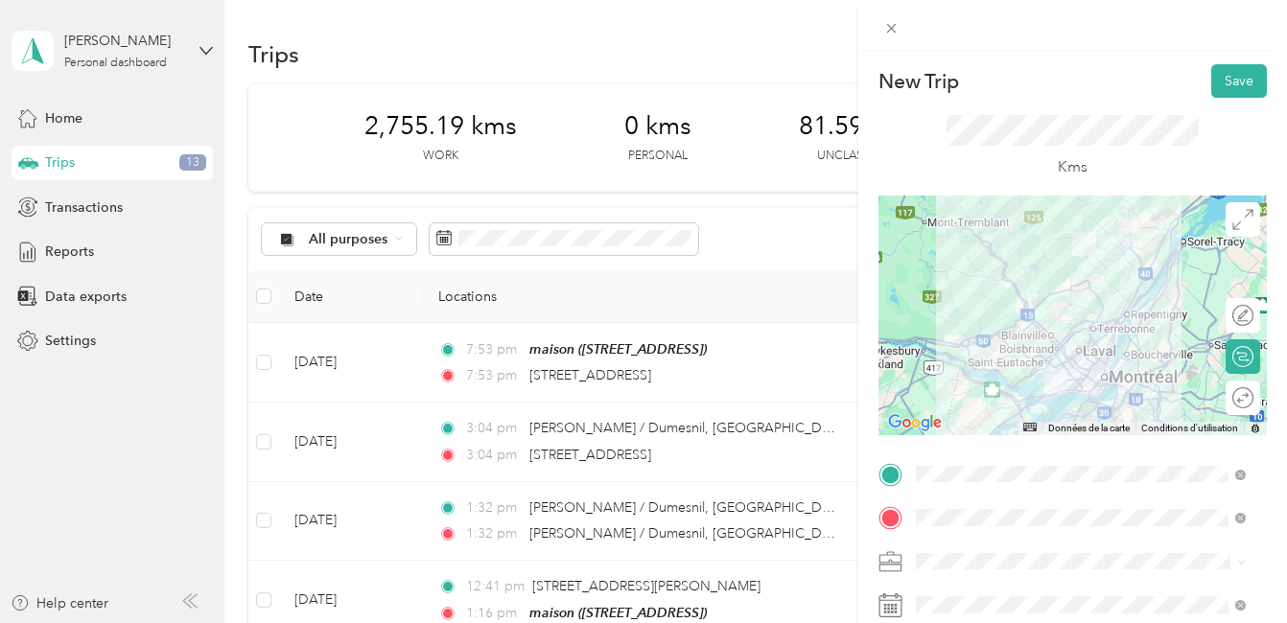
click at [1093, 358] on div at bounding box center [1072, 316] width 388 height 240
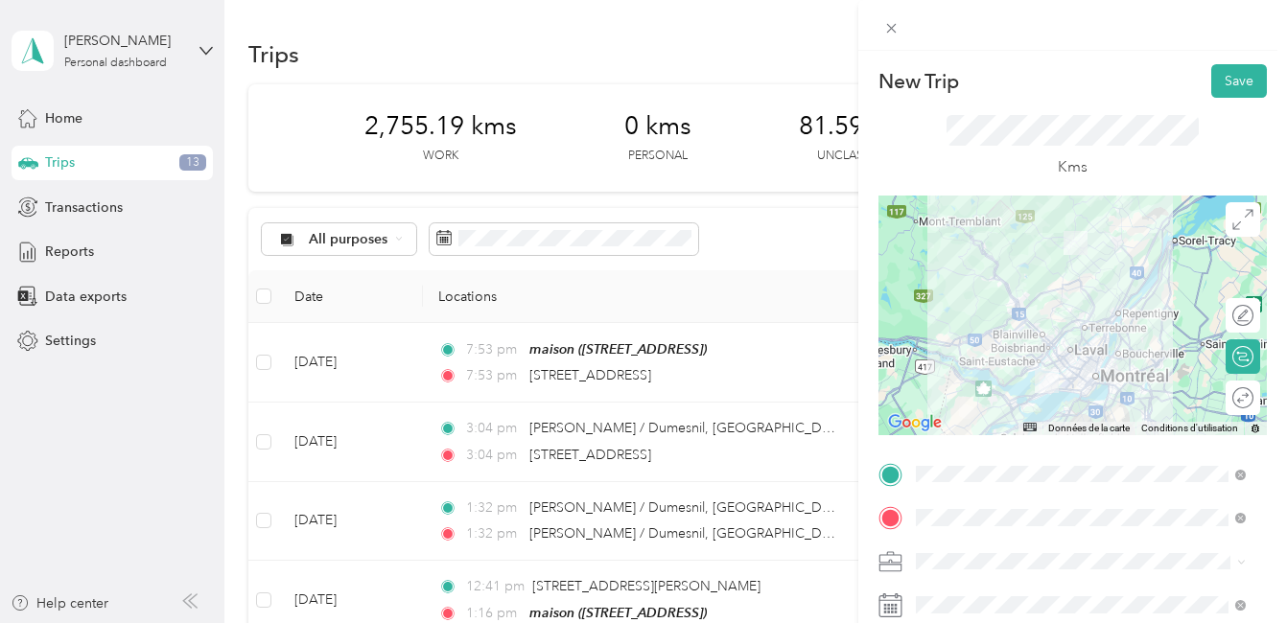
click at [1056, 354] on div at bounding box center [1072, 316] width 388 height 240
click at [1045, 360] on div at bounding box center [1072, 316] width 388 height 240
click at [1086, 355] on div at bounding box center [1072, 316] width 388 height 240
click at [1223, 78] on button "Save" at bounding box center [1239, 81] width 56 height 34
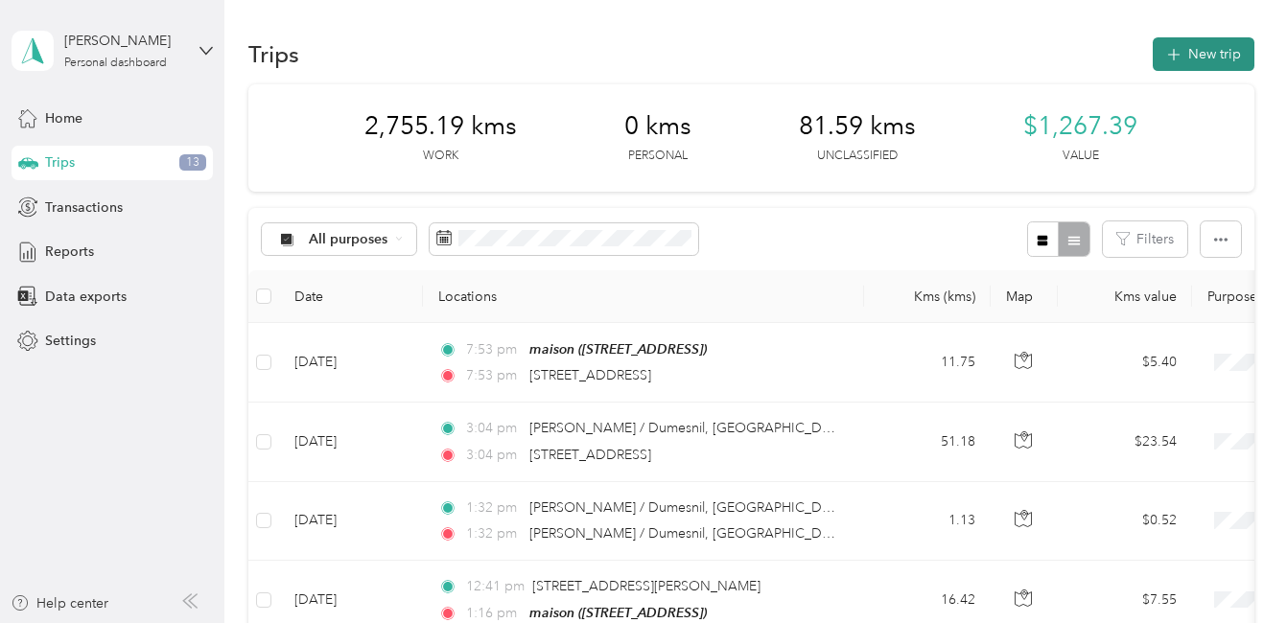
click at [1202, 47] on button "New trip" at bounding box center [1203, 54] width 102 height 34
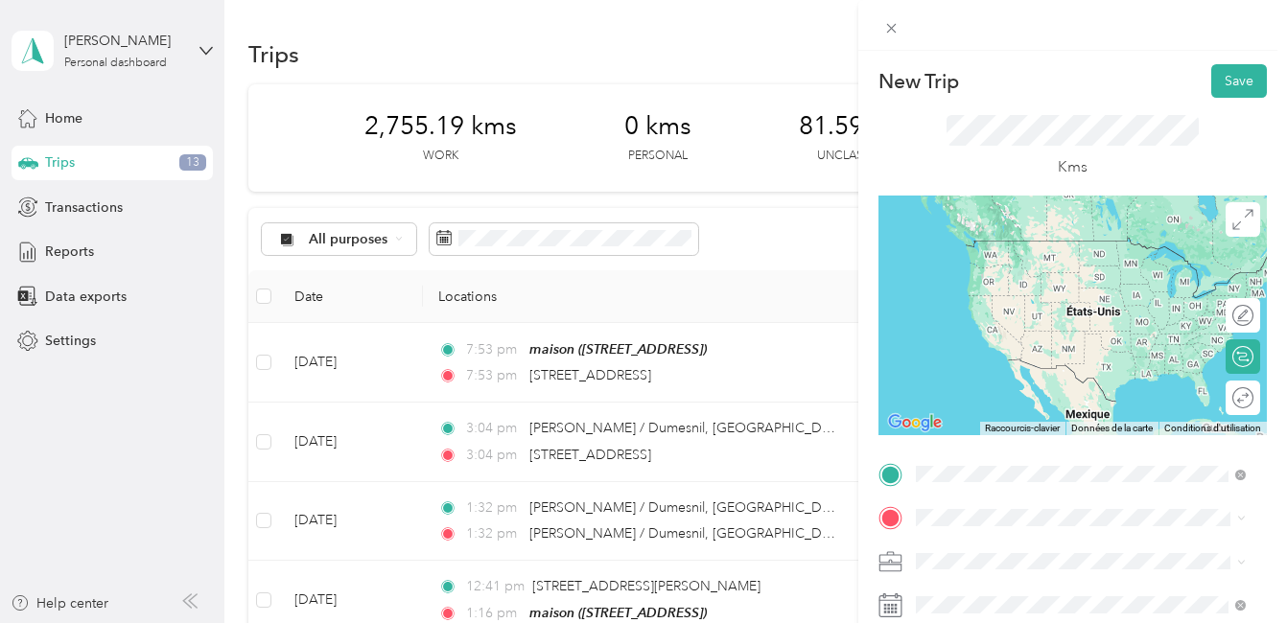
drag, startPoint x: 1043, startPoint y: 243, endPoint x: 1035, endPoint y: 234, distance: 11.5
click at [1043, 242] on span "[STREET_ADDRESS][PERSON_NAME]" at bounding box center [1065, 240] width 228 height 17
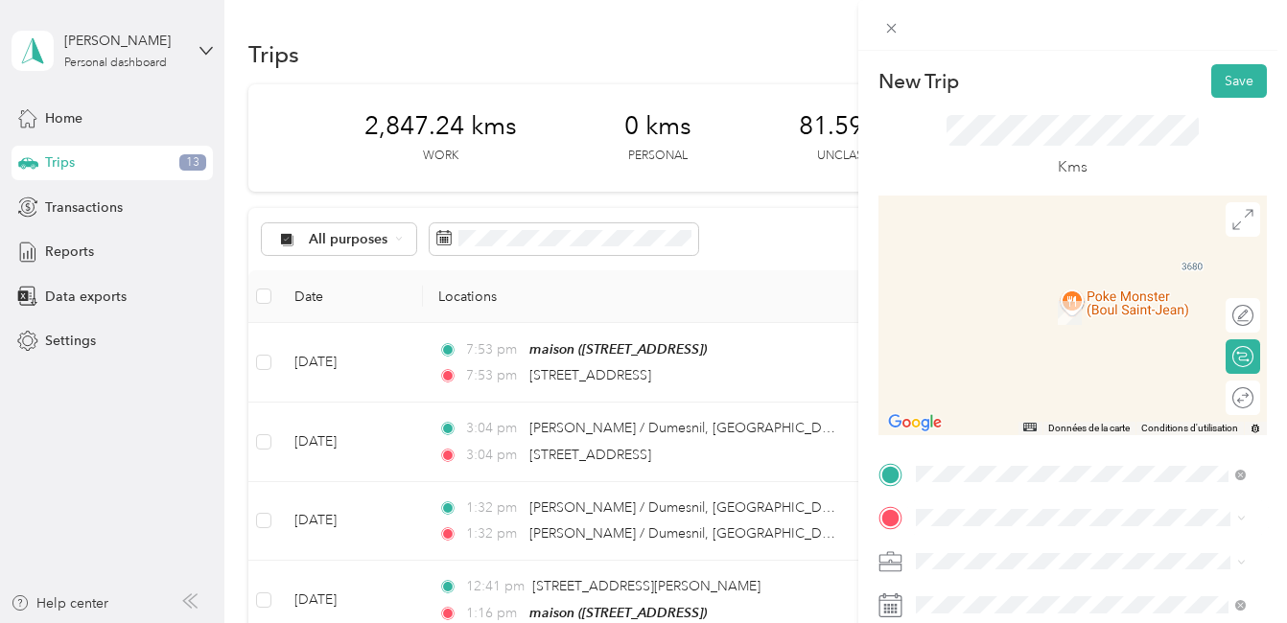
click at [1049, 360] on span "[STREET_ADDRESS][PERSON_NAME]" at bounding box center [1065, 352] width 228 height 17
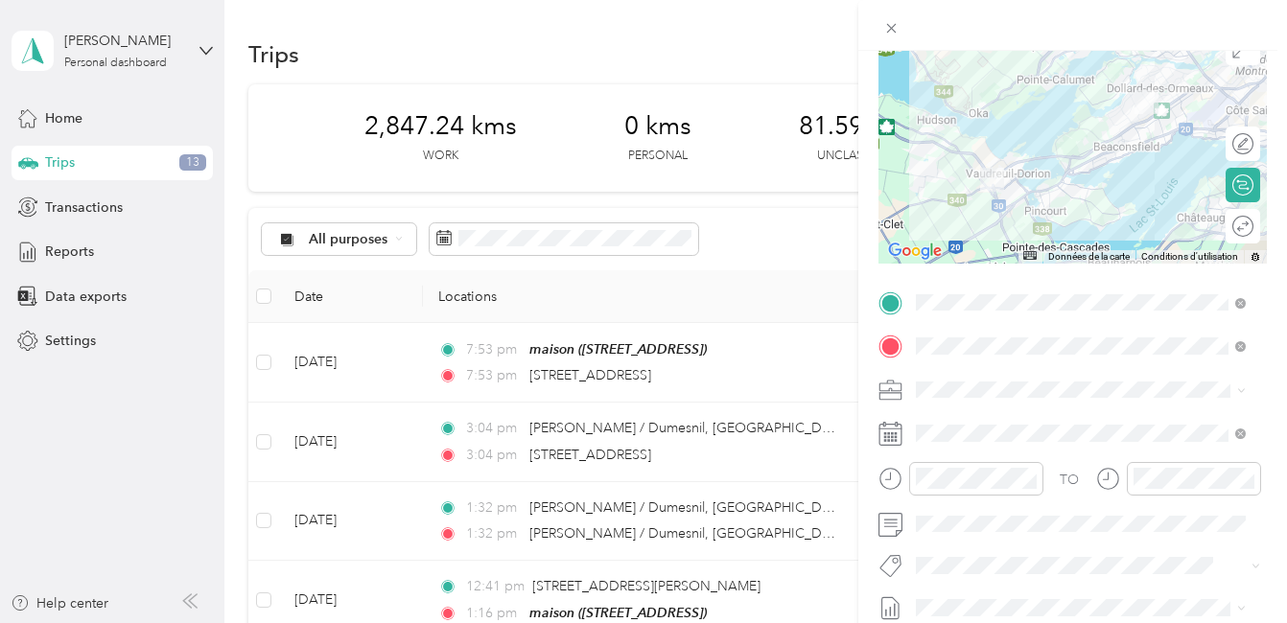
scroll to position [192, 0]
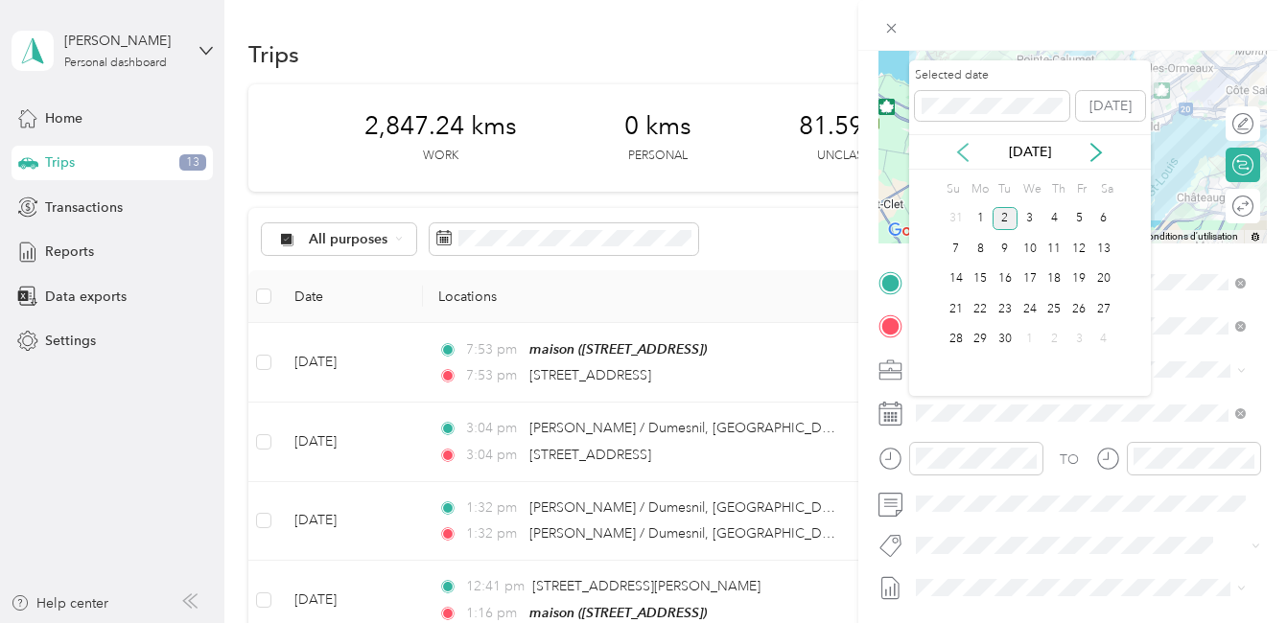
click at [963, 153] on icon at bounding box center [962, 152] width 19 height 19
click at [1006, 339] on div "26" at bounding box center [1004, 340] width 25 height 24
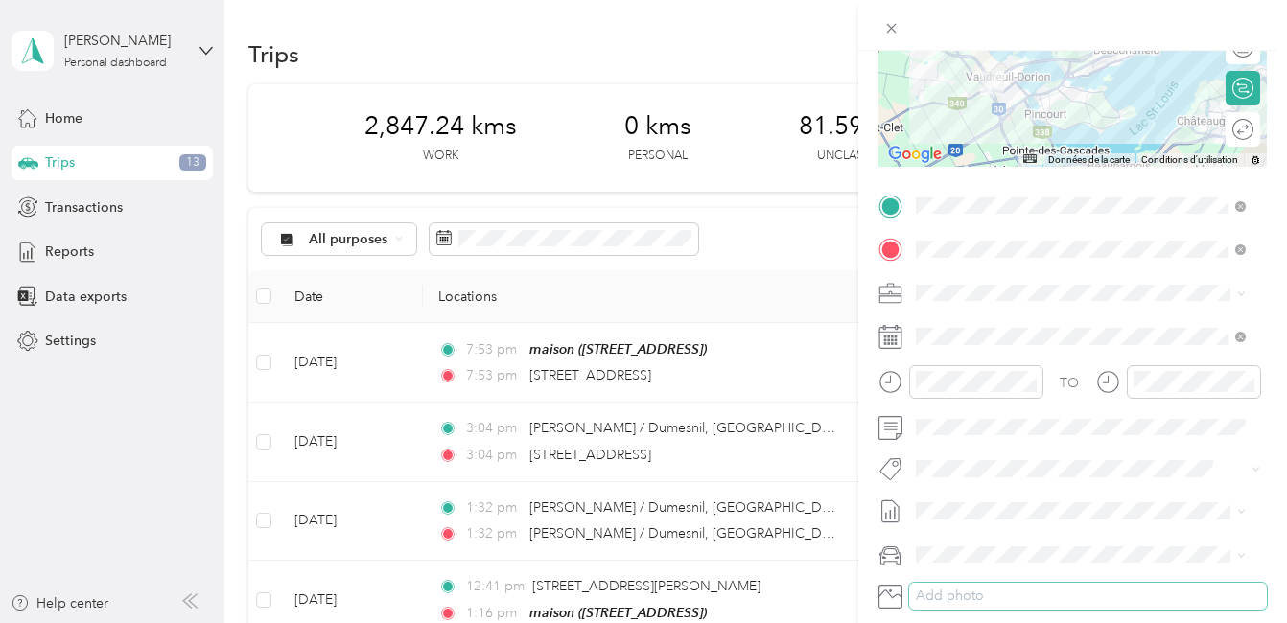
scroll to position [383, 0]
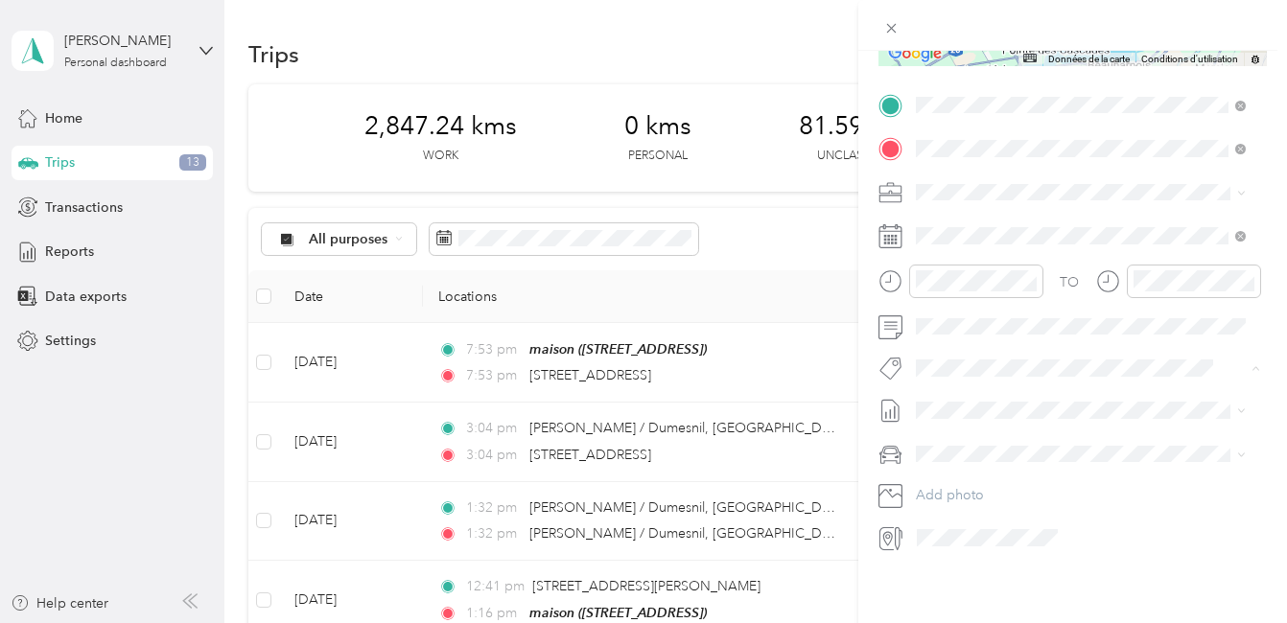
click at [985, 428] on li "Fab Team - C" at bounding box center [1080, 424] width 343 height 37
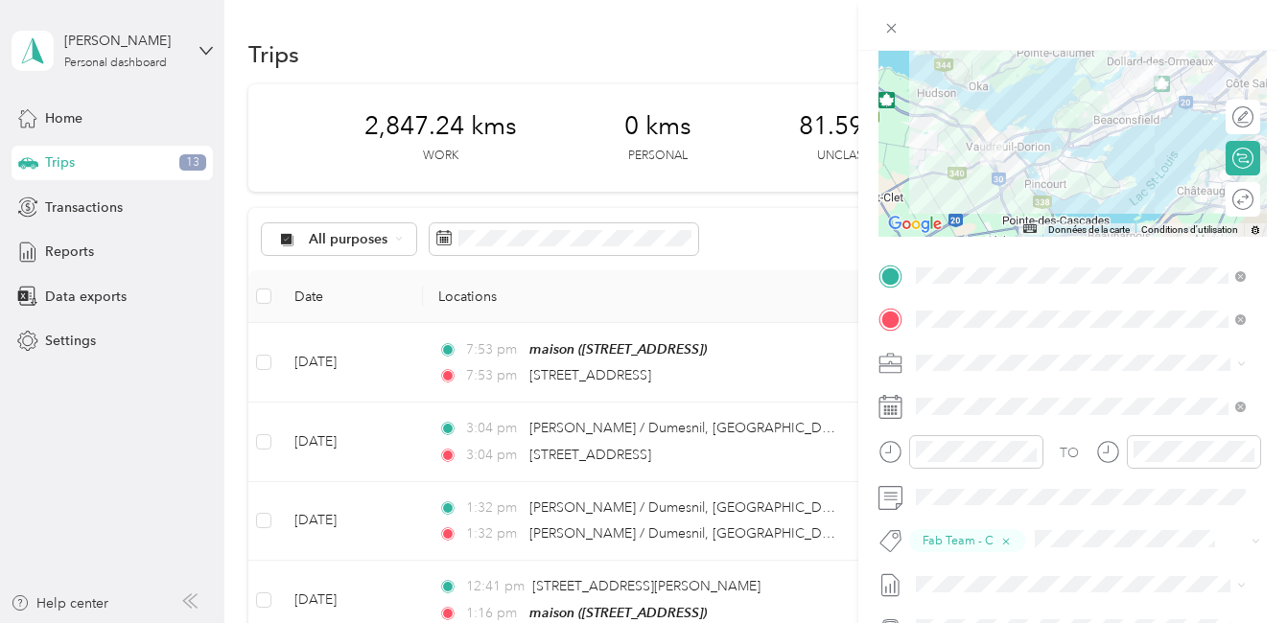
scroll to position [0, 0]
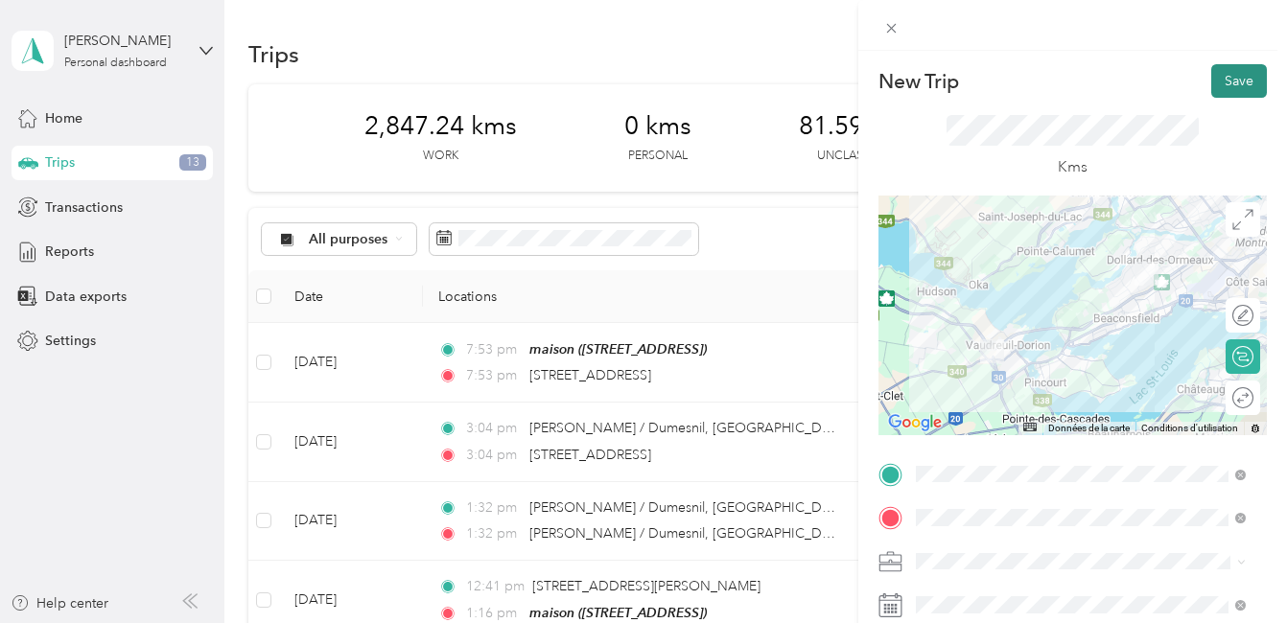
click at [1222, 81] on button "Save" at bounding box center [1239, 81] width 56 height 34
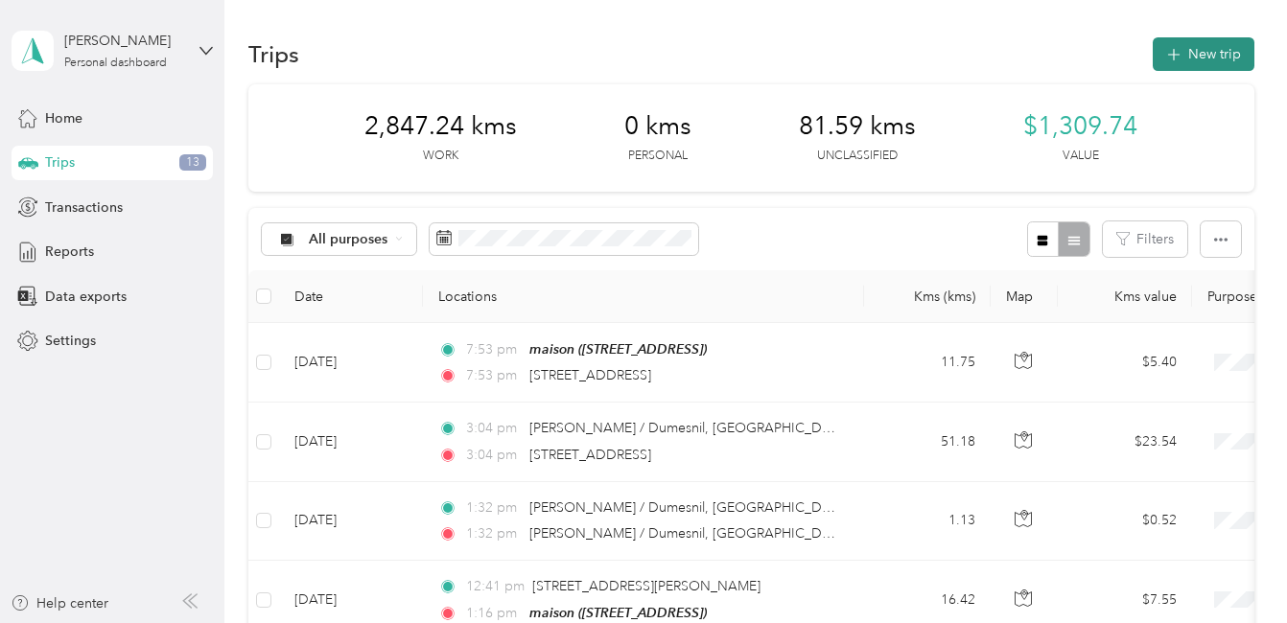
click at [1188, 47] on button "New trip" at bounding box center [1203, 54] width 102 height 34
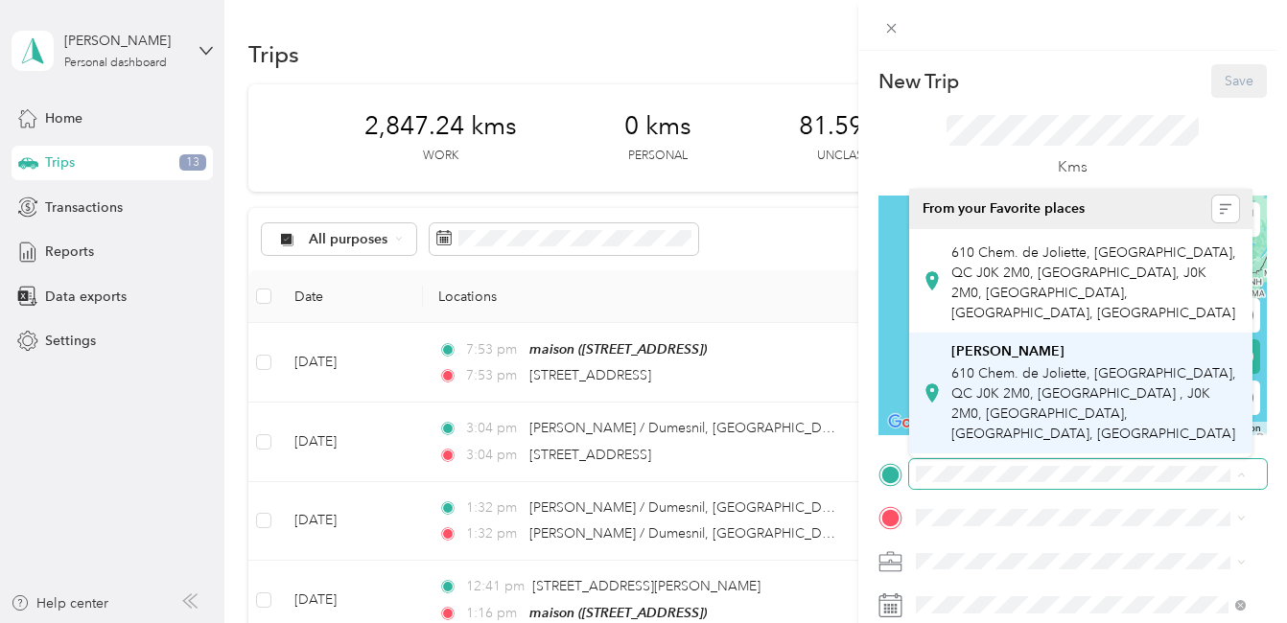
scroll to position [0, 118]
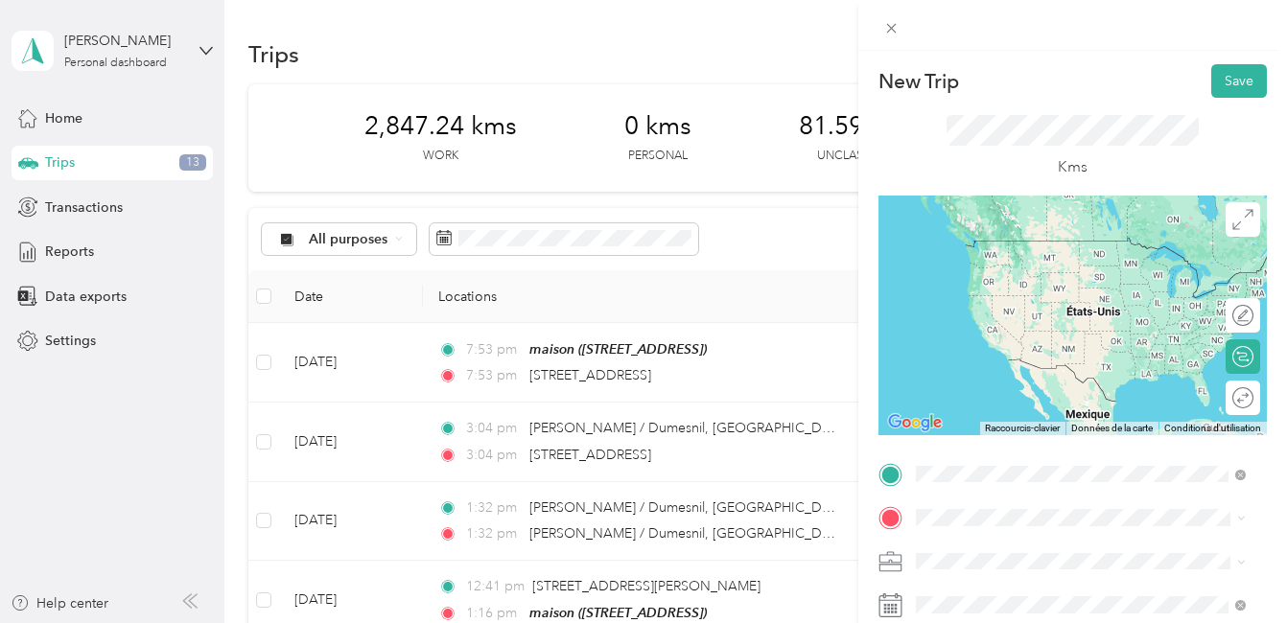
click at [1037, 315] on span "[STREET_ADDRESS][PERSON_NAME]" at bounding box center [1065, 314] width 228 height 17
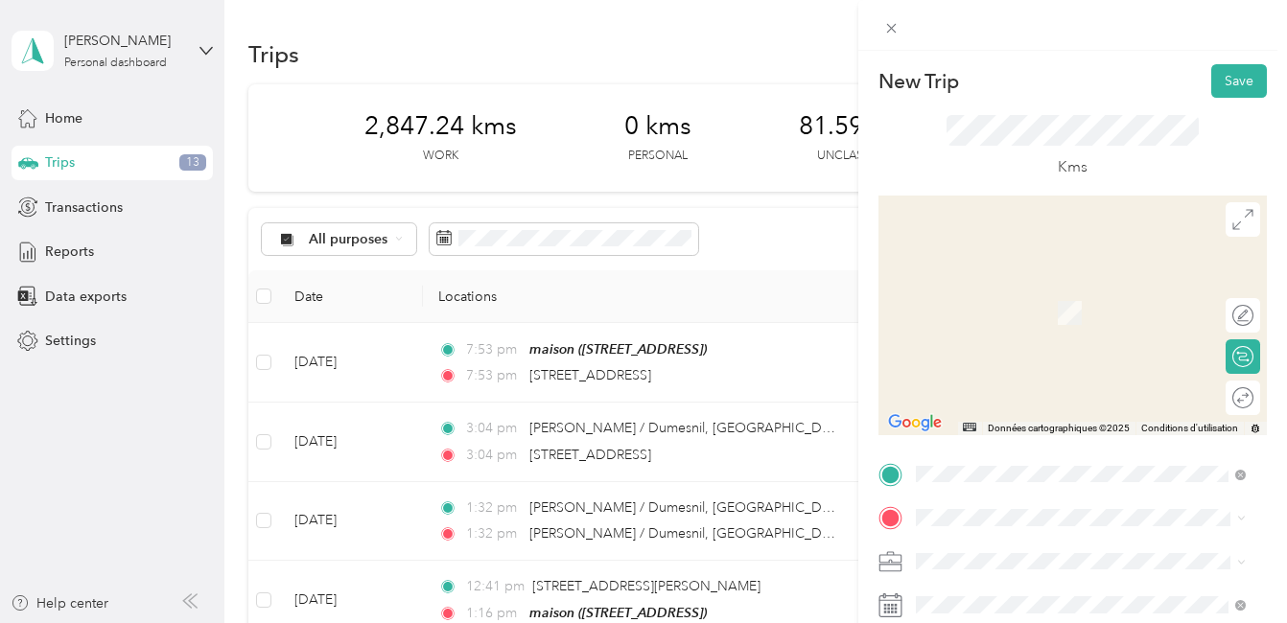
drag, startPoint x: 962, startPoint y: 508, endPoint x: 938, endPoint y: 469, distance: 46.0
click at [938, 502] on div "maison [STREET_ADDRESS]" at bounding box center [1080, 525] width 316 height 47
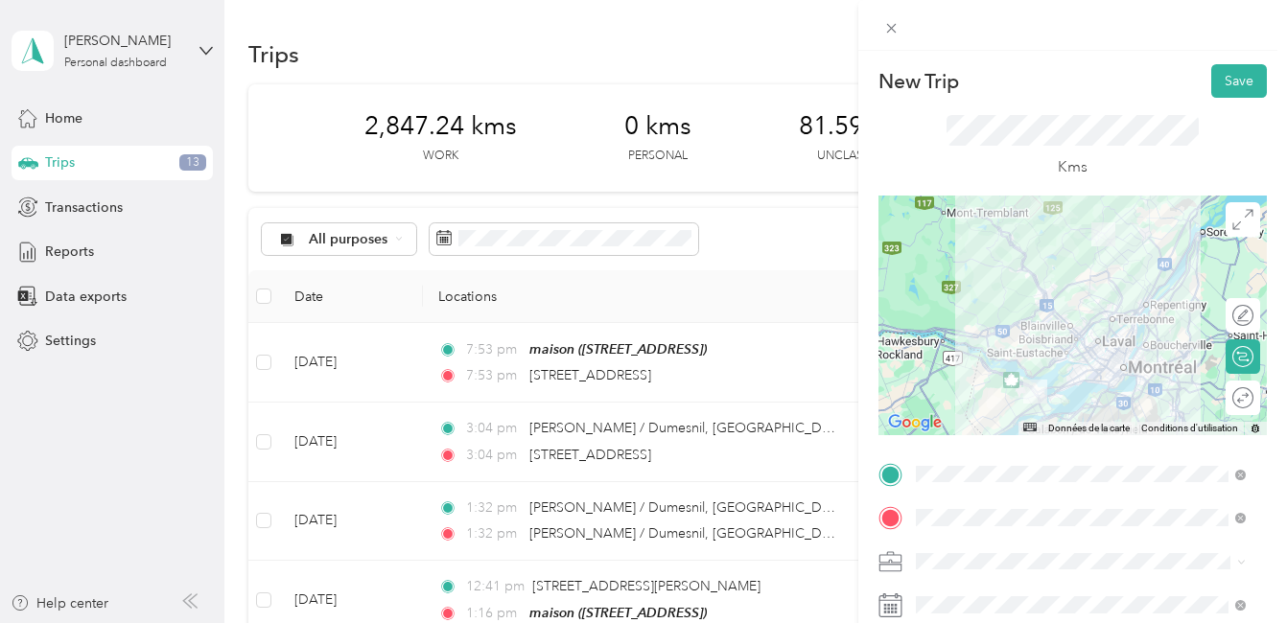
scroll to position [96, 0]
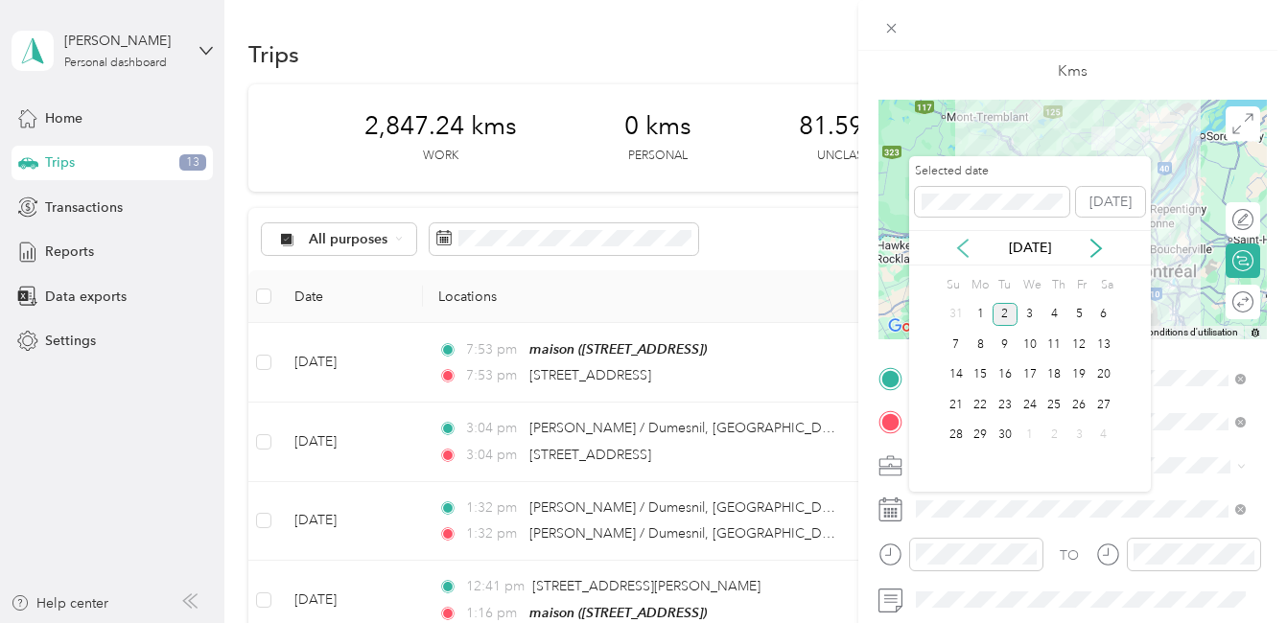
click at [958, 246] on icon at bounding box center [962, 248] width 19 height 19
drag, startPoint x: 1006, startPoint y: 440, endPoint x: 1034, endPoint y: 437, distance: 28.9
click at [1006, 439] on div "26" at bounding box center [1004, 436] width 25 height 24
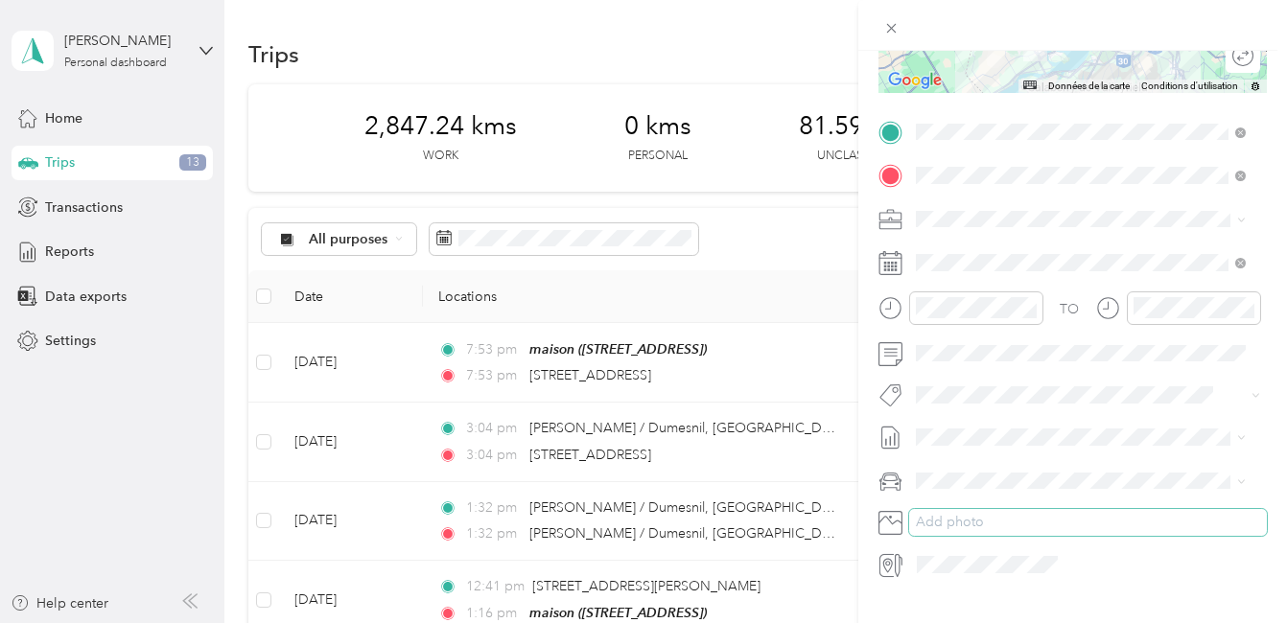
scroll to position [383, 0]
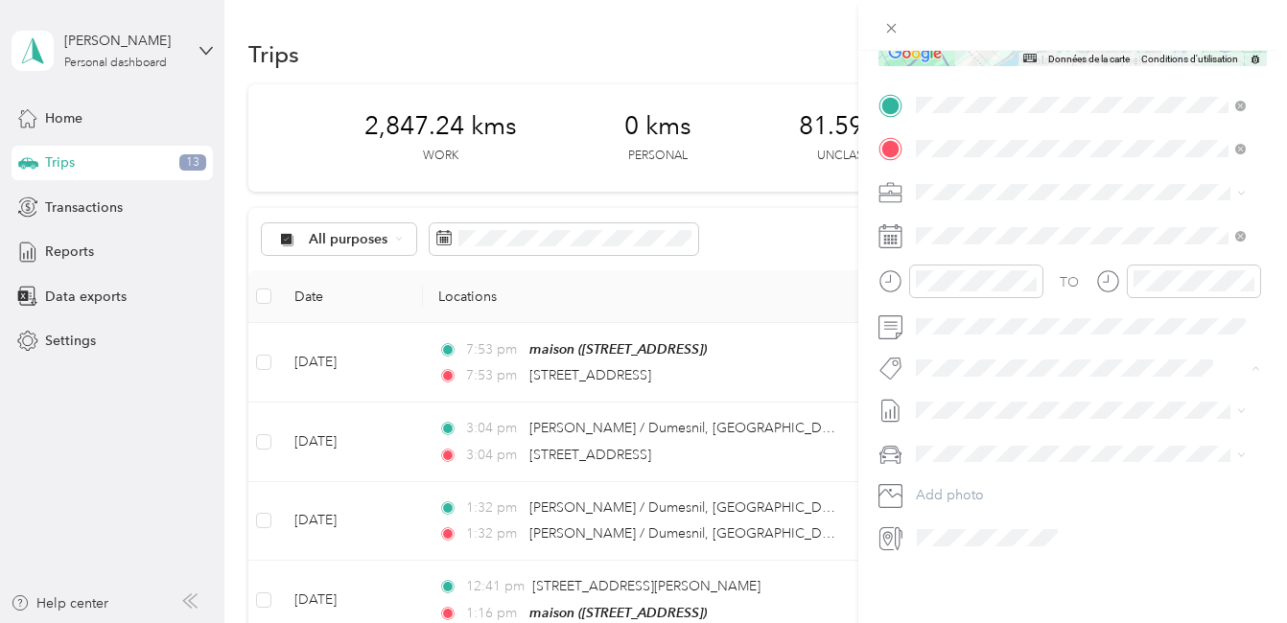
click at [985, 425] on button "Fab Team - C" at bounding box center [971, 425] width 98 height 24
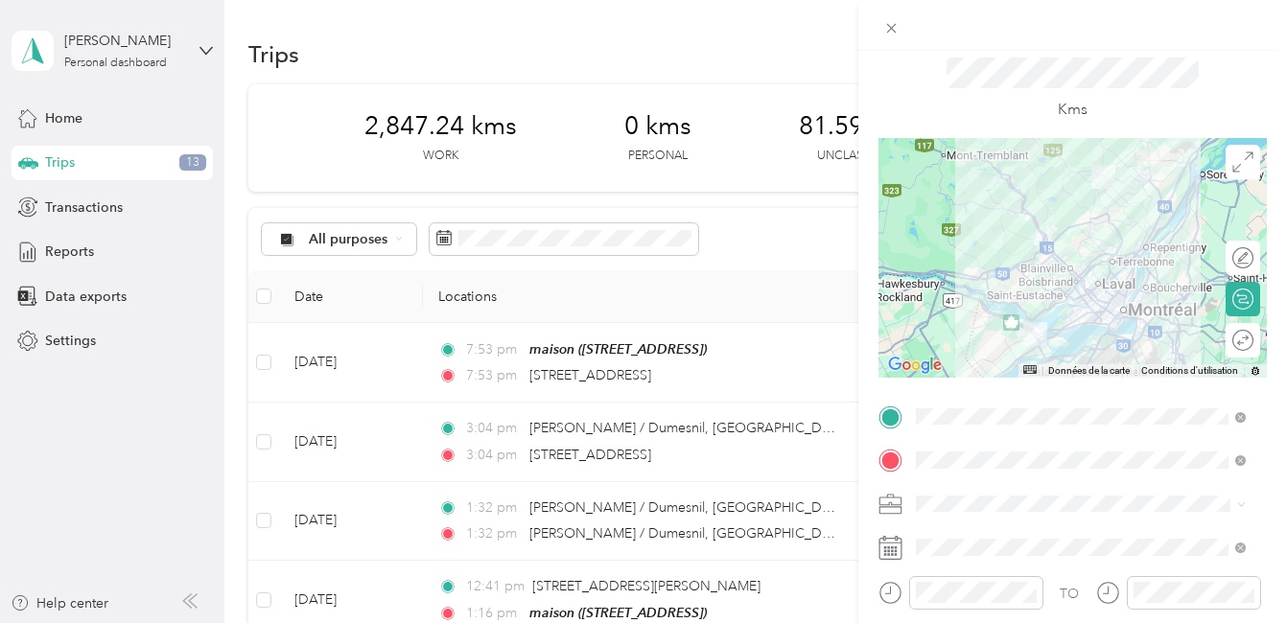
scroll to position [0, 0]
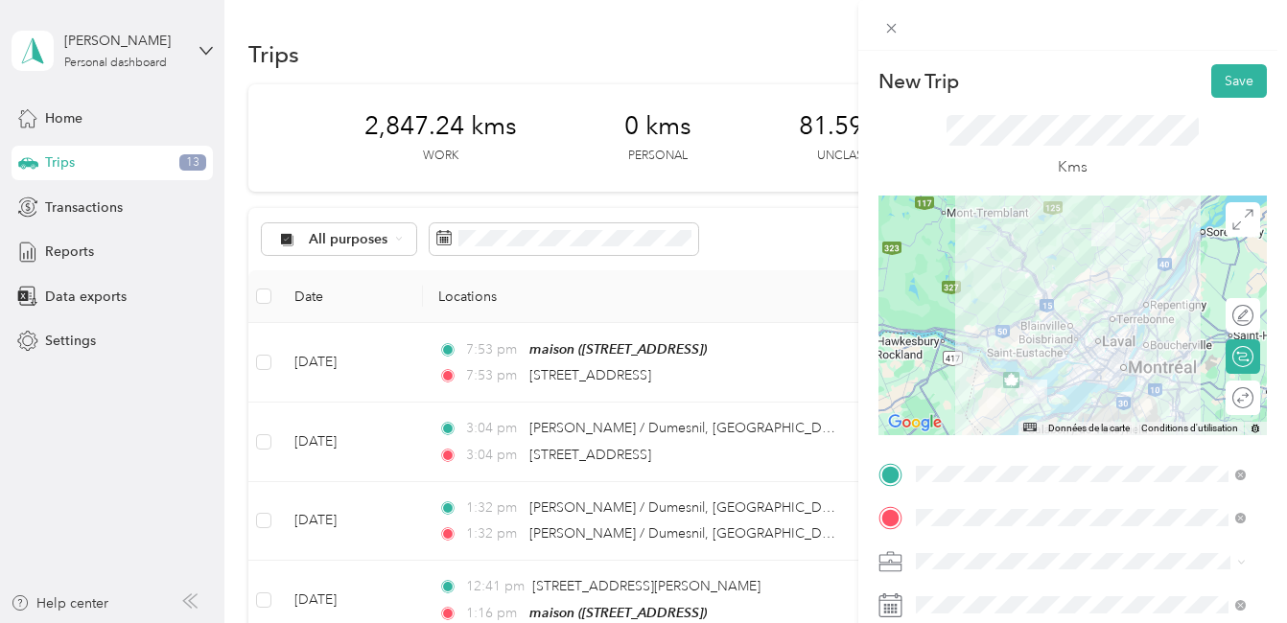
click at [1112, 349] on div at bounding box center [1072, 316] width 388 height 240
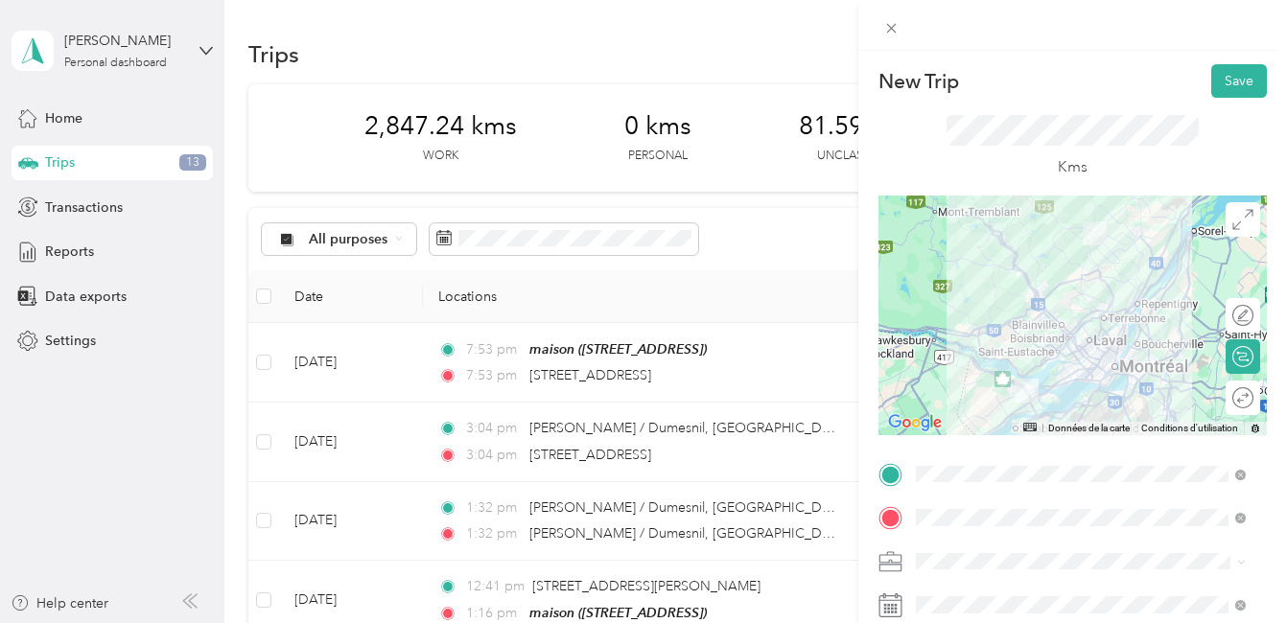
click at [1071, 364] on div at bounding box center [1072, 316] width 388 height 240
click at [1102, 352] on div at bounding box center [1072, 316] width 388 height 240
click at [1220, 81] on button "Save" at bounding box center [1239, 81] width 56 height 34
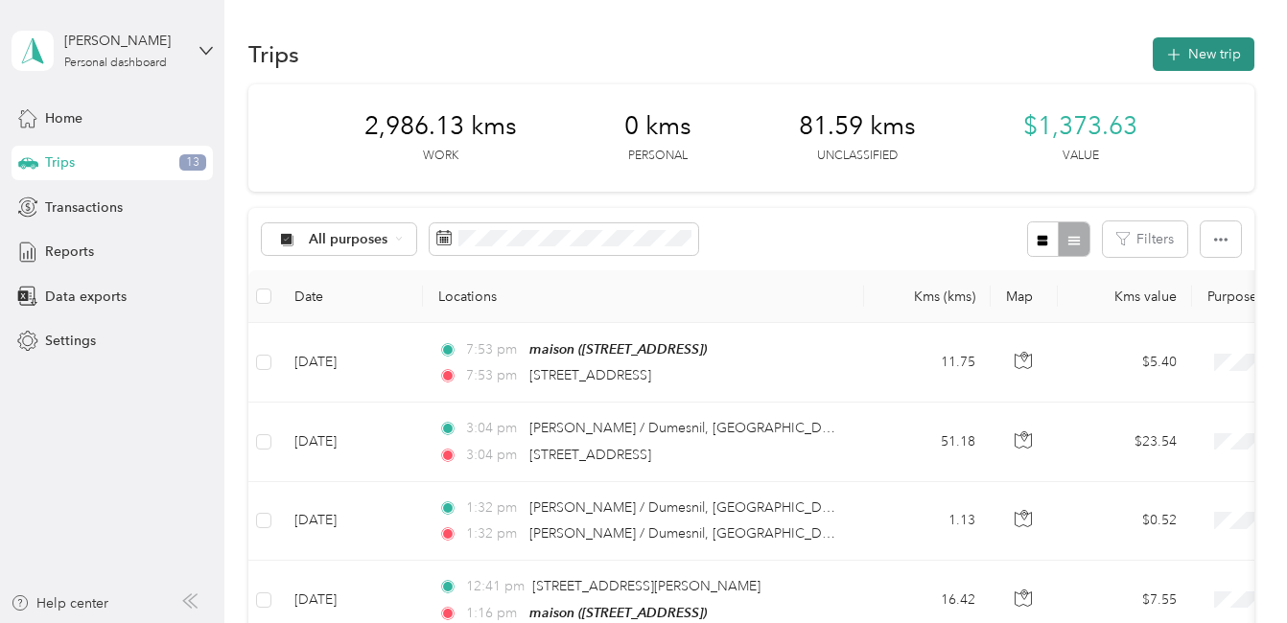
click at [1201, 51] on button "New trip" at bounding box center [1203, 54] width 102 height 34
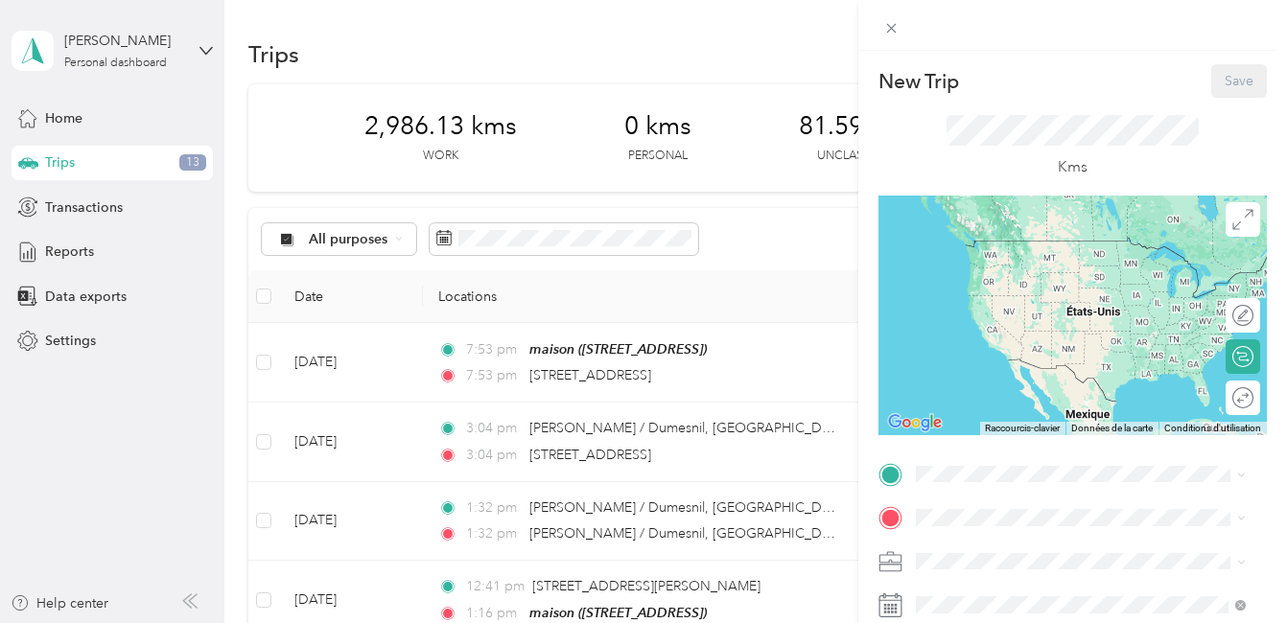
click at [990, 458] on div "maison [STREET_ADDRESS]" at bounding box center [1012, 478] width 122 height 40
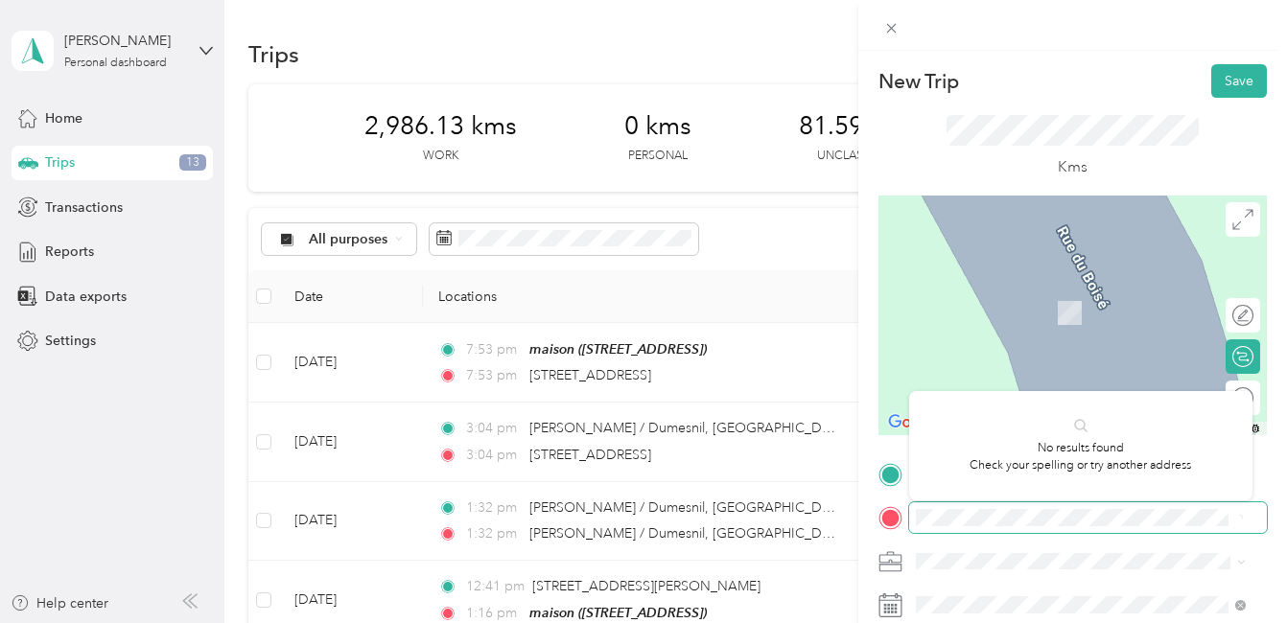
scroll to position [0, 178]
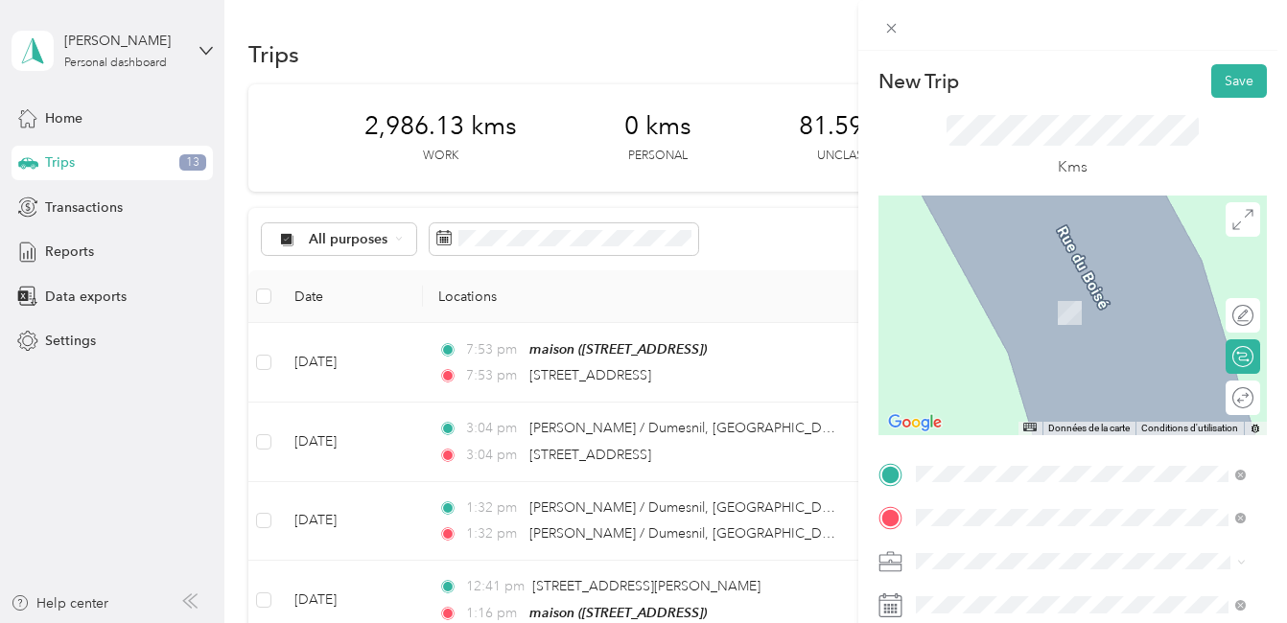
click at [1057, 306] on span "[STREET_ADDRESS]" at bounding box center [1012, 304] width 122 height 17
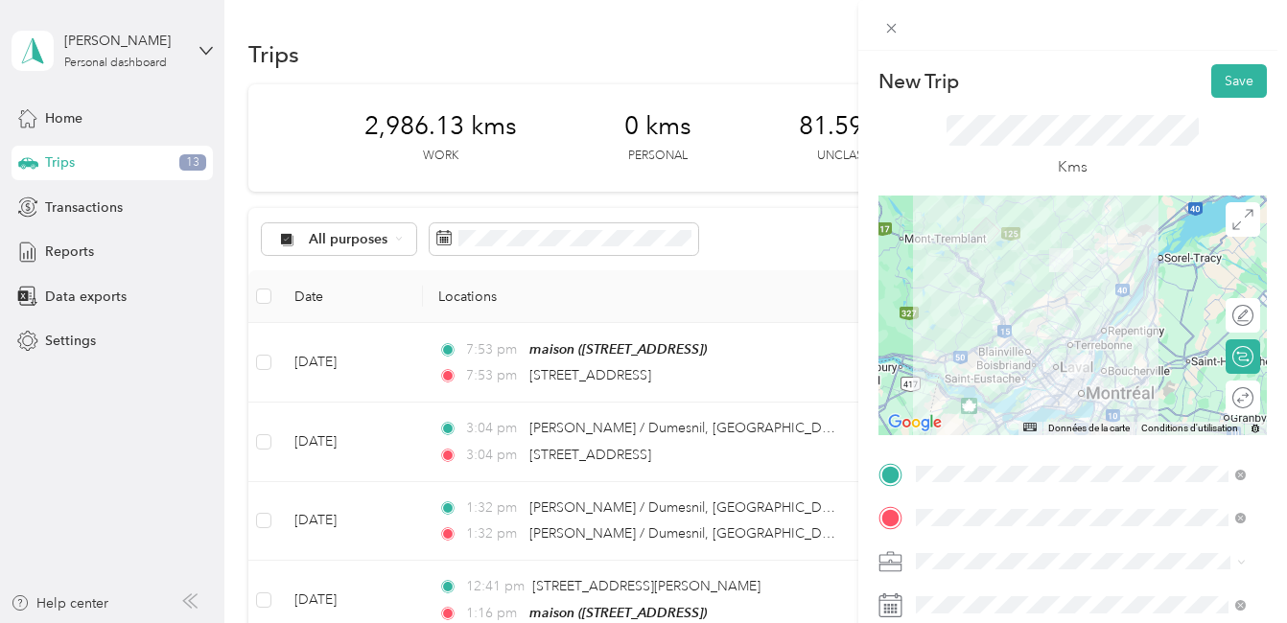
click at [1089, 336] on div at bounding box center [1072, 316] width 388 height 240
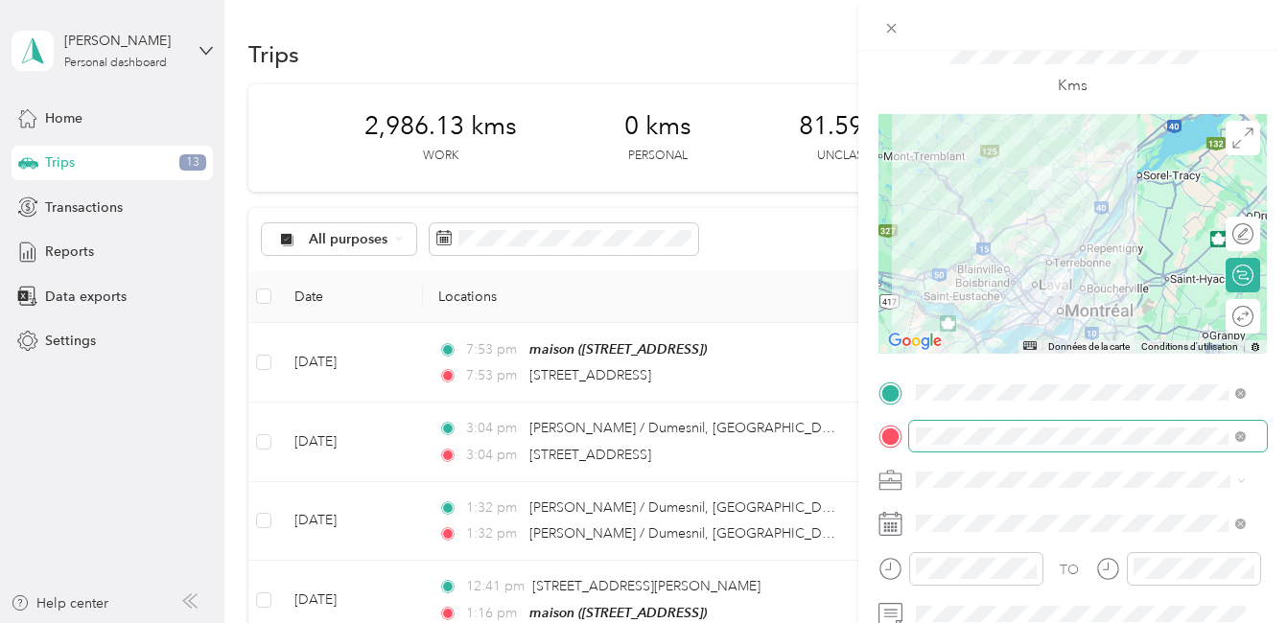
scroll to position [192, 0]
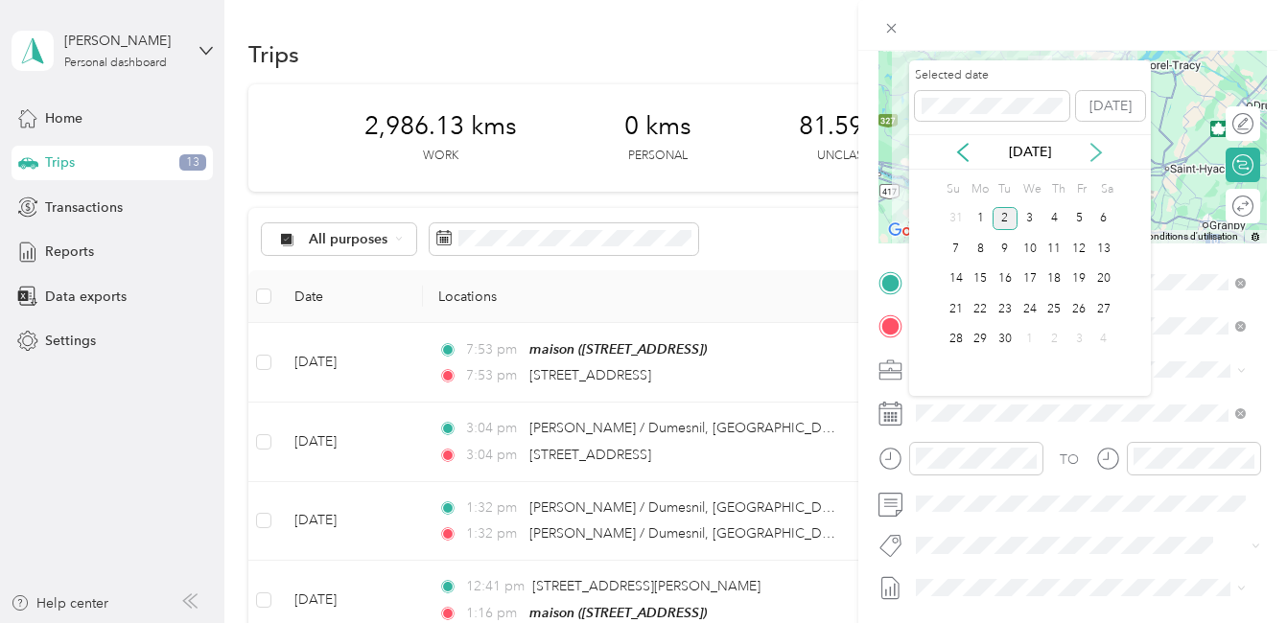
click at [1097, 151] on icon at bounding box center [1095, 152] width 19 height 19
click at [962, 154] on icon at bounding box center [963, 152] width 10 height 17
click at [1028, 336] on div "27" at bounding box center [1029, 340] width 25 height 24
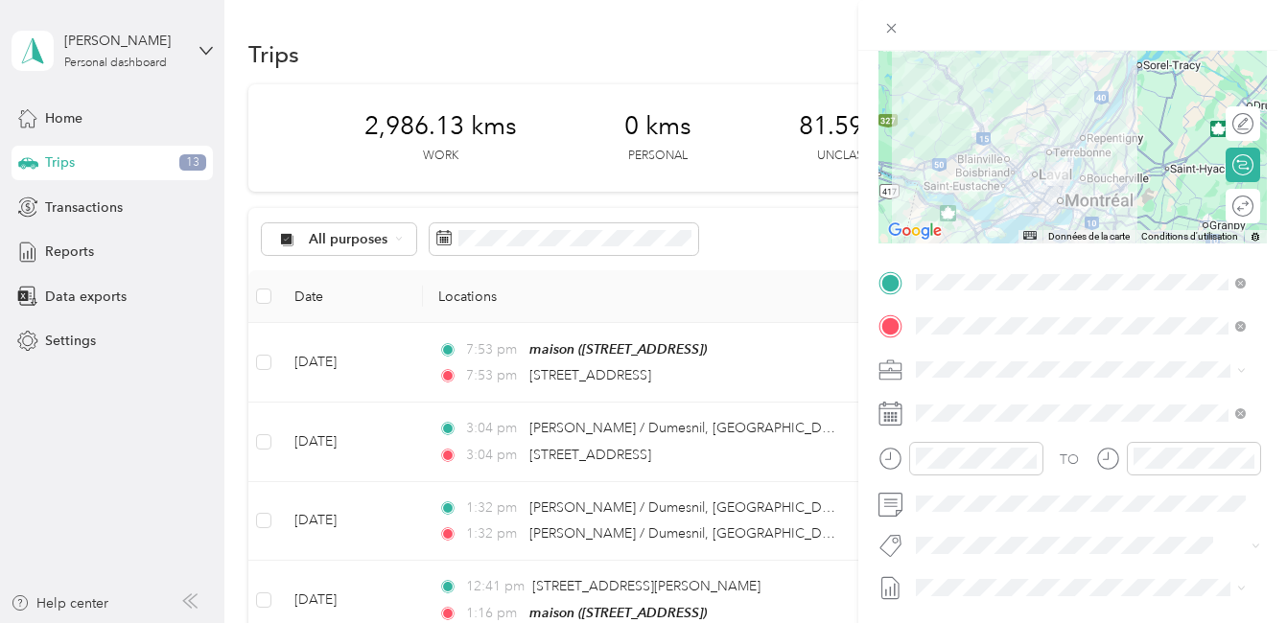
drag, startPoint x: 988, startPoint y: 511, endPoint x: 1007, endPoint y: 508, distance: 18.4
click at [990, 510] on span "Fab Team - R" at bounding box center [970, 509] width 69 height 17
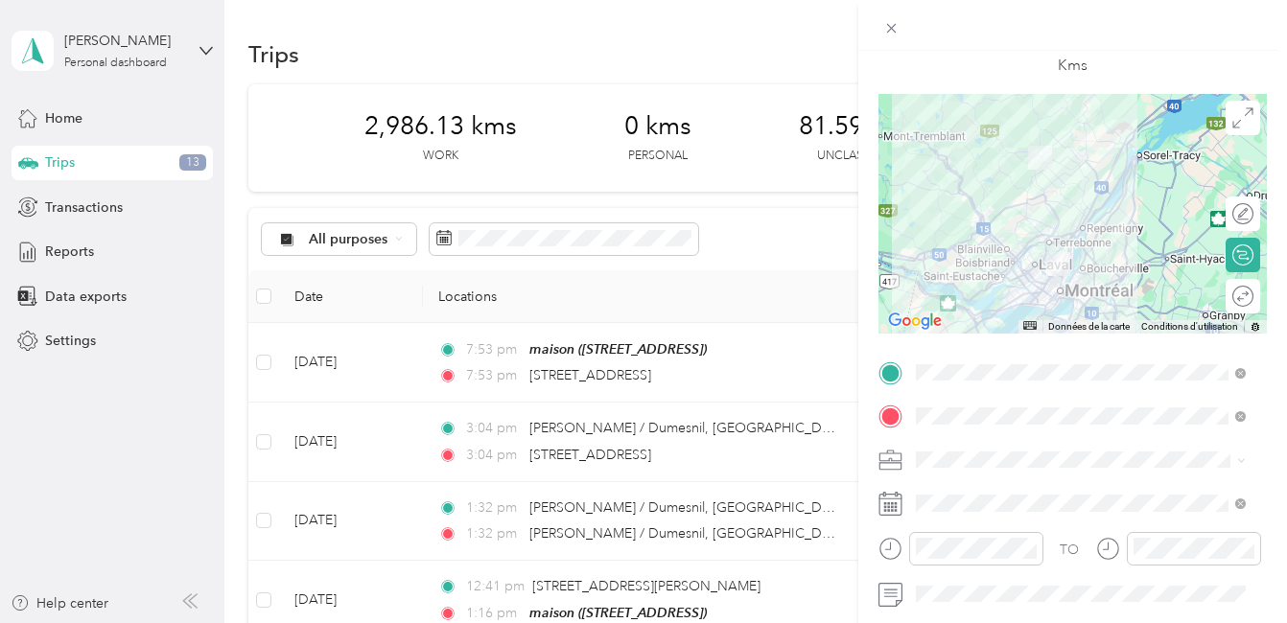
scroll to position [0, 0]
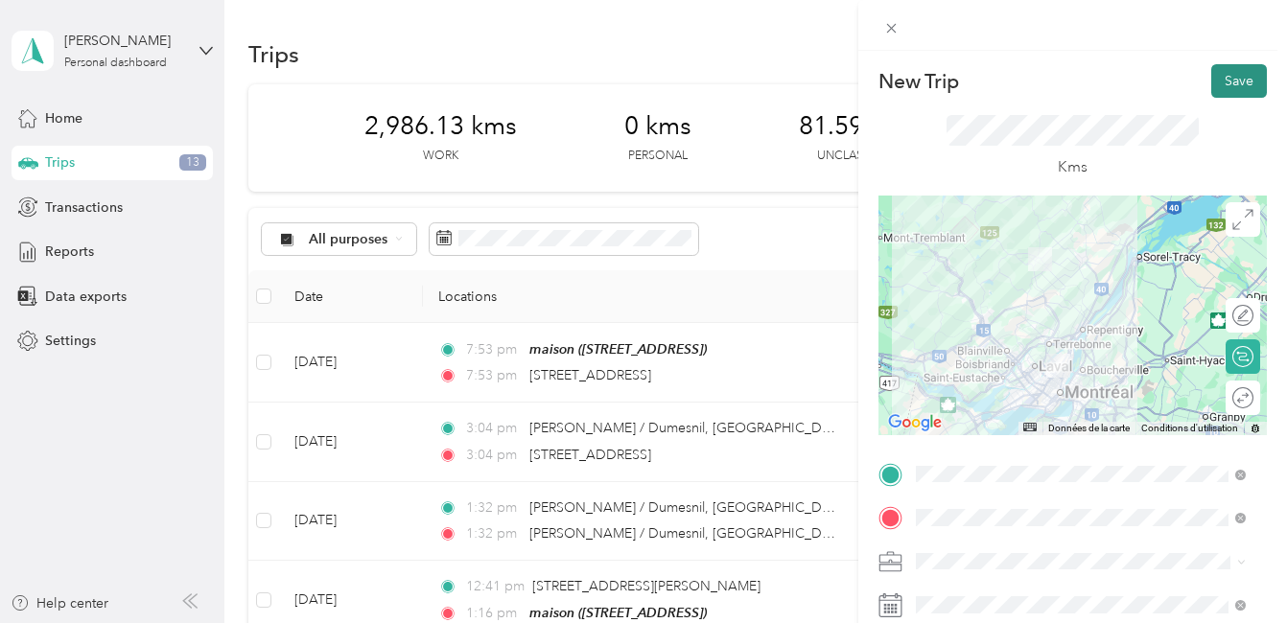
click at [1219, 75] on button "Save" at bounding box center [1239, 81] width 56 height 34
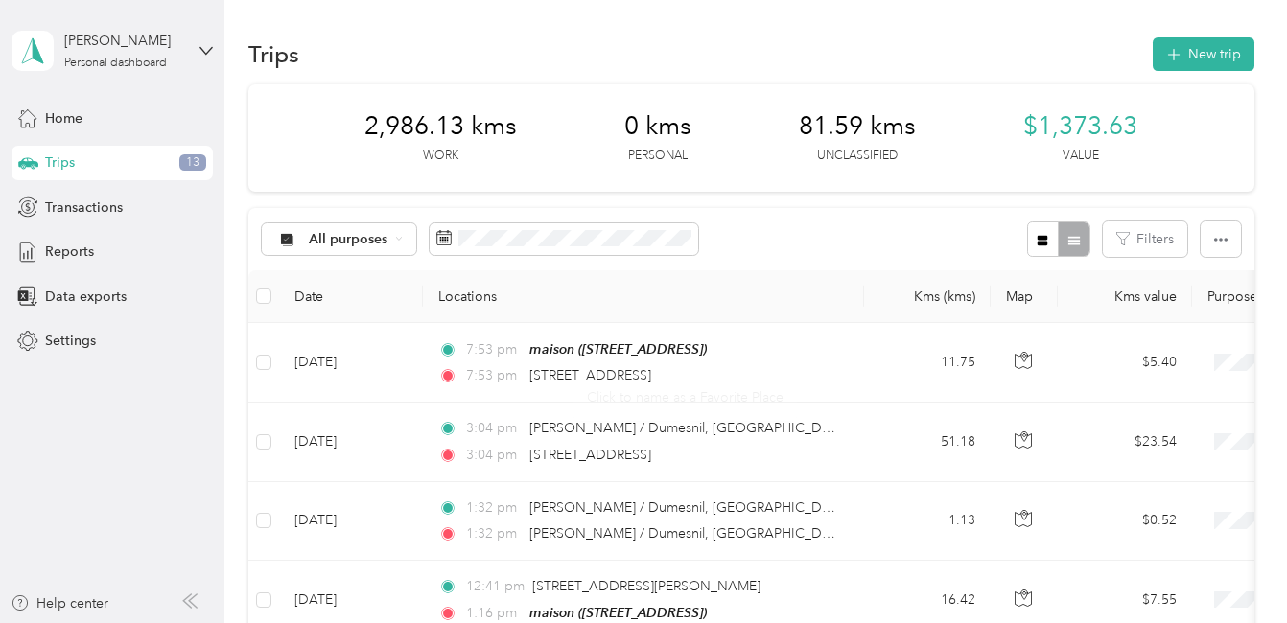
scroll to position [288, 0]
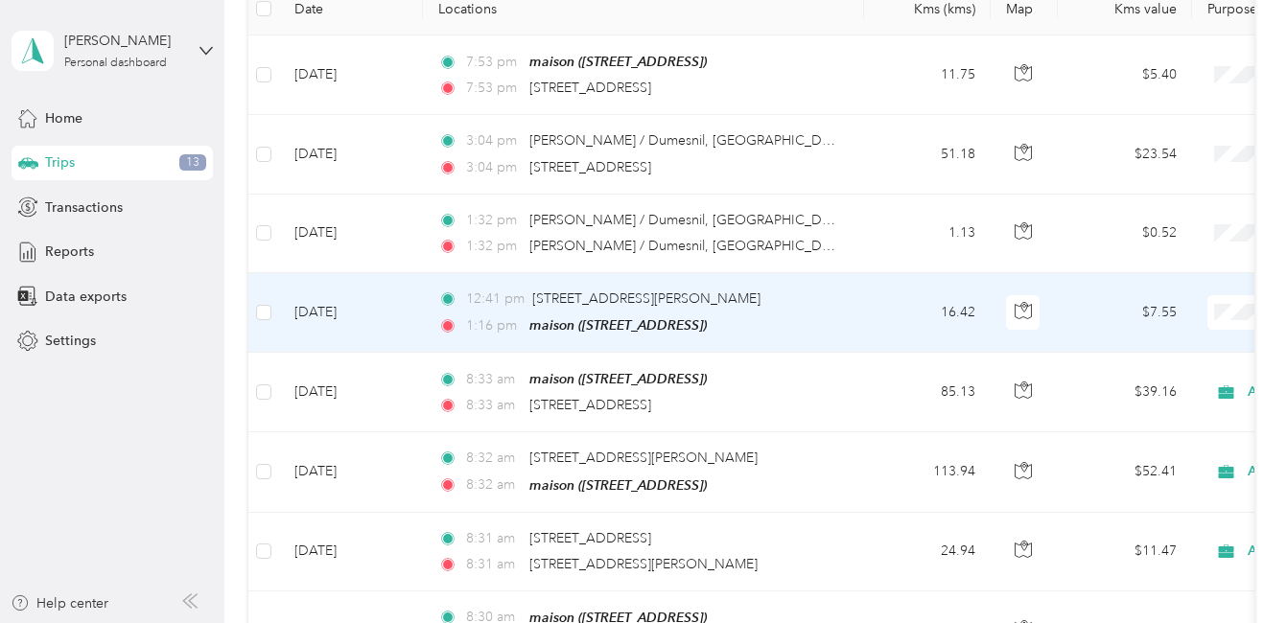
click at [927, 305] on td "16.42" at bounding box center [927, 313] width 127 height 80
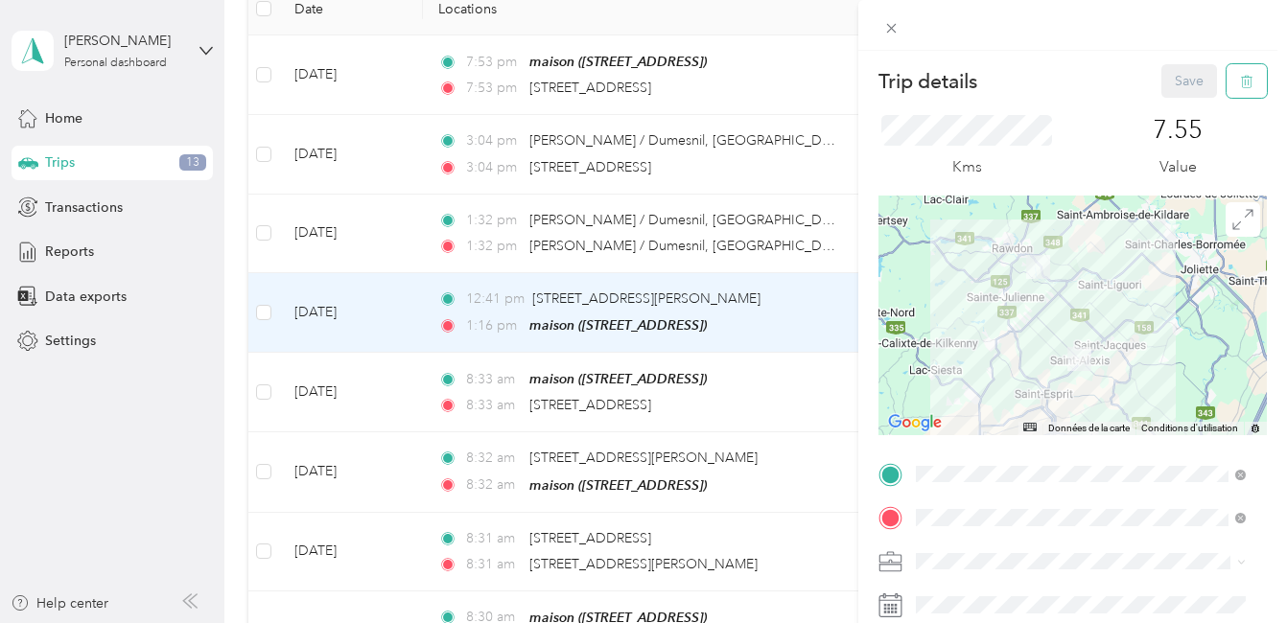
click at [1241, 78] on icon "button" at bounding box center [1247, 82] width 12 height 12
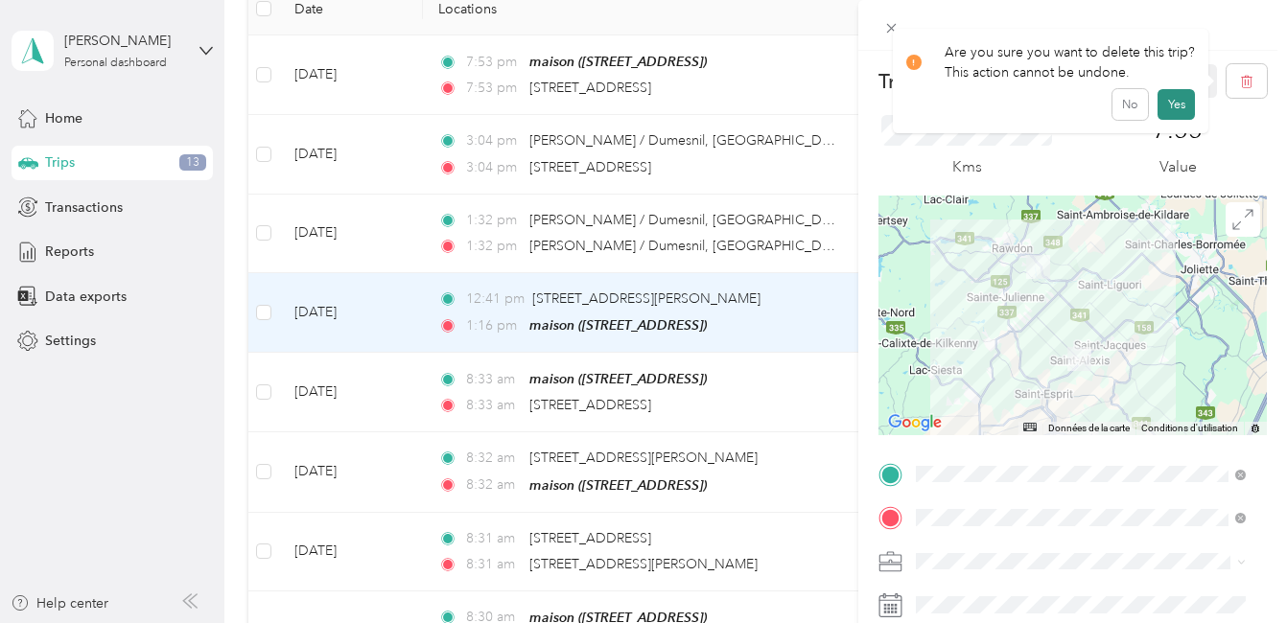
click at [1172, 97] on button "Yes" at bounding box center [1175, 104] width 37 height 31
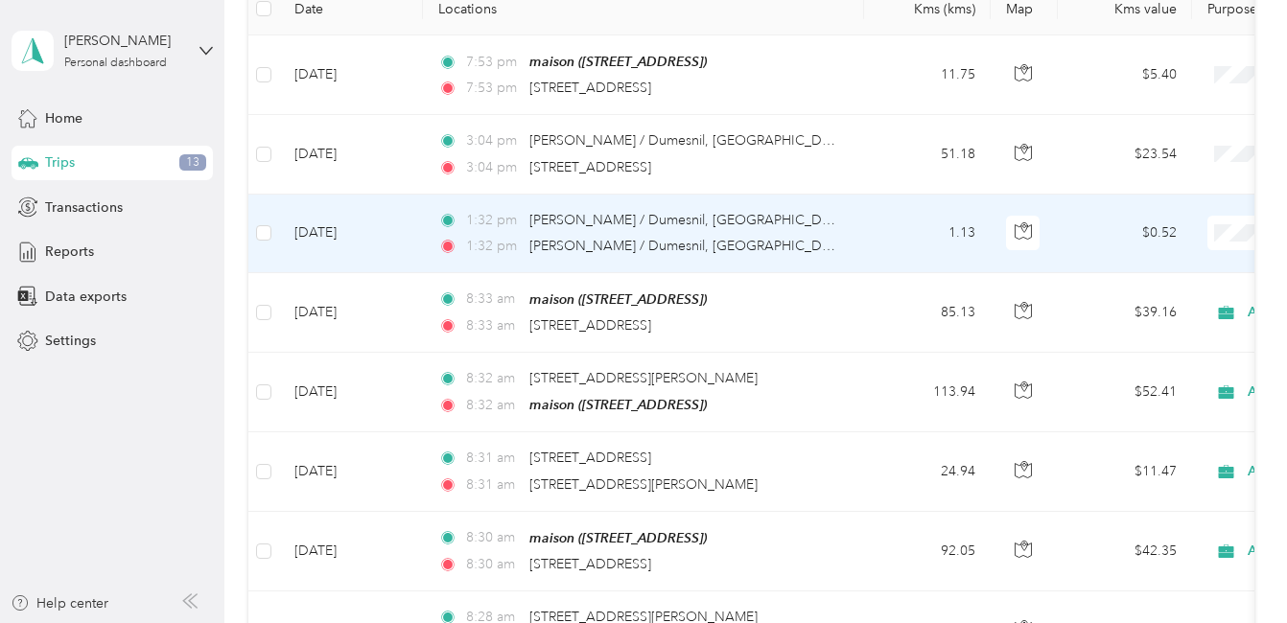
click at [957, 218] on td "1.13" at bounding box center [927, 234] width 127 height 79
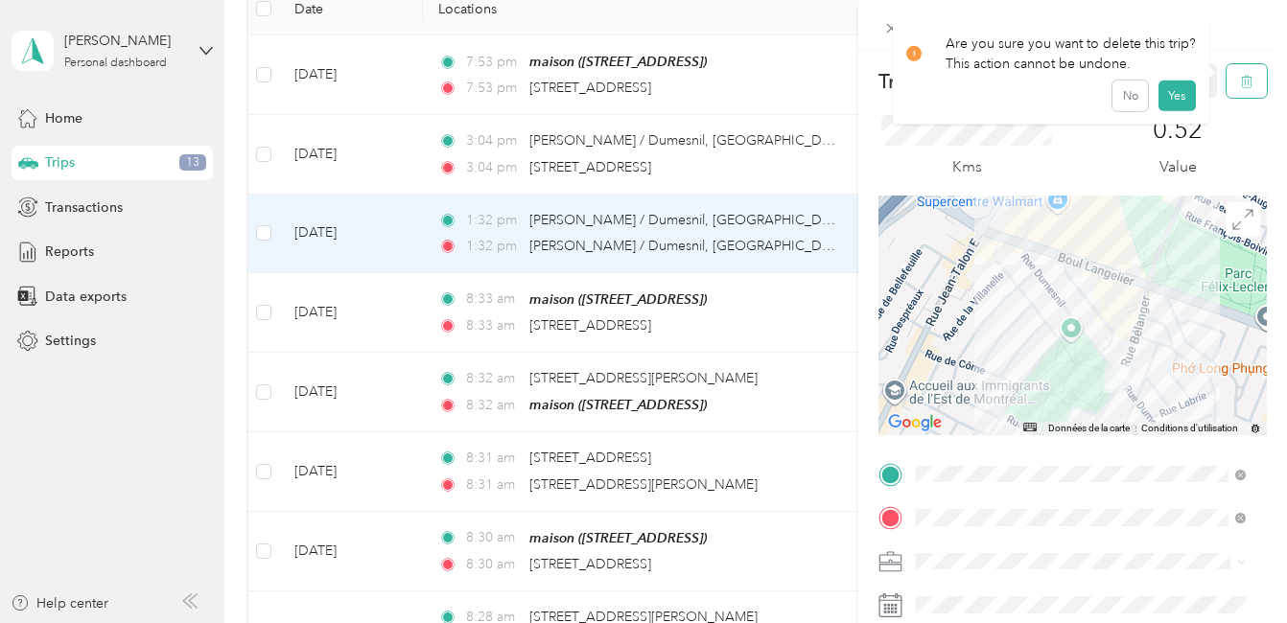
click at [1240, 80] on icon "button" at bounding box center [1246, 81] width 13 height 13
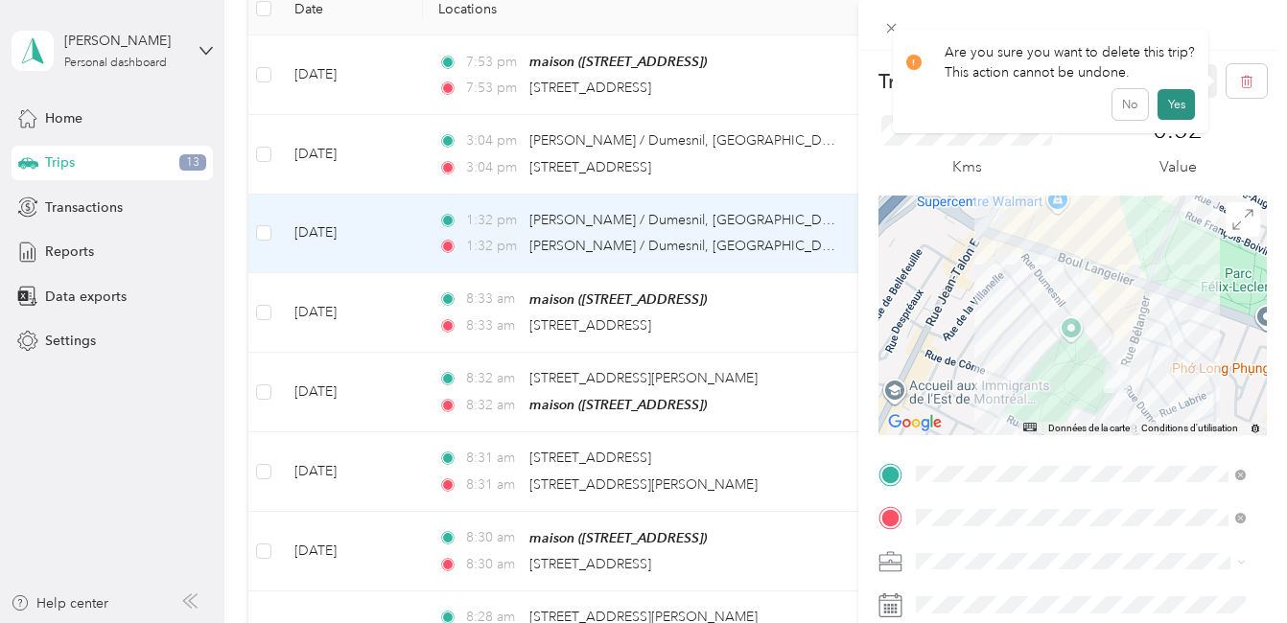
click at [1172, 101] on button "Yes" at bounding box center [1175, 104] width 37 height 31
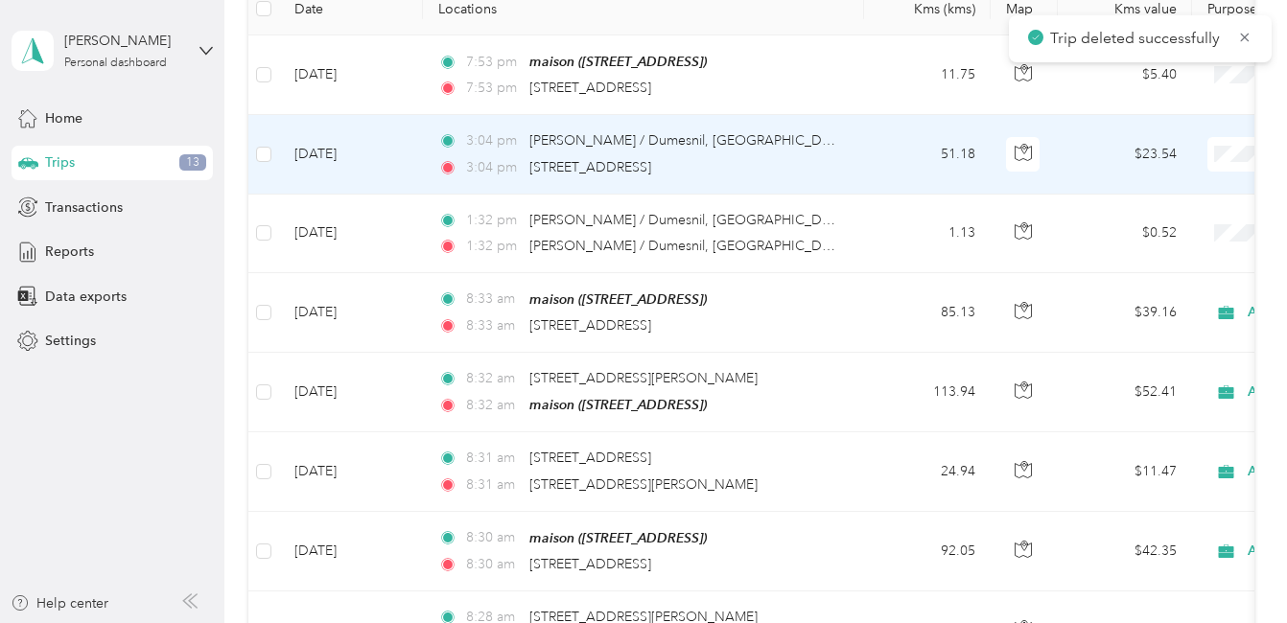
click at [915, 148] on td "51.18" at bounding box center [927, 154] width 127 height 79
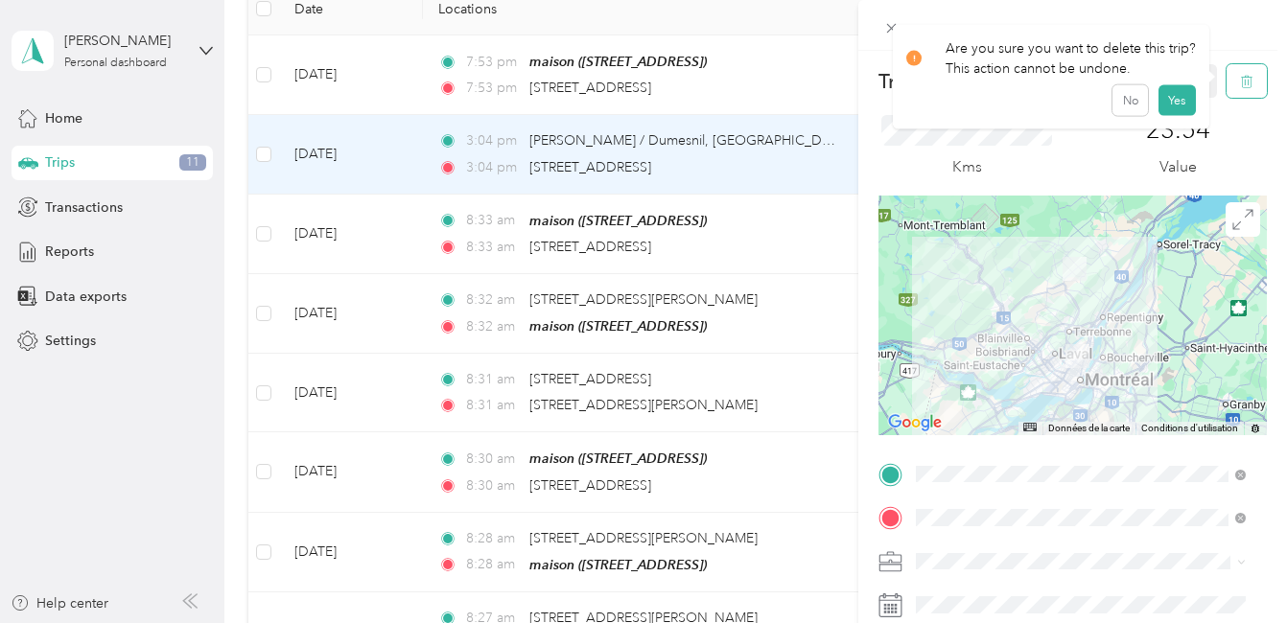
click at [1240, 80] on icon "button" at bounding box center [1246, 81] width 13 height 13
click at [1170, 96] on button "Yes" at bounding box center [1175, 104] width 37 height 31
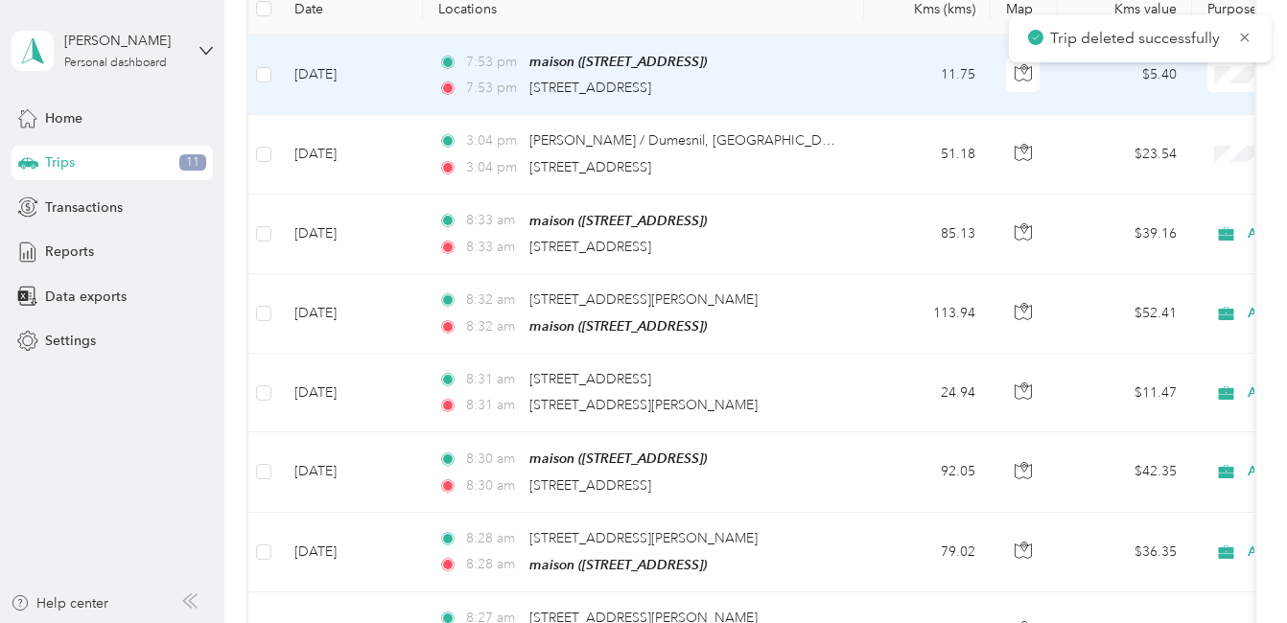
click at [880, 73] on td "11.75" at bounding box center [927, 75] width 127 height 80
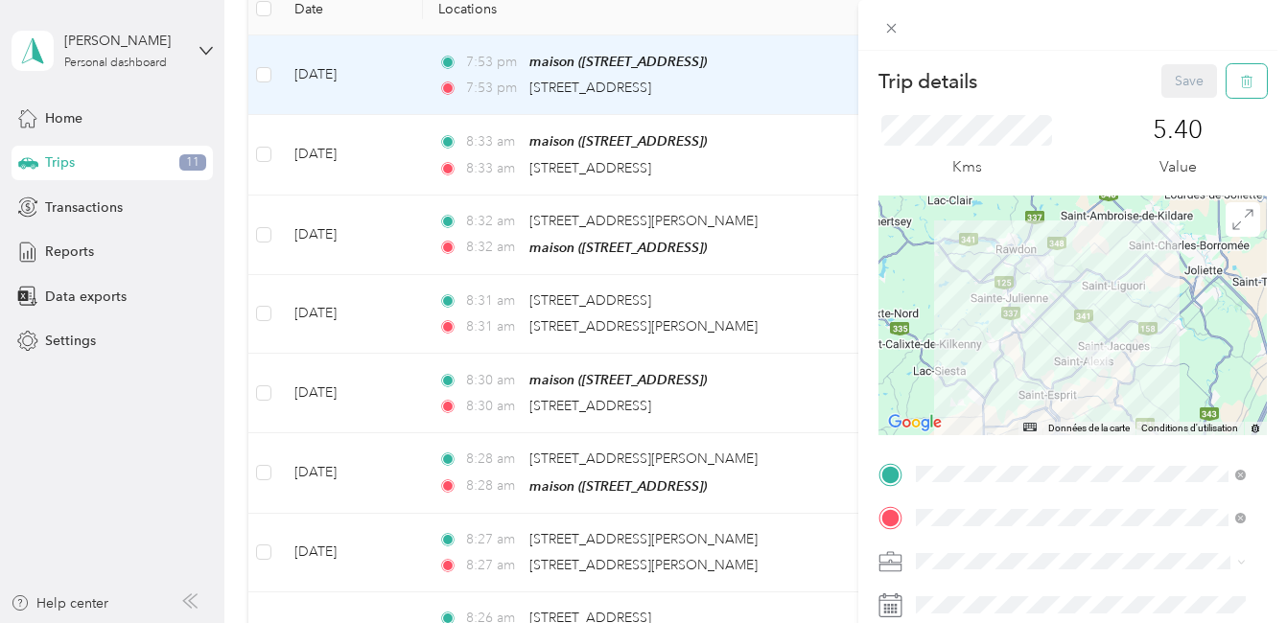
click at [1244, 81] on icon "button" at bounding box center [1244, 82] width 0 height 5
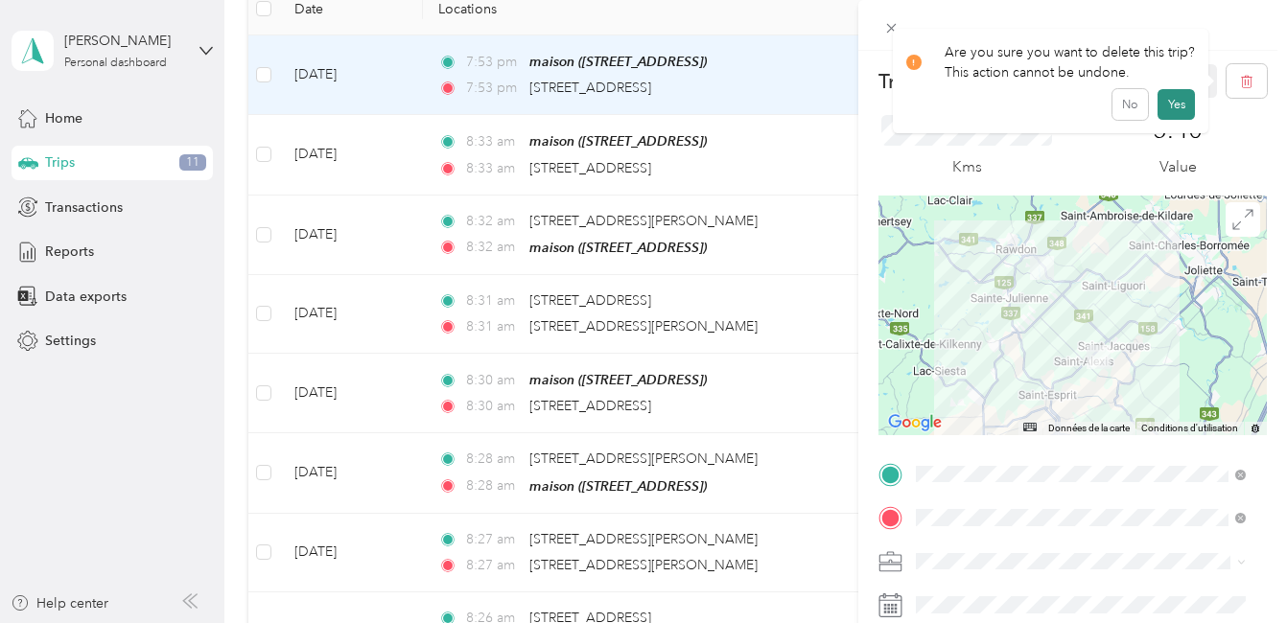
click at [1177, 99] on button "Yes" at bounding box center [1175, 104] width 37 height 31
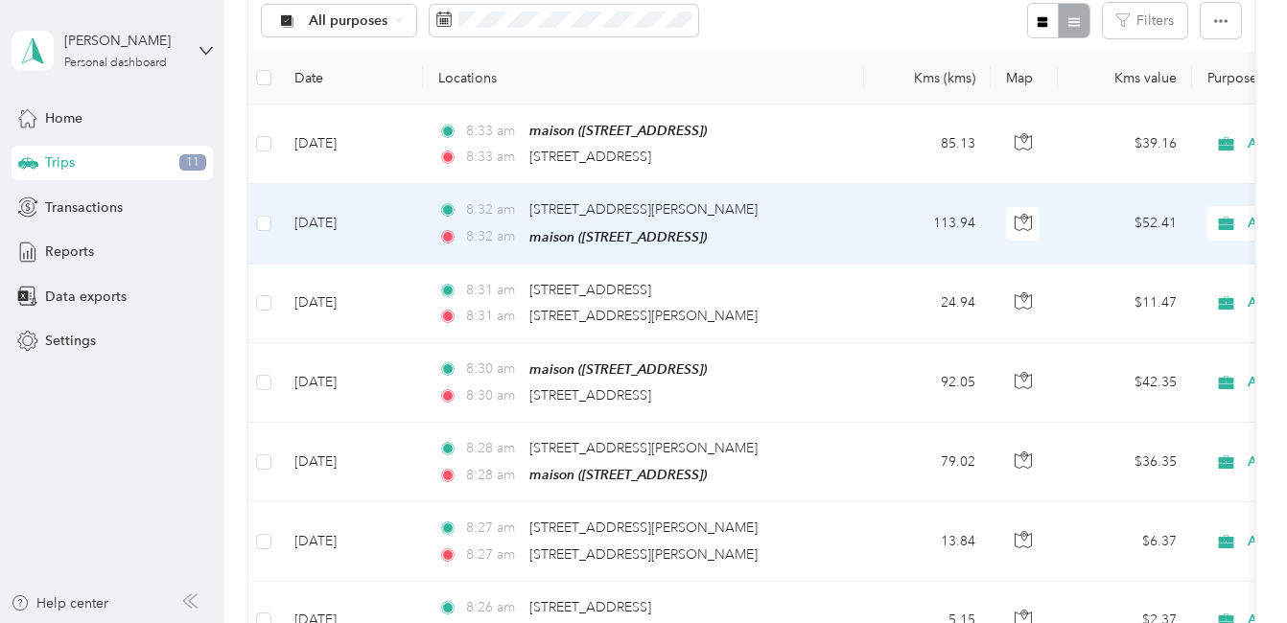
scroll to position [192, 0]
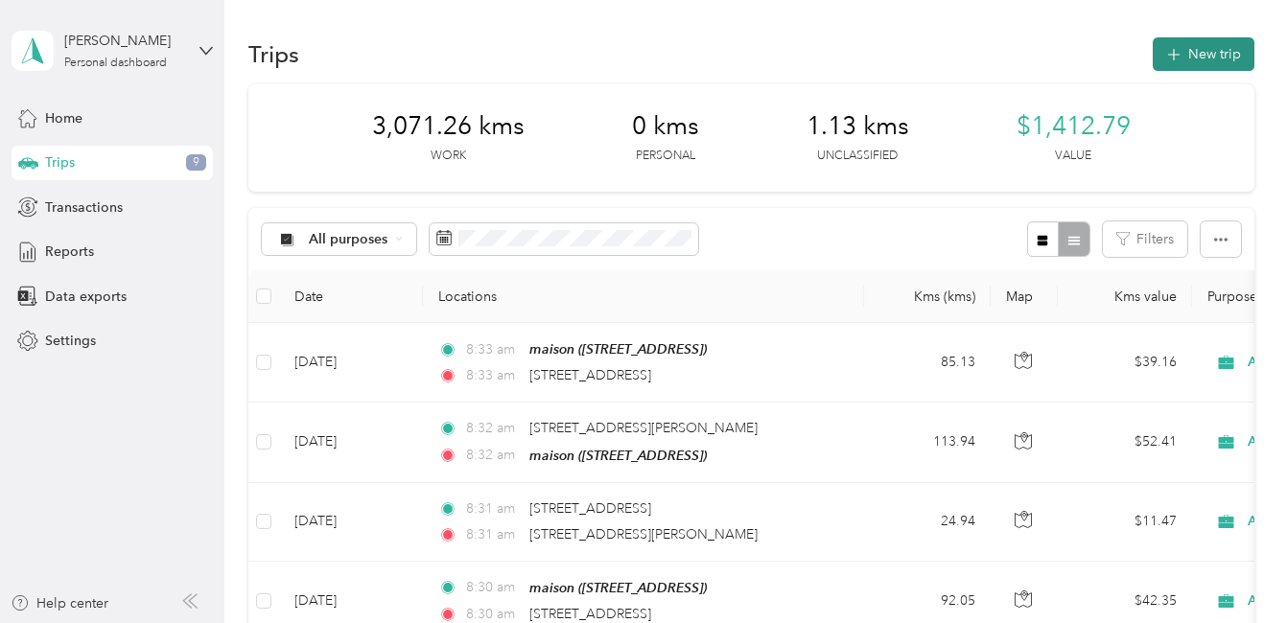
click at [1208, 45] on button "New trip" at bounding box center [1203, 54] width 102 height 34
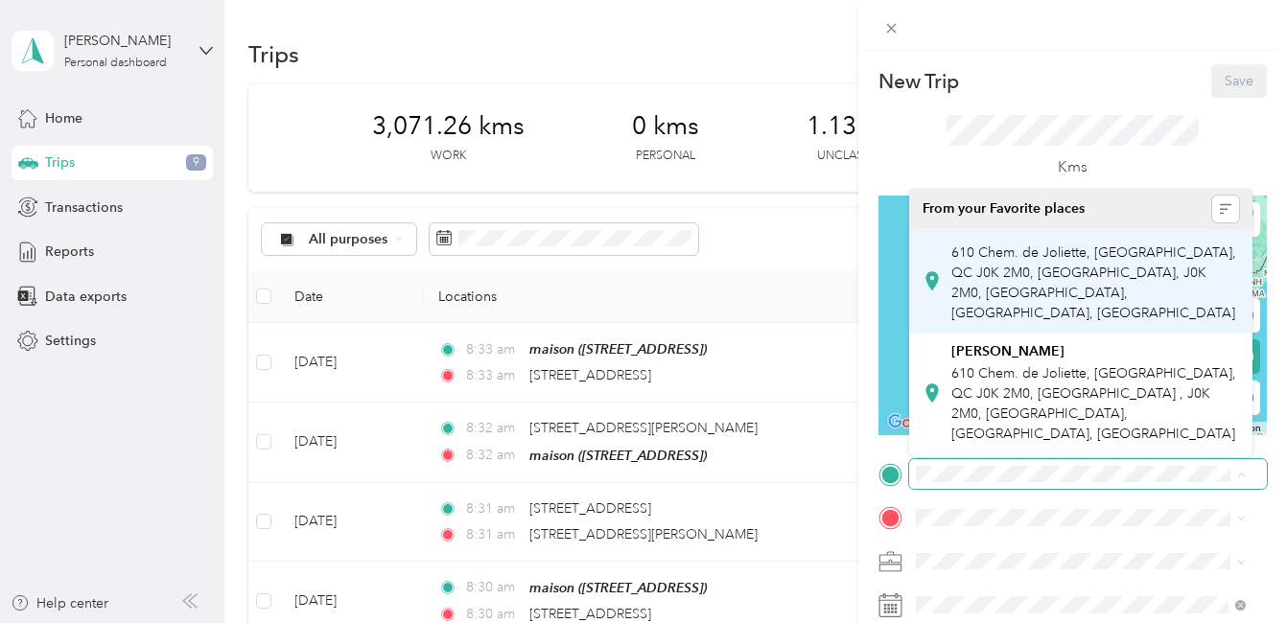
scroll to position [0, 179]
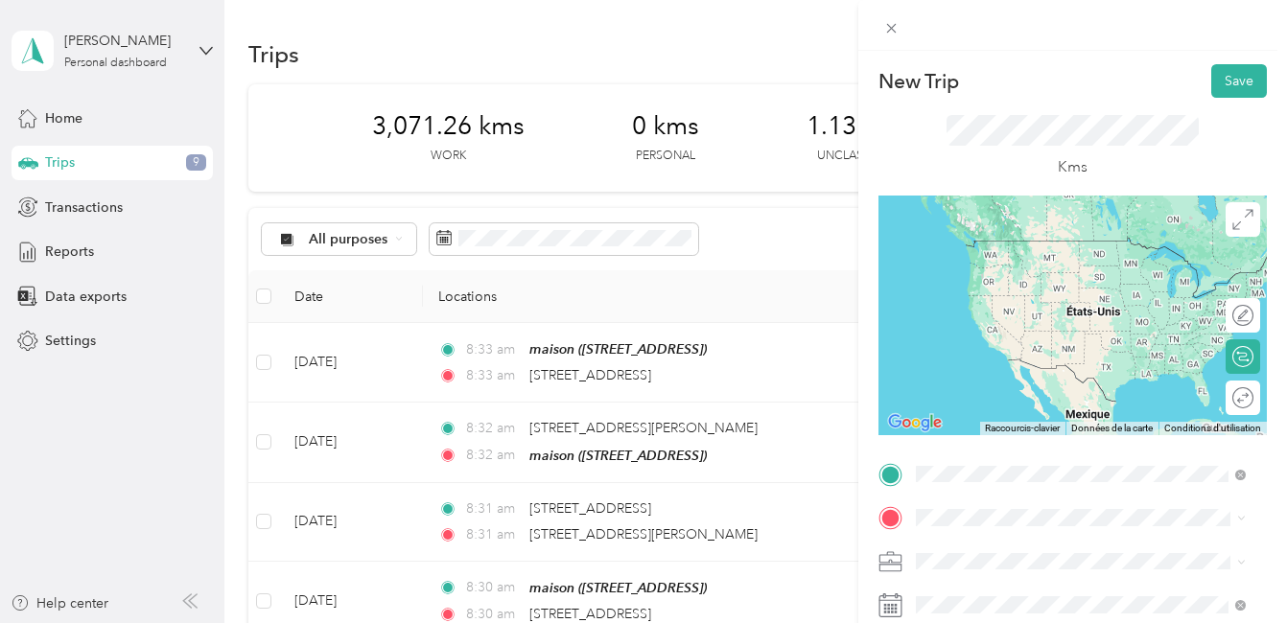
click at [1073, 260] on span "[STREET_ADDRESS]" at bounding box center [1012, 260] width 122 height 17
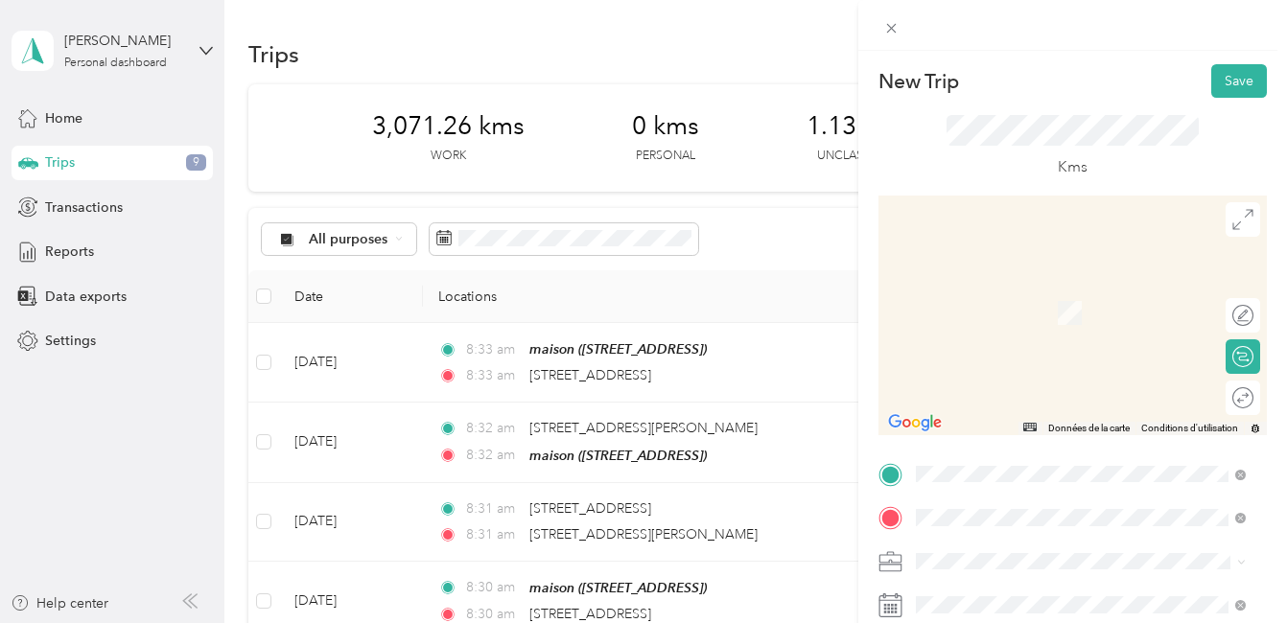
scroll to position [0, 0]
click at [1073, 290] on span "8440 Boulevard Lacordaire Saint-Léonard, Quebec H1R 2A5, Canada" at bounding box center [1012, 284] width 122 height 17
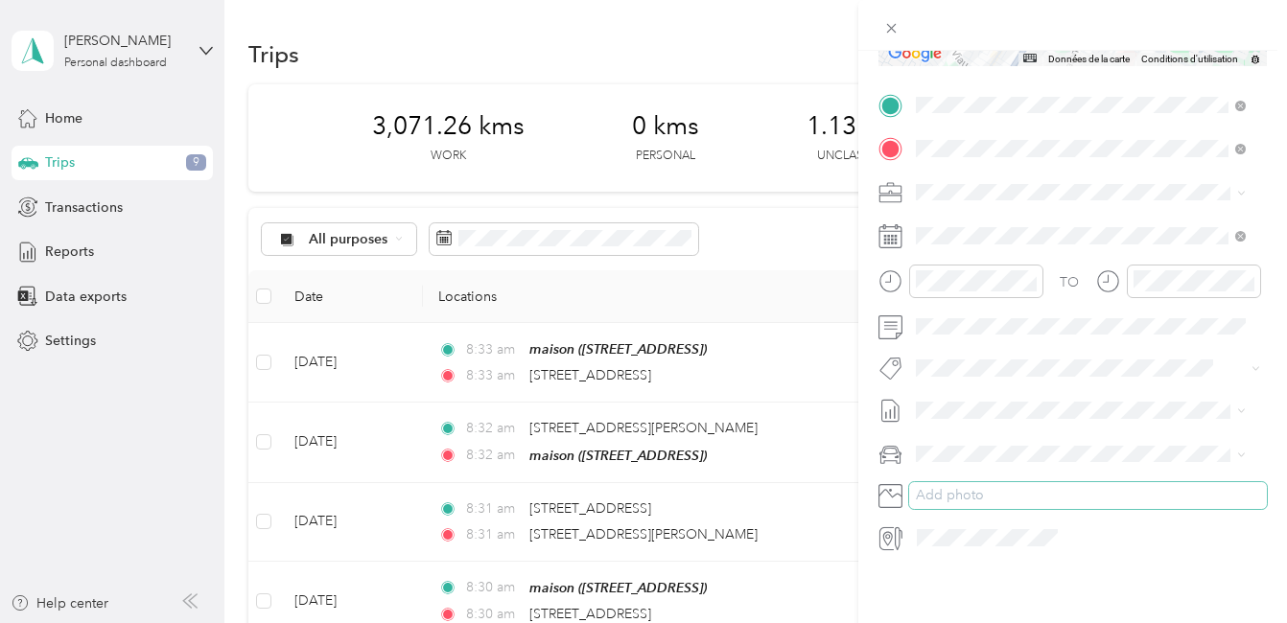
scroll to position [383, 0]
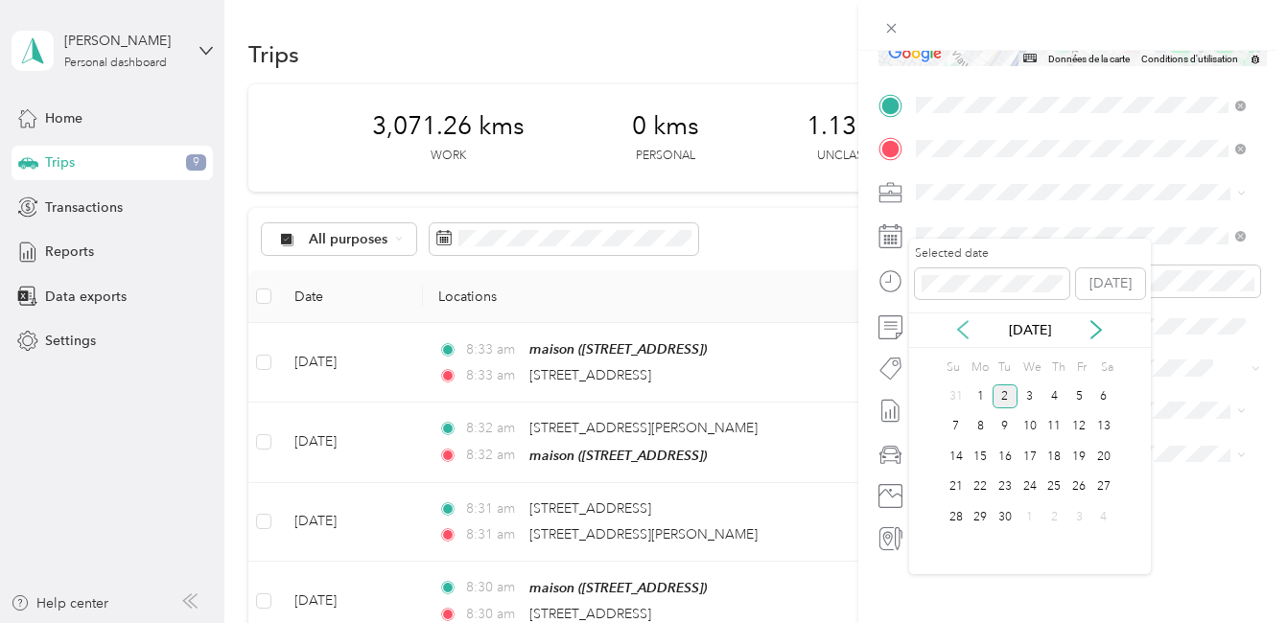
click at [964, 335] on icon at bounding box center [963, 329] width 10 height 17
click at [1026, 517] on div "27" at bounding box center [1029, 517] width 25 height 24
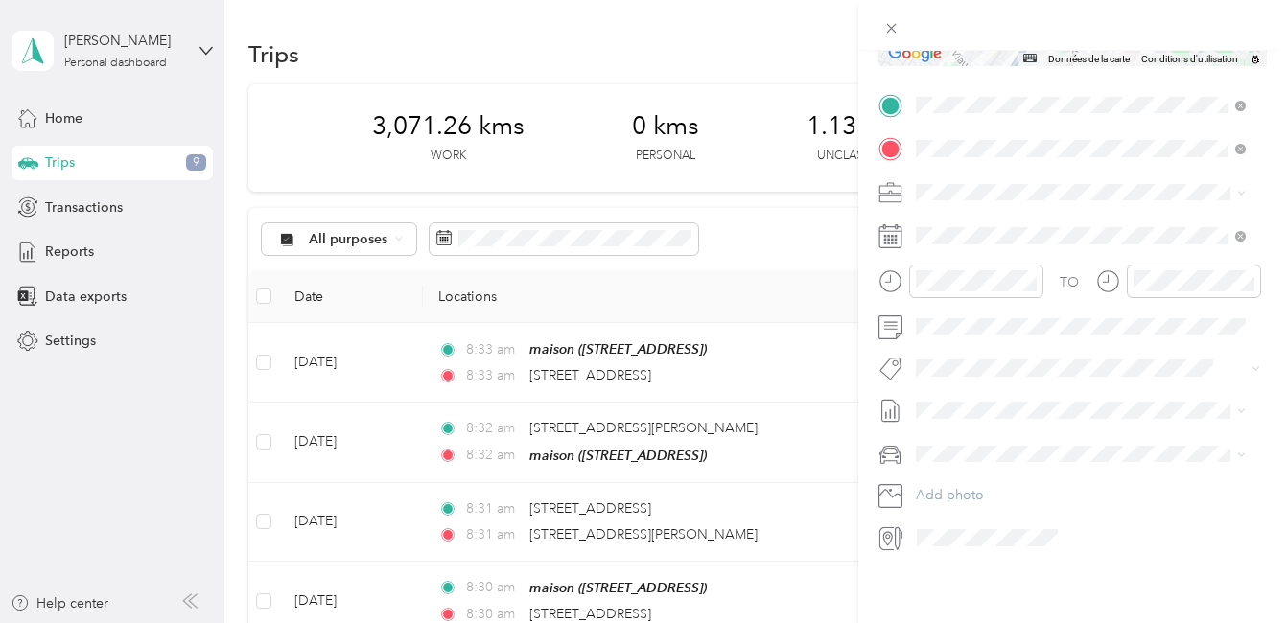
click at [996, 461] on span "Fab Team - R" at bounding box center [970, 460] width 69 height 17
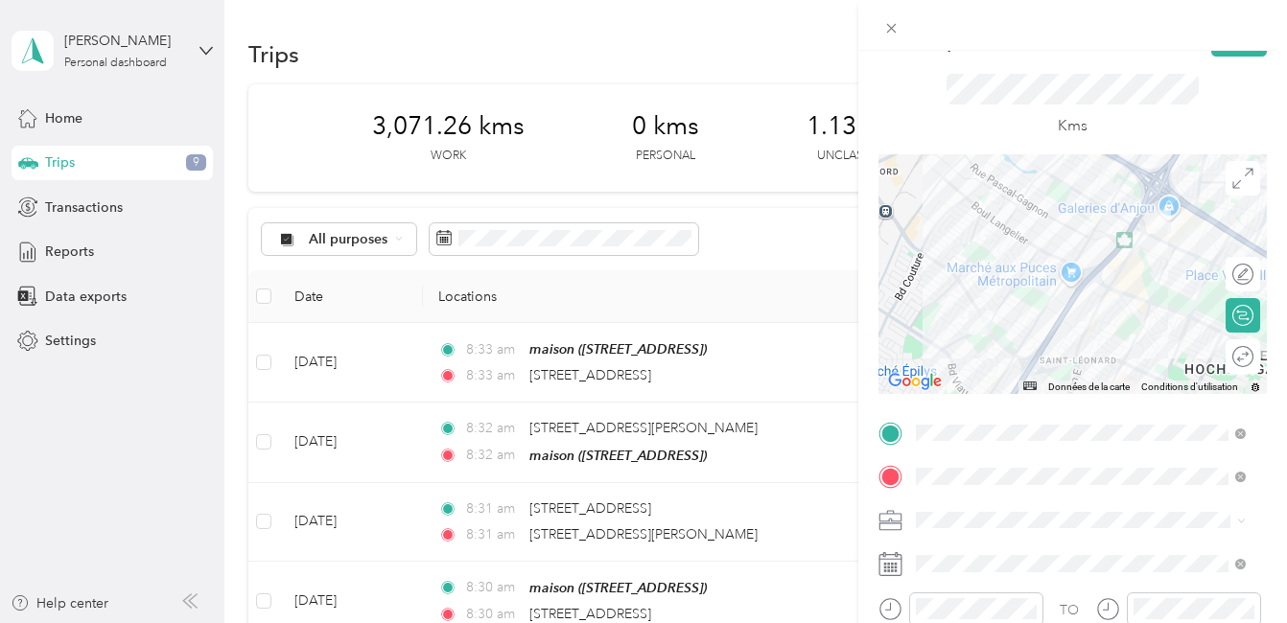
scroll to position [0, 0]
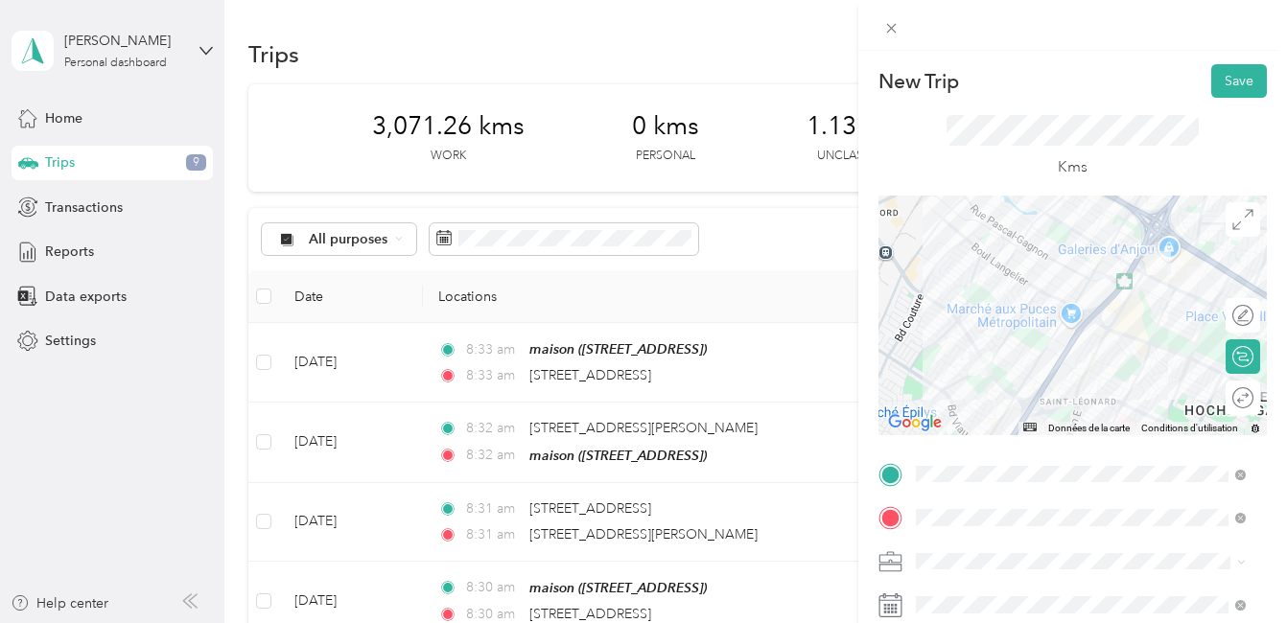
click at [1058, 301] on div at bounding box center [1072, 316] width 388 height 240
click at [1081, 325] on div at bounding box center [1072, 316] width 388 height 240
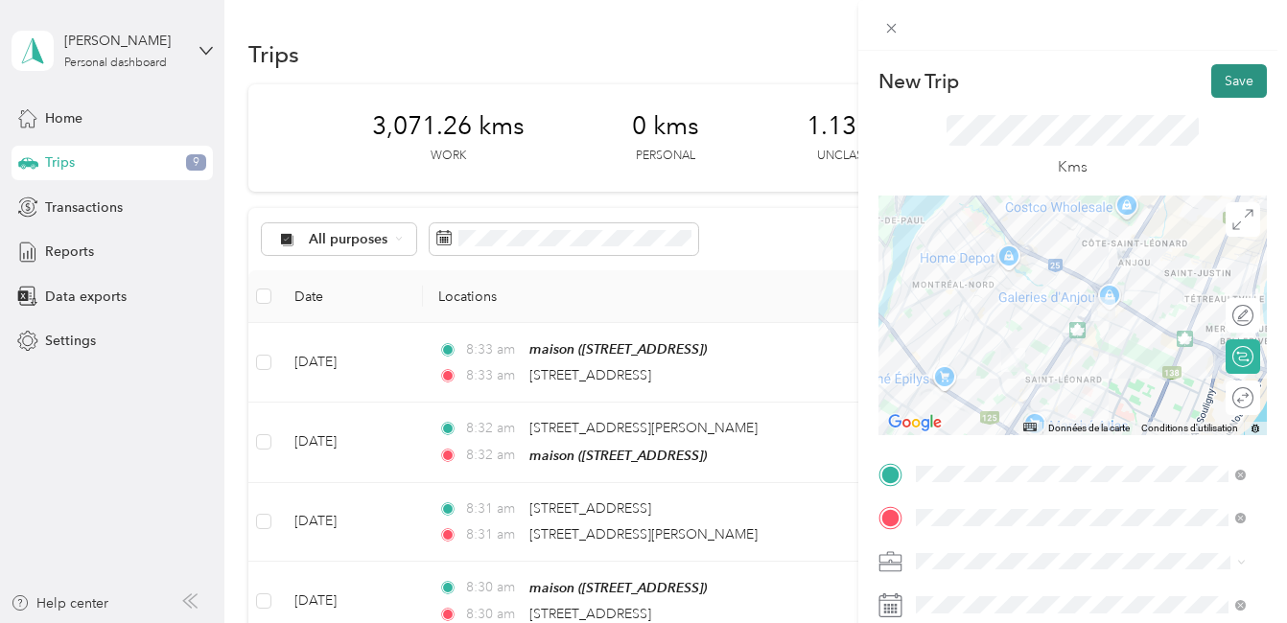
click at [1225, 79] on button "Save" at bounding box center [1239, 81] width 56 height 34
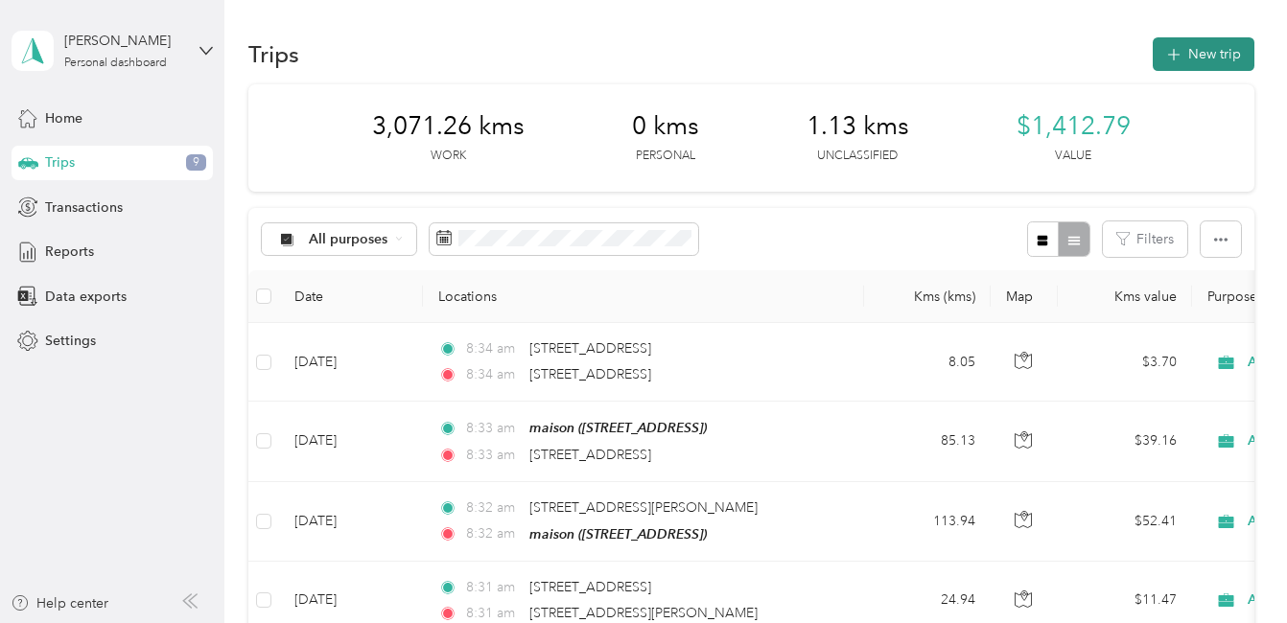
click at [1208, 52] on button "New trip" at bounding box center [1203, 54] width 102 height 34
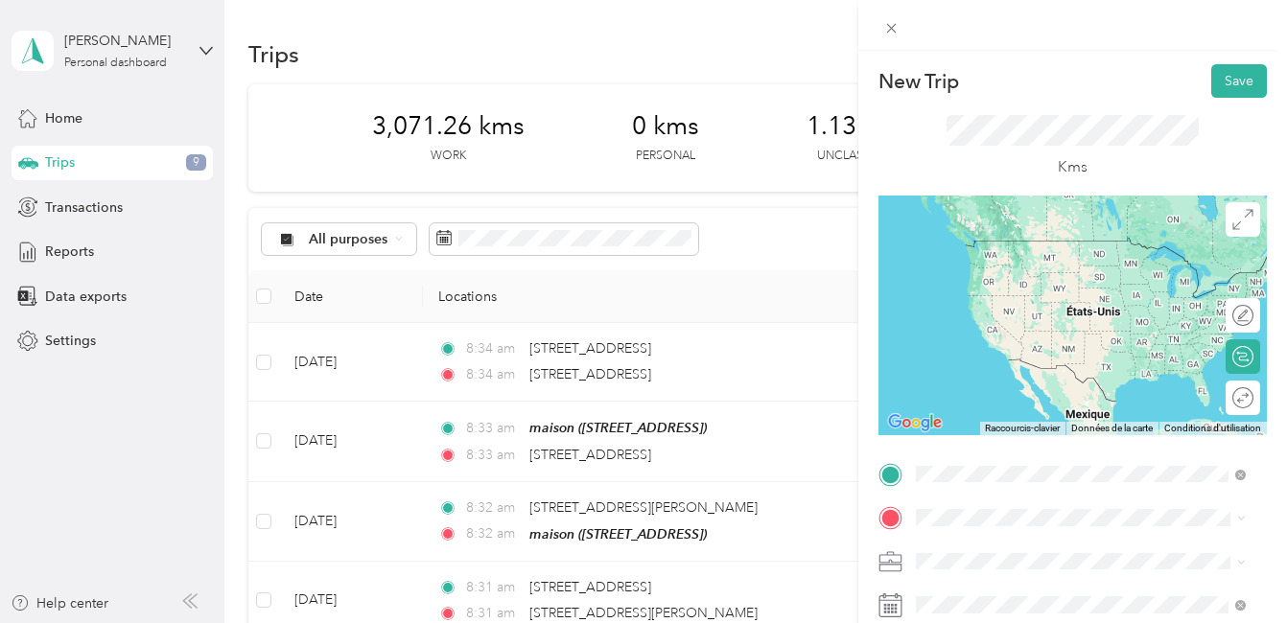
click at [1034, 242] on span "8440 Boulevard Lacordaire Saint-Léonard, Quebec H1R 2A5, Canada" at bounding box center [1012, 240] width 122 height 17
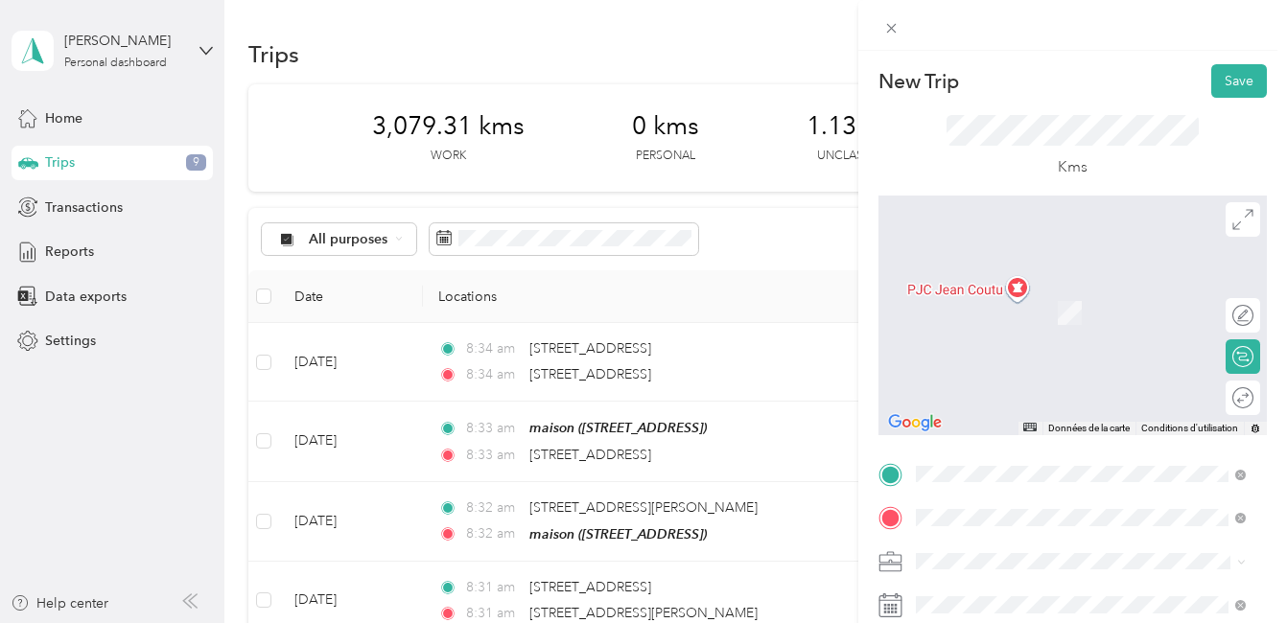
click at [1051, 293] on span "[STREET_ADDRESS][PERSON_NAME]" at bounding box center [1065, 284] width 228 height 17
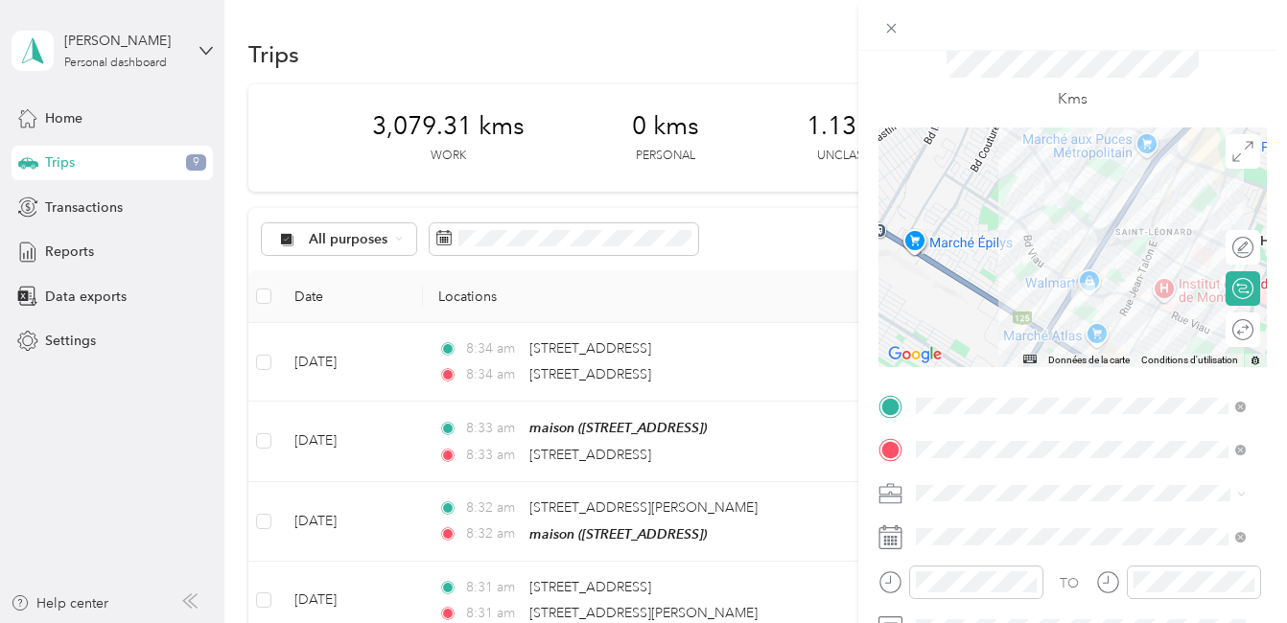
scroll to position [96, 0]
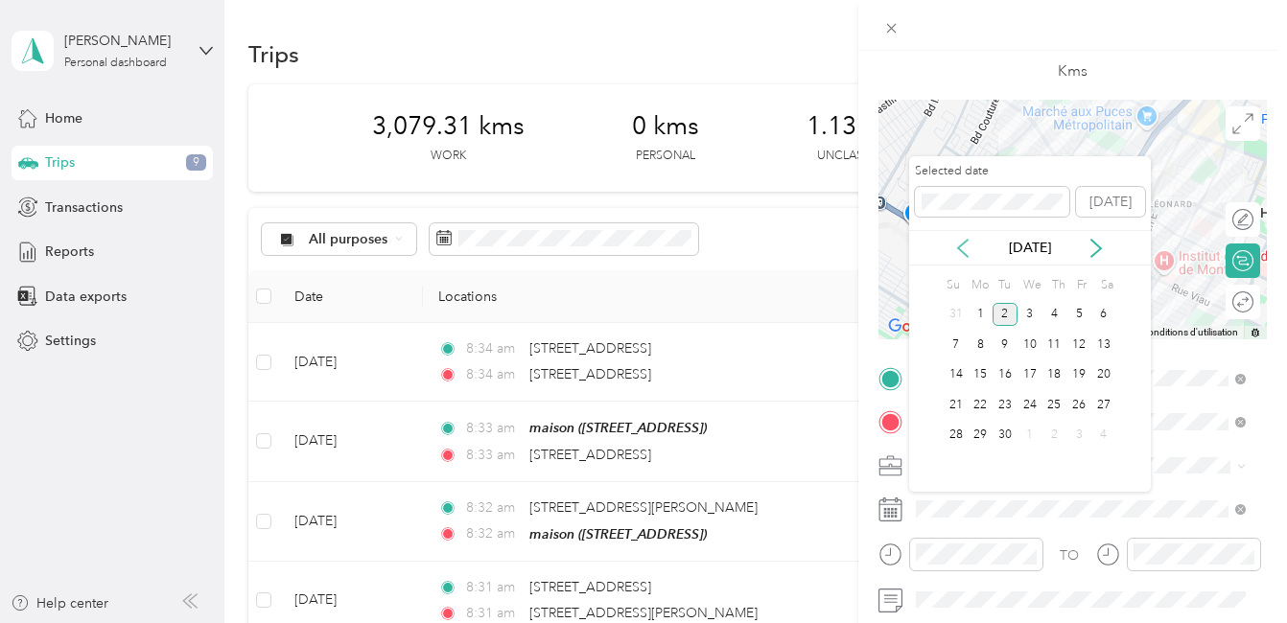
click at [963, 247] on icon at bounding box center [962, 248] width 19 height 19
click at [1029, 436] on div "27" at bounding box center [1029, 436] width 25 height 24
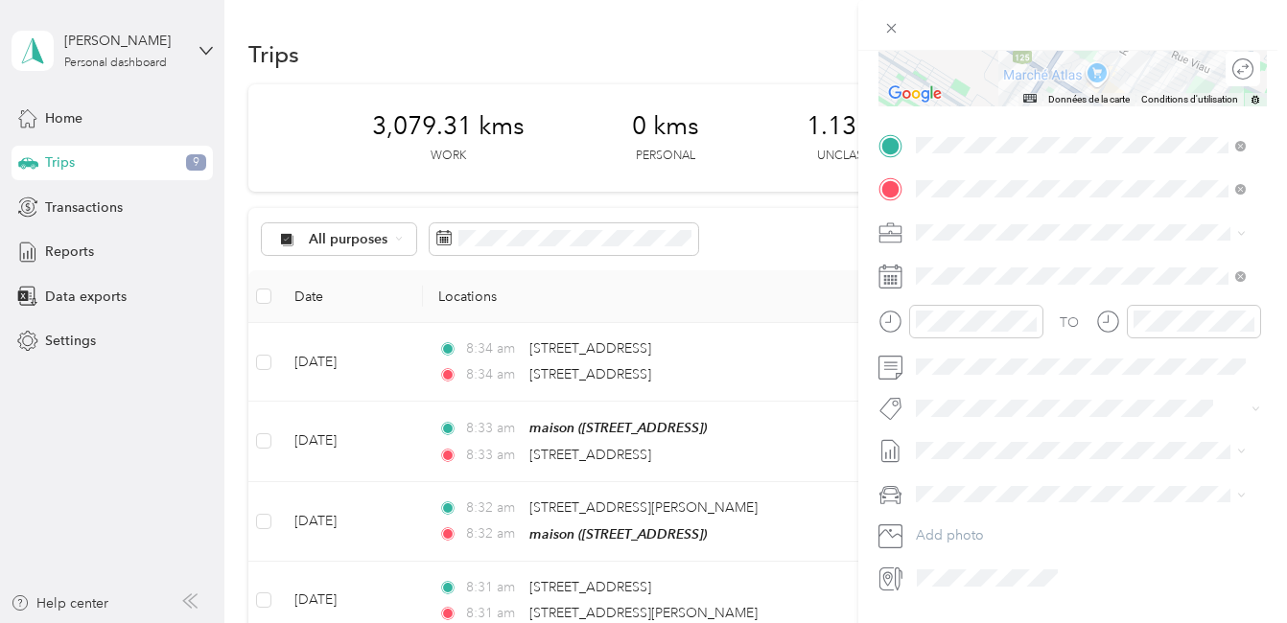
scroll to position [383, 0]
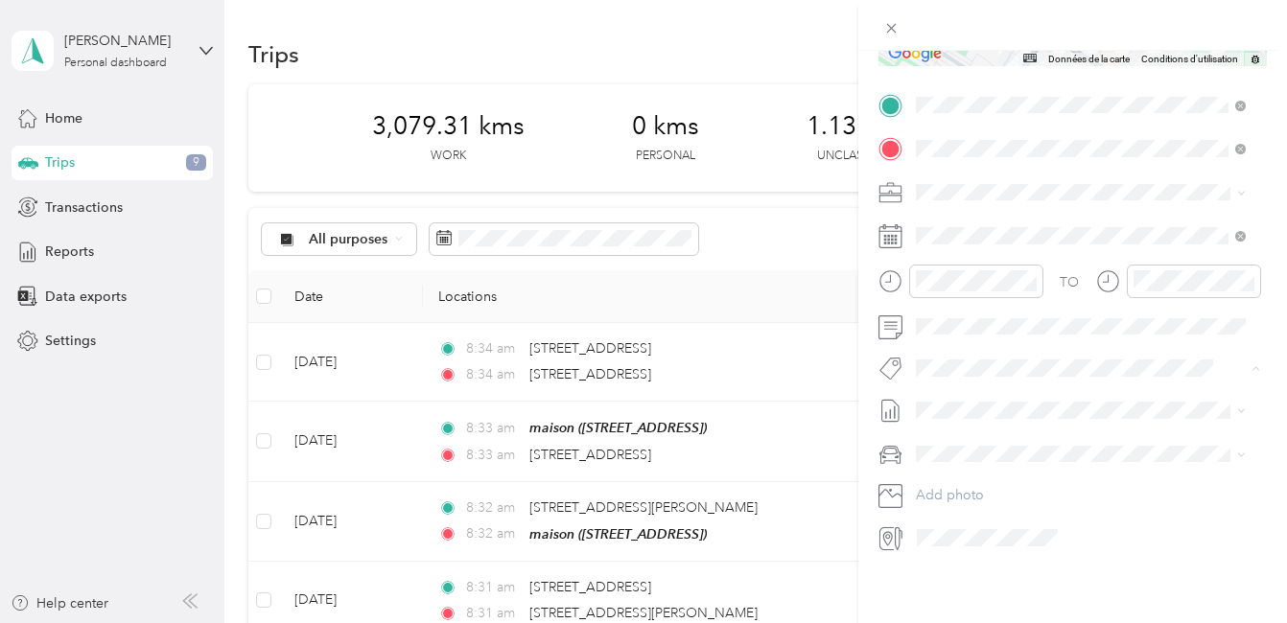
click at [973, 391] on li "Fab Beiersdorf" at bounding box center [1080, 387] width 343 height 37
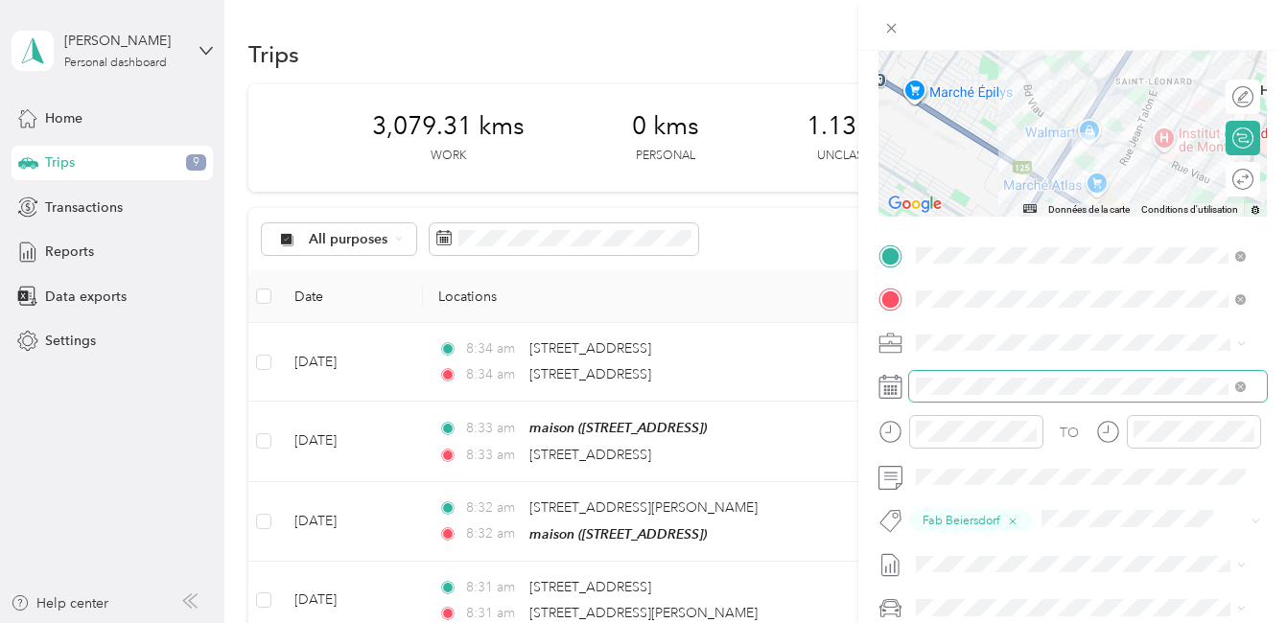
scroll to position [0, 0]
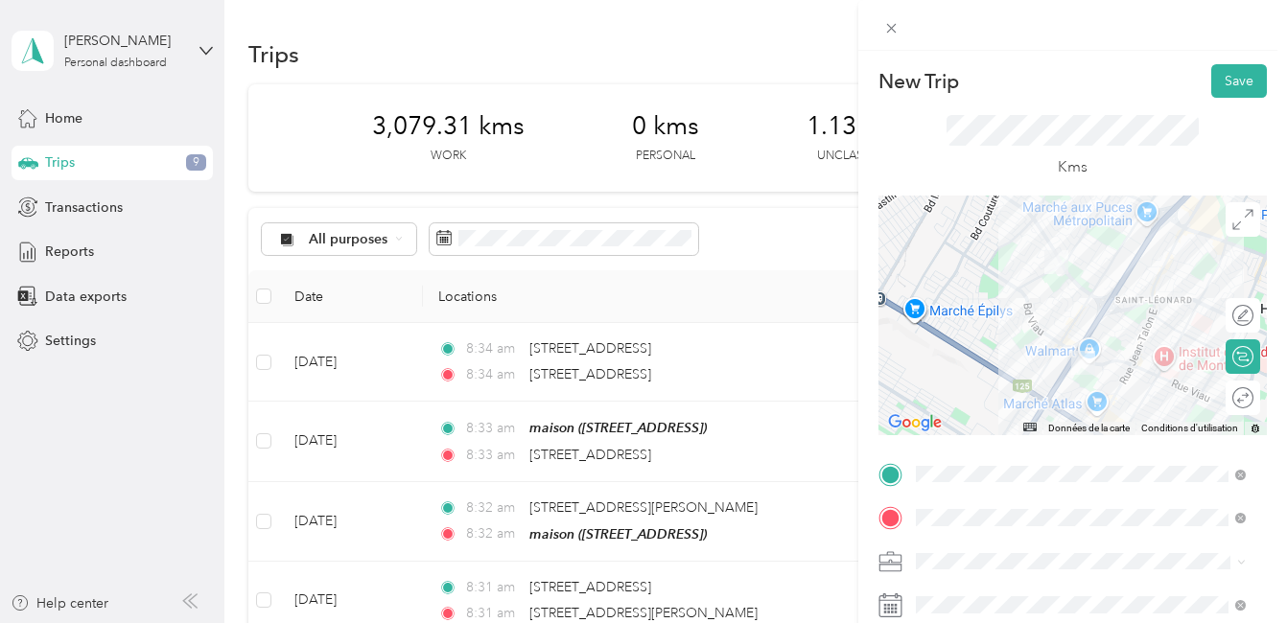
click at [1086, 325] on div at bounding box center [1072, 316] width 388 height 240
click at [1045, 343] on div at bounding box center [1072, 316] width 388 height 240
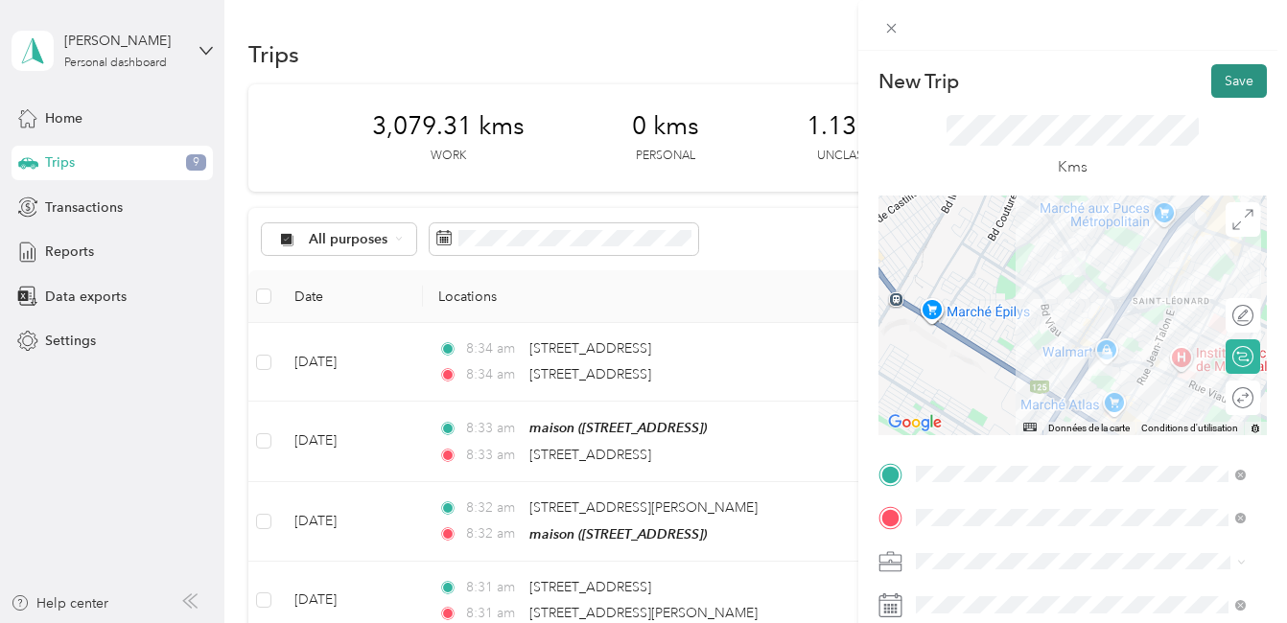
click at [1229, 81] on button "Save" at bounding box center [1239, 81] width 56 height 34
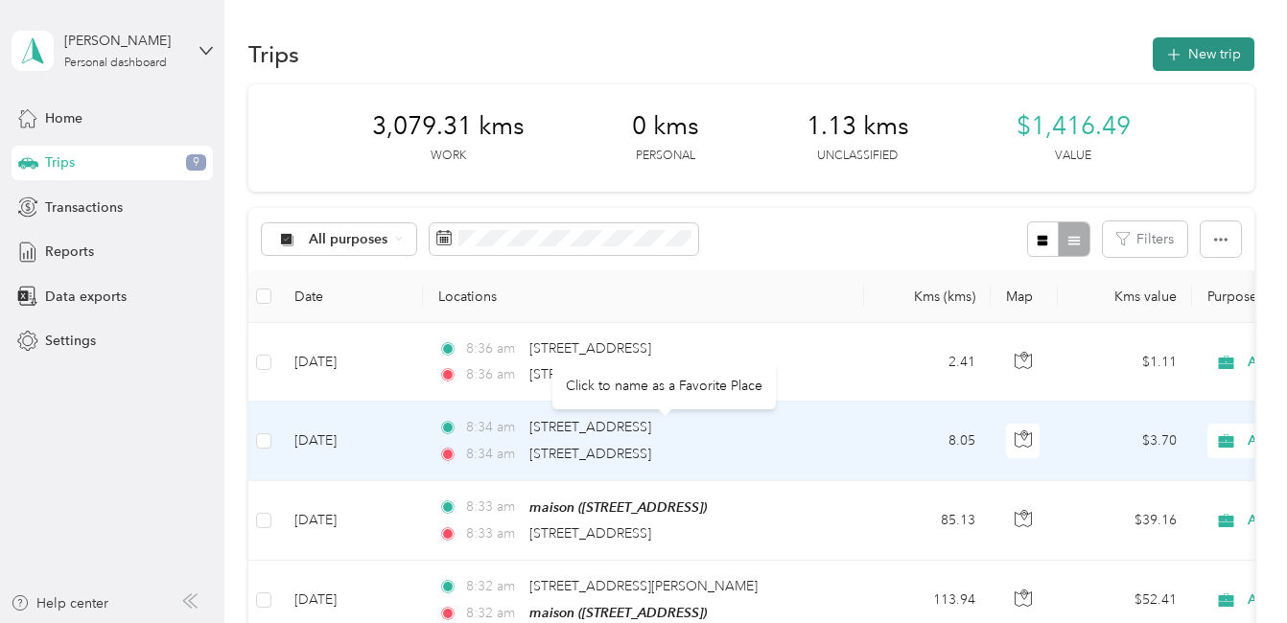
click at [1203, 47] on button "New trip" at bounding box center [1203, 54] width 102 height 34
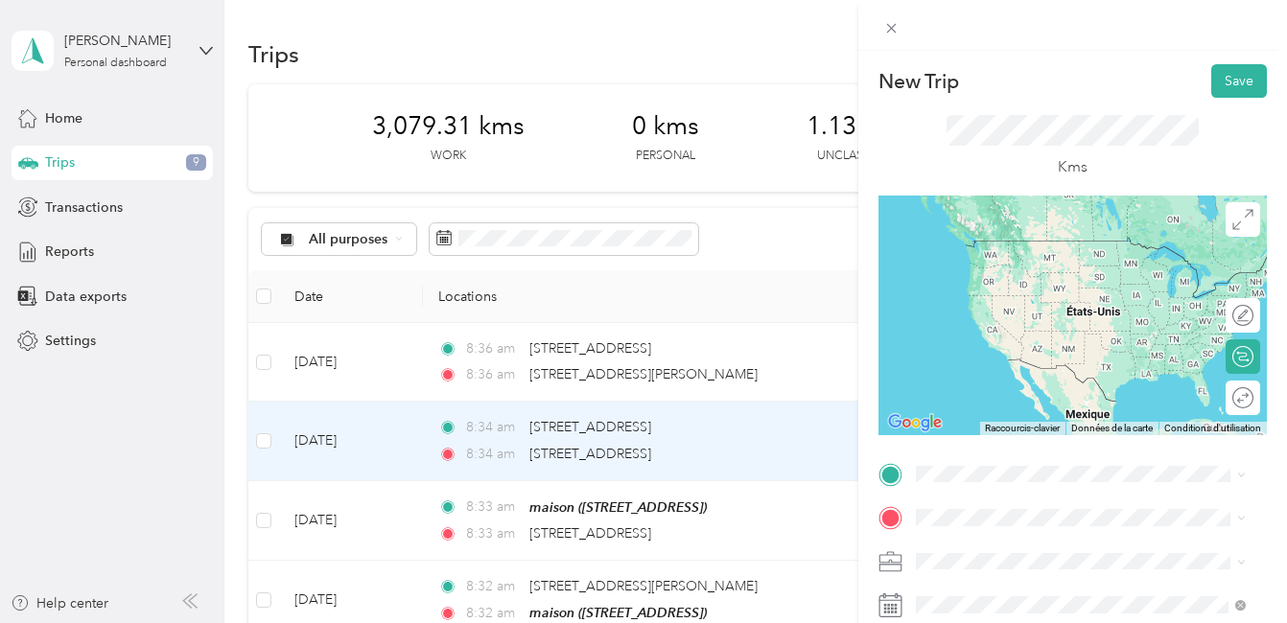
click at [1026, 234] on span "[STREET_ADDRESS][PERSON_NAME]" at bounding box center [1065, 239] width 228 height 16
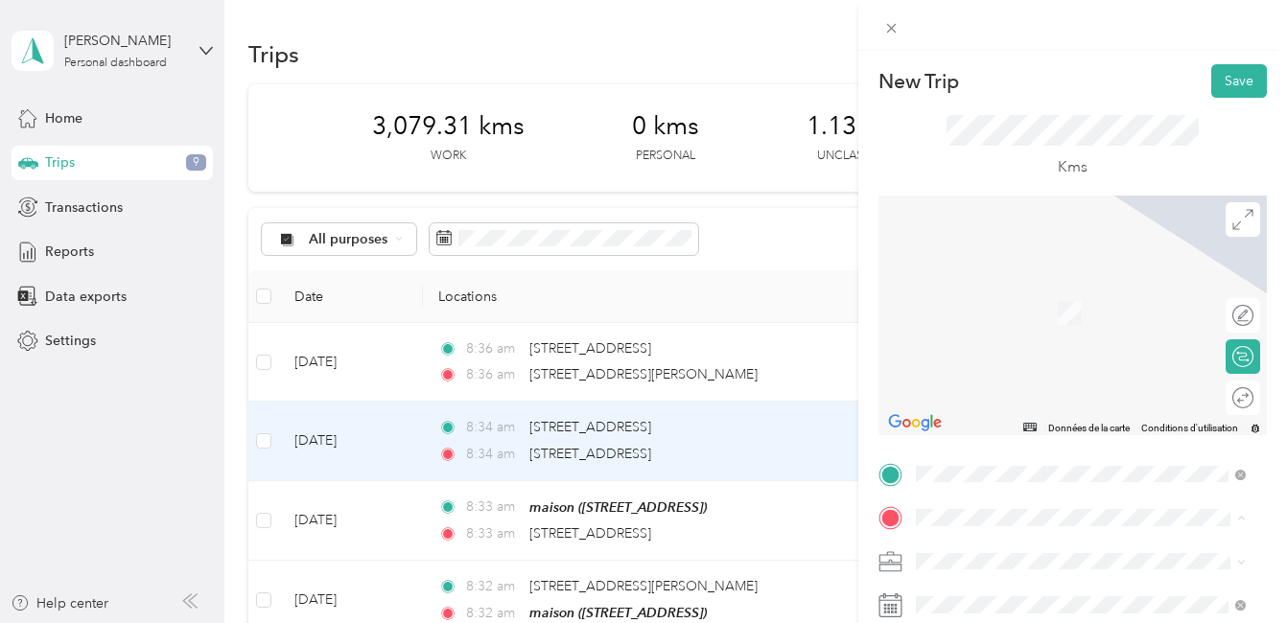
click at [1007, 507] on div "maison [STREET_ADDRESS]" at bounding box center [1012, 527] width 122 height 40
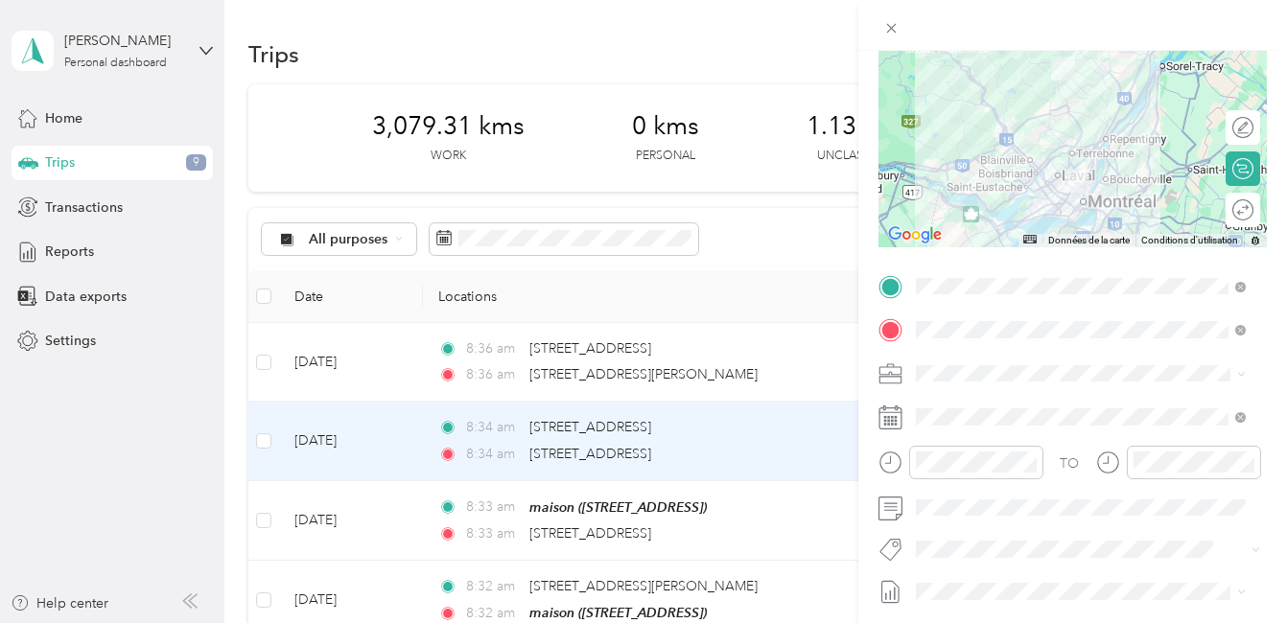
scroll to position [192, 0]
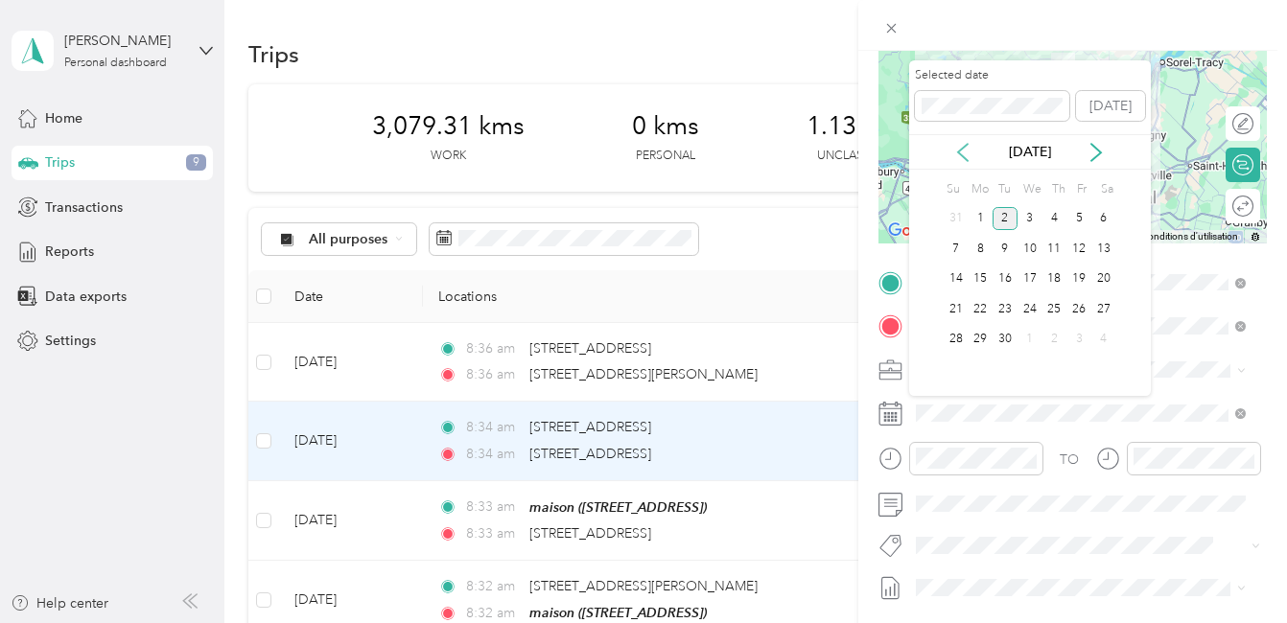
click at [966, 157] on icon at bounding box center [962, 152] width 19 height 19
click at [1028, 340] on div "27" at bounding box center [1029, 340] width 25 height 24
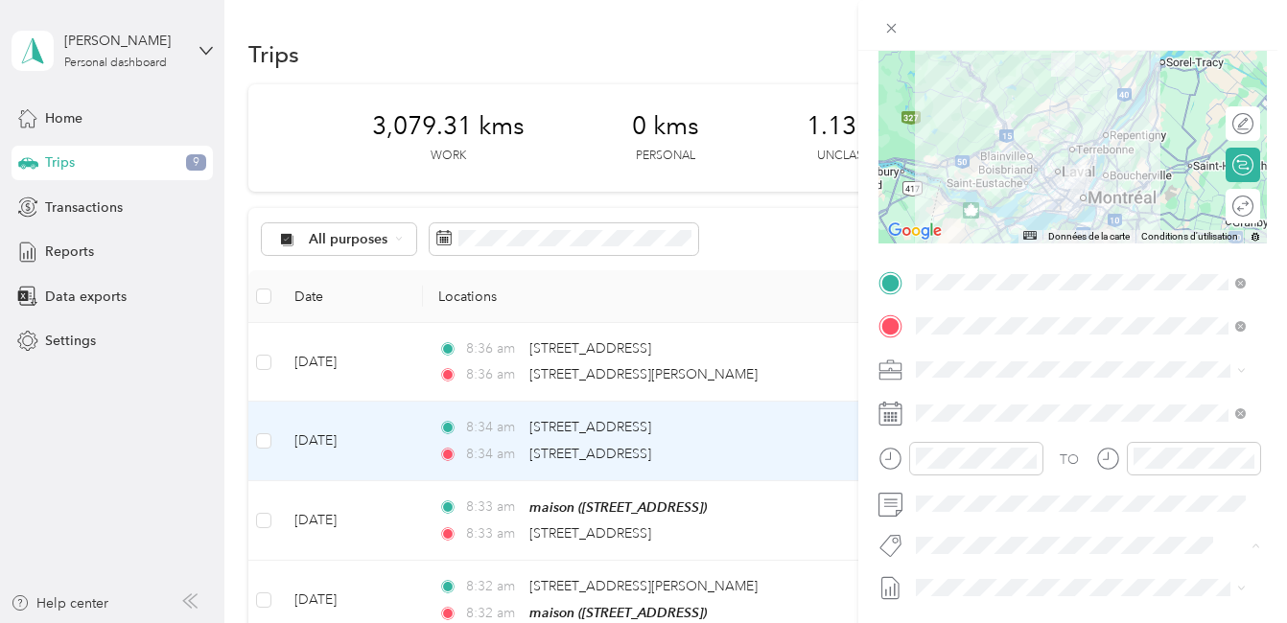
click at [987, 433] on span "Fab Beiersdorf" at bounding box center [975, 437] width 78 height 17
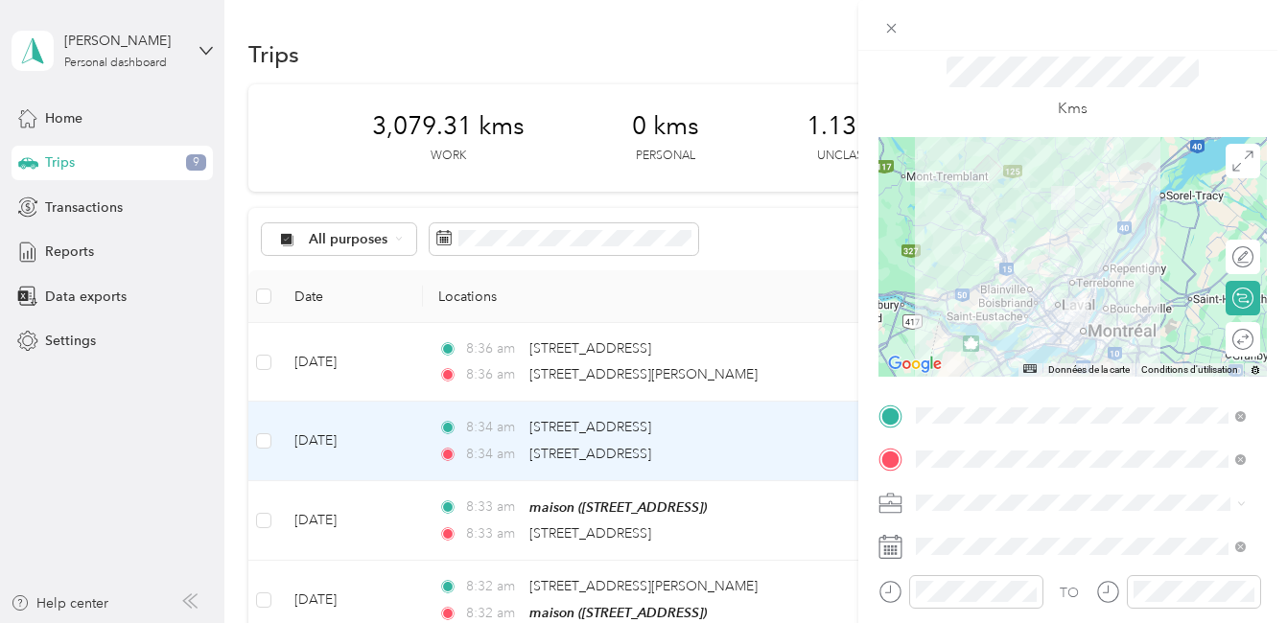
scroll to position [0, 0]
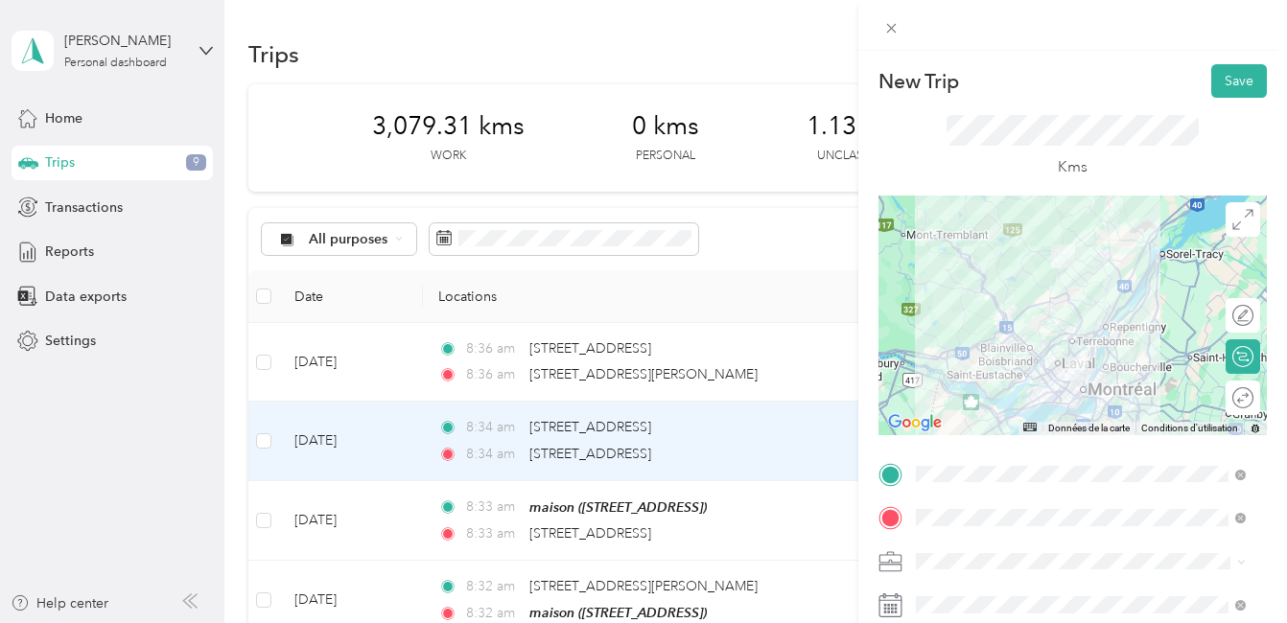
click at [1085, 335] on div at bounding box center [1072, 316] width 388 height 240
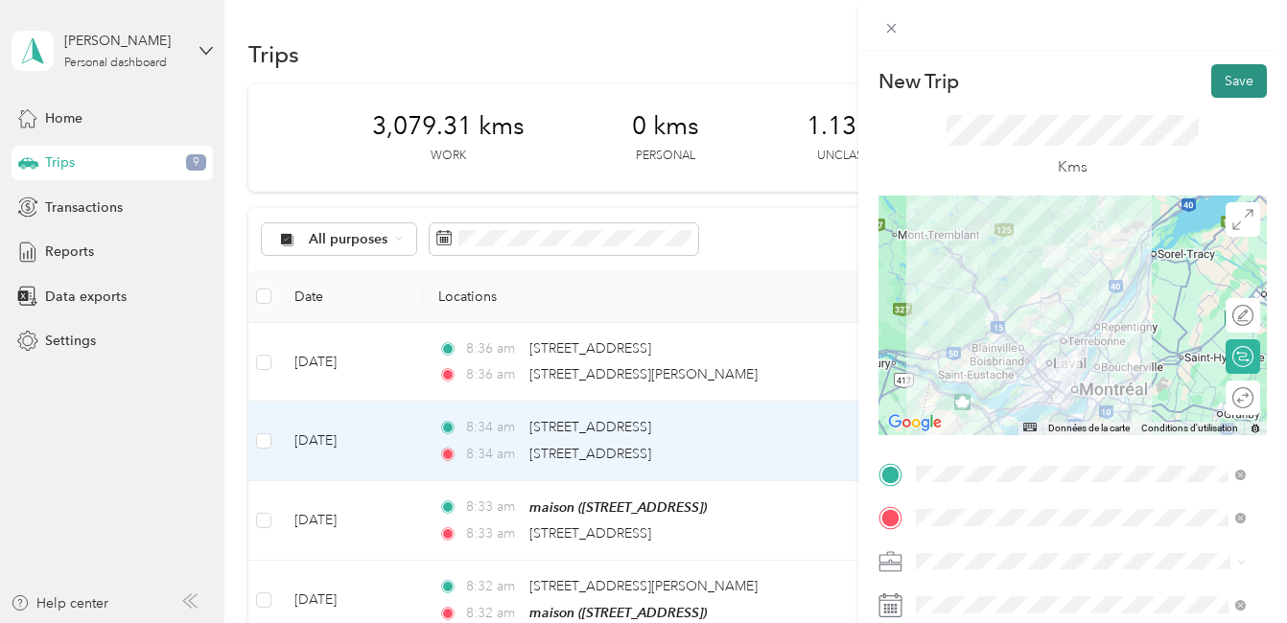
click at [1233, 75] on button "Save" at bounding box center [1239, 81] width 56 height 34
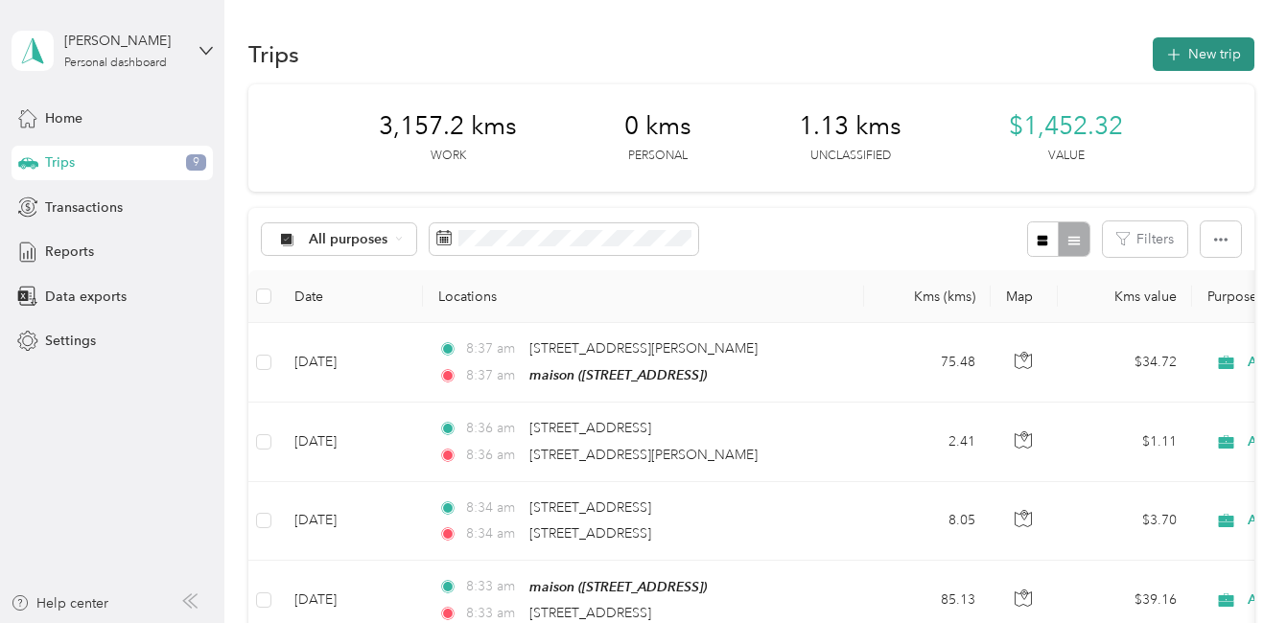
click at [1199, 52] on button "New trip" at bounding box center [1203, 54] width 102 height 34
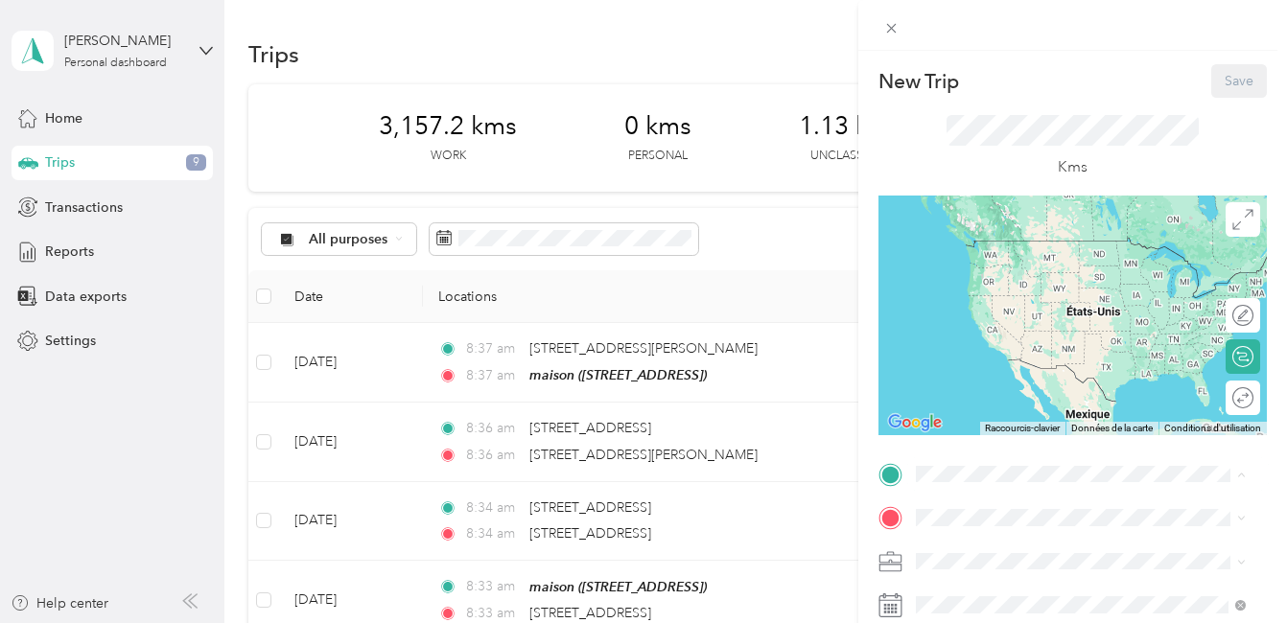
click at [990, 464] on div "maison [STREET_ADDRESS]" at bounding box center [1012, 484] width 122 height 40
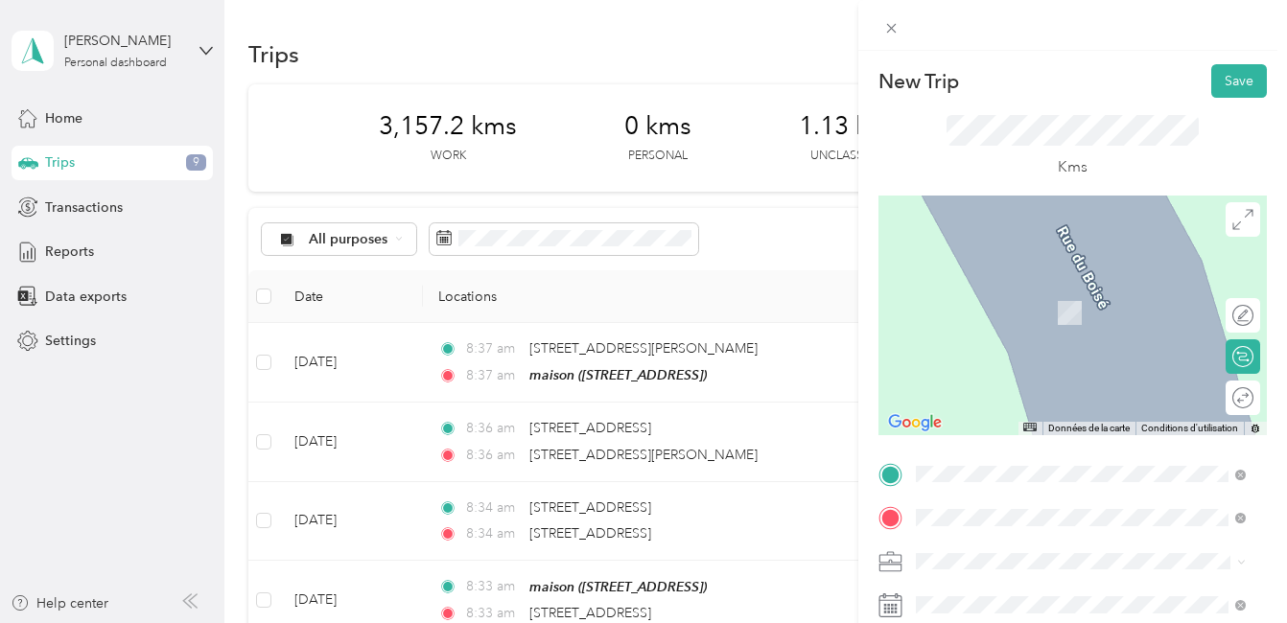
click at [1011, 287] on span "[STREET_ADDRESS][PERSON_NAME]" at bounding box center [1065, 284] width 228 height 17
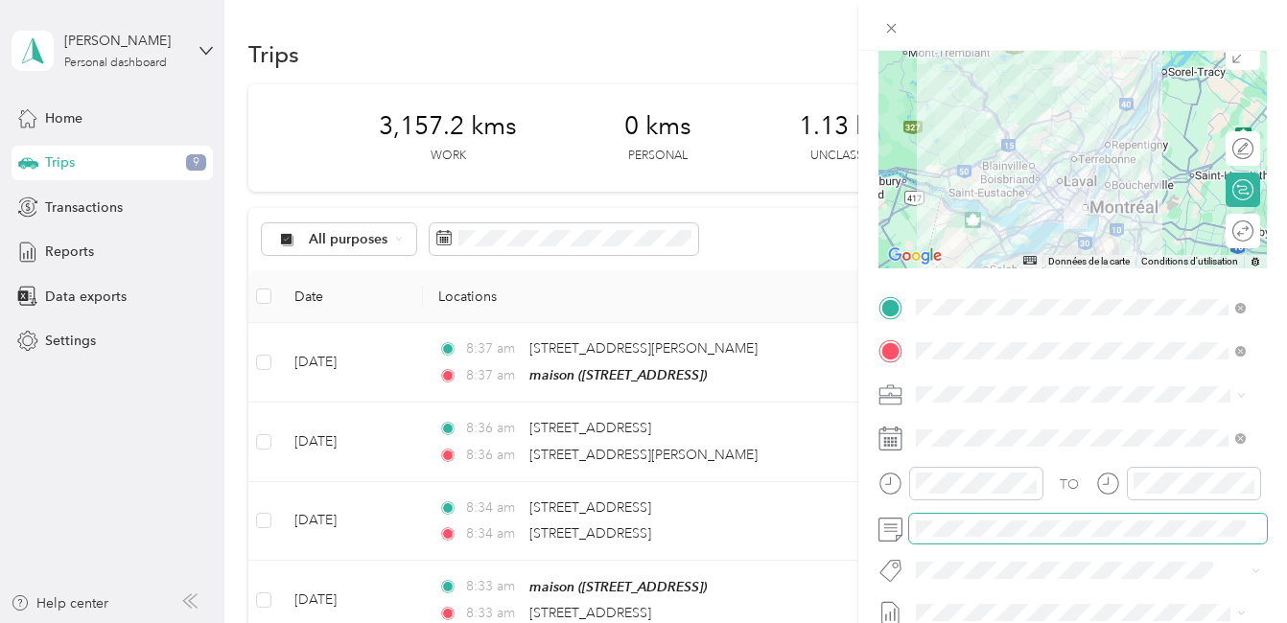
scroll to position [192, 0]
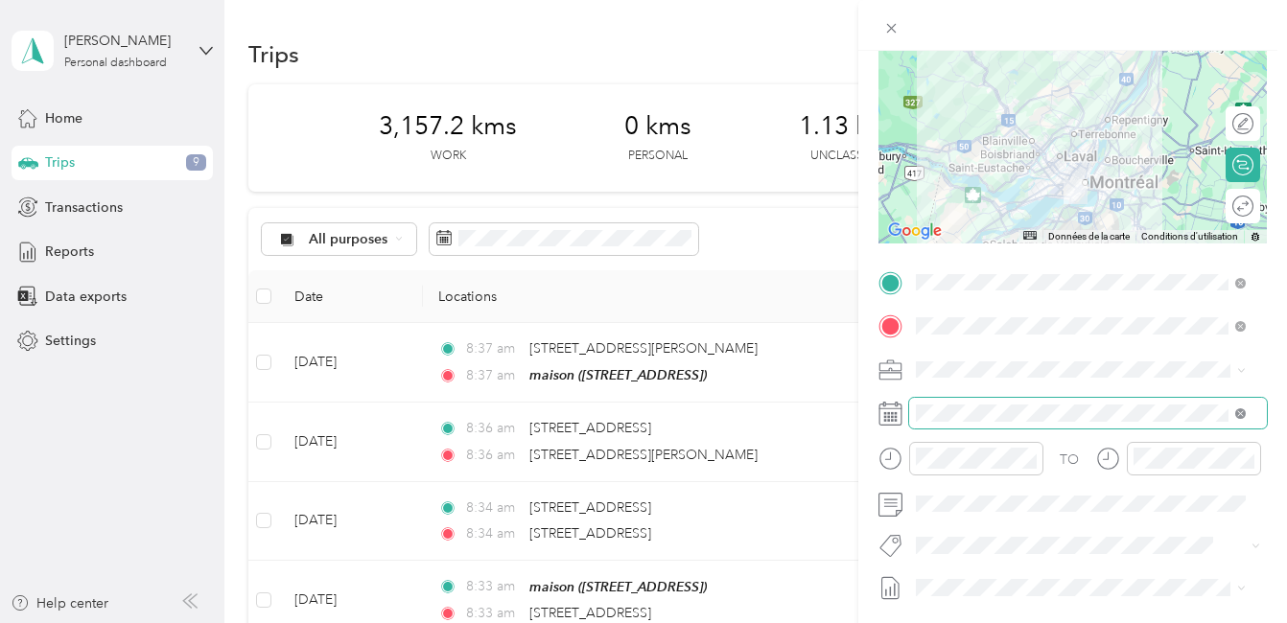
click at [1239, 411] on icon at bounding box center [1240, 413] width 11 height 11
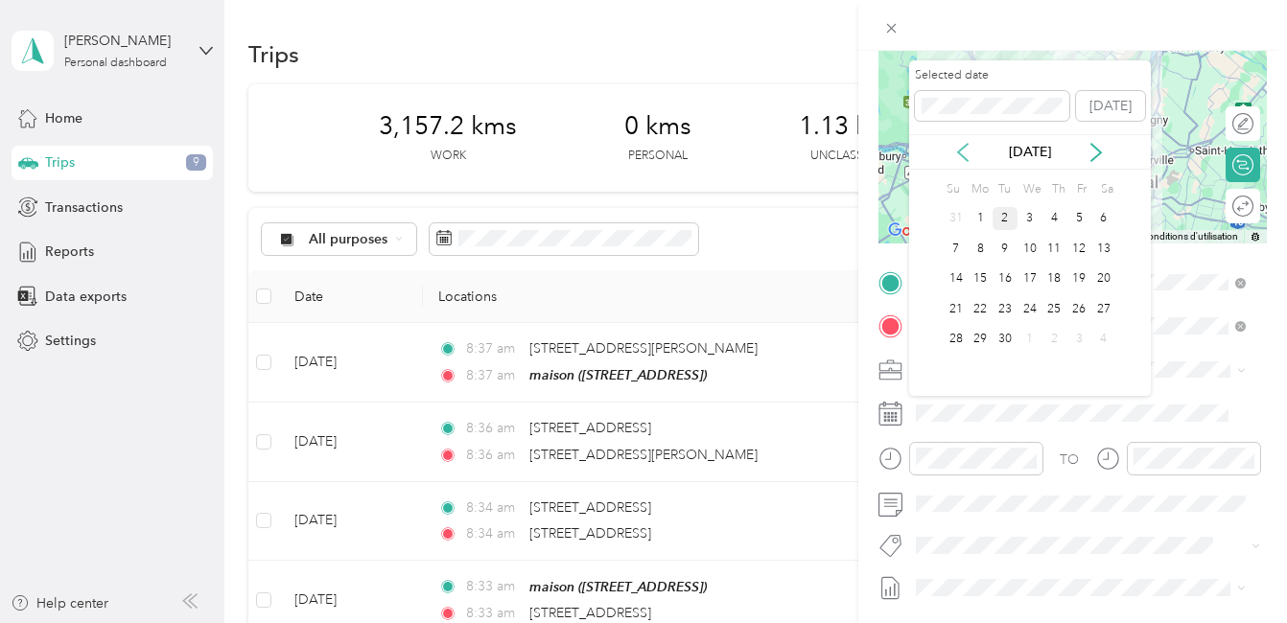
click at [961, 151] on icon at bounding box center [962, 152] width 19 height 19
click at [1055, 341] on div "28" at bounding box center [1054, 340] width 25 height 24
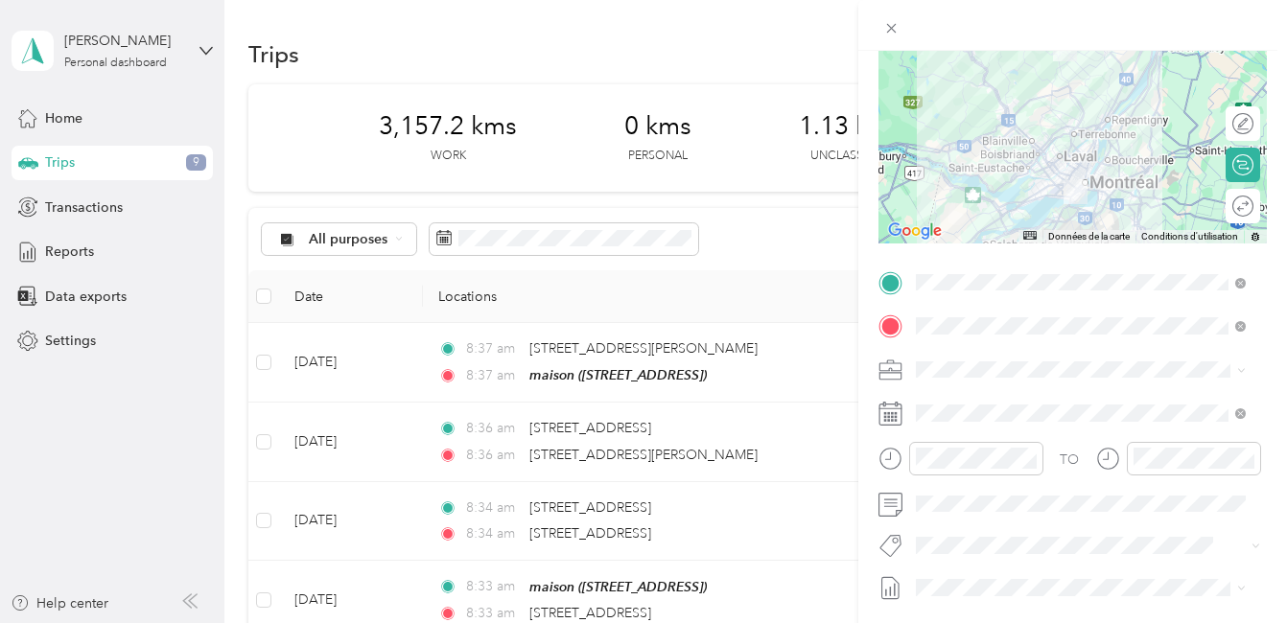
click at [966, 473] on span "Fab Team - C" at bounding box center [971, 469] width 71 height 17
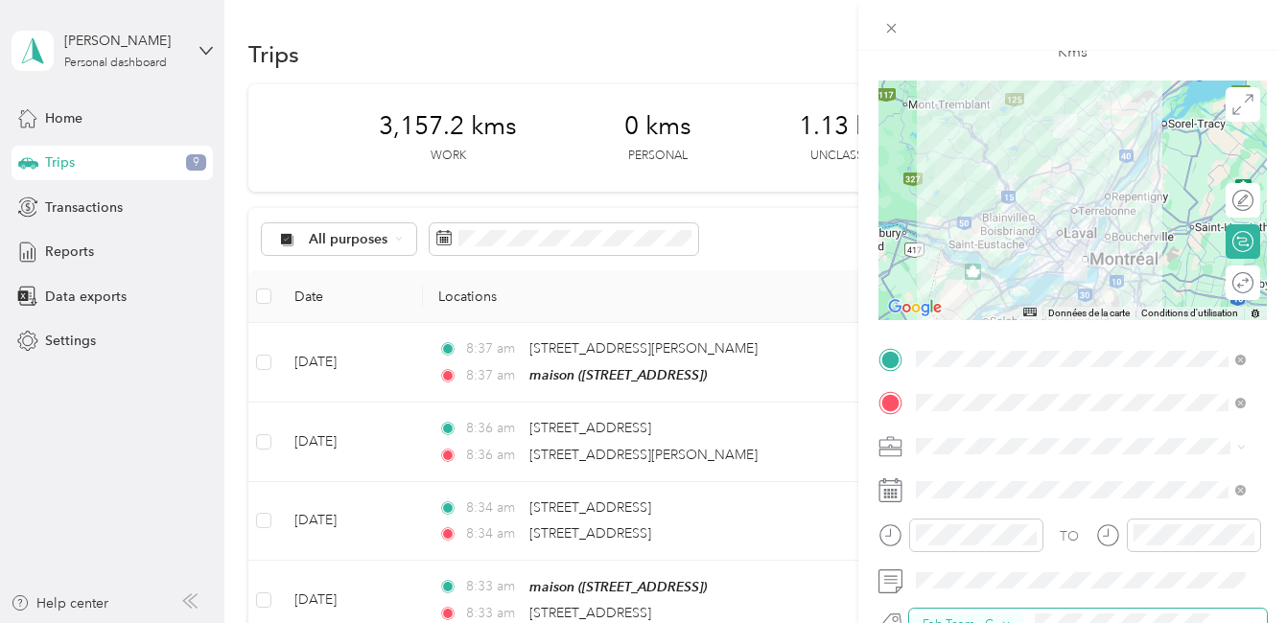
scroll to position [0, 0]
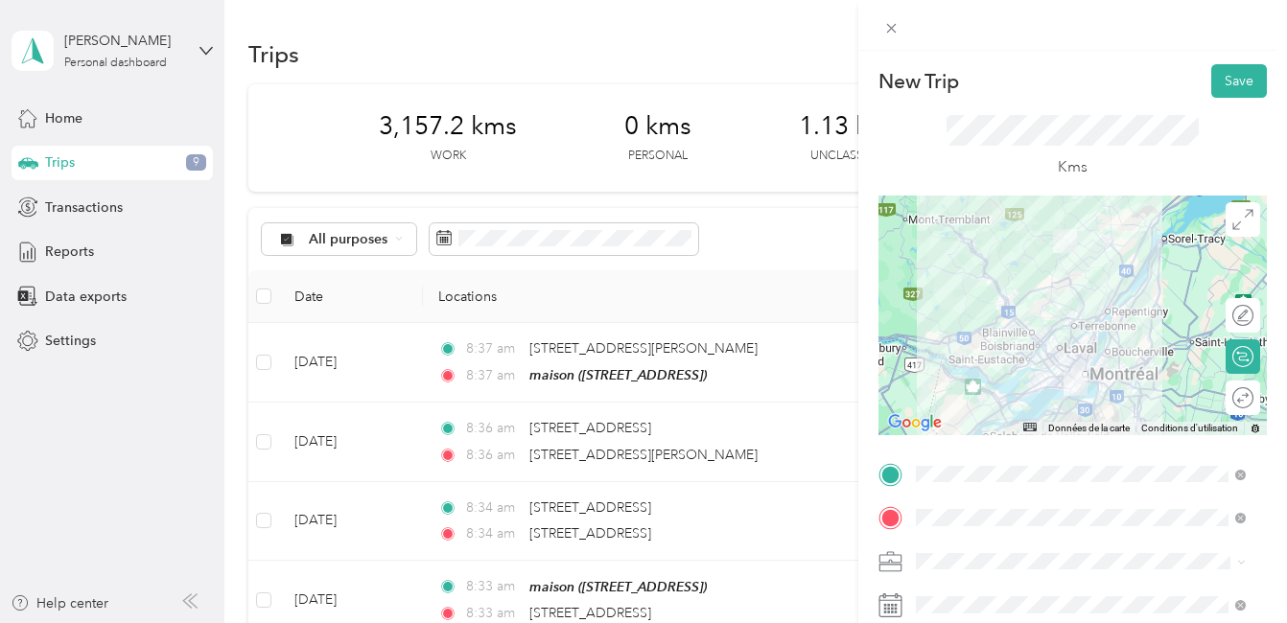
click at [1069, 356] on div at bounding box center [1072, 316] width 388 height 240
click at [1035, 360] on div at bounding box center [1072, 316] width 388 height 240
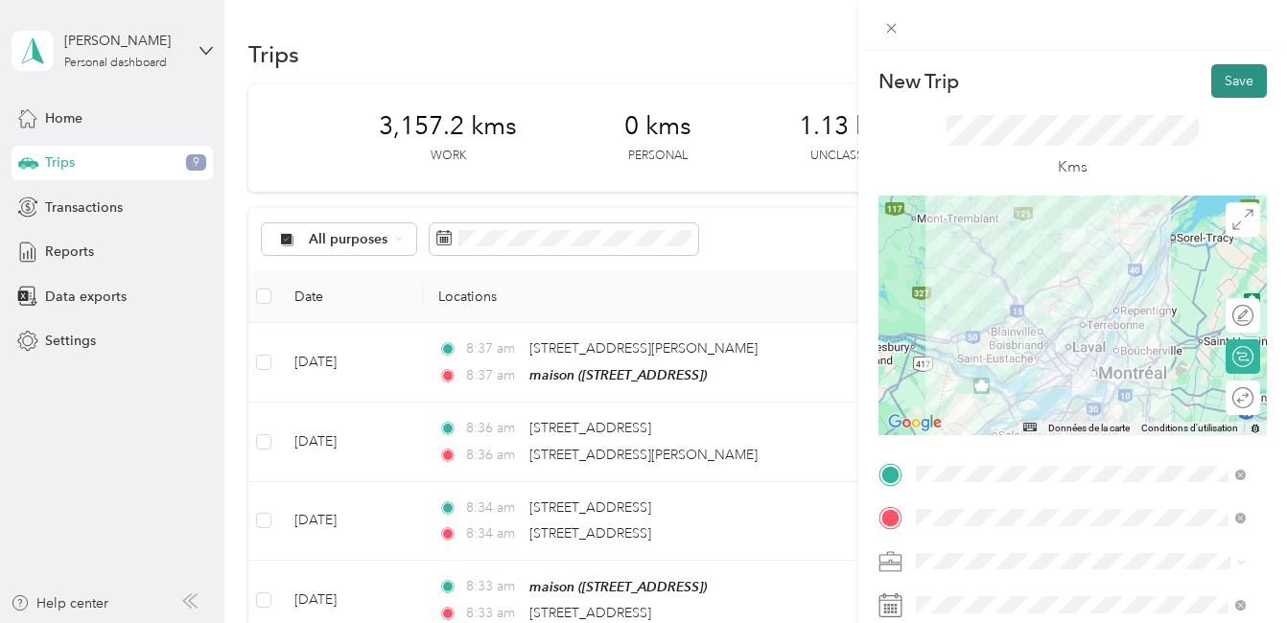
click at [1211, 82] on button "Save" at bounding box center [1239, 81] width 56 height 34
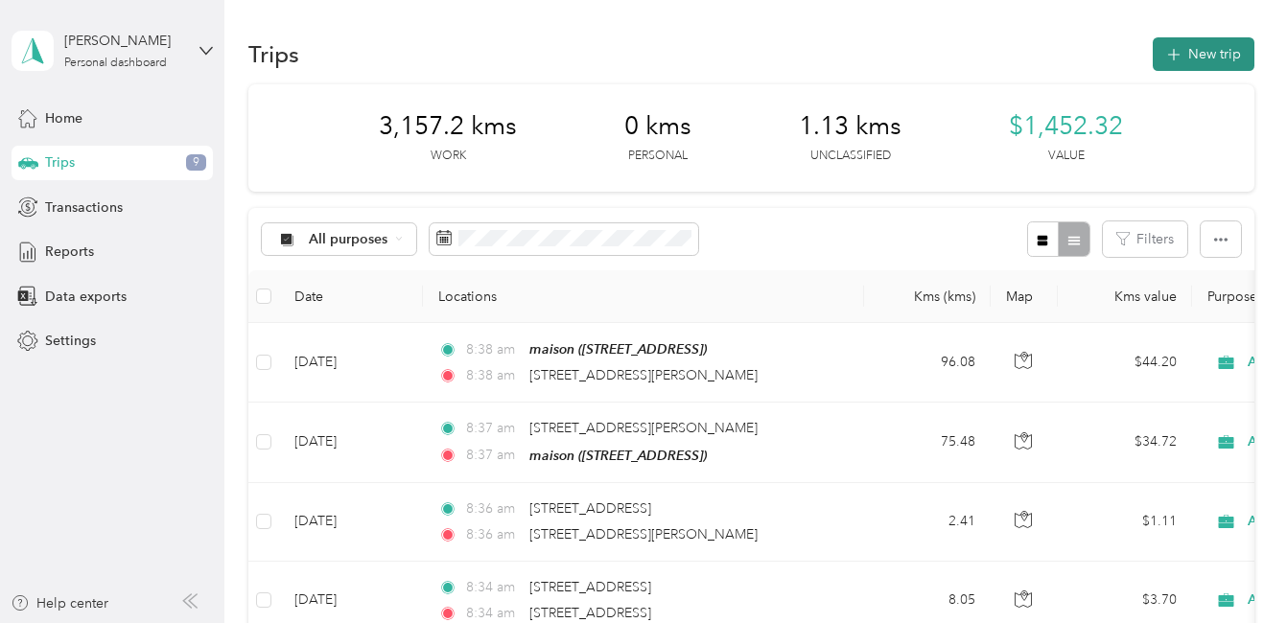
click at [1195, 50] on button "New trip" at bounding box center [1203, 54] width 102 height 34
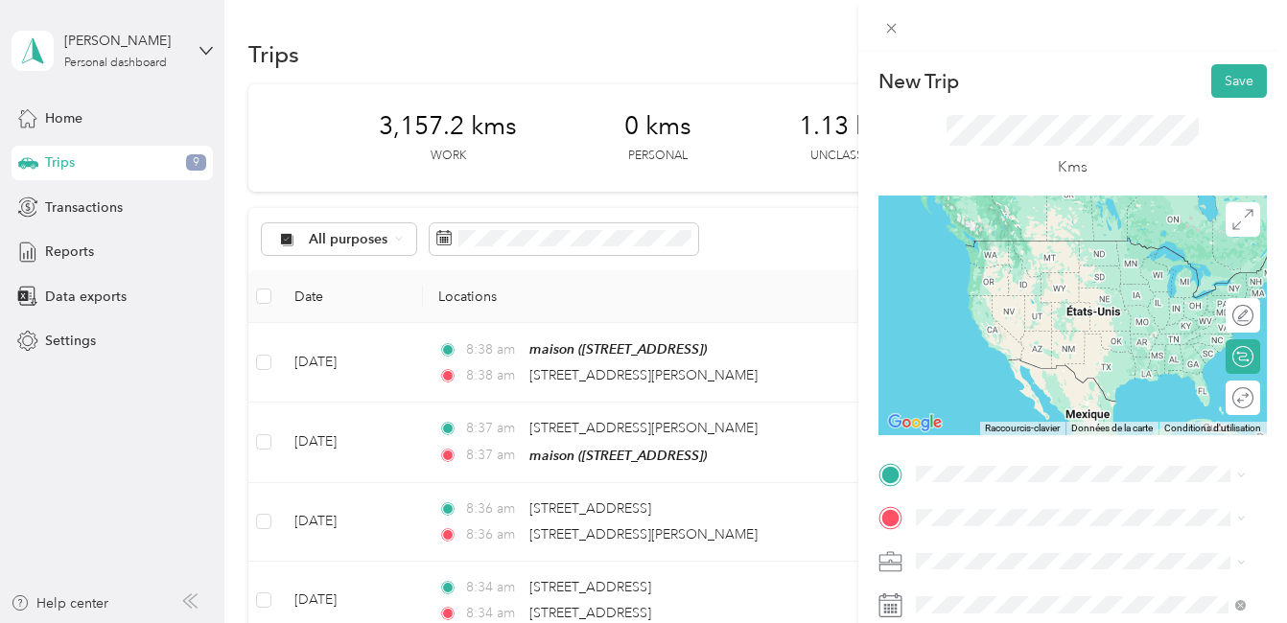
click at [1071, 236] on span "[STREET_ADDRESS][PERSON_NAME]" at bounding box center [1065, 236] width 228 height 17
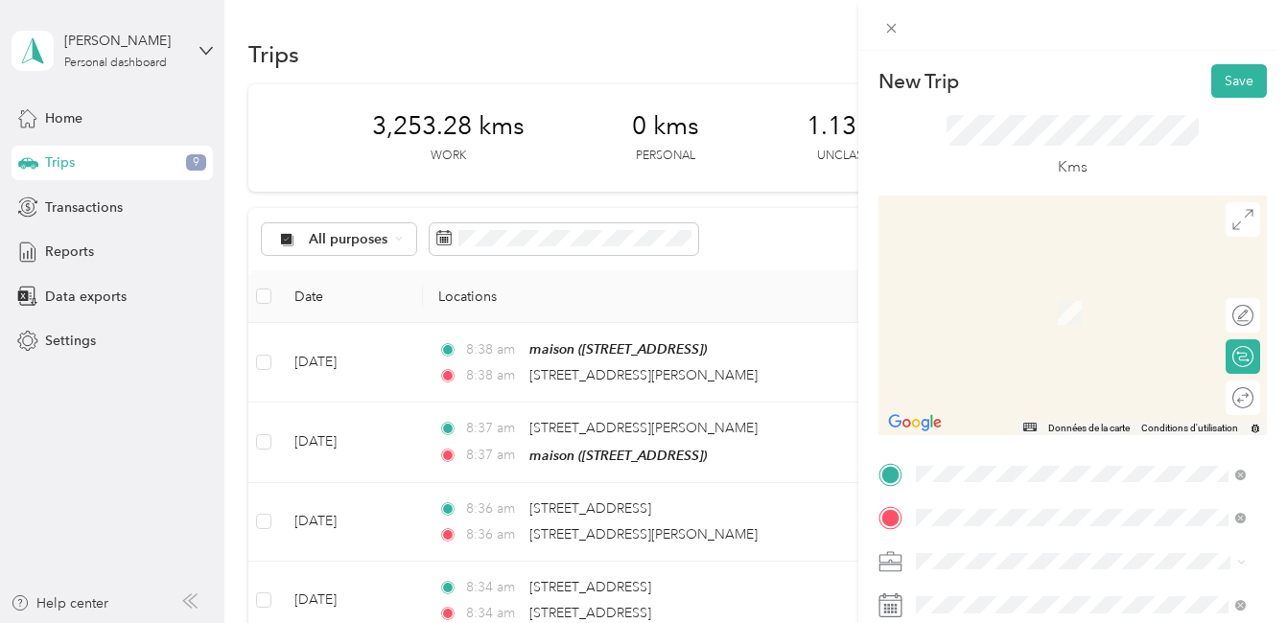
click at [1043, 293] on span "8697 Rue Hochelaga Montréal, Quebec H1L 6J5, Canada" at bounding box center [1012, 284] width 122 height 17
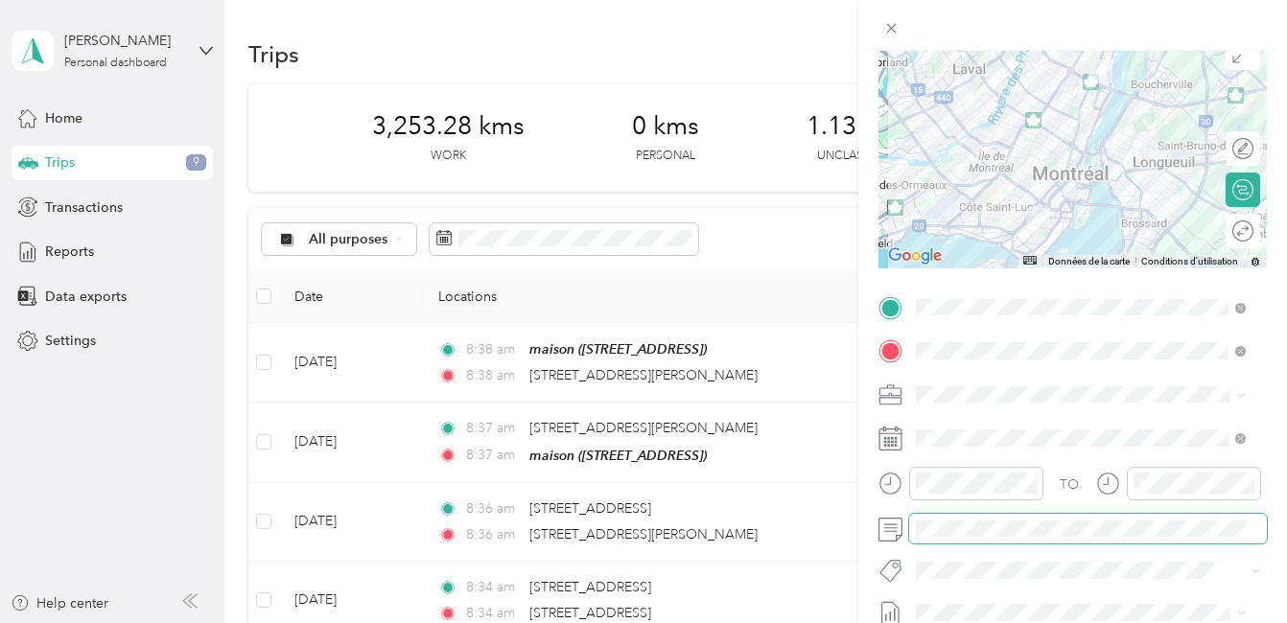
scroll to position [192, 0]
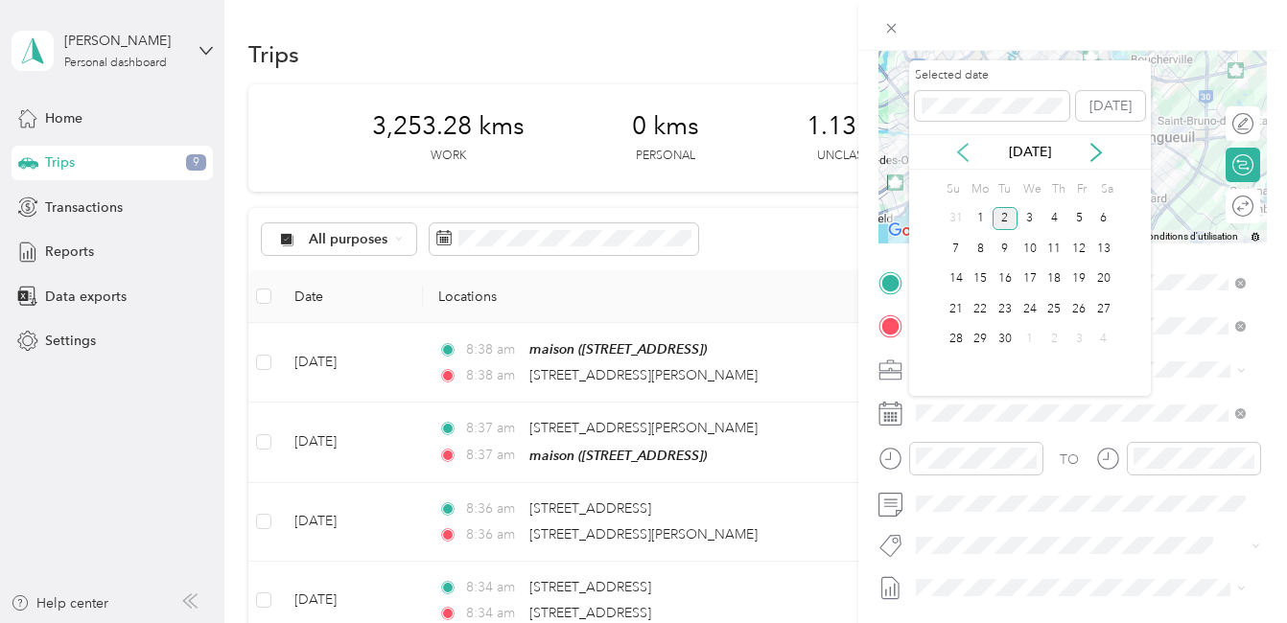
click at [962, 152] on icon at bounding box center [962, 152] width 19 height 19
click at [1054, 336] on div "28" at bounding box center [1054, 340] width 25 height 24
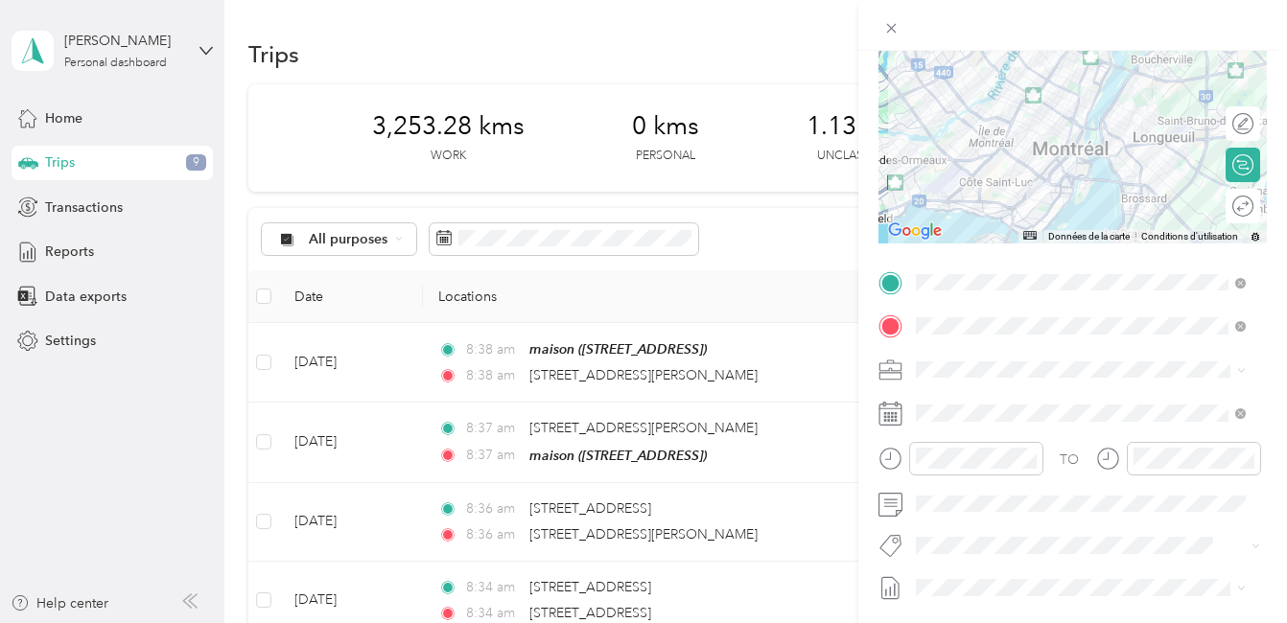
drag, startPoint x: 997, startPoint y: 472, endPoint x: 1044, endPoint y: 482, distance: 48.1
click at [999, 472] on span "Fab Team - C" at bounding box center [971, 465] width 71 height 17
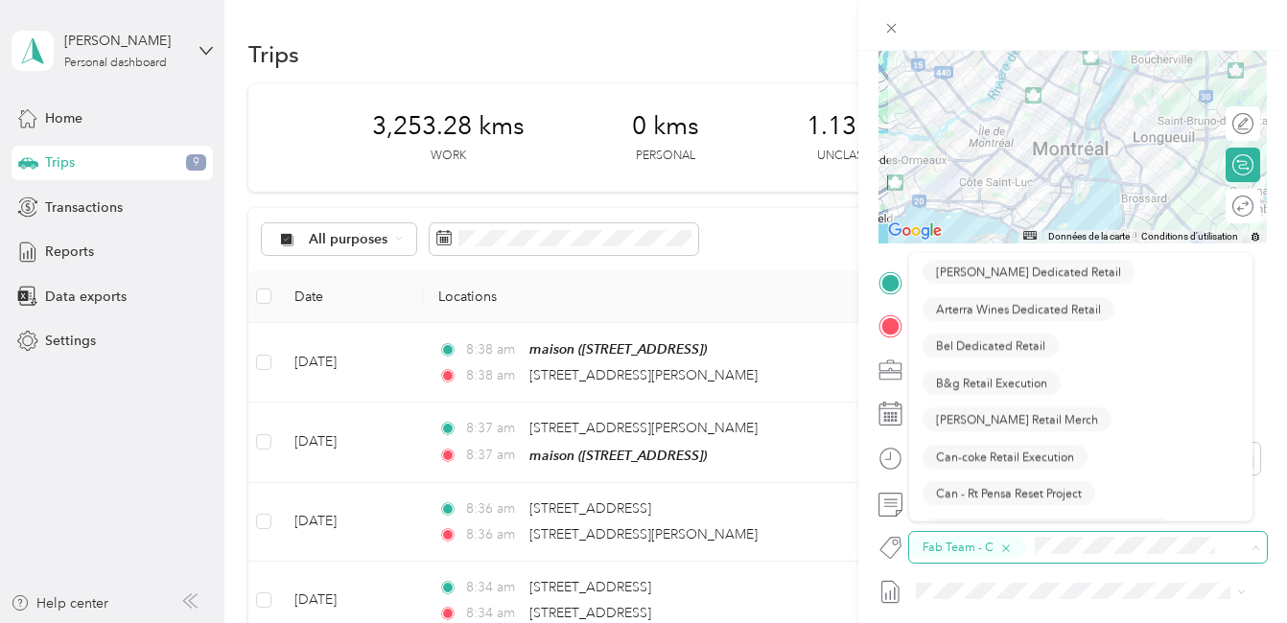
click at [1002, 548] on icon "button" at bounding box center [1005, 549] width 12 height 12
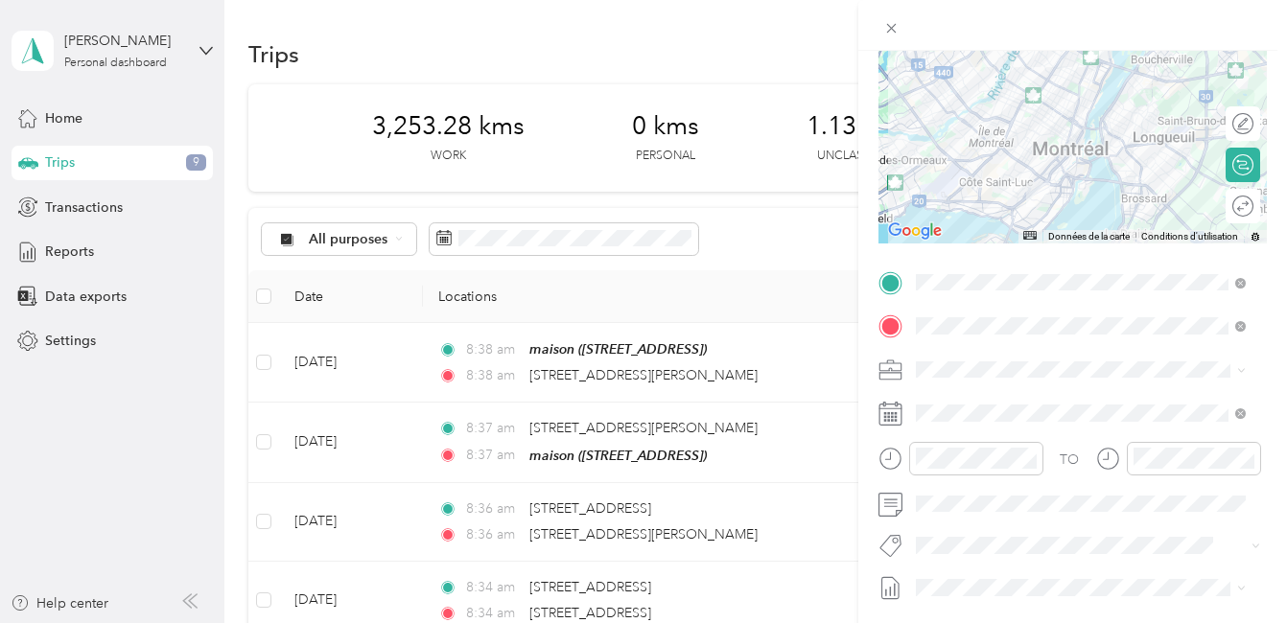
click at [973, 513] on button "Fab Team - R" at bounding box center [970, 510] width 96 height 24
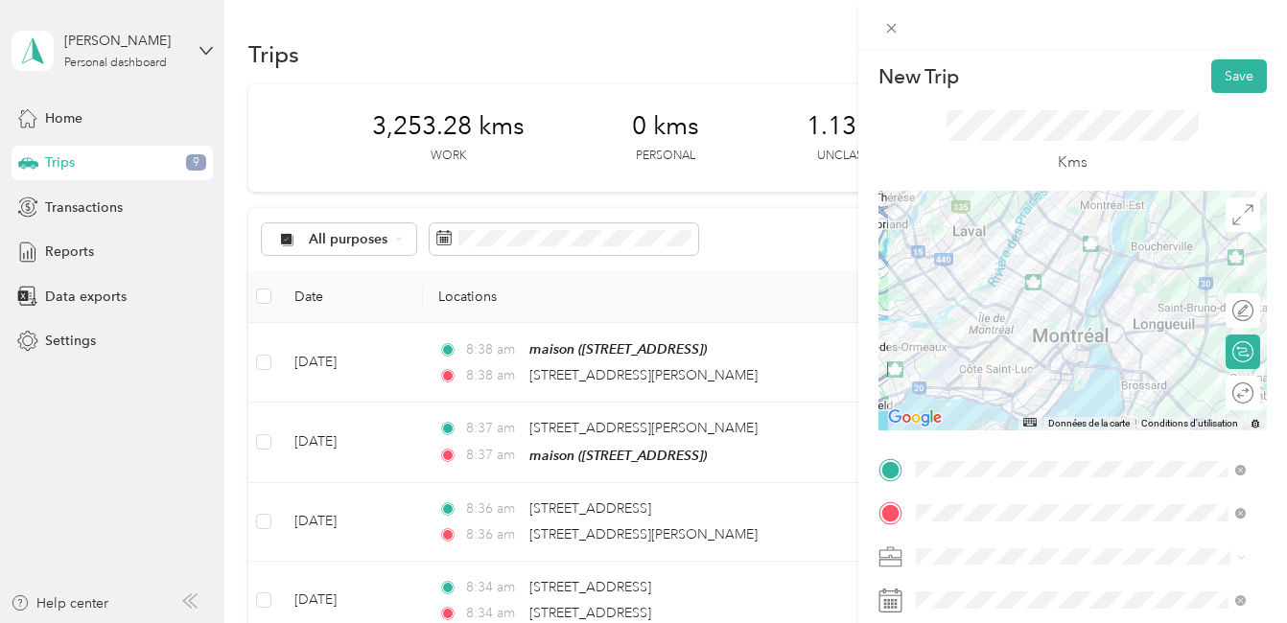
scroll to position [0, 0]
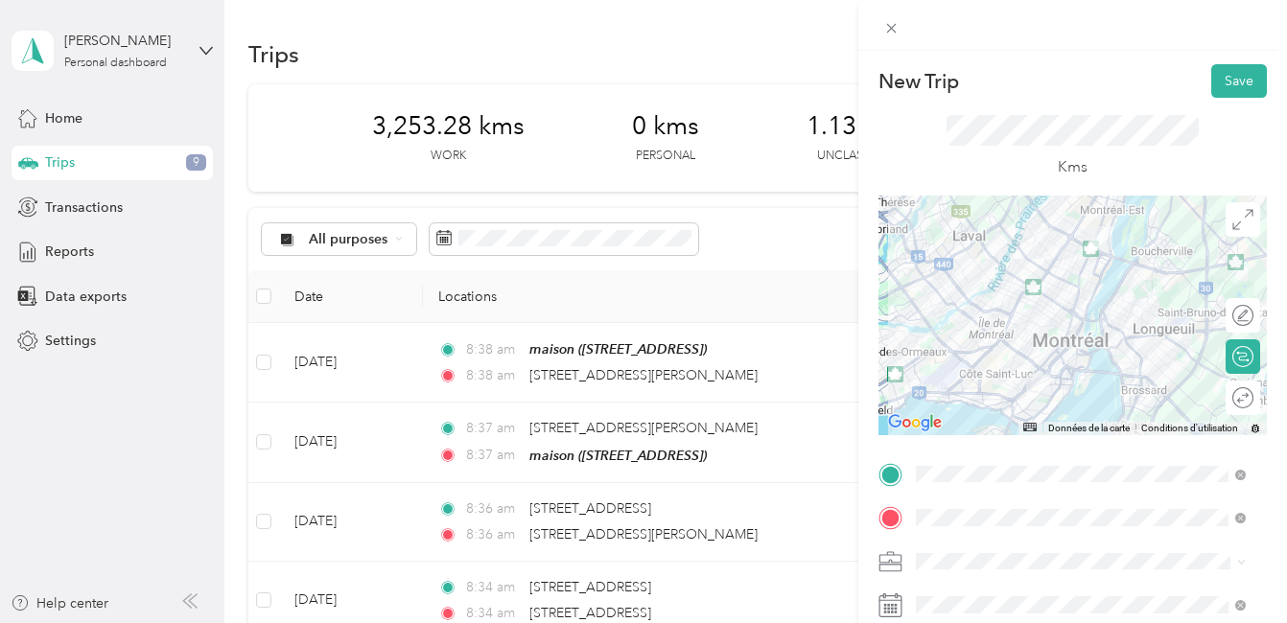
click at [1079, 371] on div at bounding box center [1072, 316] width 388 height 240
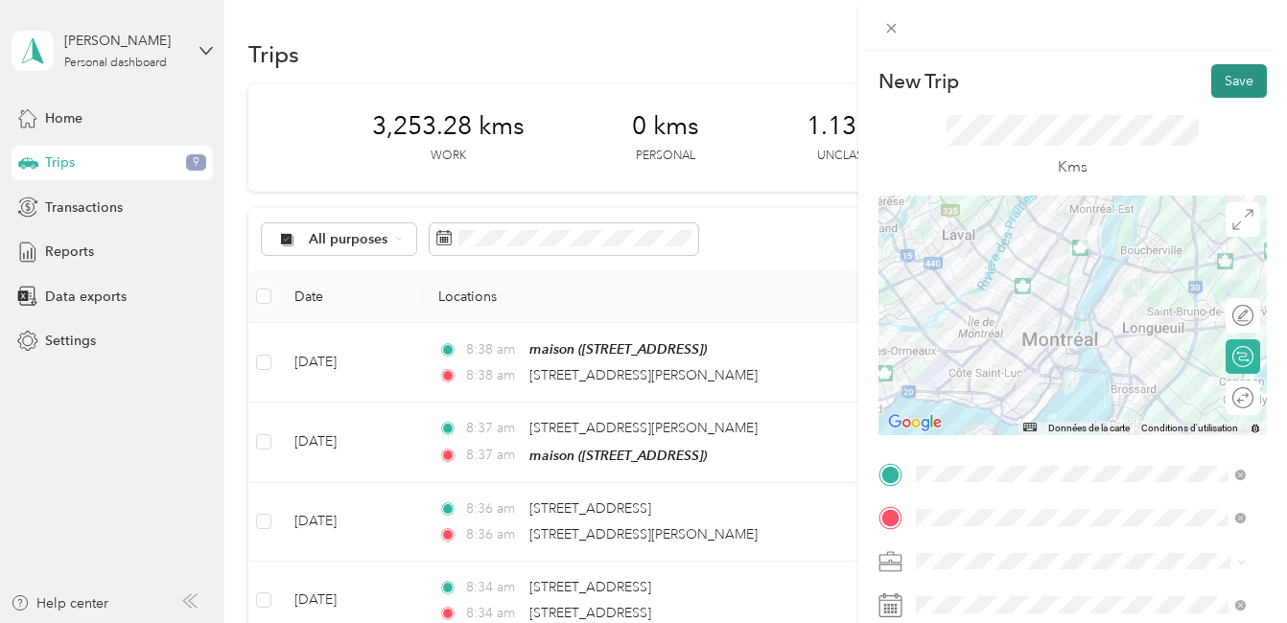
click at [1216, 76] on button "Save" at bounding box center [1239, 81] width 56 height 34
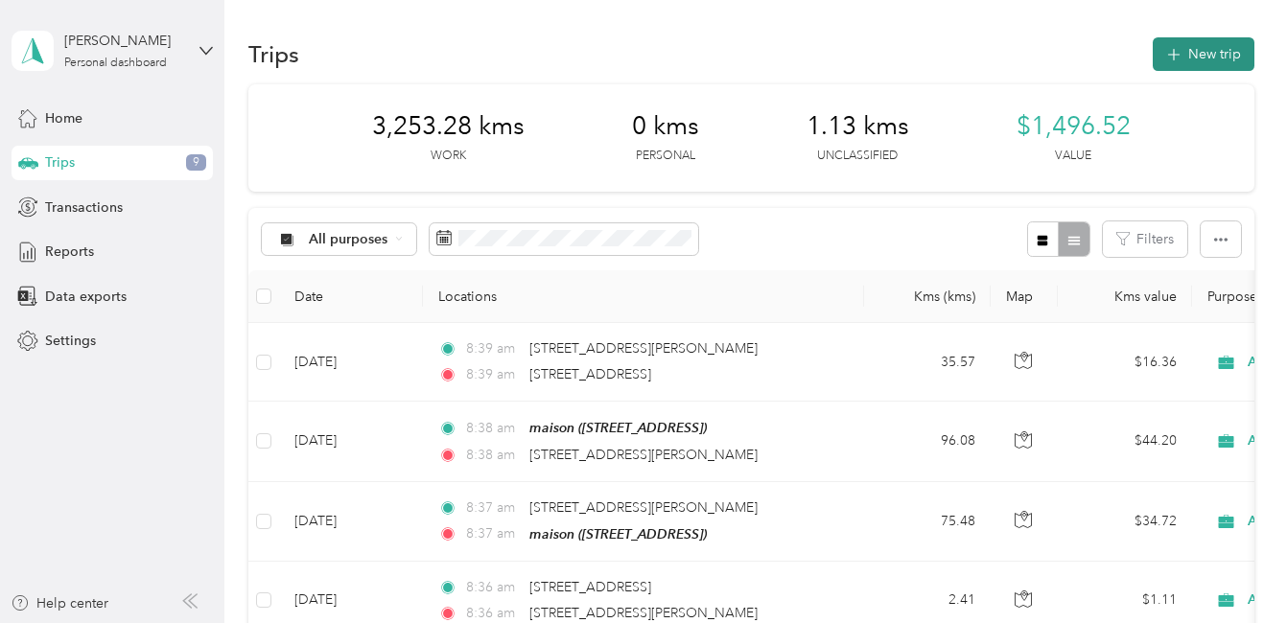
click at [1209, 54] on button "New trip" at bounding box center [1203, 54] width 102 height 34
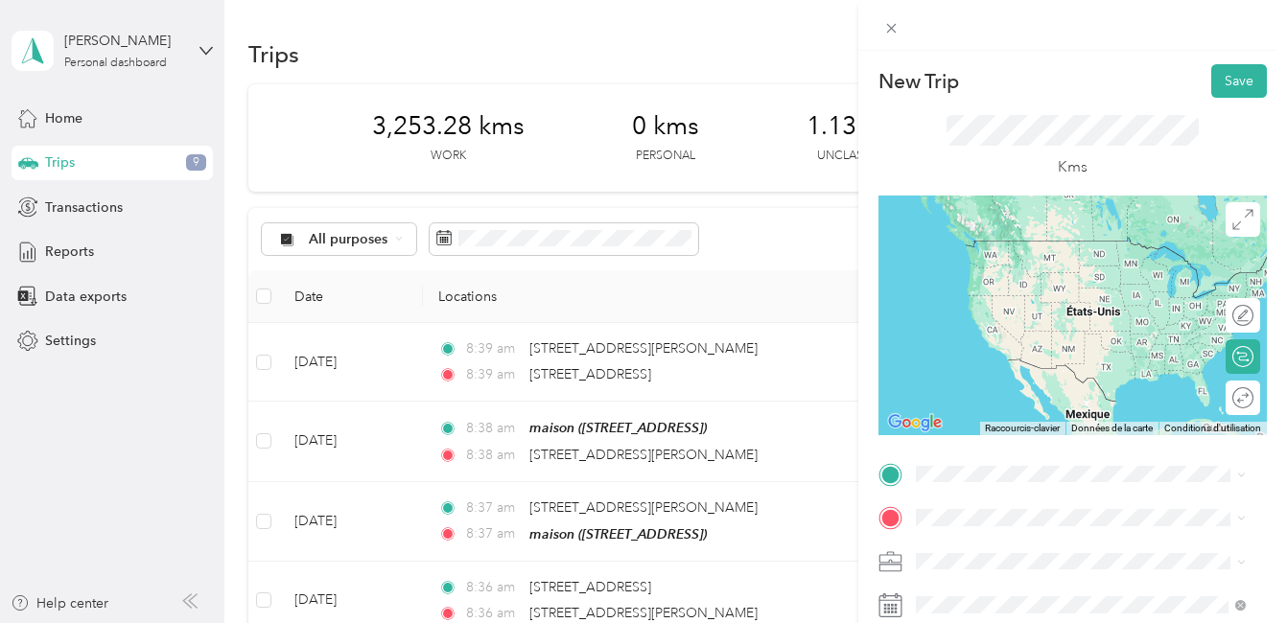
click at [1020, 237] on span "8697 Rue Hochelaga Montréal, Quebec H1L 6J5, Canada" at bounding box center [1012, 236] width 122 height 17
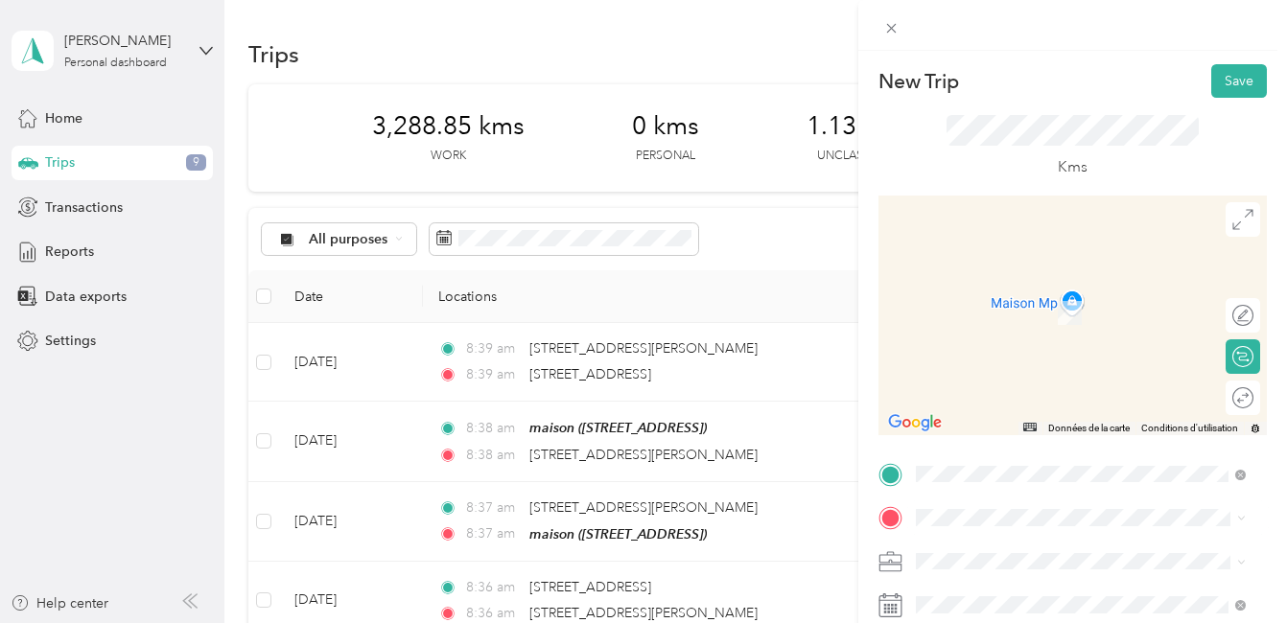
click at [1055, 290] on span "6461 Avenue Christophe-Colomb Montréal, Quebec H2S 2G5, Canada" at bounding box center [1065, 283] width 228 height 17
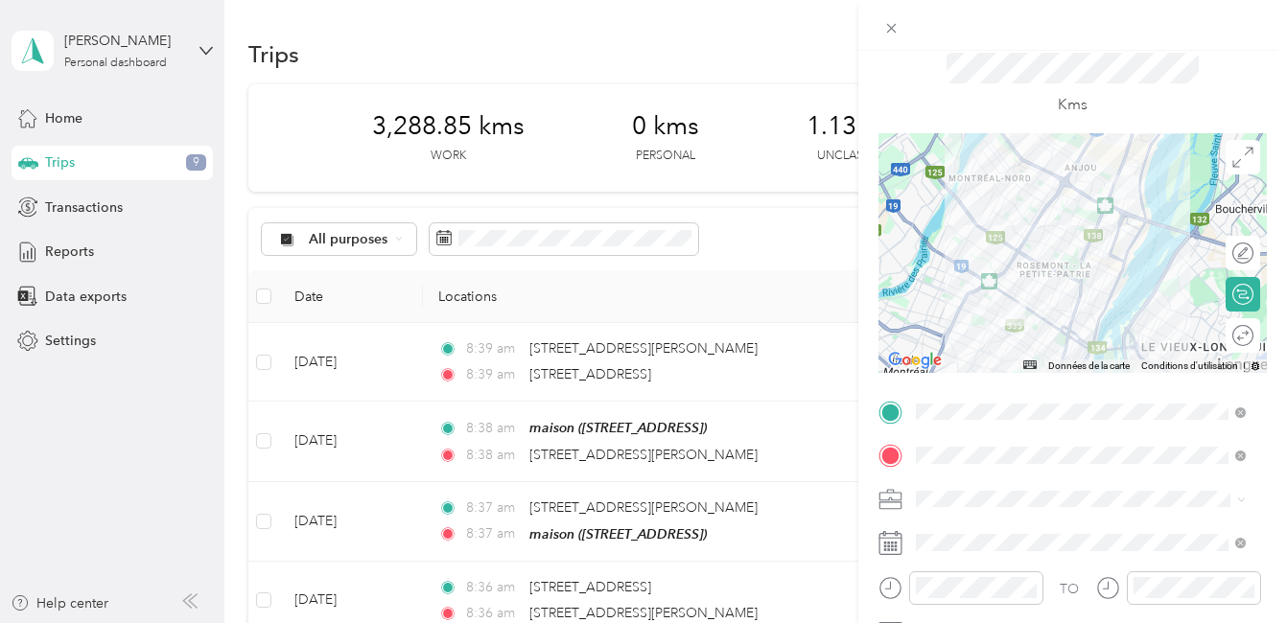
scroll to position [96, 0]
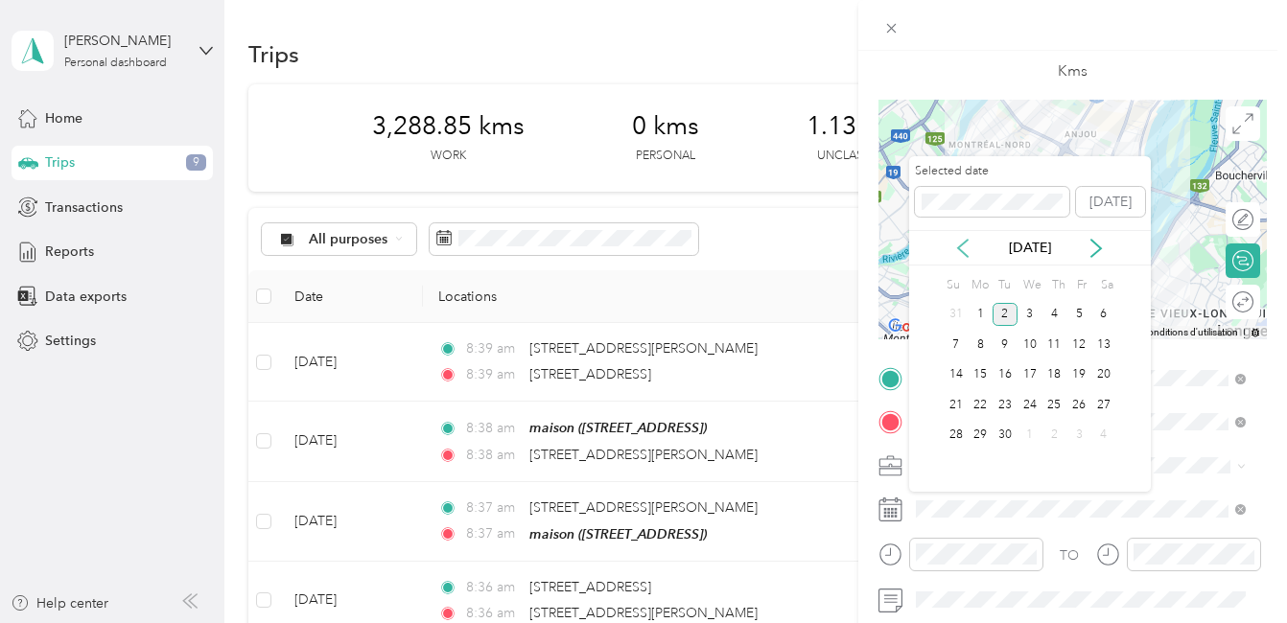
click at [964, 246] on icon at bounding box center [962, 248] width 19 height 19
click at [1056, 433] on div "28" at bounding box center [1054, 436] width 25 height 24
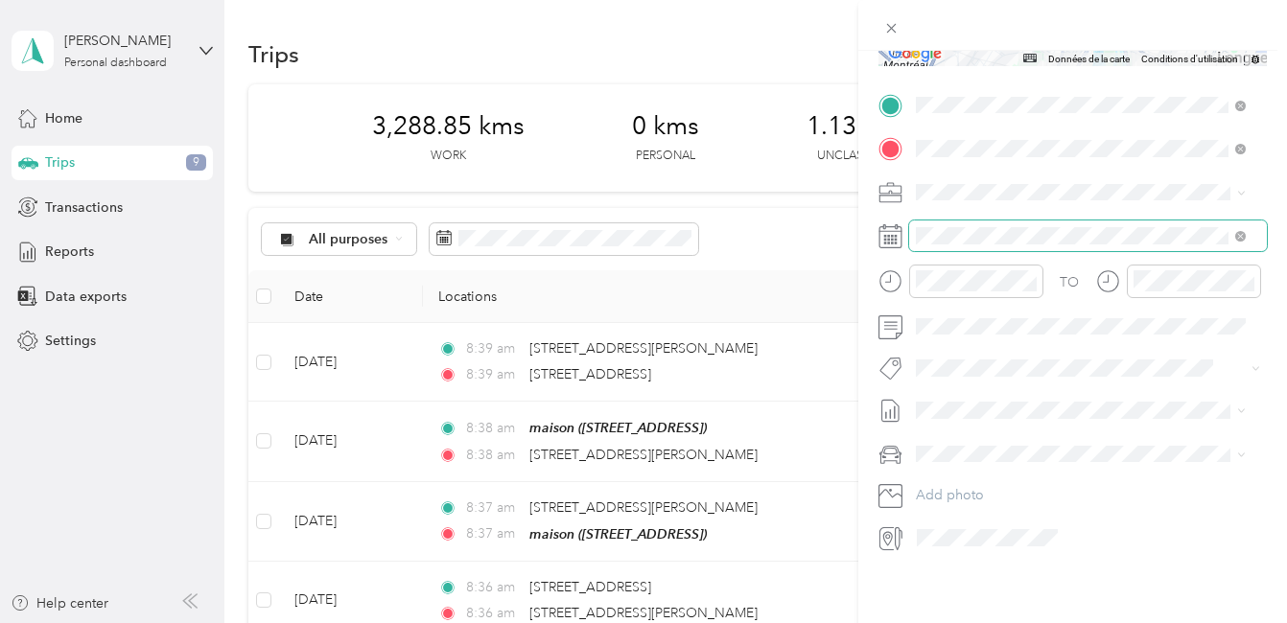
scroll to position [383, 0]
click at [992, 466] on li "Fab Team - R" at bounding box center [1080, 454] width 343 height 37
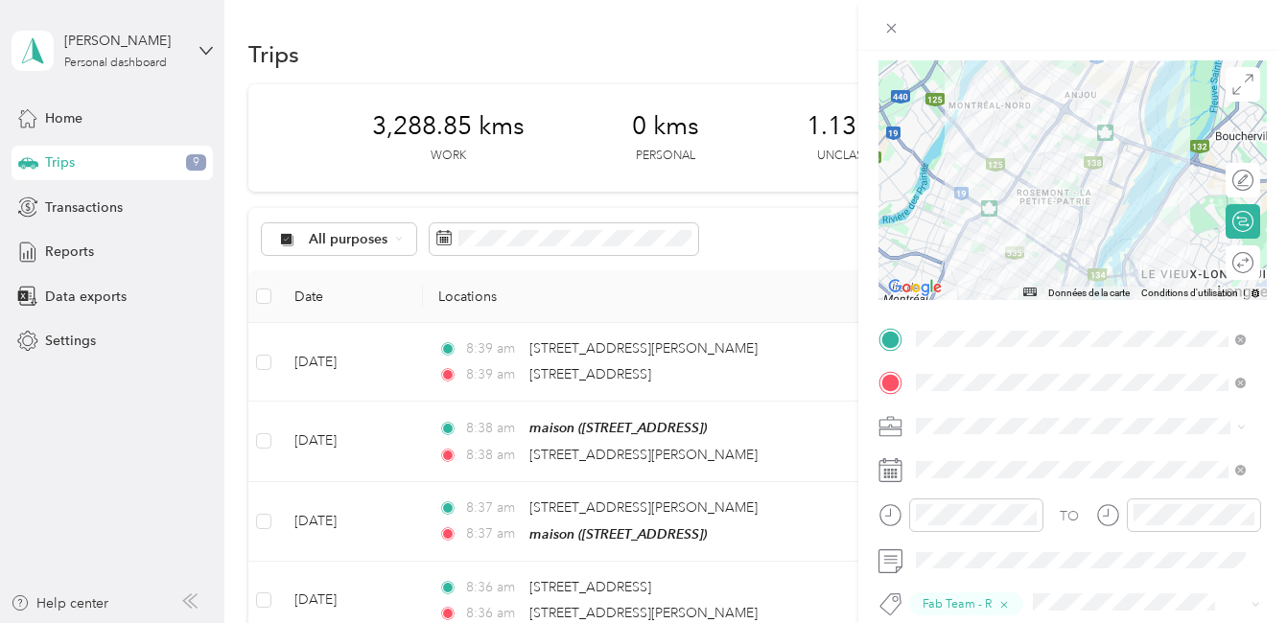
scroll to position [0, 0]
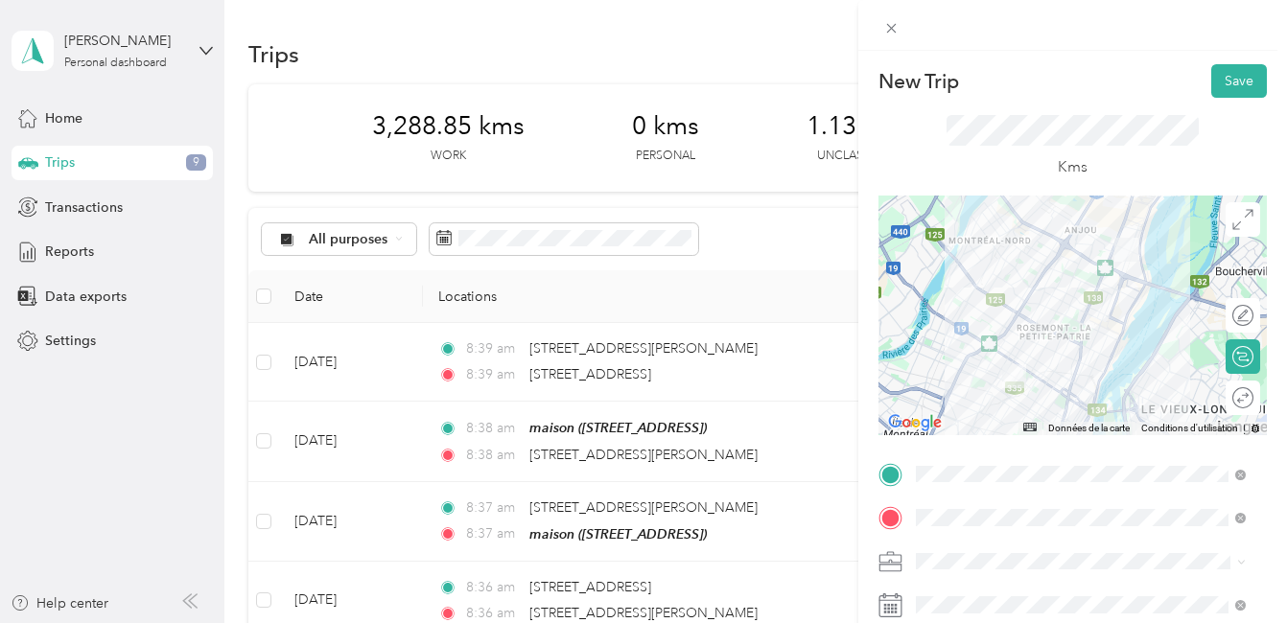
click at [1072, 323] on div at bounding box center [1072, 316] width 388 height 240
click at [1009, 314] on div at bounding box center [1072, 316] width 388 height 240
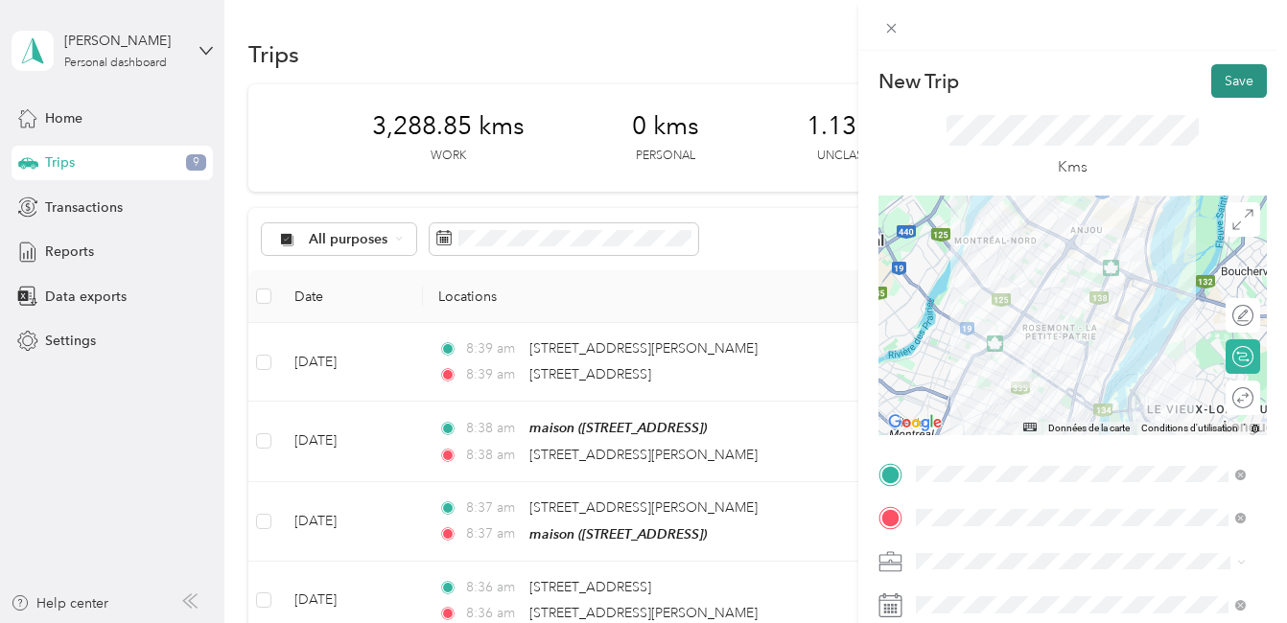
click at [1217, 78] on button "Save" at bounding box center [1239, 81] width 56 height 34
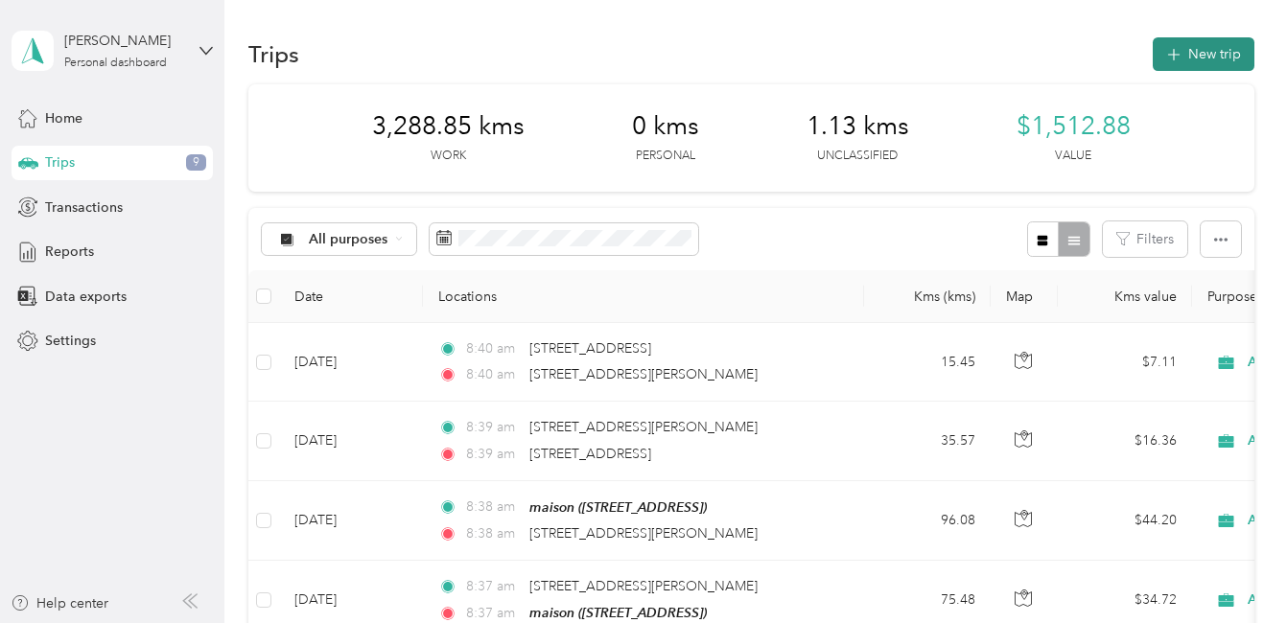
click at [1218, 58] on button "New trip" at bounding box center [1203, 54] width 102 height 34
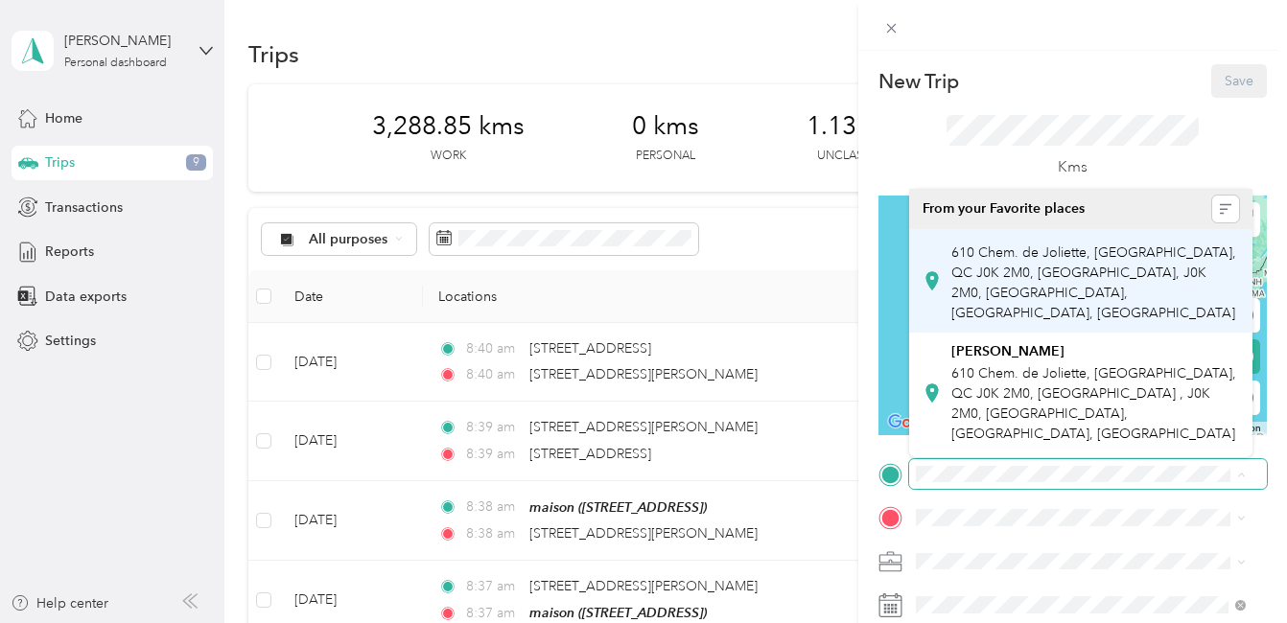
scroll to position [0, 107]
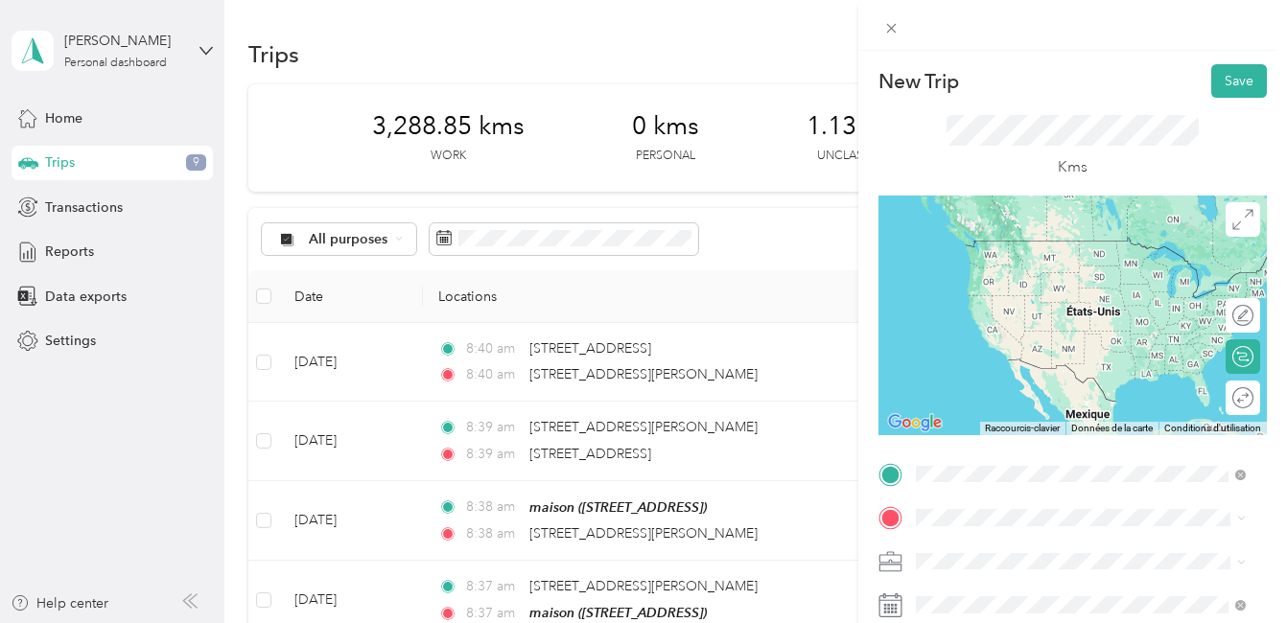
click at [1025, 249] on span "6461 Avenue Christophe-Colomb Montréal, Quebec H2S 2G5, Canada" at bounding box center [1065, 240] width 228 height 17
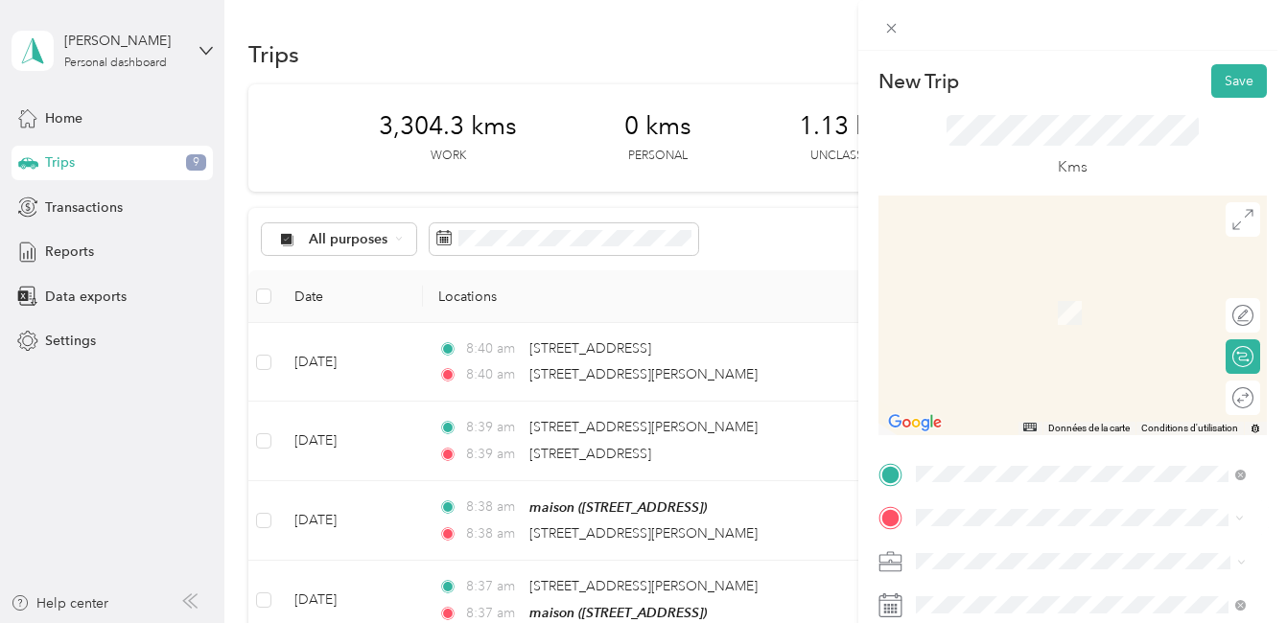
scroll to position [0, 0]
click at [971, 287] on span "4254 Rue Jean-Talon Est Saint-Léonard, Quebec H1S 1J7, Canada" at bounding box center [1065, 284] width 228 height 17
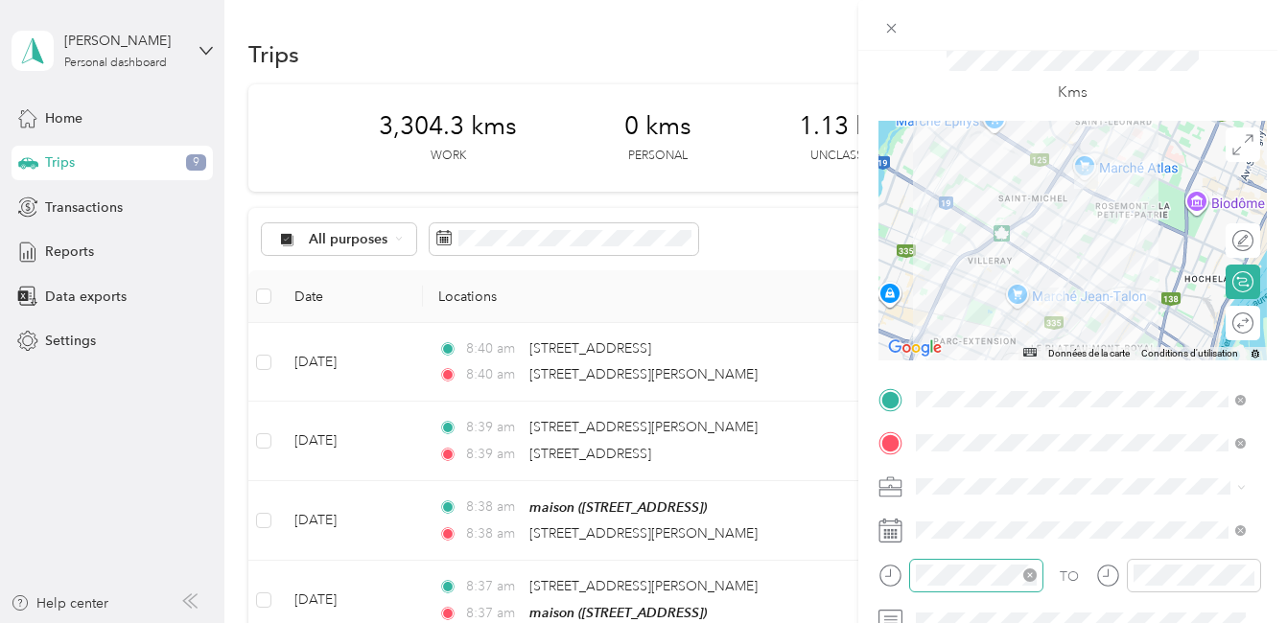
scroll to position [96, 0]
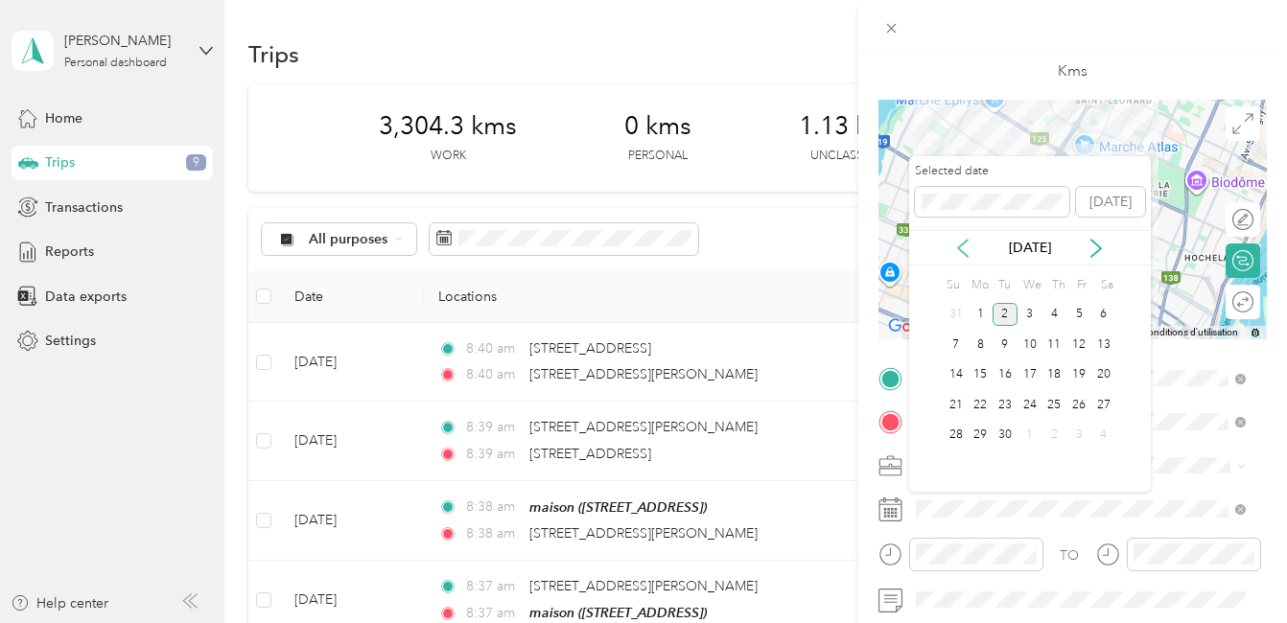
click at [961, 249] on icon at bounding box center [963, 248] width 10 height 17
click at [1056, 439] on div "28" at bounding box center [1054, 436] width 25 height 24
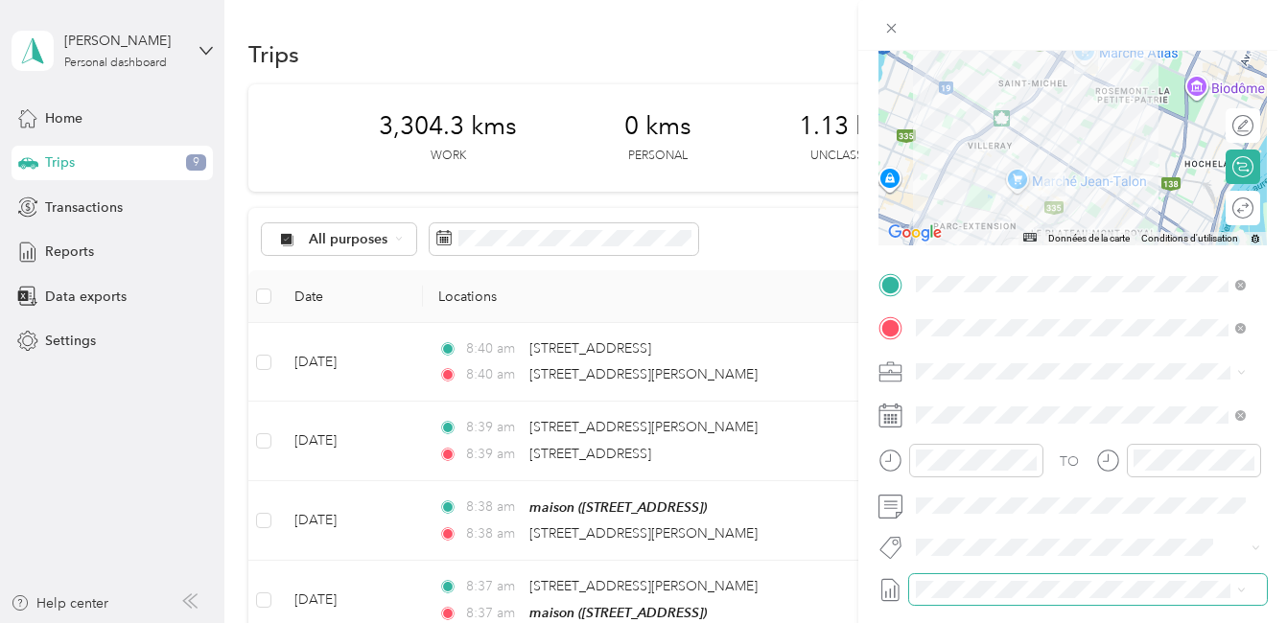
scroll to position [288, 0]
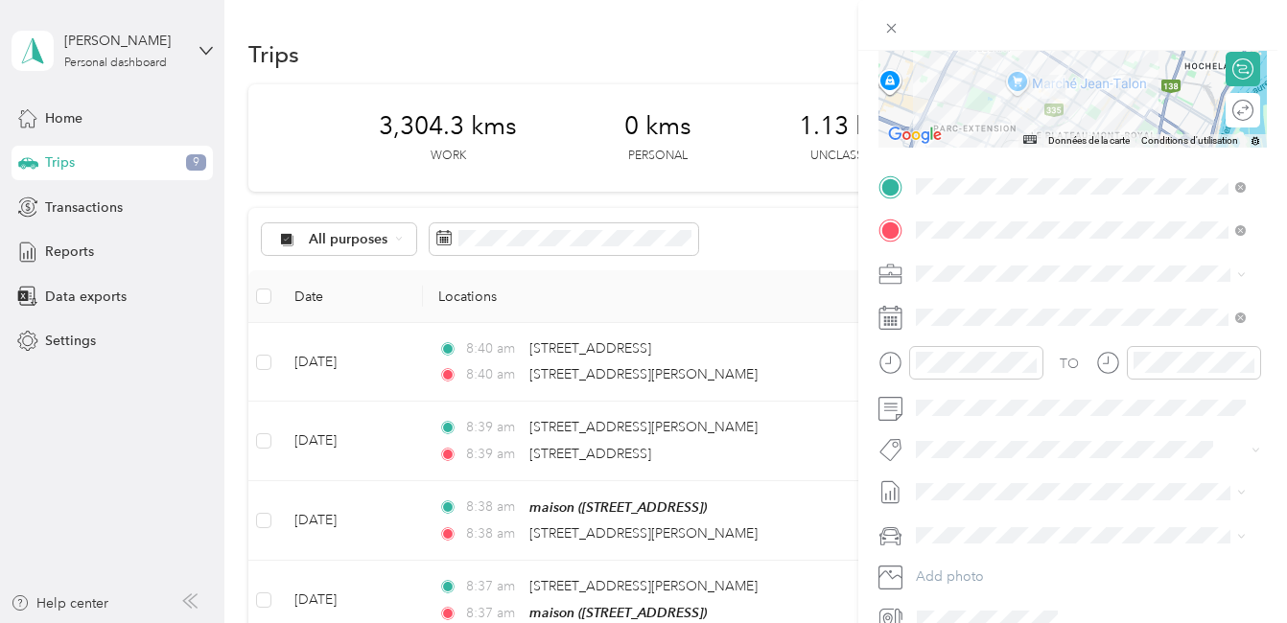
click at [986, 562] on li "Fab Team - R" at bounding box center [1080, 555] width 343 height 37
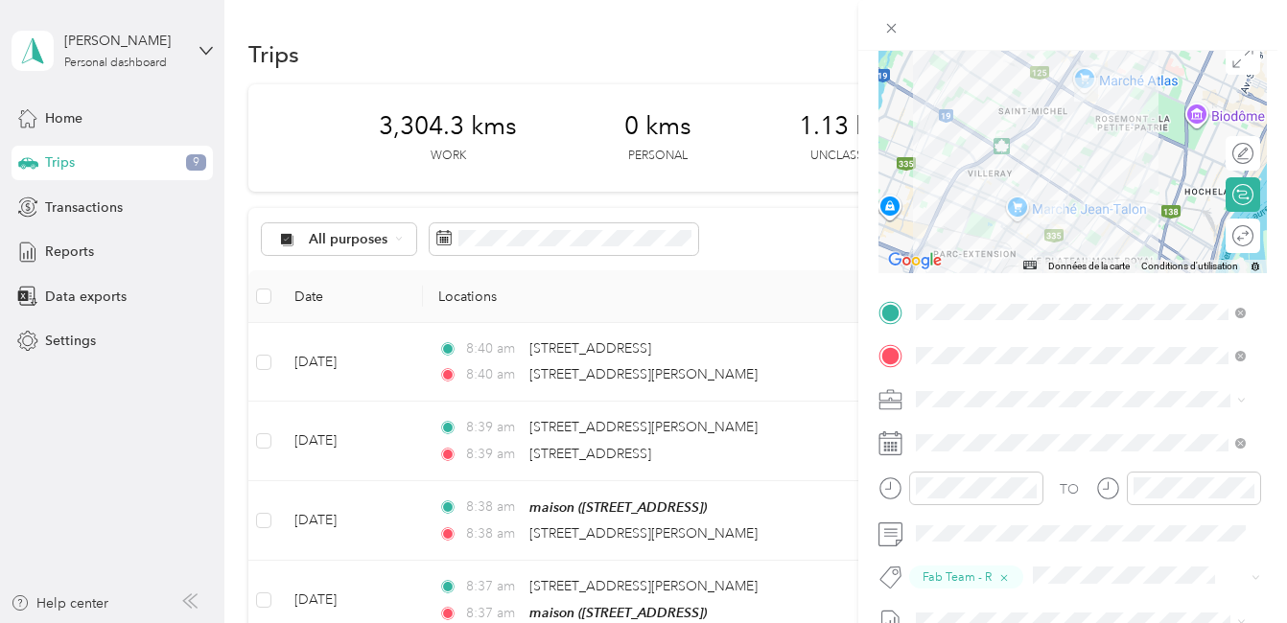
scroll to position [0, 0]
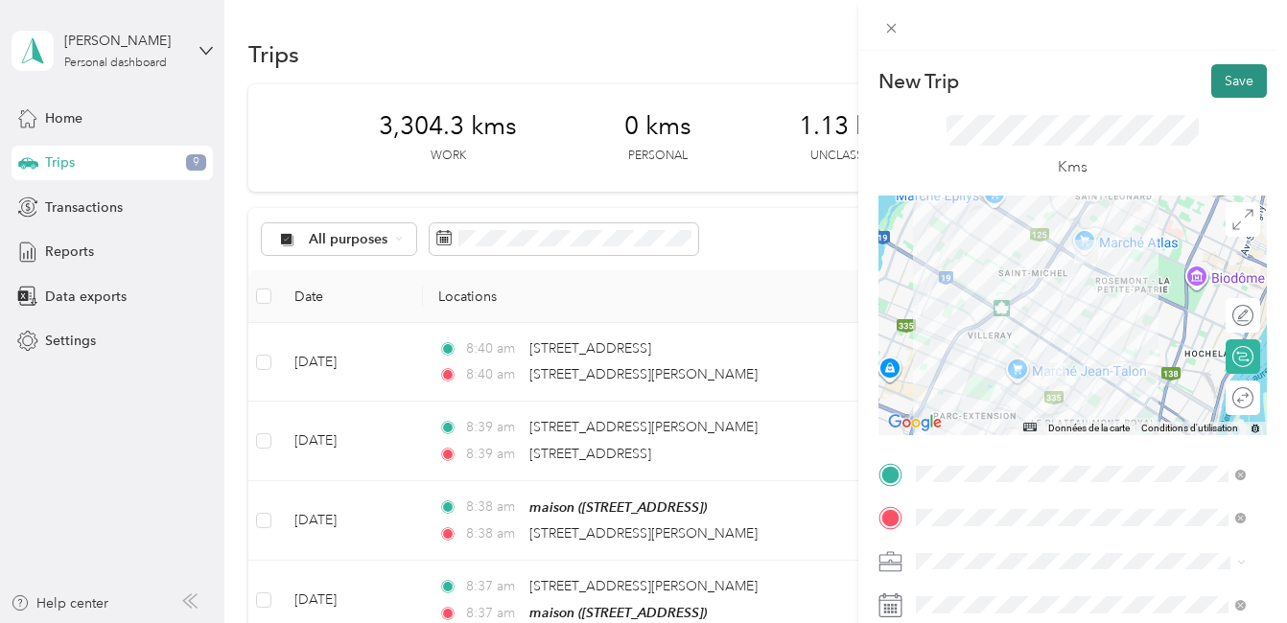
click at [1226, 81] on button "Save" at bounding box center [1239, 81] width 56 height 34
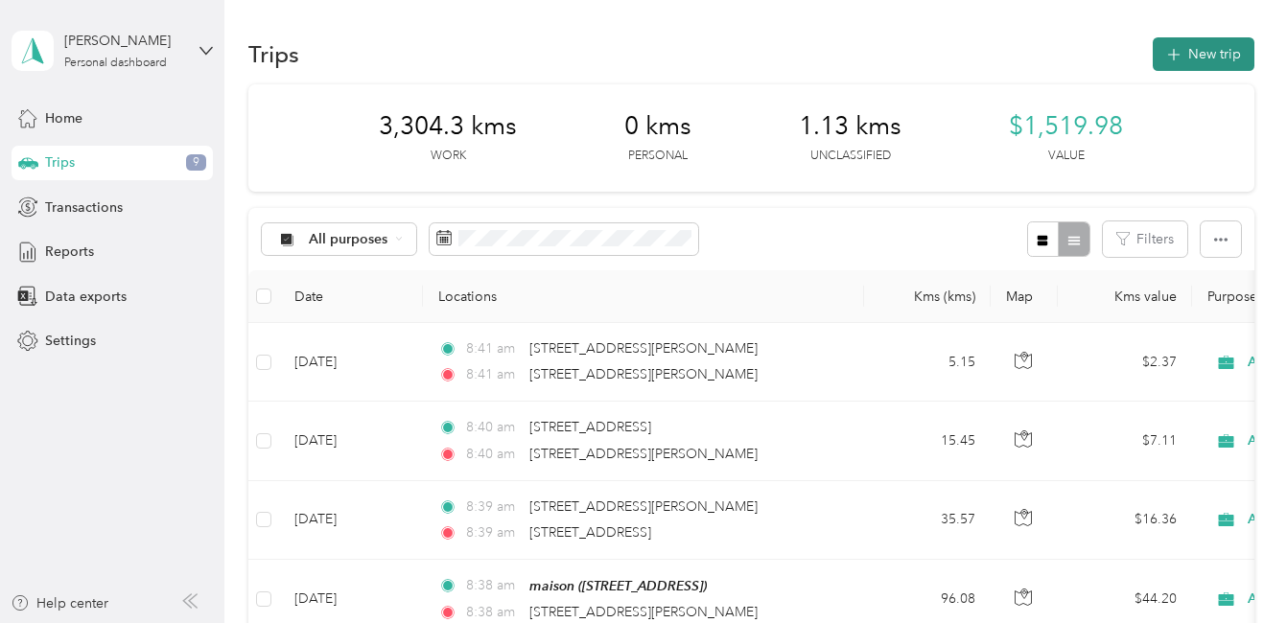
click at [1210, 57] on button "New trip" at bounding box center [1203, 54] width 102 height 34
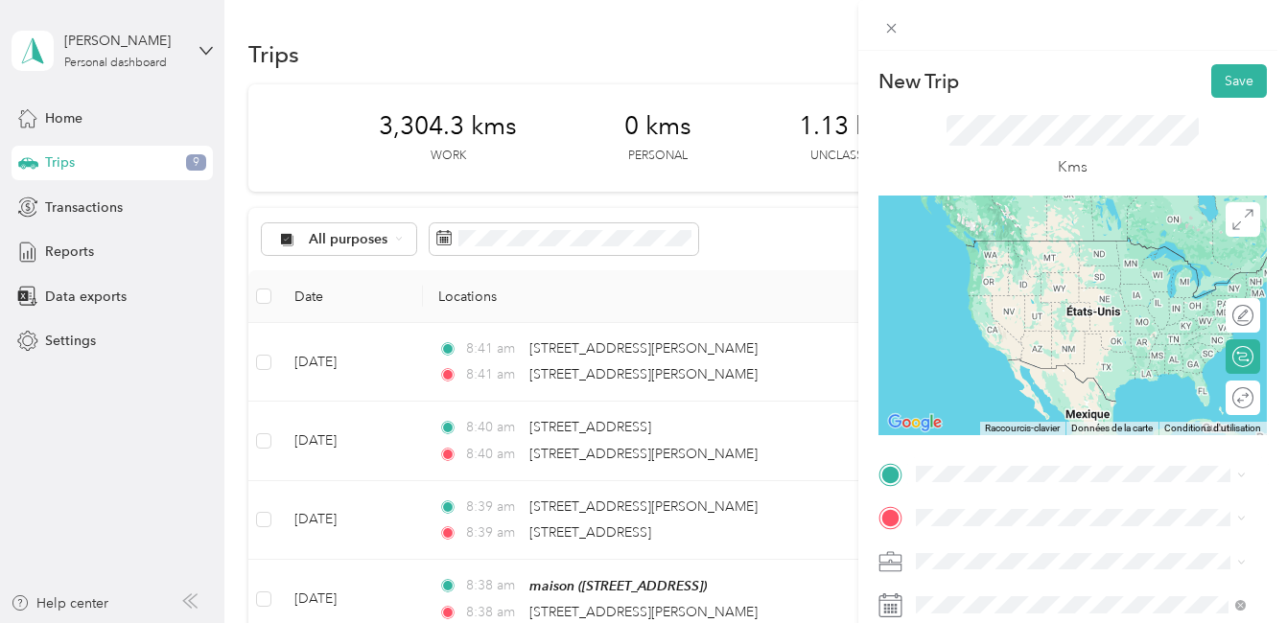
click at [1015, 244] on span "4254 Rue Jean-Talon Est Saint-Léonard, Quebec H1S 1J7, Canada" at bounding box center [1065, 234] width 228 height 17
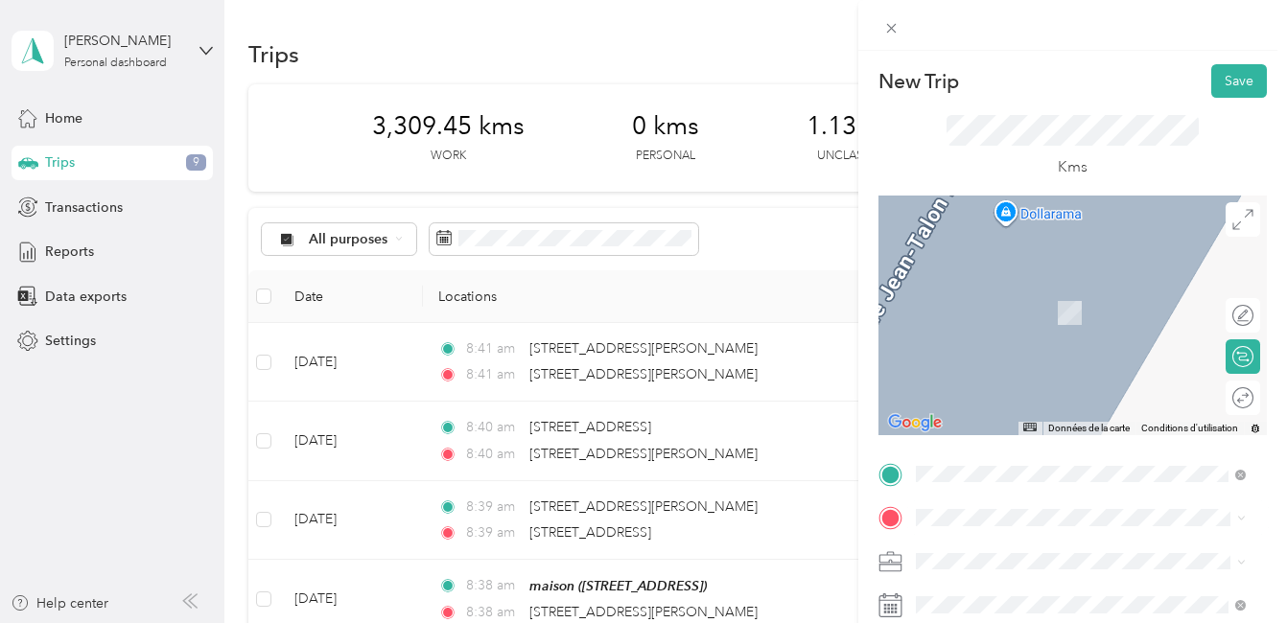
click at [1022, 288] on span "531 Rue Jarry Est Montréal, Quebec H2P 1V4, Canada" at bounding box center [1012, 278] width 122 height 17
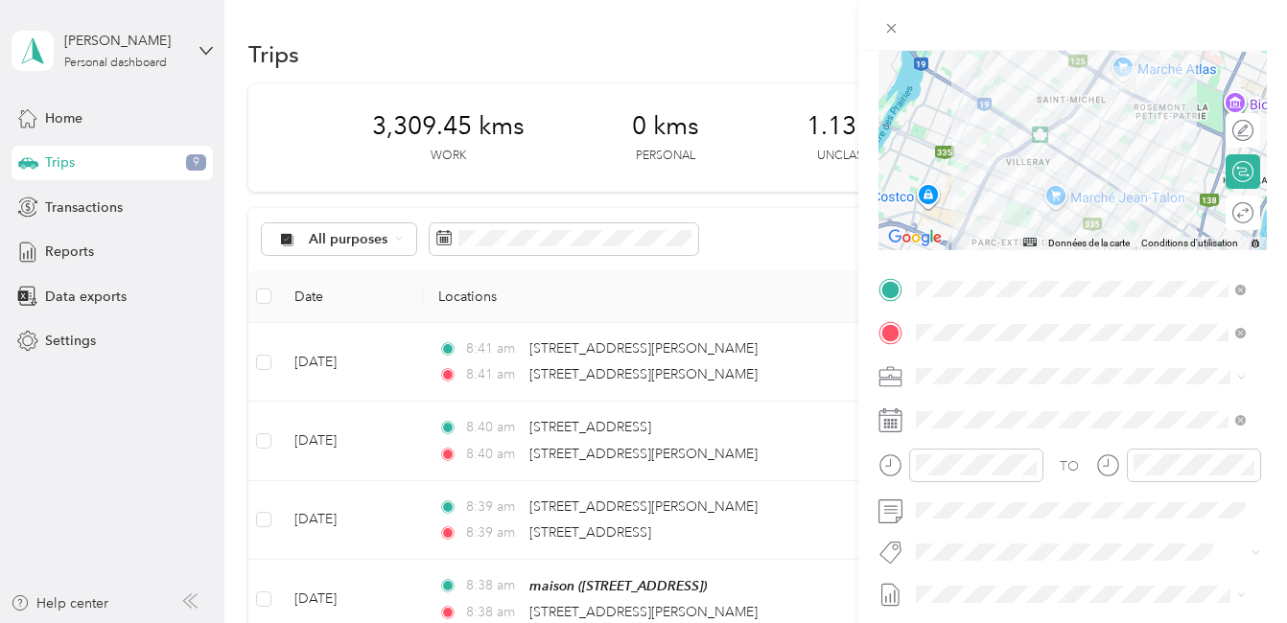
scroll to position [192, 0]
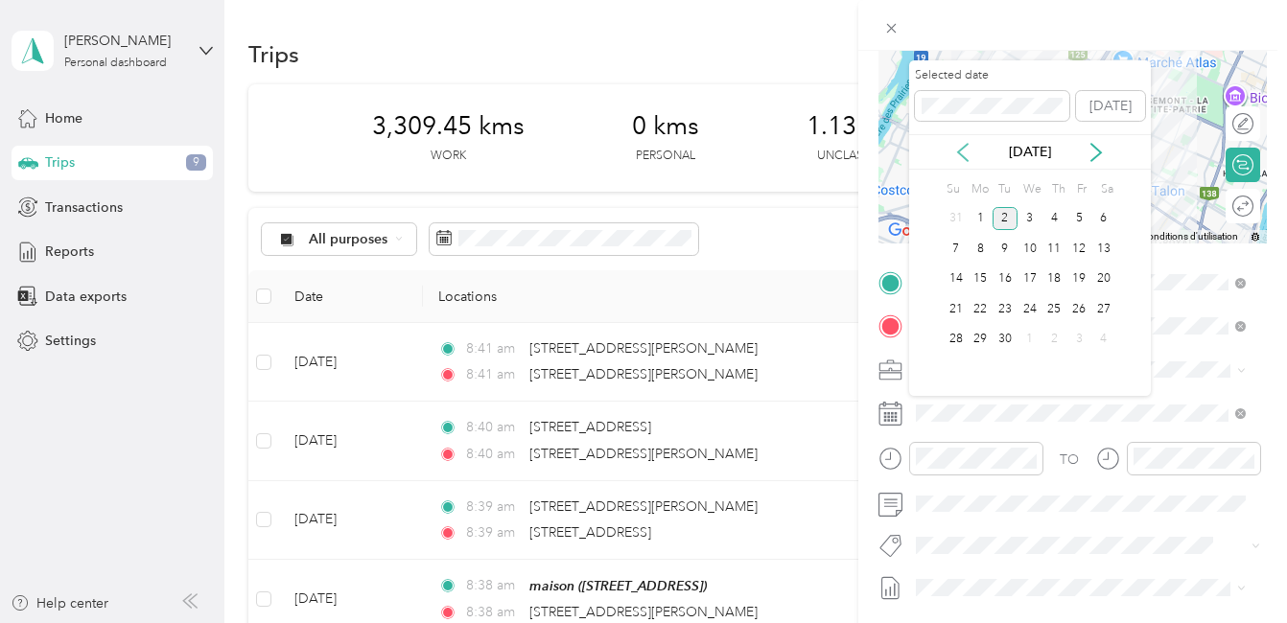
click at [961, 156] on icon at bounding box center [962, 152] width 19 height 19
click at [1054, 338] on div "28" at bounding box center [1054, 340] width 25 height 24
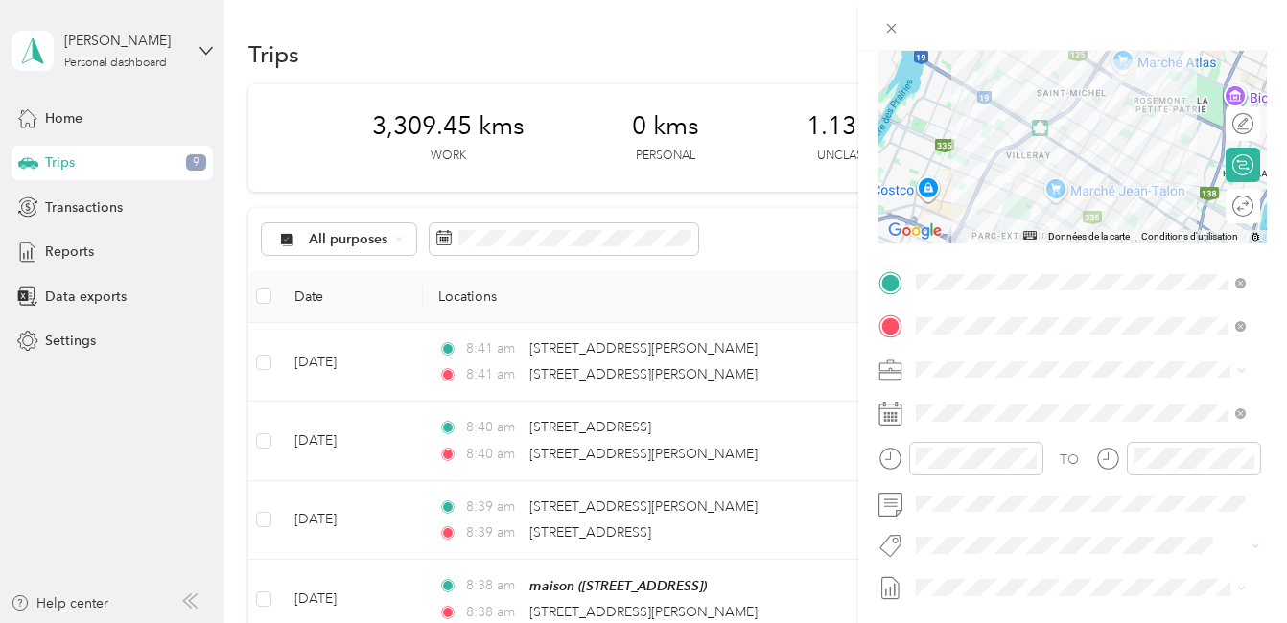
click at [982, 514] on button "Fab Team - R" at bounding box center [970, 510] width 96 height 24
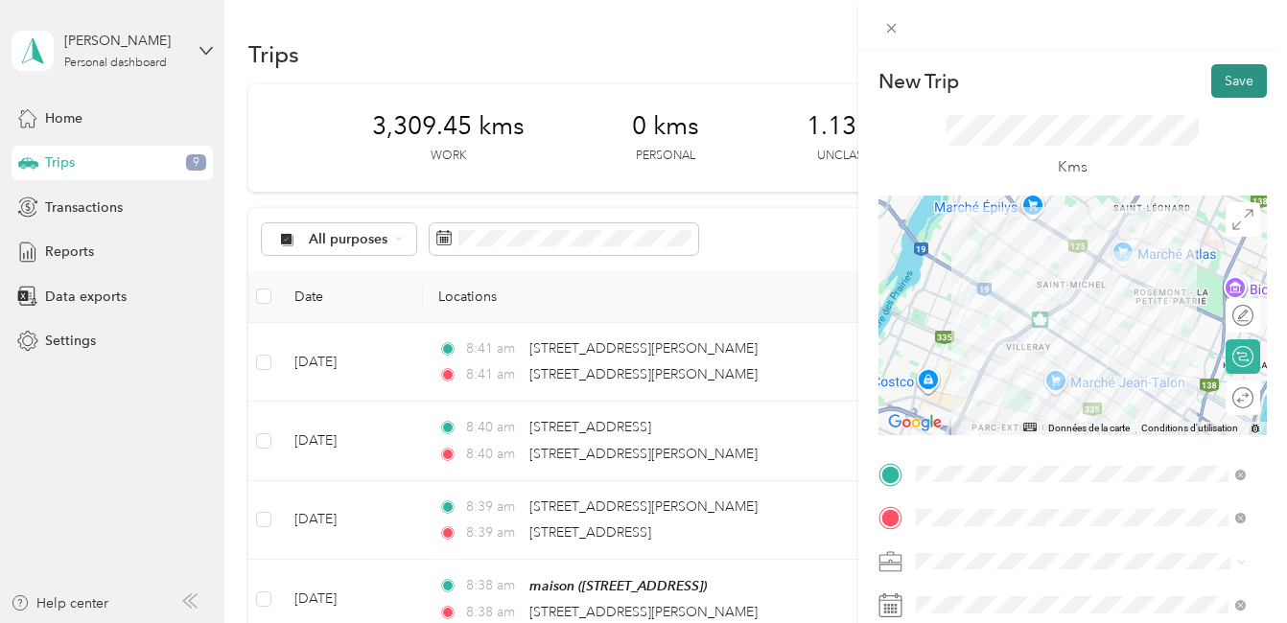
click at [1229, 75] on button "Save" at bounding box center [1239, 81] width 56 height 34
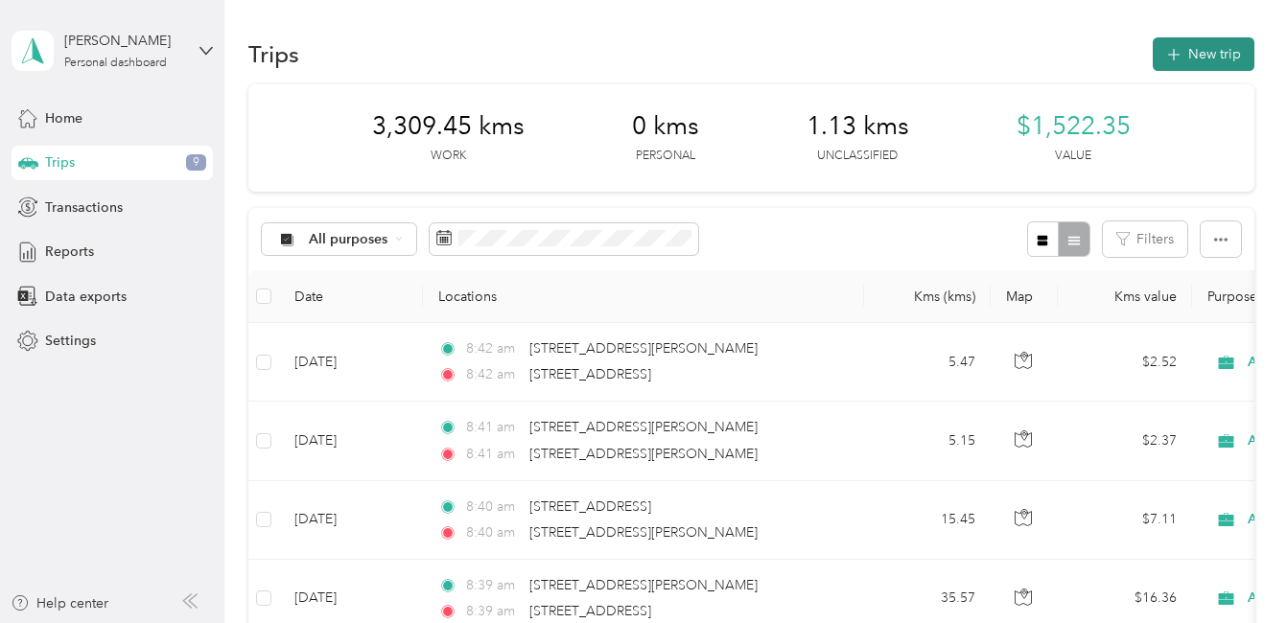
click at [1204, 53] on button "New trip" at bounding box center [1203, 54] width 102 height 34
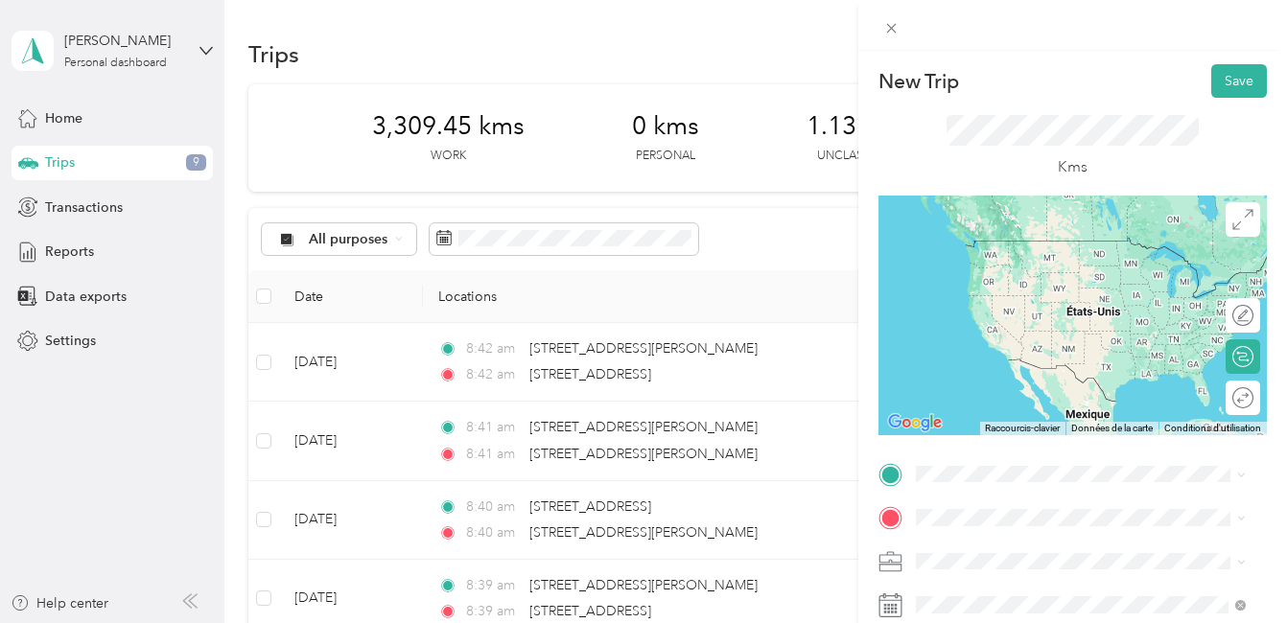
click at [990, 235] on span "531 Rue Jarry Est Montréal, Quebec H2P 1V4, Canada" at bounding box center [1012, 238] width 122 height 17
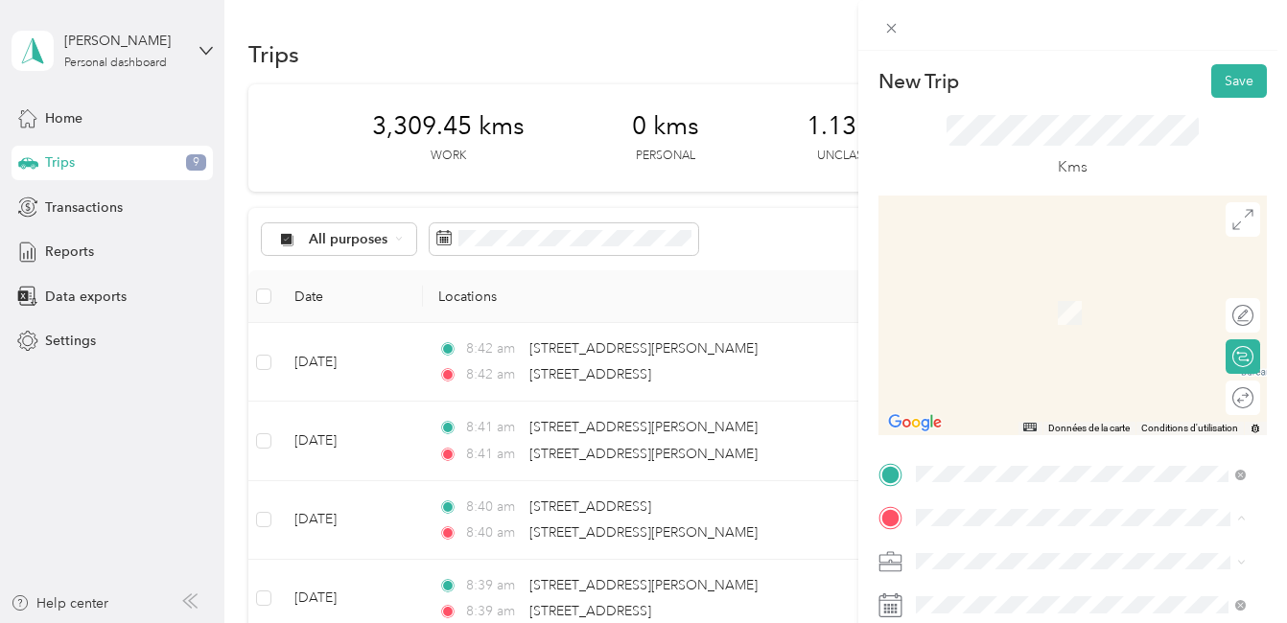
click at [982, 507] on div "maison [STREET_ADDRESS]" at bounding box center [1012, 527] width 122 height 40
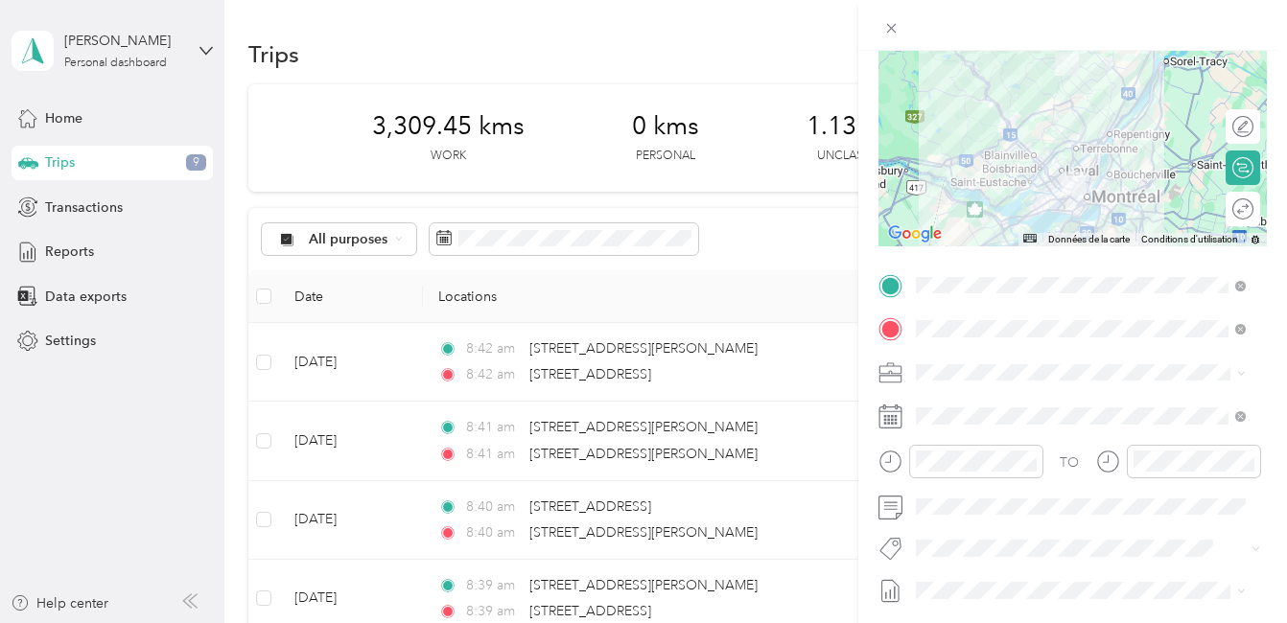
scroll to position [192, 0]
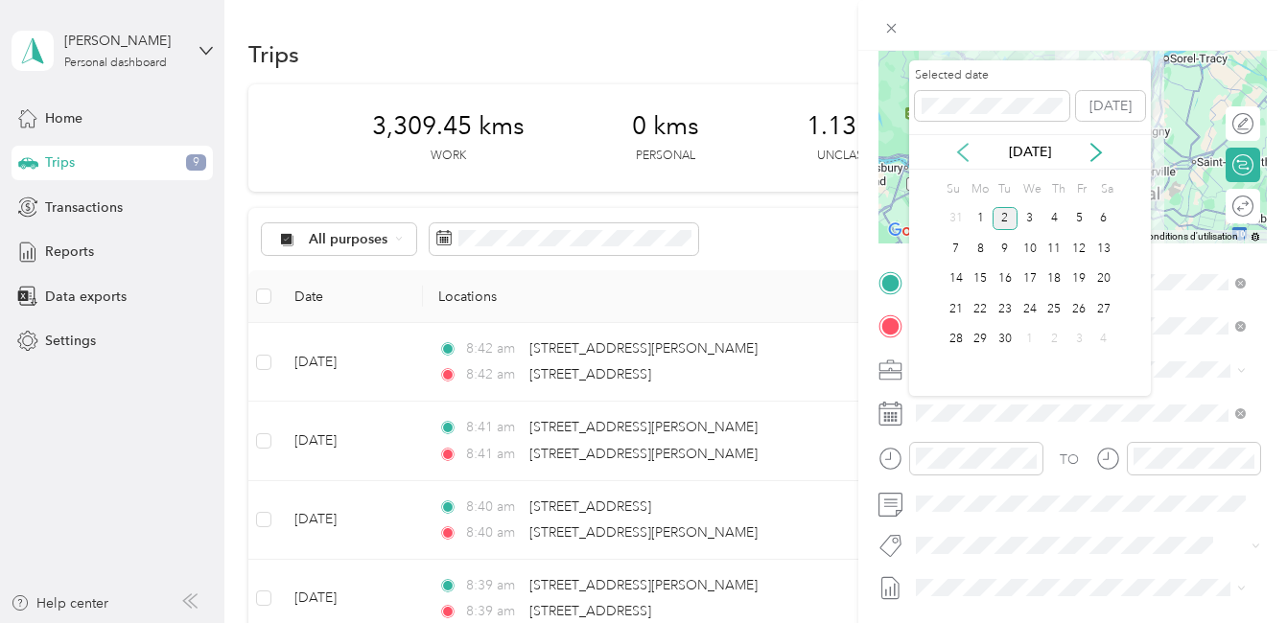
click at [964, 152] on icon at bounding box center [962, 152] width 19 height 19
click at [1056, 342] on div "28" at bounding box center [1054, 340] width 25 height 24
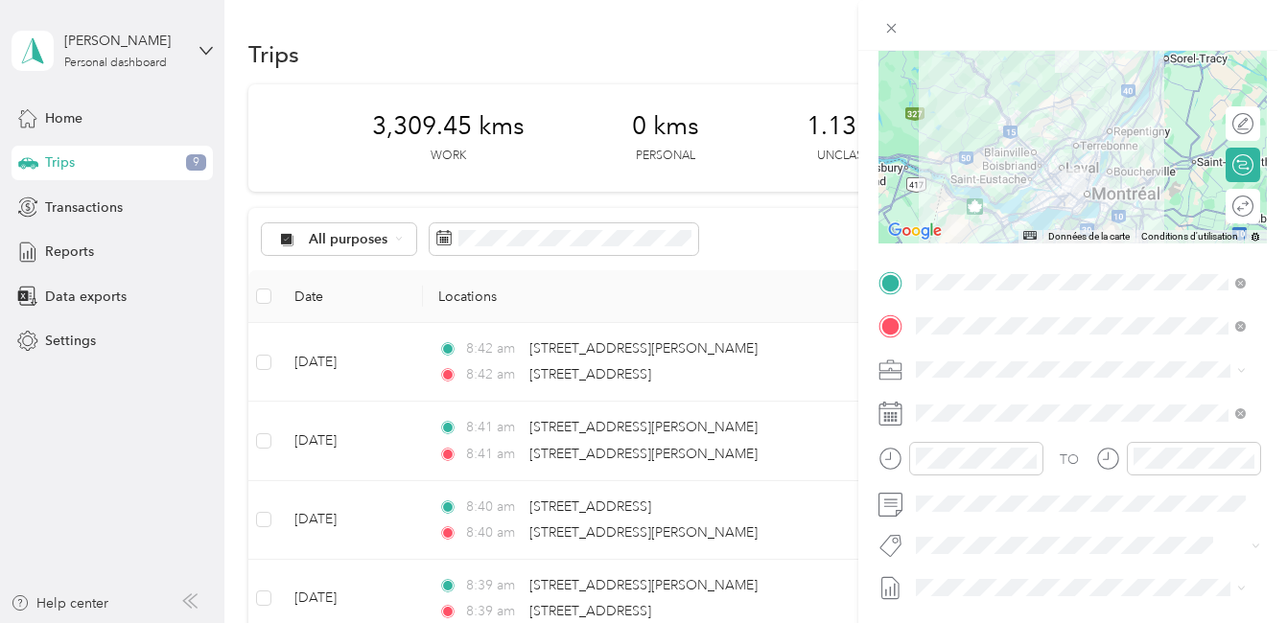
click at [1001, 512] on button "Fab Team - R" at bounding box center [970, 507] width 96 height 24
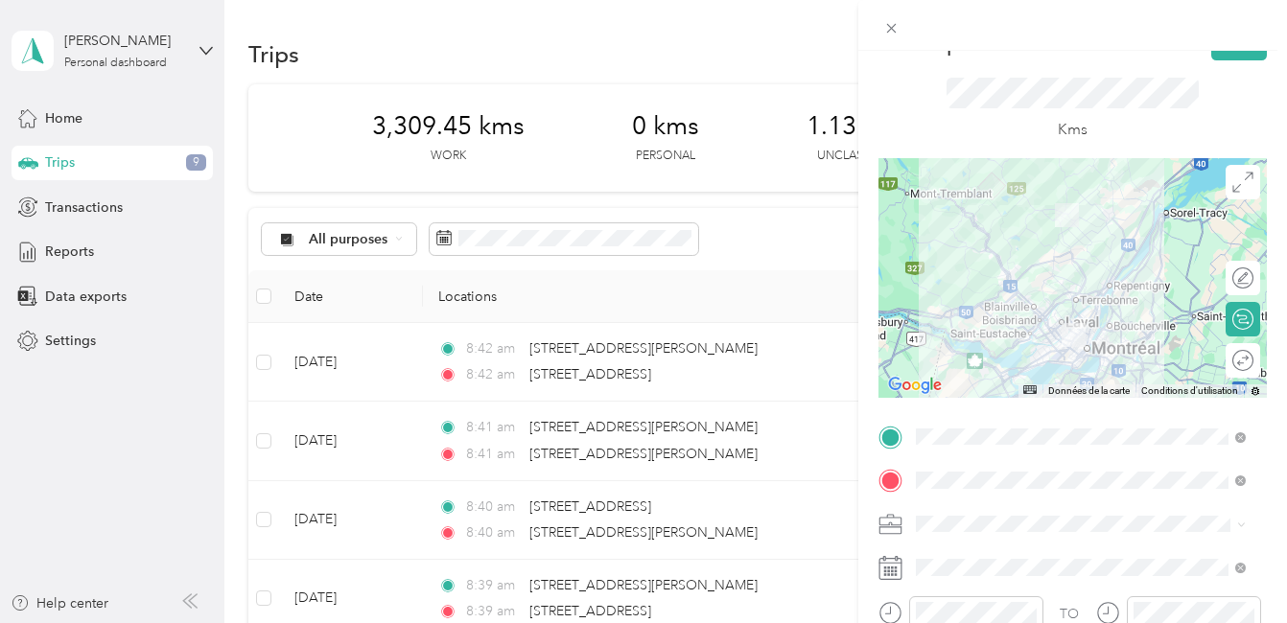
scroll to position [0, 0]
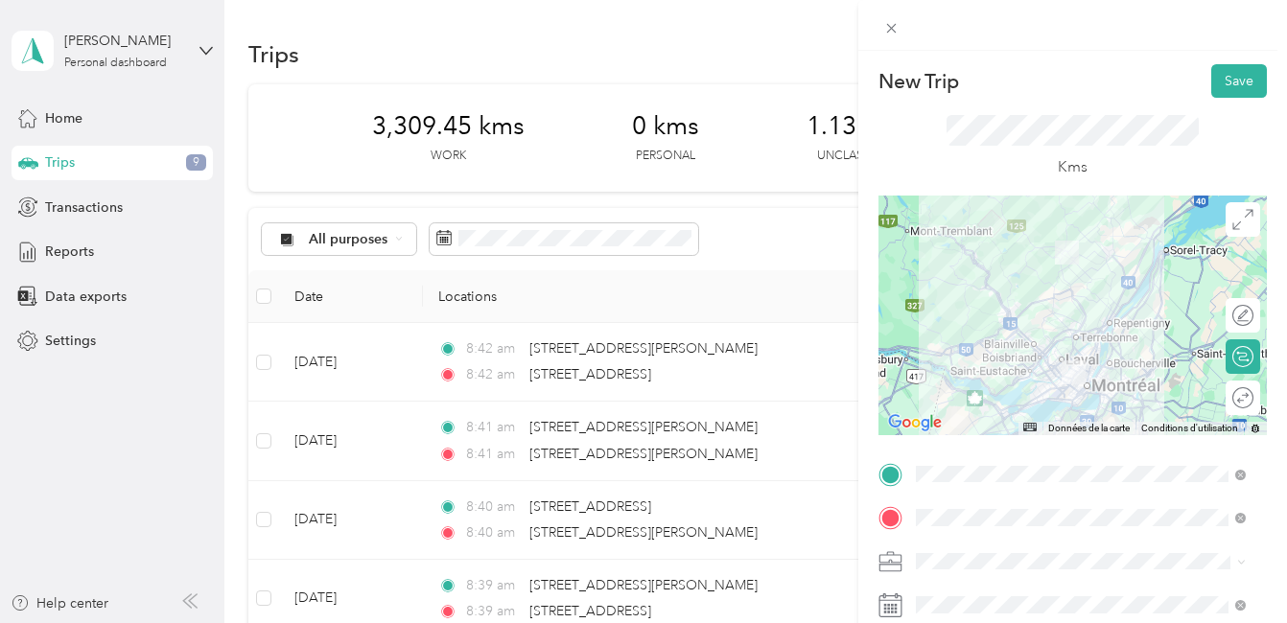
click at [1087, 346] on div at bounding box center [1072, 316] width 388 height 240
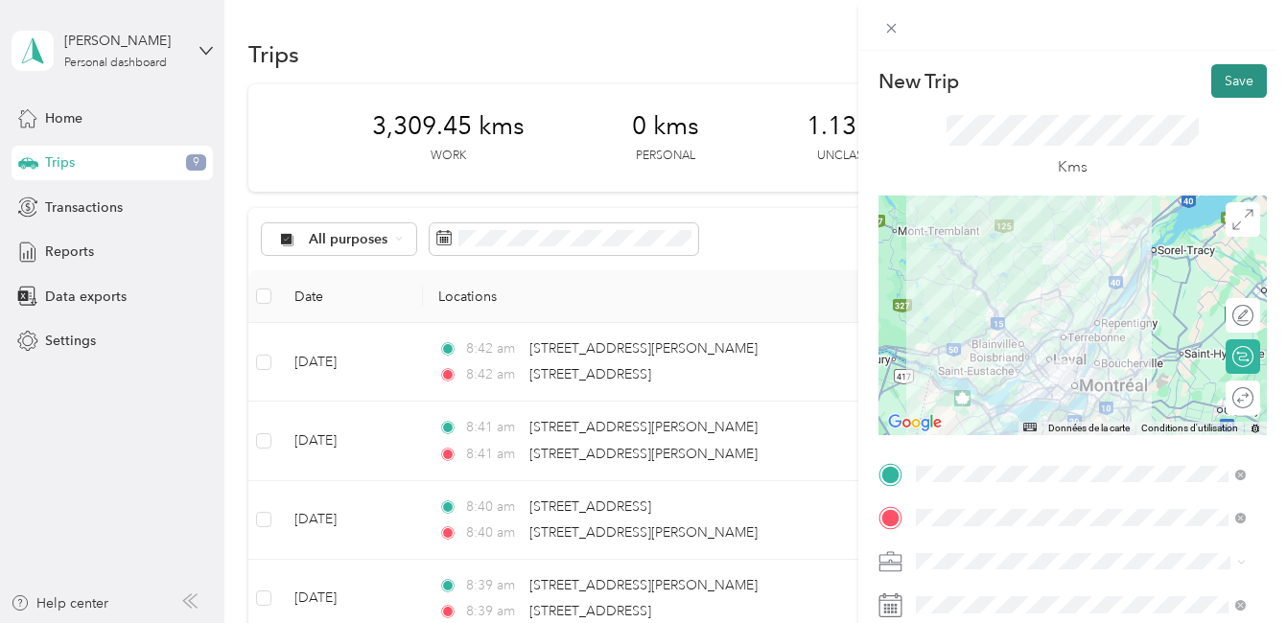
click at [1218, 79] on button "Save" at bounding box center [1239, 81] width 56 height 34
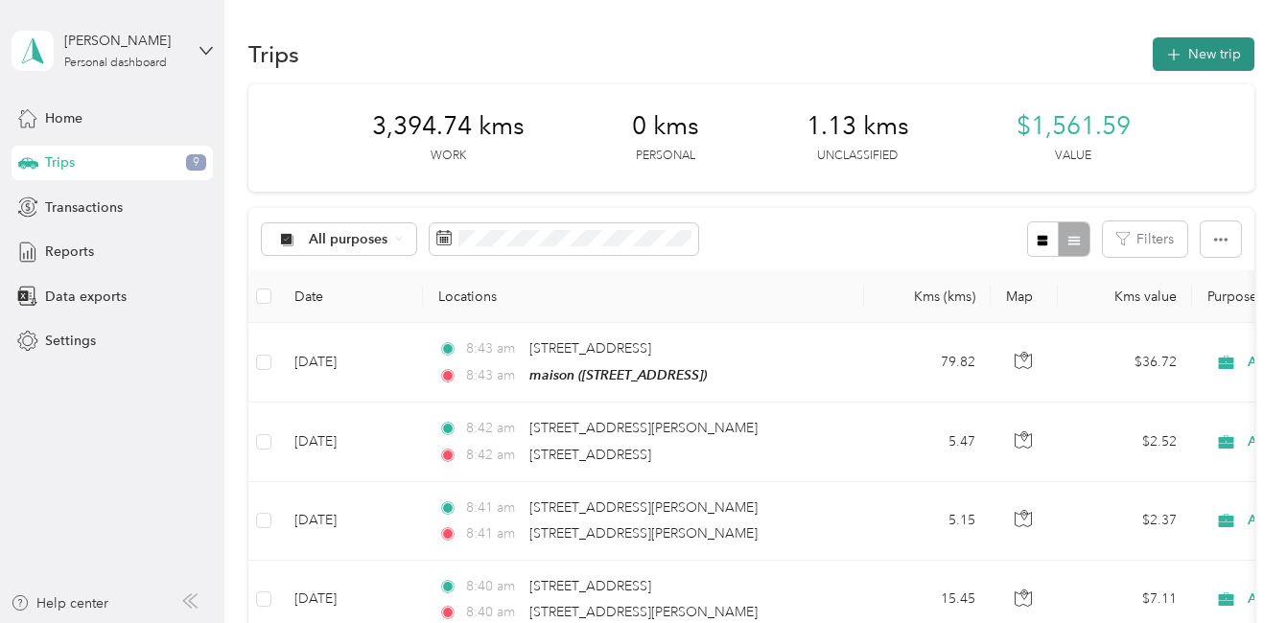
click at [1183, 51] on button "New trip" at bounding box center [1203, 54] width 102 height 34
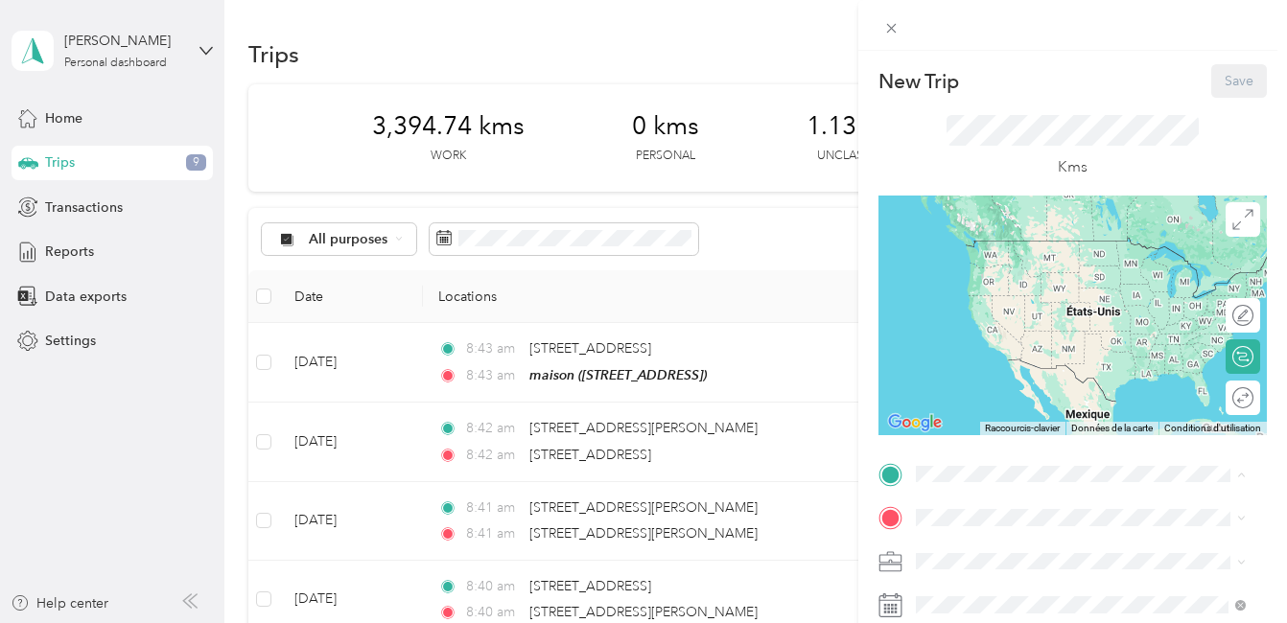
click at [1007, 464] on div "maison [STREET_ADDRESS]" at bounding box center [1012, 484] width 122 height 40
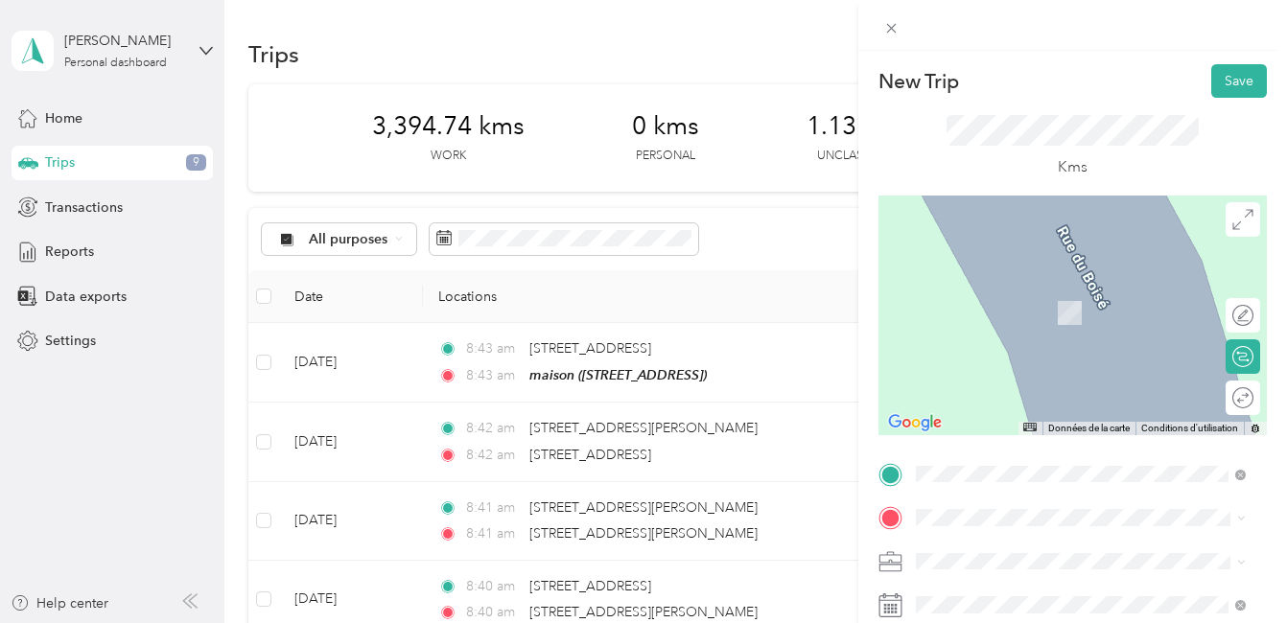
click at [993, 357] on span "5580 Boulevard Henri-Bourassa Ouest Saint-Laurent, Quebec H4R 0M6, Canada" at bounding box center [1065, 355] width 228 height 17
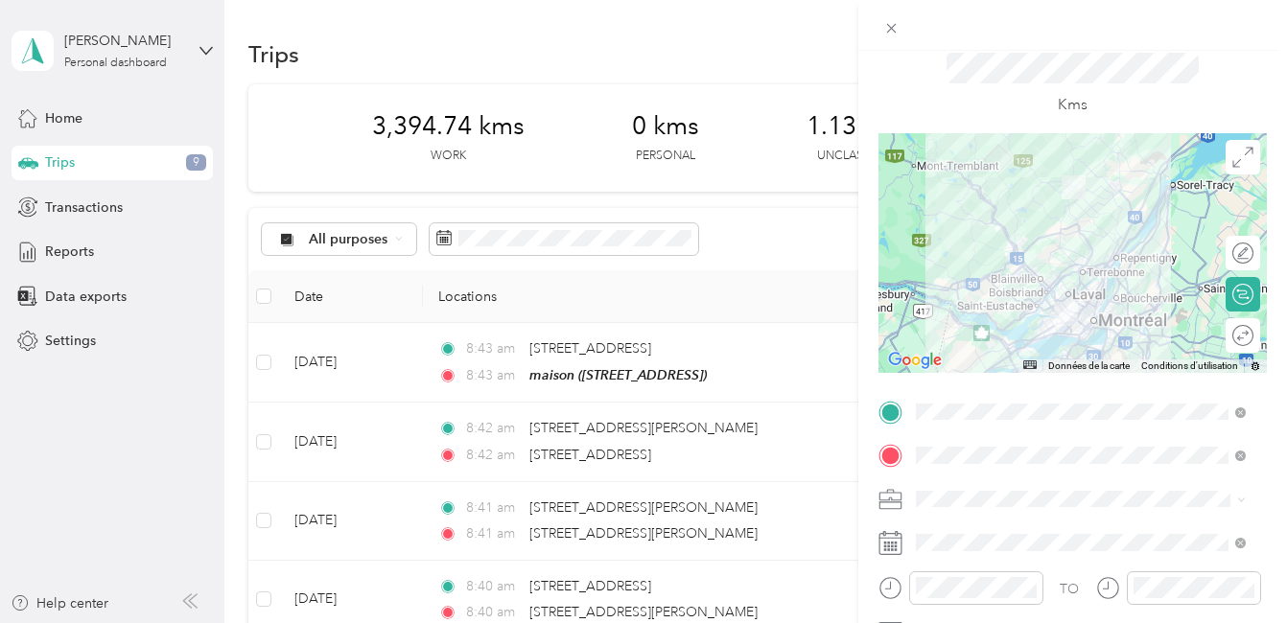
scroll to position [96, 0]
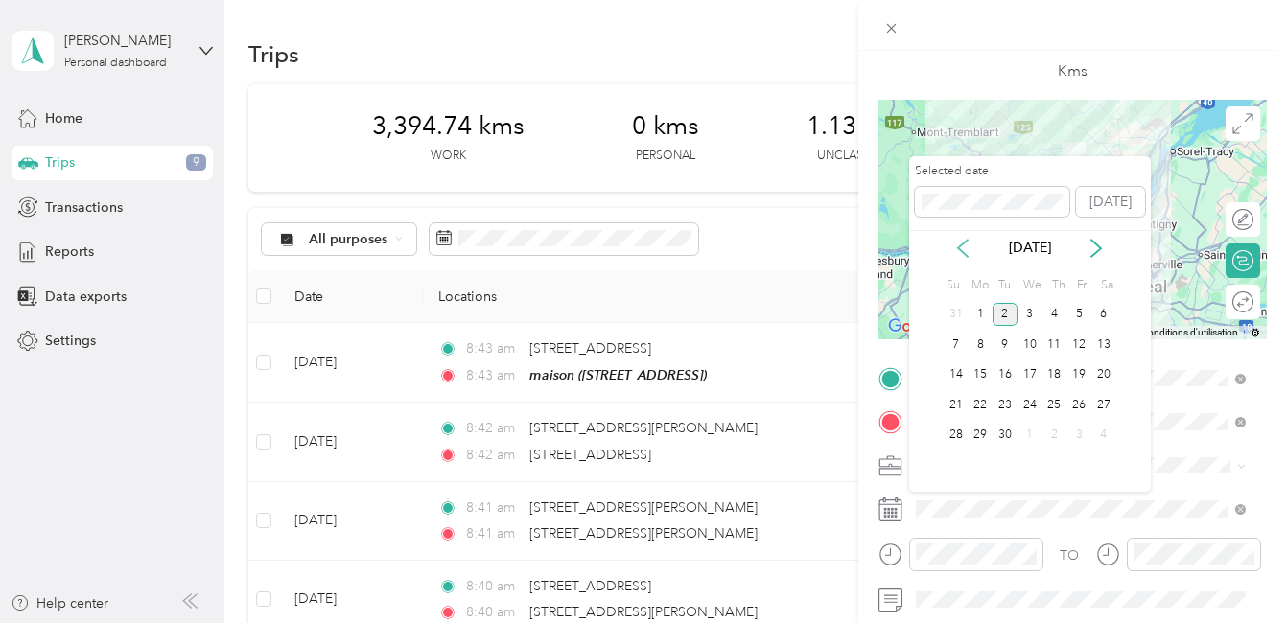
click at [963, 256] on icon at bounding box center [962, 248] width 19 height 19
click at [1080, 439] on div "29" at bounding box center [1078, 436] width 25 height 24
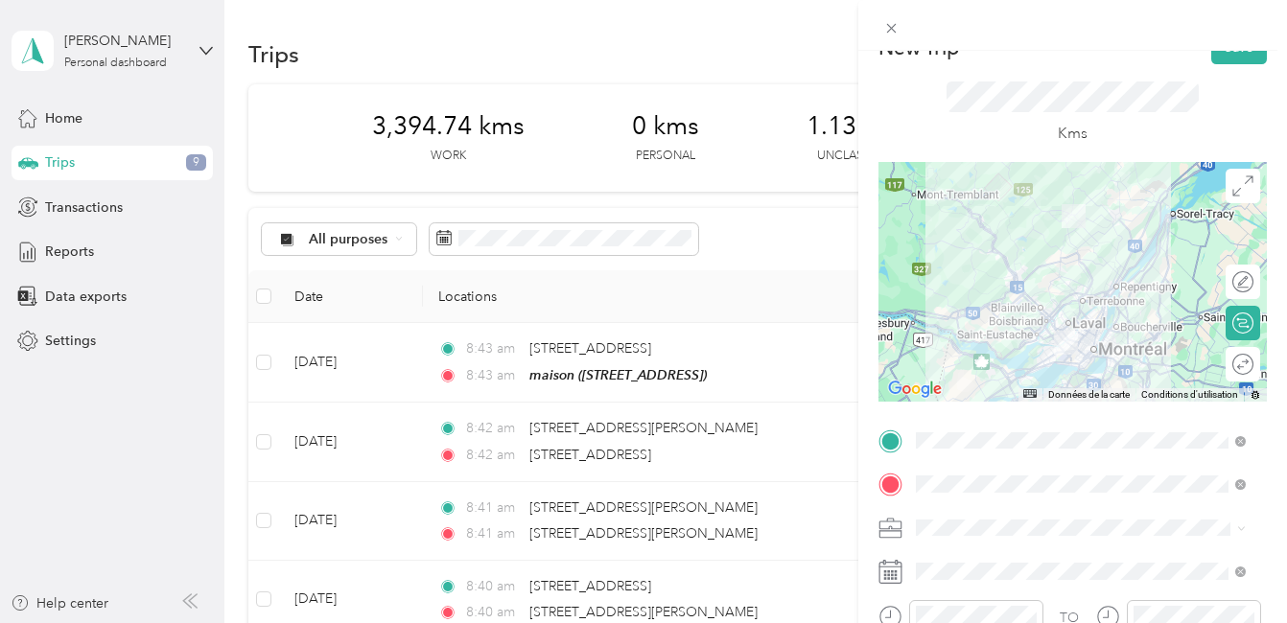
scroll to position [0, 0]
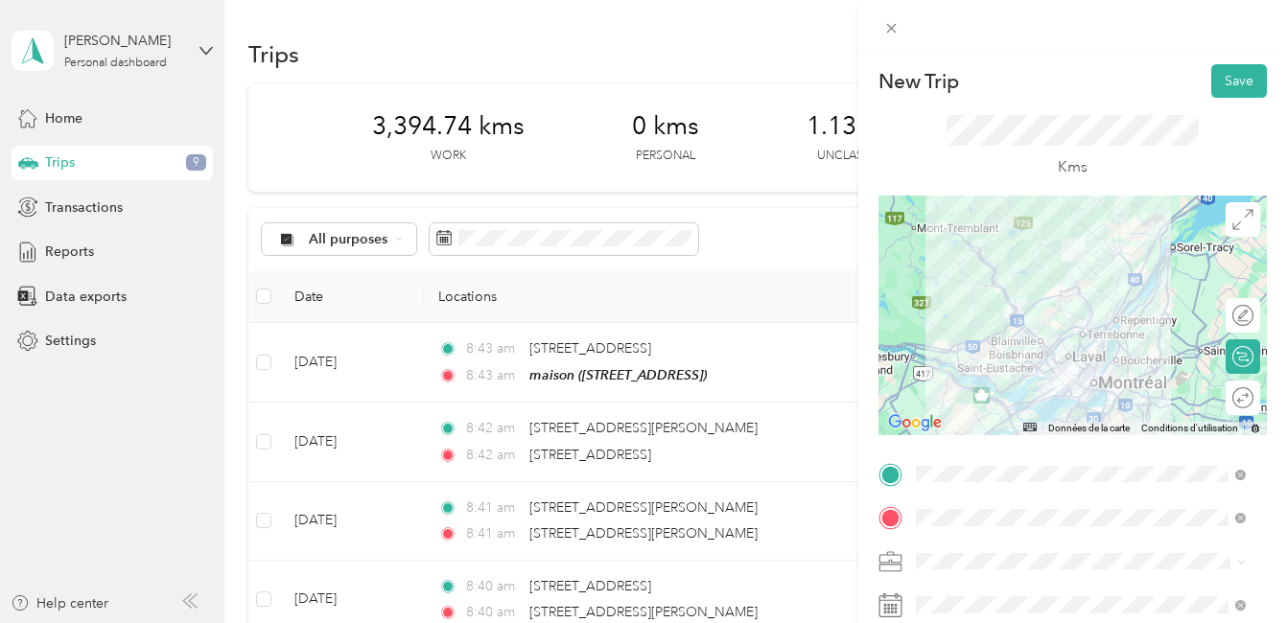
click at [1086, 357] on div at bounding box center [1072, 316] width 388 height 240
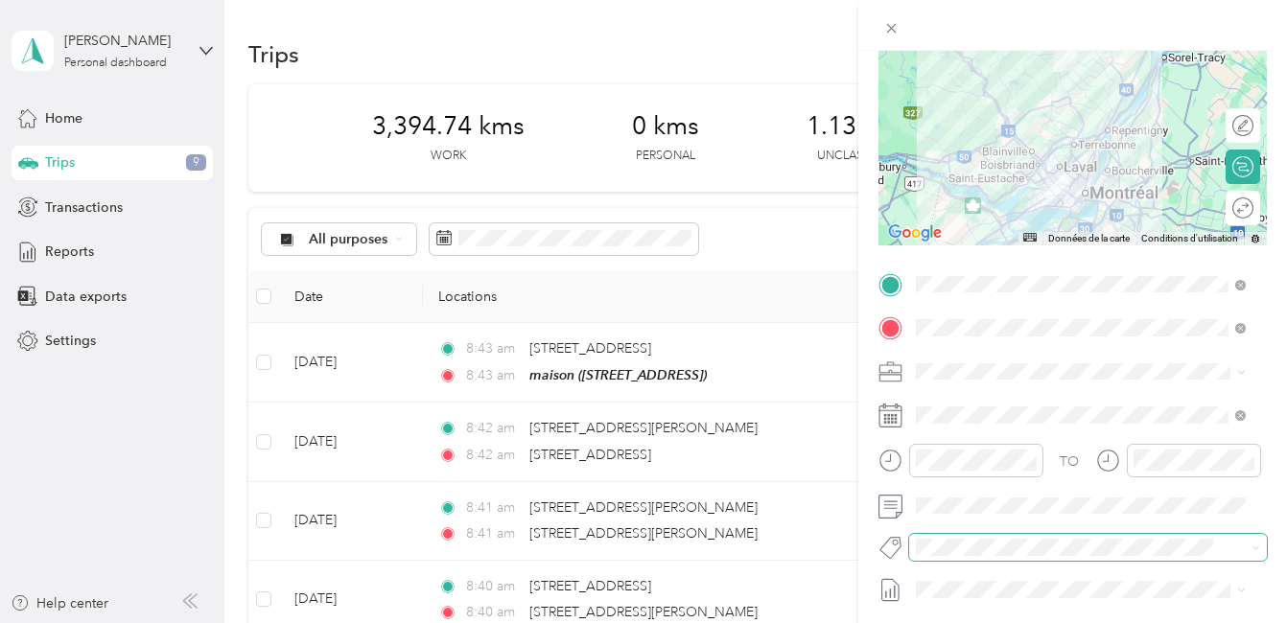
scroll to position [192, 0]
click at [979, 515] on button "Fab Team - R" at bounding box center [970, 509] width 96 height 24
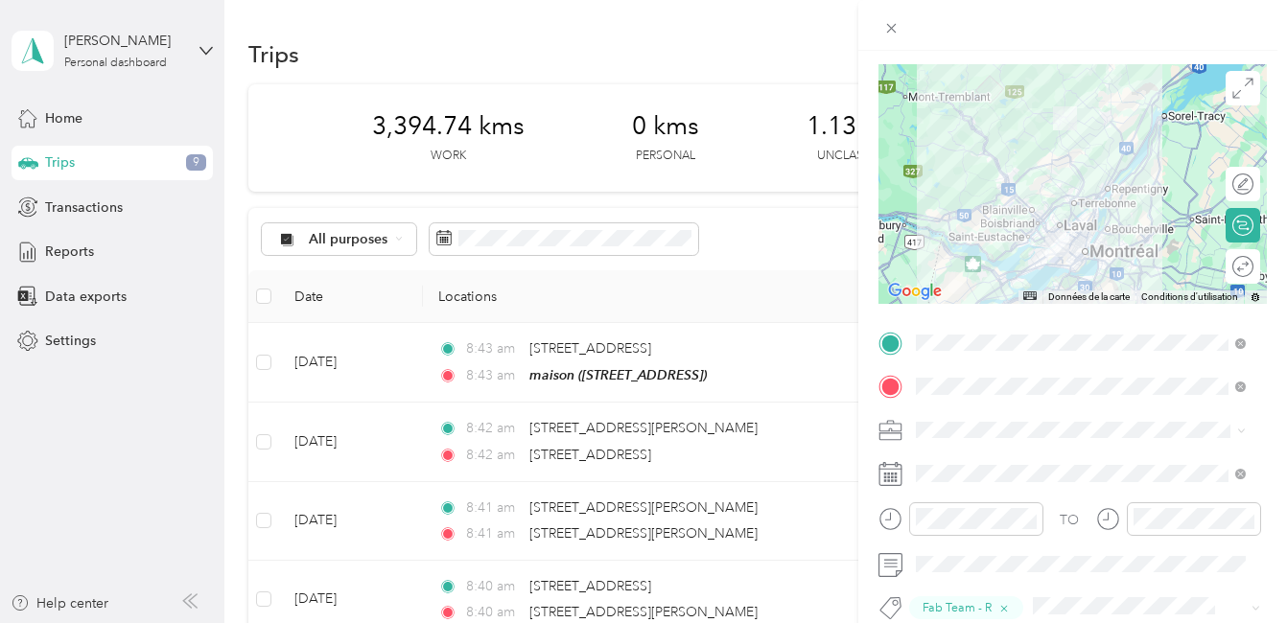
scroll to position [0, 0]
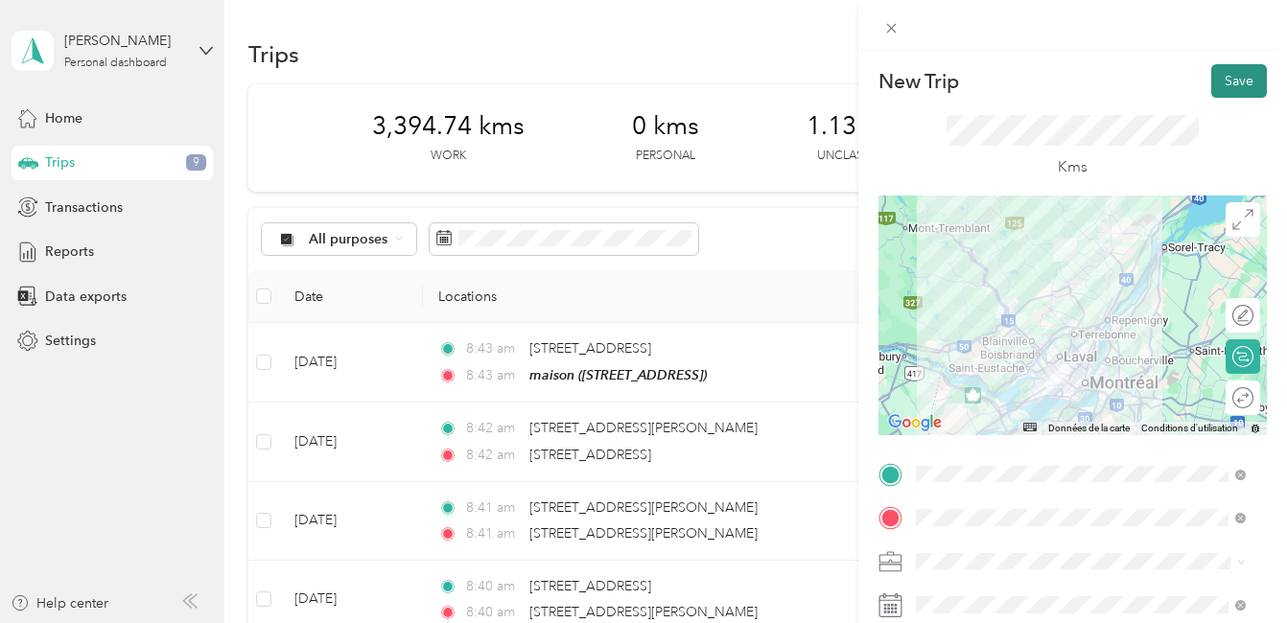
click at [1229, 83] on button "Save" at bounding box center [1239, 81] width 56 height 34
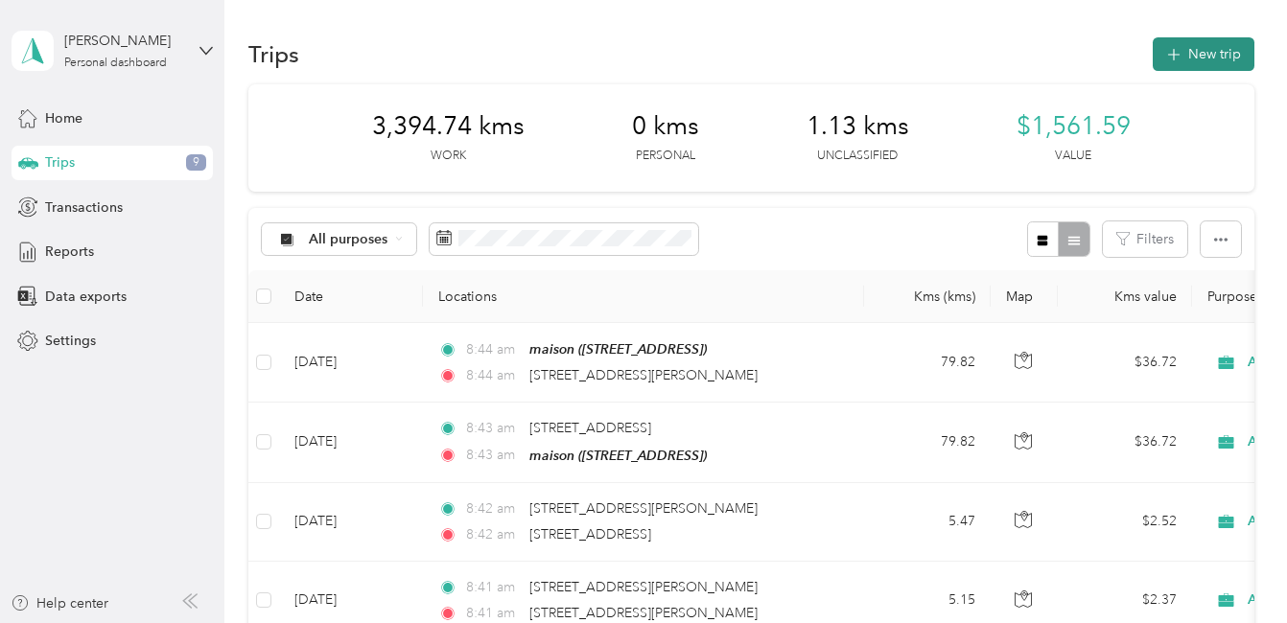
click at [1203, 52] on button "New trip" at bounding box center [1203, 54] width 102 height 34
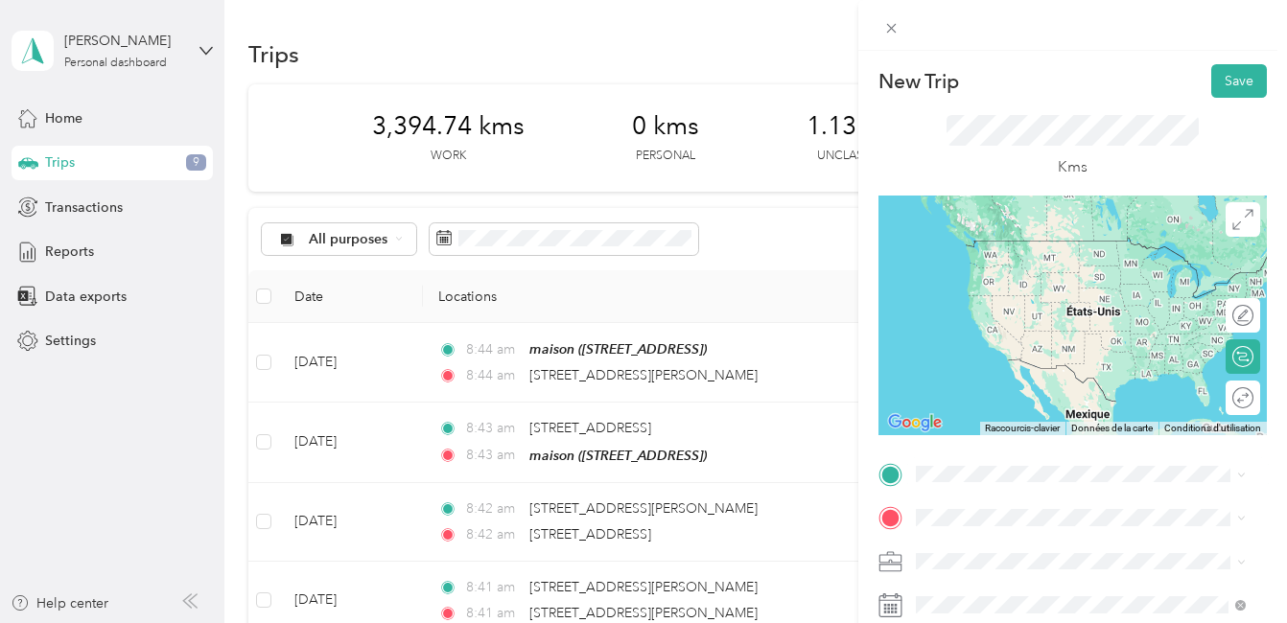
click at [1078, 311] on span "5580 Boulevard Henri-Bourassa Ouest Saint-Laurent, Quebec H4R 0M6, Canada" at bounding box center [1065, 310] width 228 height 17
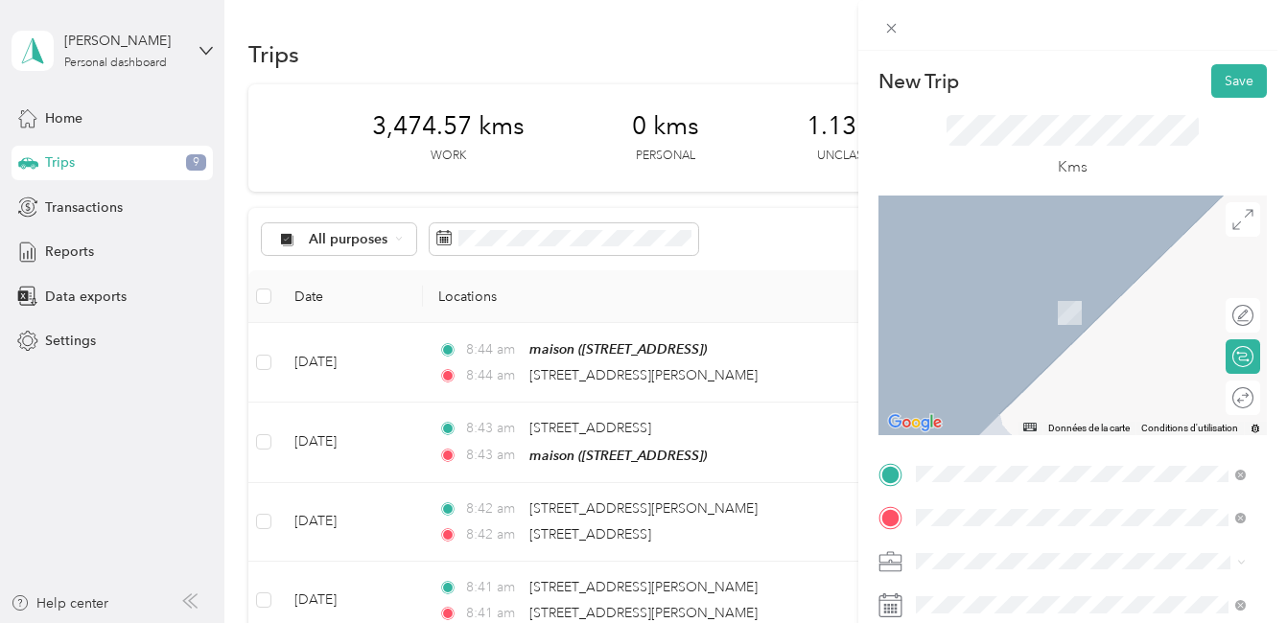
click at [1040, 282] on span "3452 Rue Ontario East Montréal, Quebec H1W 1R2, Canada" at bounding box center [1012, 284] width 122 height 17
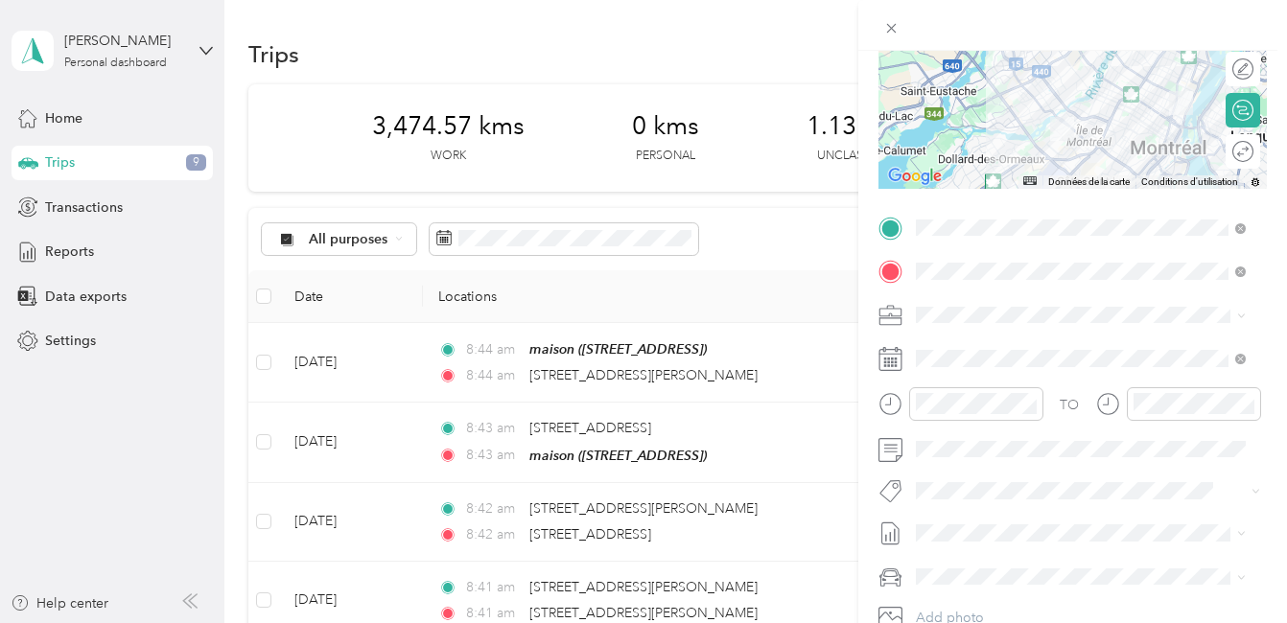
scroll to position [288, 0]
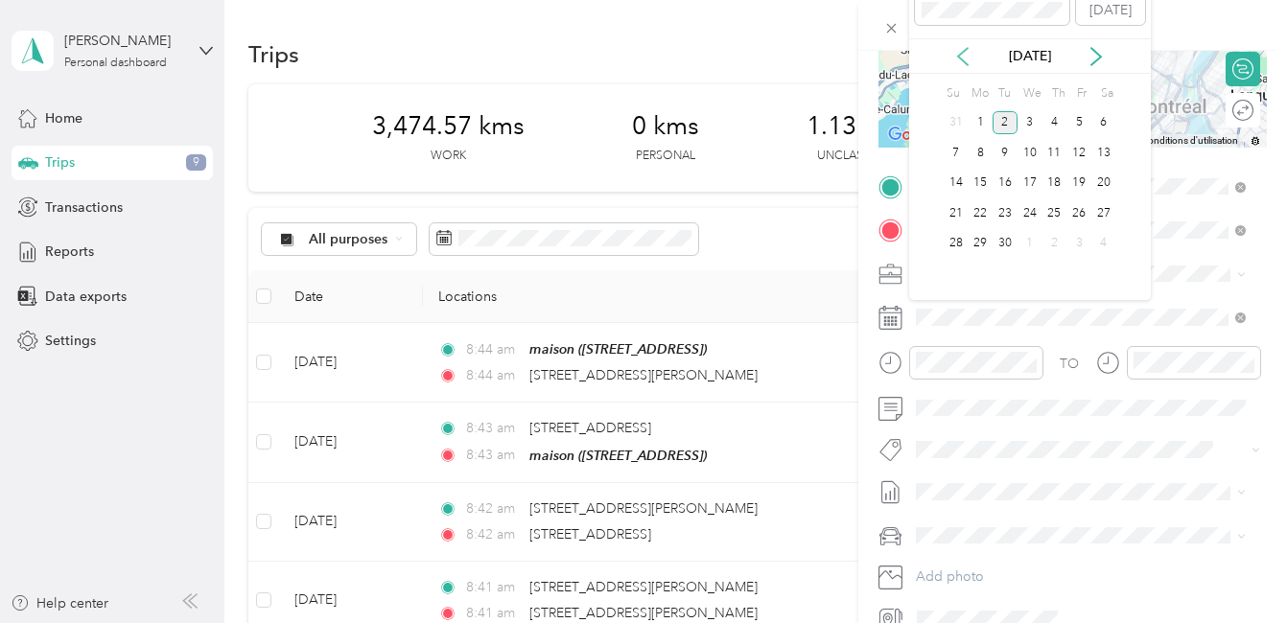
click at [963, 58] on icon at bounding box center [962, 56] width 19 height 19
click at [1076, 240] on div "29" at bounding box center [1078, 244] width 25 height 24
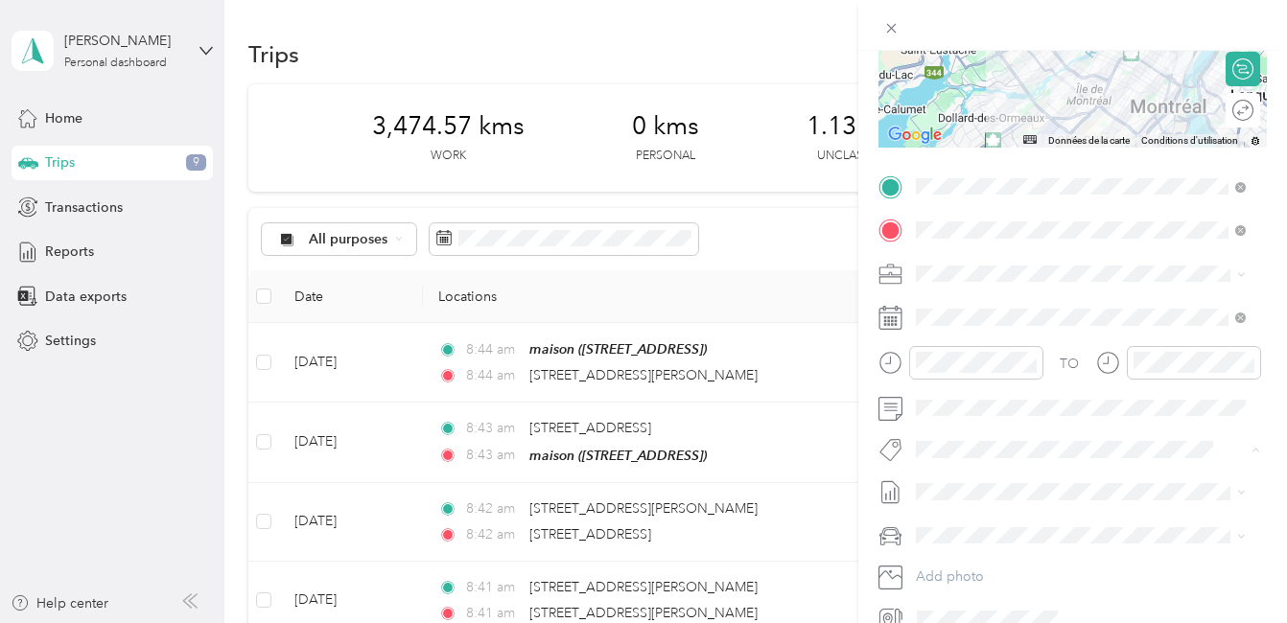
click at [999, 564] on li "Fab Team - R" at bounding box center [1080, 557] width 343 height 37
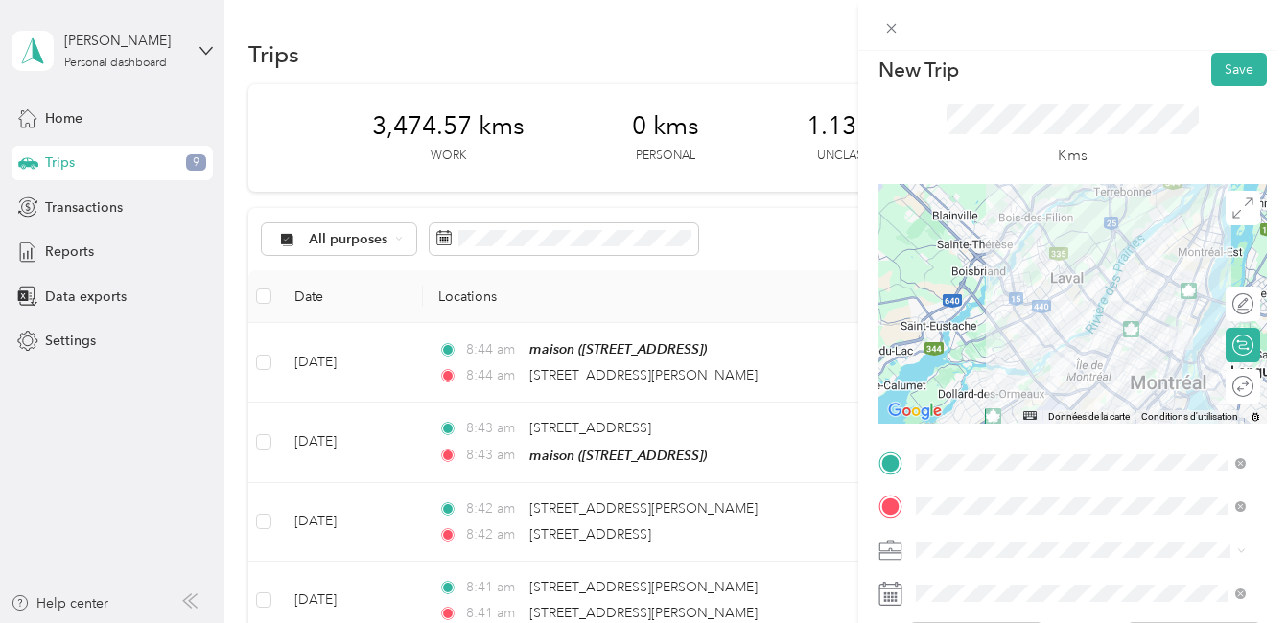
scroll to position [0, 0]
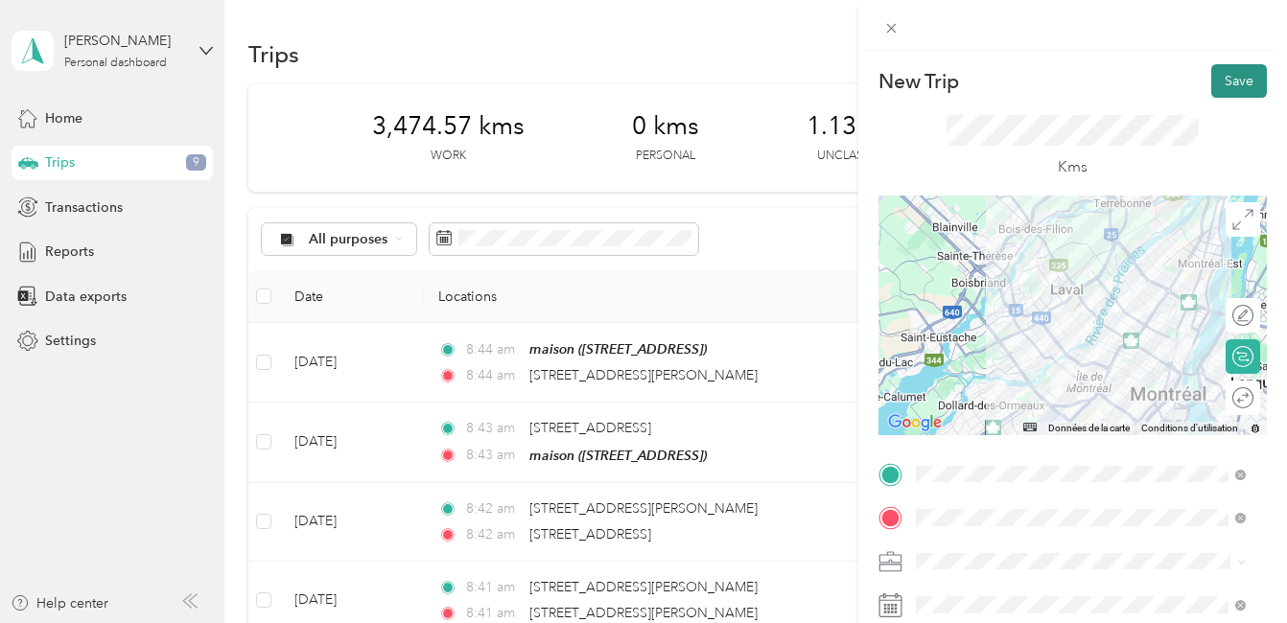
click at [1223, 79] on button "Save" at bounding box center [1239, 81] width 56 height 34
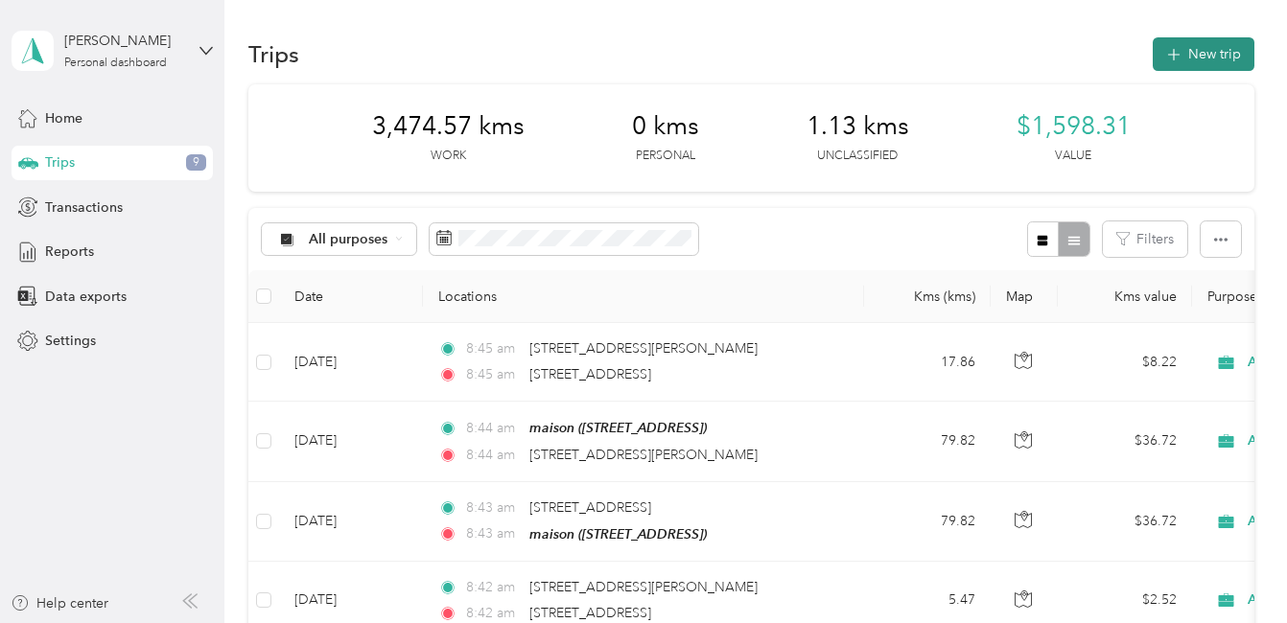
click at [1214, 50] on button "New trip" at bounding box center [1203, 54] width 102 height 34
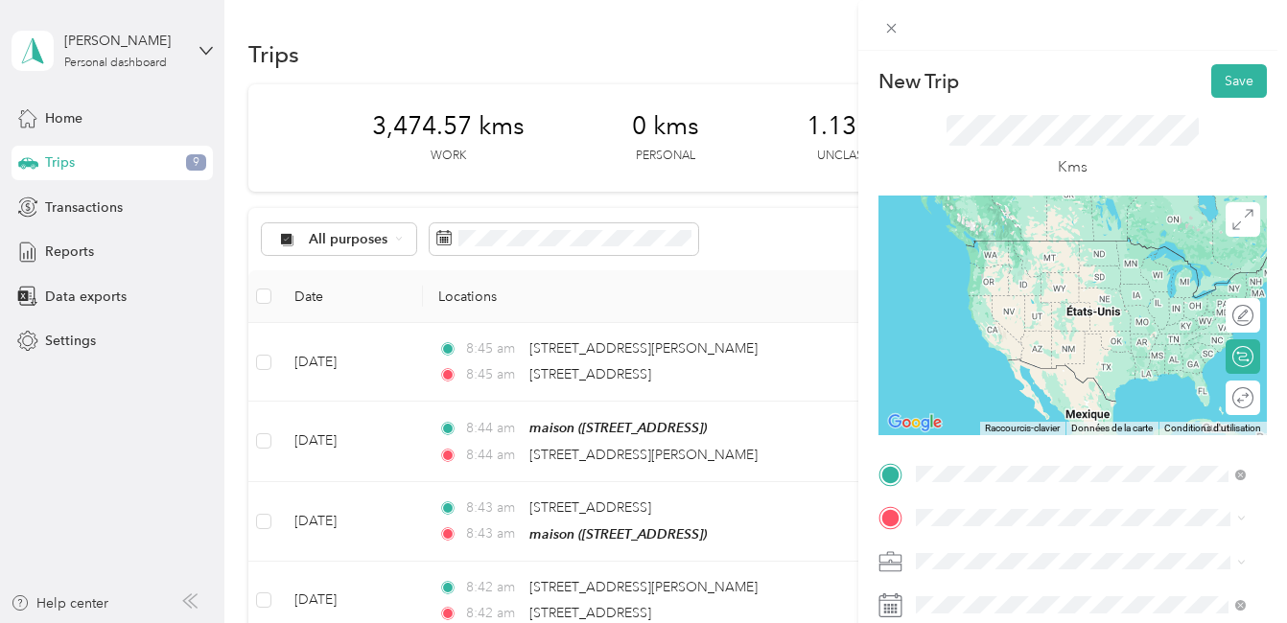
click at [988, 231] on div "3452 Rue Ontario East Montréal, Quebec H1W 1R2, Canada" at bounding box center [1080, 242] width 316 height 26
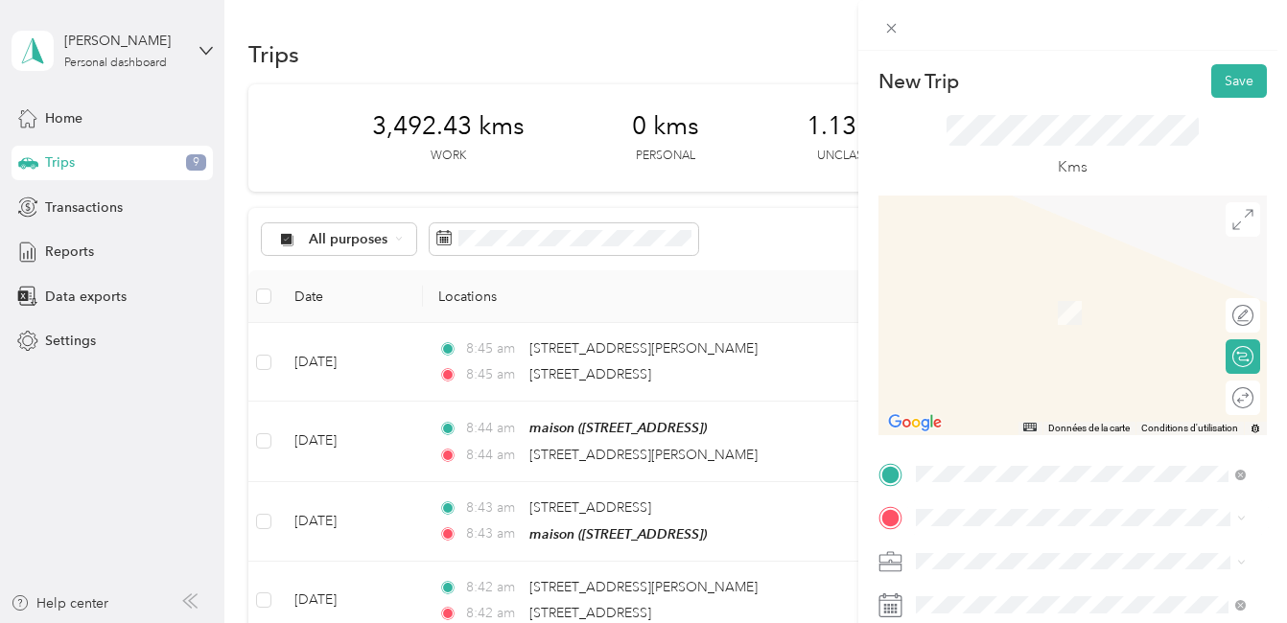
click at [1029, 285] on span "12675 Rue Sherbrooke Est Pointe-aux-Trembles, Quebec H1A 3W7, Canada" at bounding box center [1012, 280] width 122 height 17
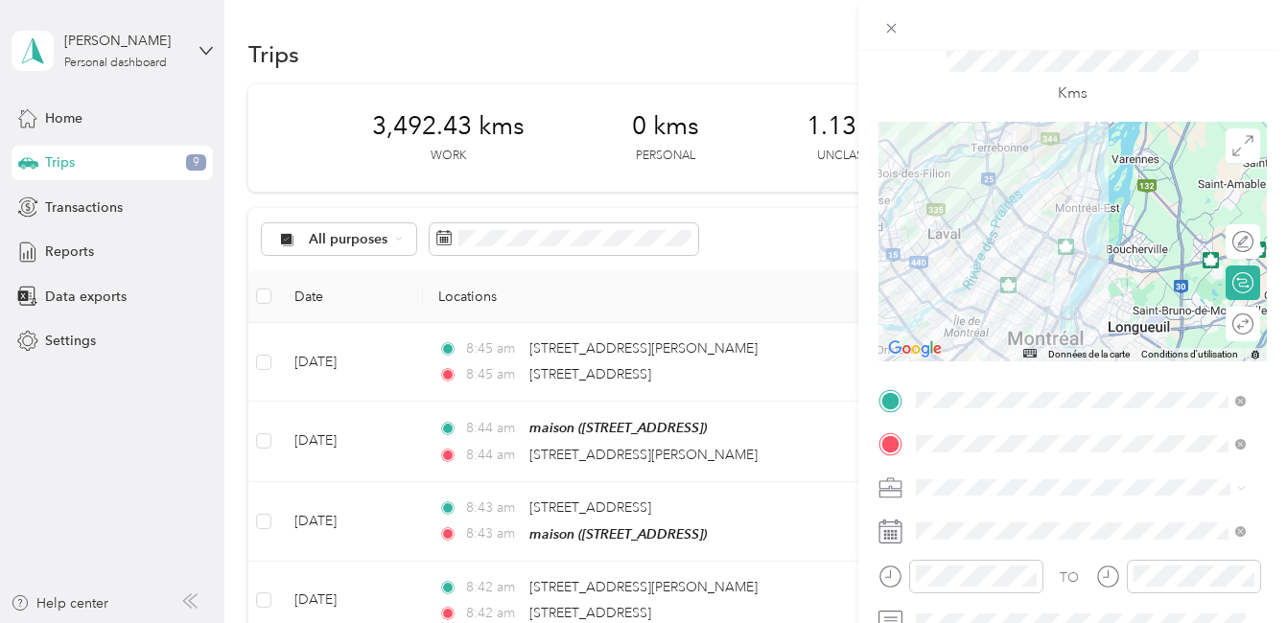
scroll to position [192, 0]
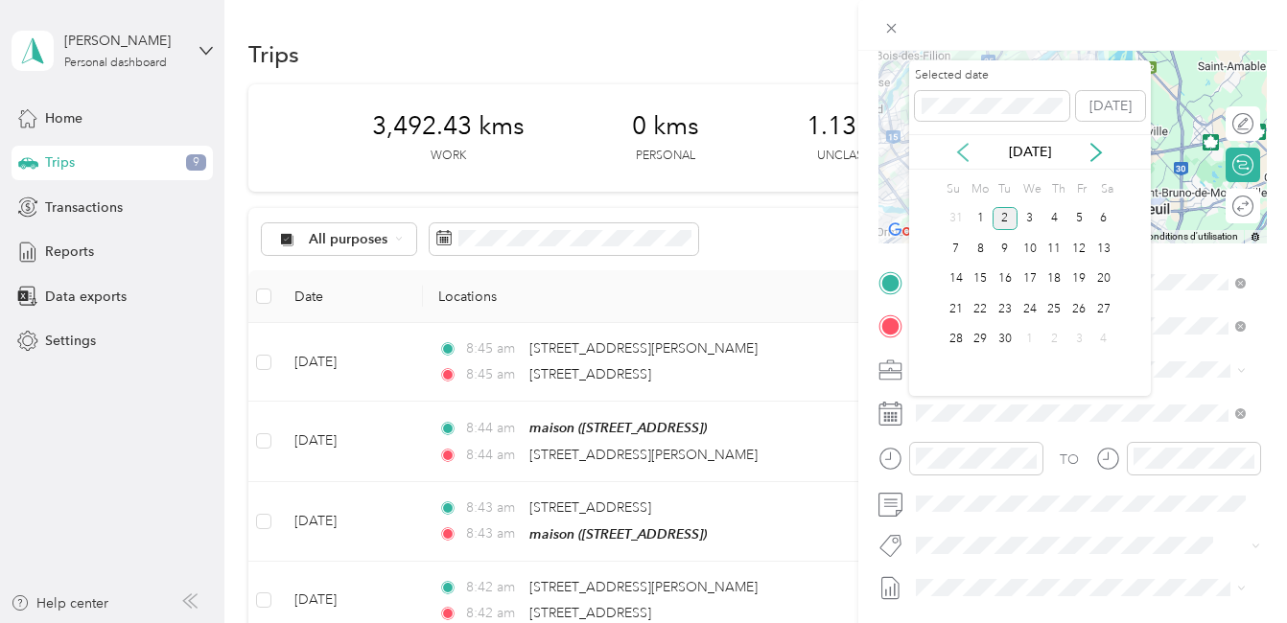
click at [965, 152] on icon at bounding box center [962, 152] width 19 height 19
click at [1081, 339] on div "29" at bounding box center [1078, 340] width 25 height 24
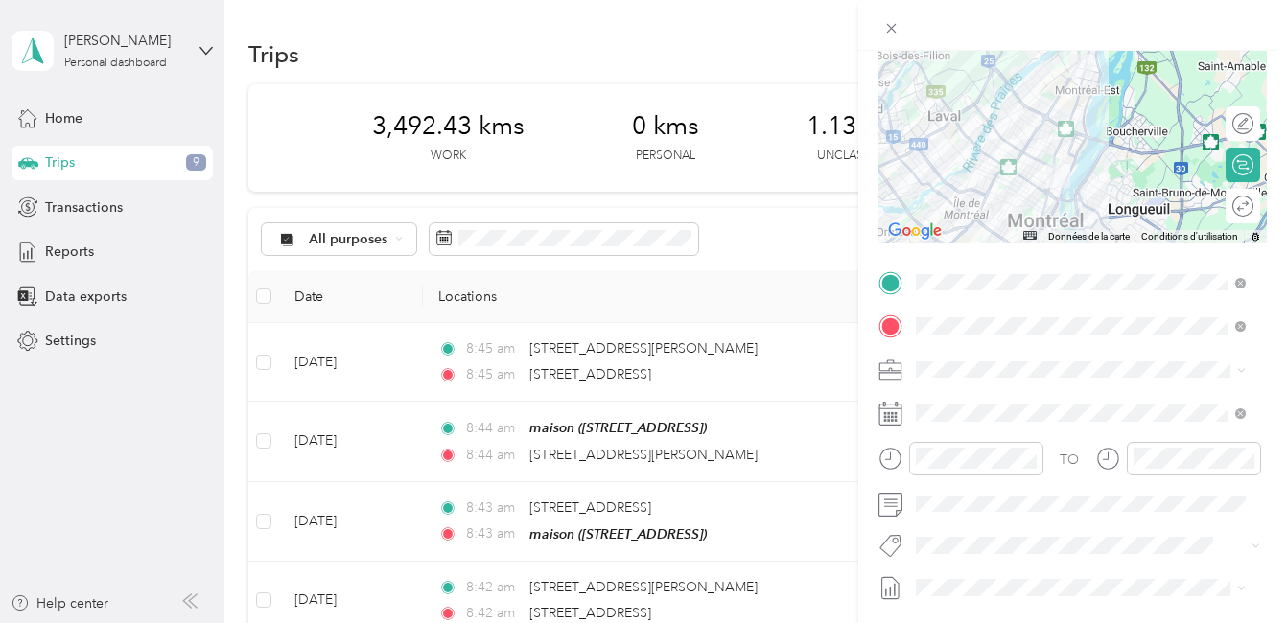
click at [951, 517] on li "Fab Team - R" at bounding box center [1080, 502] width 343 height 36
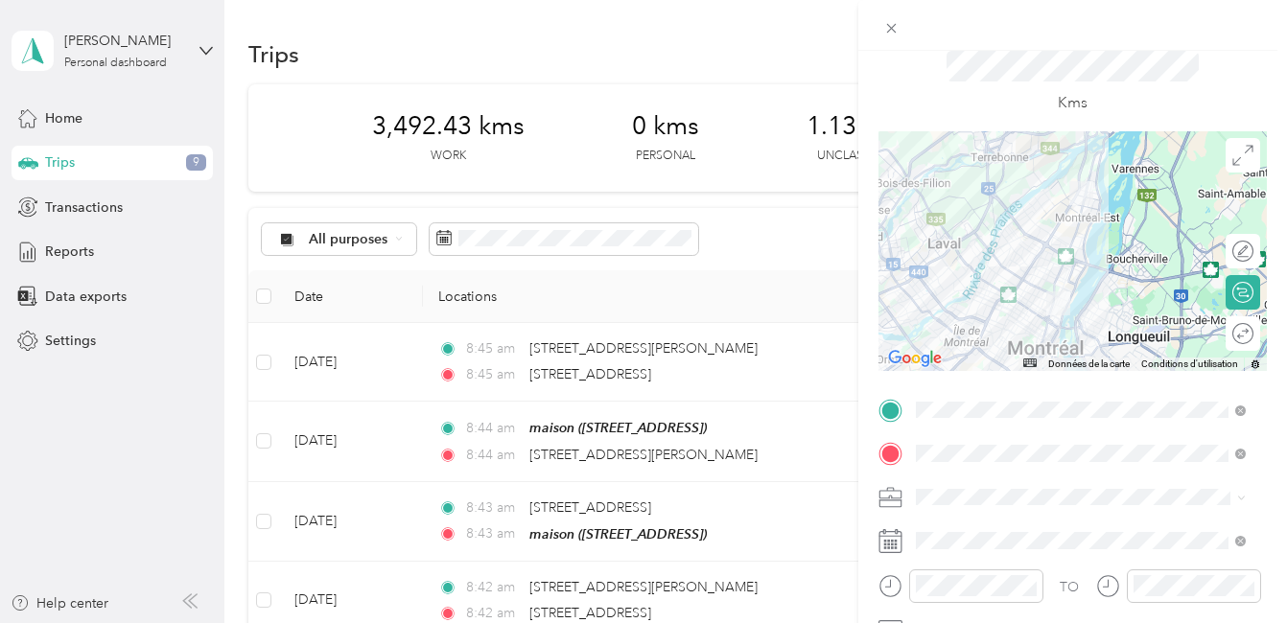
scroll to position [0, 0]
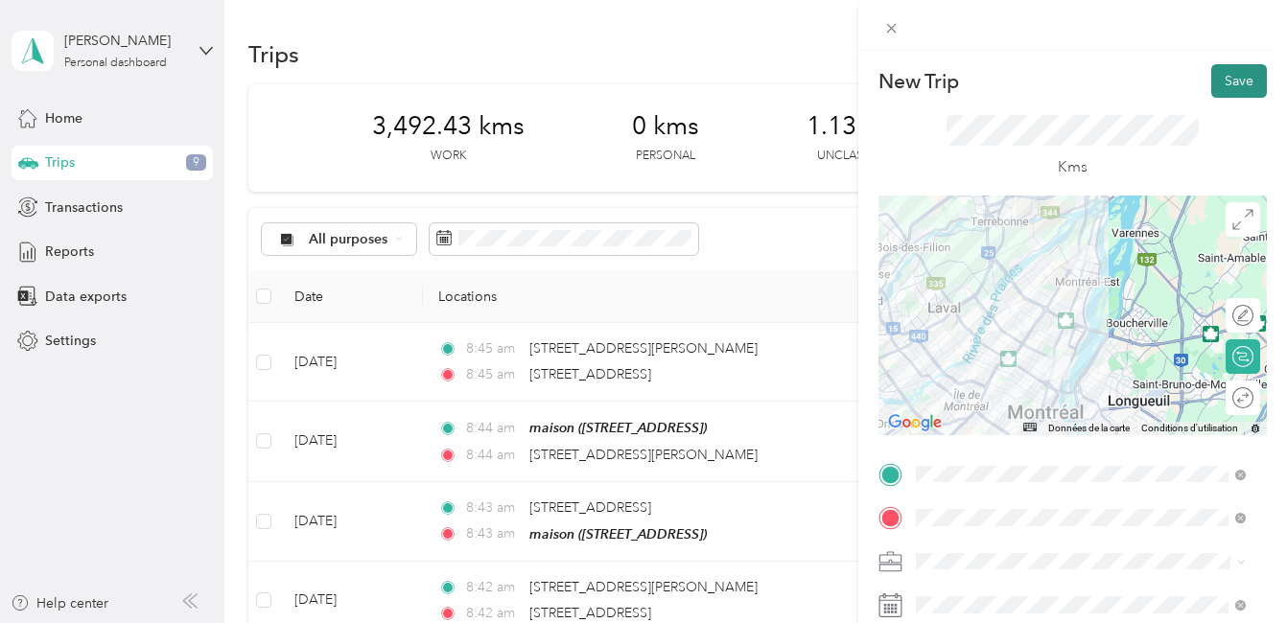
click at [1213, 81] on button "Save" at bounding box center [1239, 81] width 56 height 34
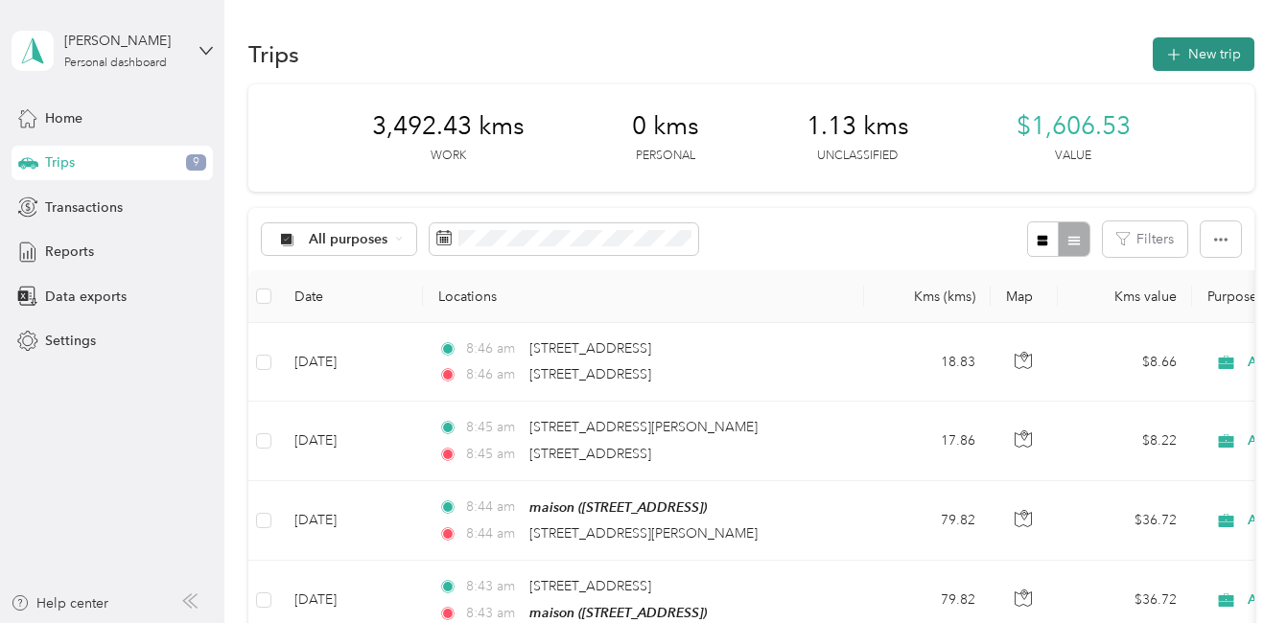
click at [1217, 55] on button "New trip" at bounding box center [1203, 54] width 102 height 34
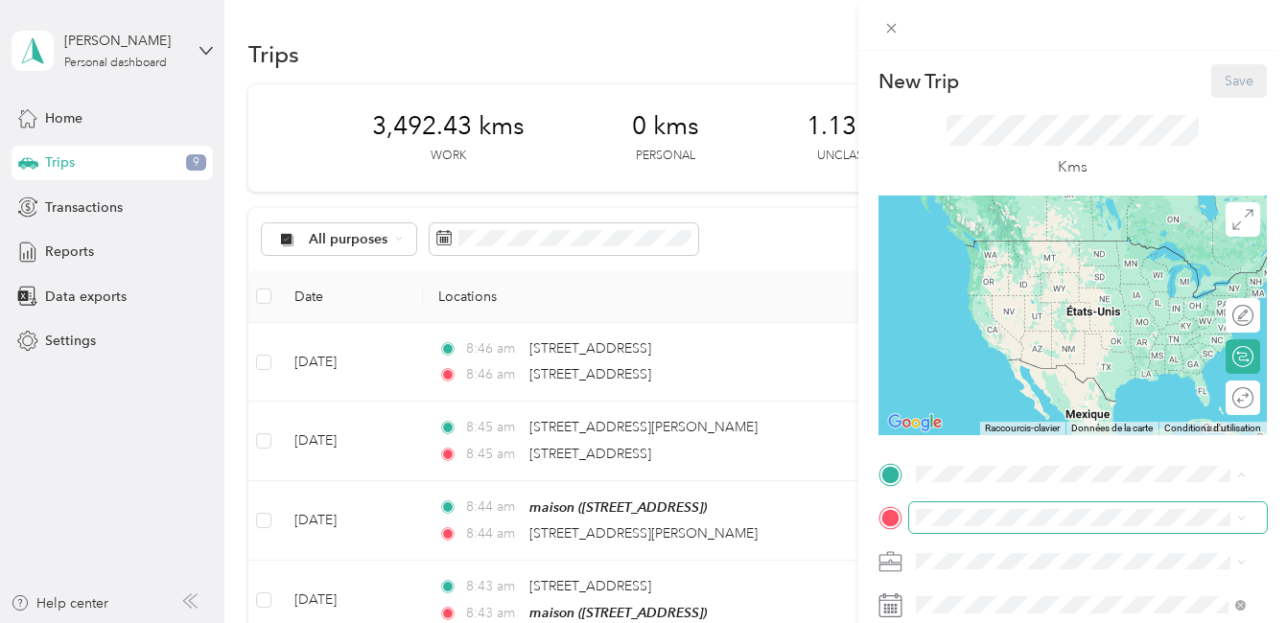
drag, startPoint x: 911, startPoint y: 471, endPoint x: 1039, endPoint y: 532, distance: 142.4
drag, startPoint x: 939, startPoint y: 482, endPoint x: 1128, endPoint y: 539, distance: 198.1
click at [1055, 242] on span "12675 Rue Sherbrooke Est Pointe-aux-Trembles, Quebec H1A 3W7, Canada" at bounding box center [1012, 232] width 122 height 17
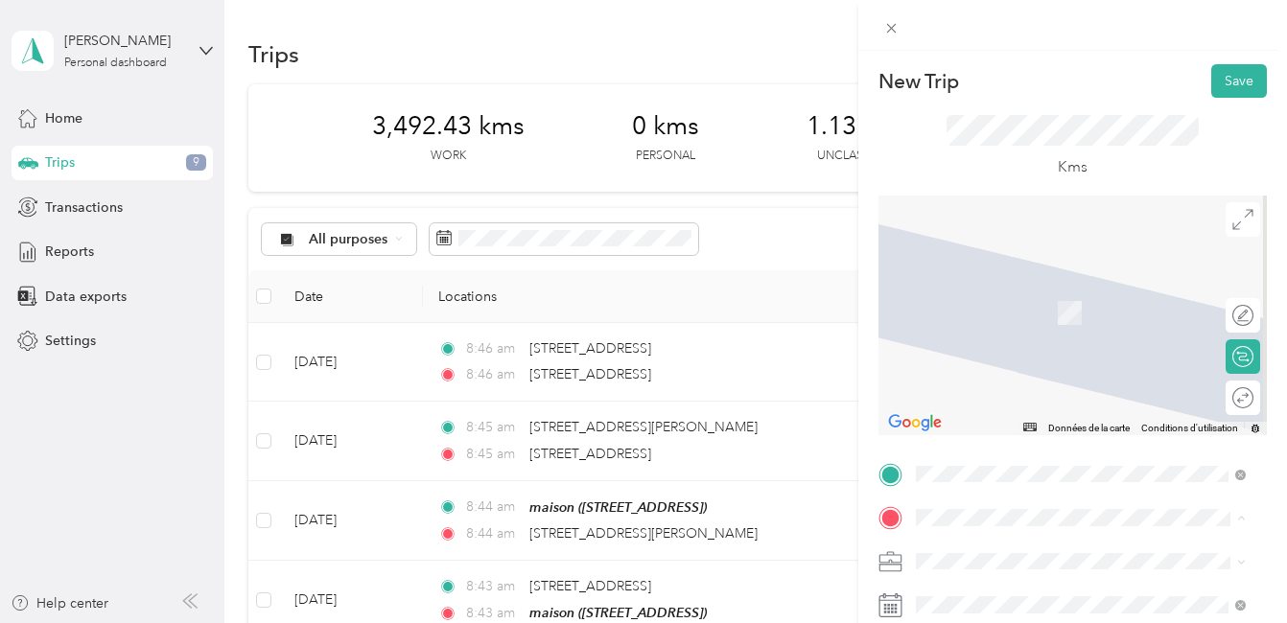
click at [981, 507] on strong "maison" at bounding box center [973, 515] width 45 height 17
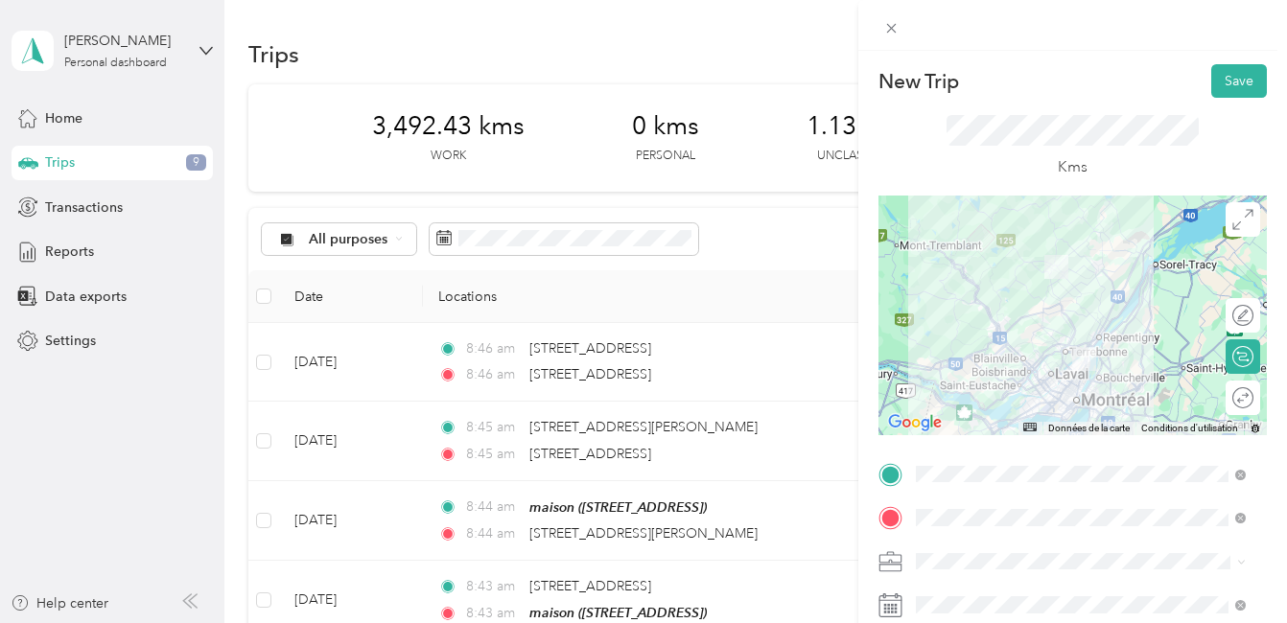
click at [1091, 336] on div at bounding box center [1072, 316] width 388 height 240
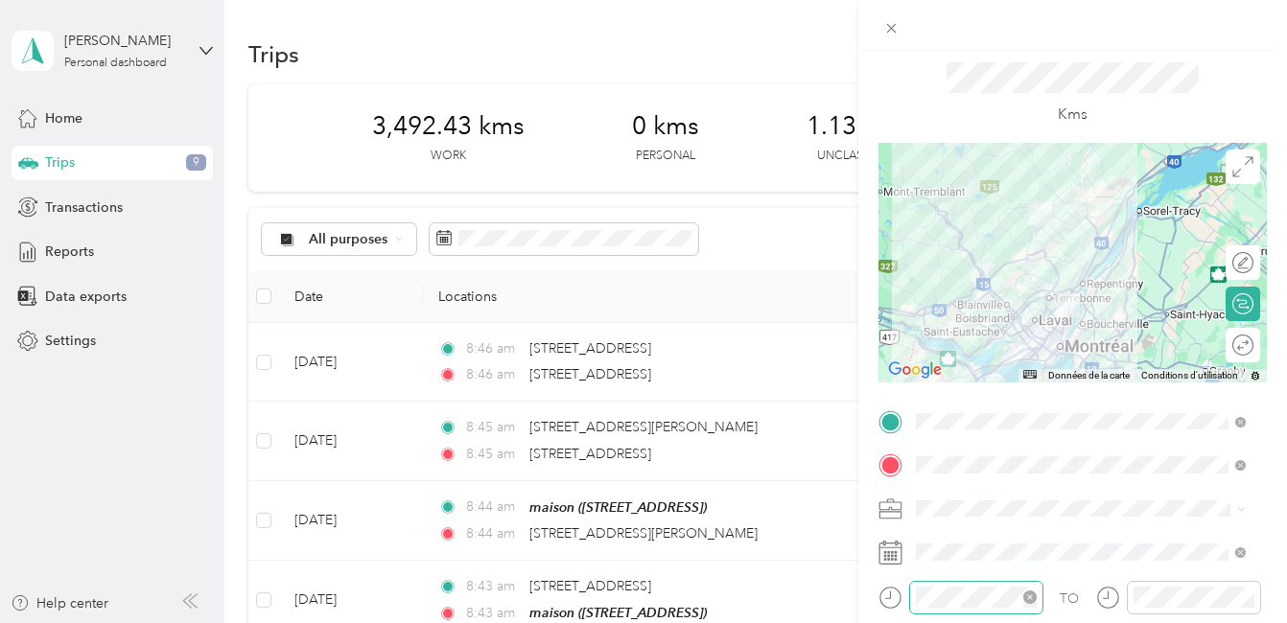
scroll to position [96, 0]
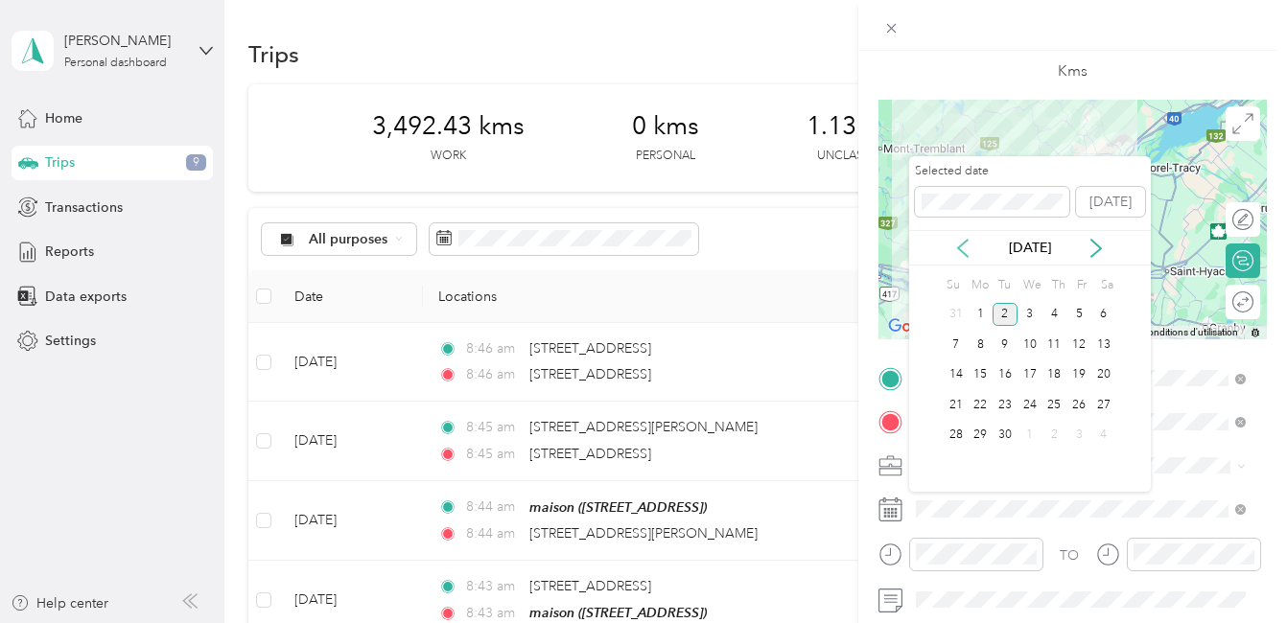
click at [960, 247] on icon at bounding box center [962, 248] width 19 height 19
click at [1077, 429] on div "29" at bounding box center [1078, 436] width 25 height 24
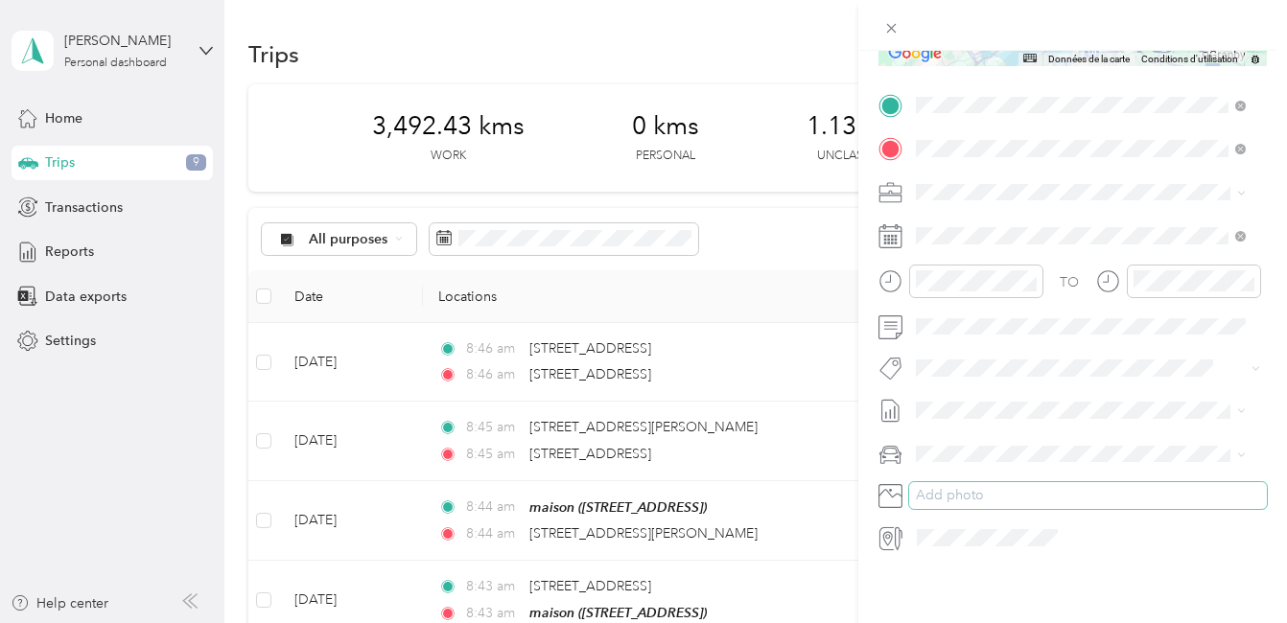
scroll to position [383, 0]
click at [1000, 465] on li "Fab Team - R" at bounding box center [1080, 461] width 343 height 37
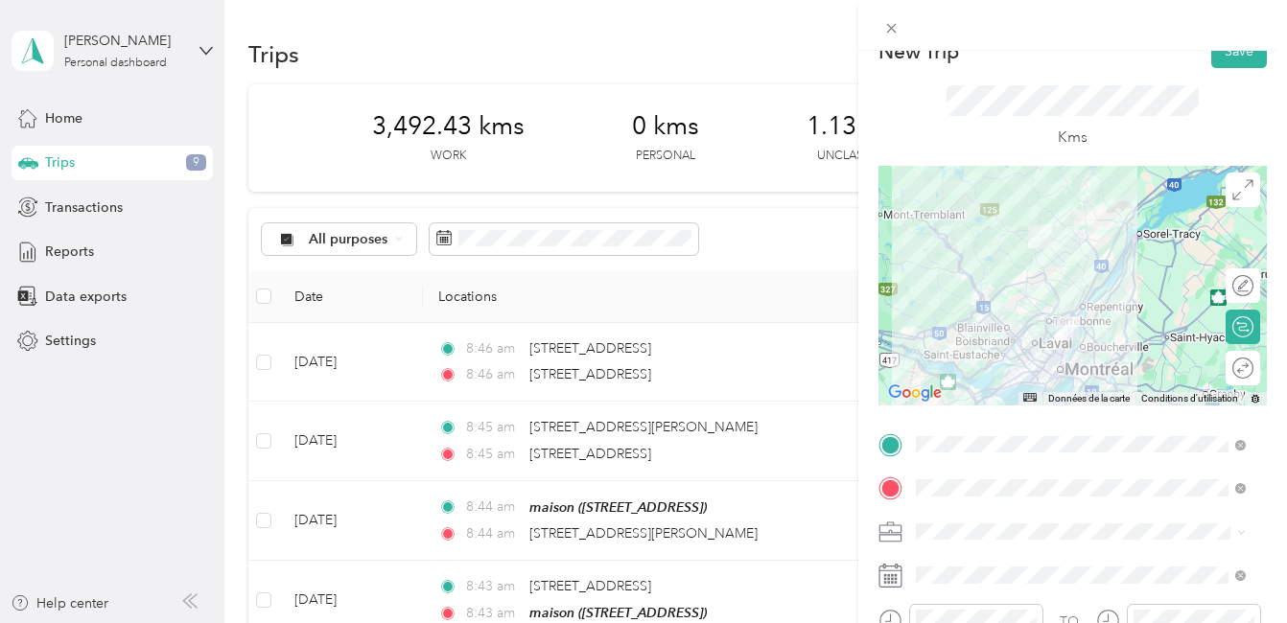
scroll to position [0, 0]
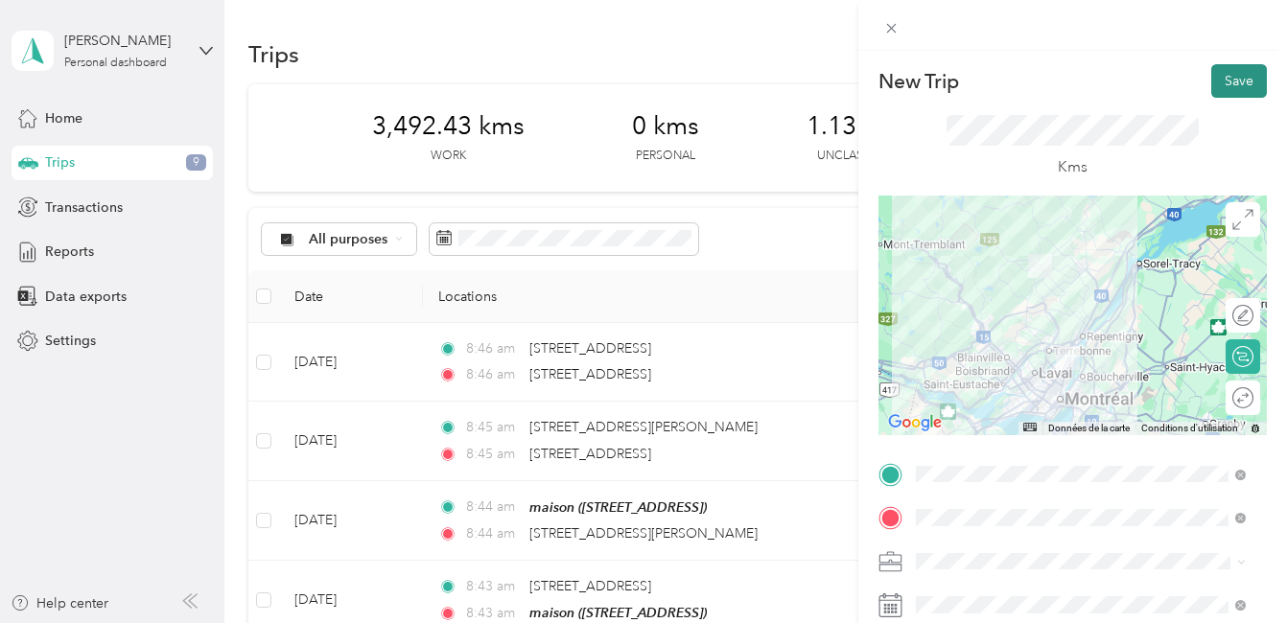
click at [1219, 83] on button "Save" at bounding box center [1239, 81] width 56 height 34
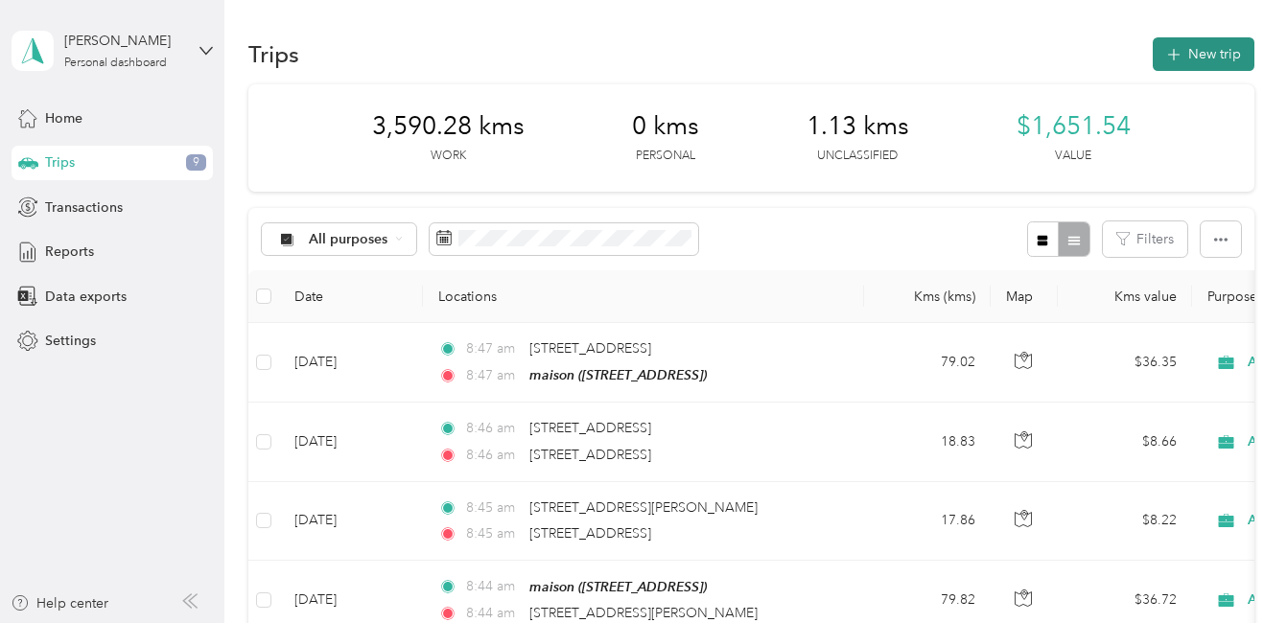
click at [1215, 50] on button "New trip" at bounding box center [1203, 54] width 102 height 34
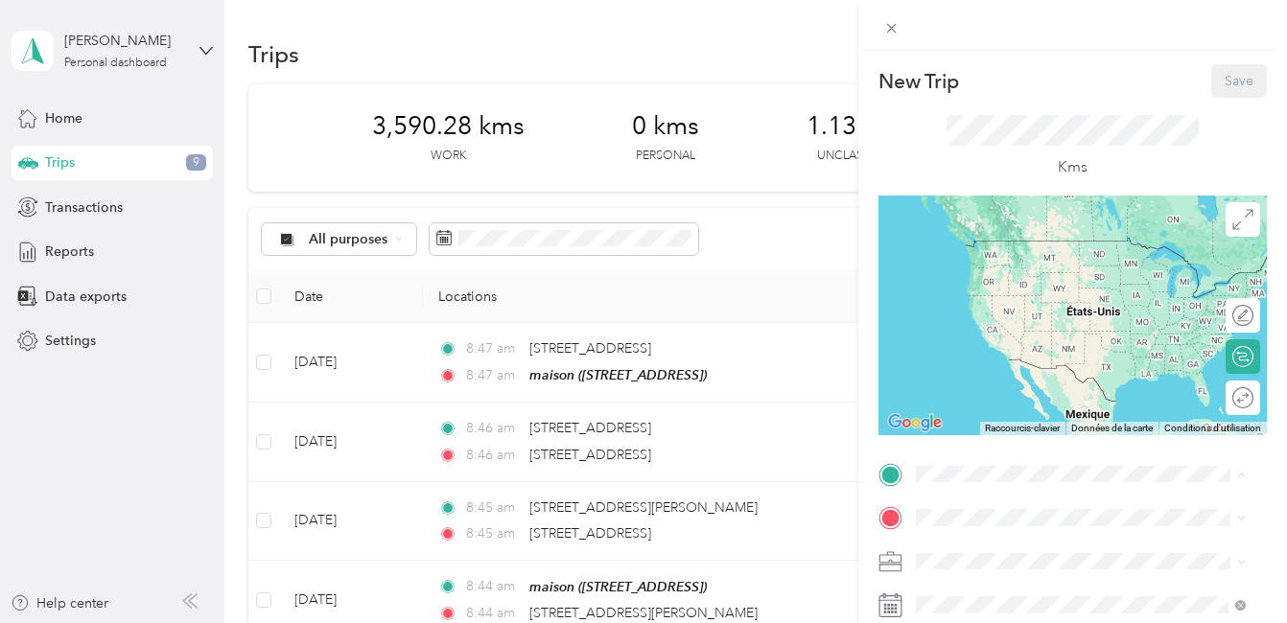
click at [986, 464] on div "maison [STREET_ADDRESS]" at bounding box center [1012, 484] width 122 height 40
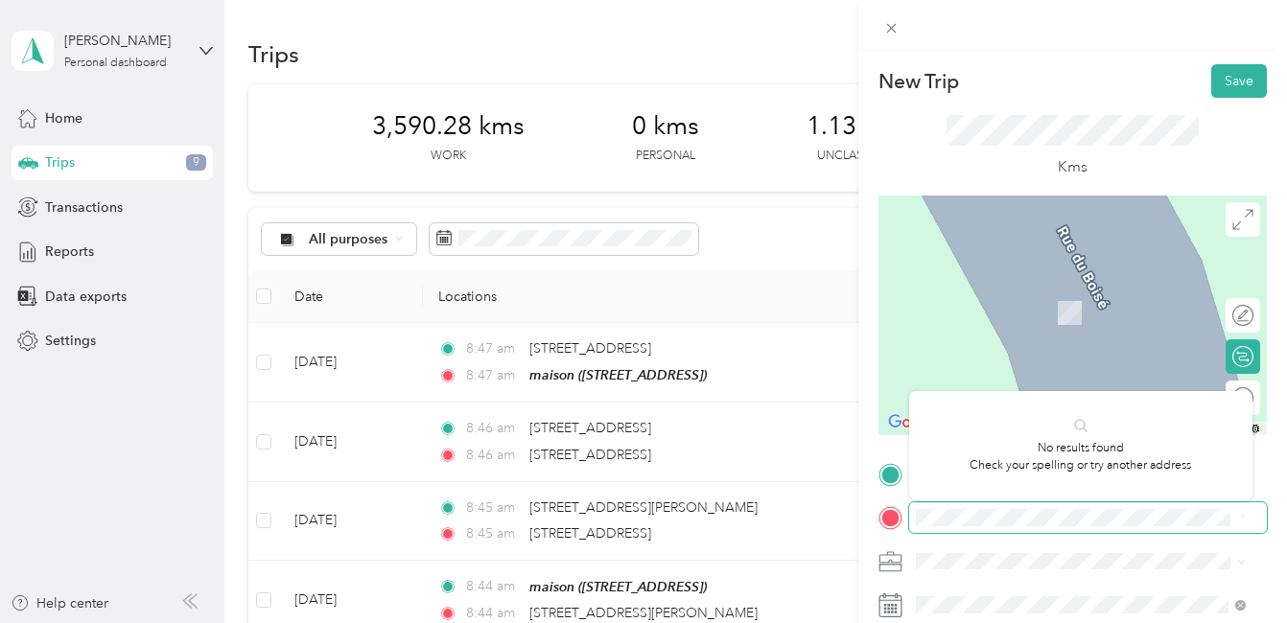
scroll to position [0, 42]
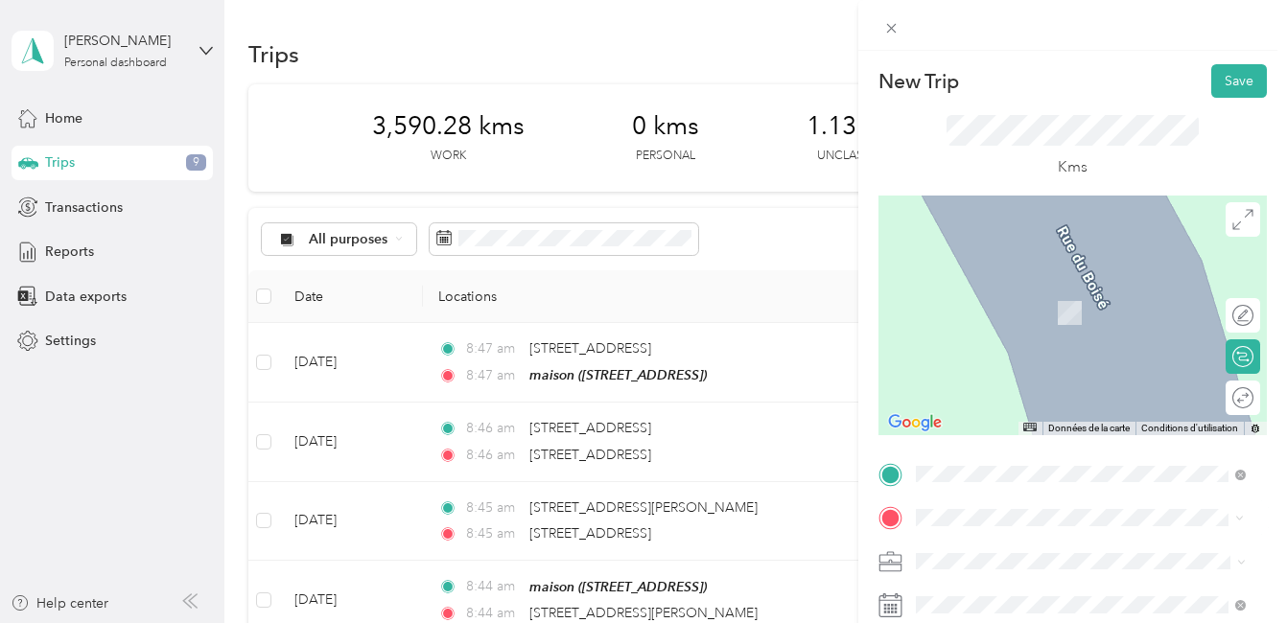
click at [1018, 284] on span "8630 Boulevard Viau Saint-Léonard, Quebec H1R 2T7, Canada" at bounding box center [1065, 284] width 228 height 17
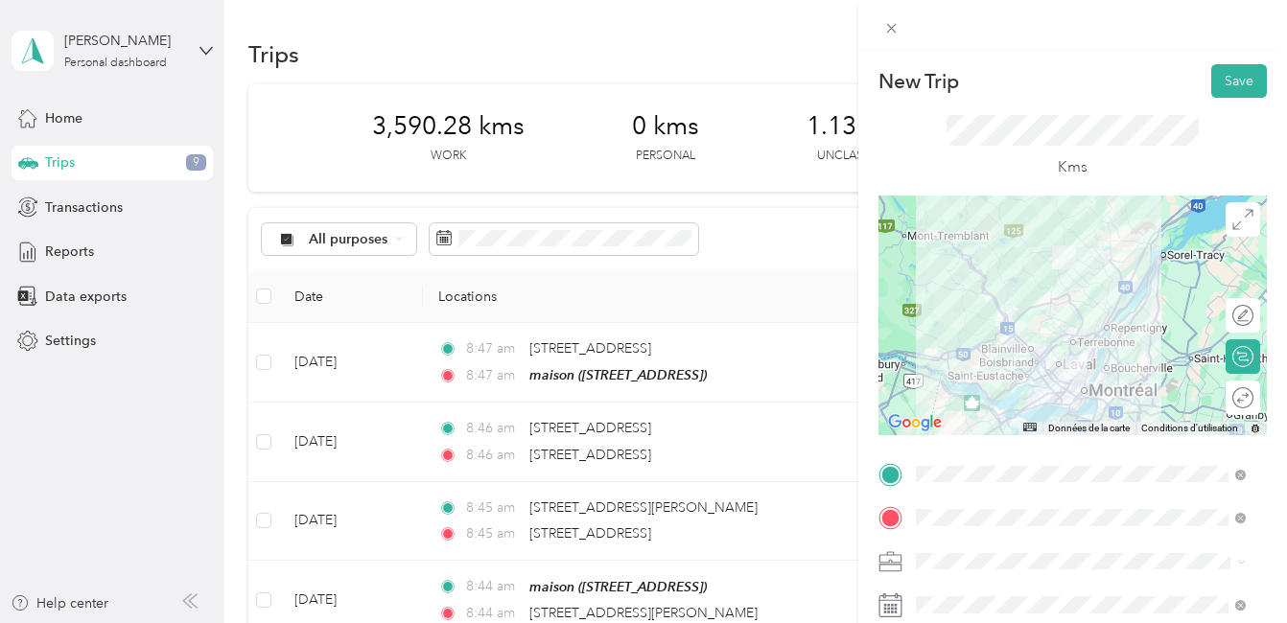
click at [1085, 347] on div at bounding box center [1072, 316] width 388 height 240
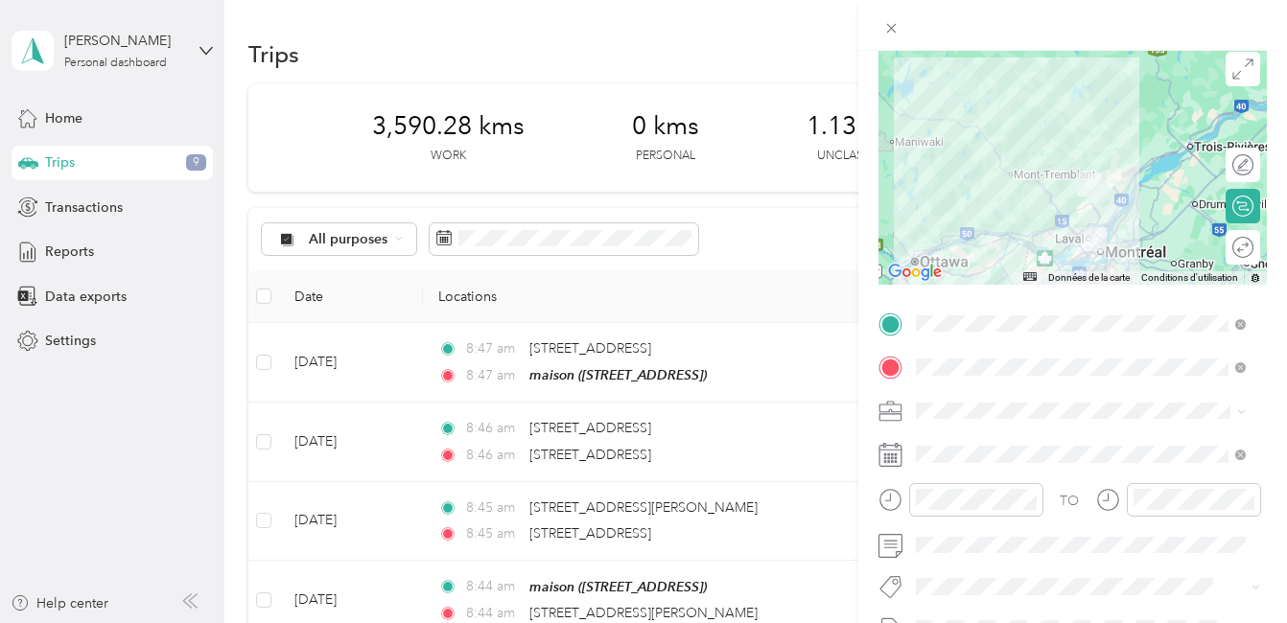
scroll to position [192, 0]
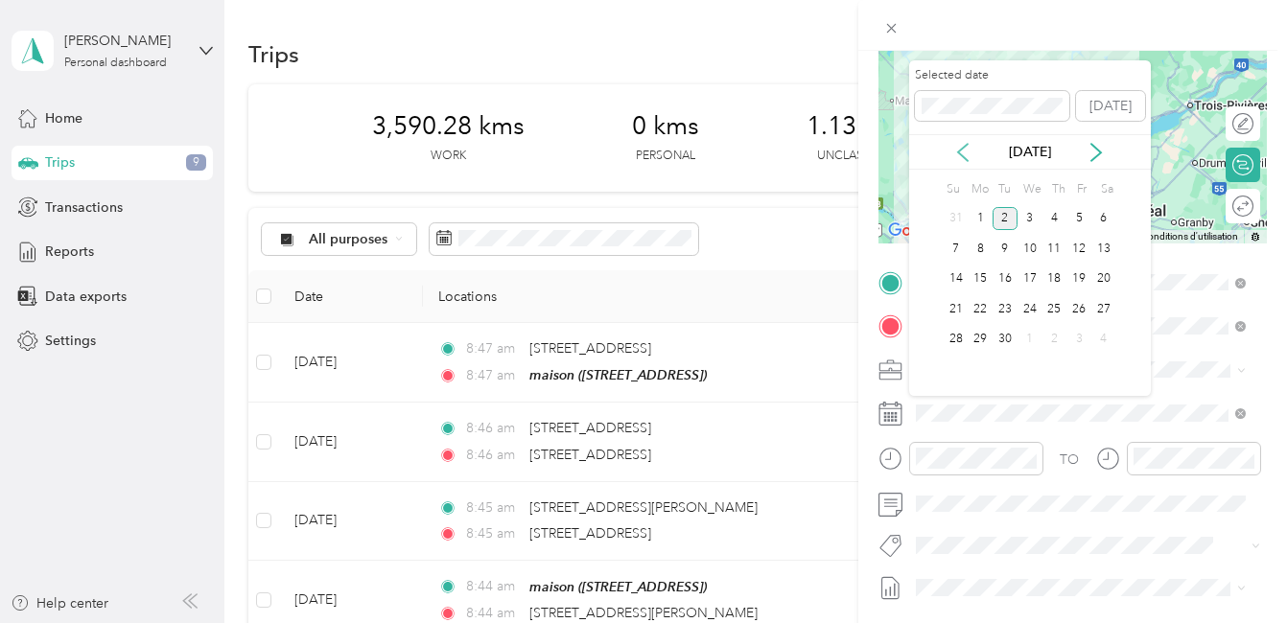
click at [960, 153] on icon at bounding box center [963, 152] width 10 height 17
click at [1103, 340] on div "30" at bounding box center [1103, 340] width 25 height 24
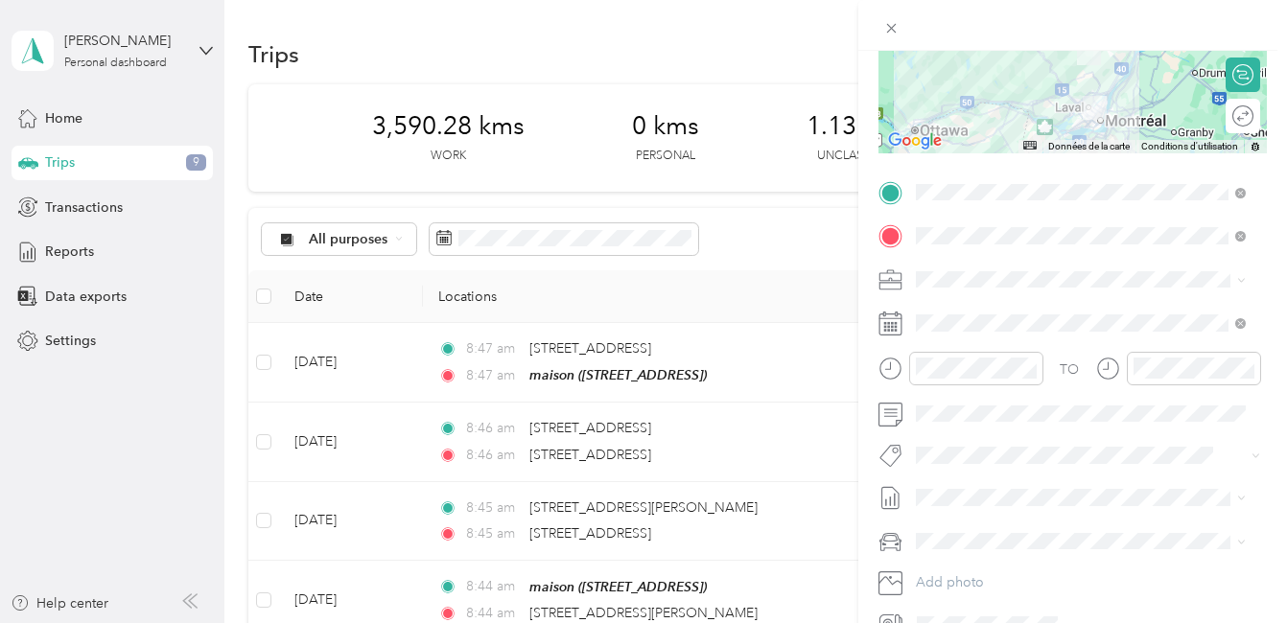
scroll to position [383, 0]
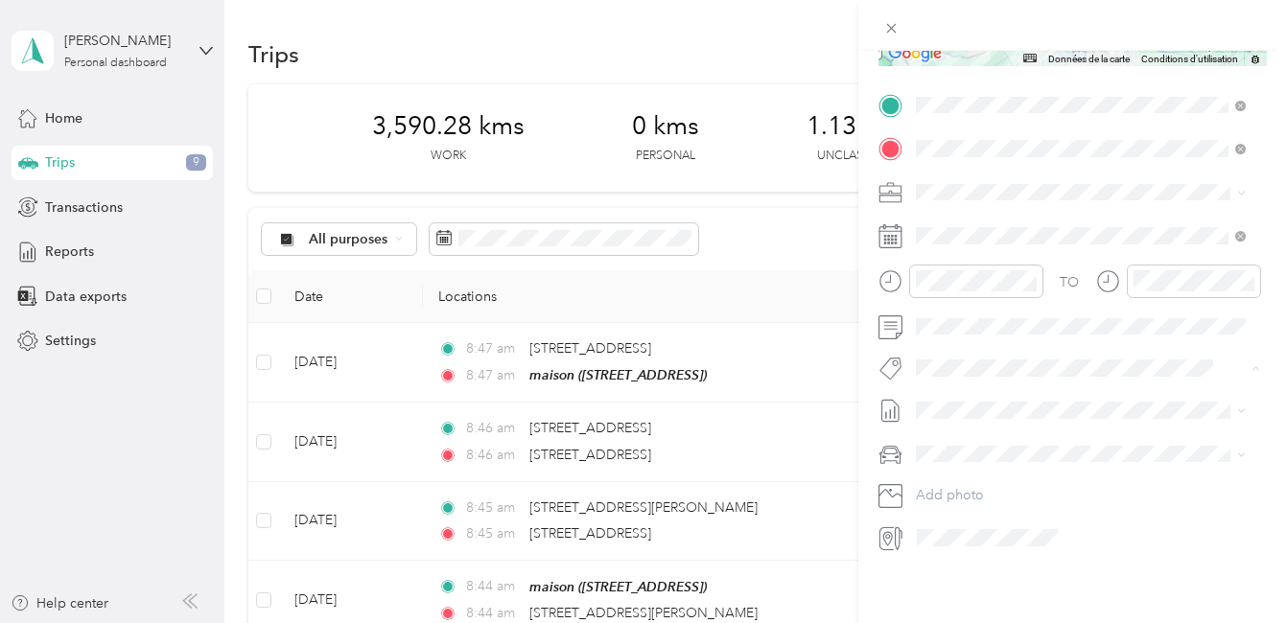
click at [999, 459] on span "Fab Team - R" at bounding box center [970, 461] width 69 height 17
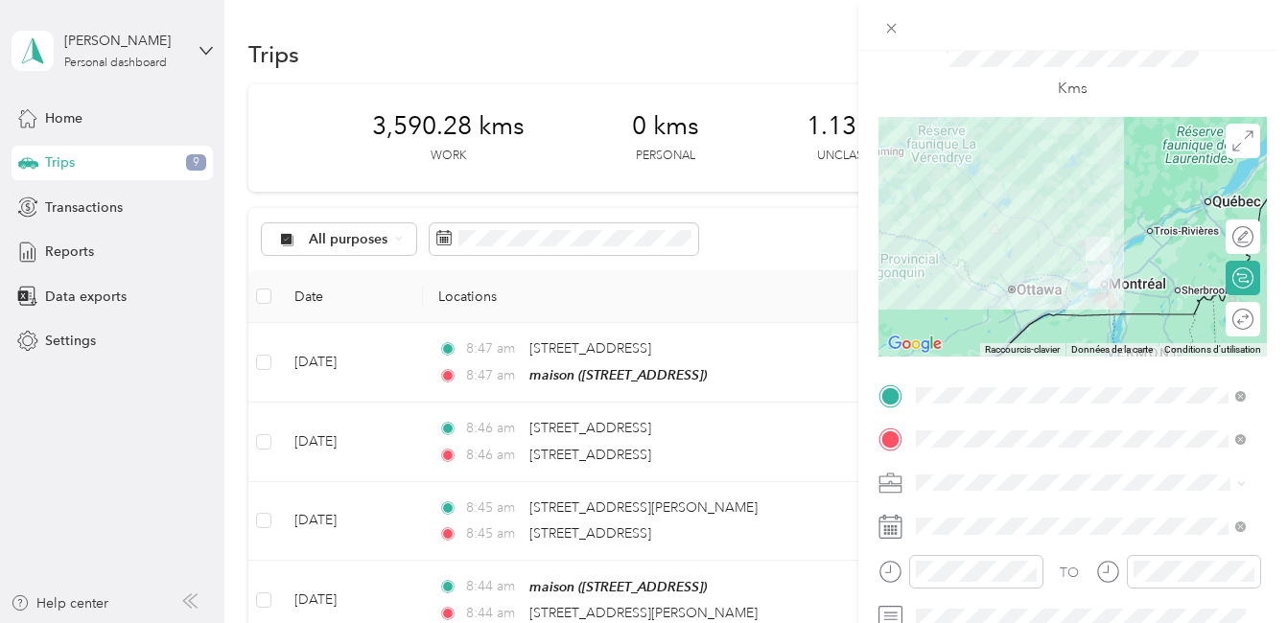
scroll to position [0, 0]
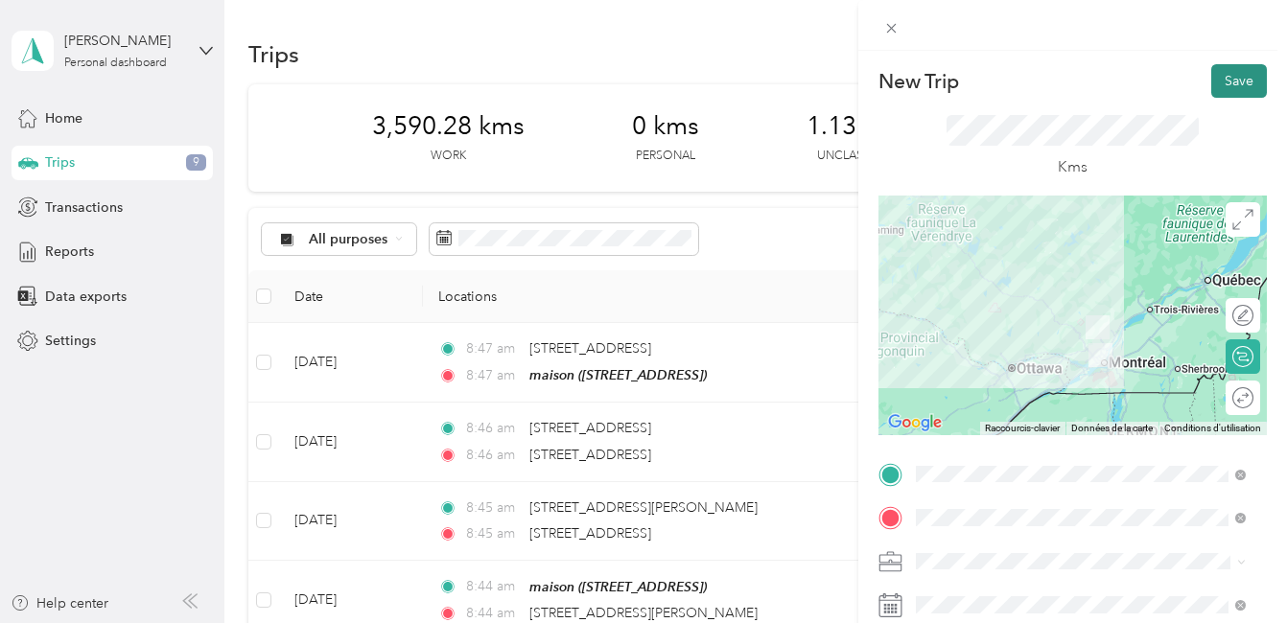
click at [1222, 79] on button "Save" at bounding box center [1239, 81] width 56 height 34
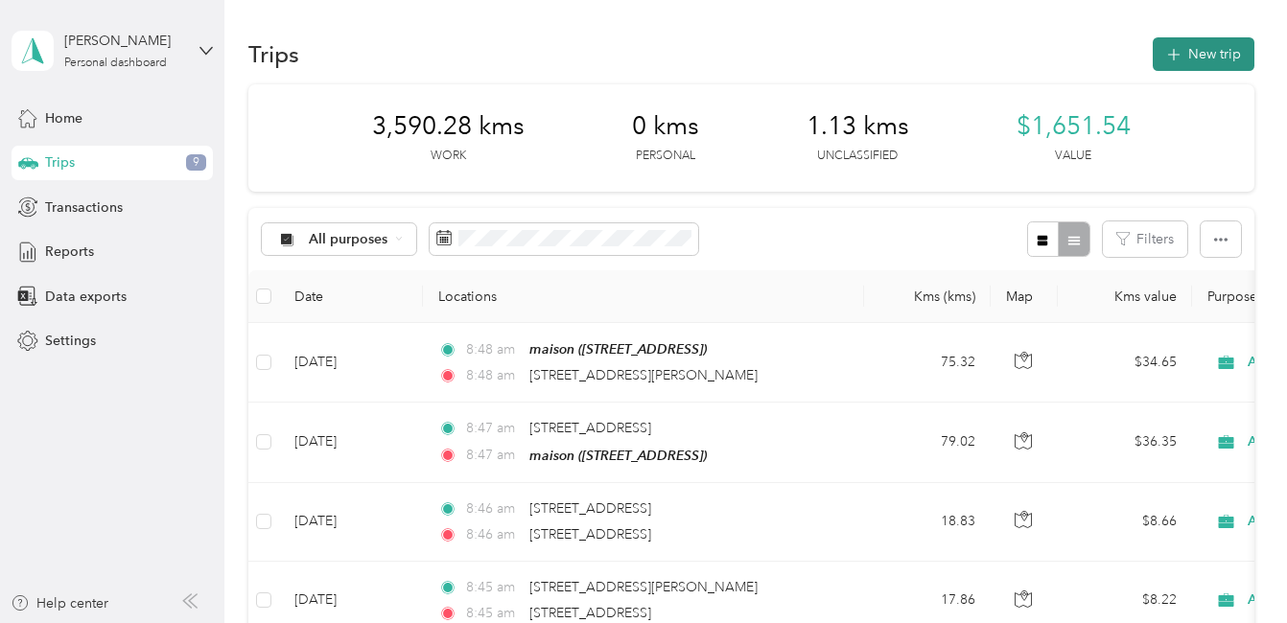
click at [1217, 53] on button "New trip" at bounding box center [1203, 54] width 102 height 34
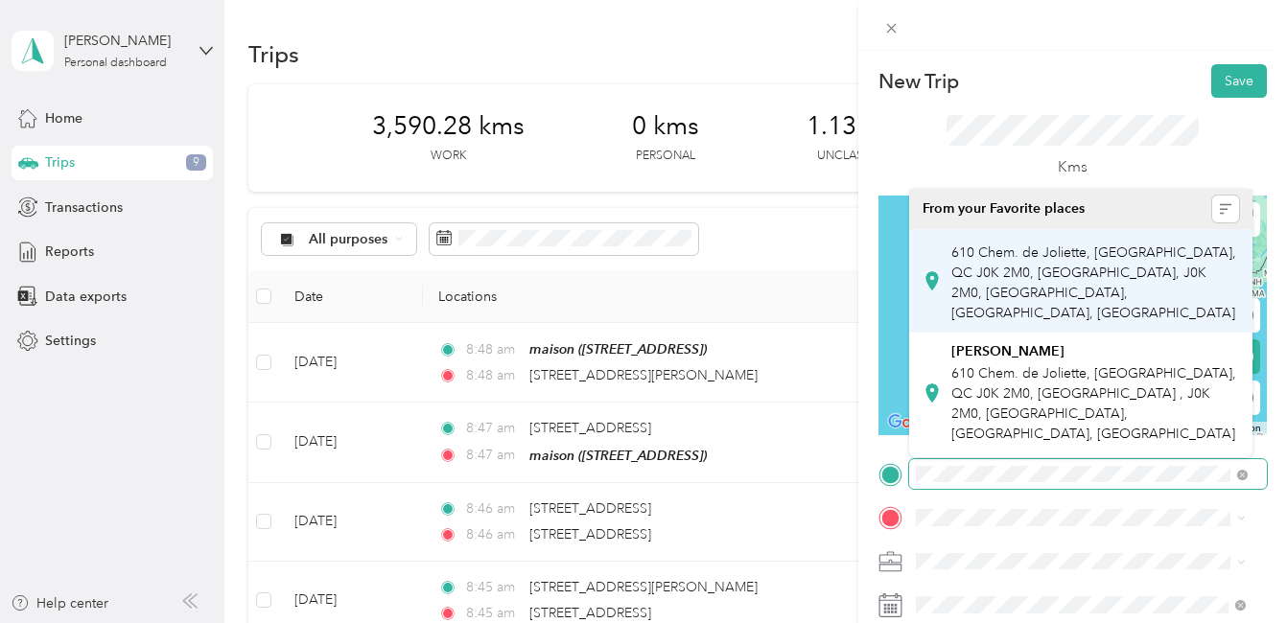
scroll to position [0, 44]
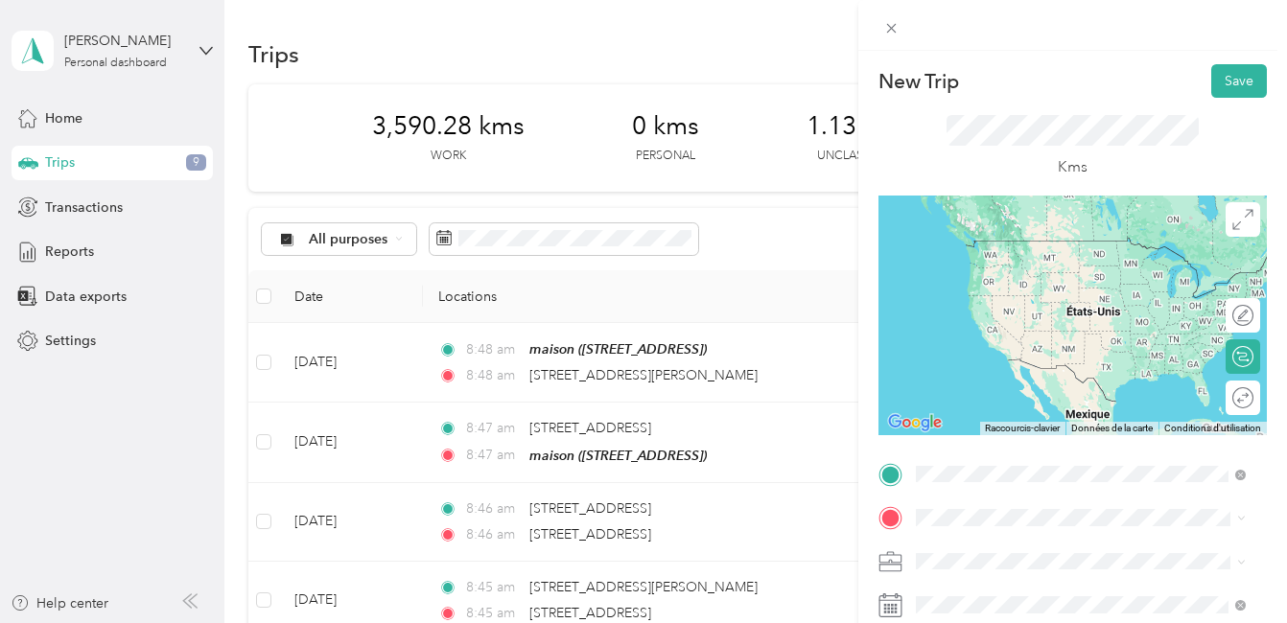
click at [1029, 242] on span "8630 Boulevard Viau Saint-Léonard, Quebec H1R 2T7, Canada" at bounding box center [1065, 240] width 228 height 17
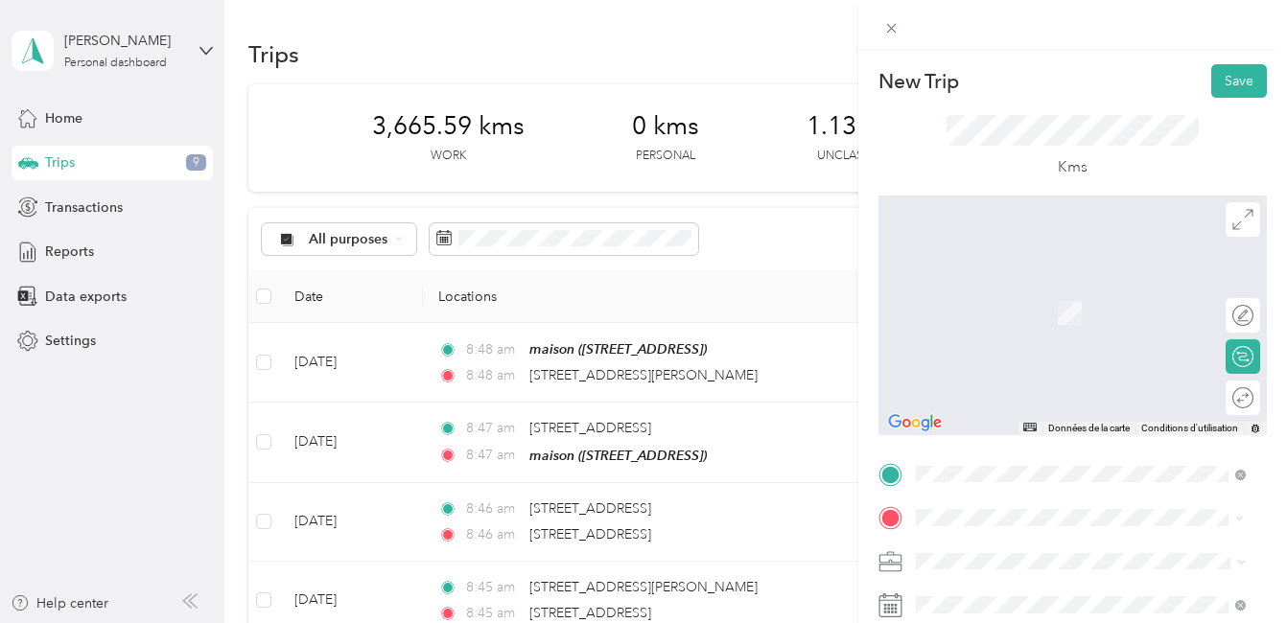
scroll to position [0, 0]
click at [1054, 287] on span "4466 Rue Beaubien Est Montréal, Quebec H1T 3Y8, Canada" at bounding box center [1065, 284] width 228 height 17
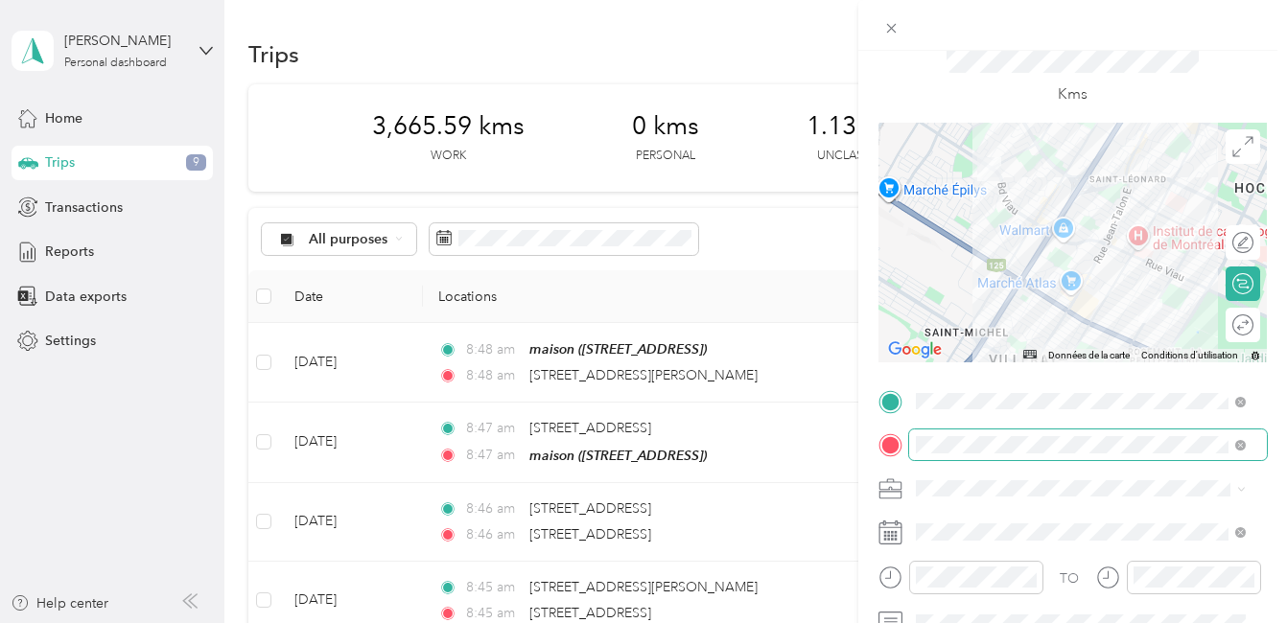
scroll to position [192, 0]
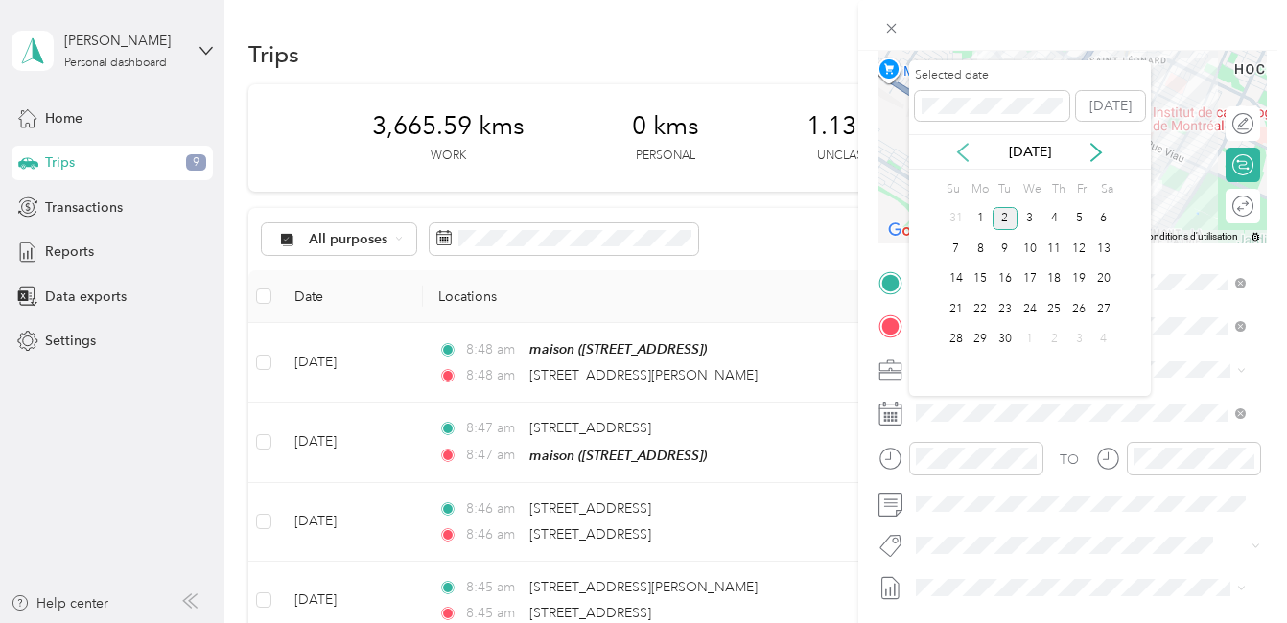
click at [963, 152] on icon at bounding box center [962, 152] width 19 height 19
click at [1105, 335] on div "30" at bounding box center [1103, 340] width 25 height 24
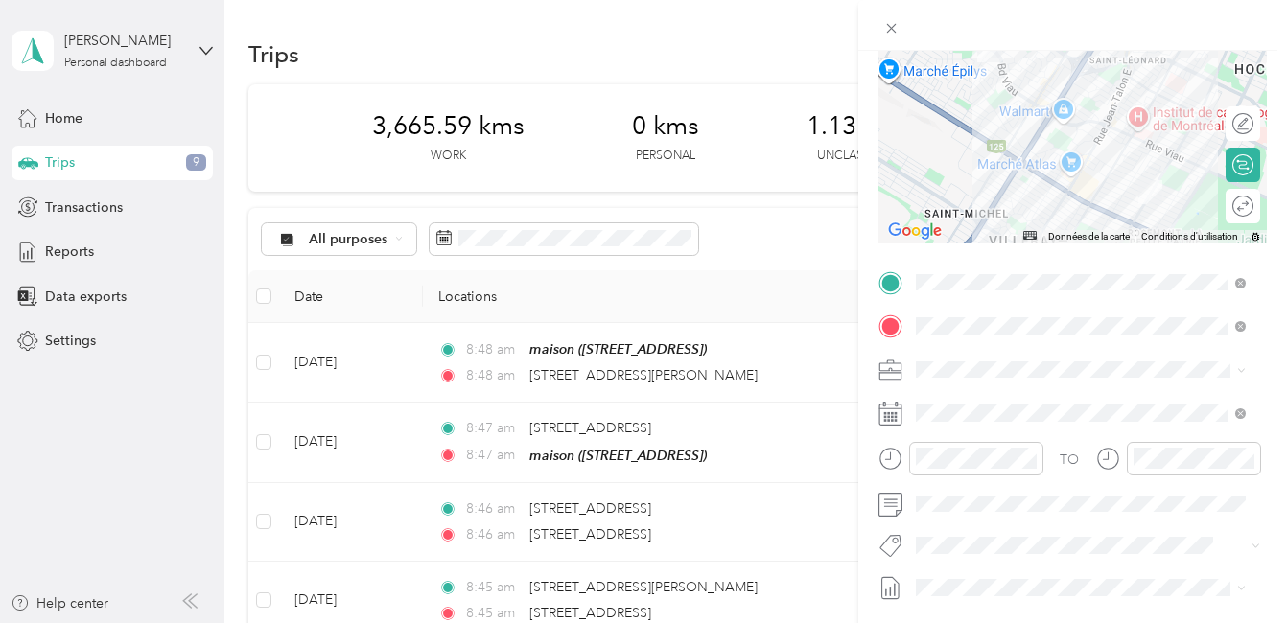
click at [986, 512] on button "Fab Team - R" at bounding box center [970, 502] width 96 height 24
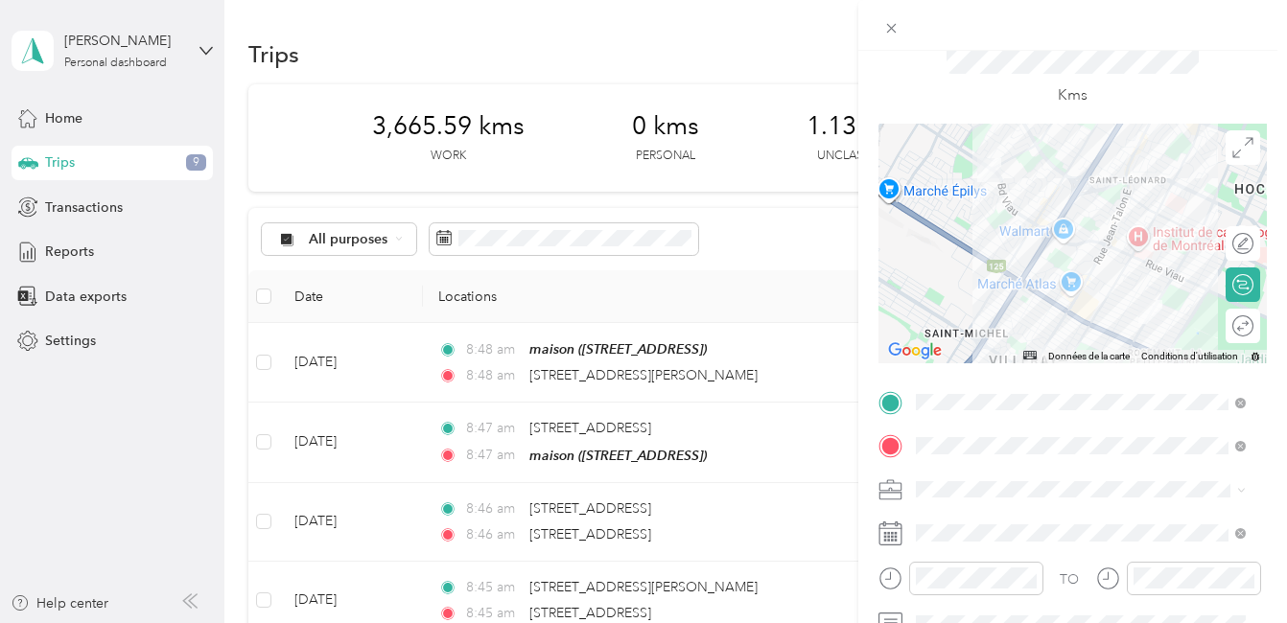
scroll to position [0, 0]
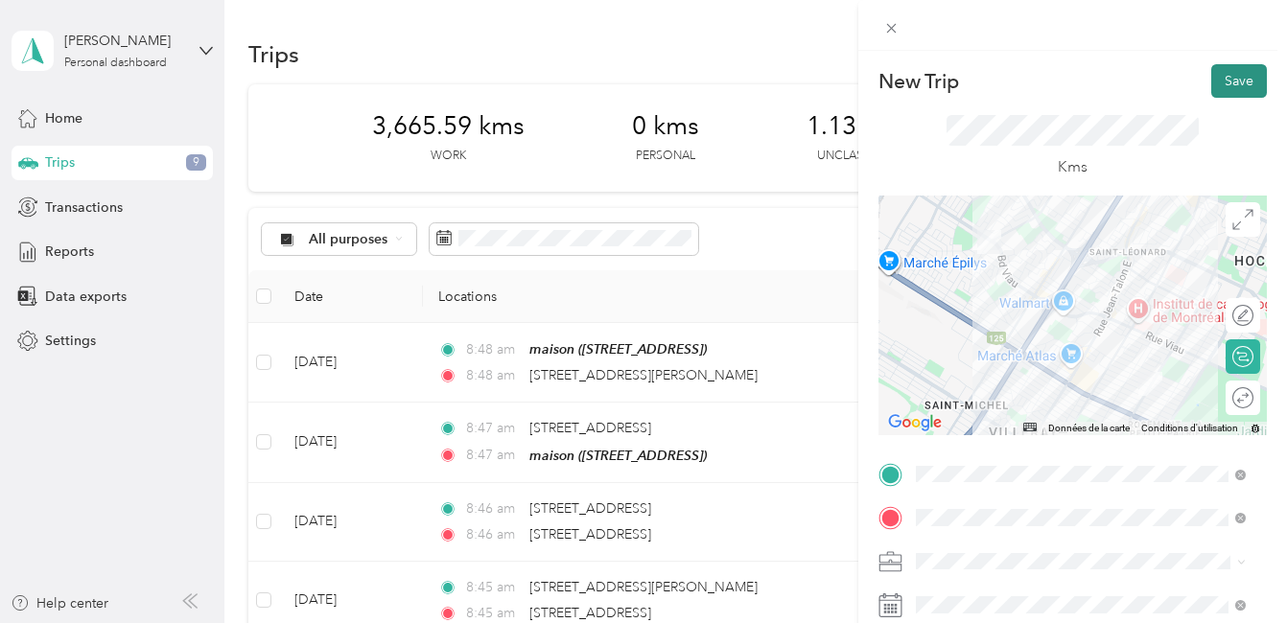
click at [1212, 81] on button "Save" at bounding box center [1239, 81] width 56 height 34
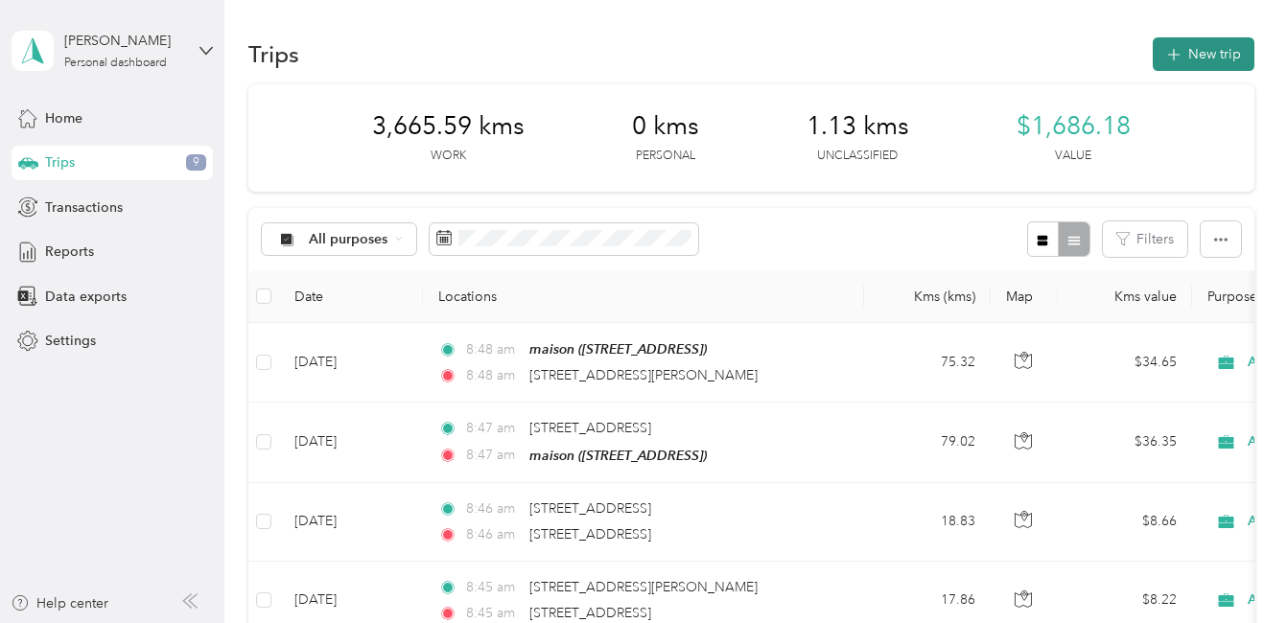
click at [1184, 56] on button "New trip" at bounding box center [1203, 54] width 102 height 34
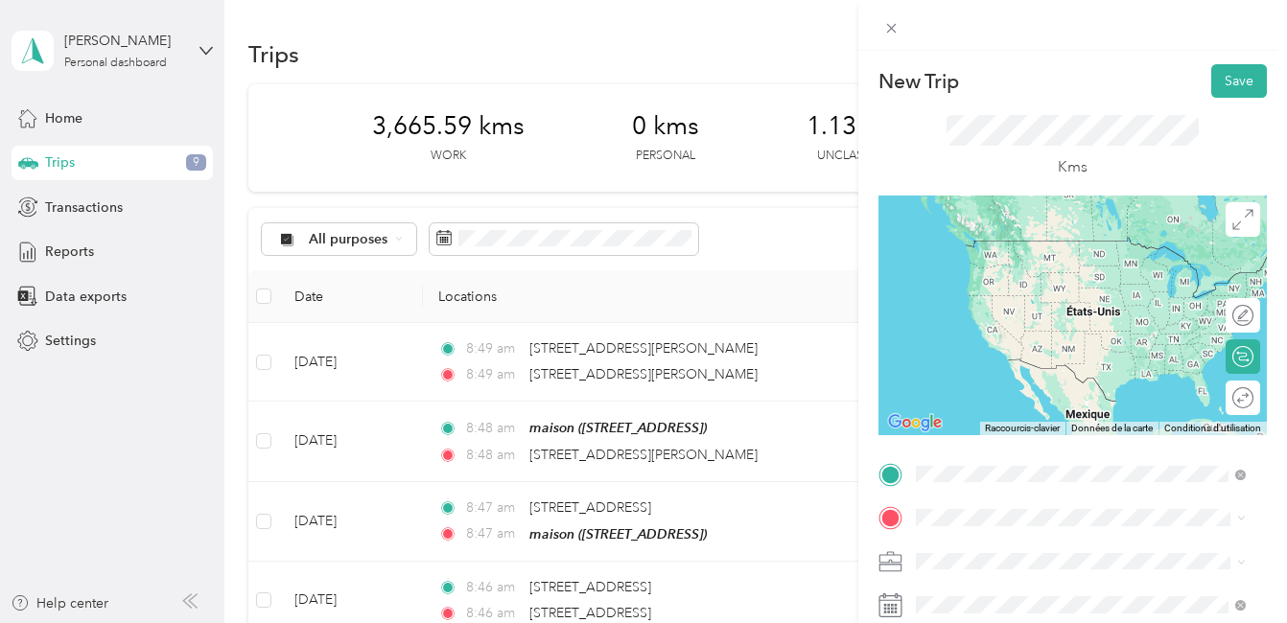
click at [1052, 236] on span "4466 Rue Beaubien Est Montréal, Quebec H1T 3Y8, Canada" at bounding box center [1065, 240] width 228 height 17
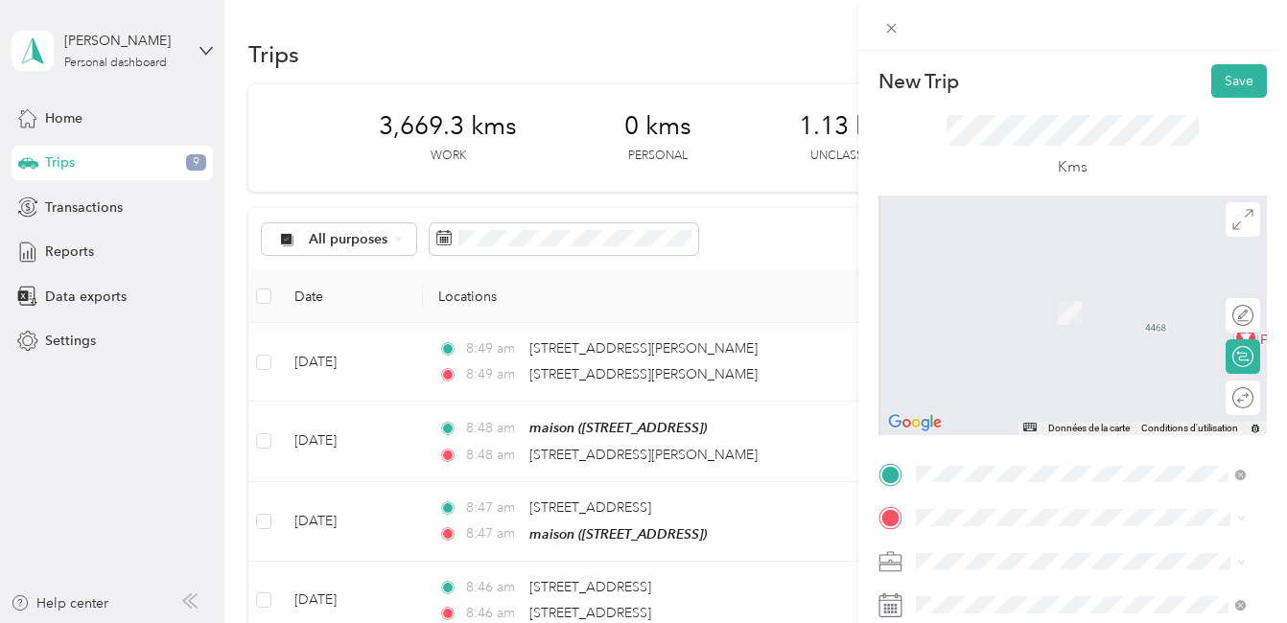
drag, startPoint x: 1053, startPoint y: 288, endPoint x: 1065, endPoint y: 360, distance: 73.0
click at [1053, 287] on span "2980 Rue Bélanger Montréal, Quebec H1Y 1A9, Canada" at bounding box center [1065, 280] width 228 height 17
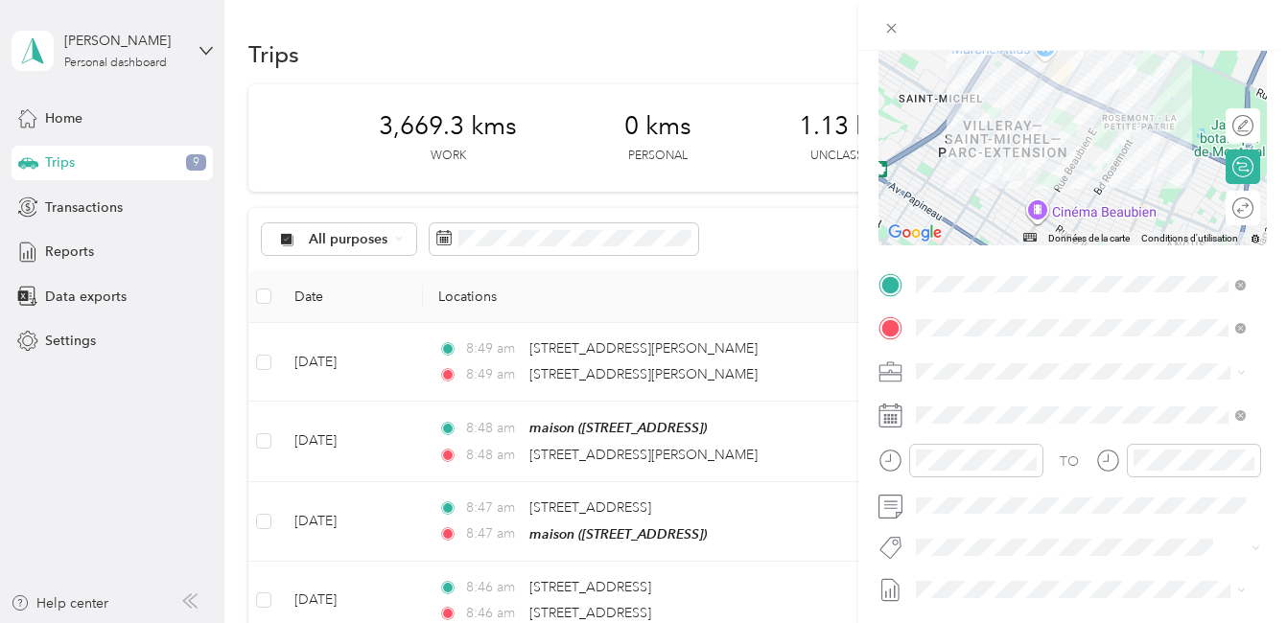
scroll to position [192, 0]
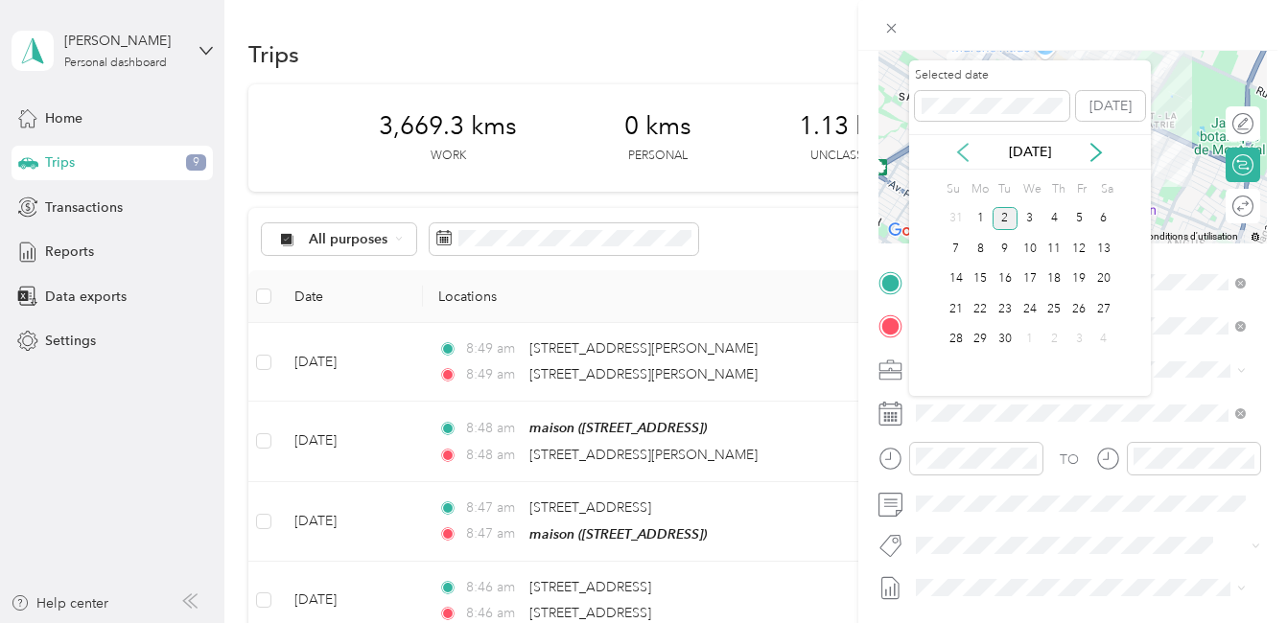
click at [963, 159] on icon at bounding box center [962, 152] width 19 height 19
click at [1108, 340] on div "30" at bounding box center [1103, 340] width 25 height 24
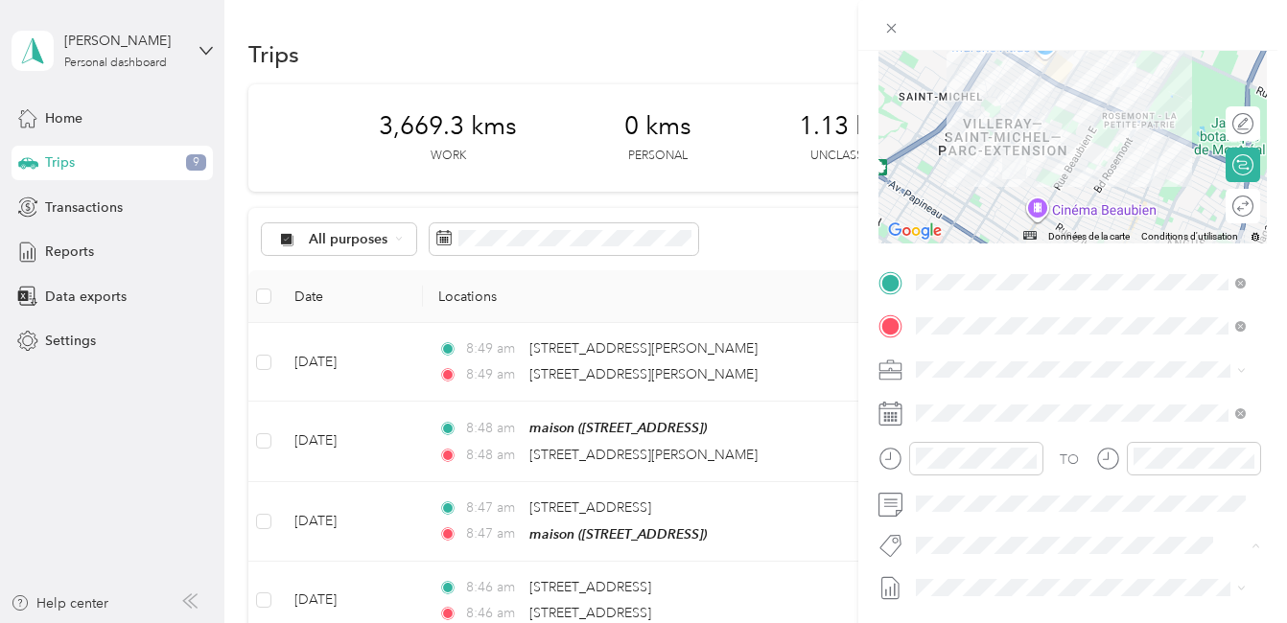
click at [979, 518] on li "Fab Team - R" at bounding box center [1080, 512] width 343 height 37
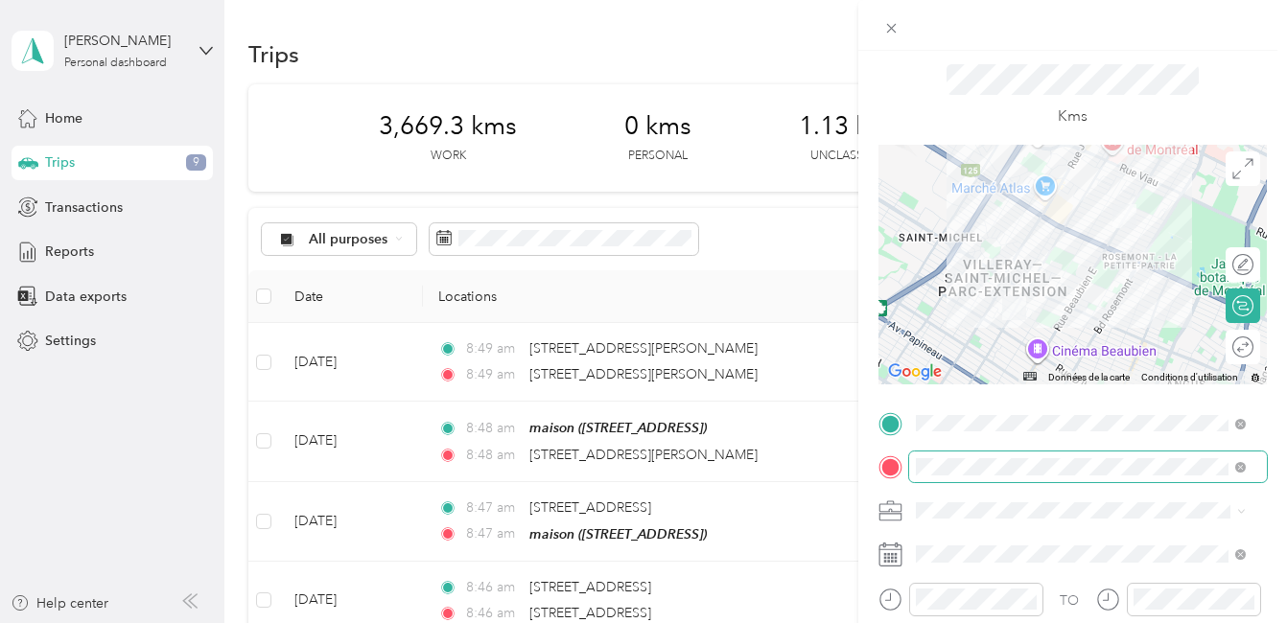
scroll to position [0, 0]
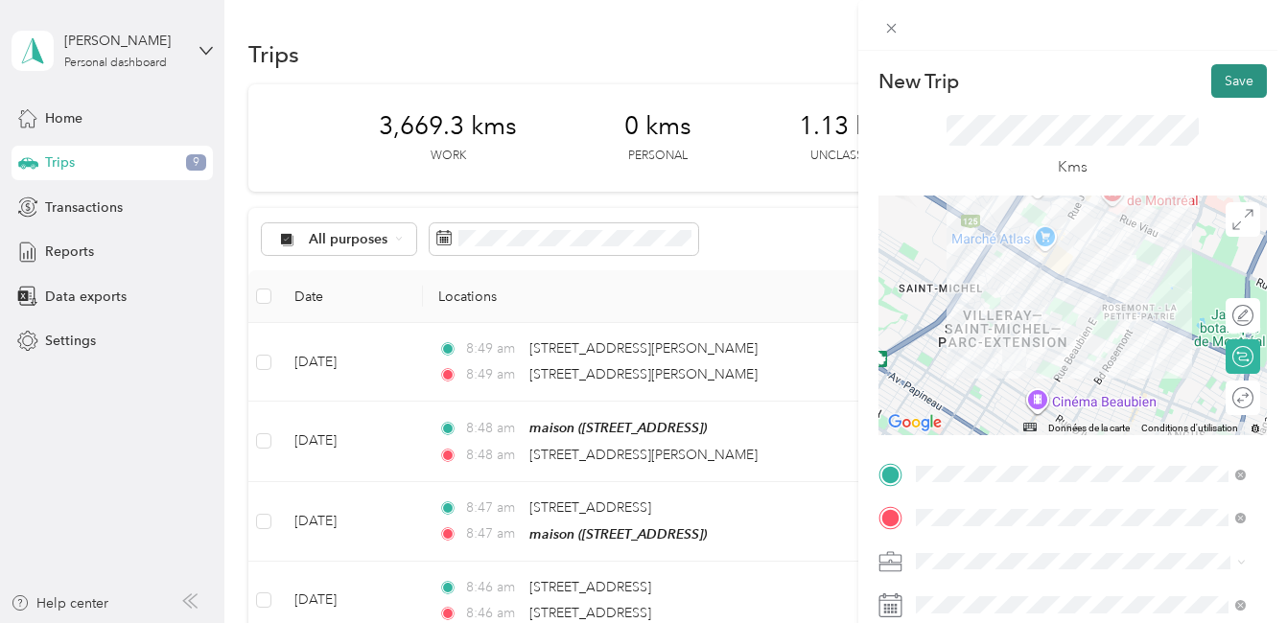
click at [1216, 80] on button "Save" at bounding box center [1239, 81] width 56 height 34
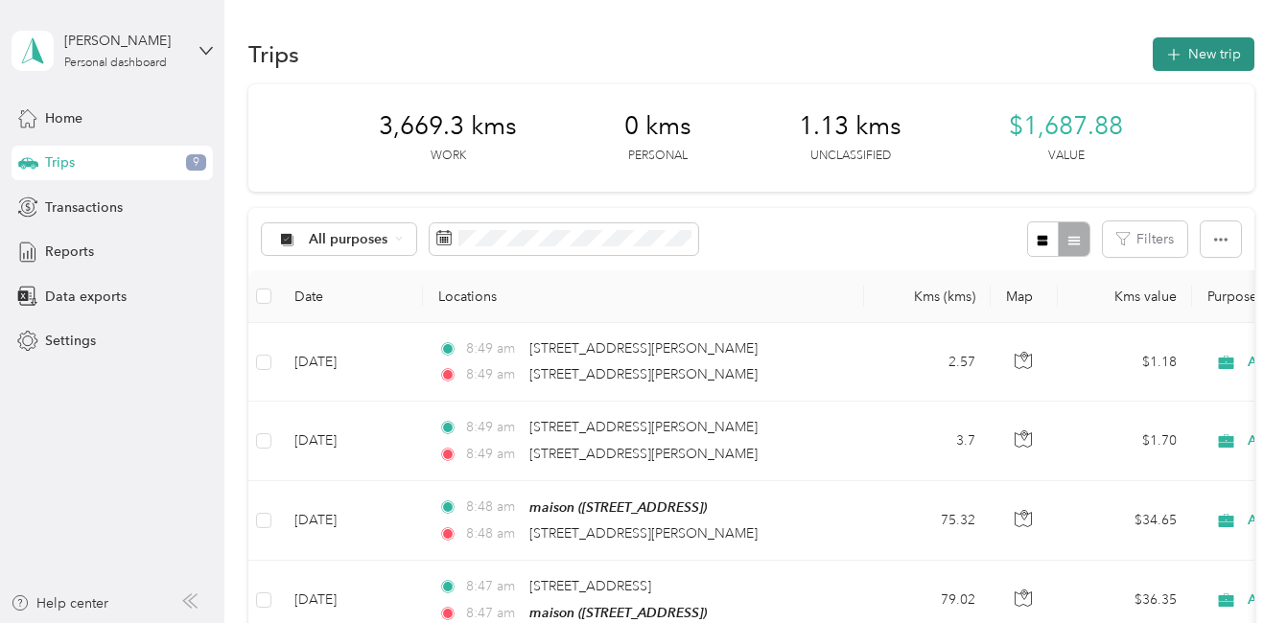
click at [1200, 52] on button "New trip" at bounding box center [1203, 54] width 102 height 34
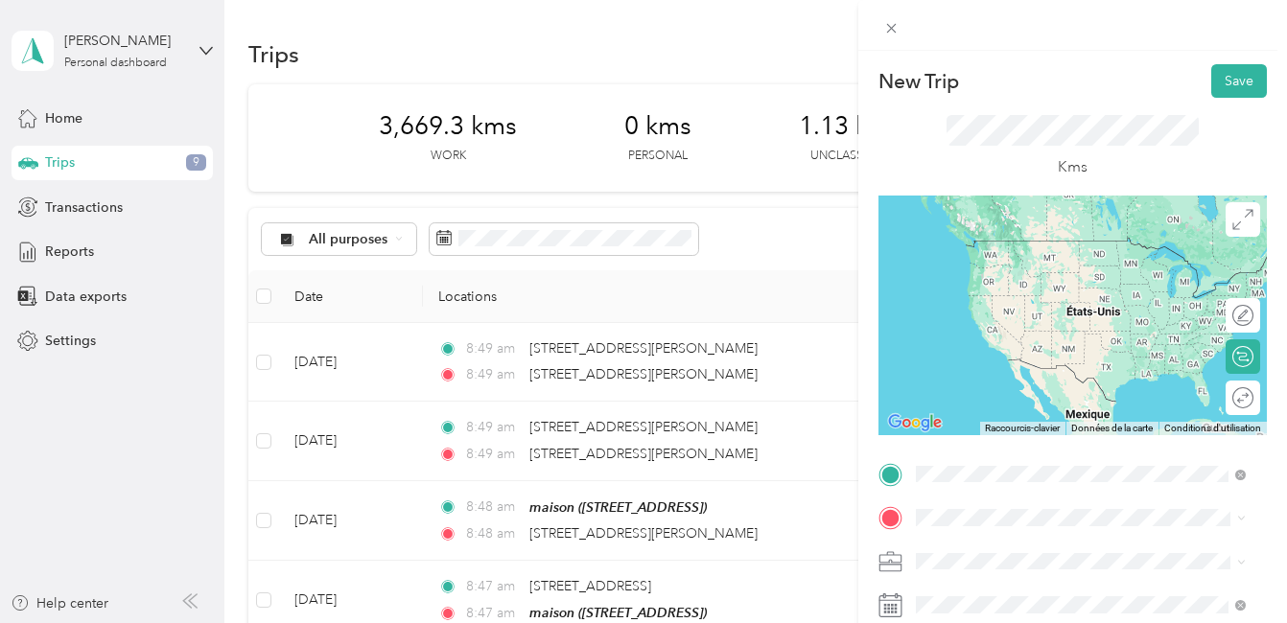
click at [1026, 246] on span "2980 Rue Bélanger Montréal, Quebec H1Y 1A9, Canada" at bounding box center [1065, 240] width 228 height 17
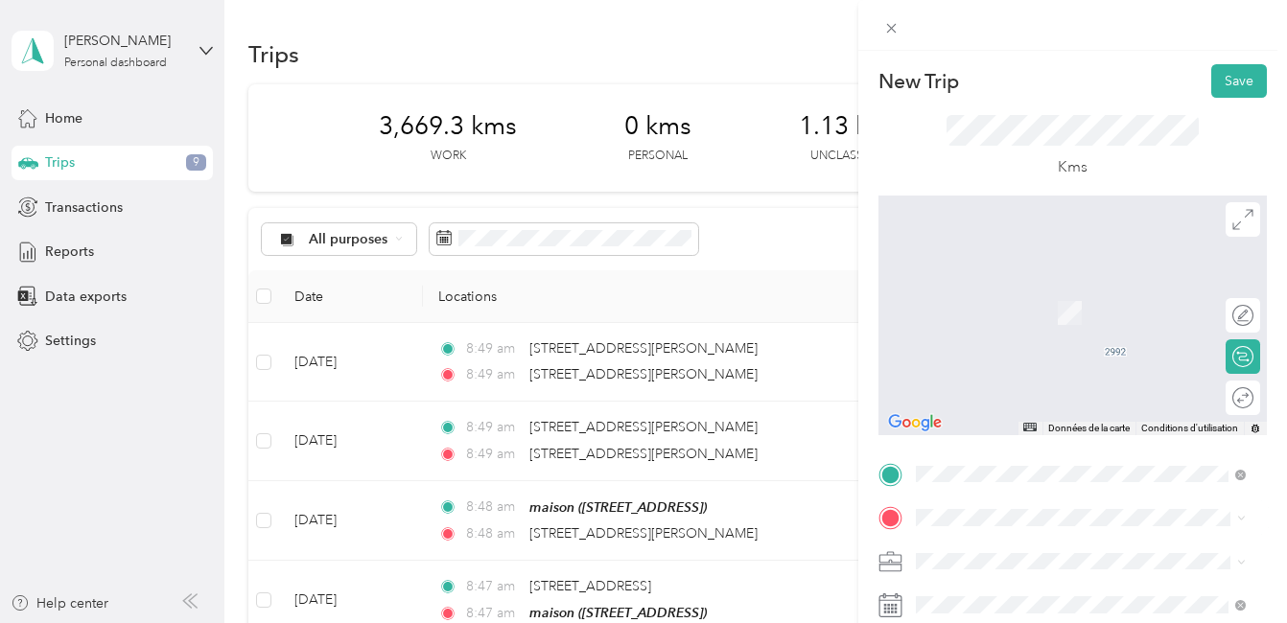
click at [996, 500] on div "maison [STREET_ADDRESS]" at bounding box center [1012, 520] width 122 height 40
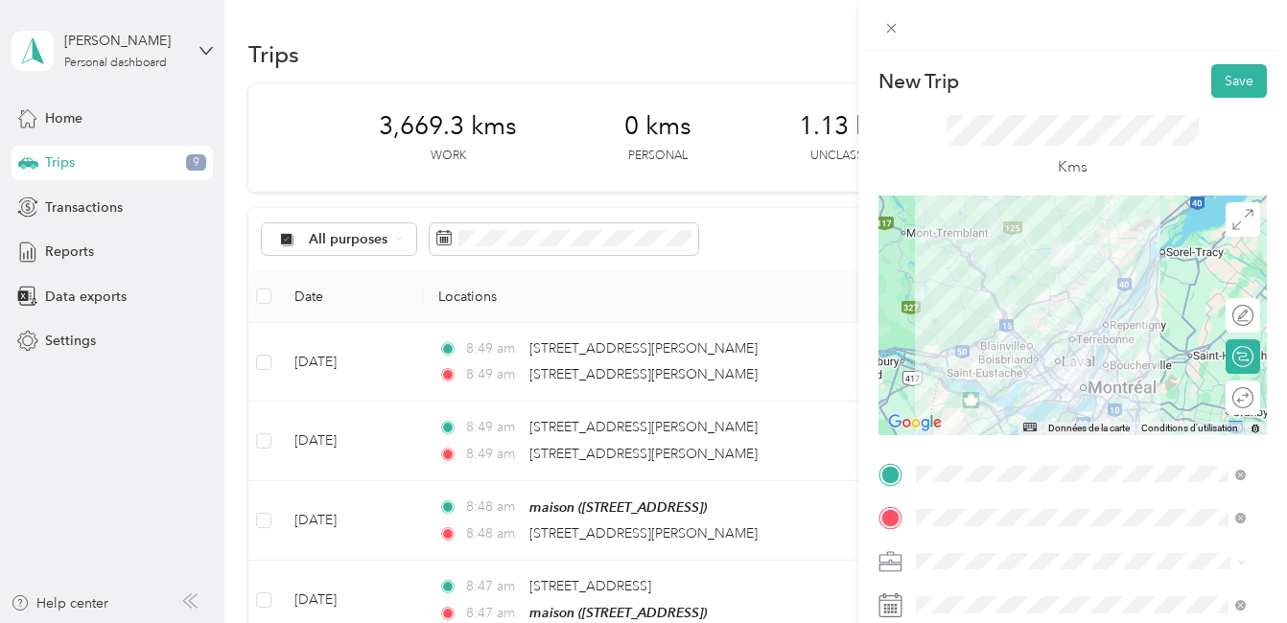
click at [1081, 343] on div at bounding box center [1072, 316] width 388 height 240
click at [1083, 345] on div at bounding box center [1072, 316] width 388 height 240
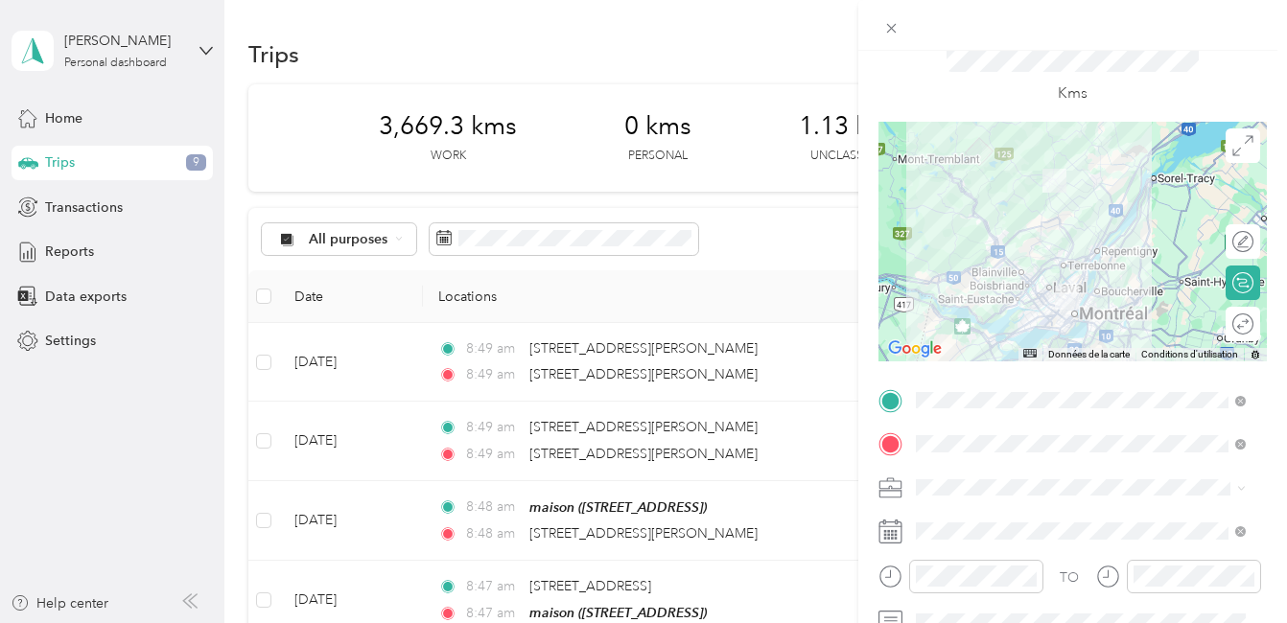
scroll to position [192, 0]
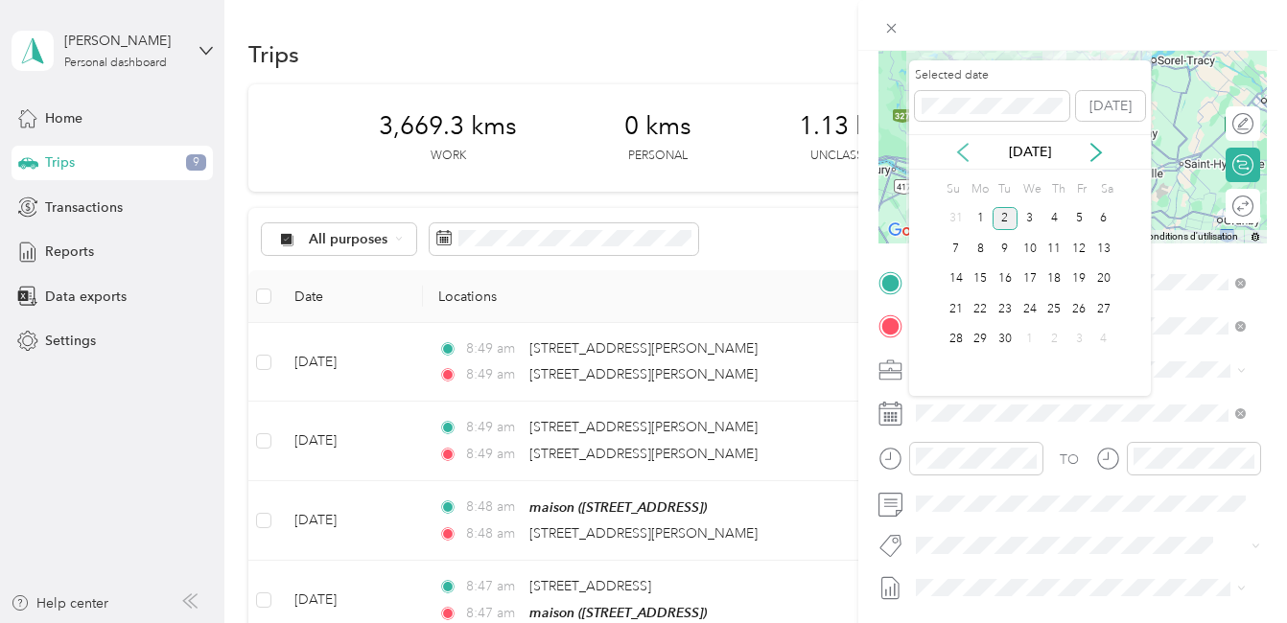
click at [964, 156] on icon at bounding box center [962, 152] width 19 height 19
click at [1108, 338] on div "30" at bounding box center [1103, 340] width 25 height 24
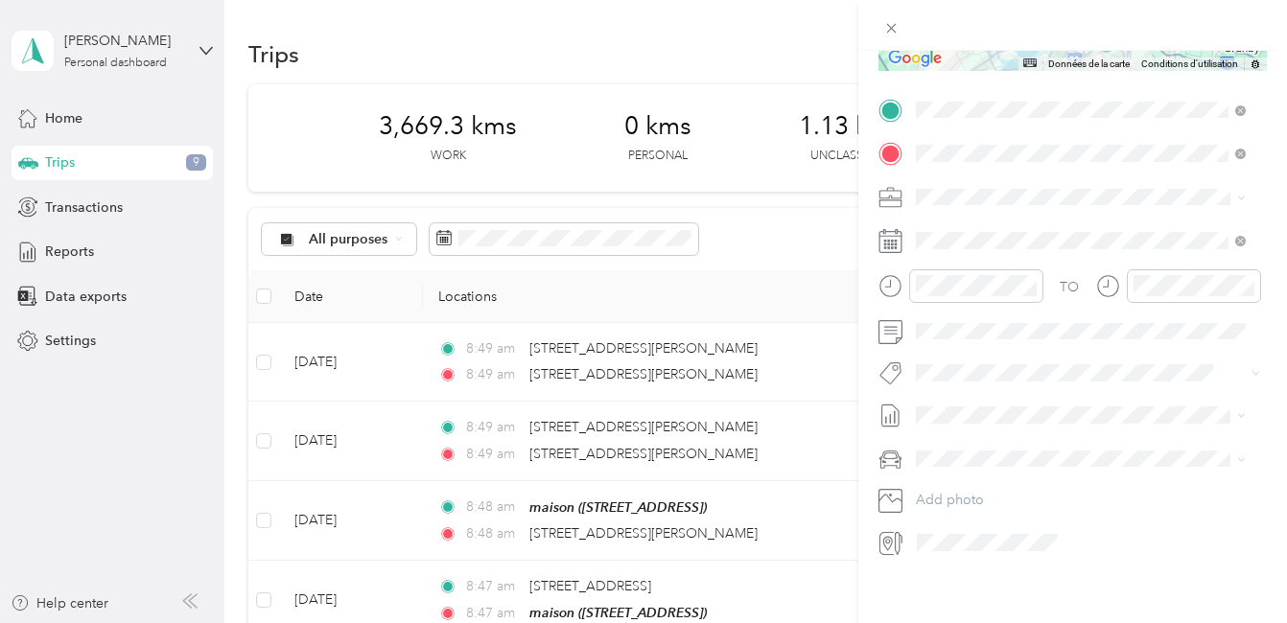
scroll to position [383, 0]
click at [995, 464] on li "Fab Team - R" at bounding box center [1080, 461] width 343 height 37
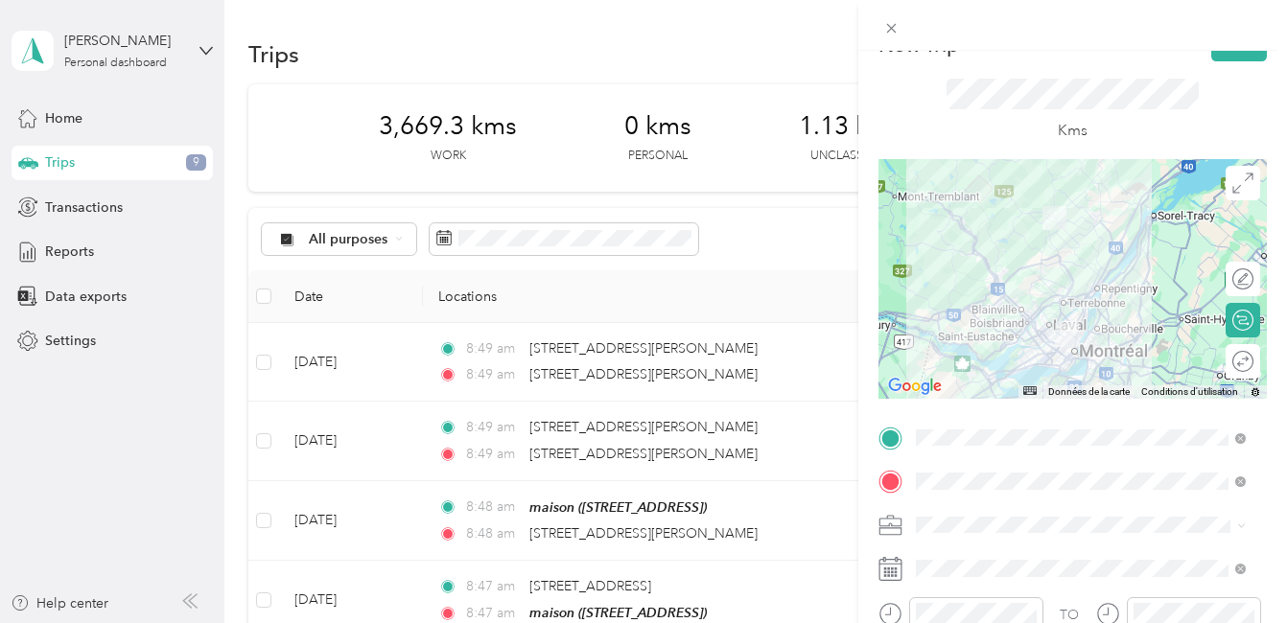
scroll to position [0, 0]
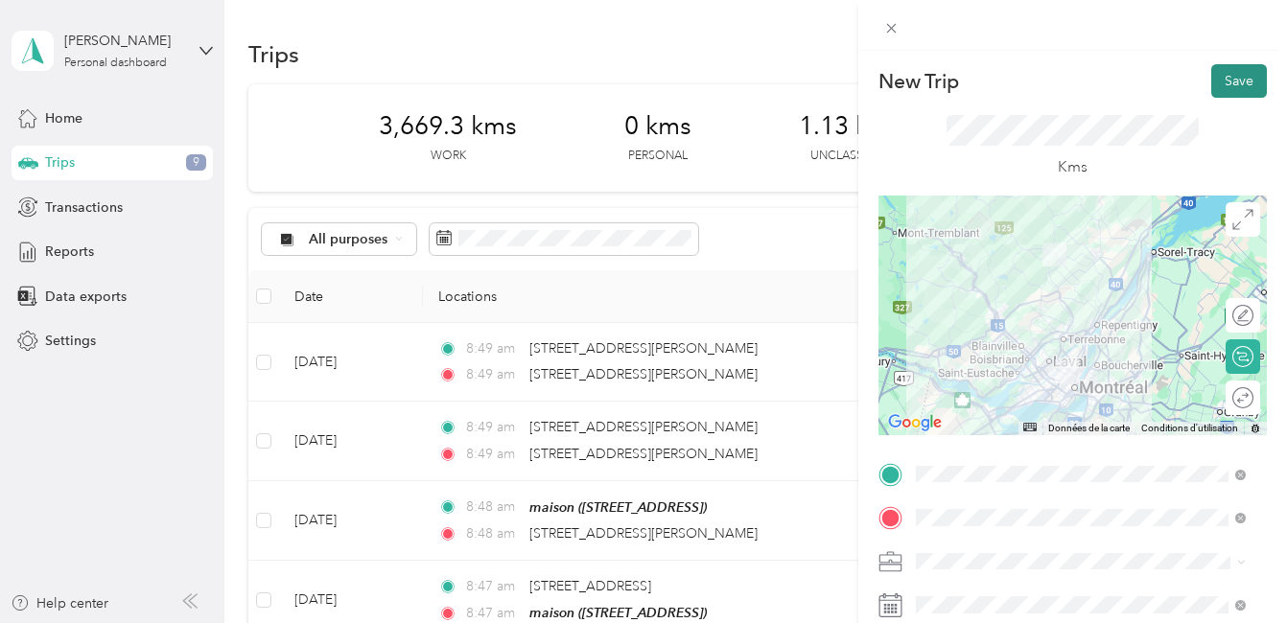
click at [1216, 80] on button "Save" at bounding box center [1239, 81] width 56 height 34
